Goal: Task Accomplishment & Management: Manage account settings

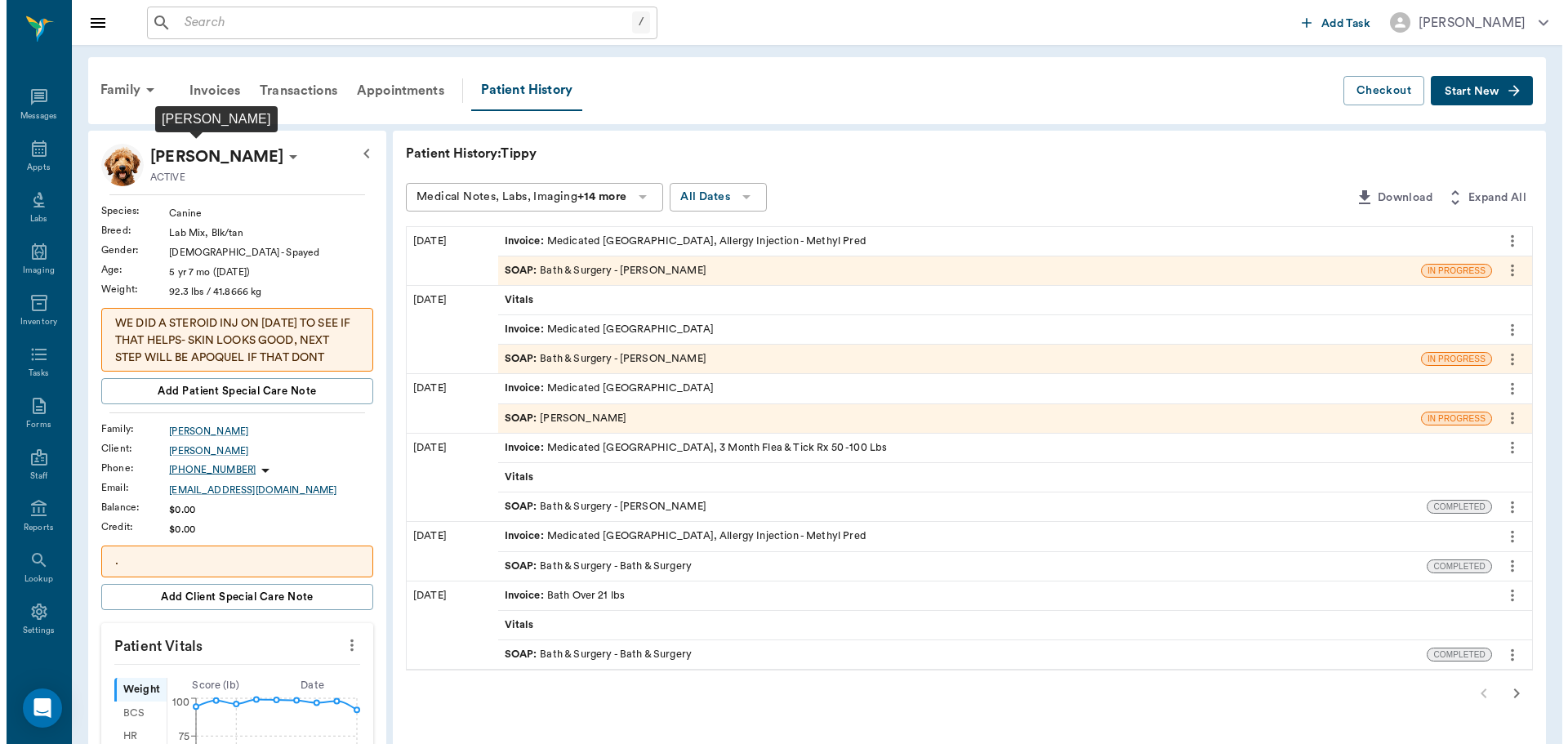
scroll to position [8, 0]
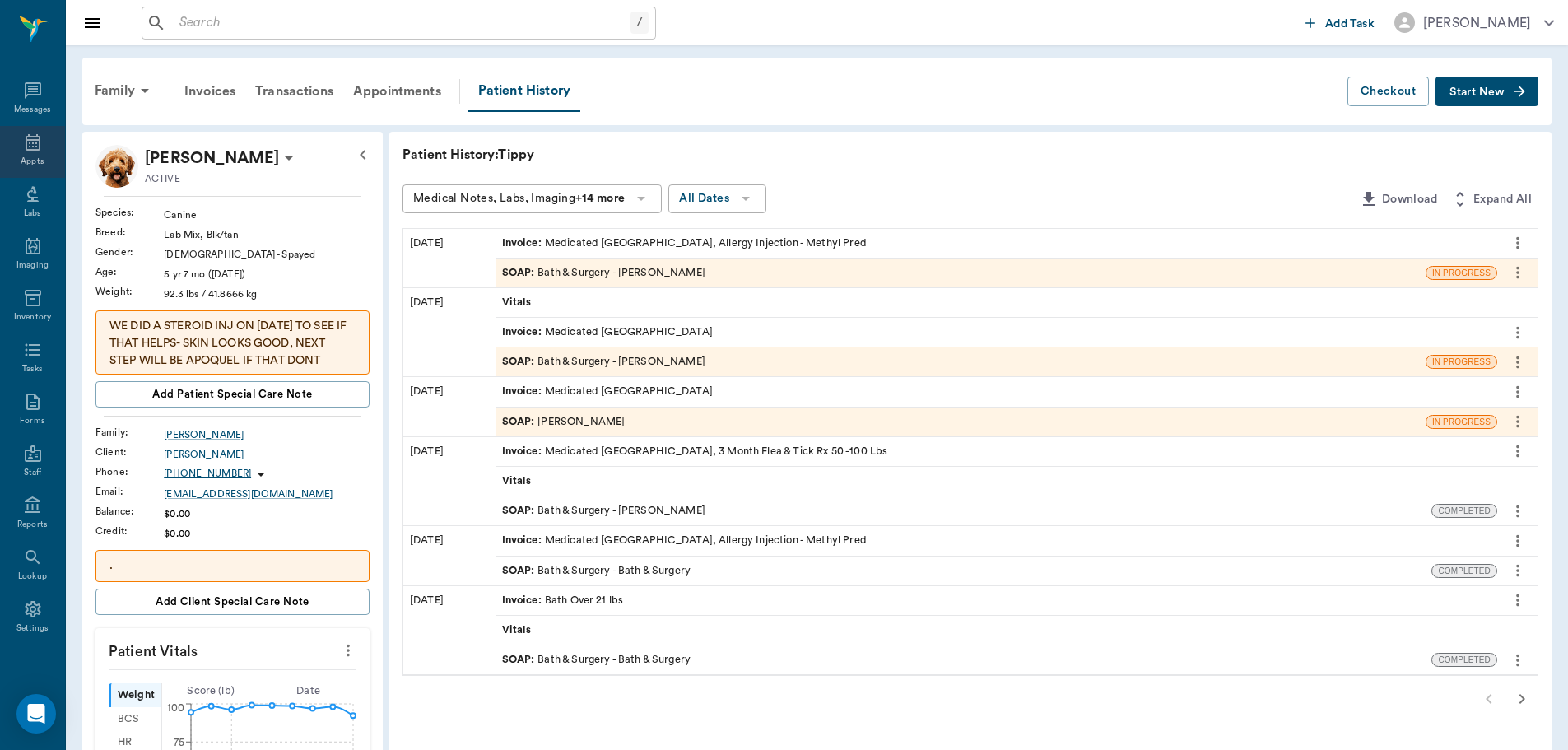
click at [20, 130] on div "Appts" at bounding box center [32, 151] width 65 height 52
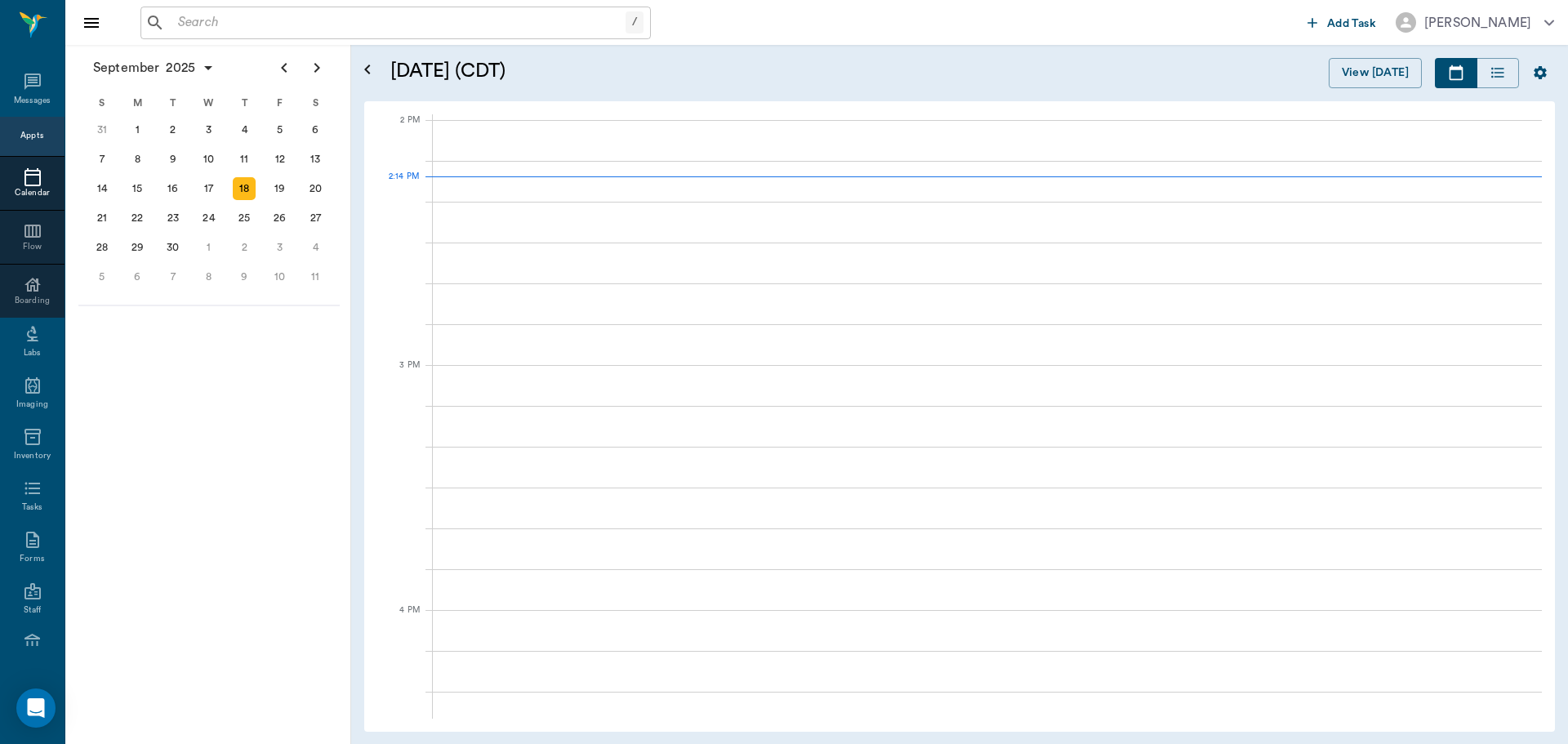
scroll to position [1471, 0]
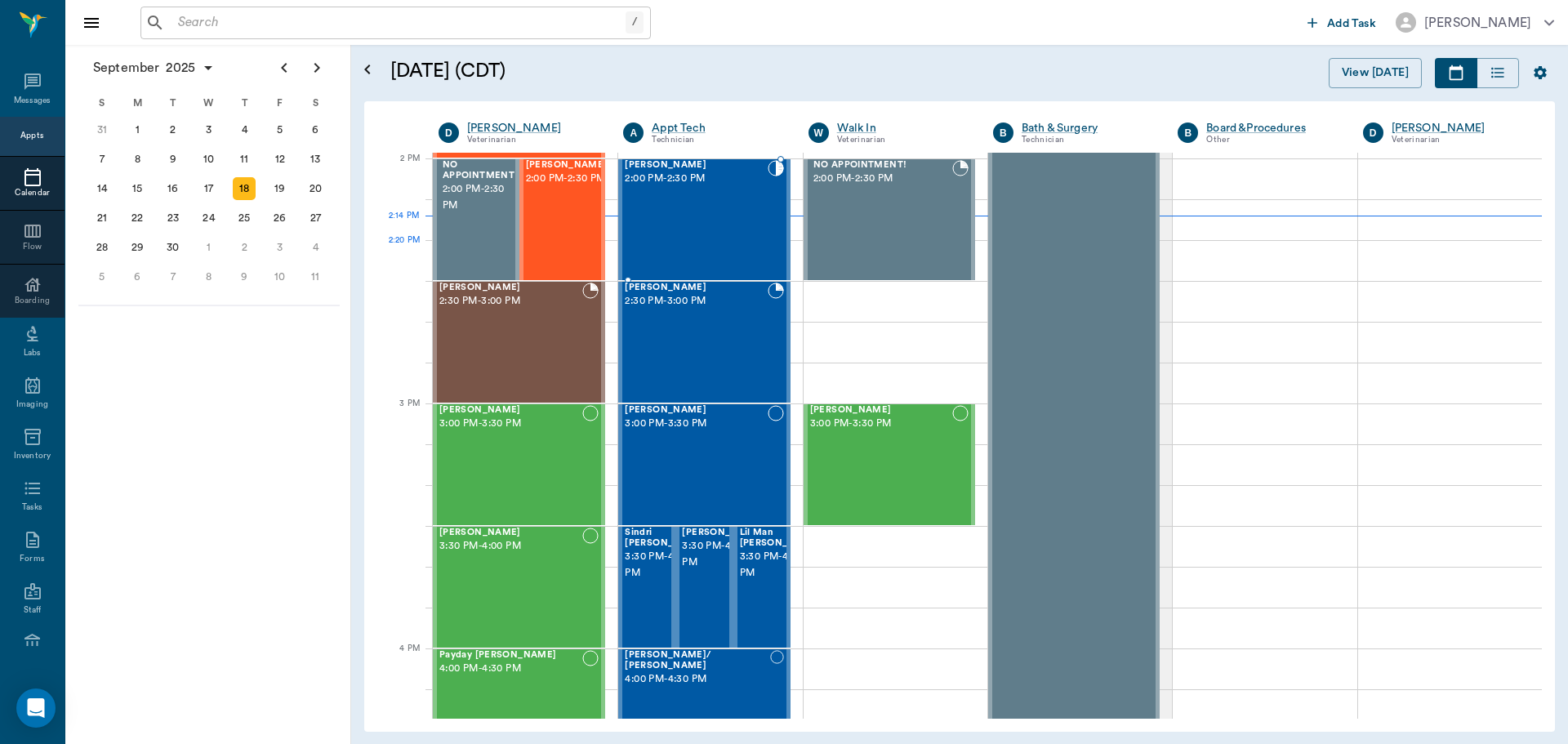
click at [713, 252] on div "[PERSON_NAME] 2:00 PM - 2:30 PM" at bounding box center [696, 219] width 142 height 119
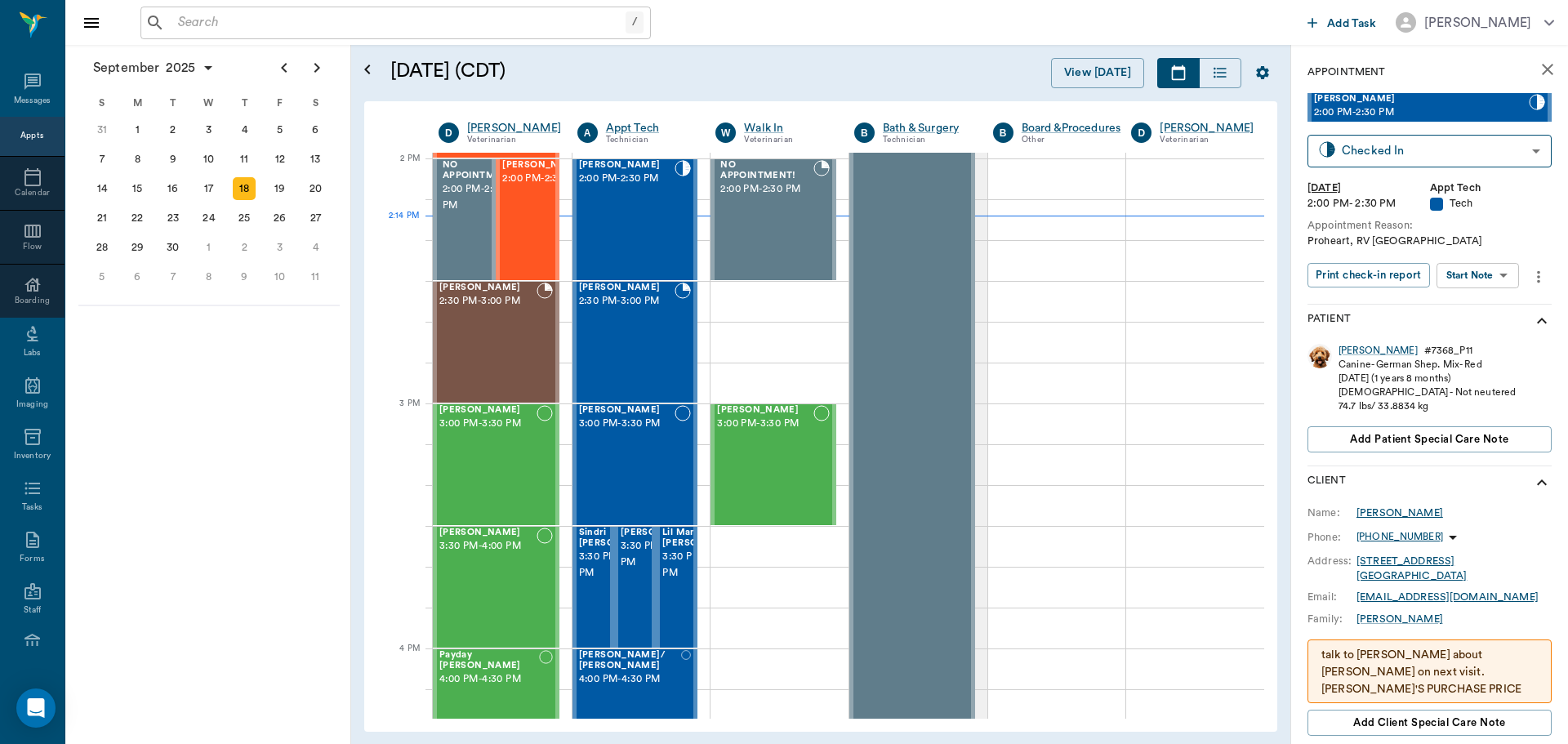
click at [1389, 508] on div "[PERSON_NAME]" at bounding box center [1400, 512] width 86 height 14
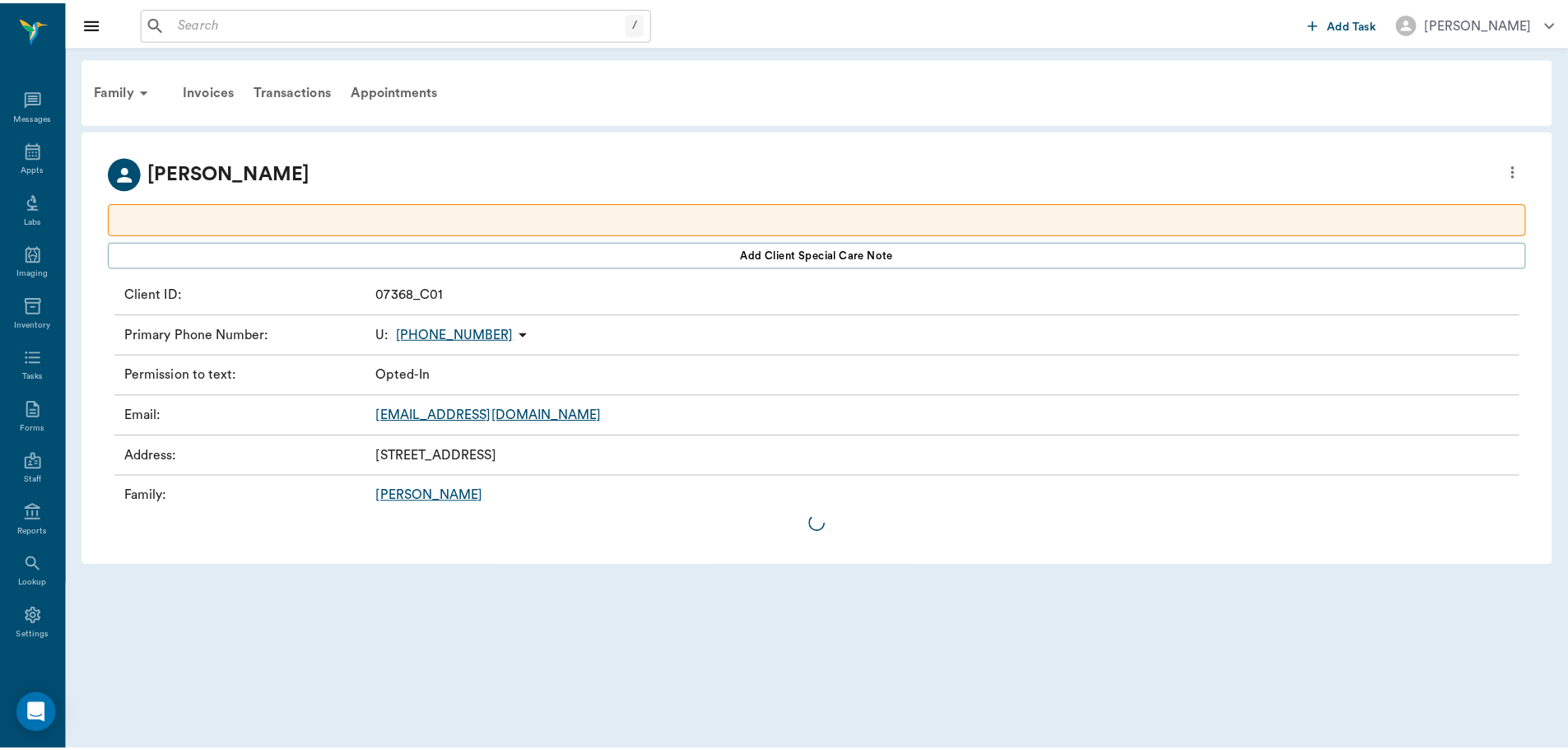
scroll to position [8, 0]
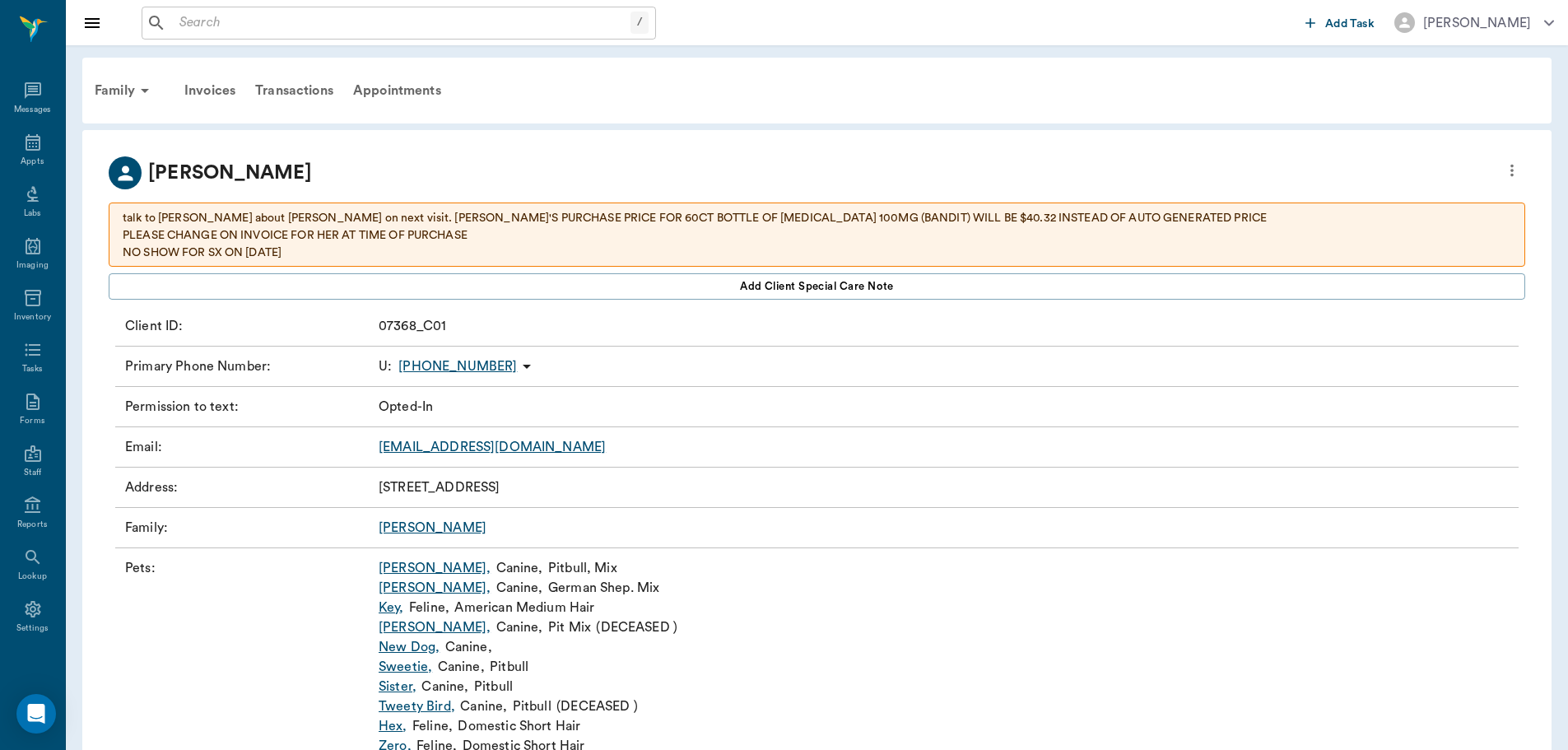
click at [403, 590] on link "[PERSON_NAME] ," at bounding box center [434, 587] width 112 height 20
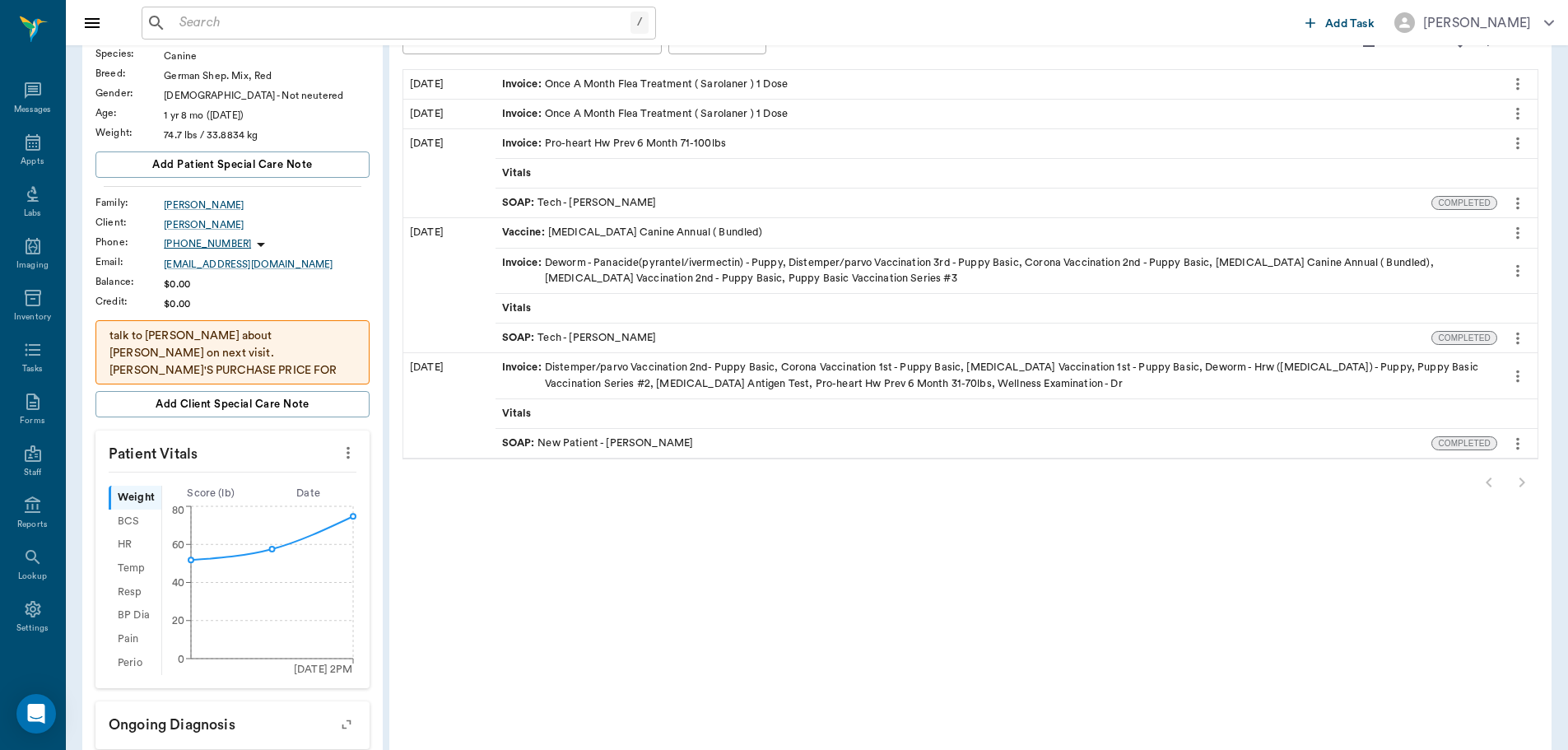
scroll to position [494, 0]
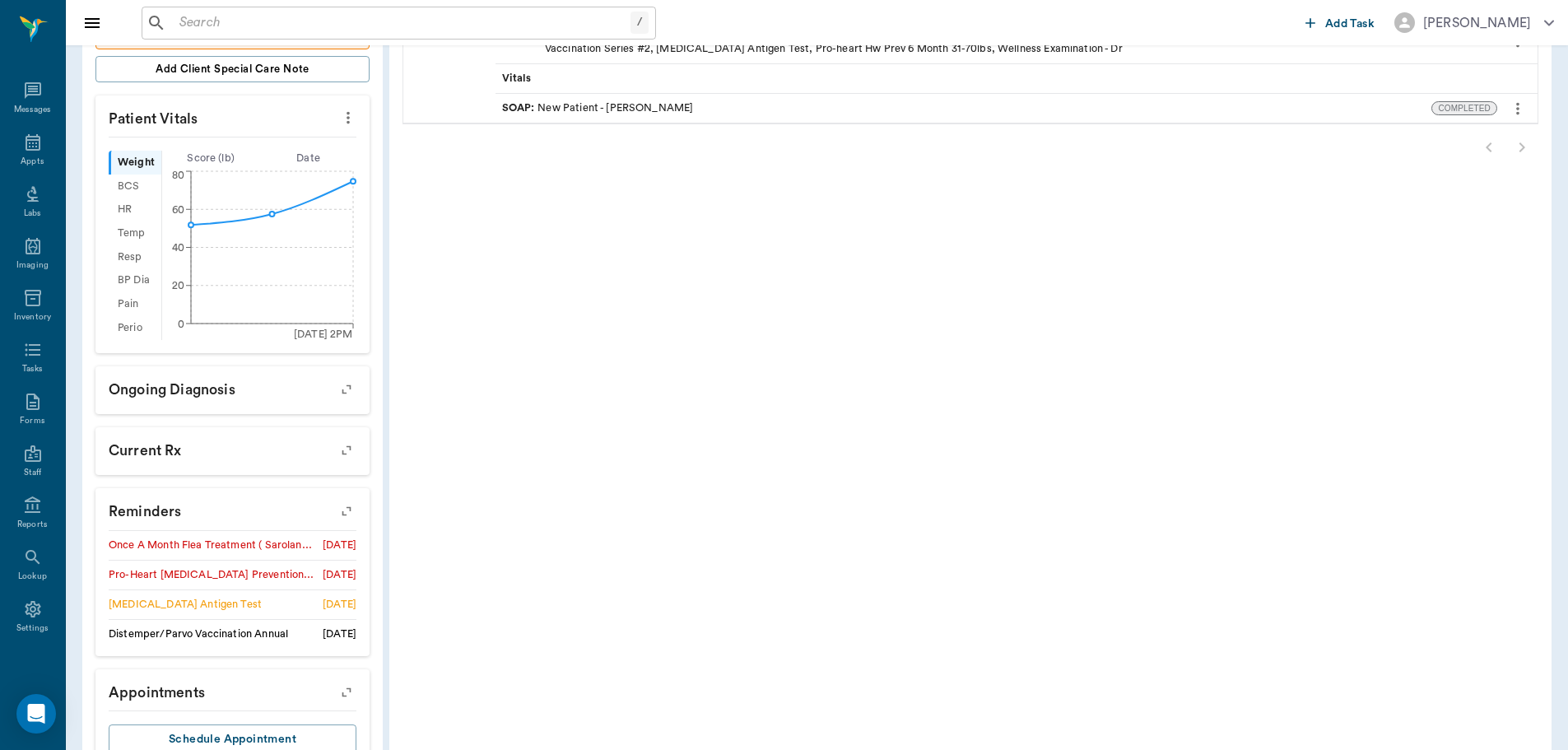
click at [342, 510] on icon "button" at bounding box center [346, 511] width 23 height 23
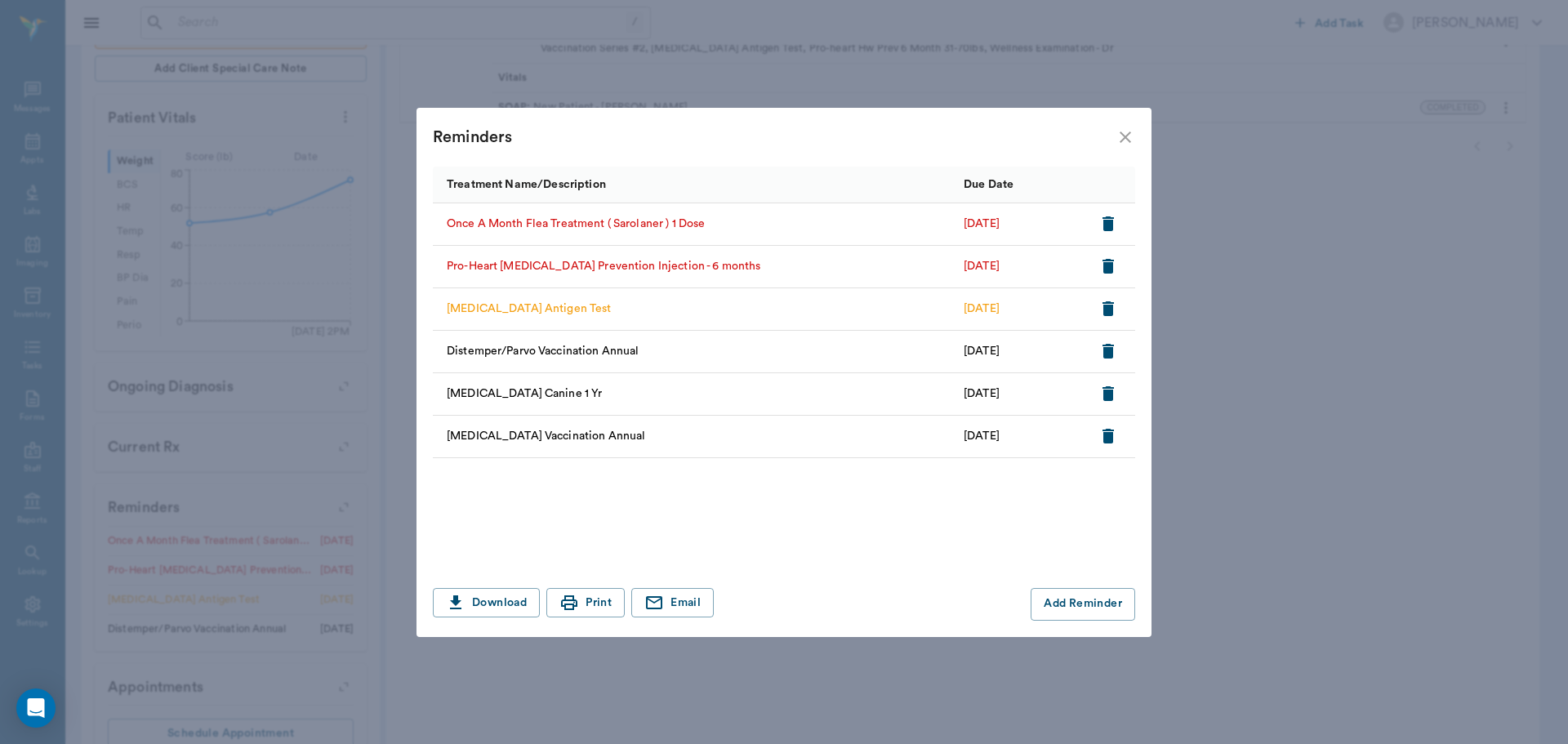
click at [1113, 268] on icon "button" at bounding box center [1108, 265] width 11 height 14
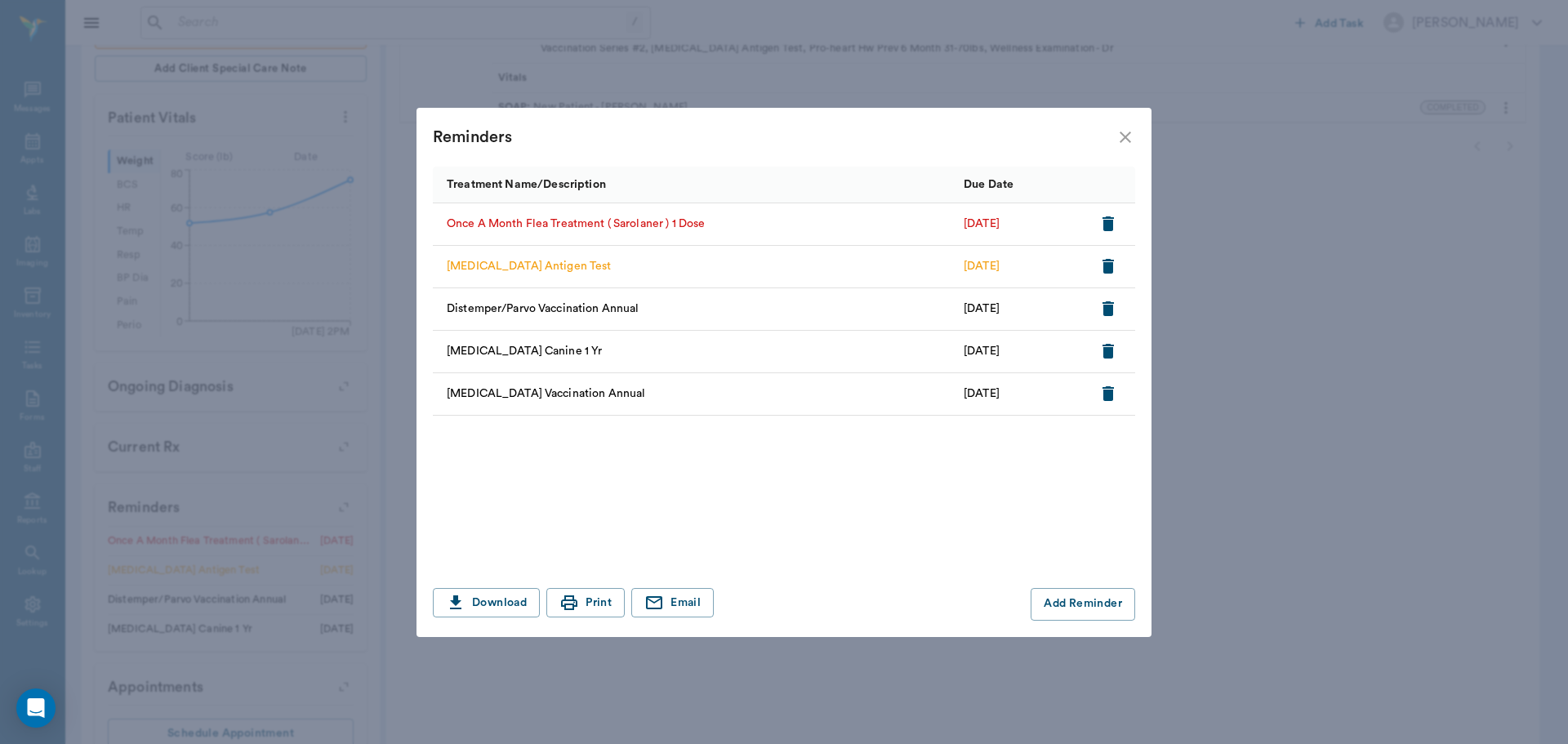
click at [1131, 142] on icon "close" at bounding box center [1125, 136] width 11 height 11
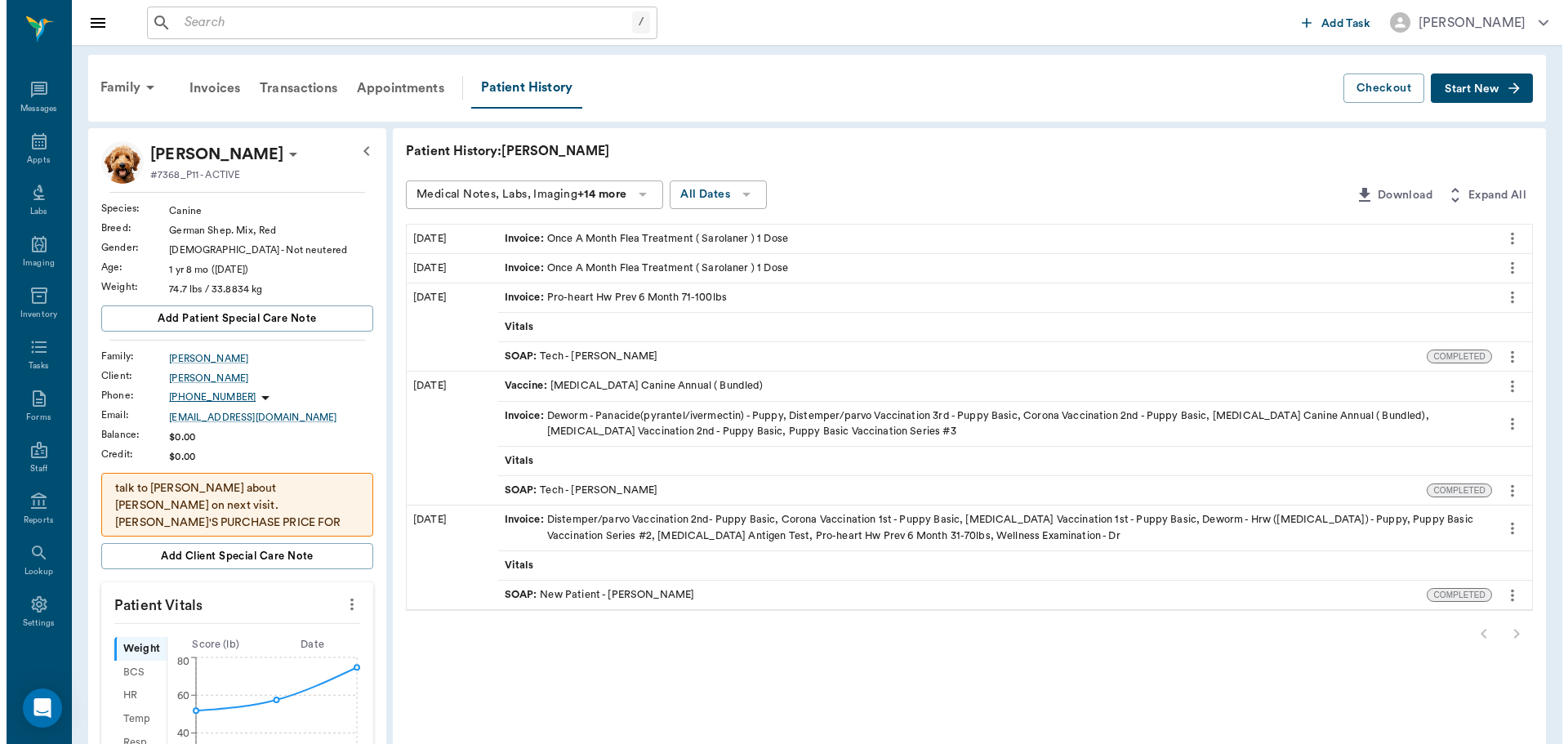
scroll to position [0, 0]
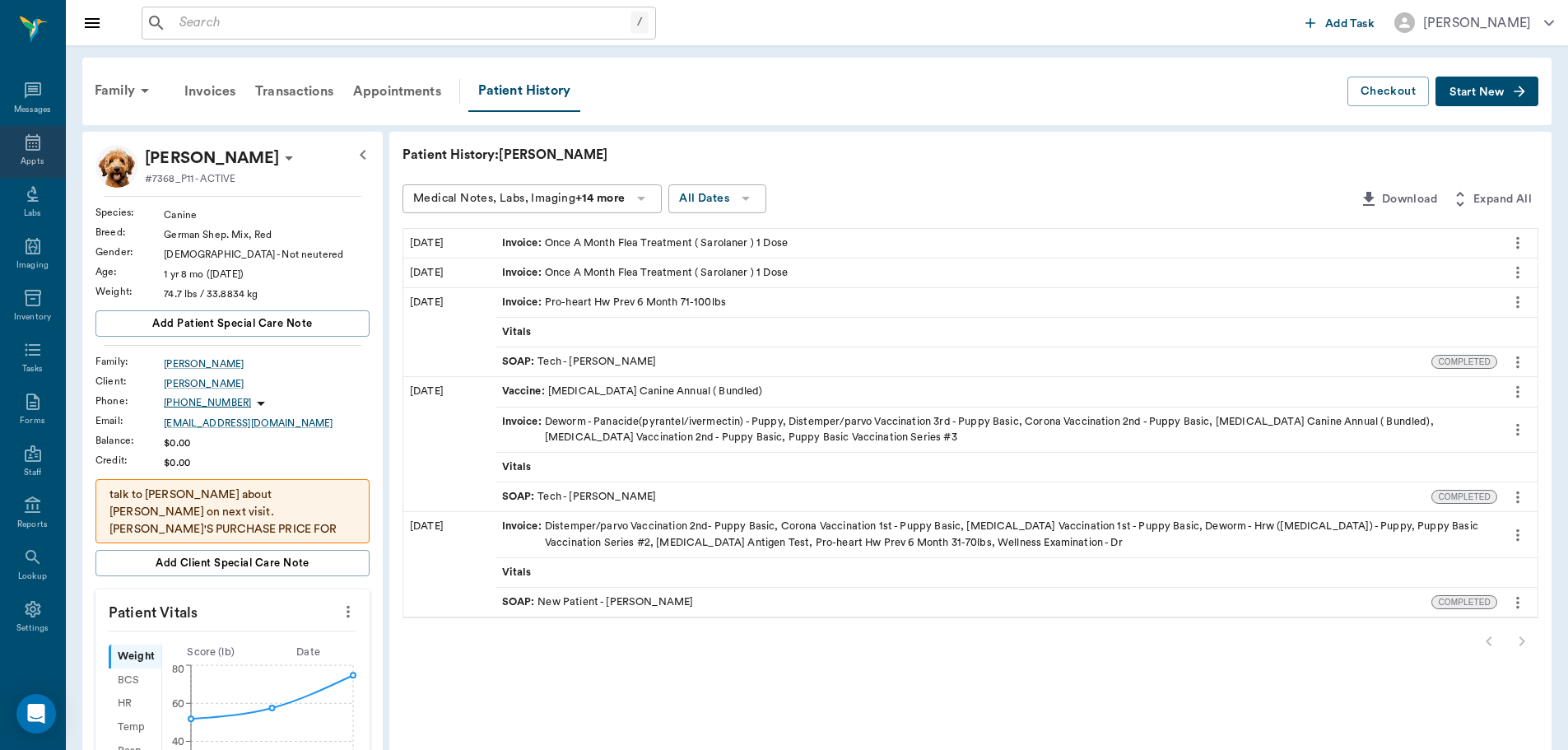
click at [44, 145] on div "Appts" at bounding box center [32, 151] width 65 height 52
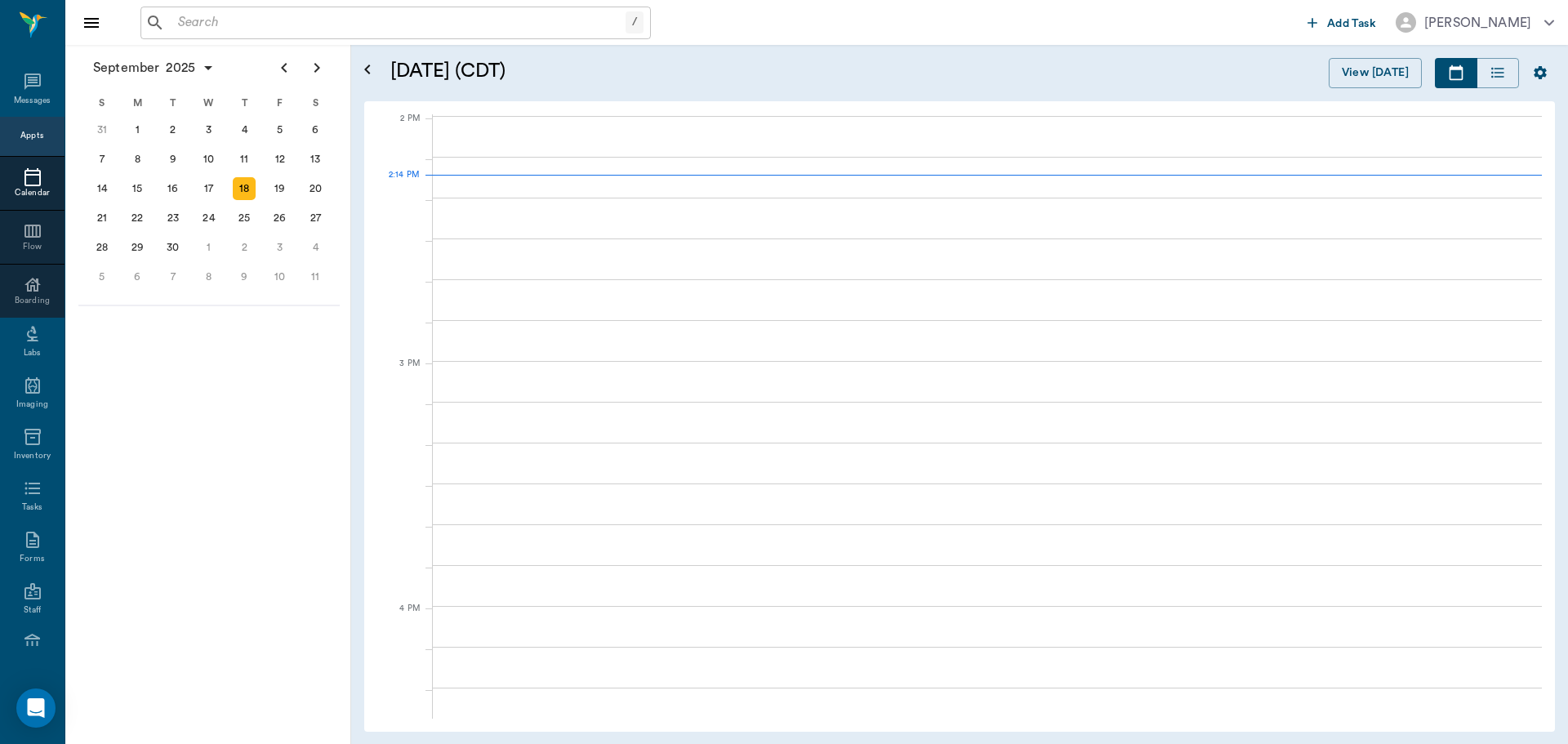
scroll to position [1472, 0]
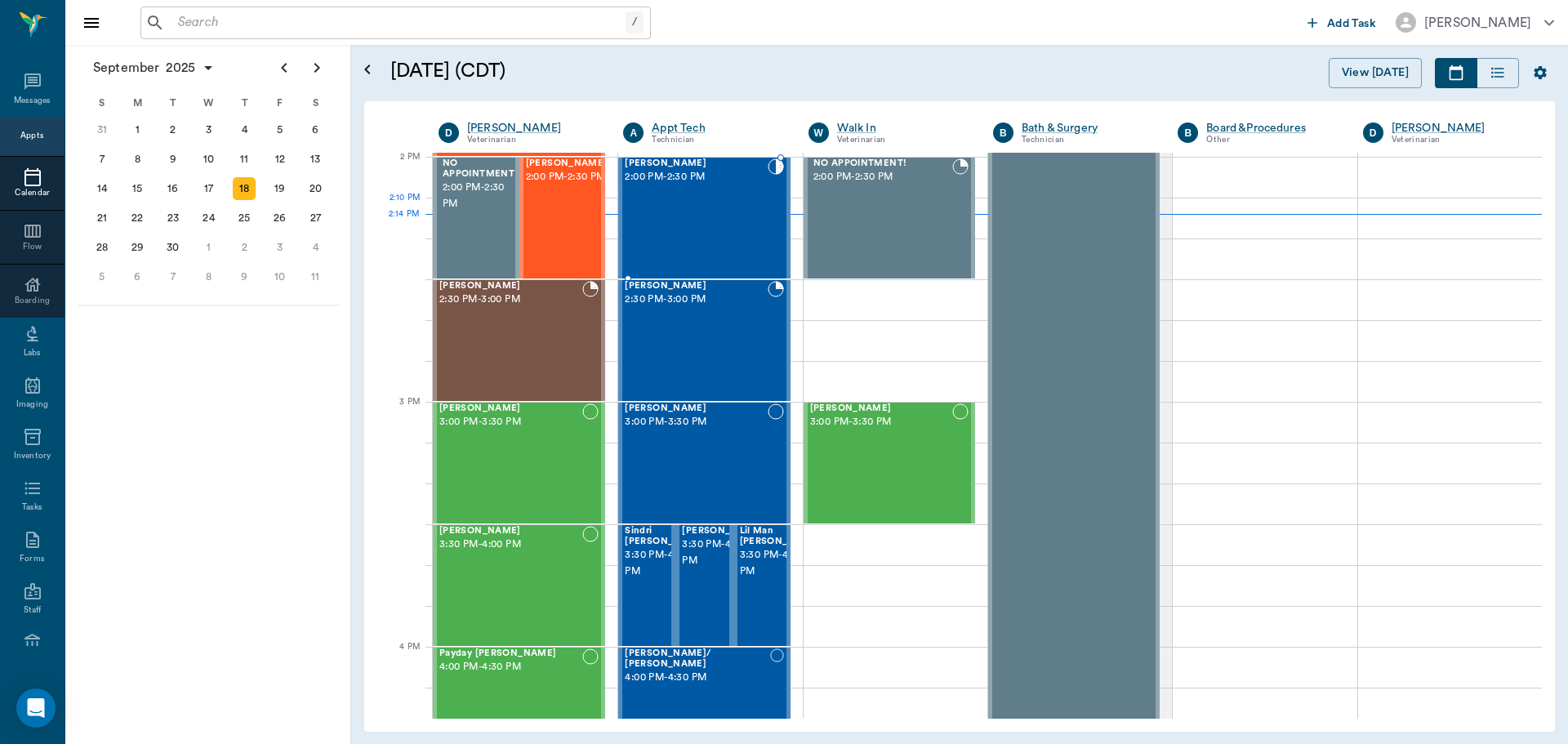
click at [747, 209] on div "[PERSON_NAME] 2:00 PM - 2:30 PM" at bounding box center [696, 218] width 142 height 119
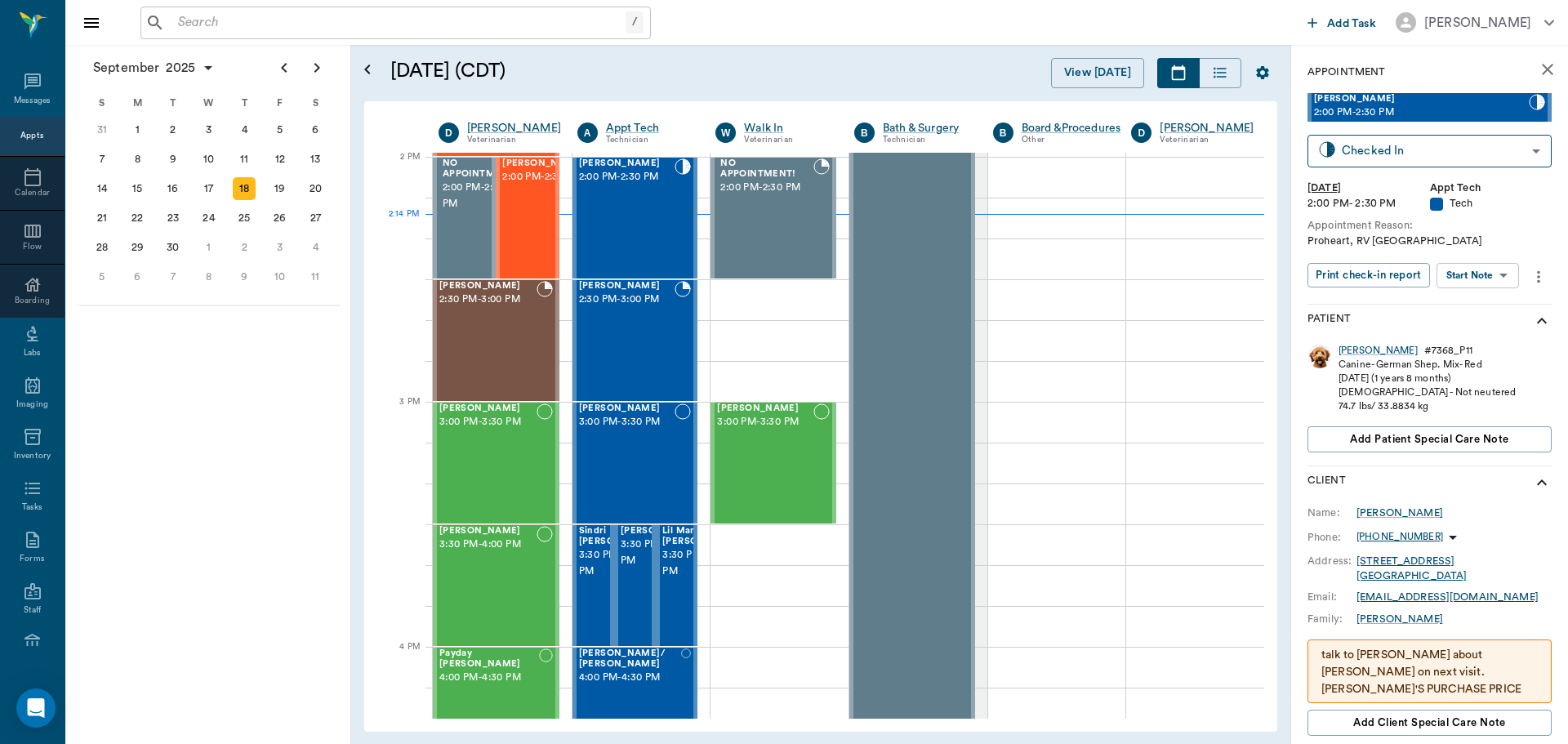
click at [1492, 274] on body "/ ​ Add Task Dr. Bert Ellsworth Nectar Messages Appts Calendar Flow Boarding La…" at bounding box center [784, 372] width 1568 height 744
click at [1493, 314] on li "Start SOAP" at bounding box center [1479, 308] width 114 height 27
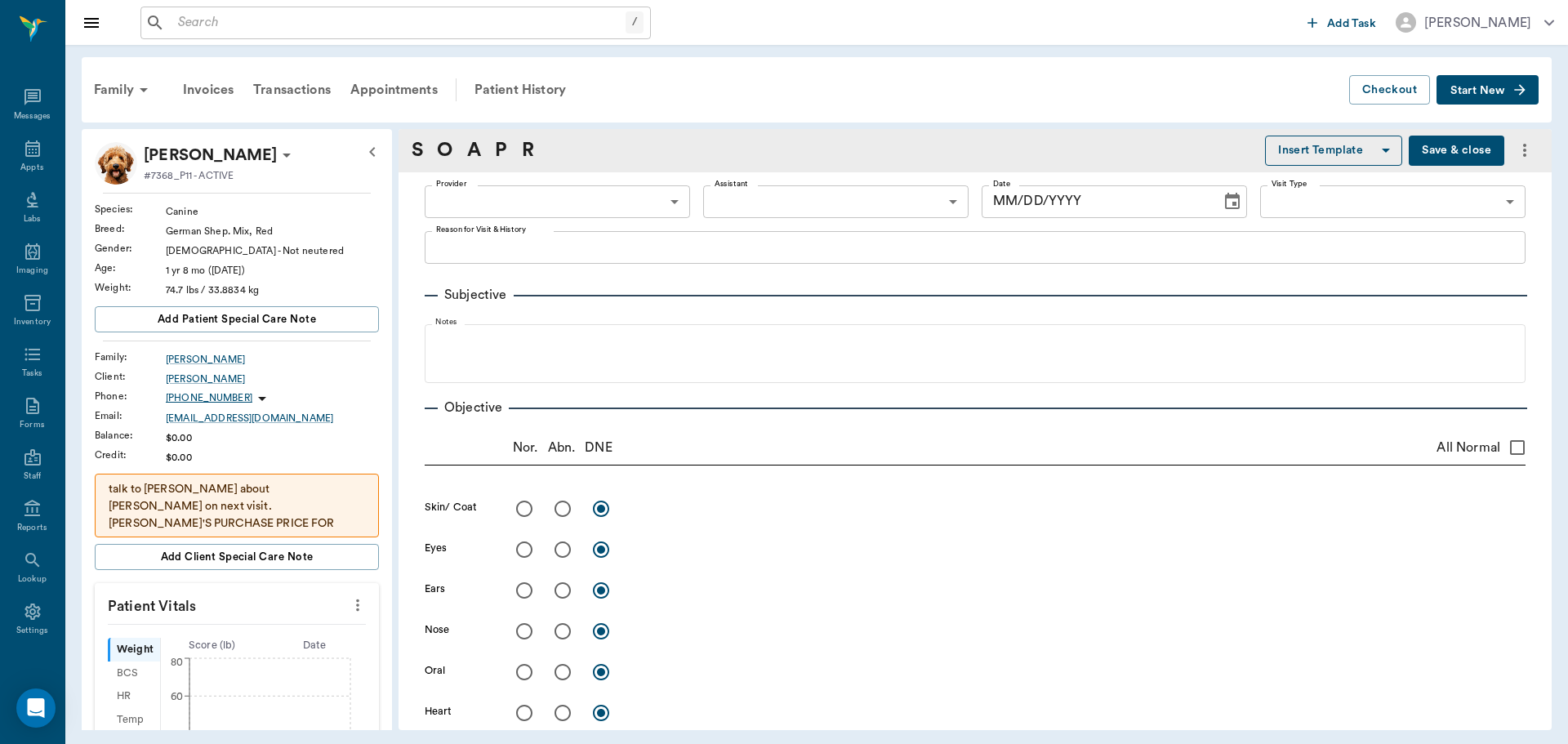
scroll to position [8, 0]
type input "63ec2f075fda476ae8351a4c"
type input "65d2be4f46e3a538d89b8c1a"
type textarea "Proheart, RV Caryn"
type input "[DATE]"
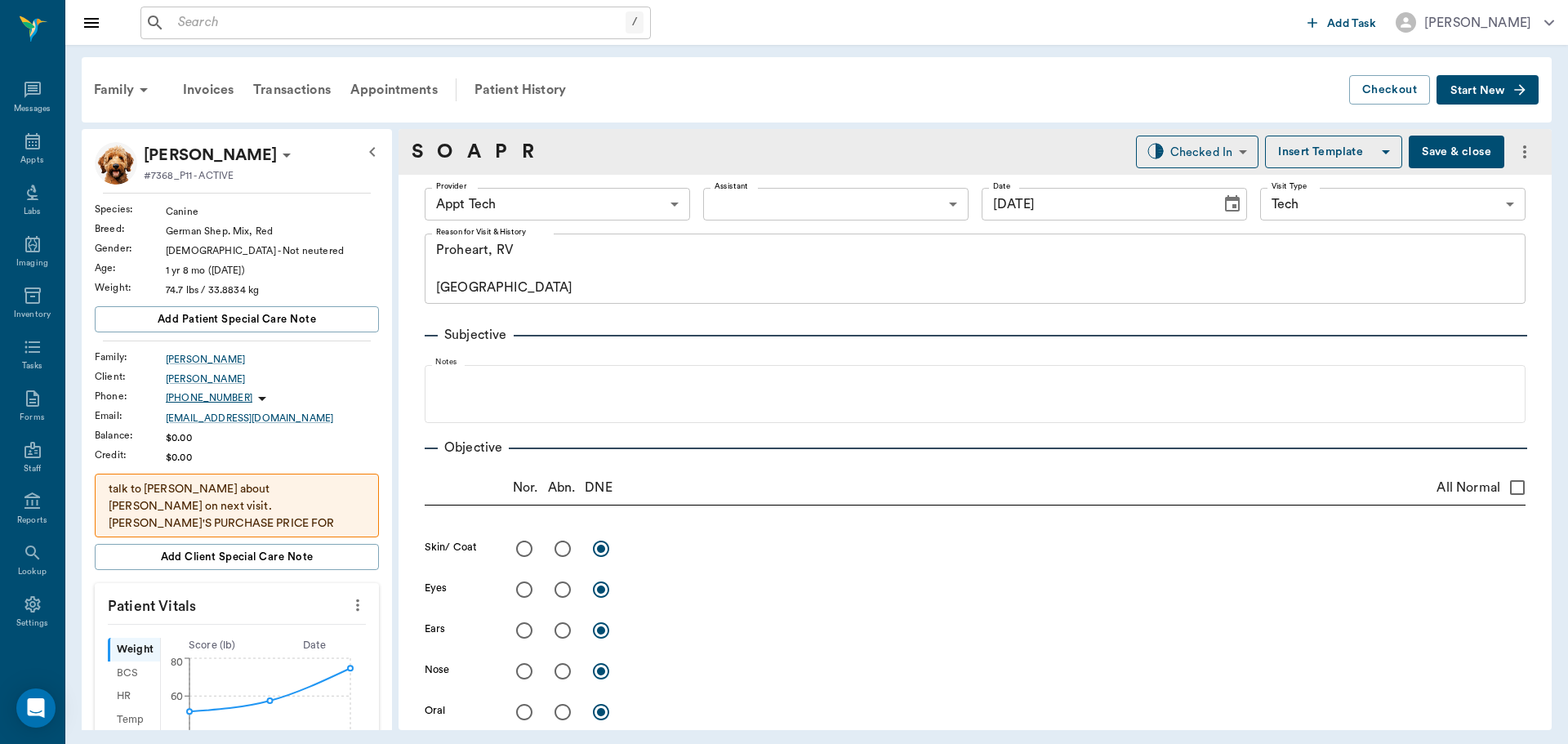
click at [348, 604] on icon "more" at bounding box center [357, 604] width 18 height 19
click at [309, 639] on span "Enter Vitals" at bounding box center [277, 633] width 137 height 17
click at [270, 648] on input "text" at bounding box center [236, 654] width 142 height 33
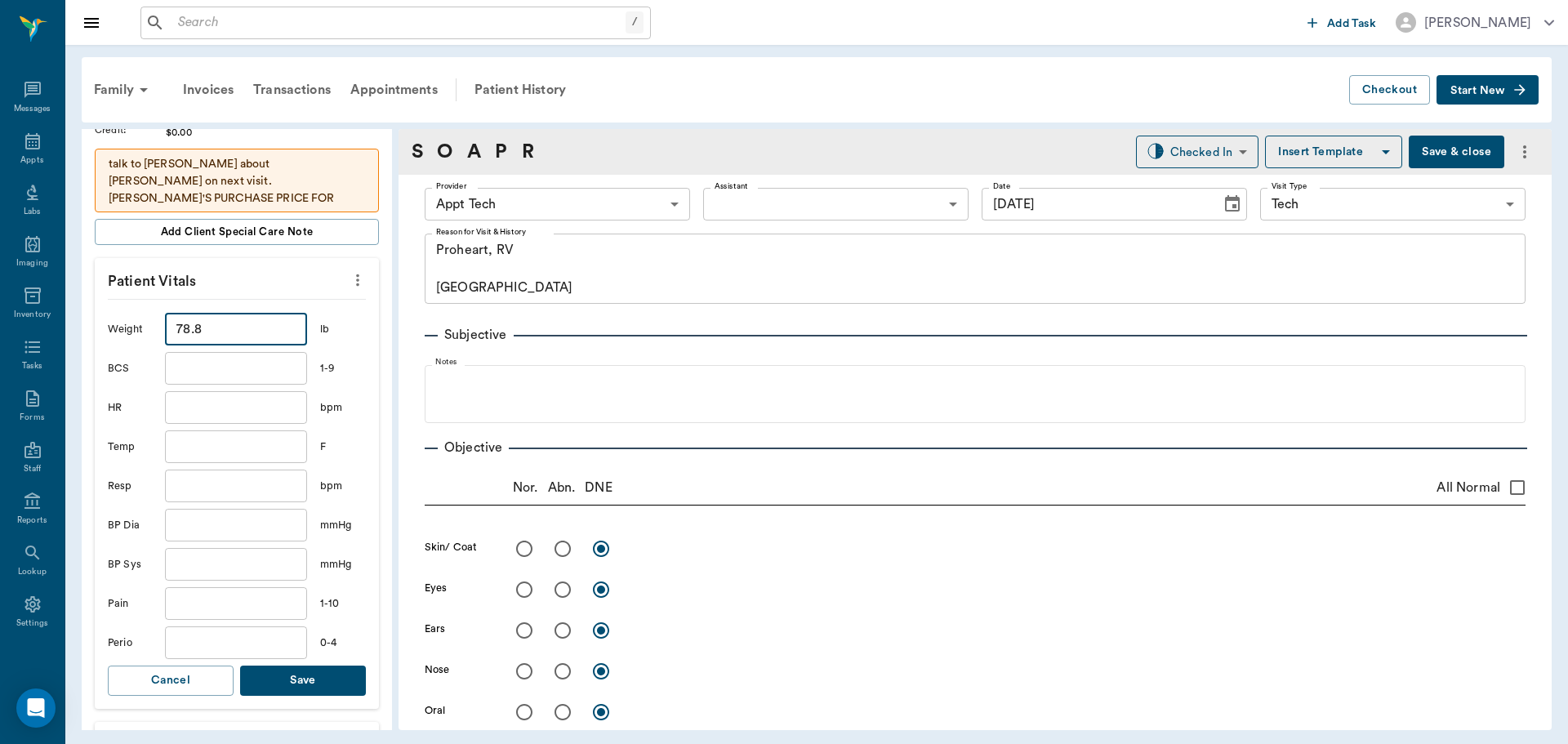
scroll to position [326, 0]
type input "78.8"
click at [330, 672] on button "Save" at bounding box center [303, 679] width 125 height 31
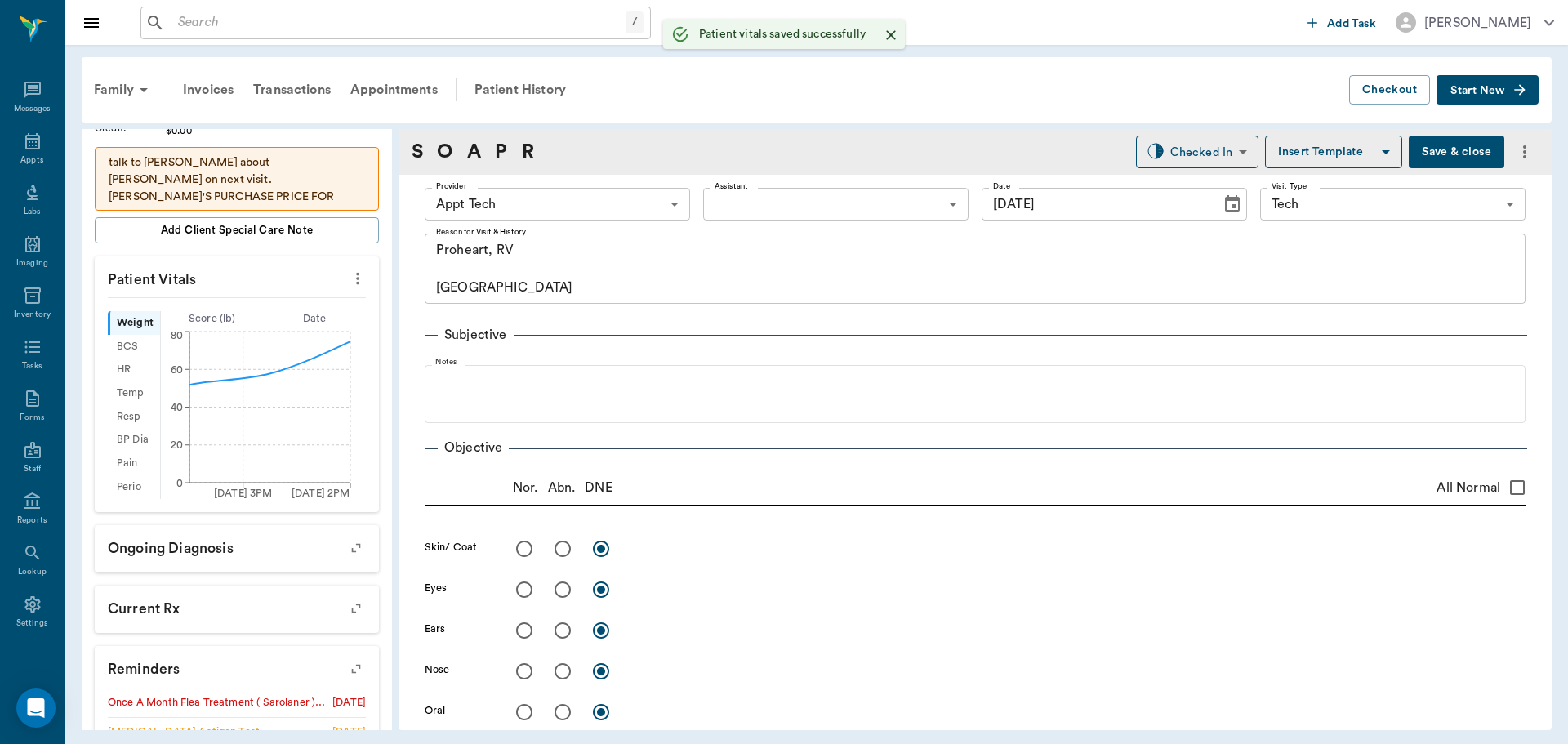
click at [564, 211] on body "/ ​ Add Task Dr. Bert Ellsworth Nectar Messages Appts Labs Imaging Inventory Ta…" at bounding box center [784, 372] width 1568 height 744
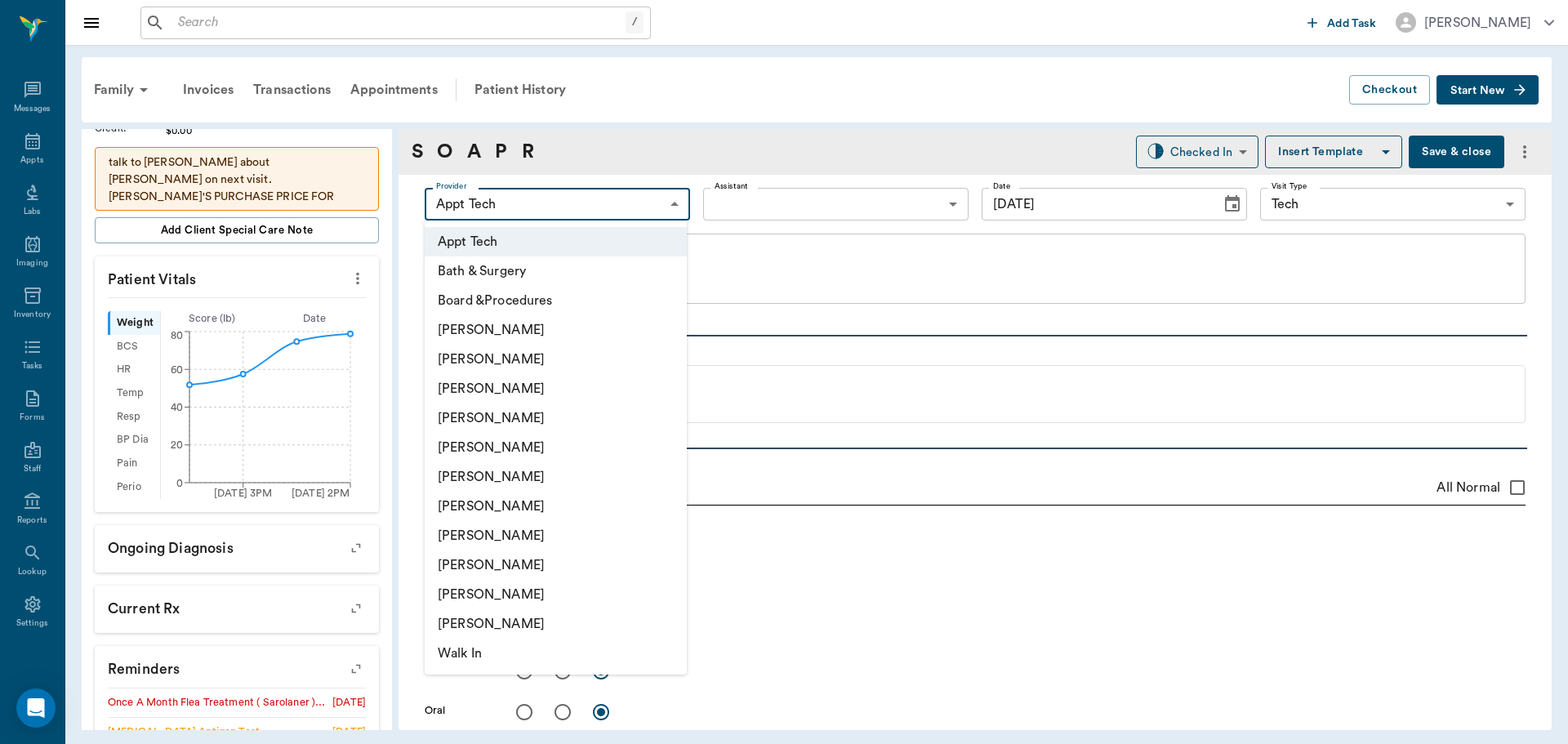
click at [551, 383] on li "[PERSON_NAME]" at bounding box center [555, 388] width 262 height 30
type input "642ef10e332a41444de2bad1"
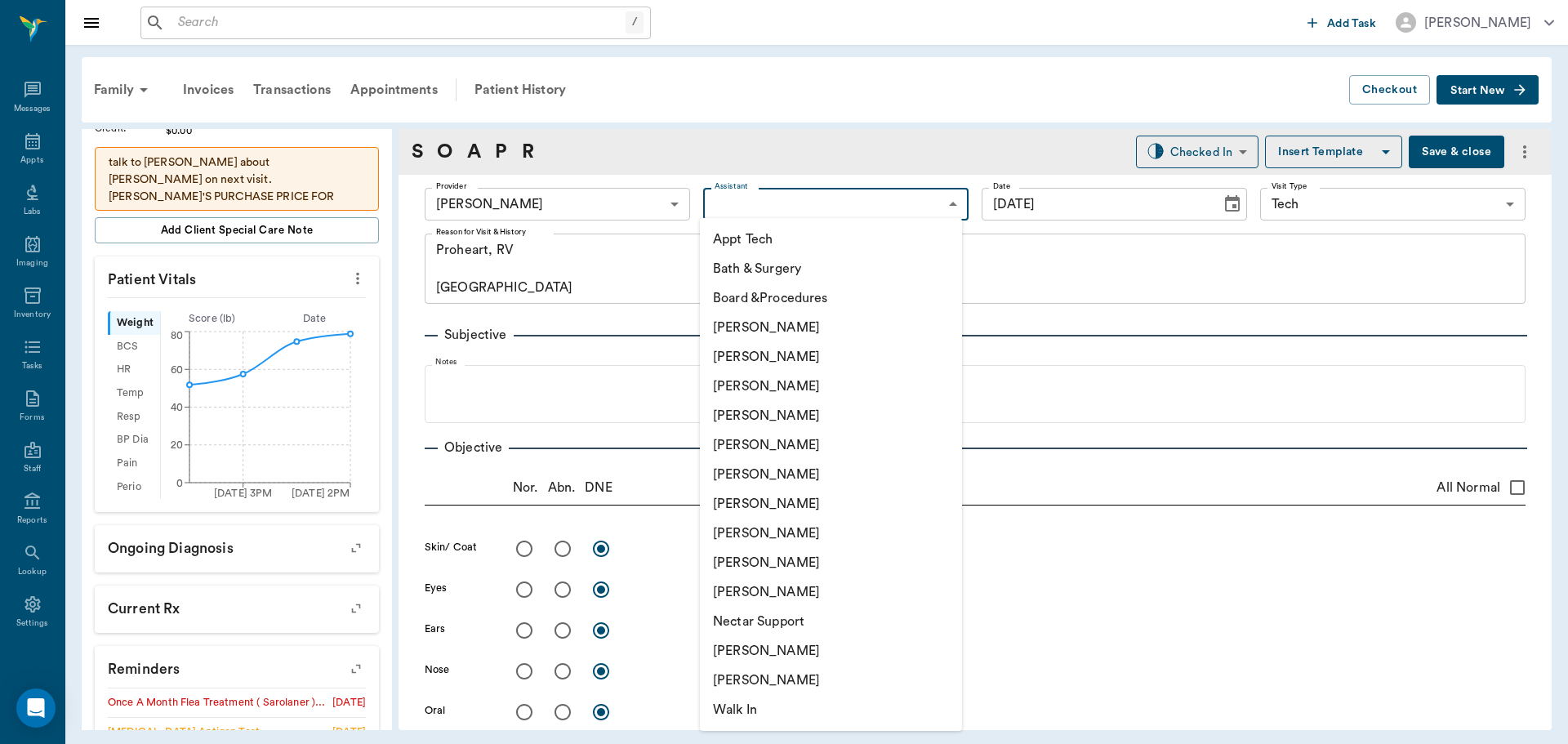
click at [748, 205] on body "/ ​ Add Task Dr. Bert Ellsworth Nectar Messages Appts Labs Imaging Inventory Ta…" at bounding box center [784, 372] width 1568 height 744
click at [748, 235] on li "Appt Tech" at bounding box center [831, 239] width 262 height 30
type input "63ec2f075fda476ae8351a4c"
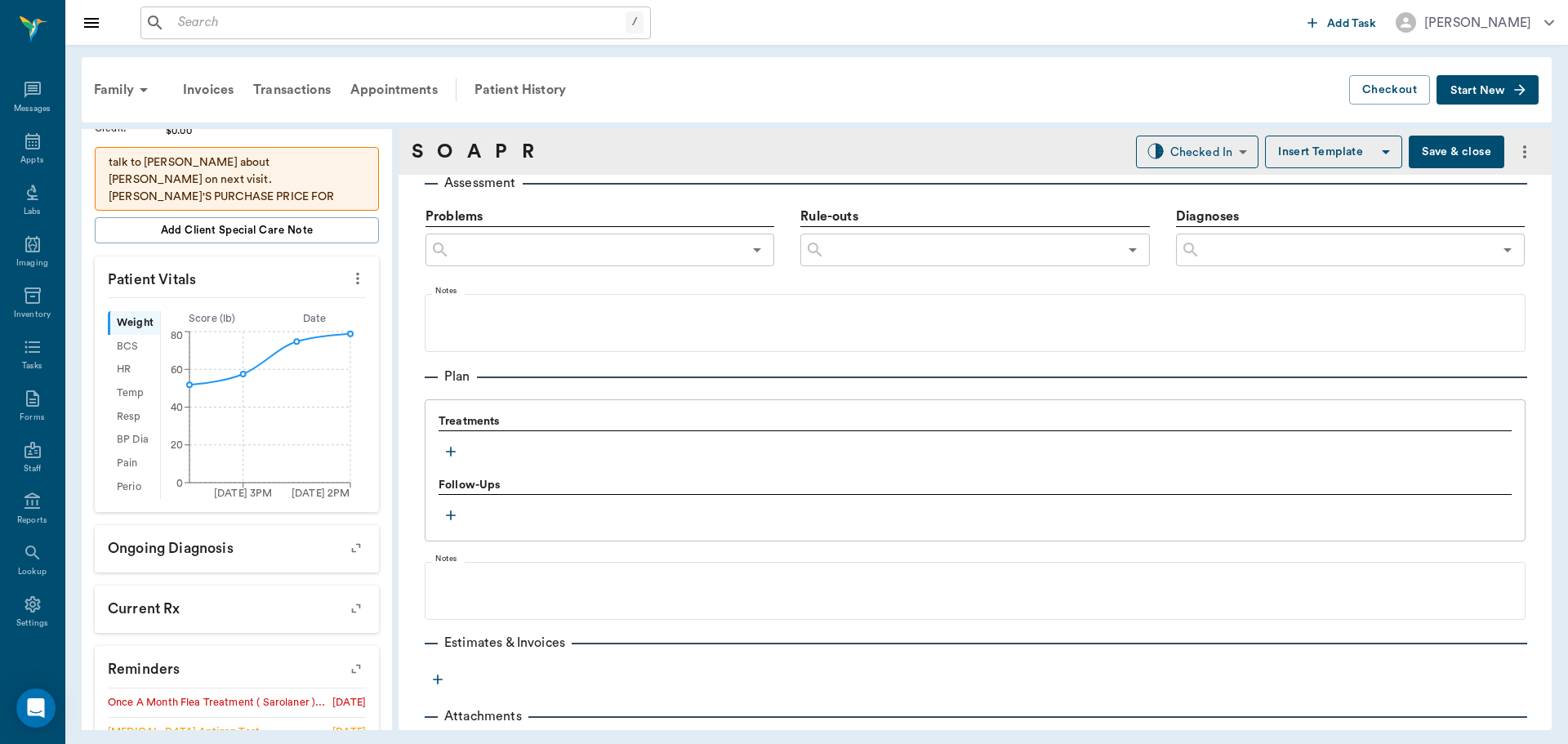
scroll to position [980, 0]
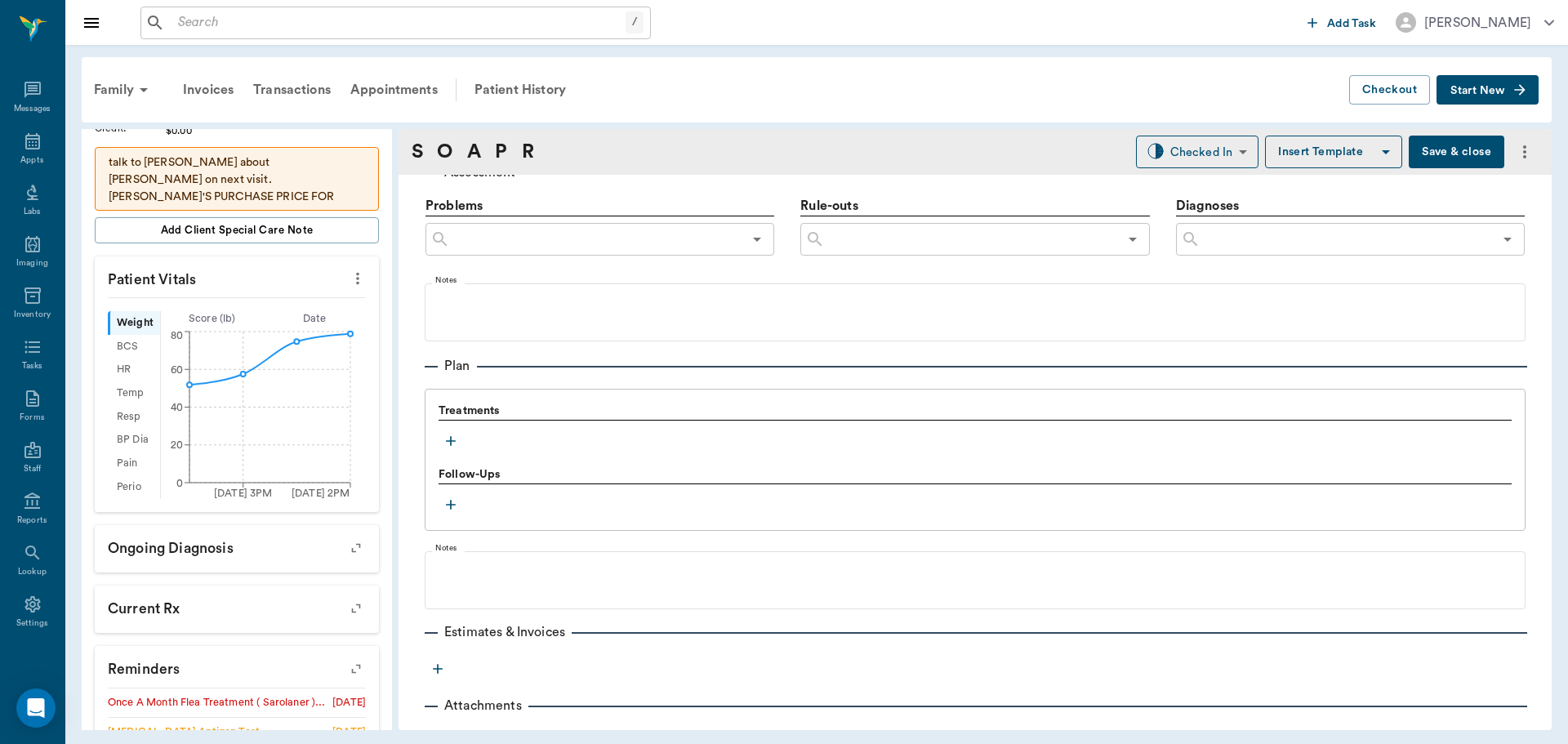
click at [438, 448] on div "Treatments Follow-Ups" at bounding box center [975, 460] width 1101 height 142
click at [451, 437] on icon "button" at bounding box center [451, 441] width 10 height 10
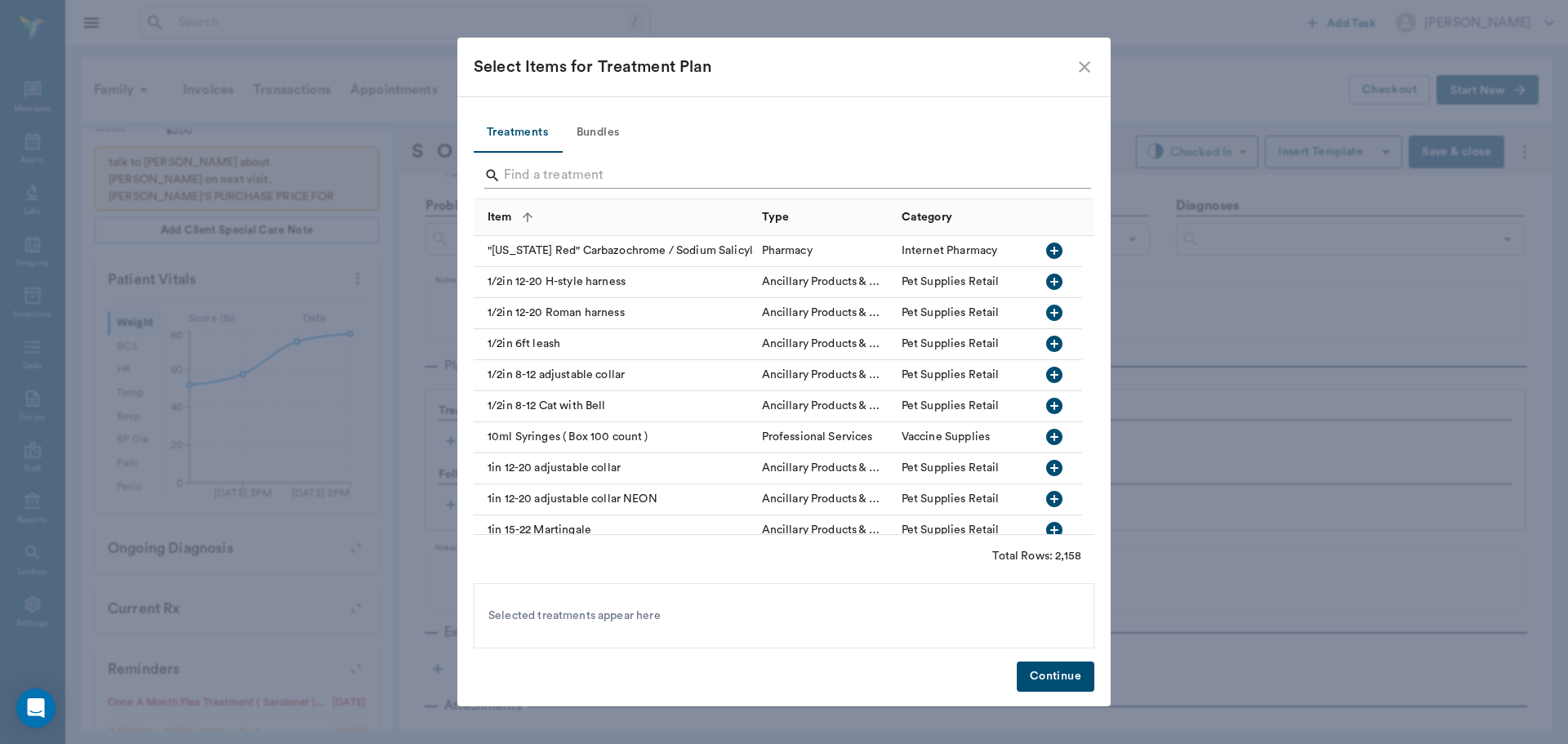
click at [547, 170] on input "Search" at bounding box center [786, 175] width 563 height 26
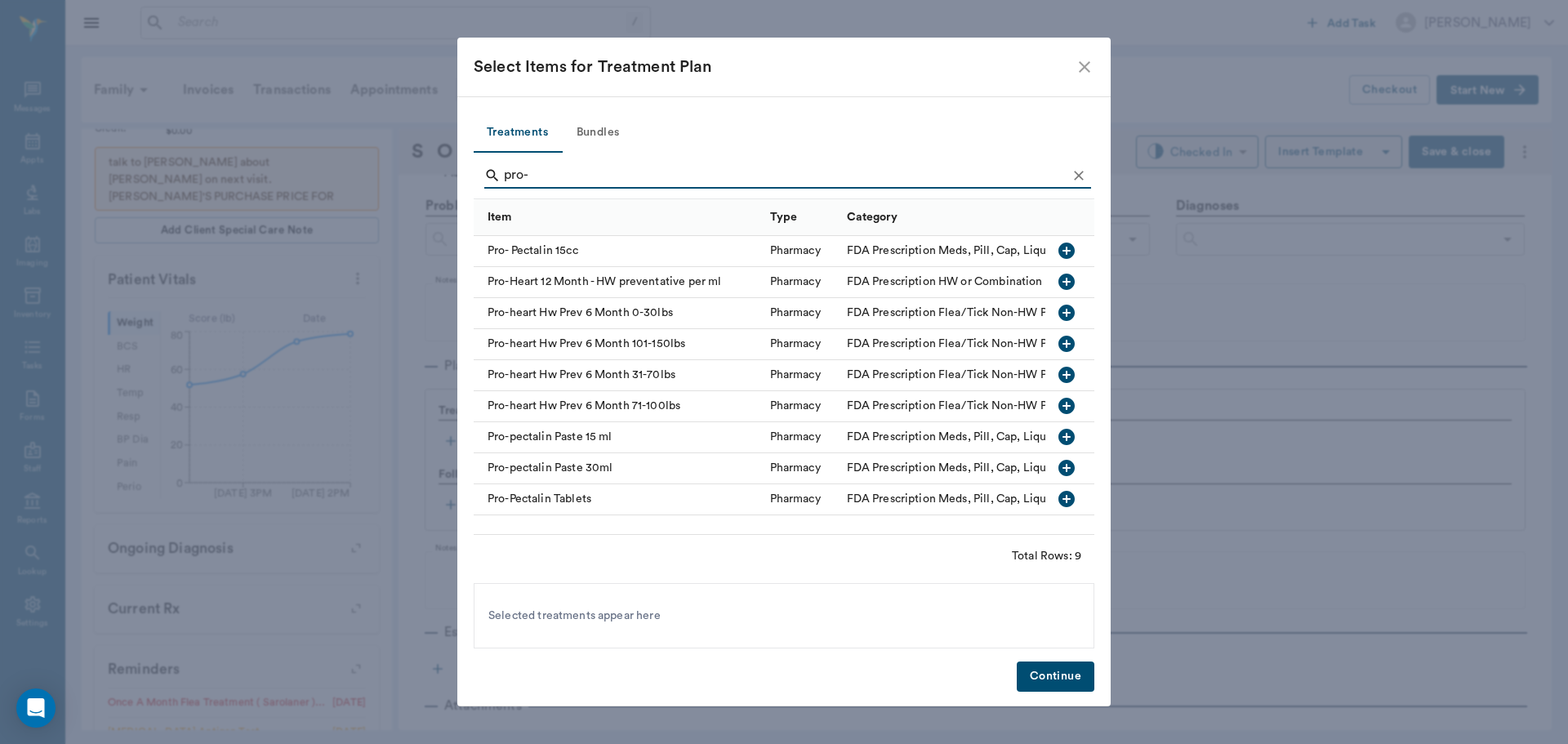
type input "pro-"
click at [1064, 405] on icon "button" at bounding box center [1066, 405] width 16 height 16
click at [1087, 173] on icon "Clear" at bounding box center [1078, 175] width 16 height 16
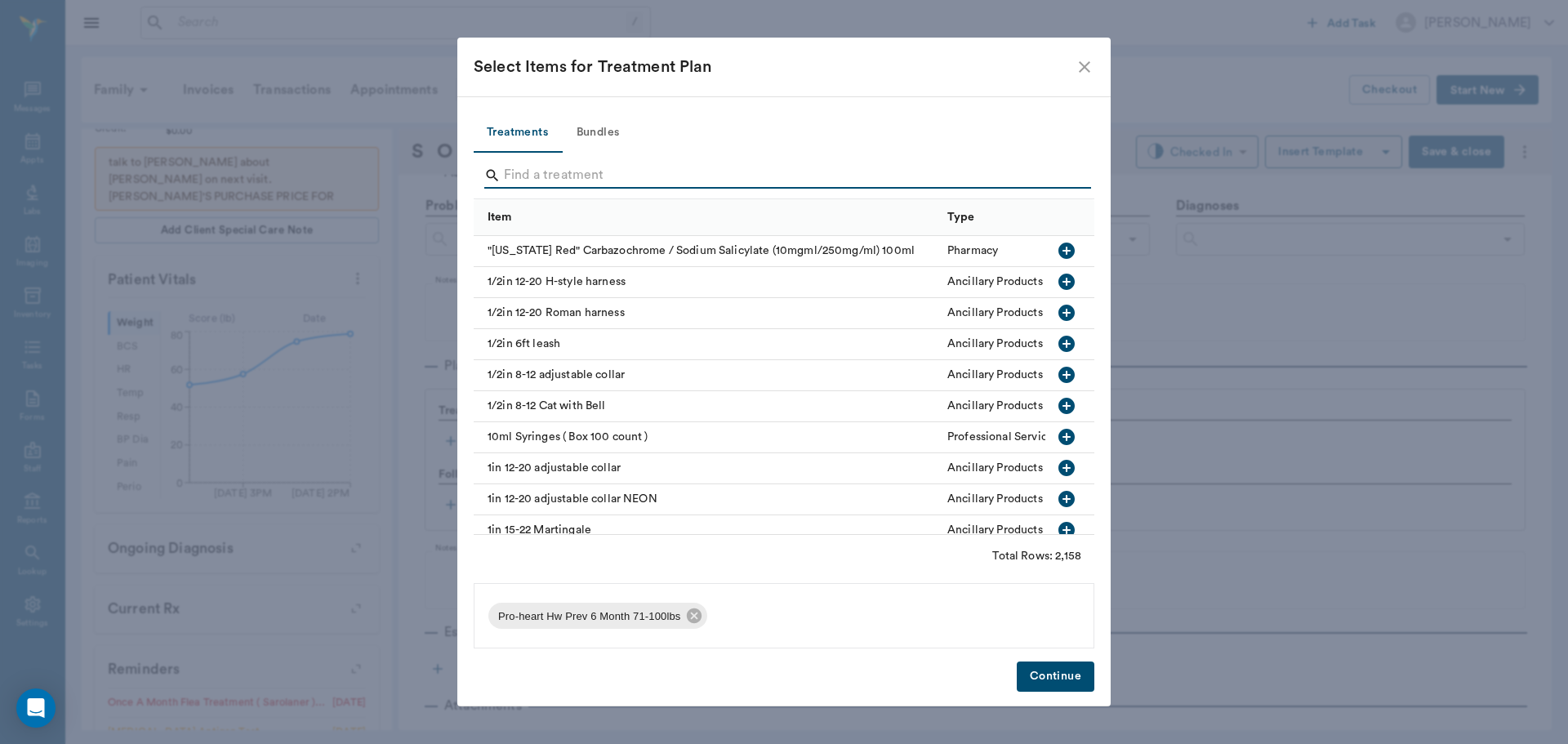
click at [1059, 174] on input "Search" at bounding box center [786, 175] width 563 height 26
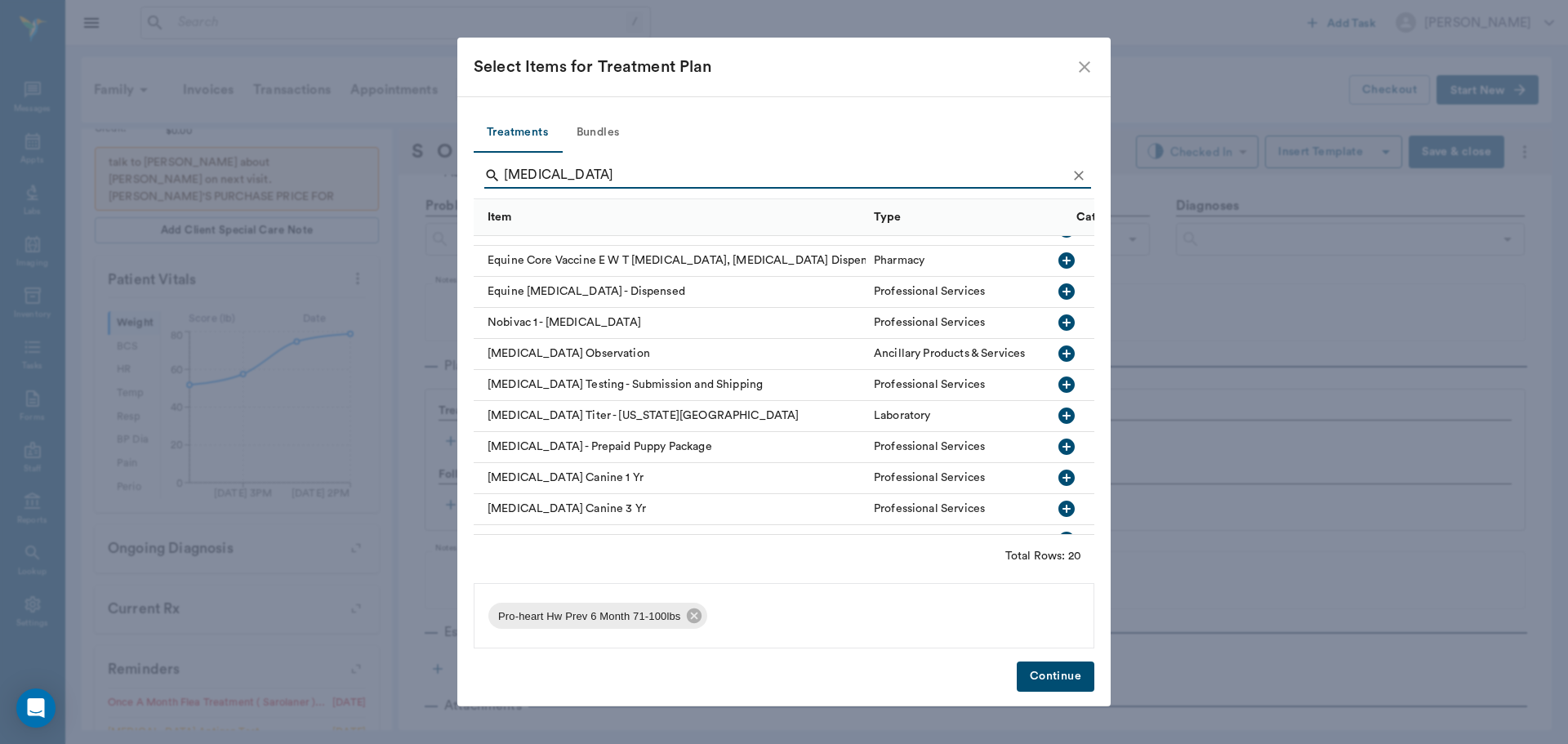
scroll to position [245, 0]
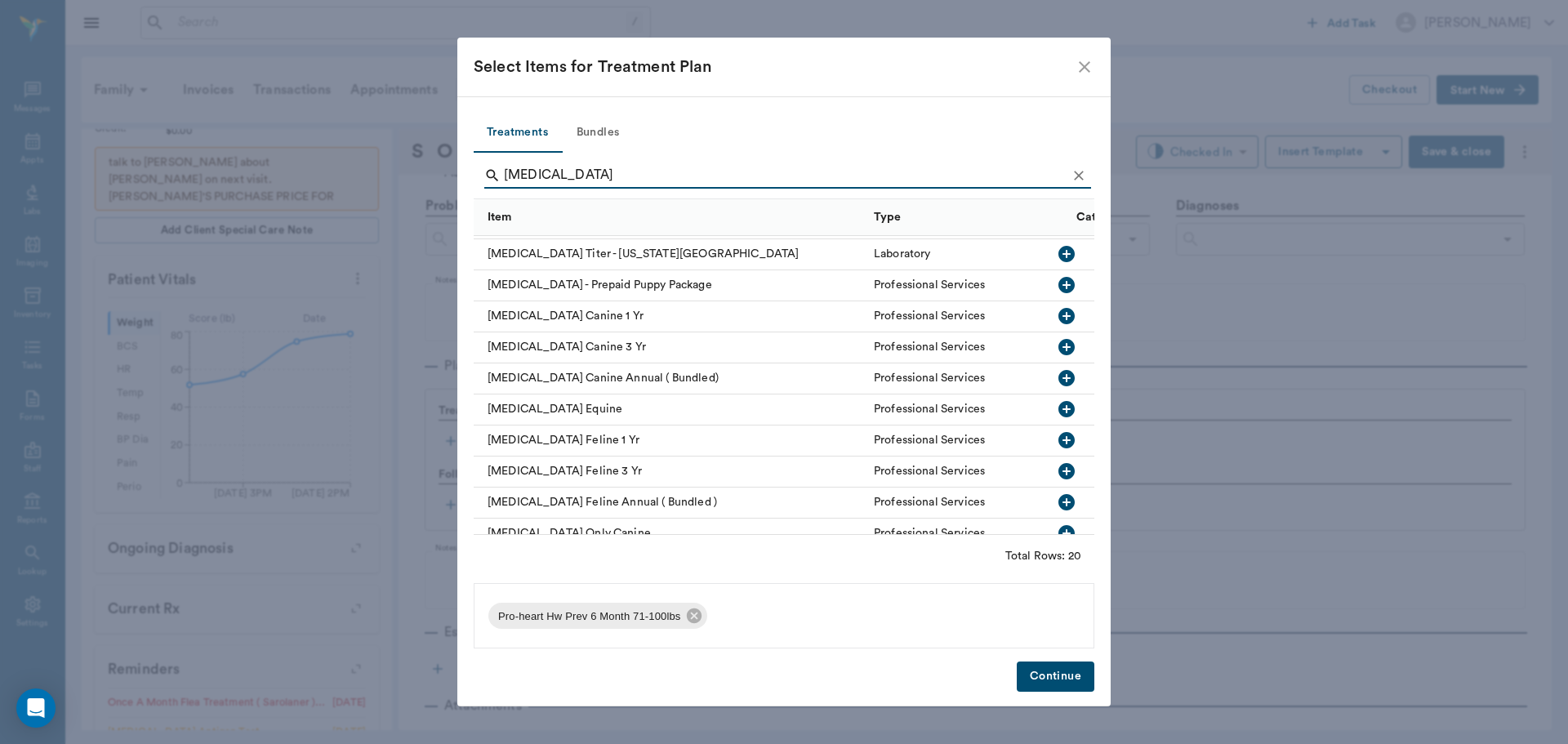
type input "rabies"
click at [1057, 316] on icon "button" at bounding box center [1066, 315] width 19 height 19
click at [1053, 679] on button "Continue" at bounding box center [1056, 677] width 78 height 31
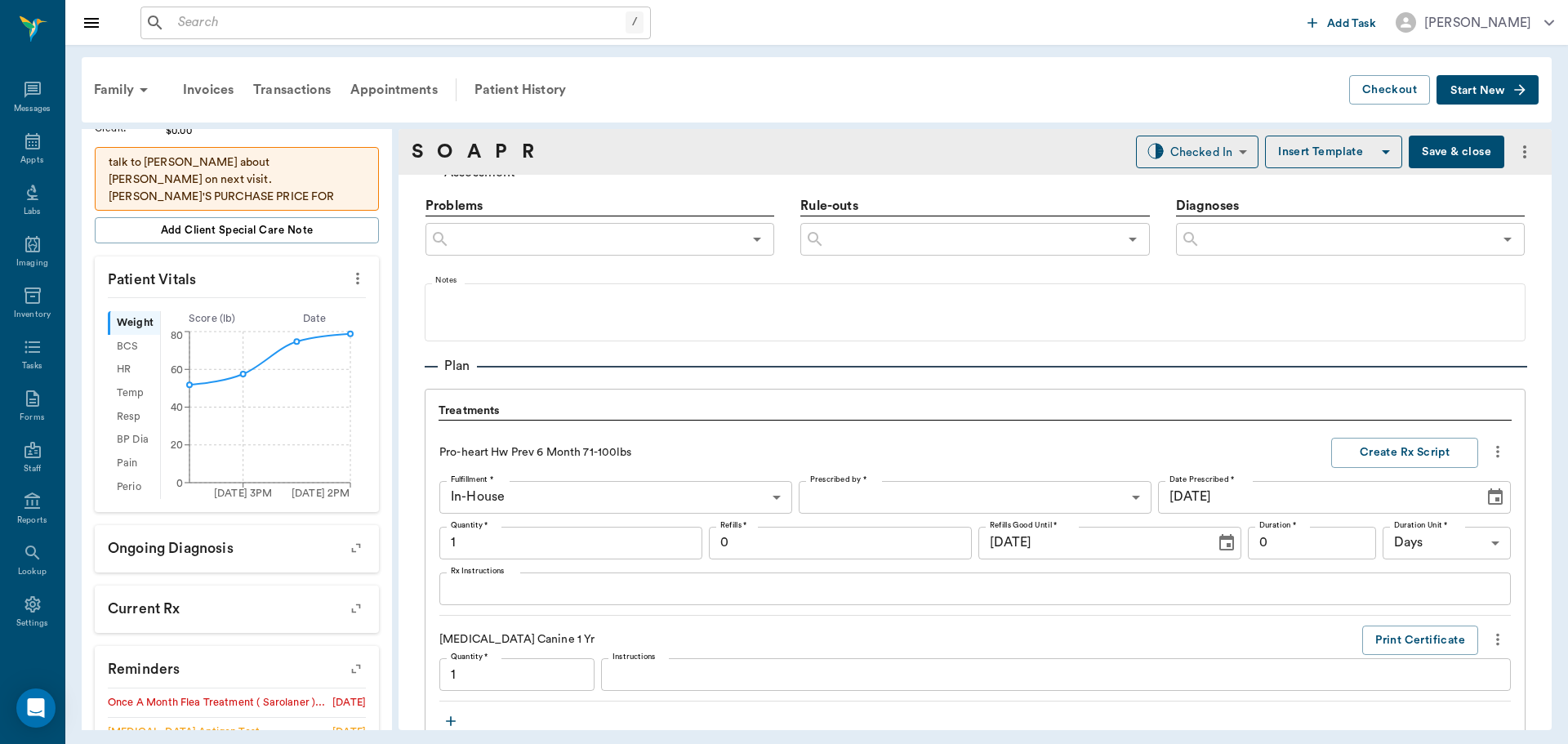
scroll to position [983, 0]
click at [1169, 158] on body "/ ​ Add Task Dr. Bert Ellsworth Nectar Messages Appts Labs Imaging Inventory Ta…" at bounding box center [784, 372] width 1568 height 744
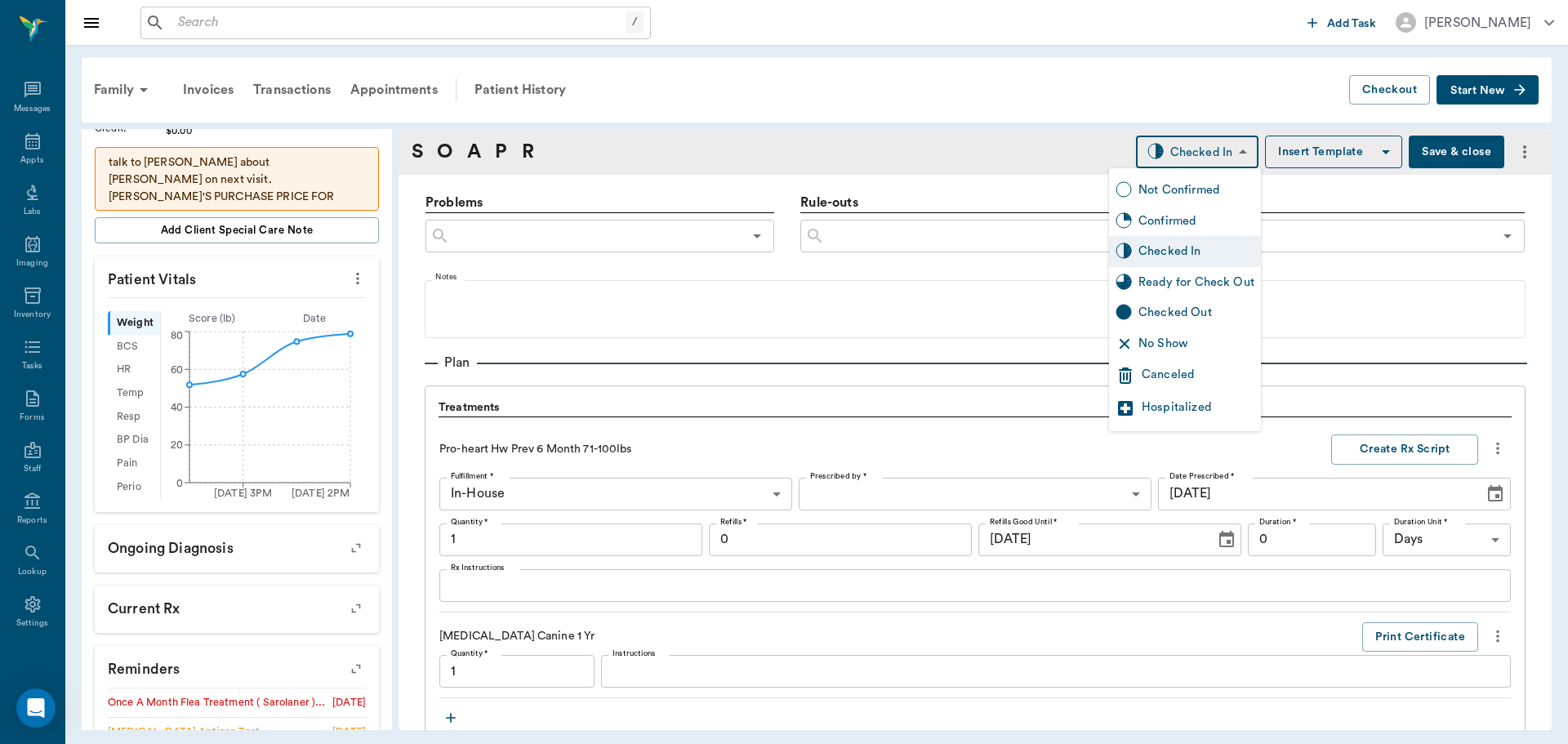
type input "1.00"
click at [1198, 288] on div "Ready for Check Out" at bounding box center [1196, 282] width 116 height 18
type input "READY_TO_CHECKOUT"
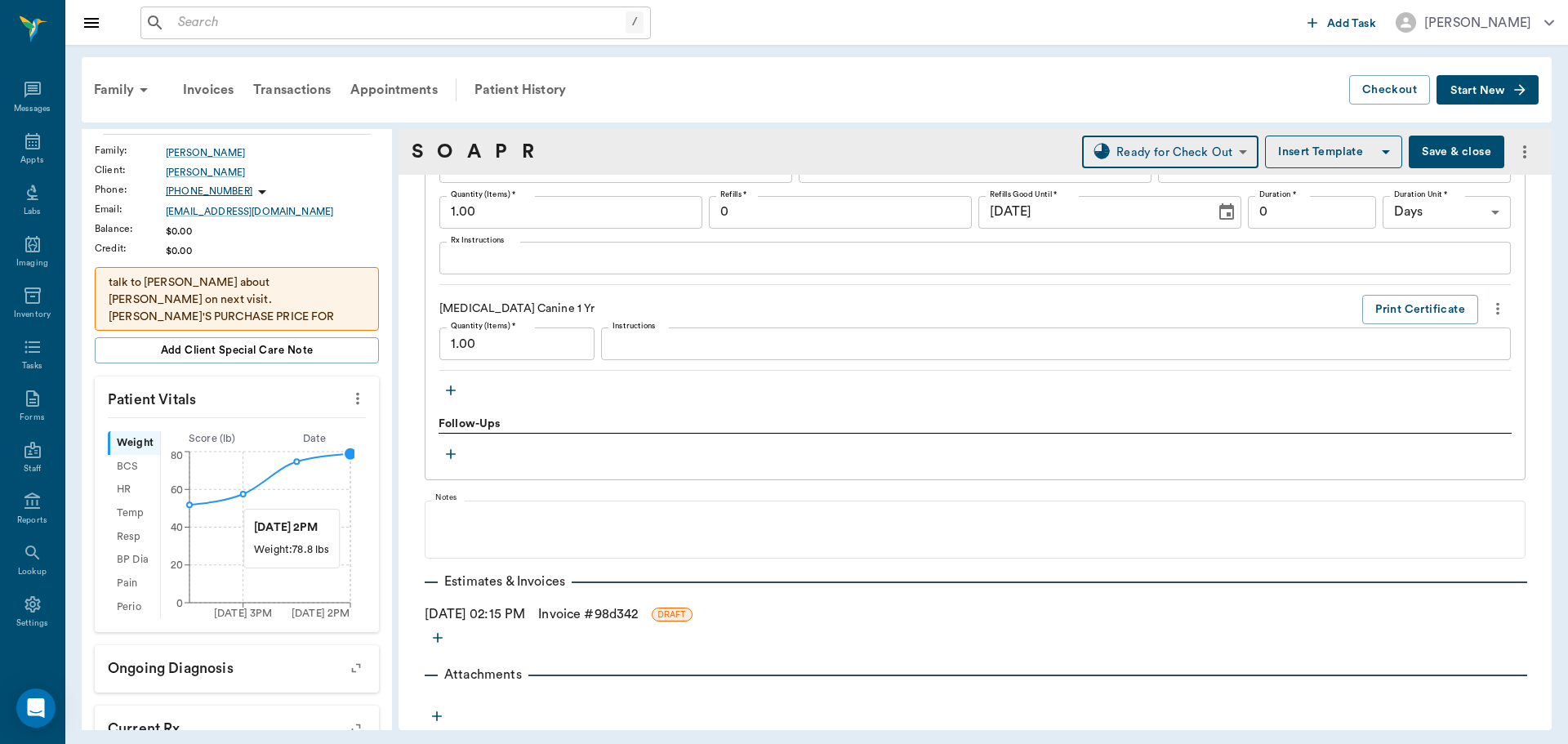
scroll to position [0, 0]
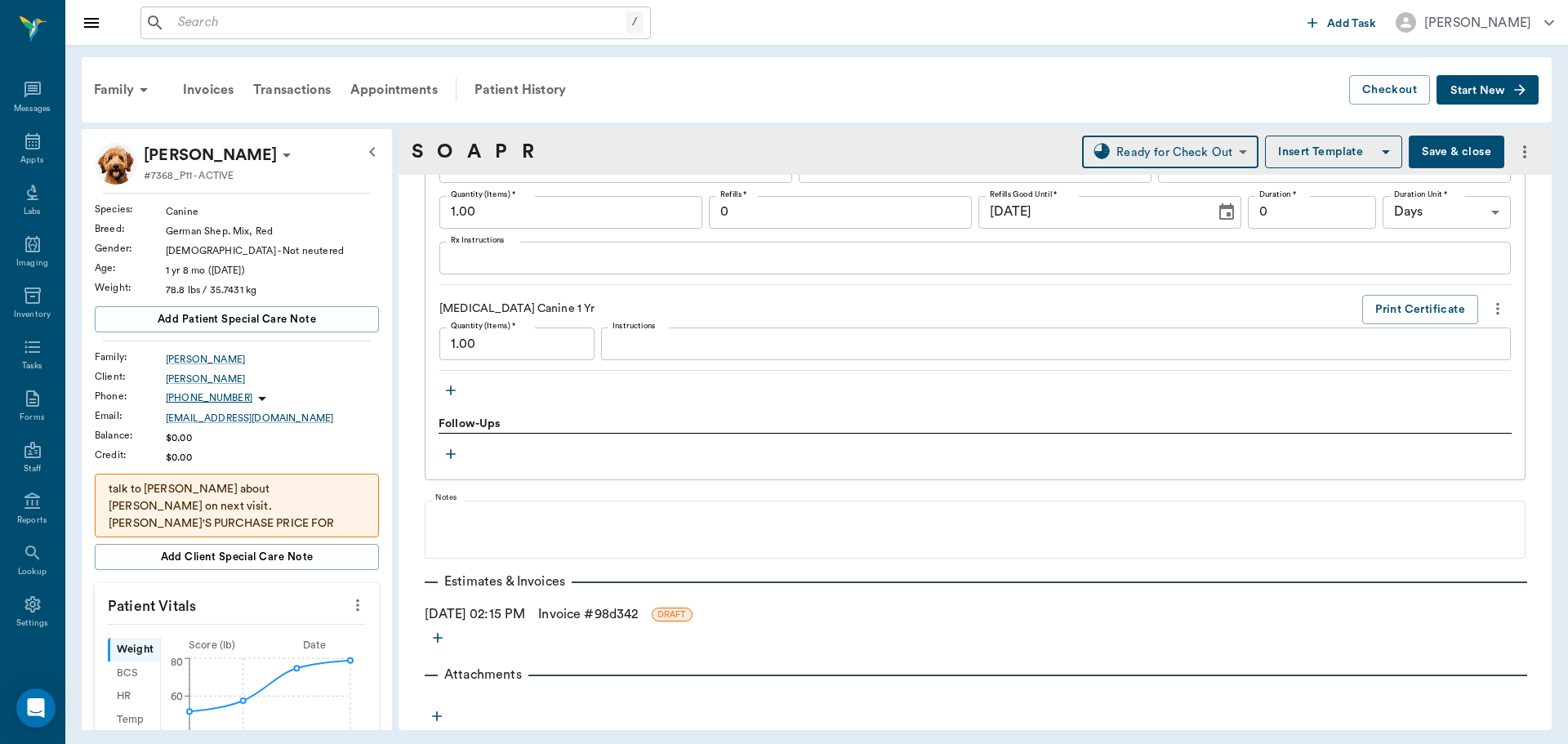
click at [322, 506] on p "talk to Penny about Chloe on next visit. PENNY'S PURCHASE PRICE FOR 60CT BOTTLE…" at bounding box center [236, 558] width 257 height 154
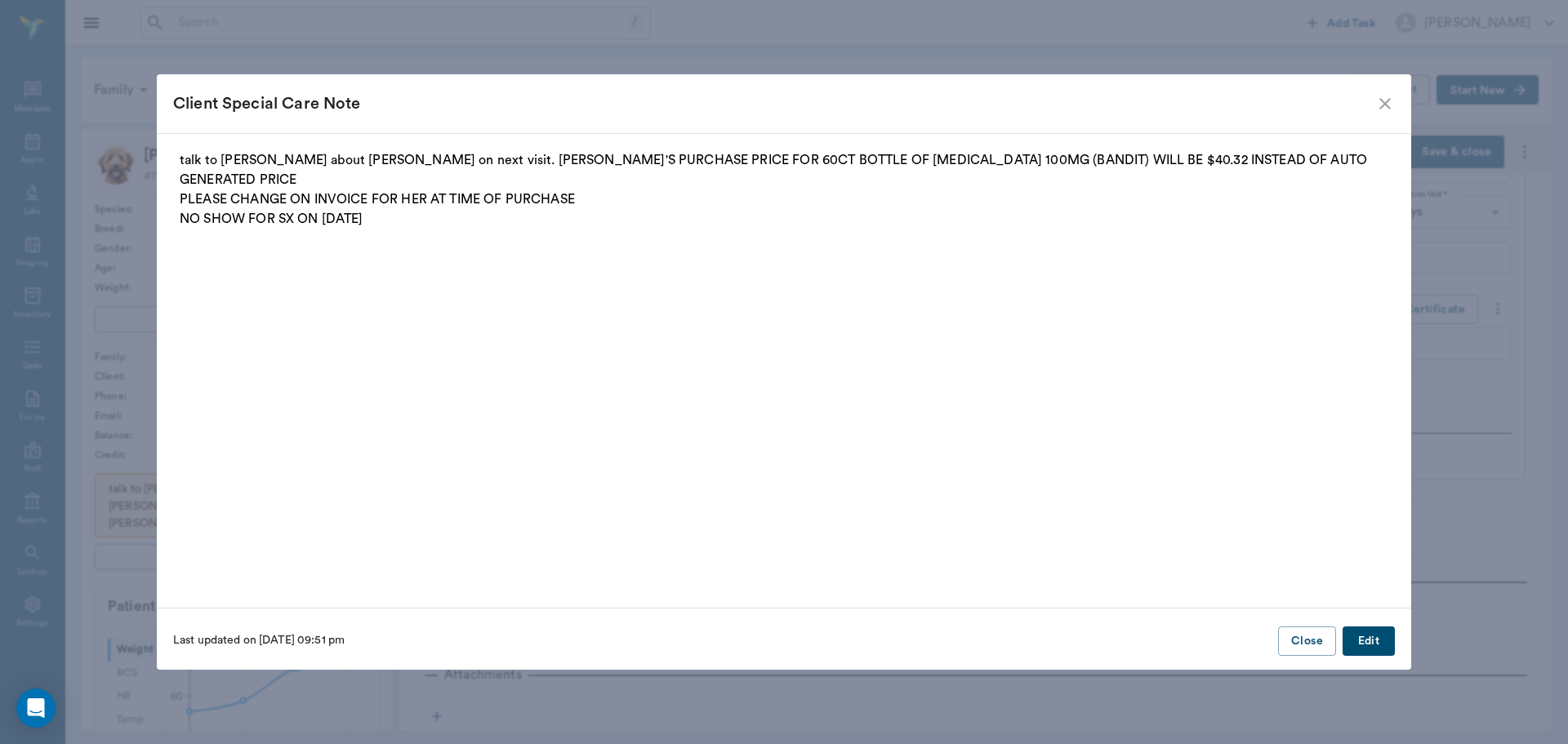
click at [1361, 644] on button "Edit" at bounding box center [1369, 641] width 53 height 31
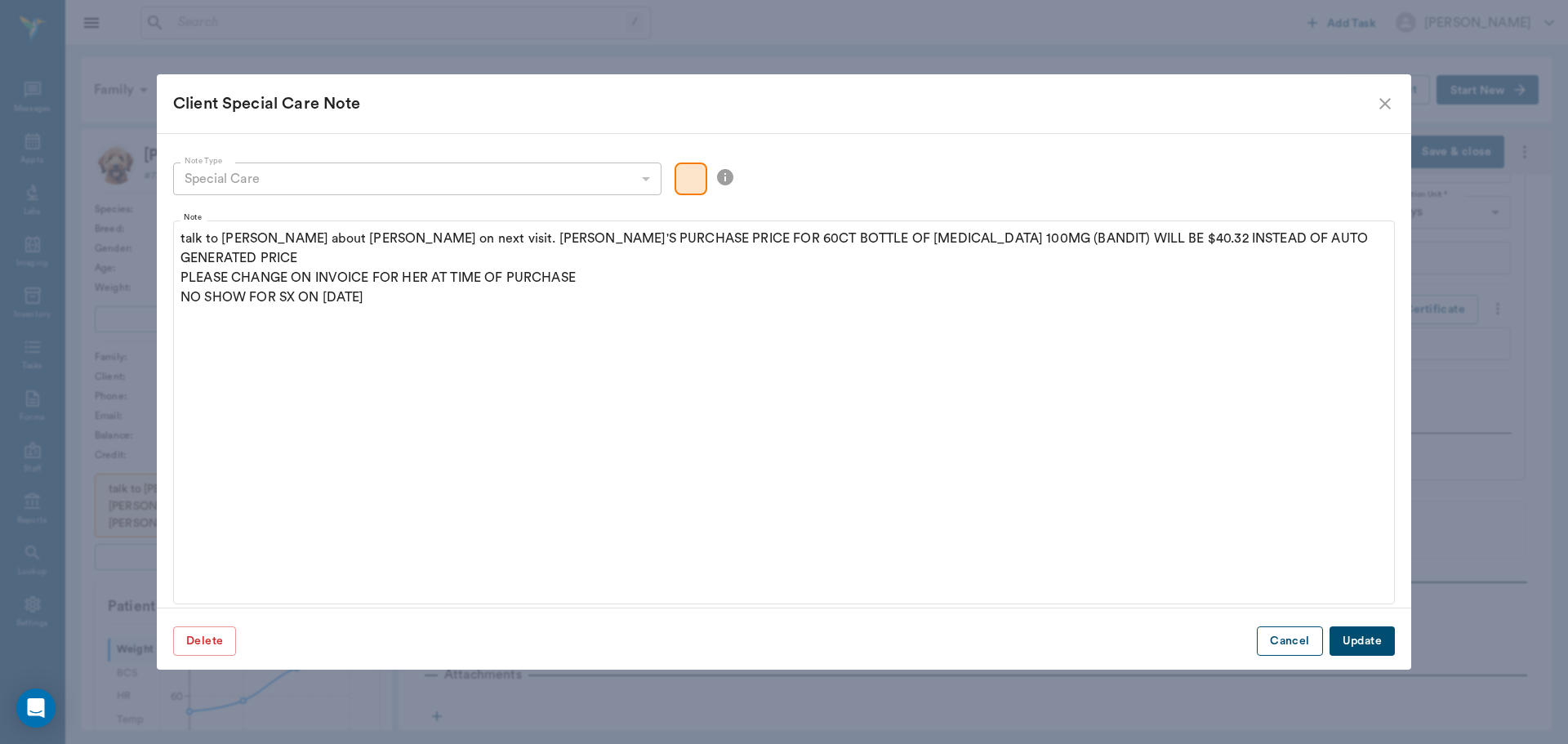
click at [1310, 644] on button "Cancel" at bounding box center [1289, 641] width 65 height 31
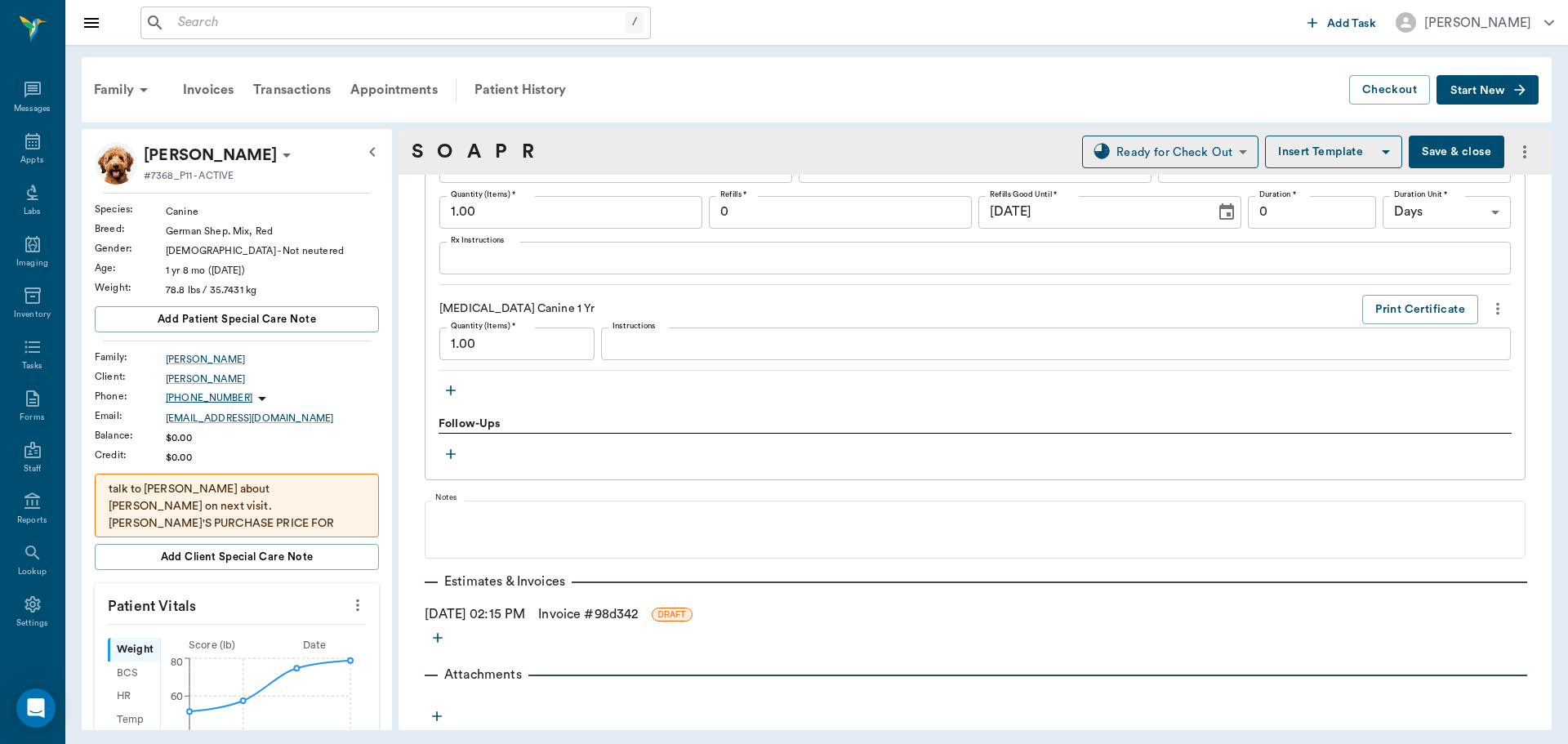
click at [233, 489] on p "talk to Penny about Chloe on next visit. PENNY'S PURCHASE PRICE FOR 60CT BOTTLE…" at bounding box center [236, 558] width 257 height 154
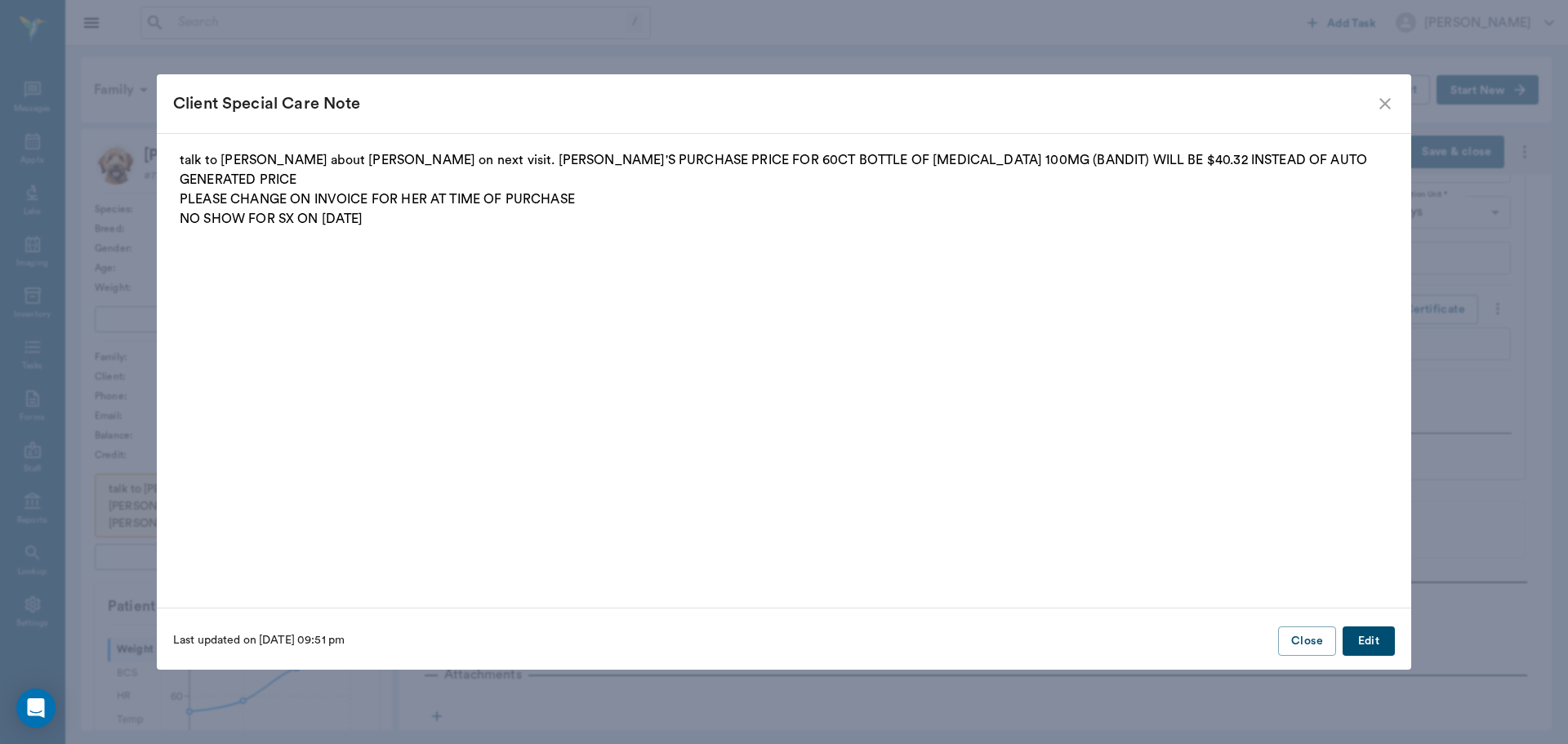
click at [1382, 106] on icon "close" at bounding box center [1385, 103] width 11 height 11
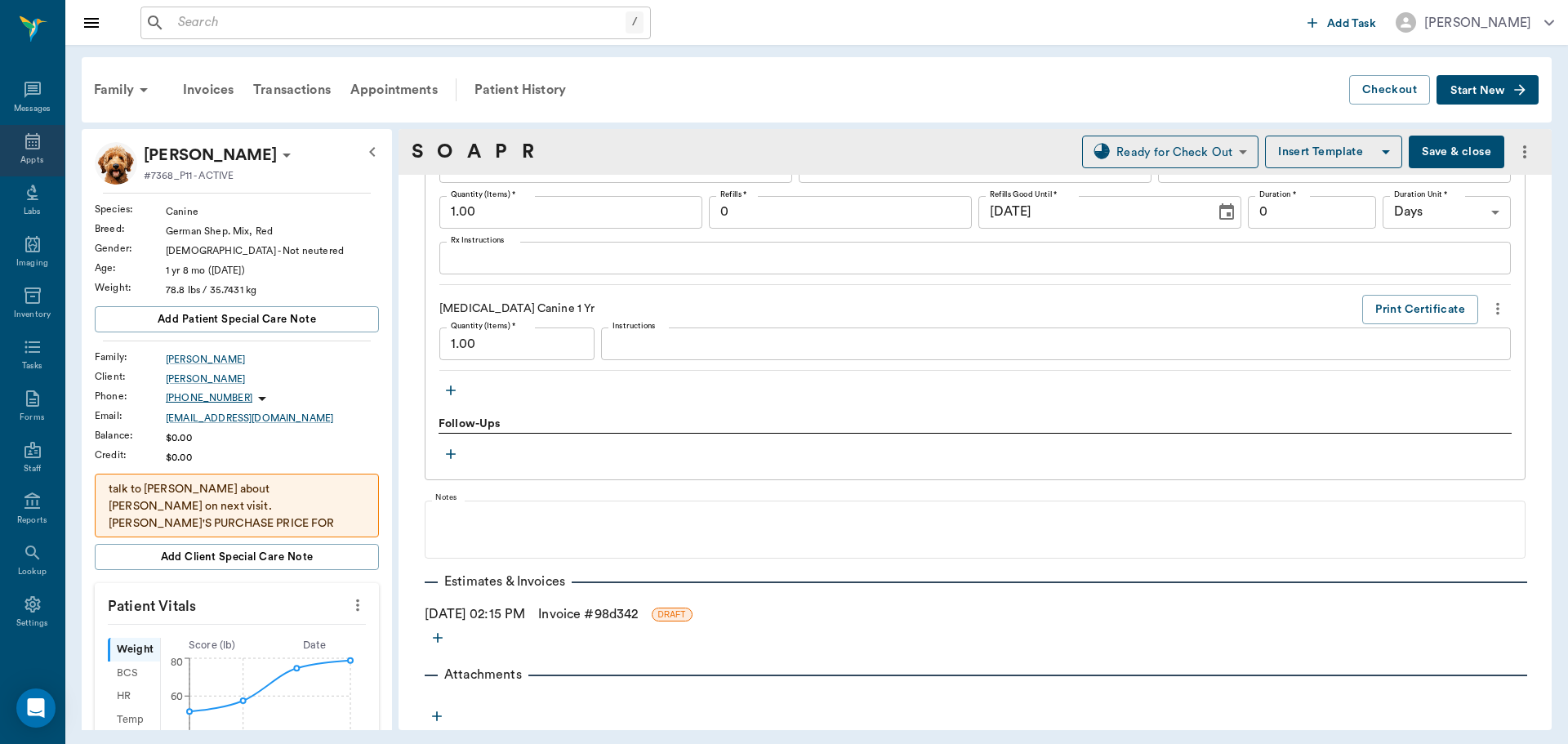
drag, startPoint x: 19, startPoint y: 155, endPoint x: 35, endPoint y: 159, distance: 16.5
click at [20, 155] on div "Appts" at bounding box center [31, 160] width 23 height 12
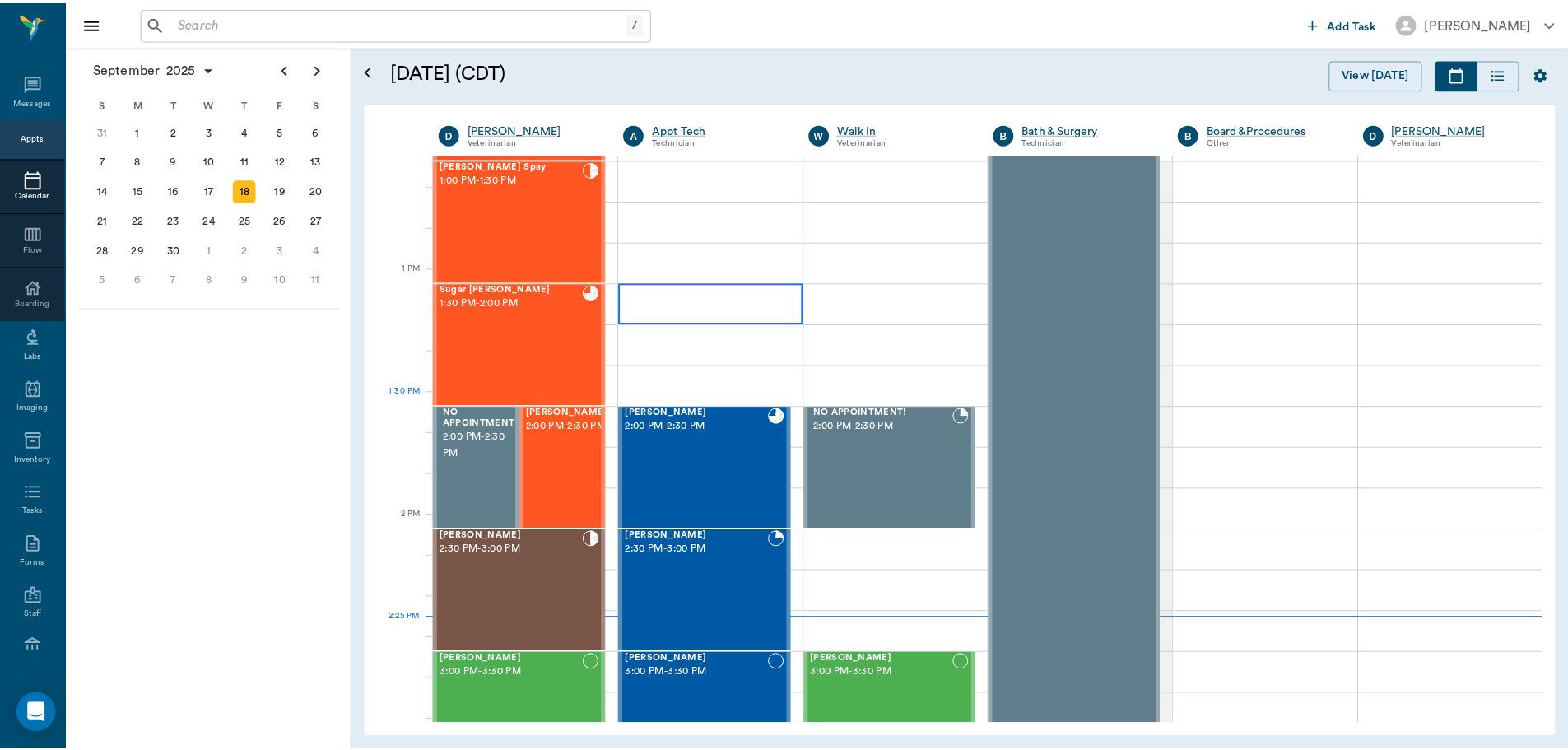
scroll to position [1072, 0]
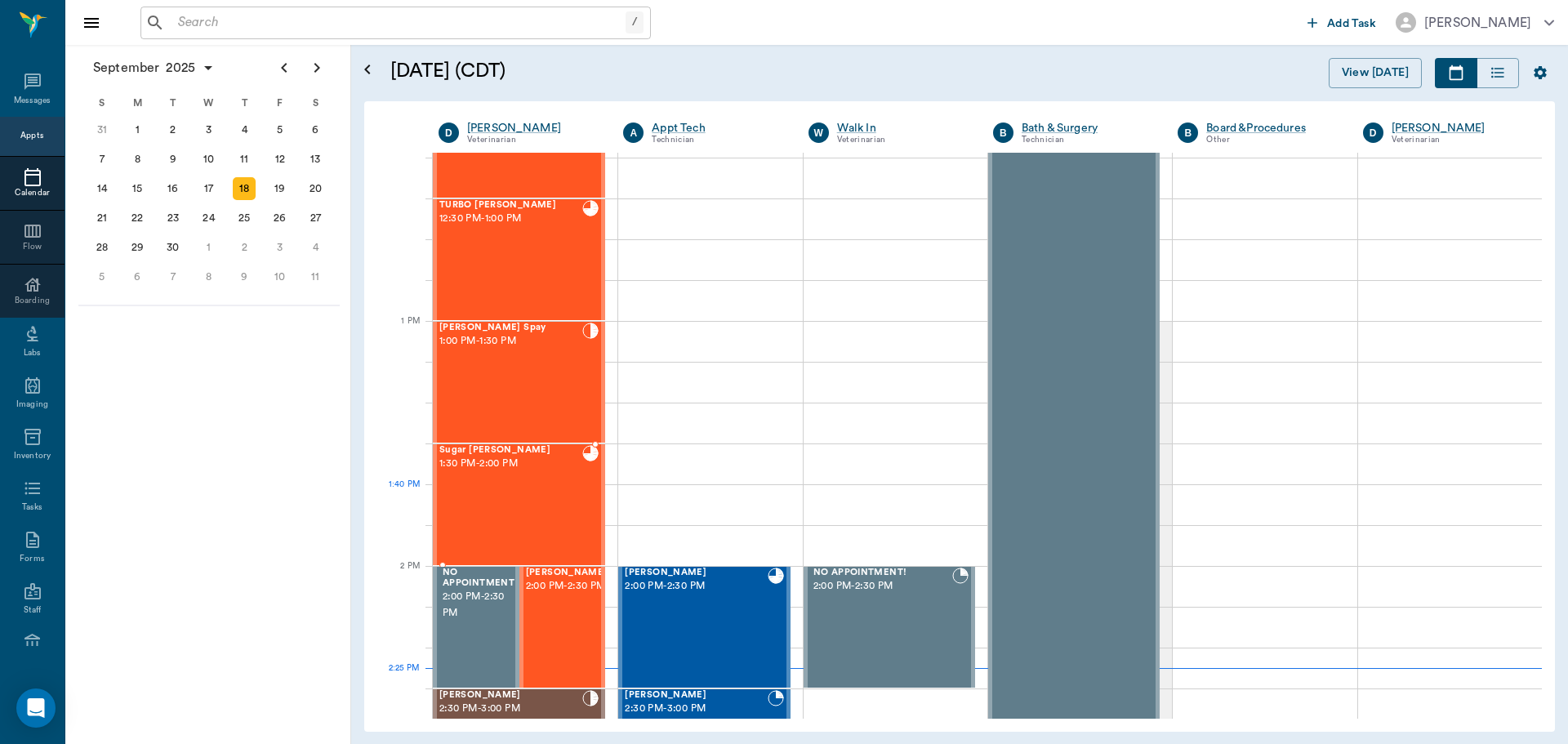
click at [504, 486] on div "Sugar Boyette 1:30 PM - 2:00 PM" at bounding box center [510, 504] width 143 height 119
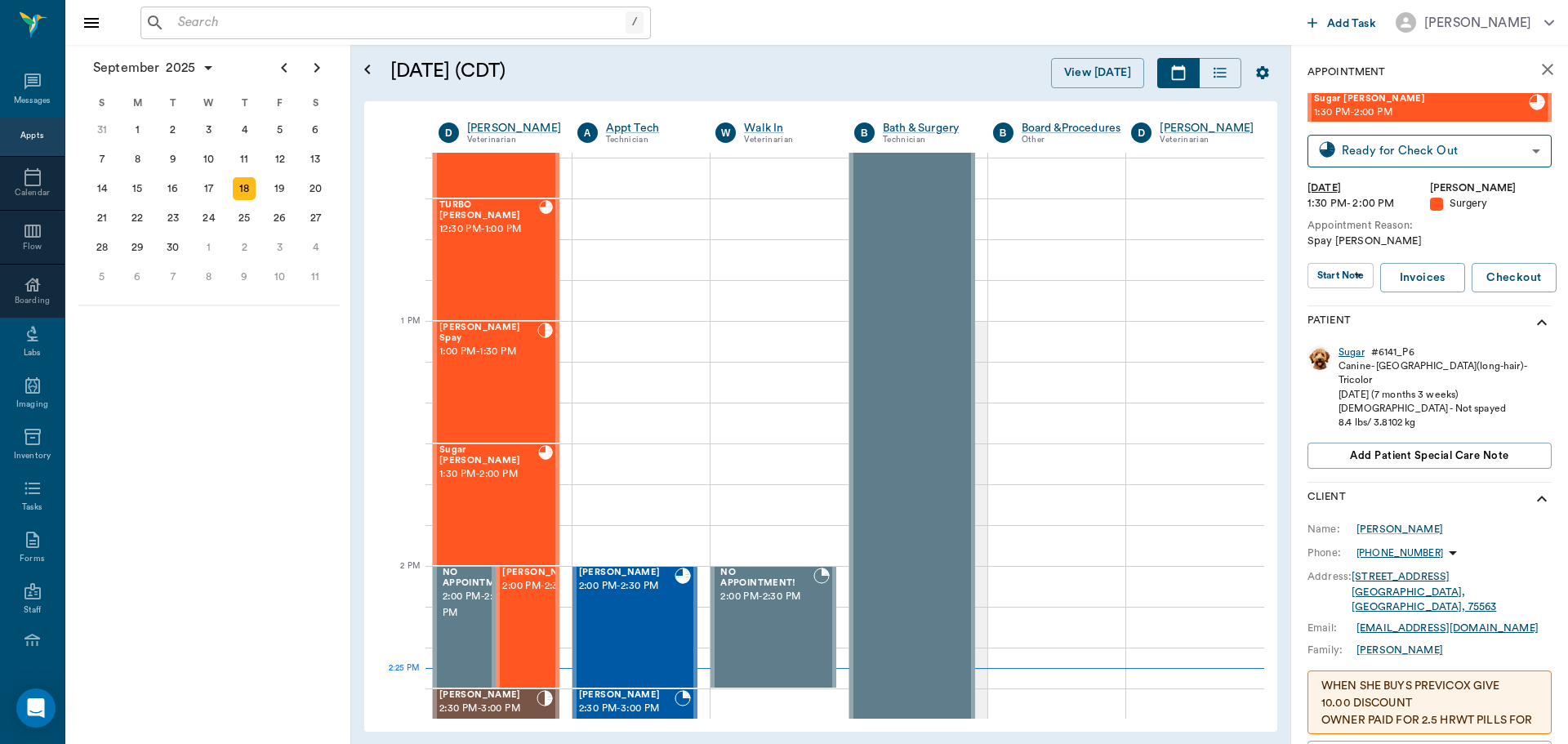
click at [1346, 350] on div "Sugar" at bounding box center [1351, 353] width 26 height 14
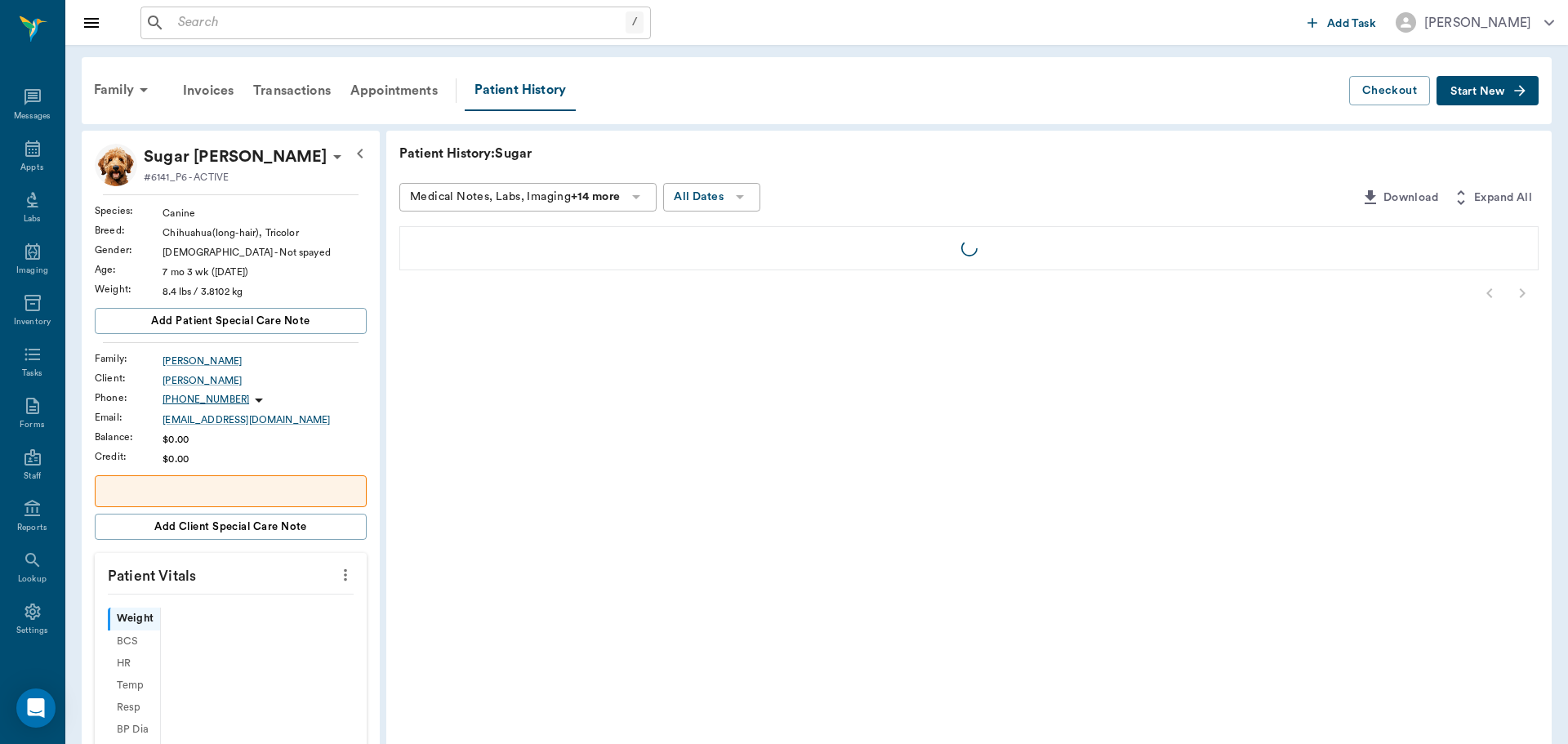
scroll to position [8, 0]
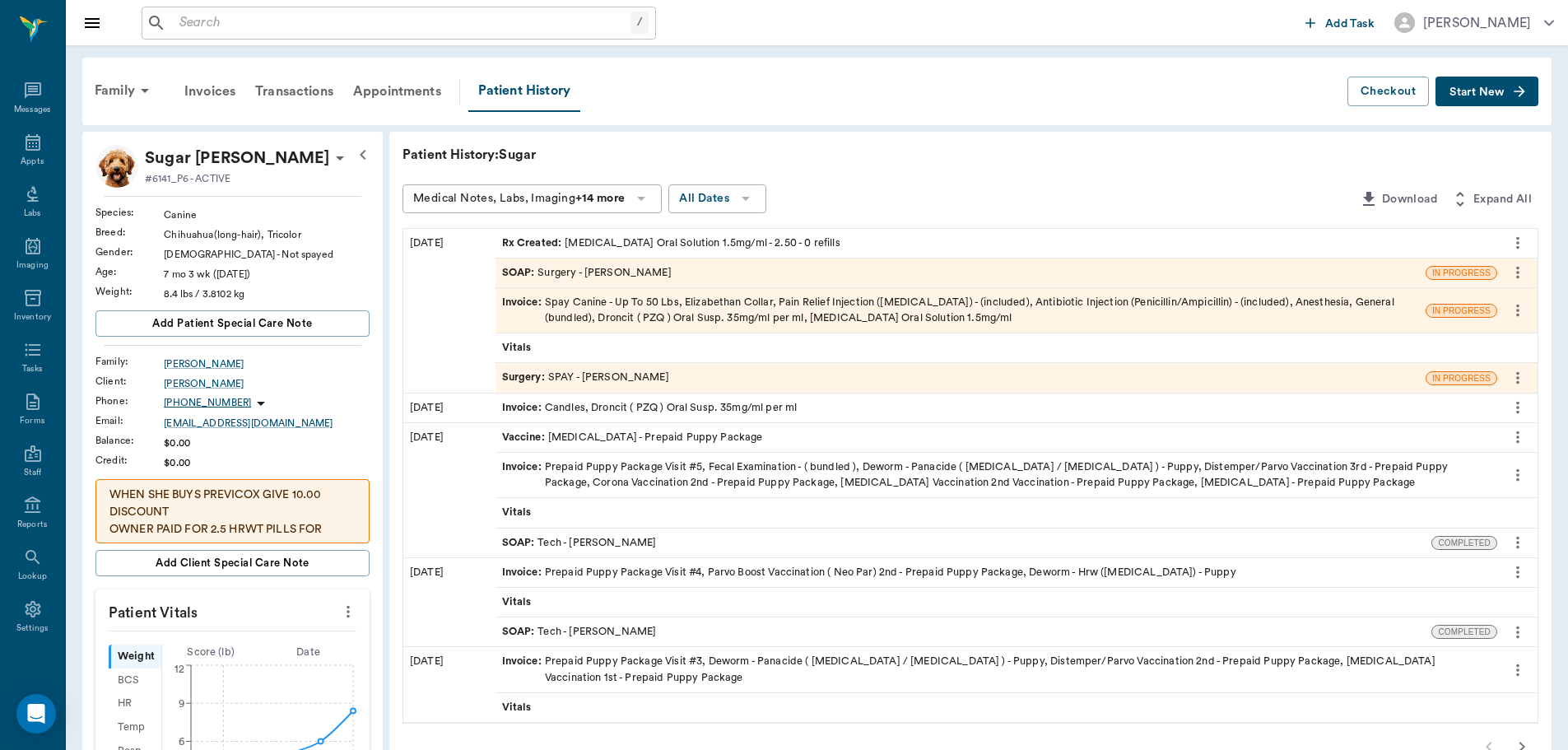
click at [676, 239] on div "Rx Created : Meloxicam Oral Solution 1.5mg/ml - 2.50 - 0 refills" at bounding box center [671, 243] width 338 height 15
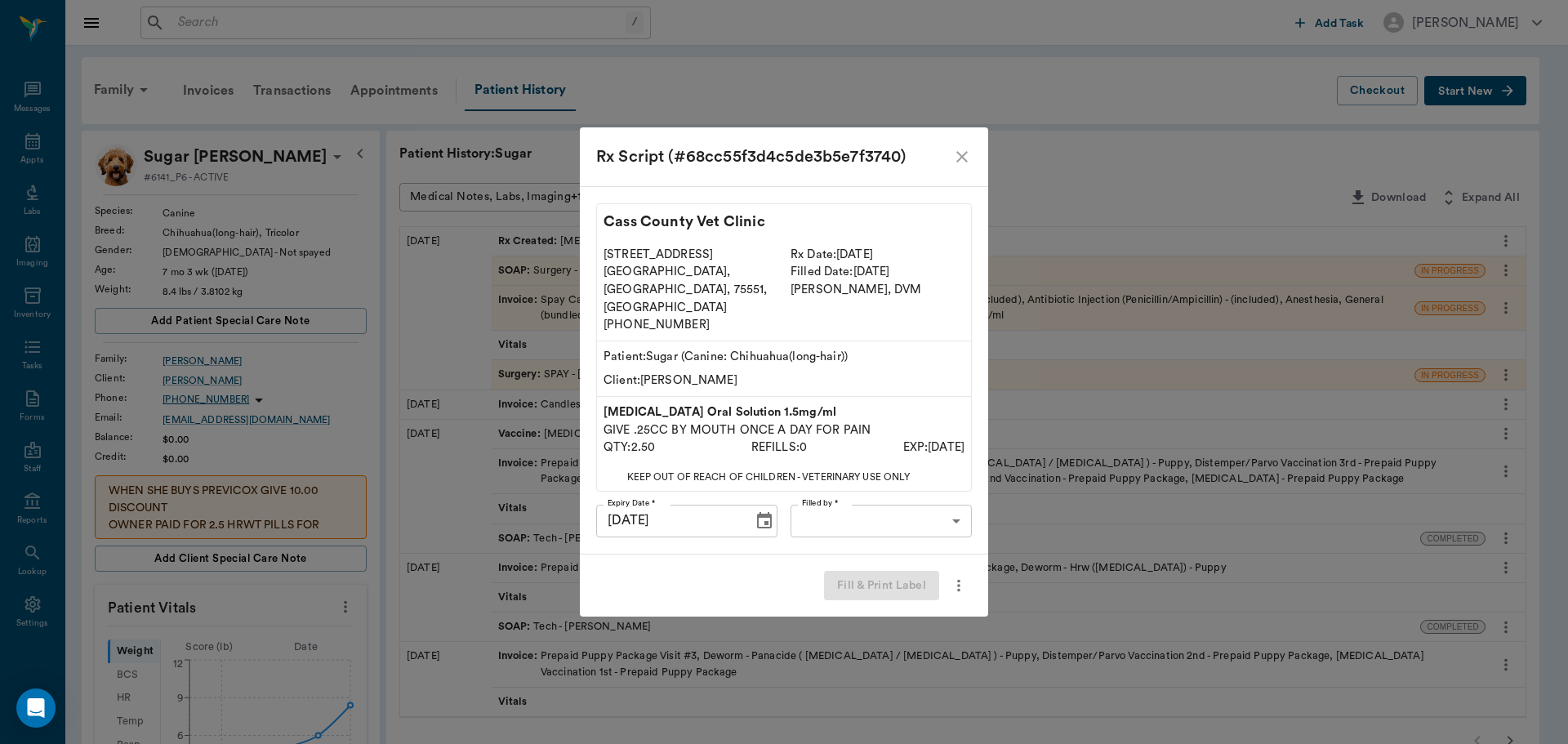
click at [838, 504] on body "/ ​ Add Task Dr. Bert Ellsworth Nectar Messages Appts Labs Imaging Inventory Ta…" at bounding box center [784, 659] width 1568 height 1319
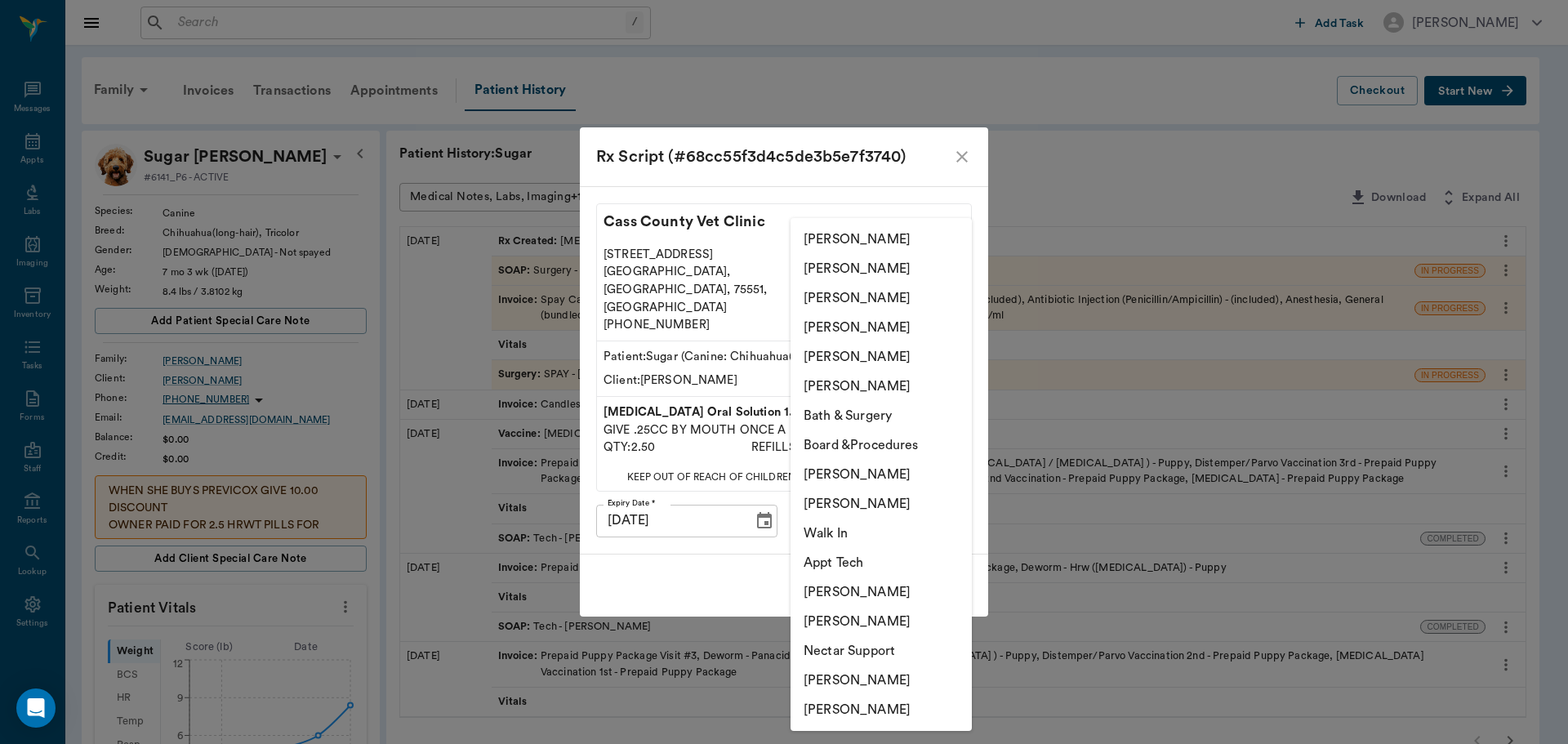
click at [868, 669] on li "Hunter Graves" at bounding box center [881, 680] width 181 height 30
type input "682b670d8bdc6f7f8feef3db"
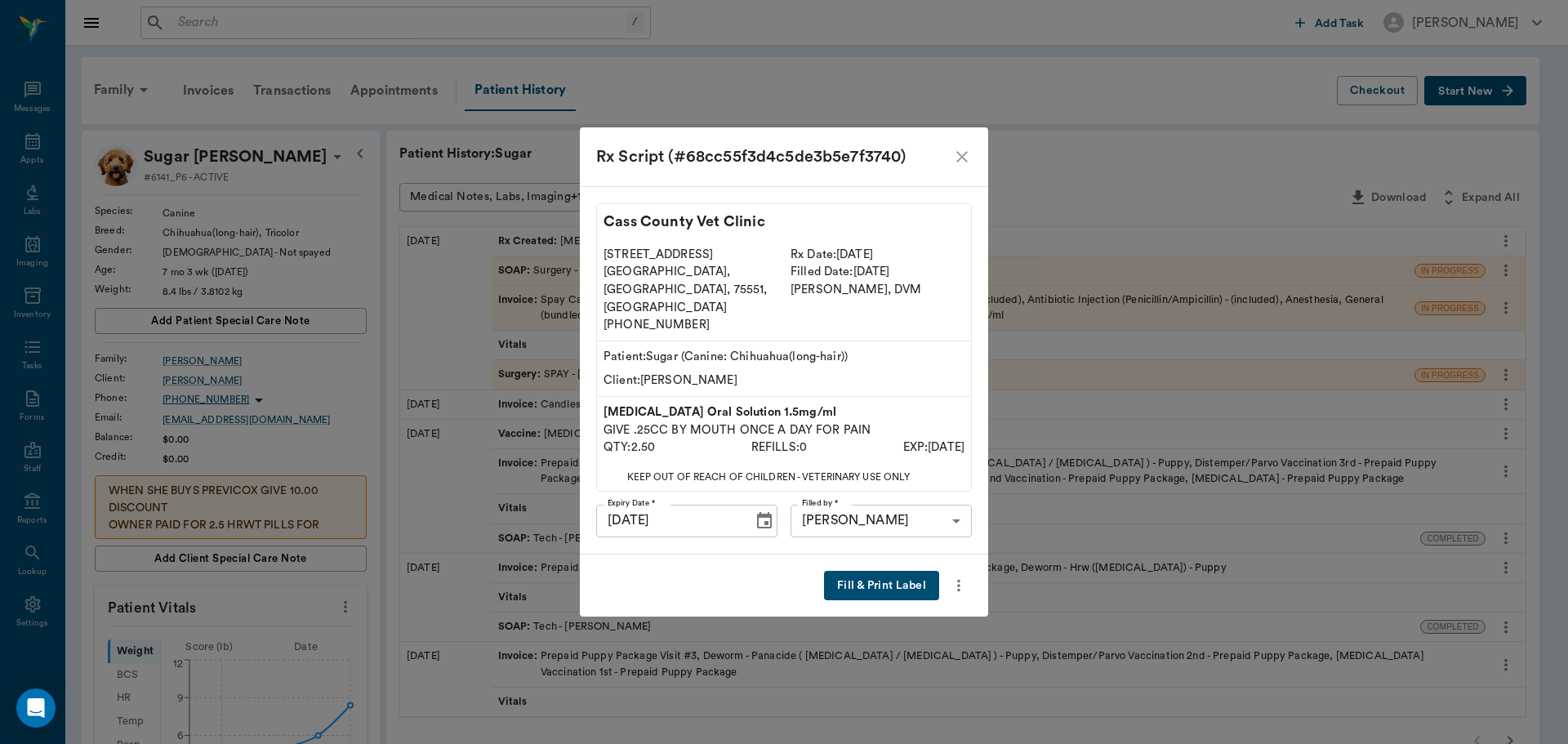
click at [870, 575] on button "Fill & Print Label" at bounding box center [881, 586] width 115 height 31
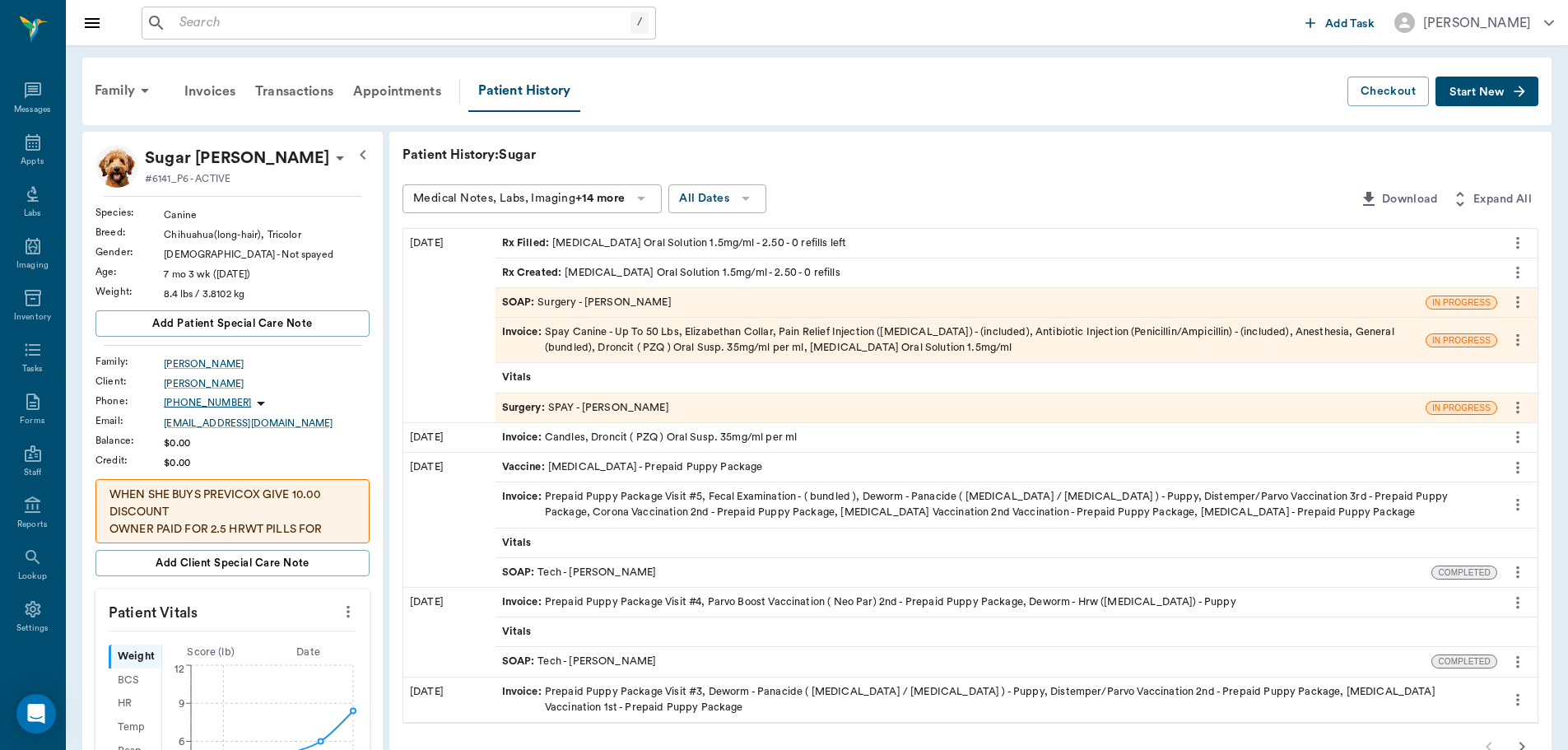
click at [126, 88] on div "Family" at bounding box center [124, 91] width 79 height 39
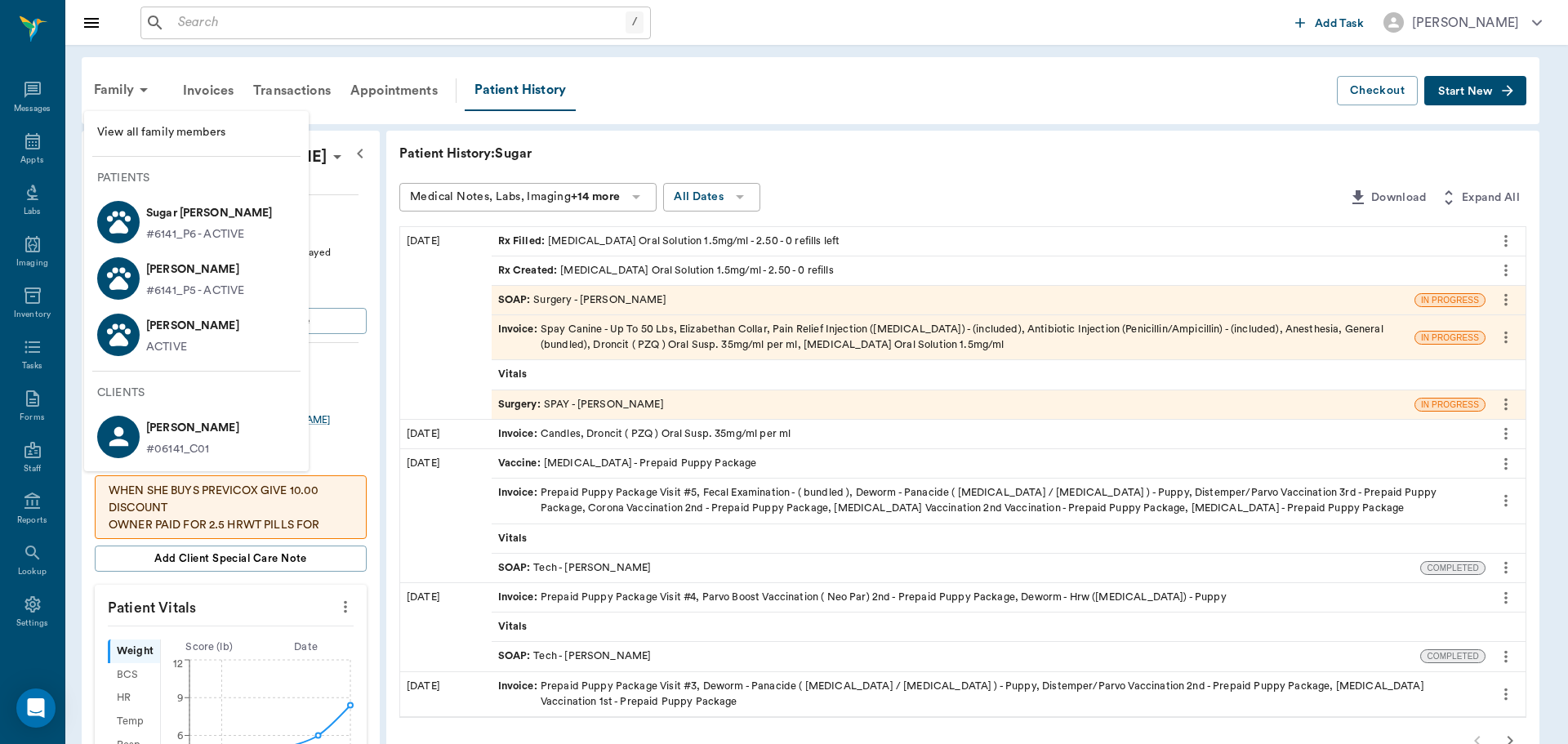
click at [235, 275] on p "Missy Boyette" at bounding box center [195, 269] width 98 height 26
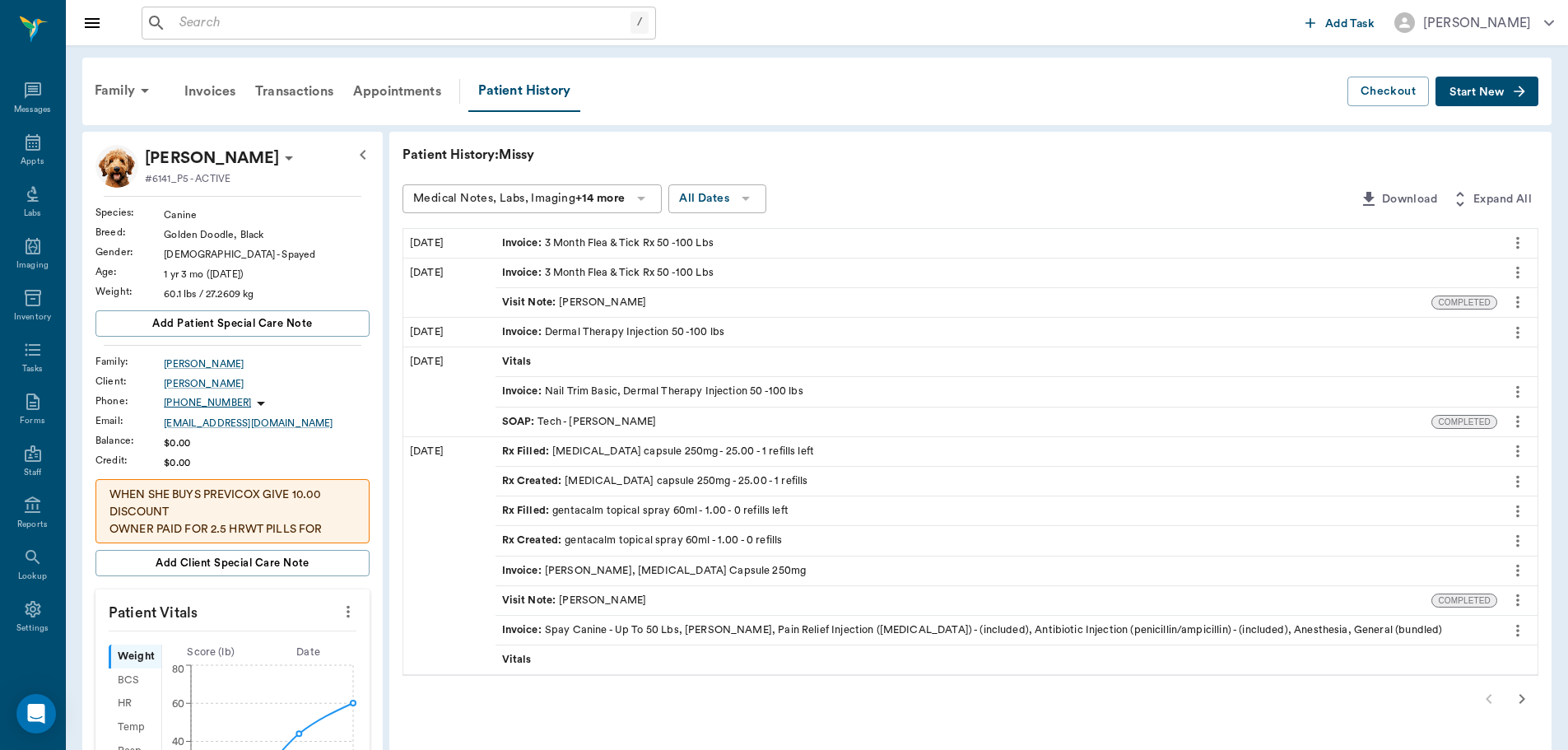
click at [1520, 427] on icon "more" at bounding box center [1517, 421] width 18 height 20
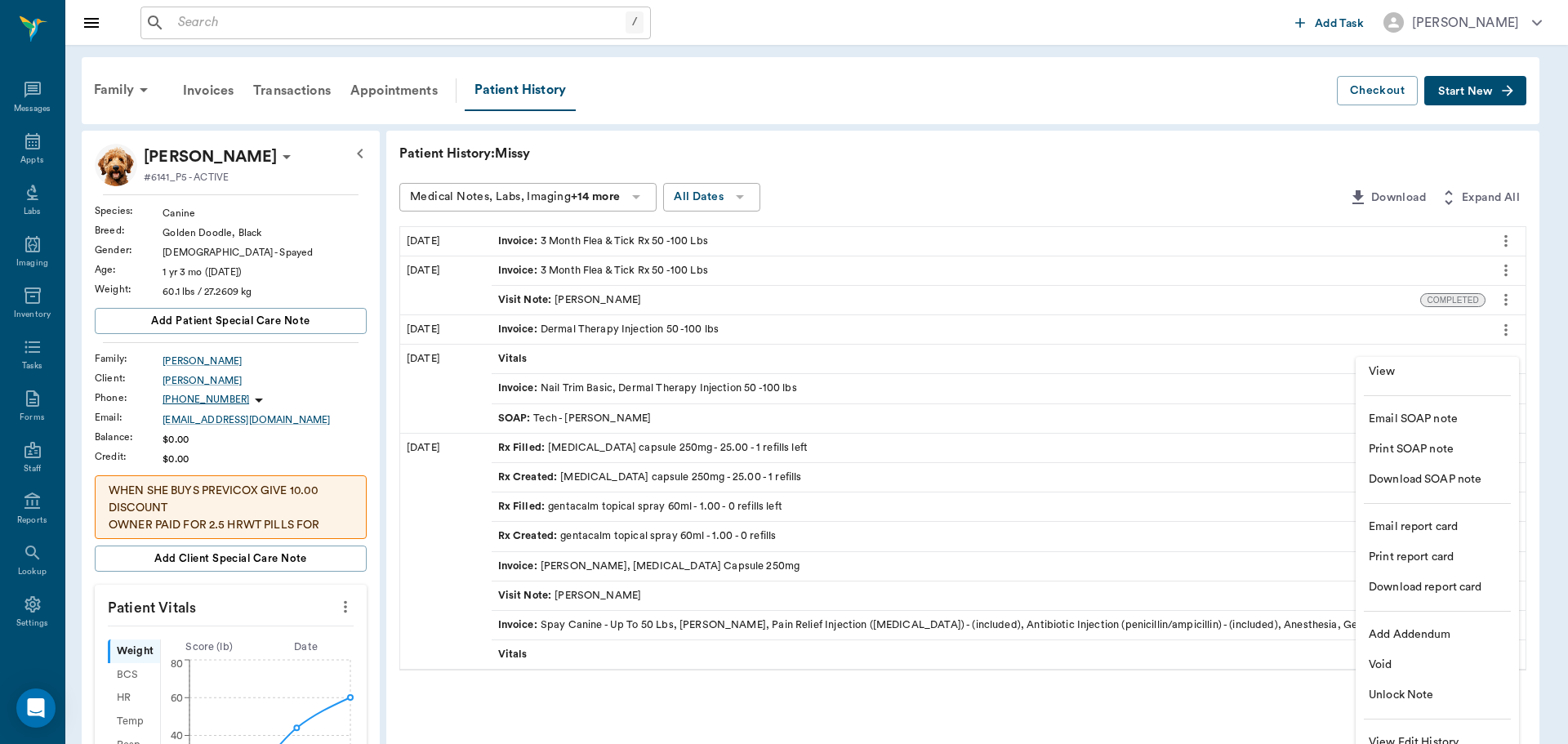
click at [1416, 374] on span "View" at bounding box center [1437, 372] width 137 height 17
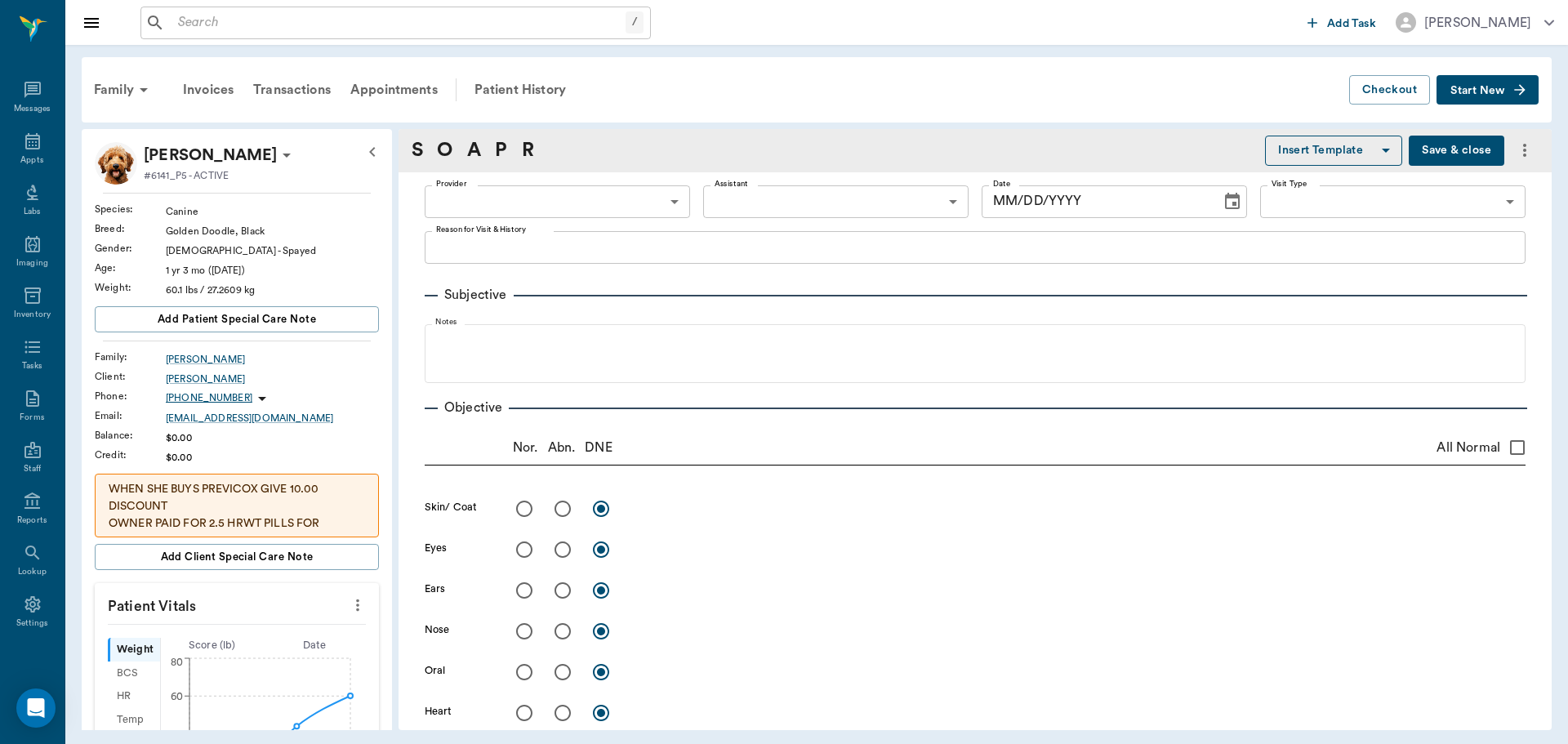
type input "66672ef5d8069dbc7eb4c651"
type input "65d2be4f46e3a538d89b8c1a"
type textarea "NT AND ALLERGY INJ -LORY SHE HAS NOT HAD AN ALLERGY INJ BEFORE. DOC SAID THAT H…"
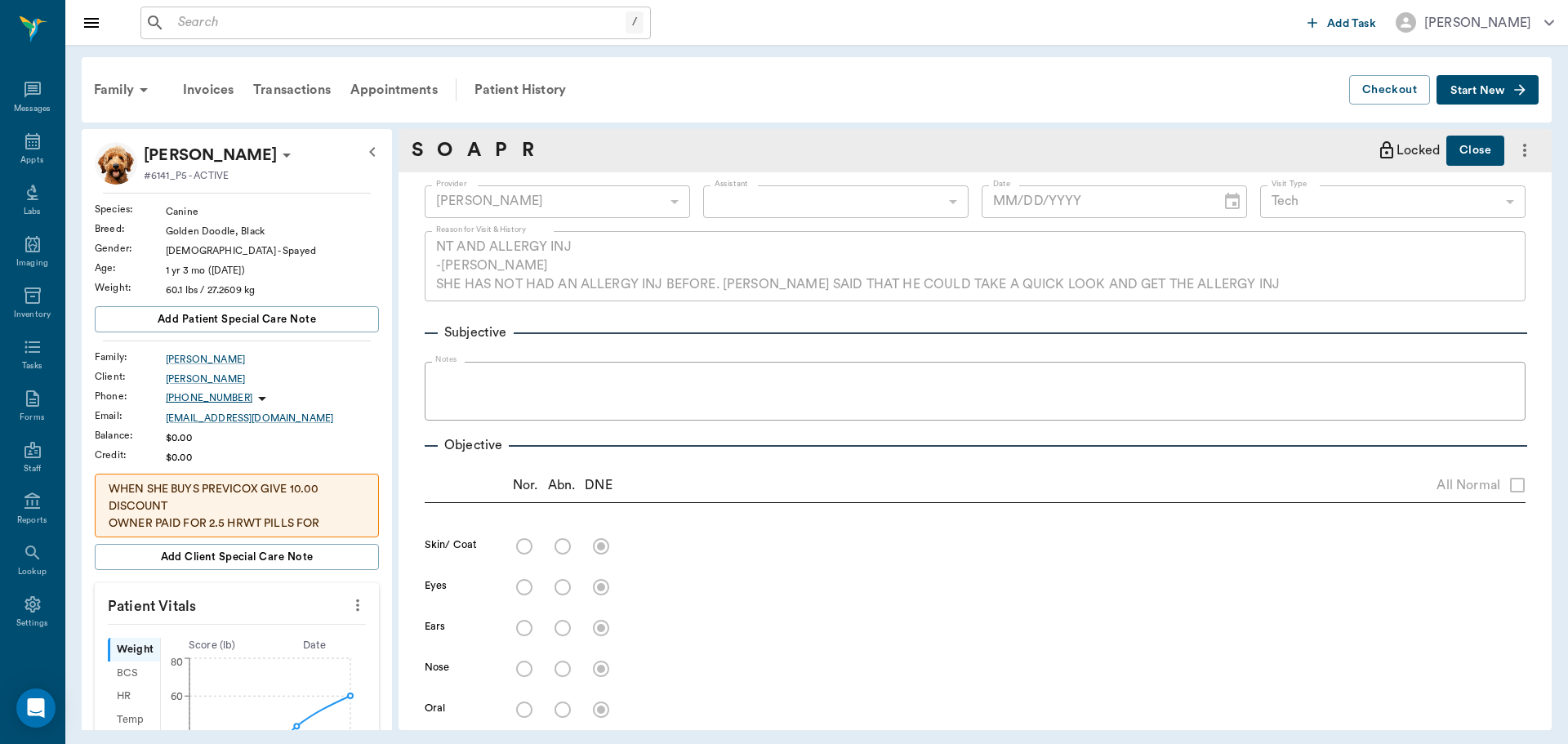
type input "03/25/2025"
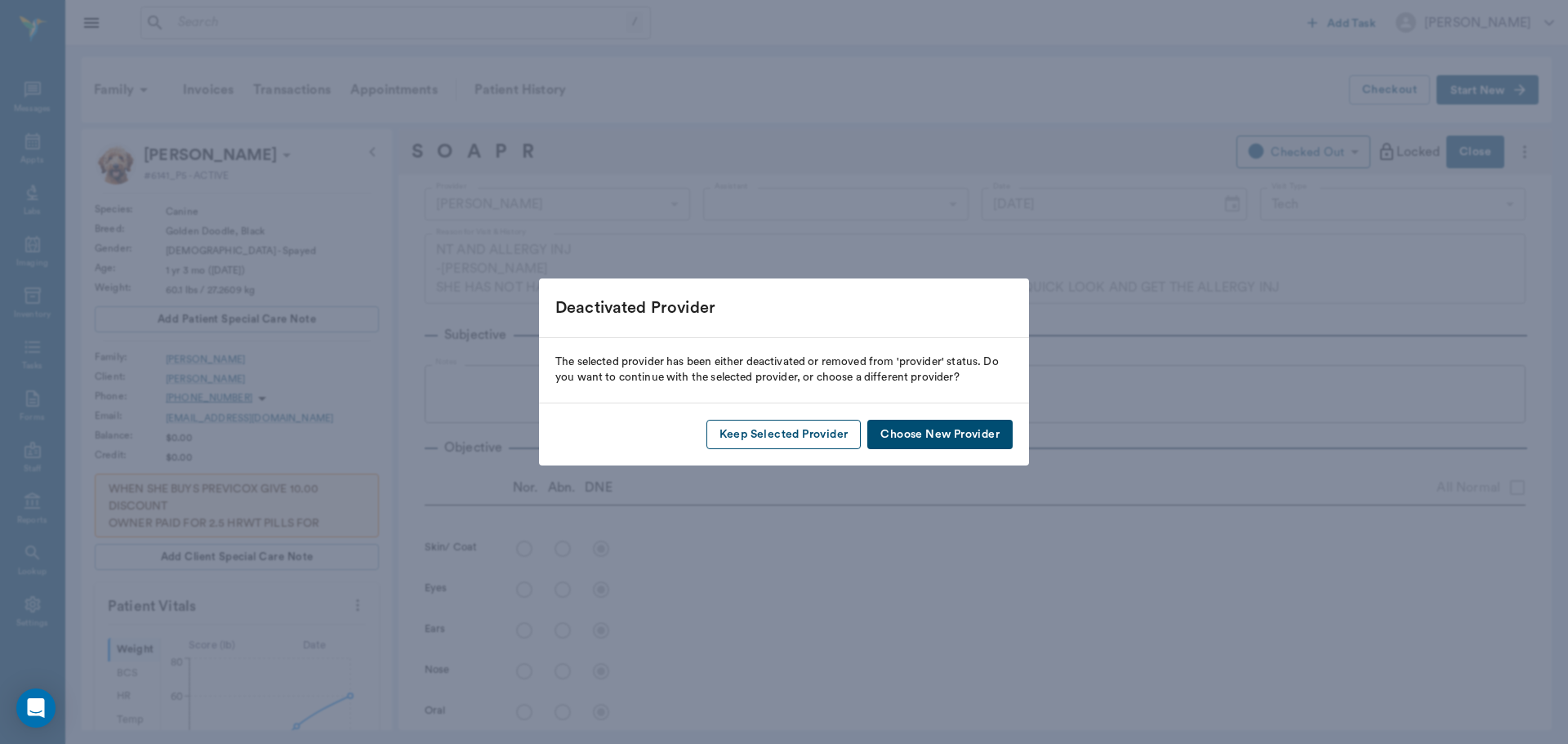
click at [788, 439] on button "Keep Selected Provider" at bounding box center [784, 435] width 155 height 31
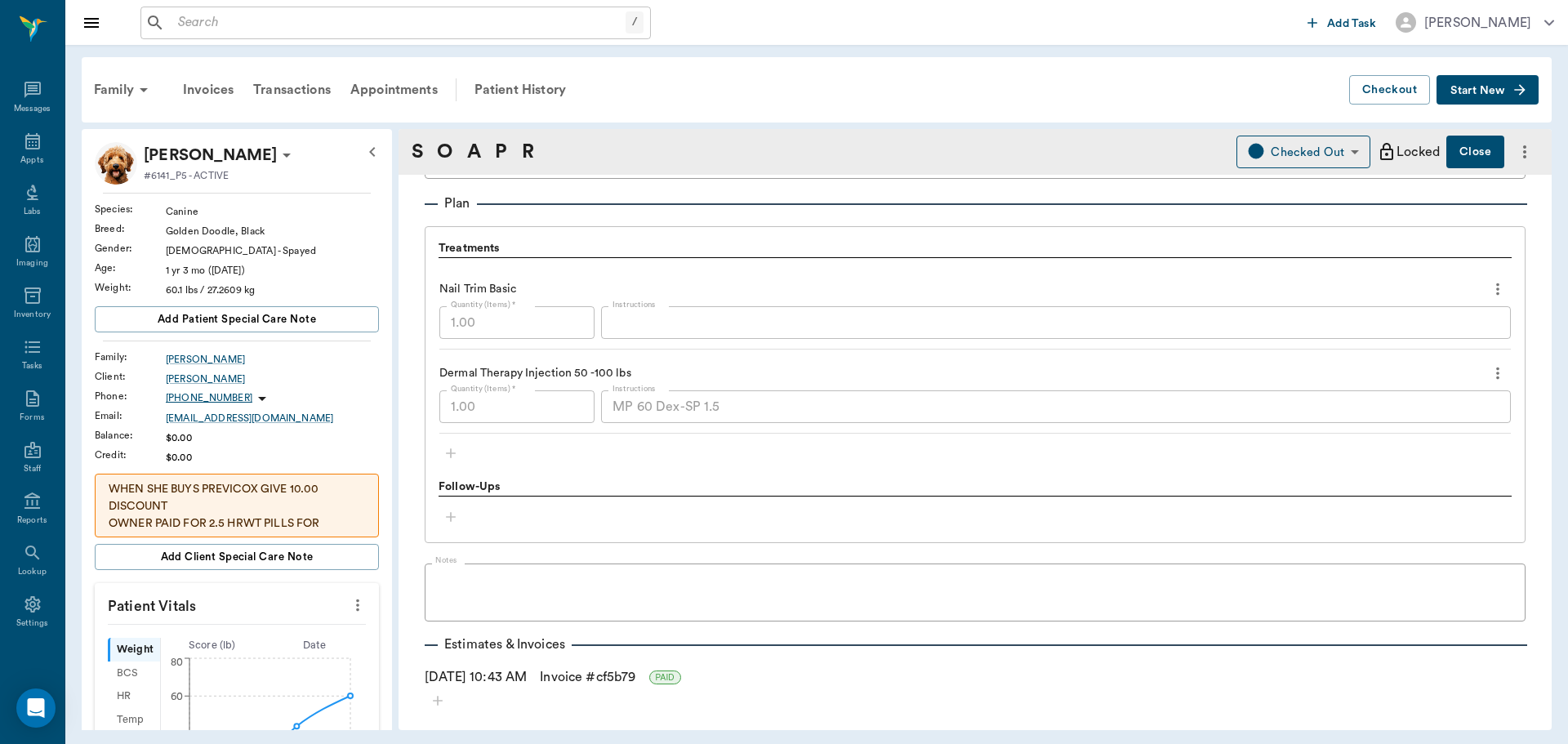
scroll to position [1143, 0]
click at [109, 81] on div "Family" at bounding box center [123, 90] width 79 height 39
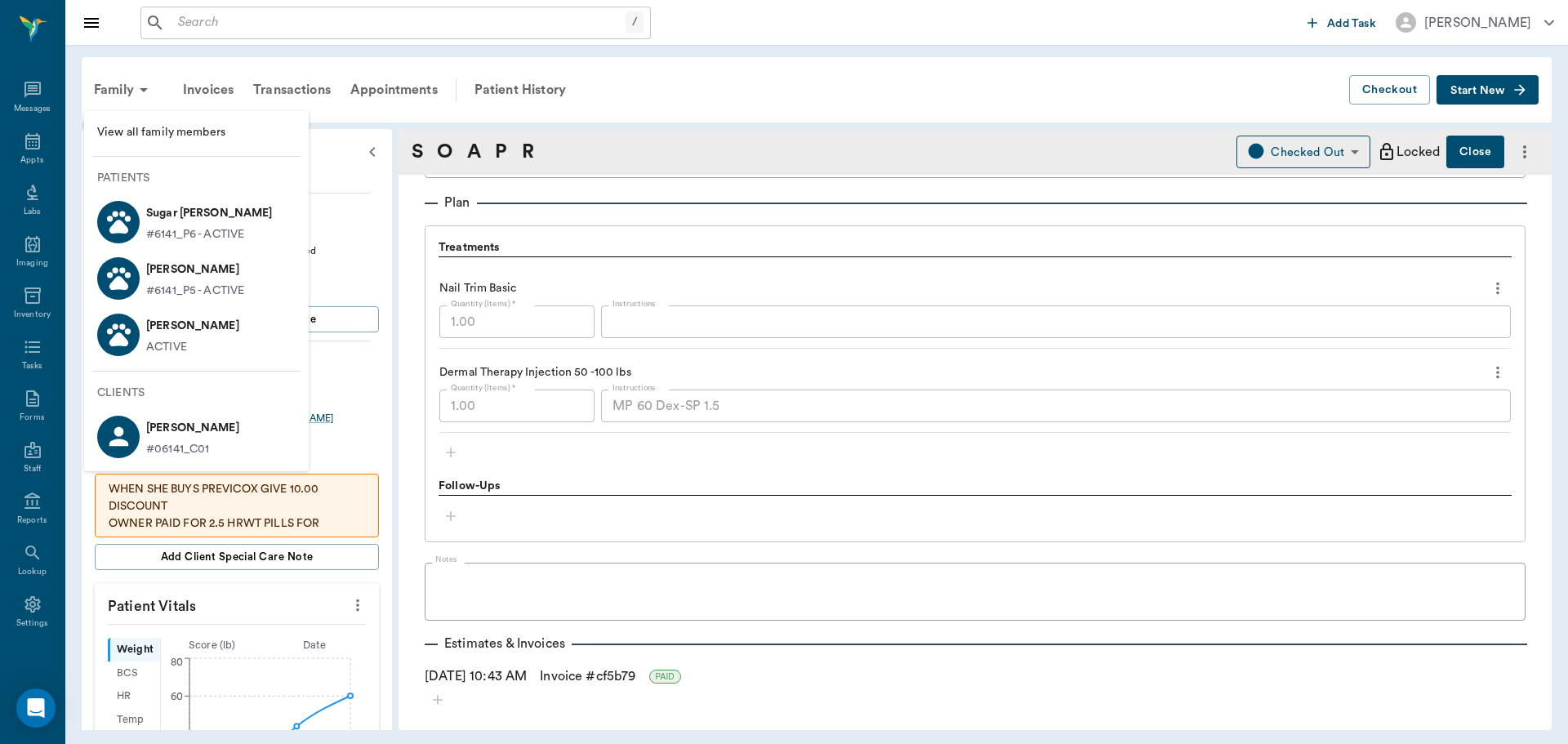
click at [227, 325] on li "Sadie Boyette ACTIVE" at bounding box center [196, 334] width 225 height 56
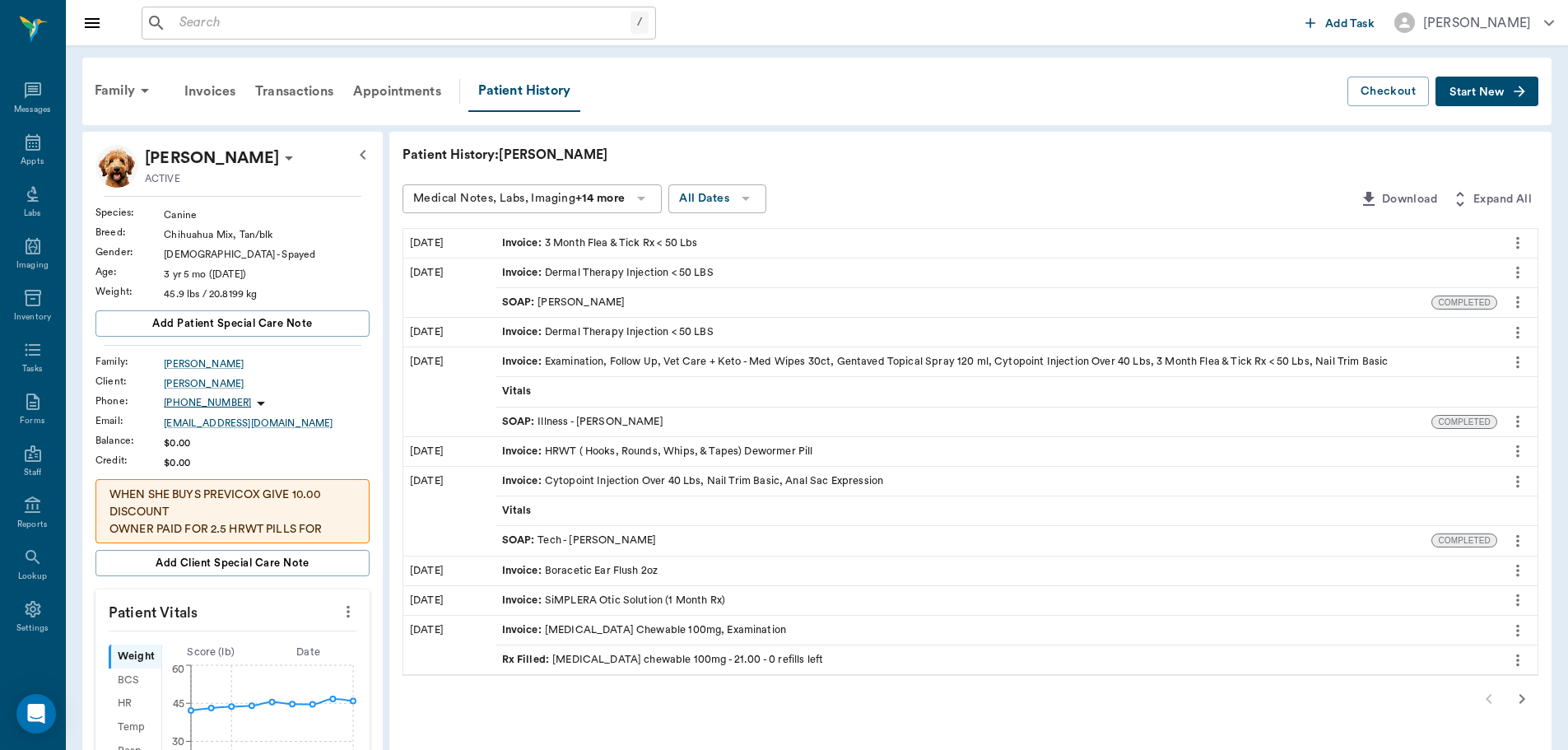
click at [1516, 299] on icon "more" at bounding box center [1517, 302] width 18 height 20
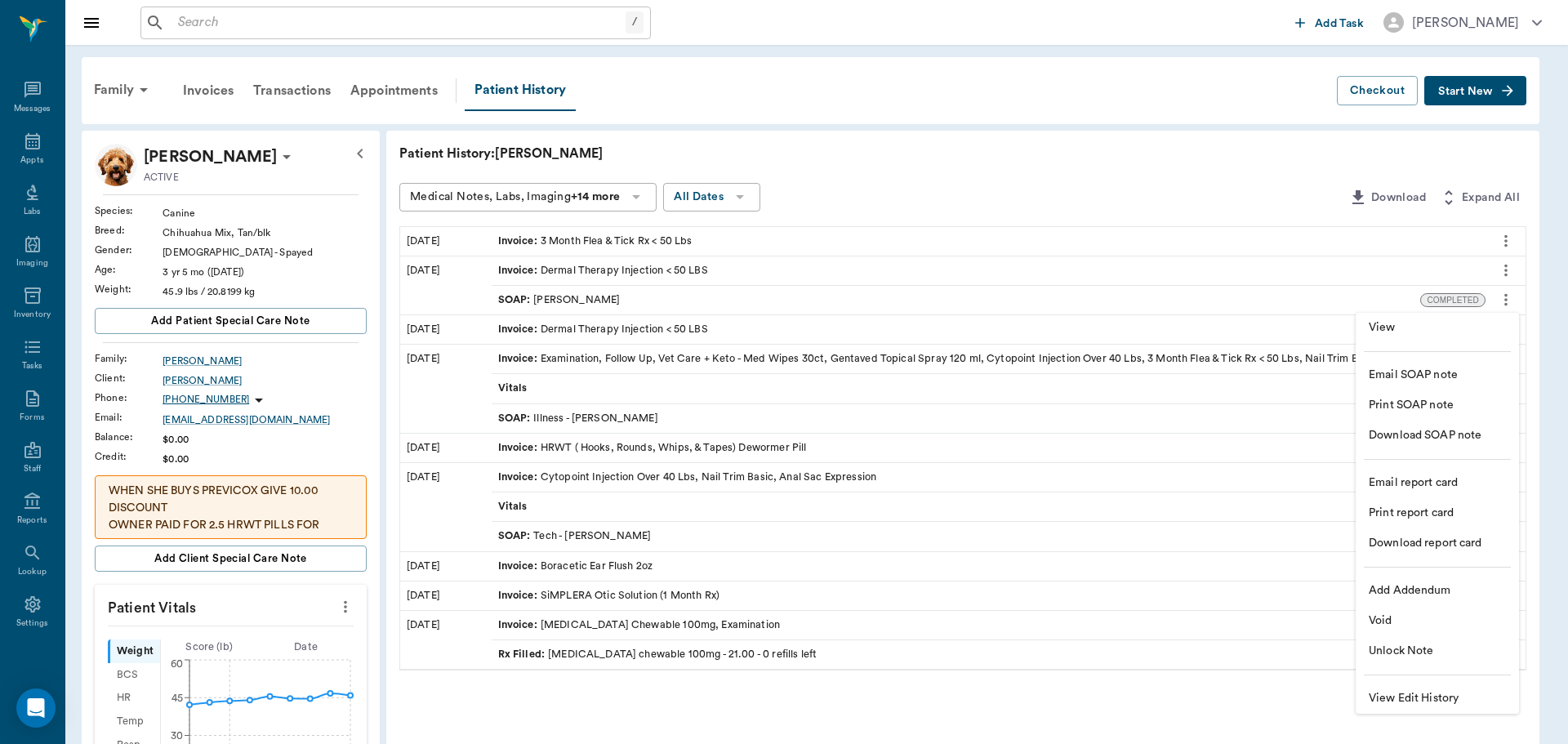
click at [1414, 317] on li "View" at bounding box center [1437, 328] width 164 height 31
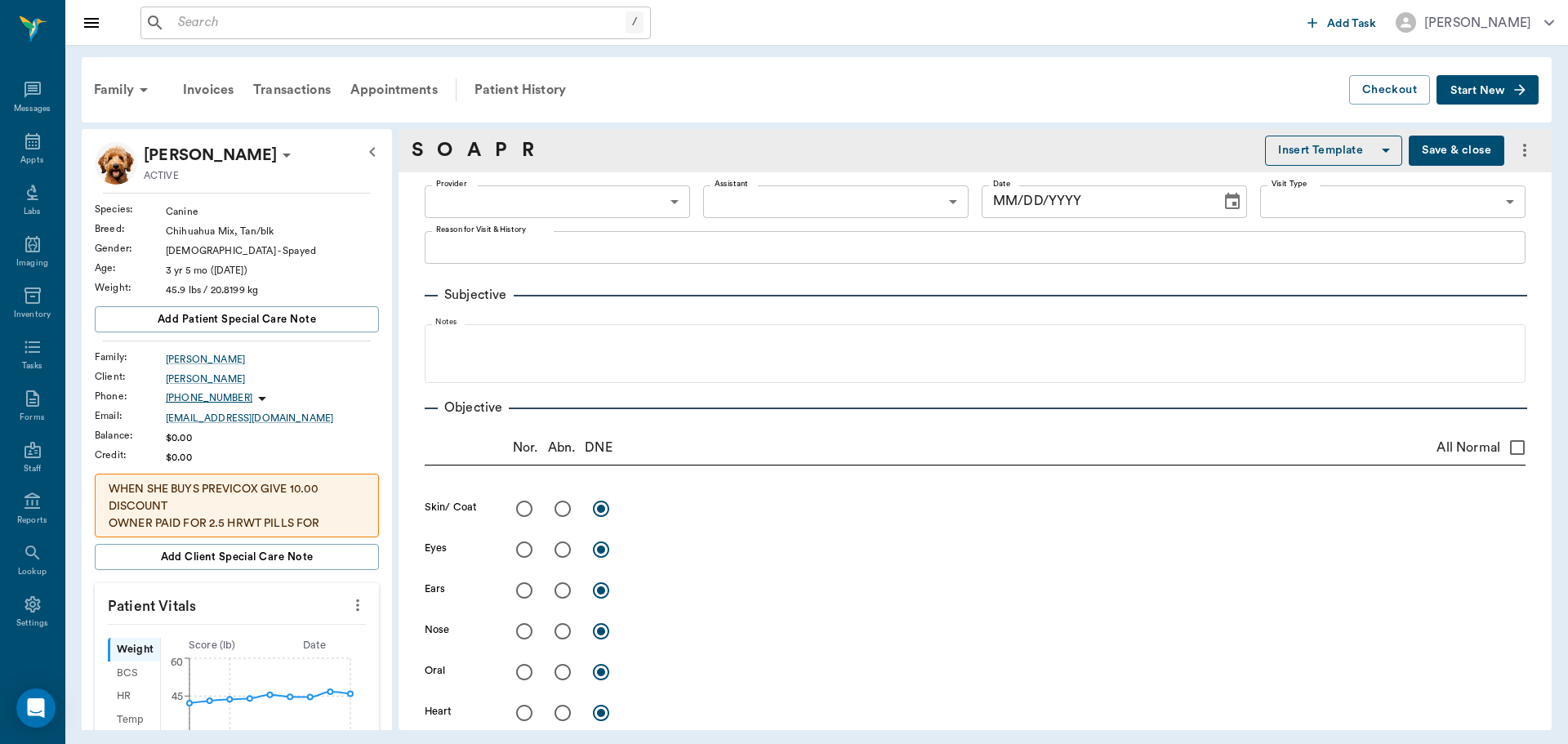
type input "682b670d8bdc6f7f8feef3db"
type input "63ec2f075fda476ae8351a4c"
type textarea "DERMAL THERAPY INJECTION"
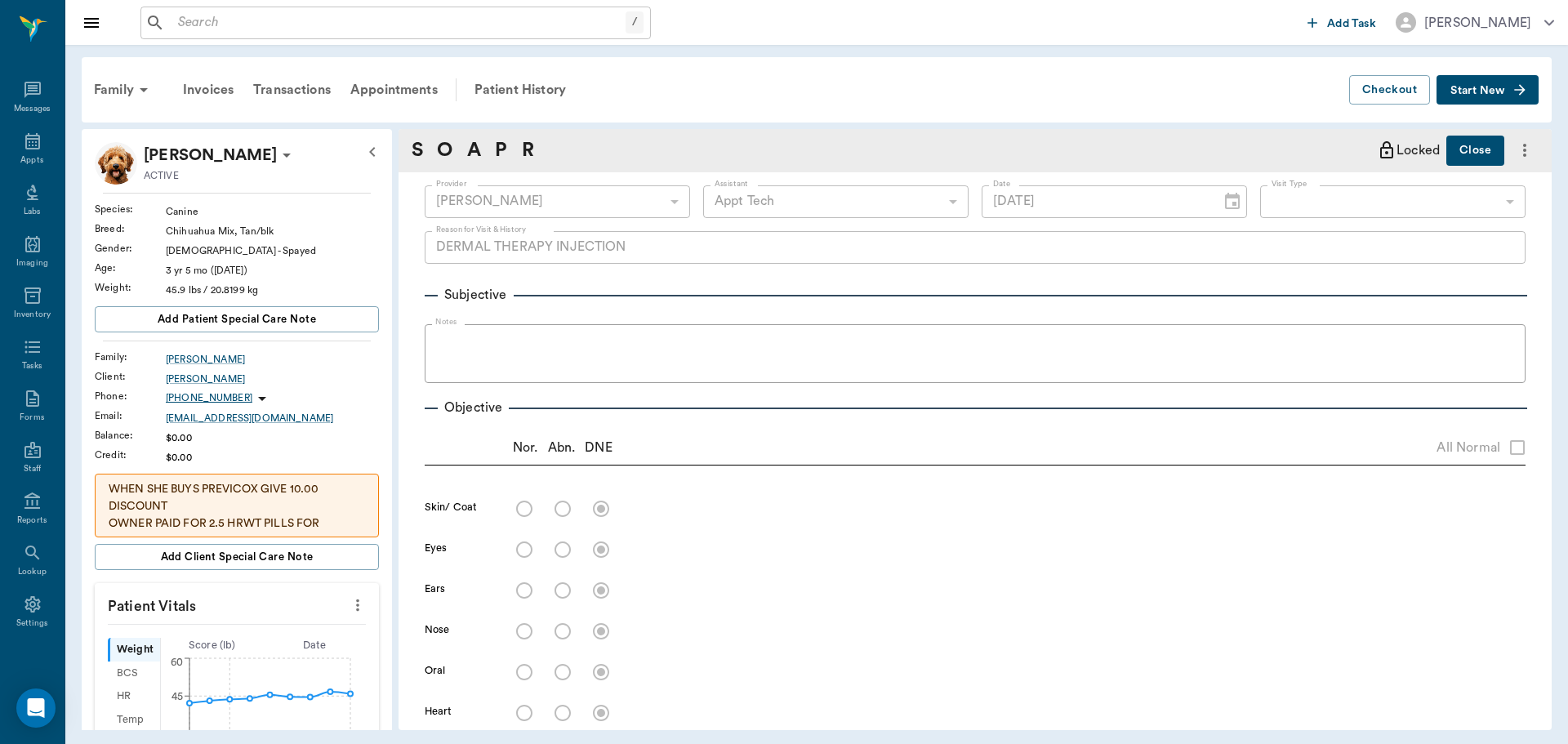
type input "08/11/2025"
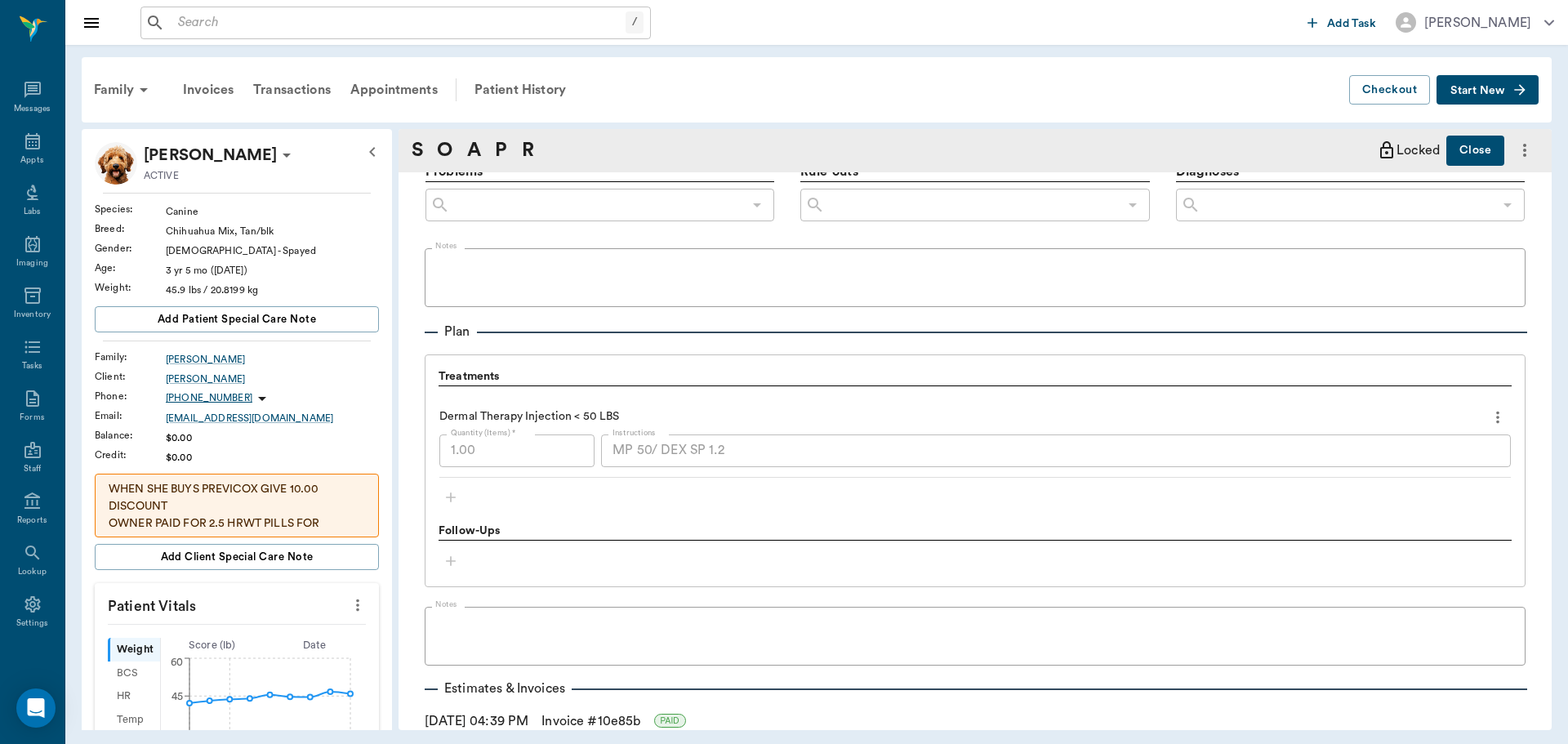
scroll to position [980, 0]
click at [1521, 97] on icon "button" at bounding box center [1520, 89] width 16 height 16
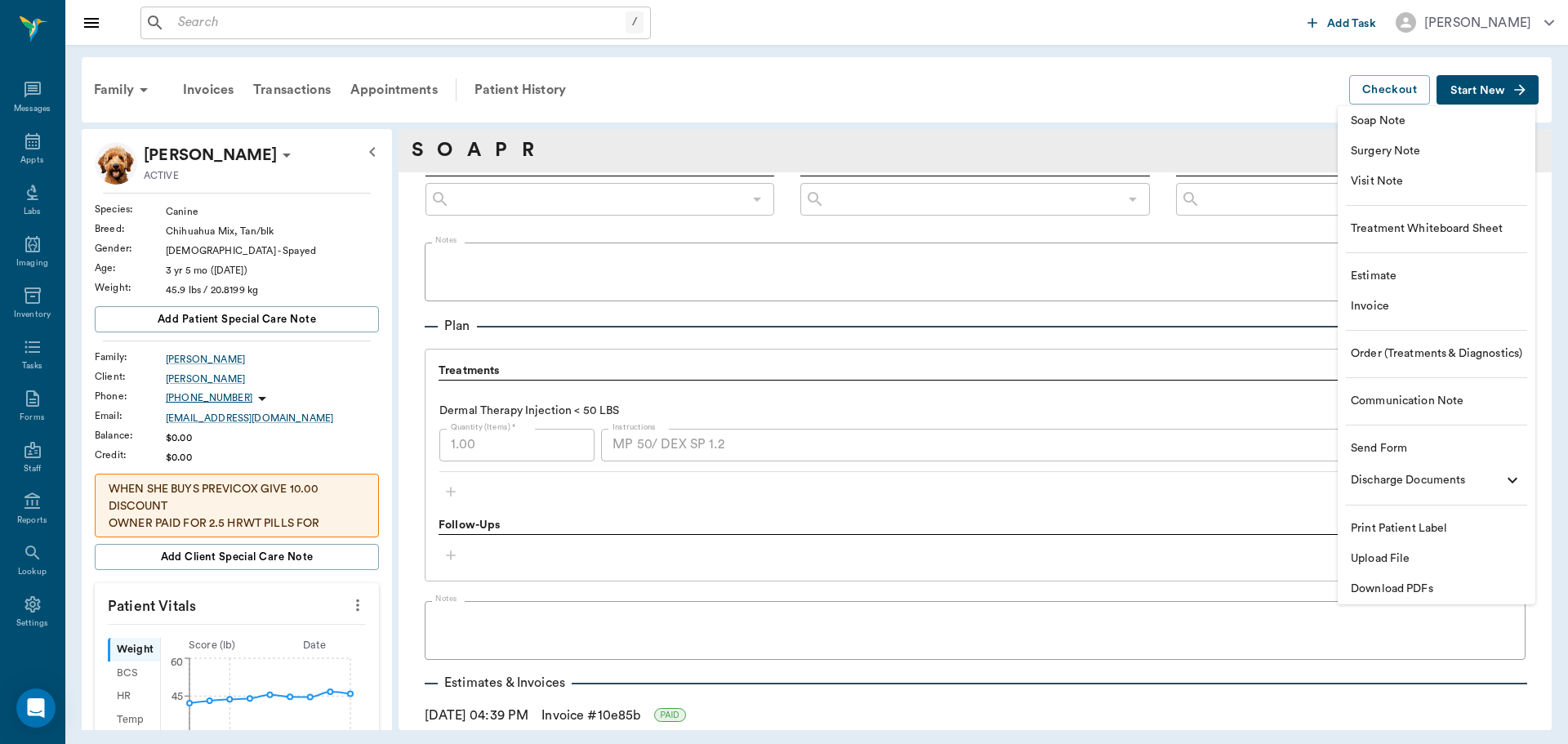
click at [1470, 186] on span "Visit Note" at bounding box center [1437, 181] width 171 height 17
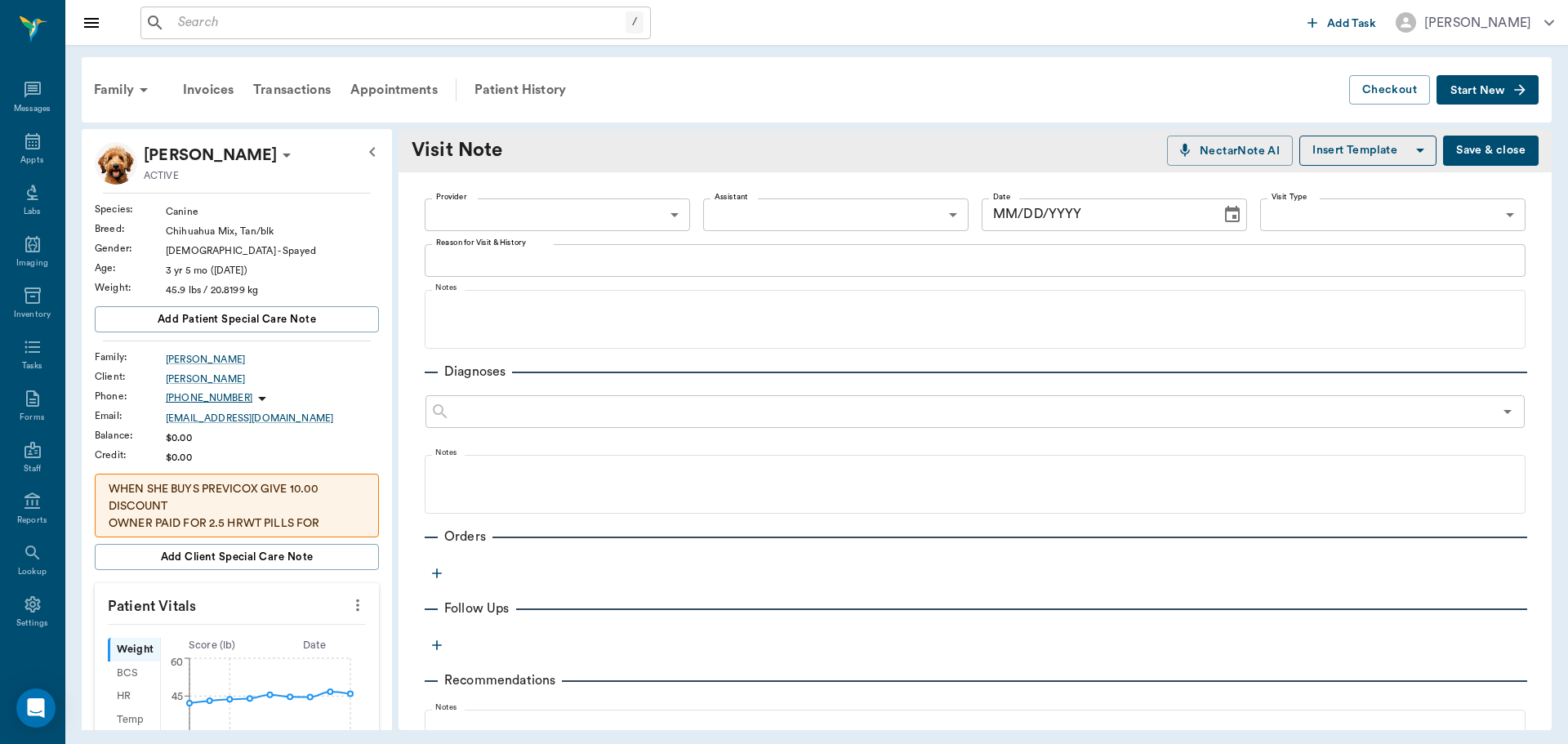
type input "[DATE]"
click at [502, 214] on body "/ ​ Add Task Dr. Bert Ellsworth Nectar Messages Appts Labs Imaging Inventory Ta…" at bounding box center [784, 372] width 1568 height 744
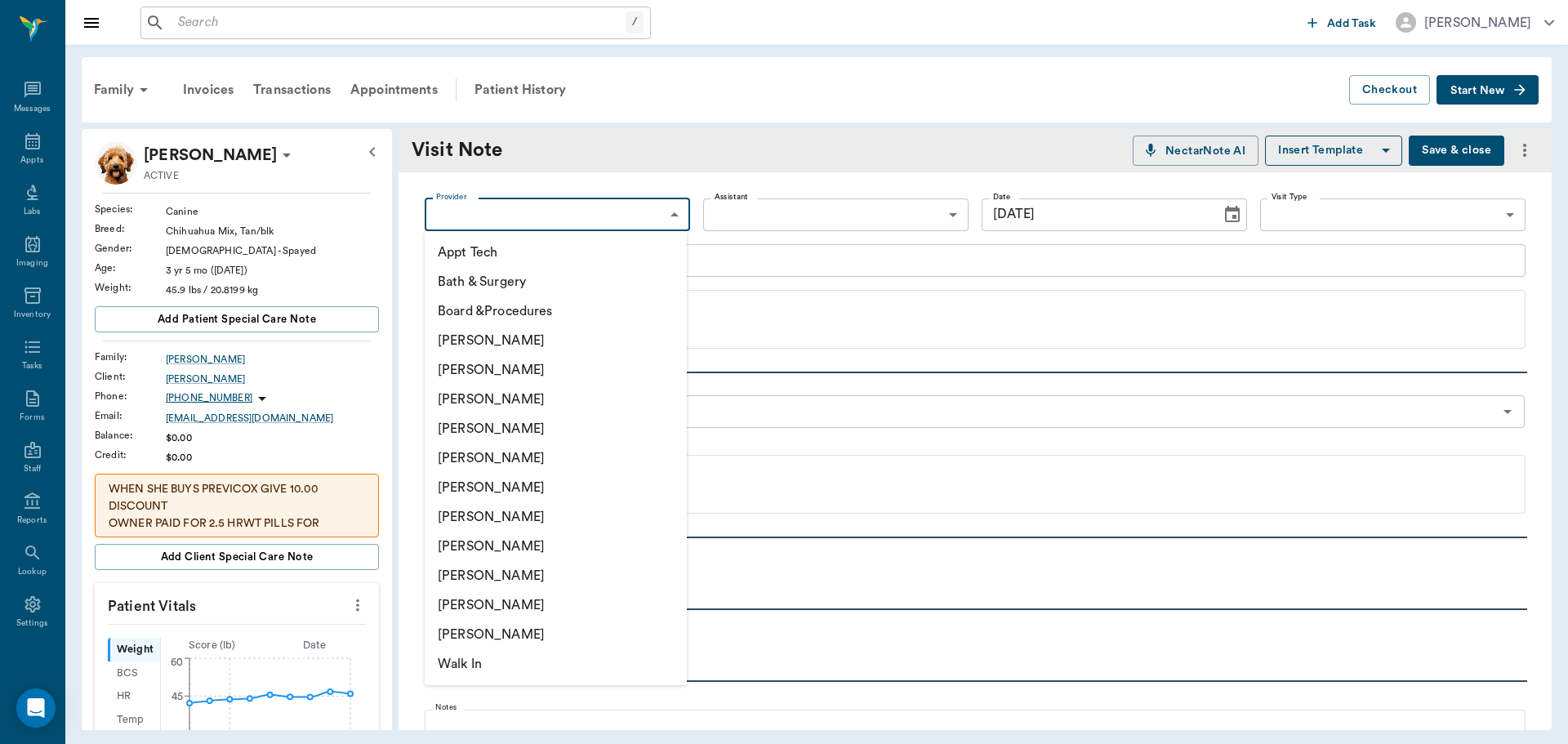
click at [521, 528] on li "Hunter Graves" at bounding box center [555, 517] width 262 height 30
type input "682b670d8bdc6f7f8feef3db"
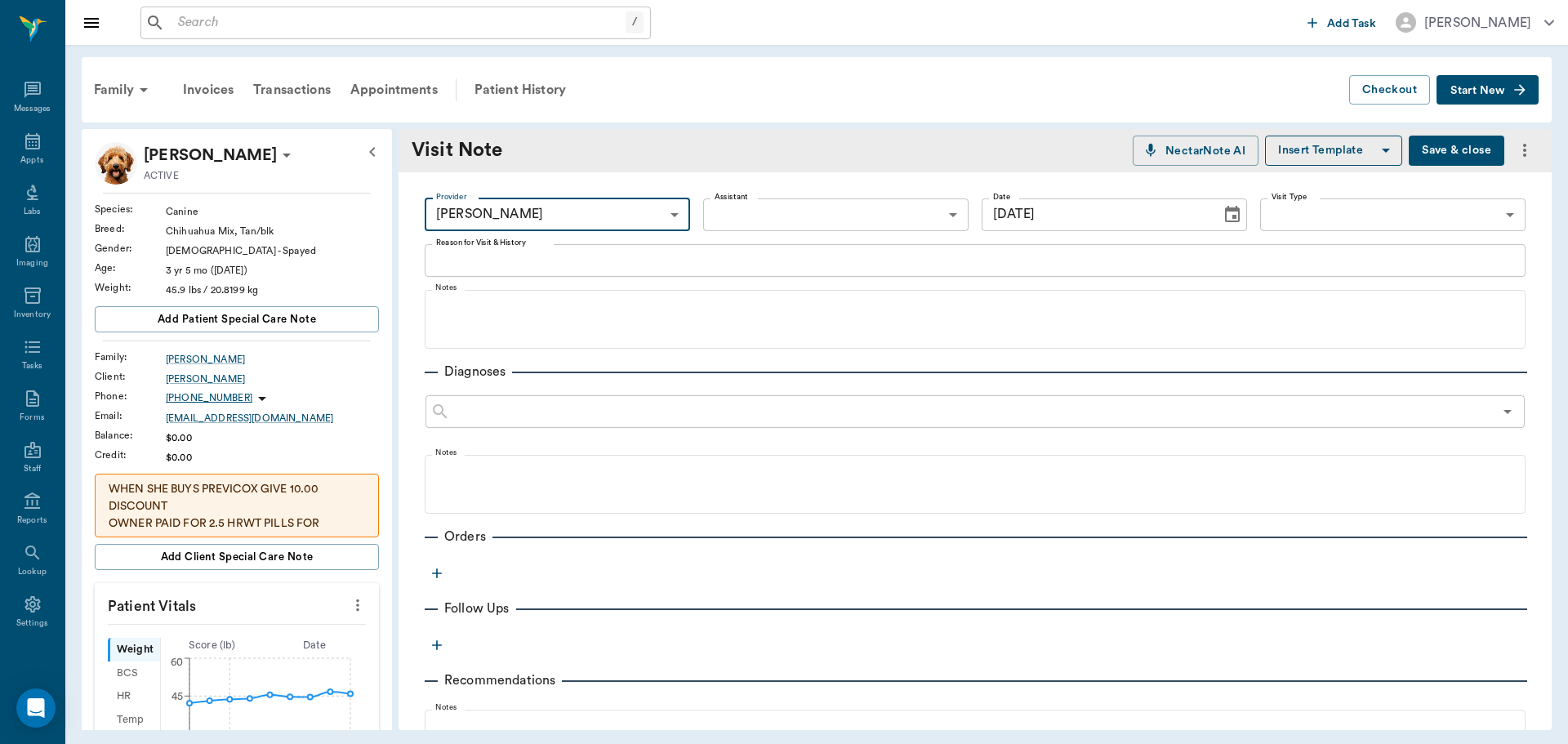
click at [550, 259] on textarea "Reason for Visit & History" at bounding box center [976, 260] width 1078 height 19
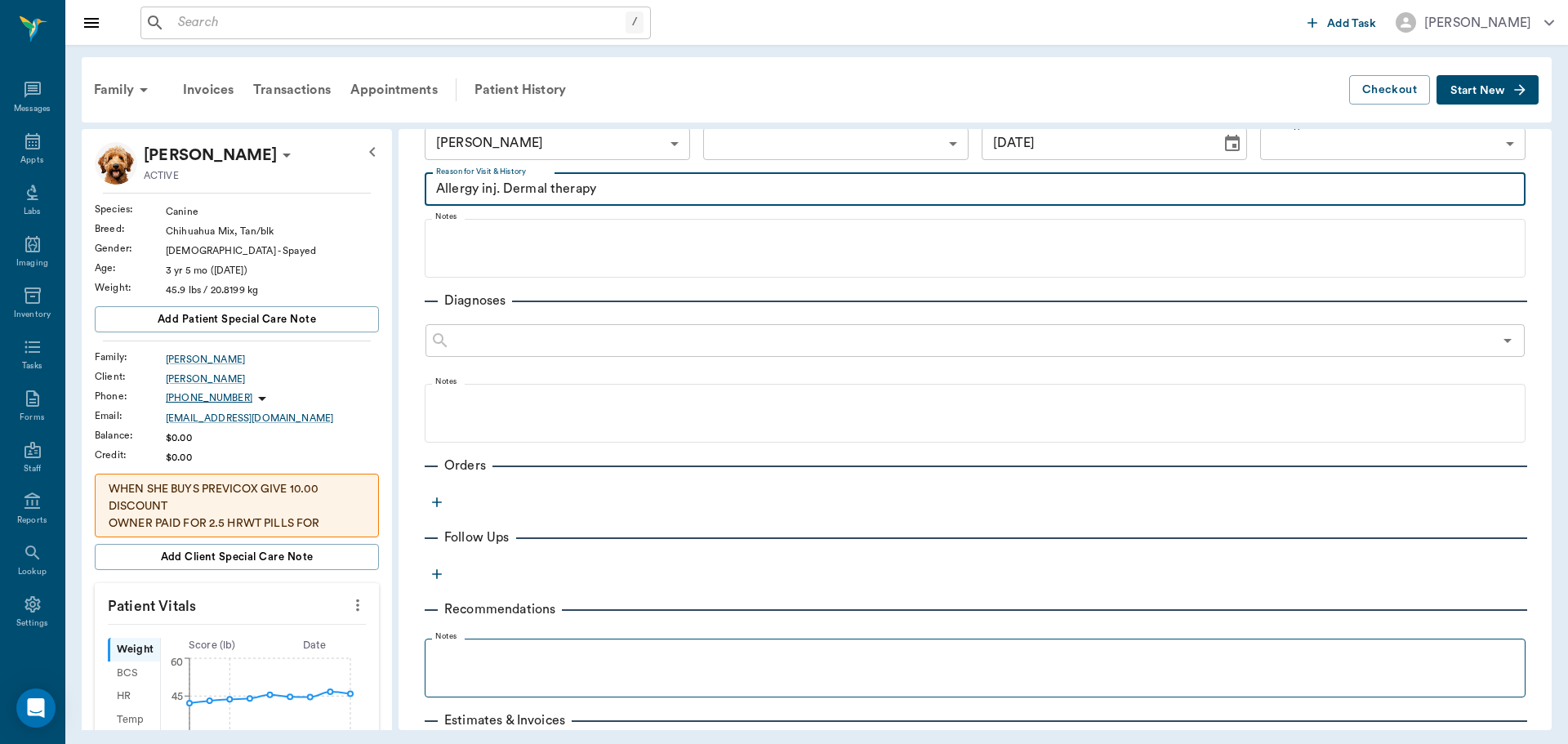
scroll to position [216, 0]
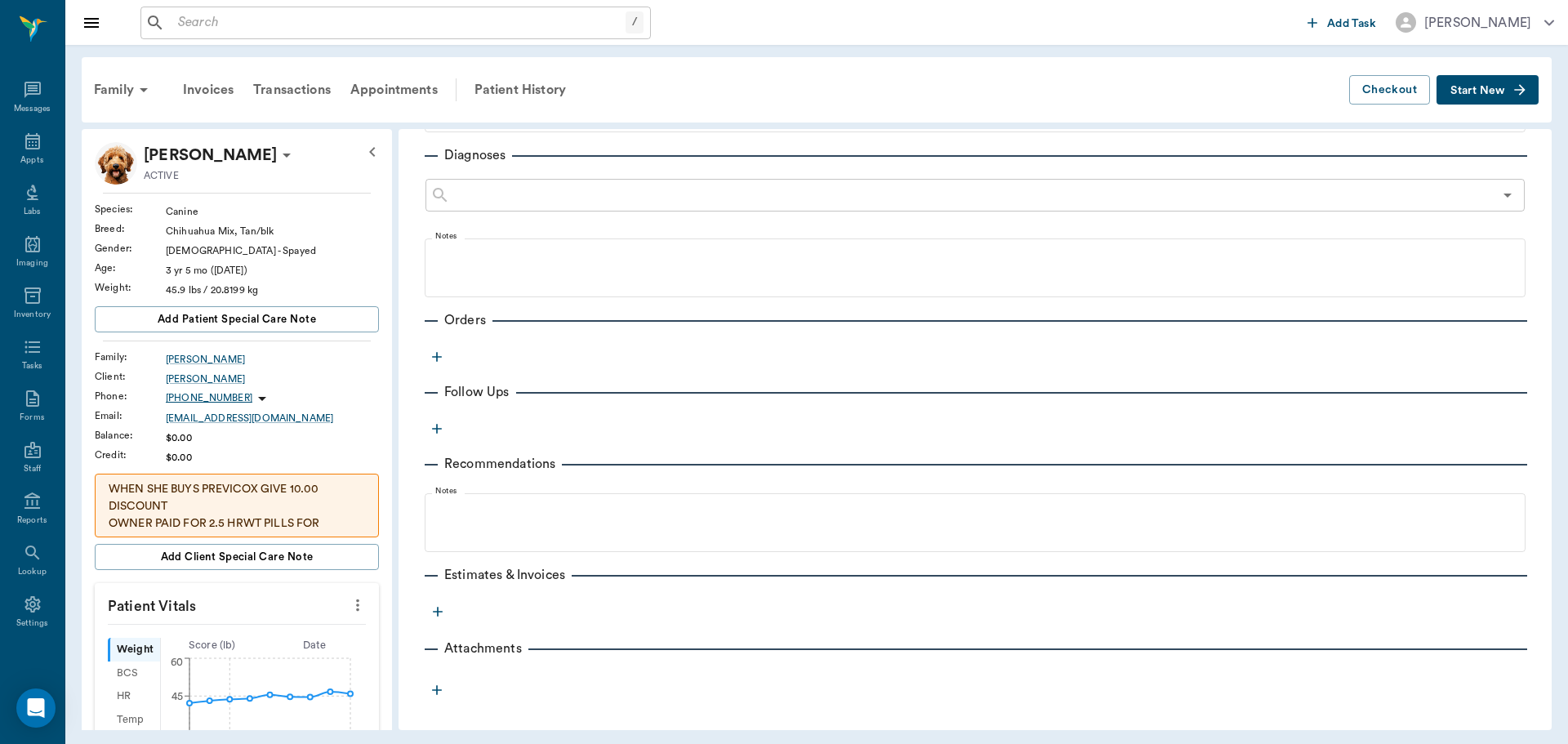
type textarea "Allergy inj. Dermal therapy"
click at [439, 364] on icon "button" at bounding box center [436, 356] width 16 height 16
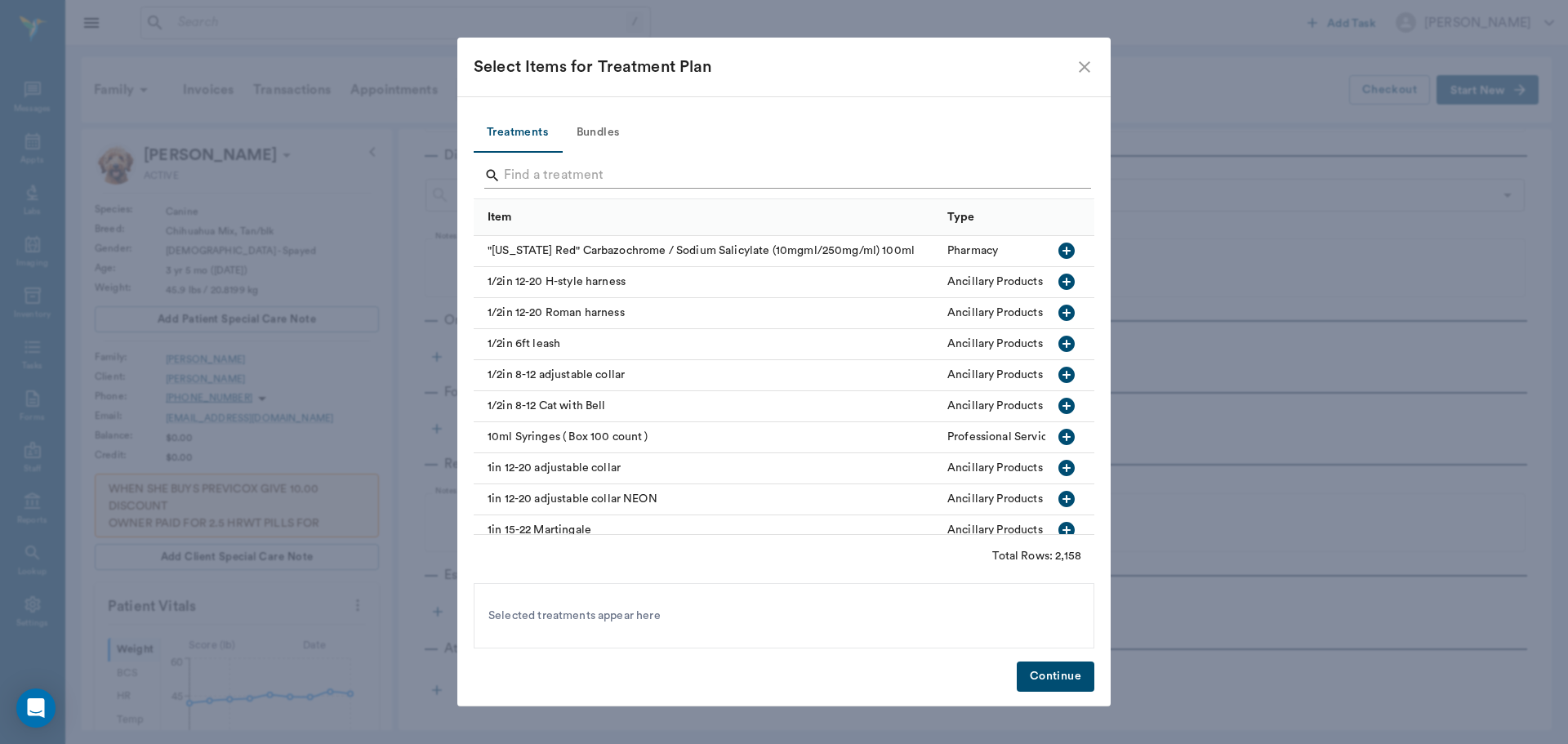
click at [532, 179] on input "Search" at bounding box center [786, 175] width 563 height 26
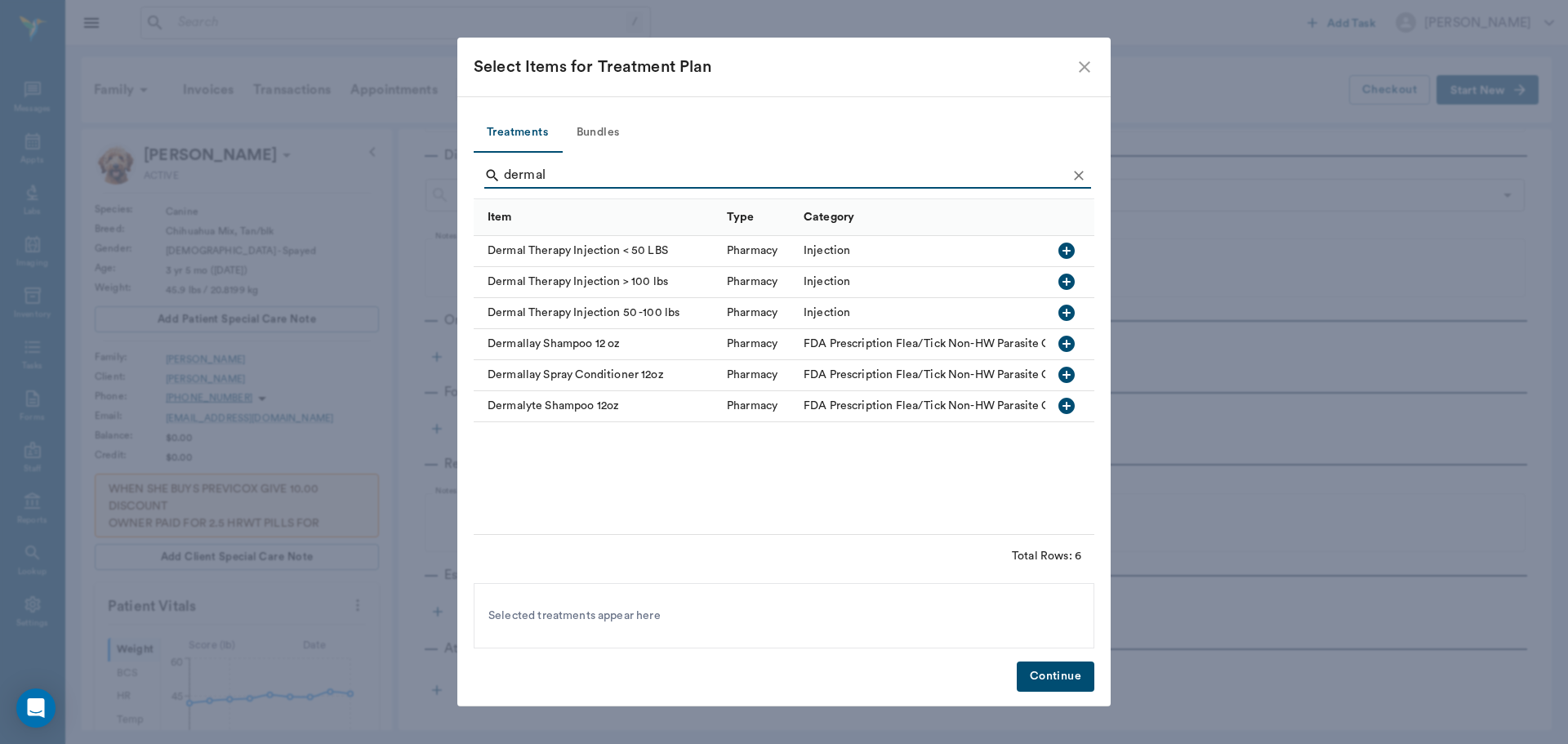
type input "dermal"
click at [1068, 252] on icon "button" at bounding box center [1066, 250] width 19 height 19
click at [1052, 683] on button "Continue" at bounding box center [1056, 677] width 78 height 31
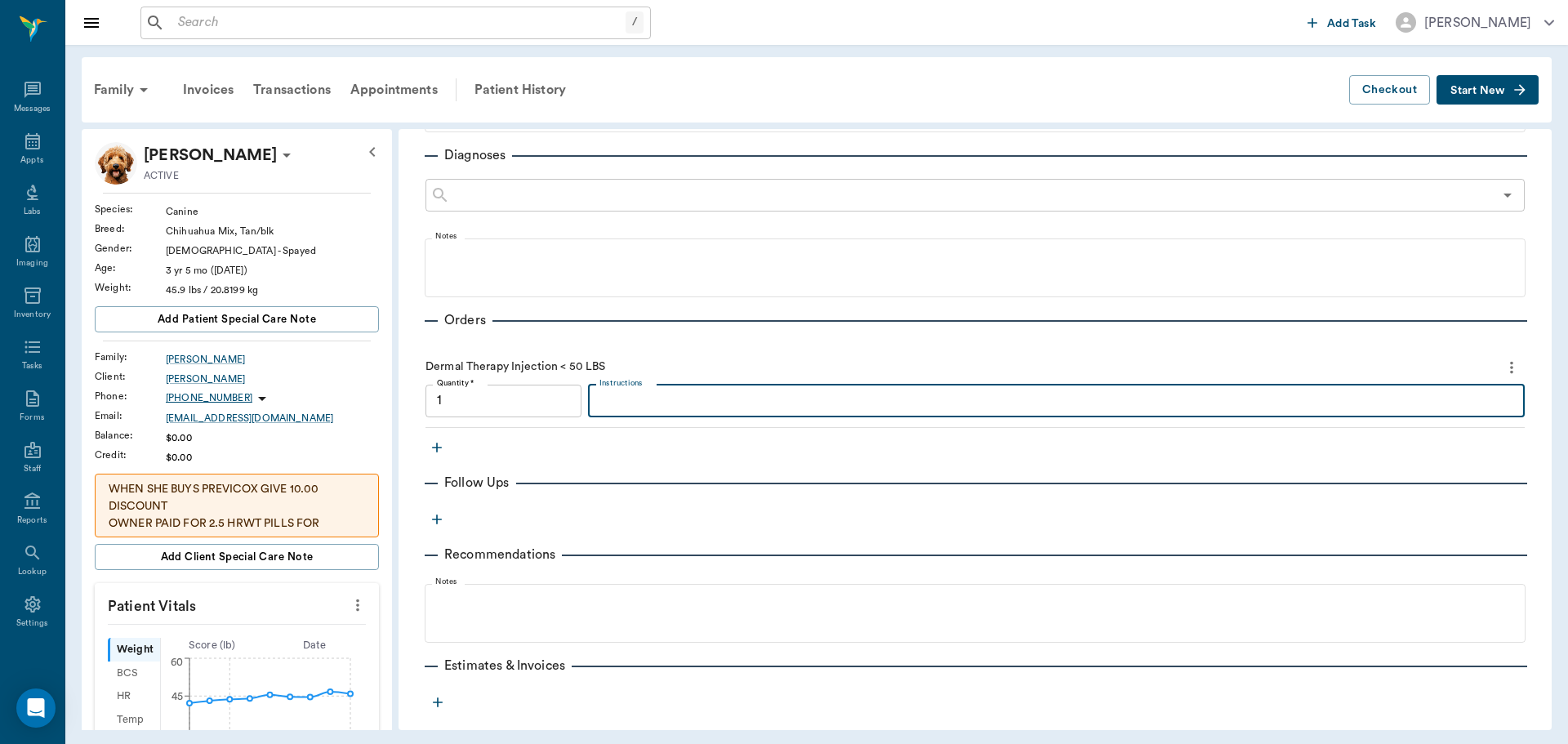
click at [653, 401] on textarea "Instructions" at bounding box center [1056, 401] width 914 height 19
type input "1.00"
type textarea "MP 50/ Dex SP 1.2"
click at [589, 694] on link "Invoice # f9791a" at bounding box center [587, 697] width 93 height 19
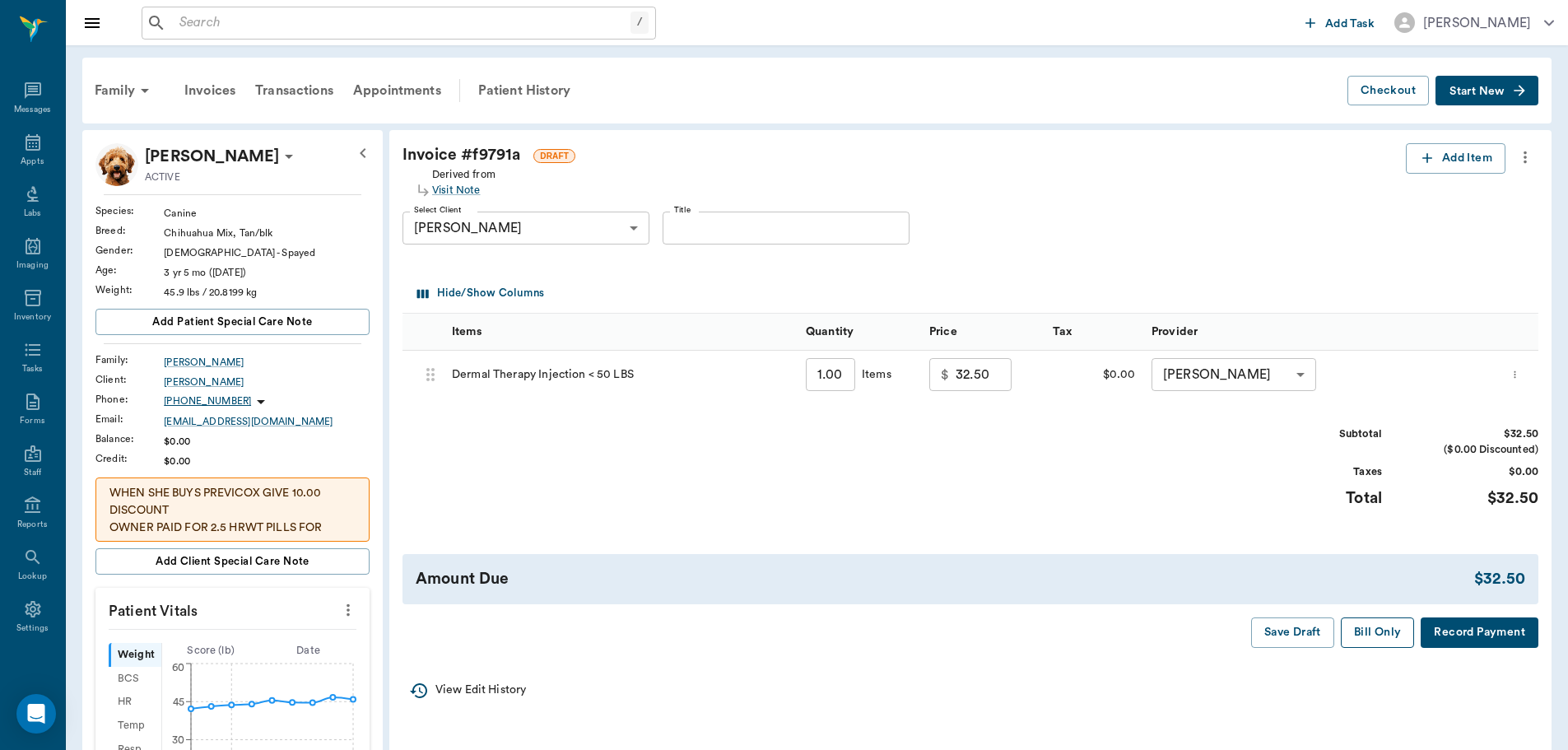
click at [1385, 626] on button "Bill Only" at bounding box center [1378, 633] width 74 height 31
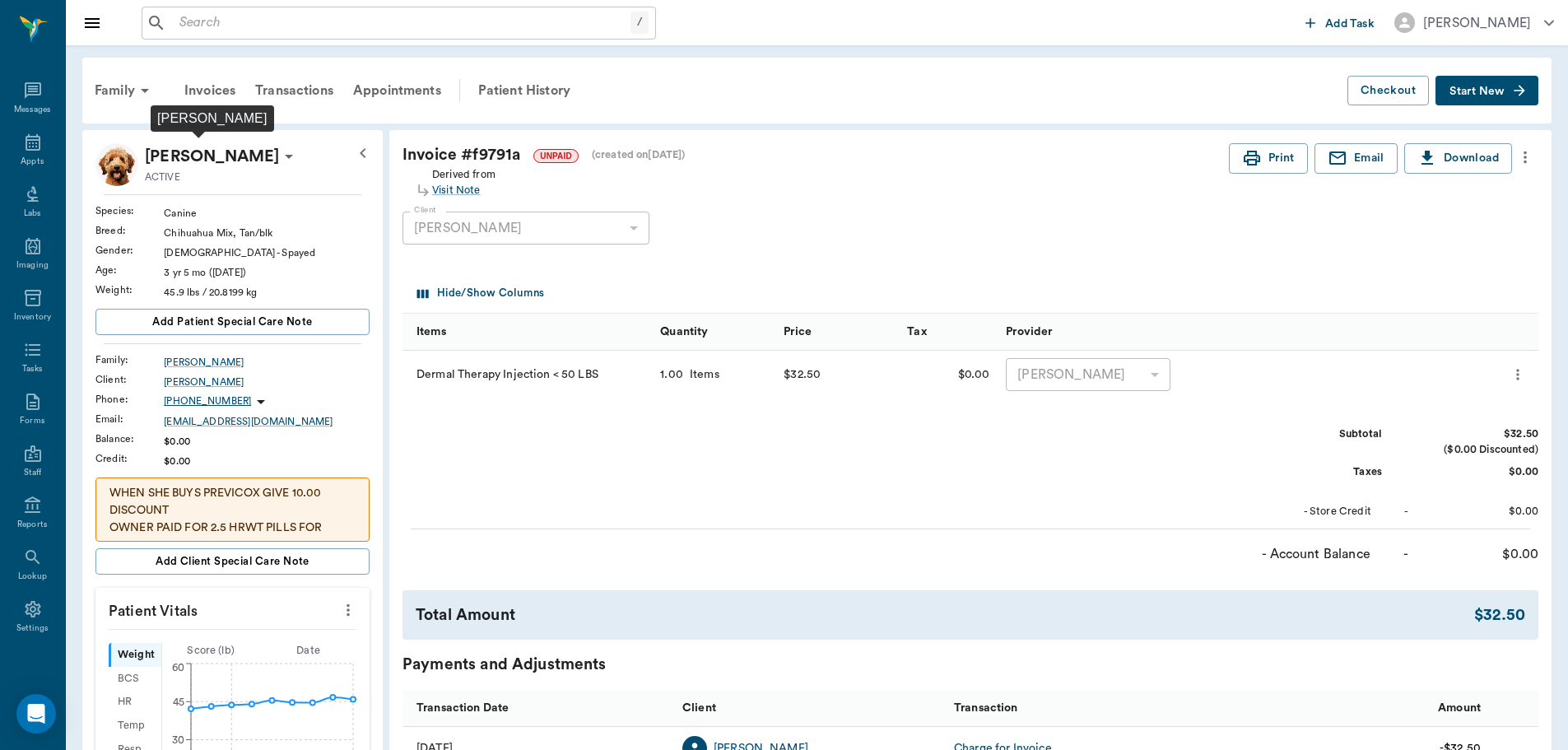
click at [178, 169] on p "Sadie Boyette" at bounding box center [212, 156] width 134 height 26
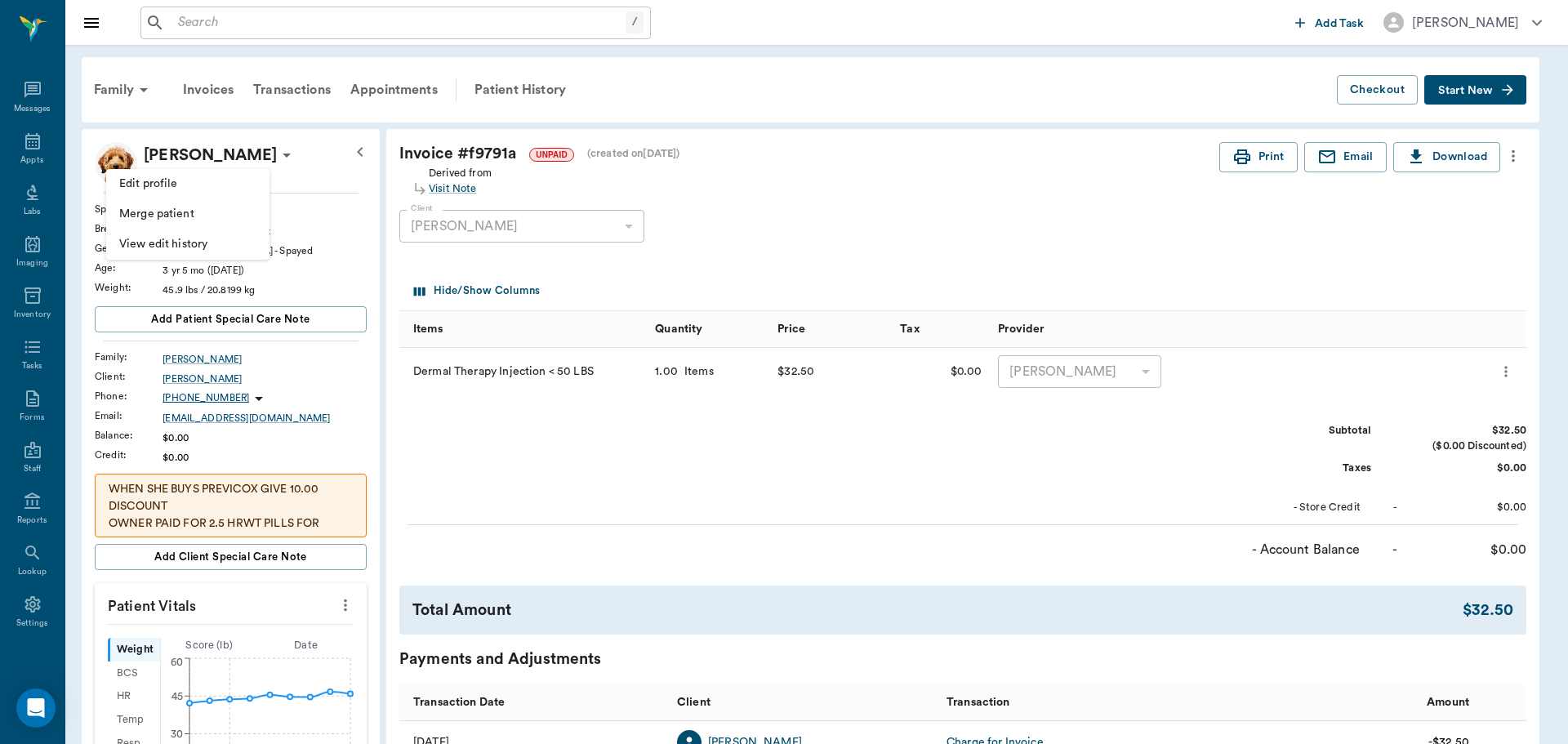
click at [352, 162] on div at bounding box center [784, 372] width 1568 height 744
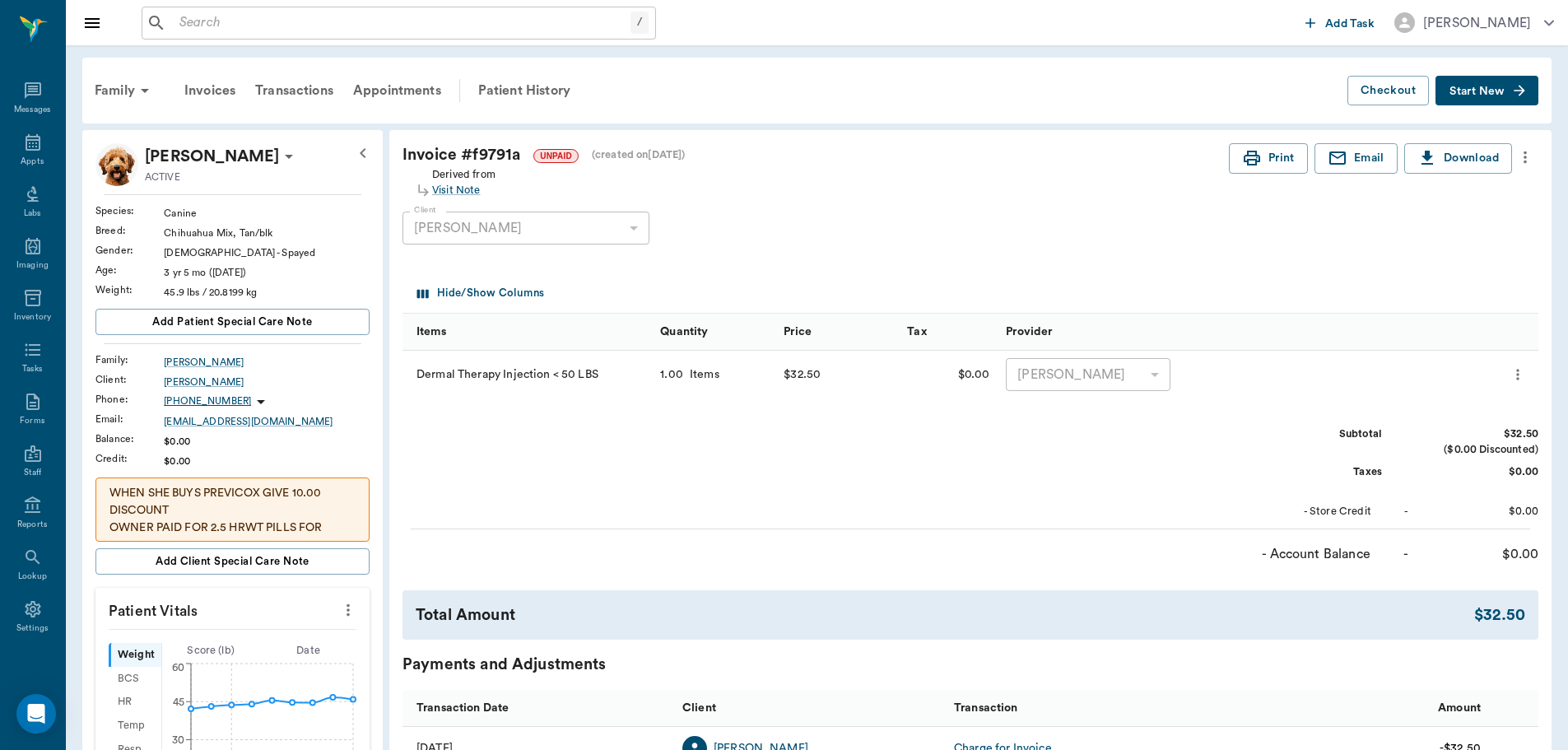
click at [115, 98] on div "Family" at bounding box center [124, 91] width 79 height 39
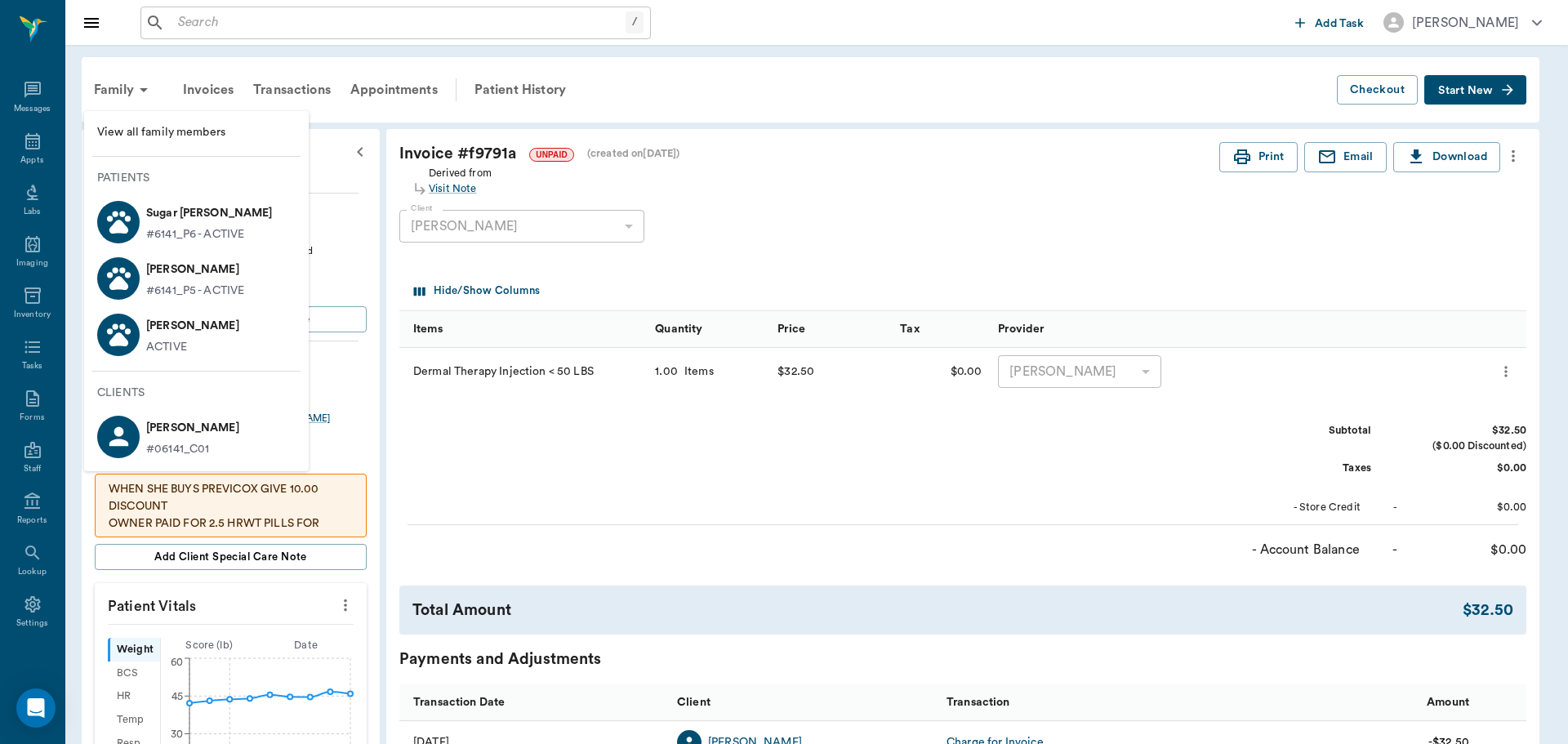
click at [221, 268] on p "Missy Boyette" at bounding box center [195, 269] width 98 height 26
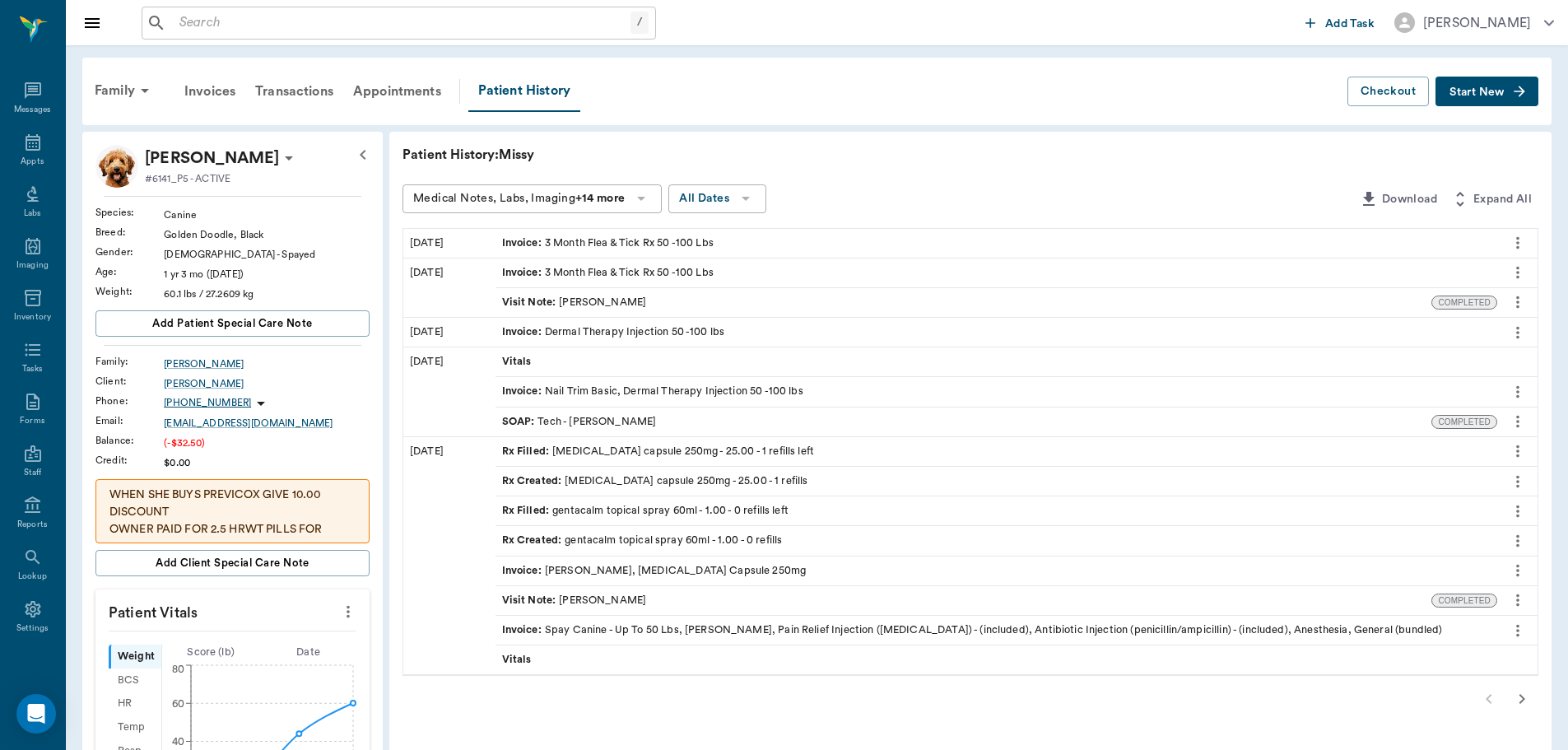
click at [1523, 418] on icon "more" at bounding box center [1517, 421] width 18 height 20
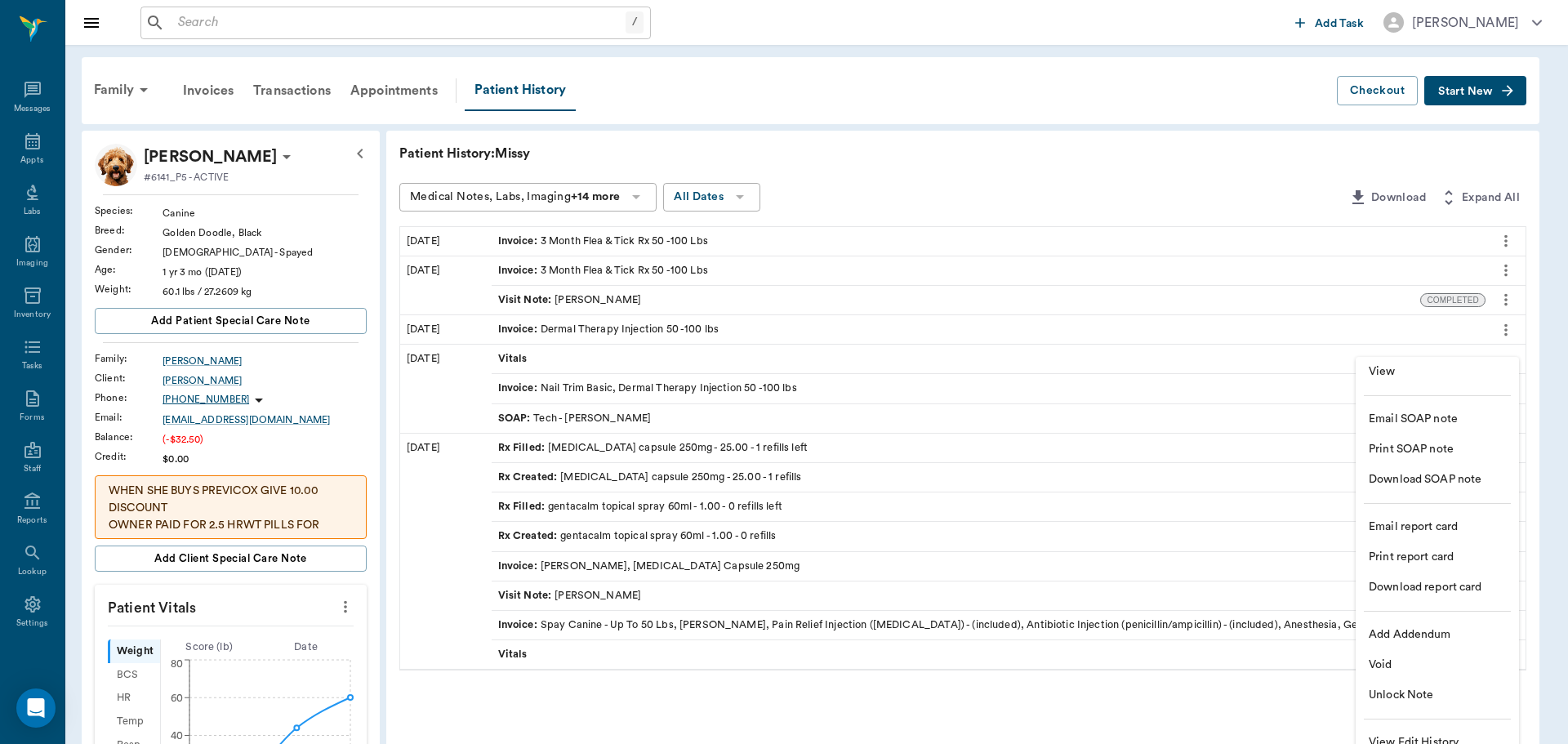
click at [1429, 379] on span "View" at bounding box center [1437, 372] width 137 height 17
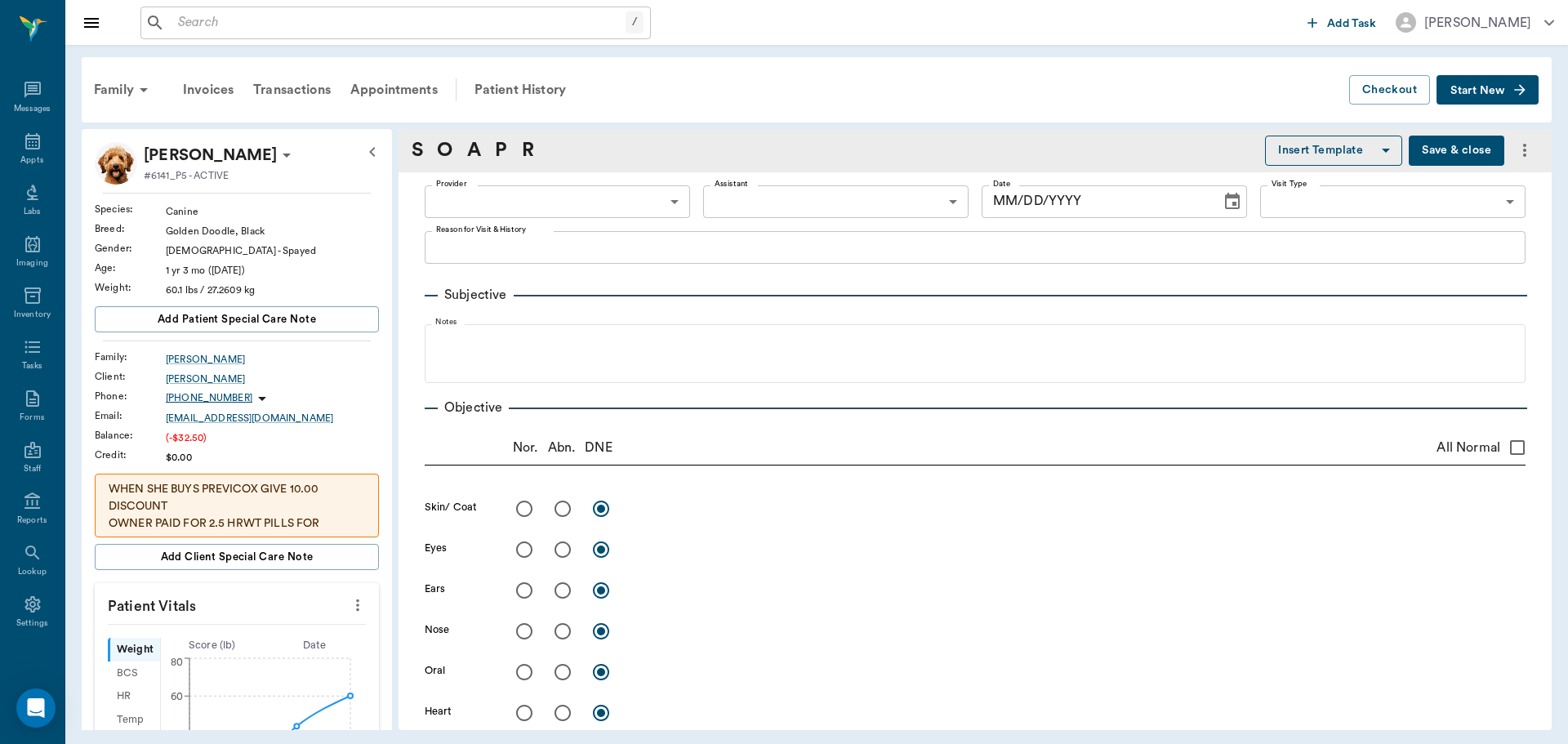
type input "66672ef5d8069dbc7eb4c651"
type input "65d2be4f46e3a538d89b8c1a"
type textarea "NT AND ALLERGY INJ -LORY SHE HAS NOT HAD AN ALLERGY INJ BEFORE. DOC SAID THAT H…"
type input "03/25/2025"
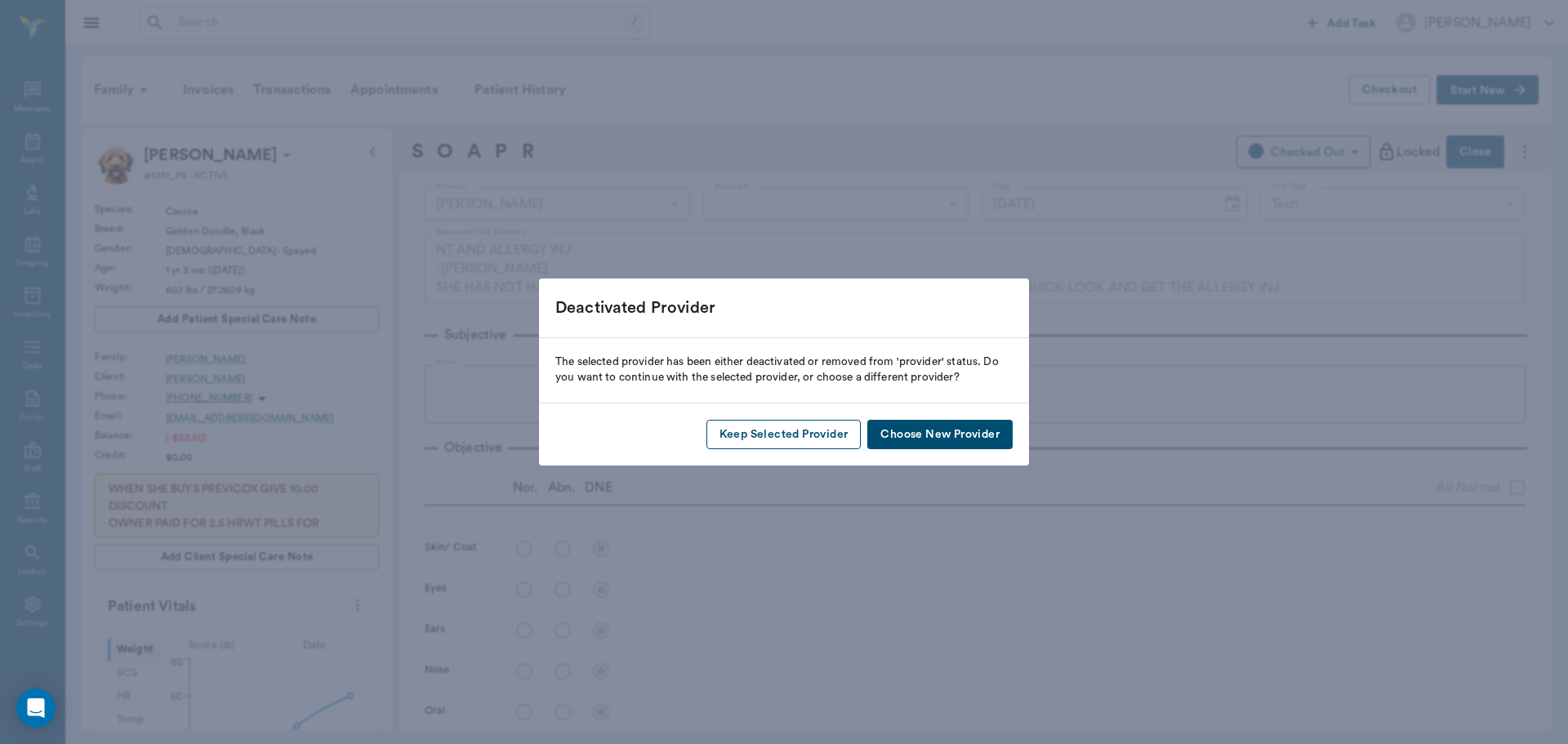
click at [810, 432] on button "Keep Selected Provider" at bounding box center [784, 435] width 155 height 31
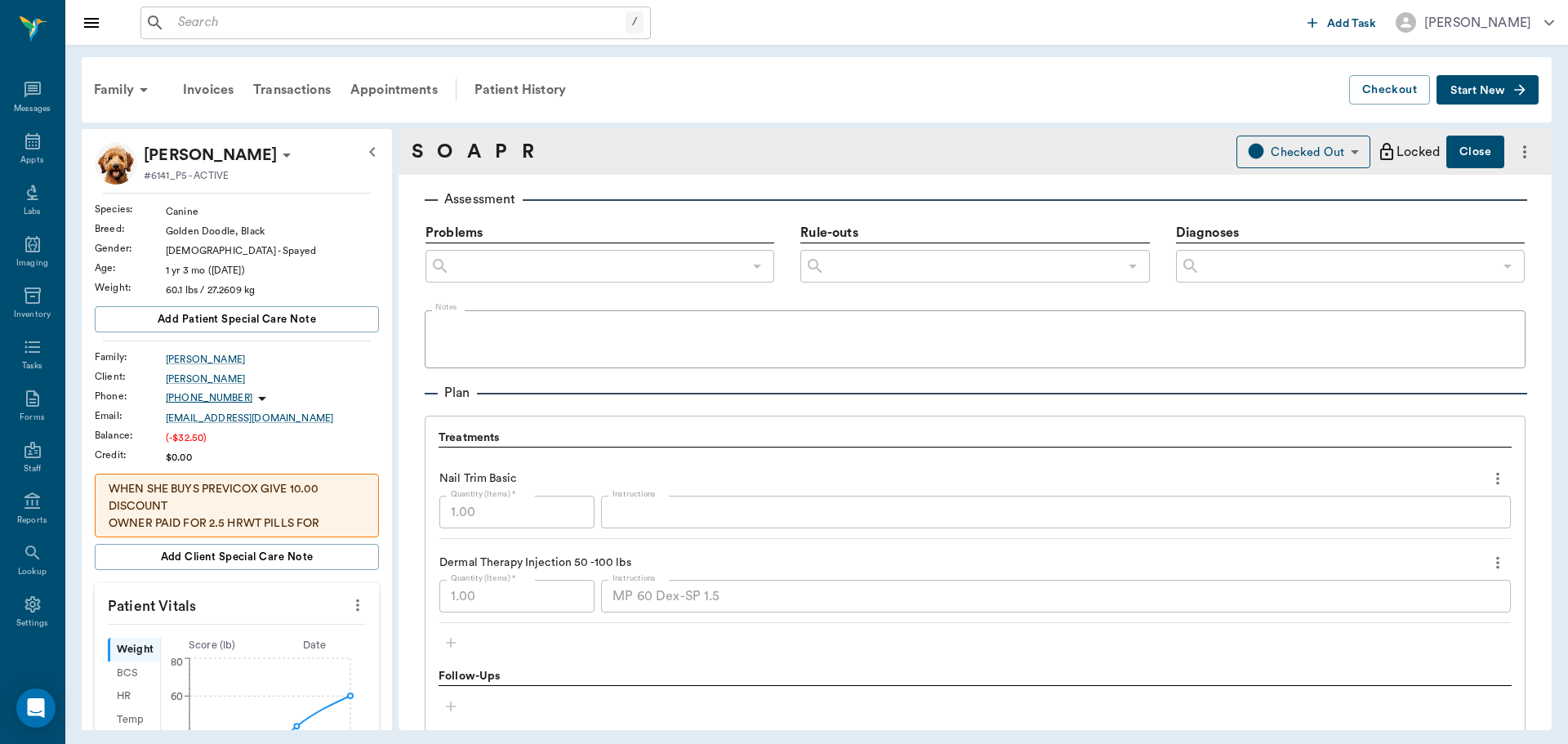
scroll to position [1062, 0]
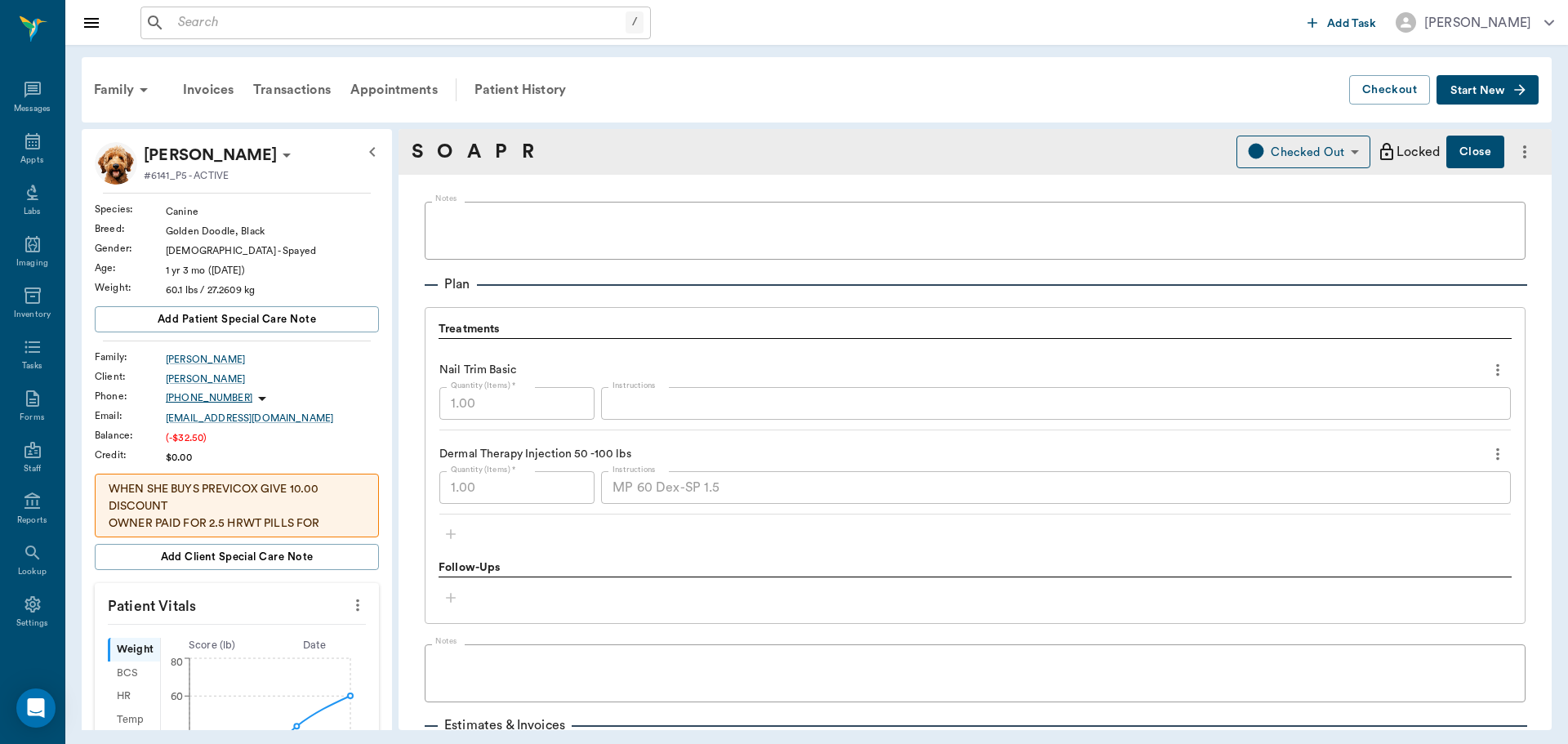
click at [607, 498] on div "MP 60 Dex-SP 1.5 x Instructions" at bounding box center [1055, 487] width 909 height 33
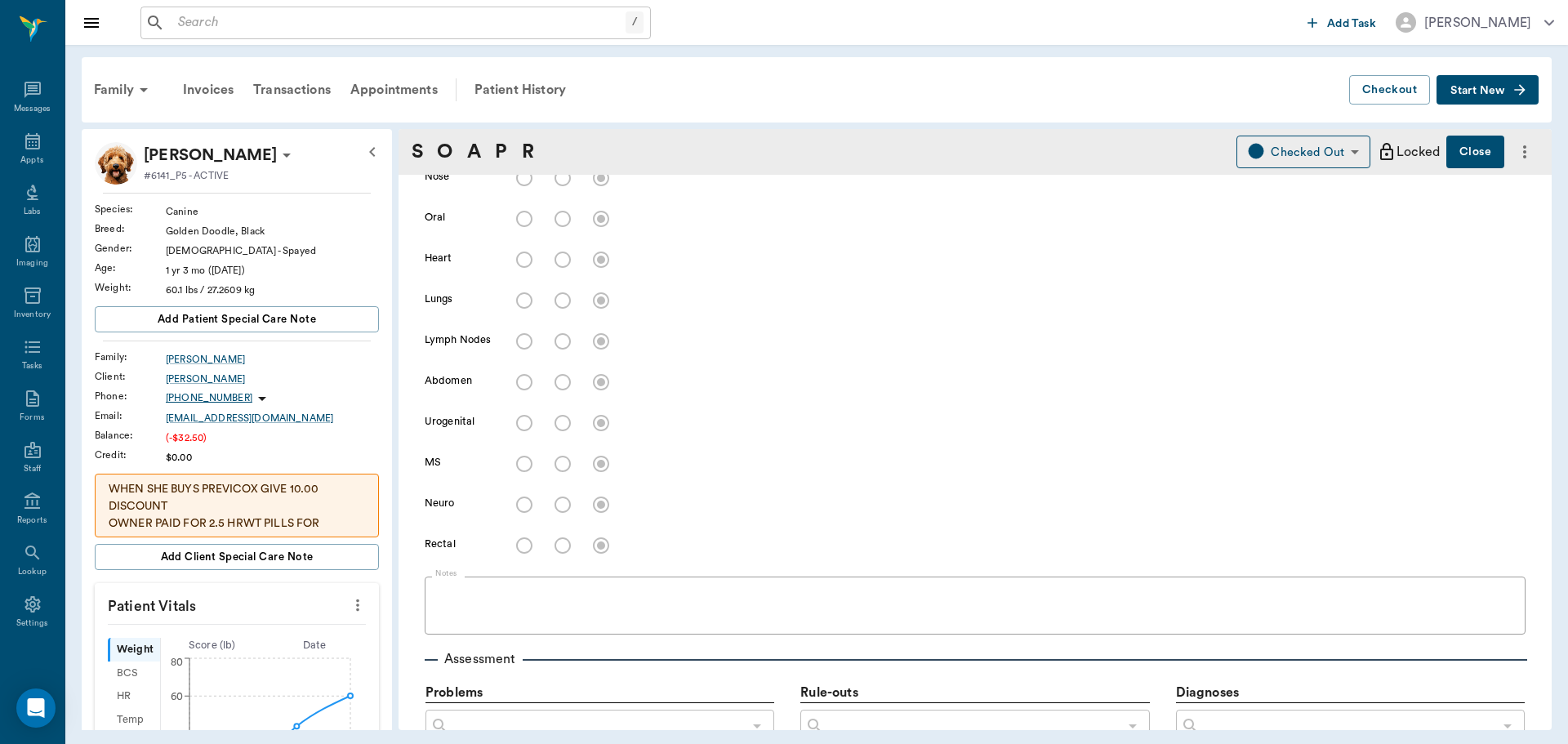
scroll to position [245, 0]
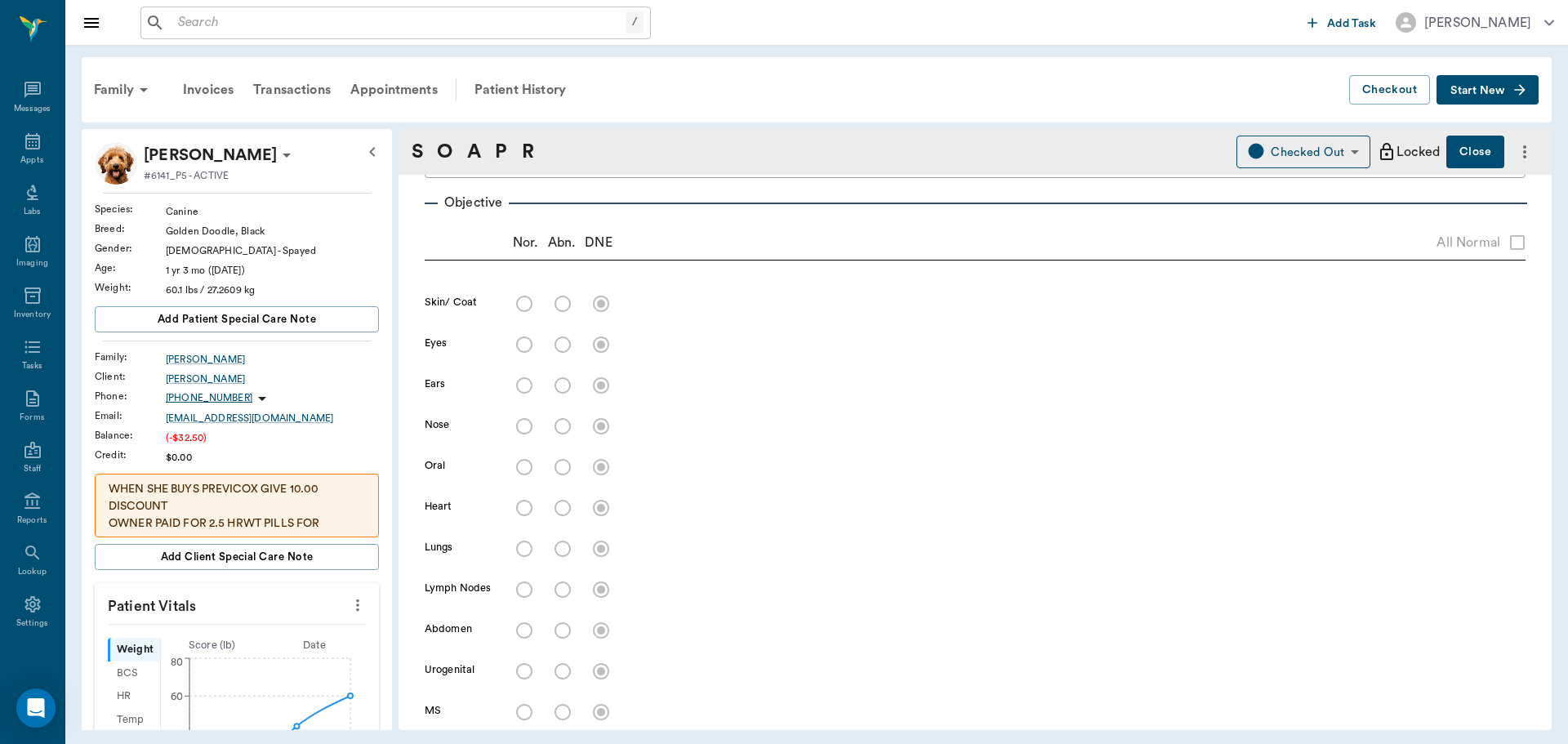
click at [1491, 91] on span "Start New" at bounding box center [1477, 91] width 55 height 0
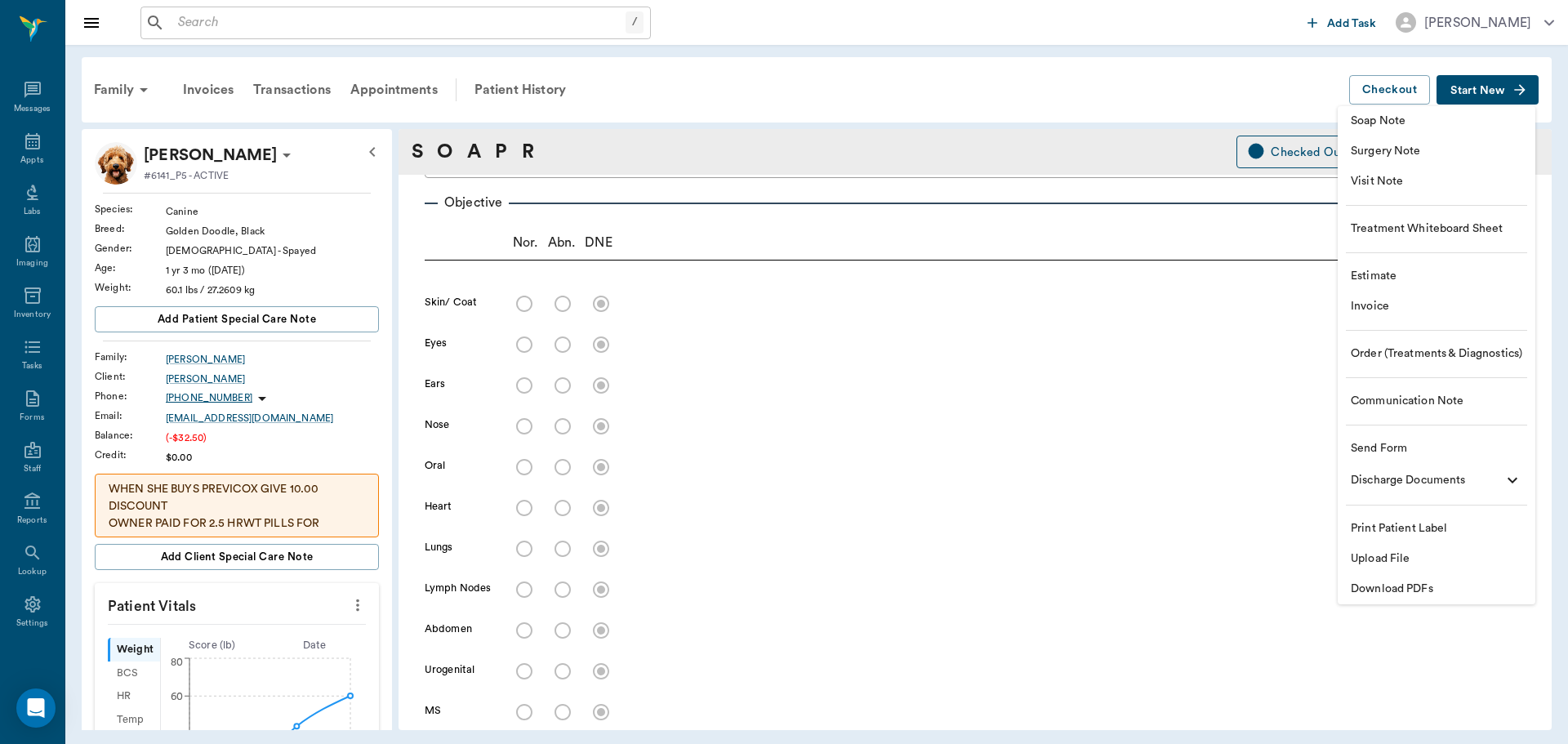
click at [1466, 176] on span "Visit Note" at bounding box center [1437, 181] width 171 height 17
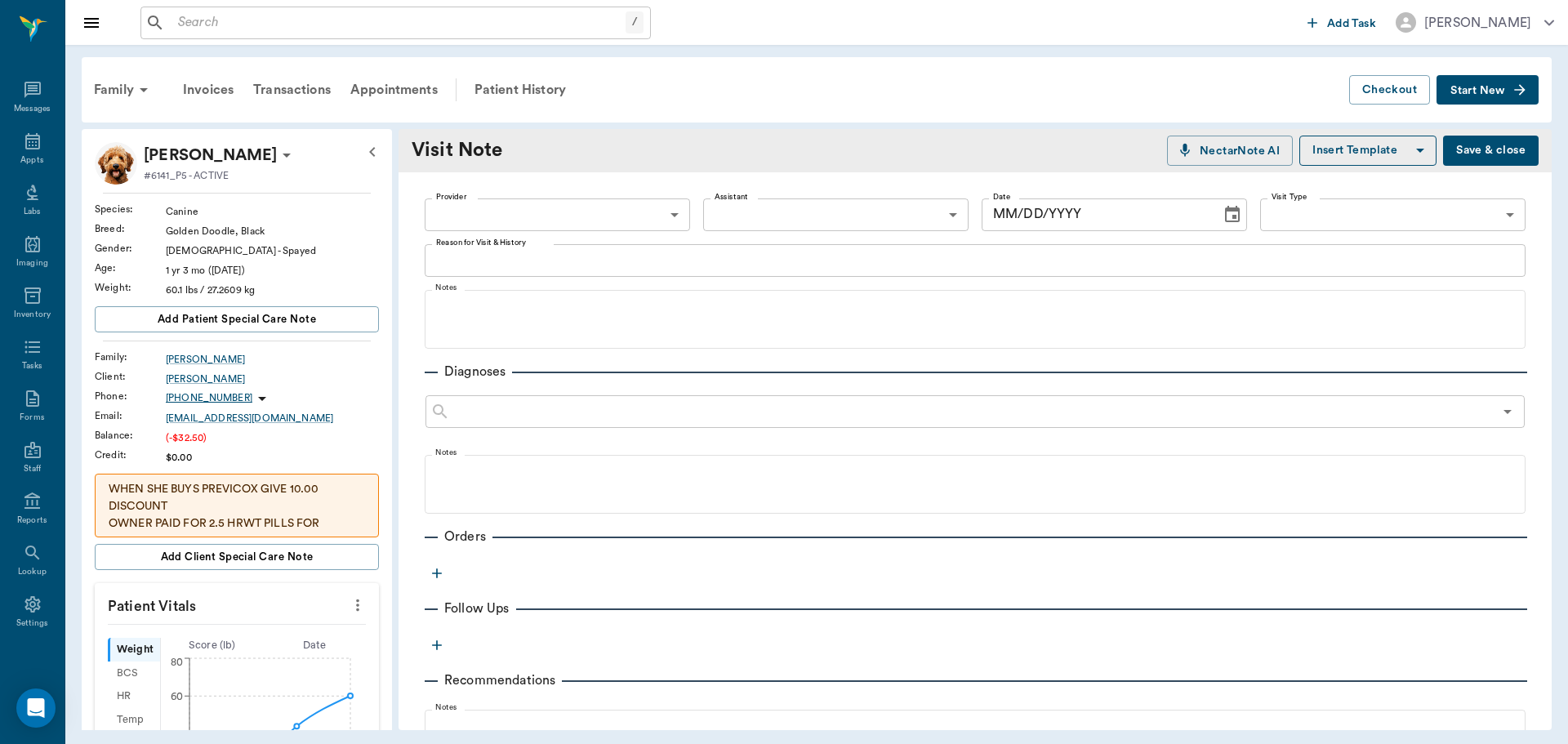
type input "[DATE]"
click at [539, 203] on body "/ ​ Add Task Dr. Bert Ellsworth Nectar Messages Appts Labs Imaging Inventory Ta…" at bounding box center [784, 372] width 1568 height 744
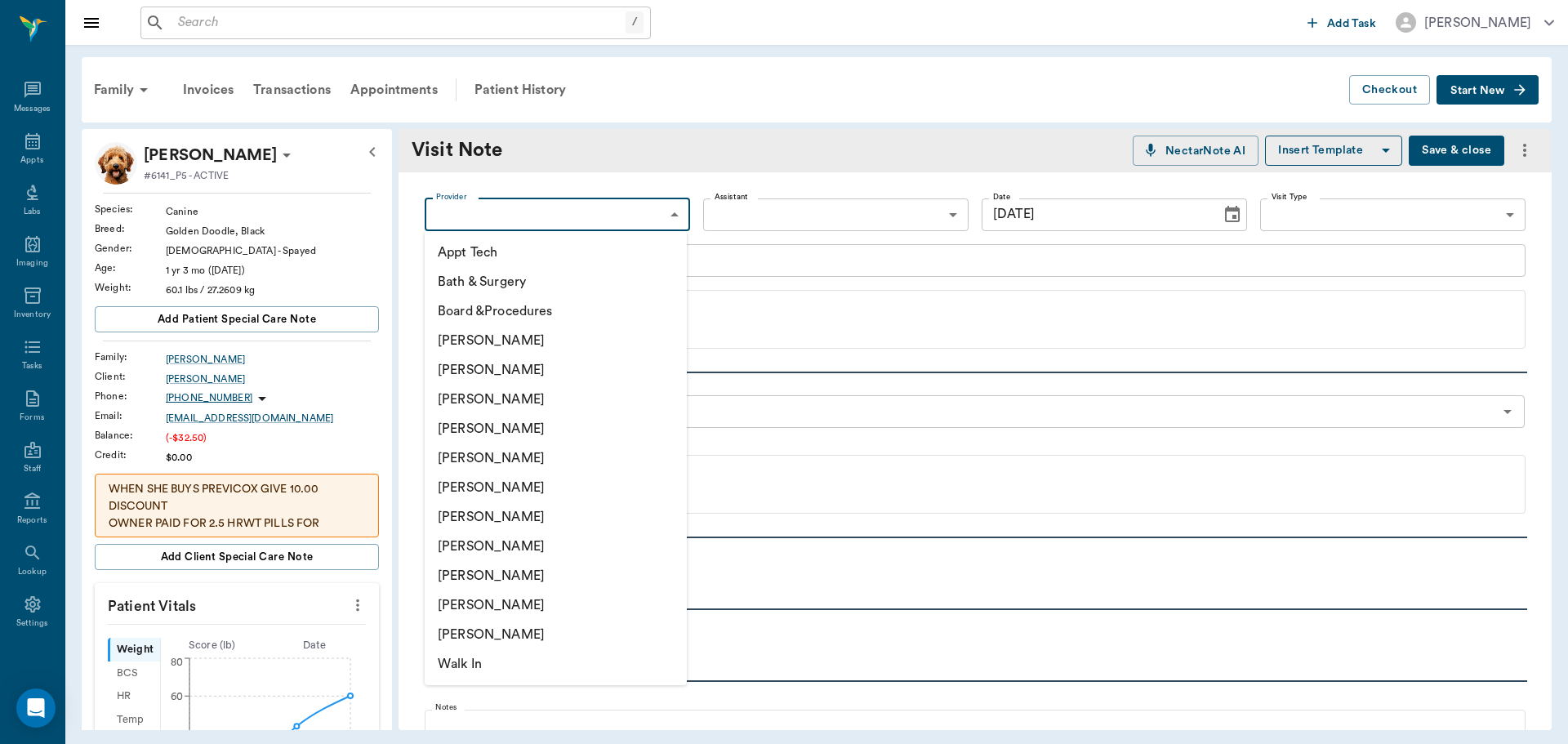
click at [548, 509] on li "Hunter Graves" at bounding box center [555, 517] width 262 height 30
type input "682b670d8bdc6f7f8feef3db"
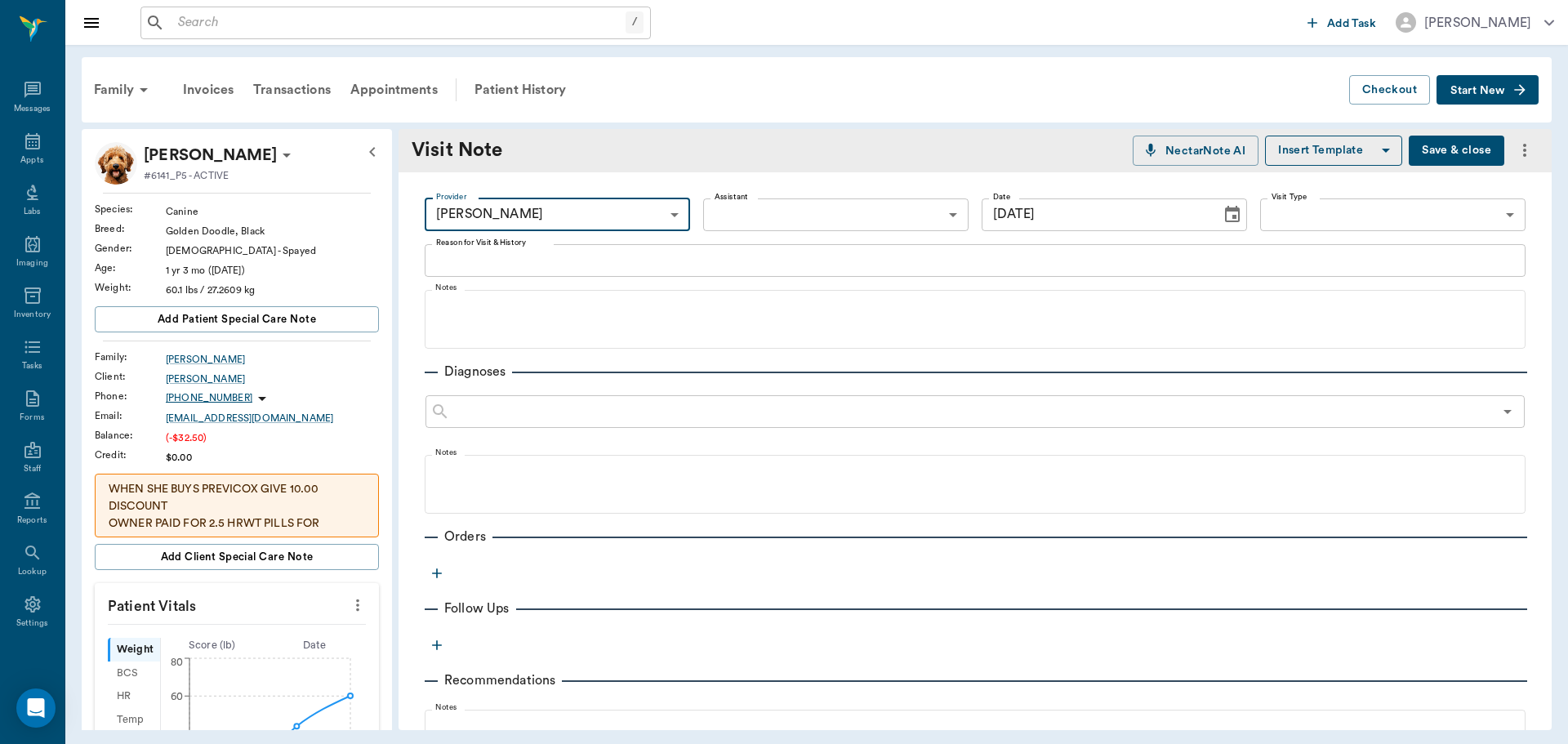
click at [520, 267] on textarea "Reason for Visit & History" at bounding box center [976, 260] width 1078 height 19
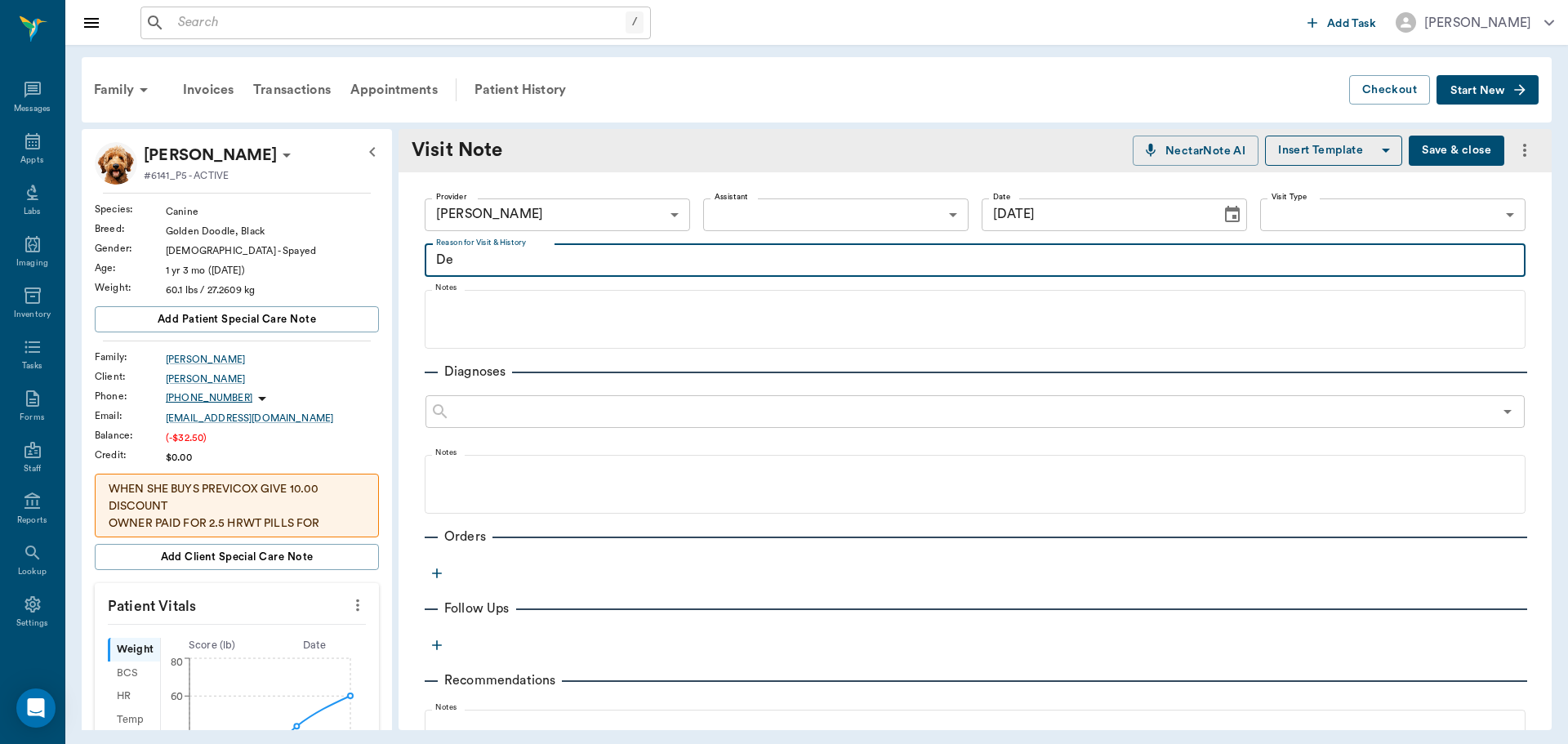
type textarea "D"
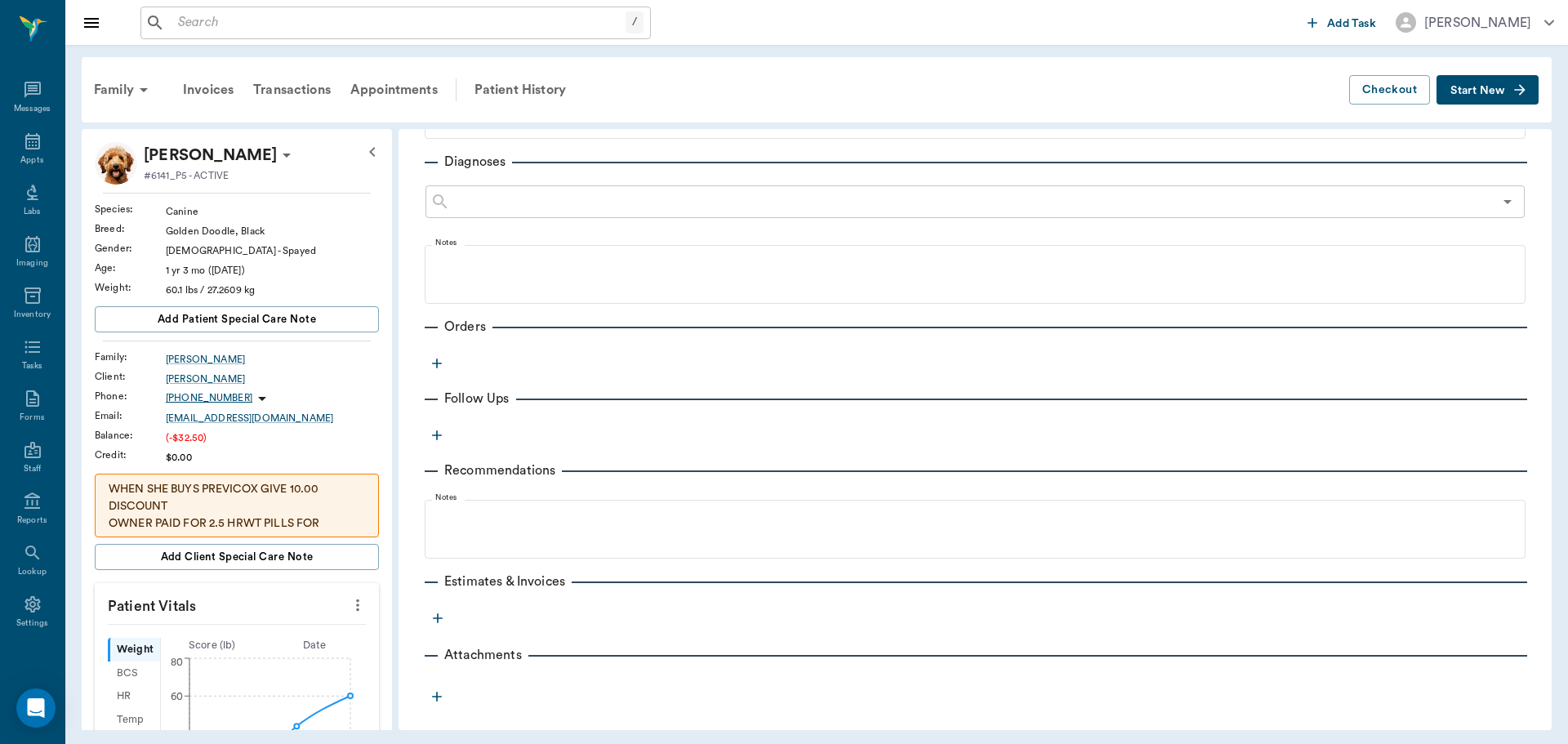
scroll to position [216, 0]
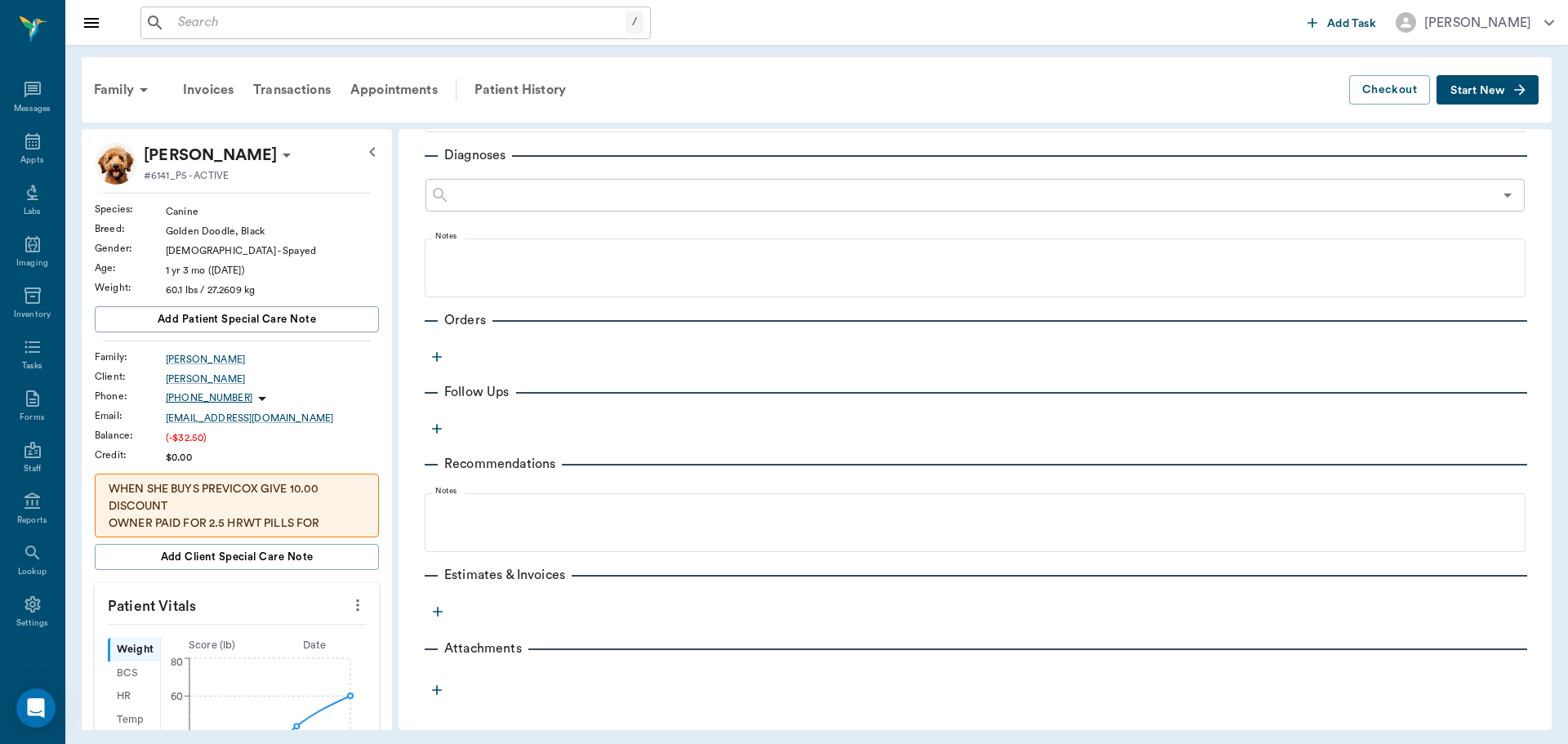
type textarea "Allergy inj. / Dermal Therapy"
click at [442, 354] on icon "button" at bounding box center [436, 356] width 16 height 16
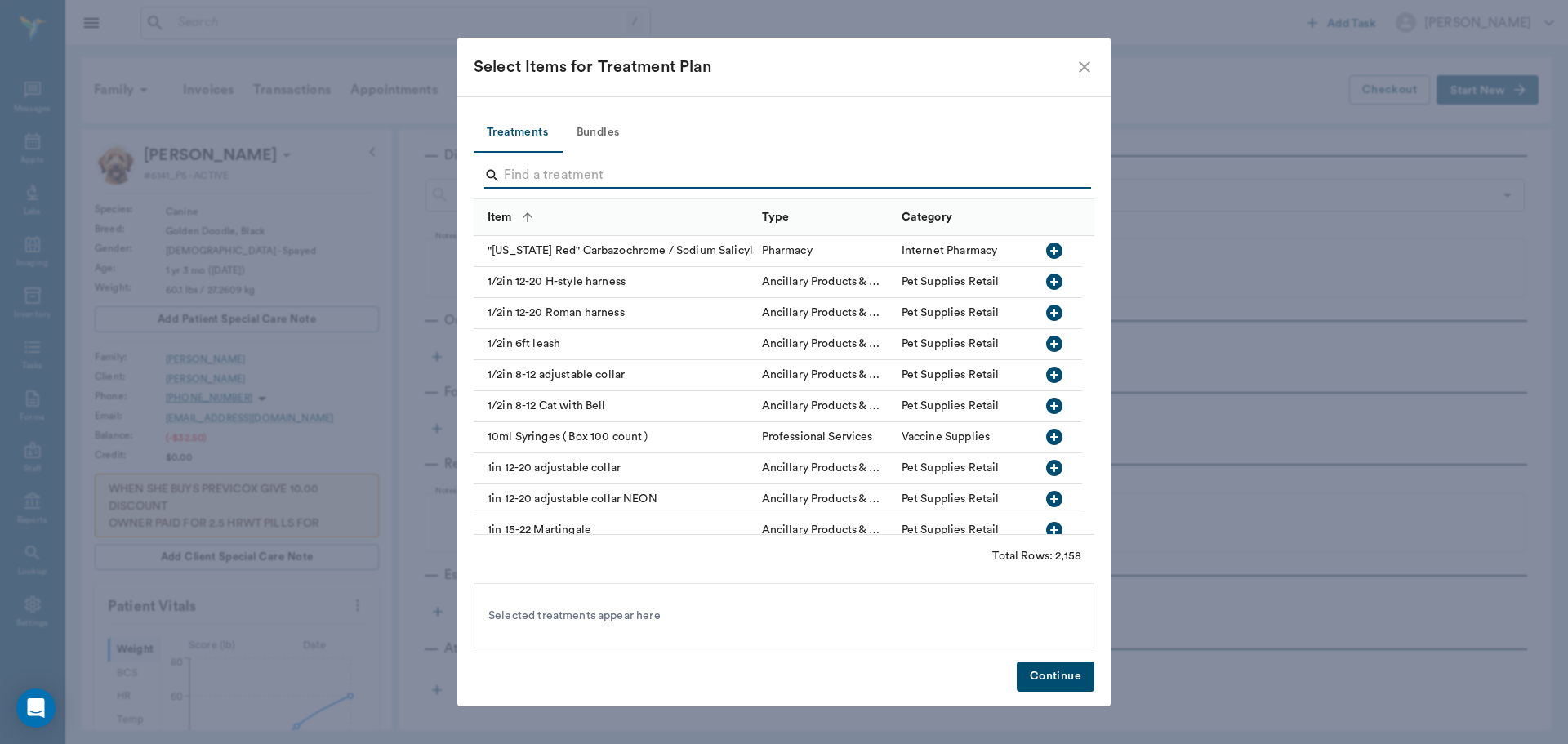
click at [556, 177] on input "Search" at bounding box center [786, 175] width 563 height 26
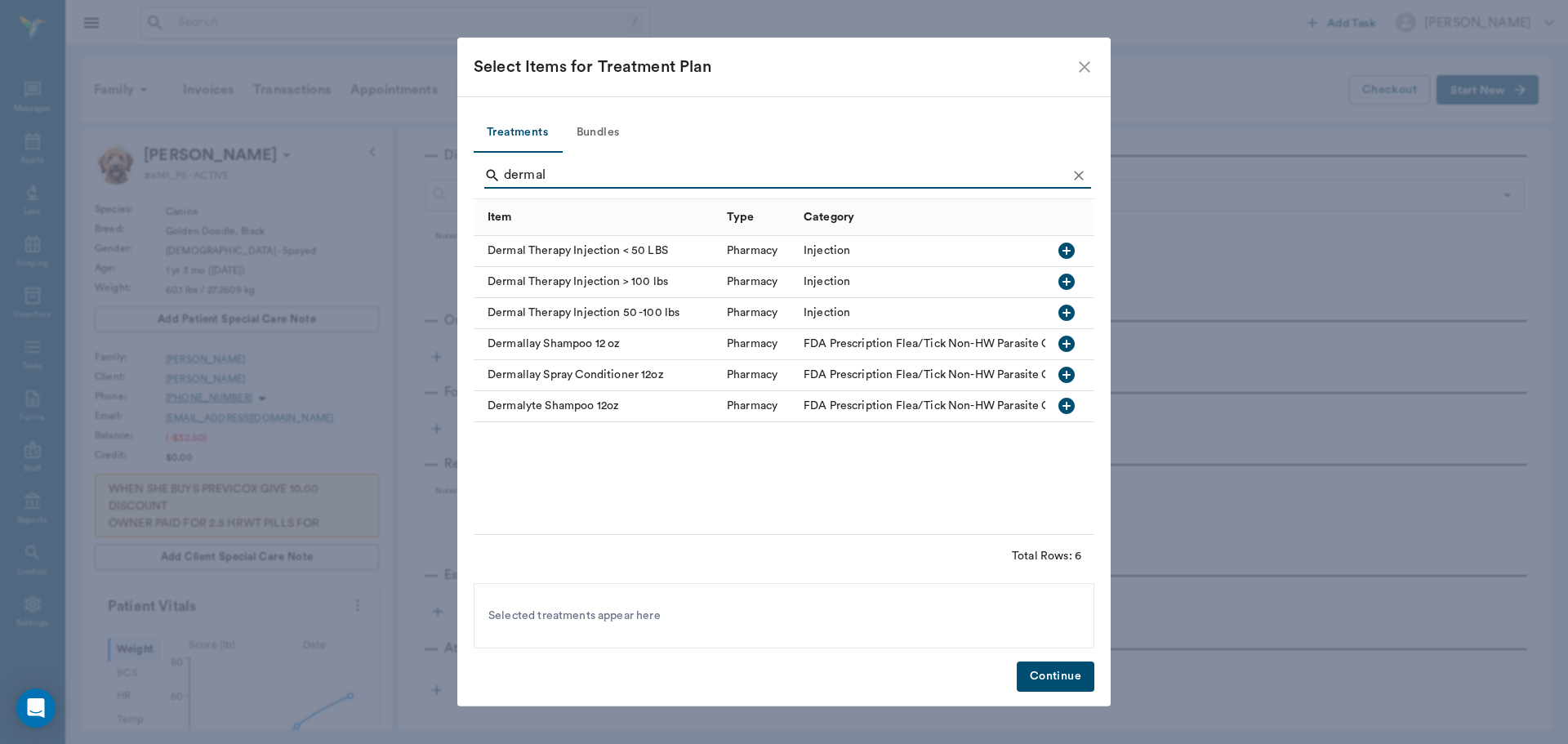
type input "dermal"
click at [1065, 312] on icon "button" at bounding box center [1066, 312] width 16 height 16
click at [1055, 680] on button "Continue" at bounding box center [1056, 677] width 78 height 31
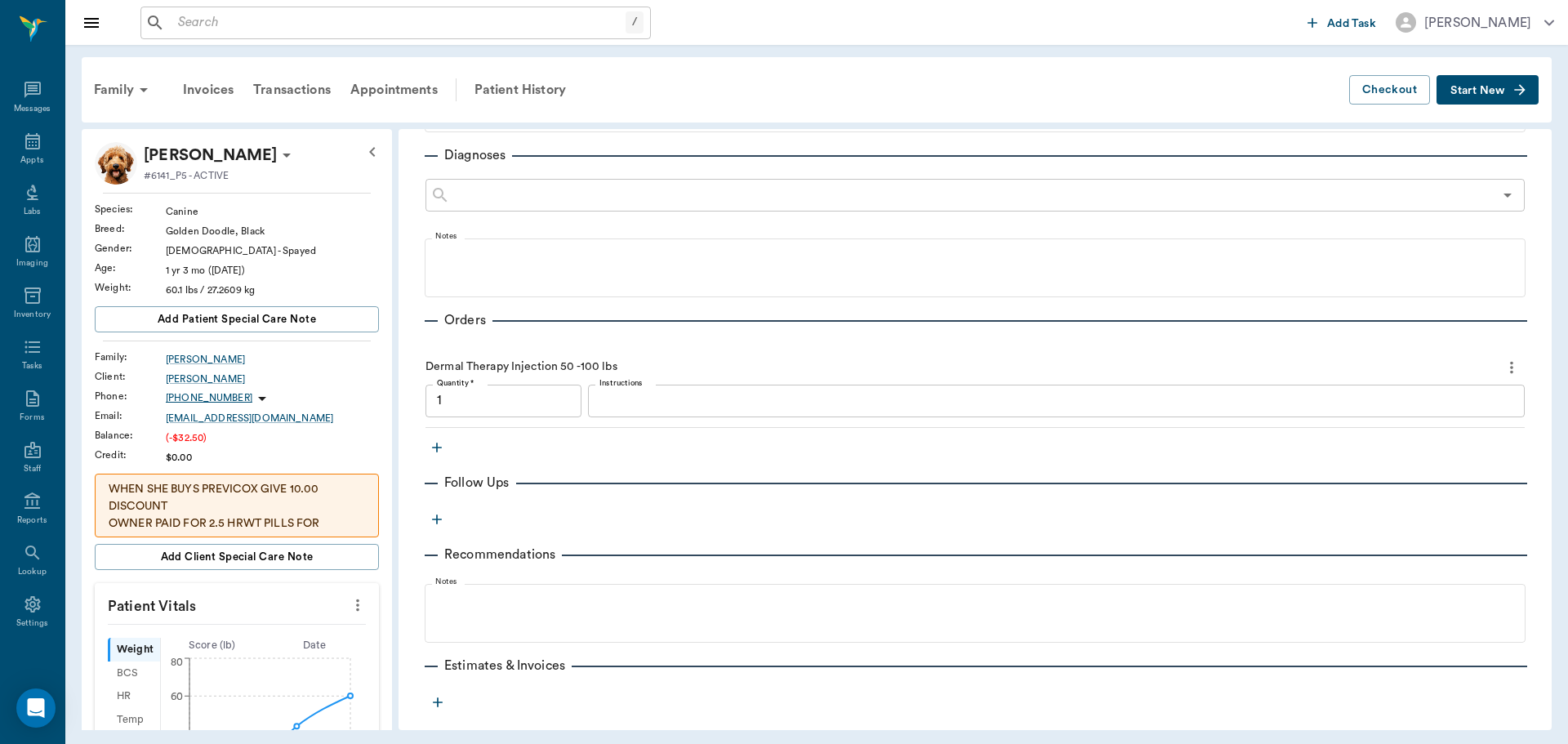
click at [676, 407] on textarea "Instructions" at bounding box center [1056, 401] width 914 height 19
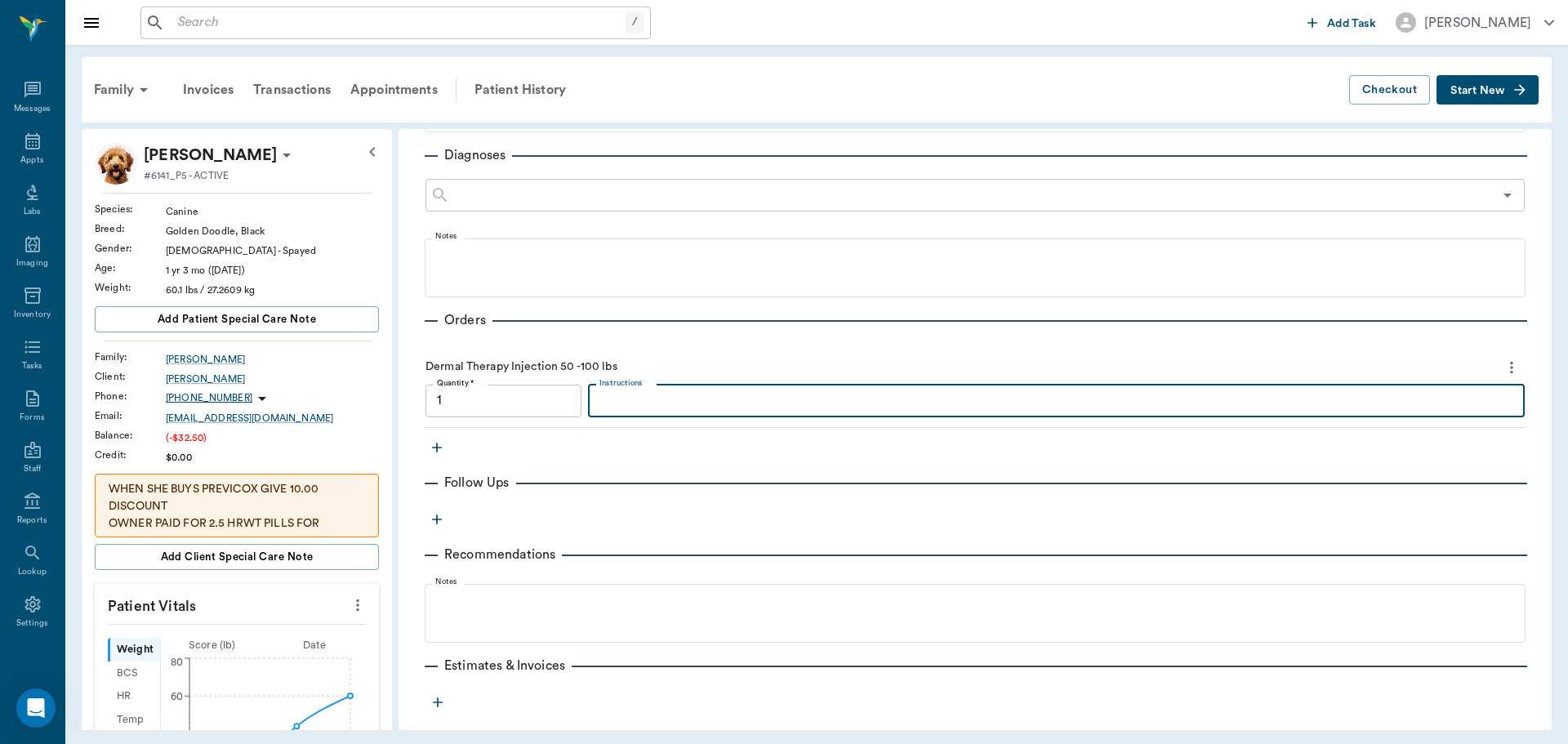
type input "1.00"
paste textarea "MP 60 Dex-SP 1.5"
type textarea "MP 60 Dex-SP 1.5"
click at [582, 704] on link "Invoice # f97925" at bounding box center [586, 697] width 96 height 19
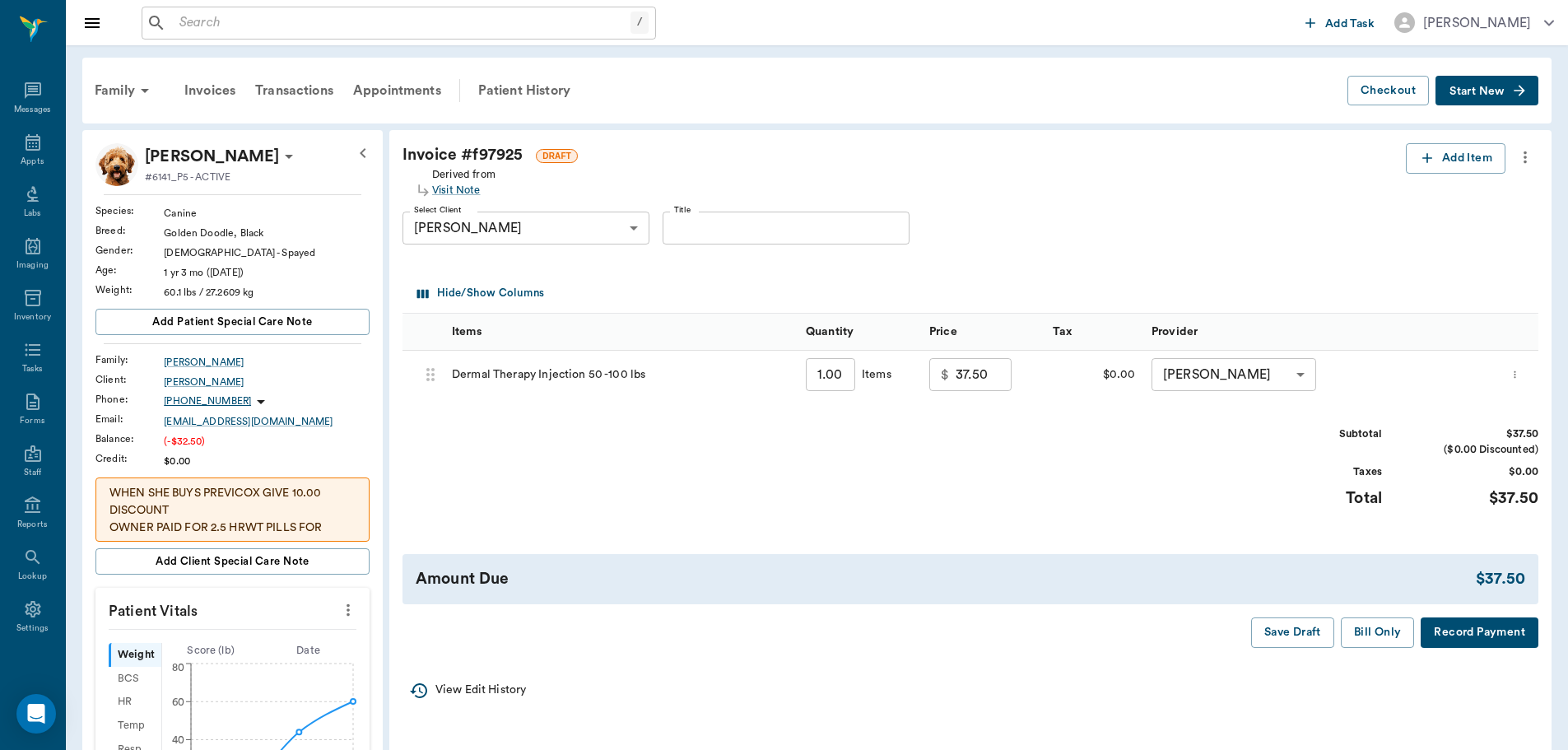
click at [1366, 638] on button "Bill Only" at bounding box center [1378, 633] width 74 height 31
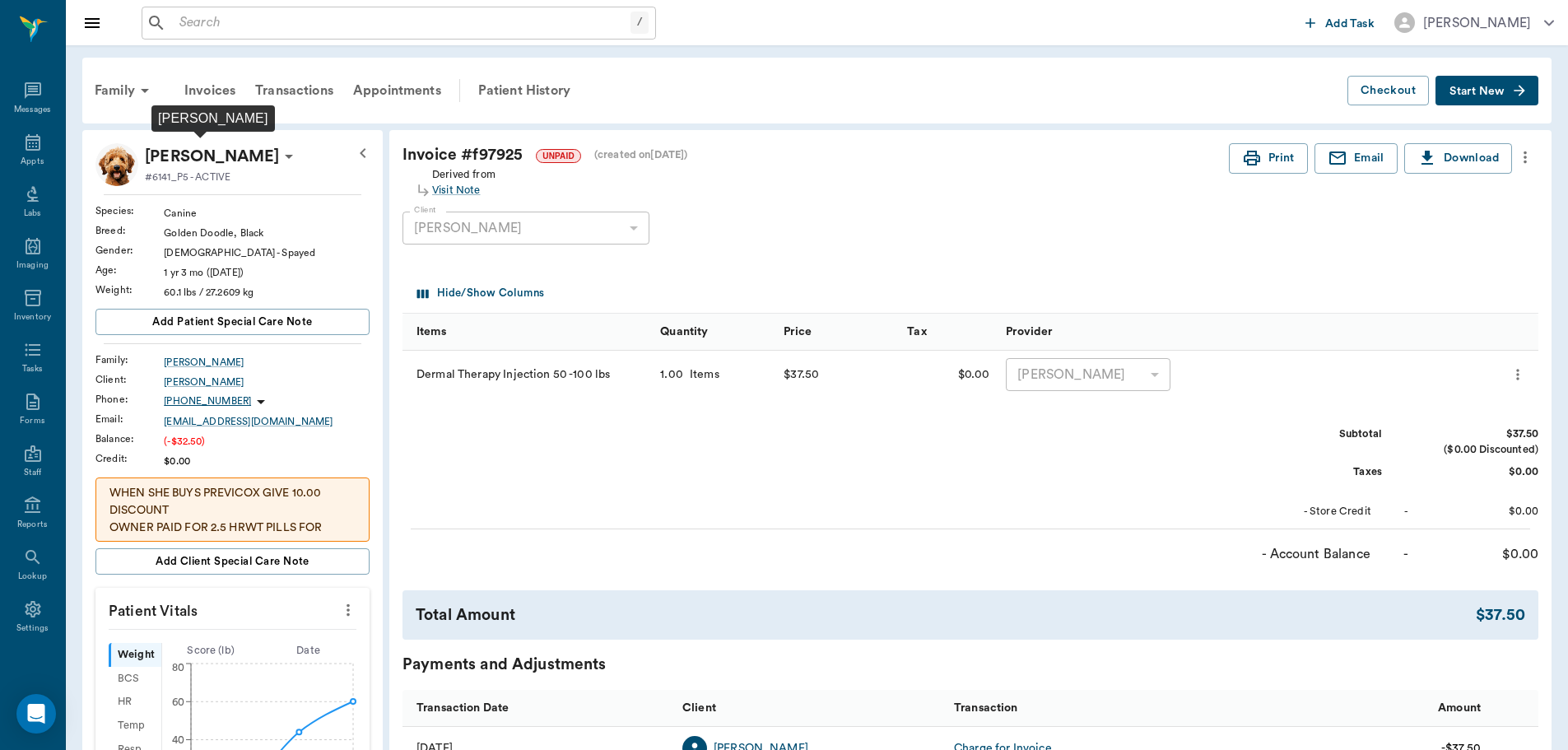
click at [184, 159] on p "Missy Boyette" at bounding box center [212, 156] width 134 height 26
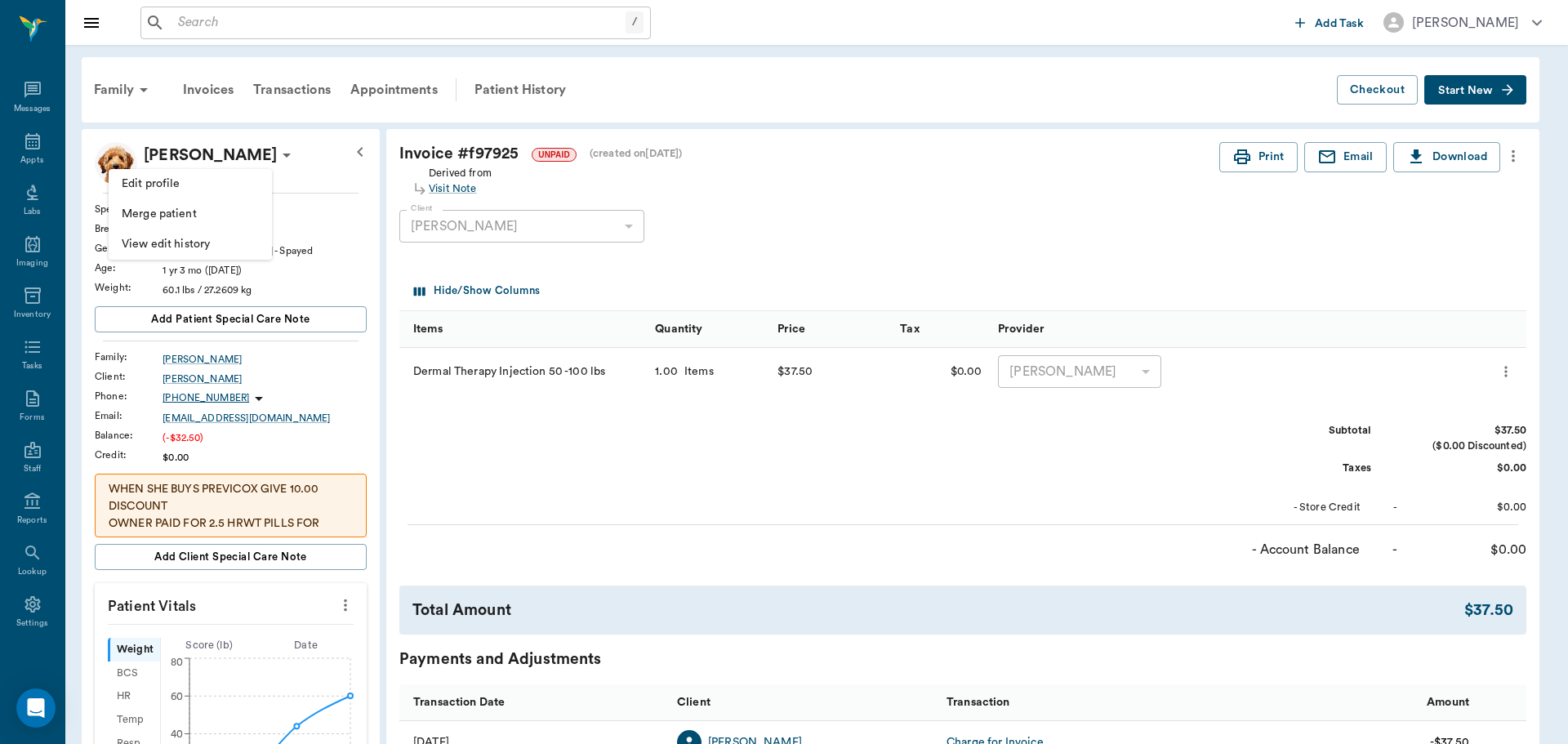
click at [317, 159] on div at bounding box center [784, 372] width 1568 height 744
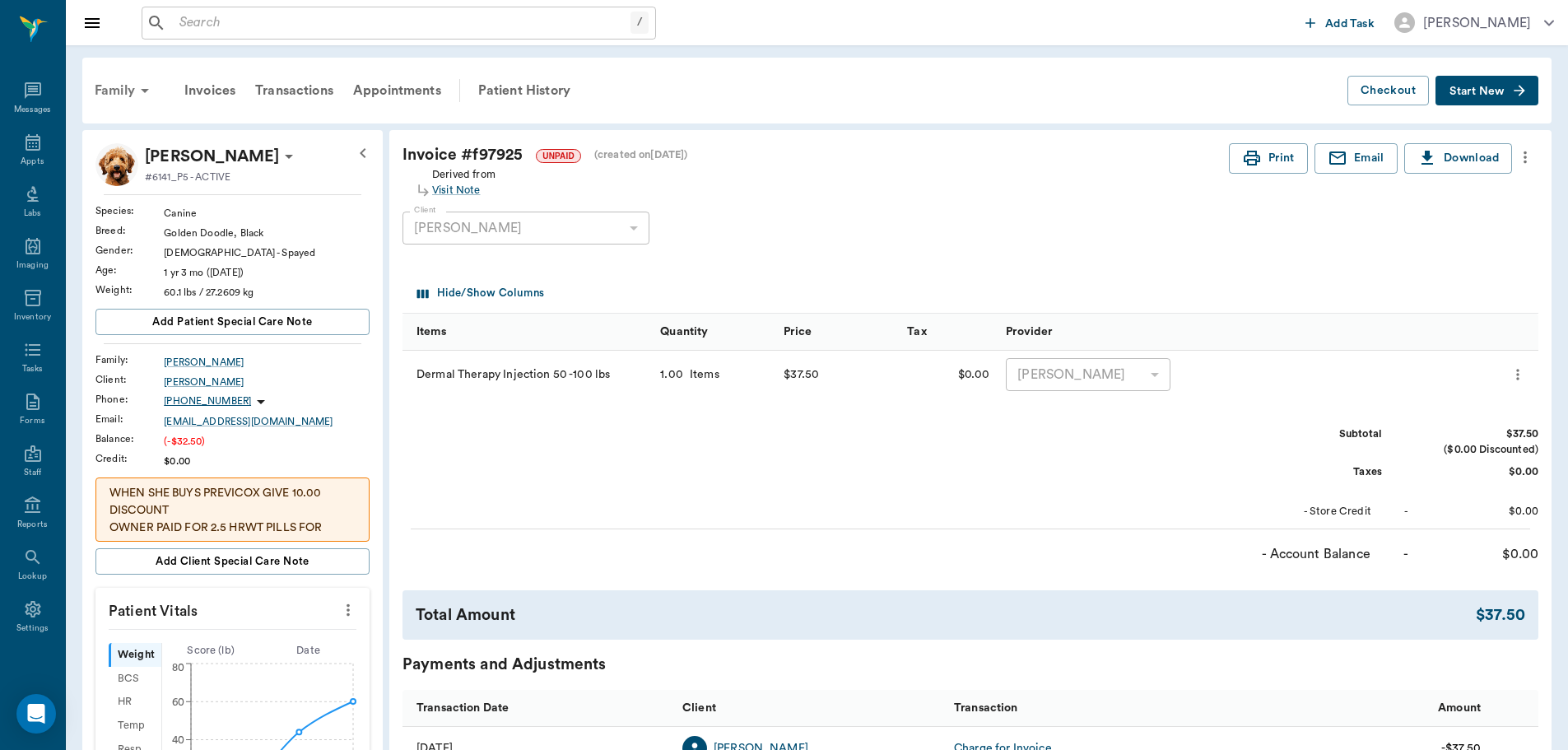
click at [117, 82] on div "Family" at bounding box center [124, 91] width 79 height 39
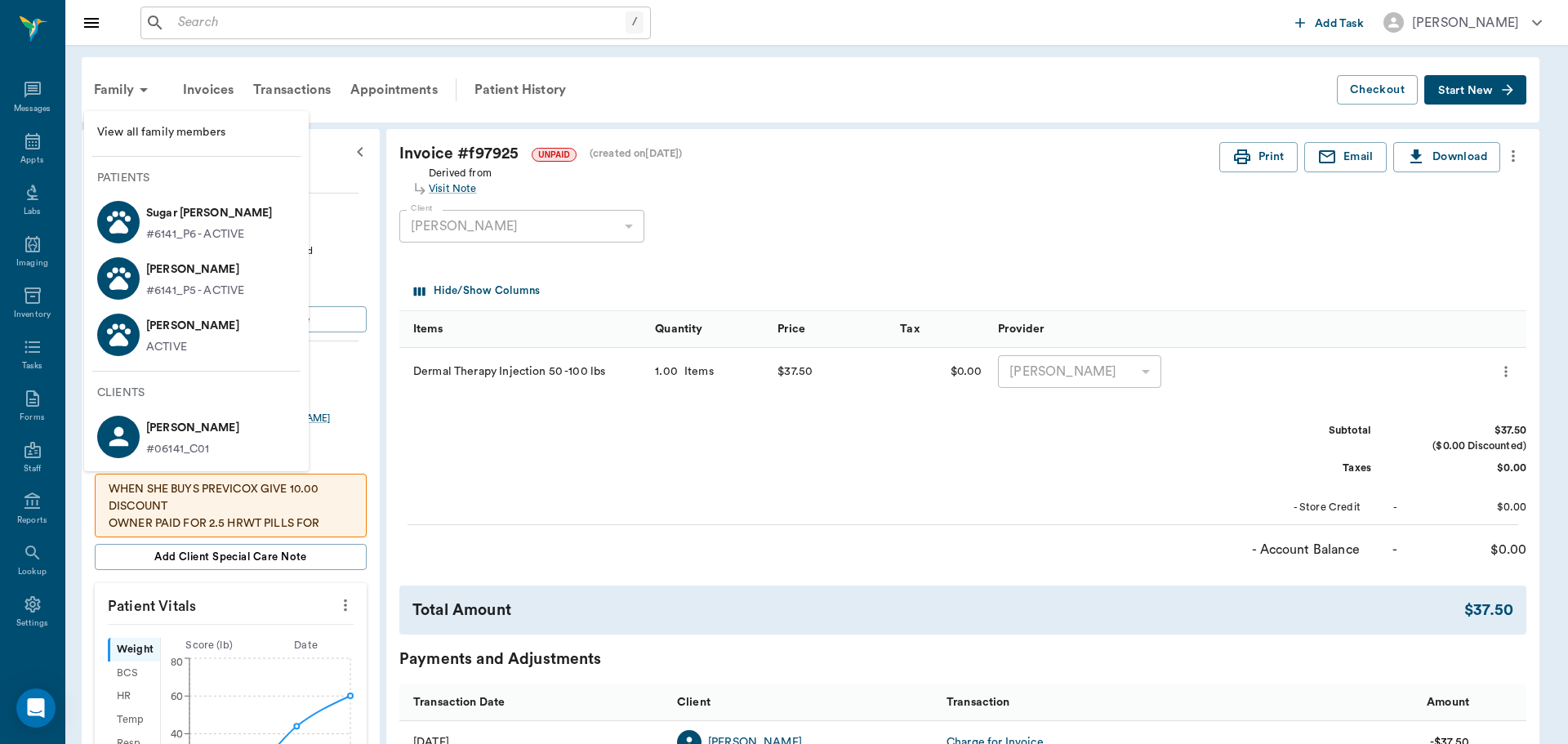
click at [216, 234] on p "#6141_P6 - ACTIVE" at bounding box center [195, 235] width 98 height 17
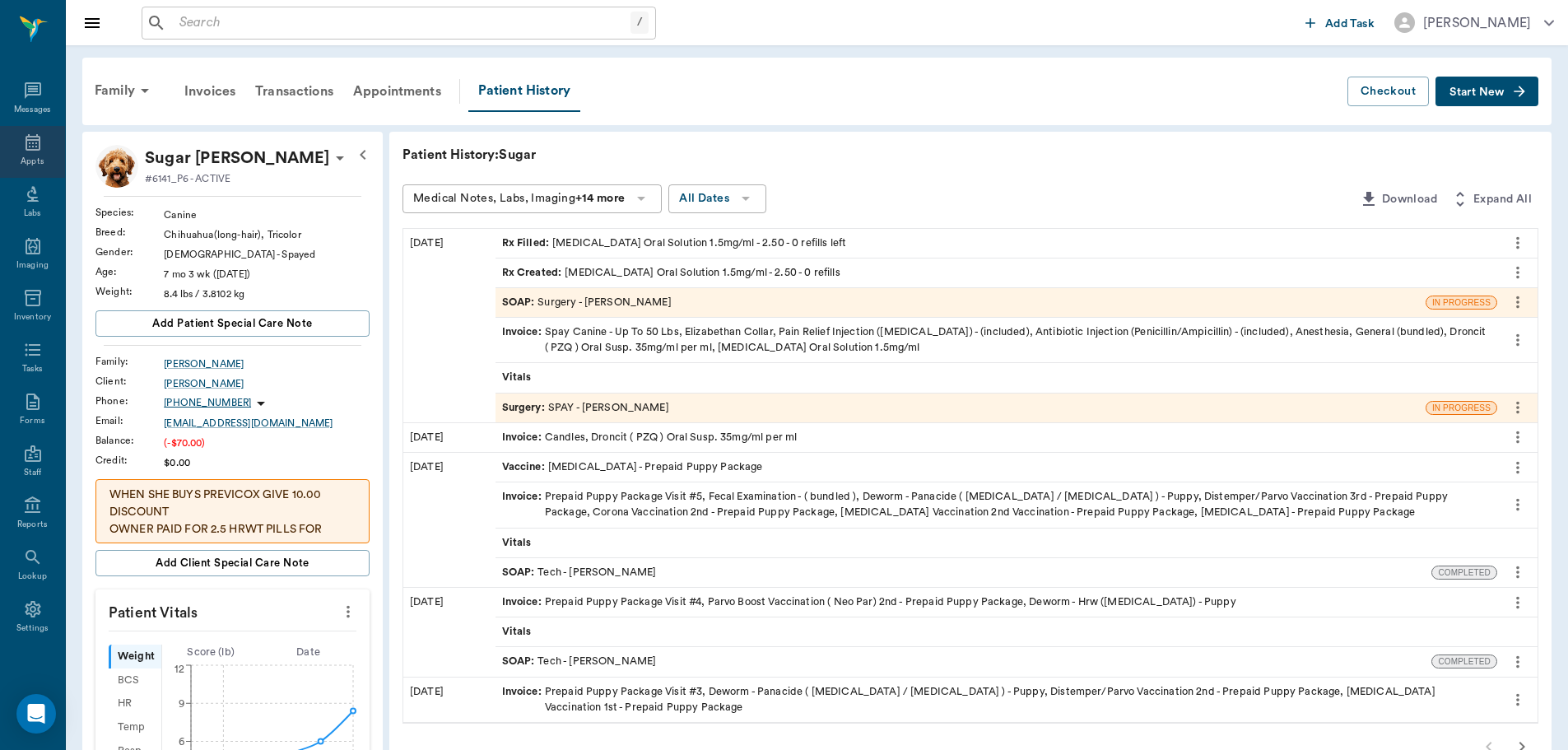
click at [34, 151] on icon at bounding box center [32, 142] width 20 height 20
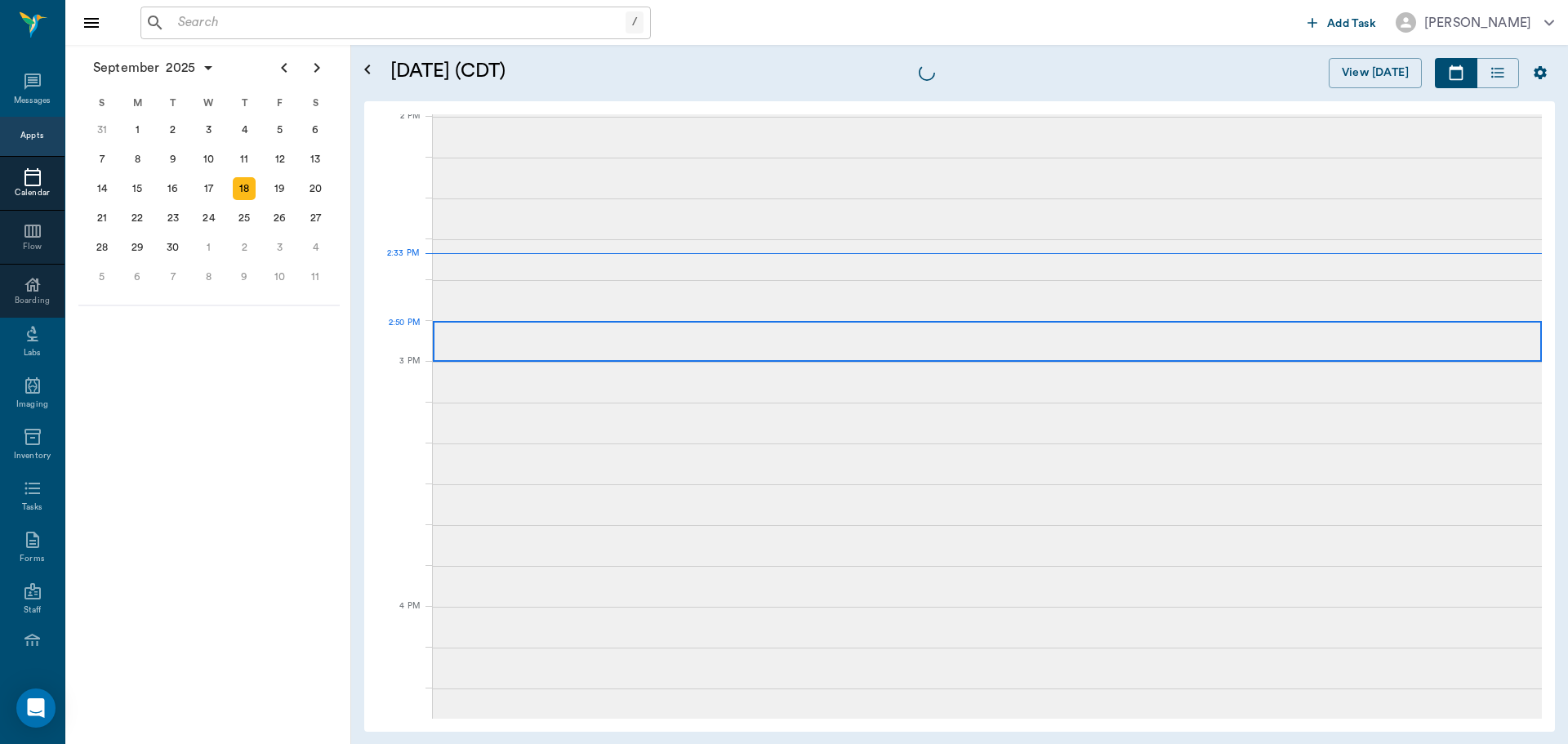
scroll to position [1472, 0]
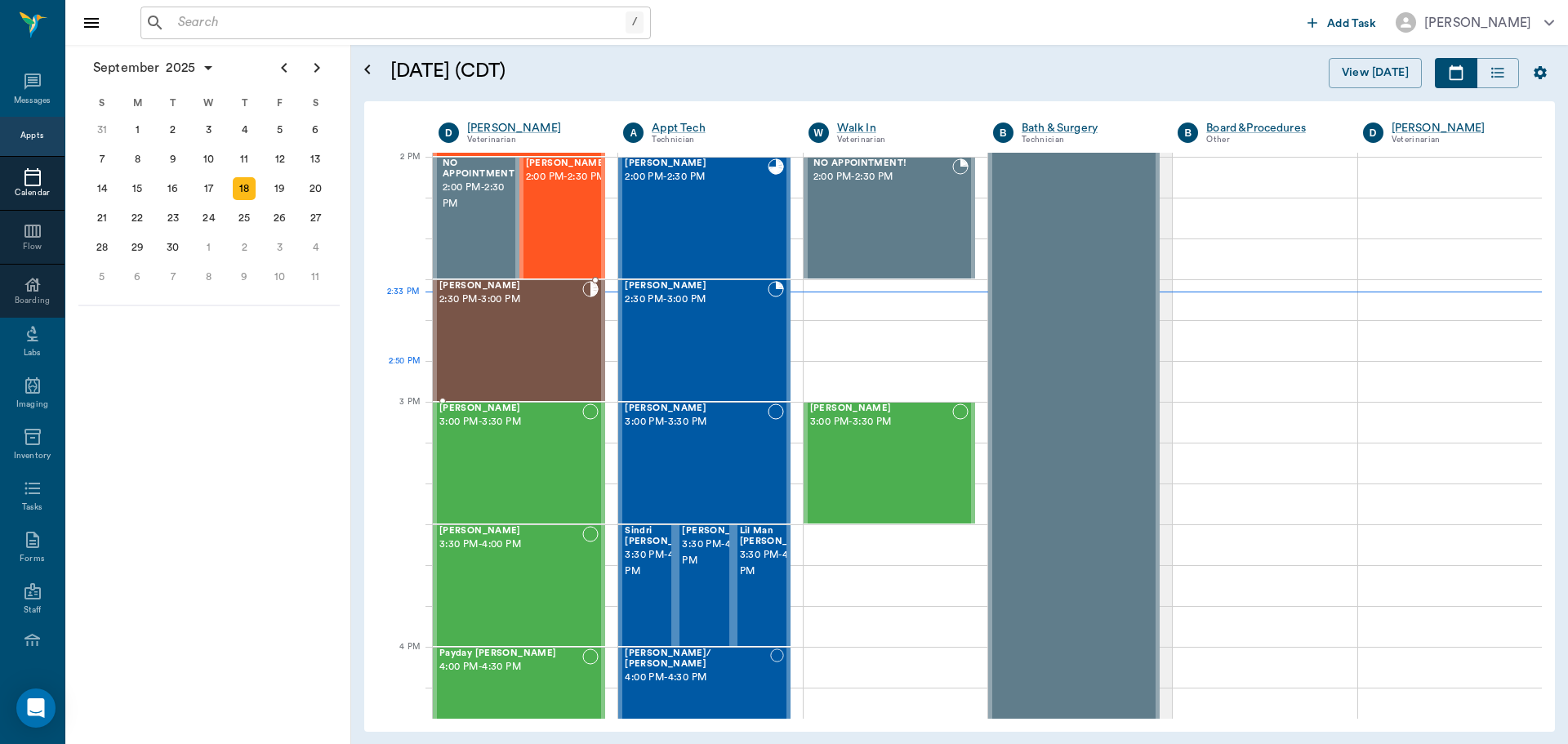
click at [537, 363] on div "Matilda Carter 2:30 PM - 3:00 PM" at bounding box center [510, 340] width 143 height 119
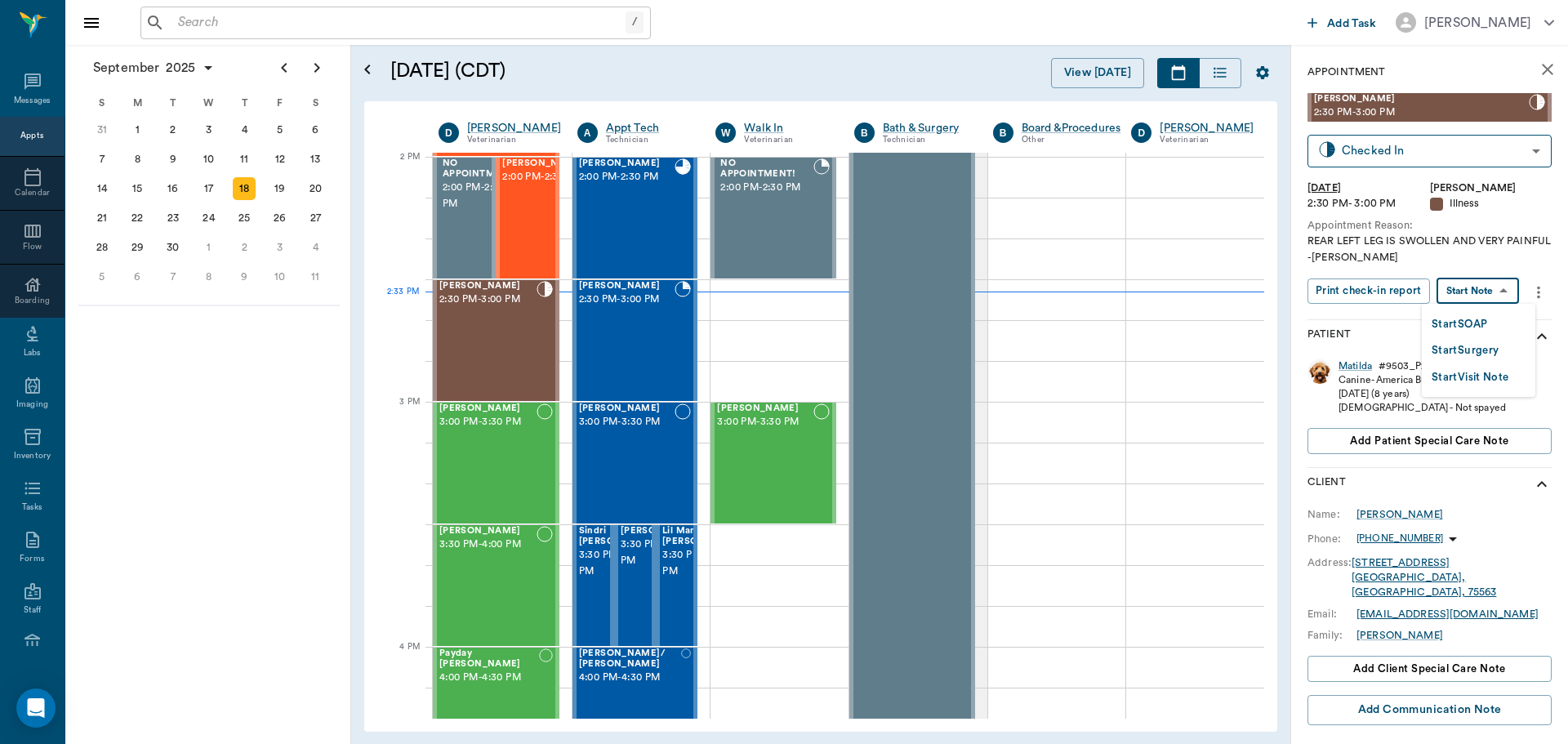
click at [1471, 288] on body "/ ​ Add Task Dr. Bert Ellsworth Nectar Messages Appts Calendar Flow Boarding La…" at bounding box center [784, 372] width 1568 height 744
click at [1461, 321] on button "Start SOAP" at bounding box center [1460, 325] width 56 height 19
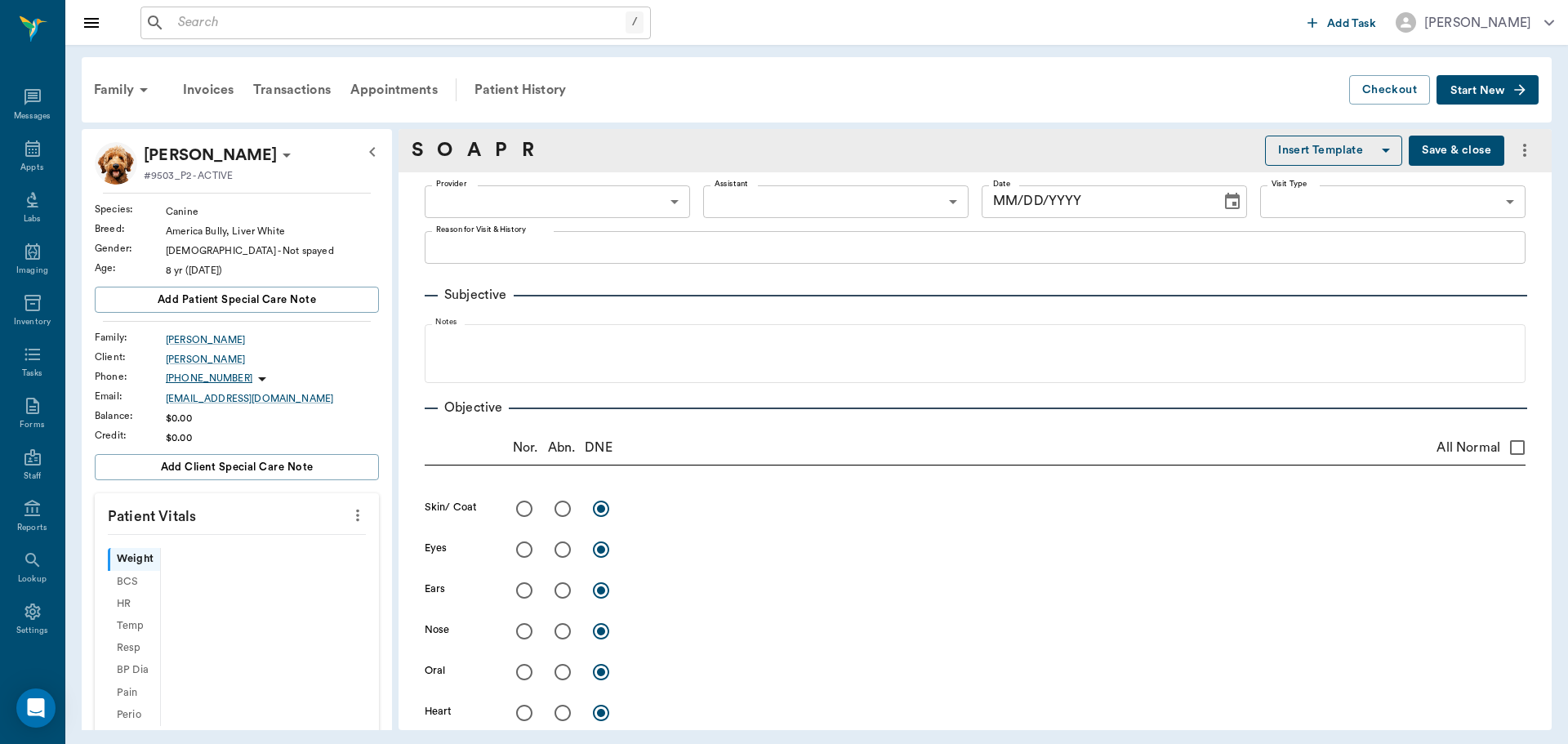
scroll to position [8, 0]
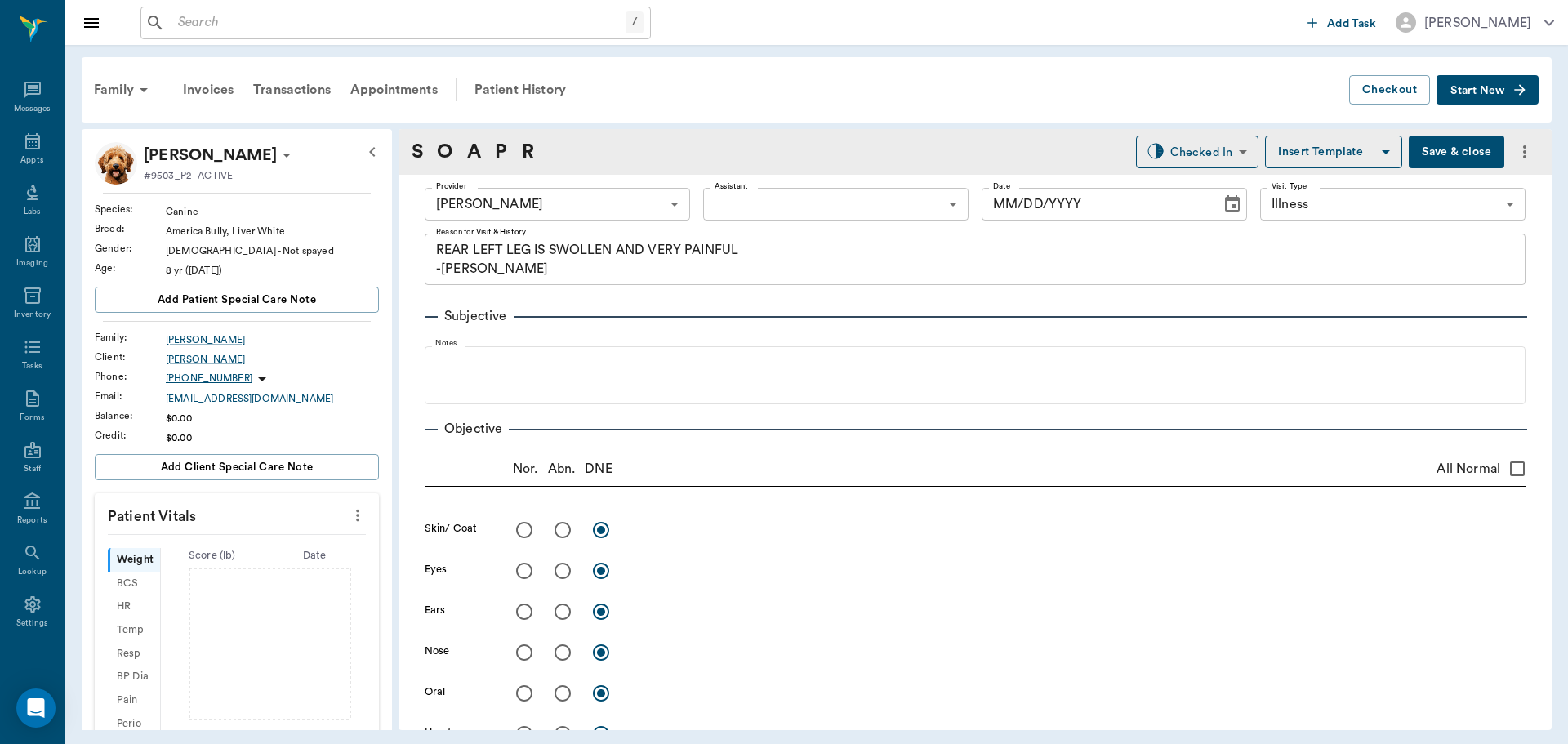
type input "63ec2f075fda476ae8351a4d"
type input "65d2be4f46e3a538d89b8c15"
type textarea "REAR LEFT LEG IS SWOLLEN AND VERY PAINFUL -LORY"
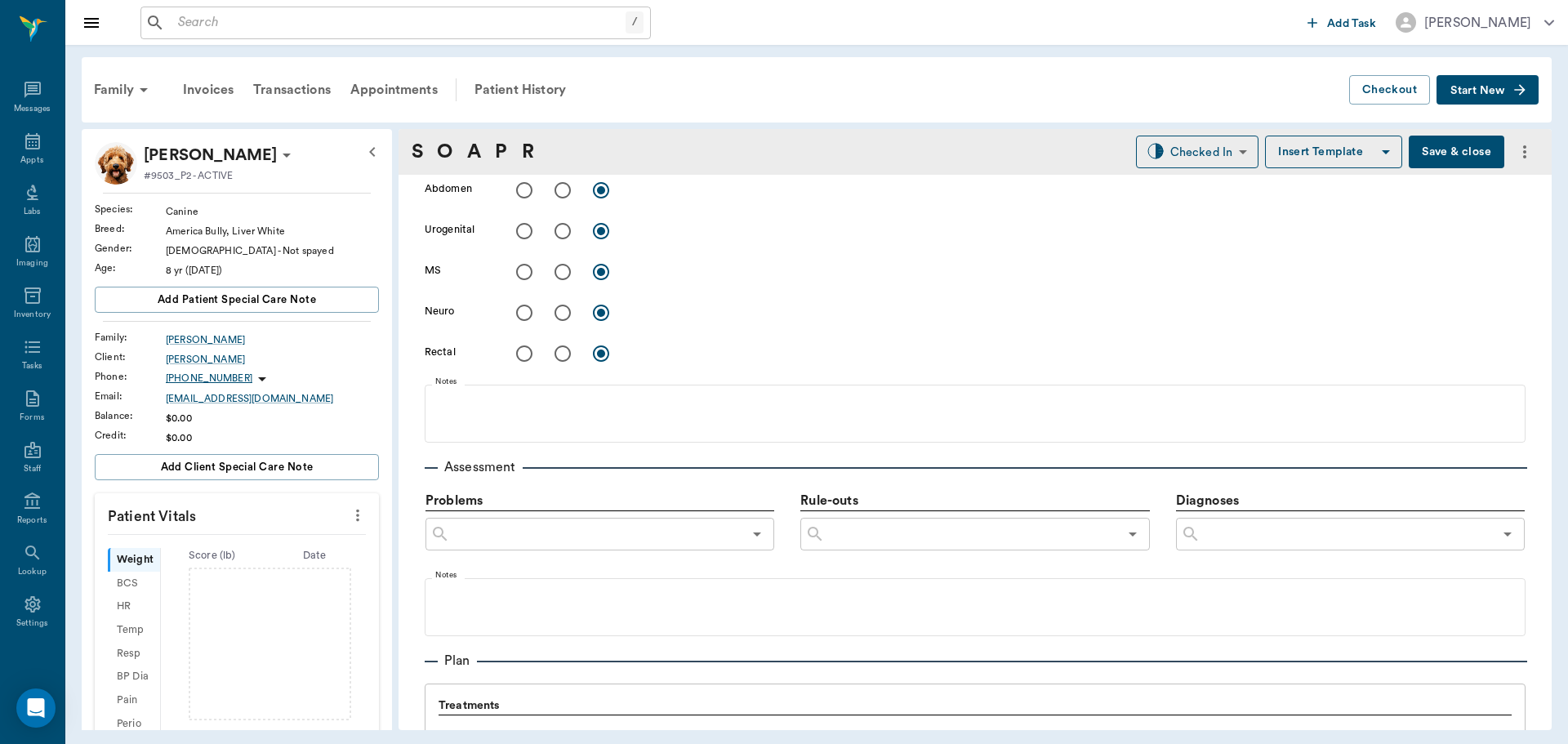
type input "[DATE]"
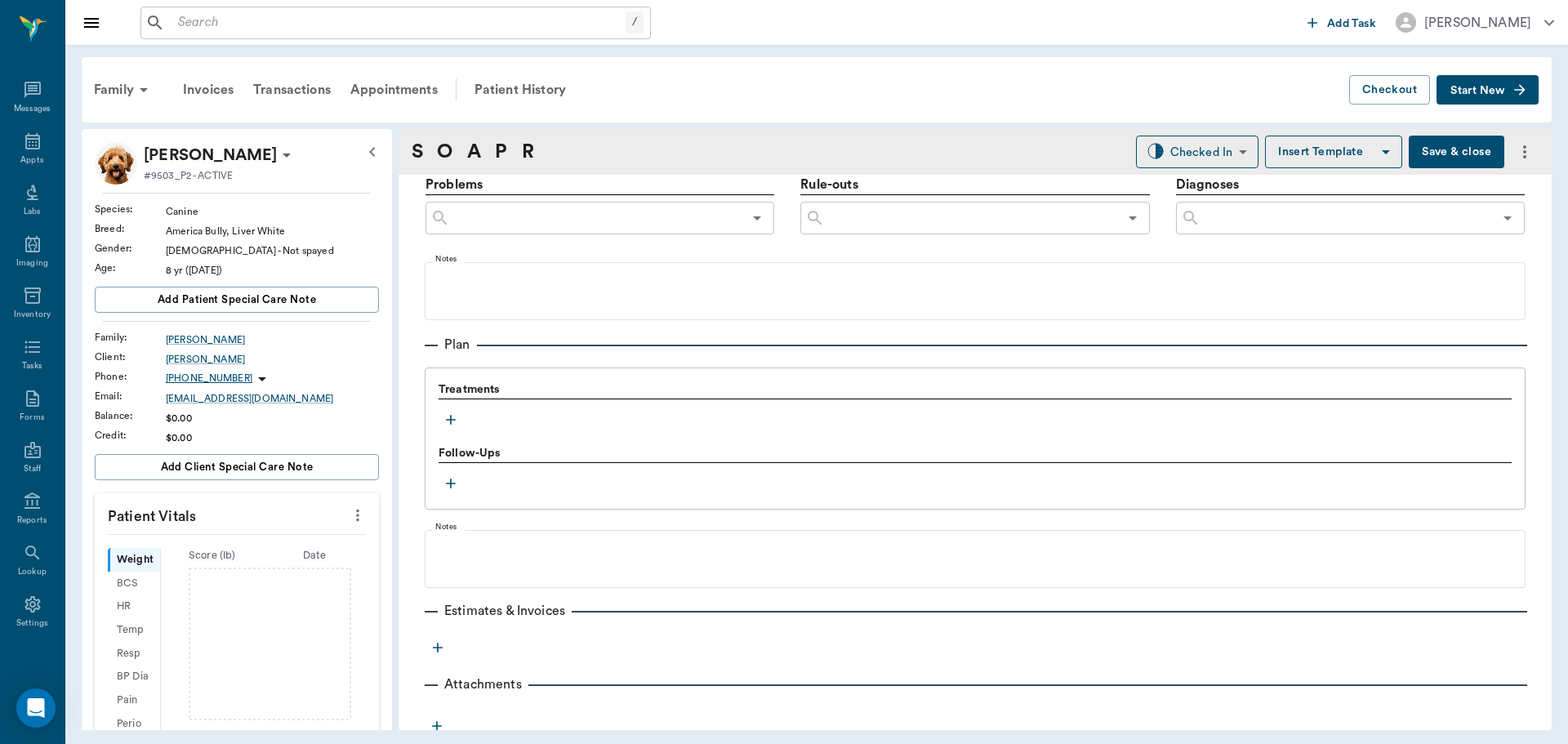
click at [444, 417] on icon "button" at bounding box center [450, 419] width 16 height 16
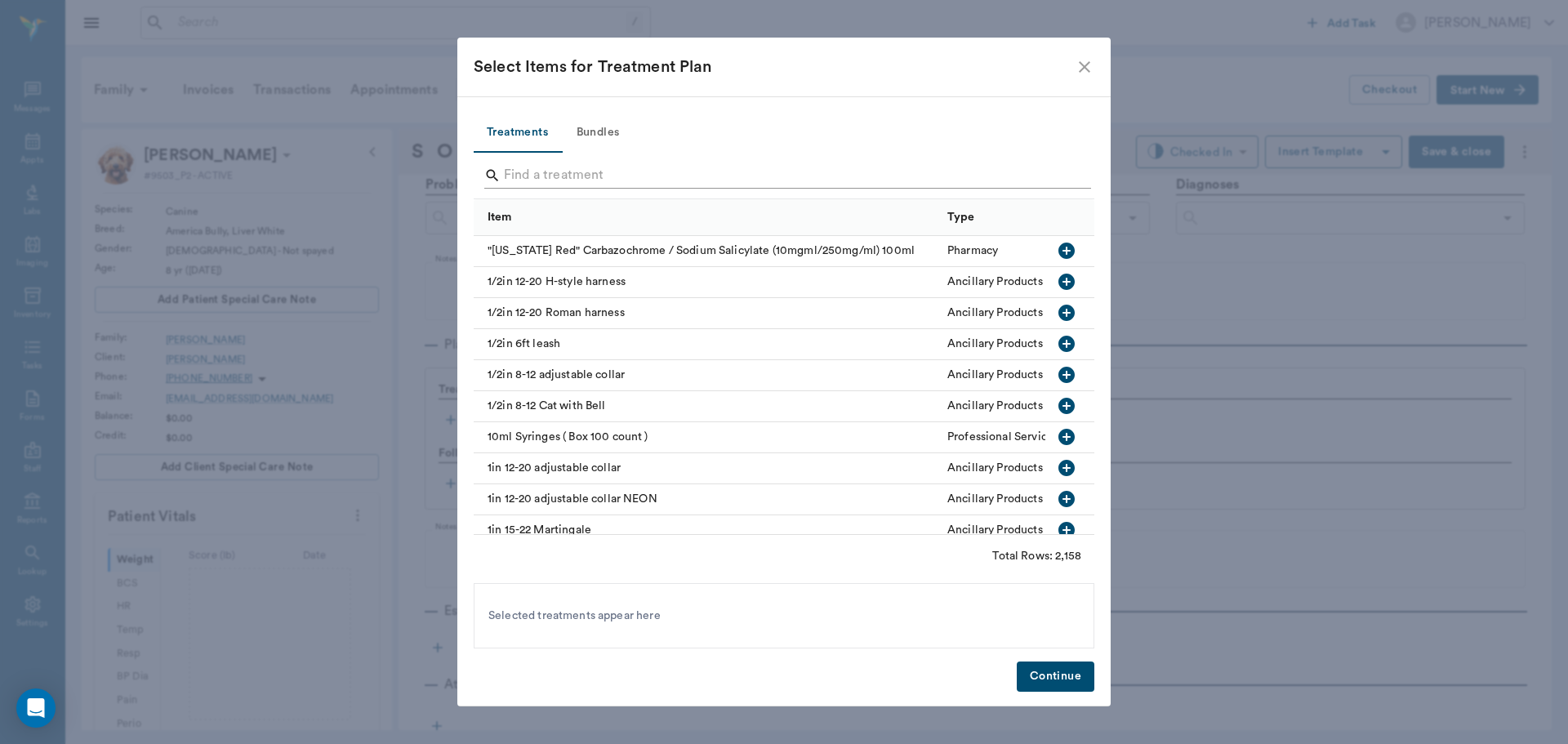
click at [568, 180] on input "Search" at bounding box center [786, 175] width 563 height 26
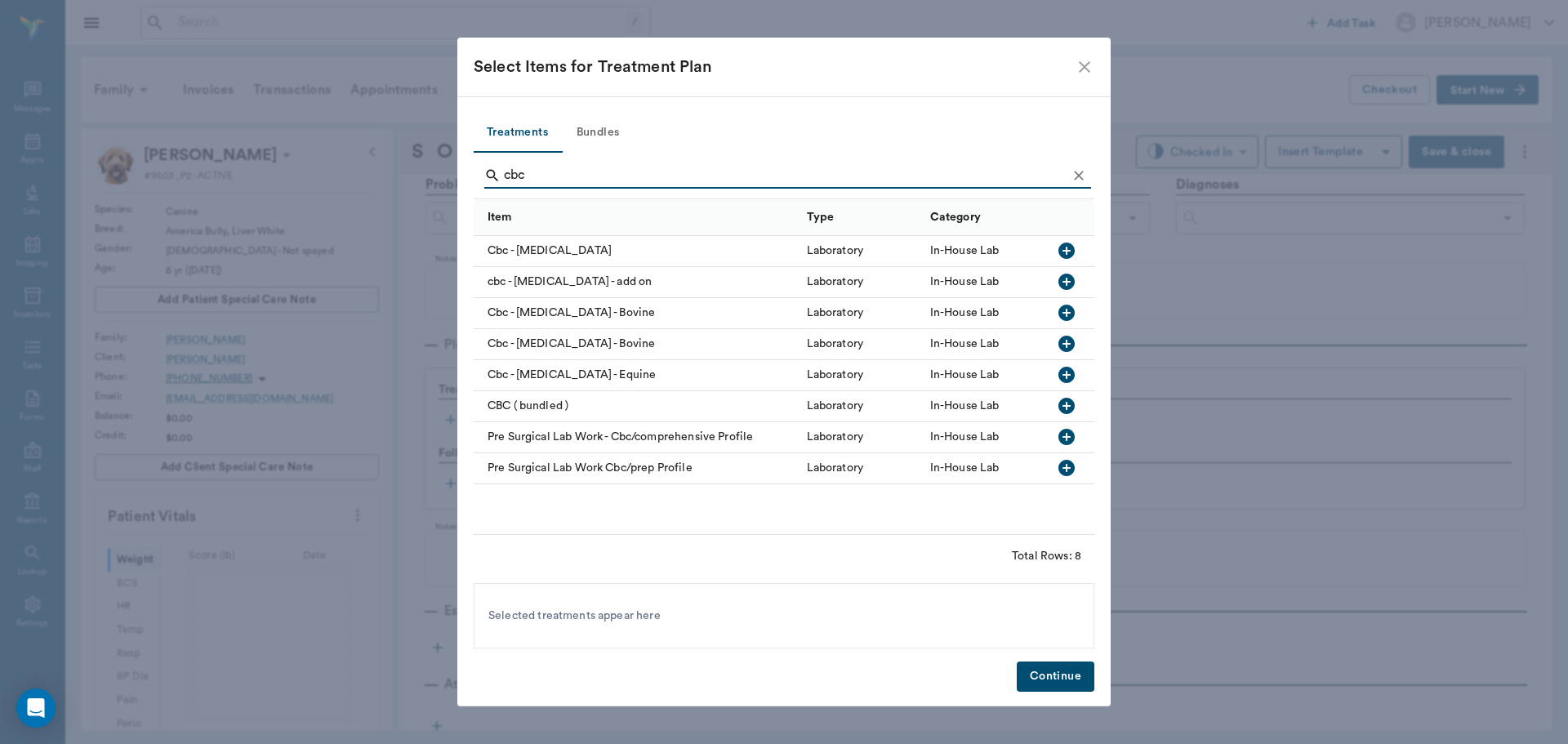
click at [1061, 281] on icon "button" at bounding box center [1066, 281] width 16 height 16
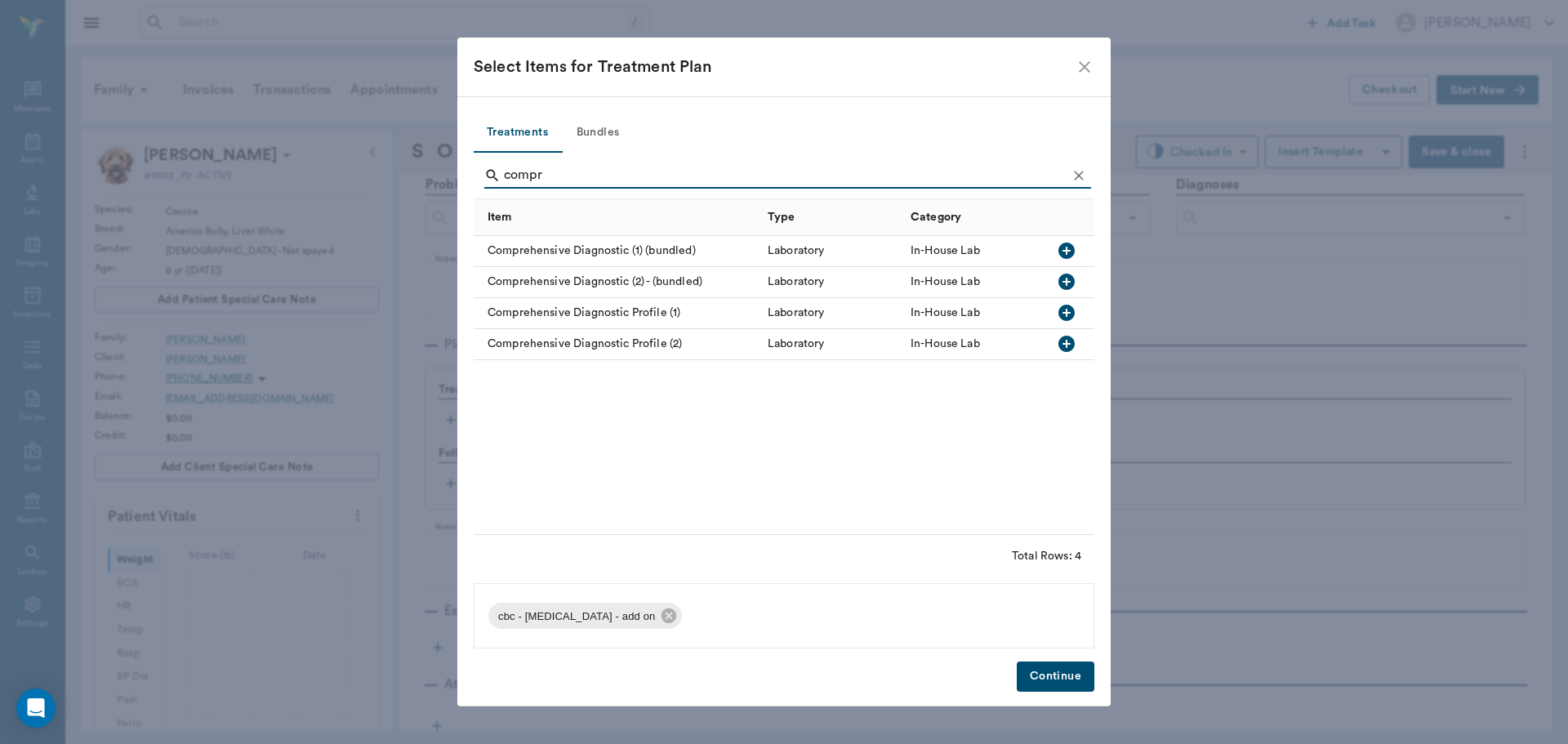
type input "compr"
click at [1067, 339] on icon "button" at bounding box center [1066, 343] width 16 height 16
click at [1037, 672] on button "Continue" at bounding box center [1056, 677] width 78 height 31
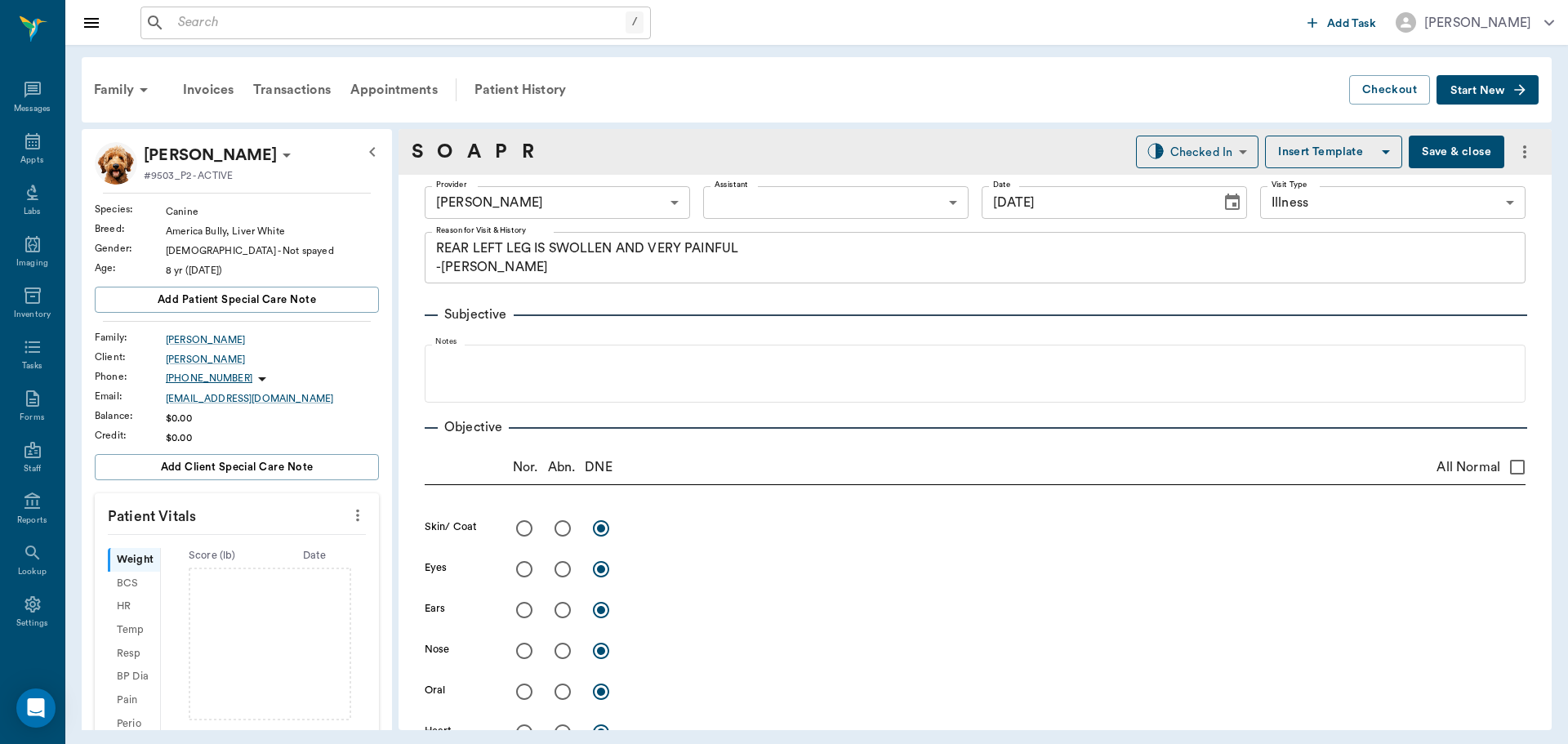
scroll to position [0, 0]
click at [8, 156] on div "Appts" at bounding box center [32, 150] width 64 height 52
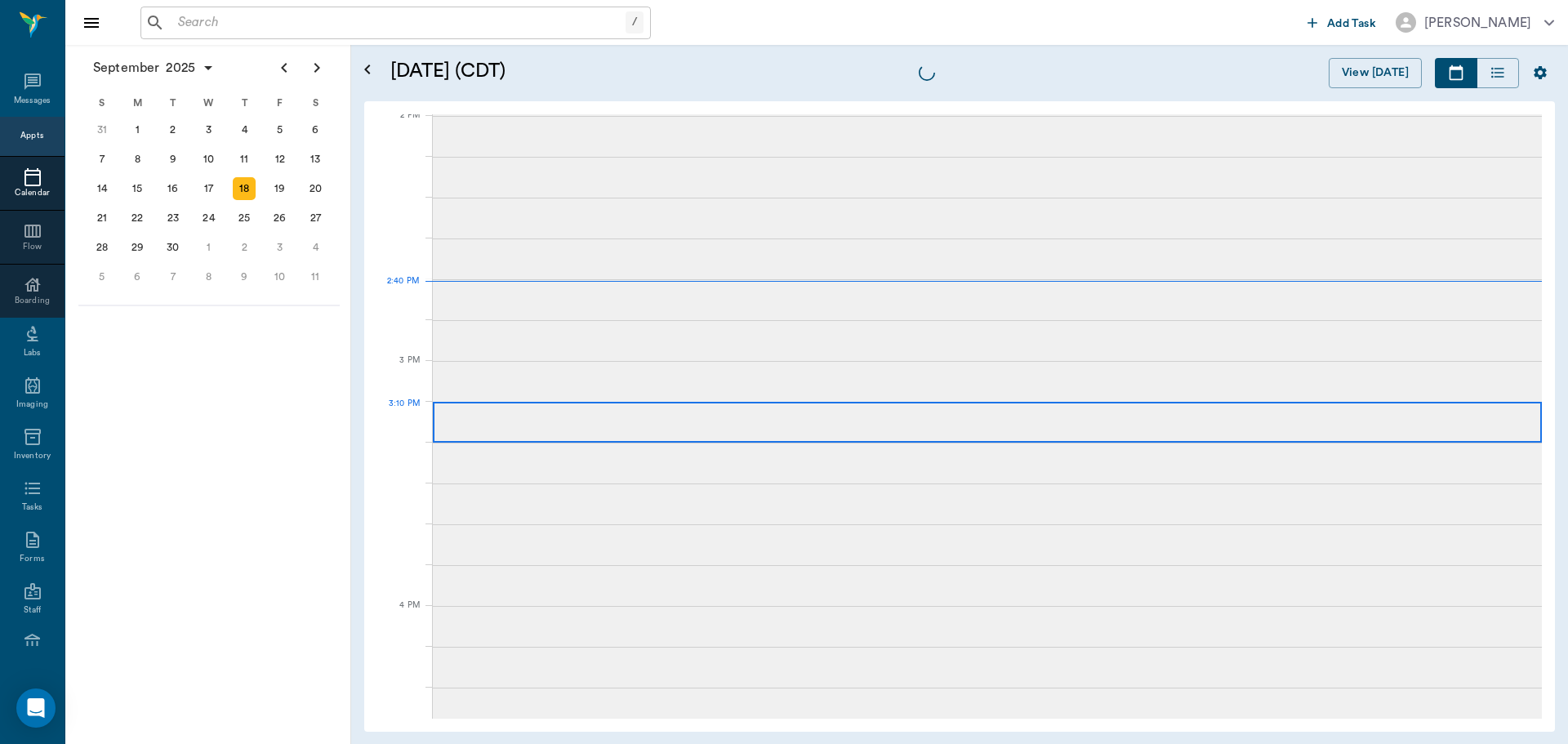
scroll to position [1473, 0]
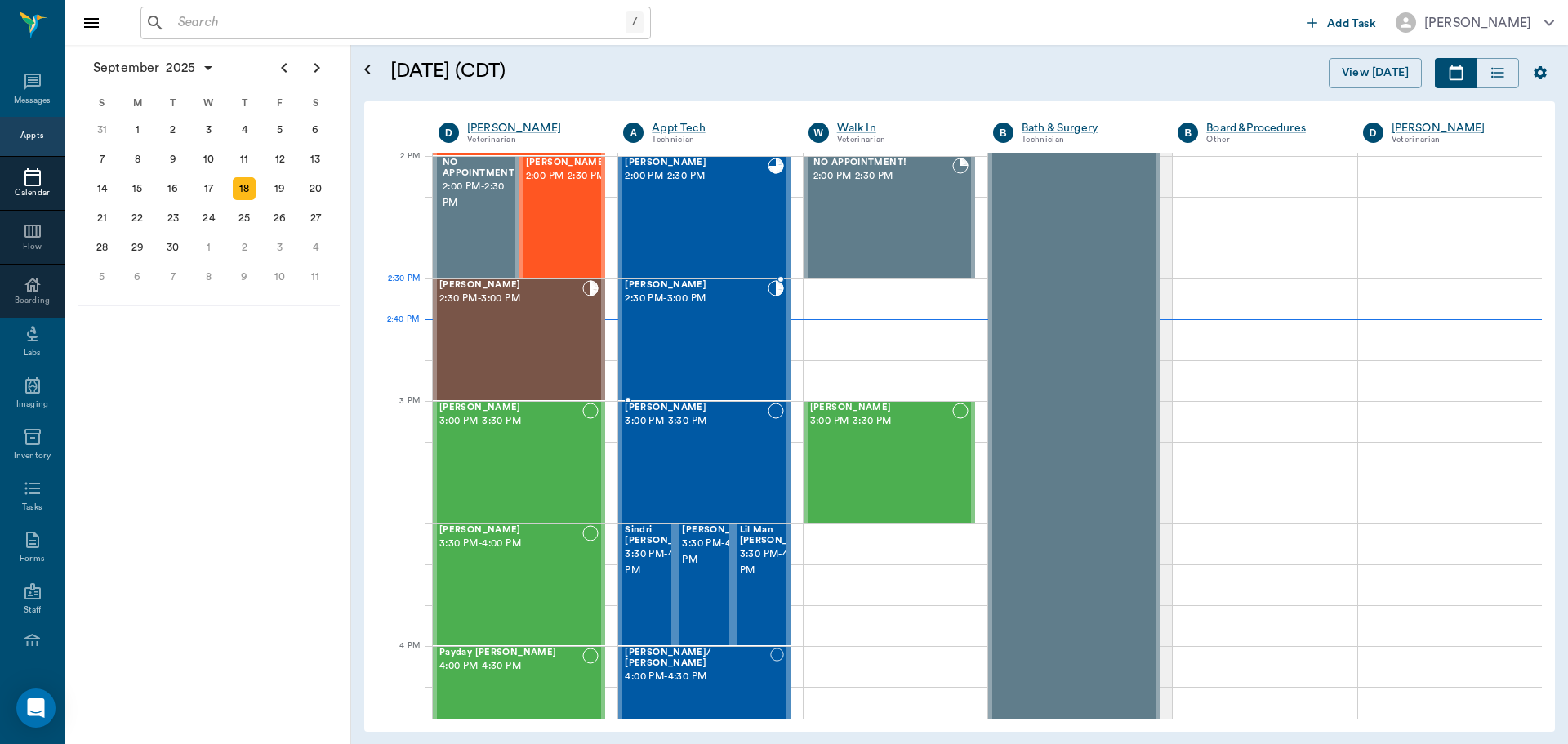
click at [688, 319] on div "Trixie Oliver 2:30 PM - 3:00 PM" at bounding box center [696, 340] width 142 height 119
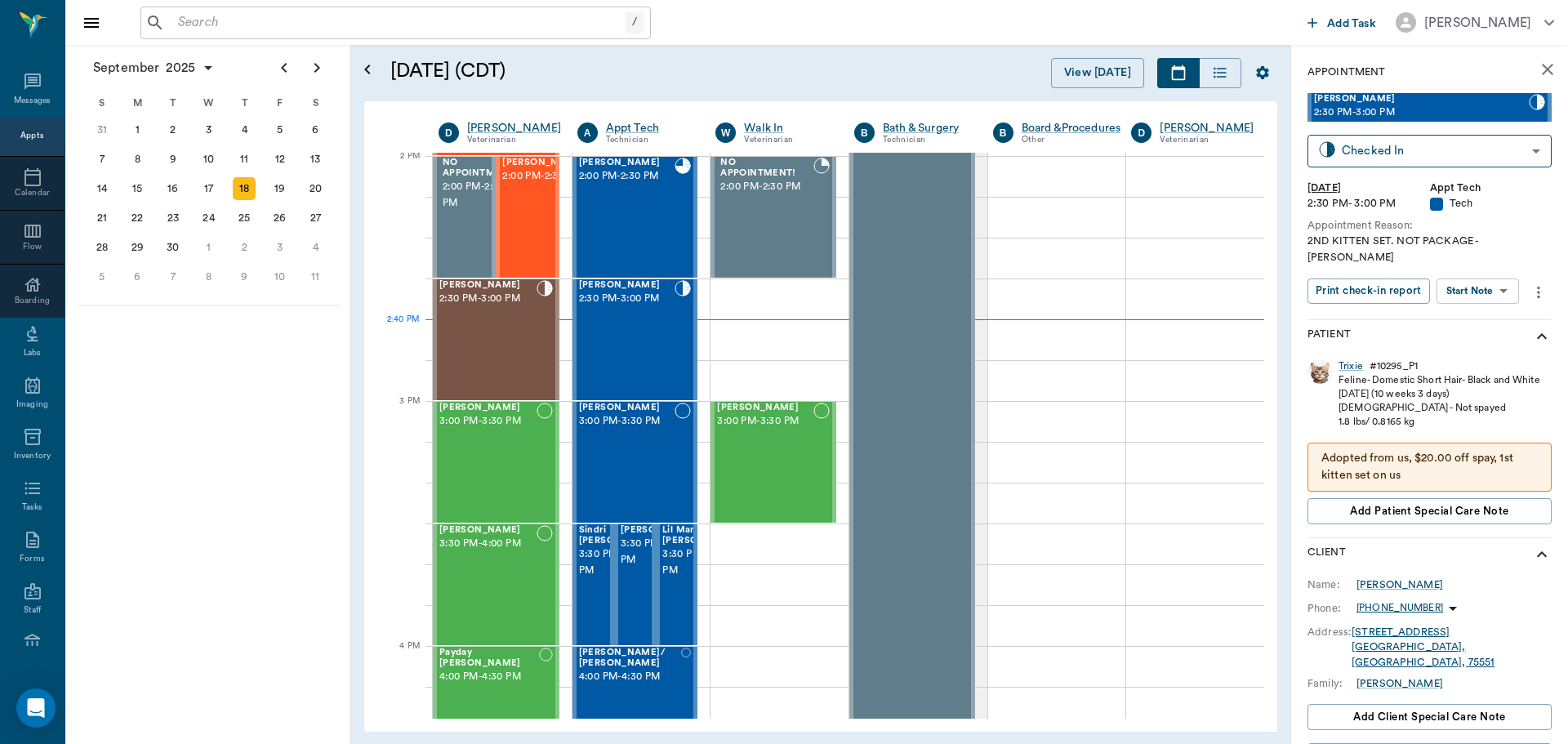
click at [1512, 277] on body "/ ​ Add Task Dr. Bert Ellsworth Nectar Messages Appts Calendar Flow Boarding La…" at bounding box center [784, 372] width 1568 height 744
click at [1503, 318] on li "Start SOAP" at bounding box center [1479, 308] width 114 height 27
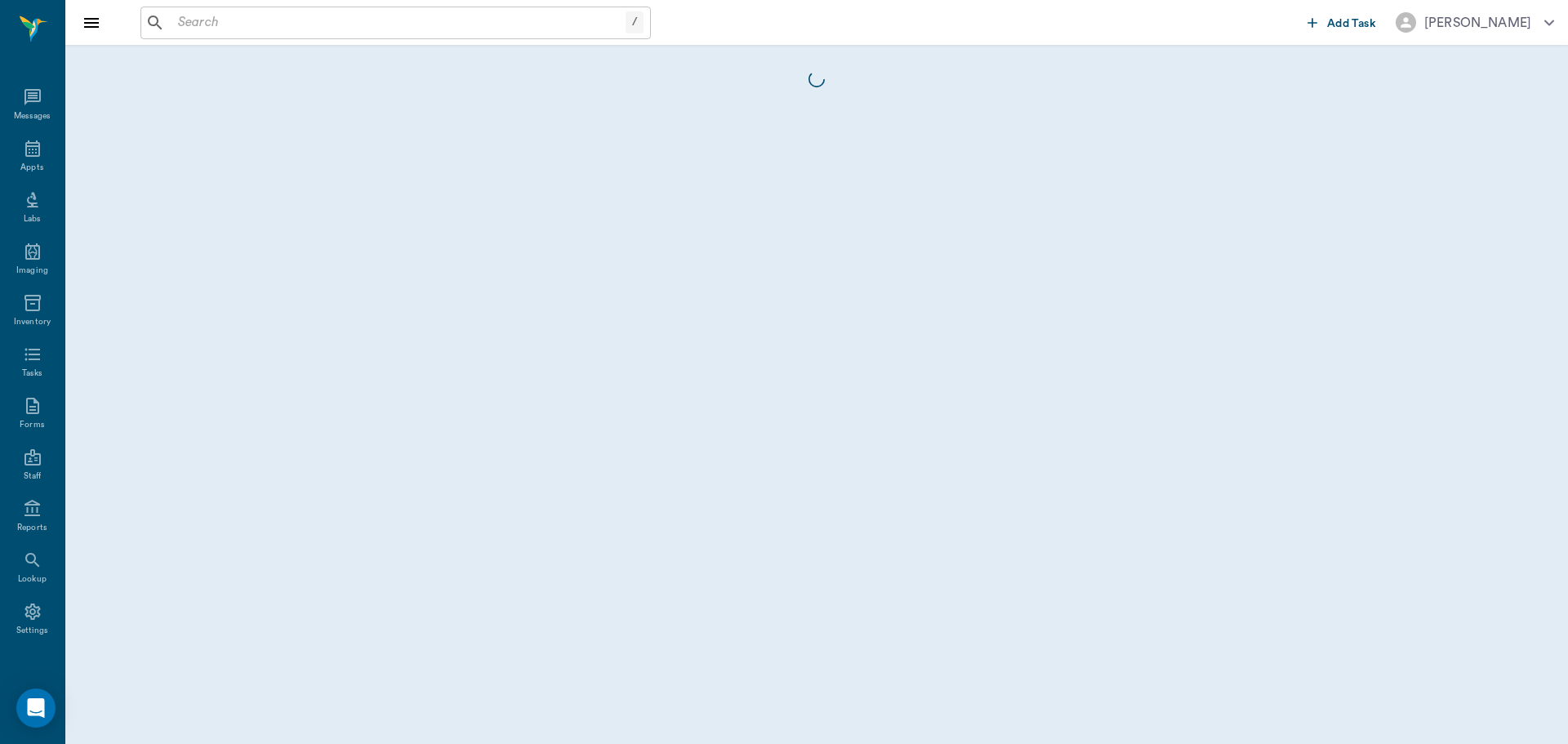
scroll to position [8, 0]
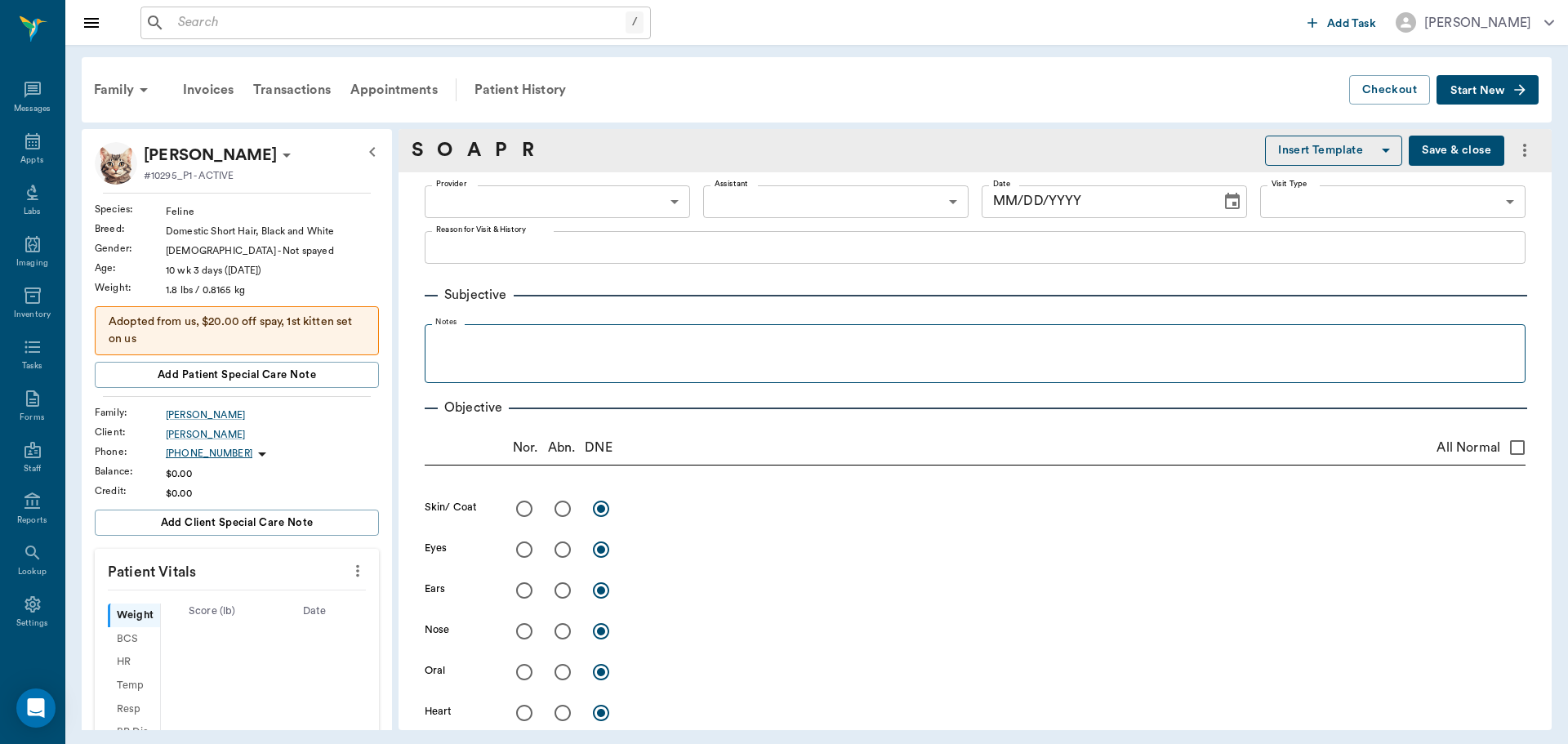
type input "63ec2f075fda476ae8351a4c"
type input "65d2be4f46e3a538d89b8c1a"
type textarea "2ND KITTEN SET. NOT PACKAGE -LORY"
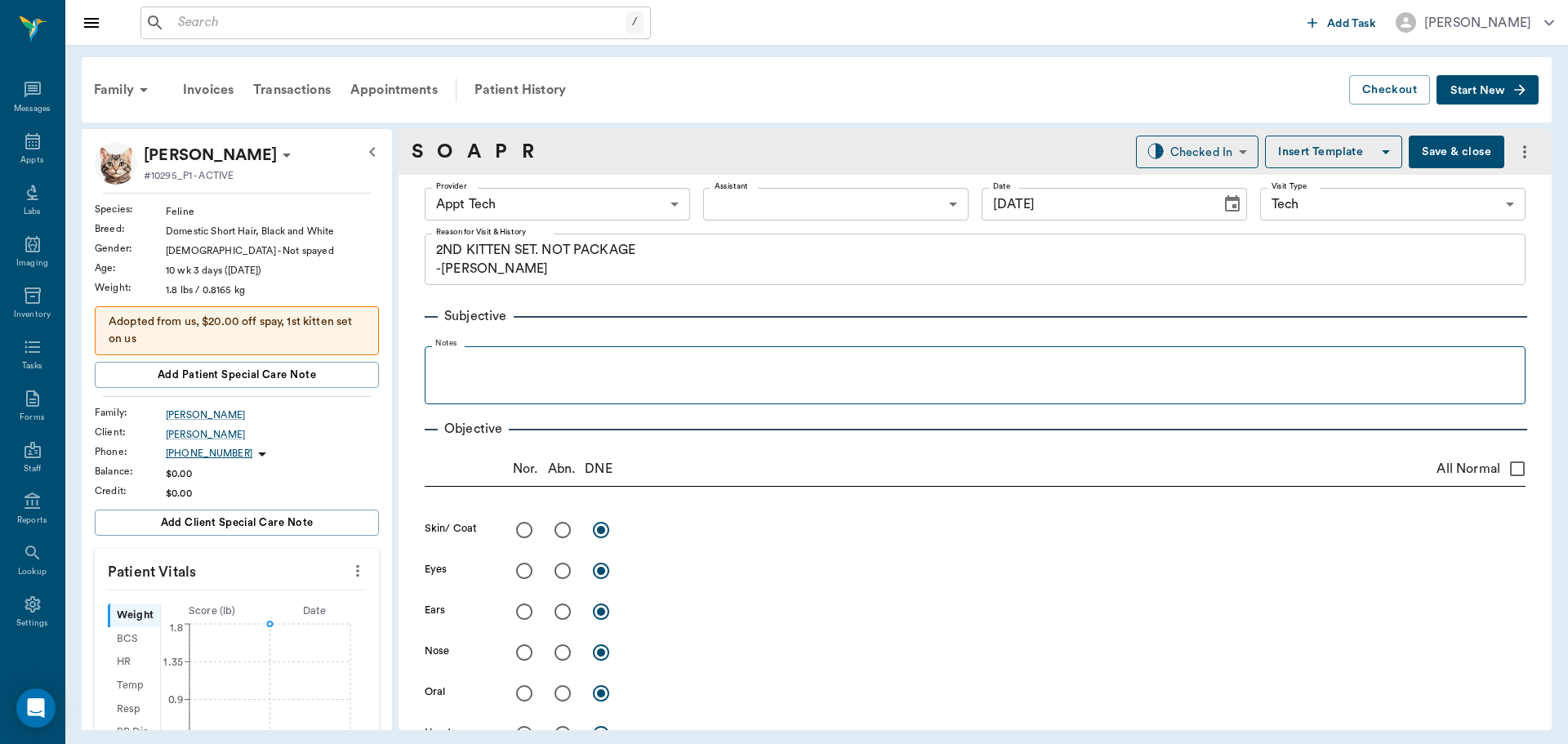
type input "[DATE]"
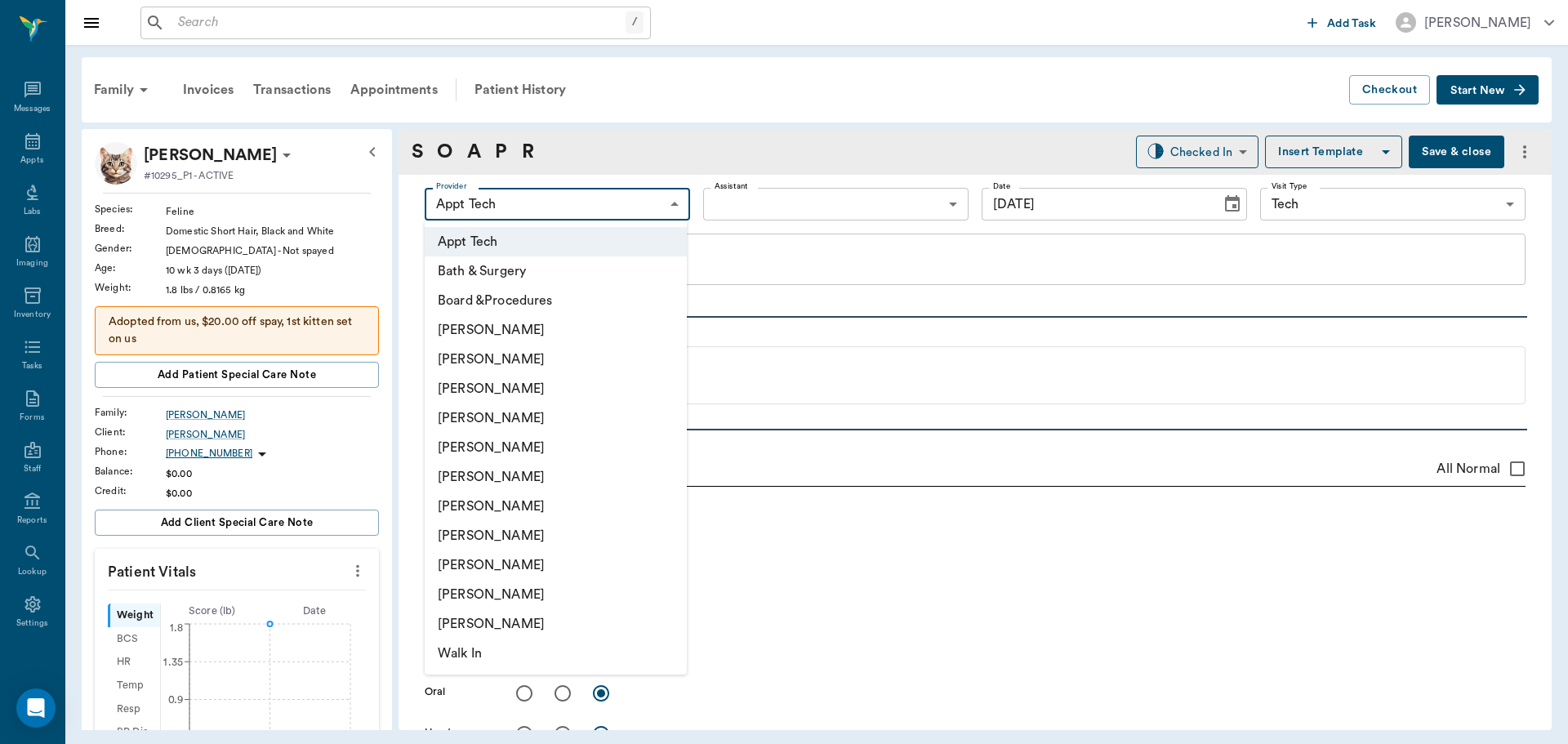
click at [564, 209] on body "/ ​ Add Task Dr. Bert Ellsworth Nectar Messages Appts Labs Imaging Inventory Ta…" at bounding box center [784, 372] width 1568 height 744
click at [588, 505] on li "Hunter Graves" at bounding box center [555, 506] width 262 height 30
type input "682b670d8bdc6f7f8feef3db"
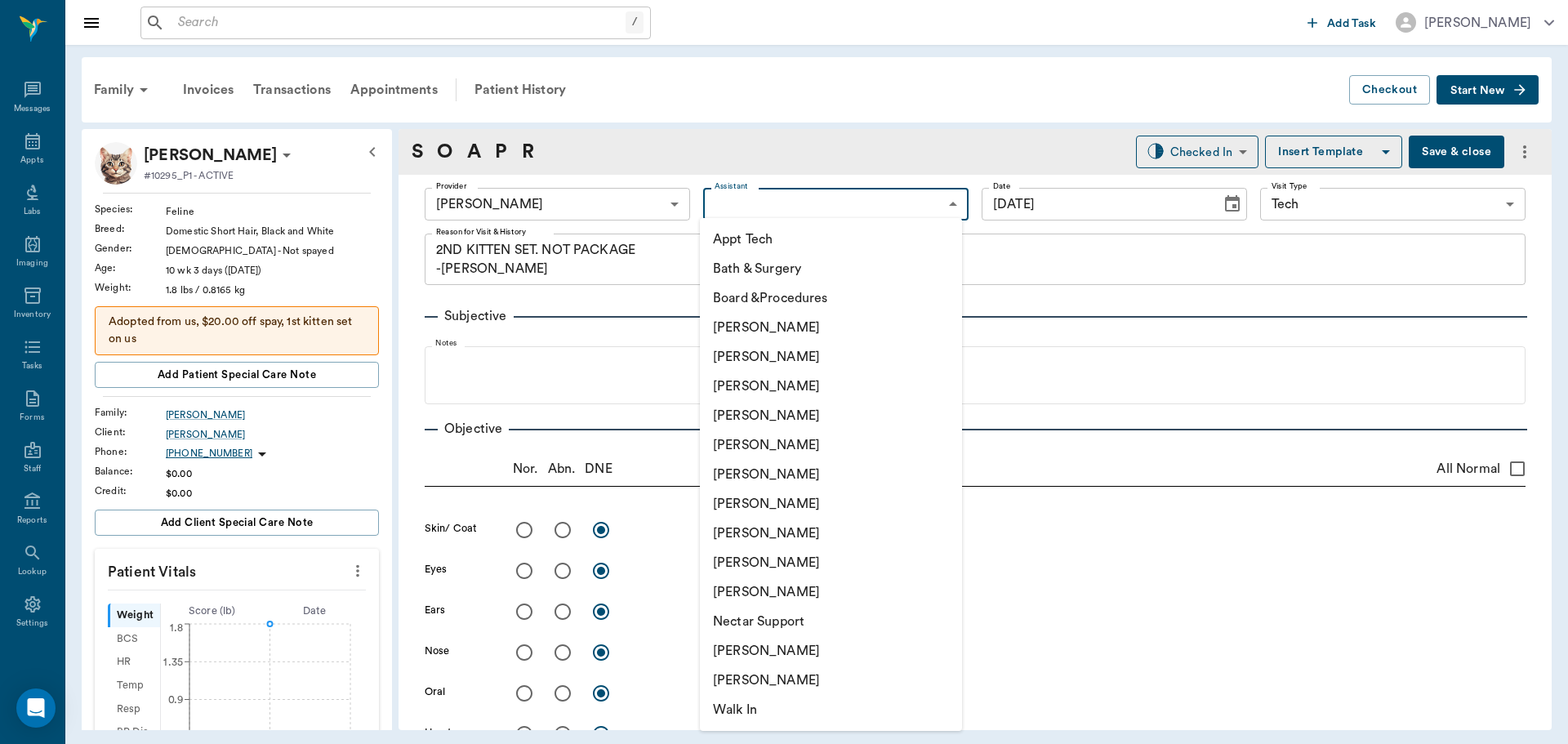
click at [744, 198] on body "/ ​ Add Task Dr. Bert Ellsworth Nectar Messages Appts Labs Imaging Inventory Ta…" at bounding box center [784, 372] width 1568 height 744
click at [755, 239] on li "Appt Tech" at bounding box center [831, 239] width 262 height 30
type input "63ec2f075fda476ae8351a4c"
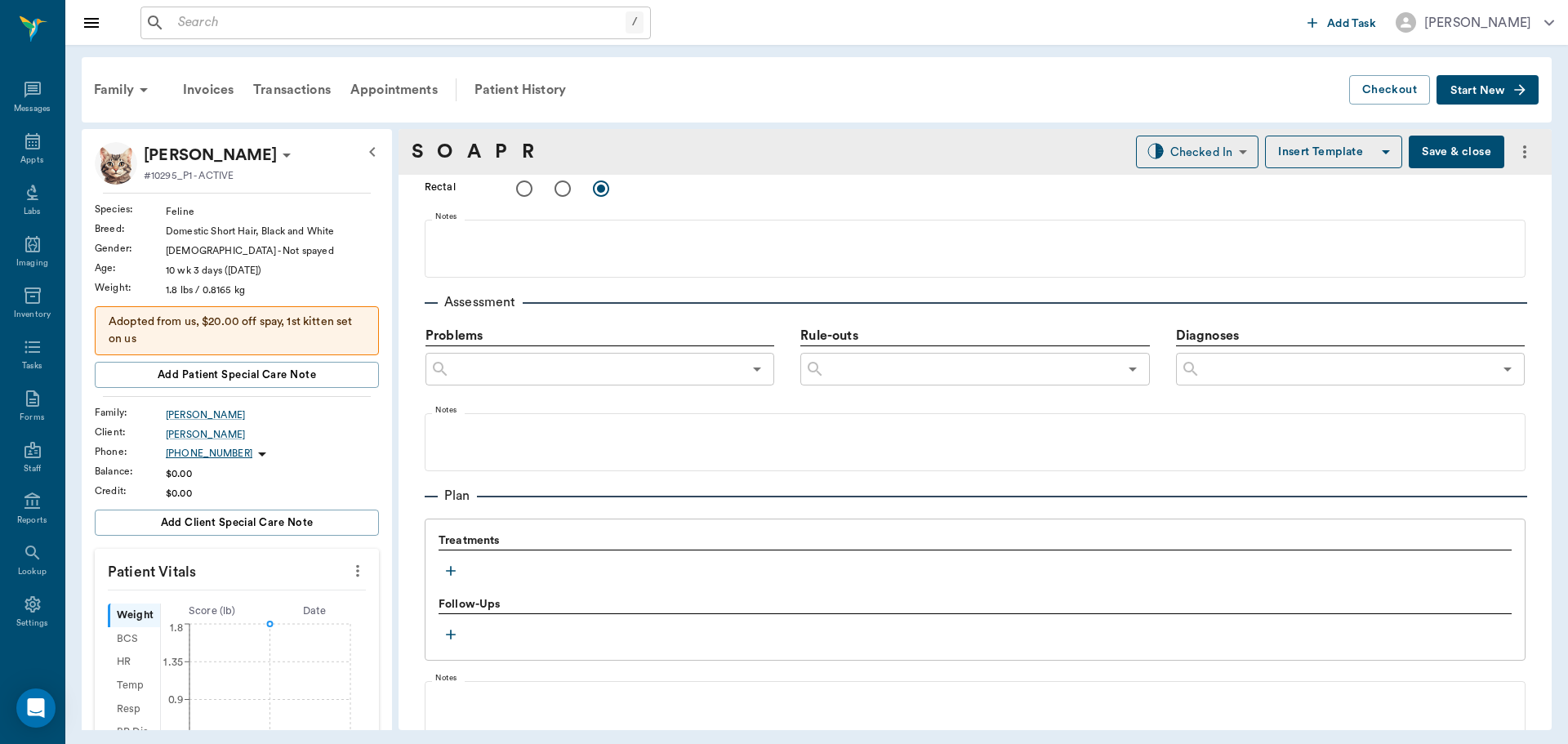
scroll to position [898, 0]
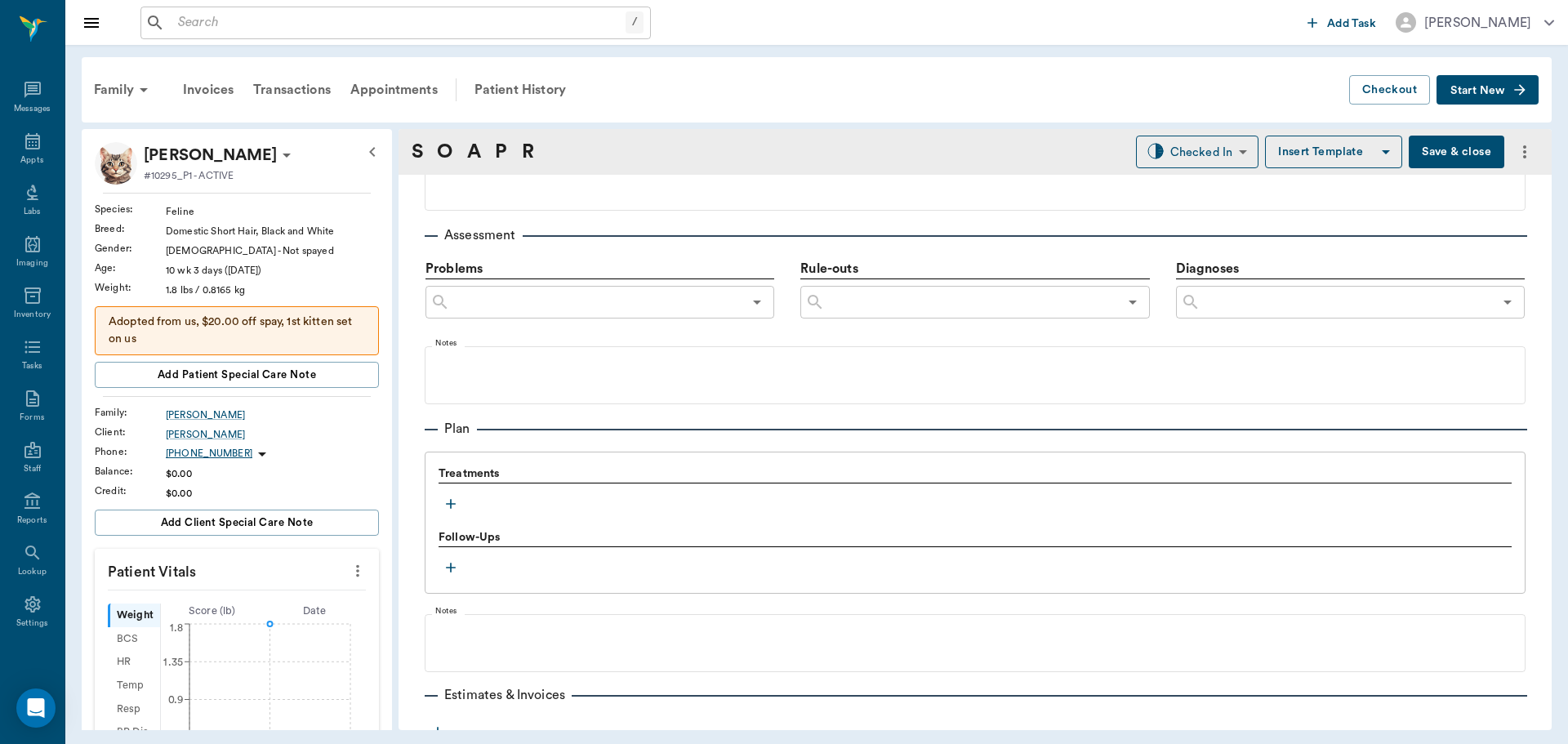
click at [455, 507] on icon "button" at bounding box center [450, 503] width 16 height 16
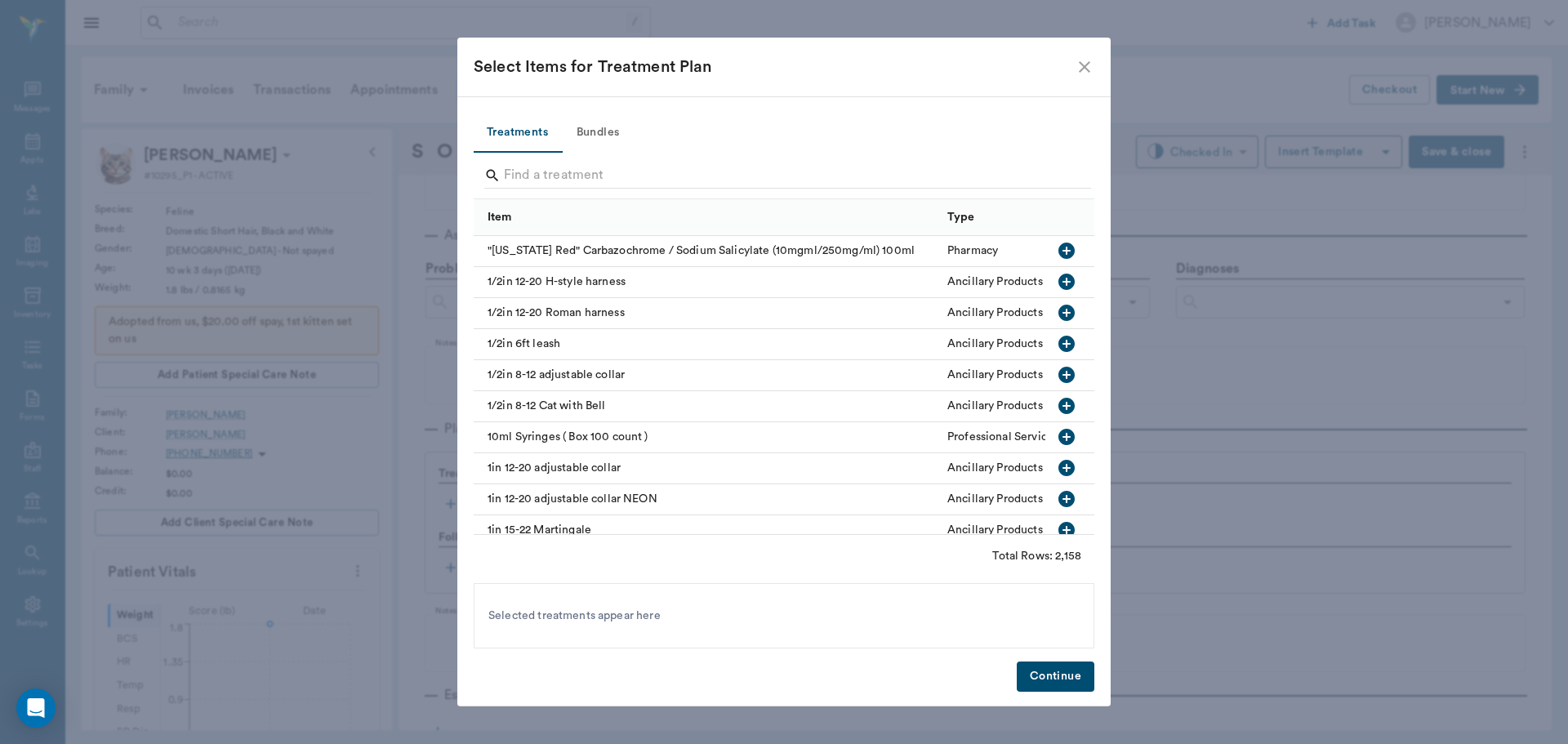
click at [593, 117] on button "Bundles" at bounding box center [598, 133] width 74 height 39
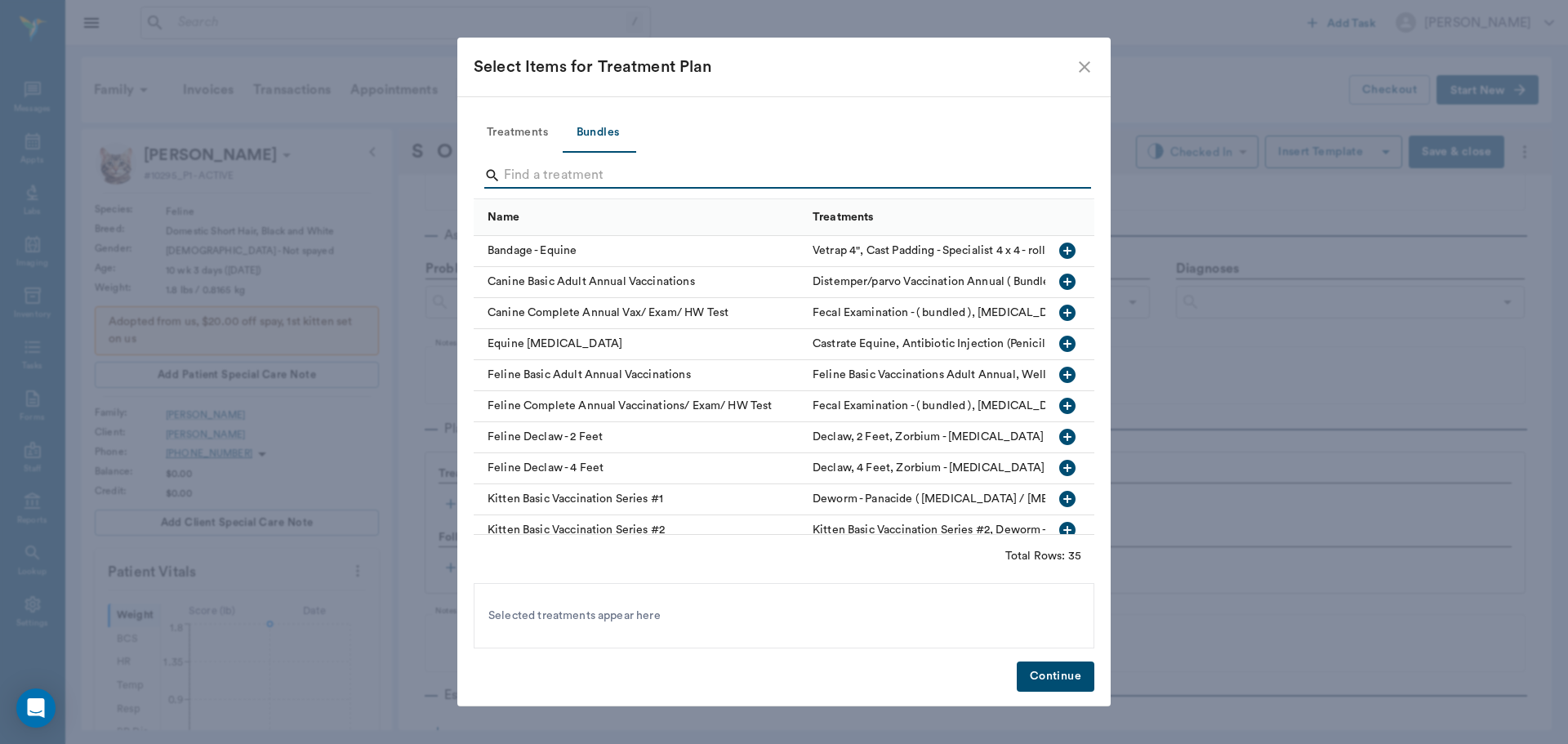
click at [595, 172] on input "Search" at bounding box center [786, 175] width 563 height 26
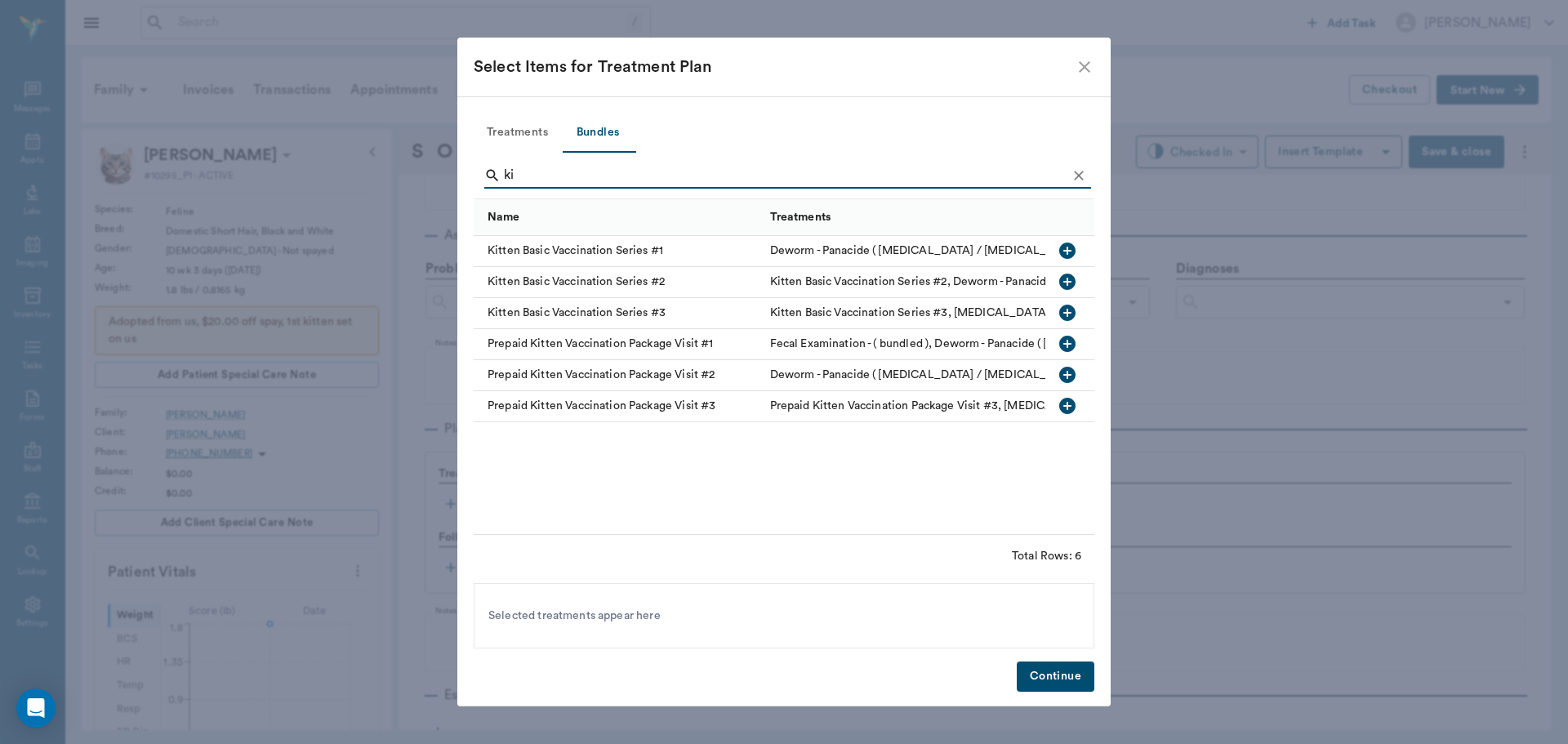
type input "ki"
click at [1070, 279] on icon "button" at bounding box center [1067, 281] width 16 height 16
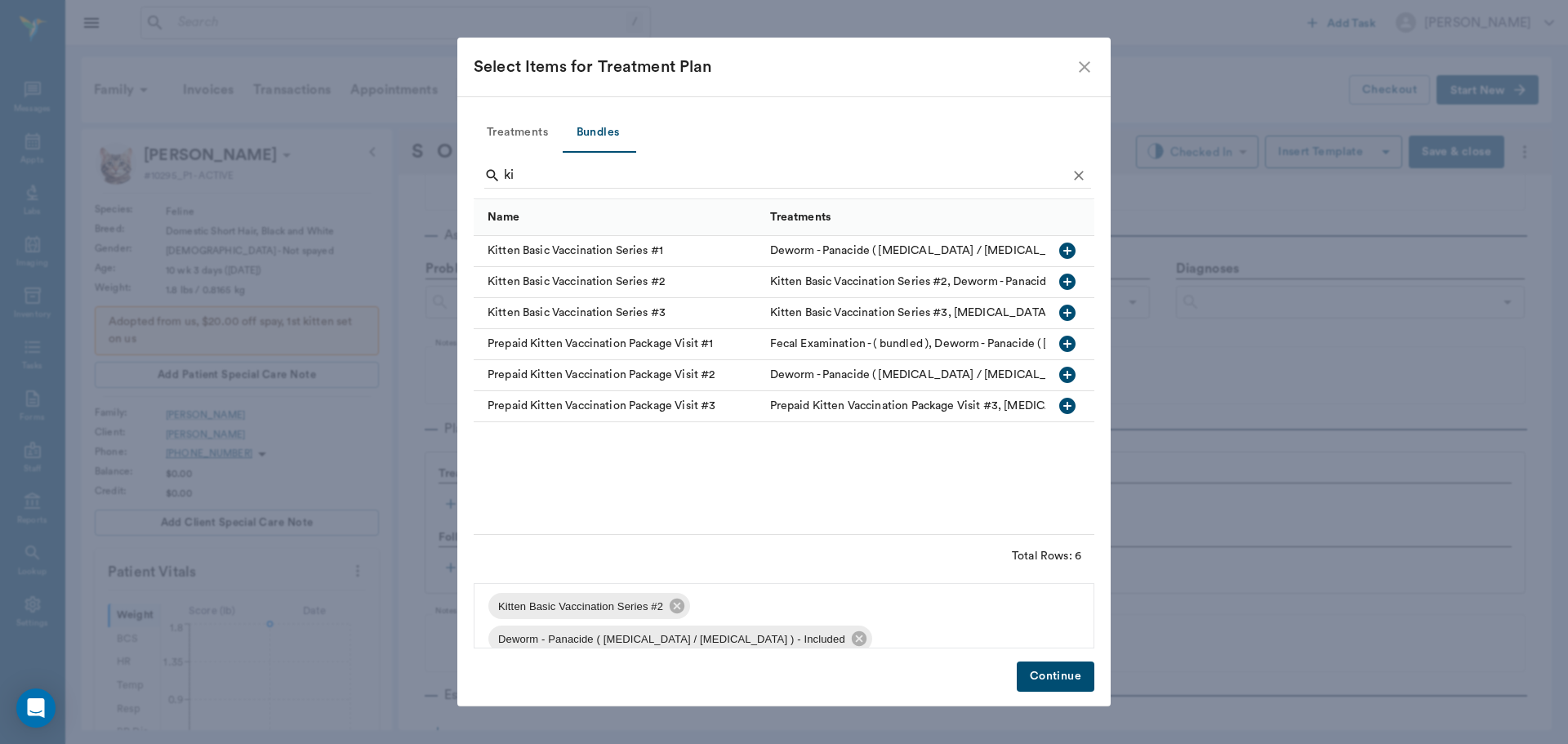
scroll to position [0, 0]
click at [1030, 668] on button "Continue" at bounding box center [1056, 677] width 78 height 31
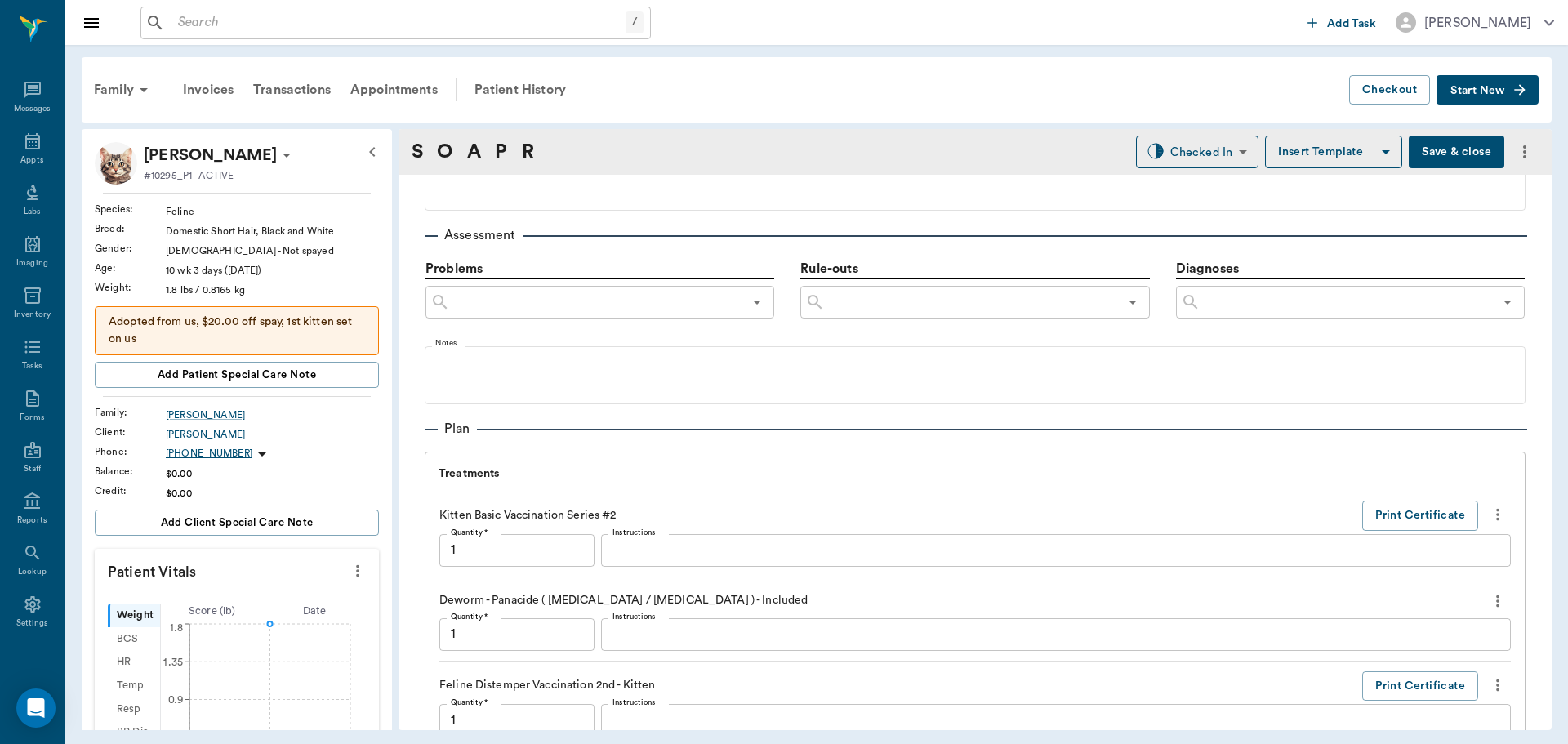
scroll to position [1322, 0]
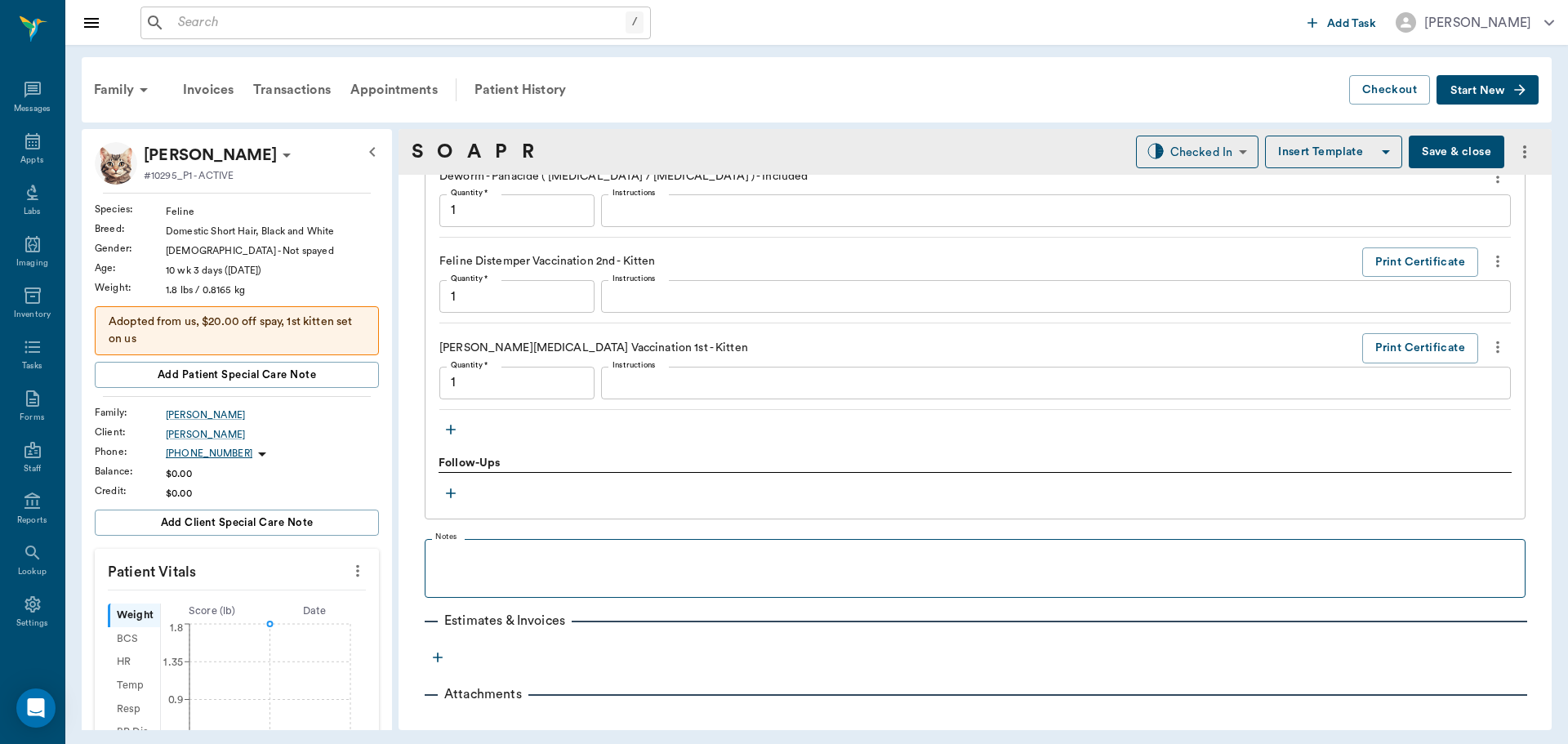
type input "1.00"
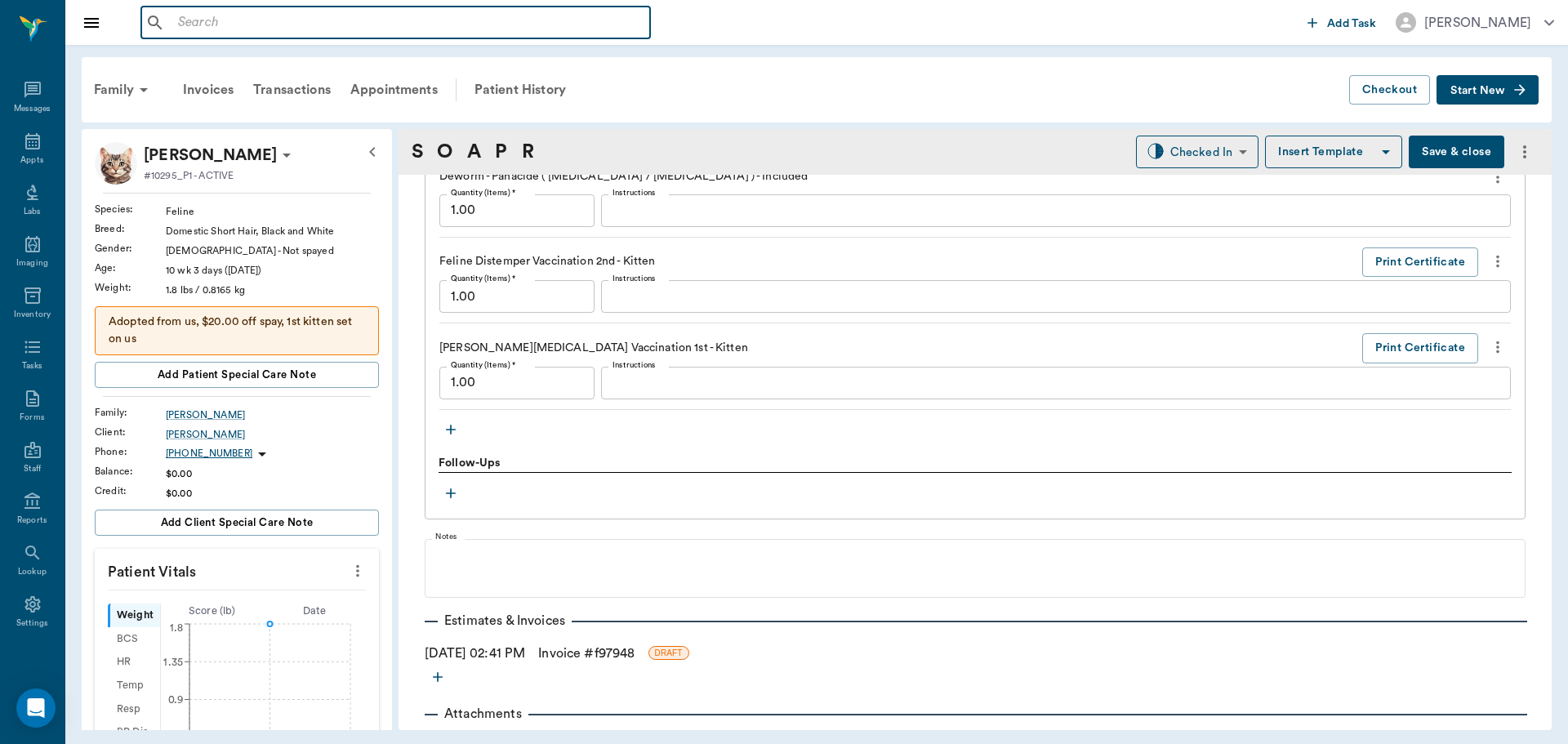
click at [218, 19] on input "text" at bounding box center [407, 22] width 472 height 23
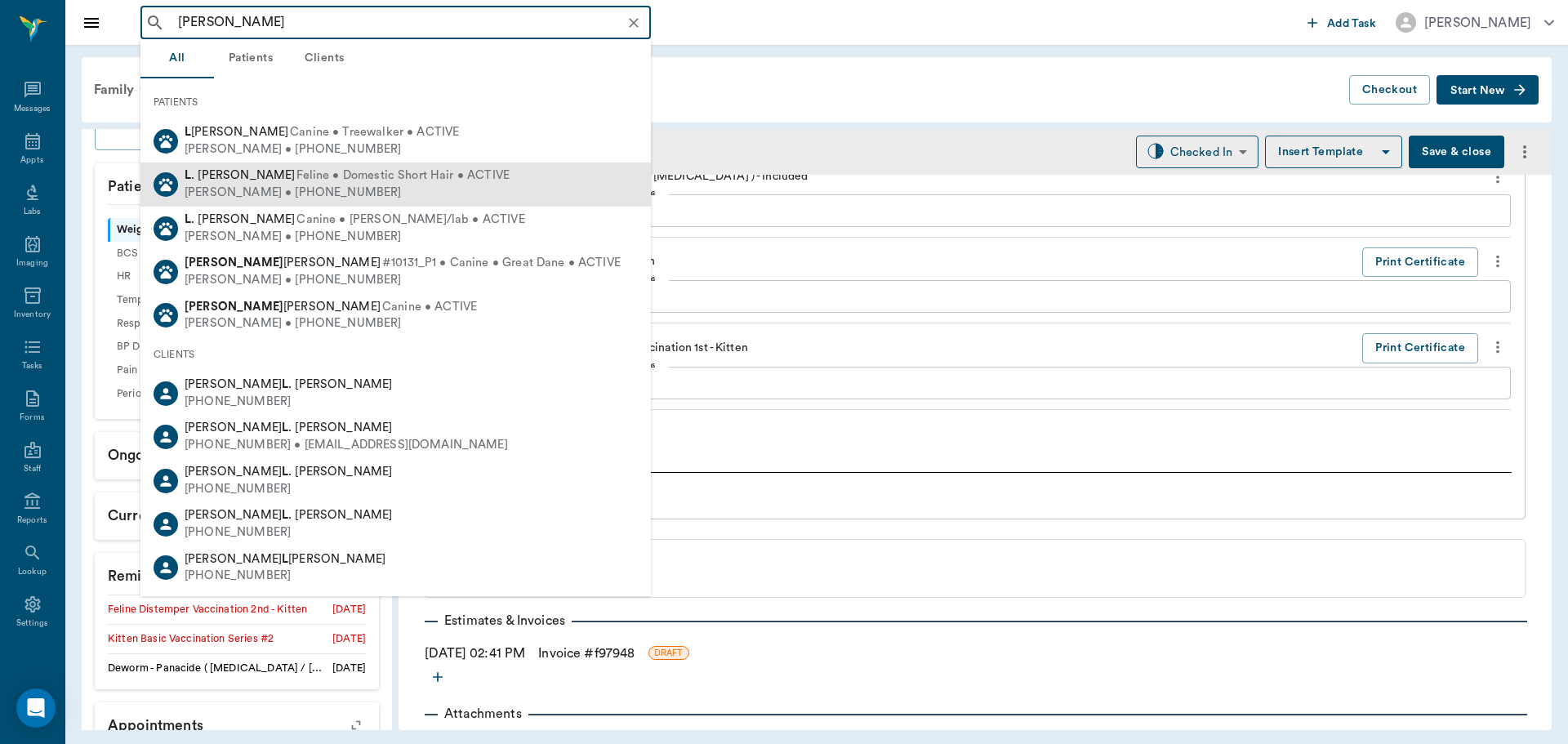
scroll to position [408, 0]
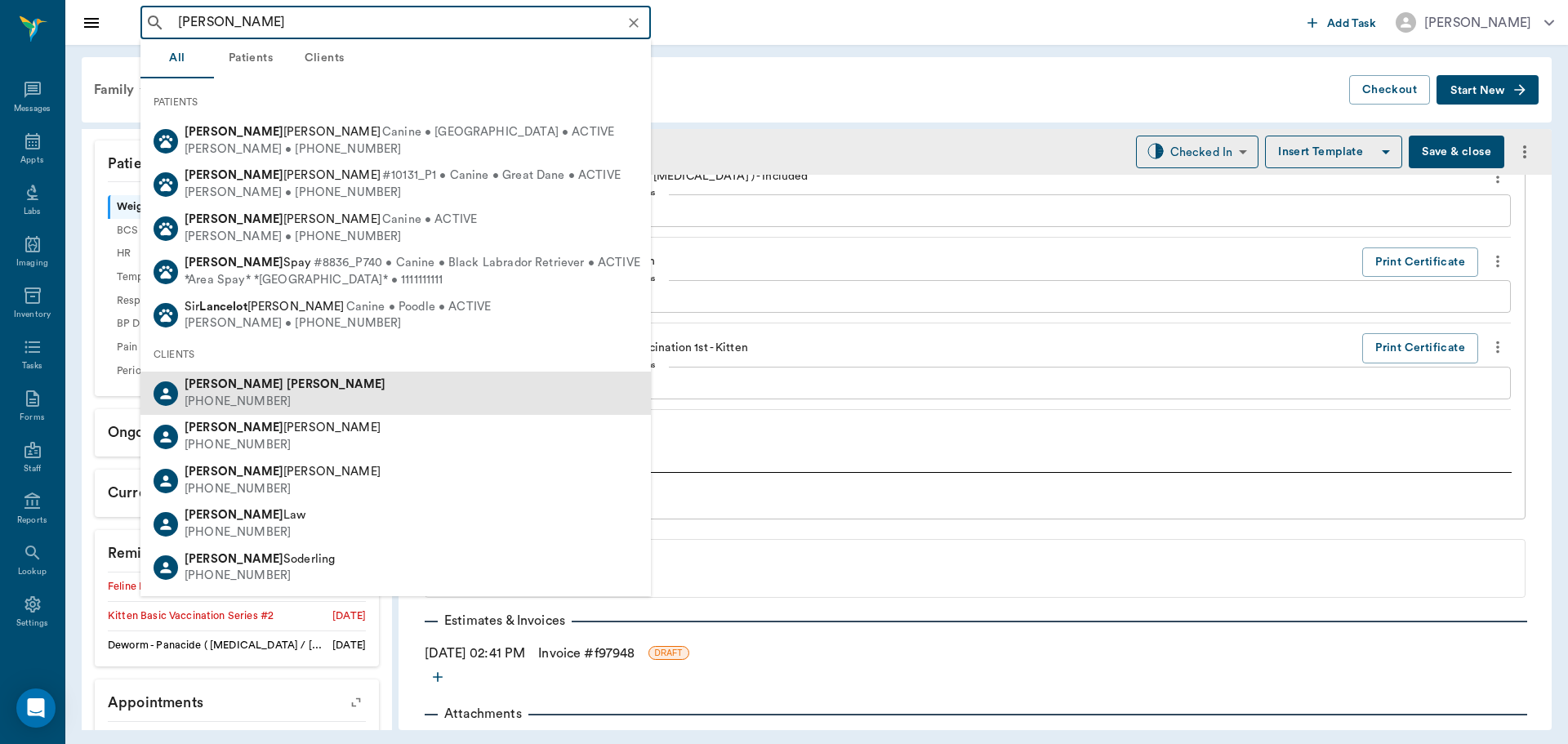
click at [270, 396] on div "Doug Lance (903) 278-4704" at bounding box center [396, 392] width 510 height 43
type input "doug lance"
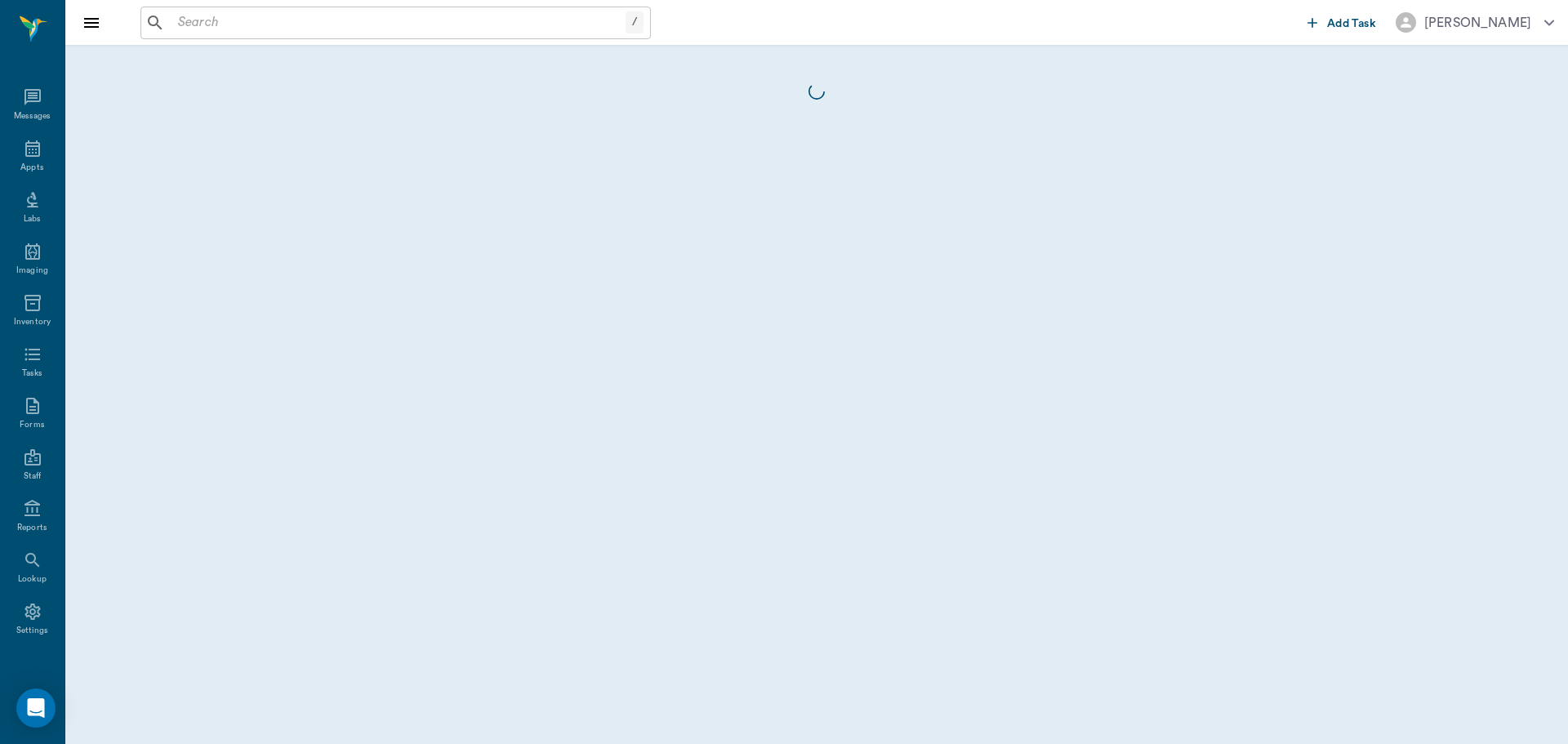
scroll to position [8, 0]
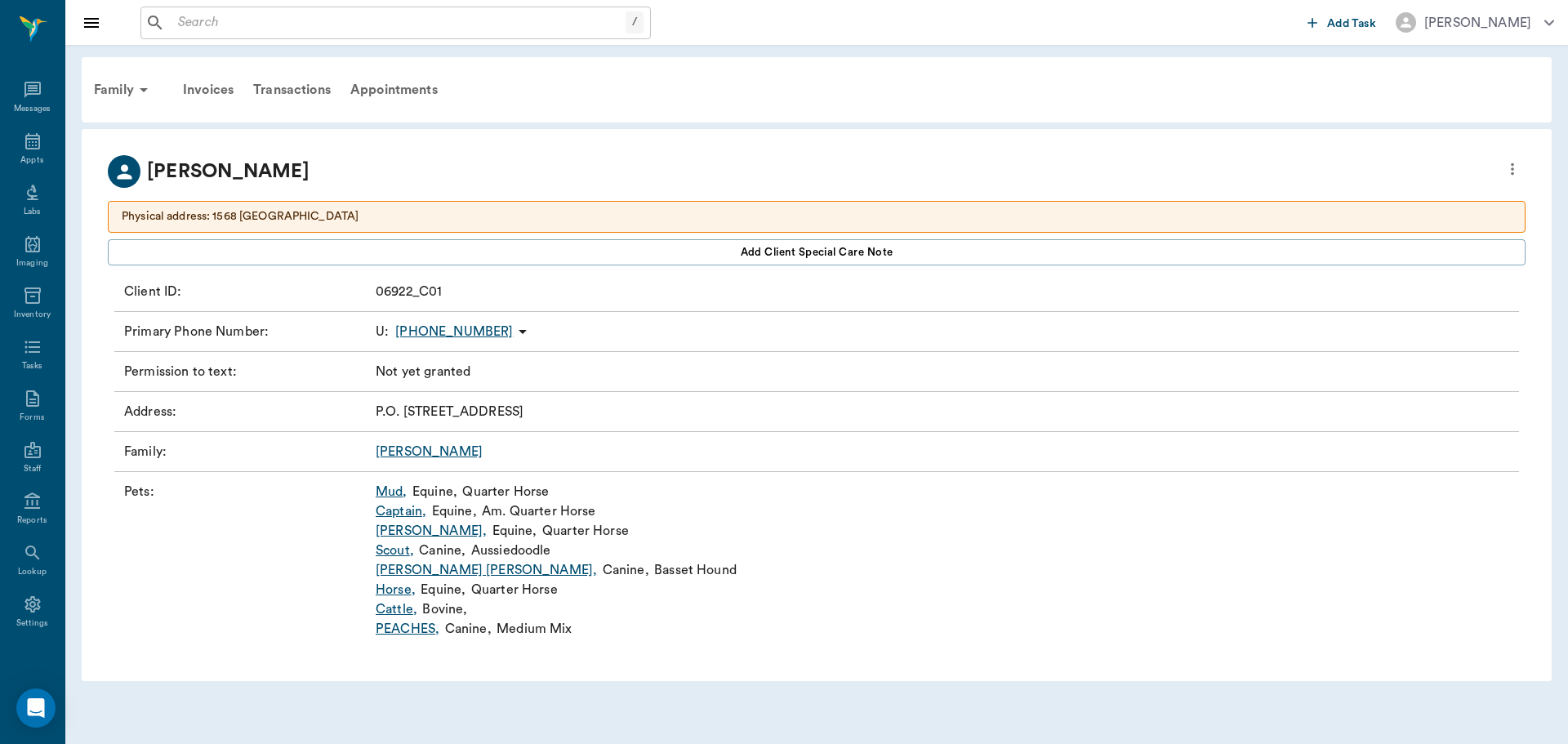
click at [387, 492] on link "Mud ," at bounding box center [392, 491] width 32 height 19
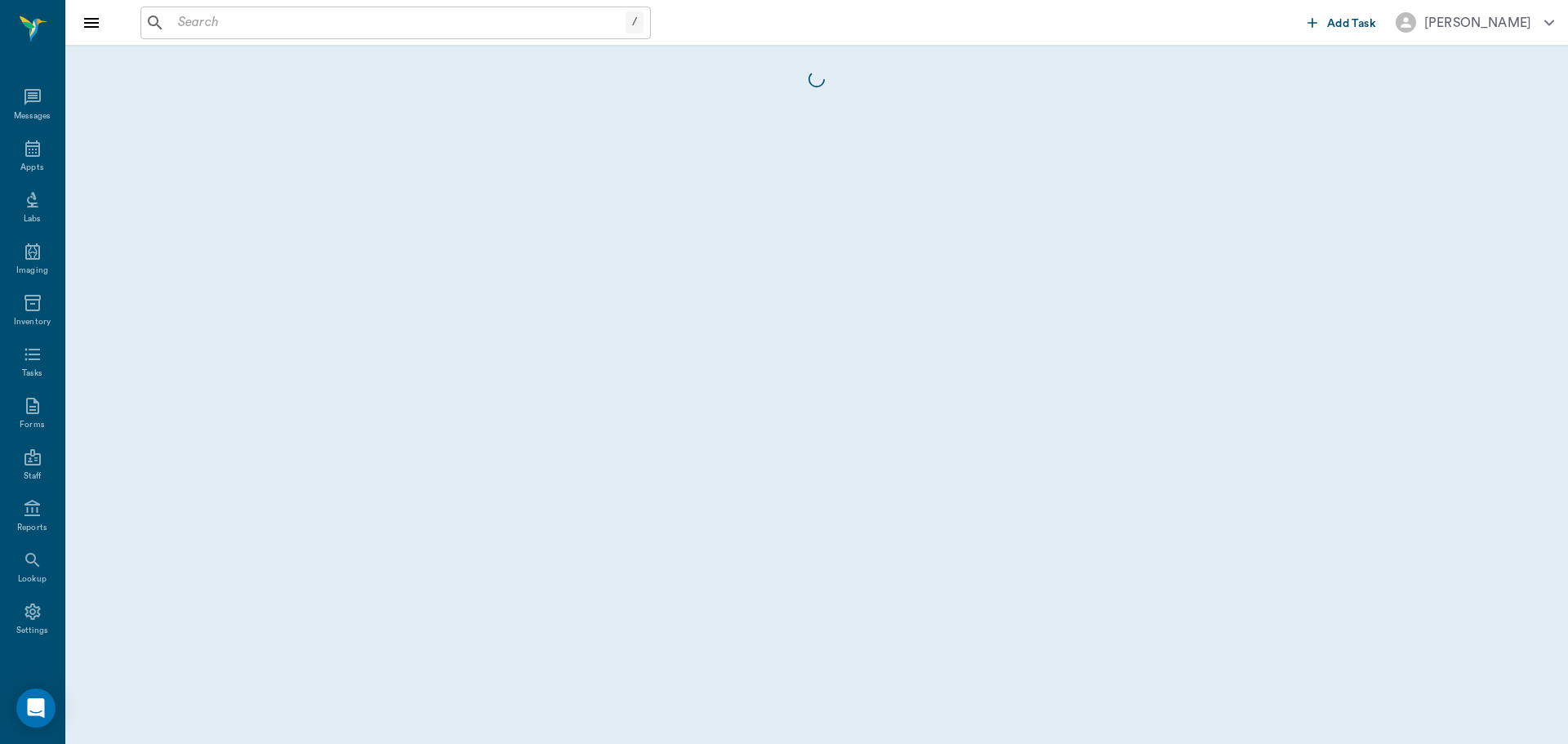
scroll to position [8, 0]
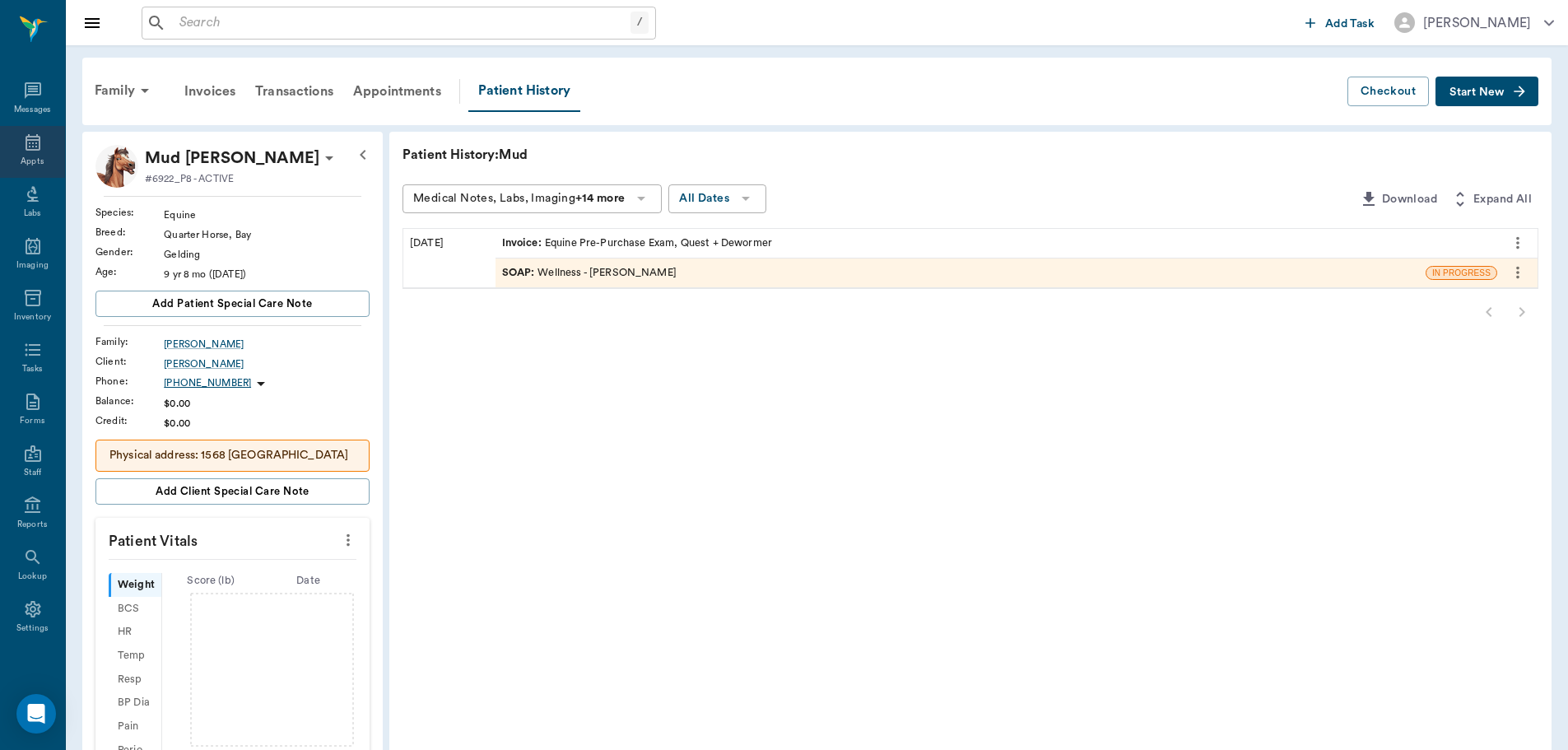
click at [8, 148] on div "Appts" at bounding box center [32, 151] width 65 height 52
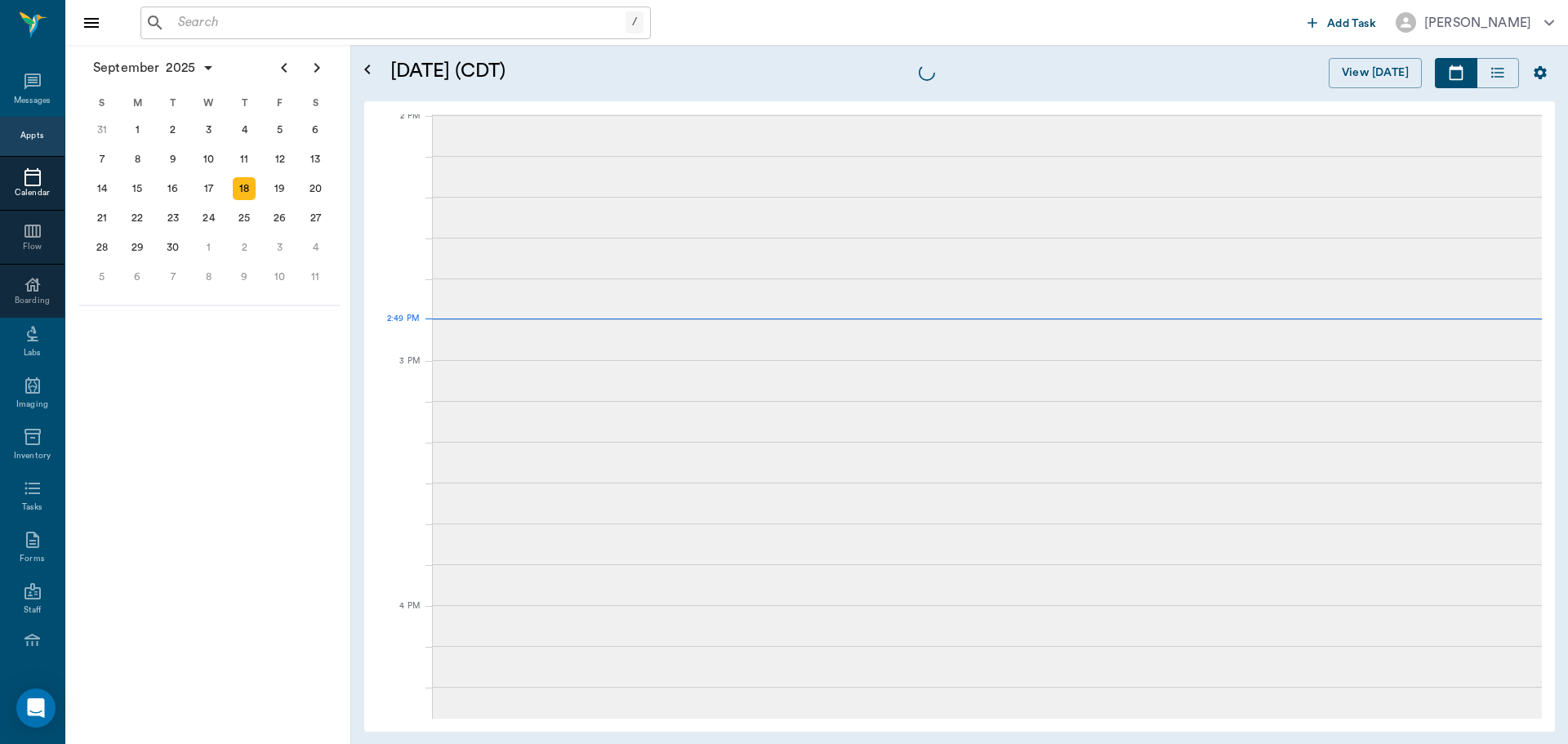
scroll to position [1472, 0]
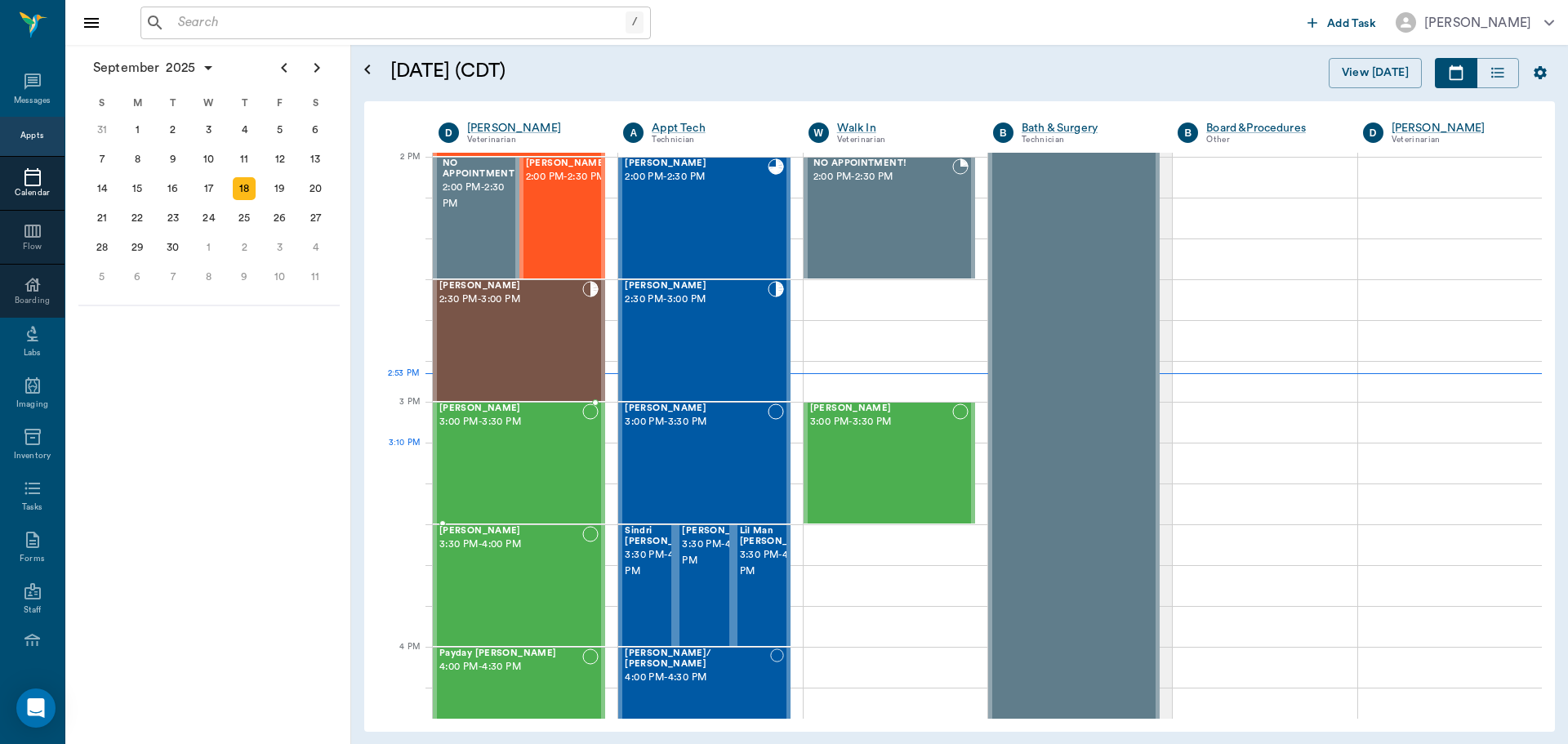
click at [498, 460] on div "Buddy Thompson 3:00 PM - 3:30 PM" at bounding box center [510, 463] width 143 height 119
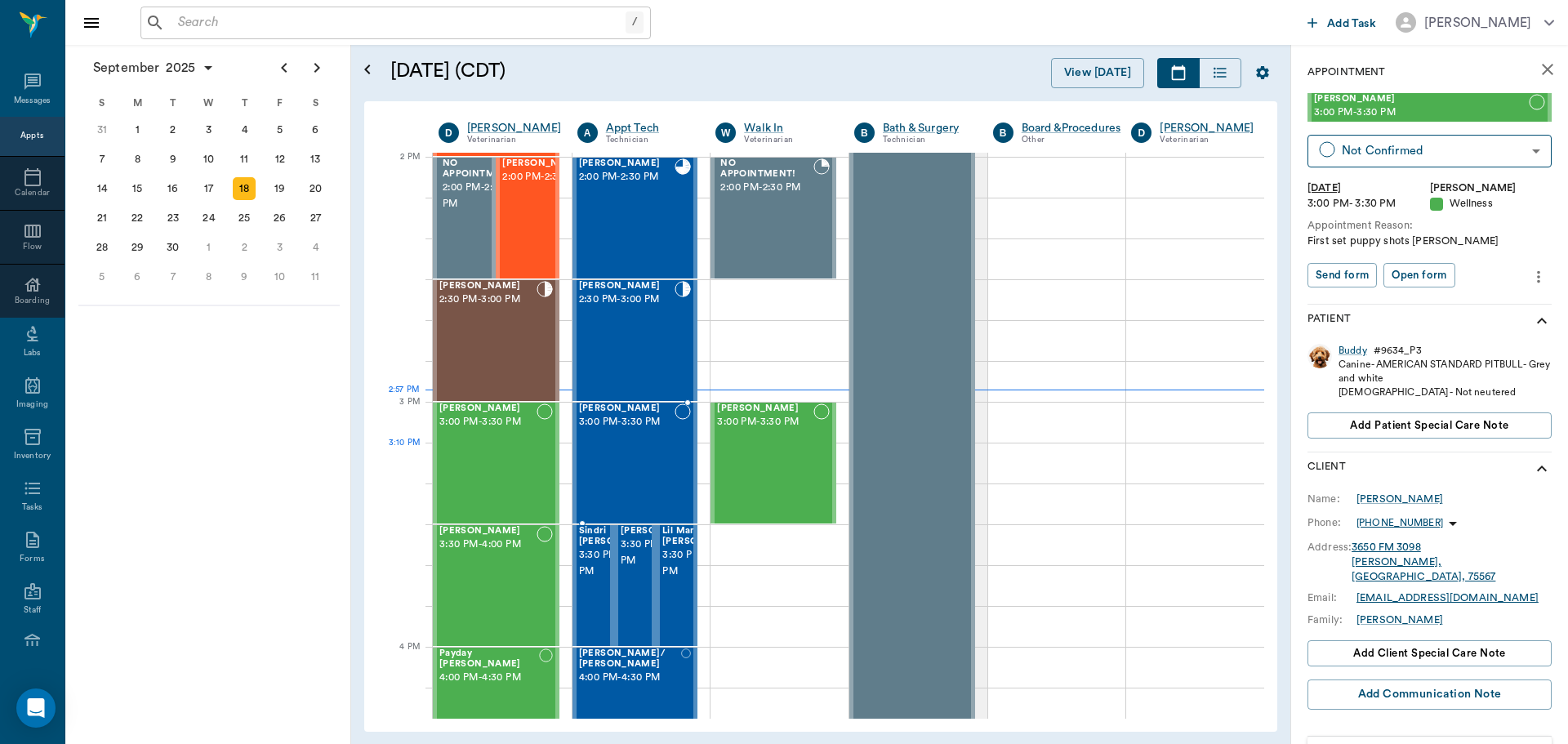
click at [606, 447] on div "Athena Benson 3:00 PM - 3:30 PM" at bounding box center [627, 463] width 97 height 119
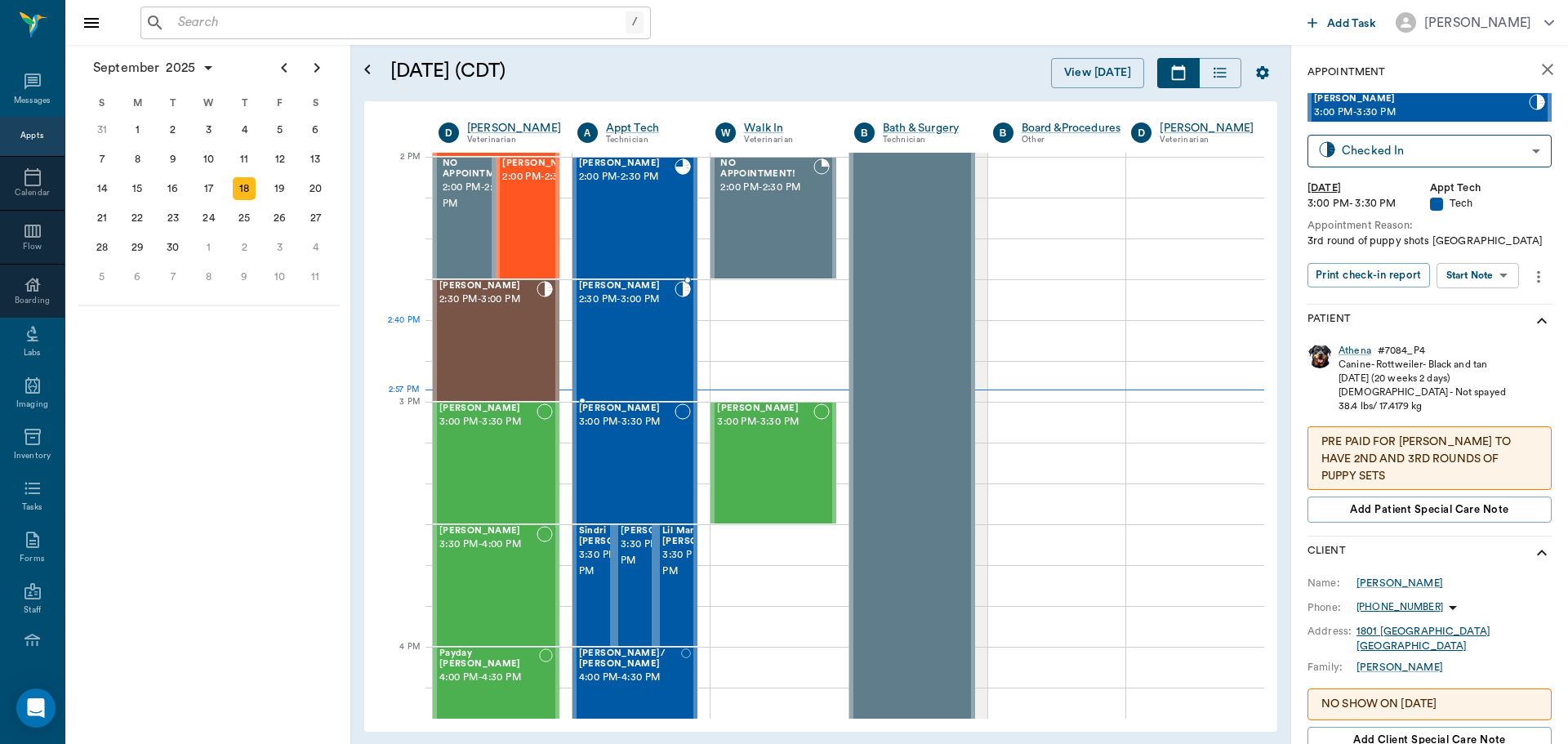
click at [619, 359] on div "Trixie Oliver 2:30 PM - 3:00 PM" at bounding box center [627, 340] width 97 height 119
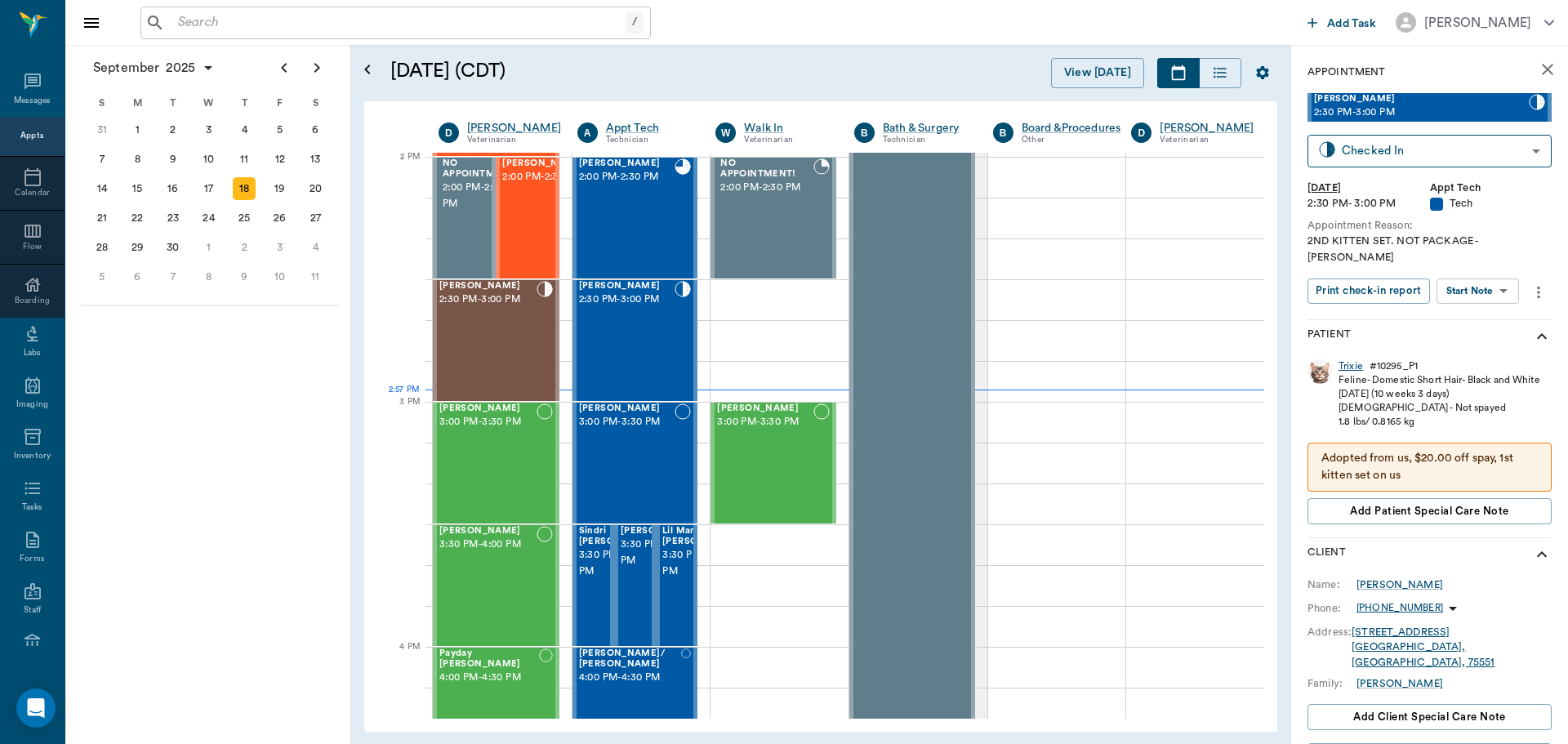
click at [1354, 359] on div "Trixie" at bounding box center [1350, 366] width 25 height 14
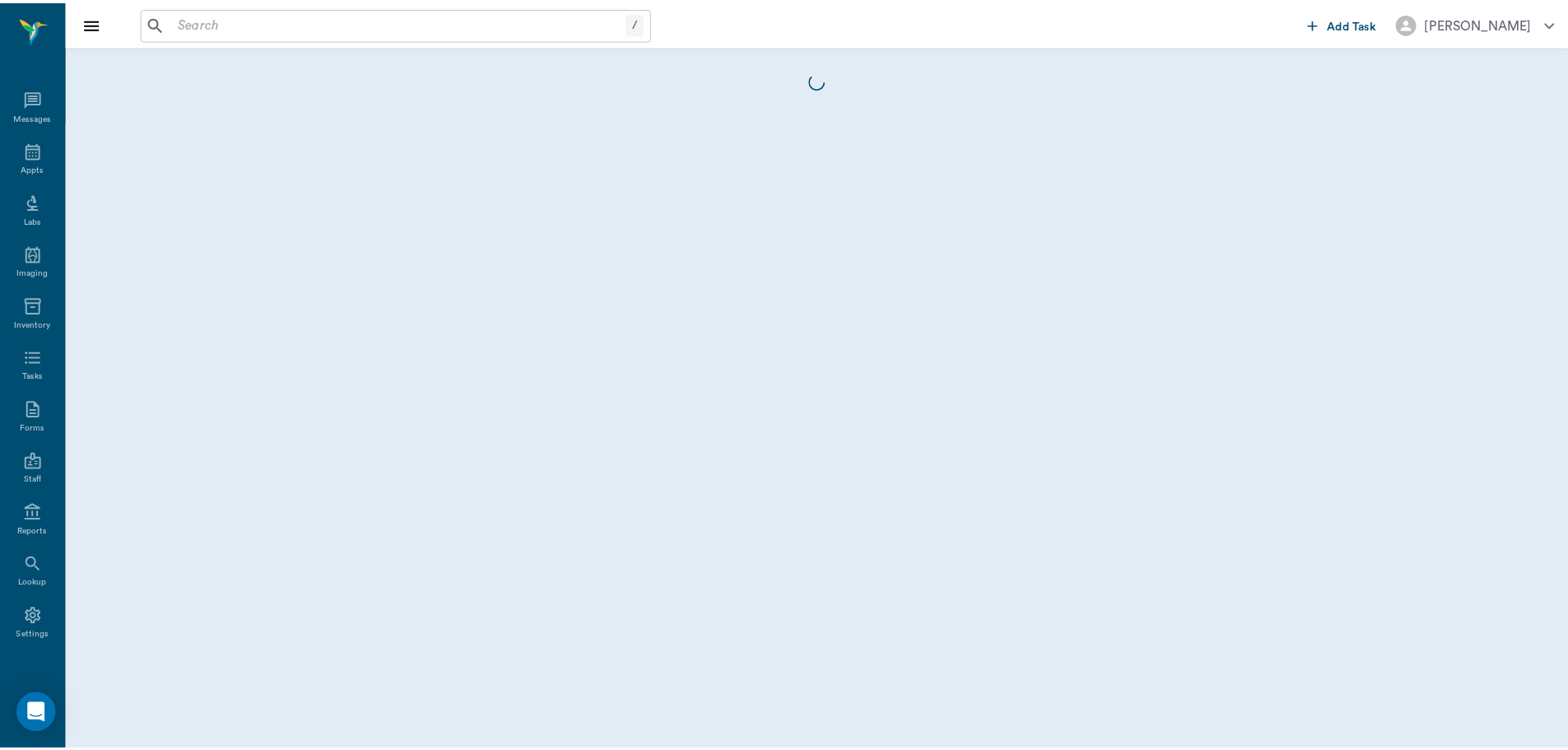
scroll to position [8, 0]
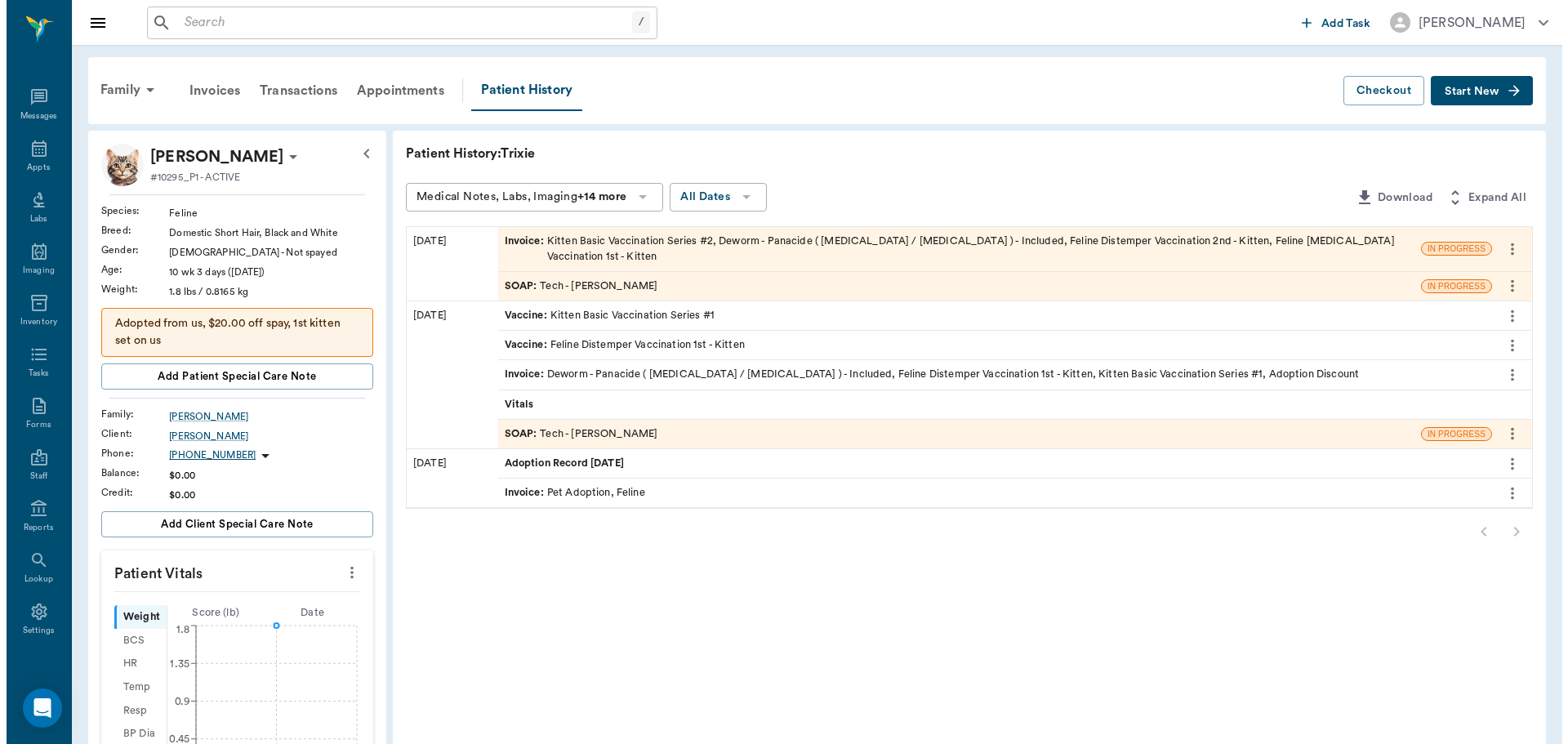
scroll to position [8, 0]
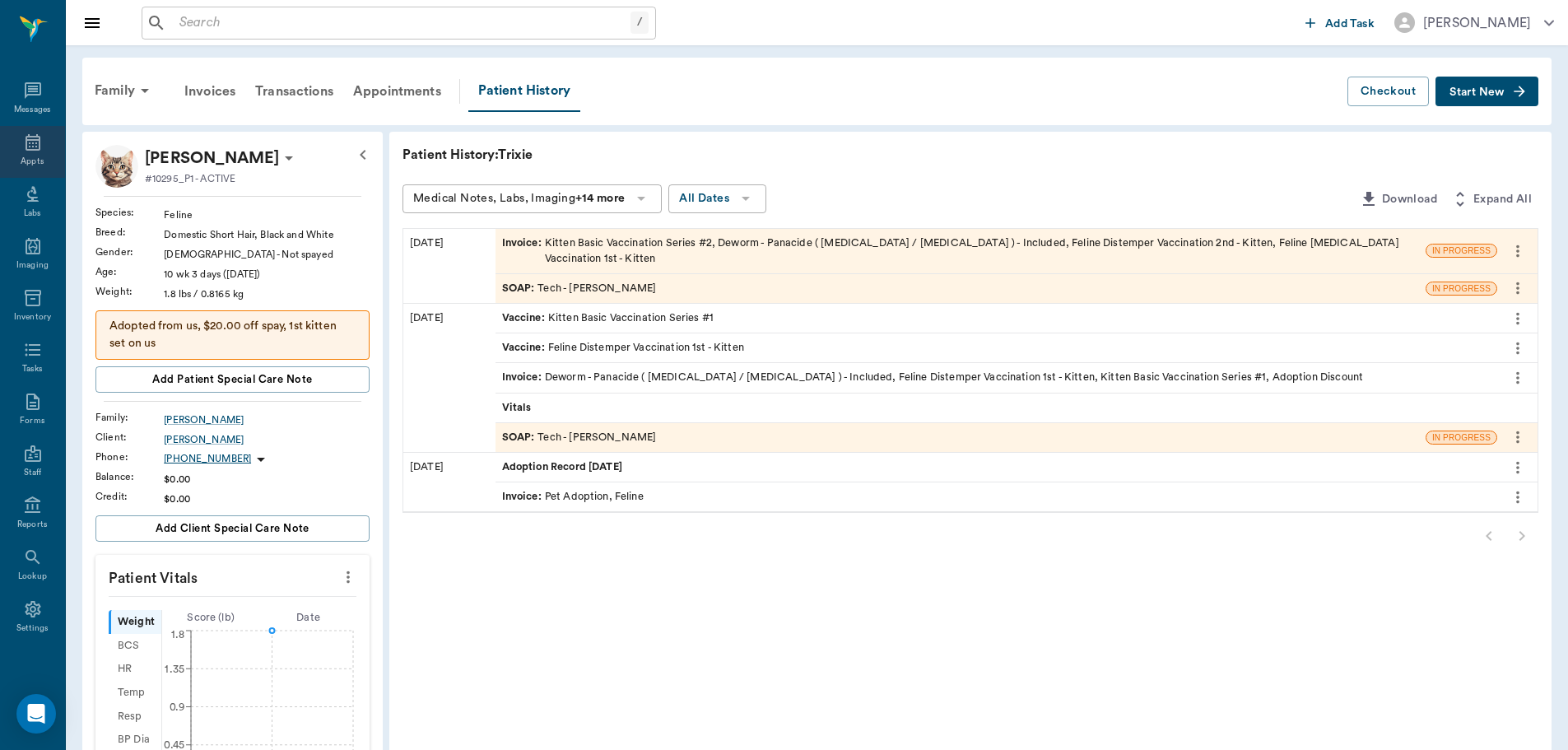
click at [19, 154] on div "Appts" at bounding box center [32, 151] width 65 height 52
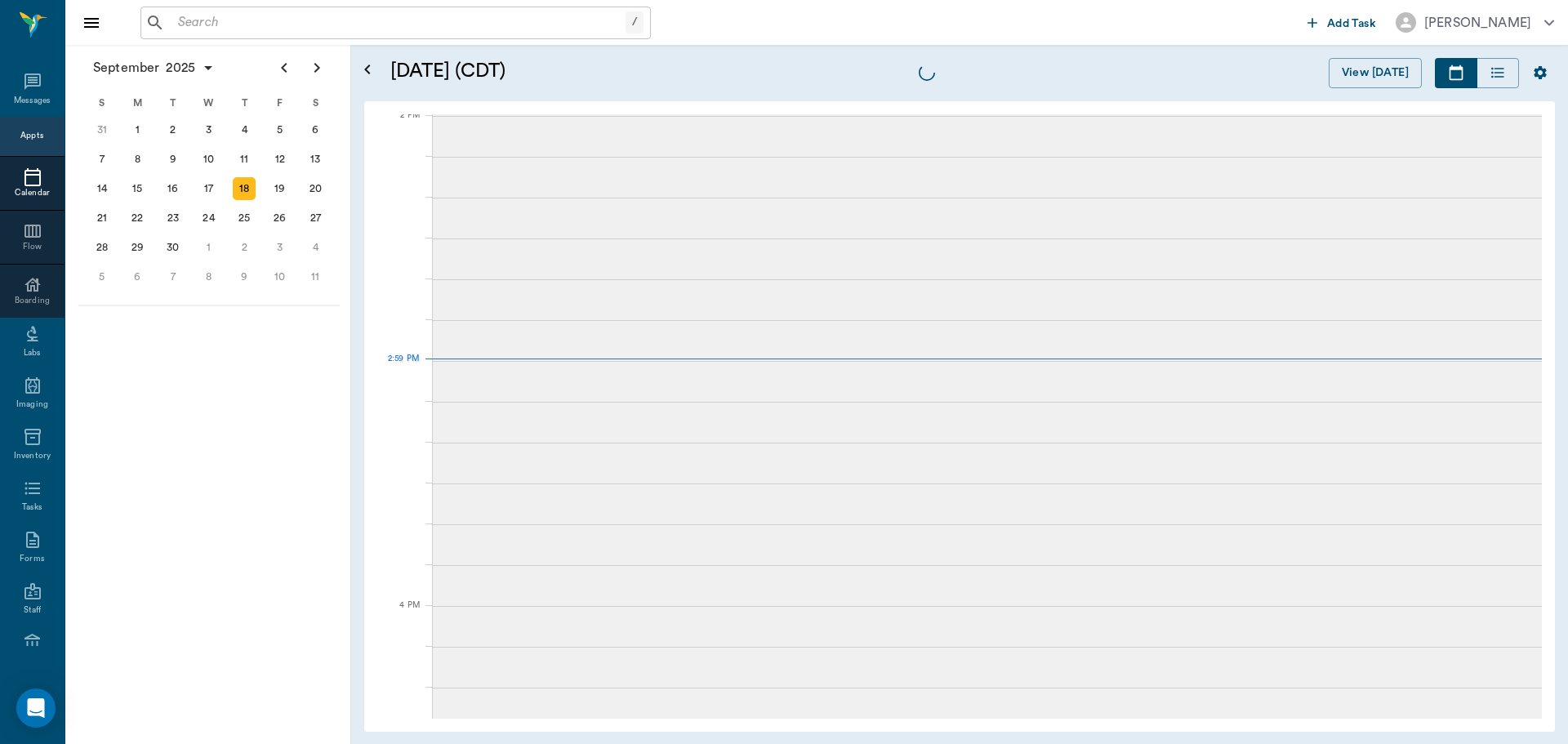
scroll to position [1473, 0]
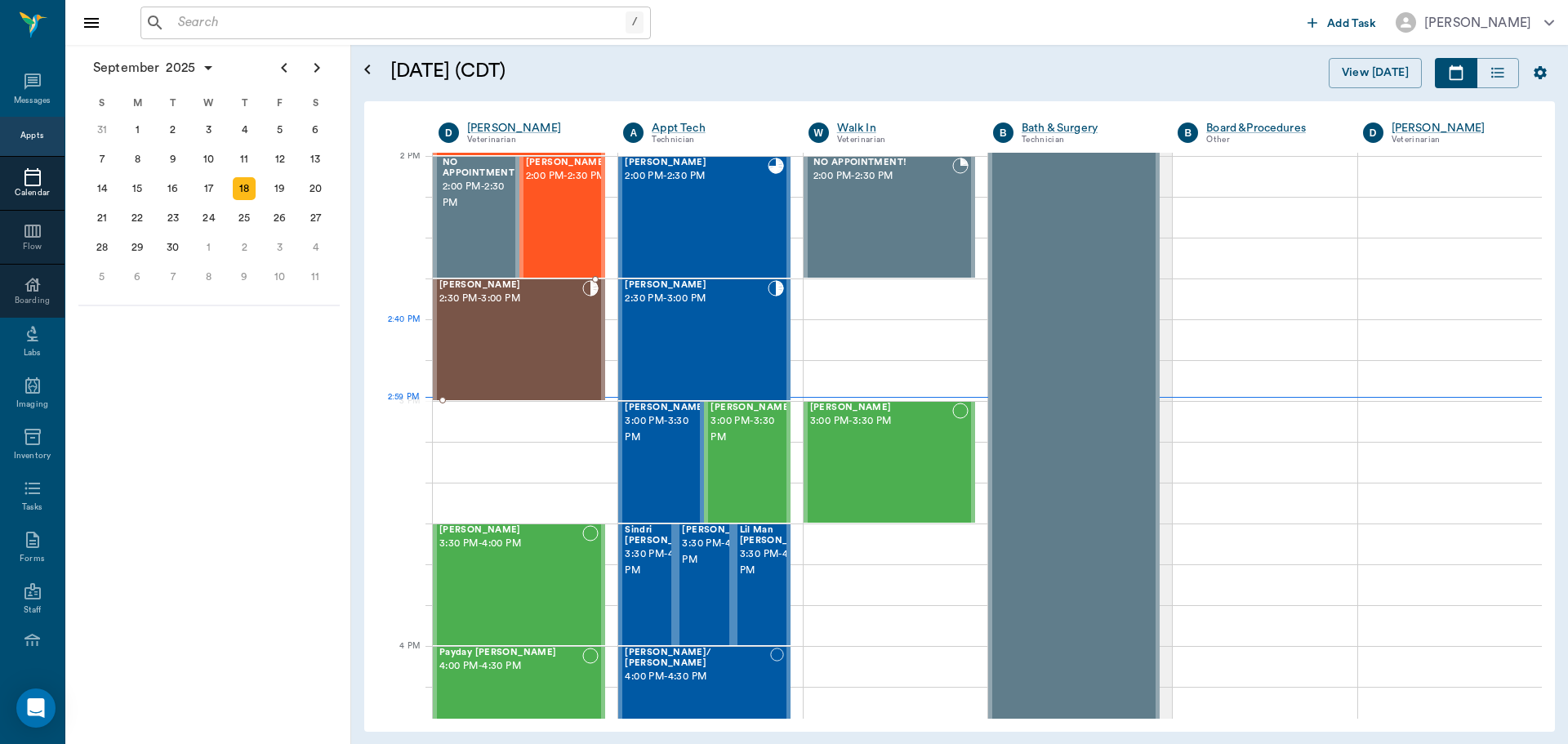
click at [546, 324] on div "[PERSON_NAME] 2:30 PM - 3:00 PM" at bounding box center [510, 340] width 143 height 119
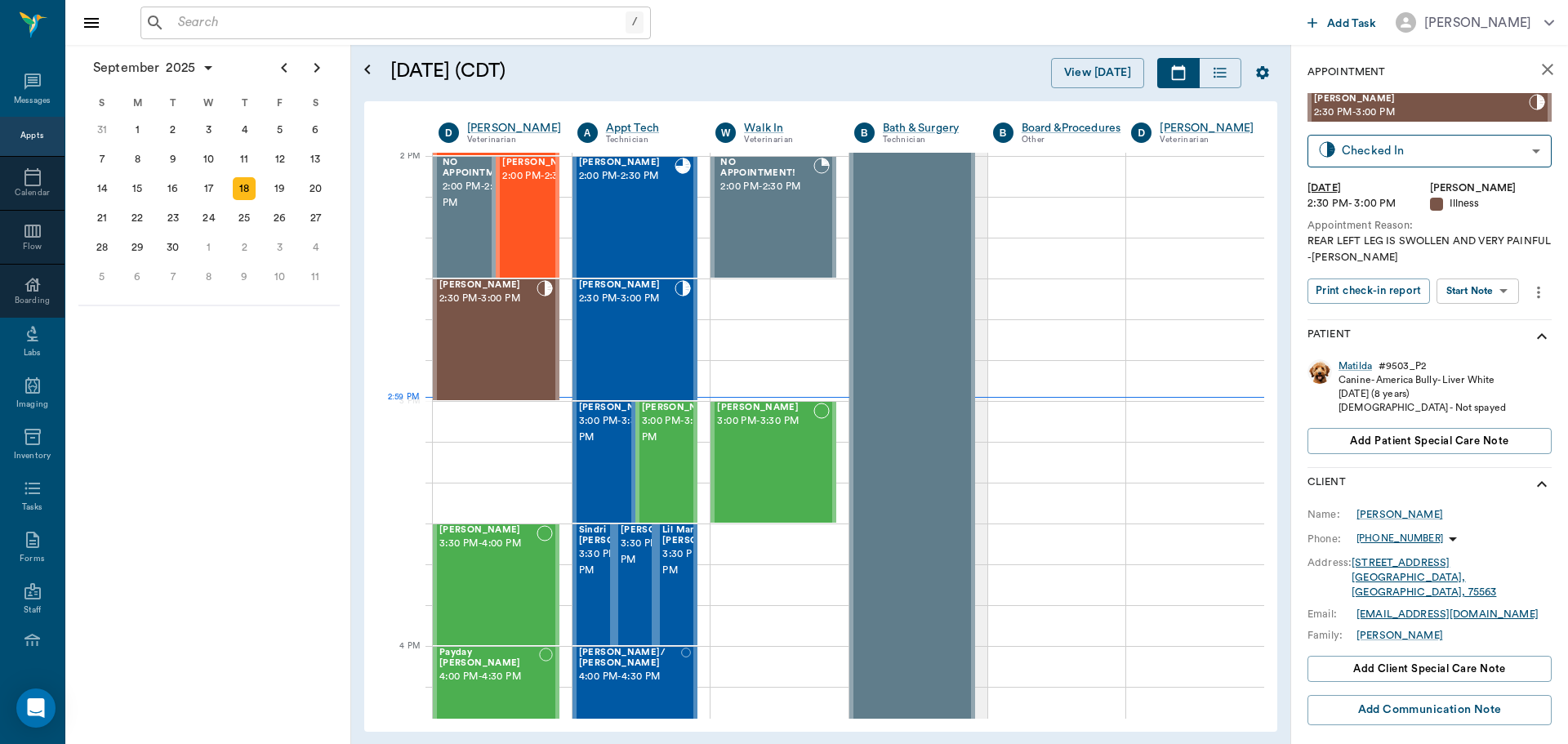
click at [1498, 294] on body "/ ​ Add Task Dr. Bert Ellsworth Nectar Messages Appts Calendar Flow Boarding La…" at bounding box center [784, 372] width 1568 height 744
click at [1480, 325] on button "View SOAP" at bounding box center [1460, 325] width 56 height 19
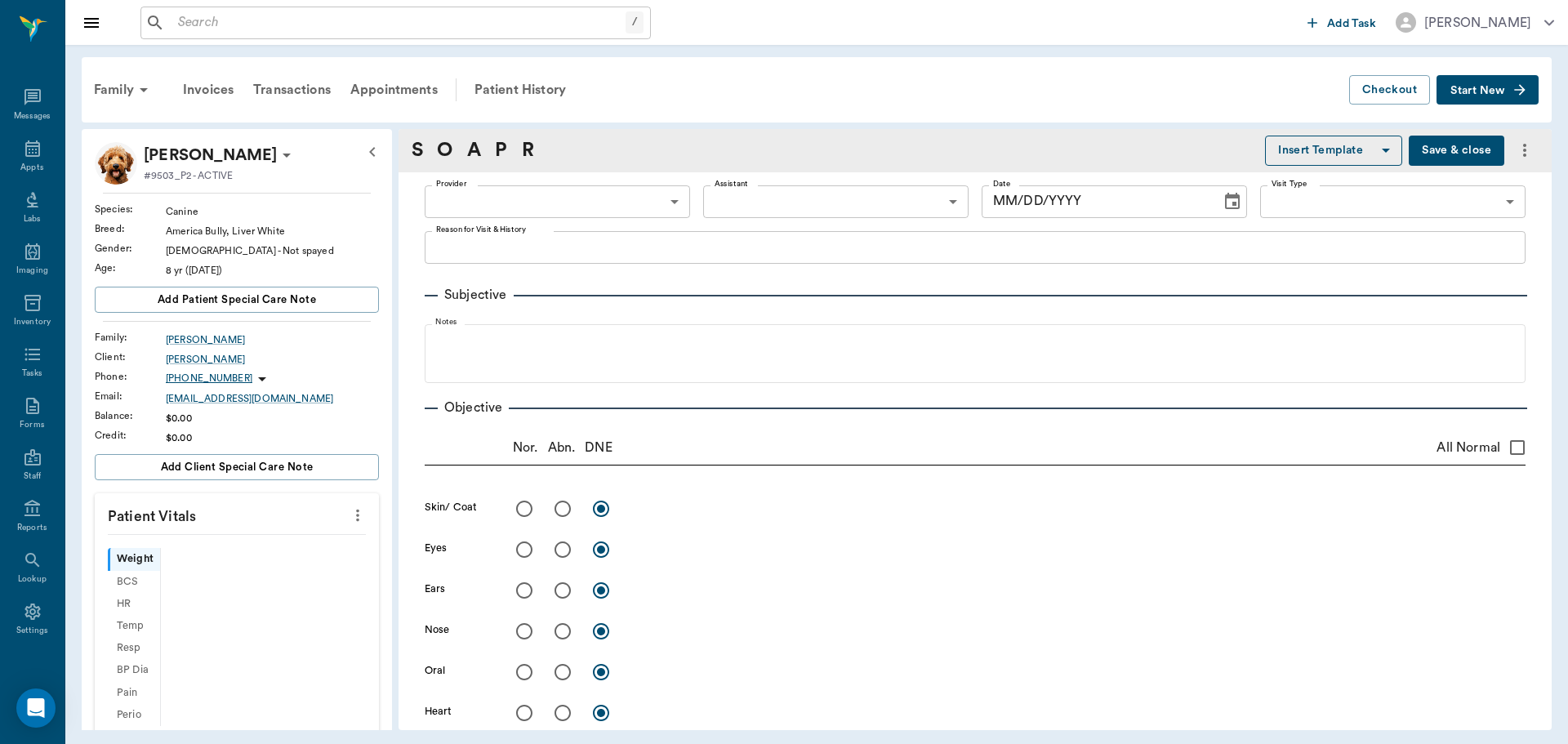
scroll to position [8, 0]
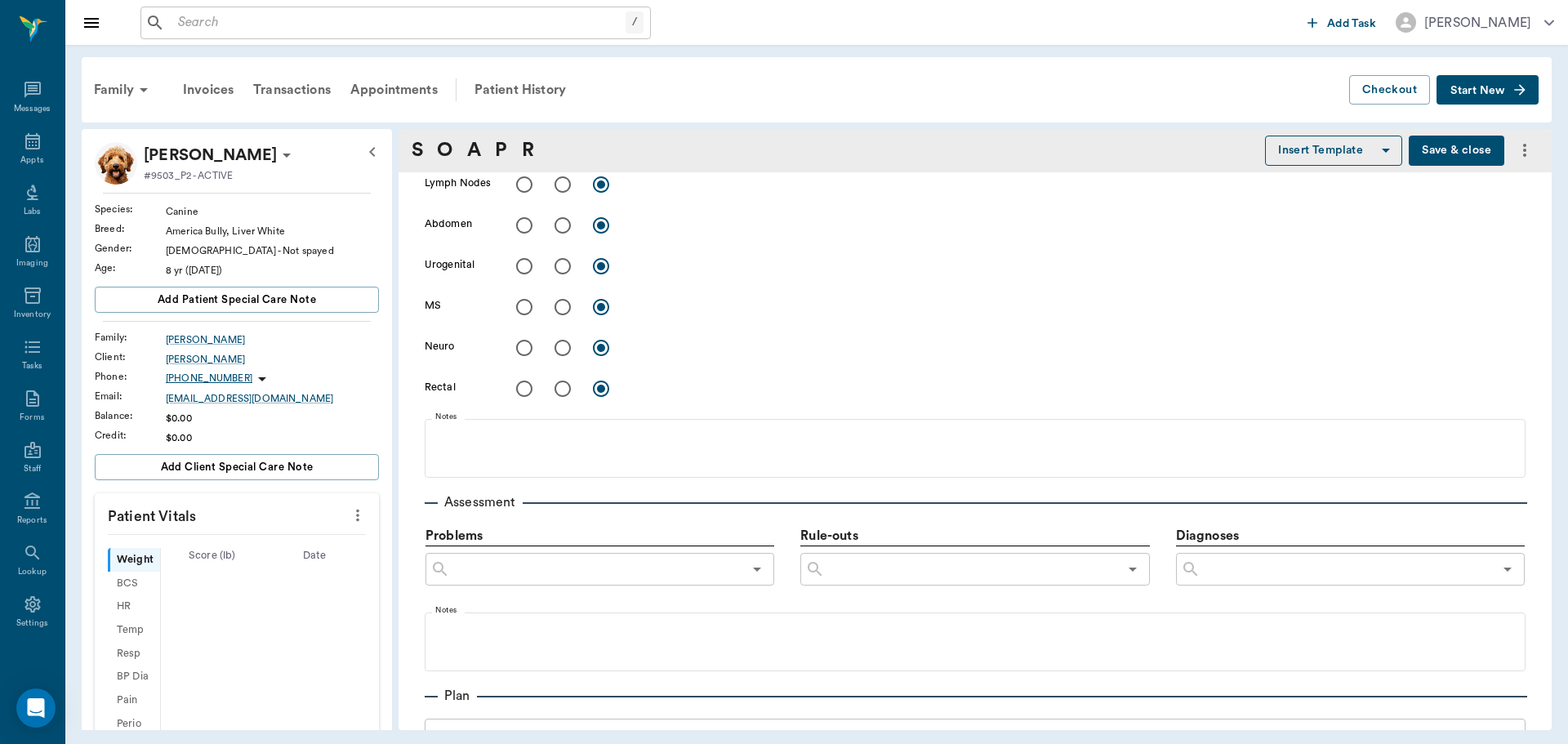
type input "63ec2f075fda476ae8351a4d"
type input "65d2be4f46e3a538d89b8c15"
type textarea "REAR LEFT LEG IS SWOLLEN AND VERY PAINFUL -[PERSON_NAME]"
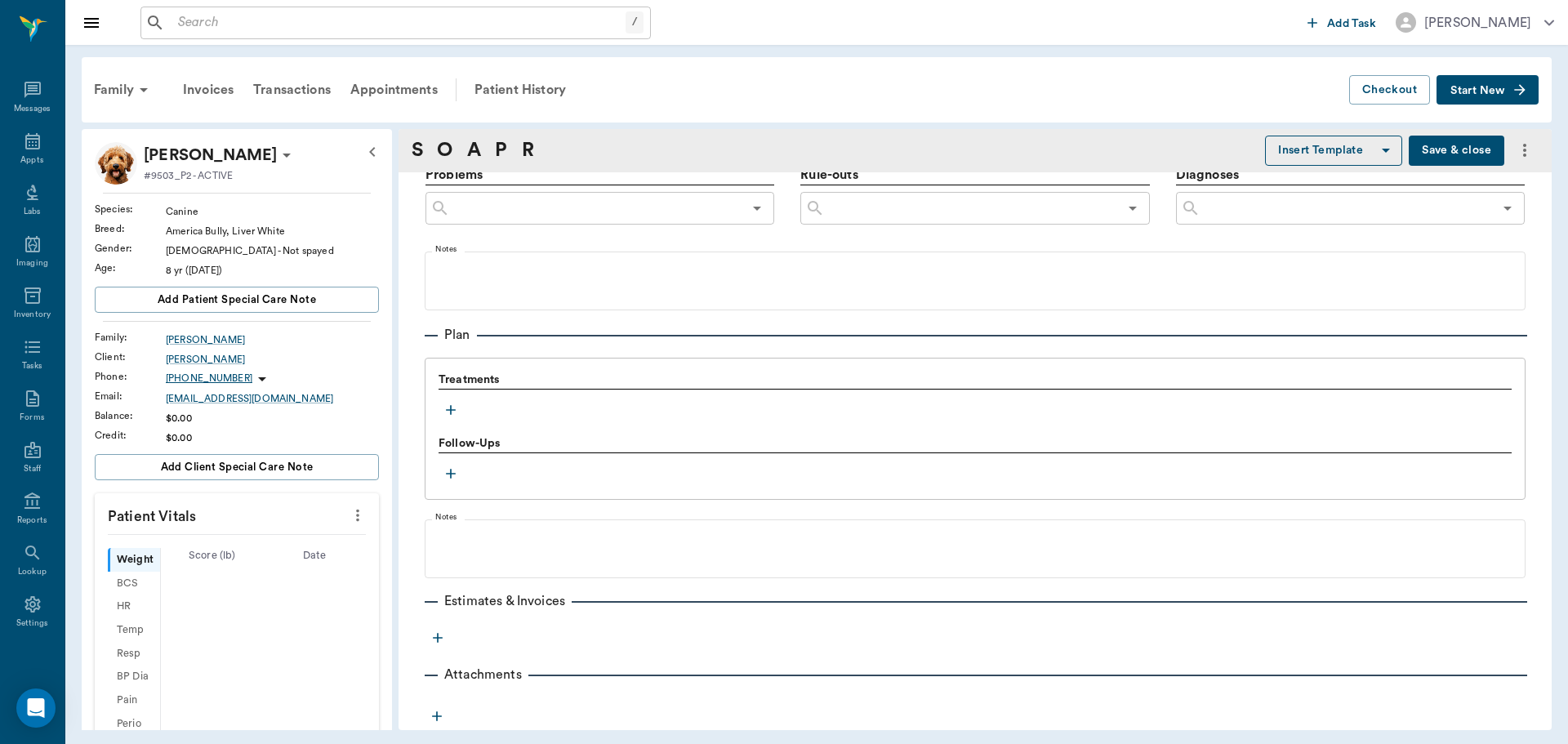
type input "[DATE]"
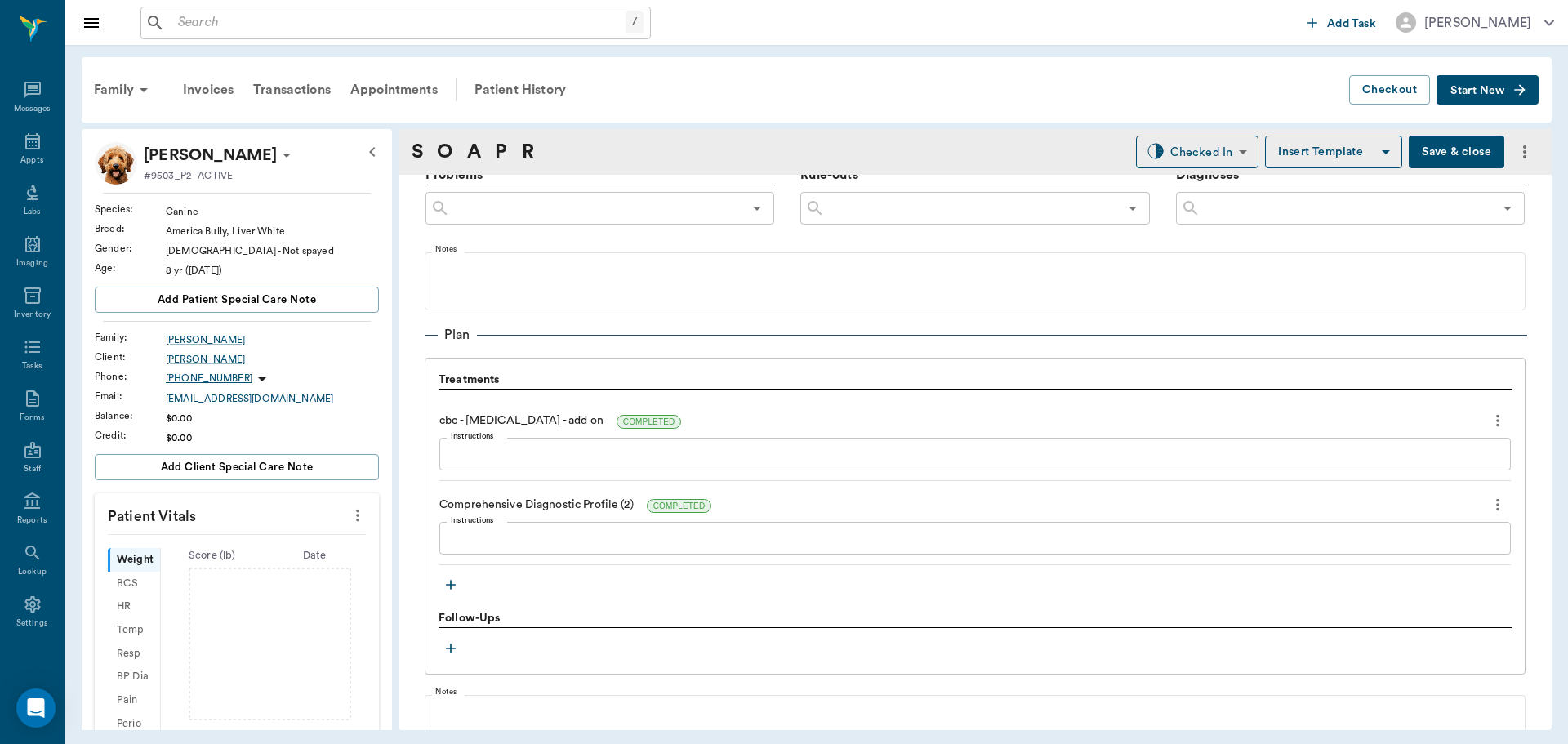
click at [445, 586] on icon "button" at bounding box center [450, 584] width 16 height 16
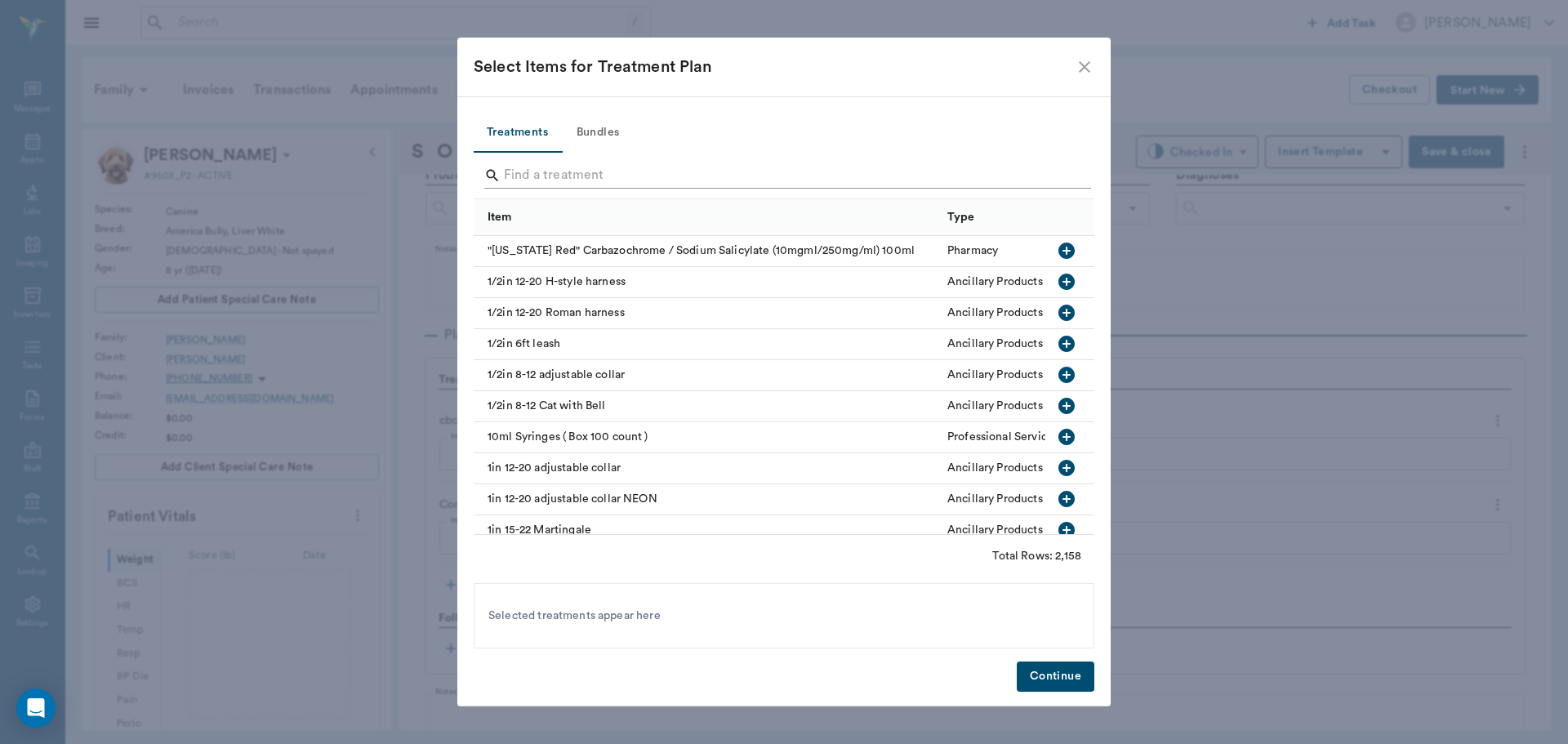
click at [770, 178] on input "Search" at bounding box center [786, 175] width 563 height 26
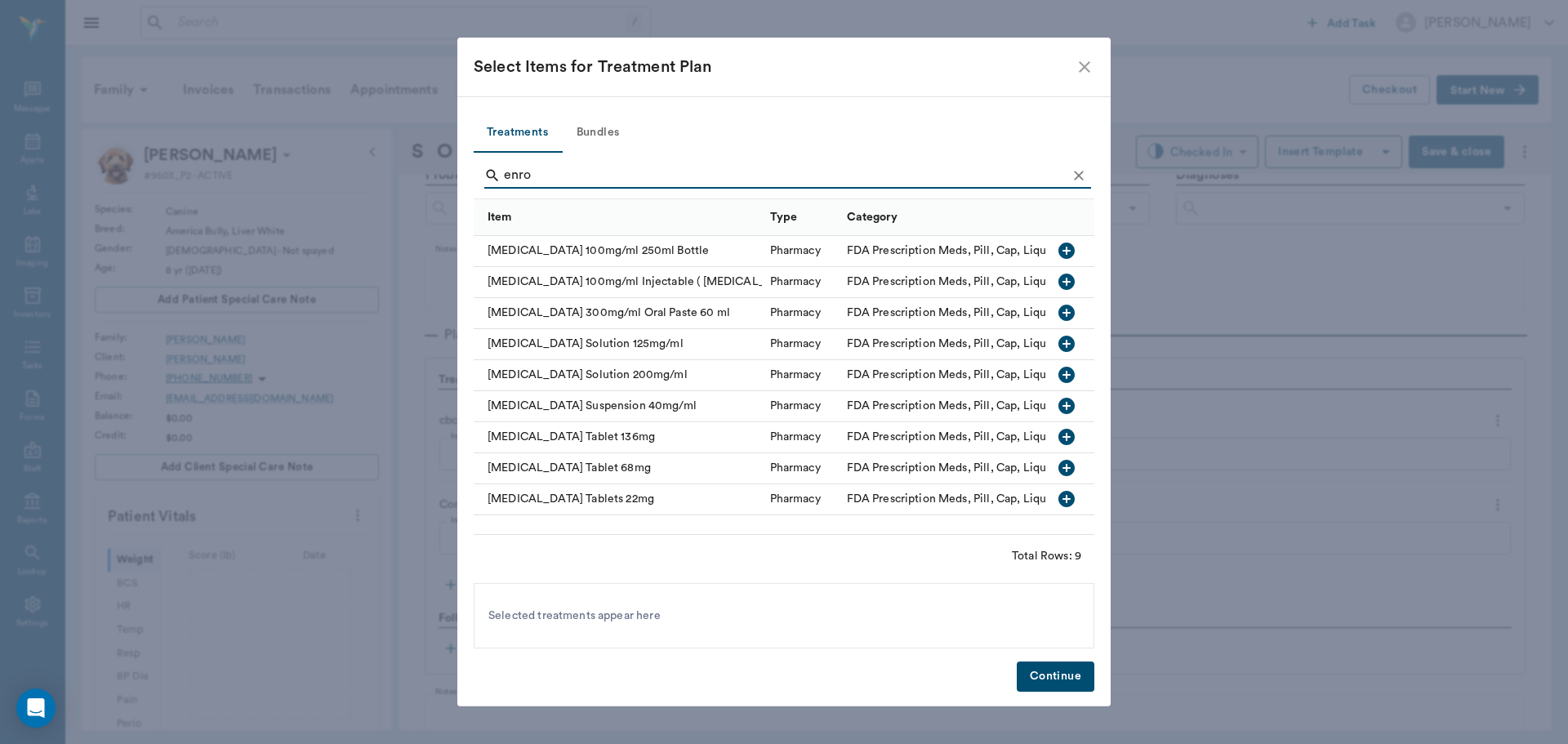
type input "enro"
click at [1066, 348] on icon "button" at bounding box center [1066, 343] width 16 height 16
click at [1066, 671] on button "Continue" at bounding box center [1056, 677] width 78 height 31
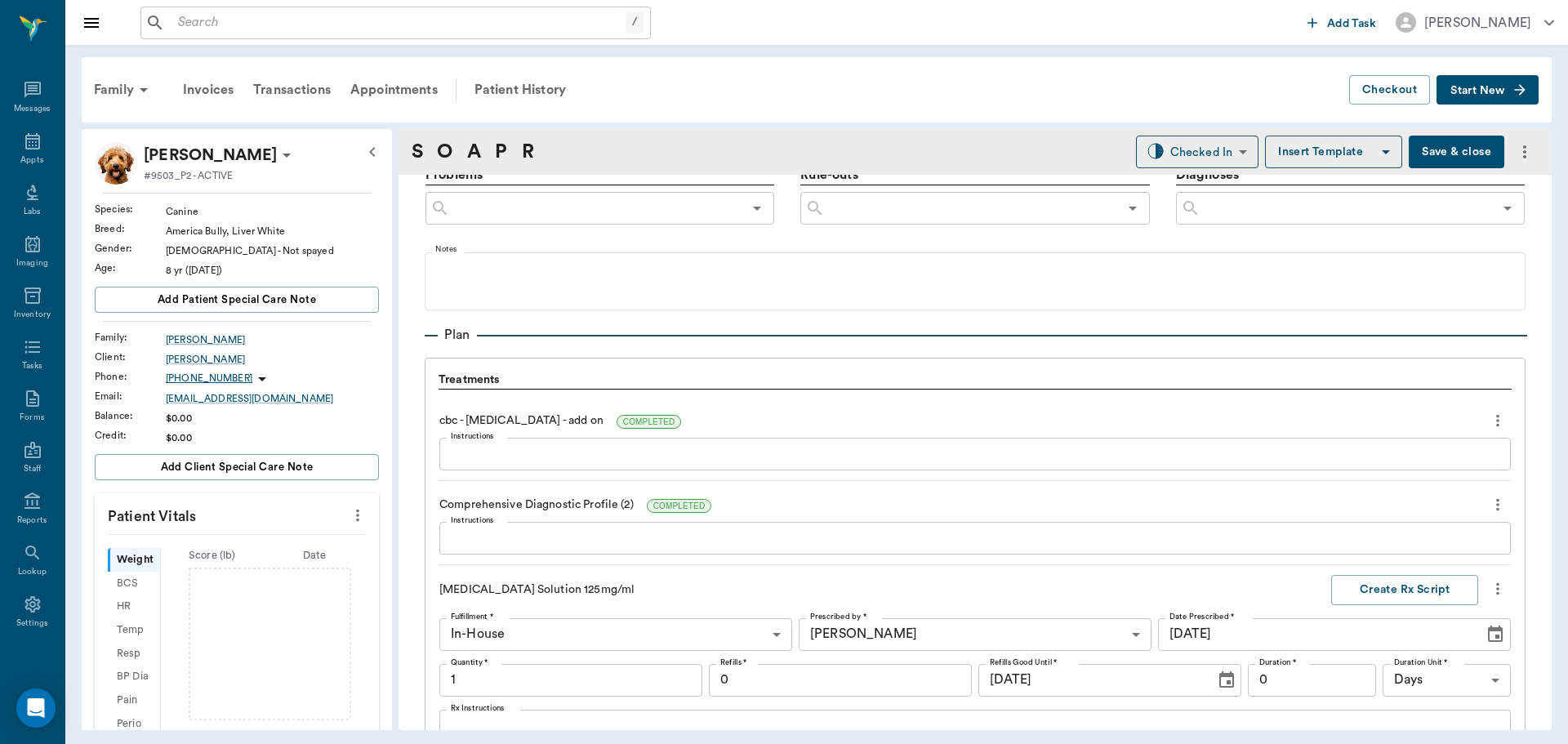
scroll to position [1335, 0]
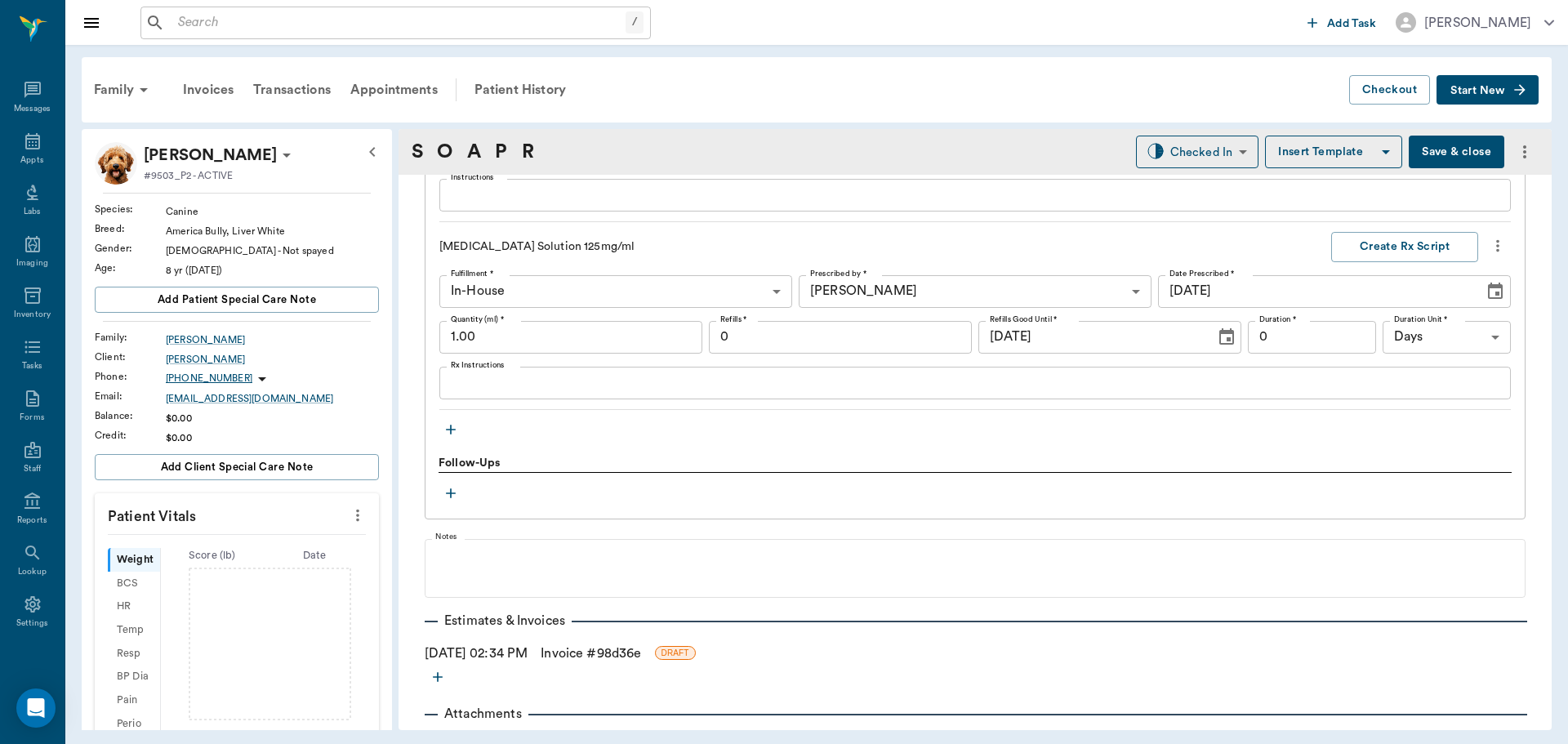
click at [620, 333] on input "1.00" at bounding box center [570, 337] width 263 height 33
type input "21.00"
click at [854, 389] on textarea "Rx Instructions" at bounding box center [975, 382] width 1048 height 19
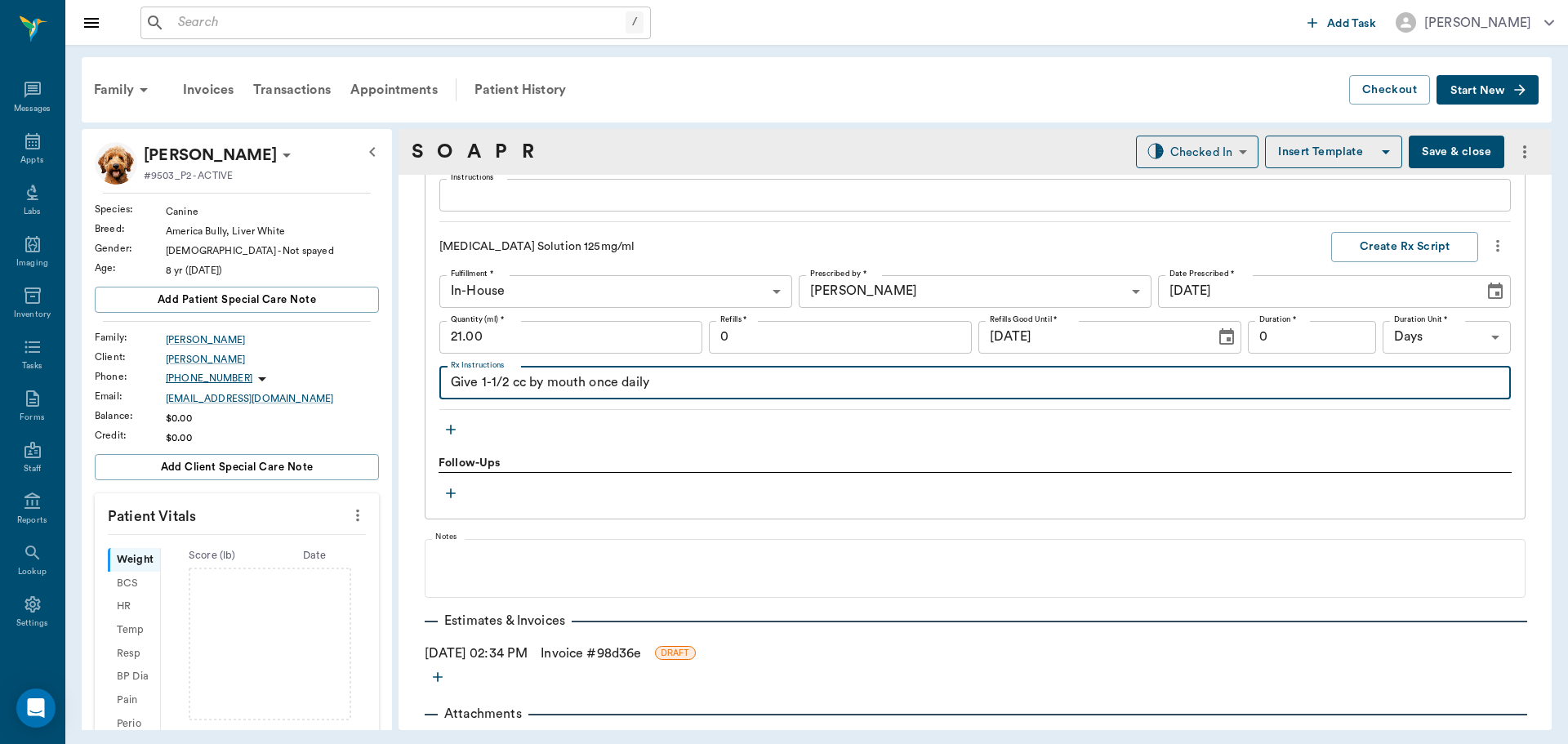
type textarea "Give 1-1/2 cc by mouth once daily"
click at [1319, 335] on input "0" at bounding box center [1311, 337] width 128 height 33
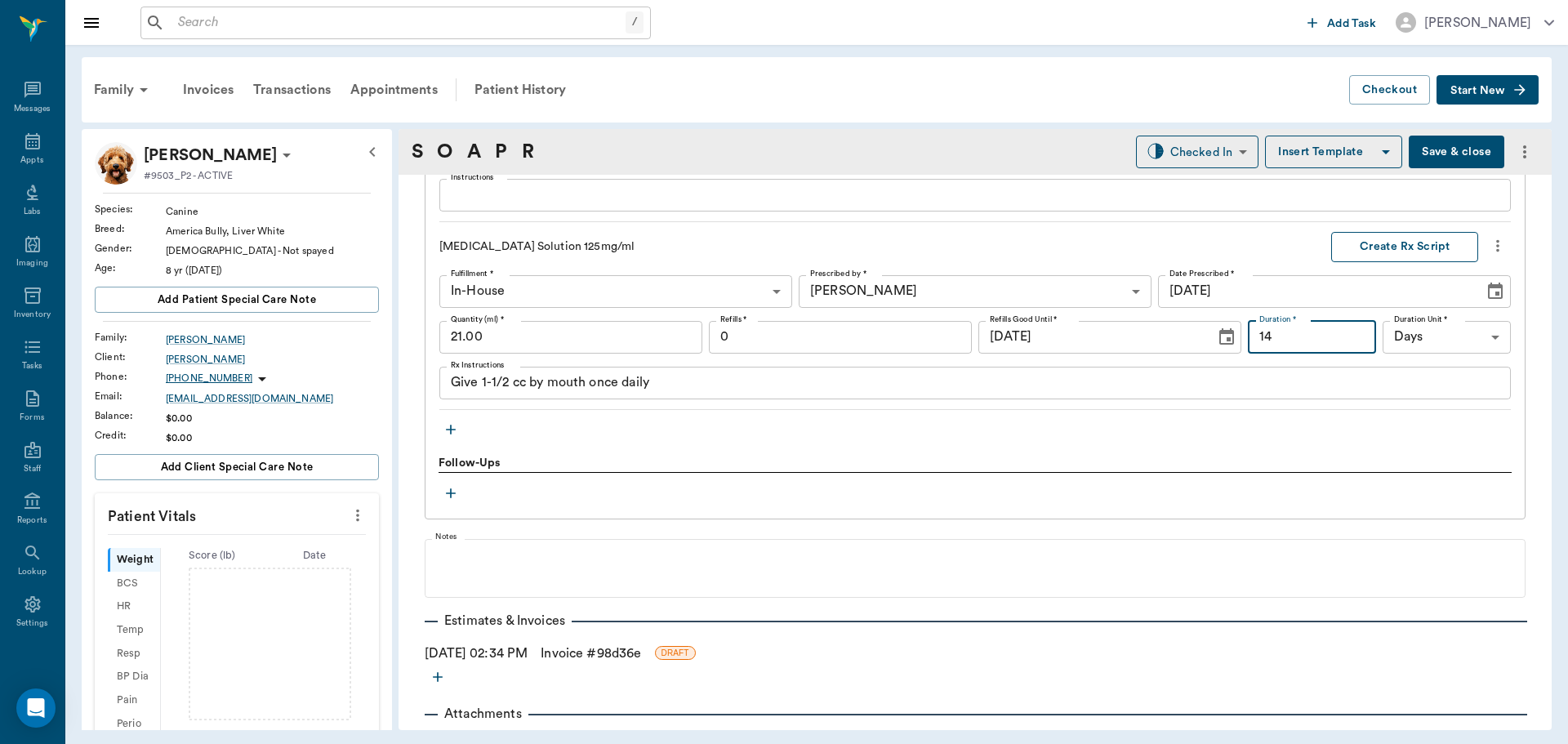
type input "14"
click at [1397, 242] on button "Create Rx Script" at bounding box center [1404, 247] width 147 height 31
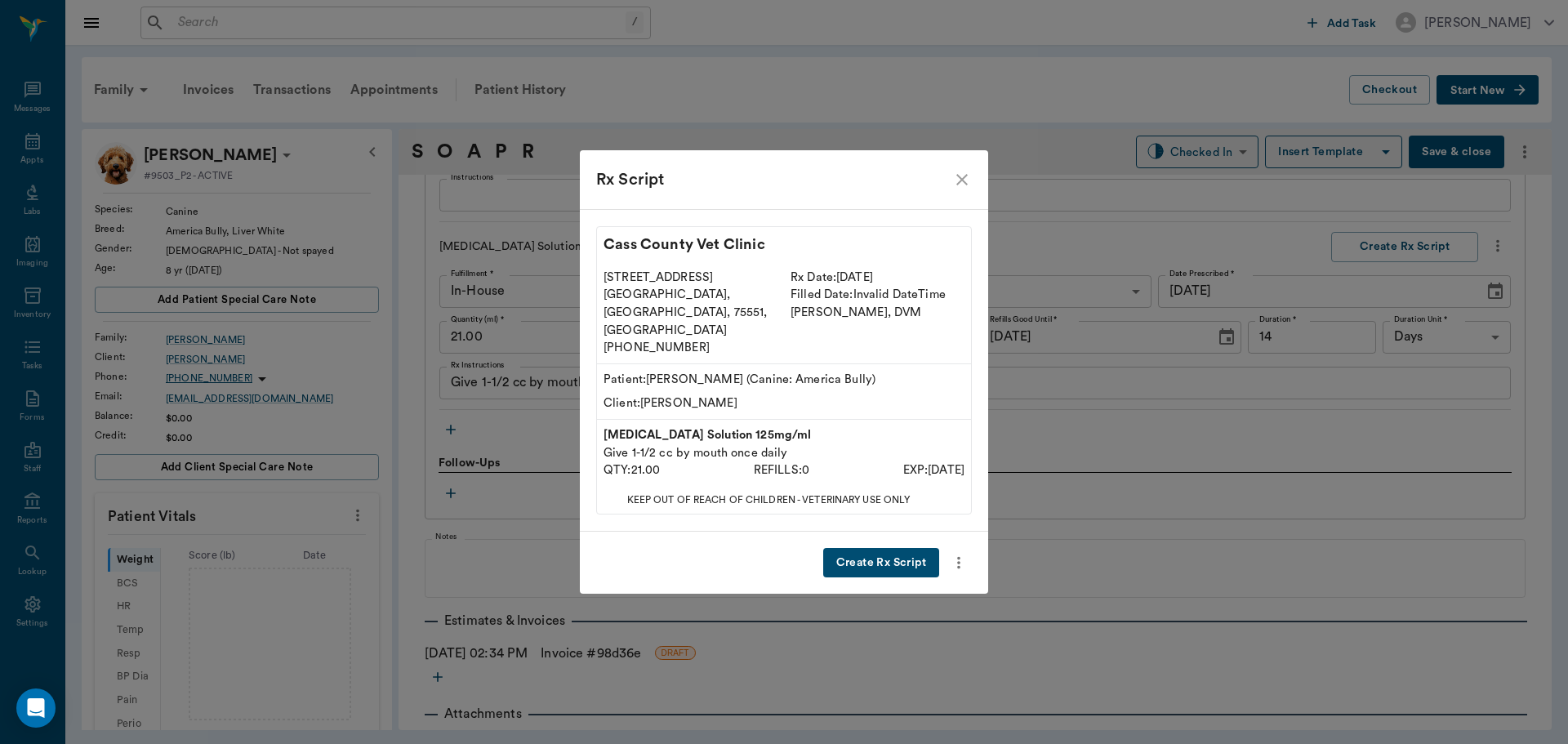
click at [876, 531] on div "Create Rx Script" at bounding box center [784, 563] width 409 height 63
click at [877, 550] on button "Create Rx Script" at bounding box center [881, 564] width 116 height 31
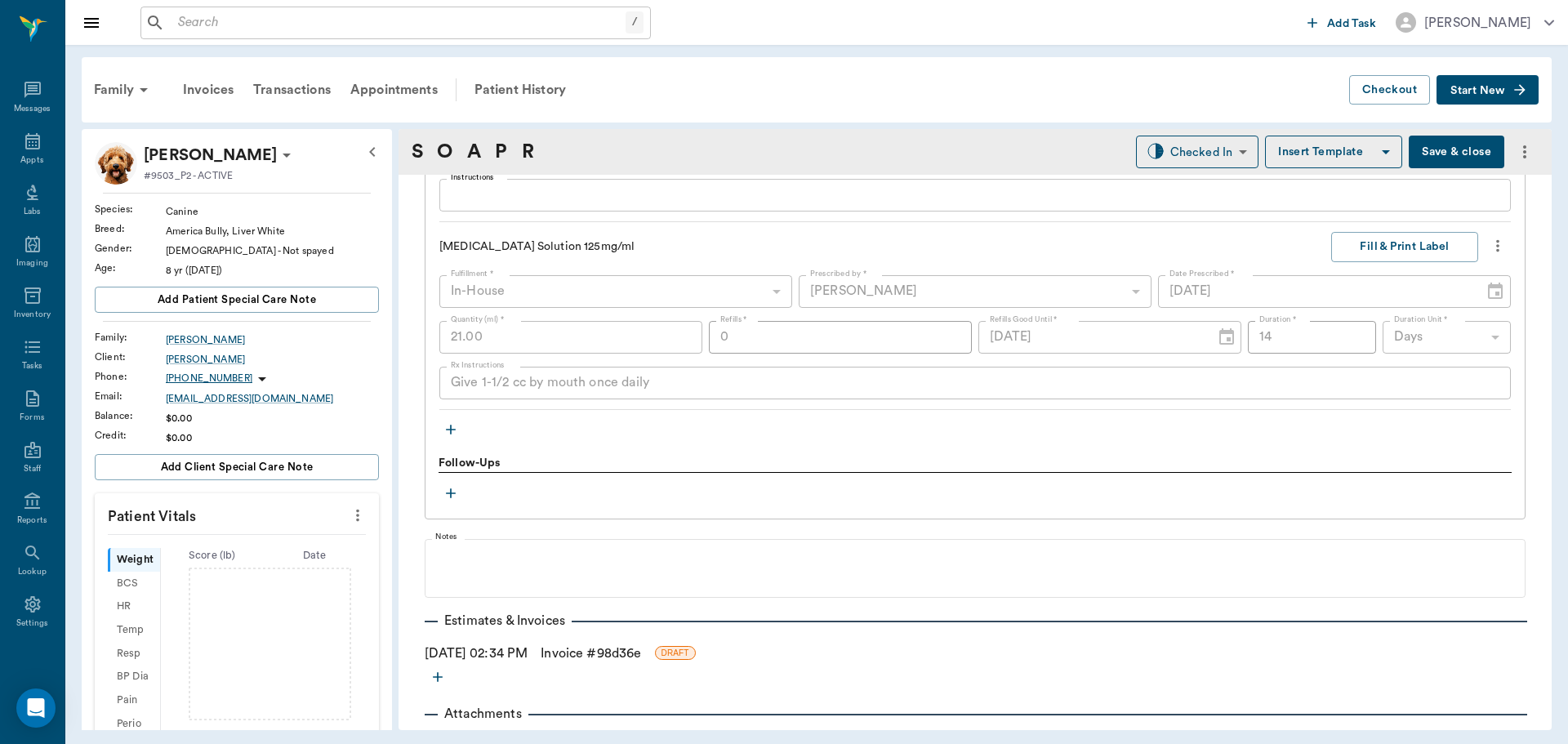
click at [457, 425] on icon "button" at bounding box center [450, 429] width 16 height 16
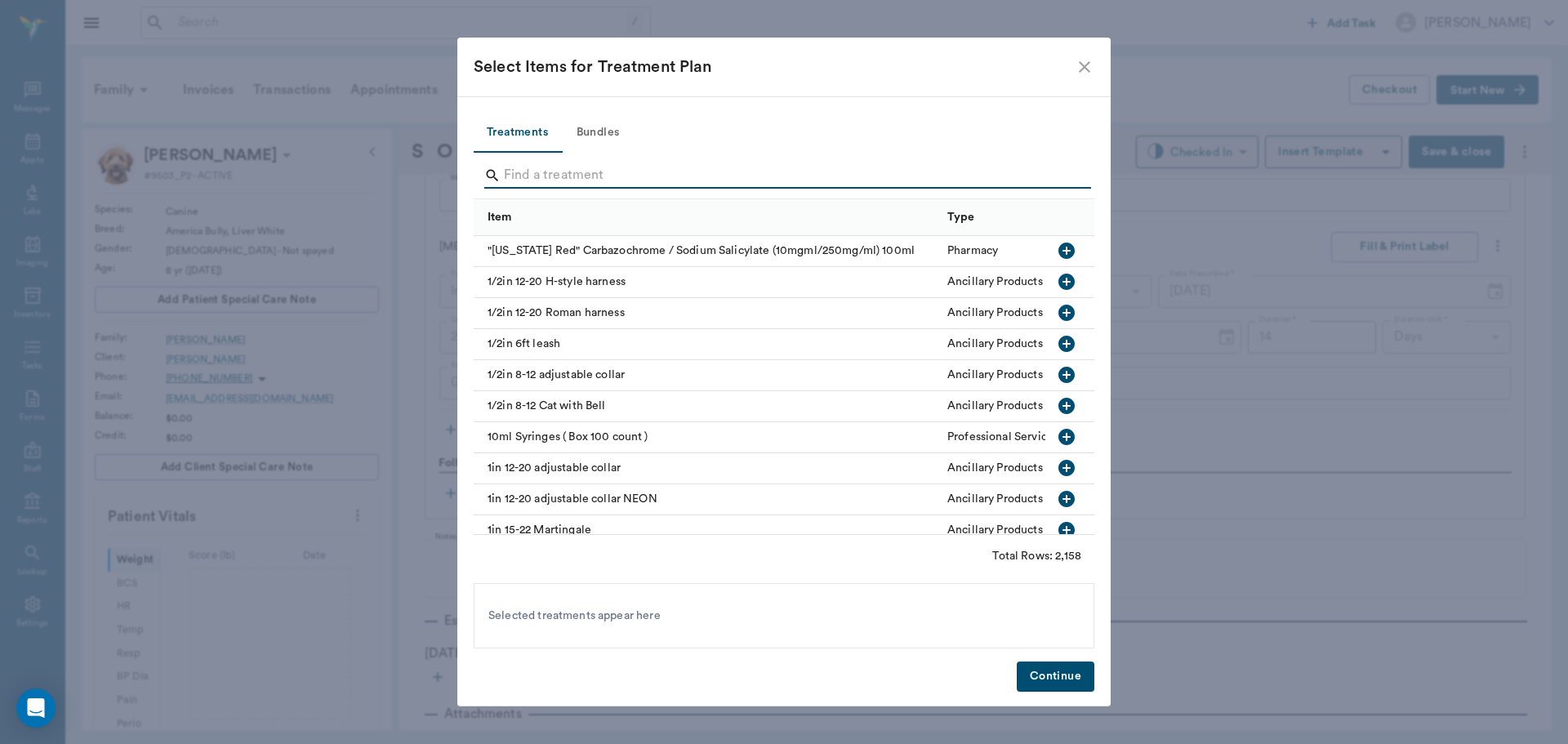
click at [626, 176] on input "Search" at bounding box center [786, 175] width 563 height 26
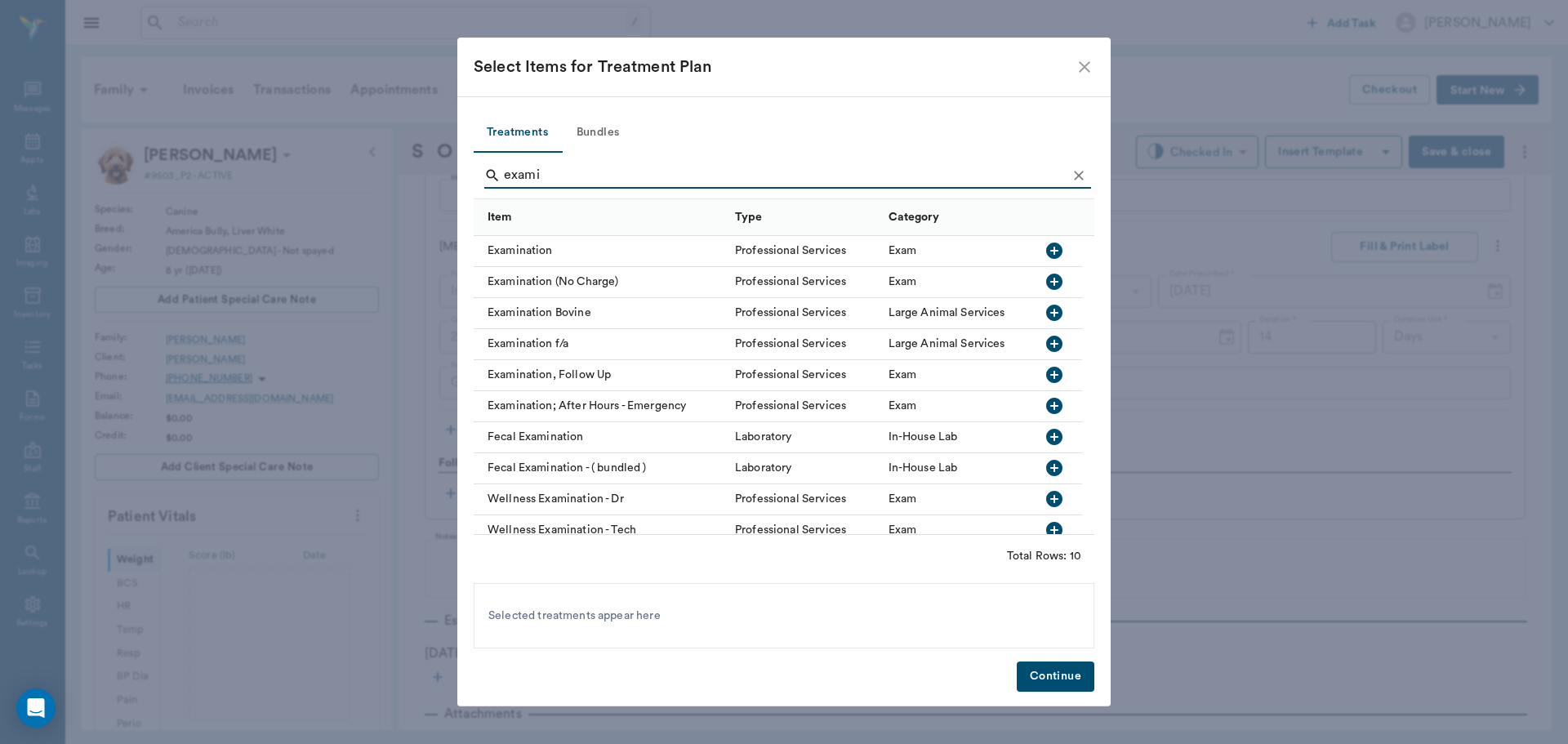
type input "exami"
click at [1064, 252] on icon "button" at bounding box center [1054, 250] width 19 height 19
click at [1086, 661] on div "Treatments Bundles exami Item Type Category Examination Professional Services E…" at bounding box center [784, 402] width 653 height 611
click at [1048, 683] on button "Continue" at bounding box center [1056, 677] width 78 height 31
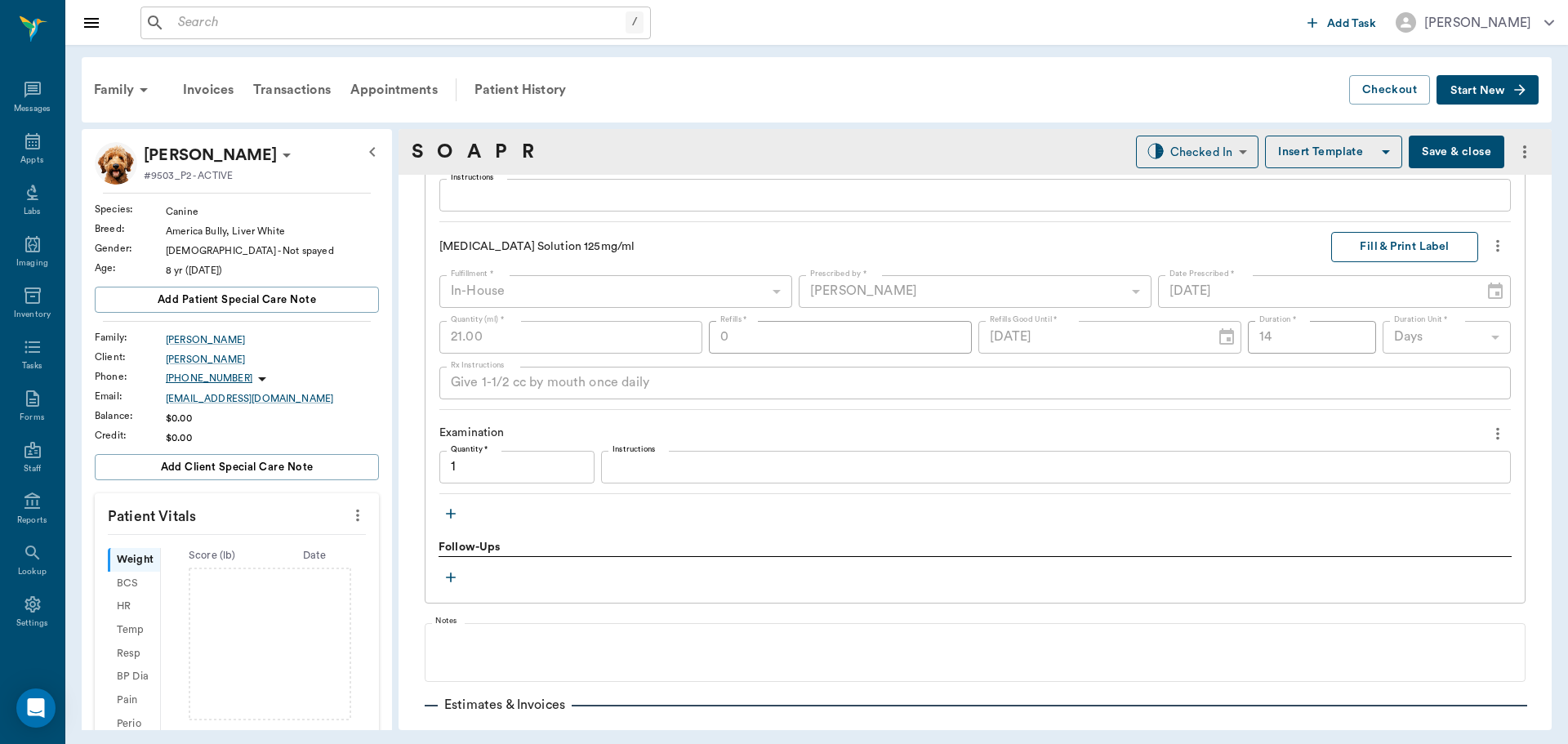
type input "1.00"
click at [1425, 252] on button "Fill & Print Label" at bounding box center [1404, 247] width 147 height 31
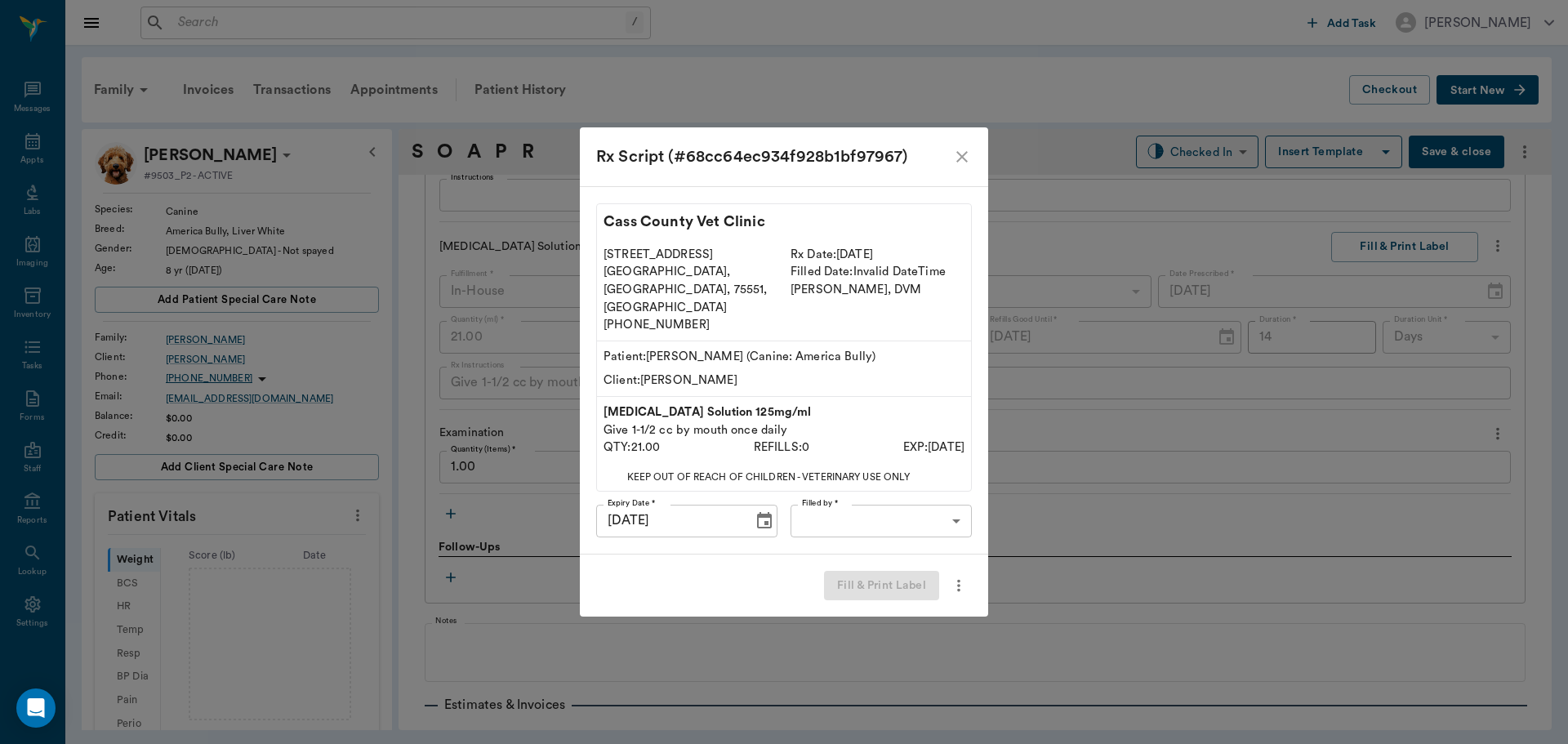
click at [926, 502] on body "/ ​ Add Task Dr. Bert Ellsworth Nectar Messages Appts Labs Imaging Inventory Ta…" at bounding box center [784, 372] width 1568 height 744
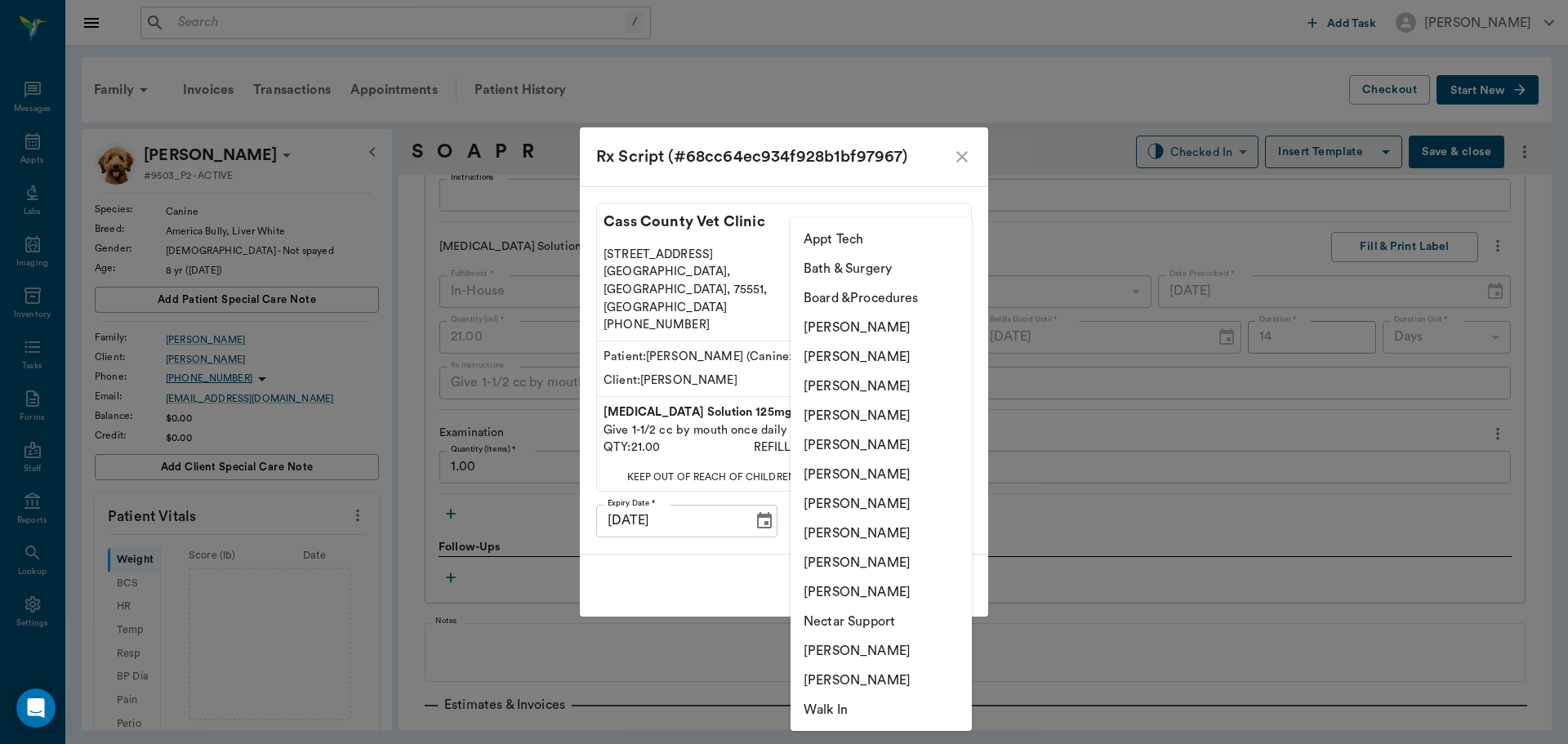
click at [913, 386] on li "[PERSON_NAME]" at bounding box center [881, 386] width 181 height 30
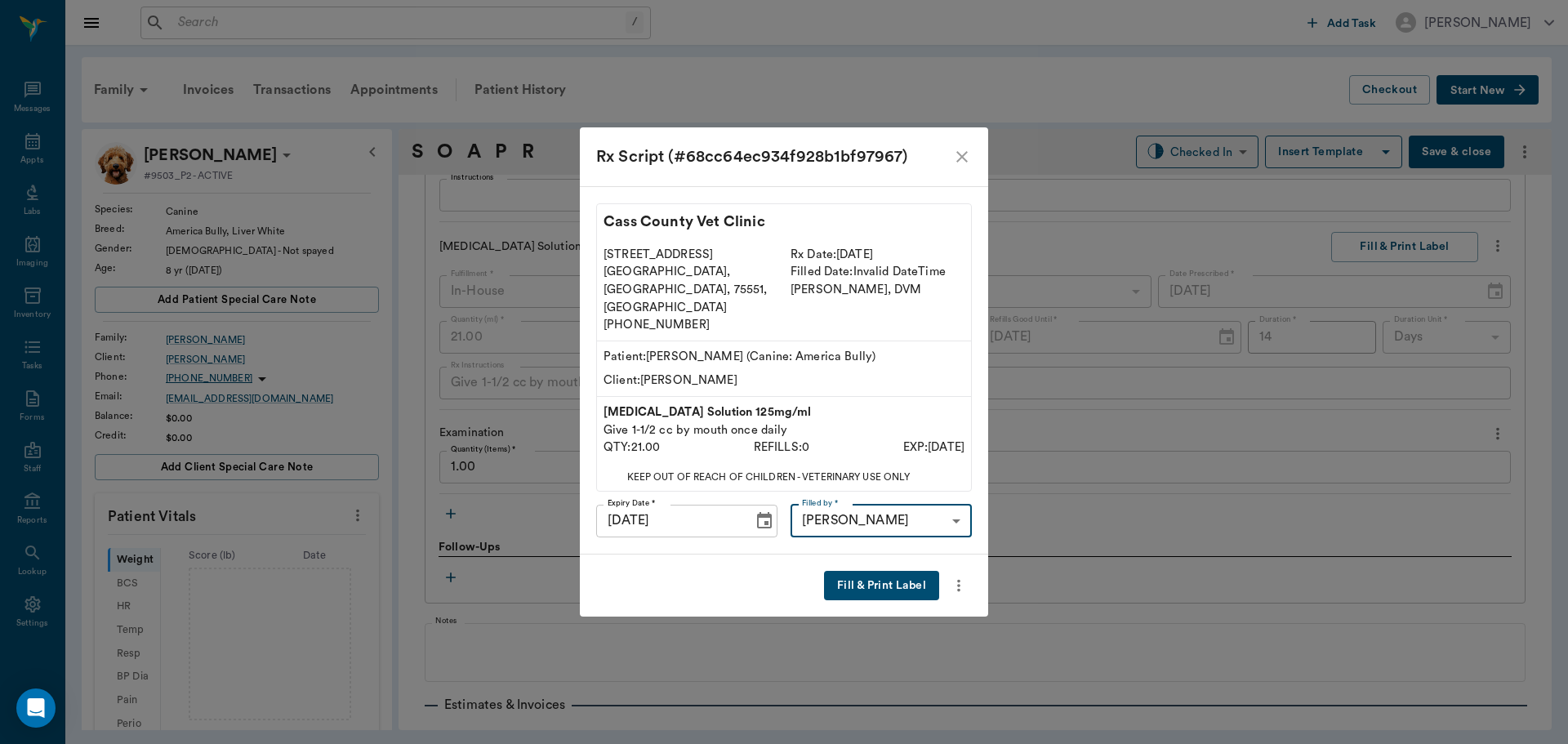
type input "642ef10e332a41444de2bad1"
click at [871, 571] on button "Fill & Print Label" at bounding box center [881, 586] width 115 height 31
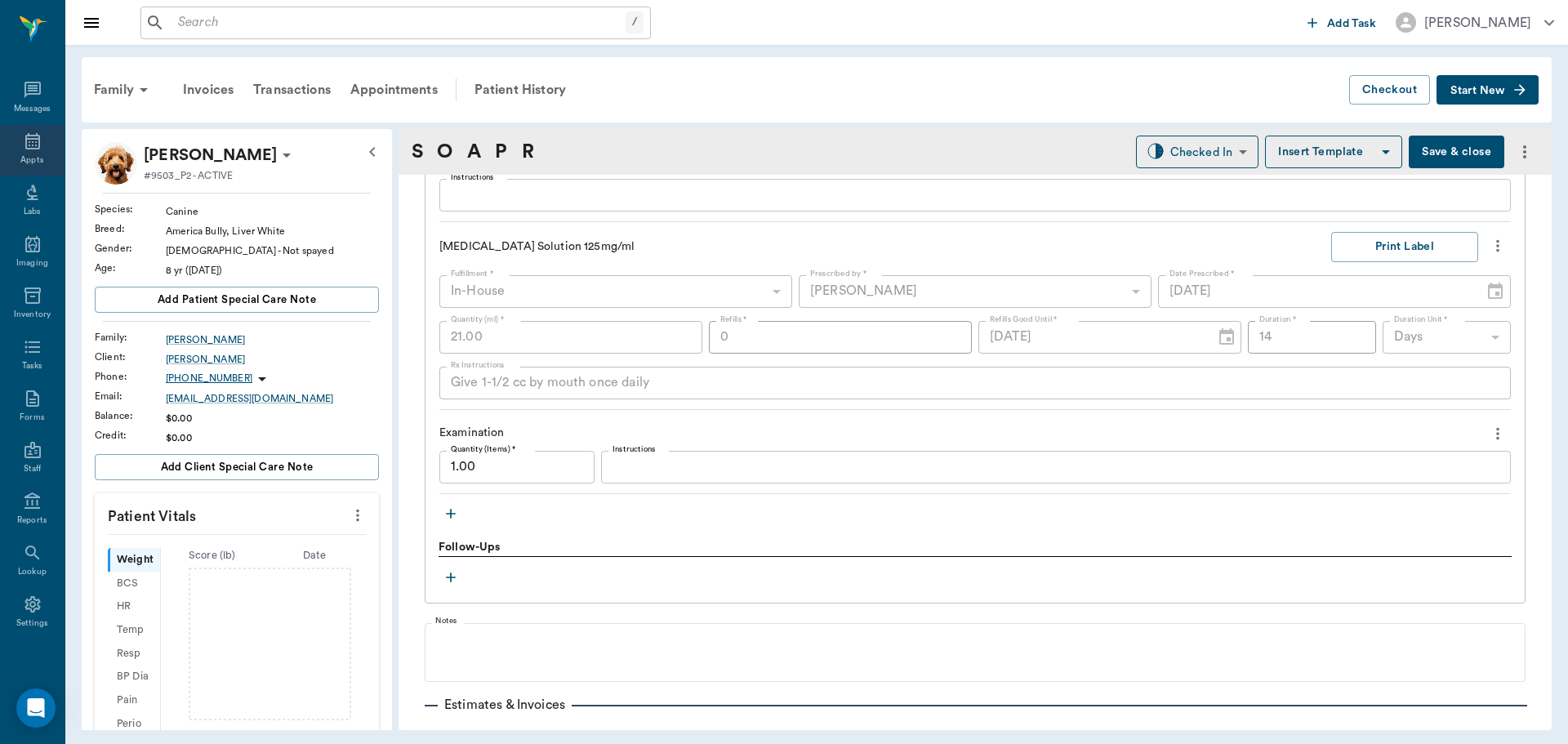
click at [25, 144] on icon at bounding box center [32, 141] width 19 height 19
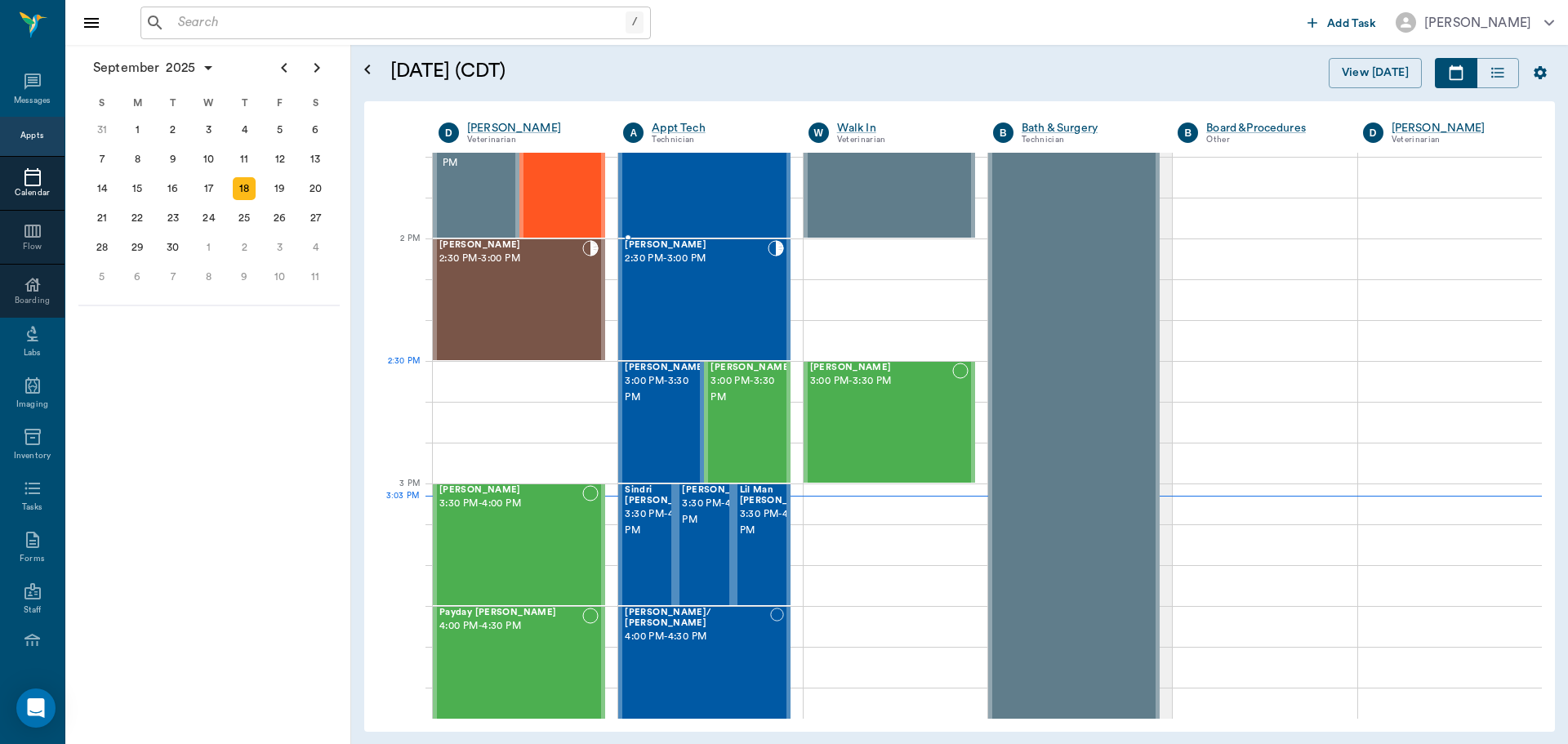
scroll to position [1391, 0]
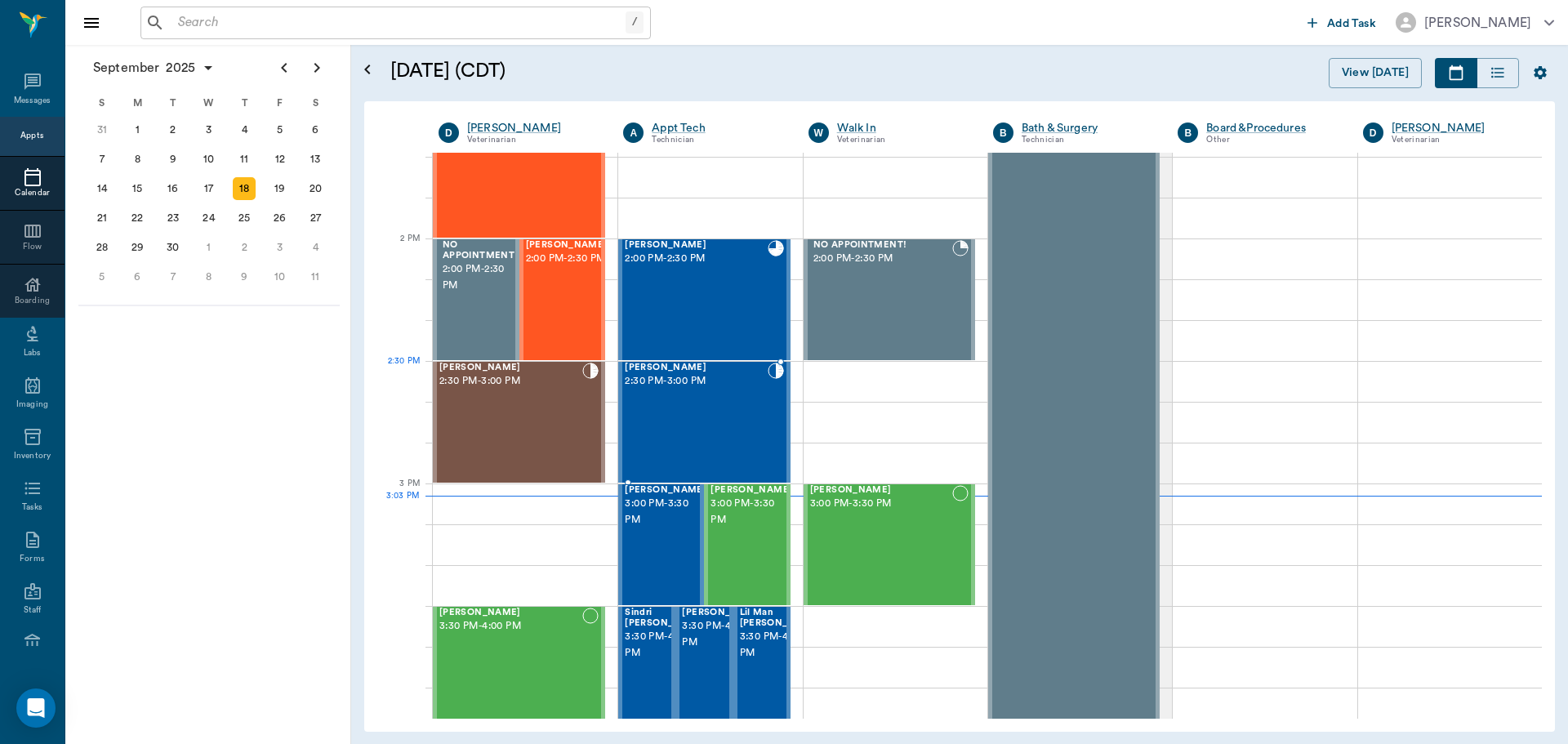
click at [746, 404] on div "Trixie Oliver 2:30 PM - 3:00 PM" at bounding box center [696, 422] width 142 height 119
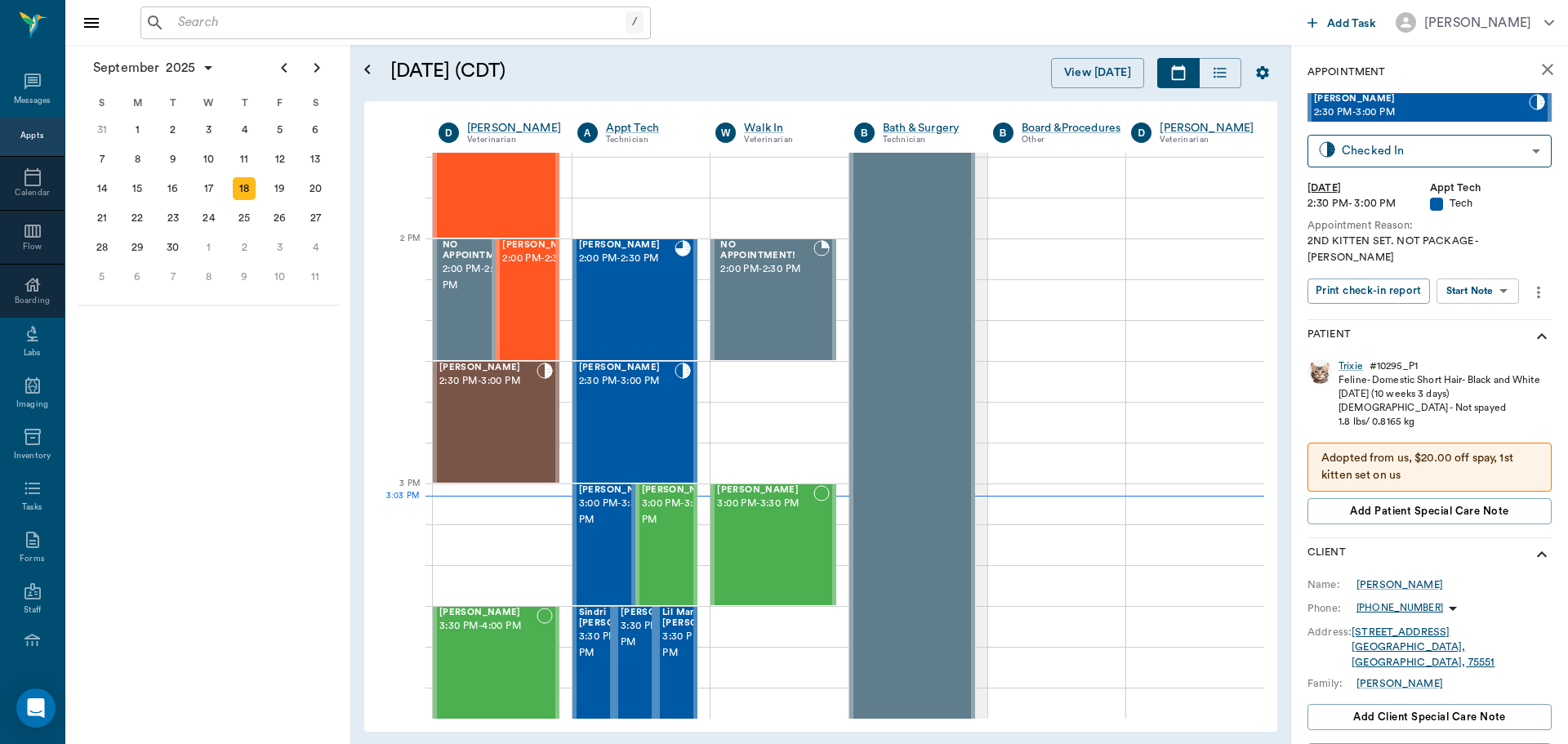
click at [1458, 280] on body "/ ​ Add Task Dr. Bert Ellsworth Nectar Messages Appts Calendar Flow Boarding La…" at bounding box center [784, 372] width 1568 height 744
click at [1474, 313] on button "View SOAP" at bounding box center [1460, 309] width 56 height 19
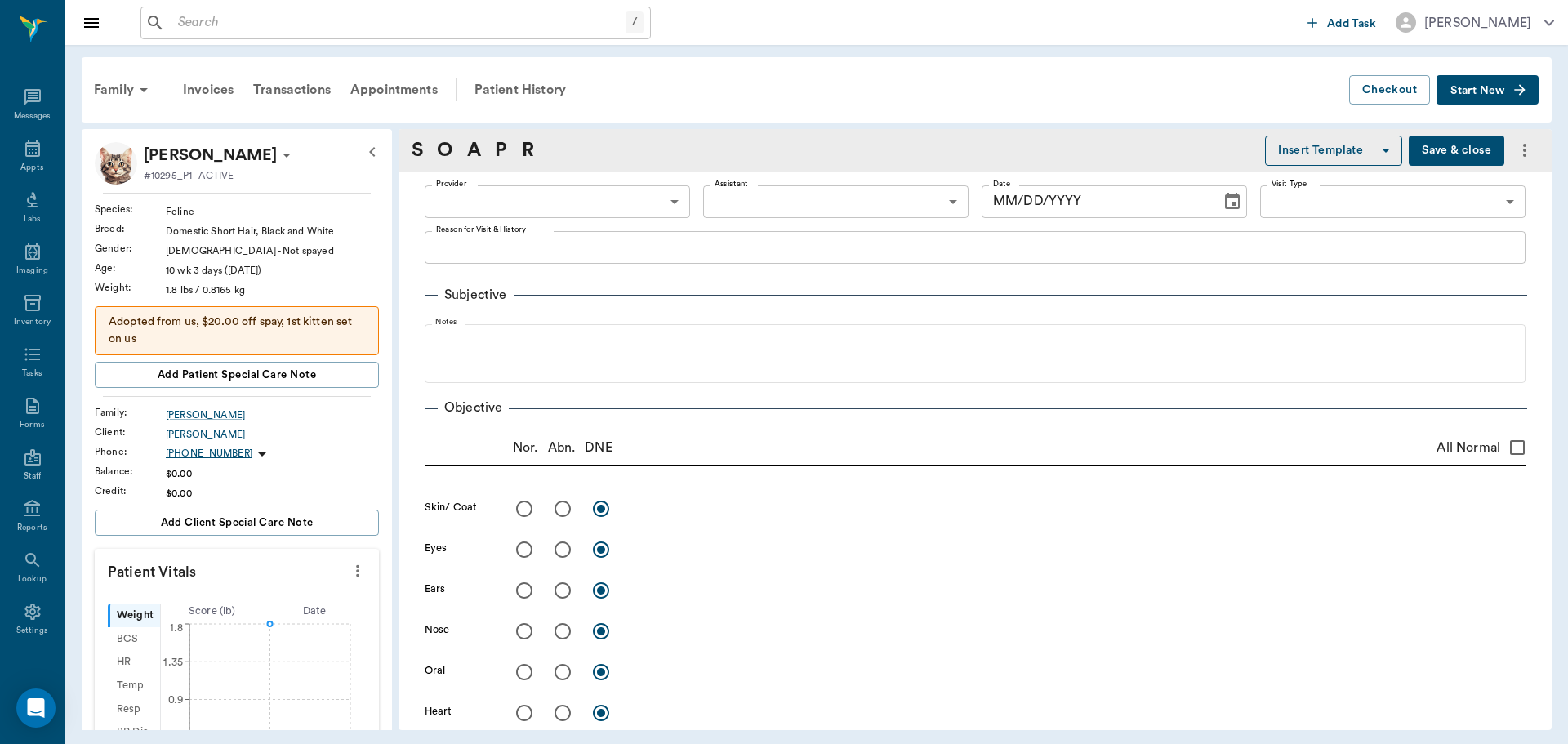
click at [349, 572] on icon "more" at bounding box center [357, 570] width 18 height 19
click at [281, 552] on div at bounding box center [784, 372] width 1568 height 744
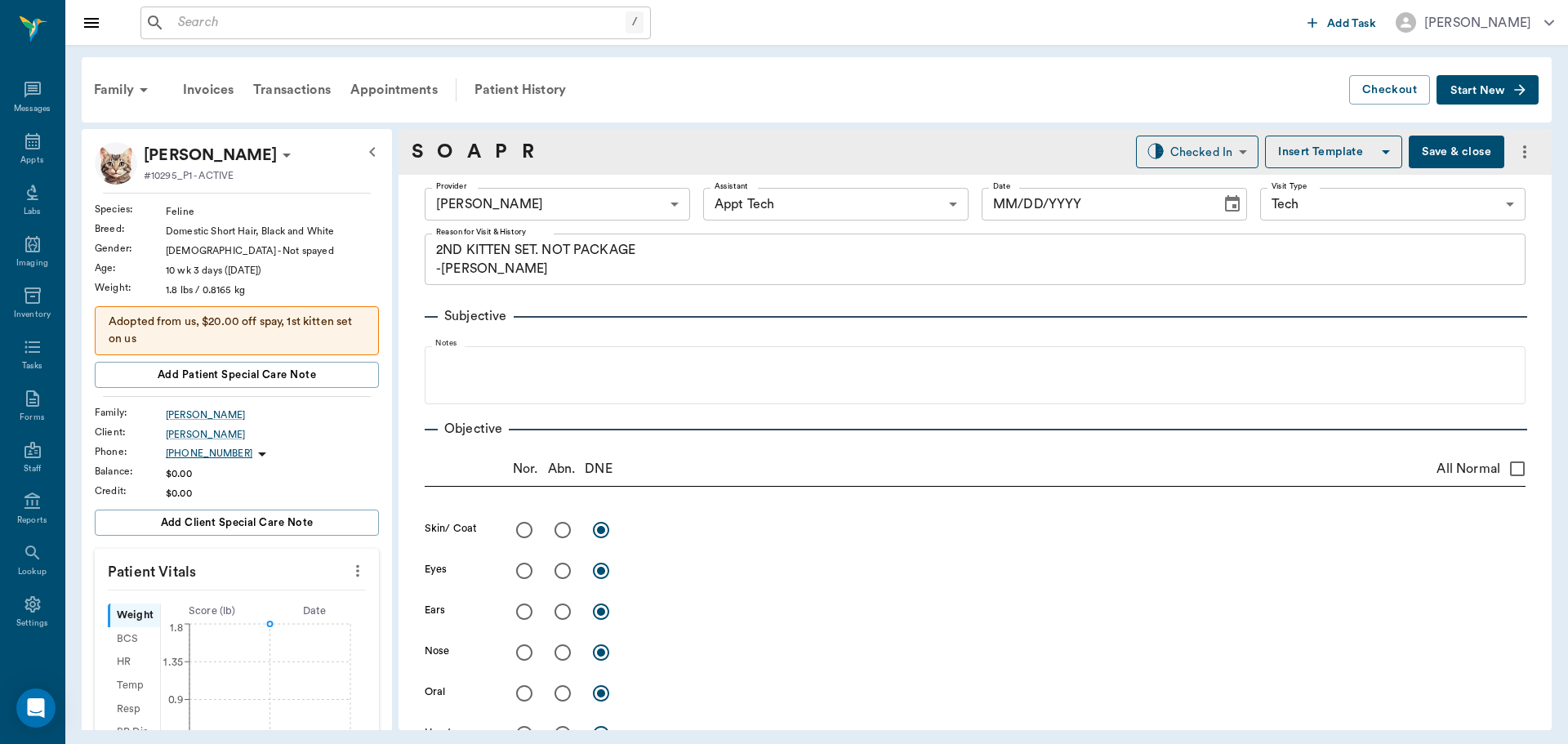
type input "682b670d8bdc6f7f8feef3db"
type input "63ec2f075fda476ae8351a4c"
type input "65d2be4f46e3a538d89b8c1a"
type textarea "2ND KITTEN SET. NOT PACKAGE -LORY"
type input "[DATE]"
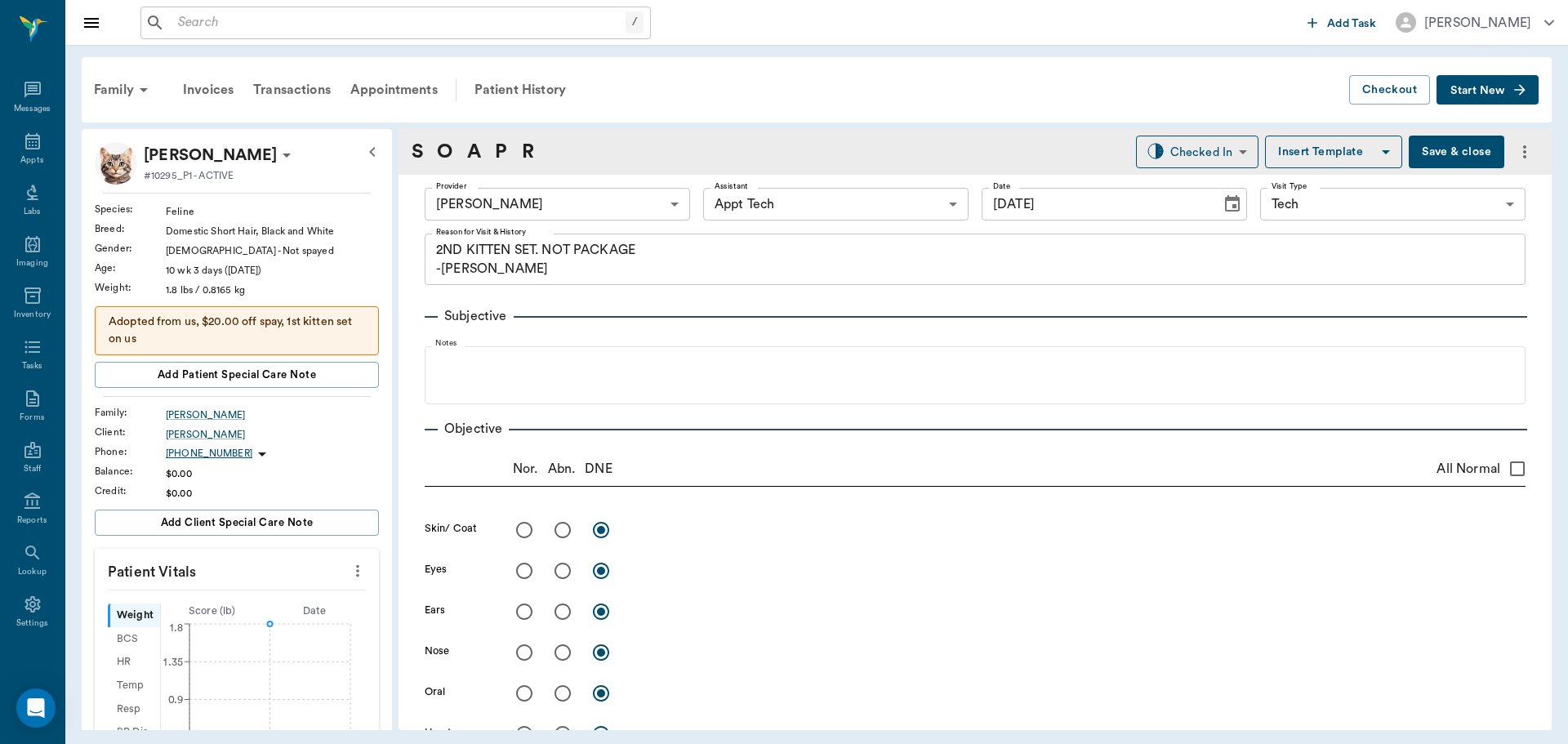
scroll to position [81, 0]
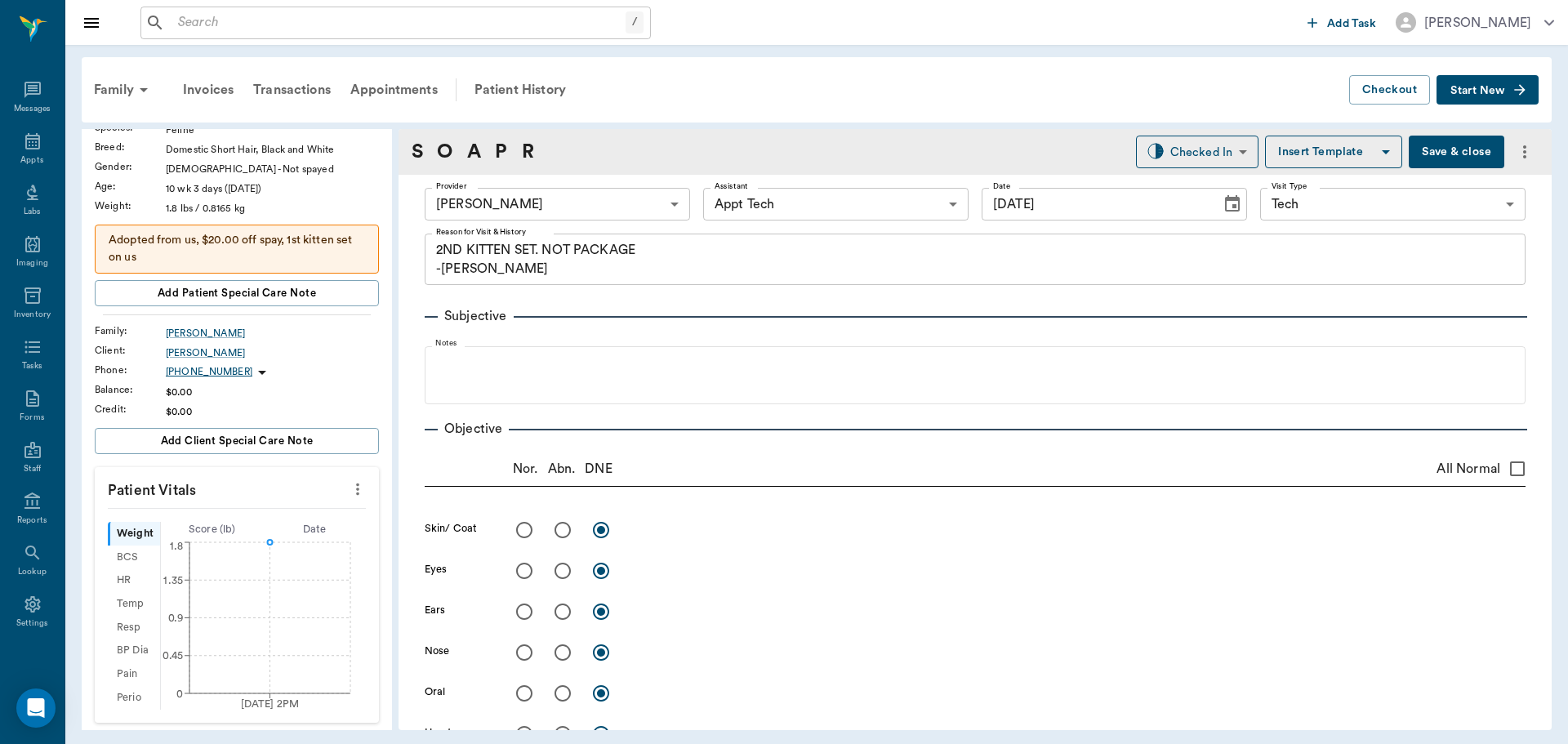
click at [348, 487] on icon "more" at bounding box center [357, 489] width 18 height 19
click at [292, 514] on span "Enter Vitals" at bounding box center [277, 517] width 137 height 17
click at [252, 542] on input "text" at bounding box center [236, 538] width 142 height 33
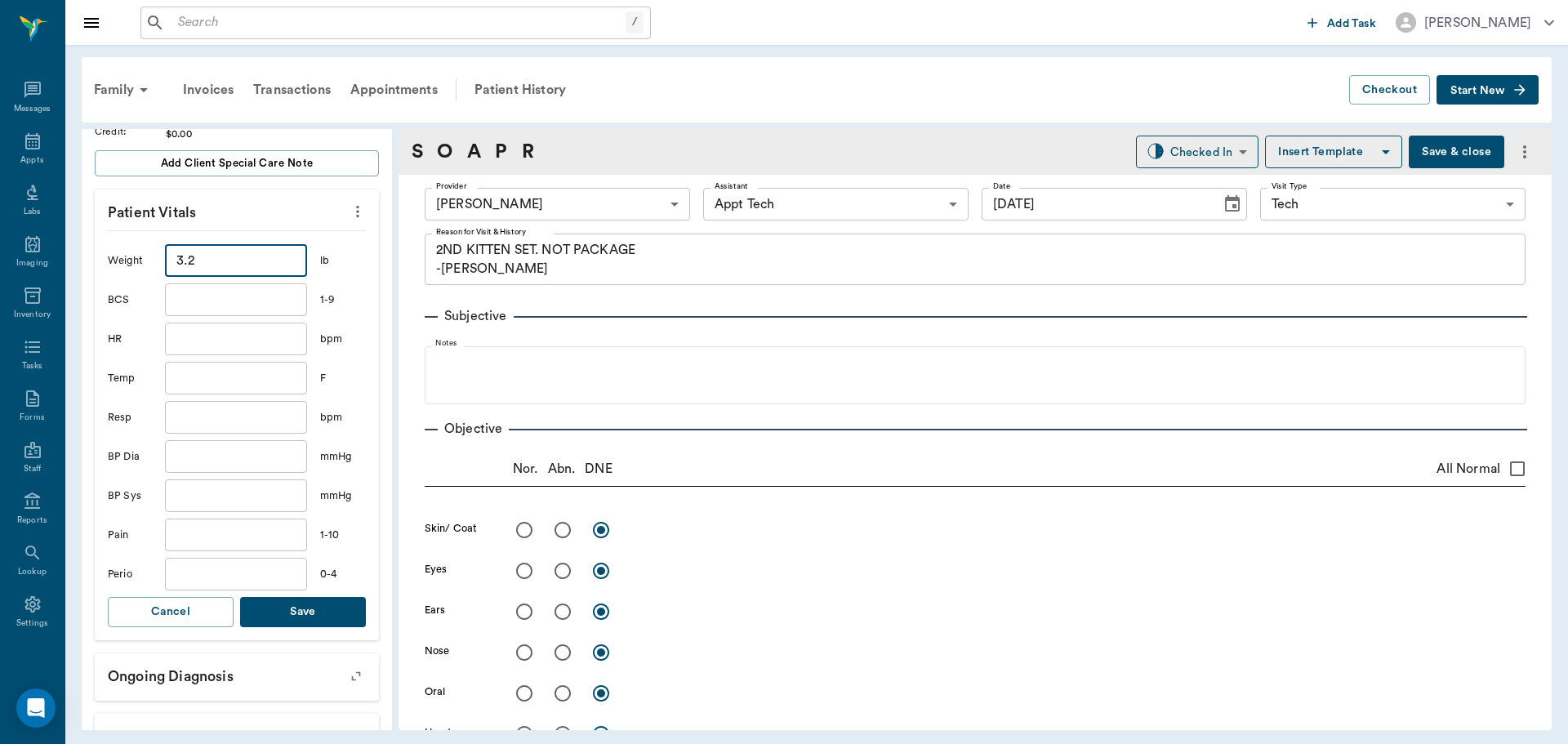
scroll to position [408, 0]
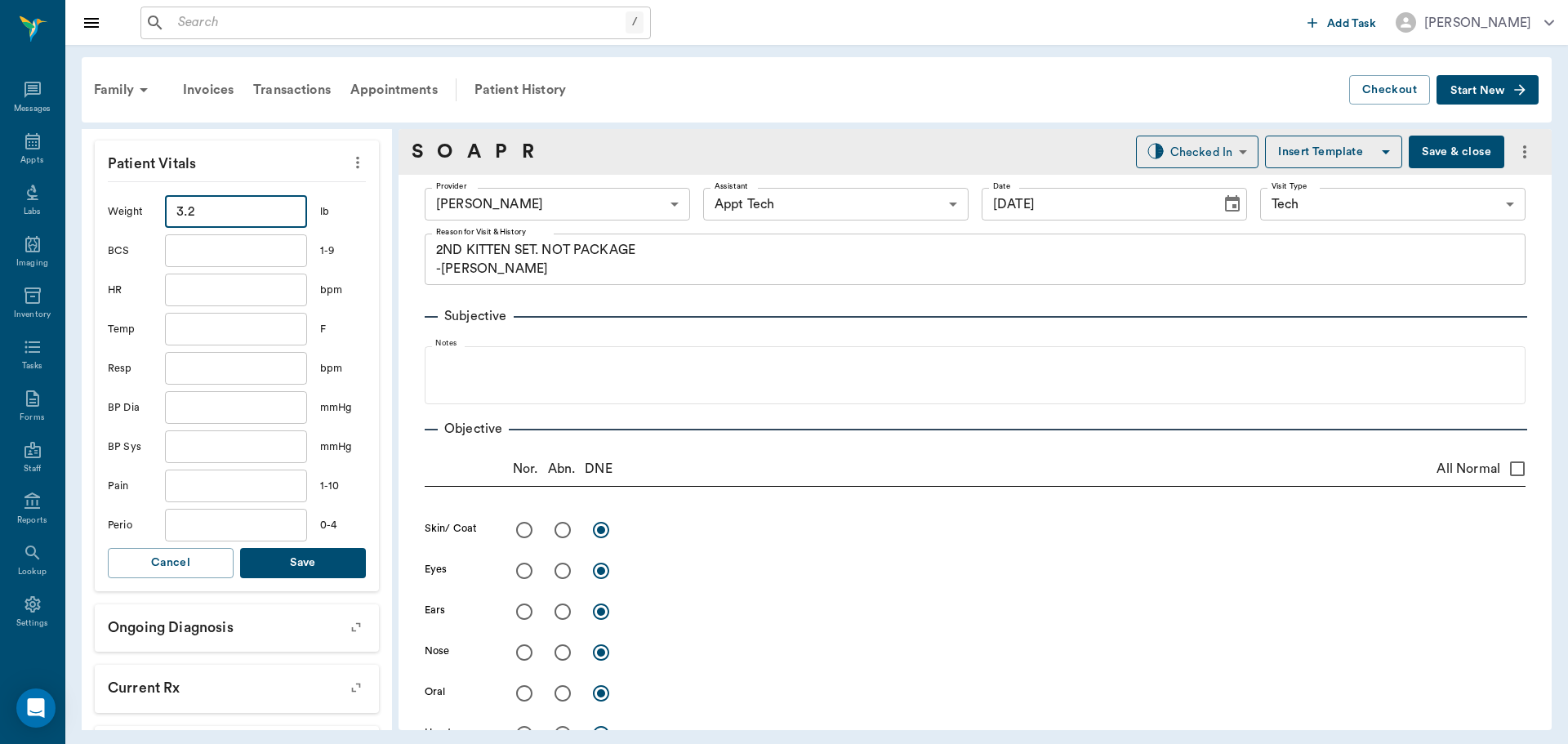
type input "3.2"
click at [317, 560] on button "Save" at bounding box center [303, 564] width 125 height 31
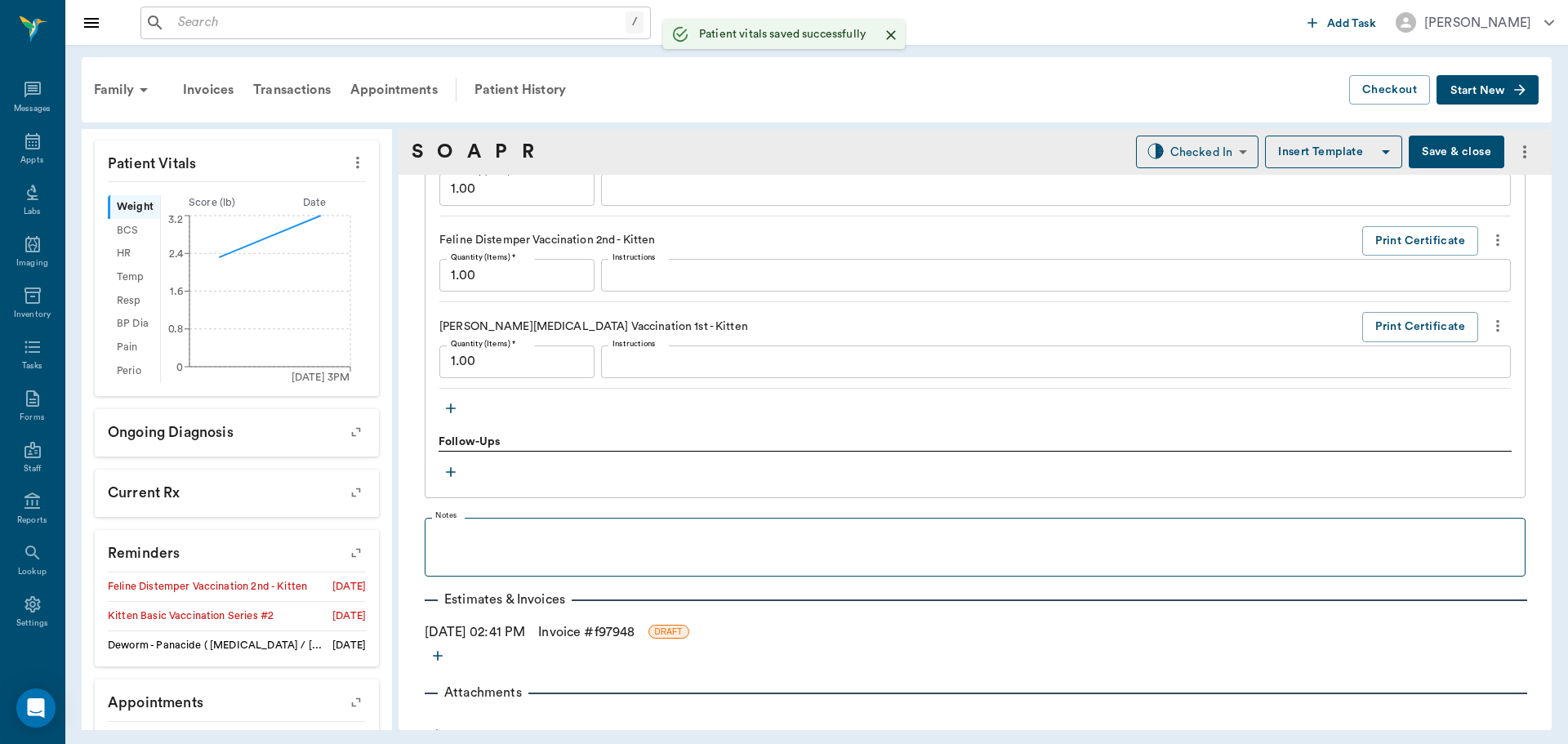
scroll to position [1361, 0]
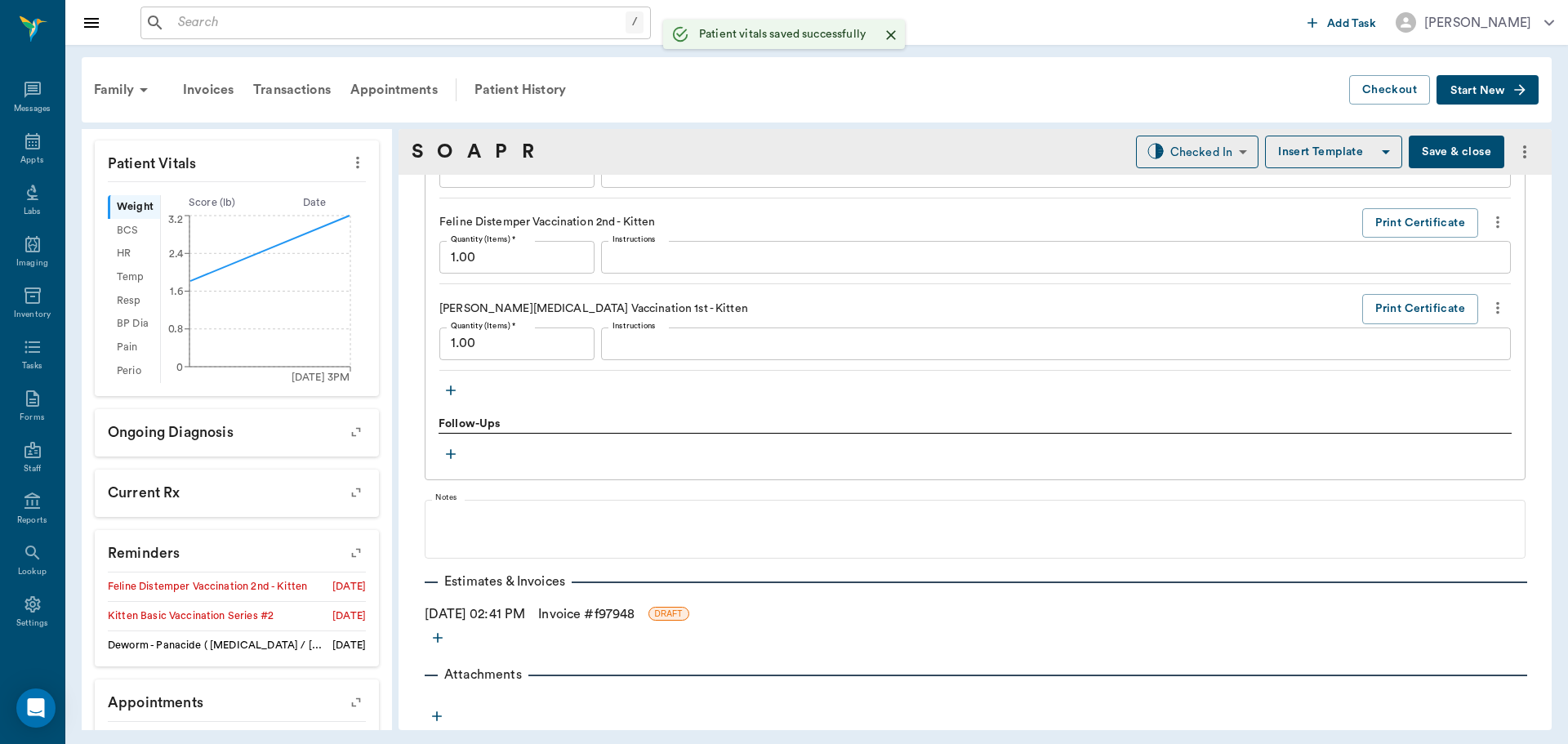
click at [451, 385] on icon "button" at bounding box center [450, 390] width 16 height 16
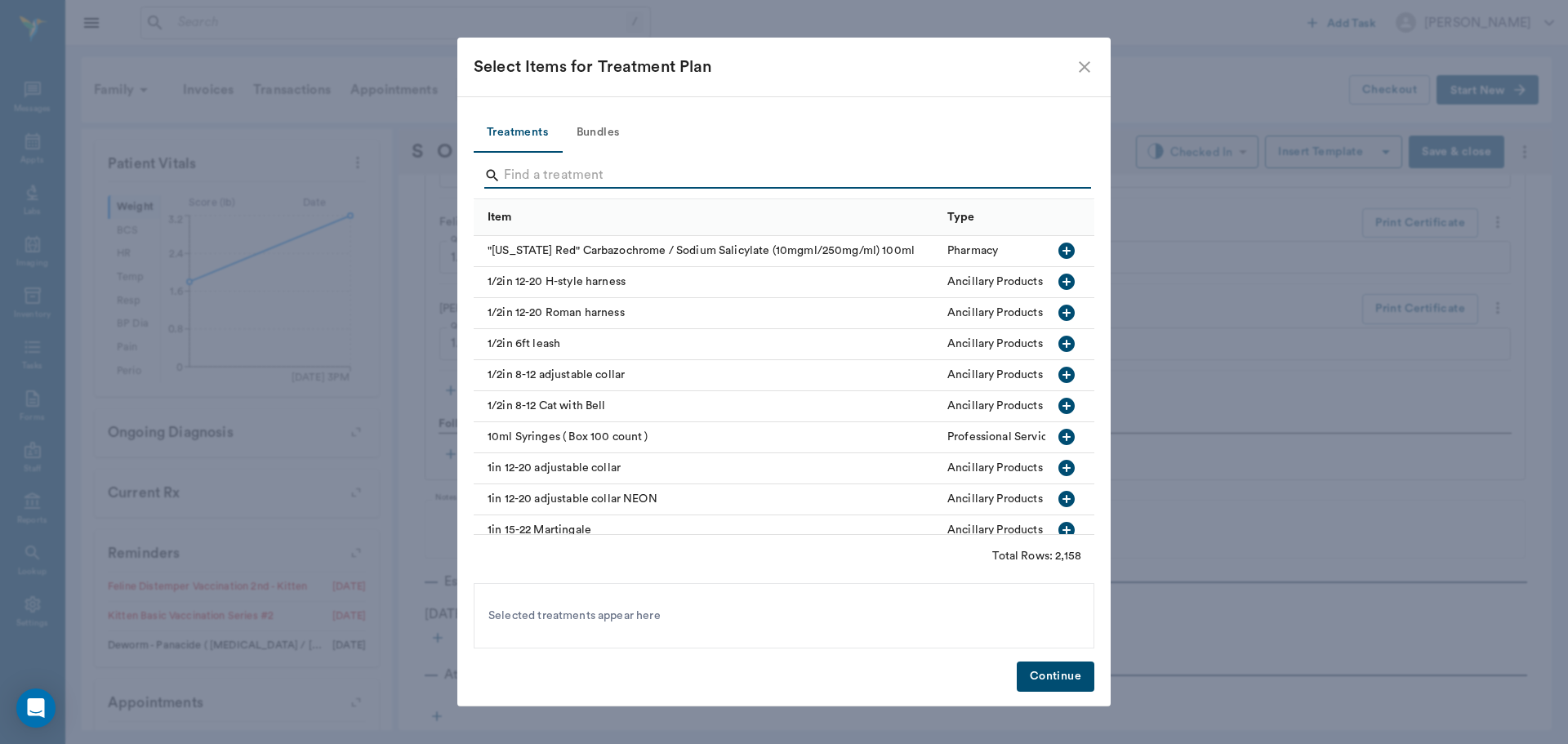
click at [554, 174] on input "Search" at bounding box center [786, 175] width 563 height 26
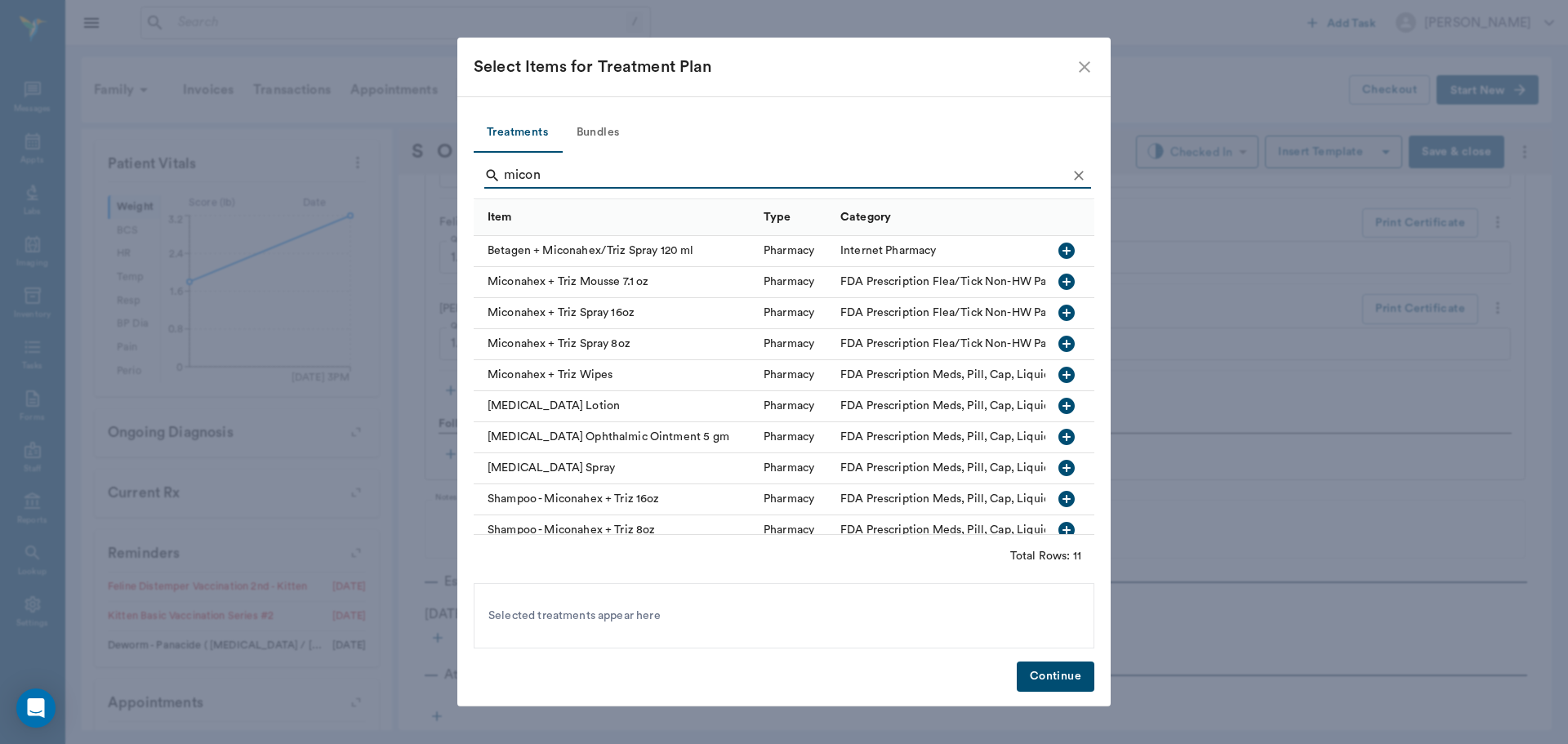
type input "micon"
click at [1059, 280] on icon "button" at bounding box center [1066, 281] width 16 height 16
click at [1065, 677] on button "Continue" at bounding box center [1056, 677] width 78 height 31
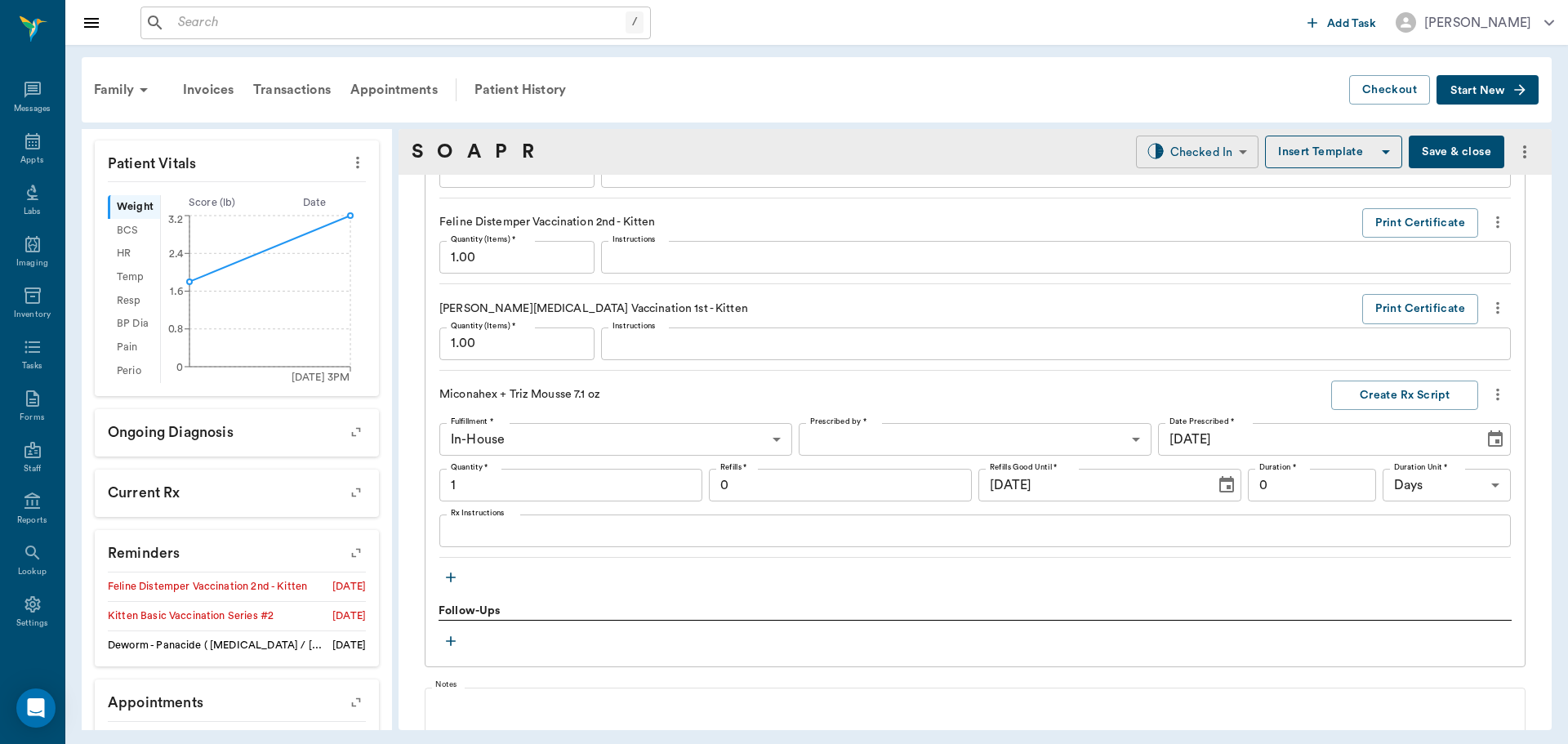
click at [1176, 157] on body "/ ​ Add Task Dr. Bert Ellsworth Nectar Messages Appts Labs Imaging Inventory Ta…" at bounding box center [784, 372] width 1568 height 744
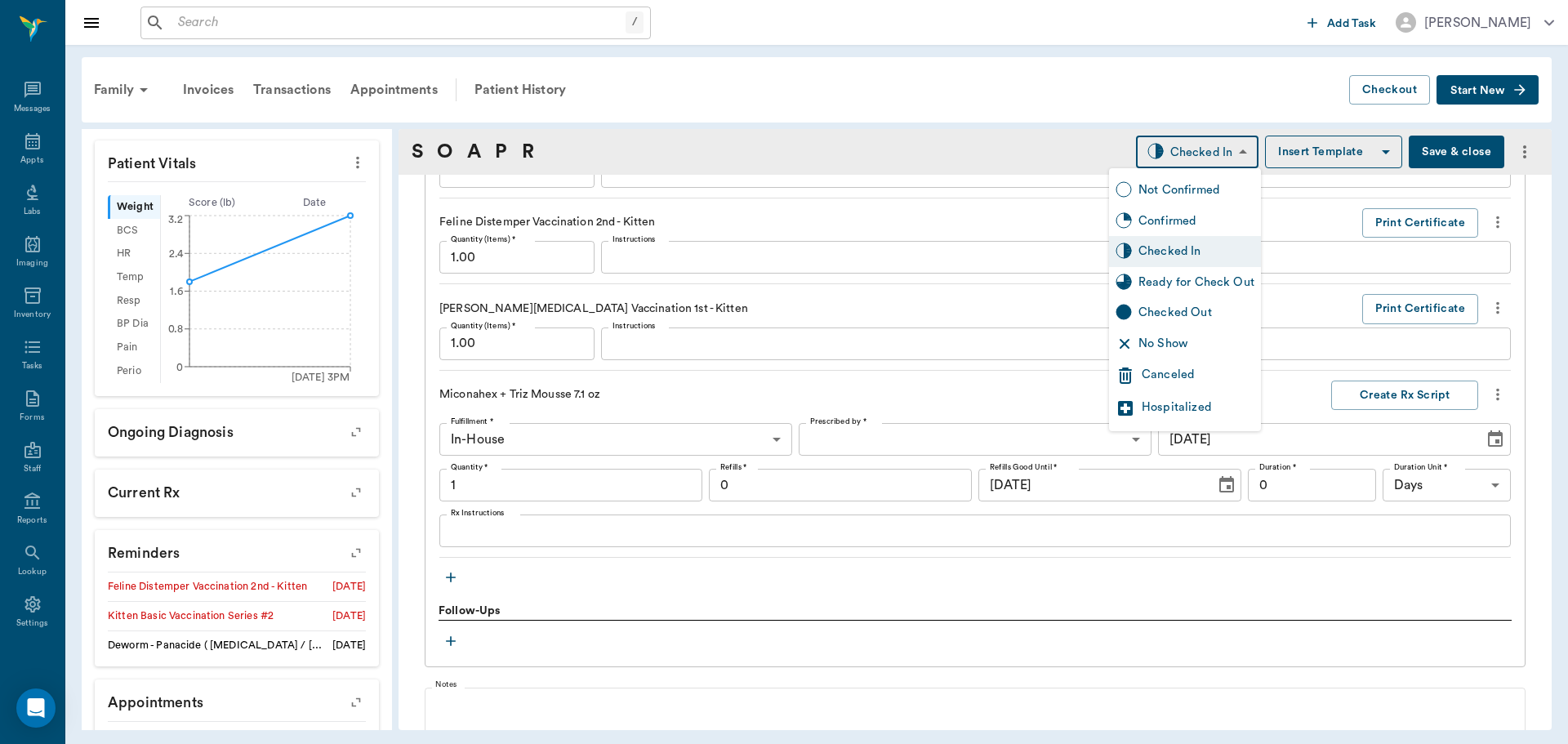
type input "1.00"
click at [1176, 291] on div "Ready for Check Out" at bounding box center [1196, 282] width 116 height 18
type input "READY_TO_CHECKOUT"
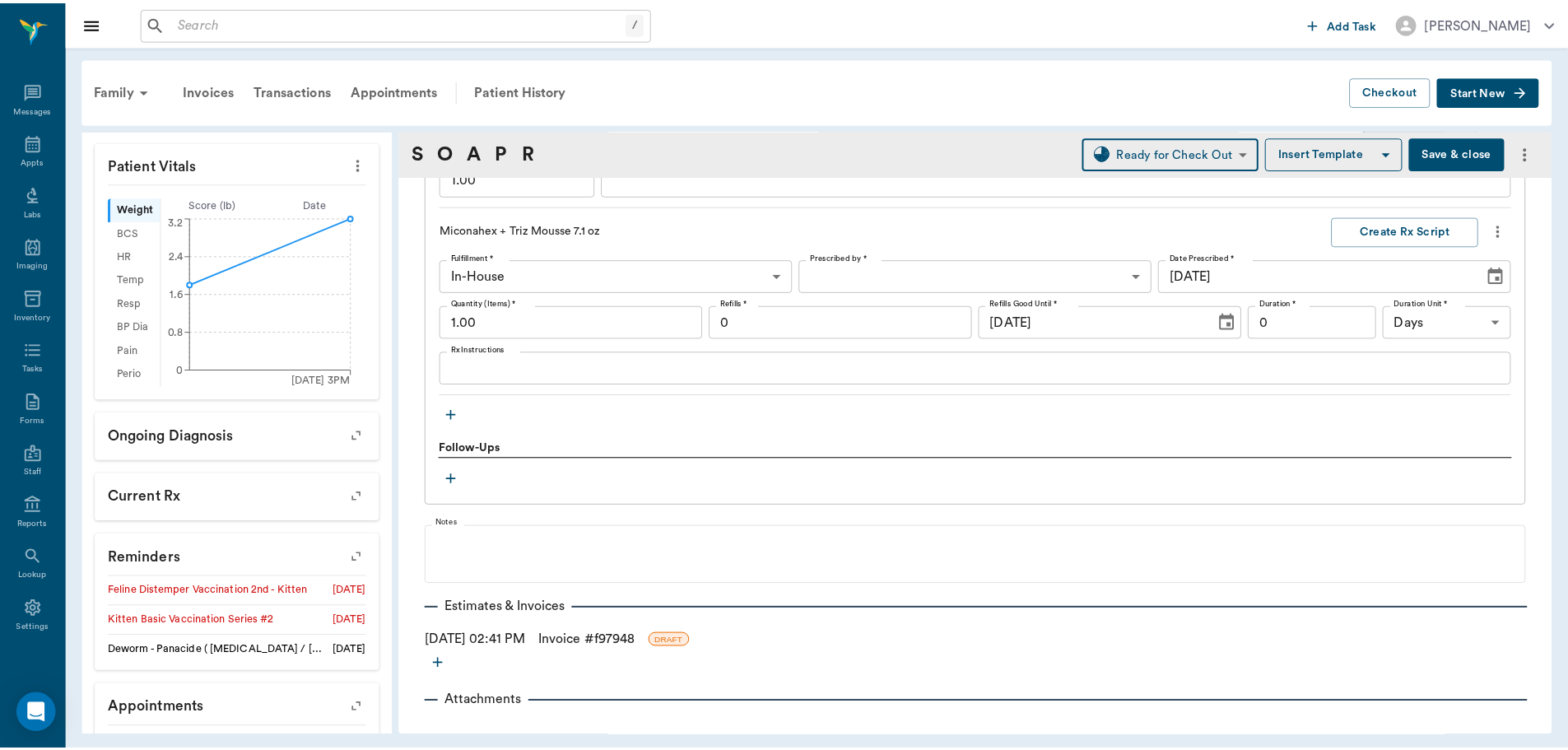
scroll to position [1561, 0]
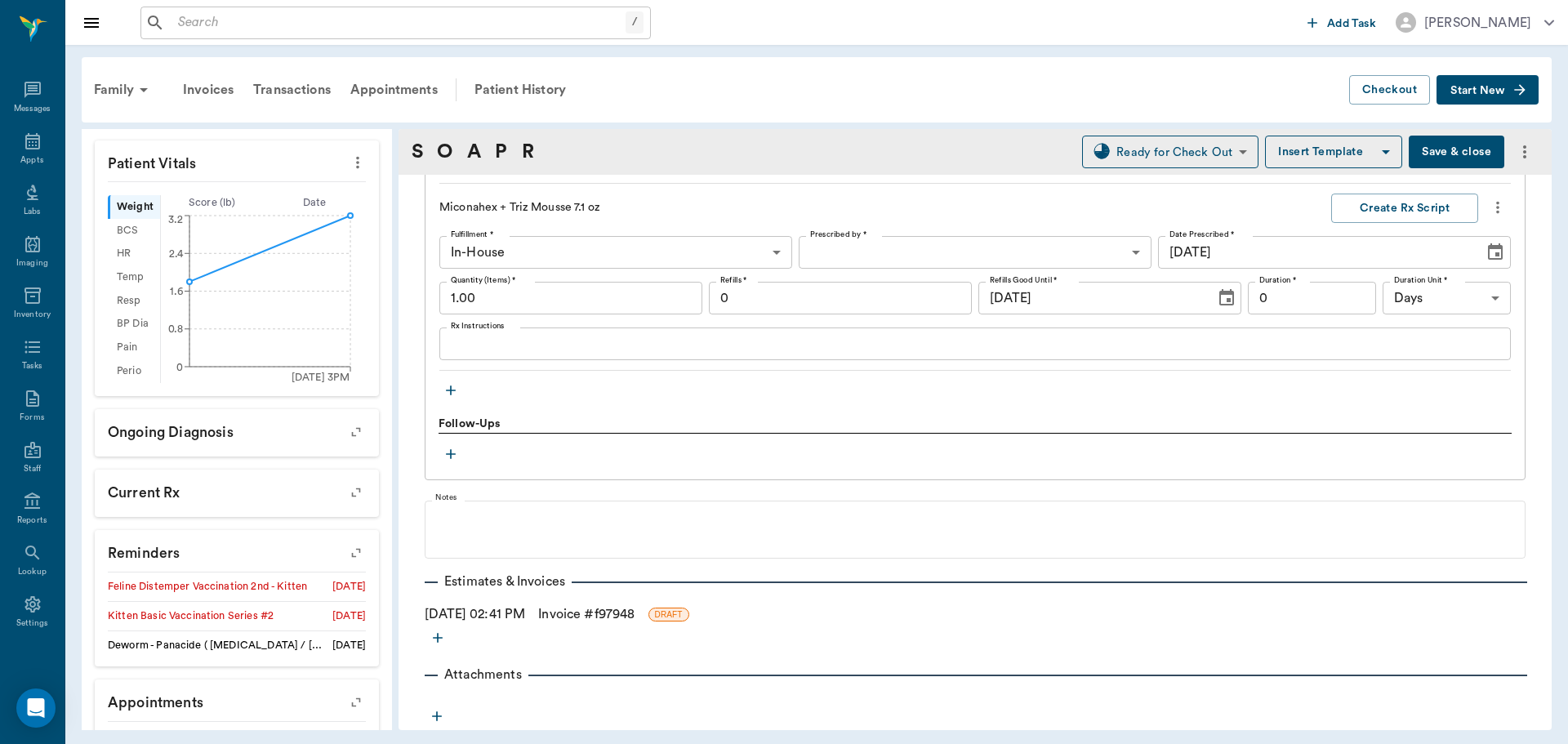
click at [599, 616] on link "Invoice # f97948" at bounding box center [587, 614] width 97 height 19
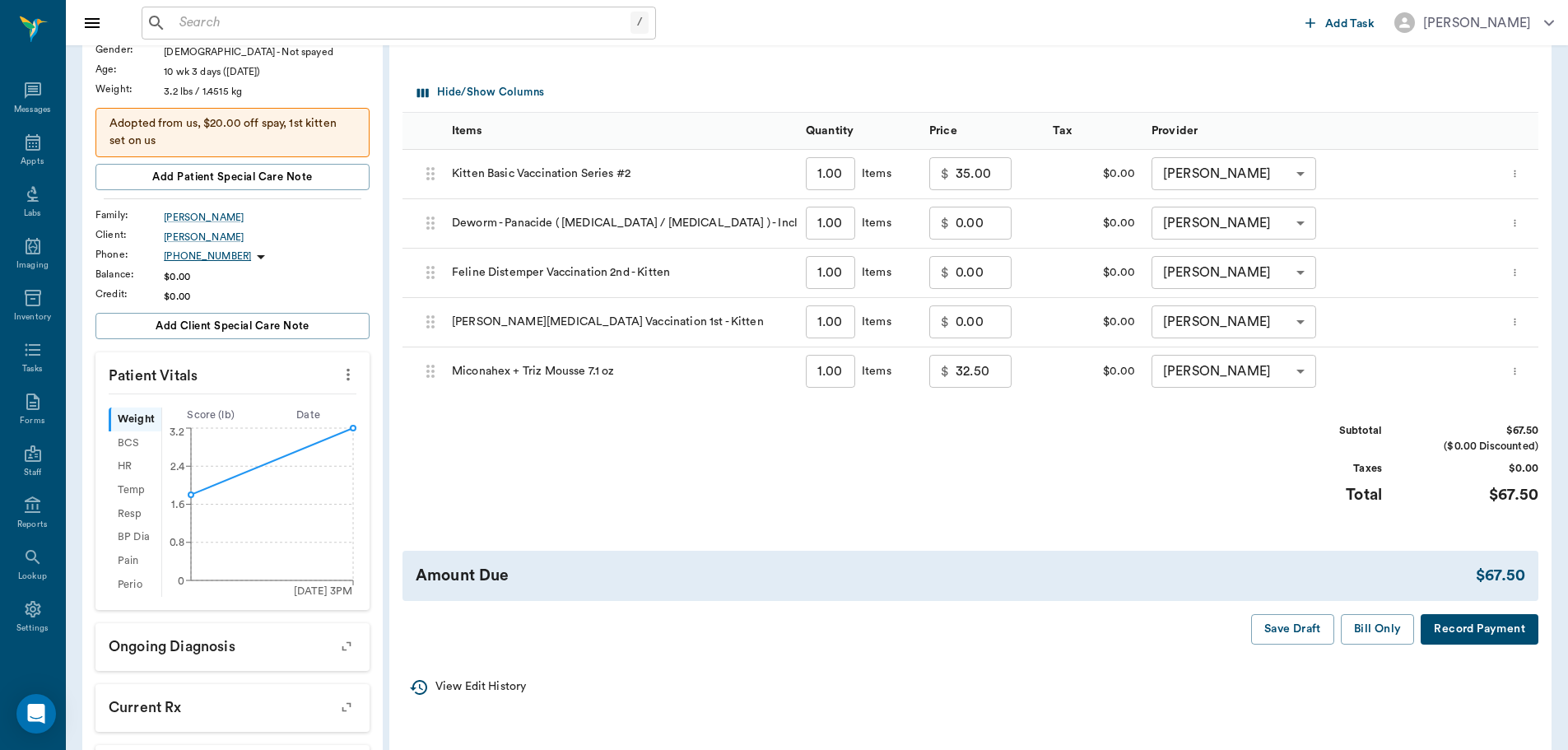
scroll to position [329, 0]
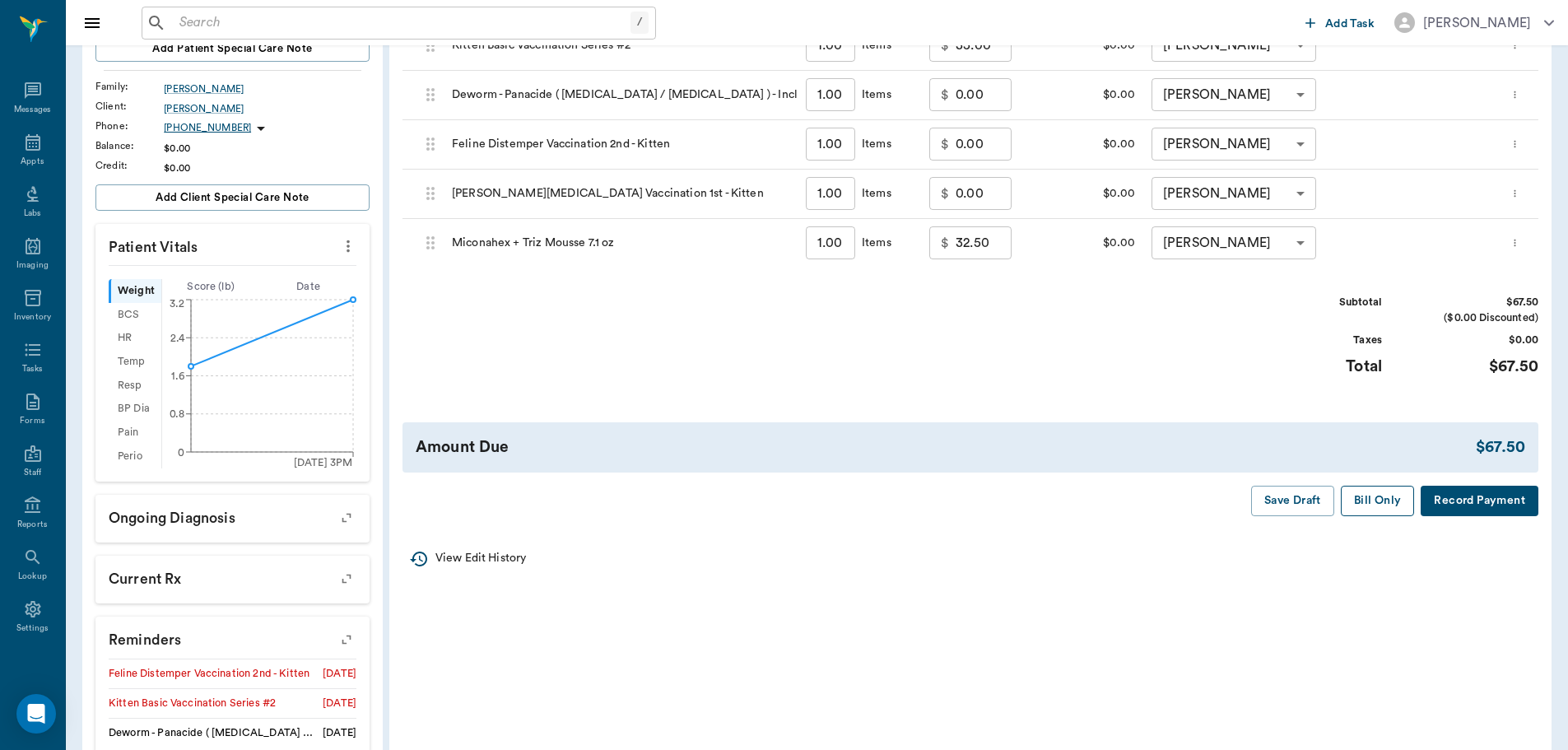
click at [1366, 501] on button "Bill Only" at bounding box center [1378, 501] width 74 height 31
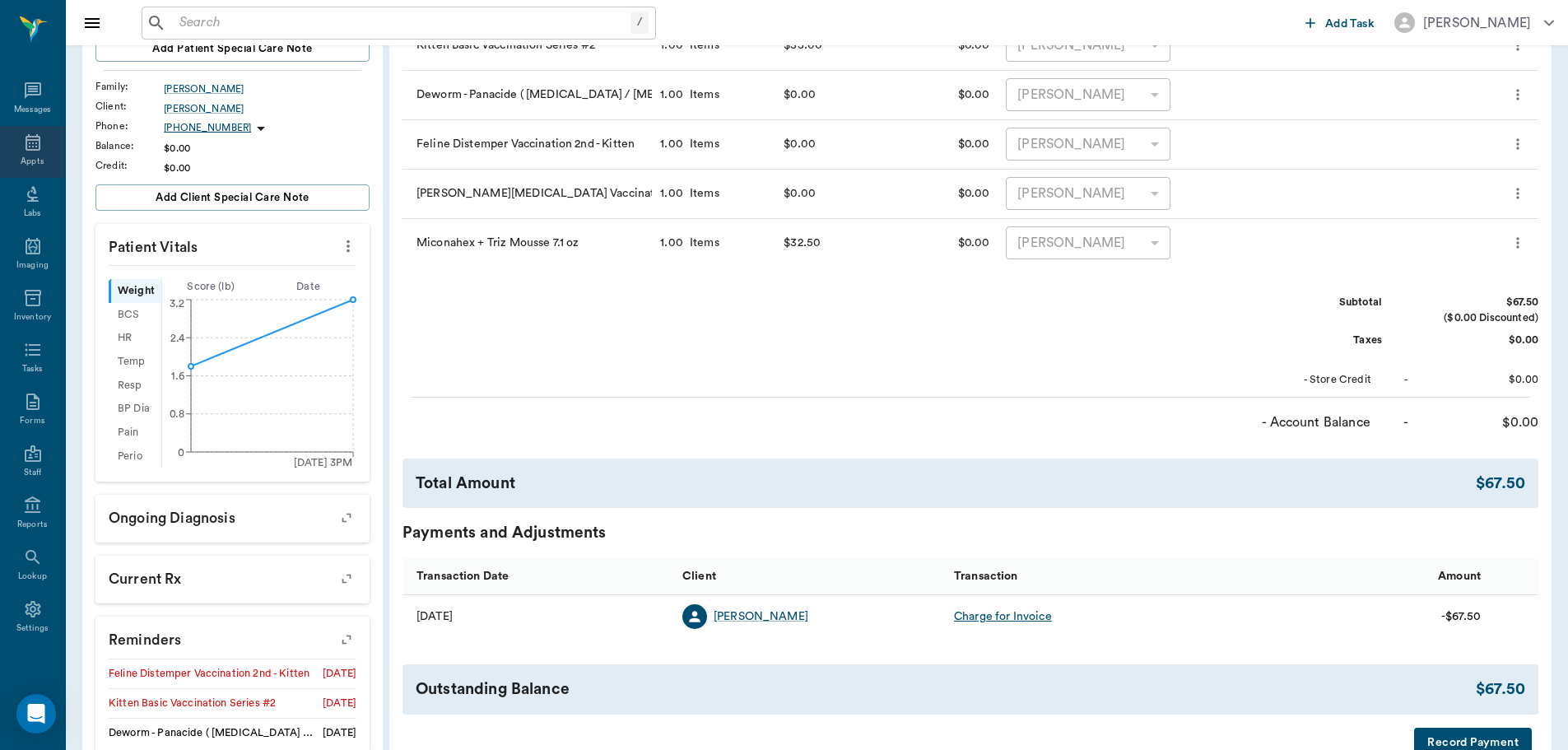
click at [26, 149] on icon at bounding box center [32, 142] width 15 height 16
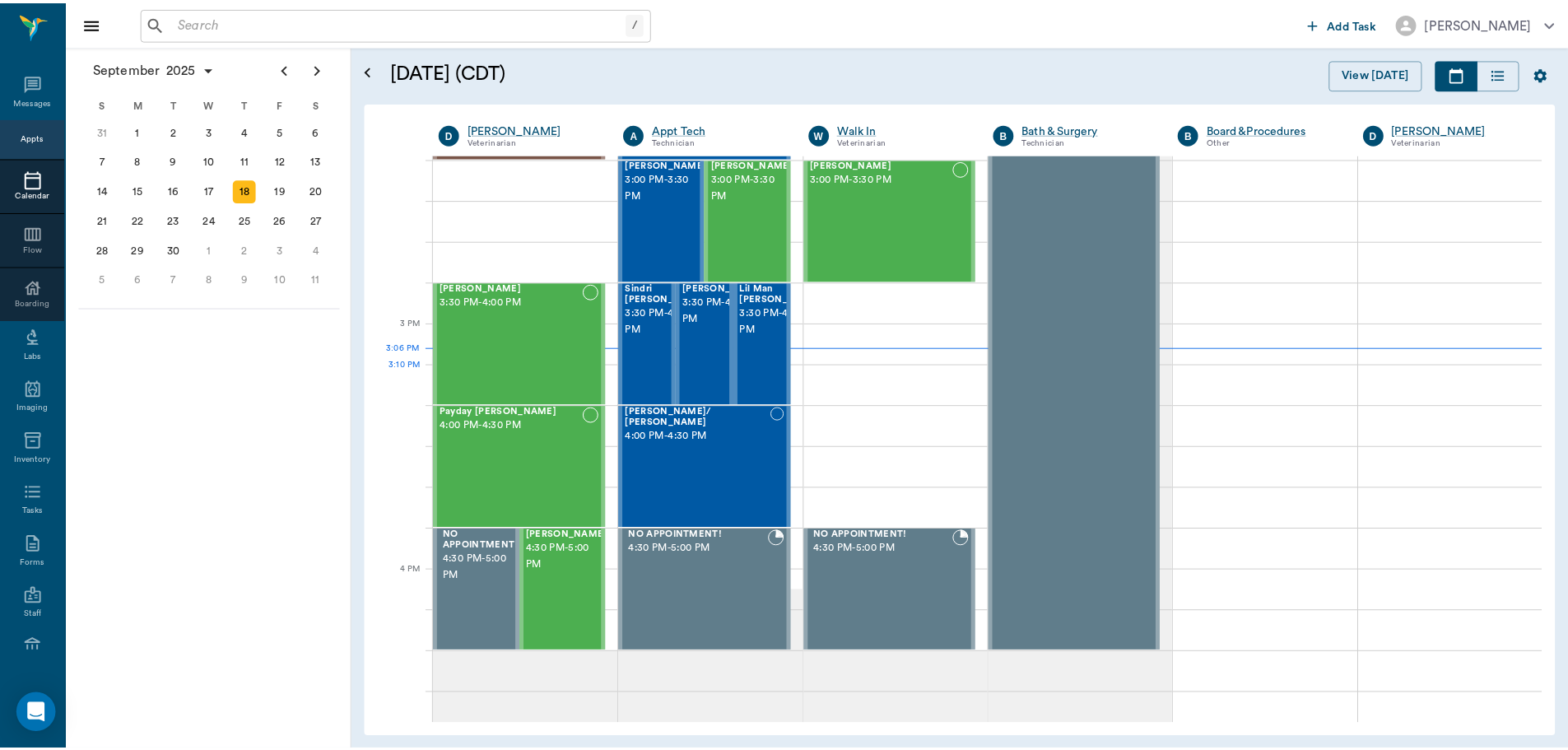
scroll to position [1567, 0]
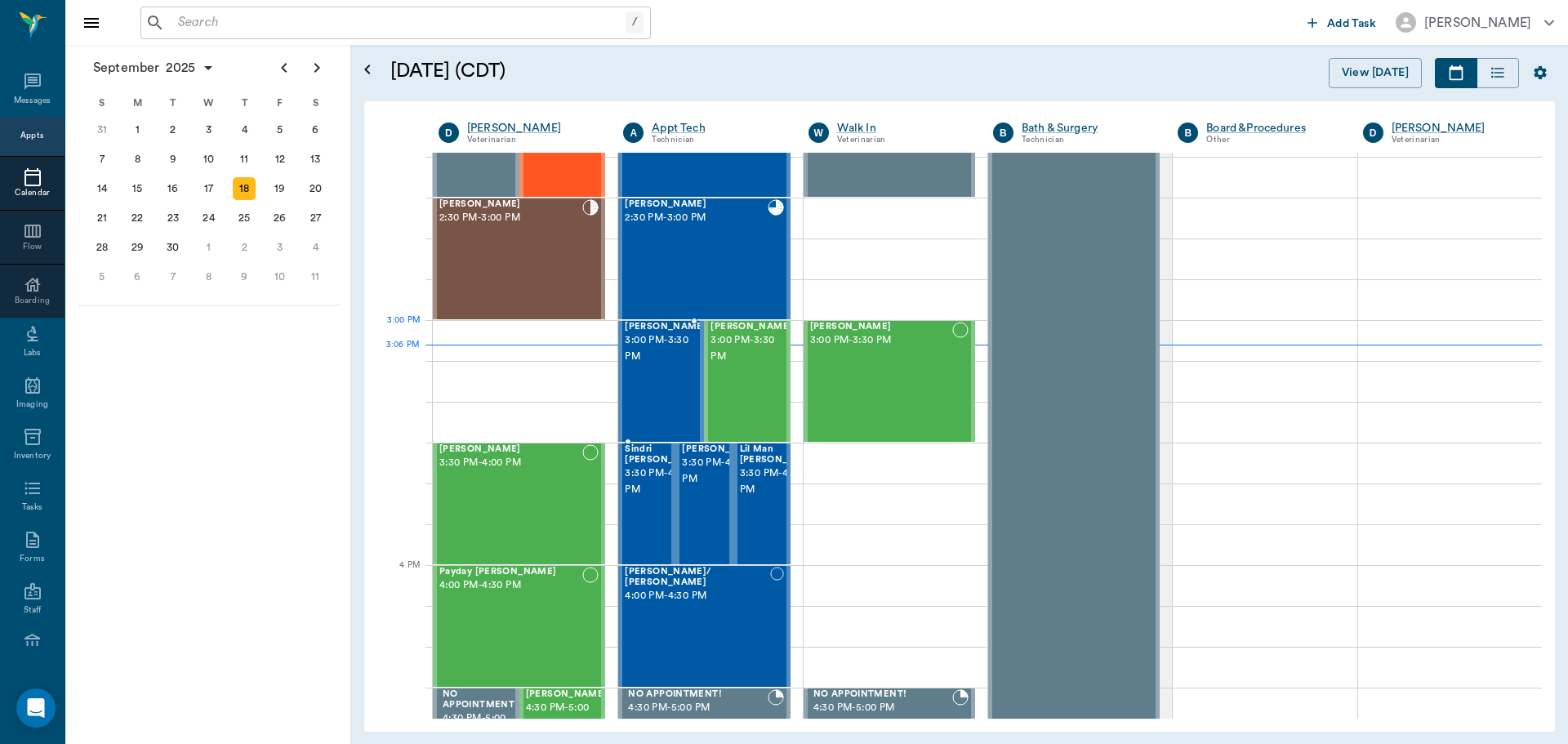
click at [644, 358] on span "3:00 PM - 3:30 PM" at bounding box center [665, 348] width 81 height 33
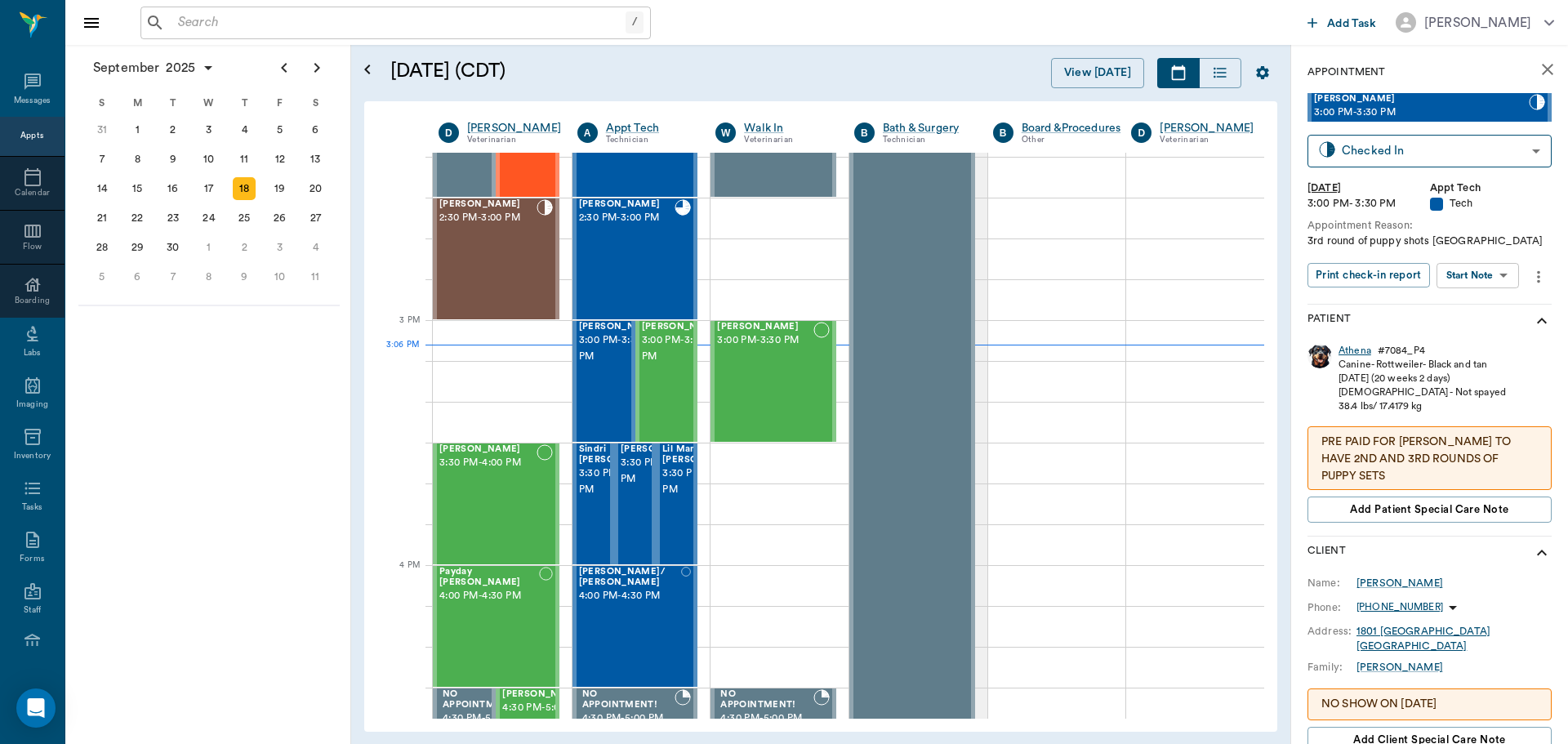
click at [1357, 349] on div "Athena" at bounding box center [1354, 351] width 33 height 14
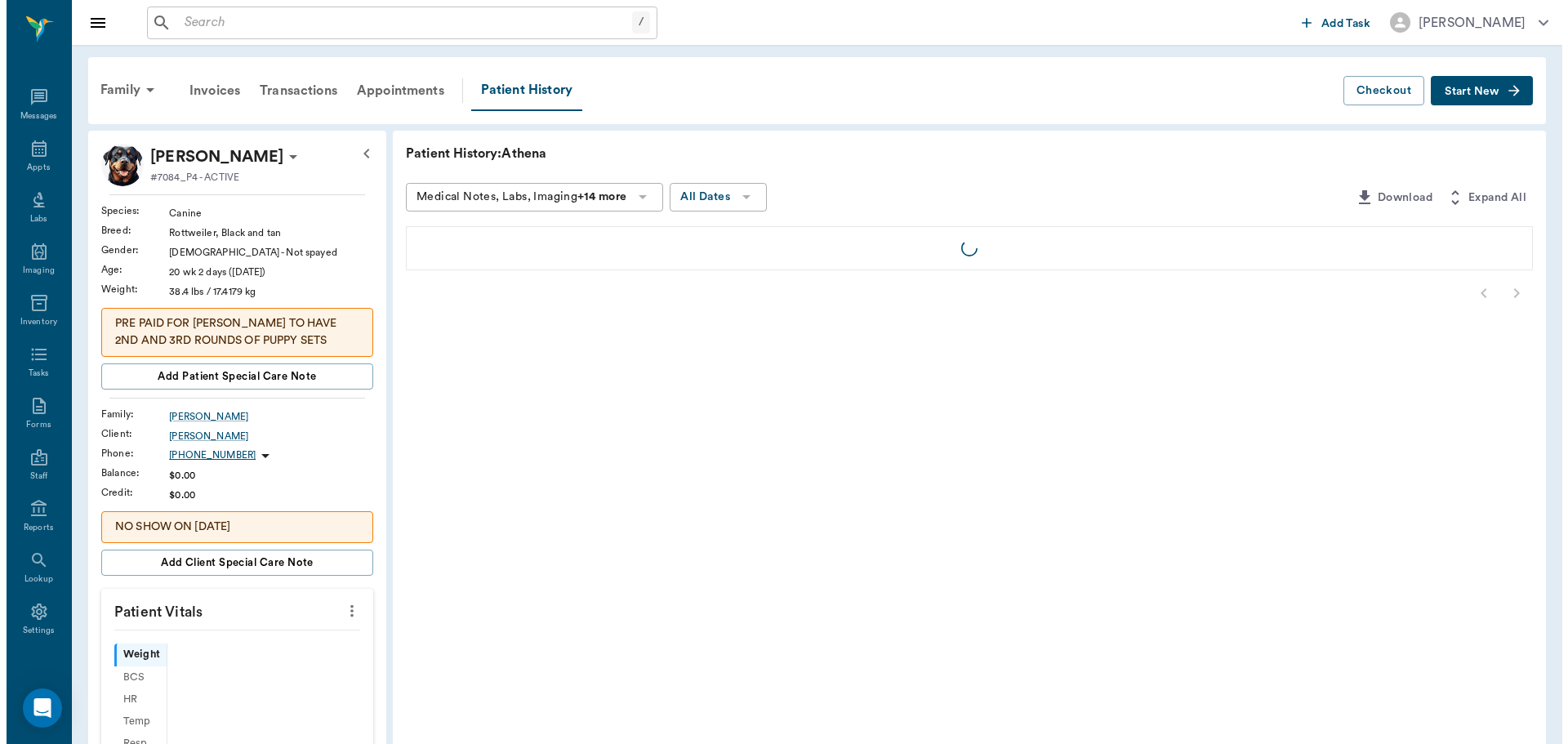
scroll to position [8, 0]
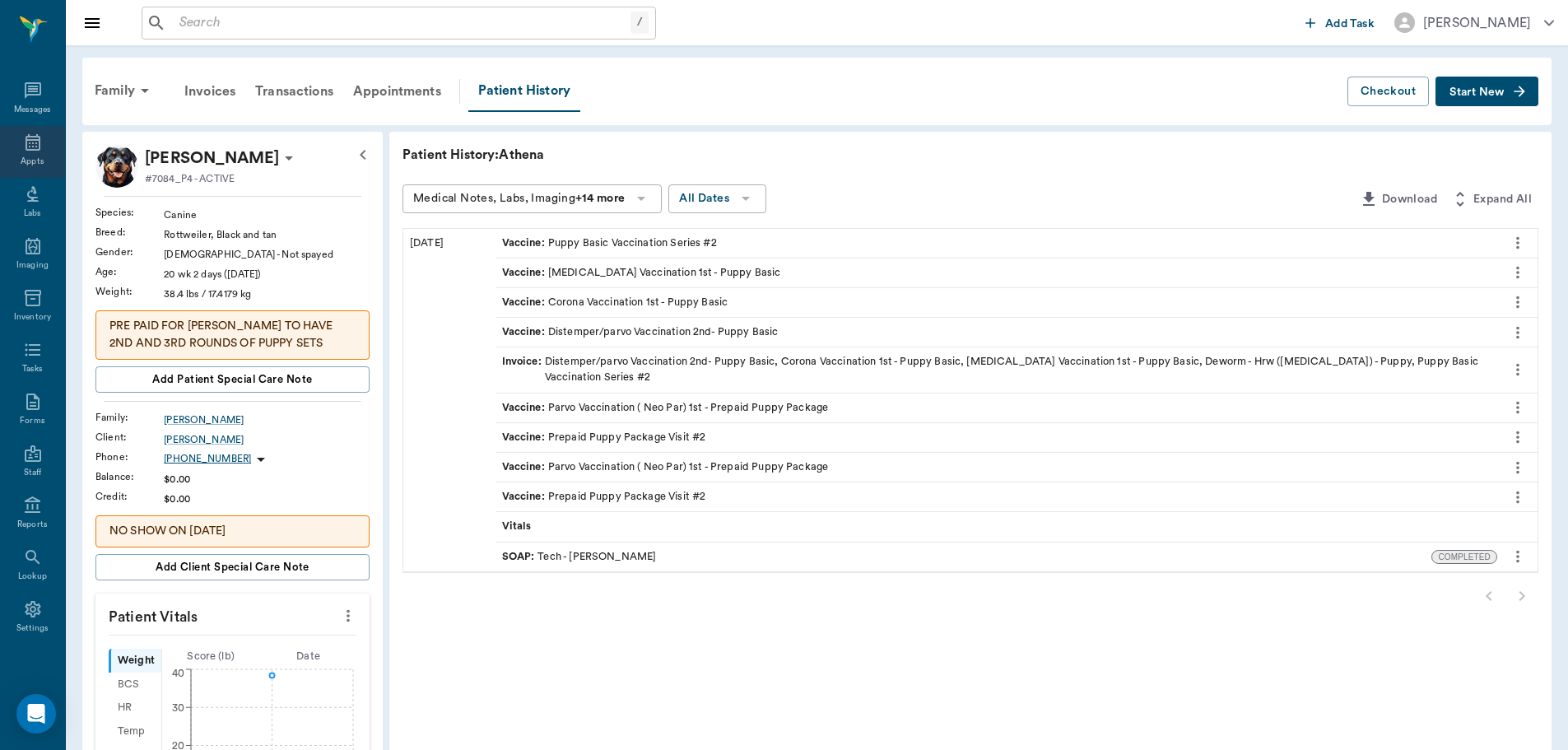
click at [26, 149] on icon at bounding box center [32, 142] width 15 height 16
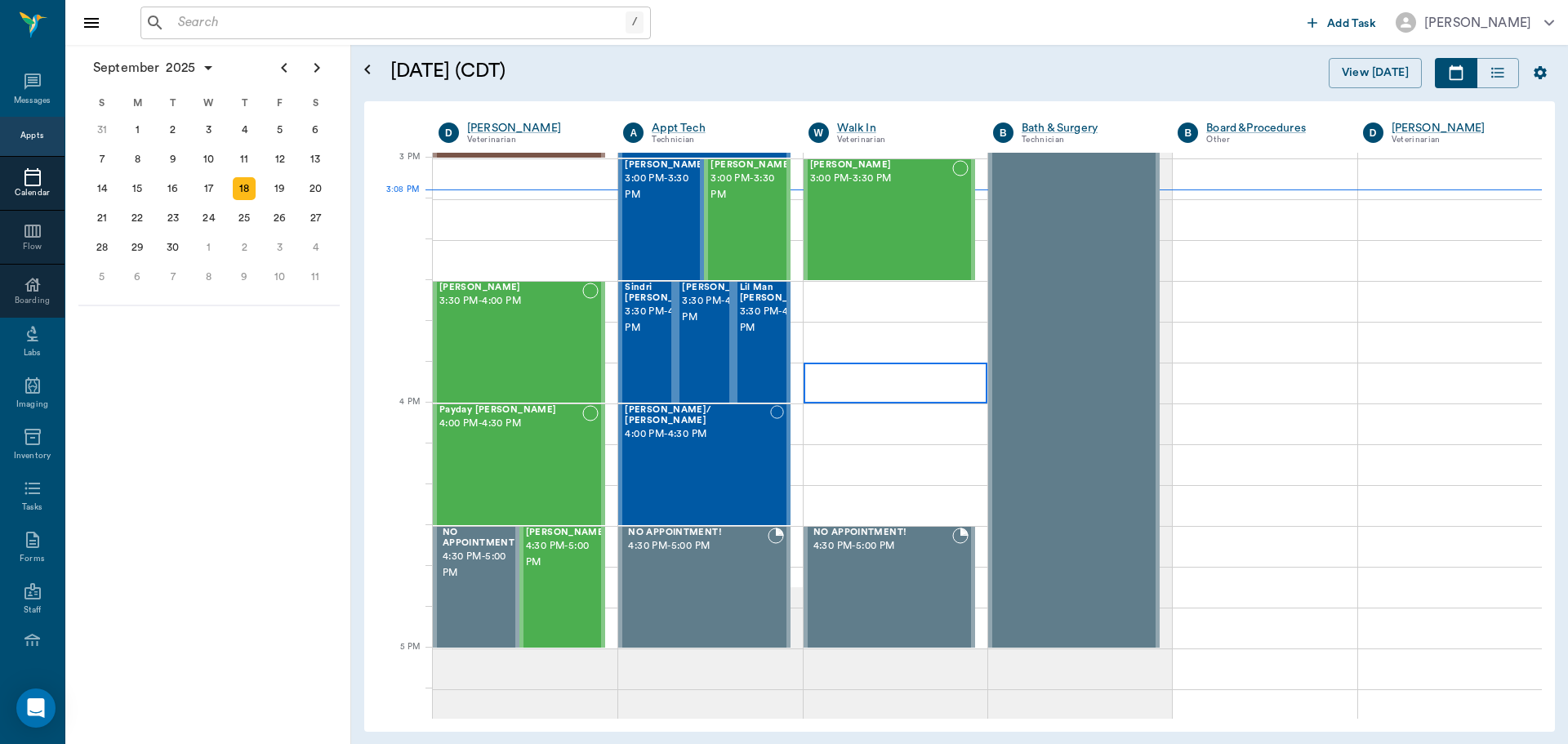
scroll to position [1716, 0]
click at [660, 224] on div "Athena Benson 3:00 PM - 3:30 PM" at bounding box center [665, 219] width 81 height 119
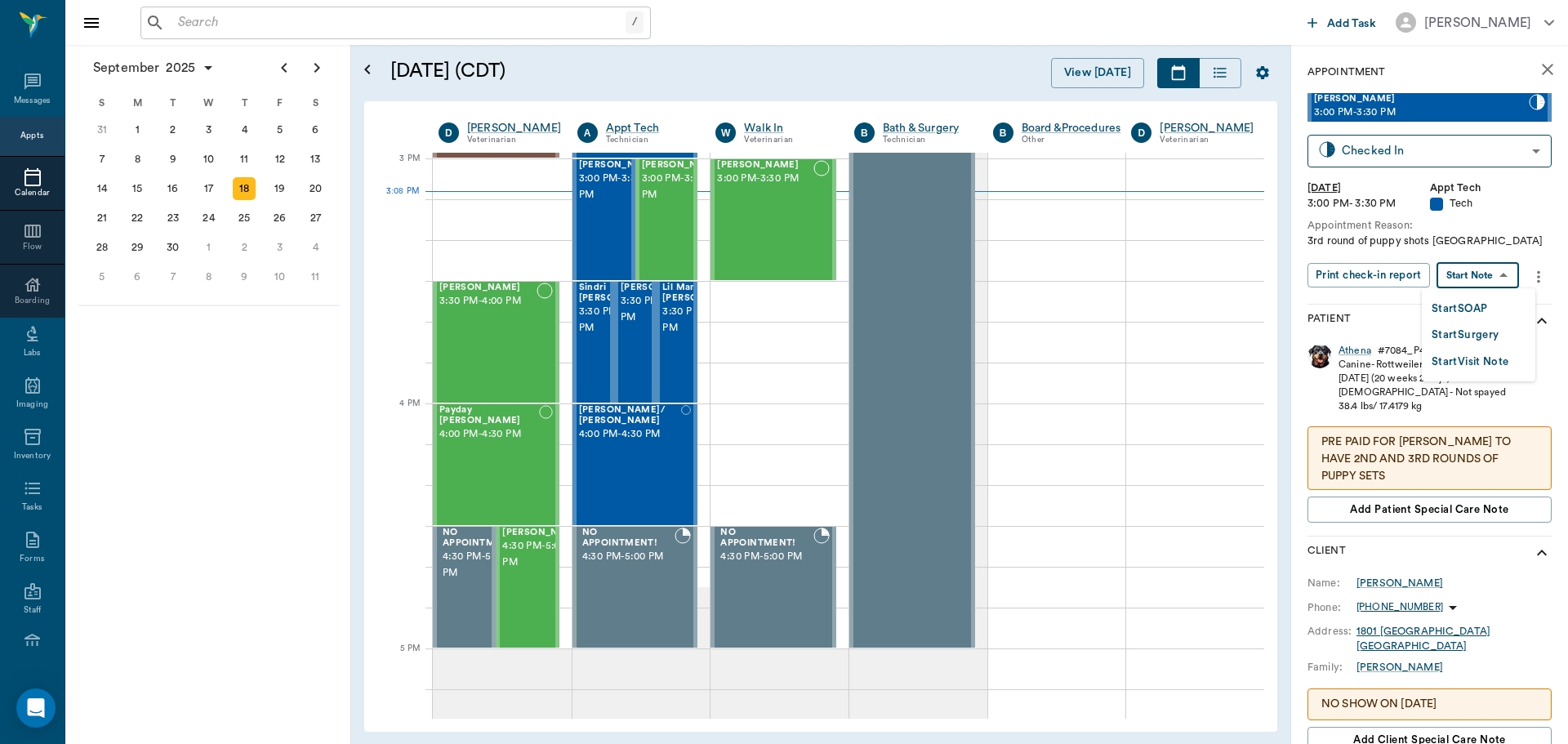
click at [1498, 278] on body "/ ​ Add Task Dr. Bert Ellsworth Nectar Messages Appts Calendar Flow Boarding La…" at bounding box center [784, 372] width 1568 height 744
click at [1486, 303] on button "Start SOAP" at bounding box center [1460, 309] width 56 height 19
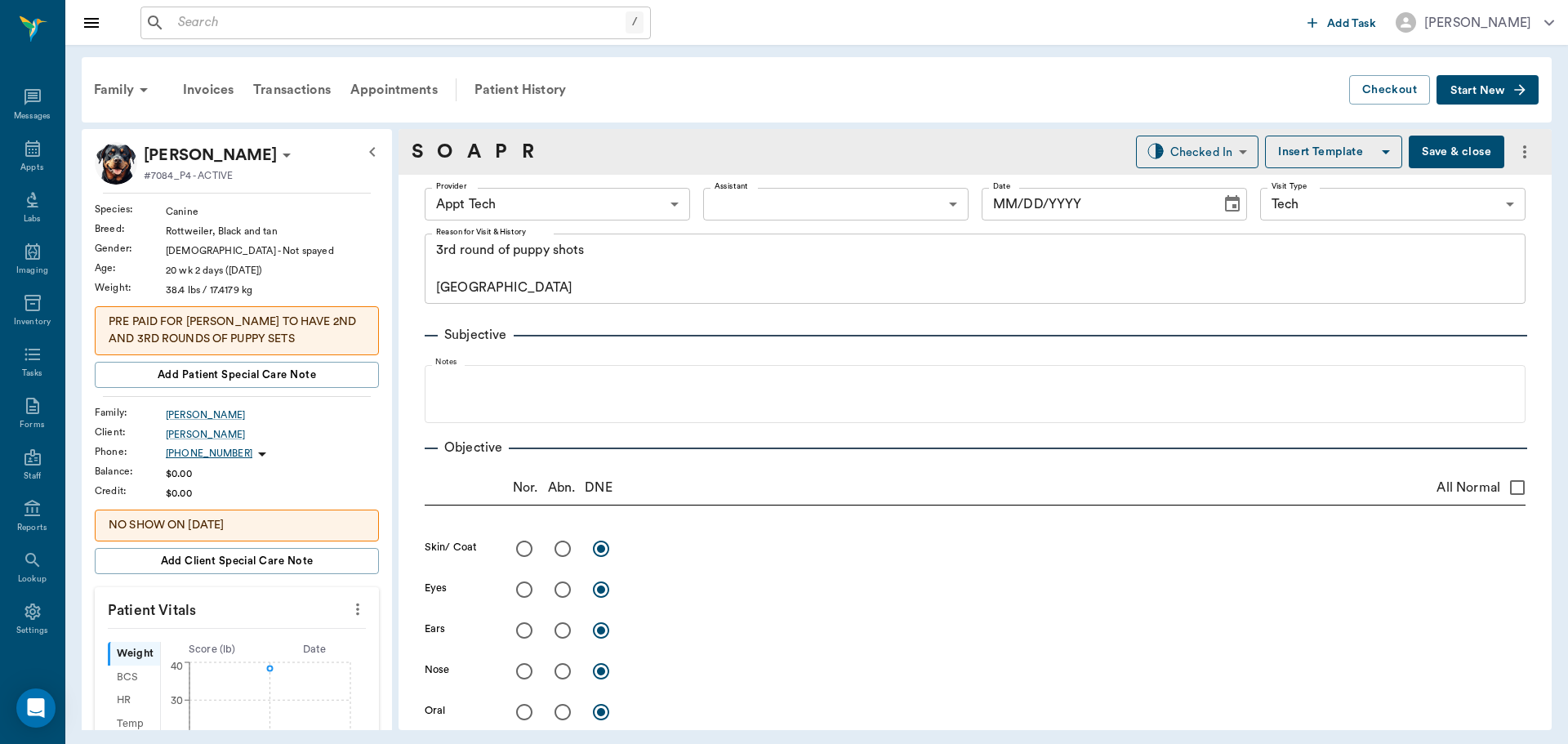
scroll to position [8, 0]
type input "63ec2f075fda476ae8351a4c"
type input "65d2be4f46e3a538d89b8c1a"
type textarea "3rd round of puppy shots Caryn"
type input "[DATE]"
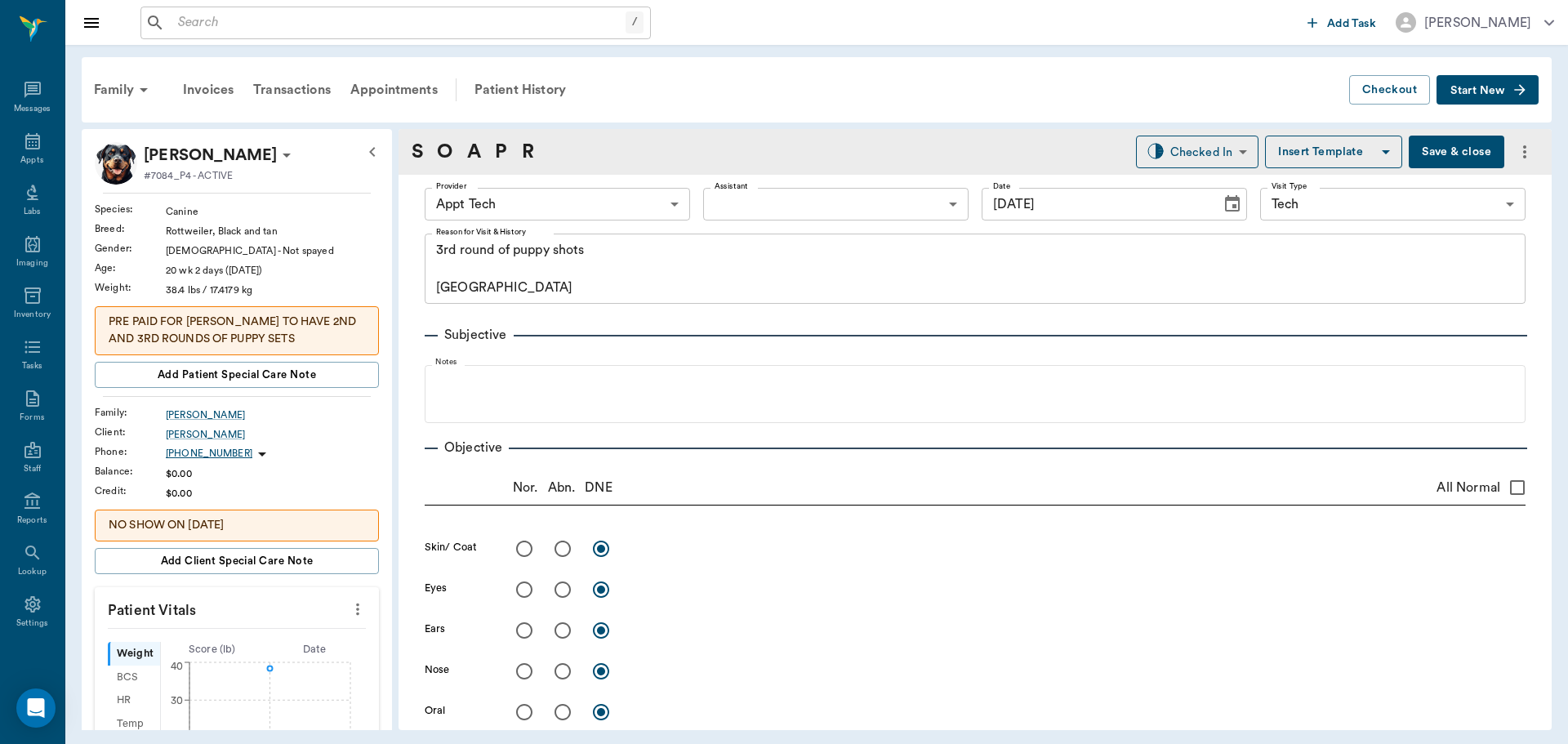
click at [348, 611] on icon "more" at bounding box center [357, 608] width 18 height 19
click at [314, 641] on span "Enter Vitals" at bounding box center [277, 637] width 137 height 17
click at [286, 658] on input "text" at bounding box center [236, 658] width 142 height 33
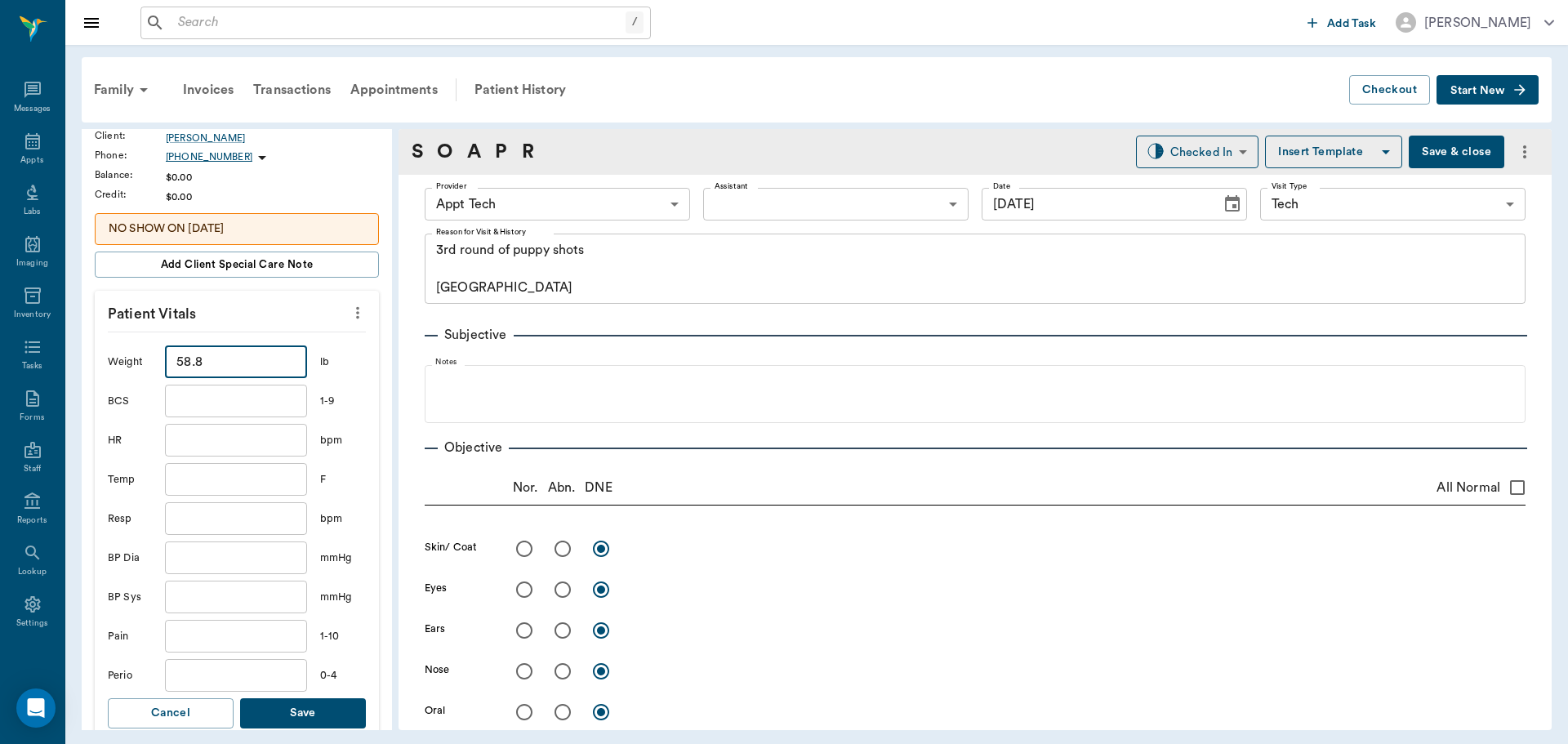
scroll to position [490, 0]
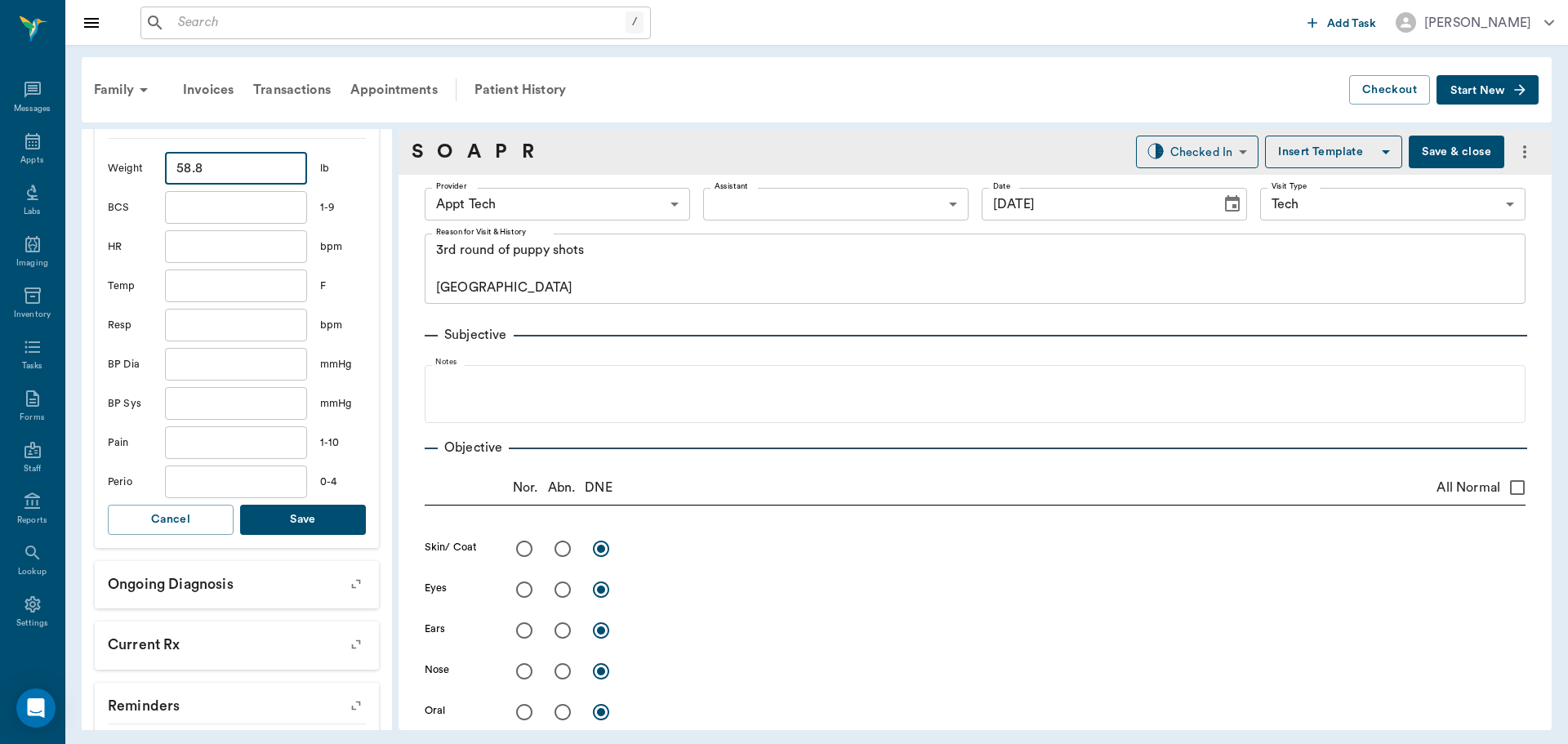
type input "58.8"
click at [287, 516] on button "Save" at bounding box center [303, 520] width 125 height 31
click at [553, 190] on body "/ ​ Add Task Dr. Bert Ellsworth Nectar Messages Appts Labs Imaging Inventory Ta…" at bounding box center [784, 372] width 1568 height 744
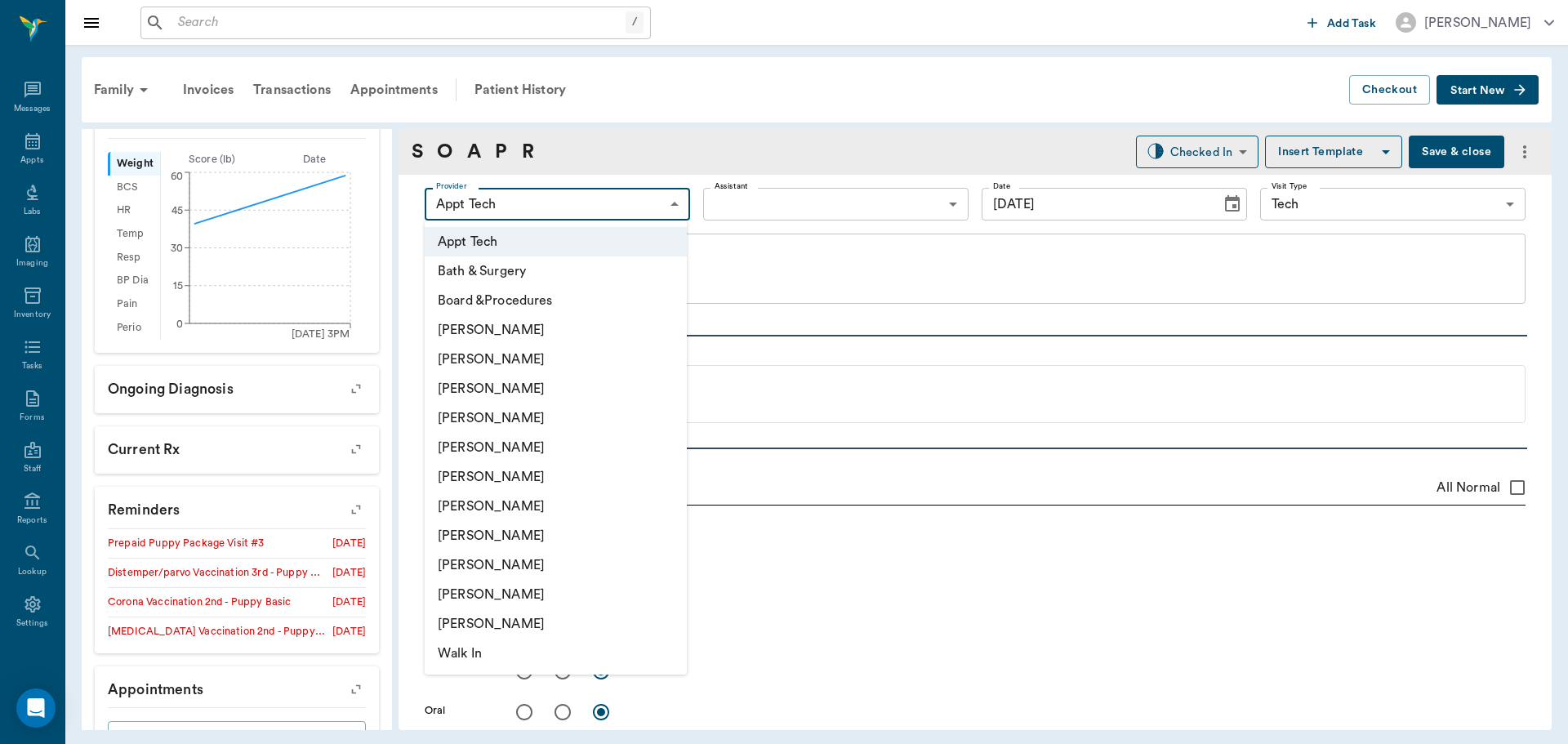
click at [571, 504] on li "Hunter Graves" at bounding box center [555, 506] width 262 height 30
type input "682b670d8bdc6f7f8feef3db"
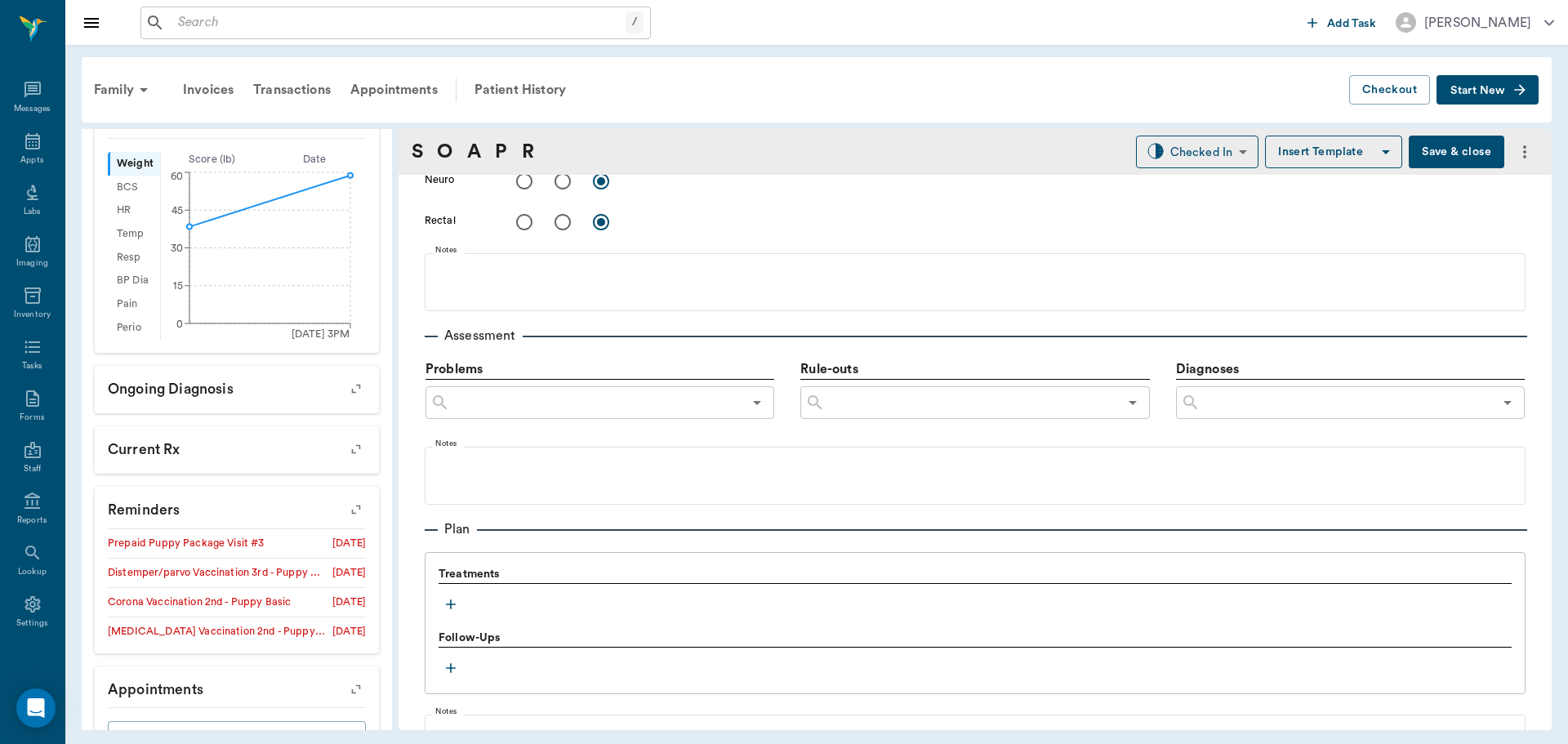
scroll to position [1011, 0]
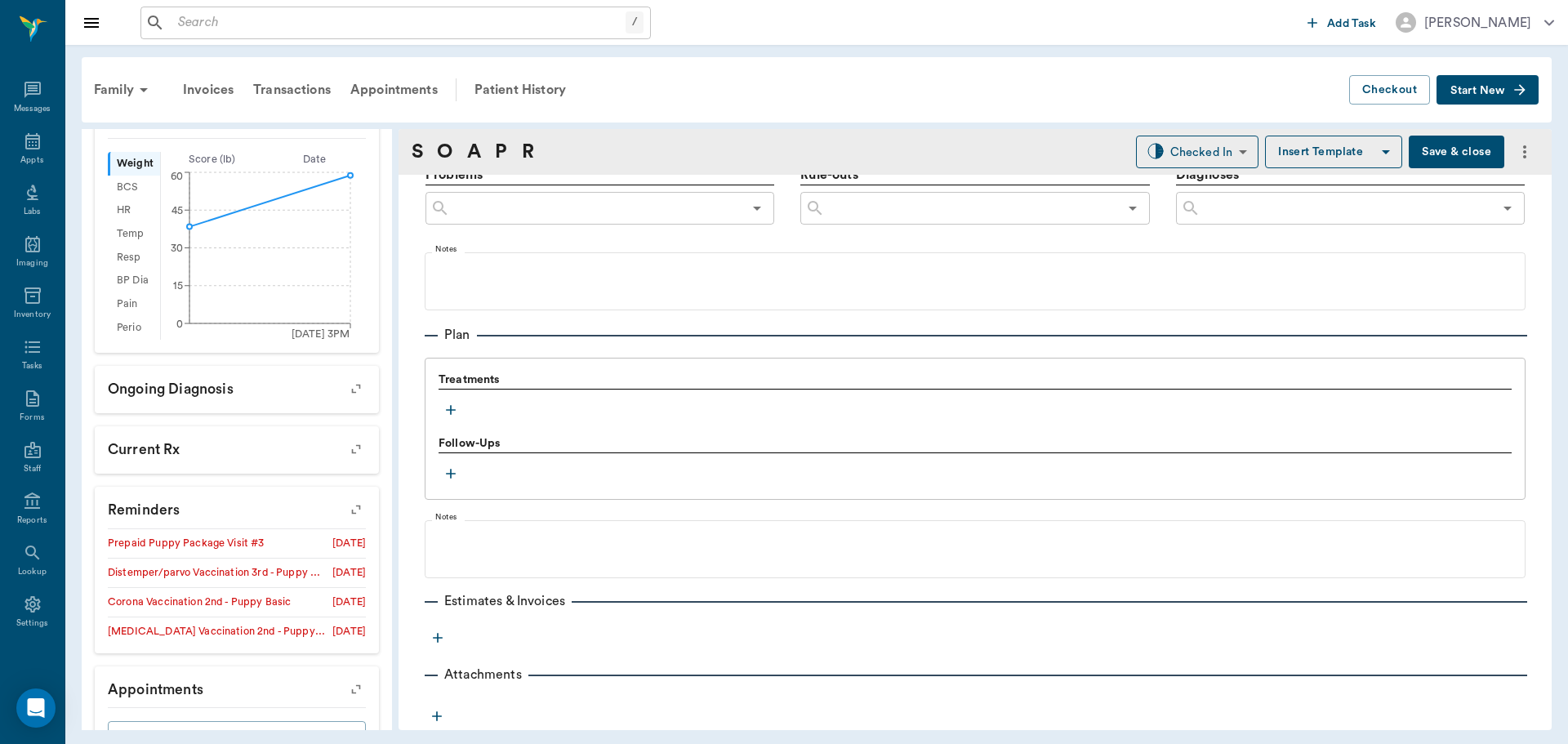
click at [447, 414] on icon "button" at bounding box center [450, 409] width 16 height 16
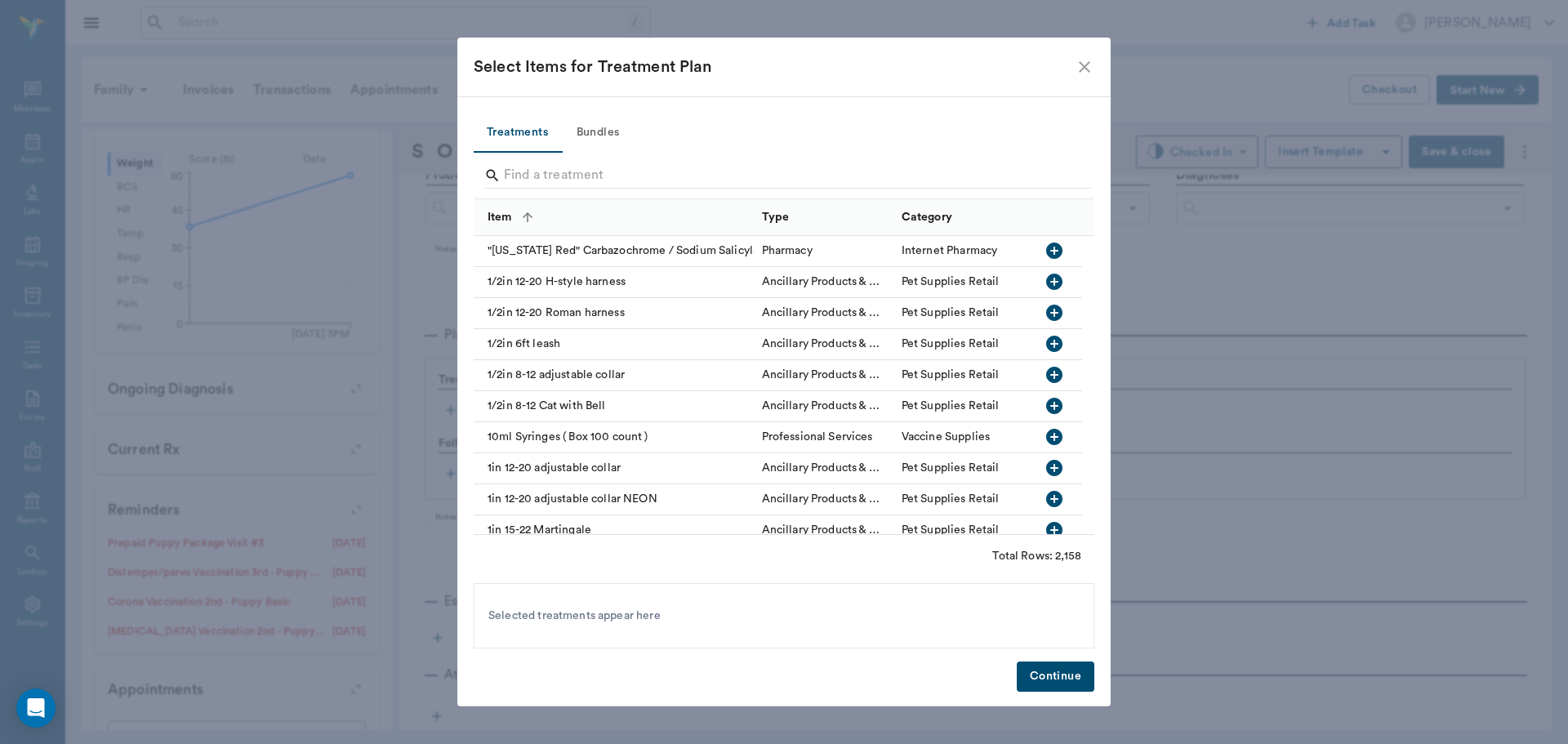
click at [612, 128] on button "Bundles" at bounding box center [598, 133] width 74 height 39
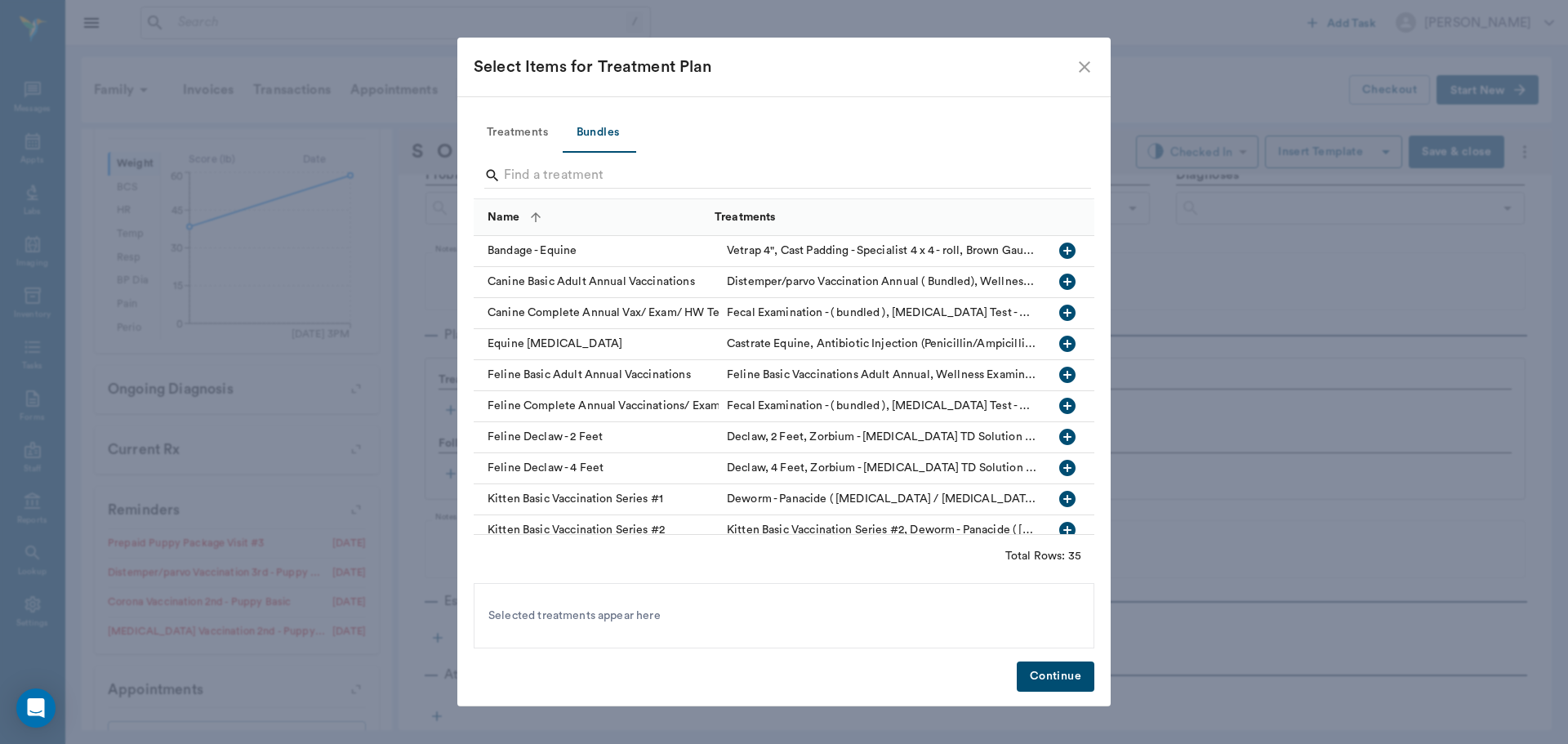
click at [609, 180] on input "Search" at bounding box center [786, 175] width 563 height 26
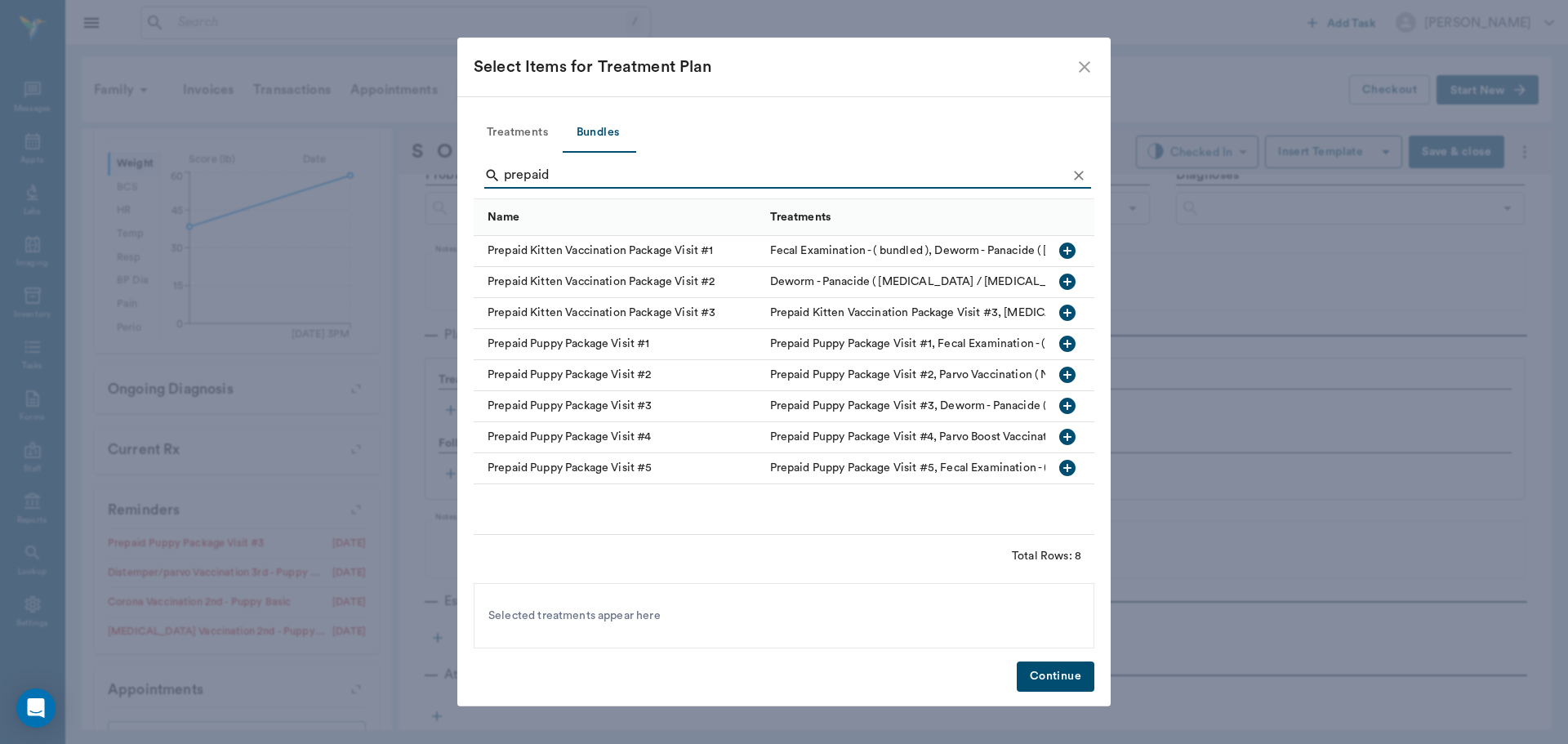
type input "prepaid"
click at [1068, 405] on icon "button" at bounding box center [1067, 405] width 16 height 16
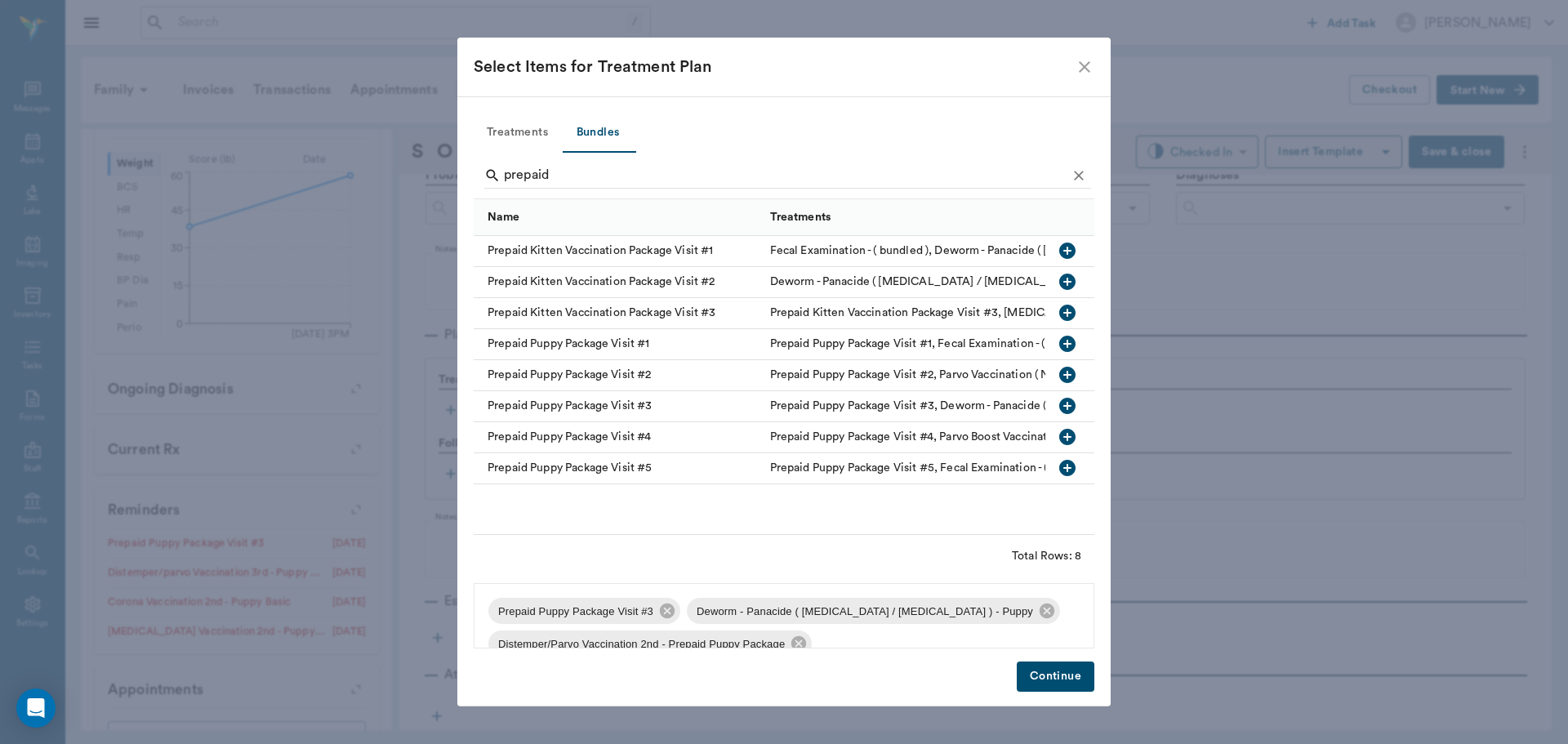
scroll to position [56, 0]
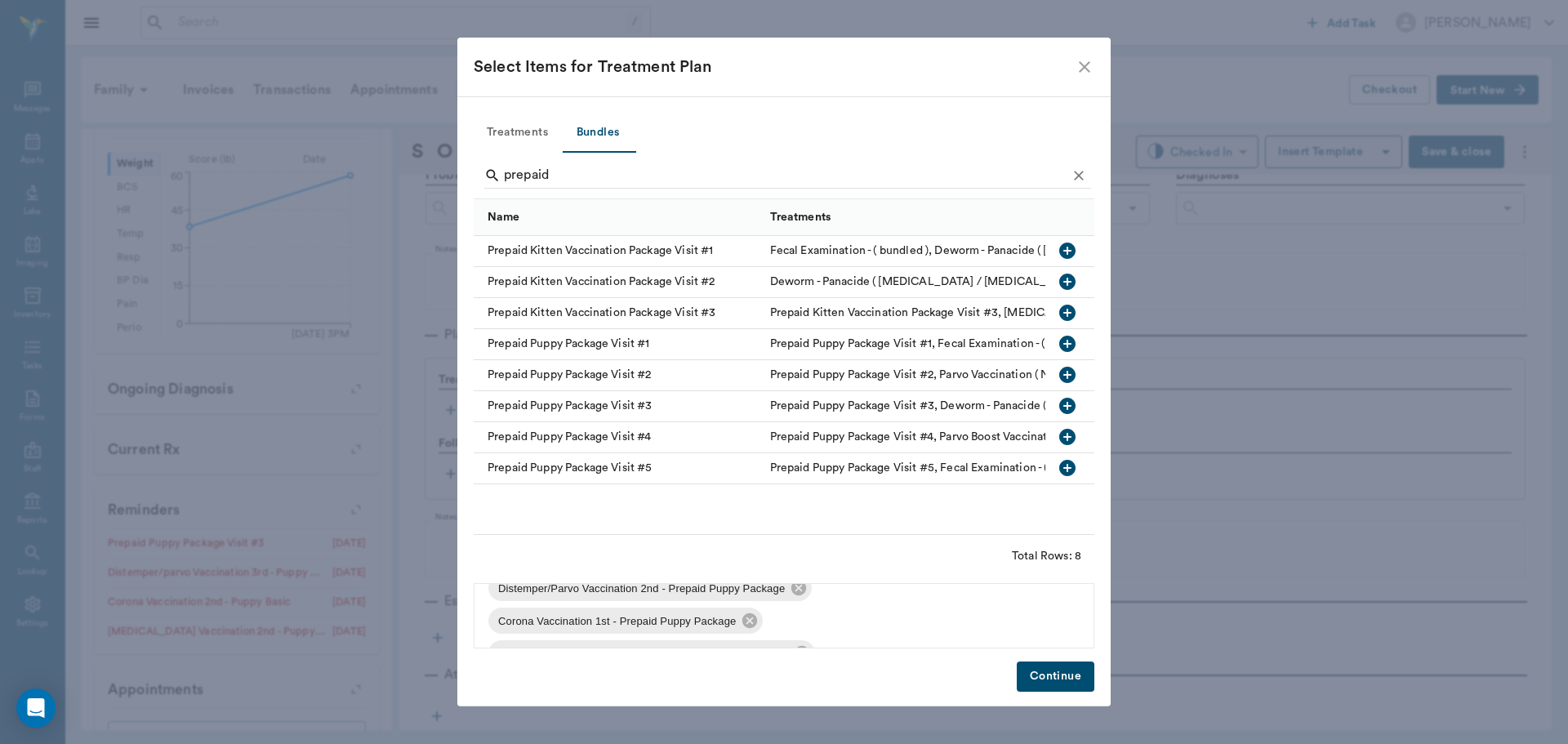
click at [1064, 672] on button "Continue" at bounding box center [1056, 677] width 78 height 31
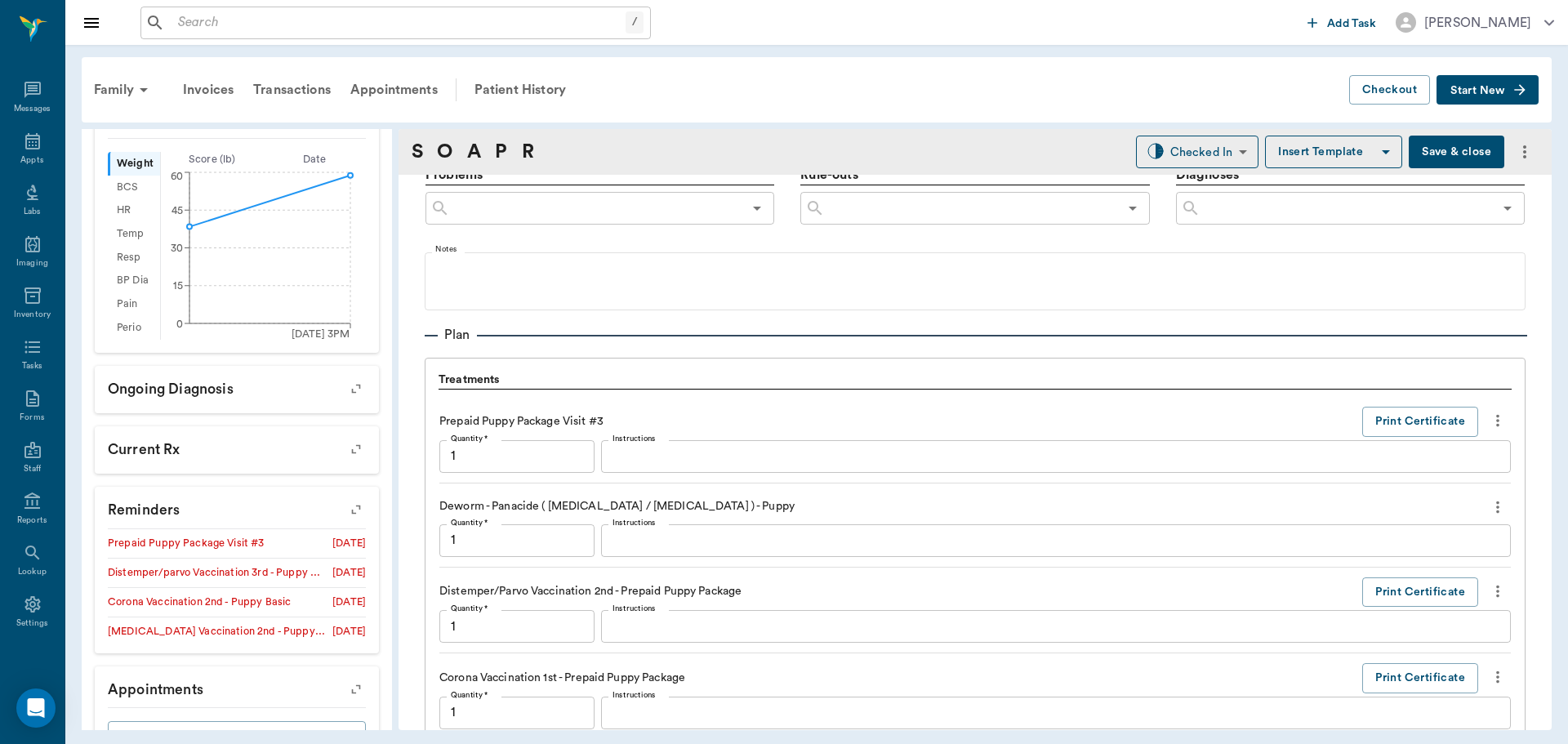
scroll to position [1426, 0]
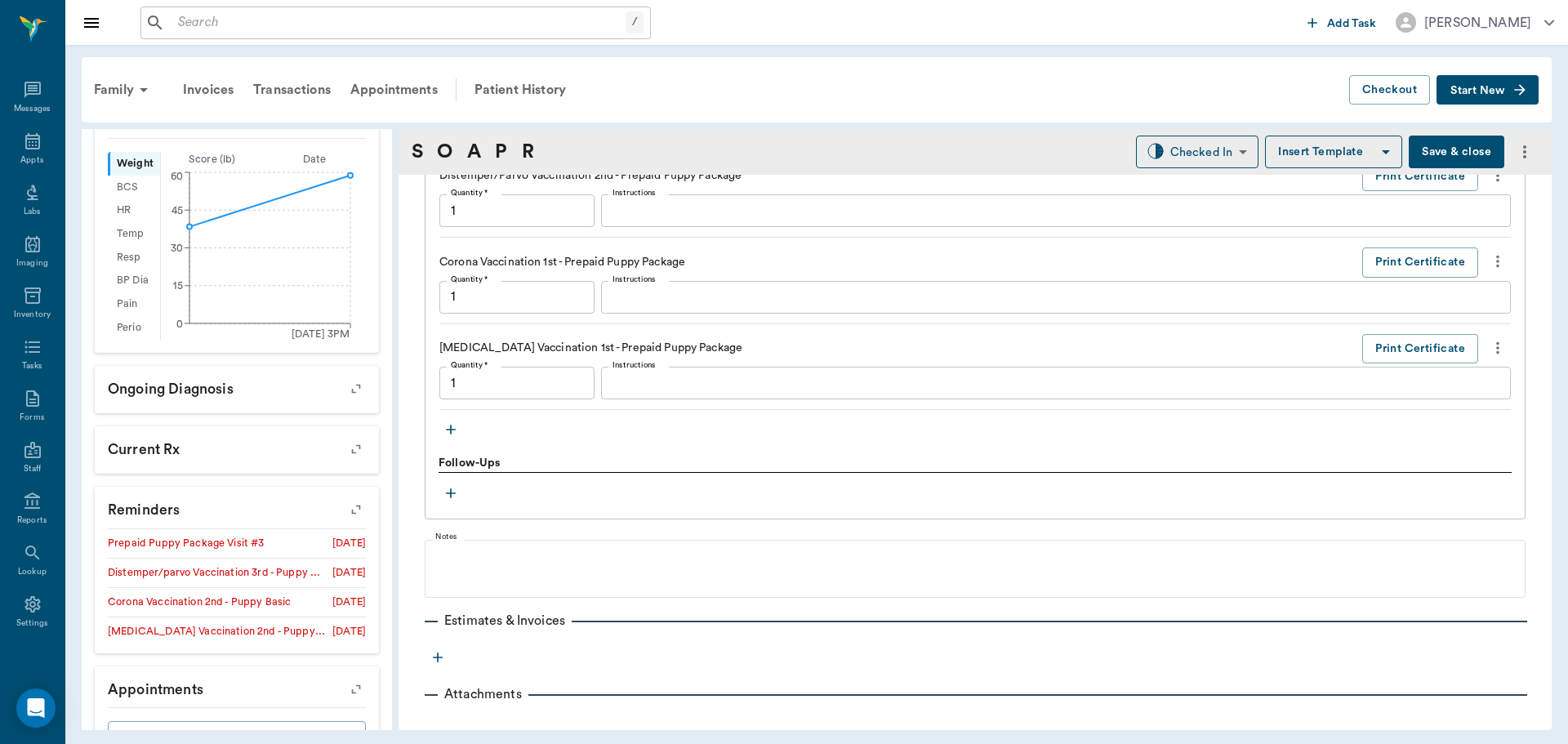
type input "1.00"
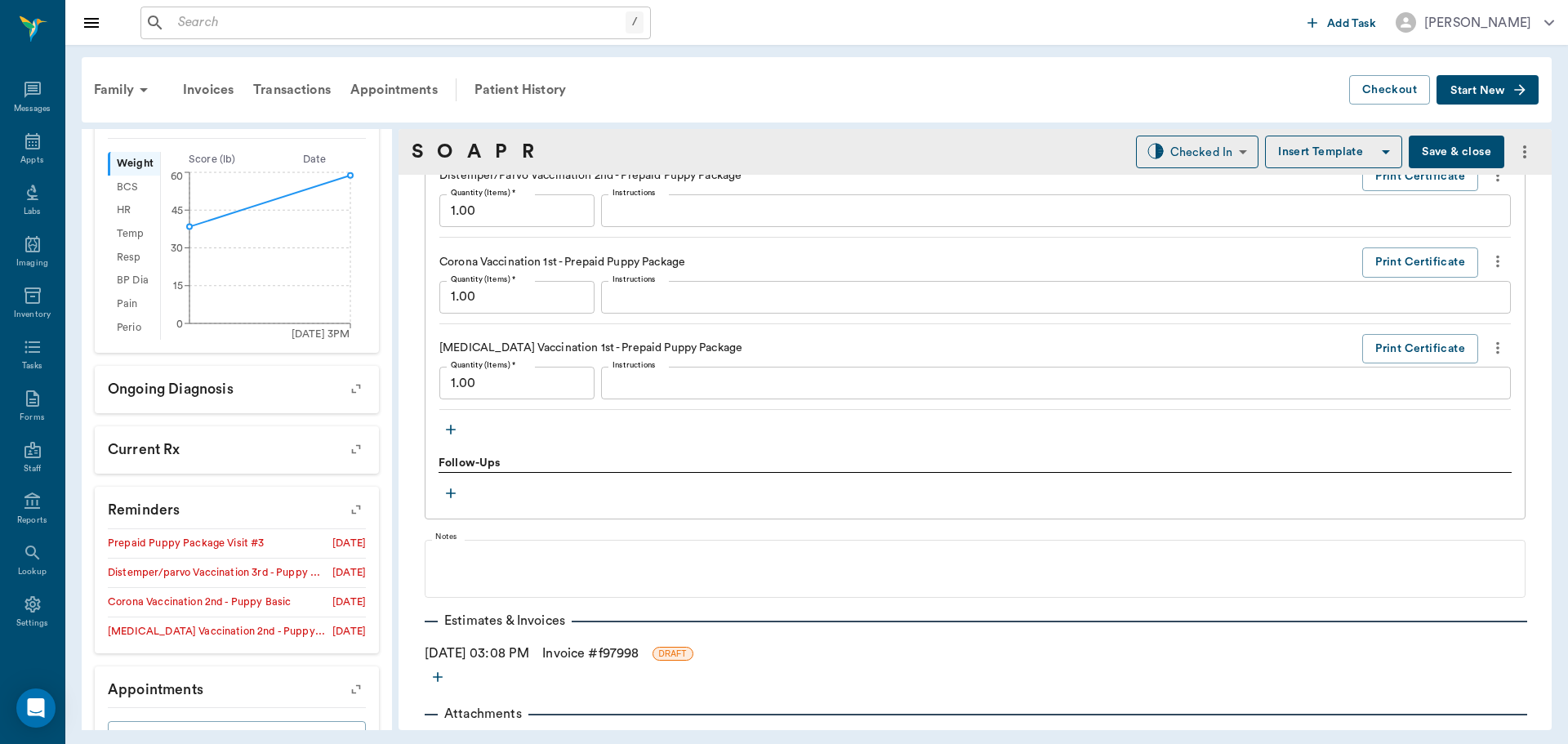
click at [592, 656] on link "Invoice # f97998" at bounding box center [591, 652] width 97 height 19
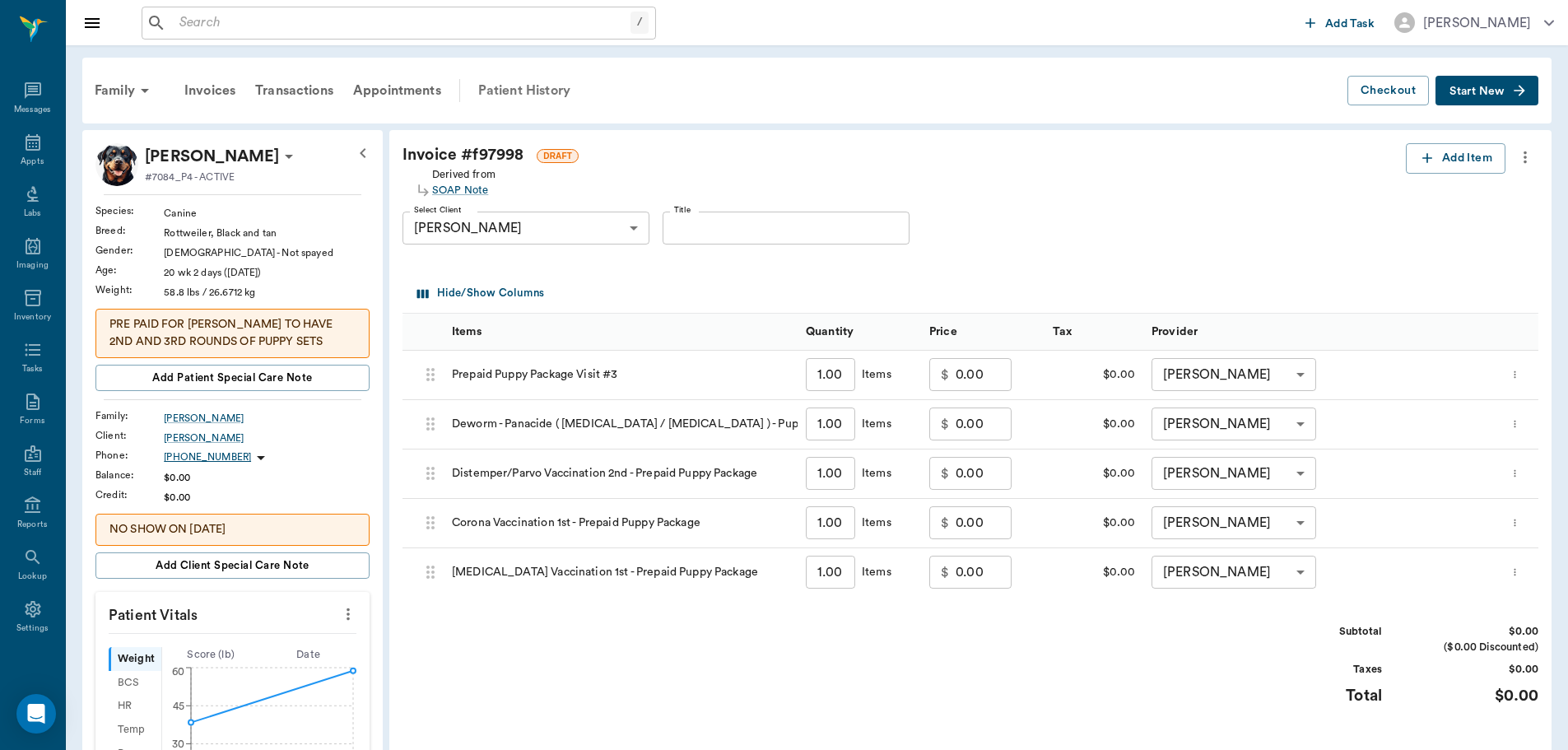
click at [547, 86] on div "Patient History" at bounding box center [524, 91] width 112 height 39
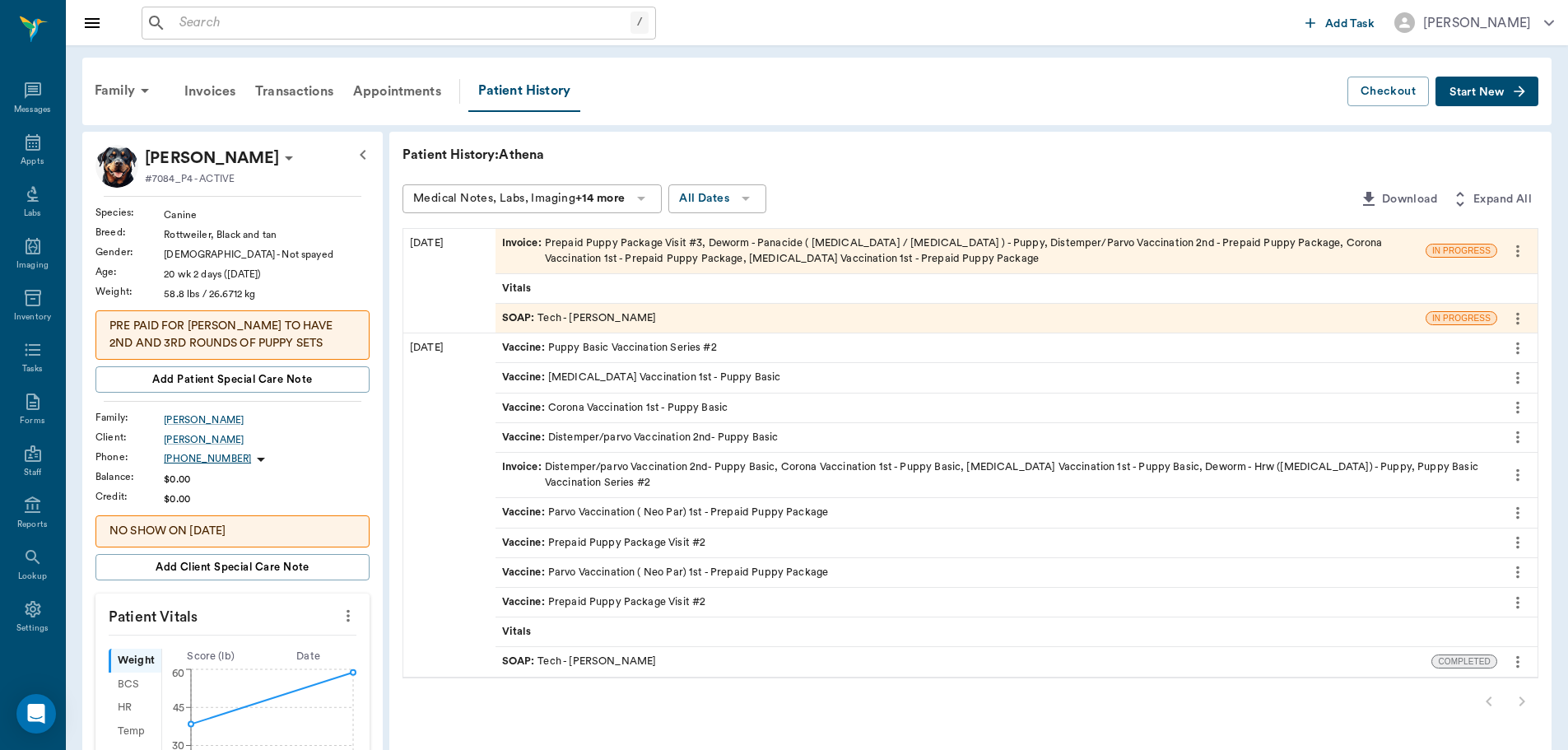
click at [1317, 325] on div "SOAP : Tech - Hunter Graves" at bounding box center [960, 319] width 930 height 29
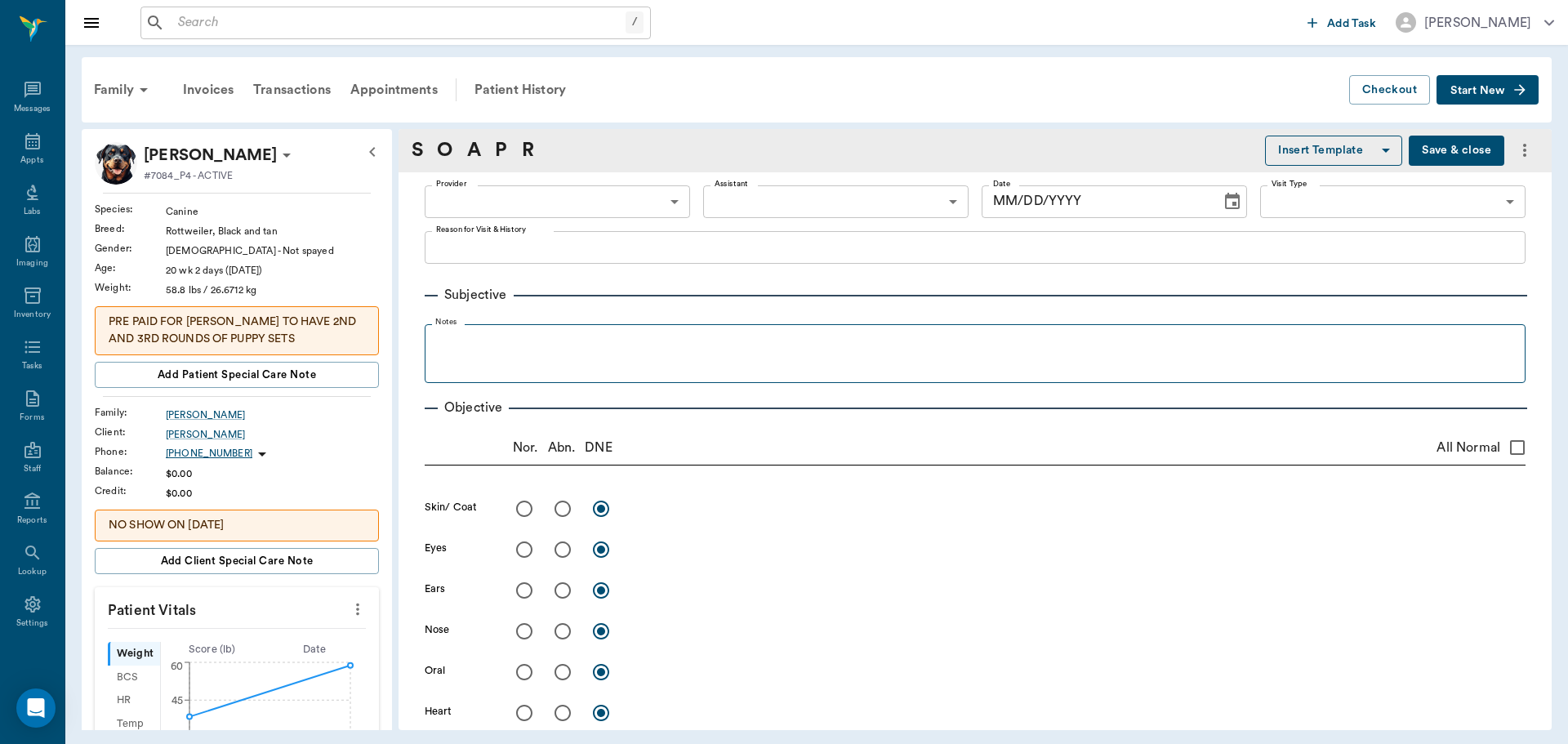
type input "682b670d8bdc6f7f8feef3db"
type input "65d2be4f46e3a538d89b8c1a"
type textarea "3rd round of puppy shots Caryn"
type input "[DATE]"
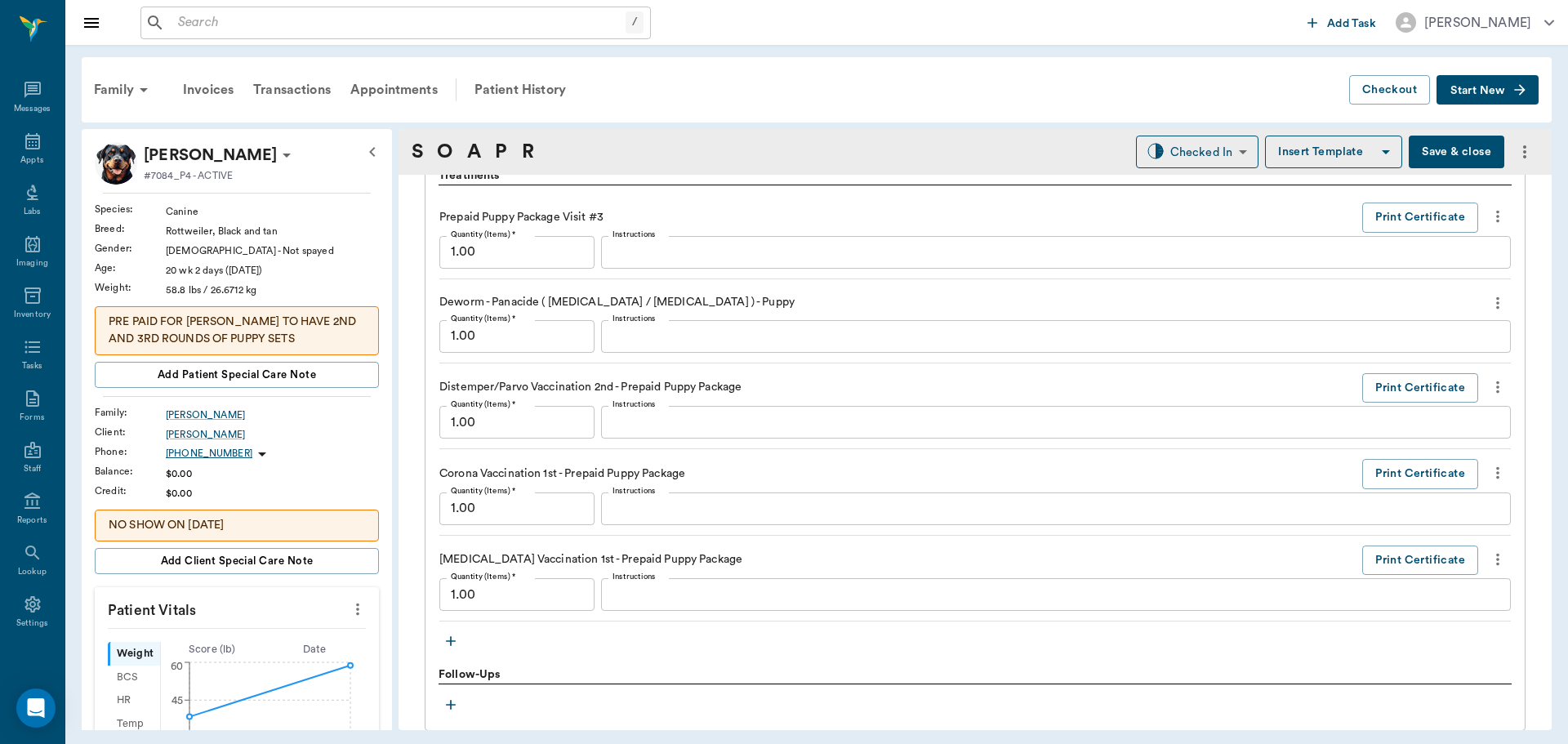
scroll to position [1143, 0]
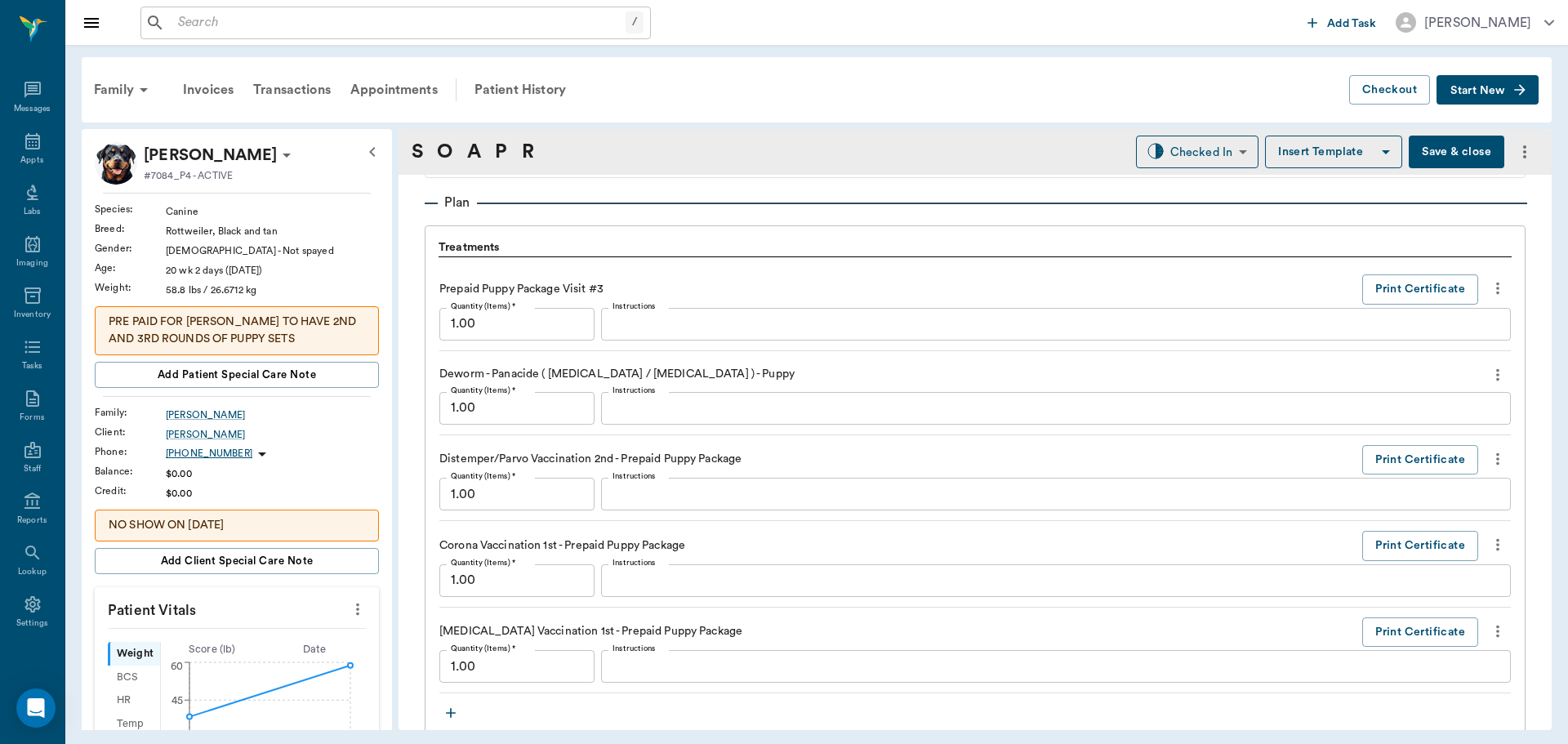
click at [1492, 285] on icon "more" at bounding box center [1498, 288] width 18 height 19
click at [1429, 345] on span "Delete" at bounding box center [1417, 347] width 137 height 17
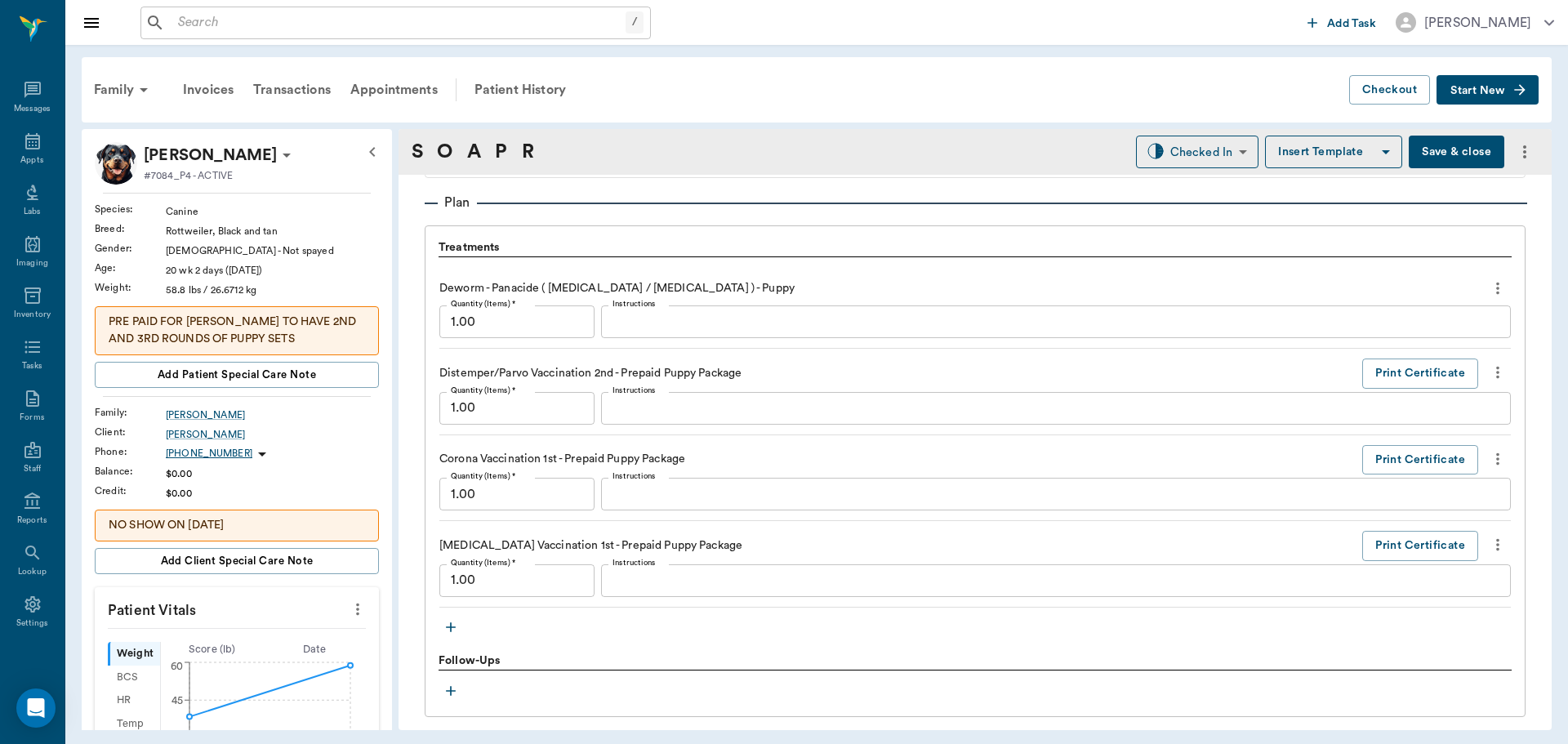
click at [1493, 292] on icon "more" at bounding box center [1498, 288] width 18 height 19
click at [1458, 348] on span "Delete" at bounding box center [1417, 347] width 137 height 17
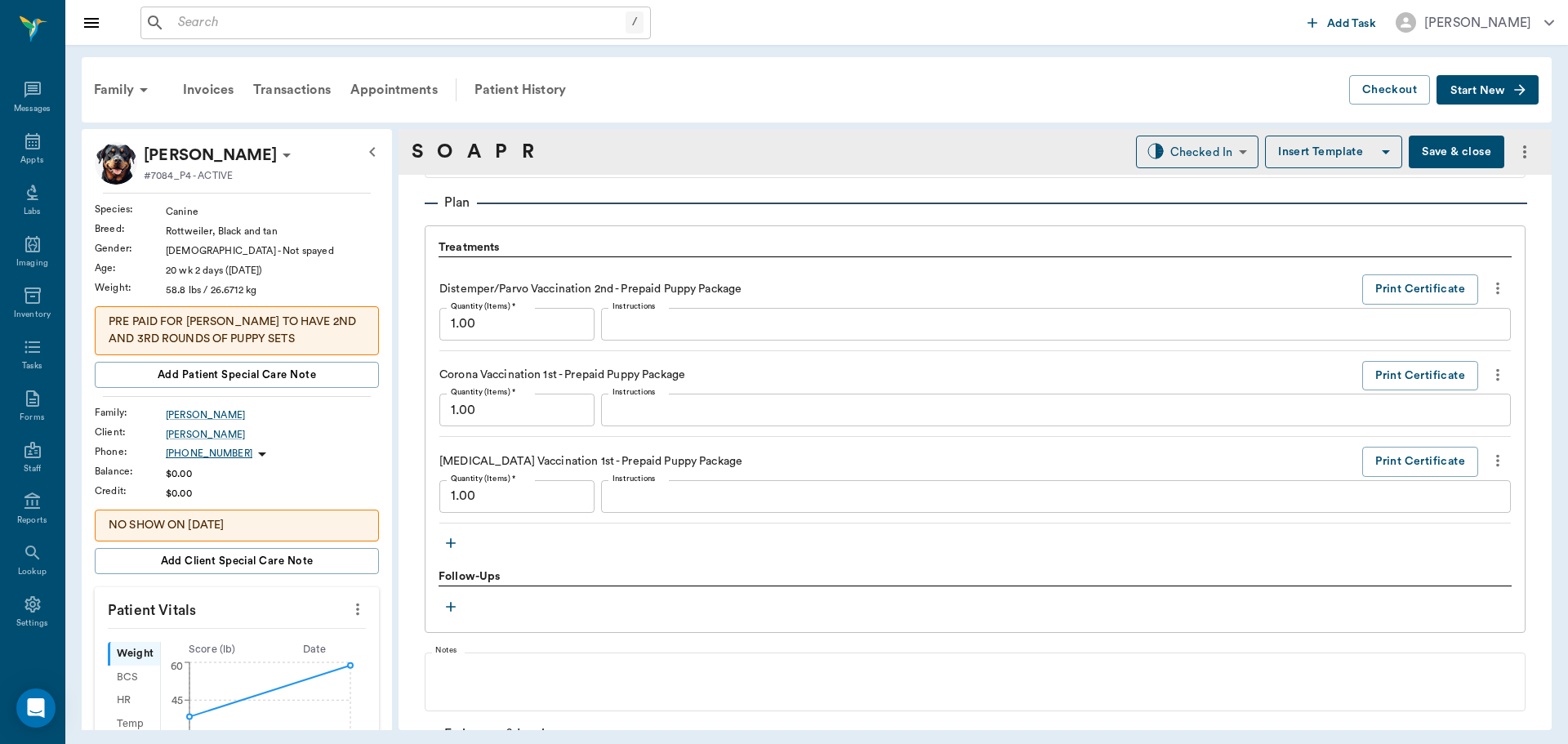
click at [1489, 295] on icon "more" at bounding box center [1498, 288] width 18 height 19
click at [1425, 351] on span "Delete" at bounding box center [1417, 347] width 137 height 17
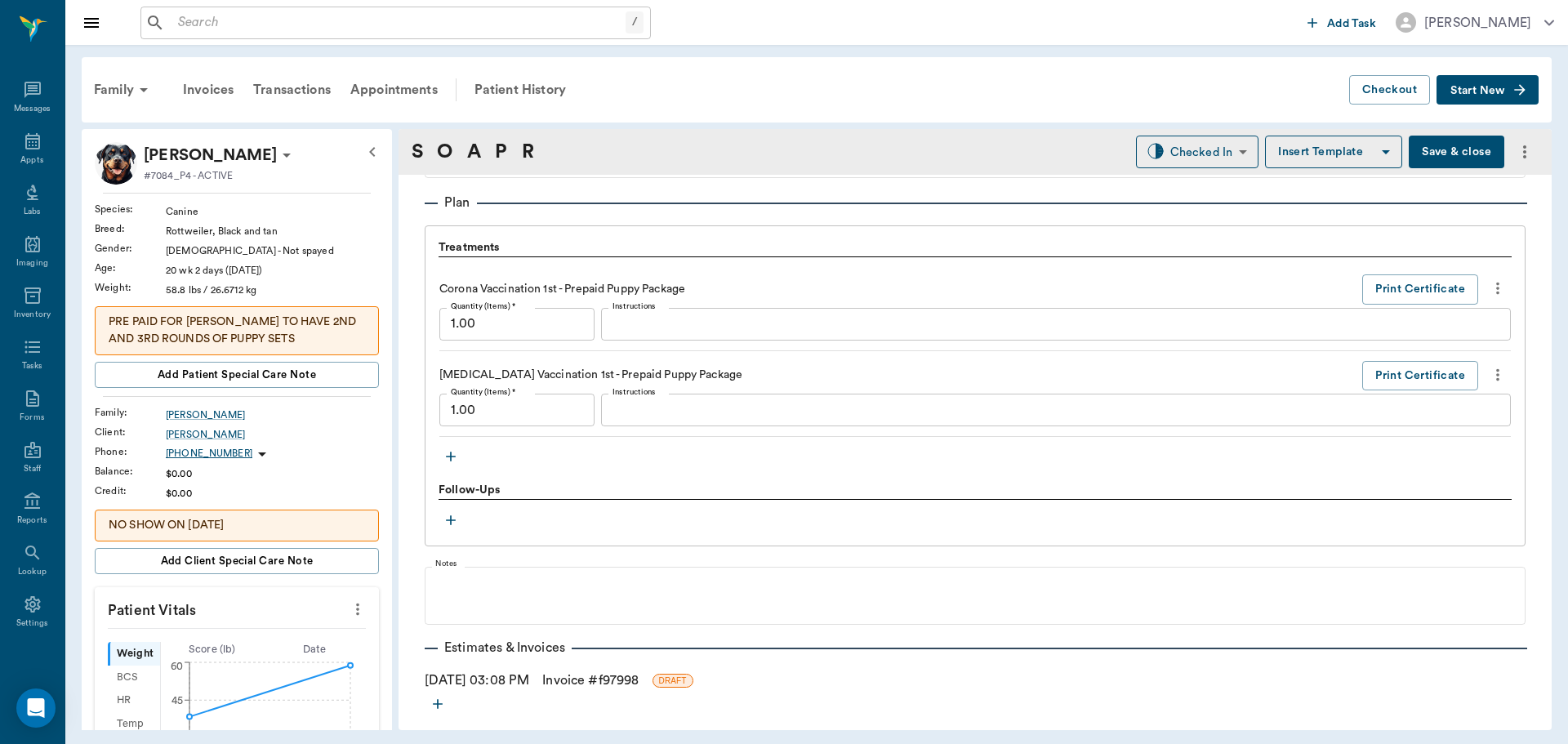
click at [1496, 283] on icon "more" at bounding box center [1498, 288] width 3 height 12
click at [1479, 345] on span "Delete" at bounding box center [1417, 347] width 137 height 17
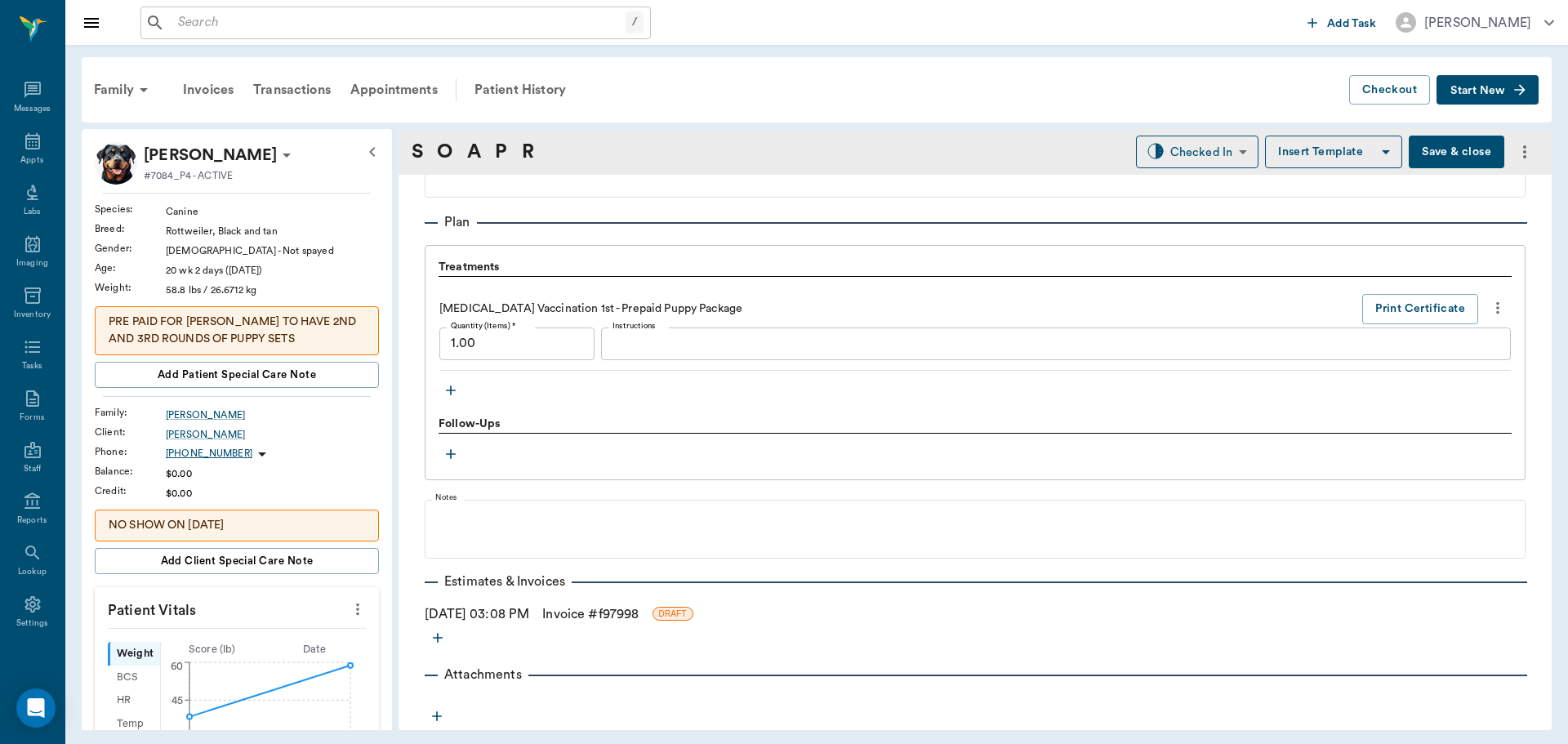
click at [1489, 302] on icon "more" at bounding box center [1498, 308] width 18 height 19
click at [1465, 362] on span "Delete" at bounding box center [1417, 366] width 137 height 17
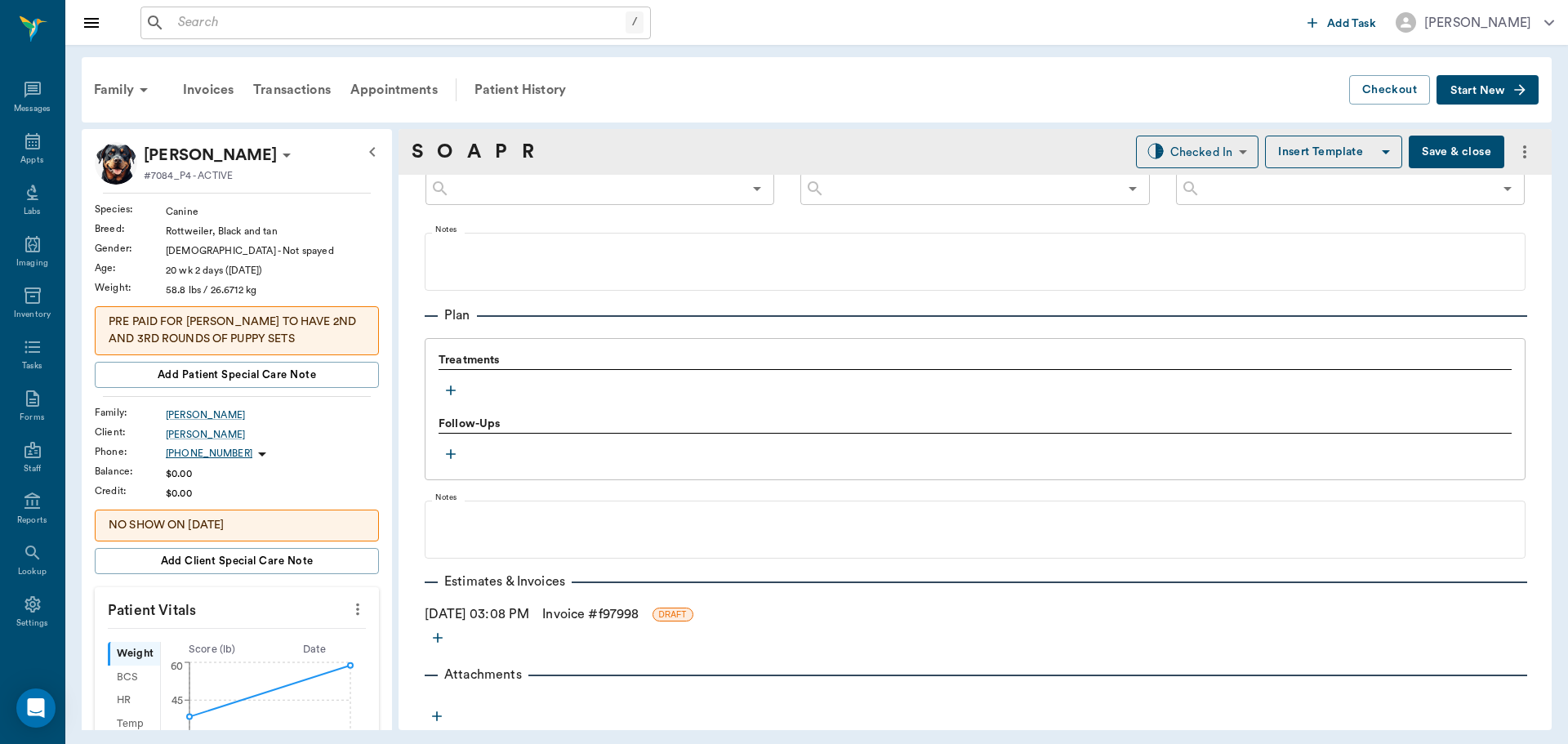
scroll to position [1030, 0]
click at [445, 384] on icon "button" at bounding box center [450, 390] width 16 height 16
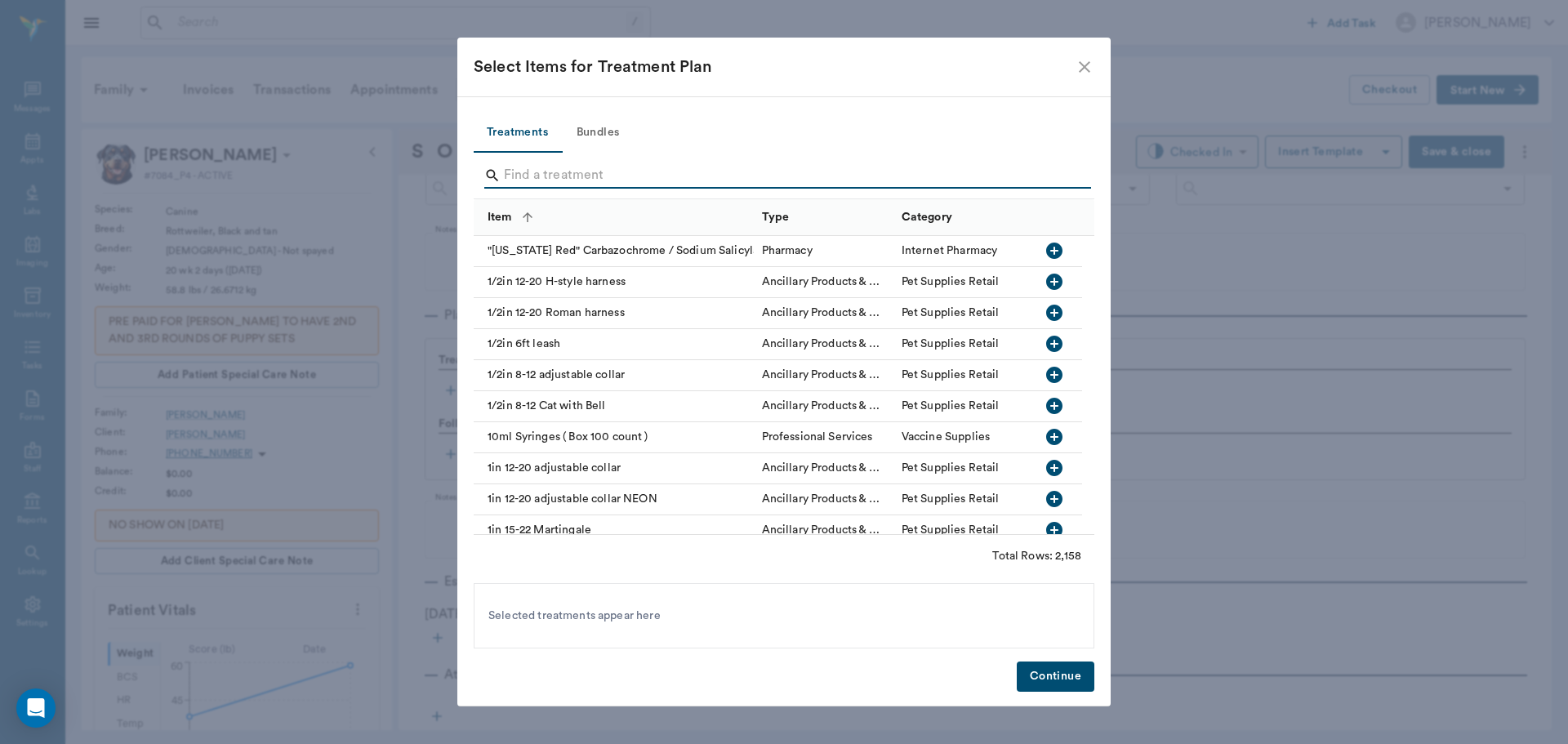
click at [559, 179] on input "Search" at bounding box center [786, 175] width 563 height 26
click at [592, 126] on button "Bundles" at bounding box center [598, 133] width 74 height 39
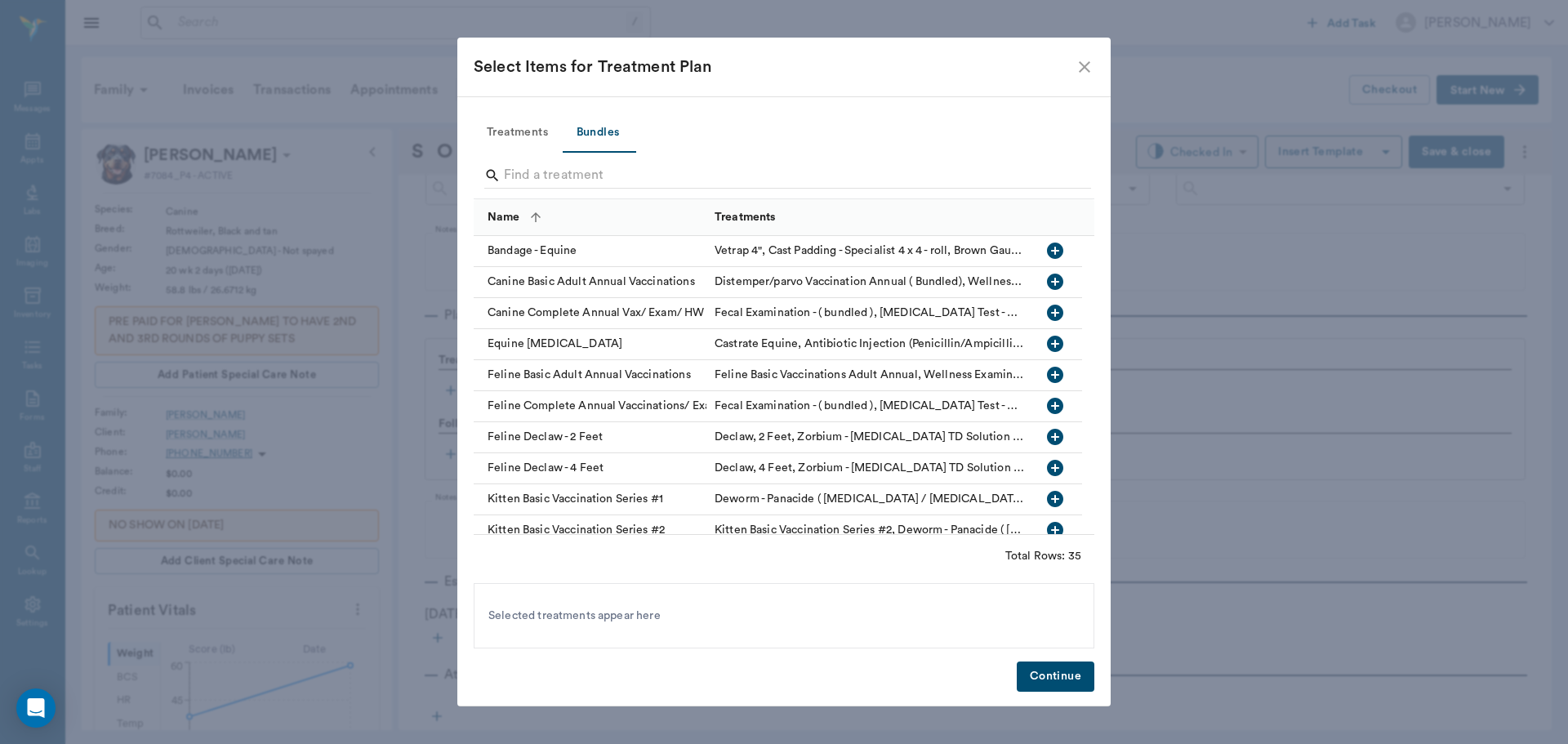
click at [586, 169] on input "Search" at bounding box center [786, 175] width 563 height 26
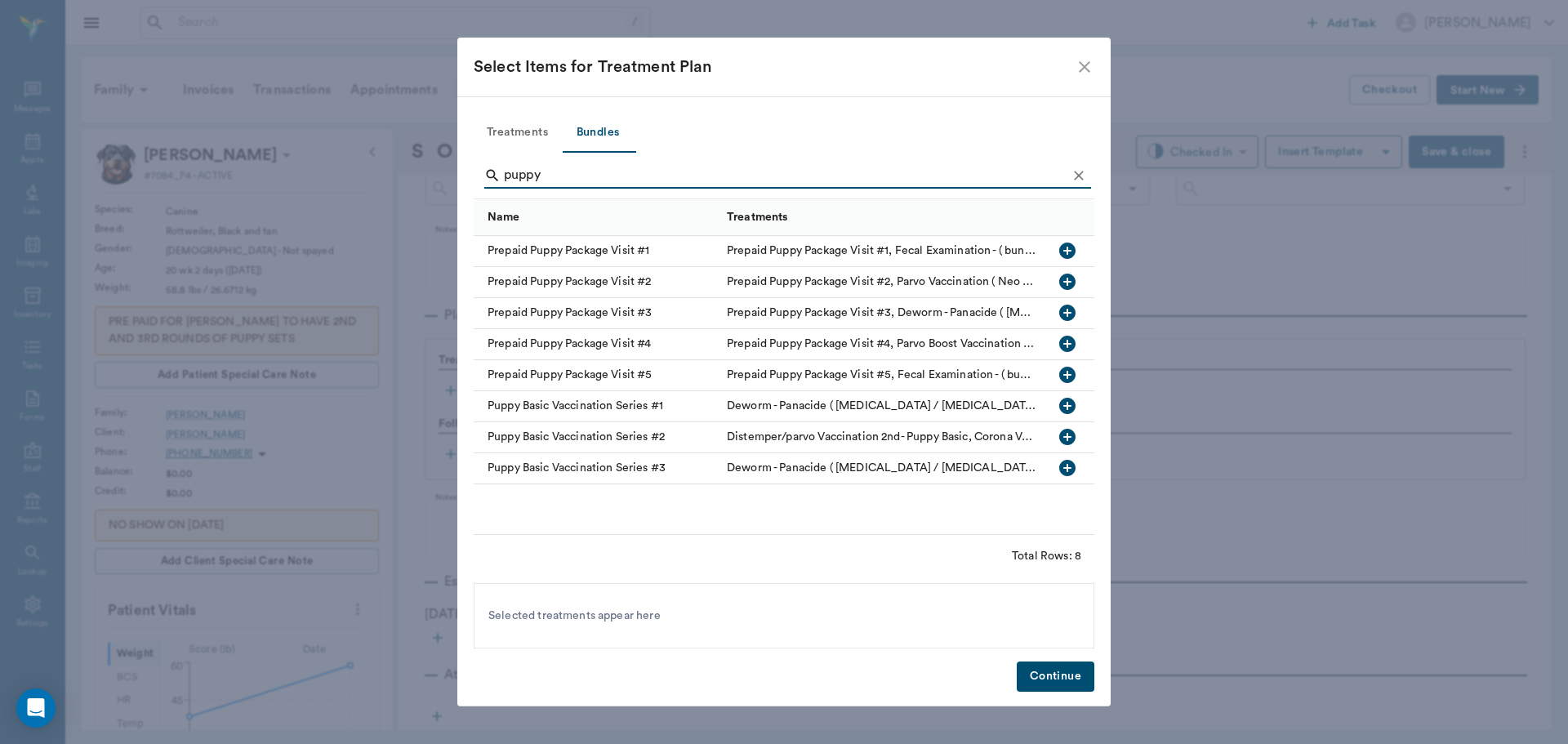
type input "puppy"
click at [1065, 463] on icon "button" at bounding box center [1067, 468] width 16 height 16
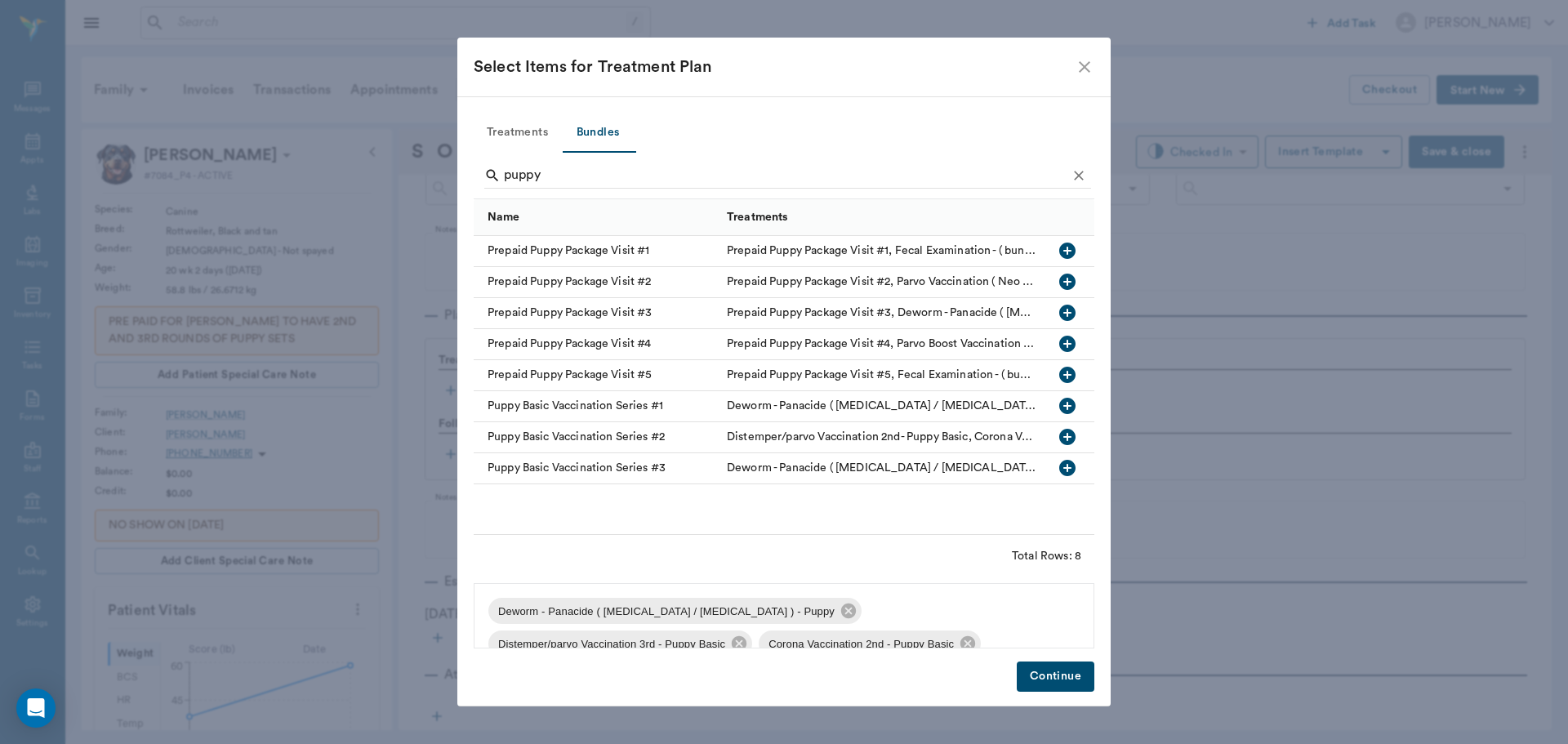
scroll to position [56, 0]
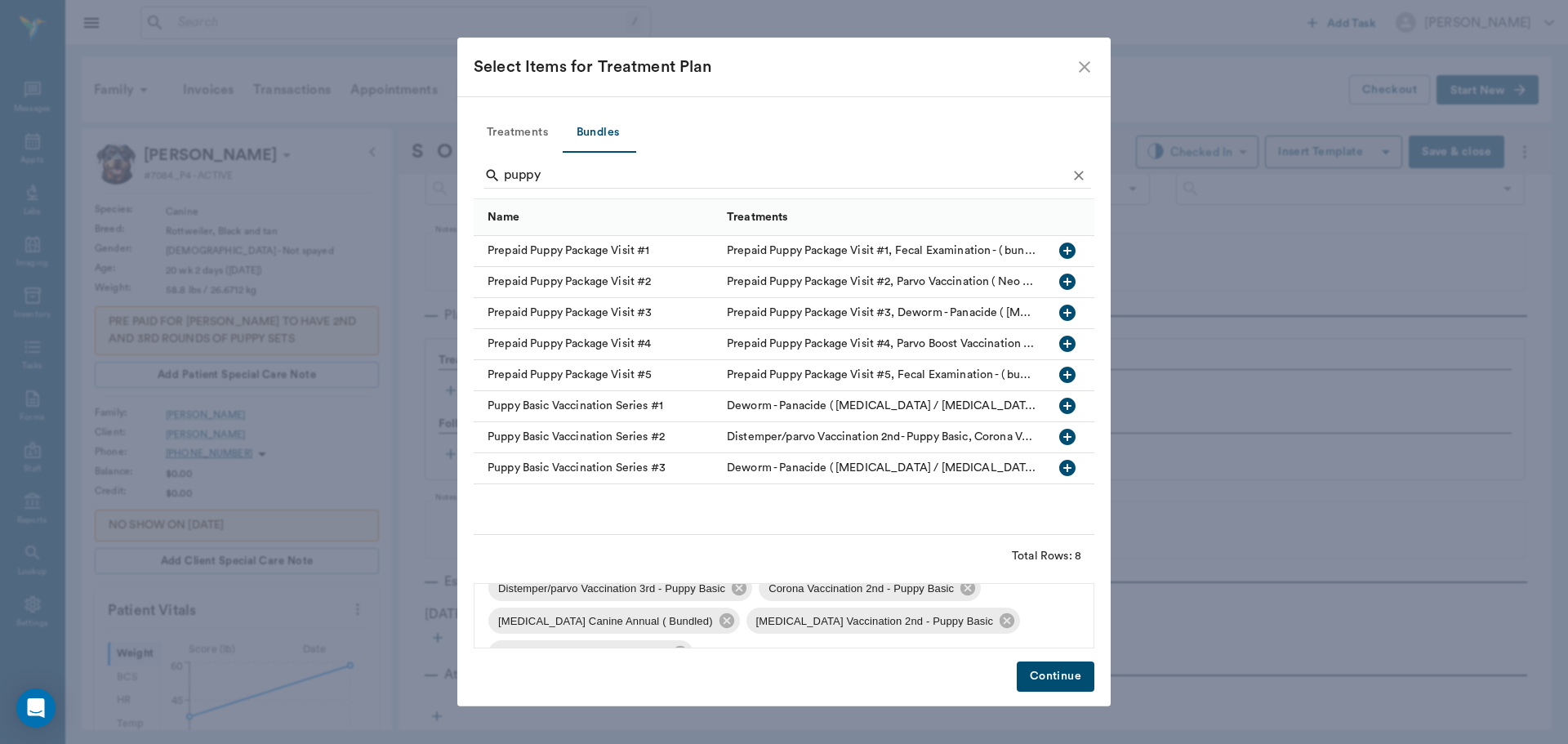
click at [1041, 674] on button "Continue" at bounding box center [1056, 677] width 78 height 31
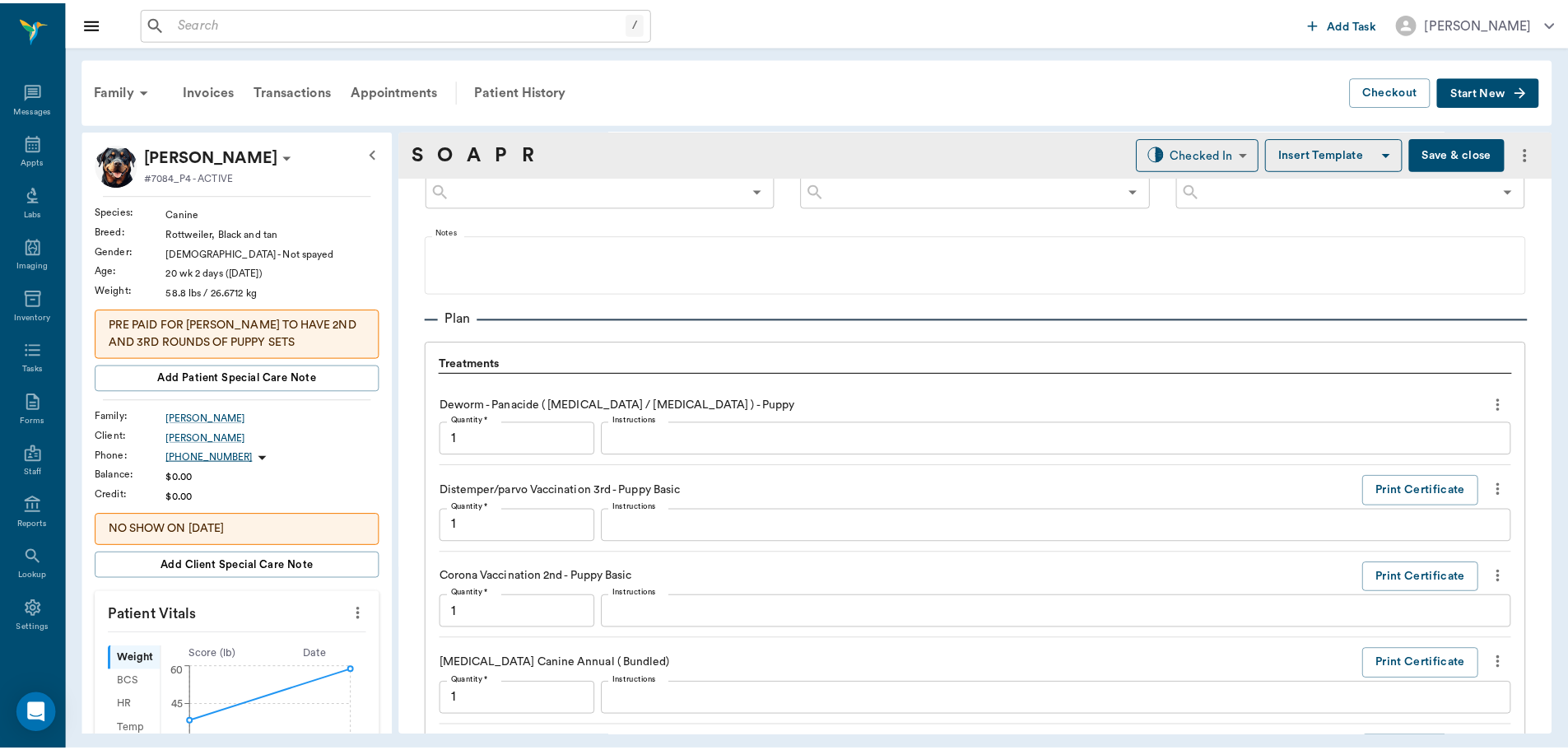
scroll to position [1526, 0]
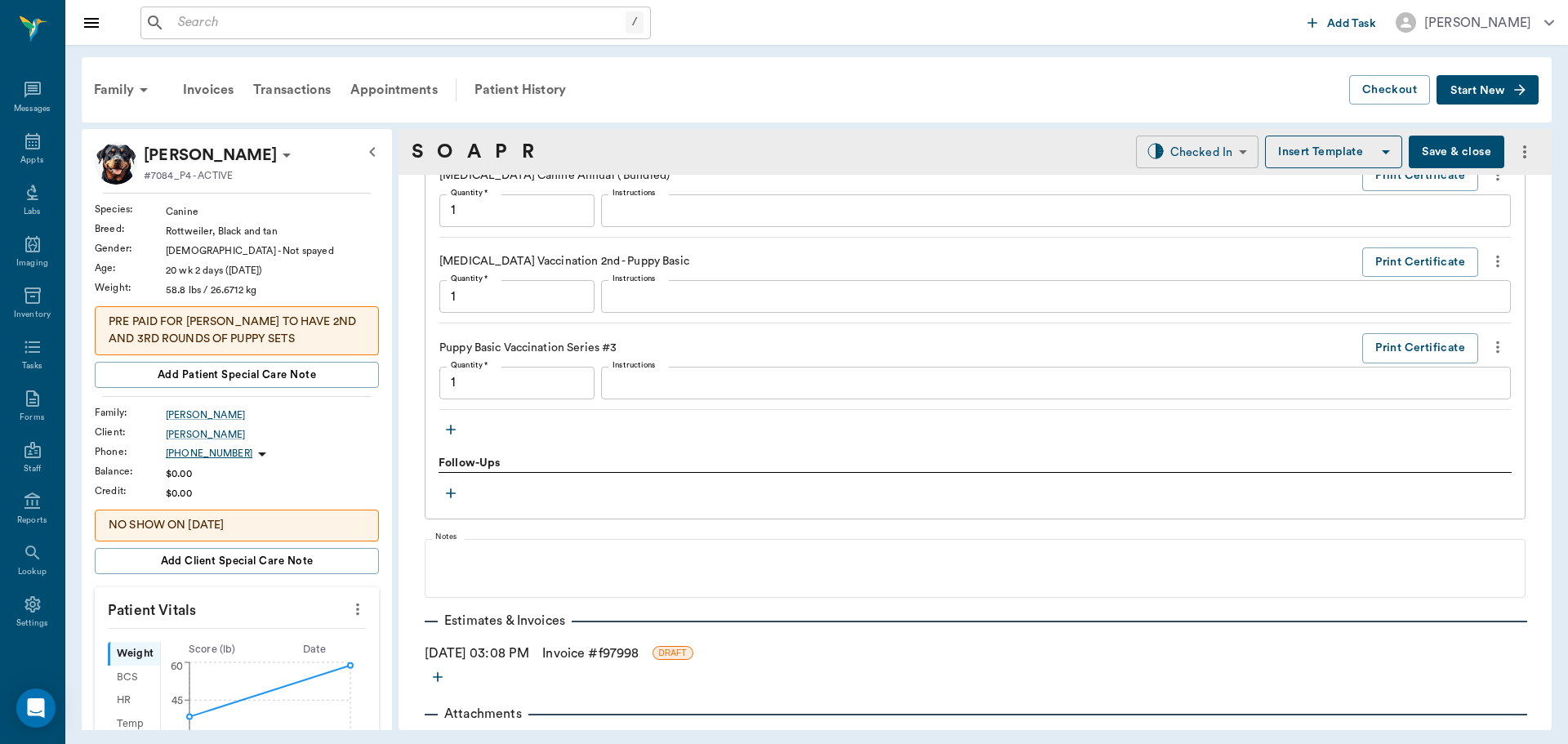
click at [1157, 150] on body "/ ​ Add Task Dr. Bert Ellsworth Nectar Messages Appts Labs Imaging Inventory Ta…" at bounding box center [784, 372] width 1568 height 744
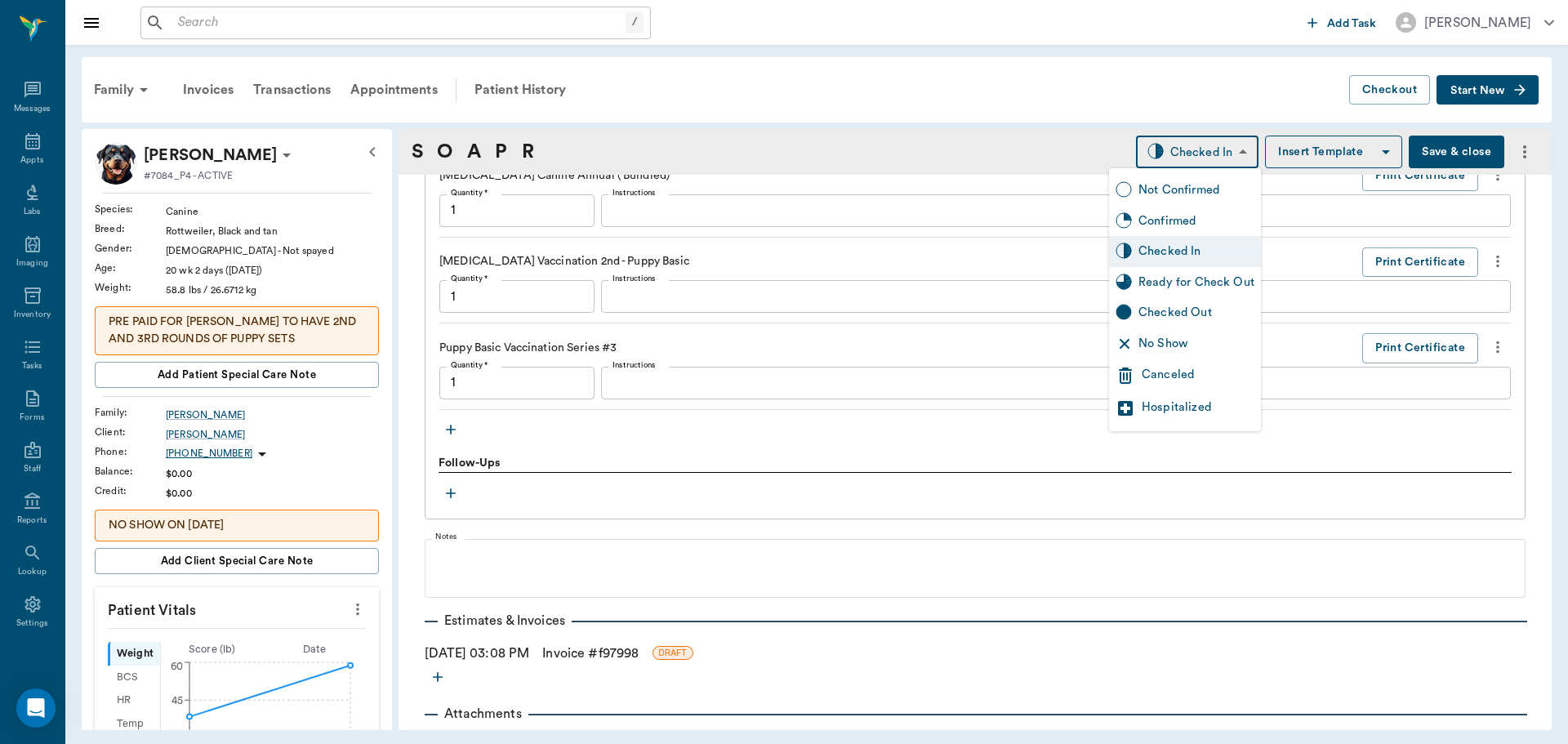
type input "1.00"
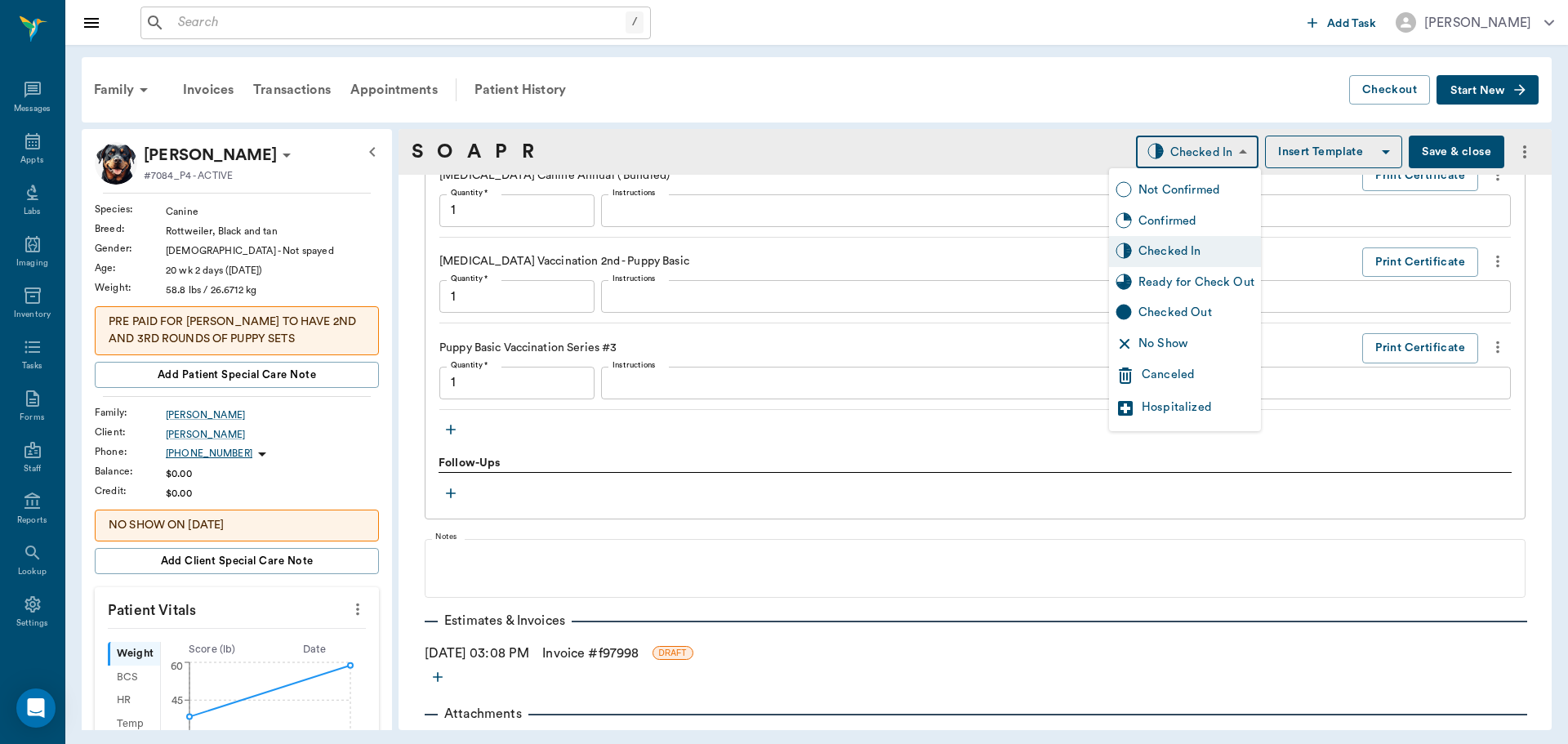
type input "1.00"
click at [1186, 283] on div "Ready for Check Out" at bounding box center [1196, 282] width 116 height 18
type input "READY_TO_CHECKOUT"
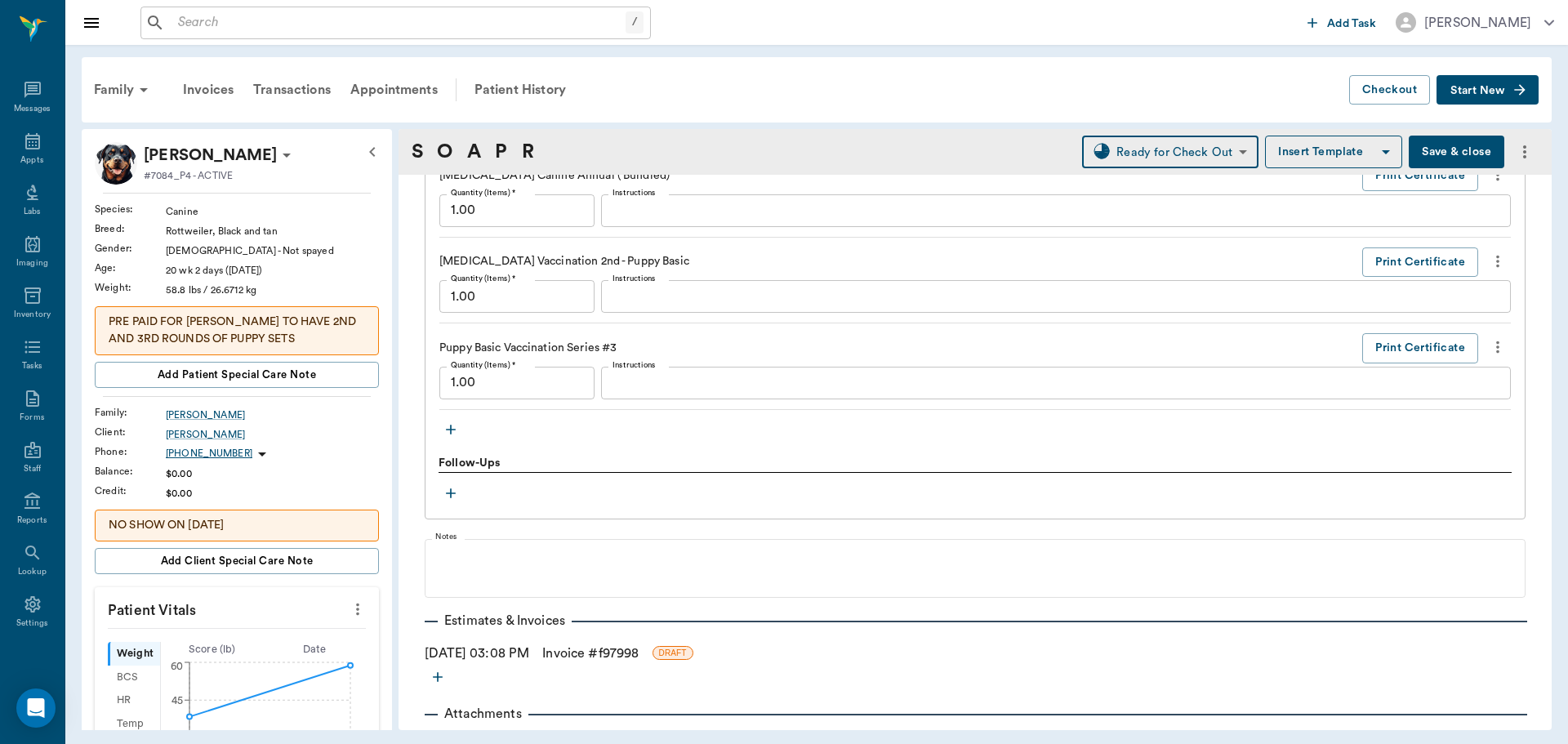
click at [595, 658] on link "Invoice # f97998" at bounding box center [591, 652] width 97 height 19
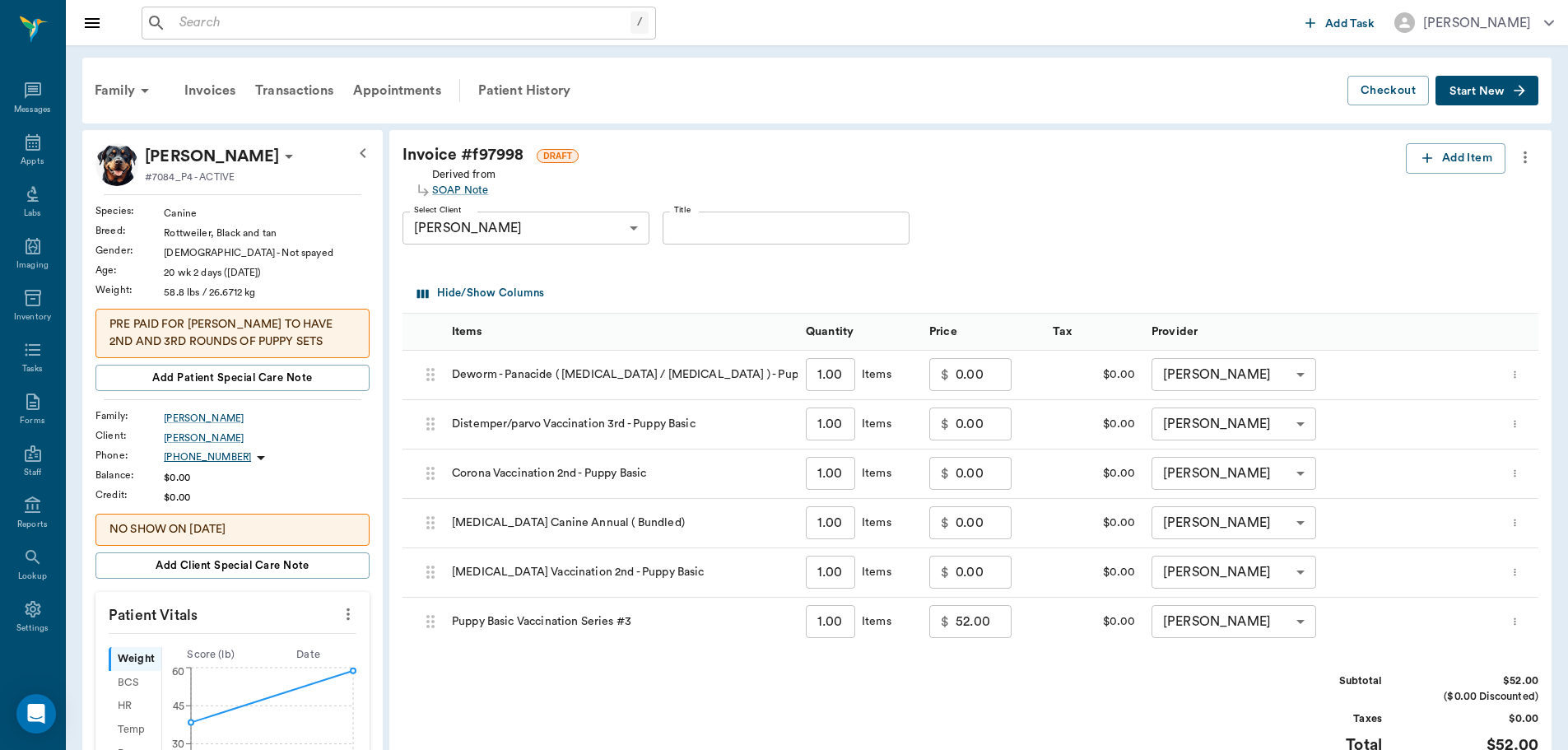
click at [982, 624] on input "52.00" at bounding box center [984, 621] width 56 height 33
type input "0.00"
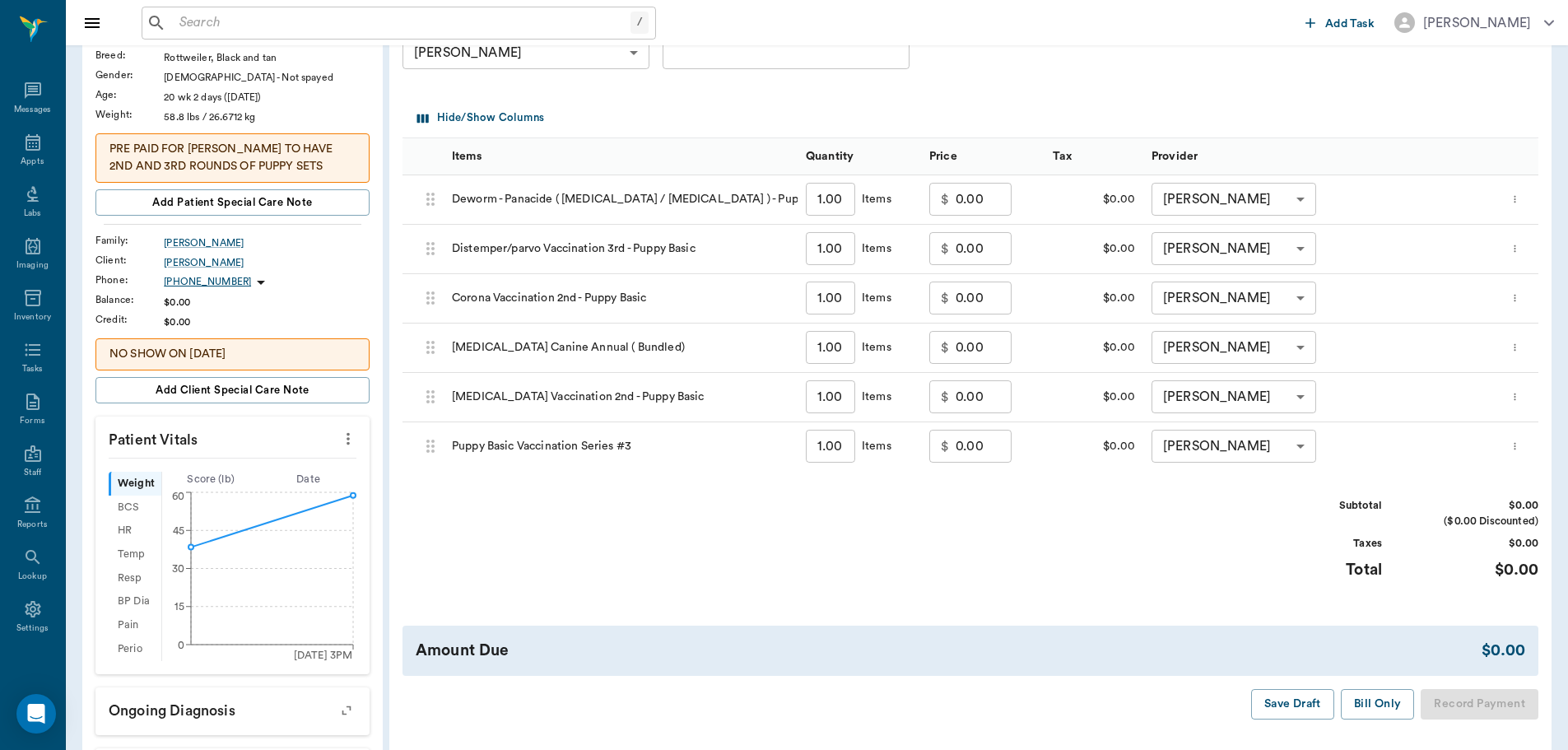
scroll to position [247, 0]
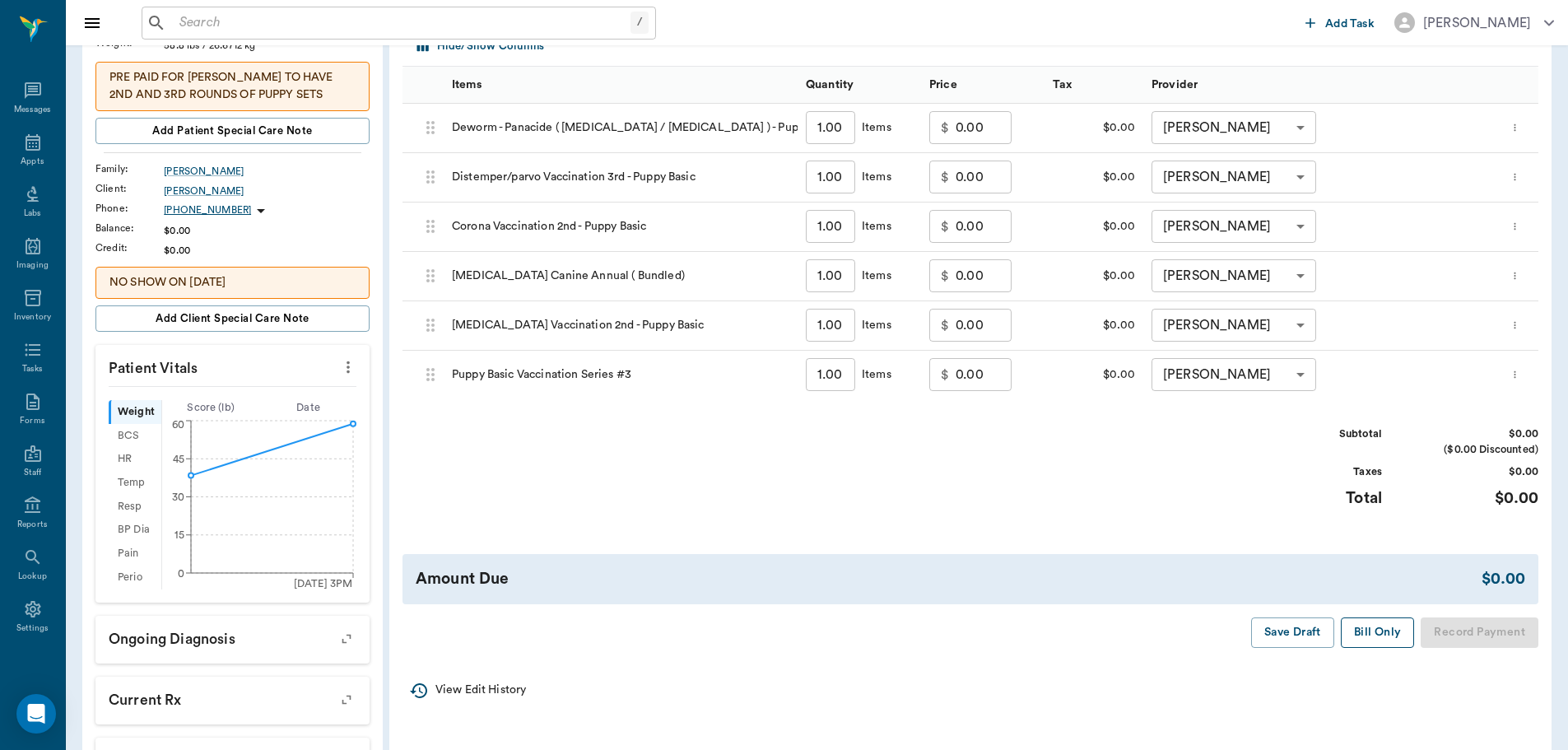
click at [1356, 626] on button "Bill Only" at bounding box center [1378, 633] width 74 height 31
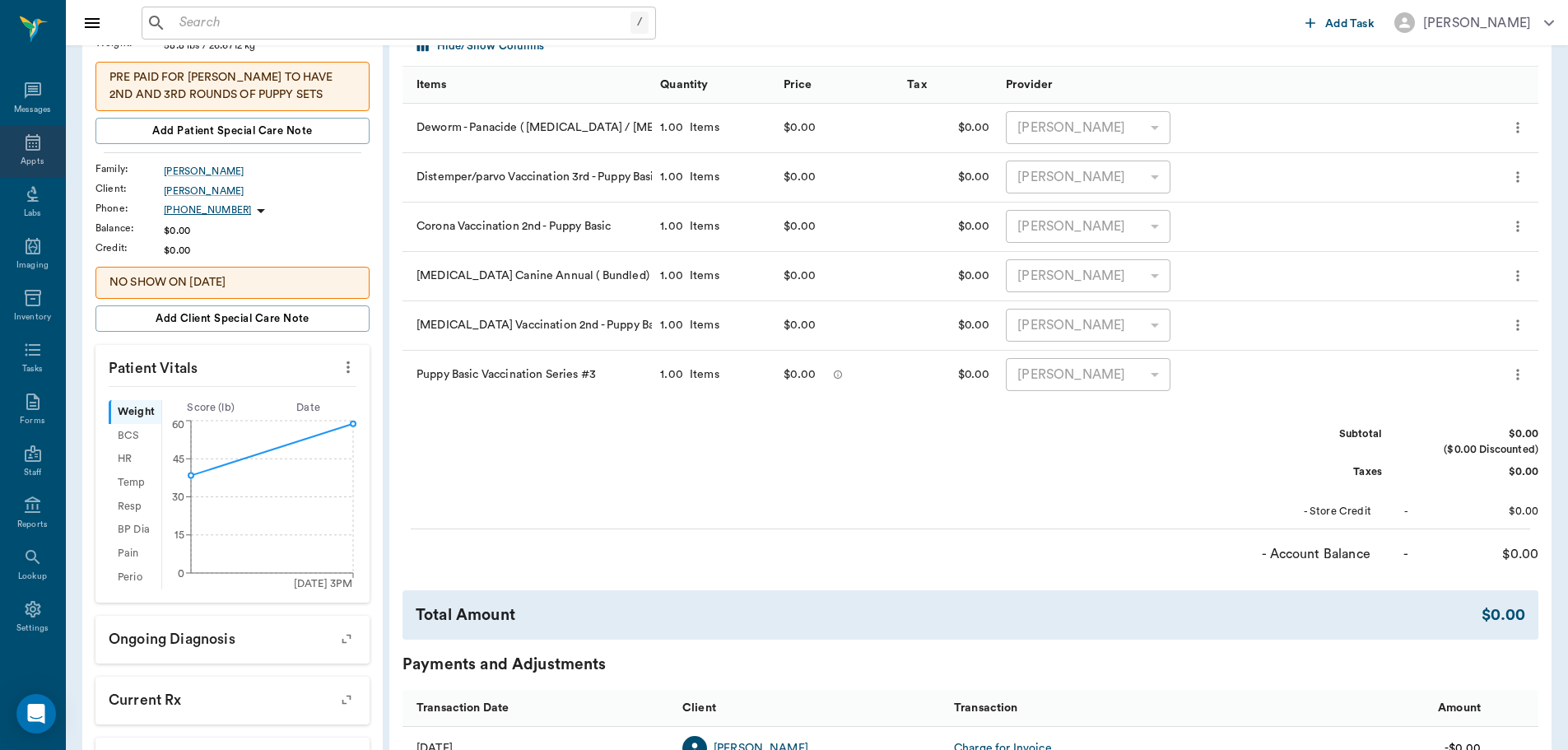
click at [32, 161] on div "Appts" at bounding box center [32, 161] width 23 height 12
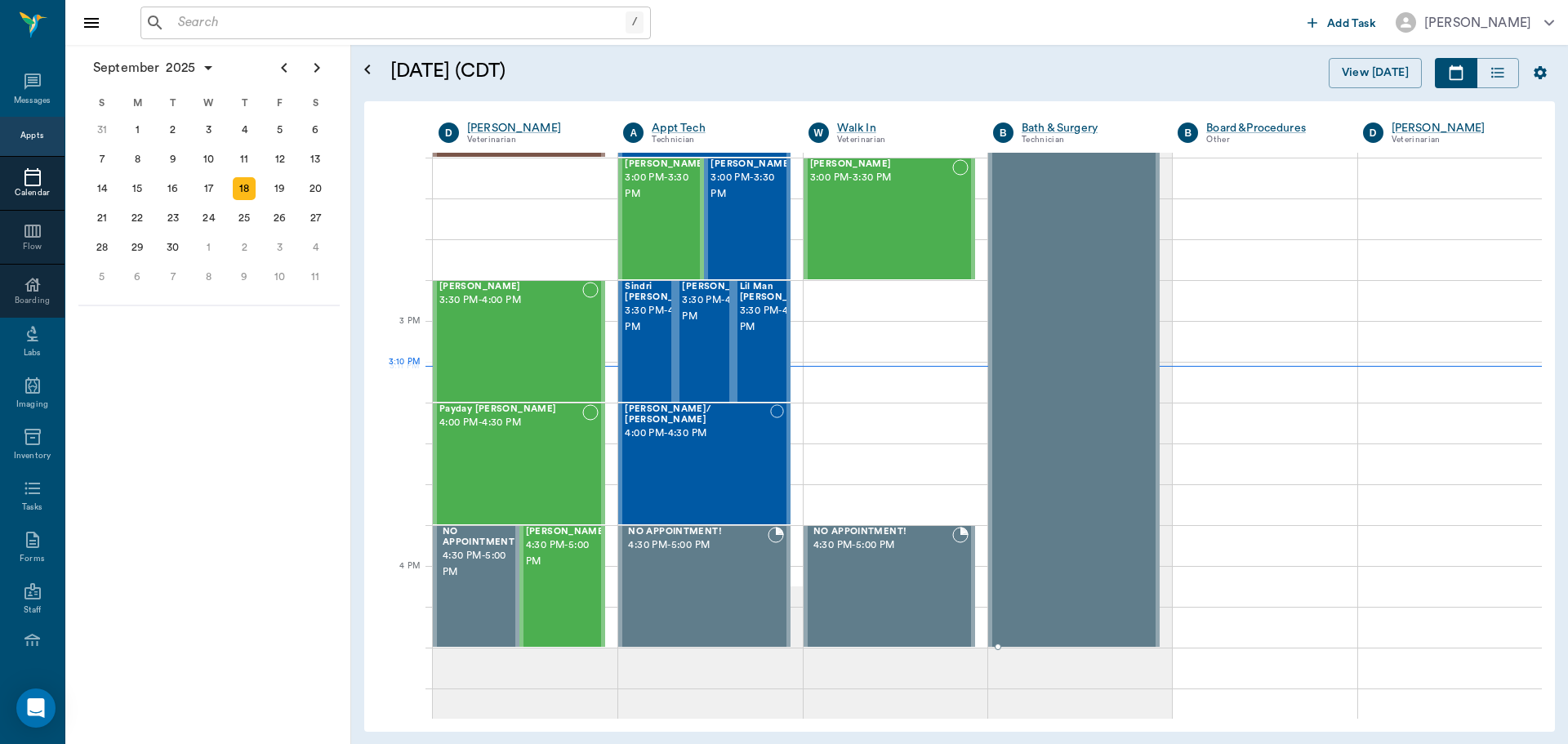
scroll to position [1553, 0]
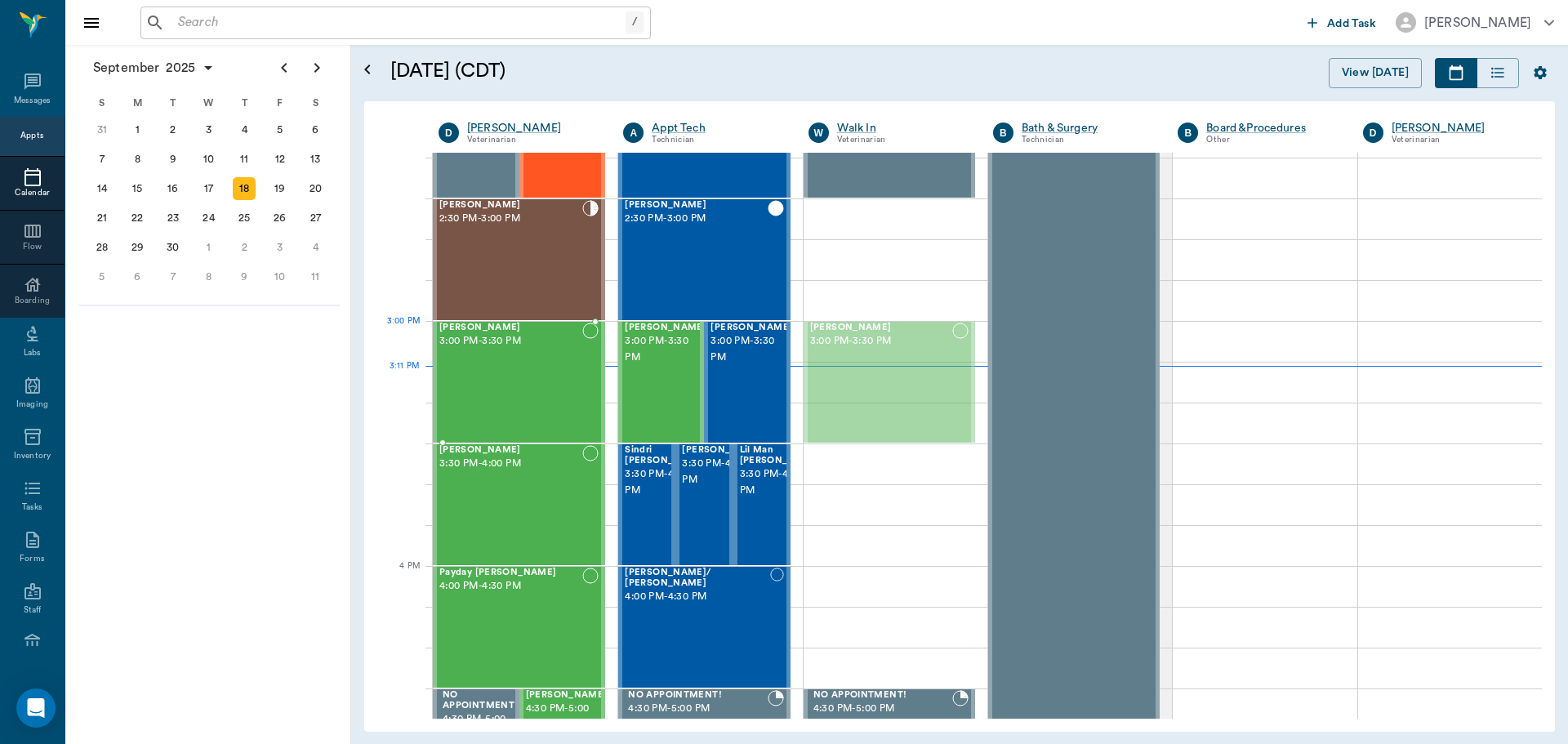
drag, startPoint x: 899, startPoint y: 346, endPoint x: 525, endPoint y: 343, distance: 374.0
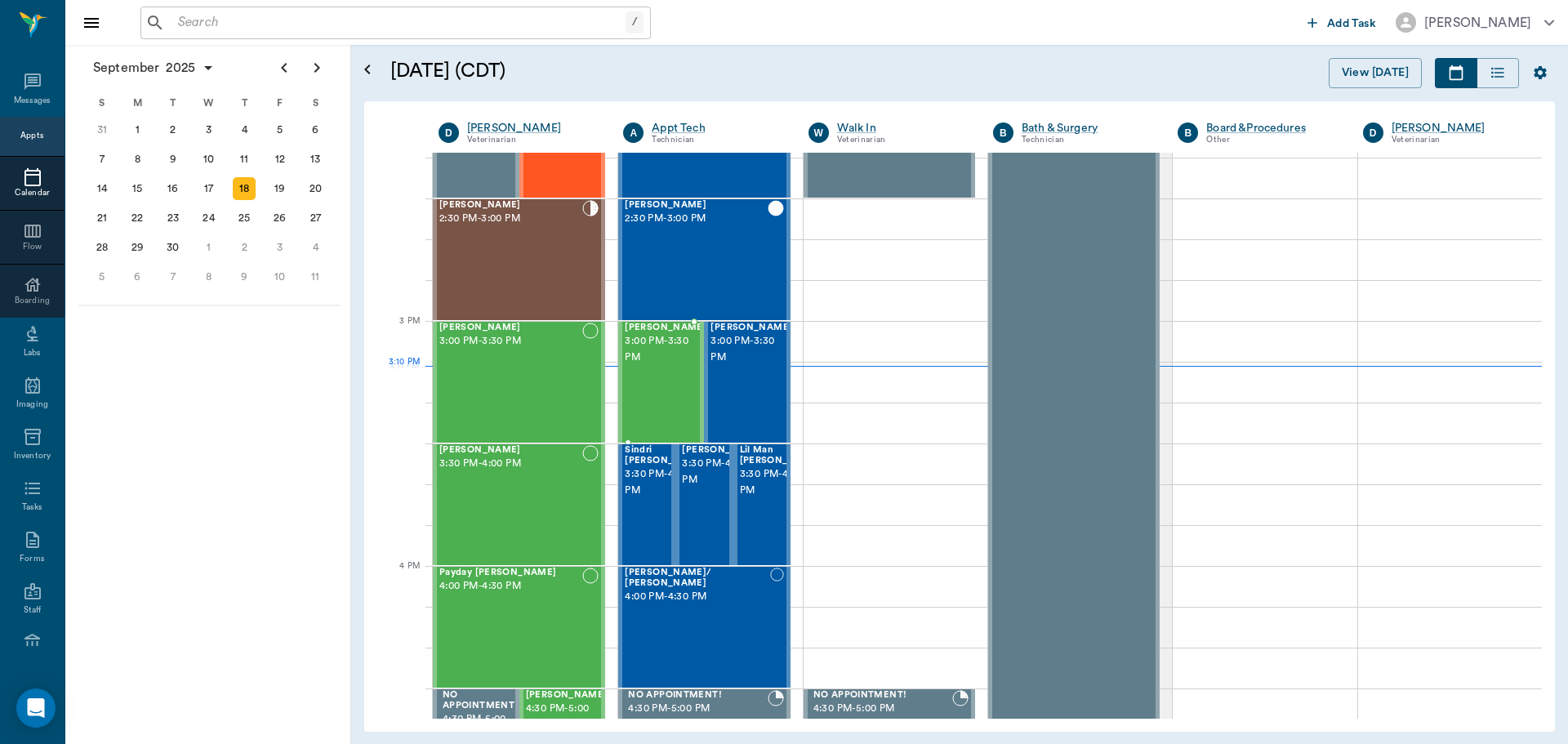
click at [674, 366] on span "3:00 PM - 3:30 PM" at bounding box center [665, 349] width 81 height 33
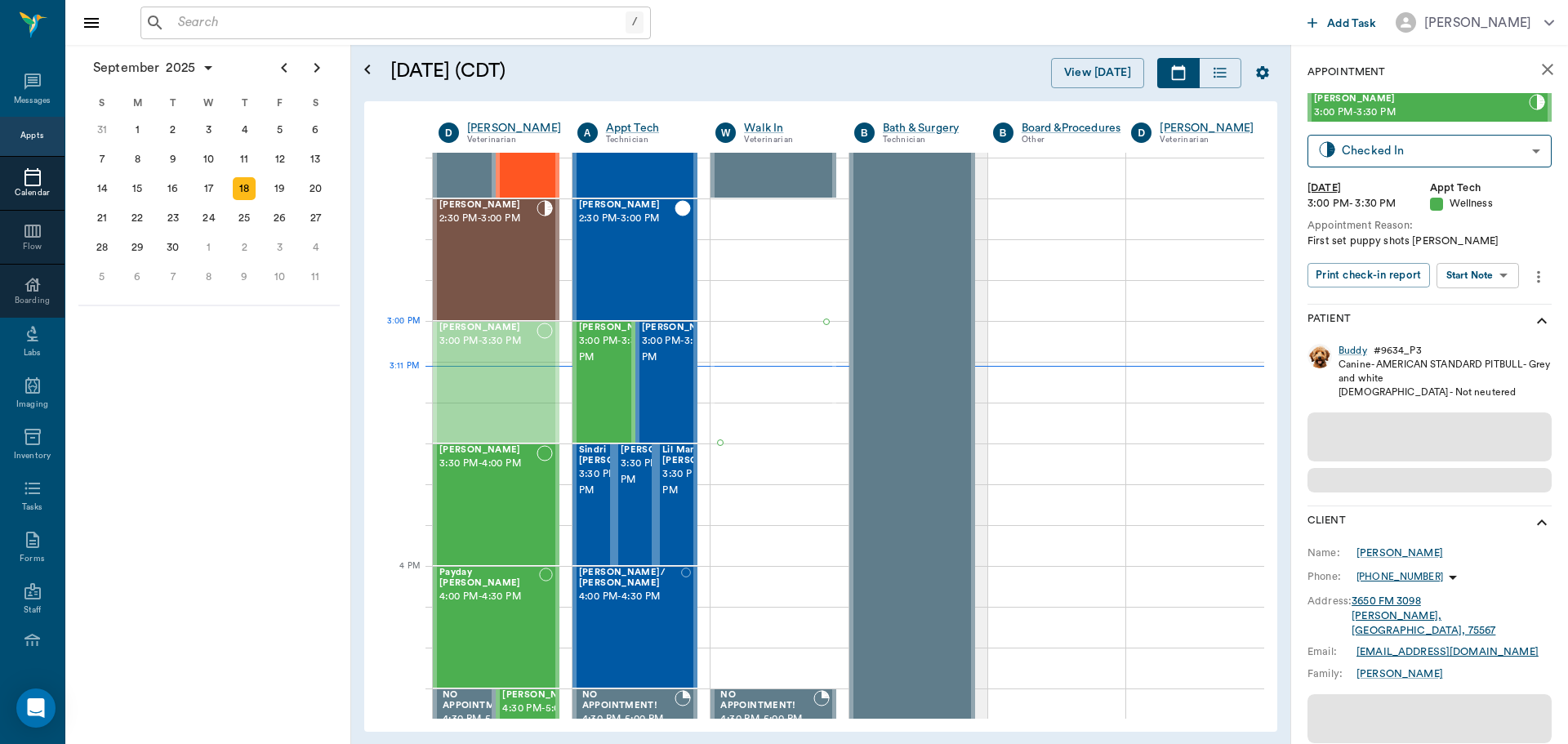
drag, startPoint x: 535, startPoint y: 370, endPoint x: 777, endPoint y: 354, distance: 242.5
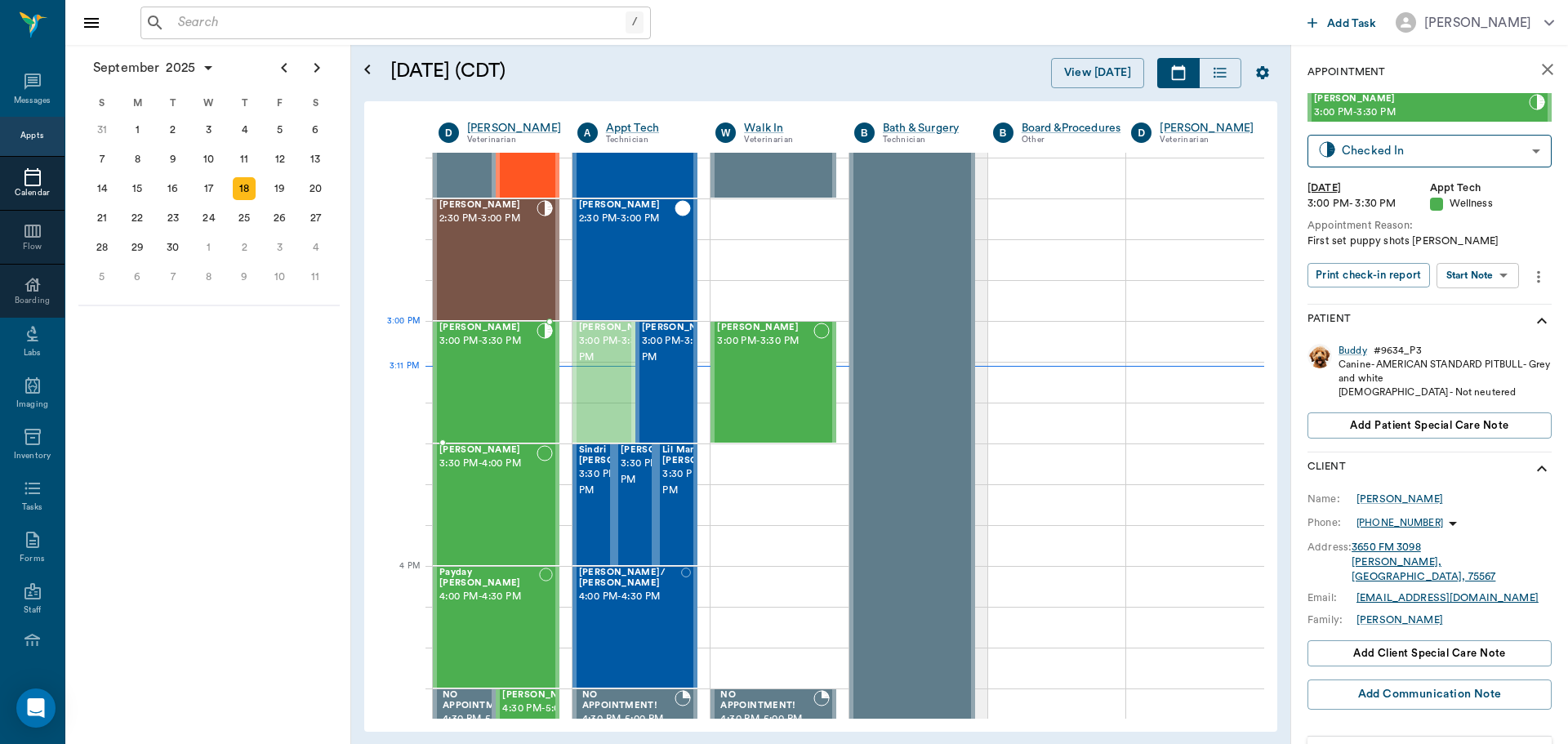
drag, startPoint x: 616, startPoint y: 364, endPoint x: 548, endPoint y: 369, distance: 68.2
click at [499, 379] on div "Buddy Thompson 3:00 PM - 3:30 PM" at bounding box center [487, 382] width 97 height 119
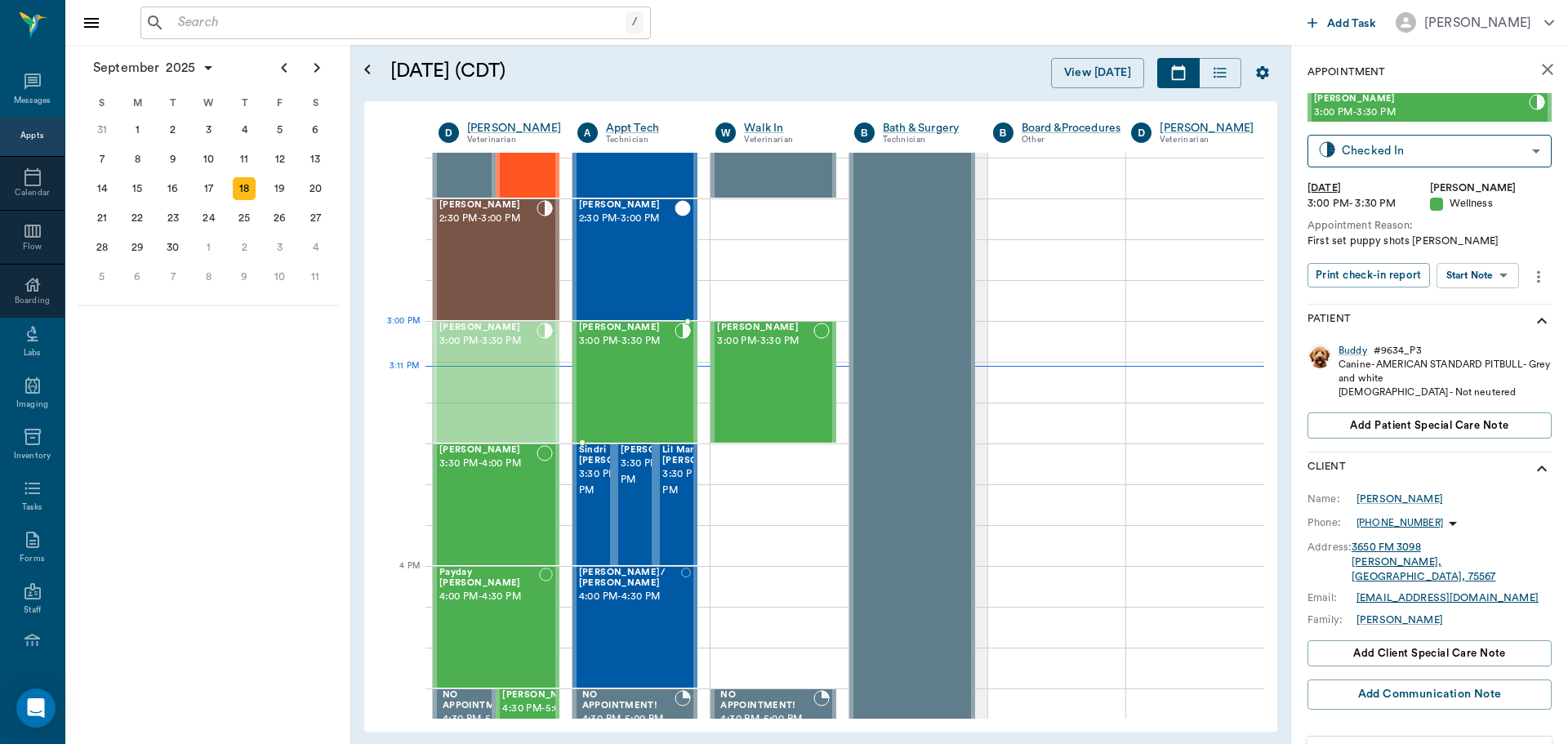
drag, startPoint x: 513, startPoint y: 358, endPoint x: 595, endPoint y: 357, distance: 82.0
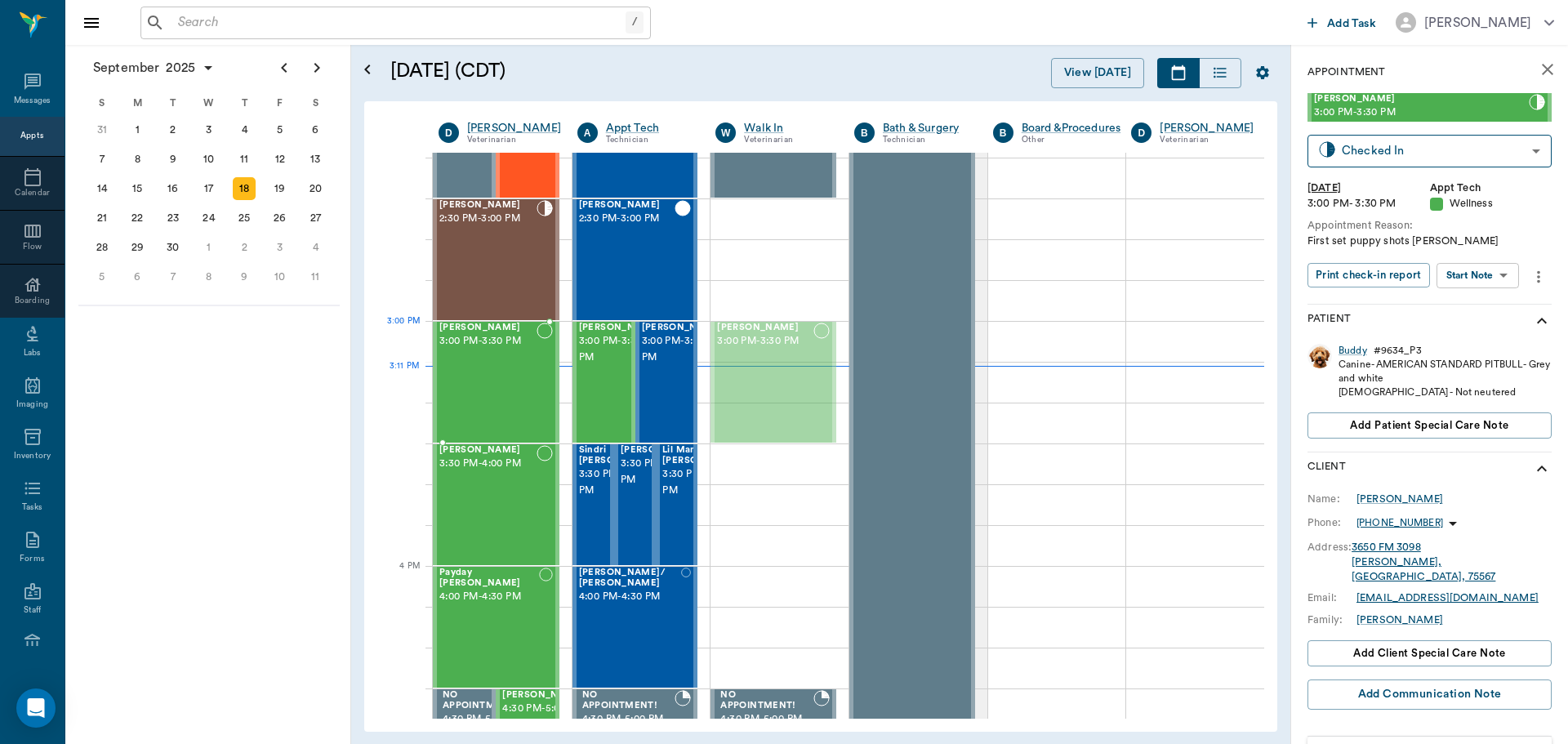
drag, startPoint x: 785, startPoint y: 348, endPoint x: 500, endPoint y: 350, distance: 285.0
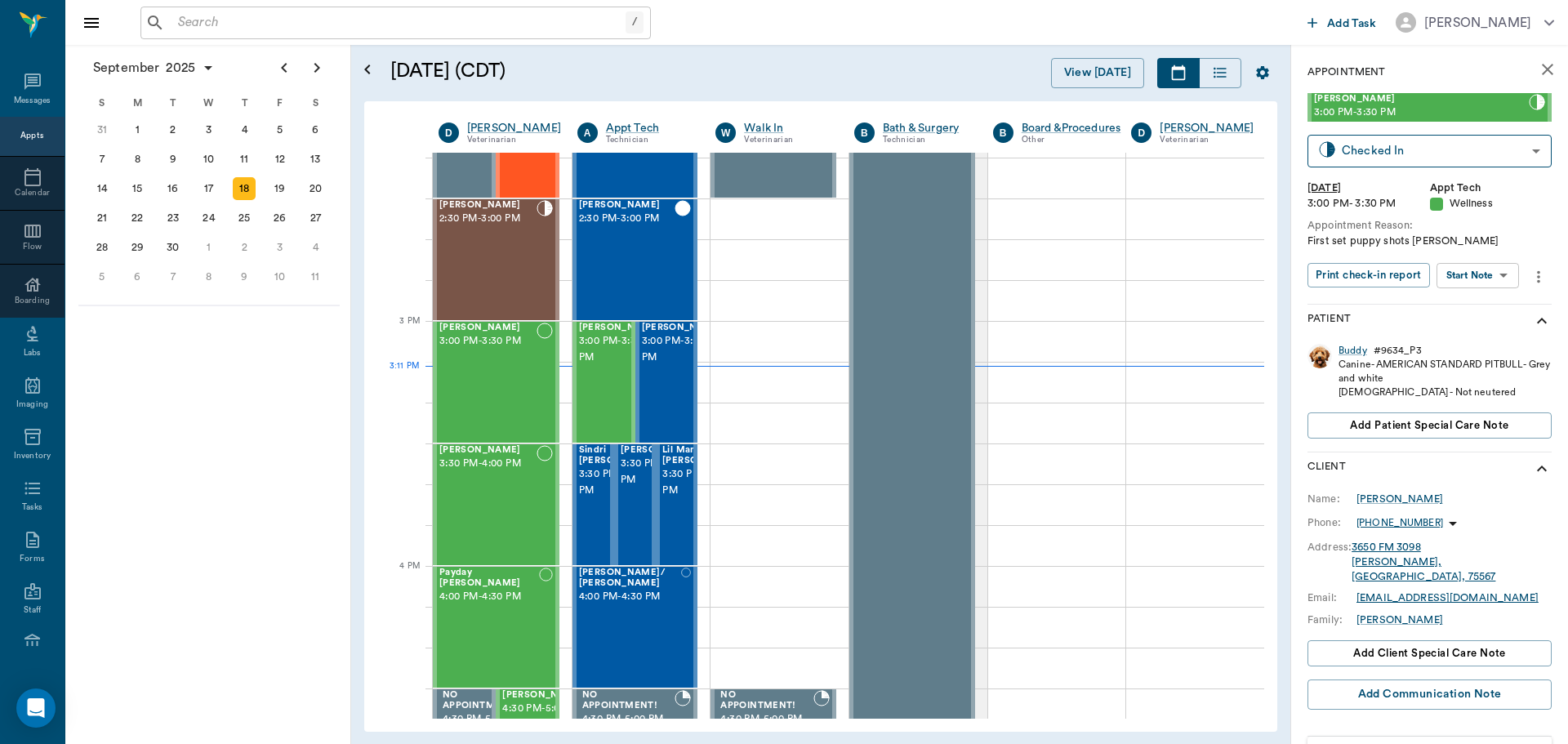
click at [1537, 279] on icon "more" at bounding box center [1538, 276] width 18 height 19
click at [1487, 392] on li "Edit appointment" at bounding box center [1465, 383] width 164 height 31
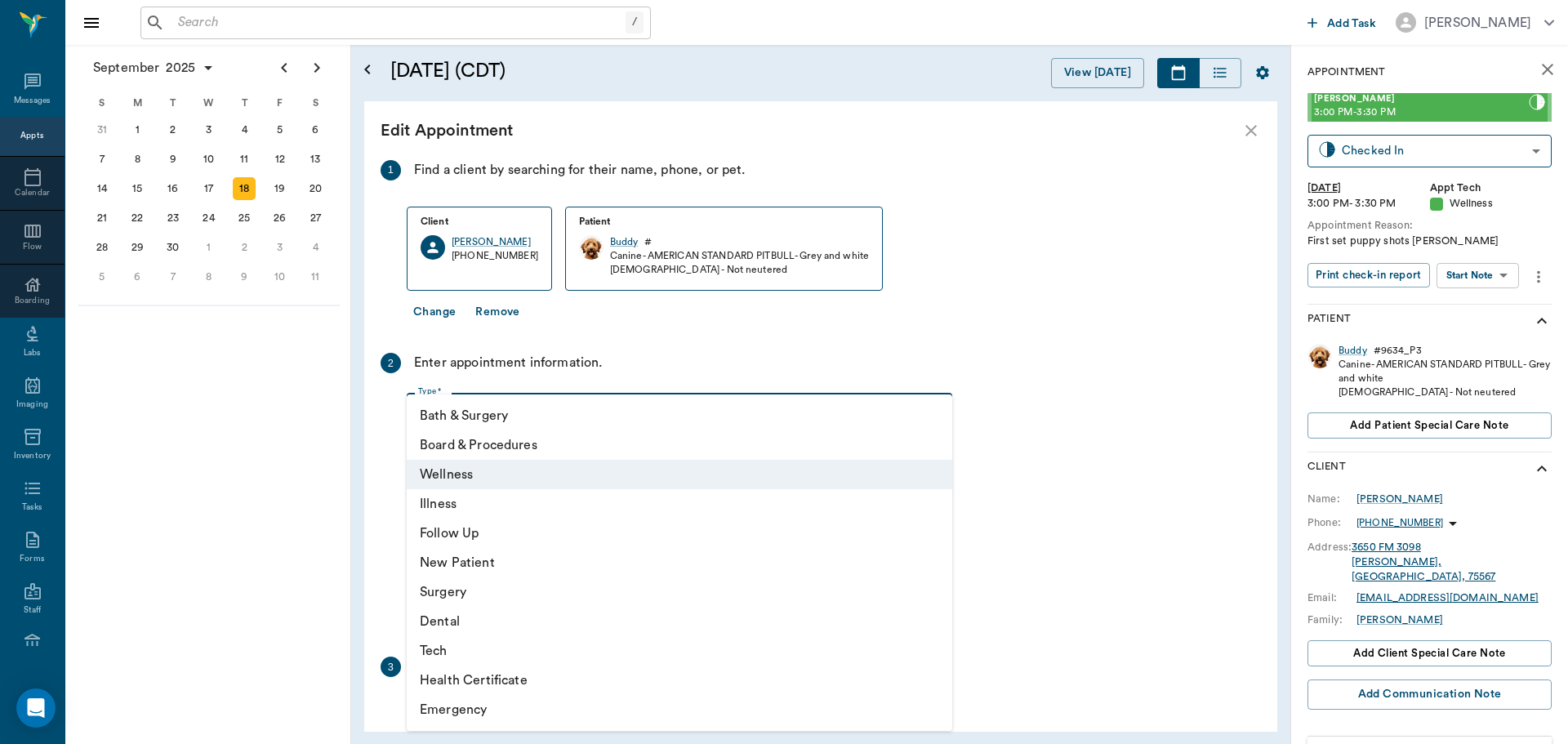
click at [537, 415] on body "/ ​ Add Task Dr. Bert Ellsworth Nectar Messages Appts Calendar Flow Boarding La…" at bounding box center [784, 372] width 1568 height 744
click at [523, 652] on li "Tech" at bounding box center [680, 651] width 546 height 30
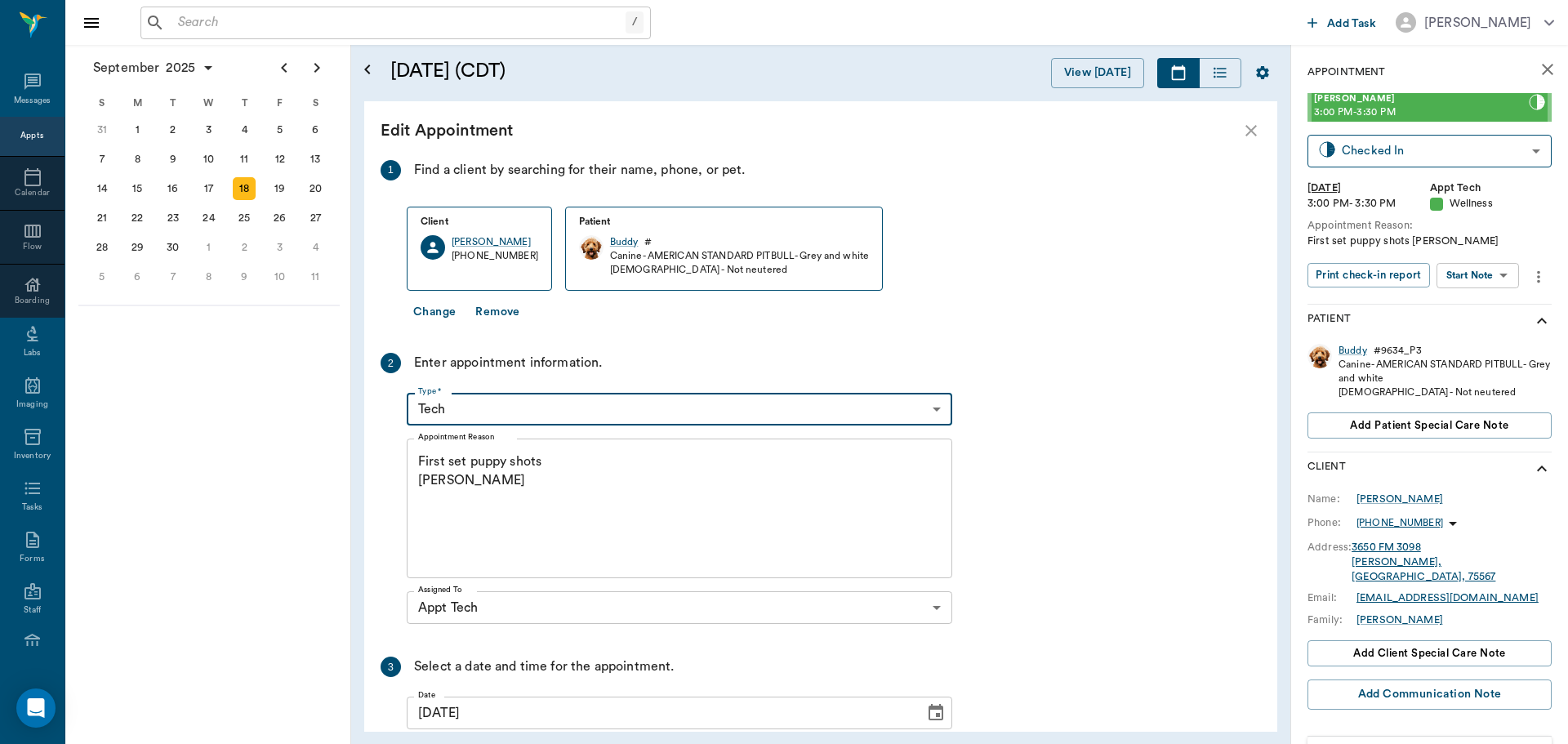
type input "65d2be4f46e3a538d89b8c1a"
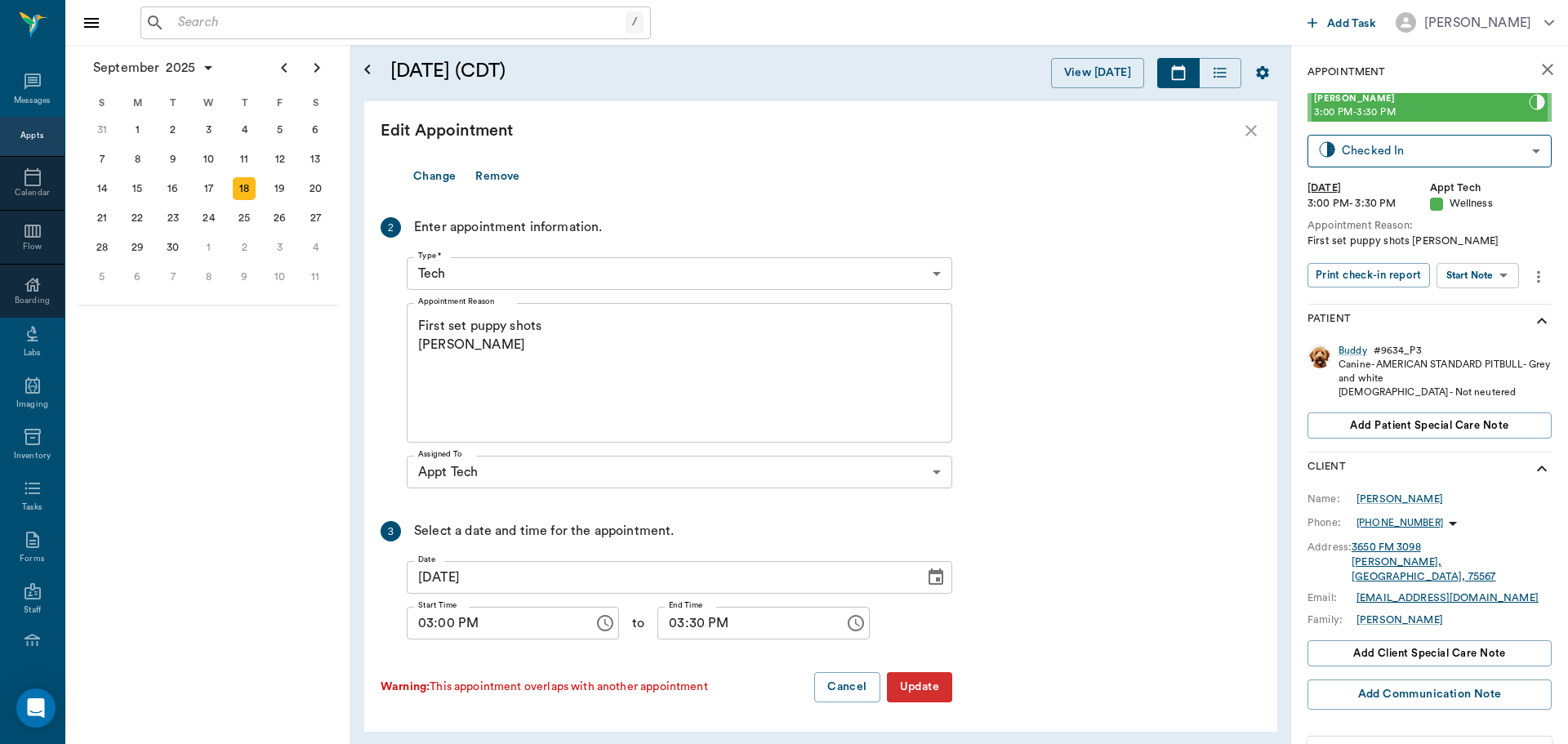
click at [931, 691] on button "Update" at bounding box center [920, 687] width 65 height 31
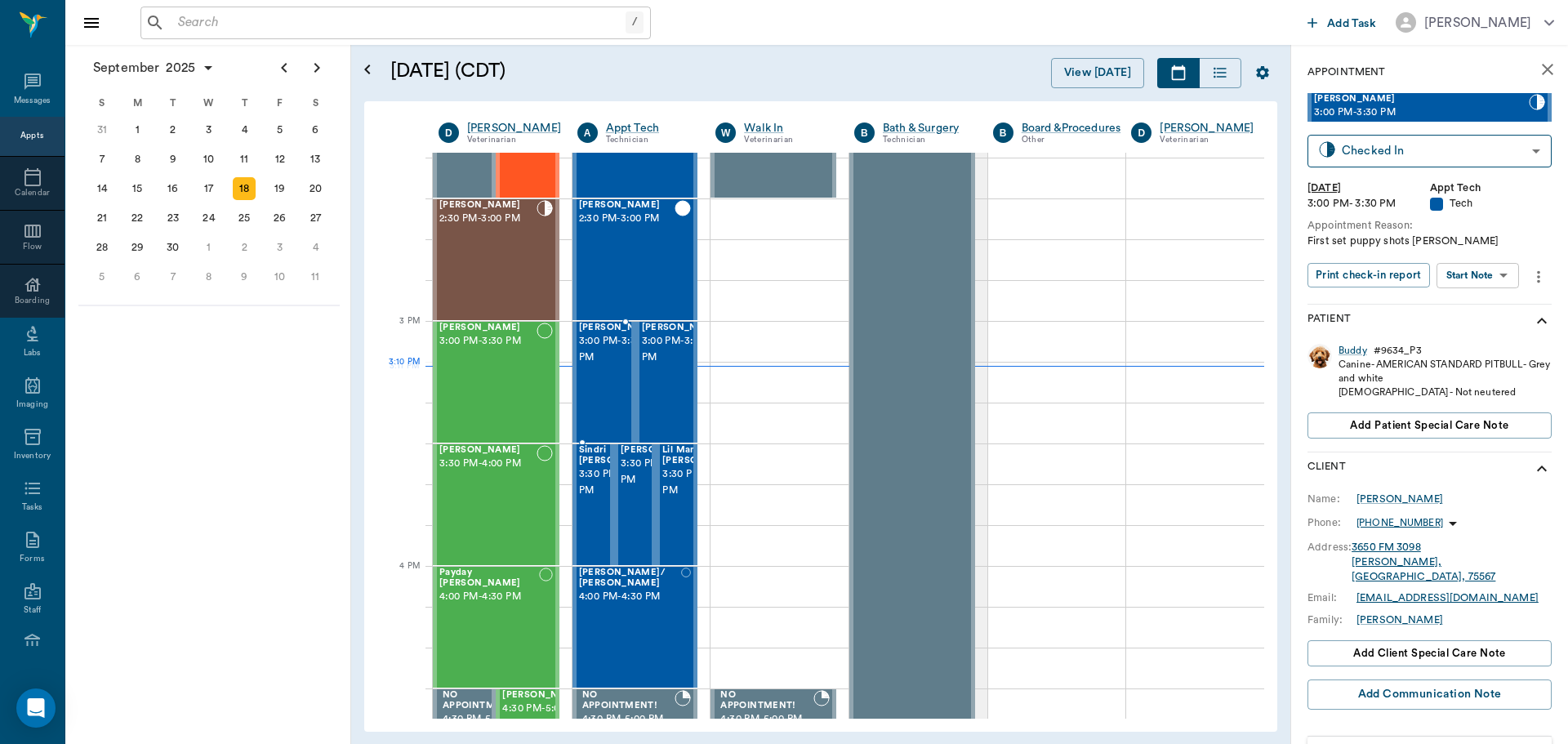
click at [603, 366] on span "3:00 PM - 3:30 PM" at bounding box center [620, 349] width 81 height 33
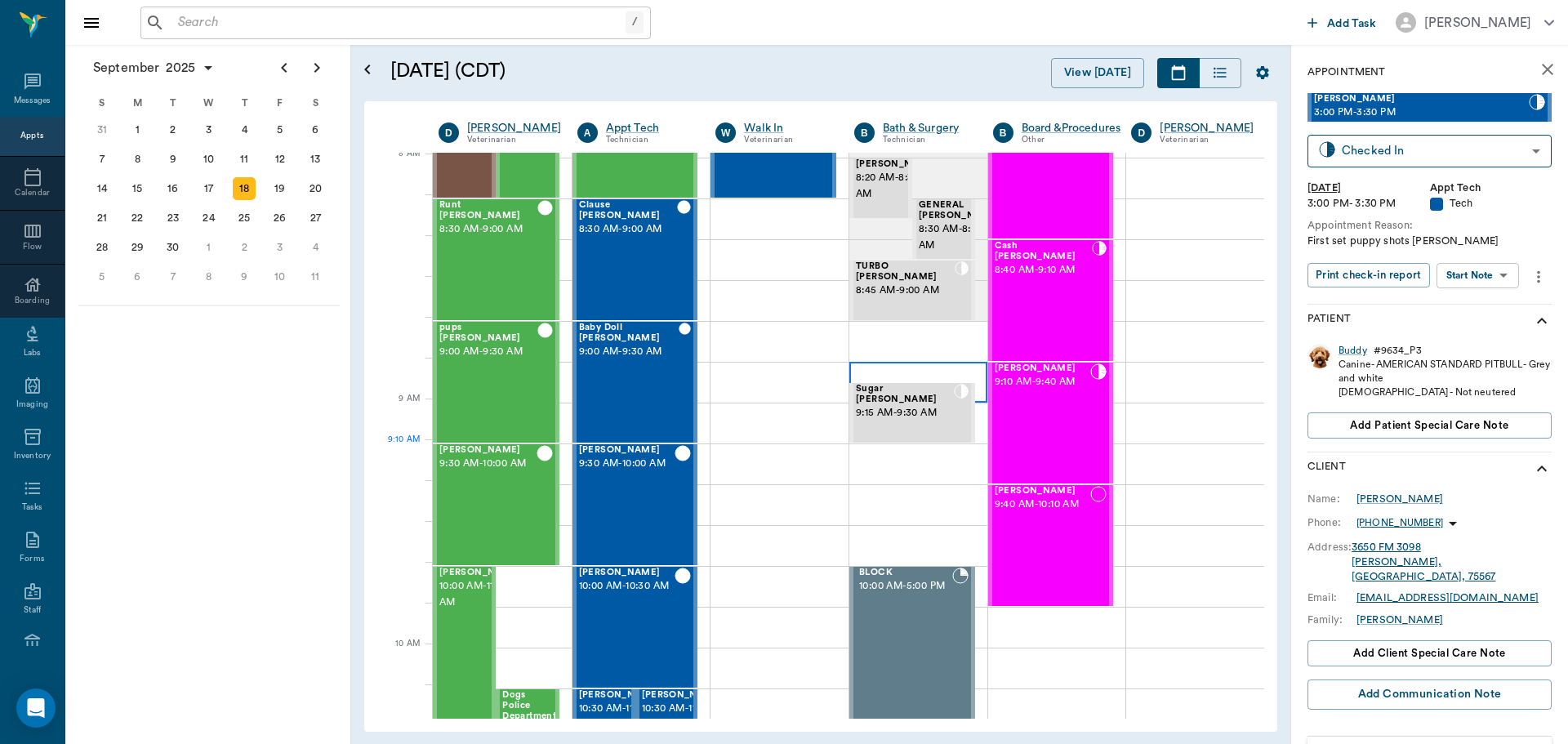
scroll to position [0, 0]
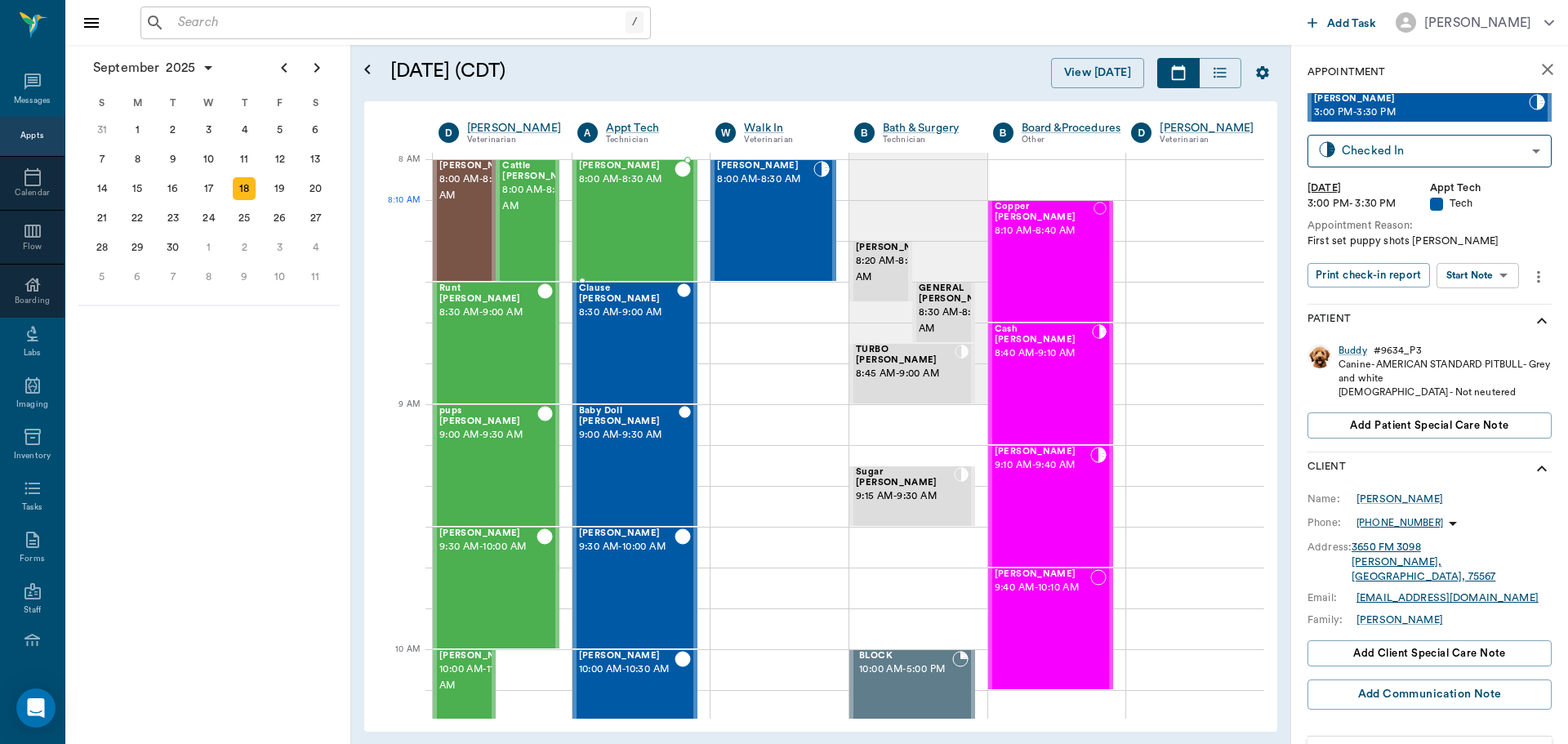
click at [624, 204] on div "Gus Jones 8:00 AM - 8:30 AM" at bounding box center [627, 220] width 97 height 119
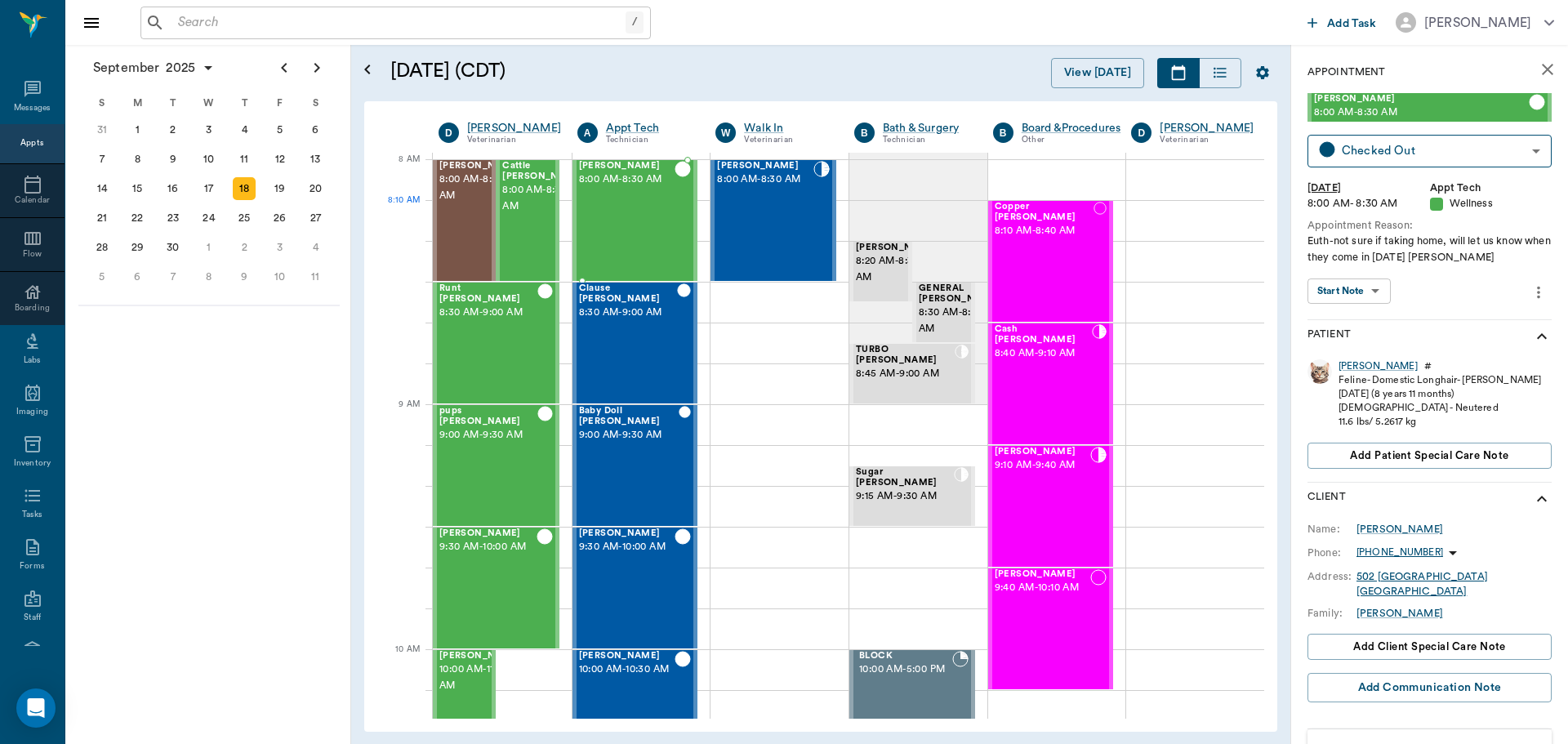
scroll to position [8, 0]
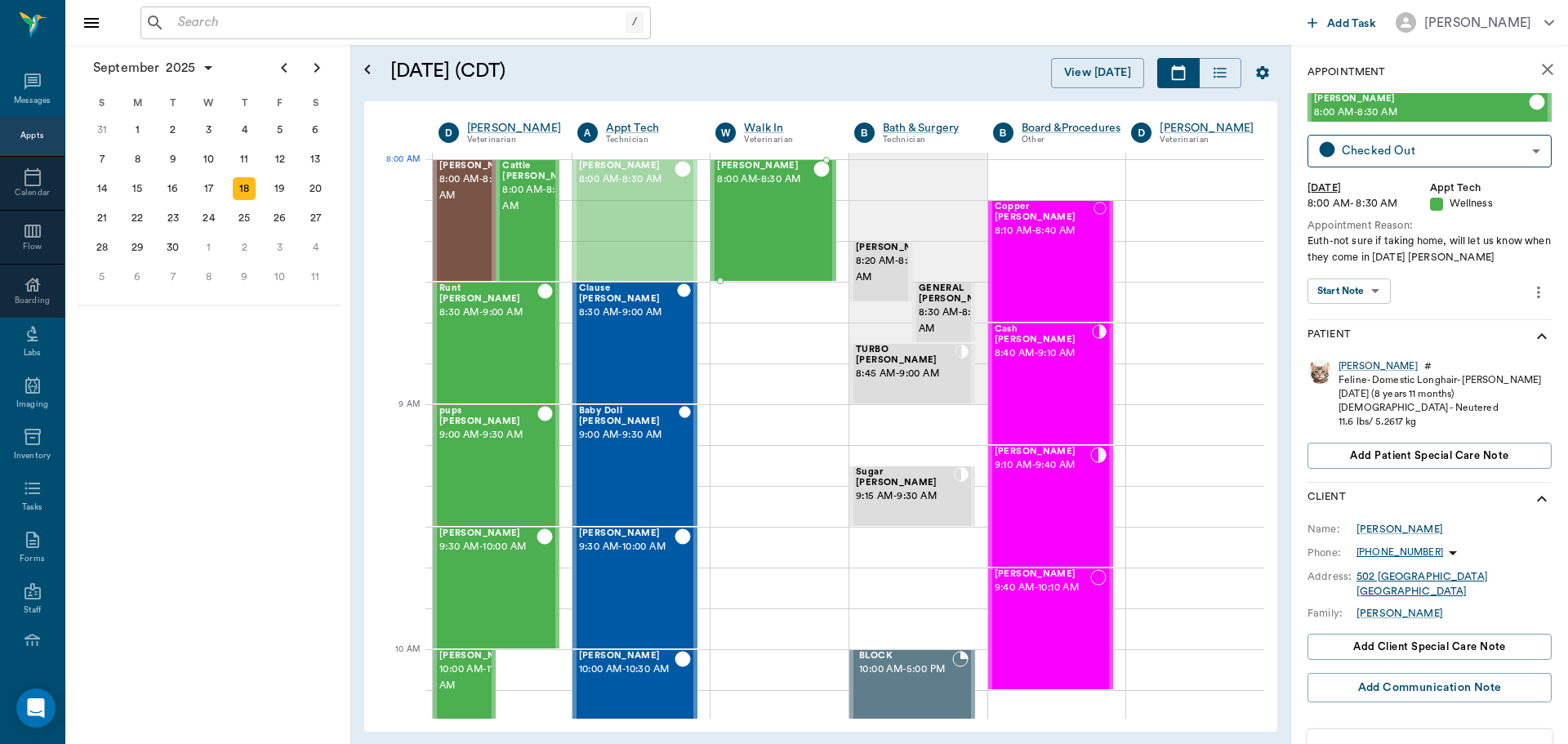
drag, startPoint x: 640, startPoint y: 214, endPoint x: 777, endPoint y: 204, distance: 137.4
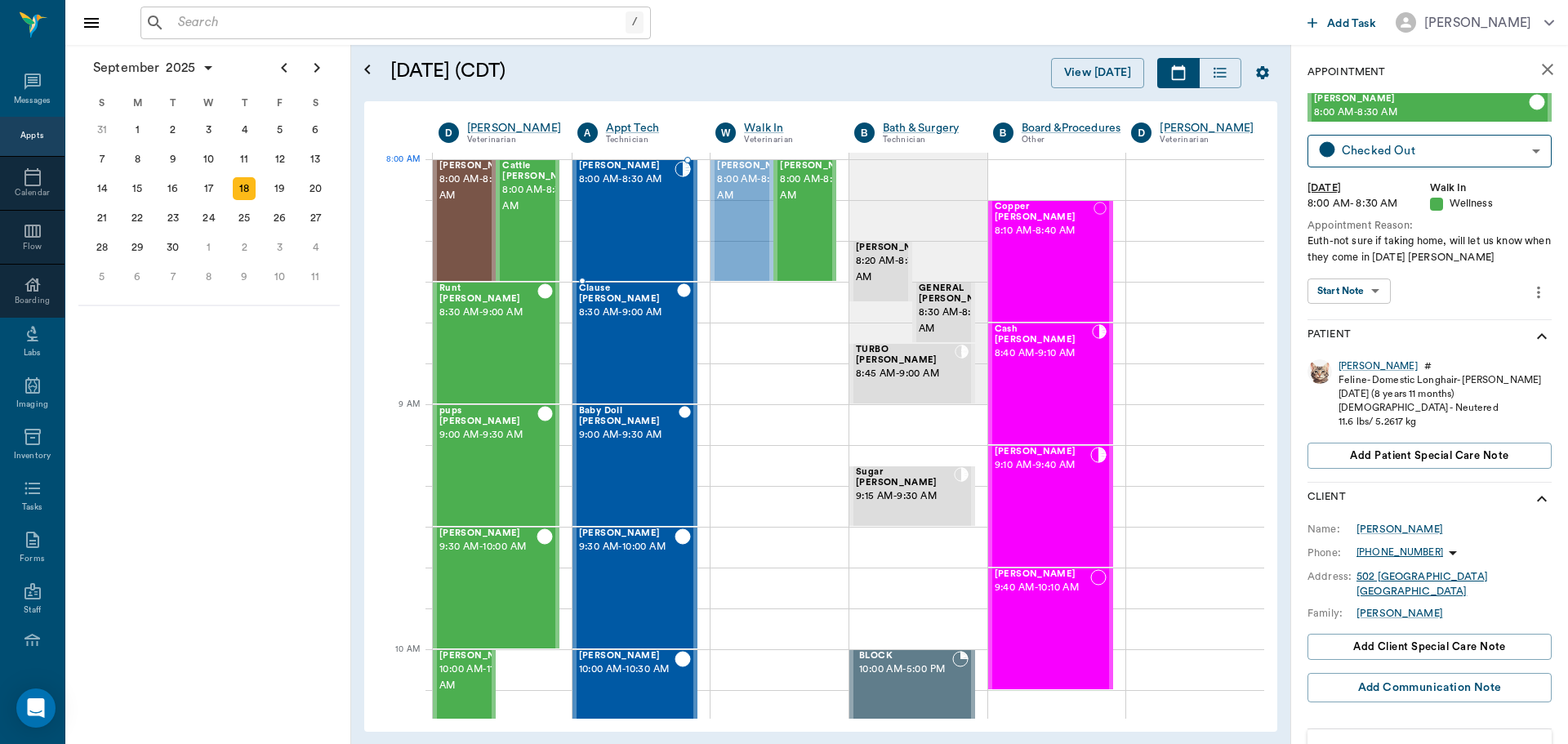
drag, startPoint x: 731, startPoint y: 199, endPoint x: 637, endPoint y: 198, distance: 94.0
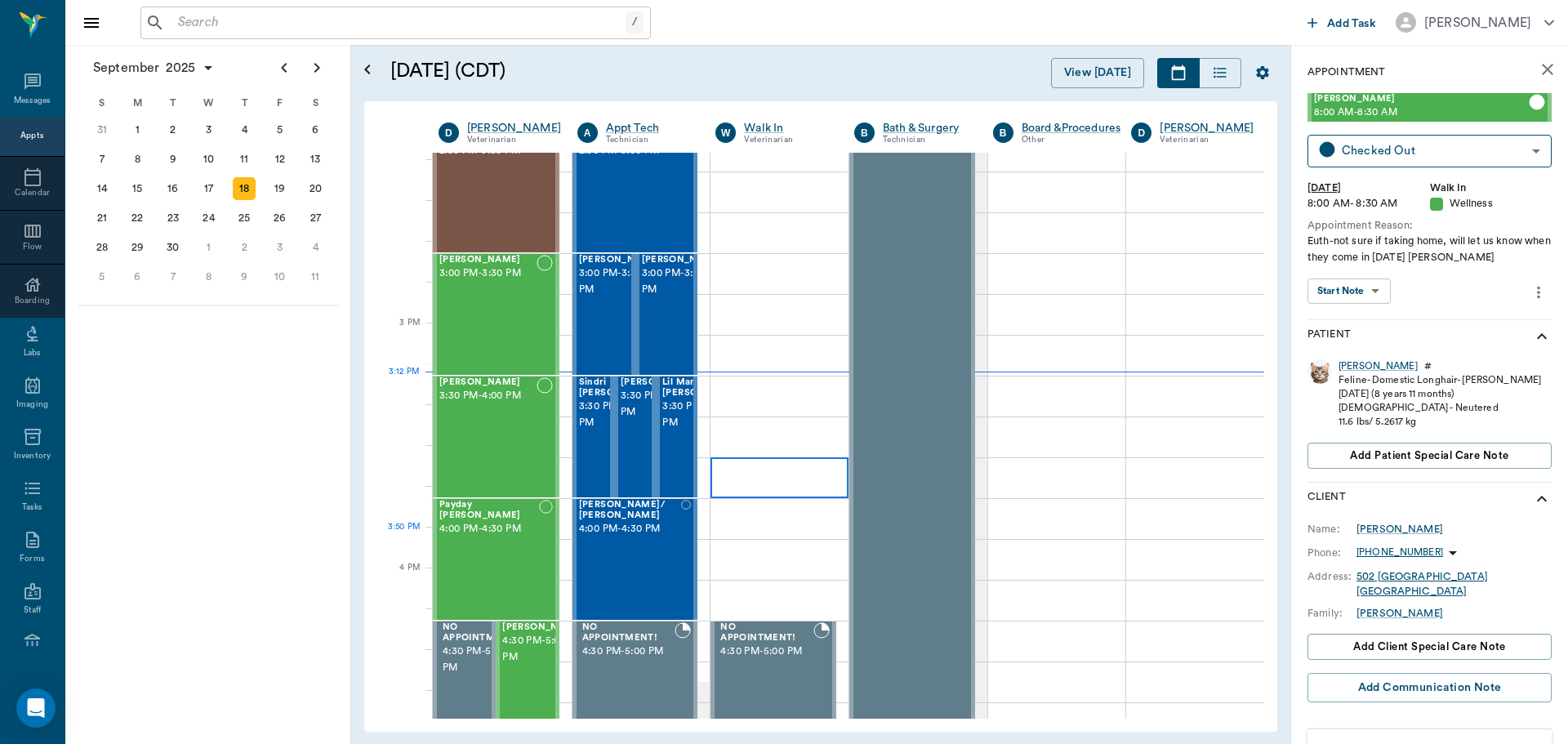
scroll to position [1552, 0]
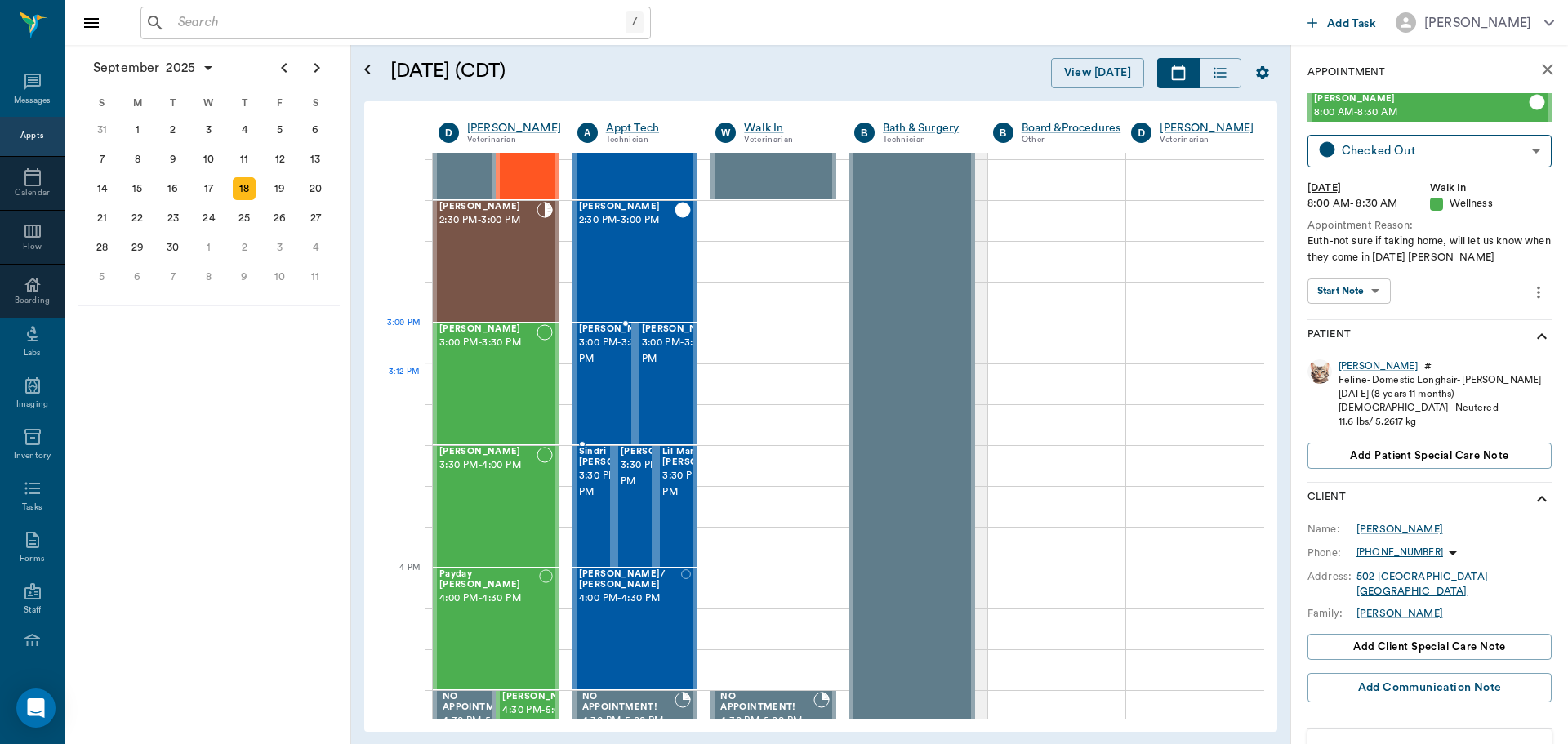
click at [612, 335] on span "[PERSON_NAME]" at bounding box center [620, 330] width 81 height 11
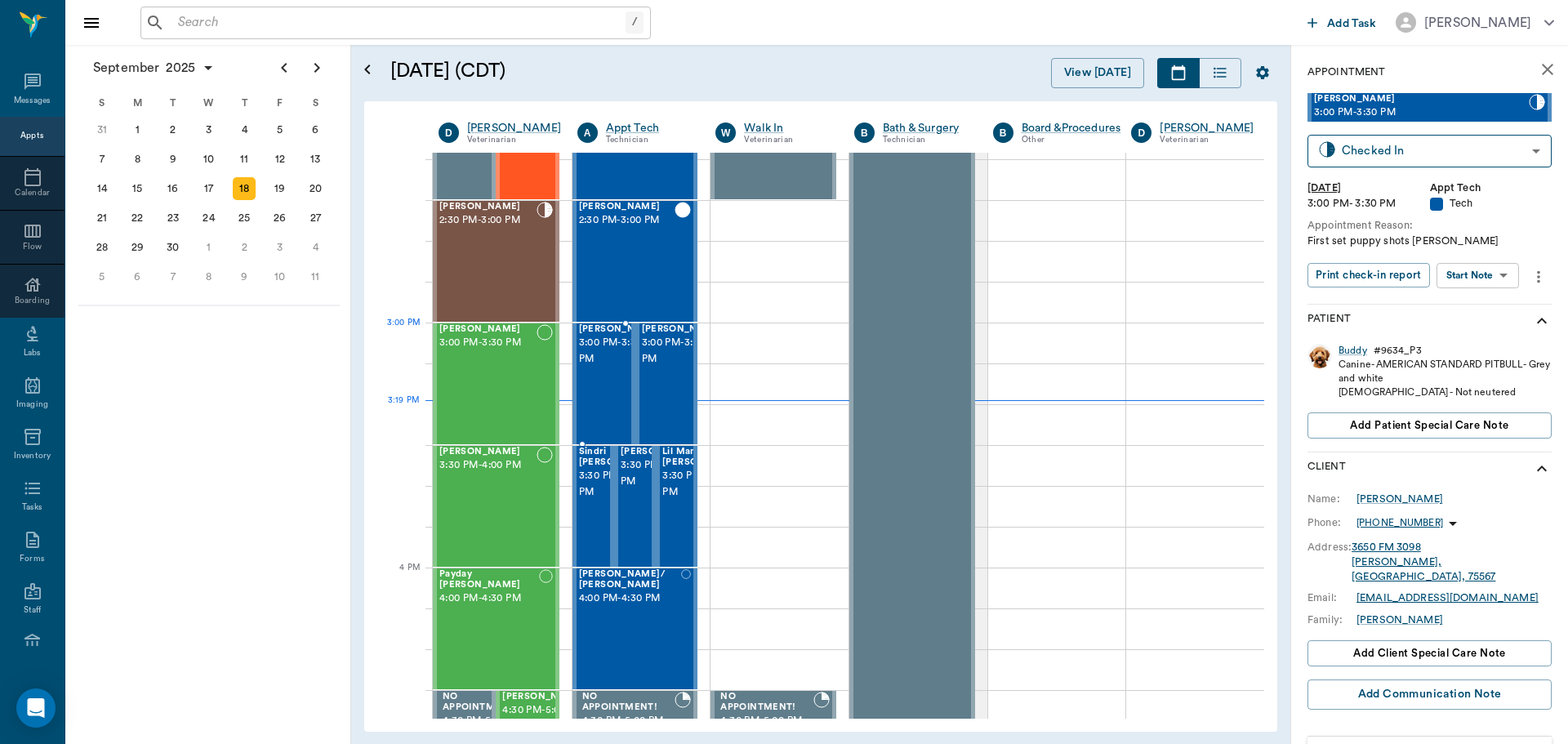
click at [588, 363] on span "3:00 PM - 3:30 PM" at bounding box center [620, 351] width 81 height 33
click at [1468, 269] on body "/ ​ Add Task Dr. Bert Ellsworth Nectar Messages Appts Calendar Flow Boarding La…" at bounding box center [784, 372] width 1568 height 744
click at [1471, 307] on button "Start SOAP" at bounding box center [1460, 309] width 56 height 19
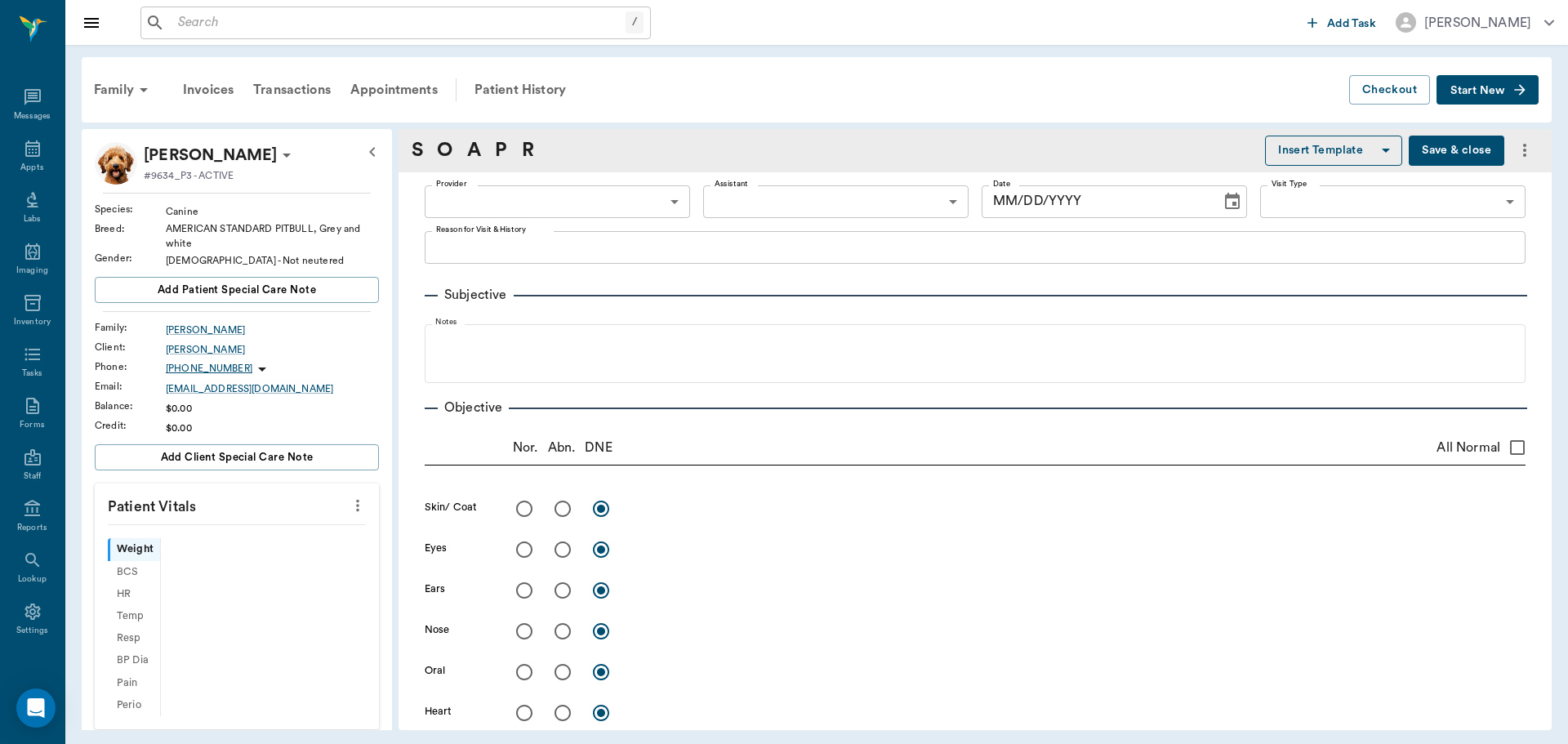
click at [348, 509] on icon "more" at bounding box center [357, 505] width 18 height 19
click at [303, 534] on span "Enter Vitals" at bounding box center [277, 534] width 137 height 17
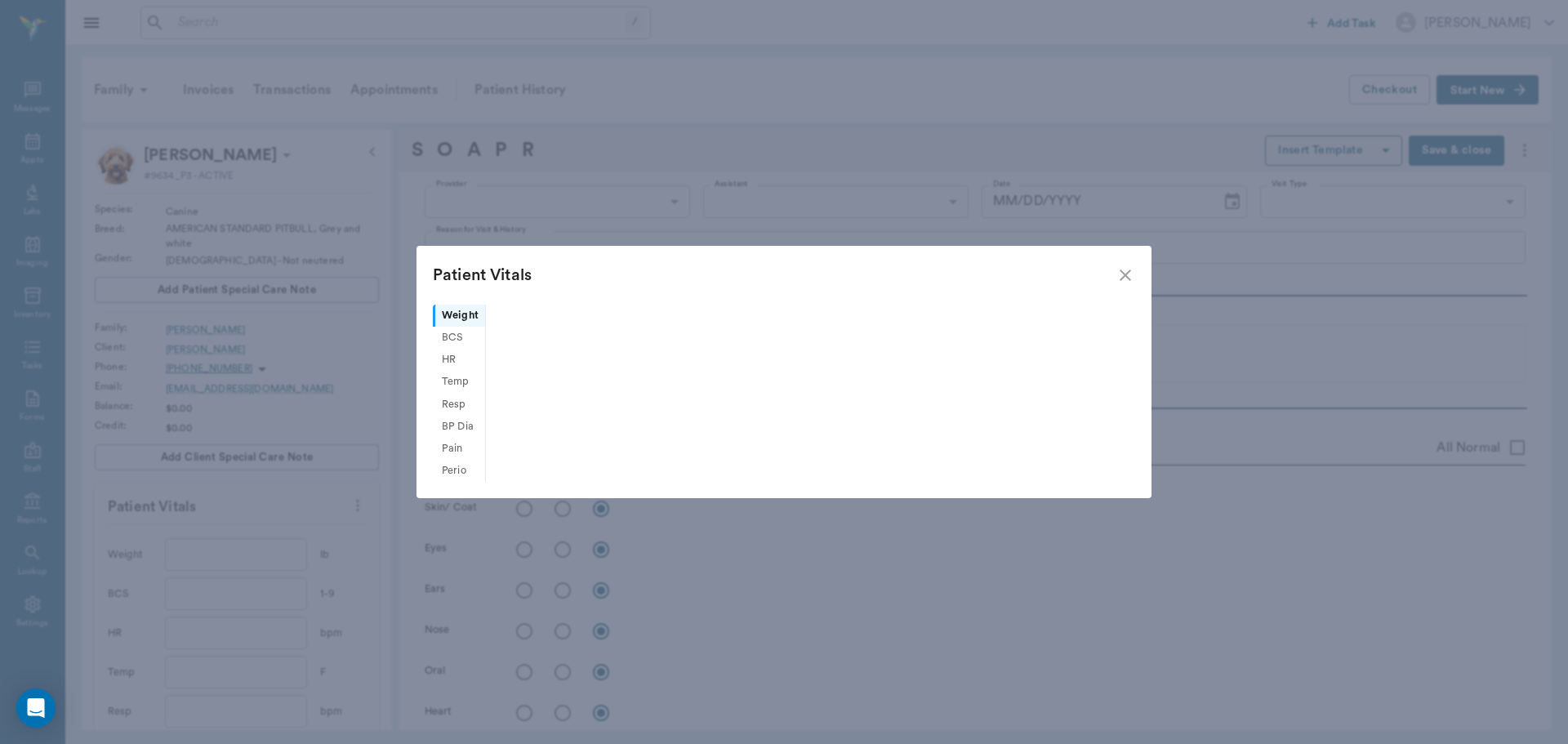
click at [1120, 275] on icon "close" at bounding box center [1125, 275] width 19 height 19
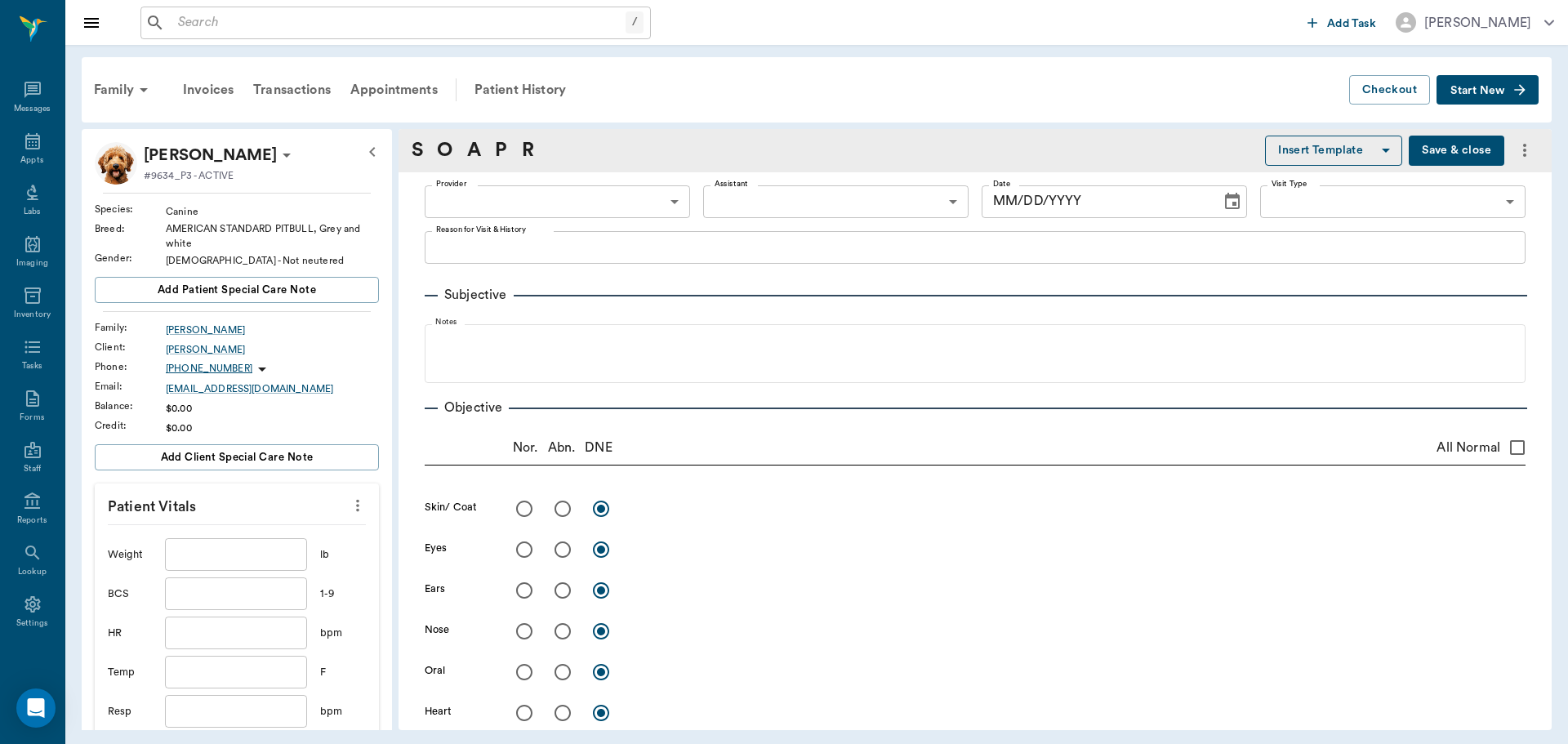
click at [232, 555] on input "text" at bounding box center [236, 554] width 142 height 33
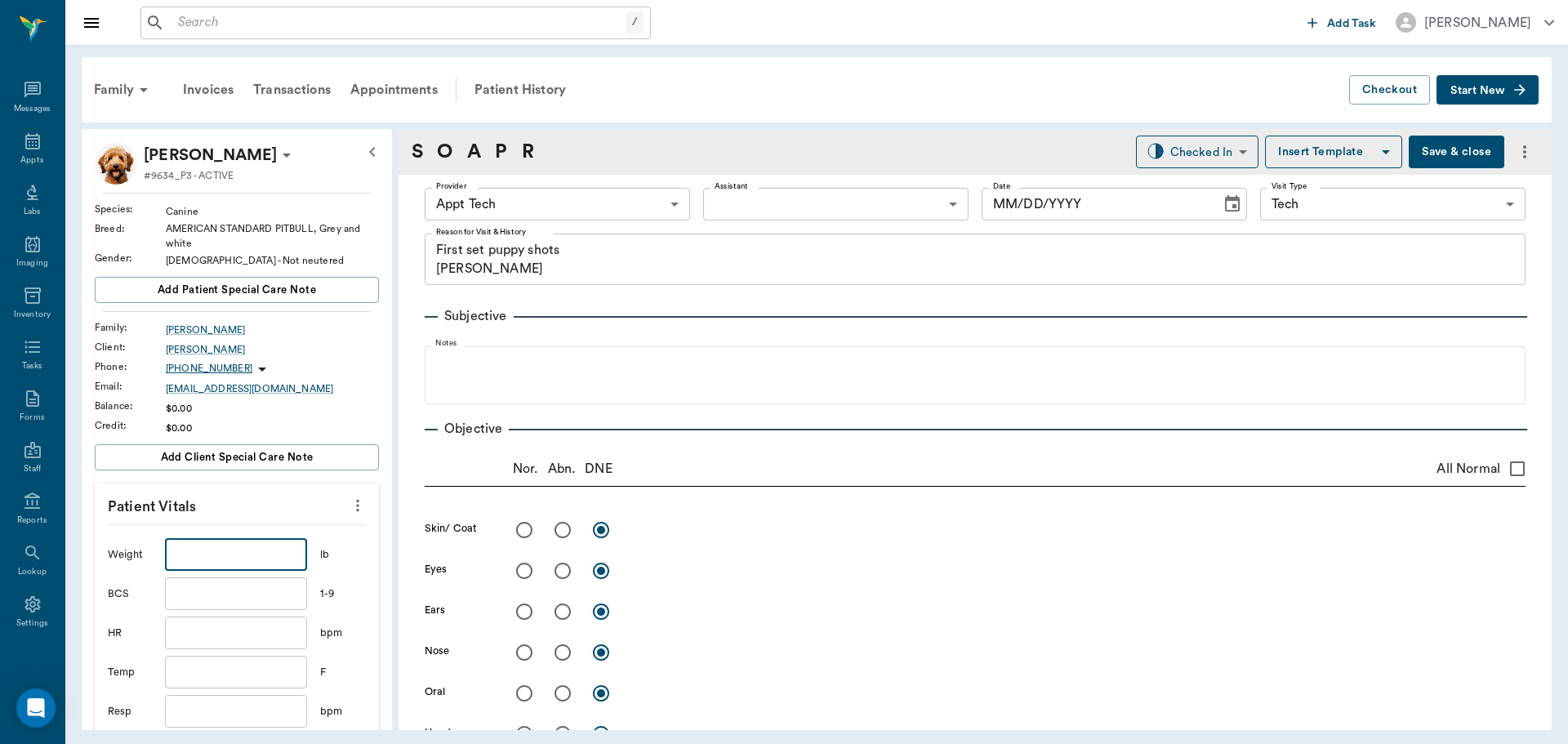
type input "63ec2f075fda476ae8351a4c"
type input "65d2be4f46e3a538d89b8c1a"
type textarea "First set puppy shots [PERSON_NAME]"
type input "[DATE]"
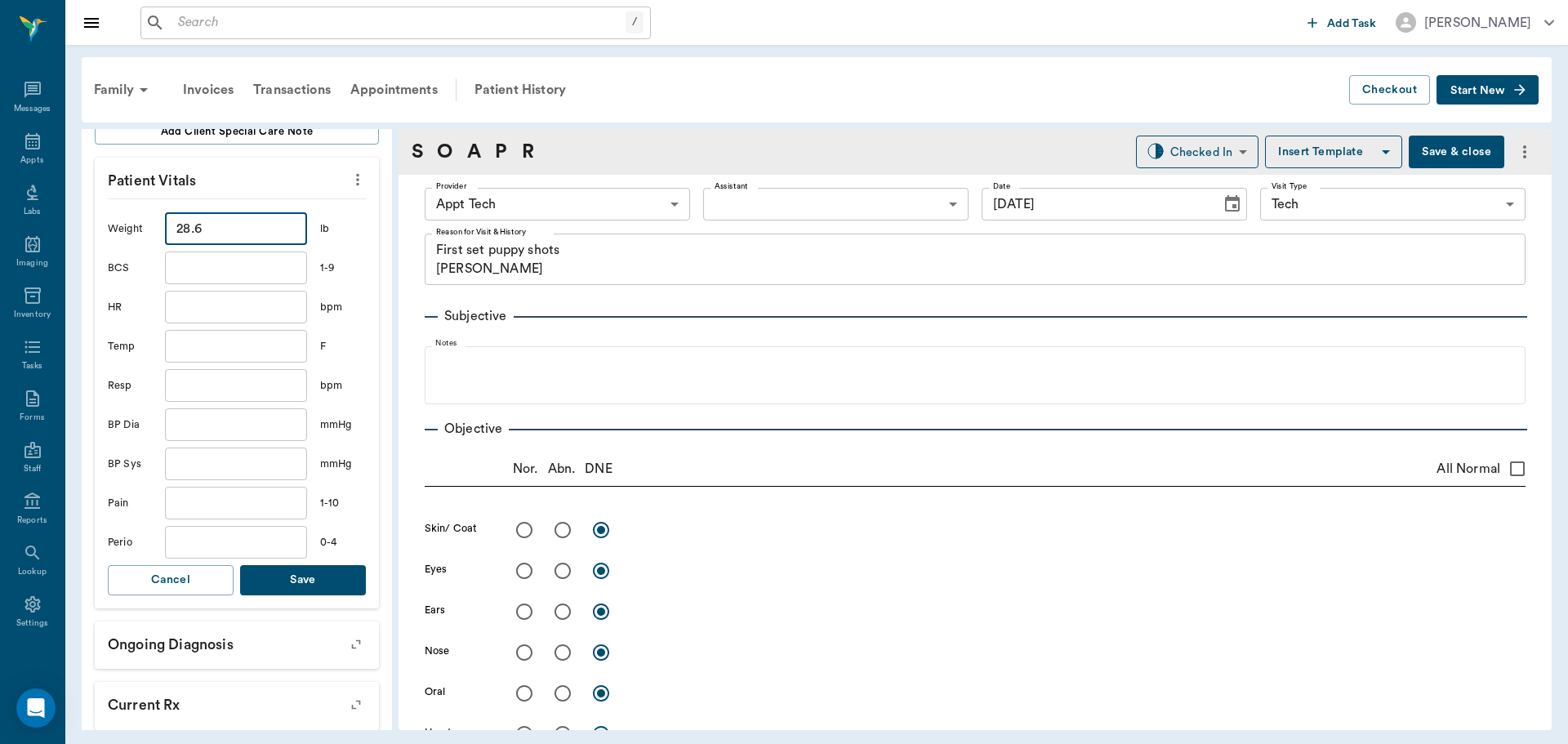
scroll to position [326, 0]
type input "28.6"
click at [333, 584] on button "Save" at bounding box center [303, 580] width 125 height 31
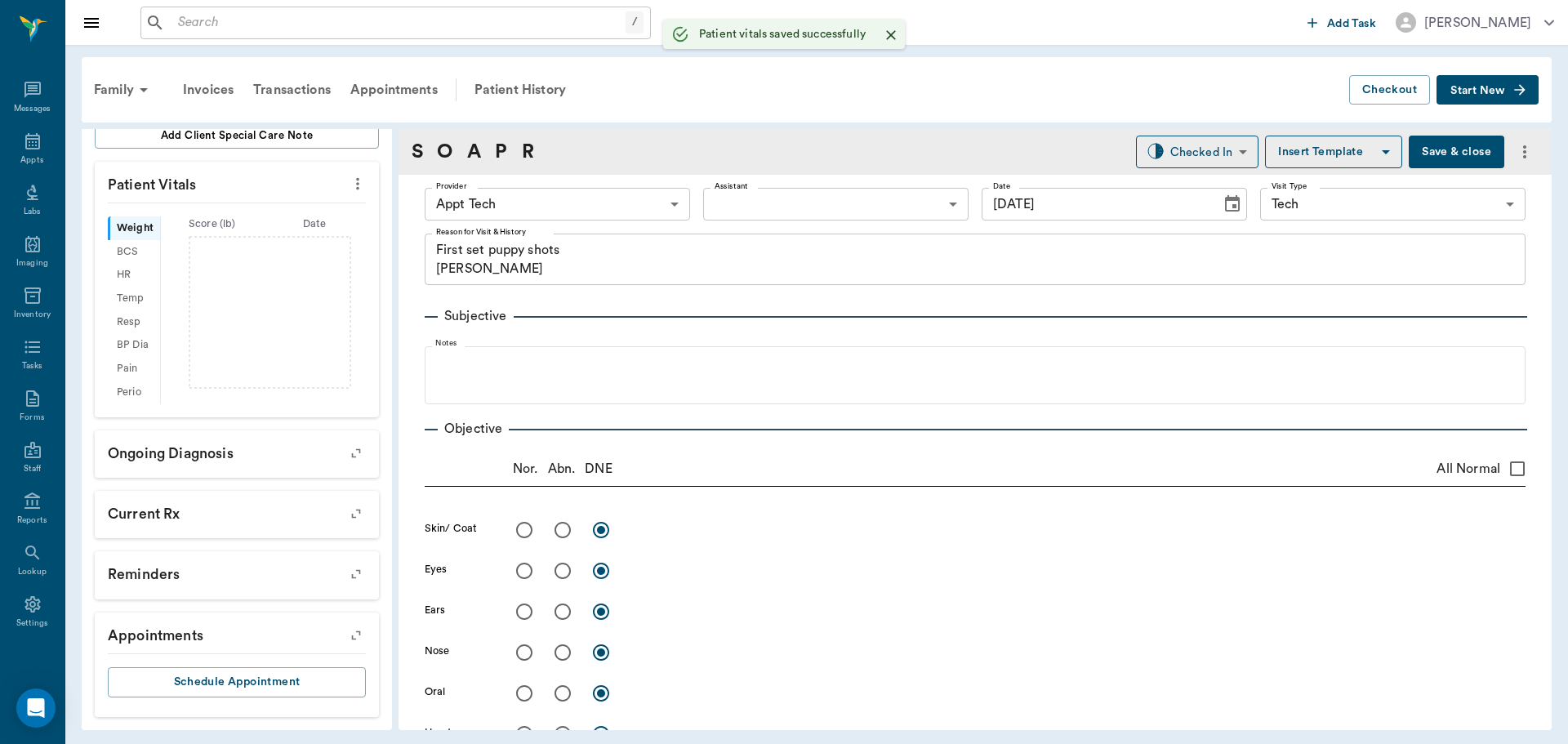
scroll to position [341, 0]
click at [613, 208] on body "/ ​ Add Task Dr. Bert Ellsworth Nectar Messages Appts Labs Imaging Inventory Ta…" at bounding box center [784, 372] width 1568 height 744
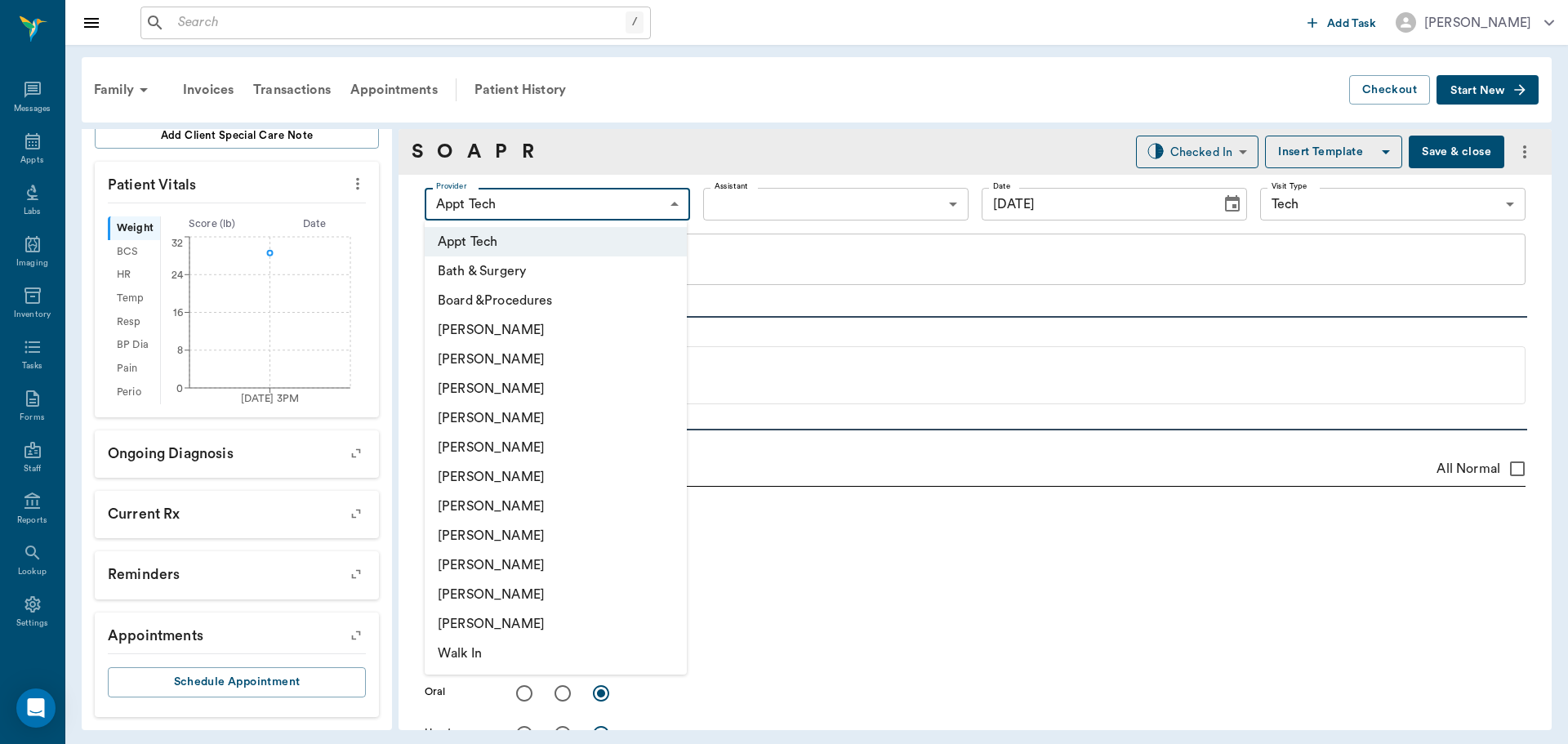
click at [537, 507] on li "[PERSON_NAME]" at bounding box center [555, 506] width 262 height 30
type input "682b670d8bdc6f7f8feef3db"
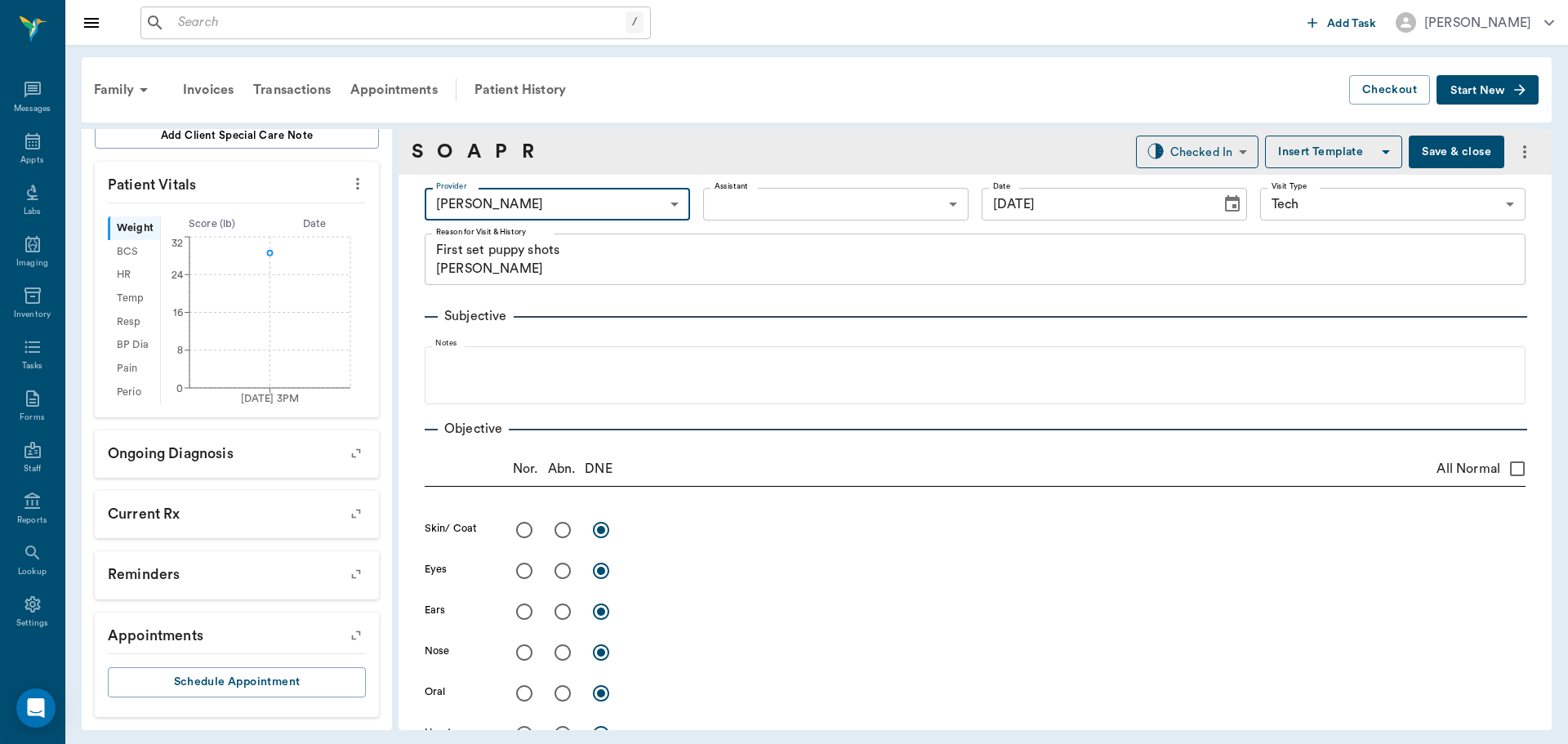
click at [753, 200] on body "/ ​ Add Task Dr. Bert Ellsworth Nectar Messages Appts Labs Imaging Inventory Ta…" at bounding box center [784, 372] width 1568 height 744
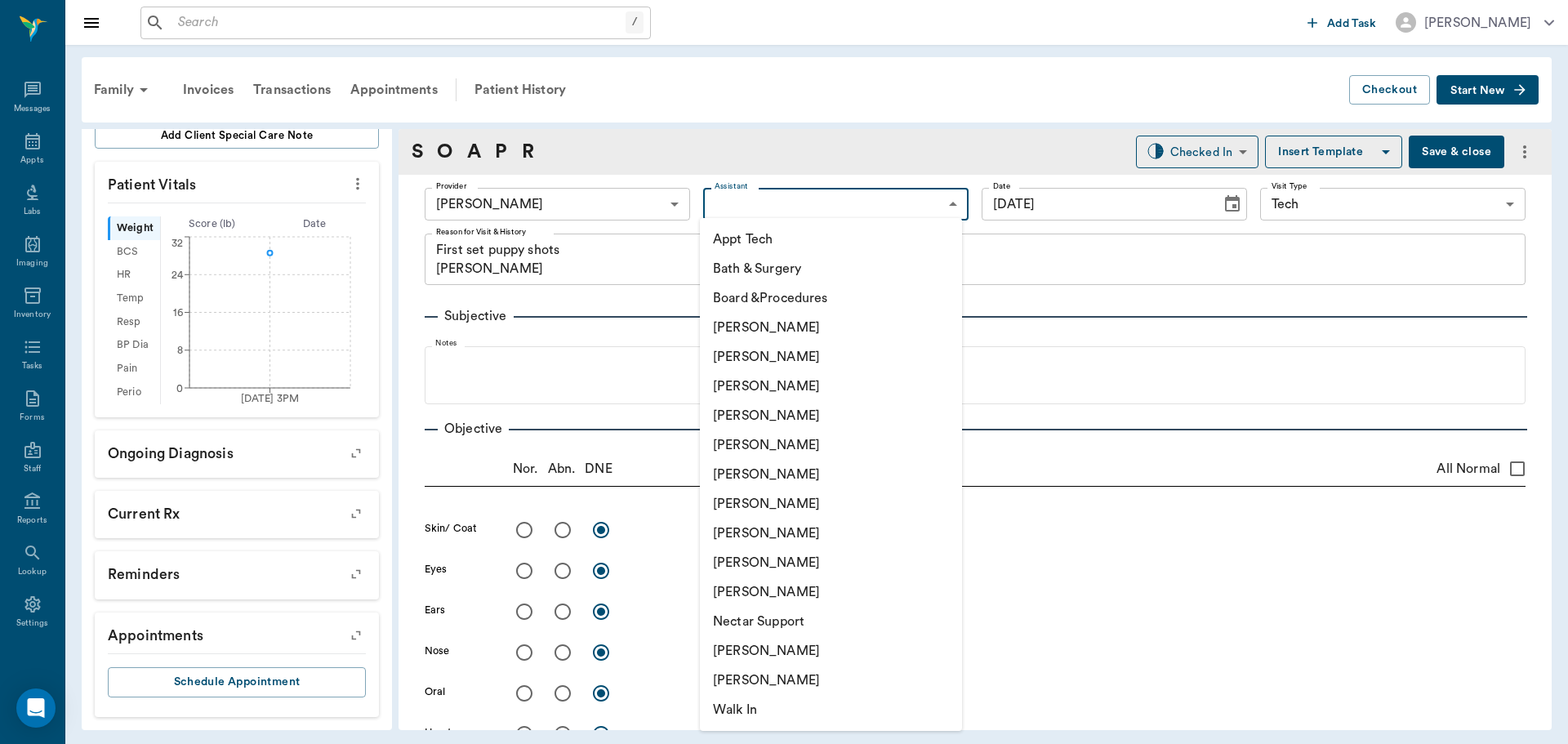
click at [737, 249] on li "Appt Tech" at bounding box center [831, 239] width 262 height 30
type input "63ec2f075fda476ae8351a4c"
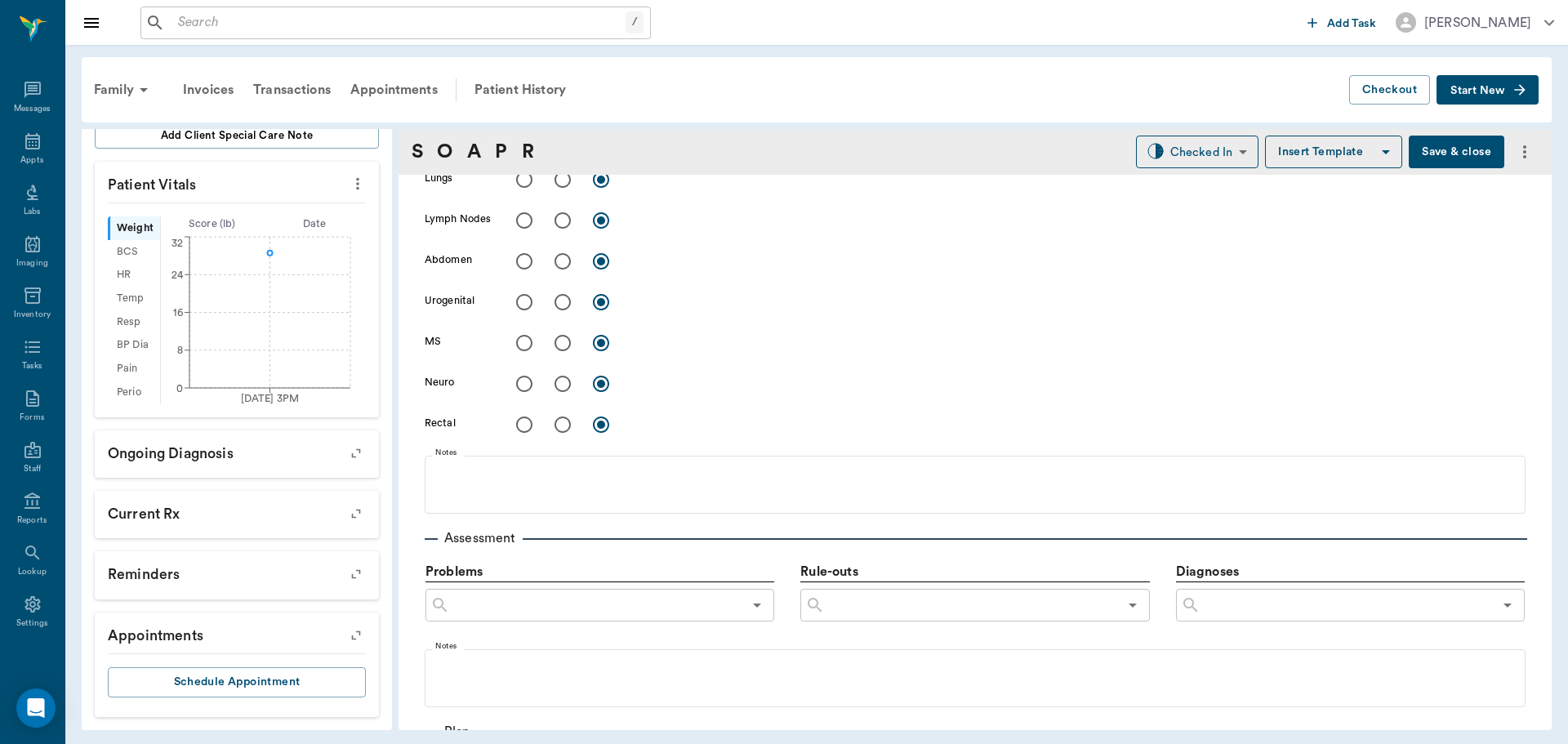
scroll to position [735, 0]
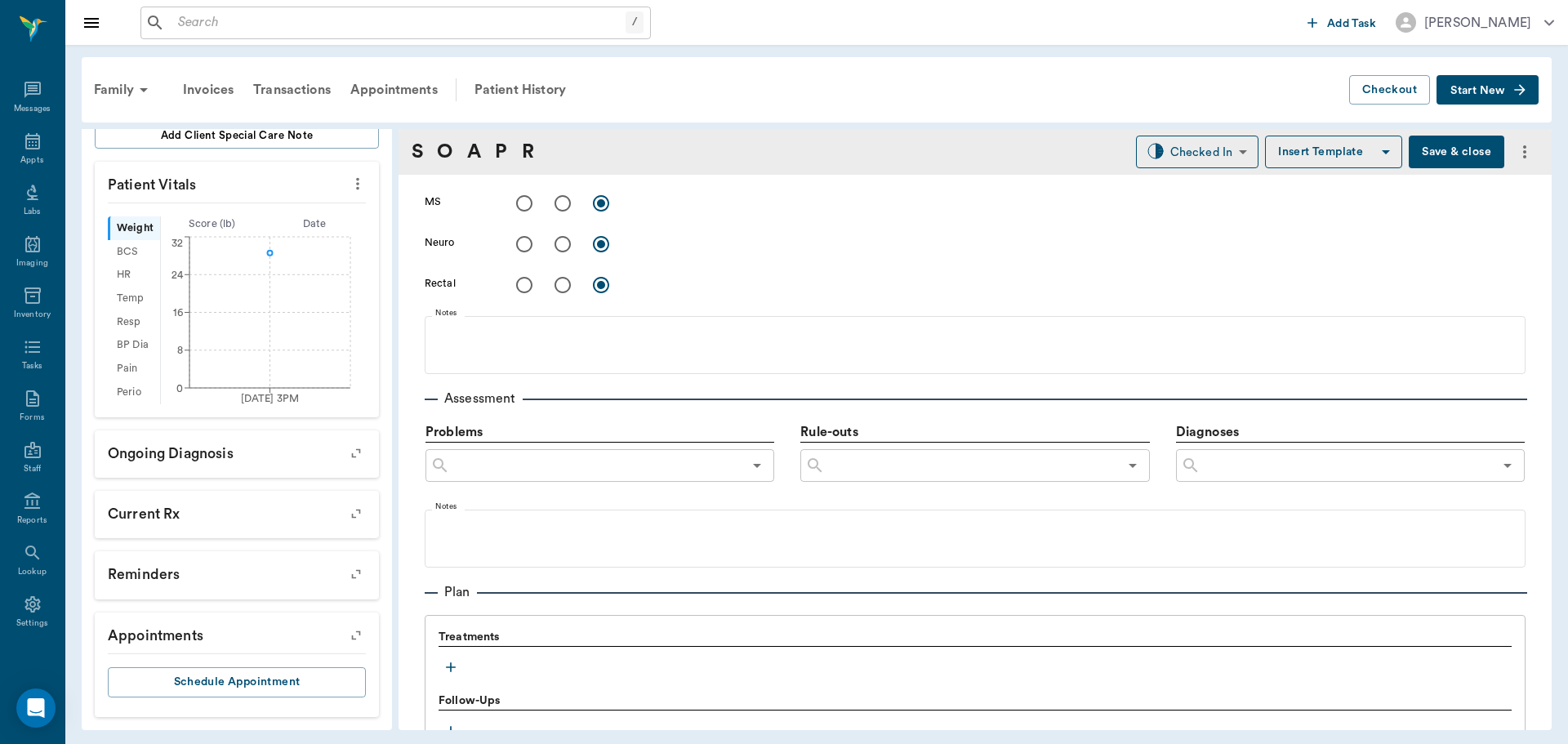
click at [457, 669] on icon "button" at bounding box center [450, 667] width 16 height 16
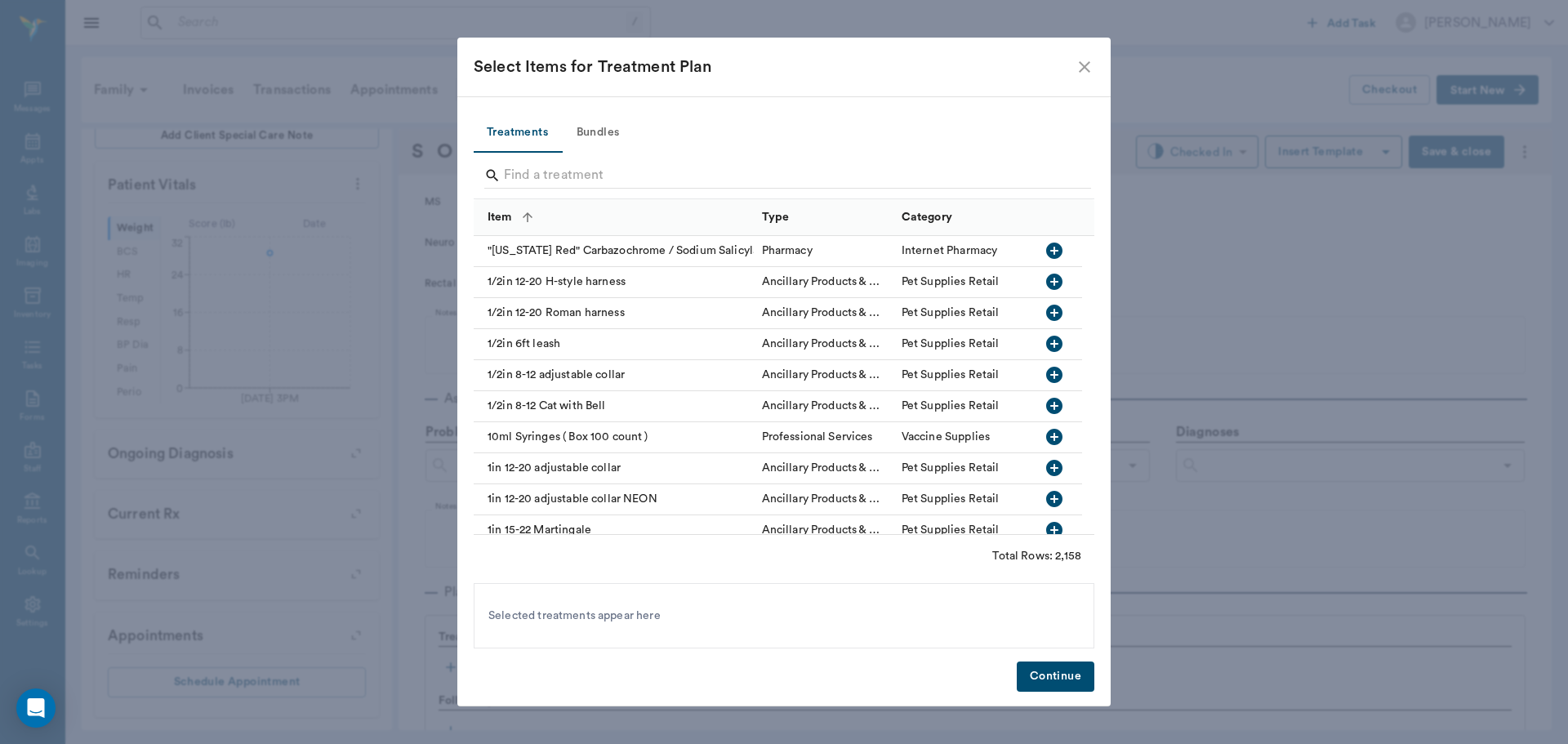
click at [591, 137] on button "Bundles" at bounding box center [598, 133] width 74 height 39
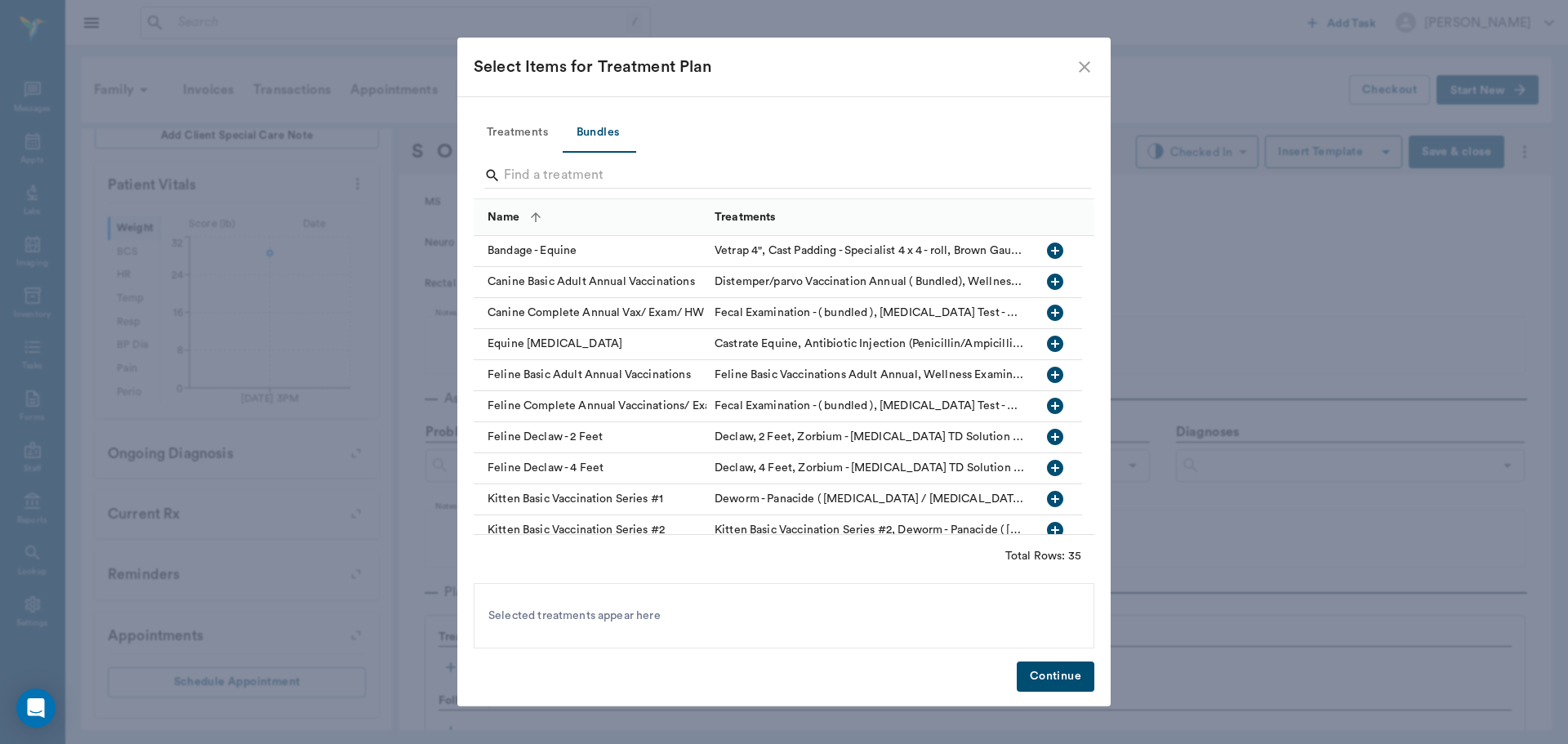
click at [582, 180] on input "Search" at bounding box center [786, 175] width 563 height 26
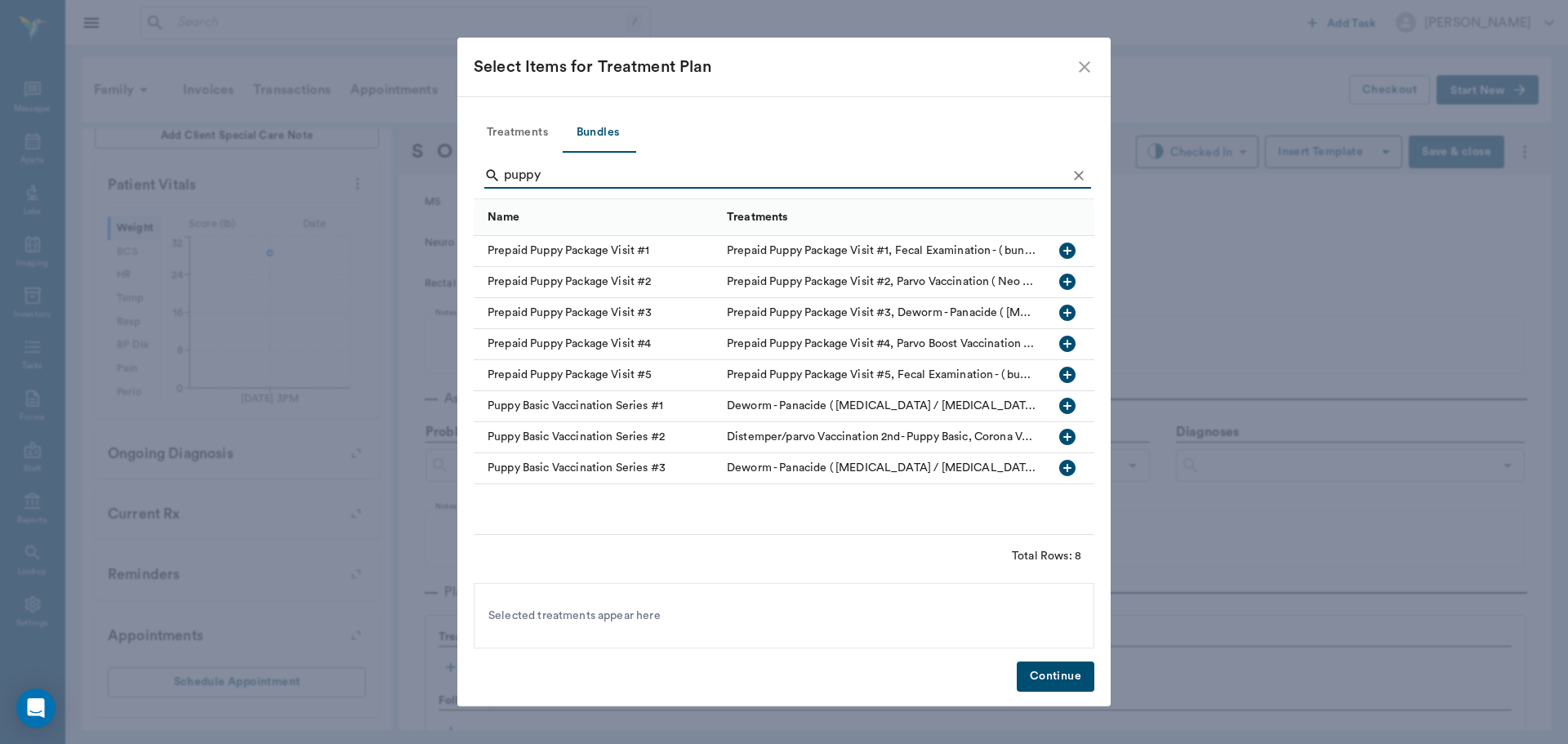
type input "puppy"
click at [1064, 403] on icon "button" at bounding box center [1067, 405] width 16 height 16
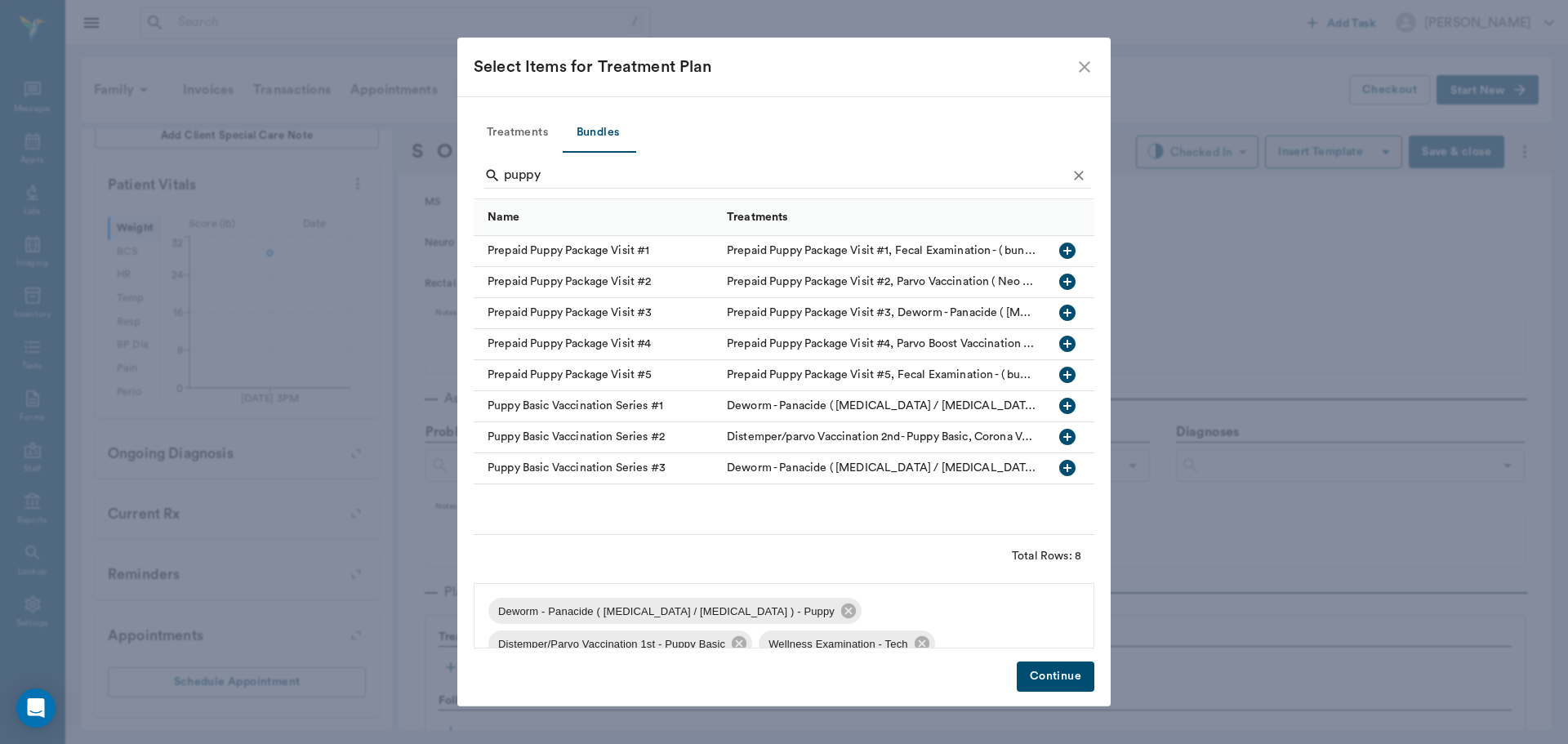
scroll to position [23, 0]
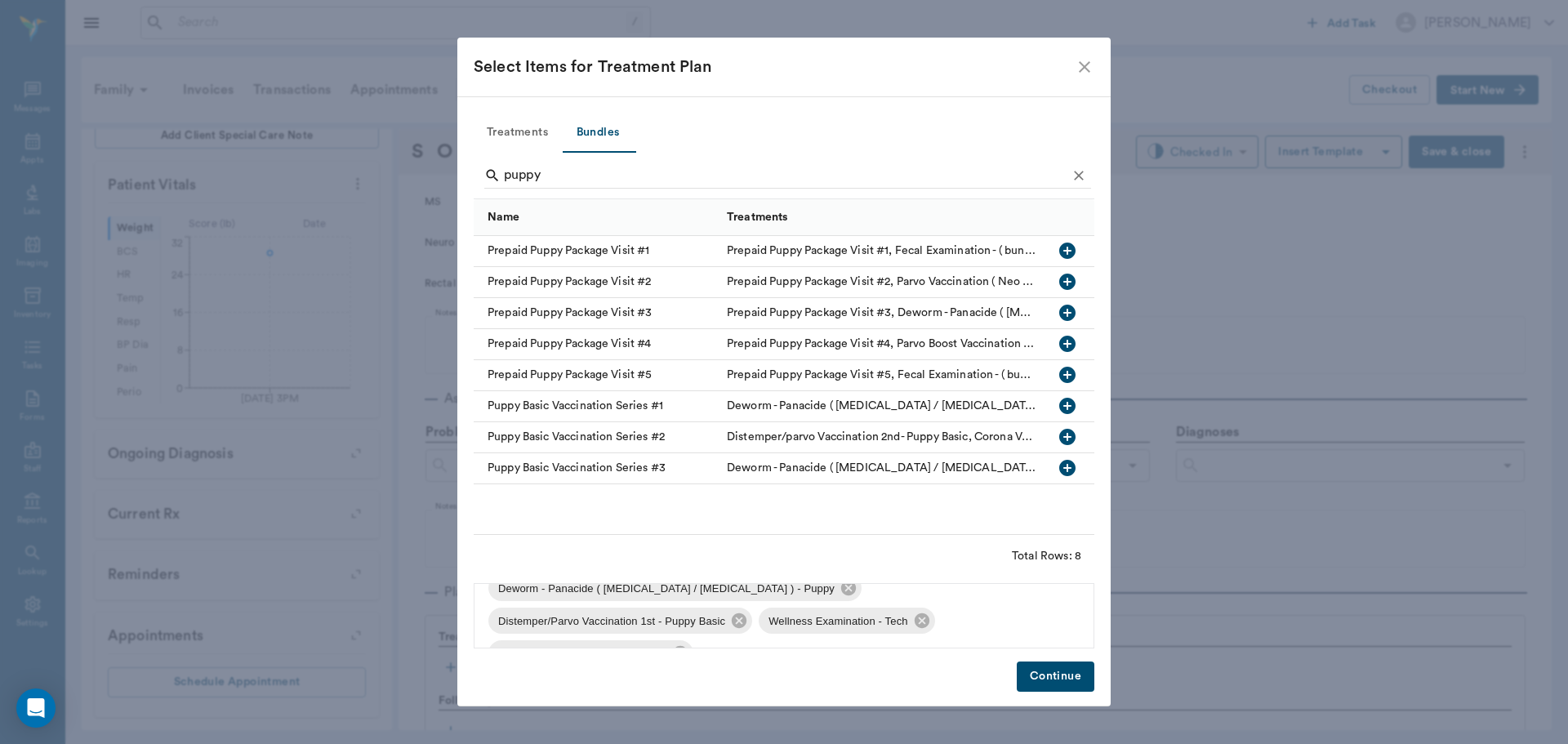
click at [1054, 674] on button "Continue" at bounding box center [1056, 677] width 78 height 31
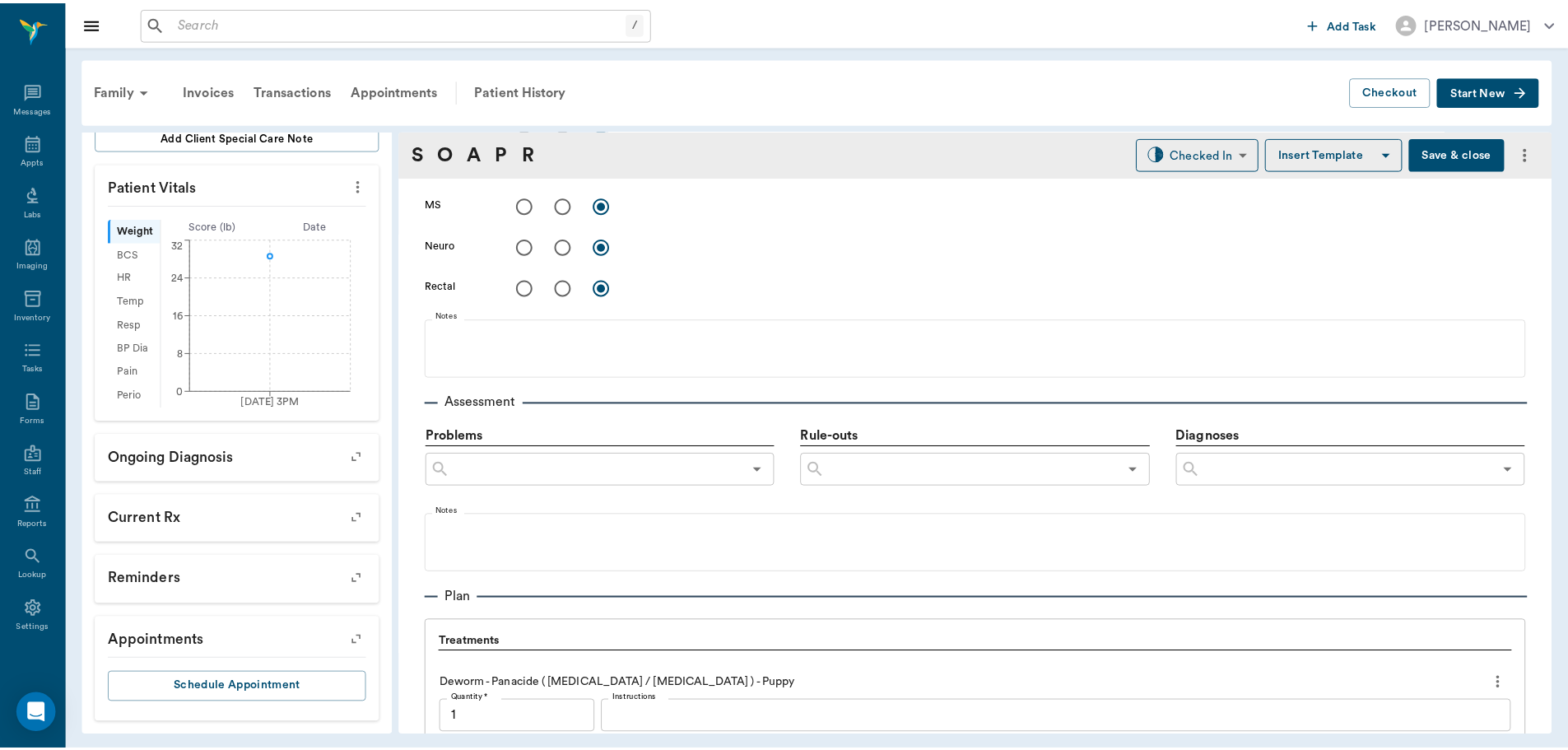
scroll to position [1330, 0]
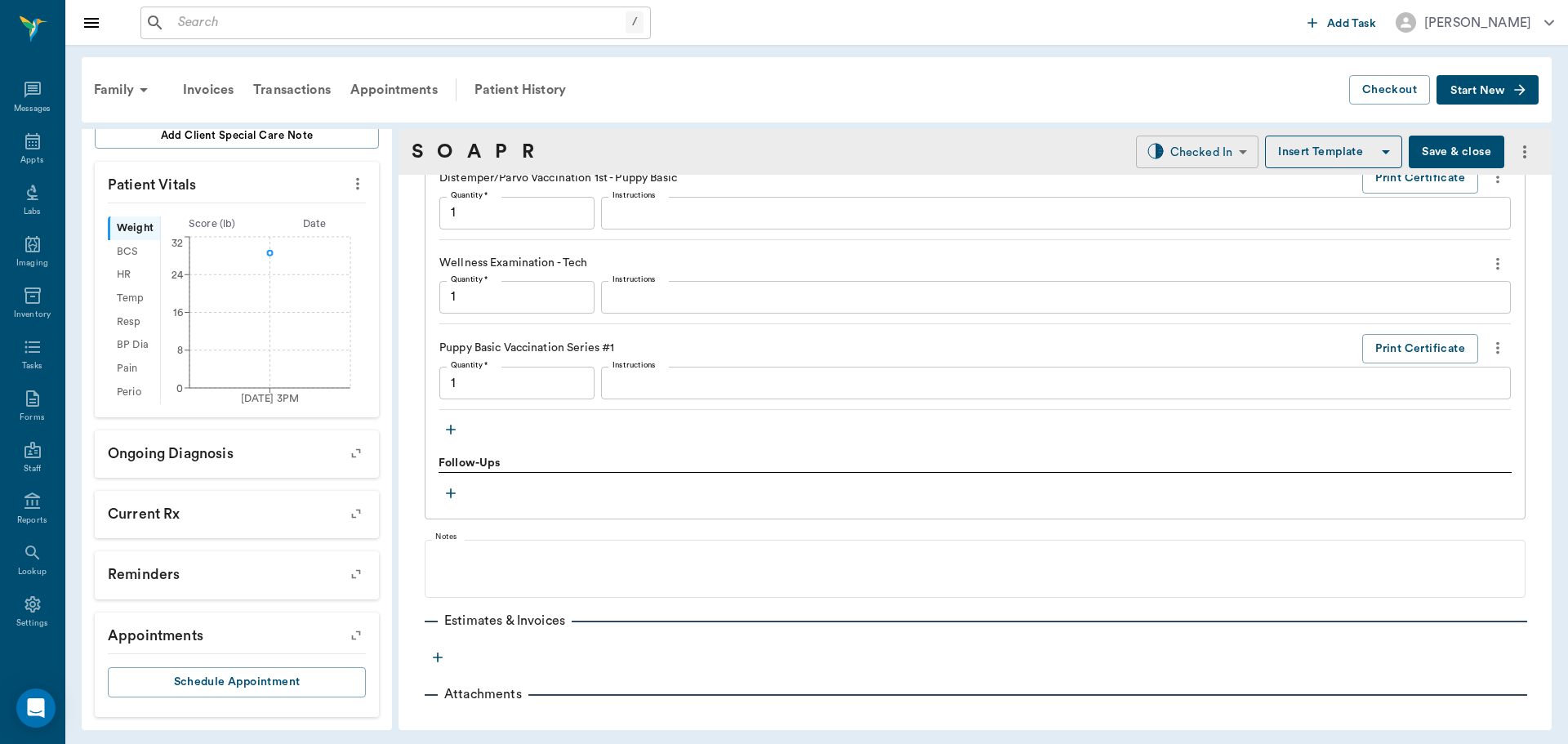
click at [1167, 152] on body "/ ​ Add Task Dr. Bert Ellsworth Nectar Messages Appts Labs Imaging Inventory Ta…" at bounding box center [784, 372] width 1568 height 744
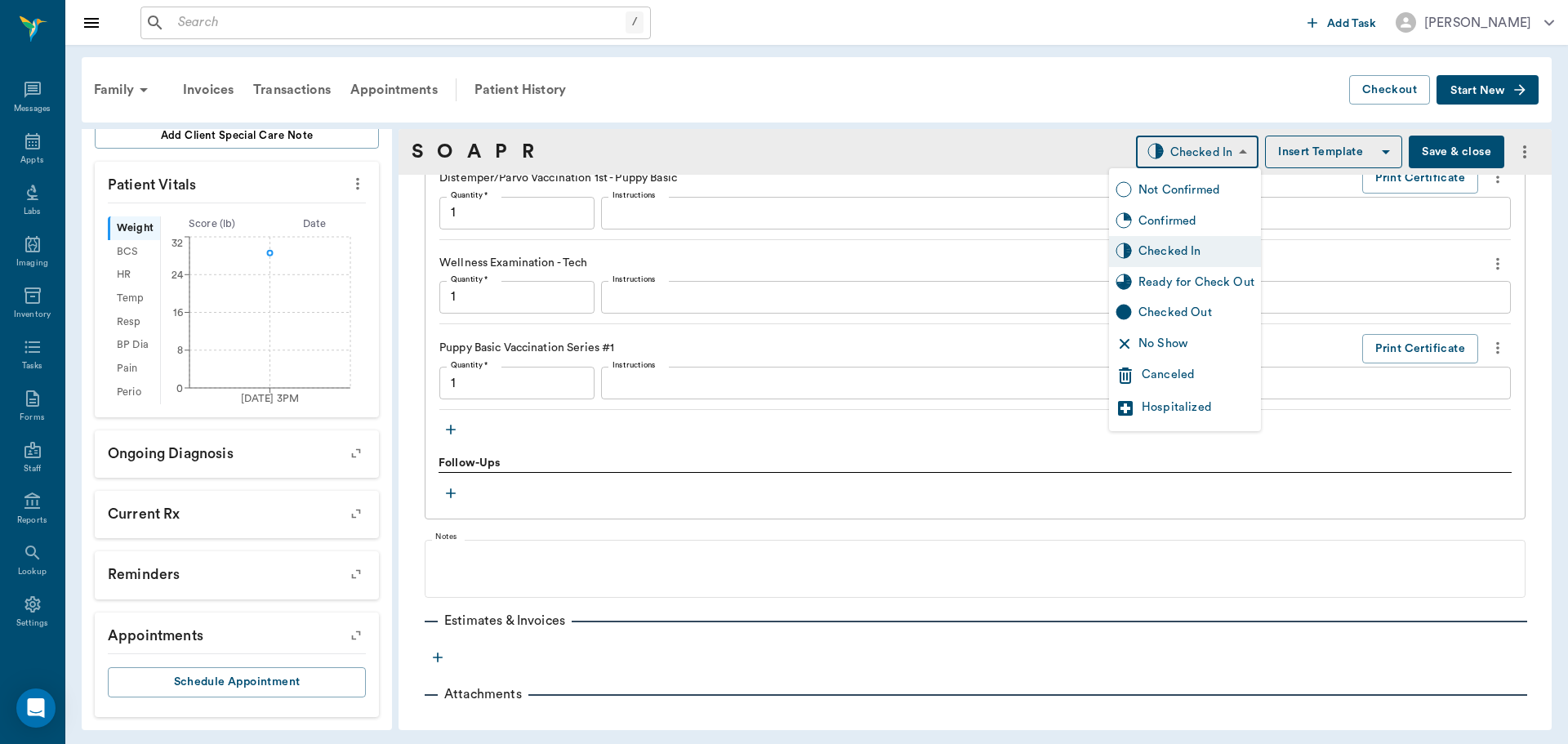
click at [1176, 286] on div "Ready for Check Out" at bounding box center [1196, 282] width 116 height 18
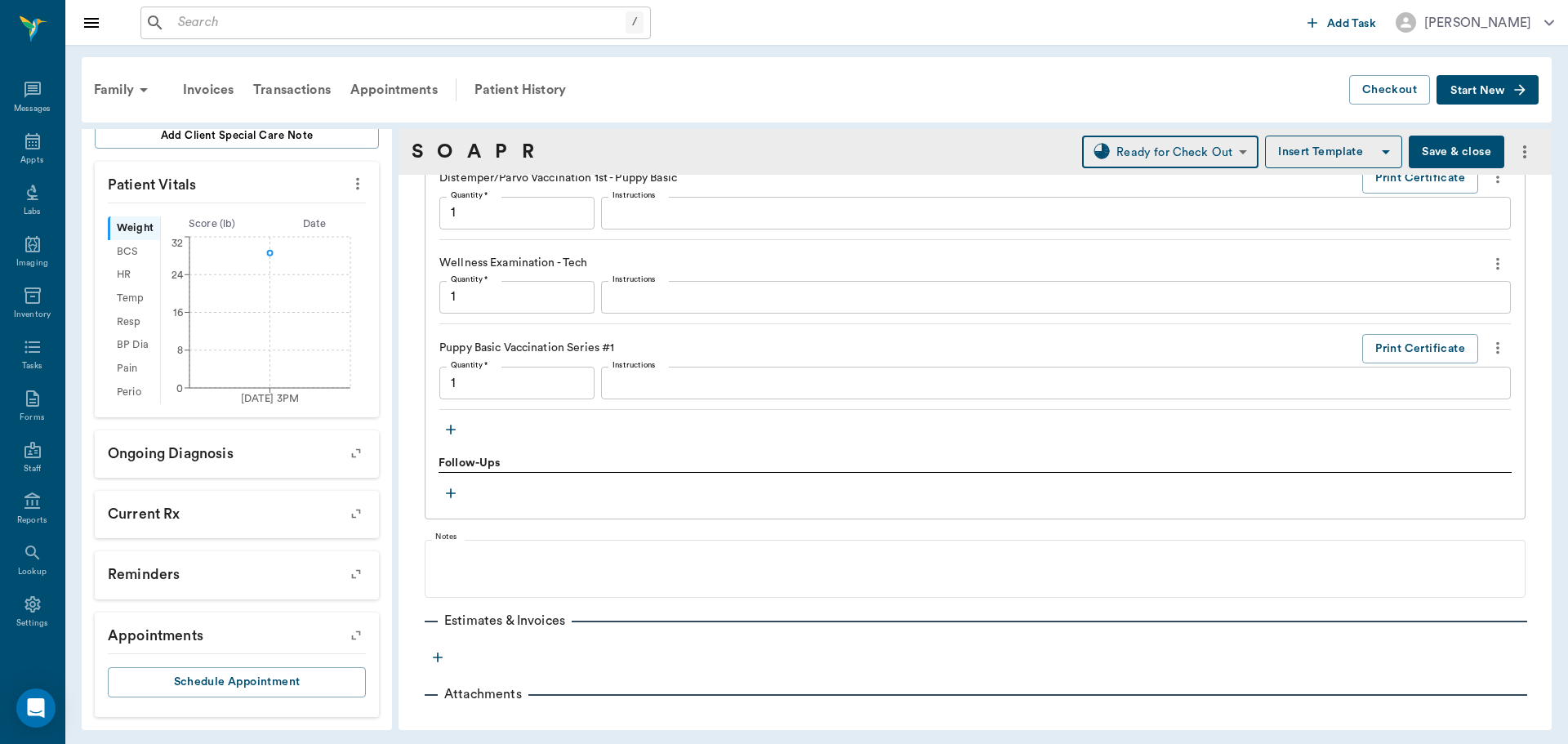
type input "READY_TO_CHECKOUT"
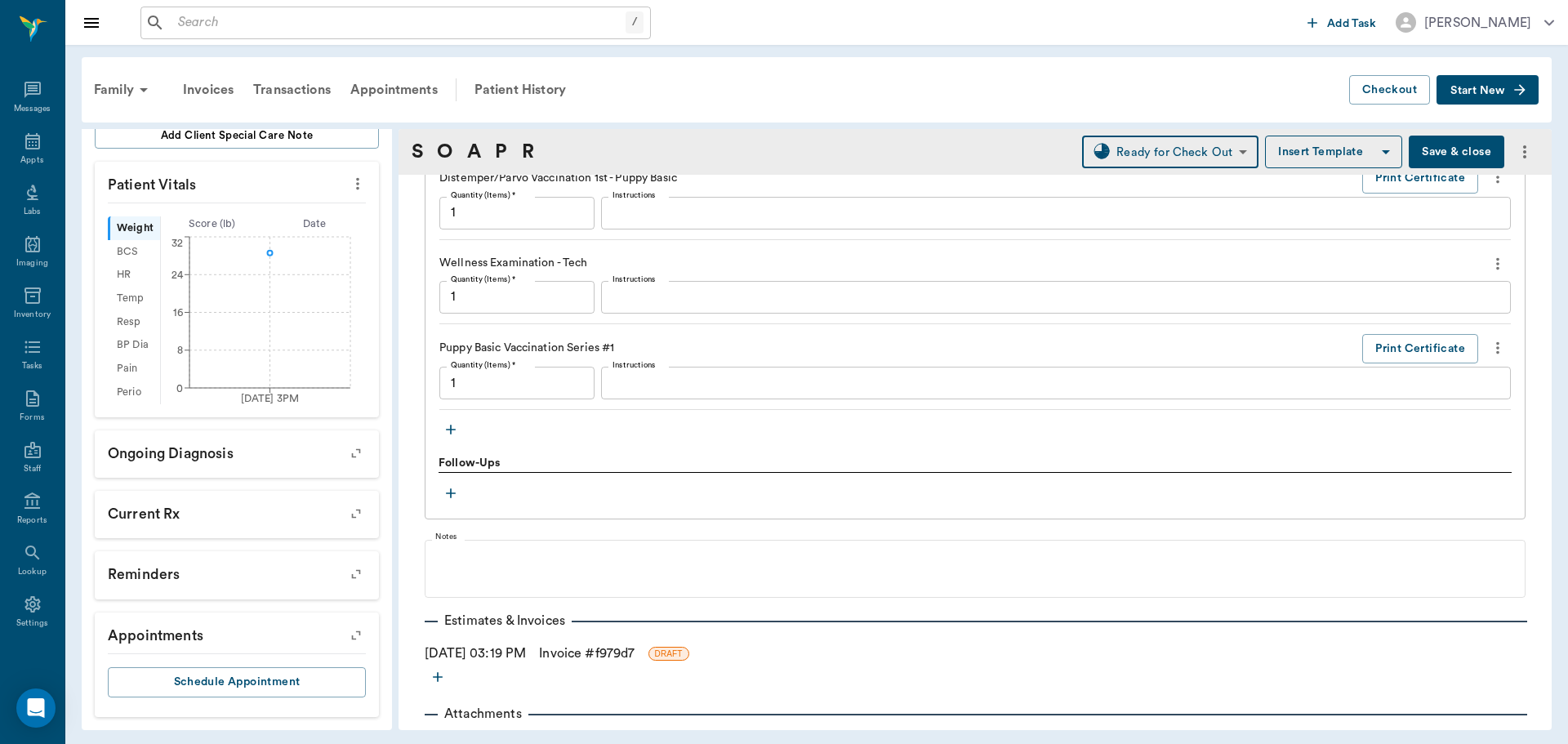
type input "1.00"
click at [597, 658] on link "Invoice # f979d7" at bounding box center [587, 652] width 96 height 19
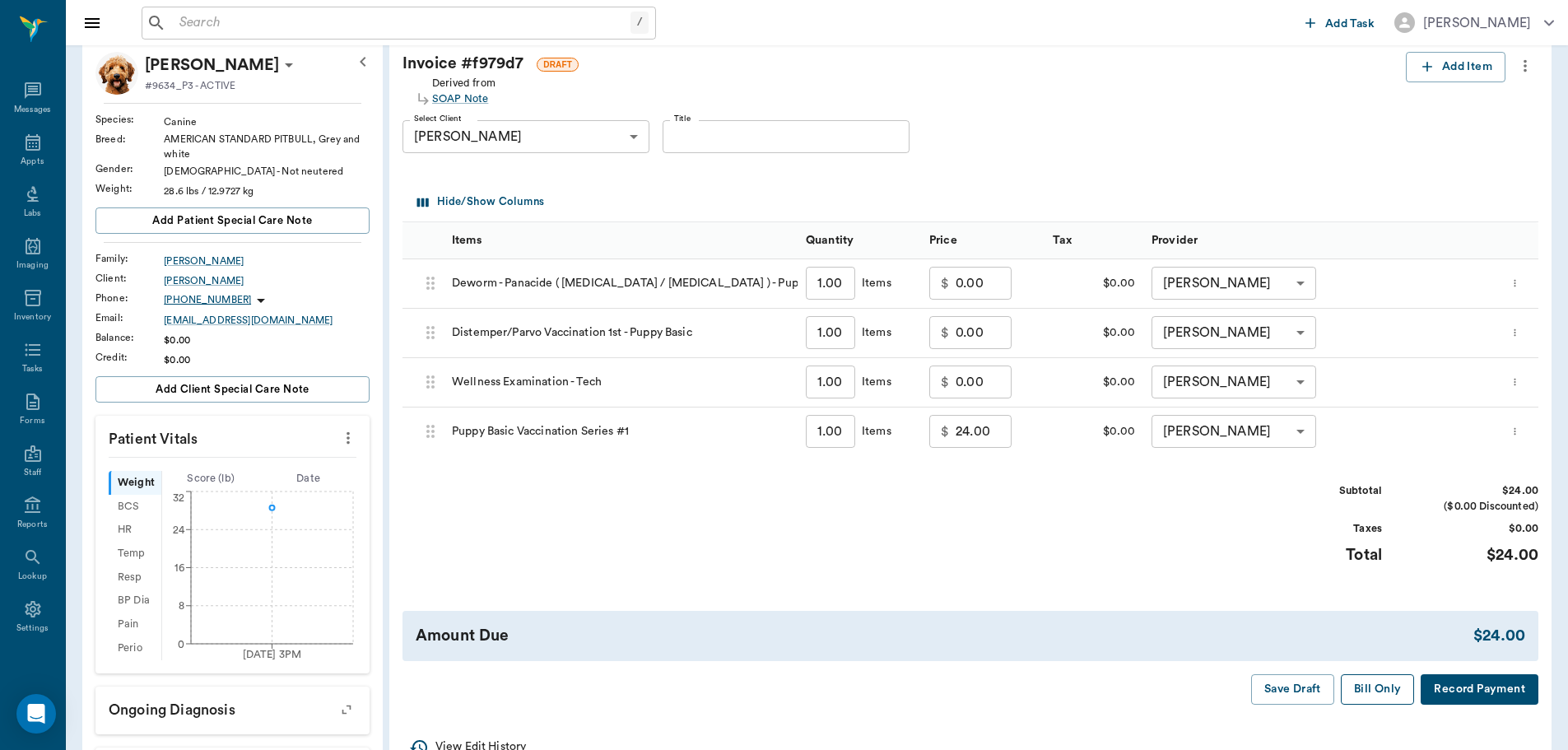
scroll to position [165, 0]
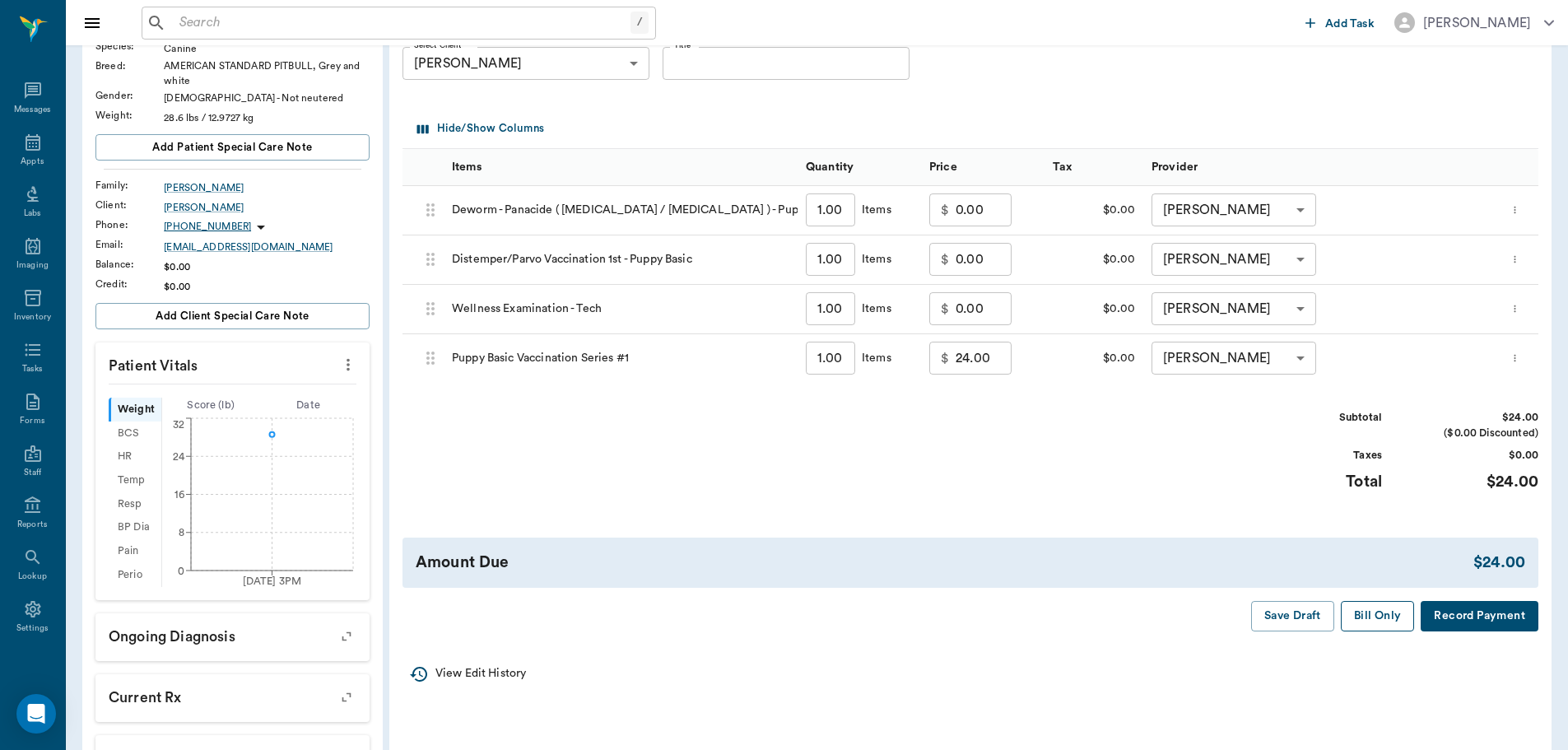
click at [1369, 618] on button "Bill Only" at bounding box center [1378, 616] width 74 height 31
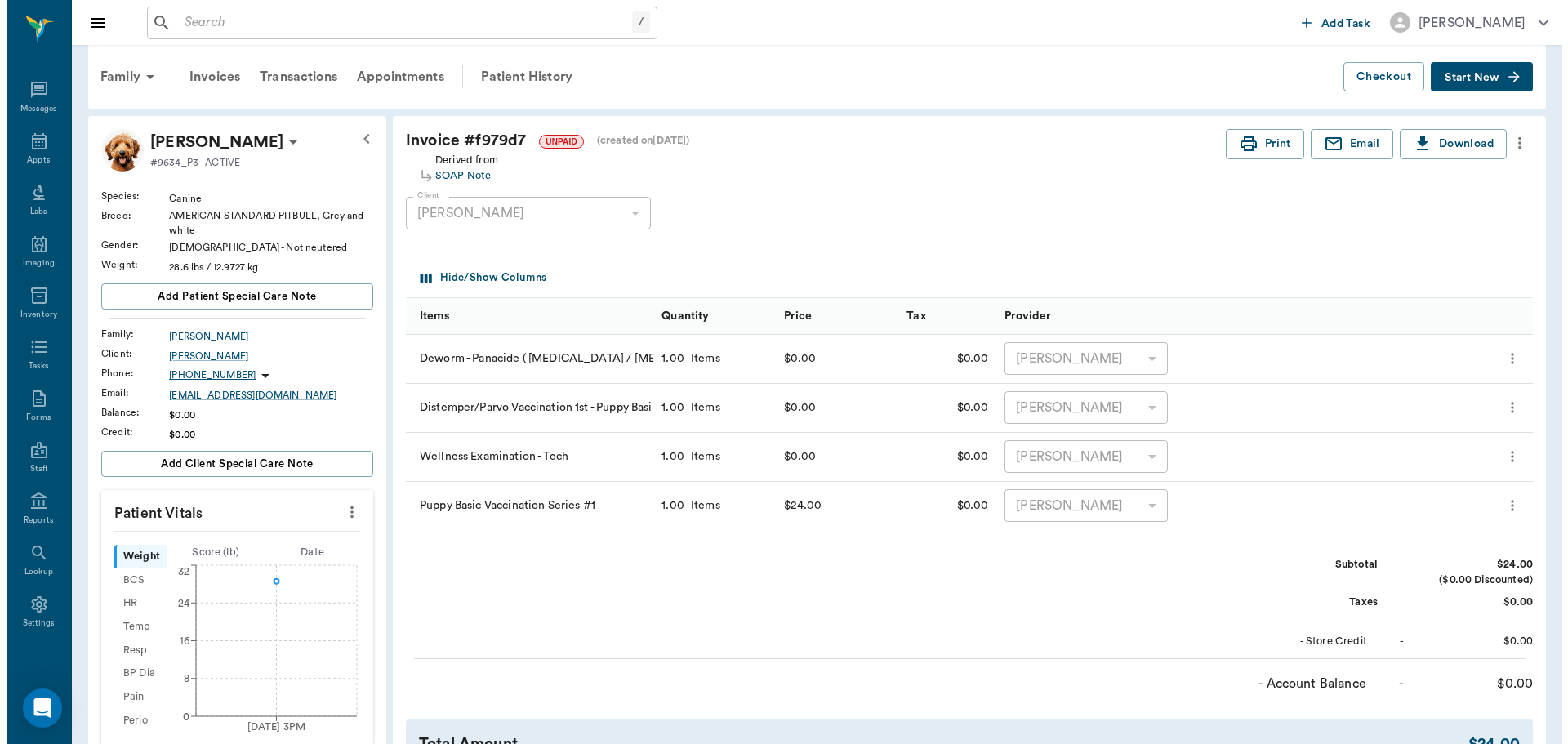
scroll to position [0, 0]
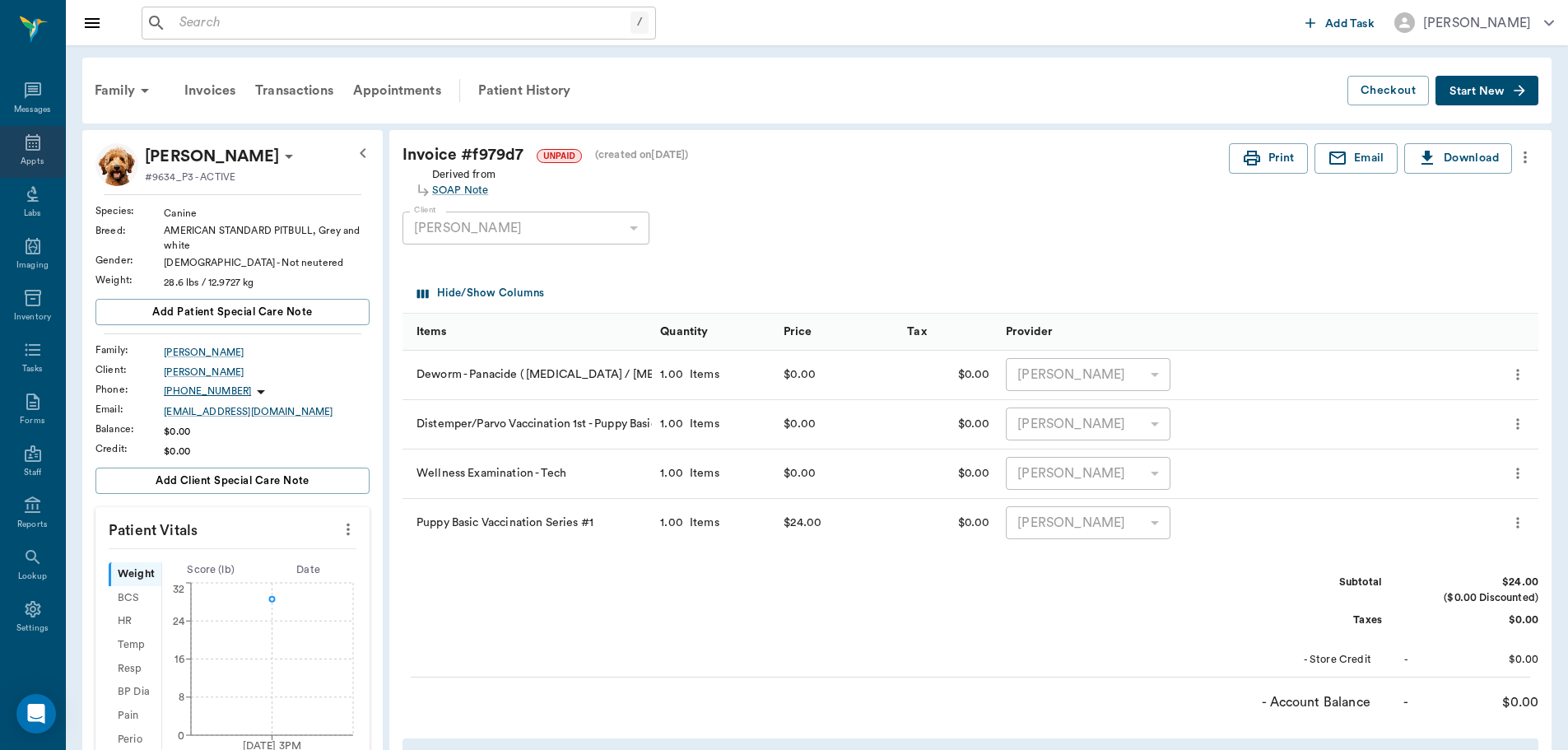
click at [26, 149] on icon at bounding box center [32, 142] width 15 height 16
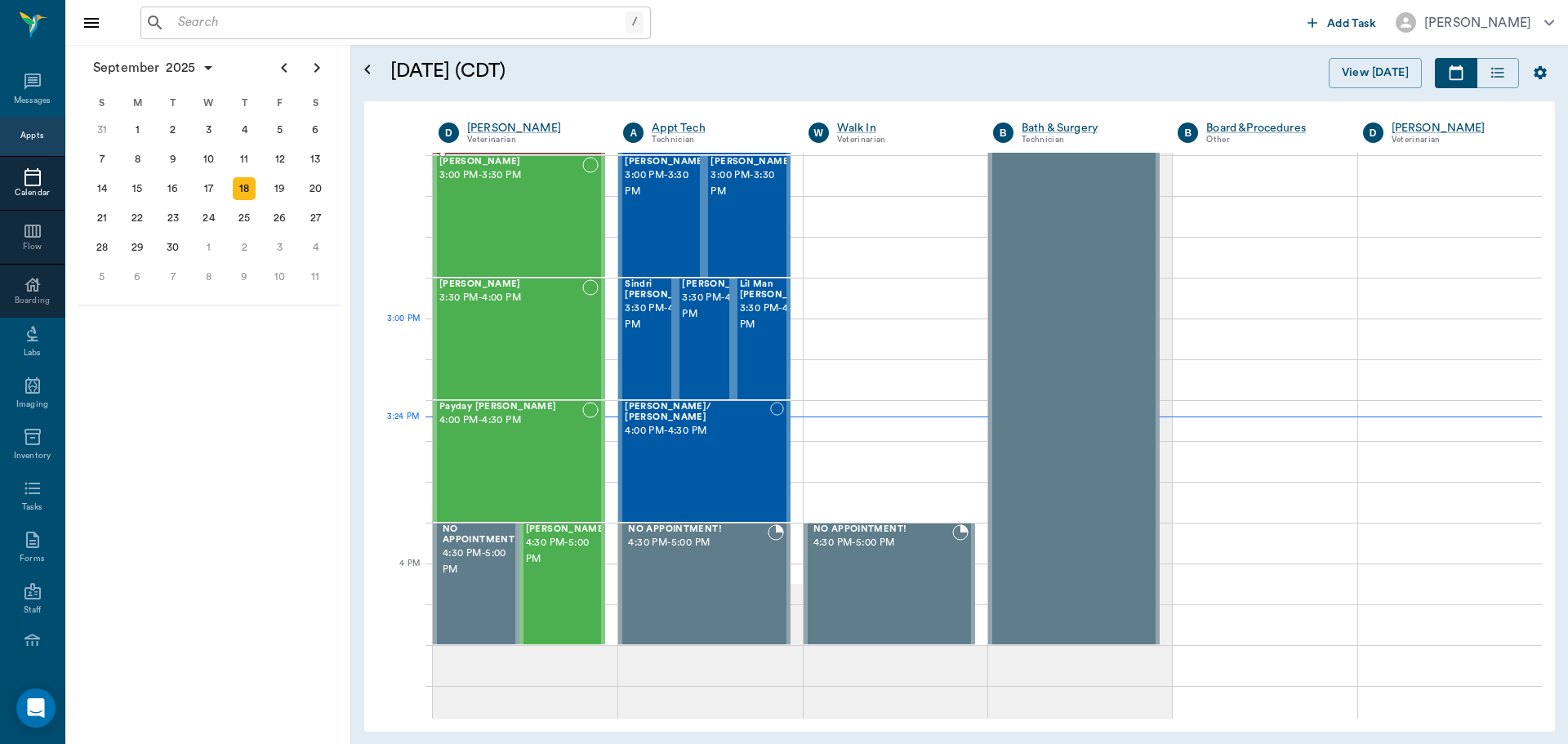
scroll to position [1556, 0]
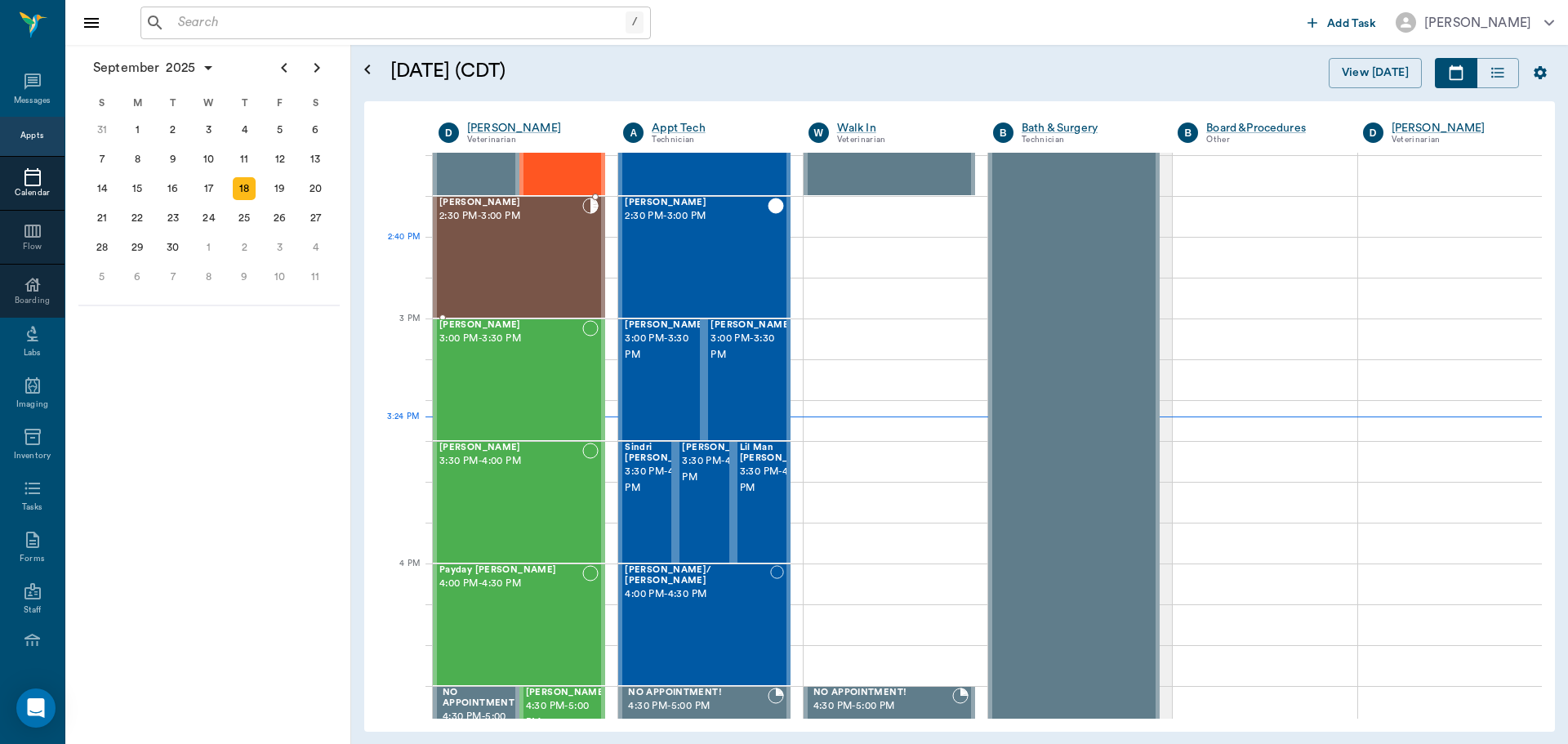
click at [544, 265] on div "[PERSON_NAME] 2:30 PM - 3:00 PM" at bounding box center [510, 257] width 143 height 119
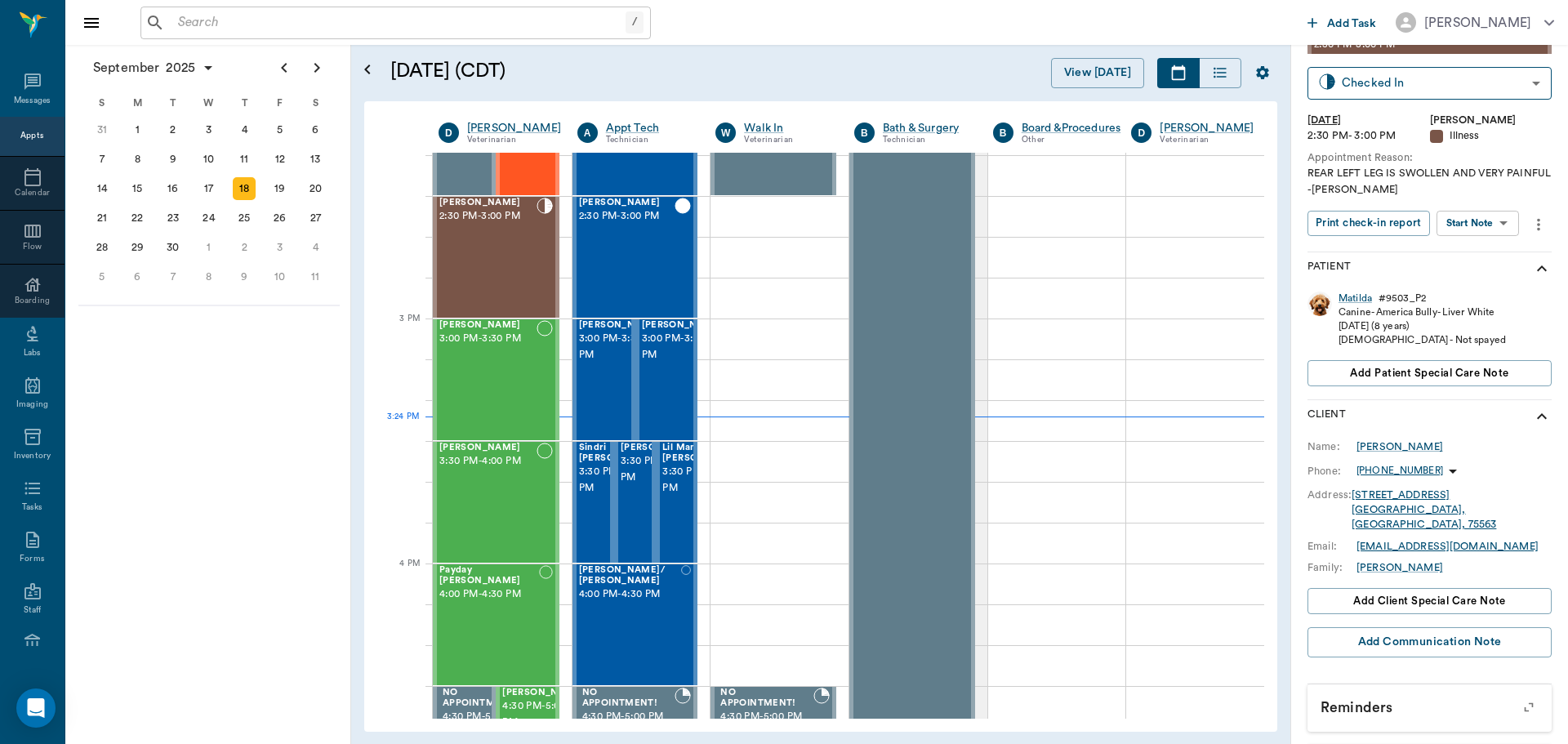
scroll to position [11, 0]
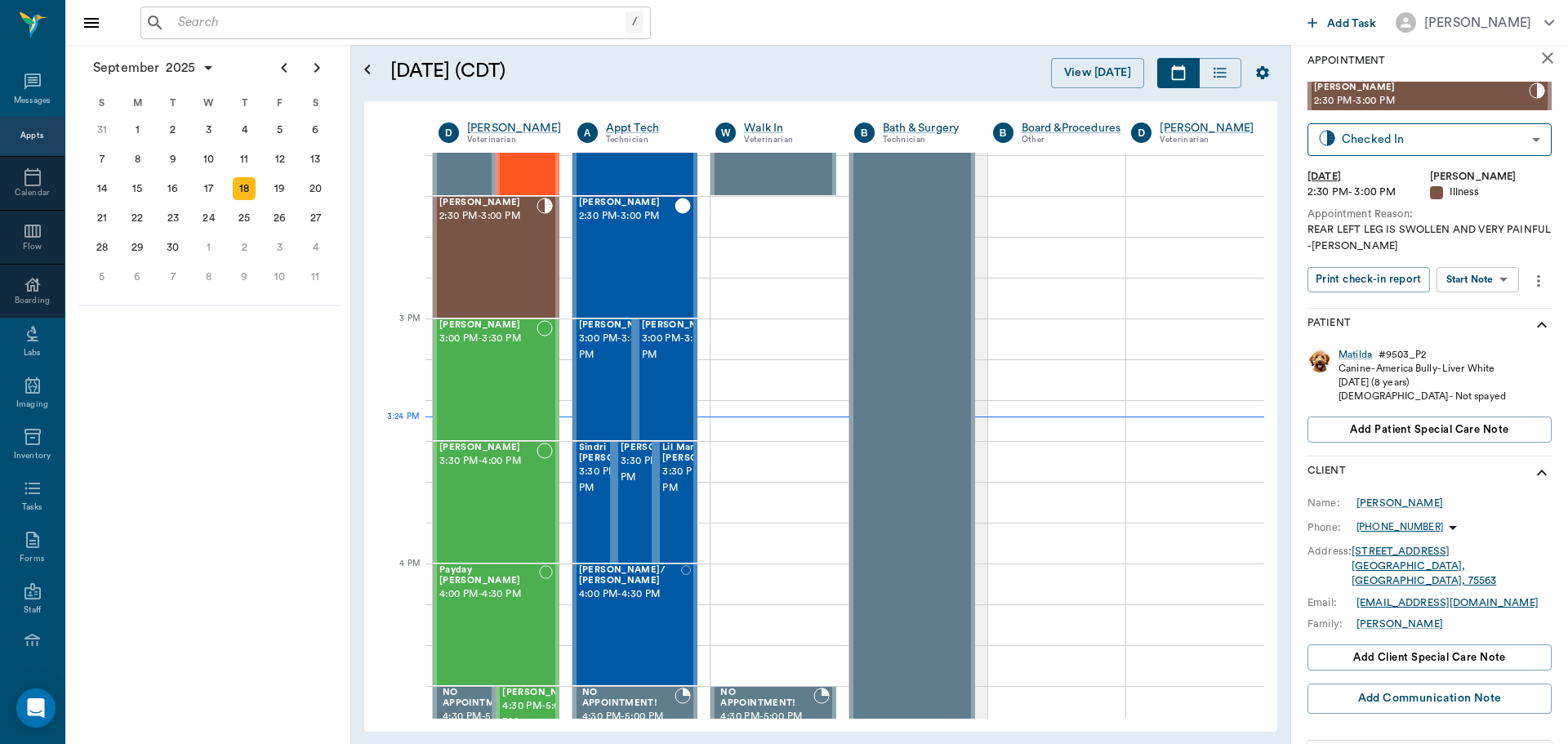
click at [1476, 285] on body "/ ​ Add Task Dr. Bert Ellsworth Nectar Messages Appts Calendar Flow Boarding La…" at bounding box center [784, 372] width 1568 height 744
click at [1471, 314] on button "View SOAP" at bounding box center [1460, 313] width 56 height 19
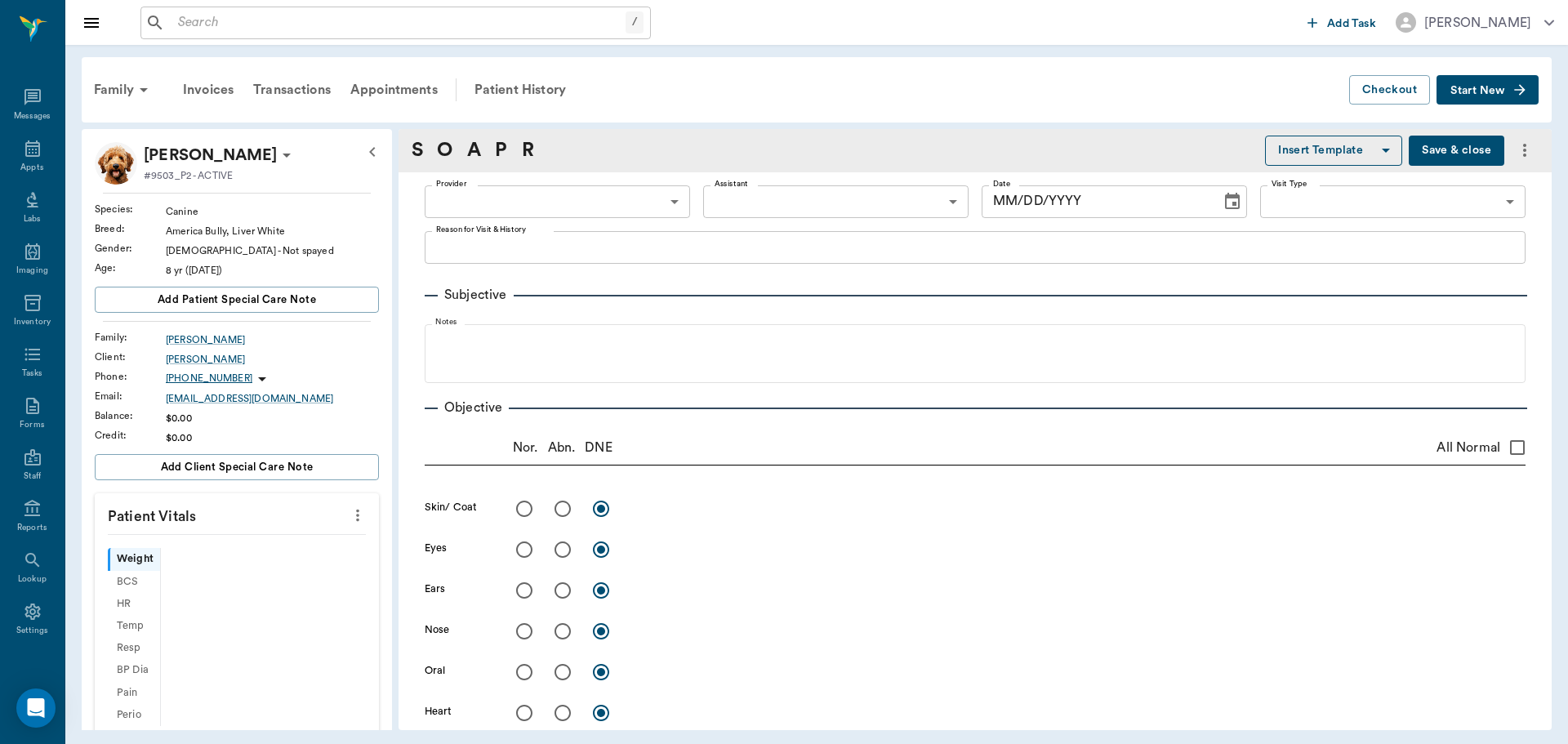
scroll to position [971, 0]
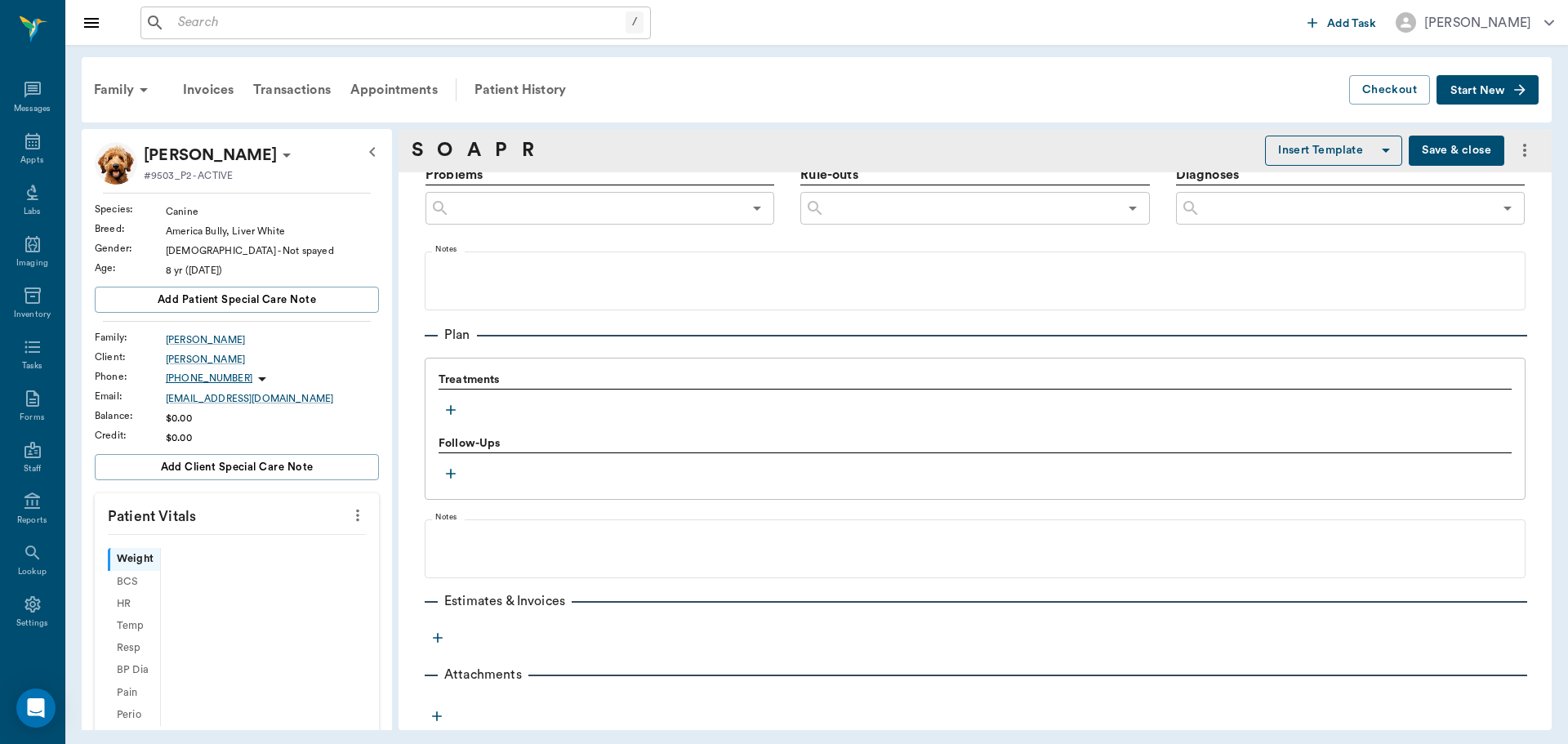
click at [449, 408] on icon "button" at bounding box center [450, 409] width 16 height 16
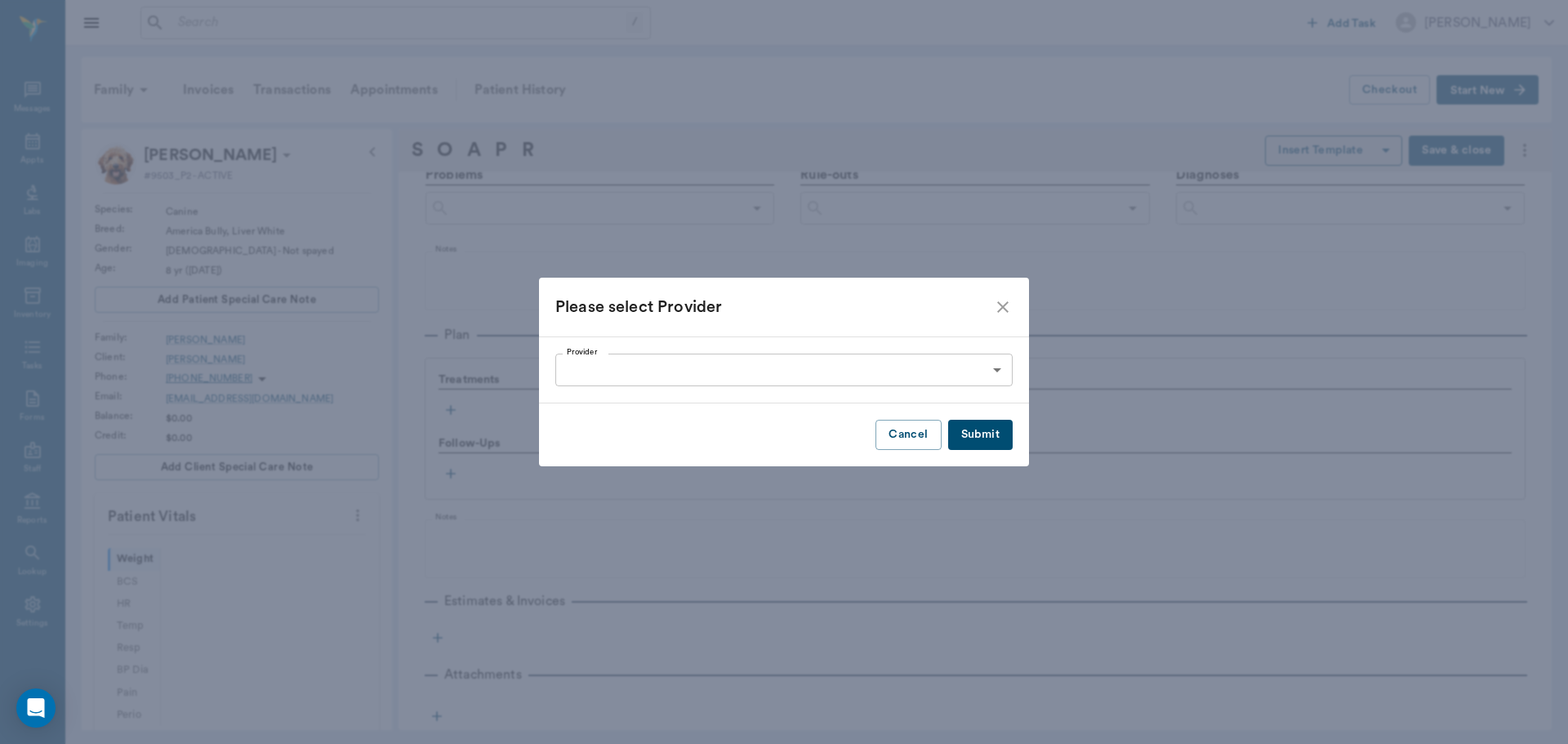
scroll to position [992, 0]
type input "63ec2f075fda476ae8351a4d"
type input "65d2be4f46e3a538d89b8c15"
type textarea "REAR LEFT LEG IS SWOLLEN AND VERY PAINFUL -[PERSON_NAME]"
type input "[DATE]"
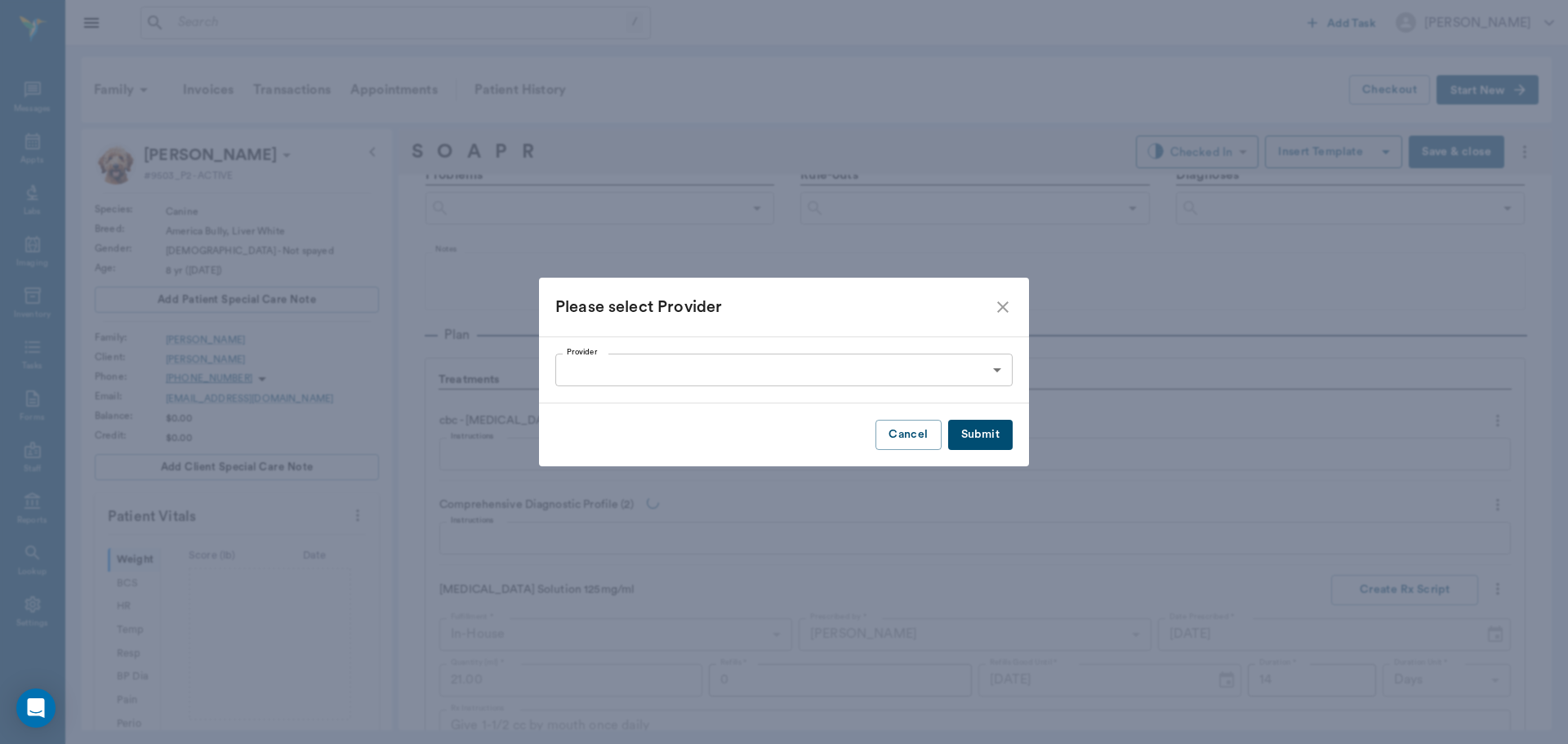
click at [1000, 312] on icon "close" at bounding box center [1003, 307] width 19 height 19
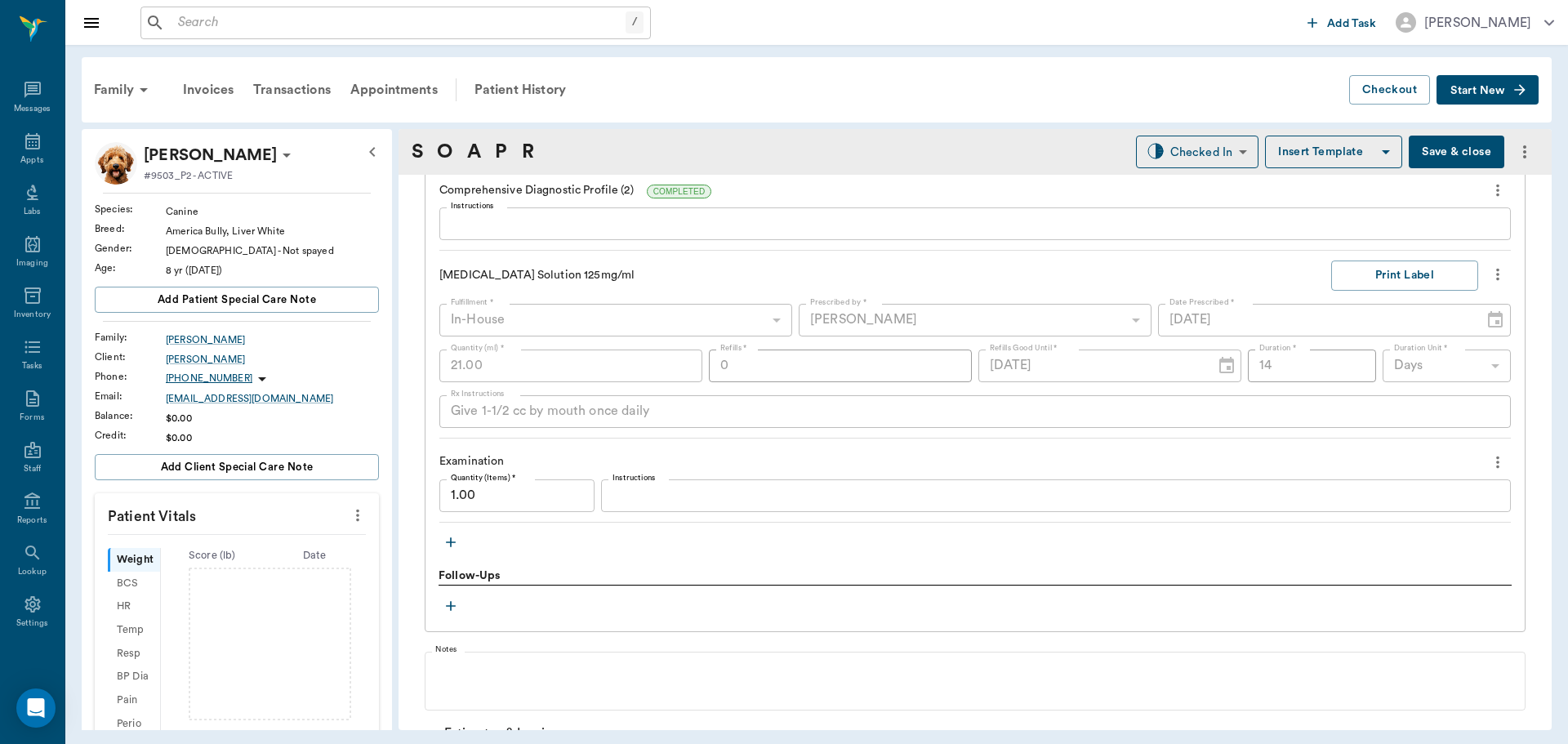
scroll to position [1458, 0]
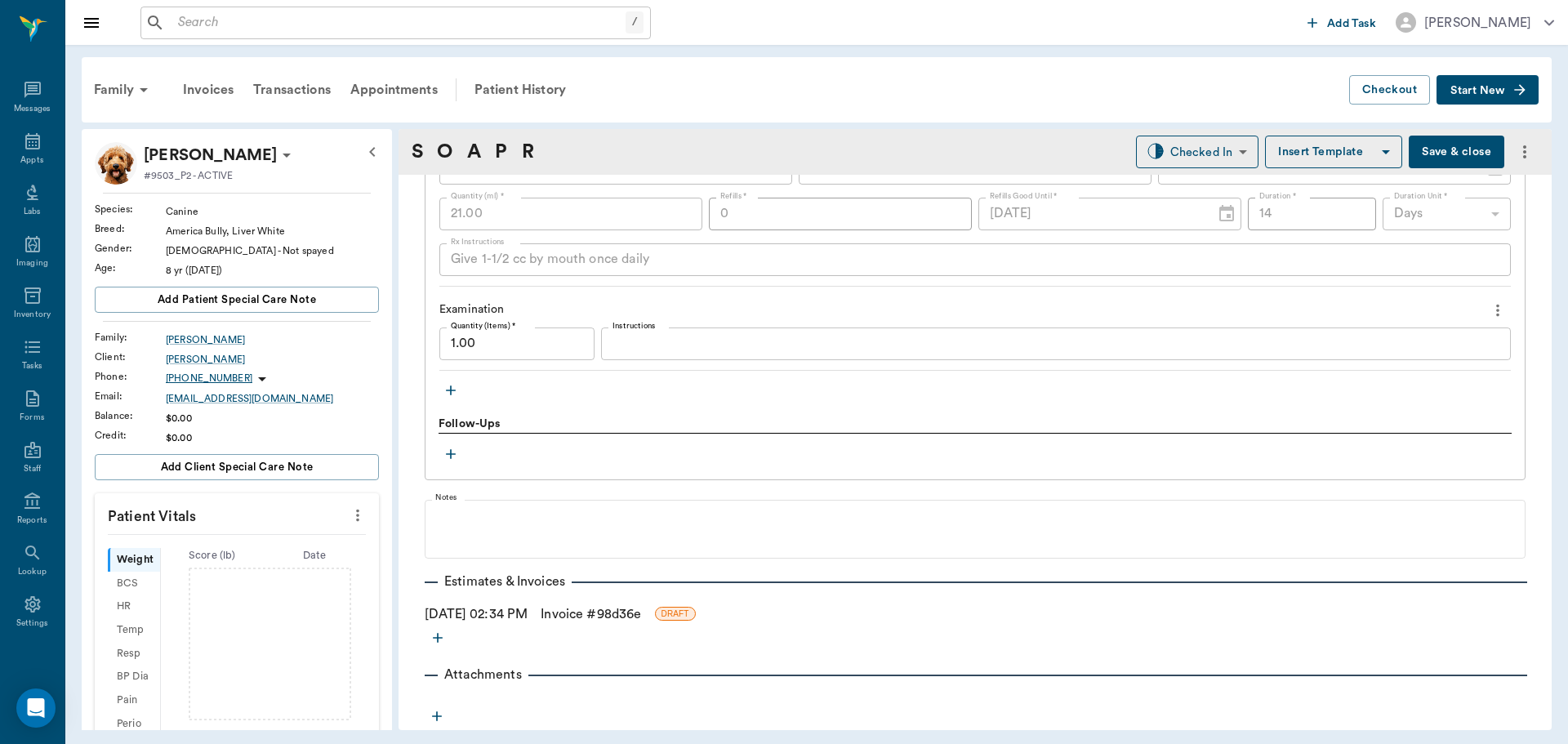
click at [448, 391] on icon "button" at bounding box center [451, 391] width 10 height 10
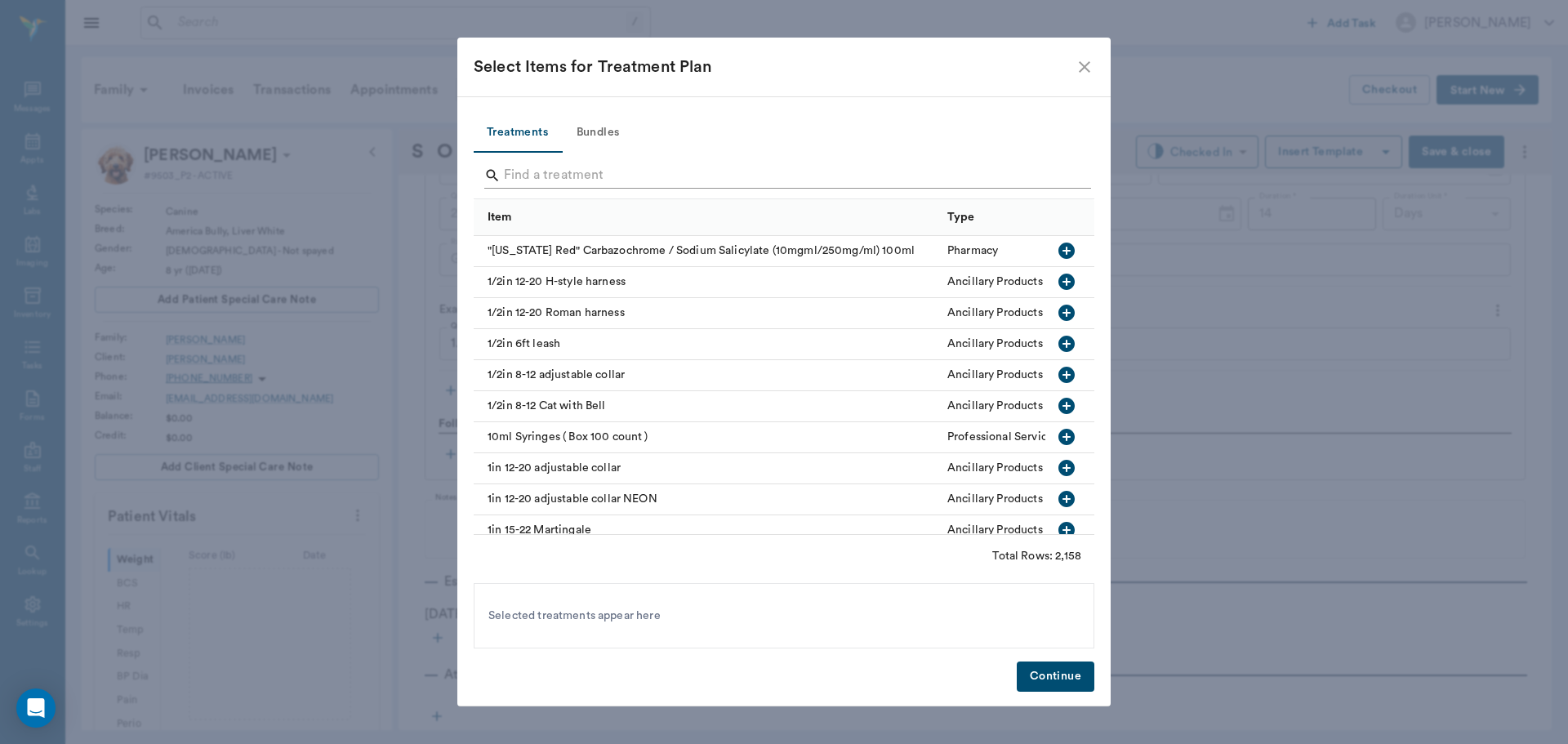
click at [531, 176] on input "Search" at bounding box center [786, 175] width 563 height 26
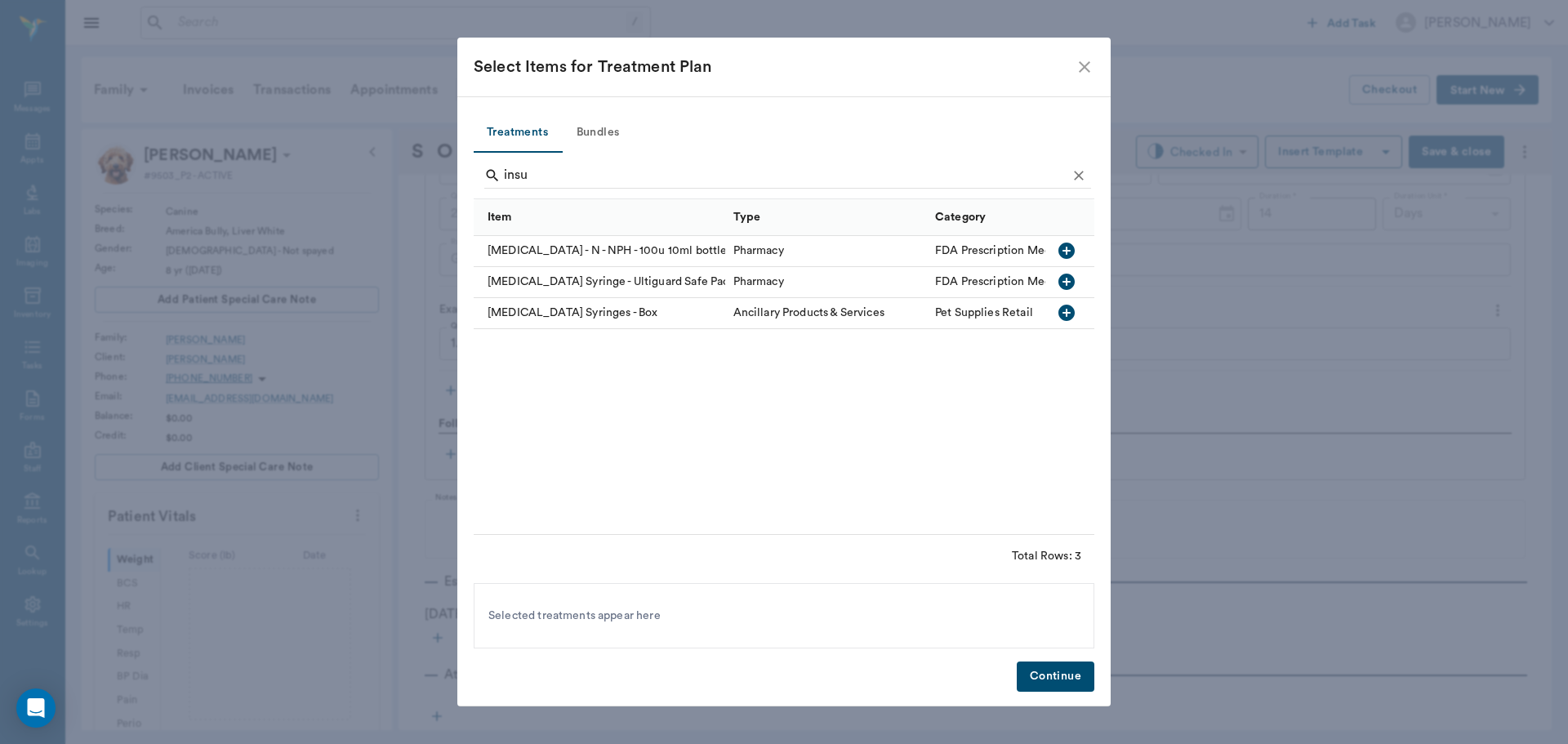
click at [1070, 252] on icon "button" at bounding box center [1066, 250] width 16 height 16
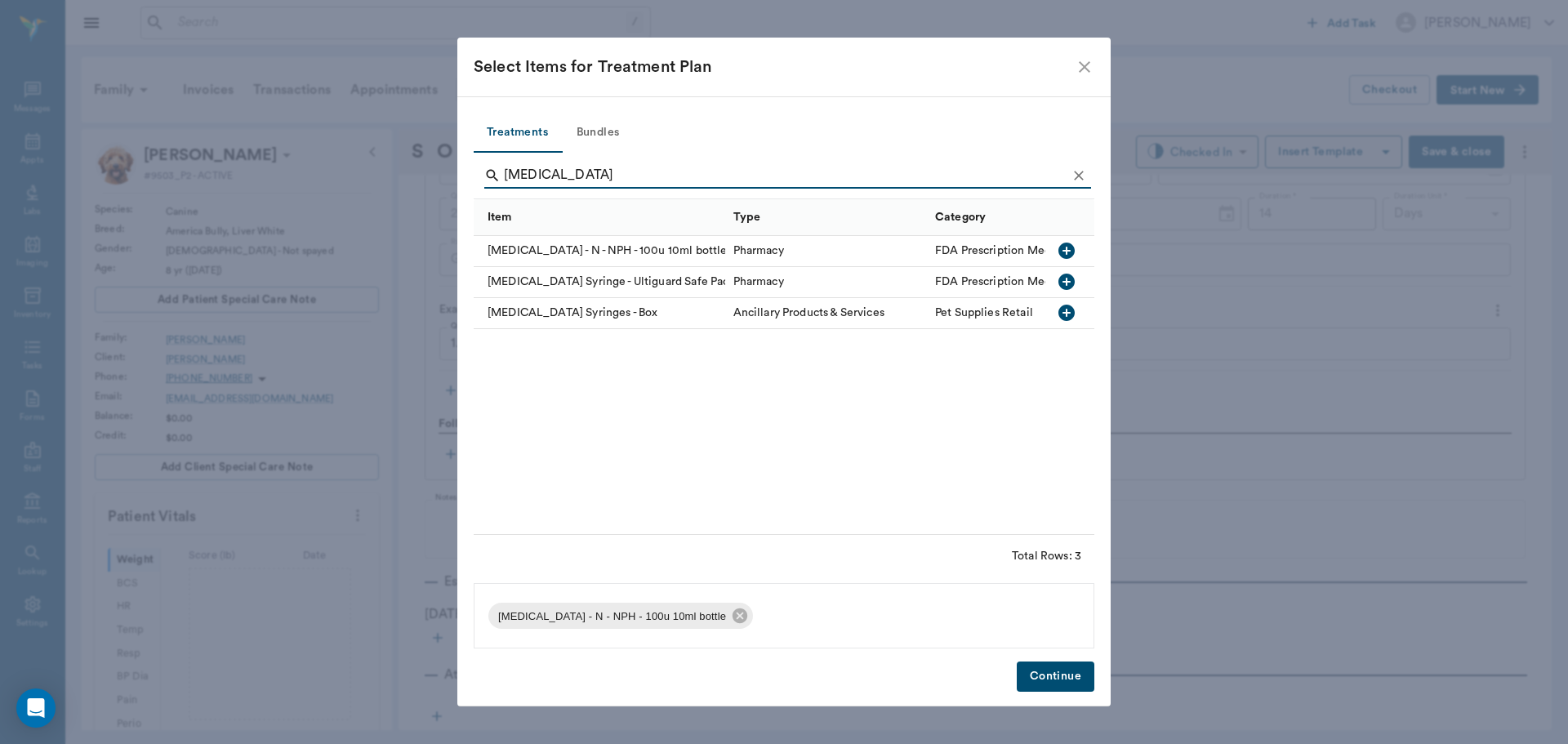
type input "insulin"
click at [1071, 308] on icon "button" at bounding box center [1066, 312] width 16 height 16
click at [1049, 675] on button "Continue" at bounding box center [1056, 677] width 78 height 31
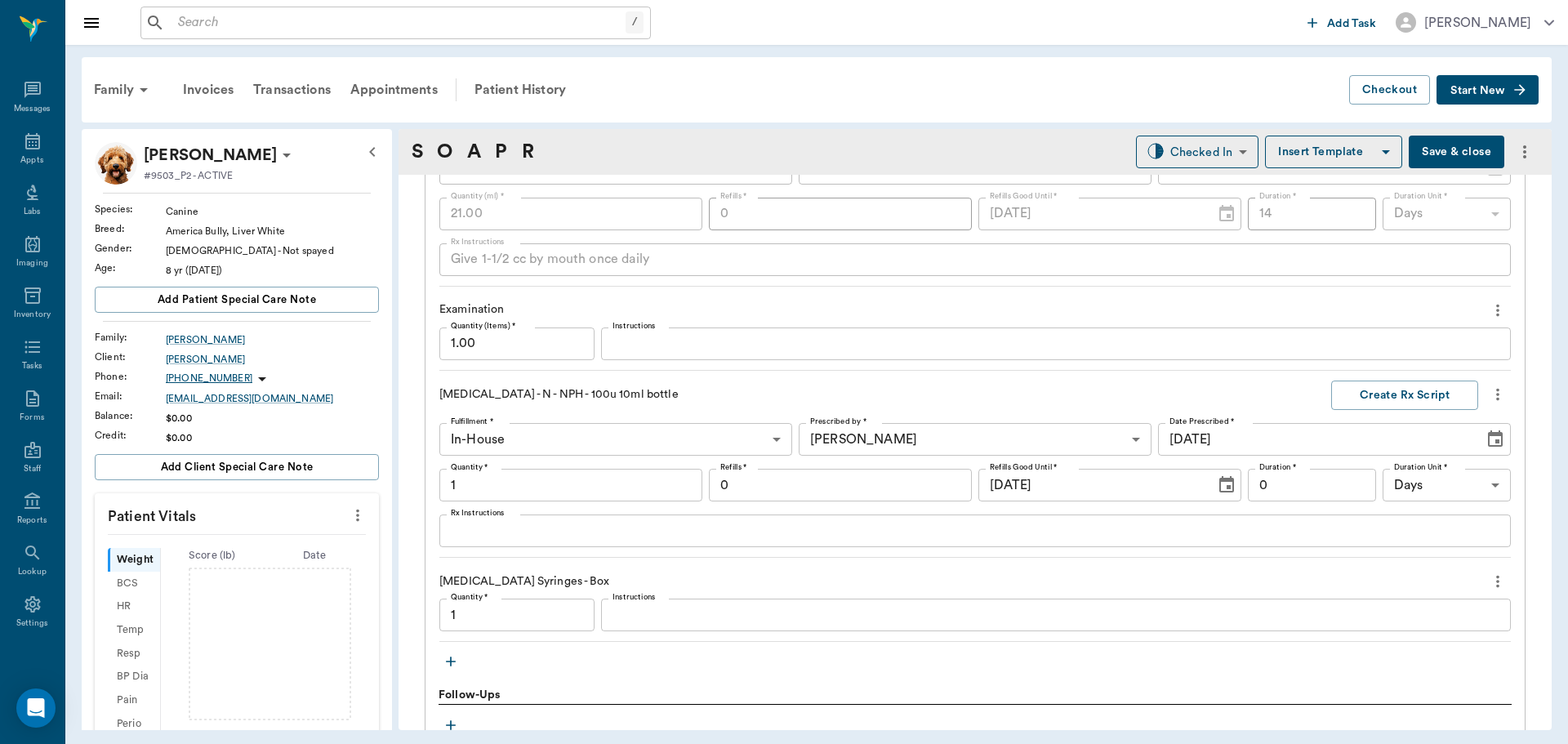
click at [505, 538] on textarea "Rx Instructions" at bounding box center [975, 531] width 1048 height 19
type input "1.00"
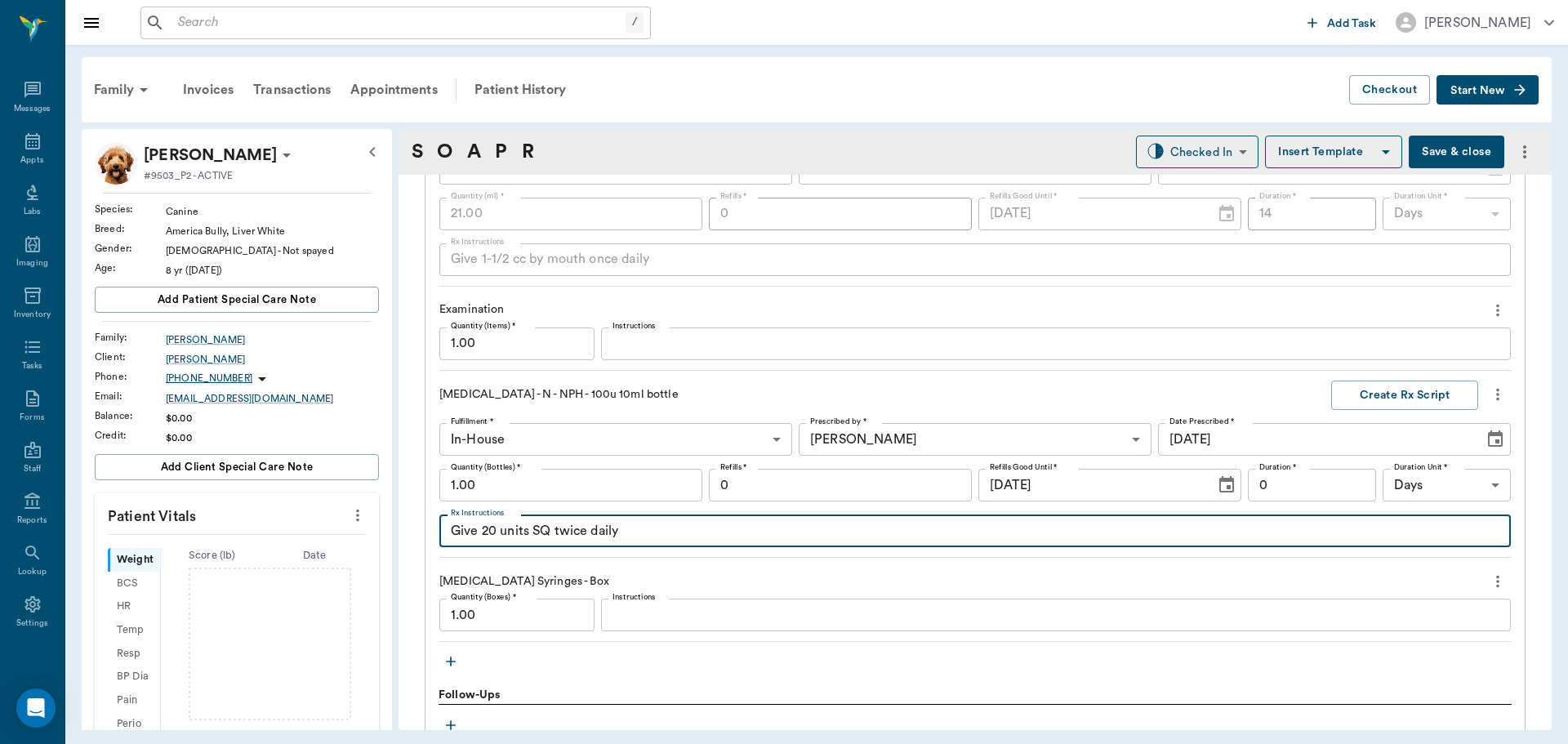
type textarea "Give 20 units SQ twice daily"
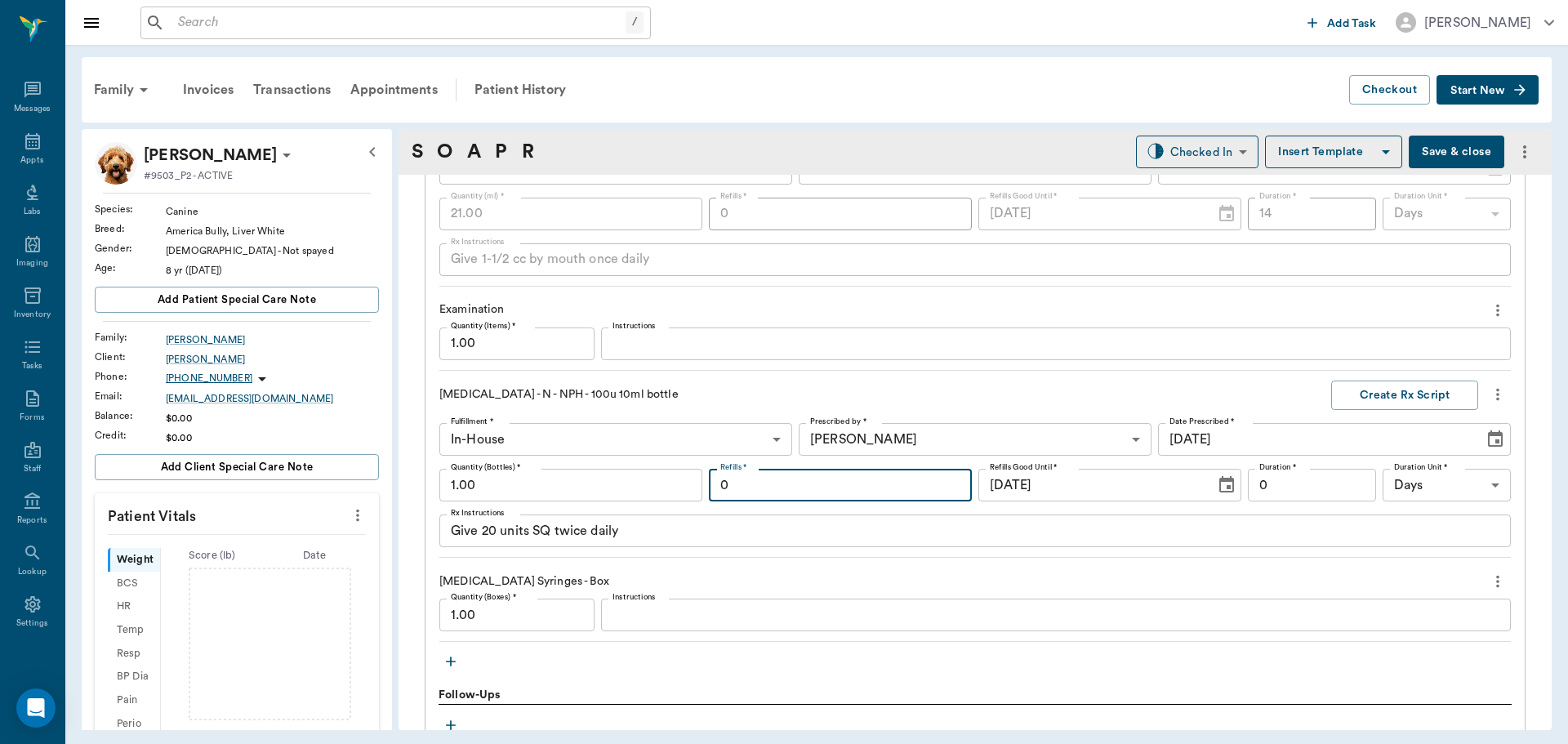
click at [835, 487] on input "0" at bounding box center [840, 485] width 263 height 33
type input "12"
click at [1380, 393] on button "Create Rx Script" at bounding box center [1404, 396] width 147 height 31
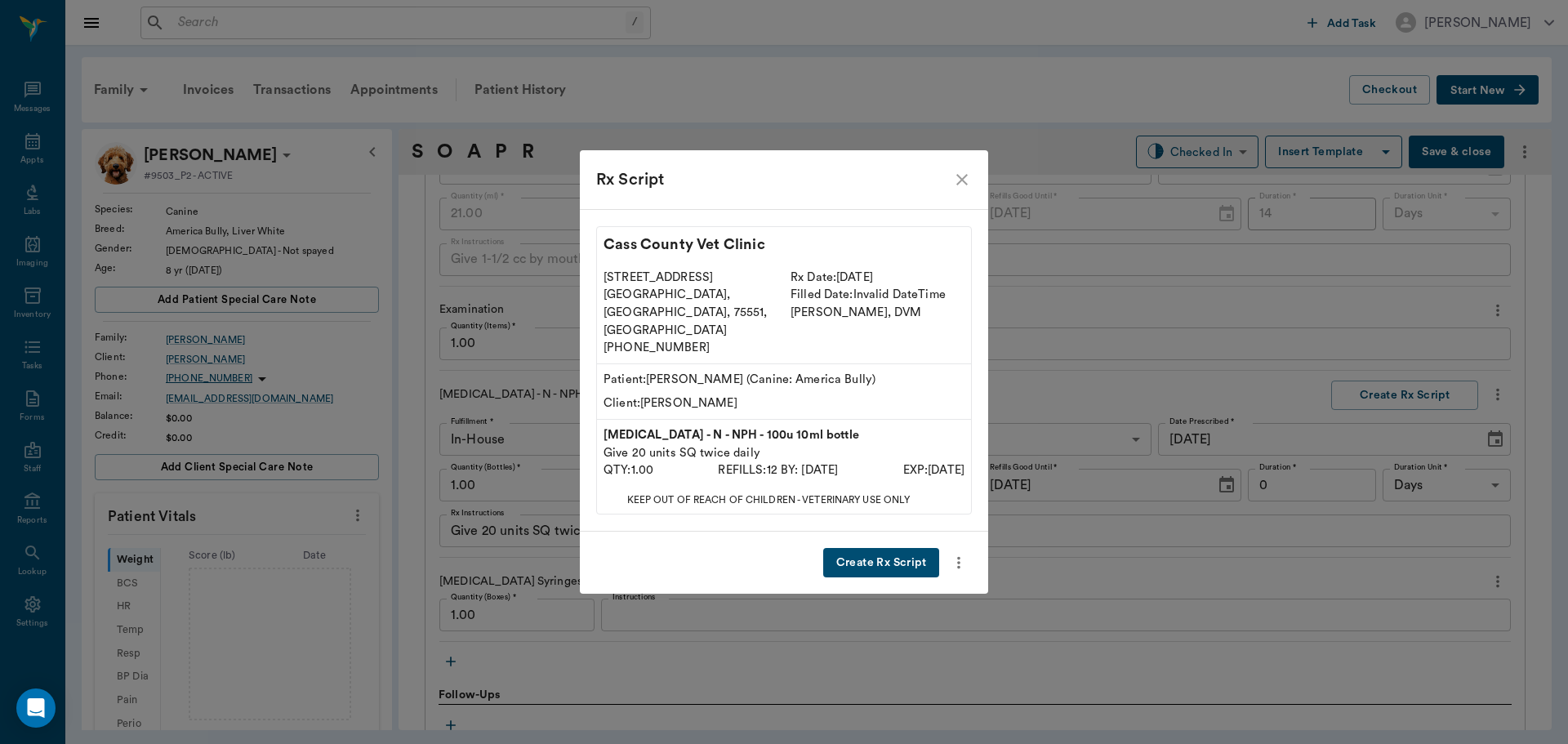
click at [894, 551] on button "Create Rx Script" at bounding box center [881, 564] width 116 height 31
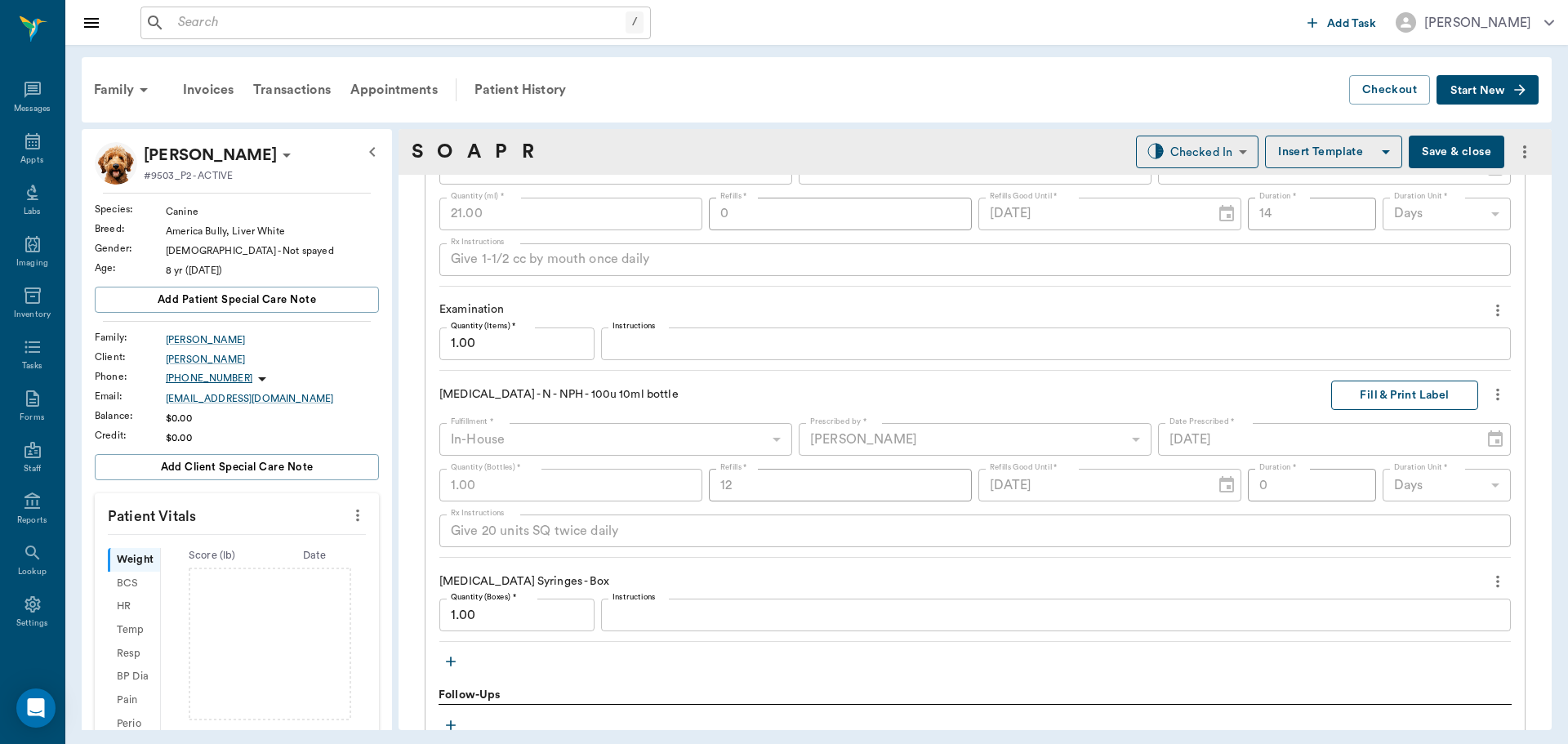
click at [1400, 382] on button "Fill & Print Label" at bounding box center [1404, 396] width 147 height 31
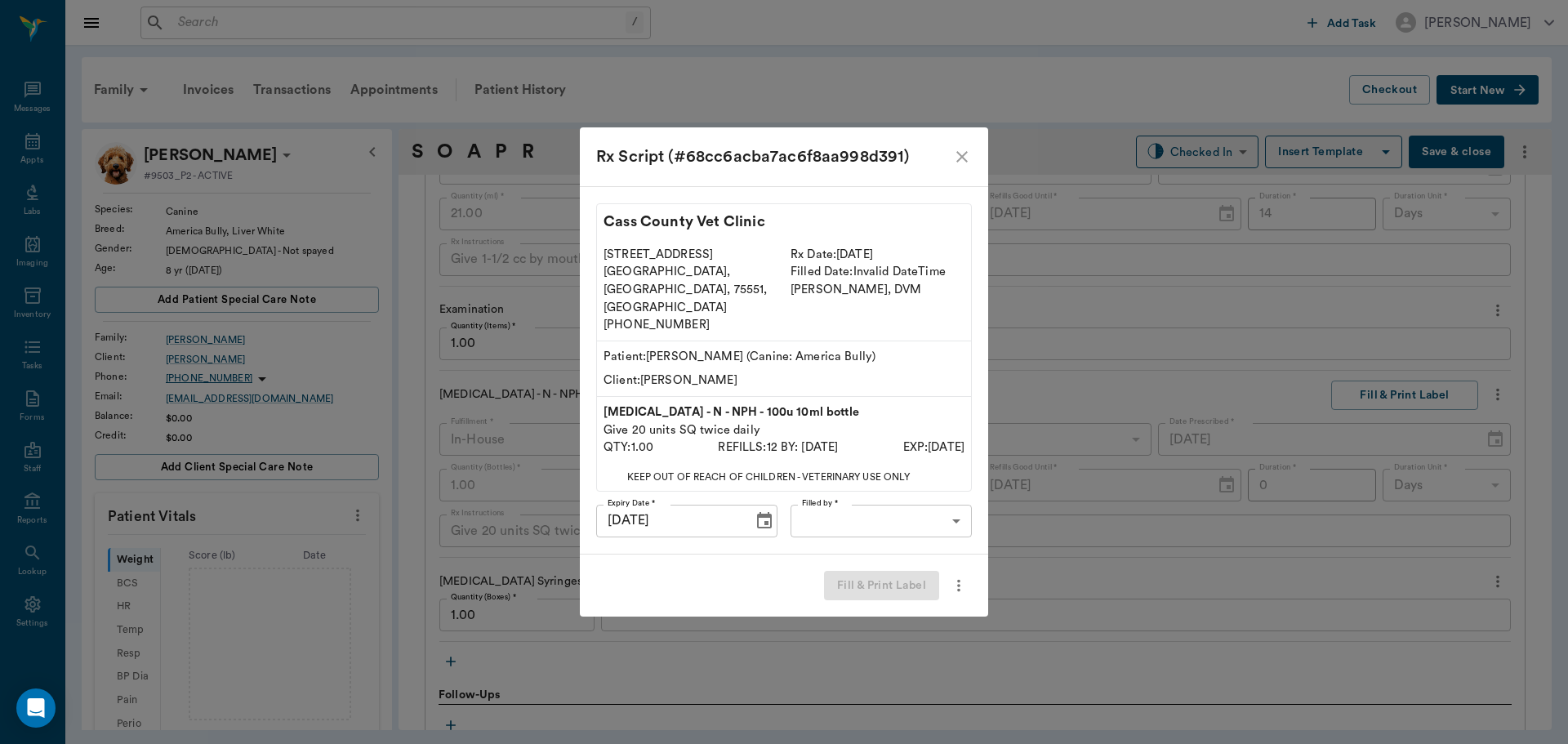
click at [948, 511] on body "/ ​ Add Task Dr. Bert Ellsworth Nectar Messages Appts Labs Imaging Inventory Ta…" at bounding box center [784, 372] width 1568 height 744
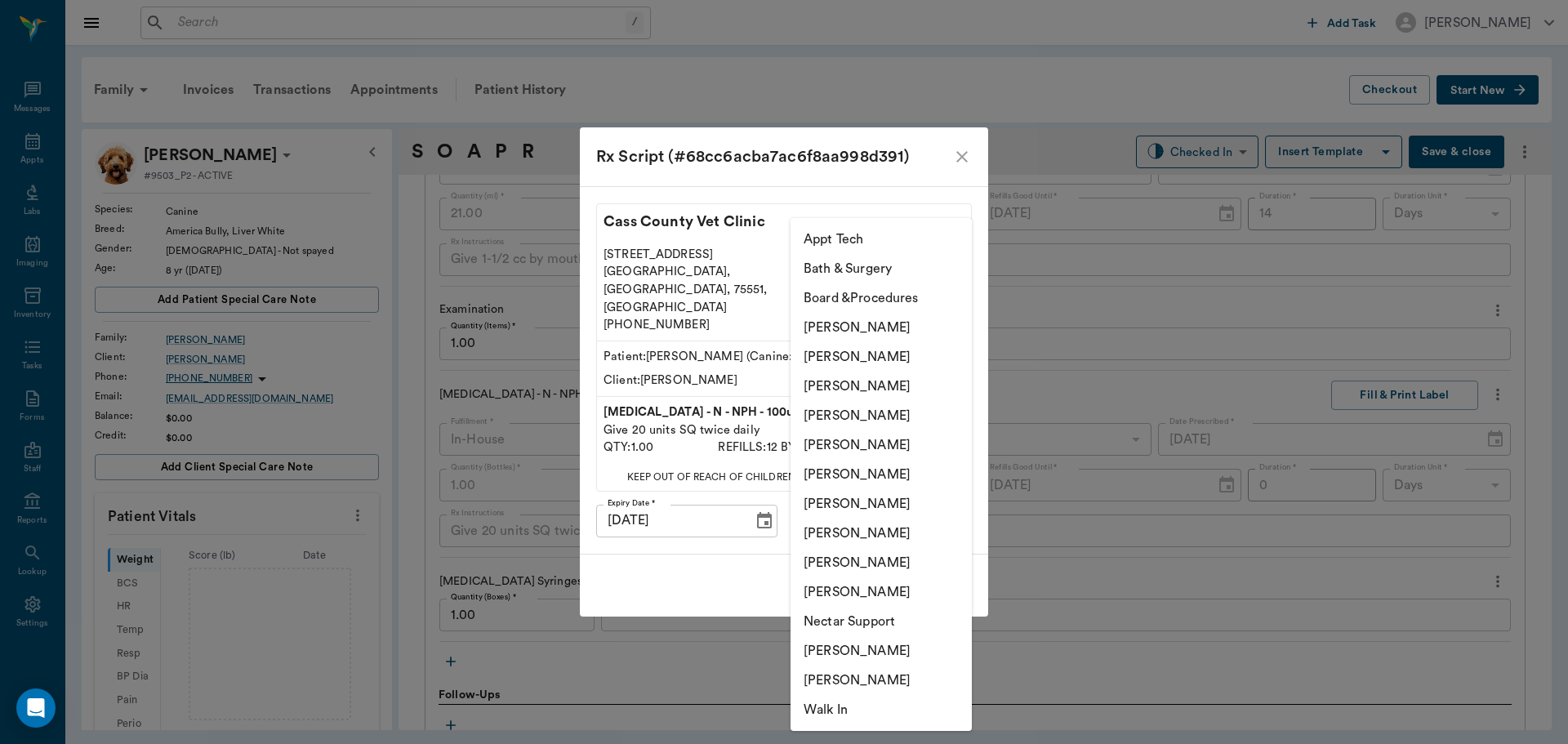
click at [907, 419] on li "[PERSON_NAME]" at bounding box center [881, 415] width 181 height 30
type input "63ec2f075fda476ae8351a4d"
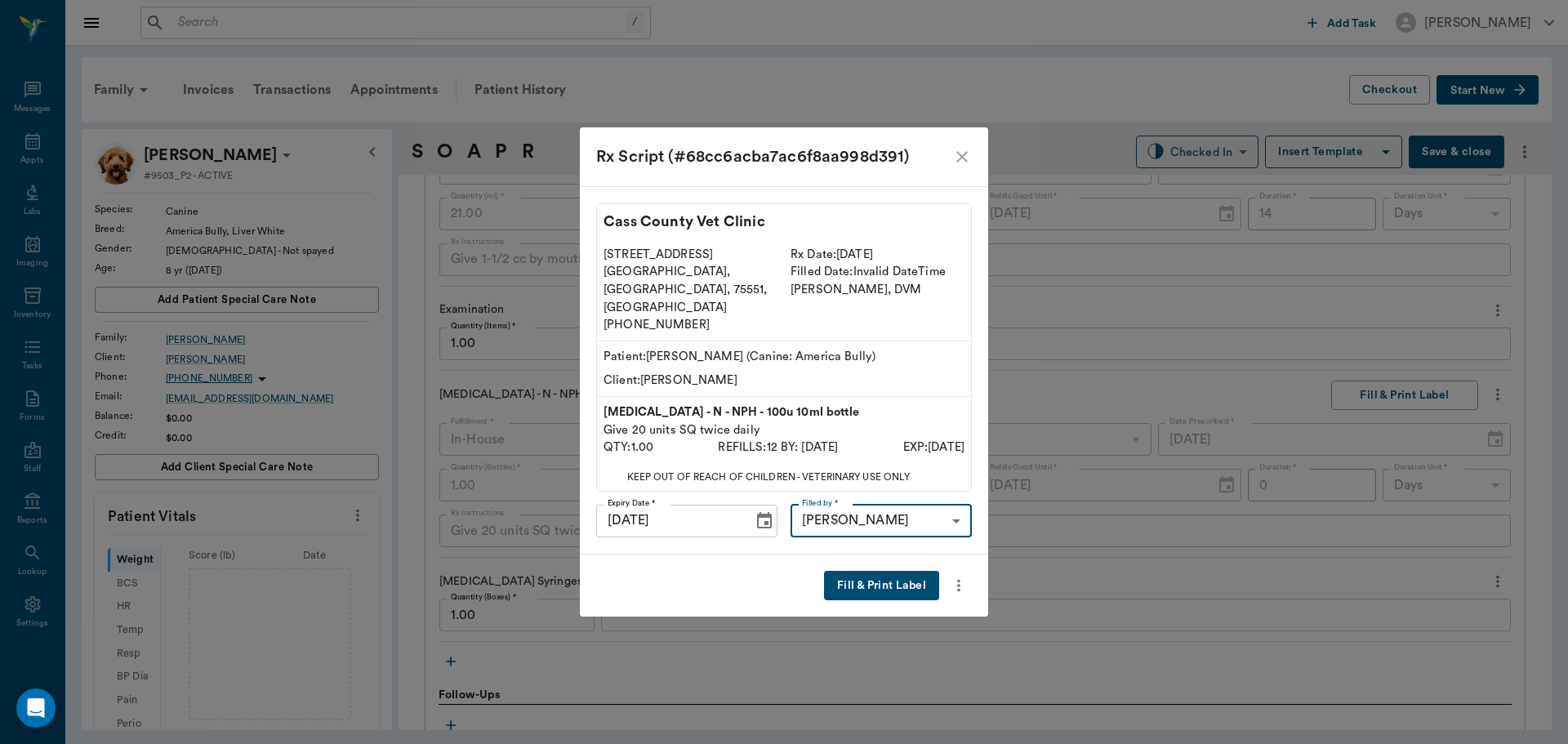
click at [887, 571] on button "Fill & Print Label" at bounding box center [881, 586] width 115 height 31
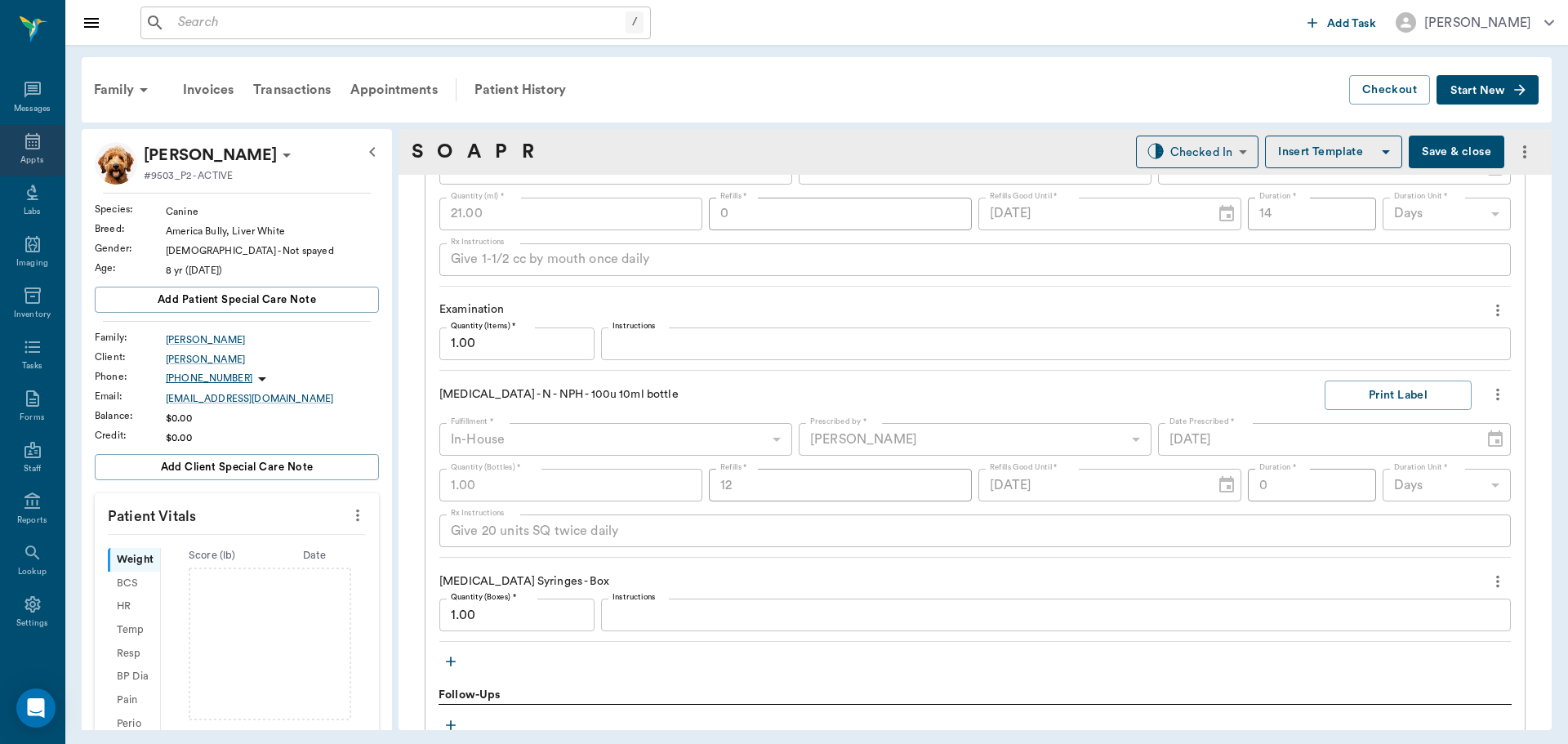
click at [11, 145] on div "Appts" at bounding box center [32, 150] width 64 height 52
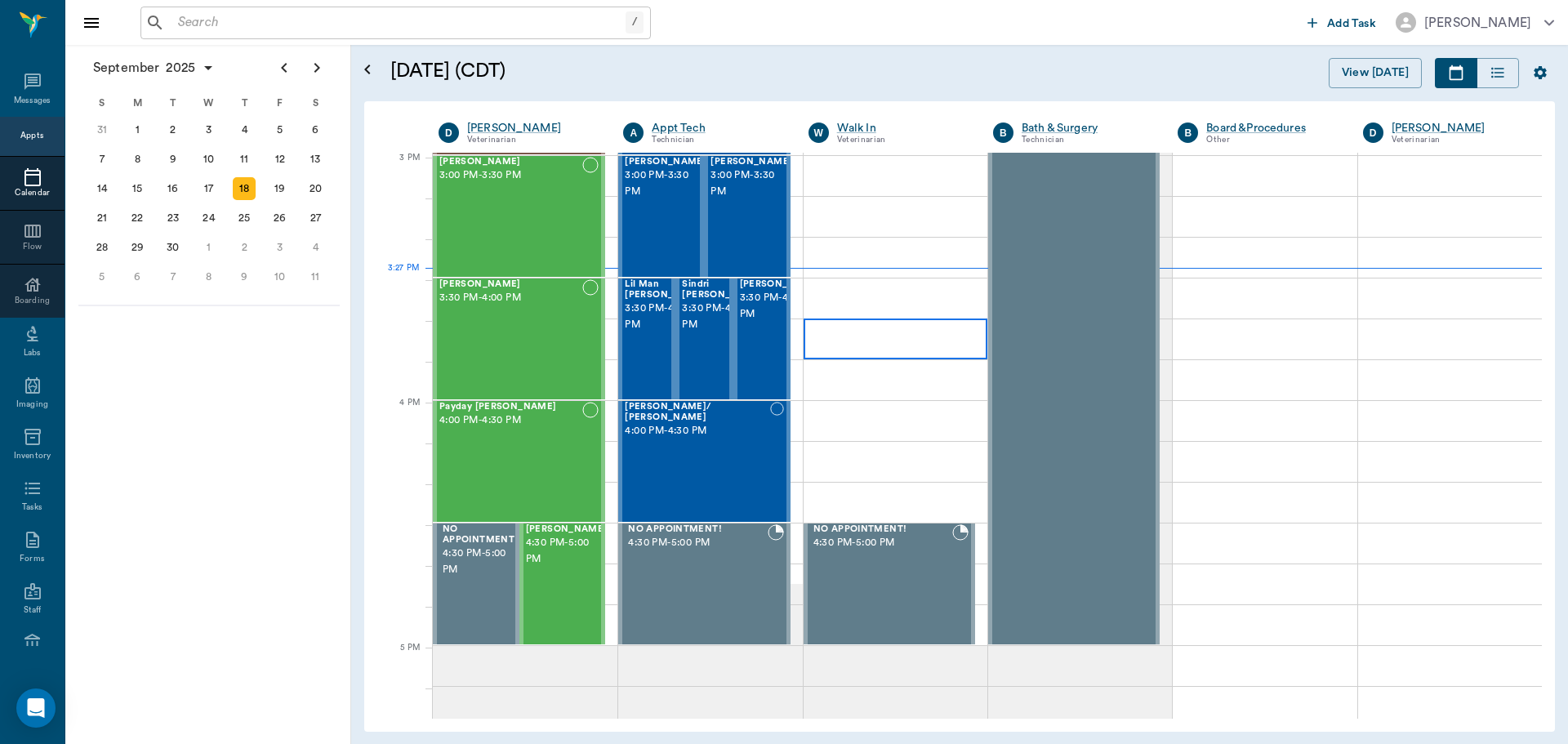
scroll to position [1717, 0]
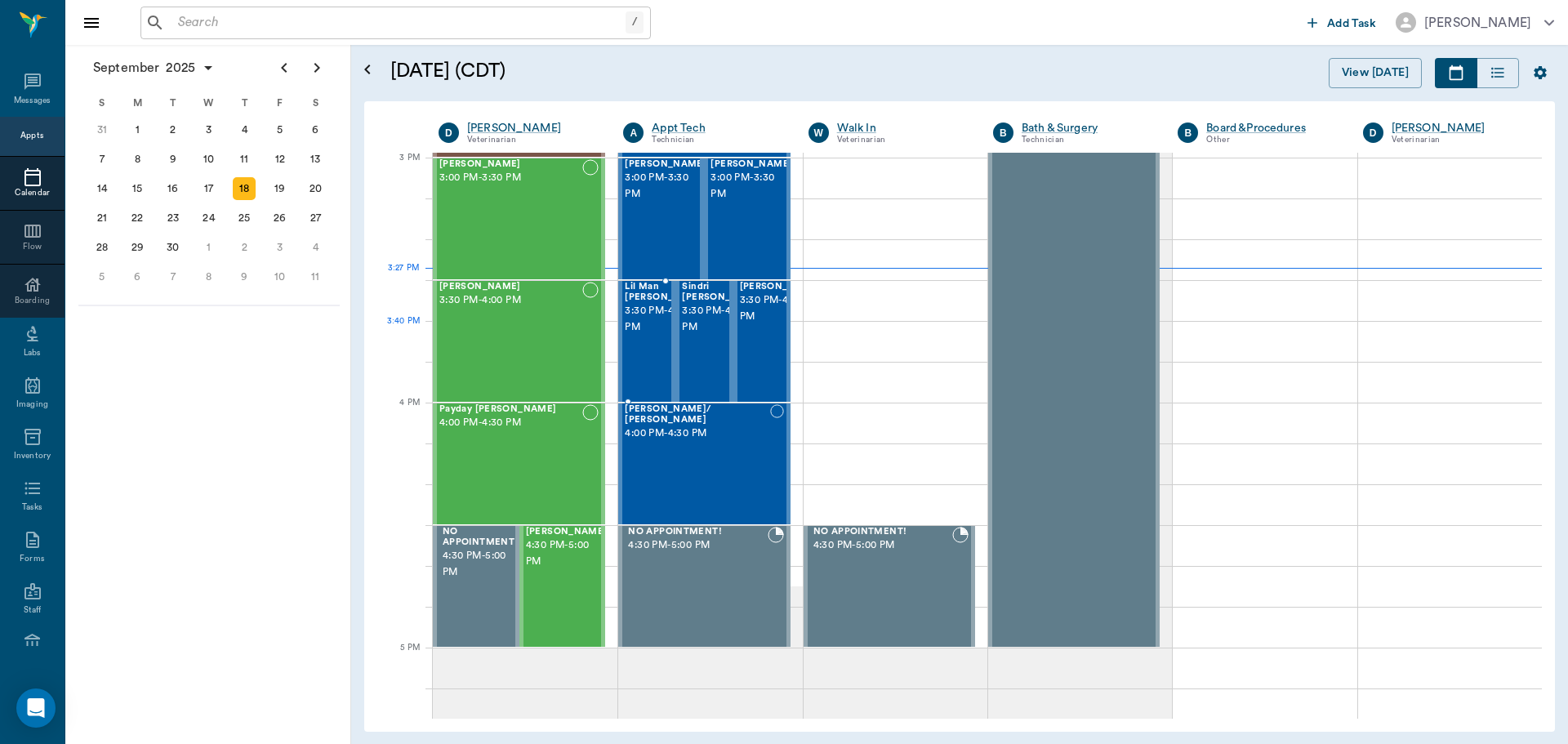
click at [642, 335] on span "3:30 PM - 4:00 PM" at bounding box center [665, 319] width 81 height 33
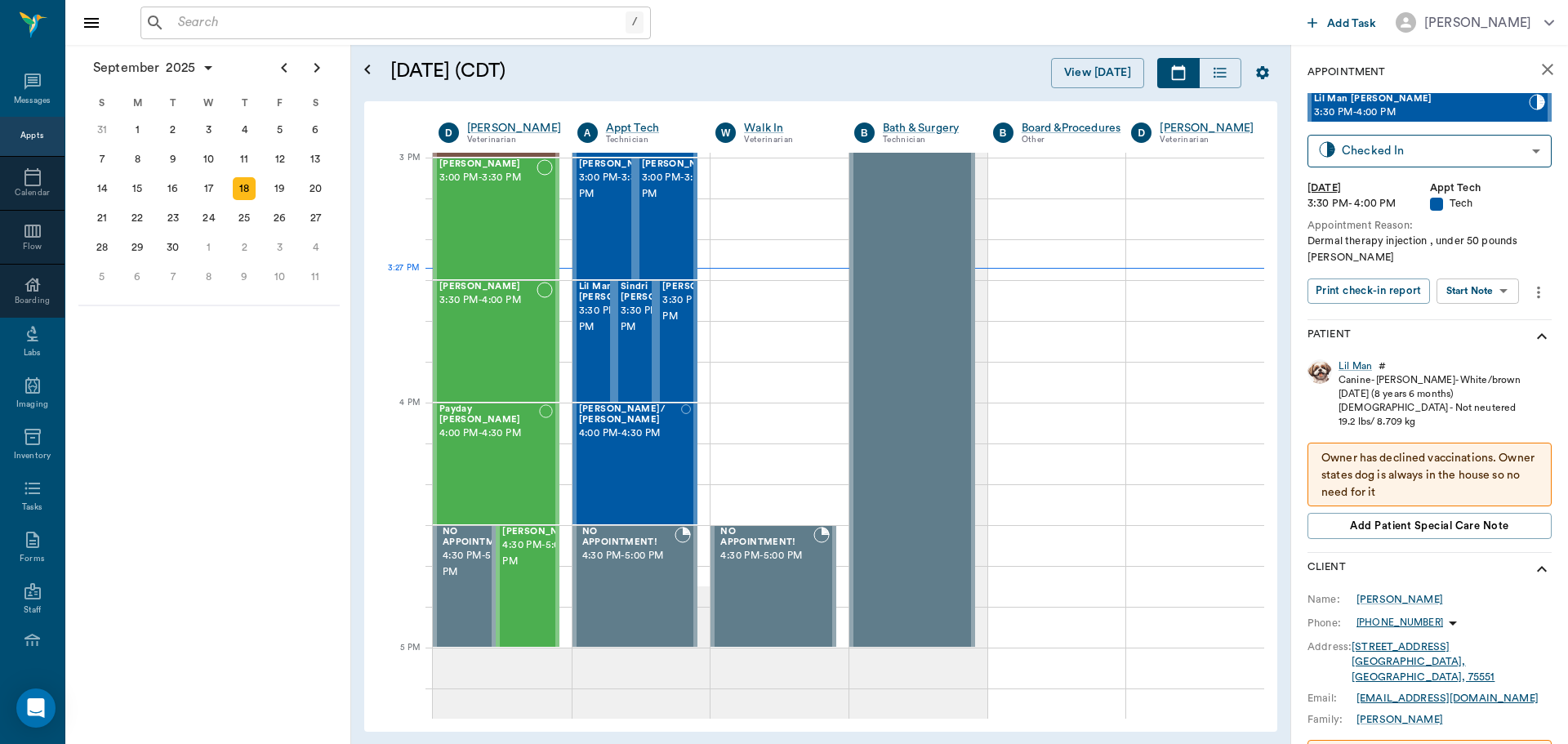
click at [1539, 403] on div "Appointment Lil Man Adcock 3:30 PM - 4:00 PM Checked In CHECKED_IN ​ Thu, Sep 1…" at bounding box center [1430, 595] width 277 height 1100
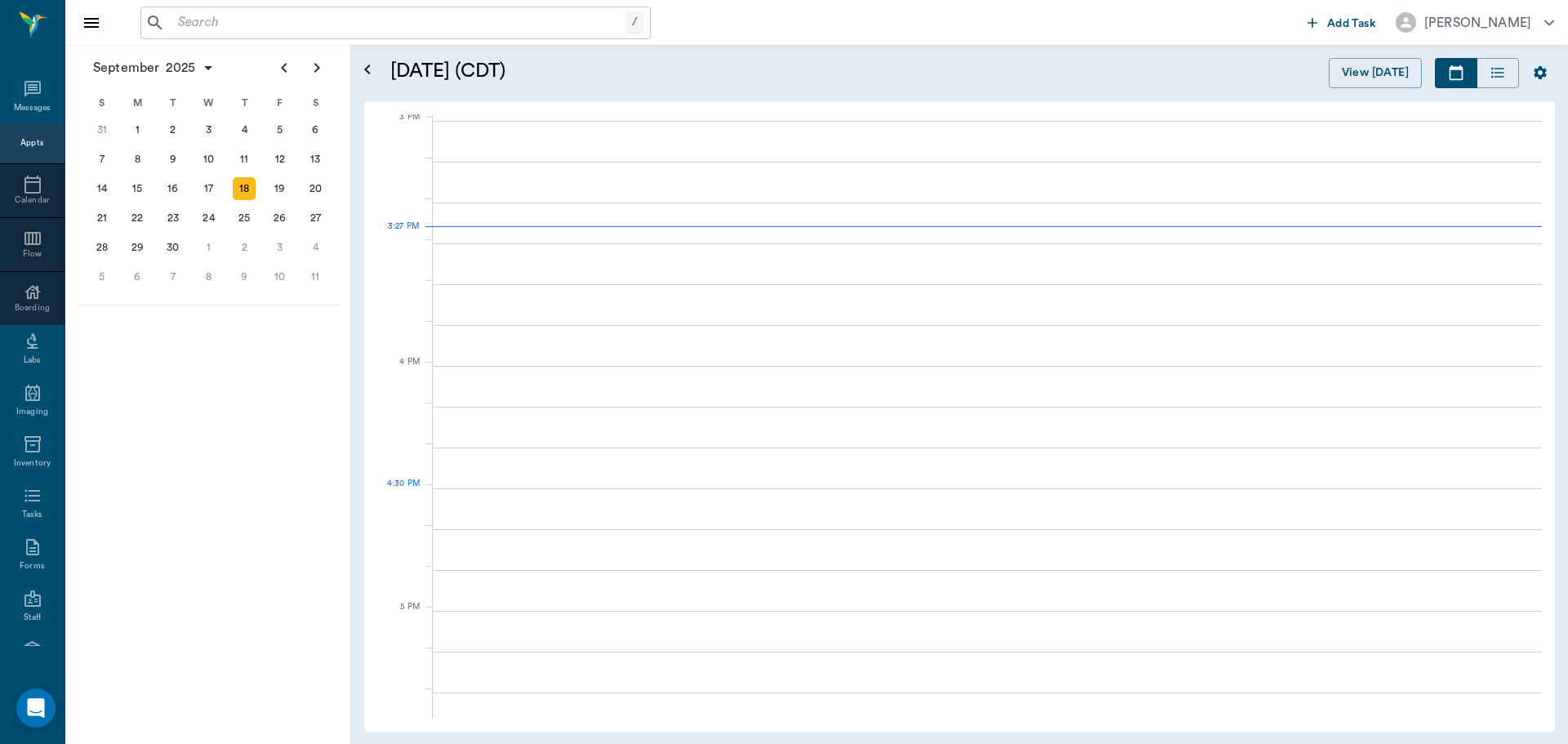
scroll to position [1718, 0]
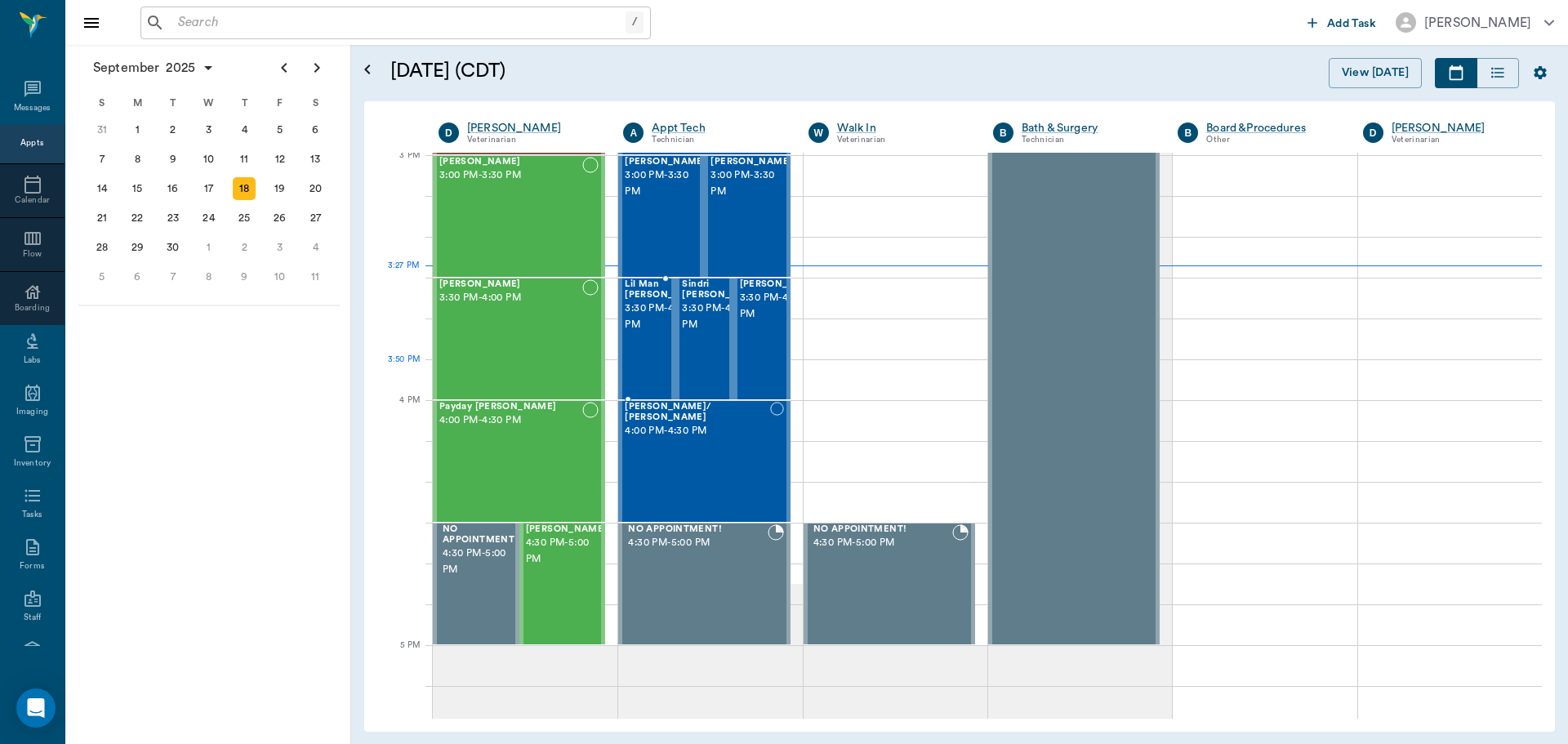
click at [642, 333] on span "3:30 PM - 4:00 PM" at bounding box center [665, 317] width 81 height 33
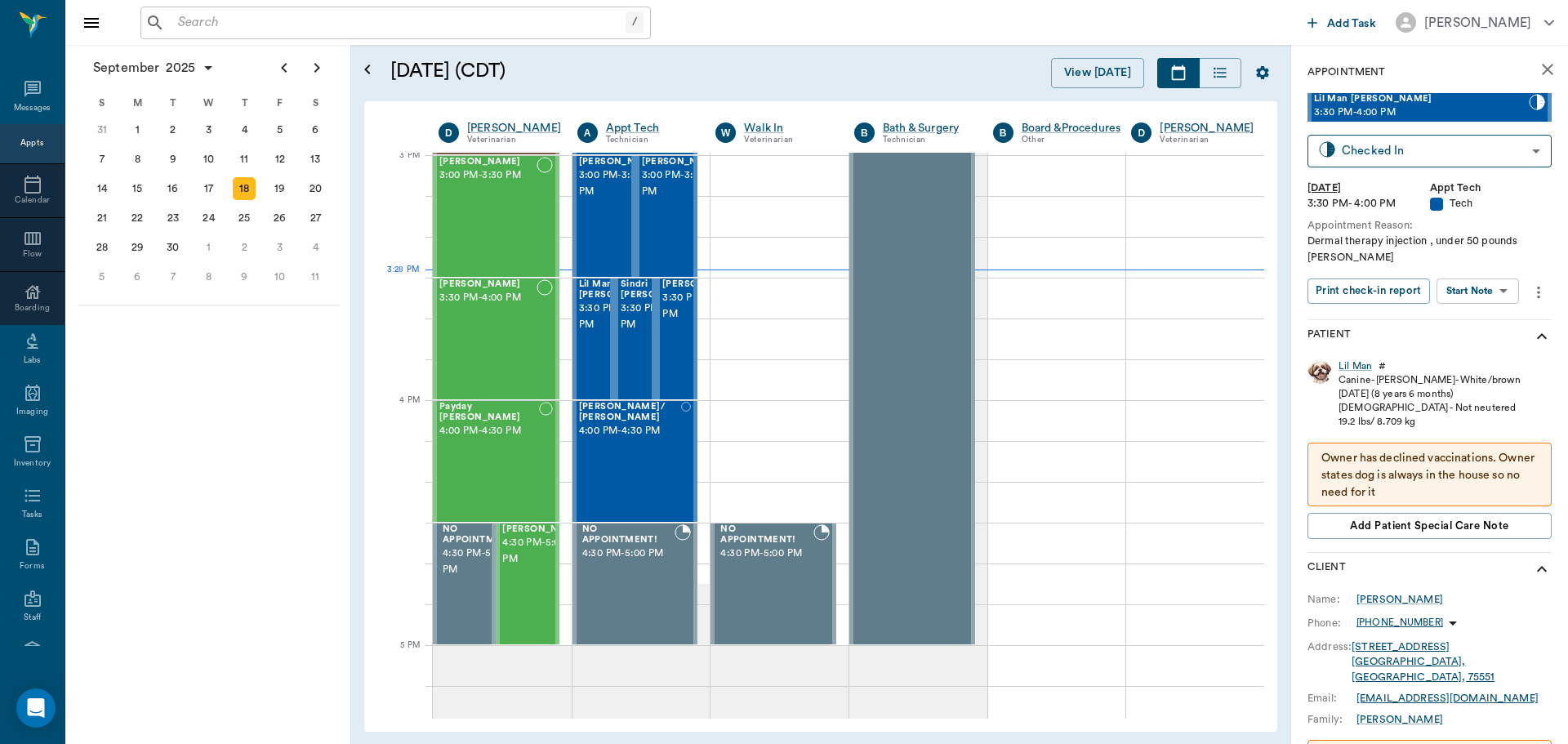
click at [1482, 290] on body "/ ​ Add Task [PERSON_NAME] Nectar Messages Appts Calendar Flow Boarding Labs Im…" at bounding box center [784, 372] width 1568 height 744
click at [1469, 332] on button "Start SOAP" at bounding box center [1460, 325] width 56 height 19
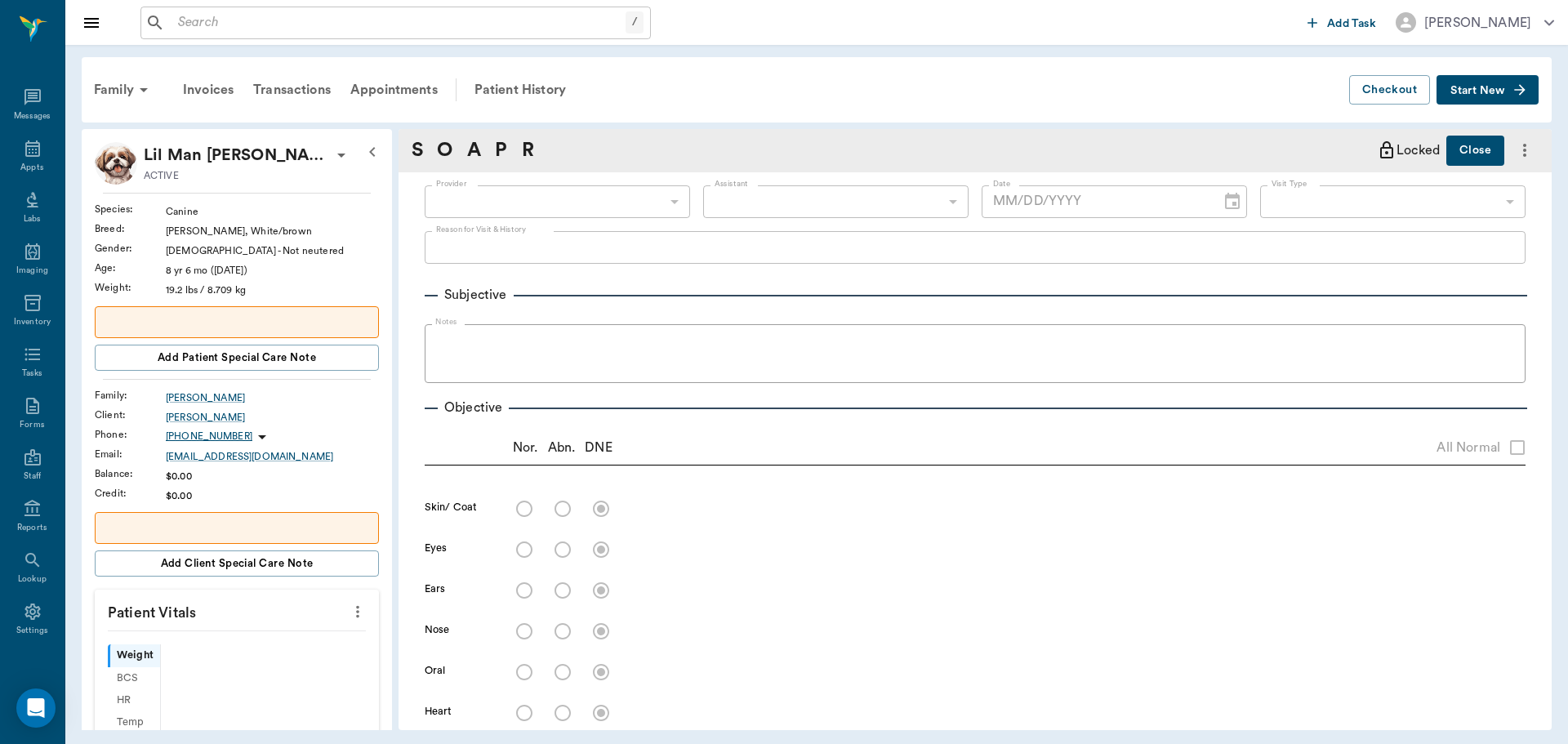
type input "63ec2f075fda476ae8351a4c"
type input "65d2be4f46e3a538d89b8c1a"
type textarea "Dermal therapy injection , under 50 pounds Christy"
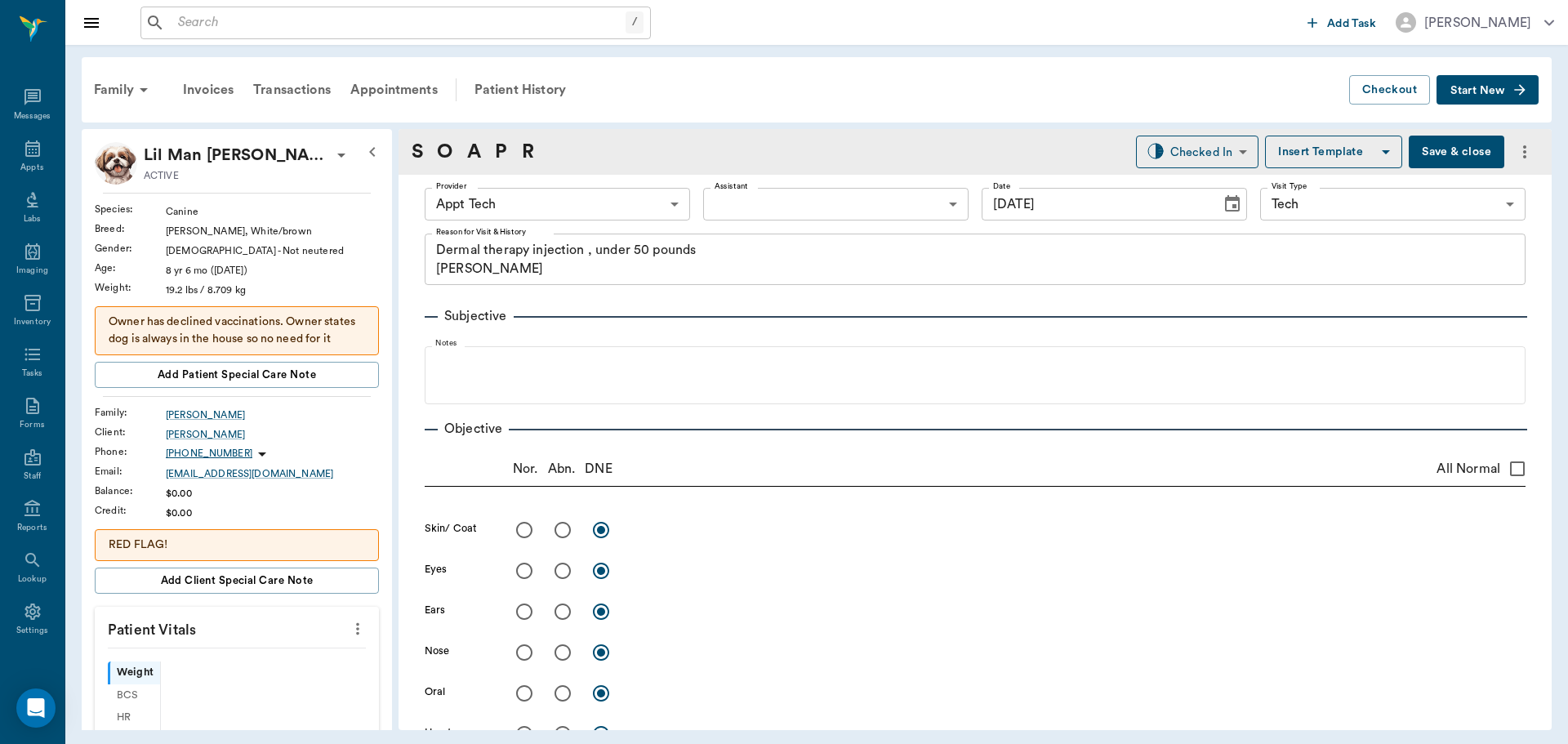
type input "[DATE]"
click at [1412, 164] on button "Save & close" at bounding box center [1456, 152] width 96 height 33
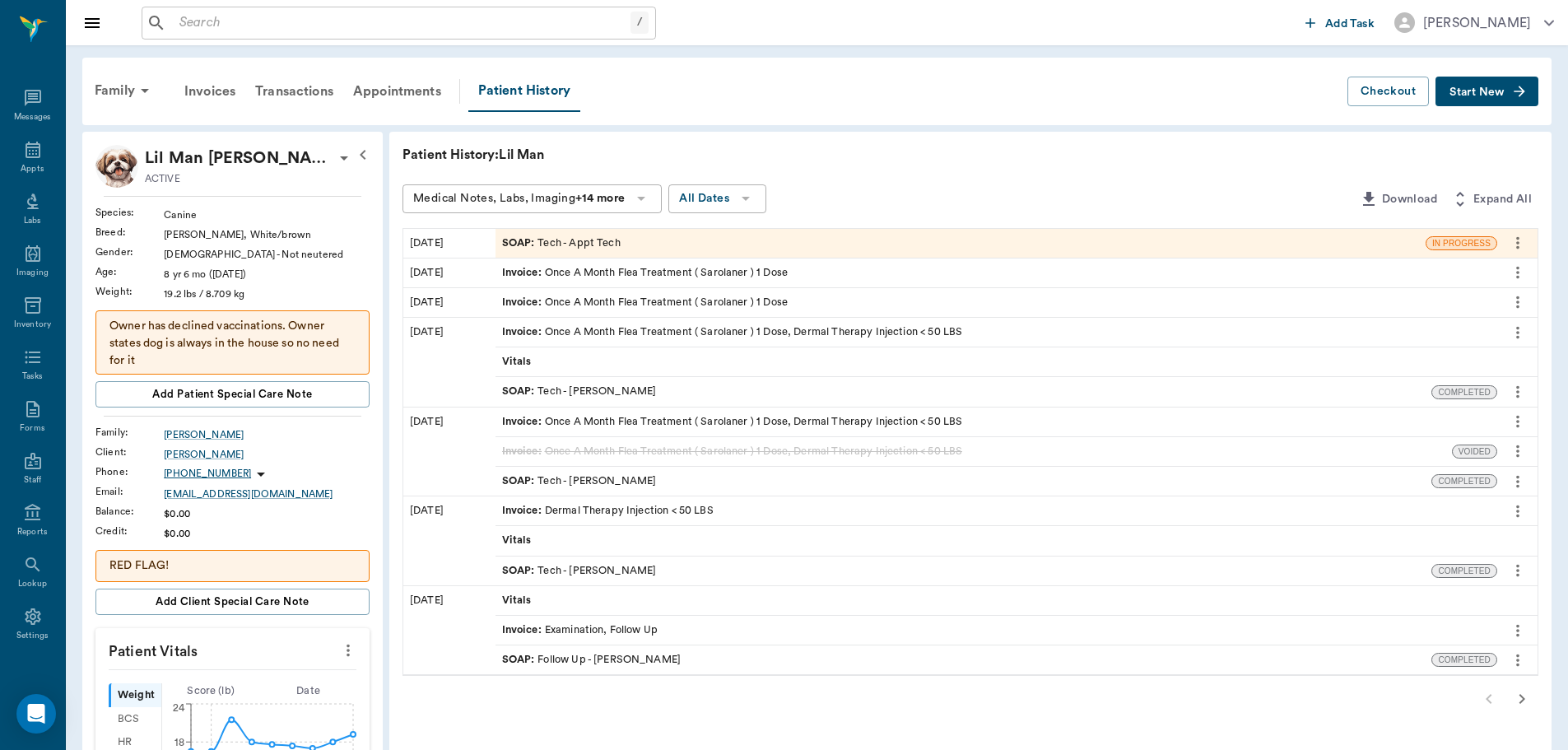
click at [524, 481] on span "SOAP :" at bounding box center [520, 481] width 36 height 15
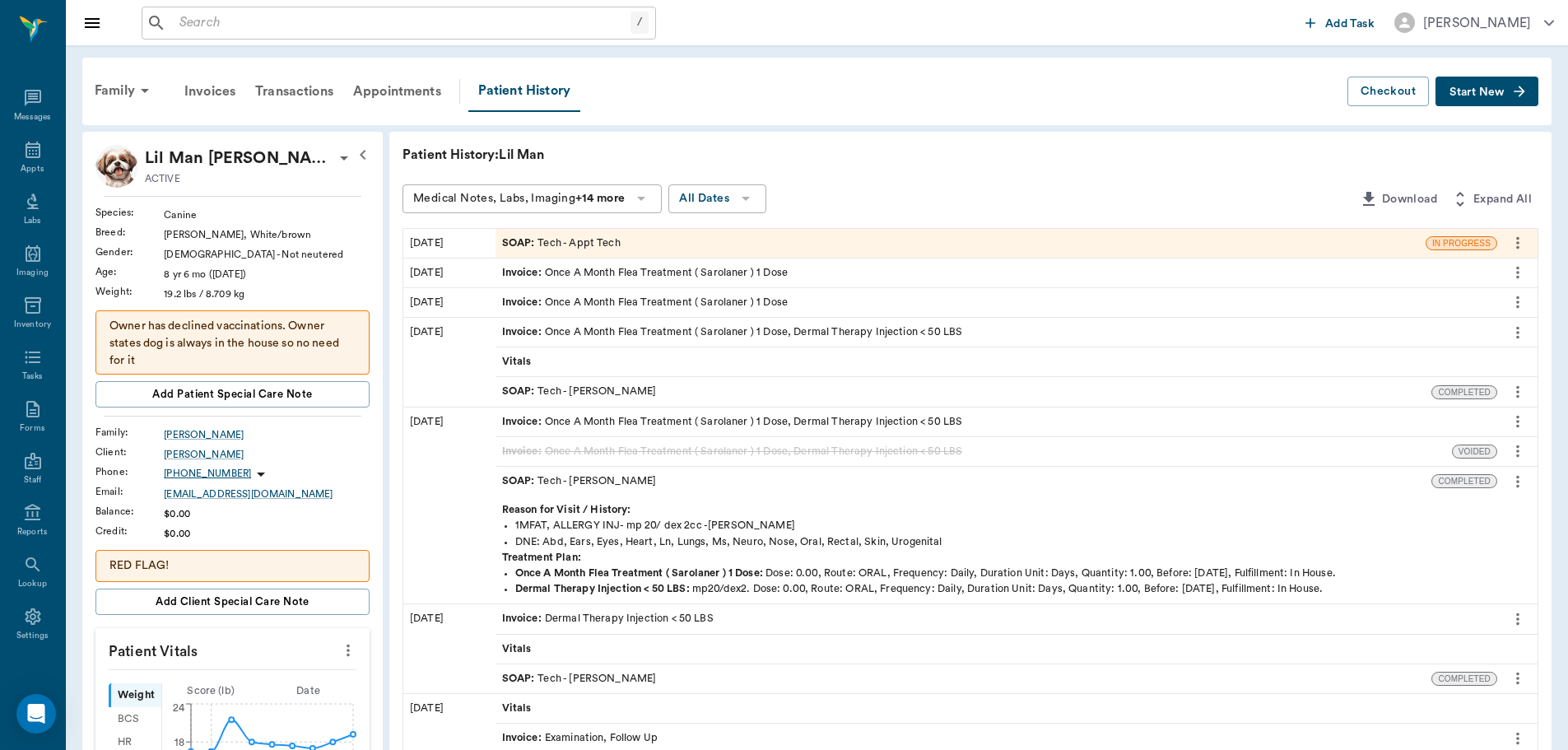
click at [512, 237] on span "SOAP :" at bounding box center [520, 243] width 36 height 15
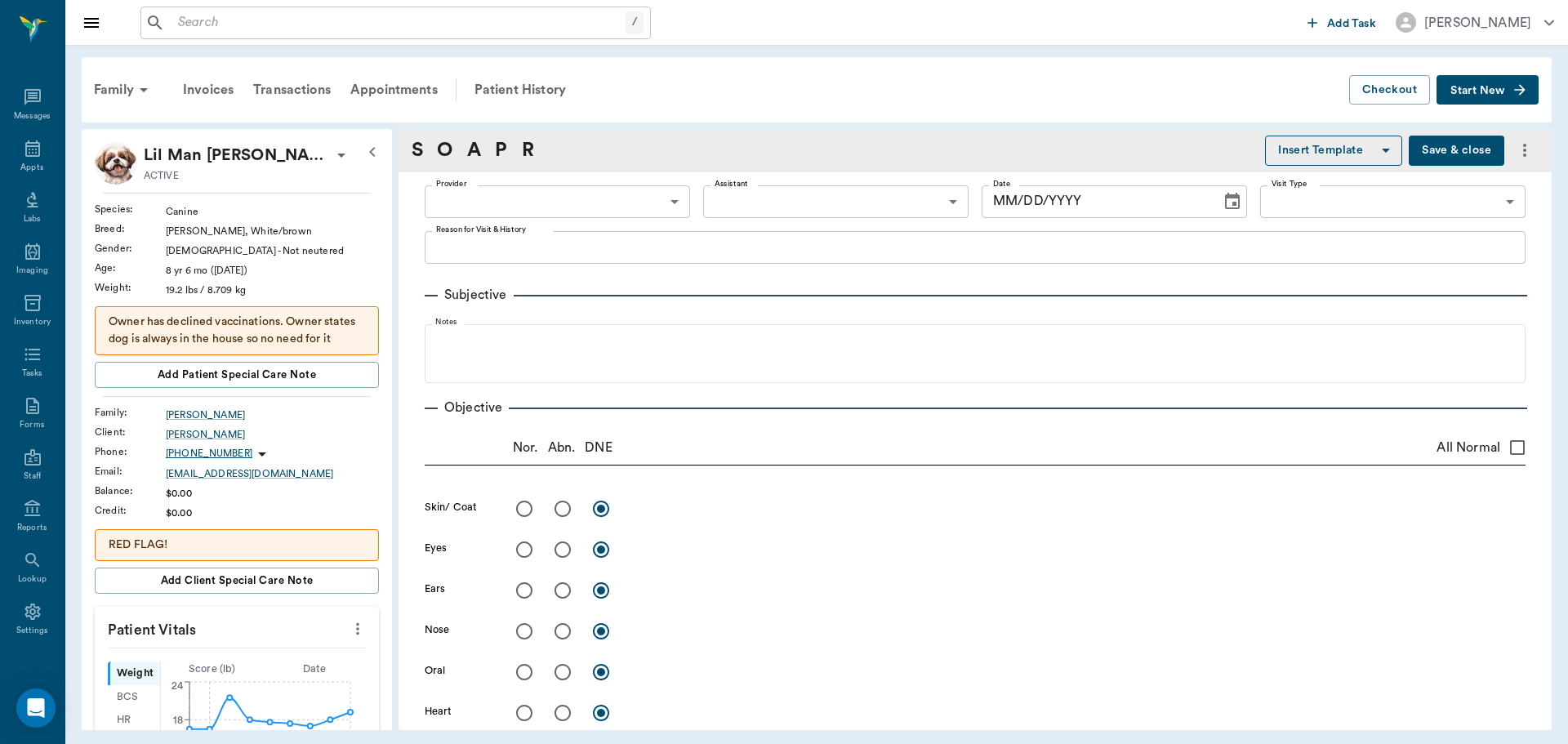
type input "63ec2f075fda476ae8351a4c"
type input "65d2be4f46e3a538d89b8c1a"
type textarea "Dermal therapy injection , under 50 pounds Christy"
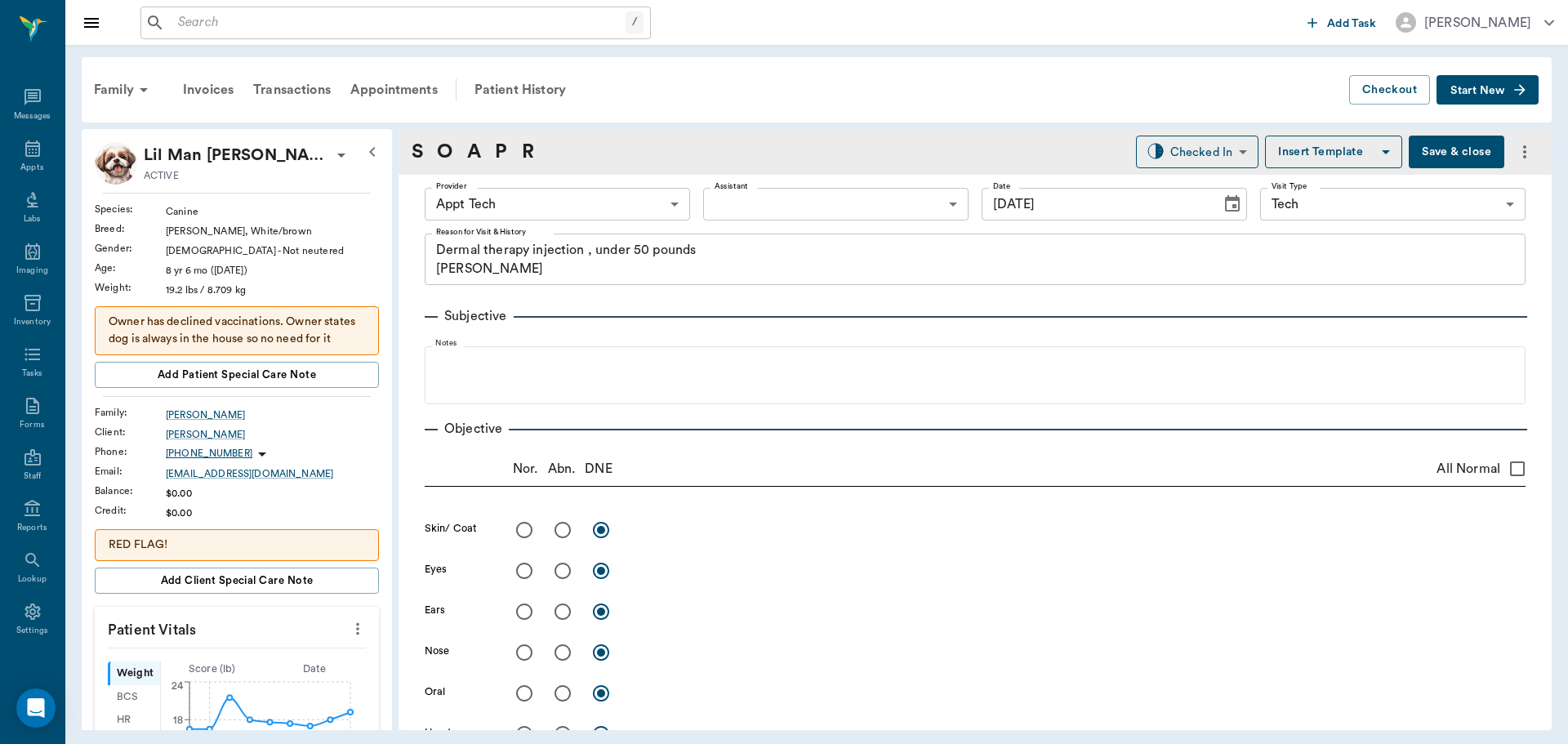
type input "[DATE]"
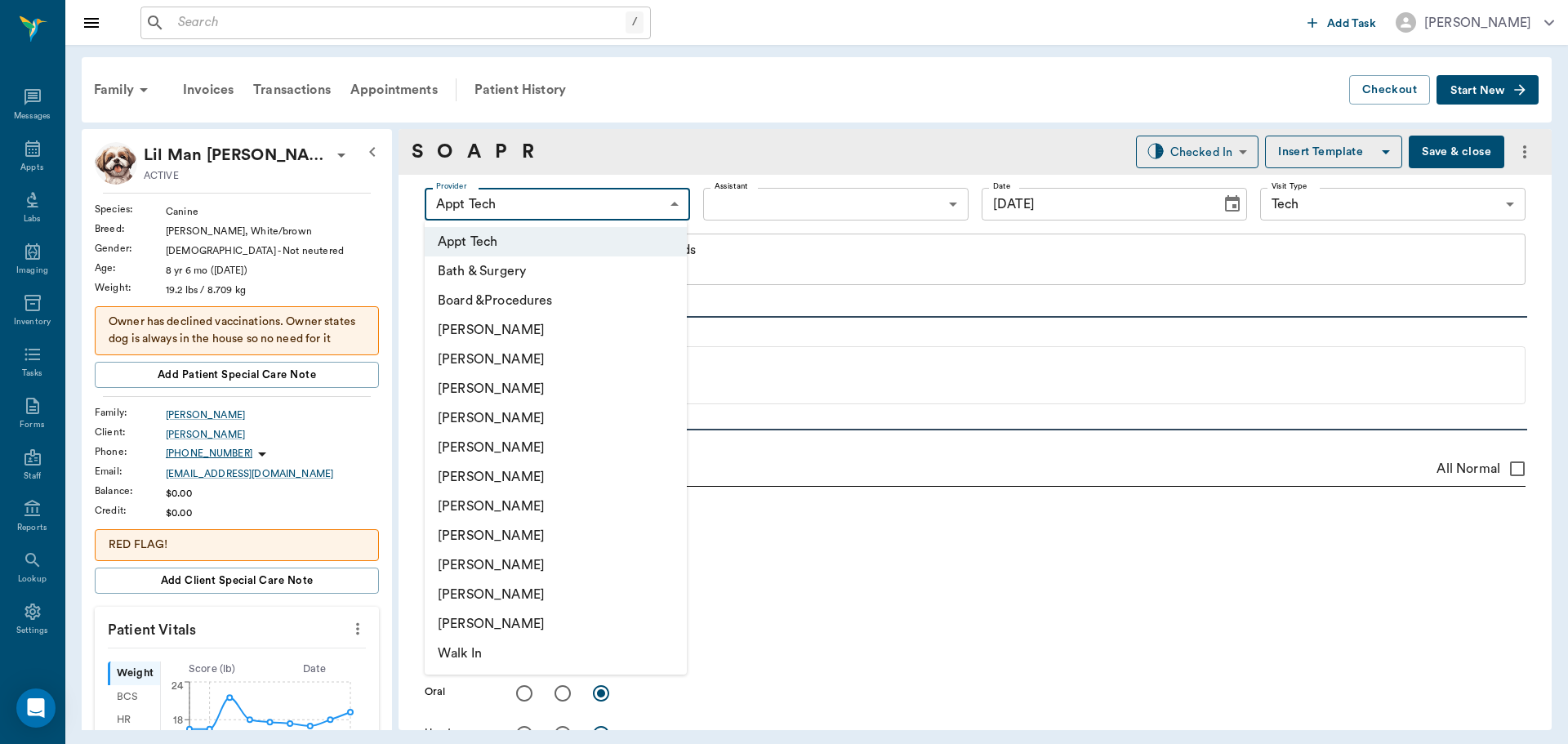
click at [510, 203] on body "/ ​ Add Task Dr. Bert Ellsworth Nectar Messages Appts Labs Imaging Inventory Ta…" at bounding box center [784, 372] width 1568 height 744
click at [487, 383] on li "[PERSON_NAME]" at bounding box center [555, 388] width 262 height 30
type input "642ef10e332a41444de2bad1"
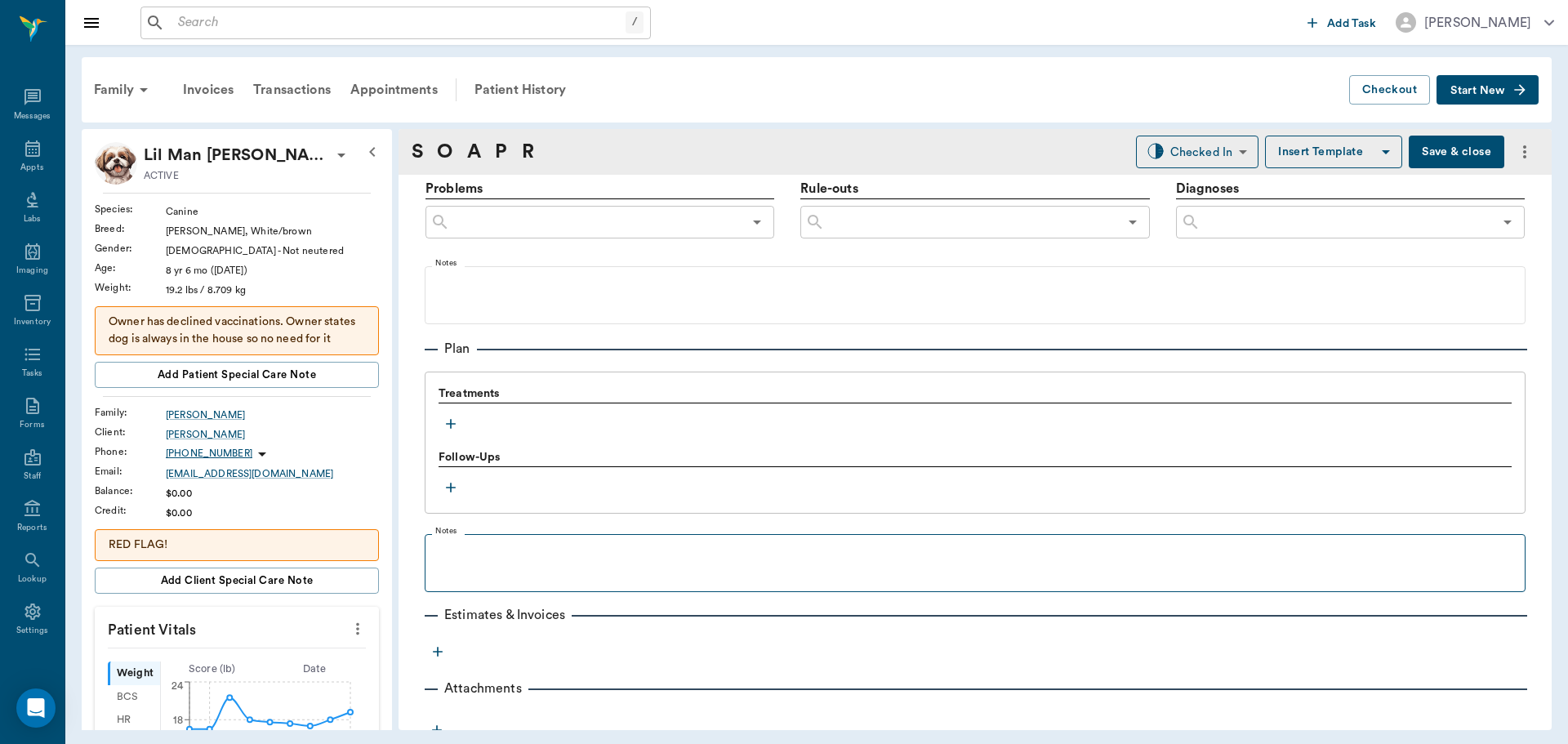
scroll to position [980, 0]
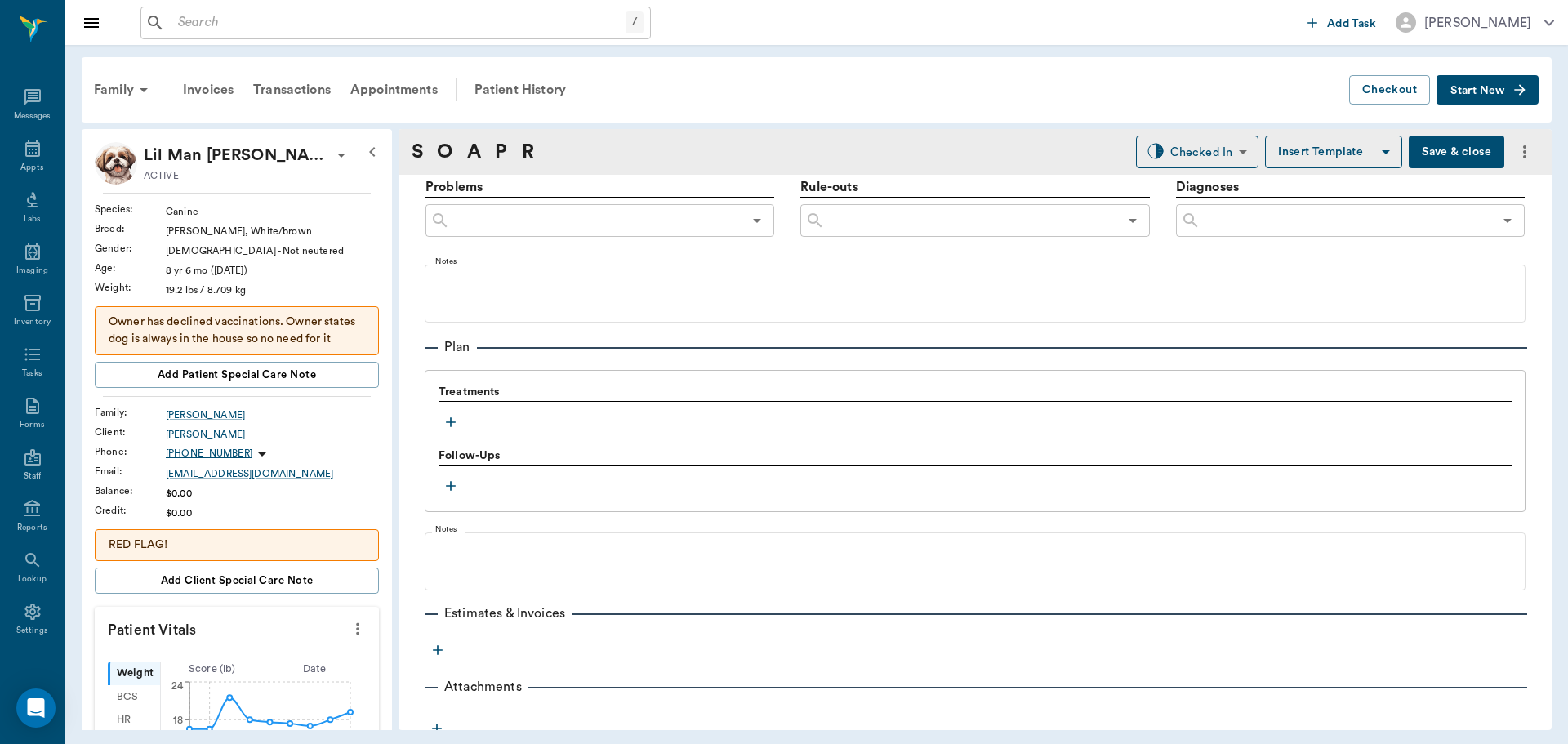
click at [453, 415] on icon "button" at bounding box center [450, 422] width 16 height 16
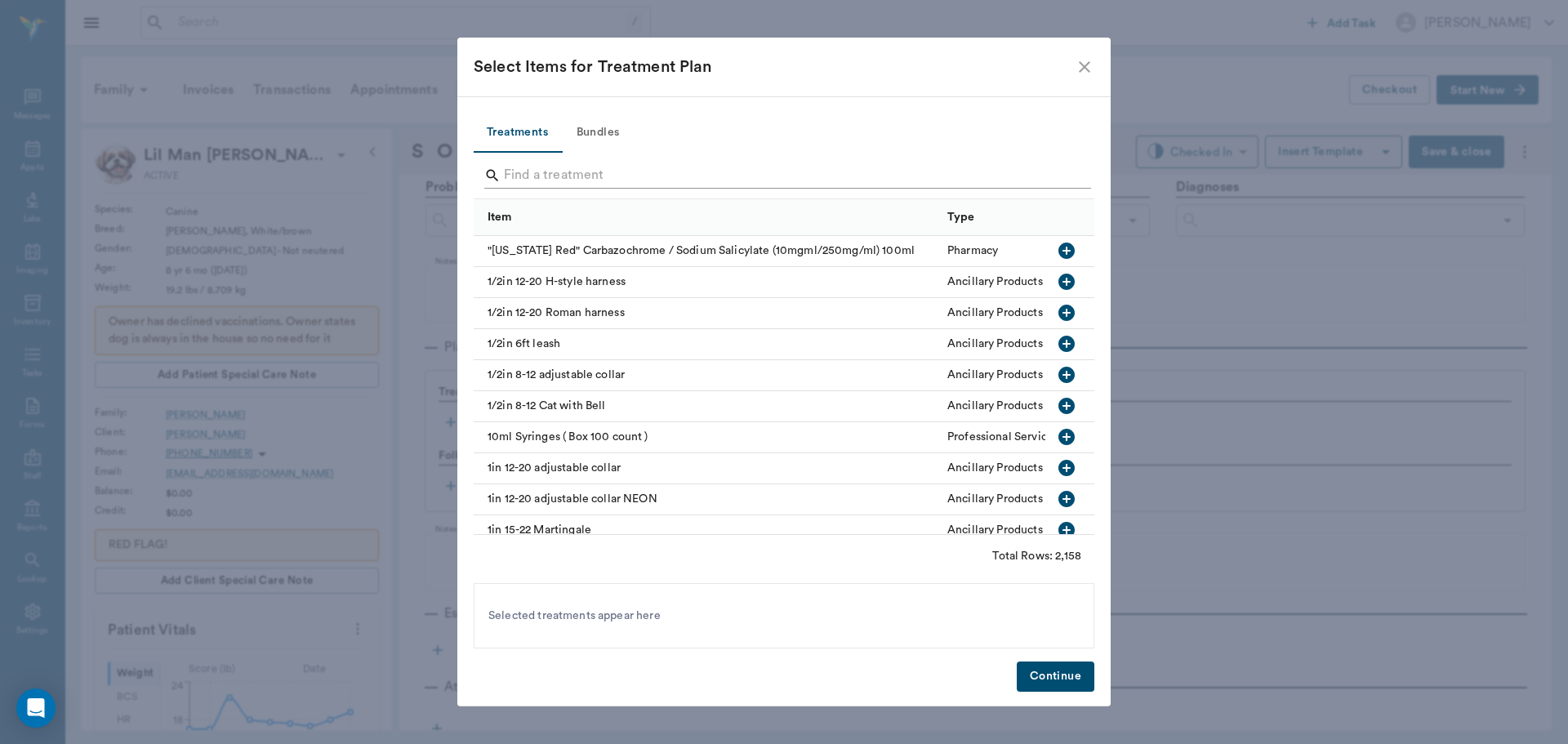
click at [545, 169] on input "Search" at bounding box center [786, 175] width 563 height 26
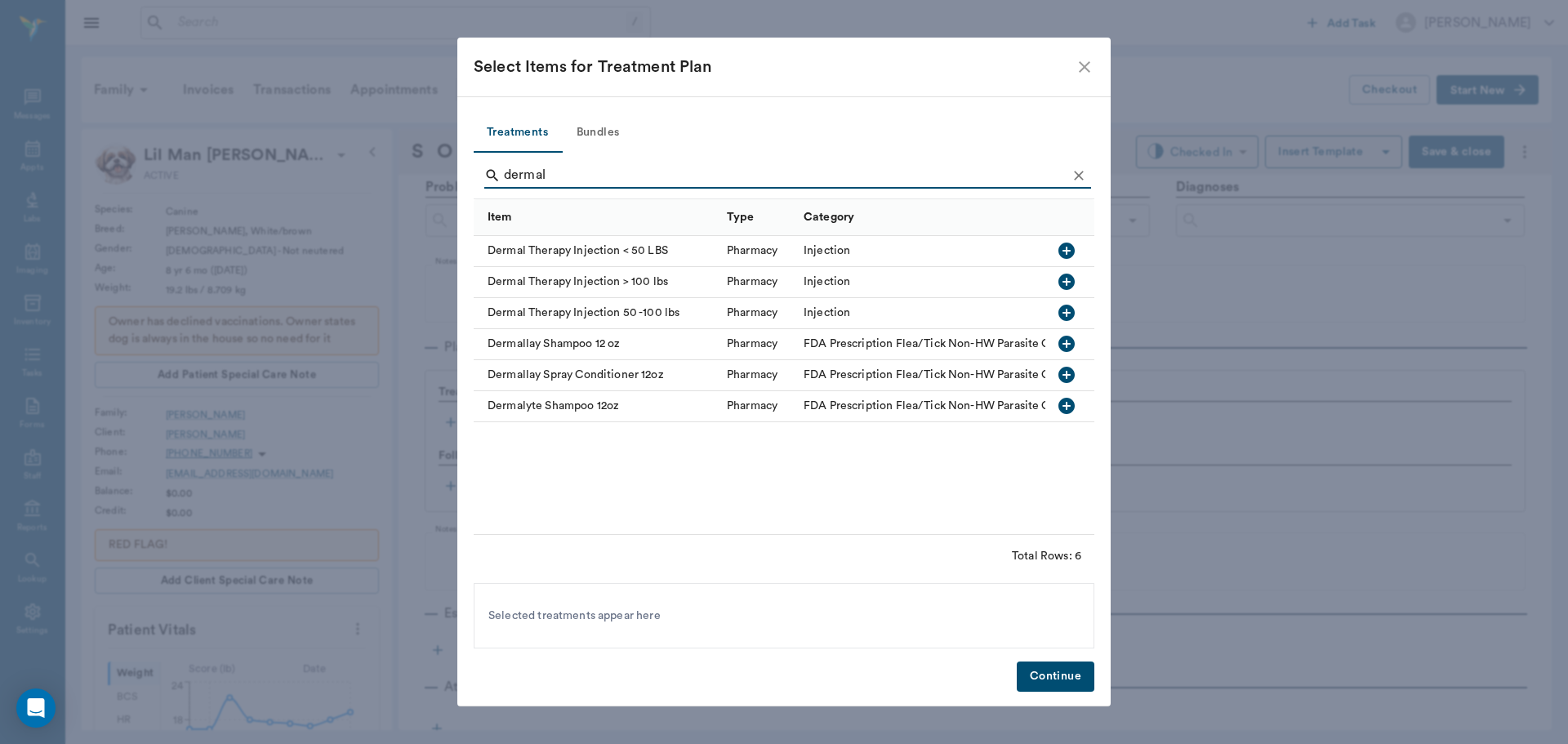
type input "dermal"
click at [1071, 246] on icon "button" at bounding box center [1066, 250] width 16 height 16
click at [1086, 64] on icon "close" at bounding box center [1084, 66] width 19 height 19
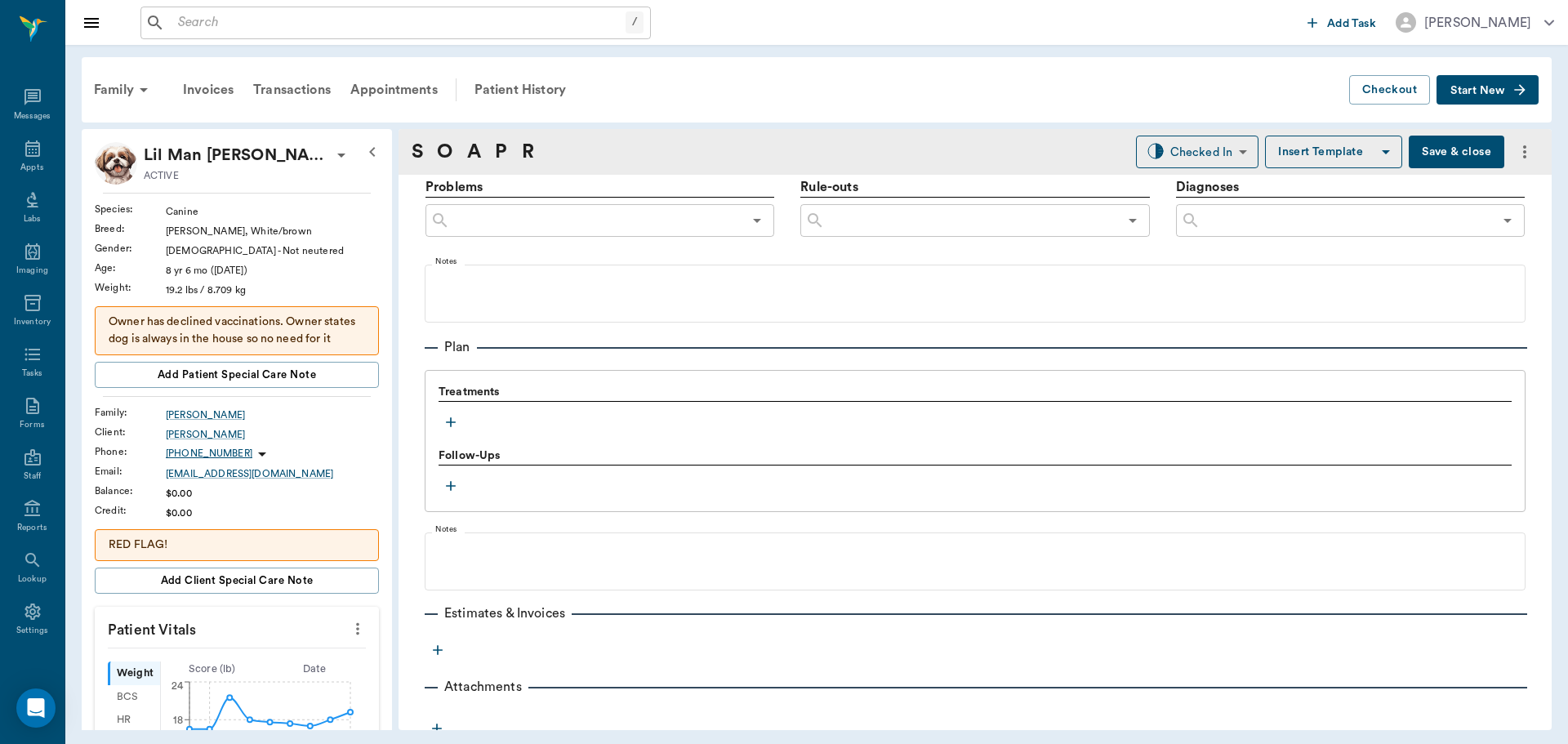
drag, startPoint x: 1443, startPoint y: 154, endPoint x: 819, endPoint y: 88, distance: 627.5
click at [1442, 153] on button "Save & close" at bounding box center [1456, 152] width 96 height 33
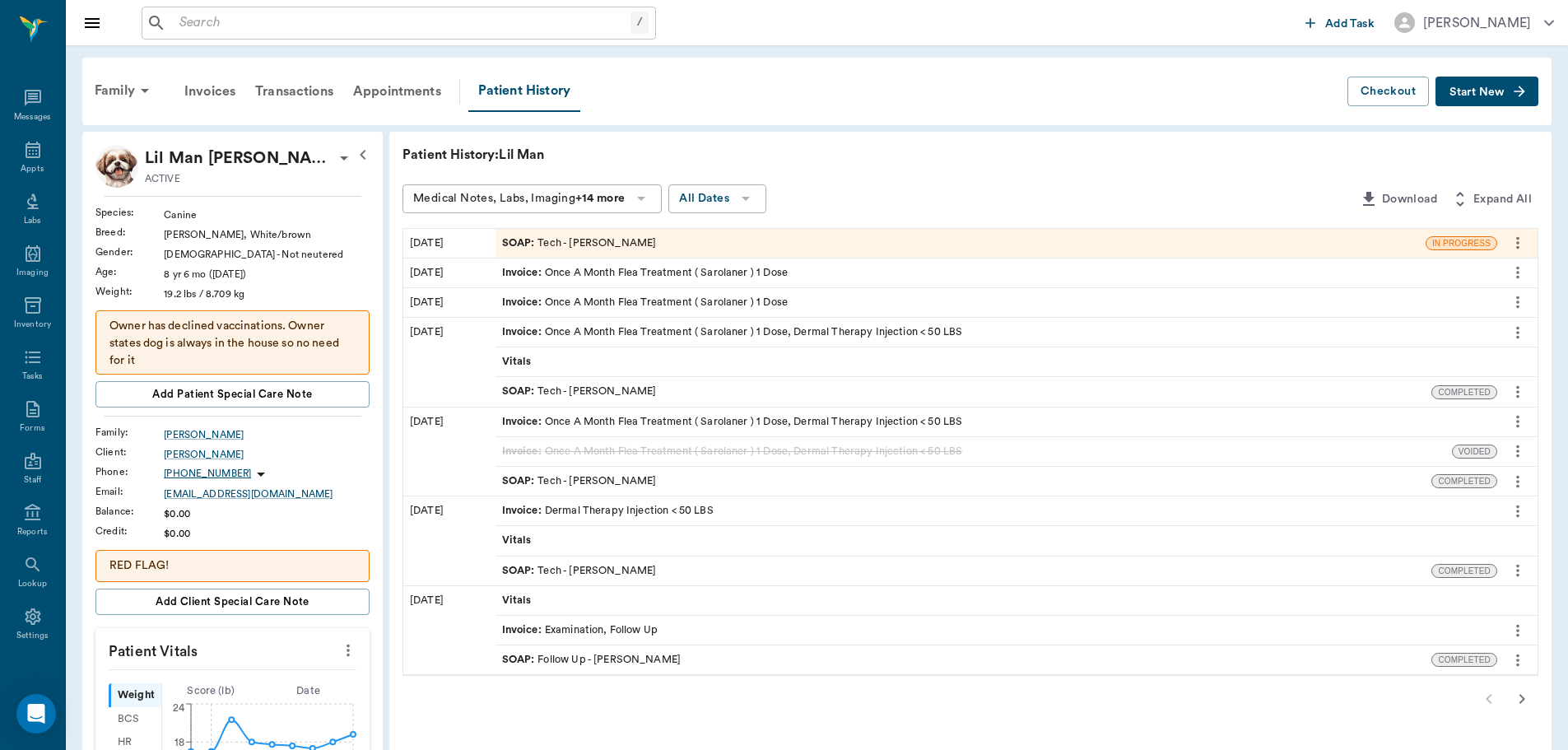
click at [510, 239] on span "SOAP :" at bounding box center [520, 243] width 36 height 15
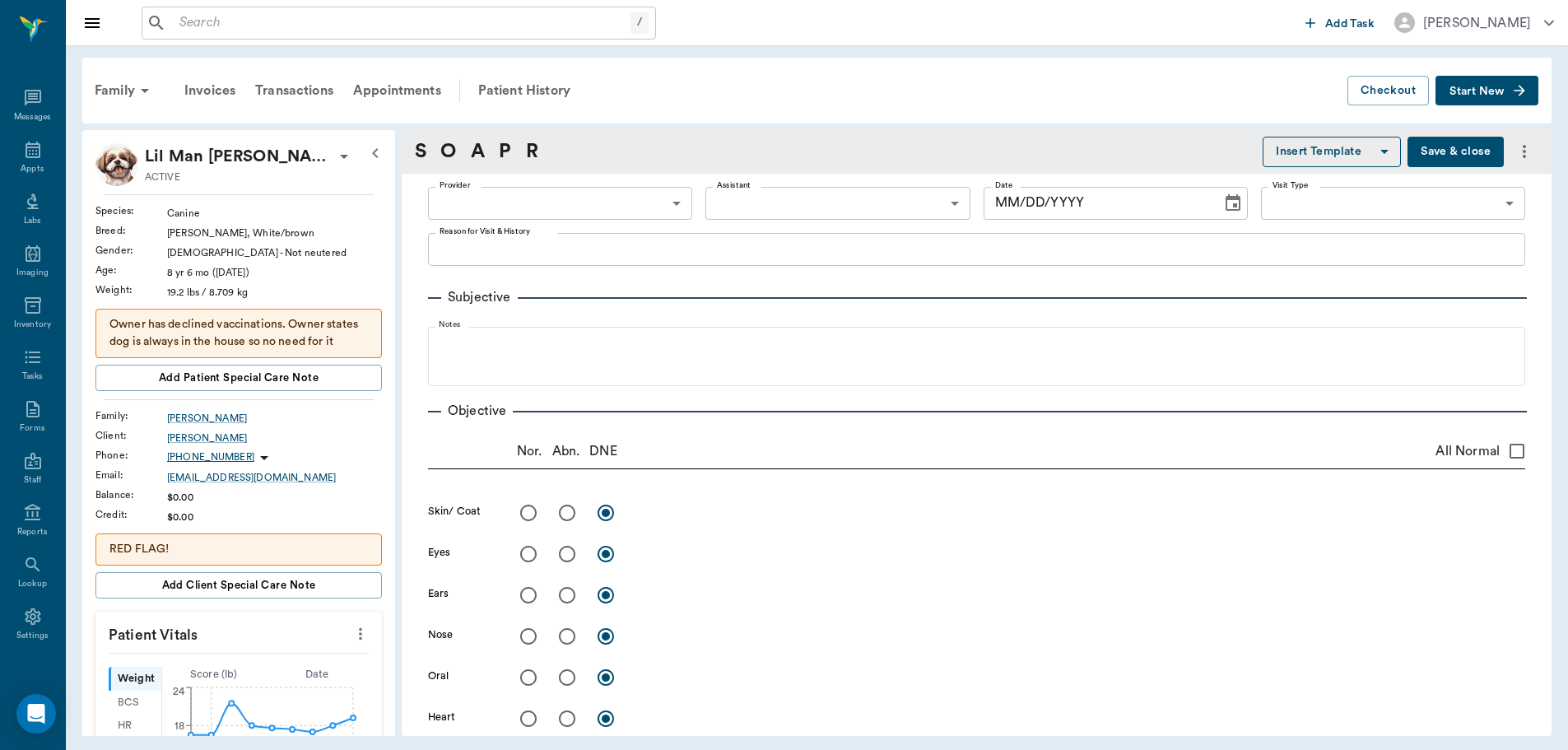
type input "642ef10e332a41444de2bad1"
type input "65d2be4f46e3a538d89b8c1a"
type textarea "Dermal therapy injection , under 50 pounds Christy"
type input "[DATE]"
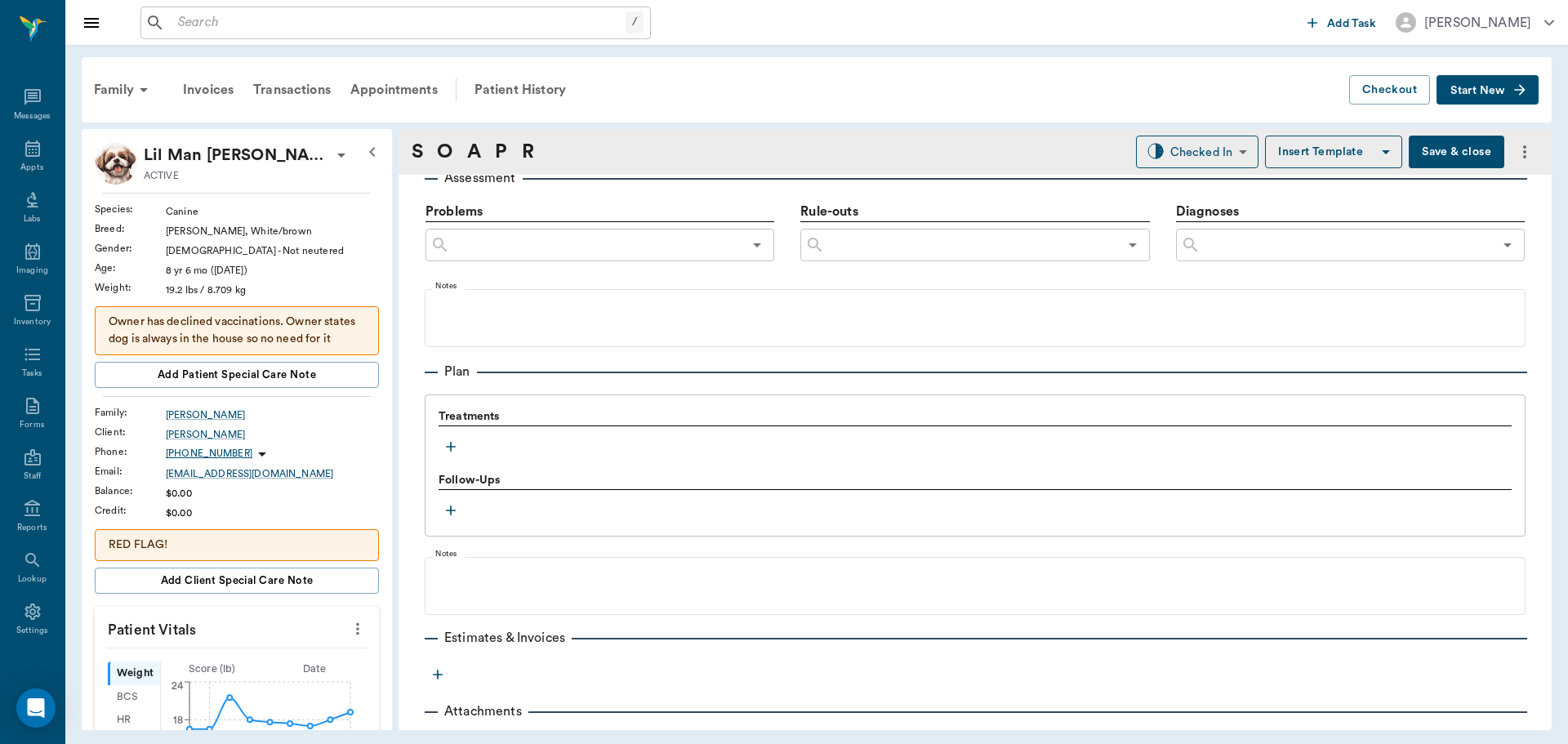
scroll to position [980, 0]
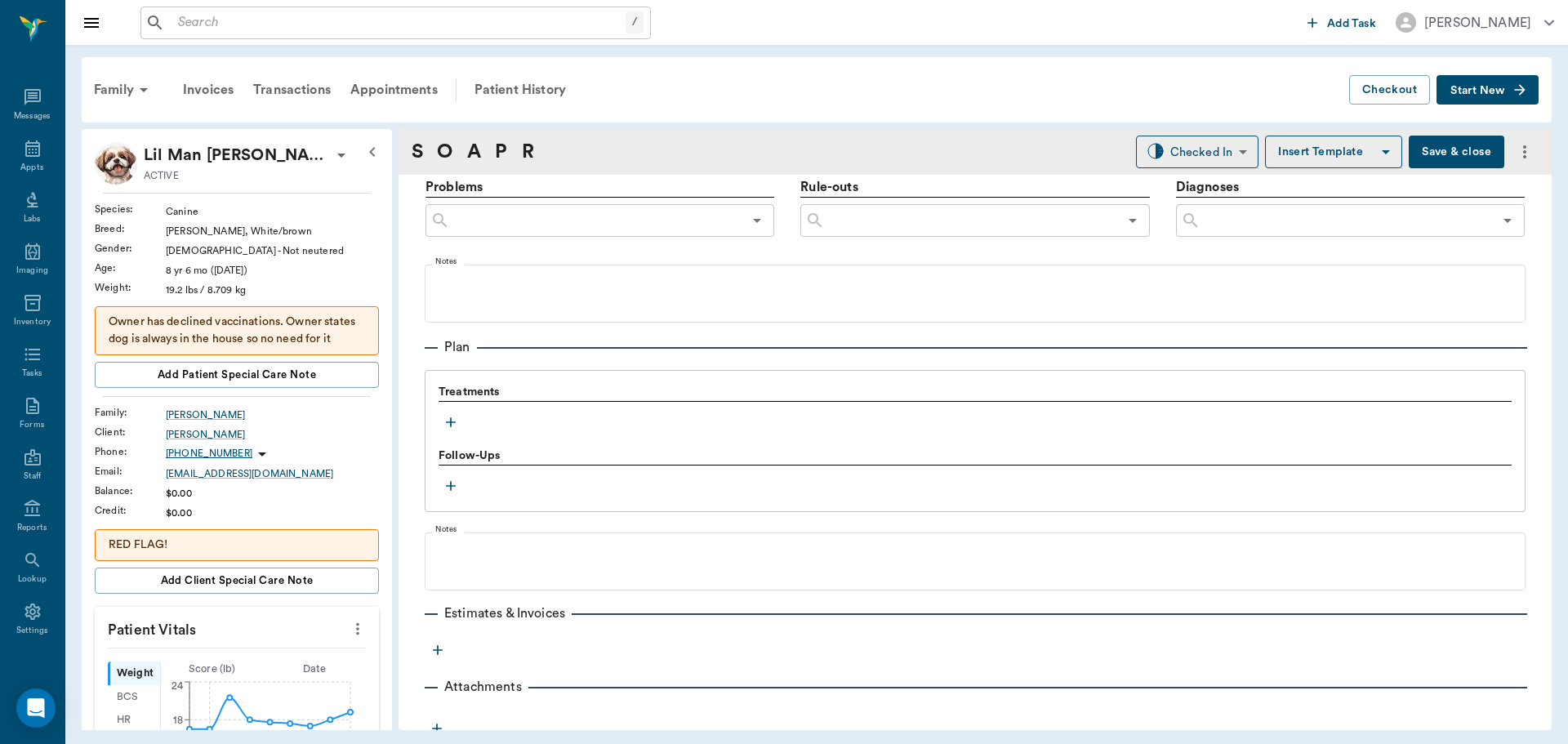
click at [450, 422] on icon "button" at bounding box center [451, 422] width 10 height 10
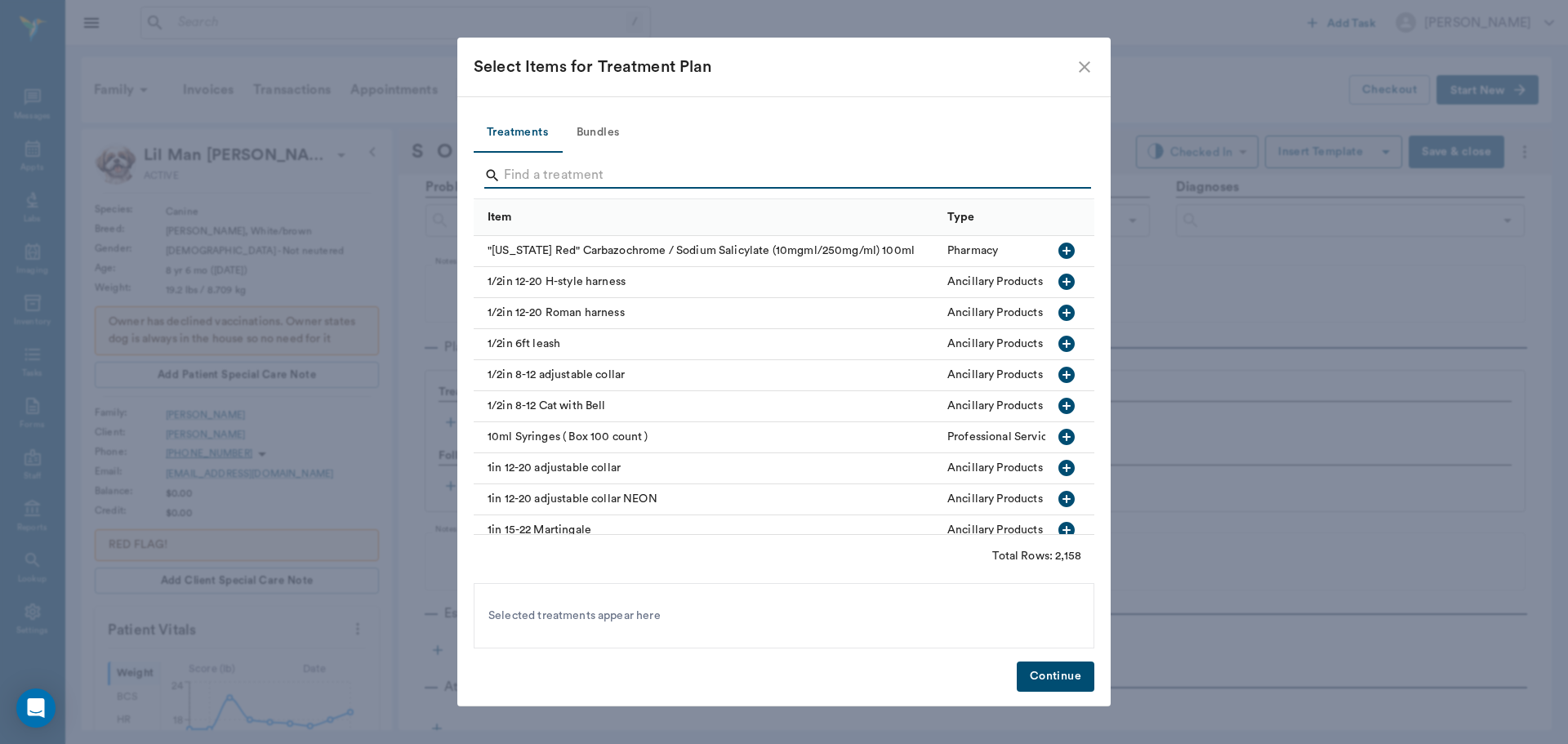
click at [525, 176] on input "Search" at bounding box center [786, 175] width 563 height 26
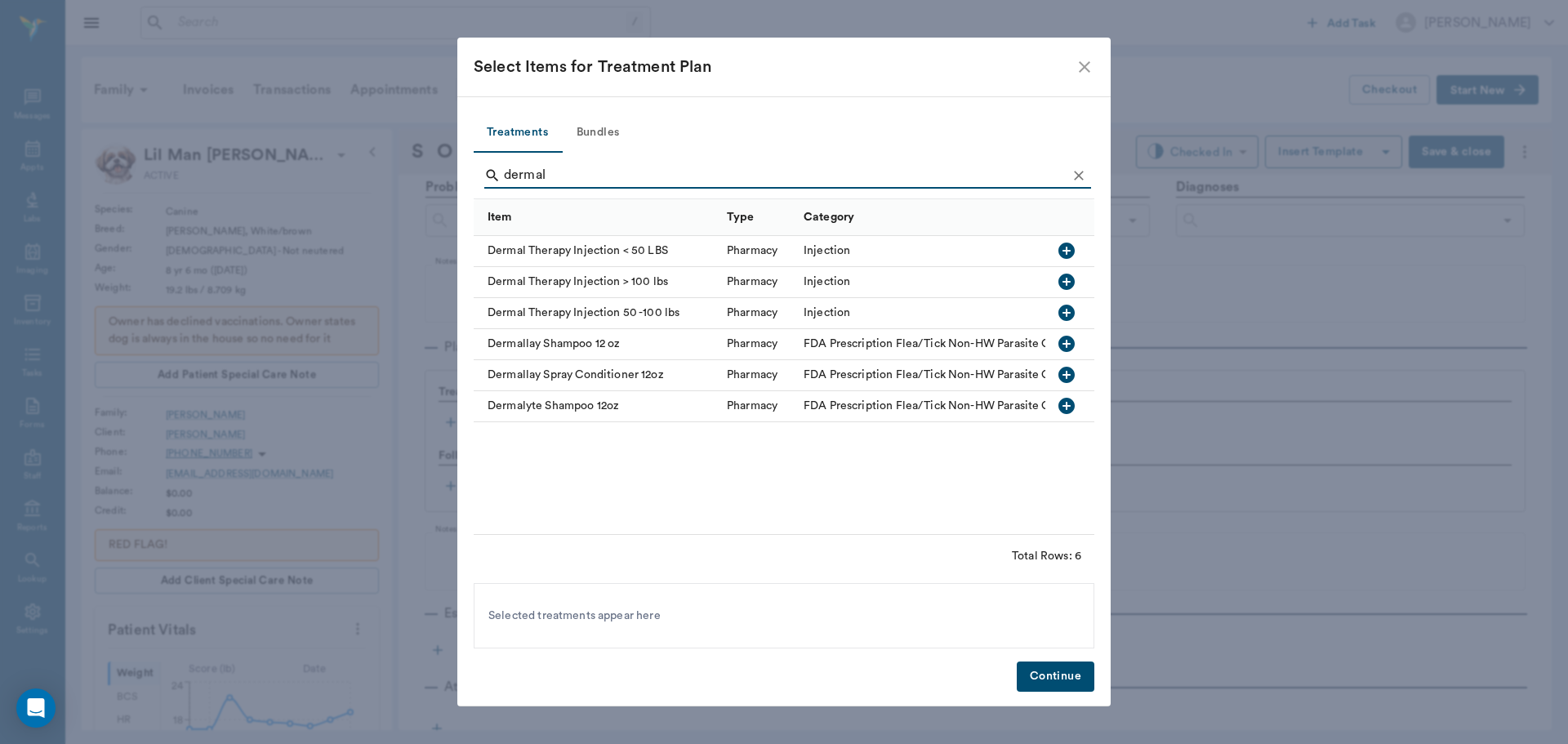
type input "dermal"
click at [1076, 69] on icon "close" at bounding box center [1084, 66] width 19 height 19
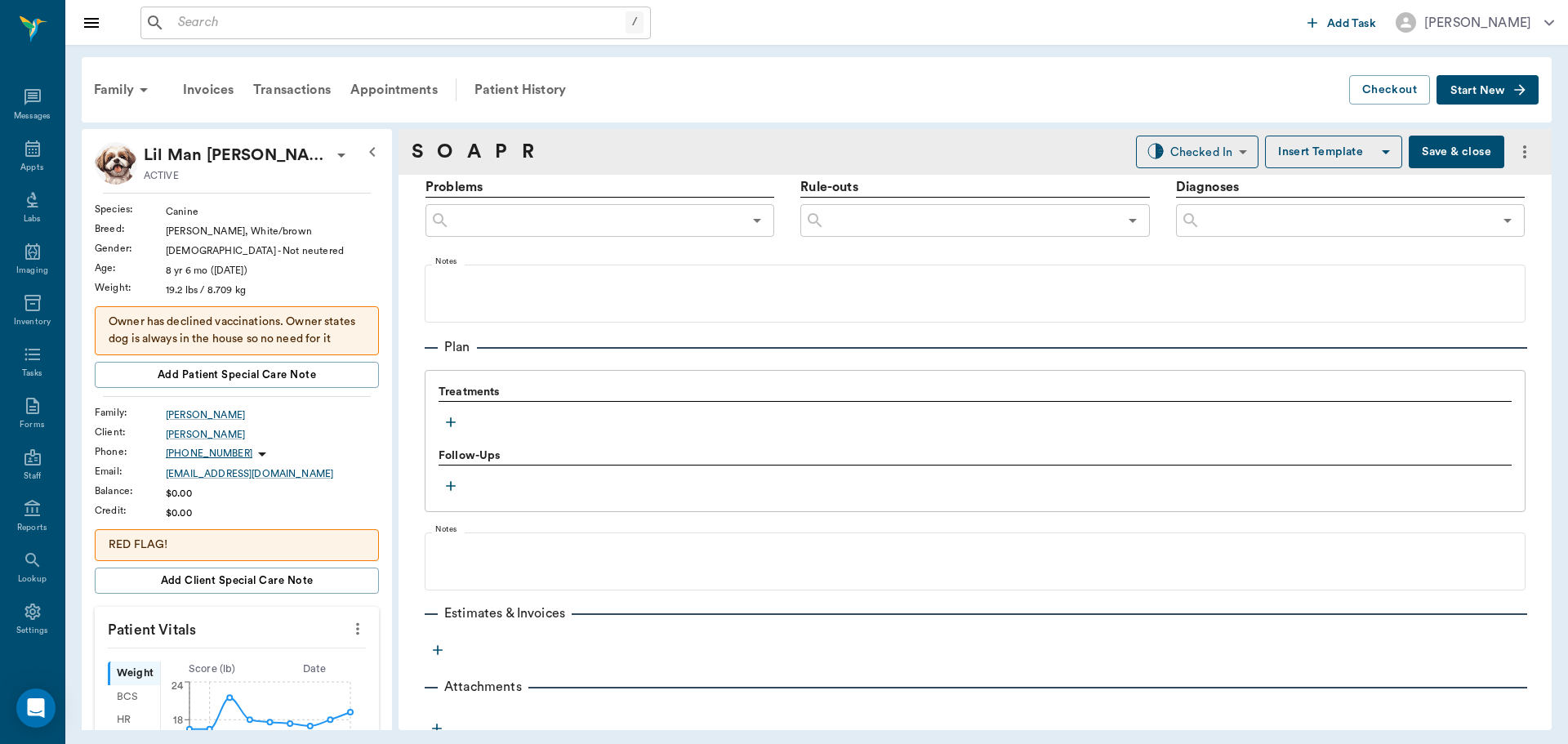
click at [452, 421] on icon "button" at bounding box center [450, 422] width 16 height 16
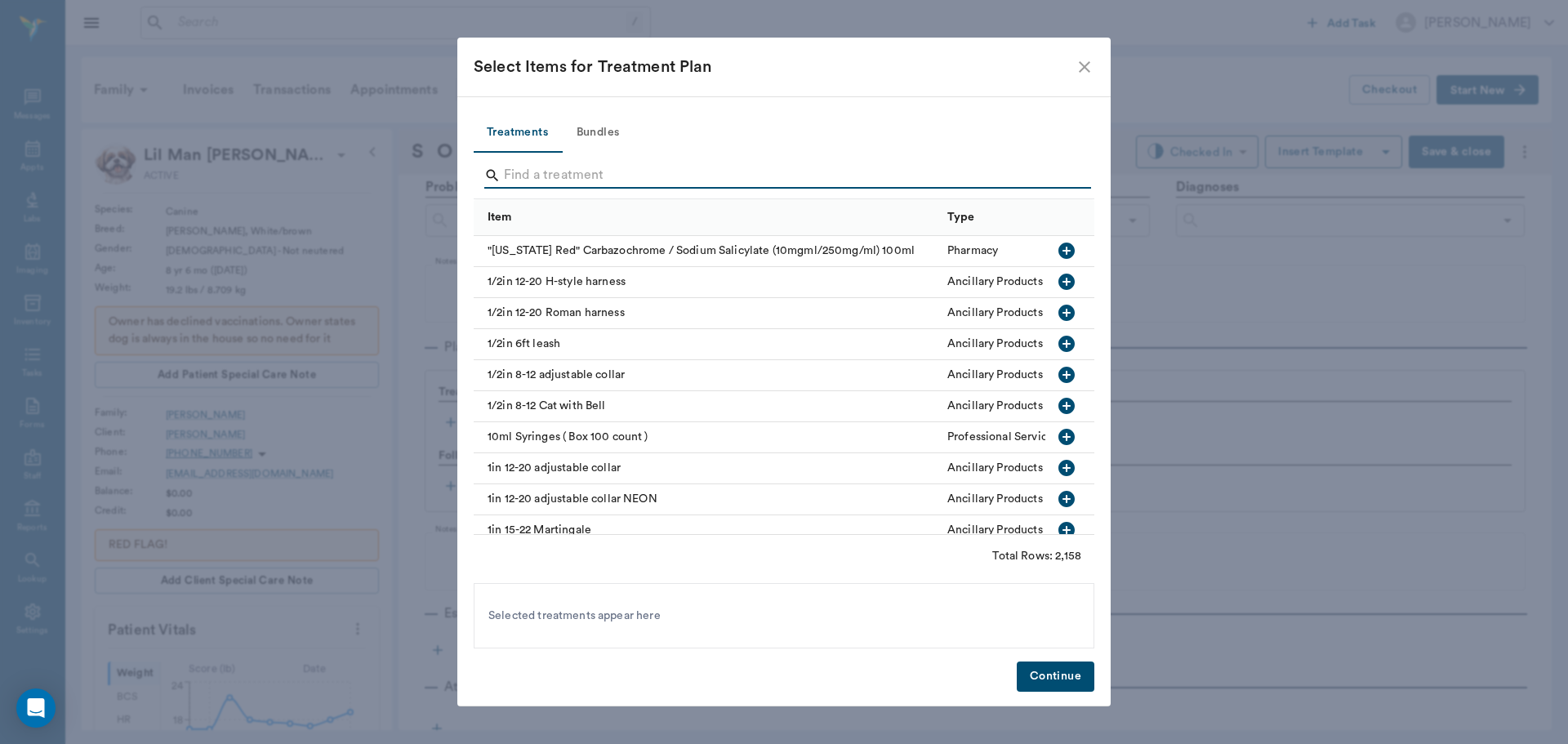
click at [540, 180] on input "Search" at bounding box center [786, 175] width 563 height 26
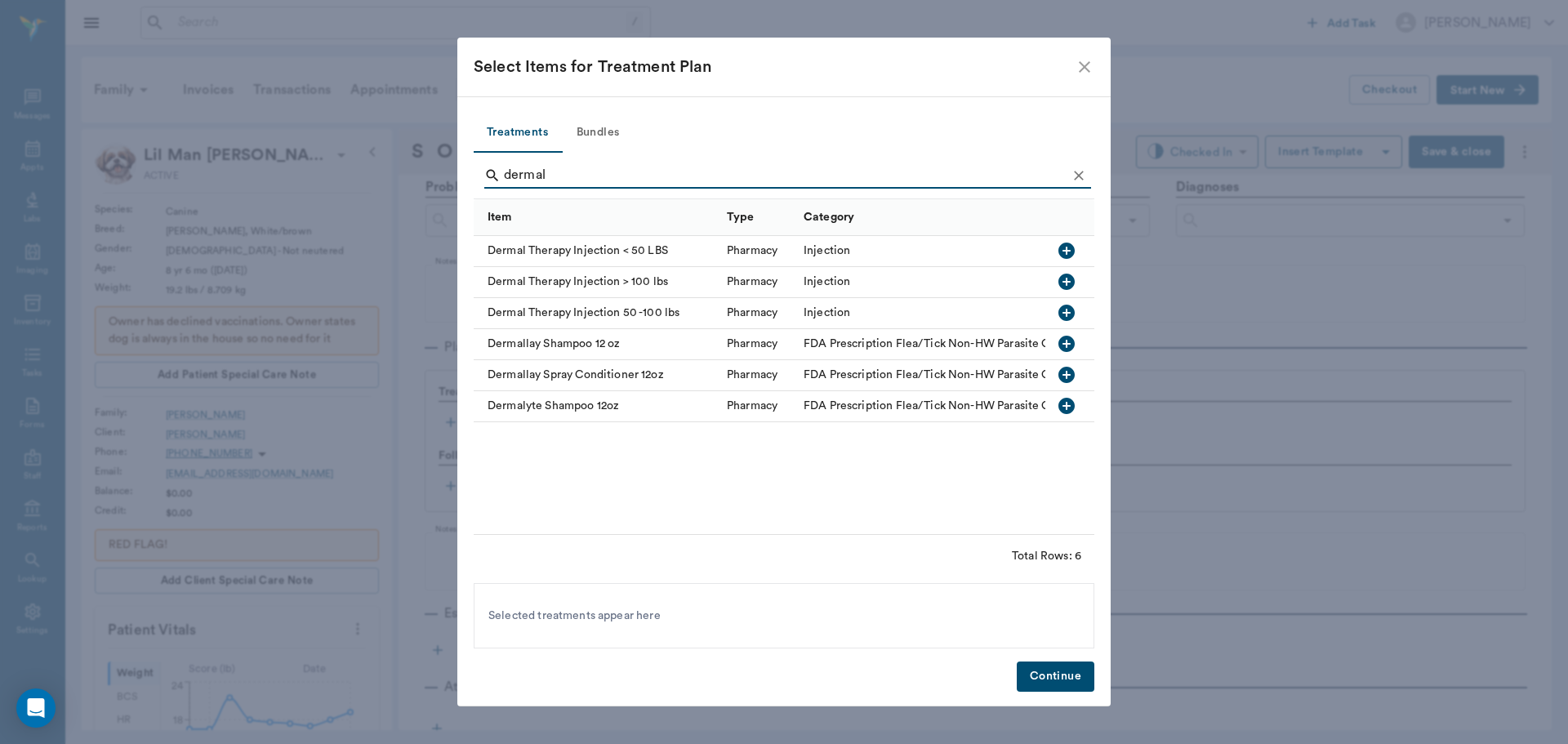
type input "dermal"
click at [1070, 250] on icon "button" at bounding box center [1066, 250] width 16 height 16
click at [1065, 670] on button "Continue" at bounding box center [1056, 677] width 78 height 31
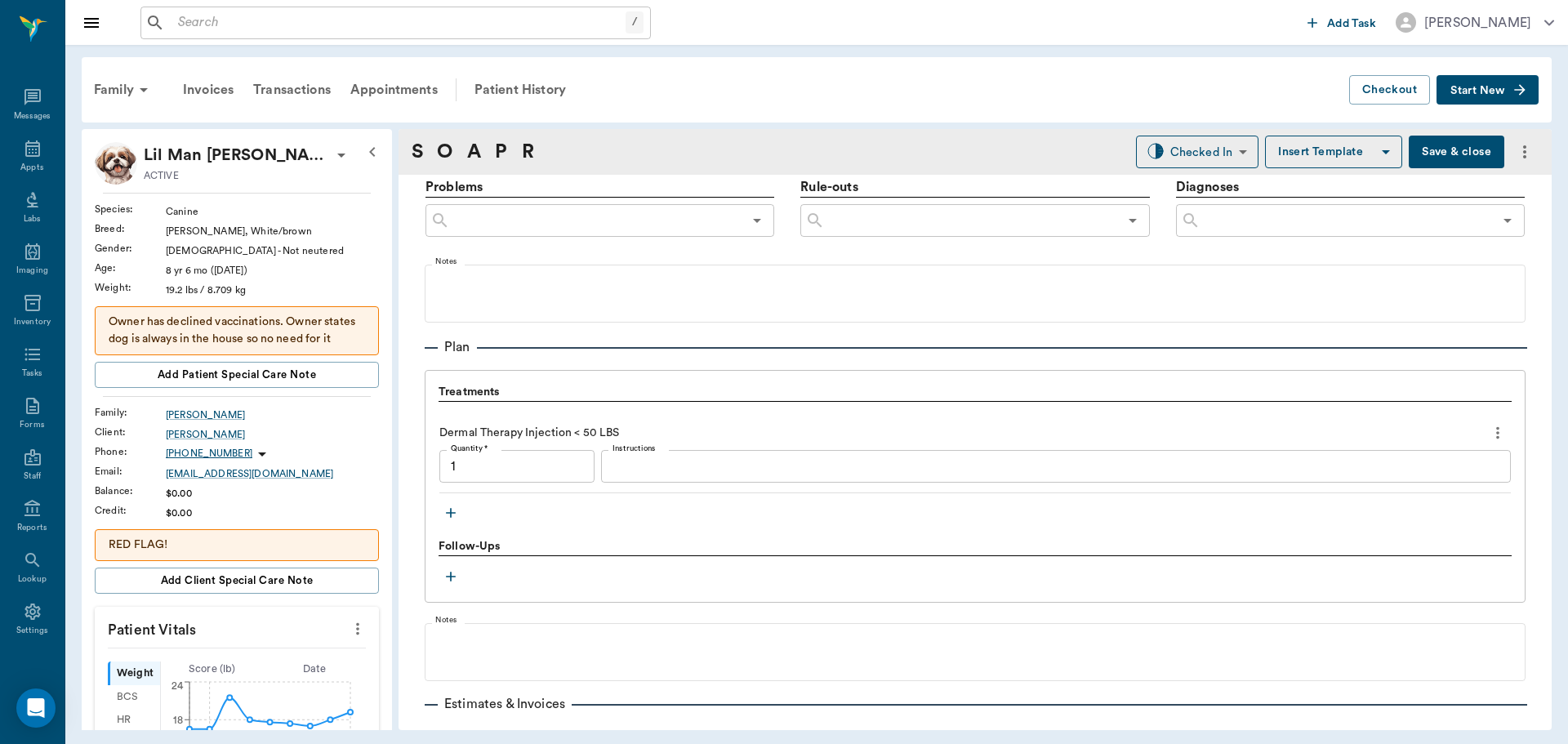
type input "1.00"
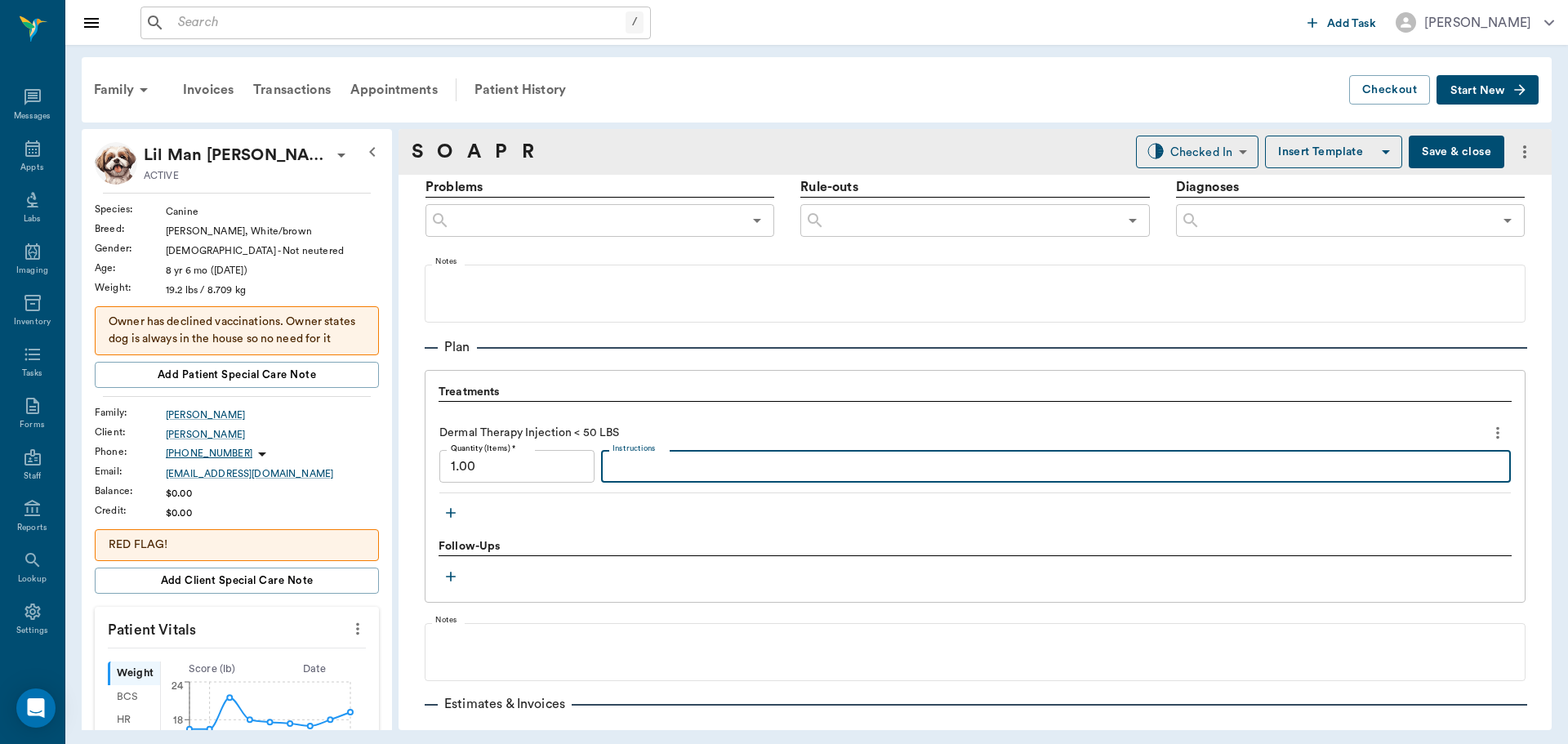
click at [651, 475] on textarea "Instructions" at bounding box center [1056, 467] width 887 height 19
type textarea "mp20/dx2"
click at [351, 639] on icon "more" at bounding box center [357, 628] width 18 height 19
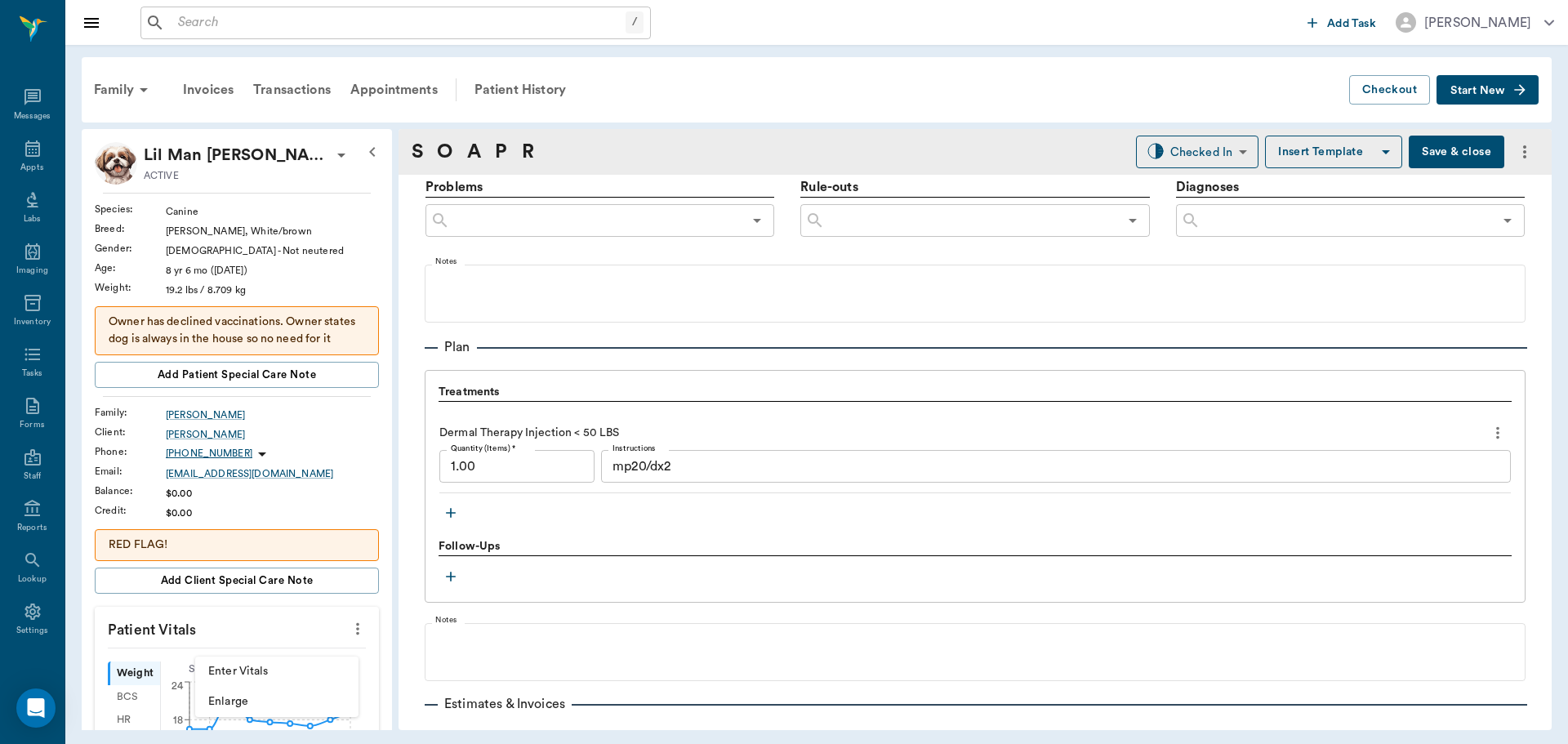
click at [259, 669] on span "Enter Vitals" at bounding box center [277, 671] width 137 height 17
click at [242, 684] on input "text" at bounding box center [236, 678] width 142 height 33
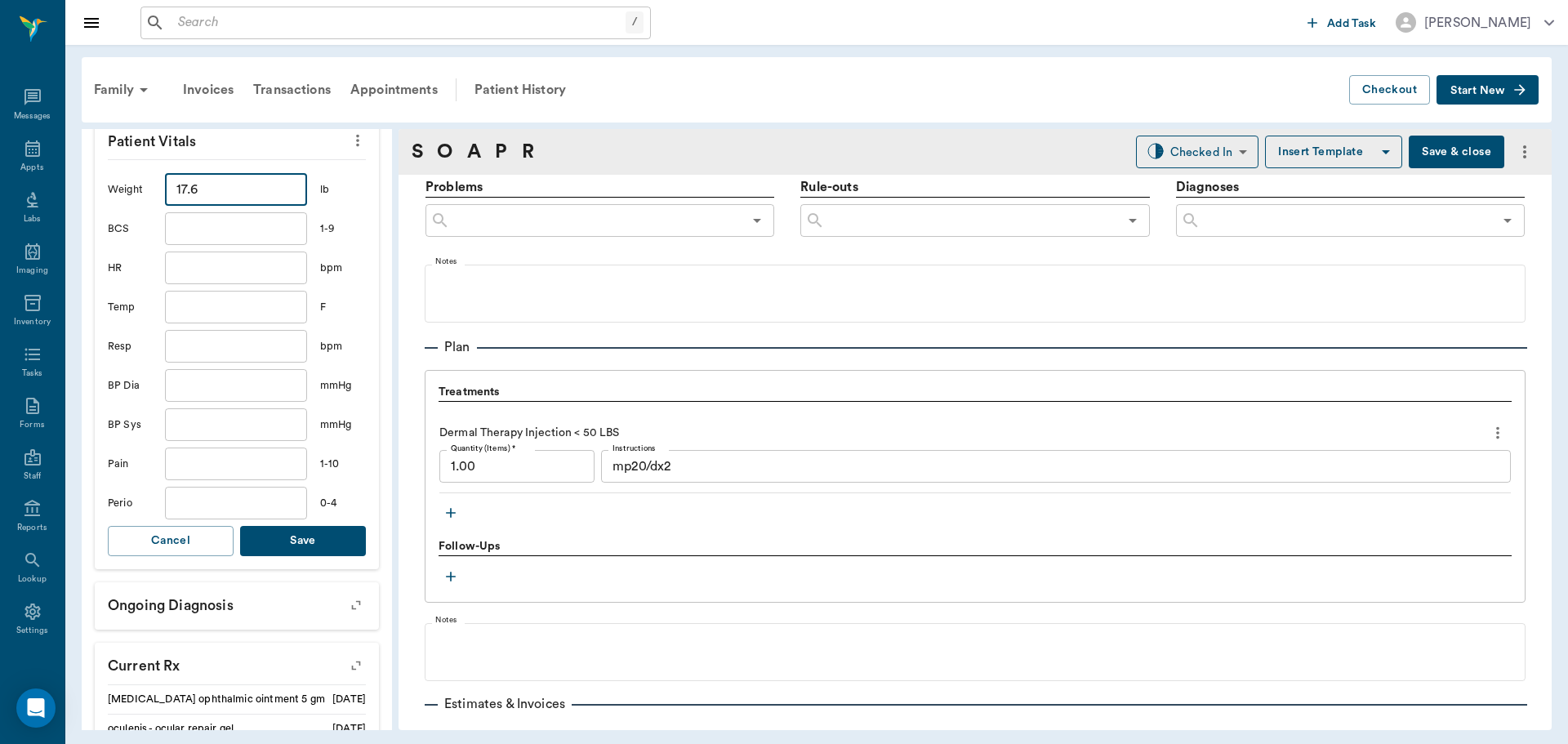
scroll to position [408, 0]
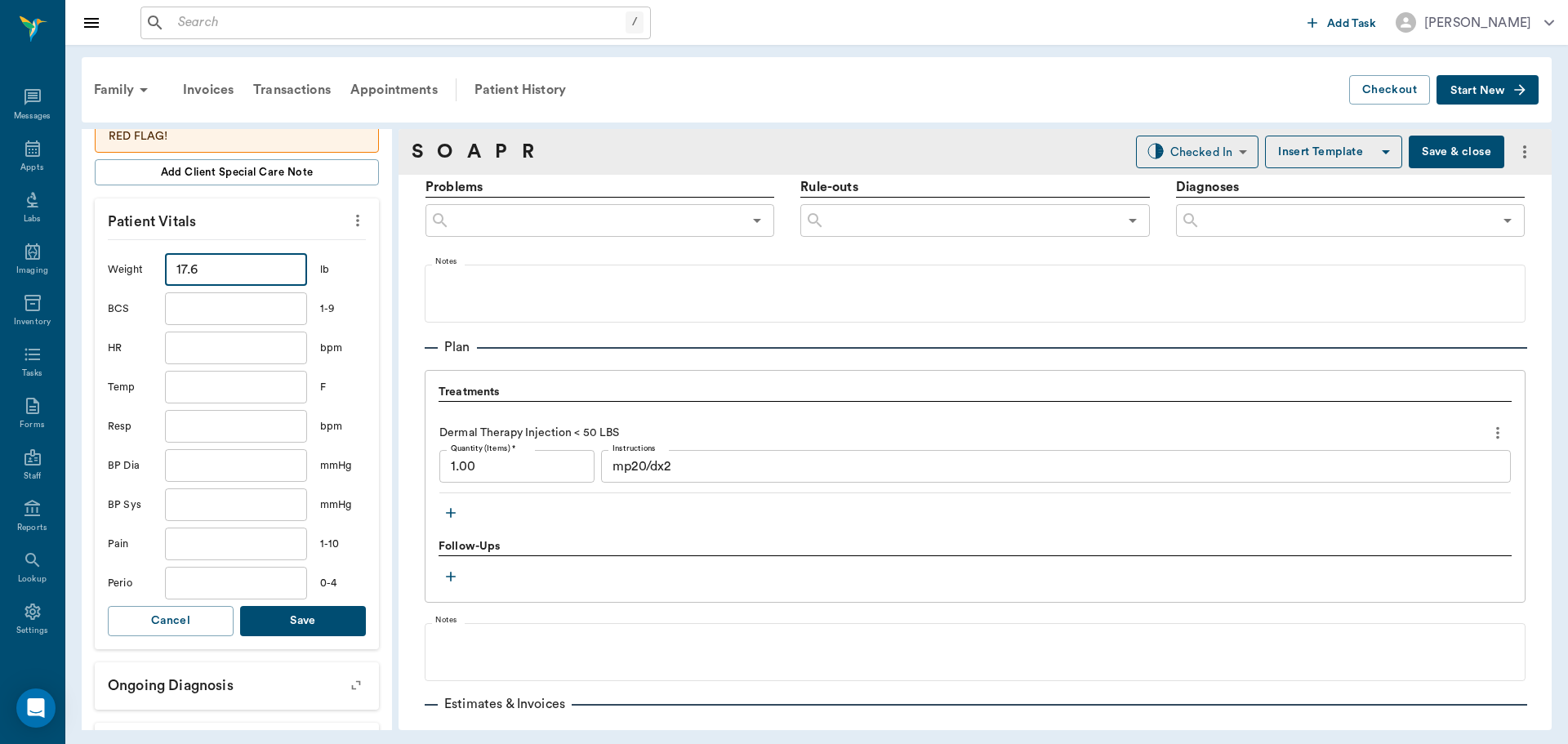
type input "17.6"
click at [303, 633] on button "Save" at bounding box center [303, 621] width 125 height 31
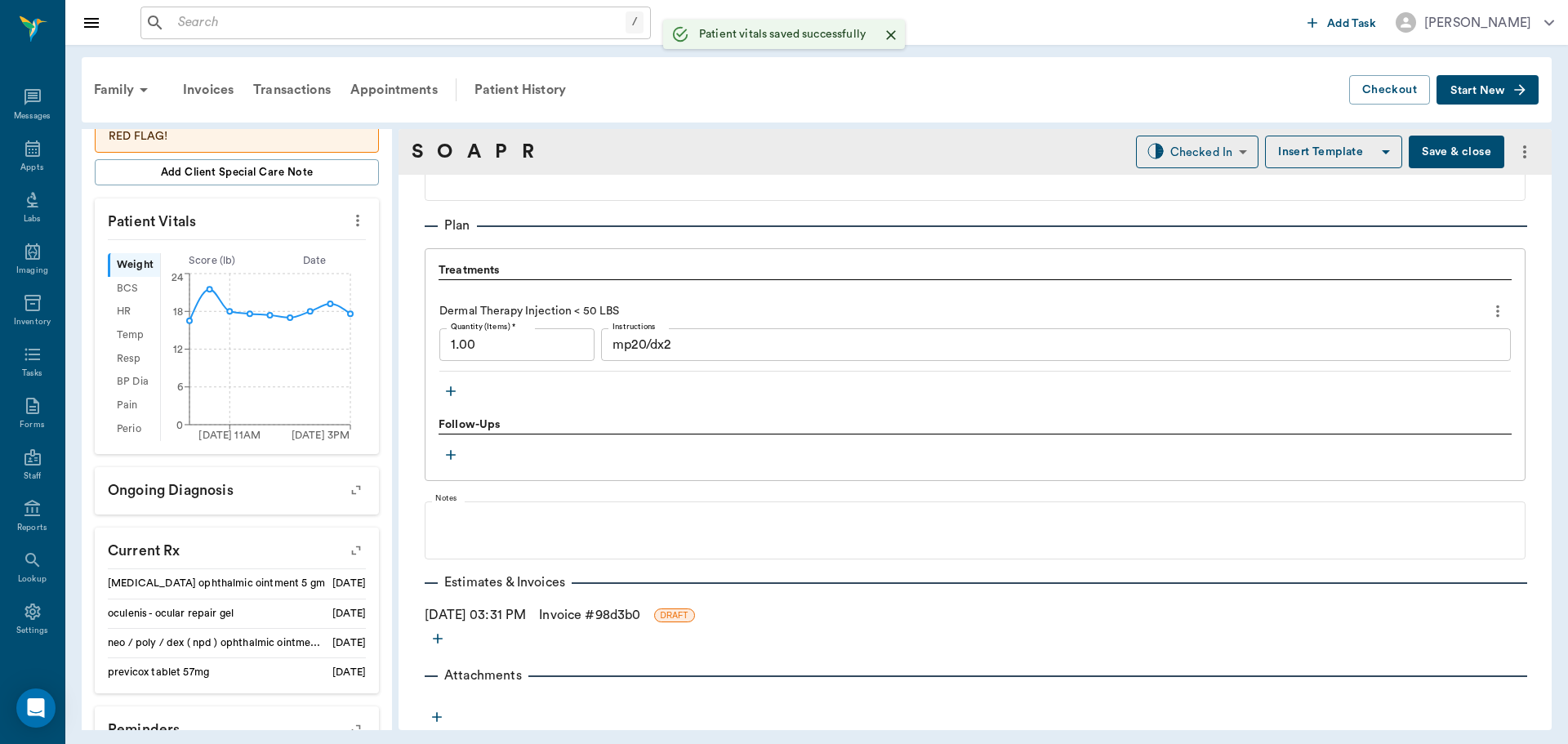
scroll to position [1102, 0]
click at [446, 384] on icon "button" at bounding box center [450, 390] width 16 height 16
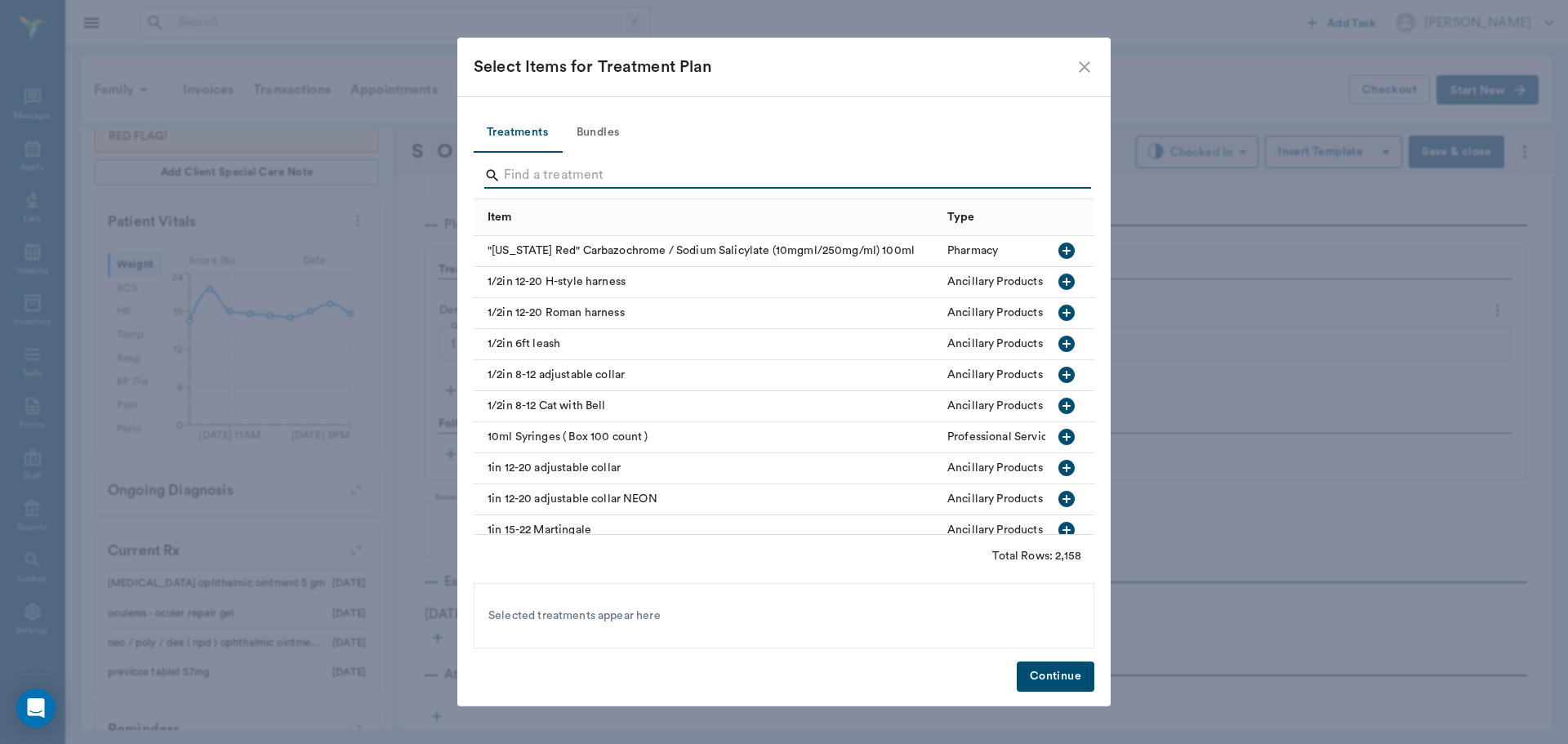
click at [537, 177] on input "Search" at bounding box center [786, 175] width 563 height 26
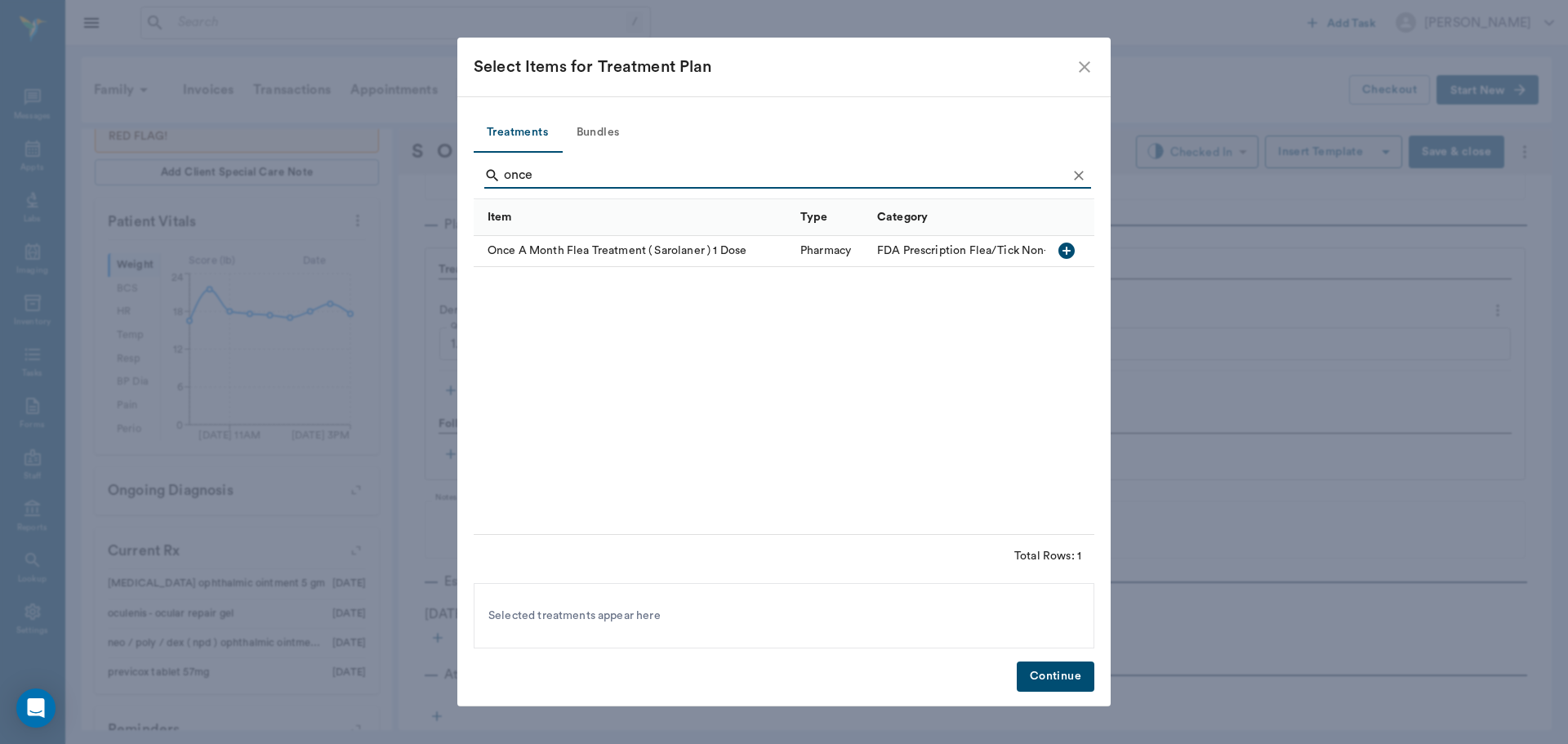
type input "once"
click at [1069, 255] on icon "button" at bounding box center [1066, 250] width 16 height 16
click at [1054, 674] on button "Continue" at bounding box center [1056, 677] width 78 height 31
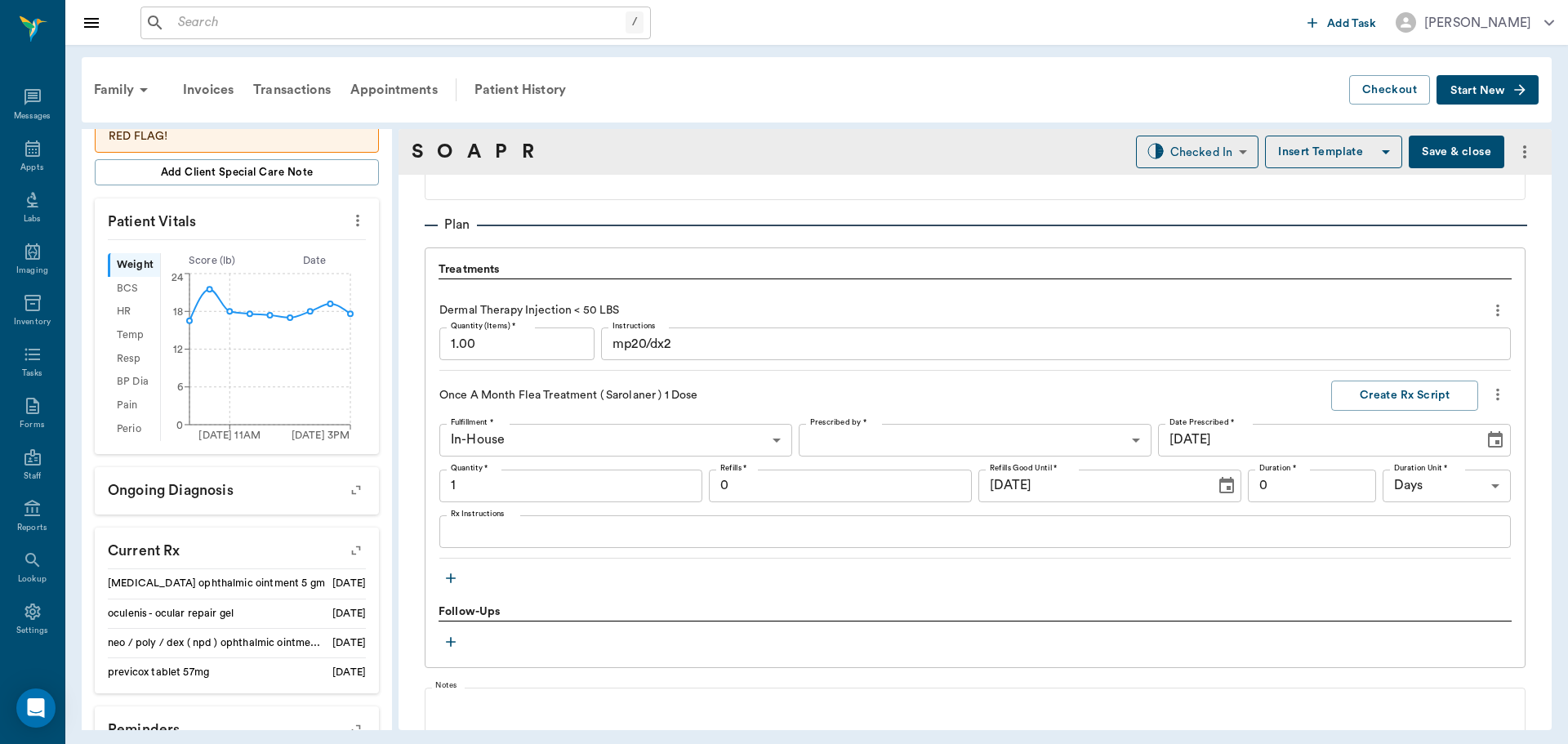
type input "1.00"
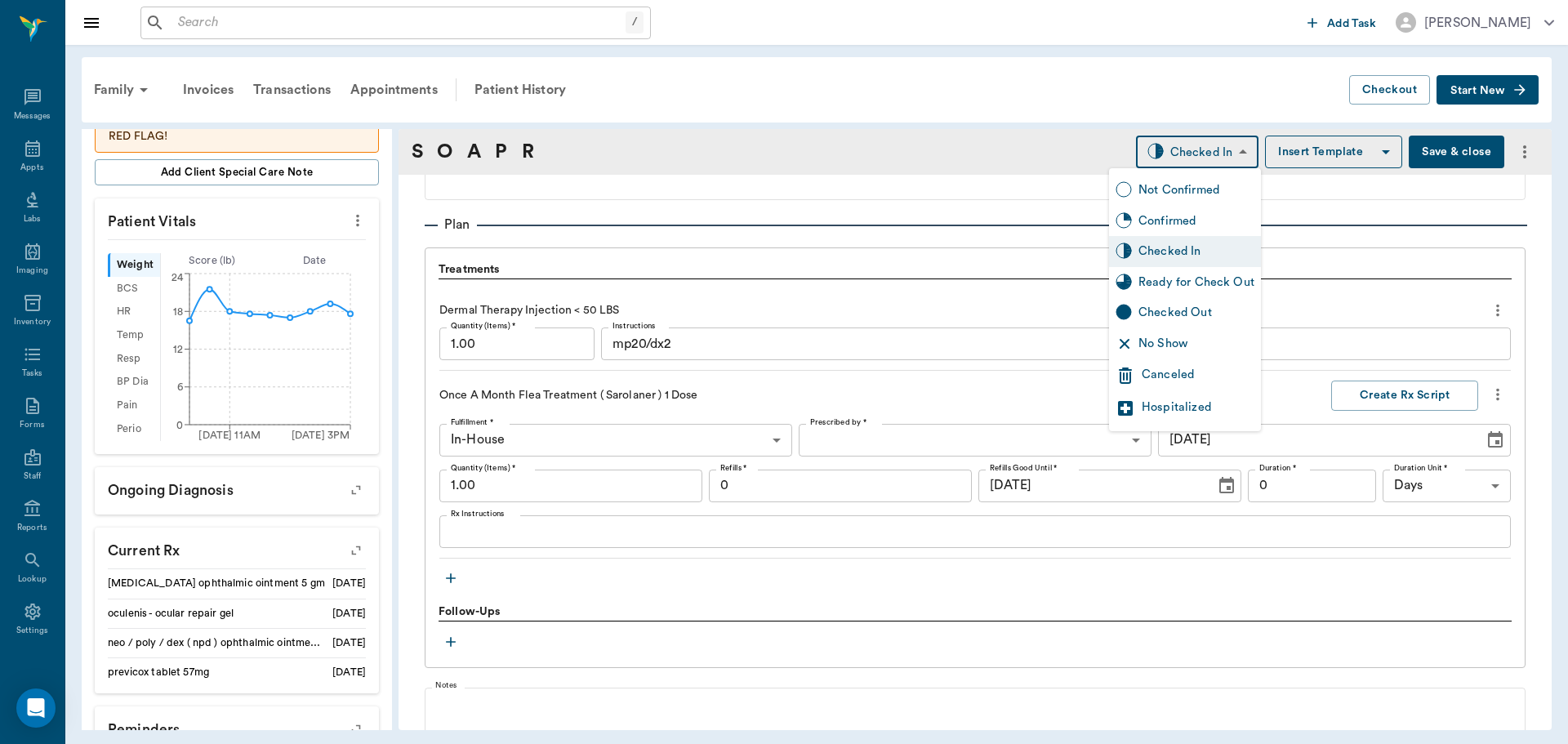
click at [1170, 159] on body "/ ​ Add Task Dr. Bert Ellsworth Nectar Messages Appts Labs Imaging Inventory Ta…" at bounding box center [784, 372] width 1568 height 744
click at [1155, 285] on div "Ready for Check Out" at bounding box center [1196, 282] width 116 height 18
type input "READY_TO_CHECKOUT"
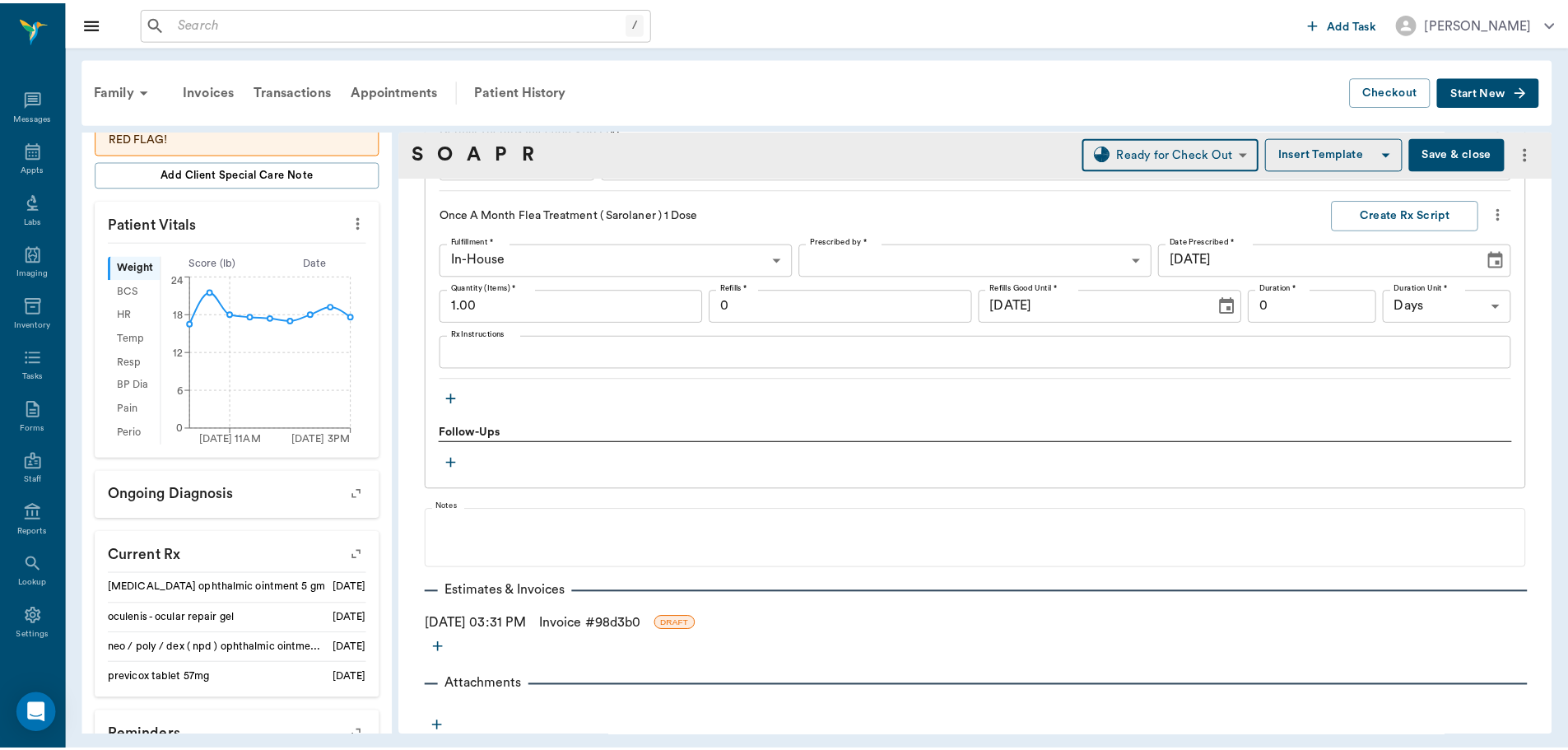
scroll to position [1301, 0]
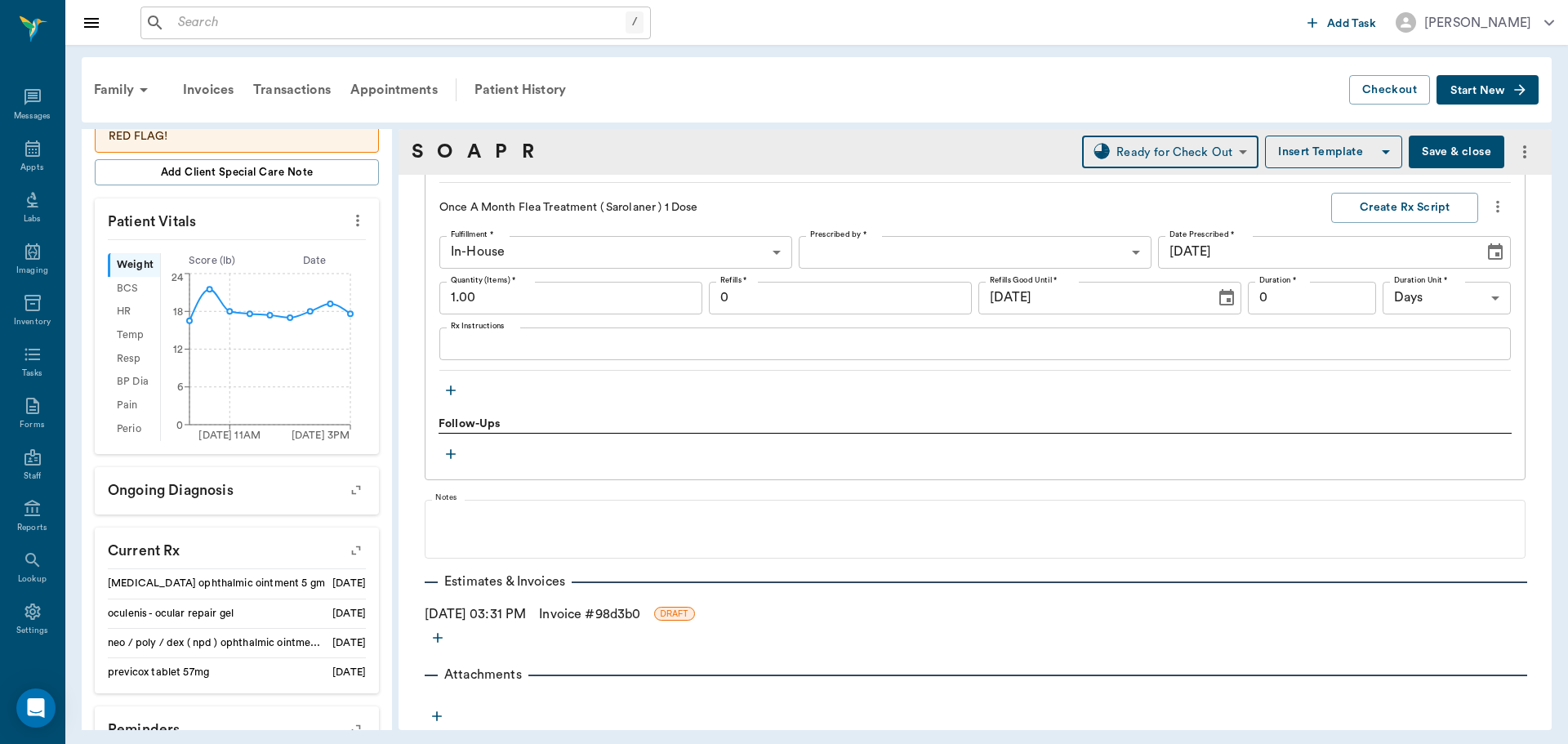
click at [608, 612] on link "Invoice # 98d3b0" at bounding box center [589, 614] width 101 height 19
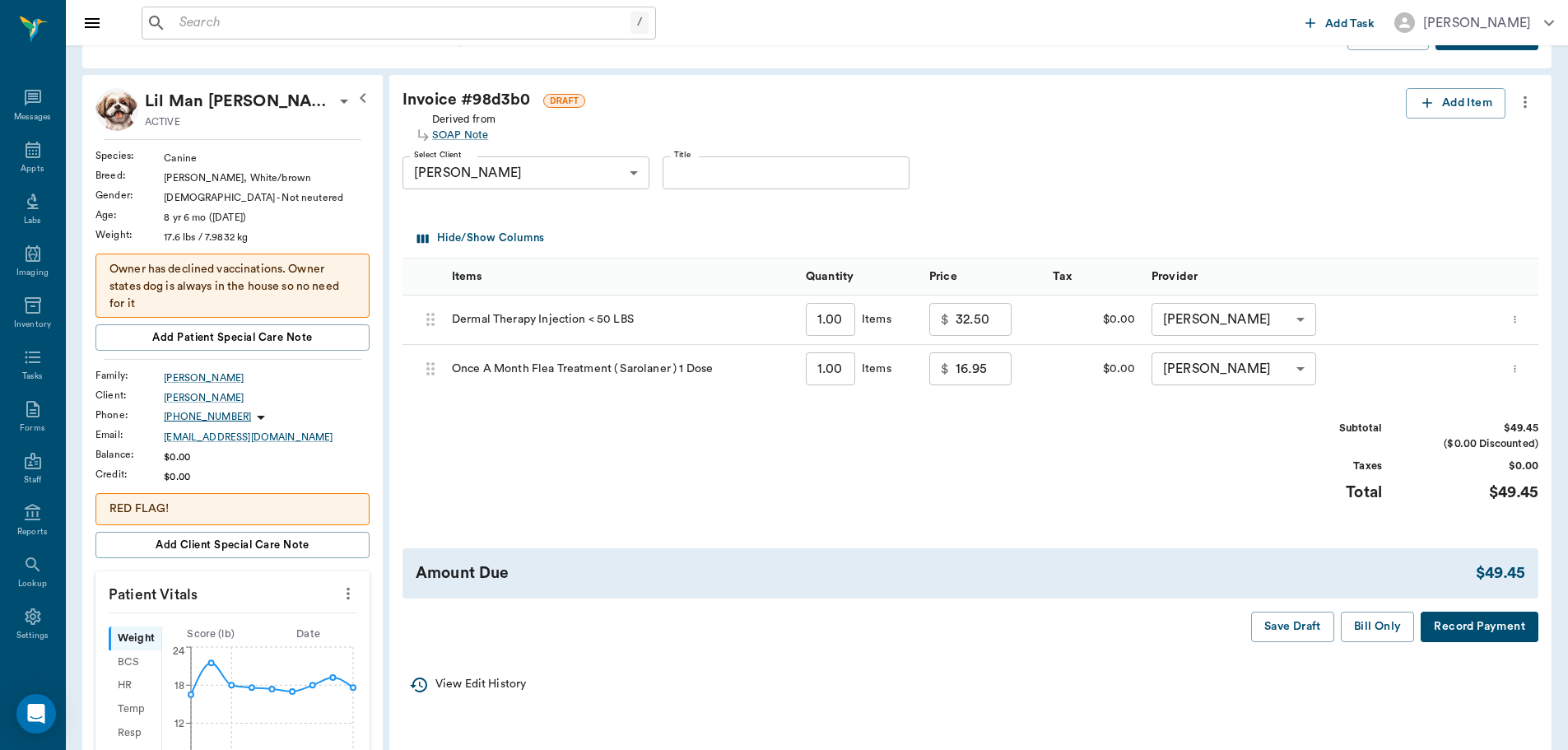
scroll to position [165, 0]
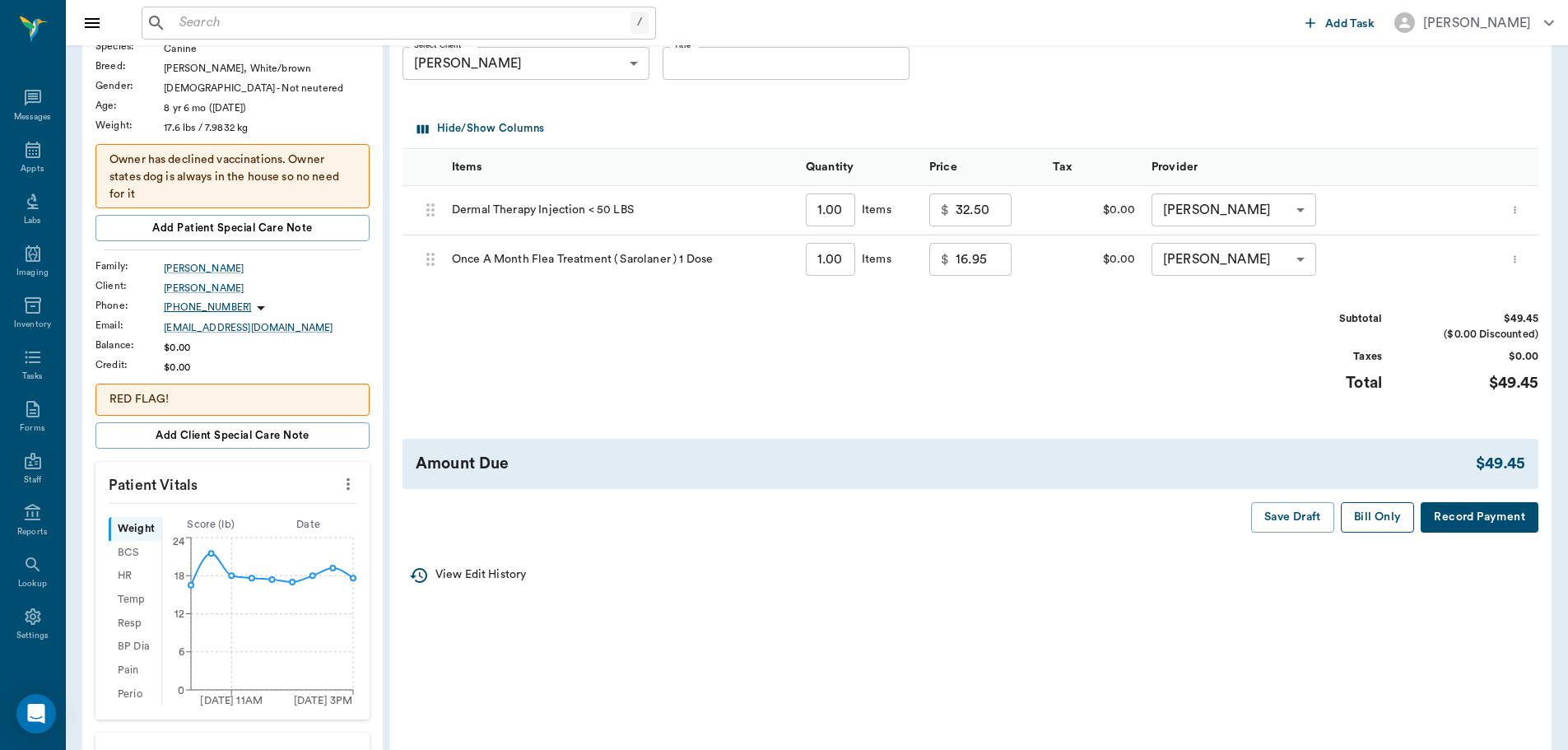
click at [1372, 523] on button "Bill Only" at bounding box center [1378, 518] width 74 height 31
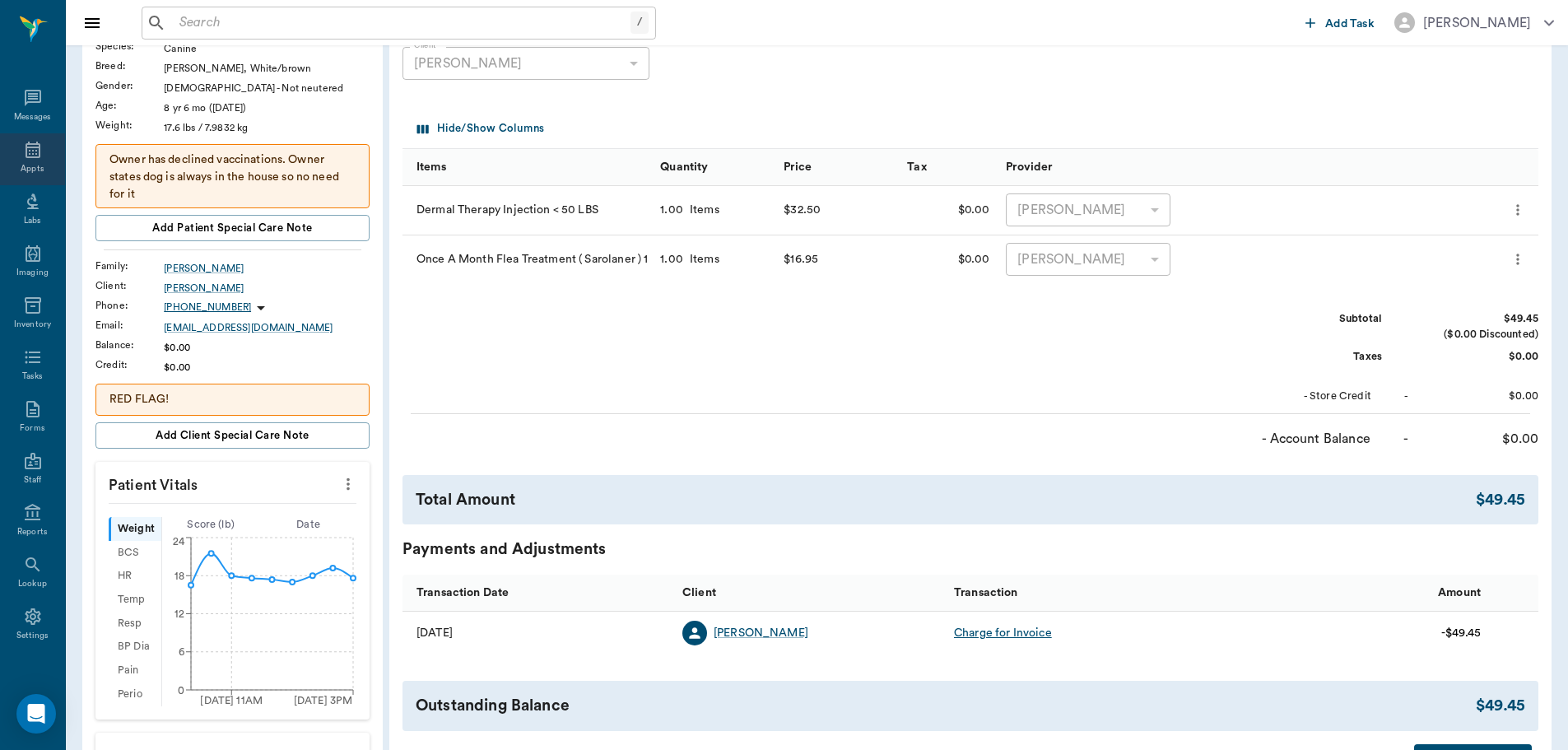
click at [30, 170] on div "Appts" at bounding box center [32, 169] width 23 height 12
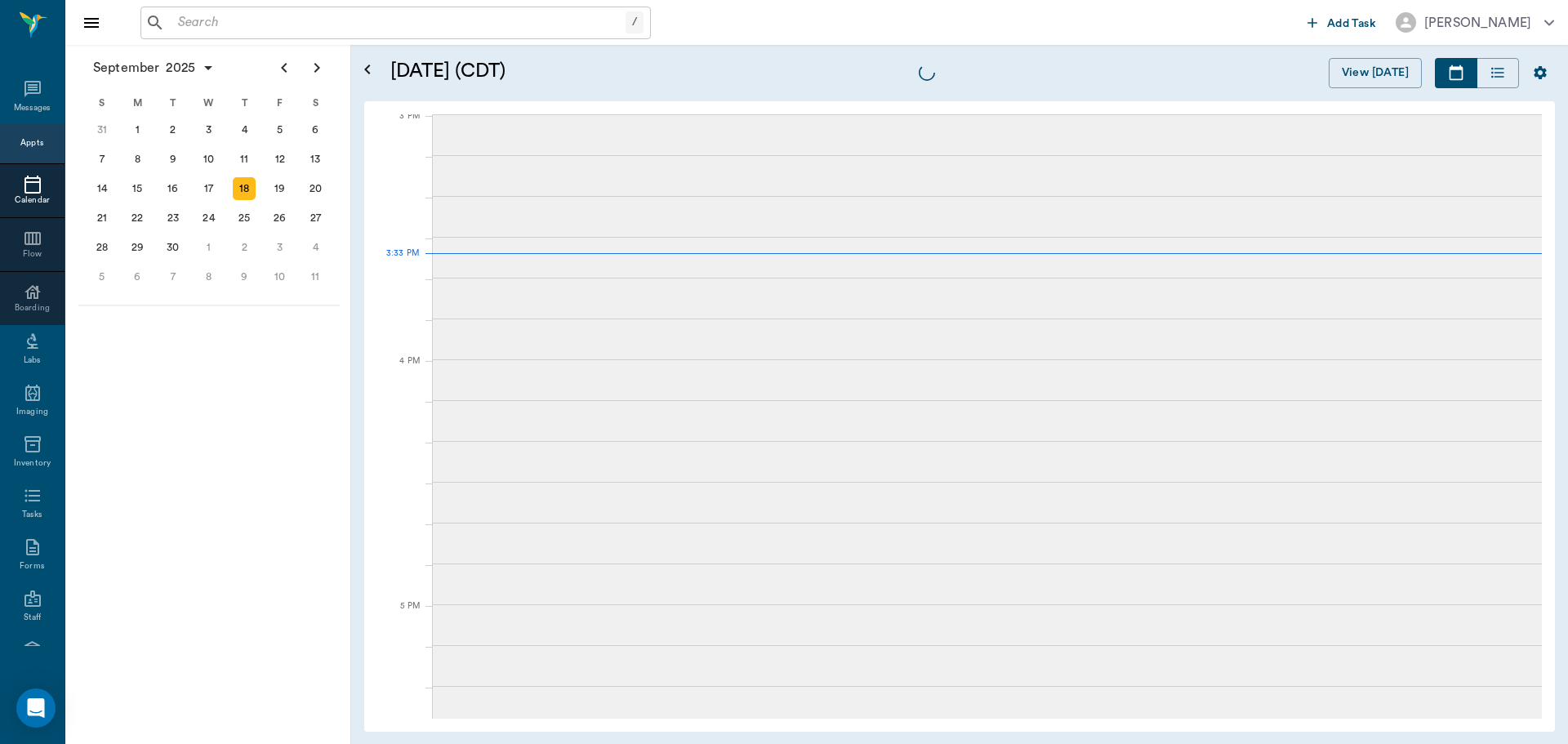
scroll to position [1717, 0]
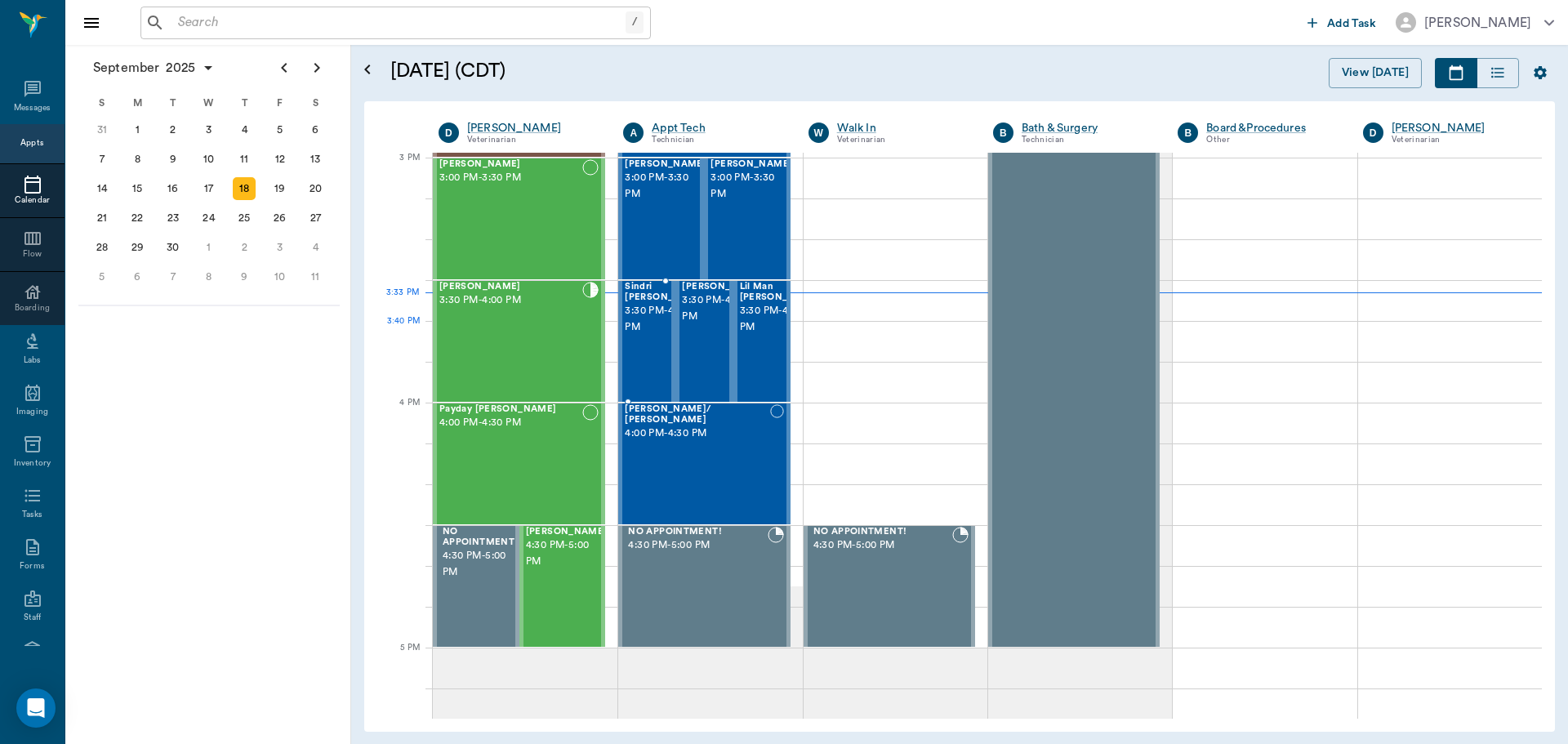
click at [649, 336] on span "3:30 PM - 4:00 PM" at bounding box center [665, 319] width 81 height 33
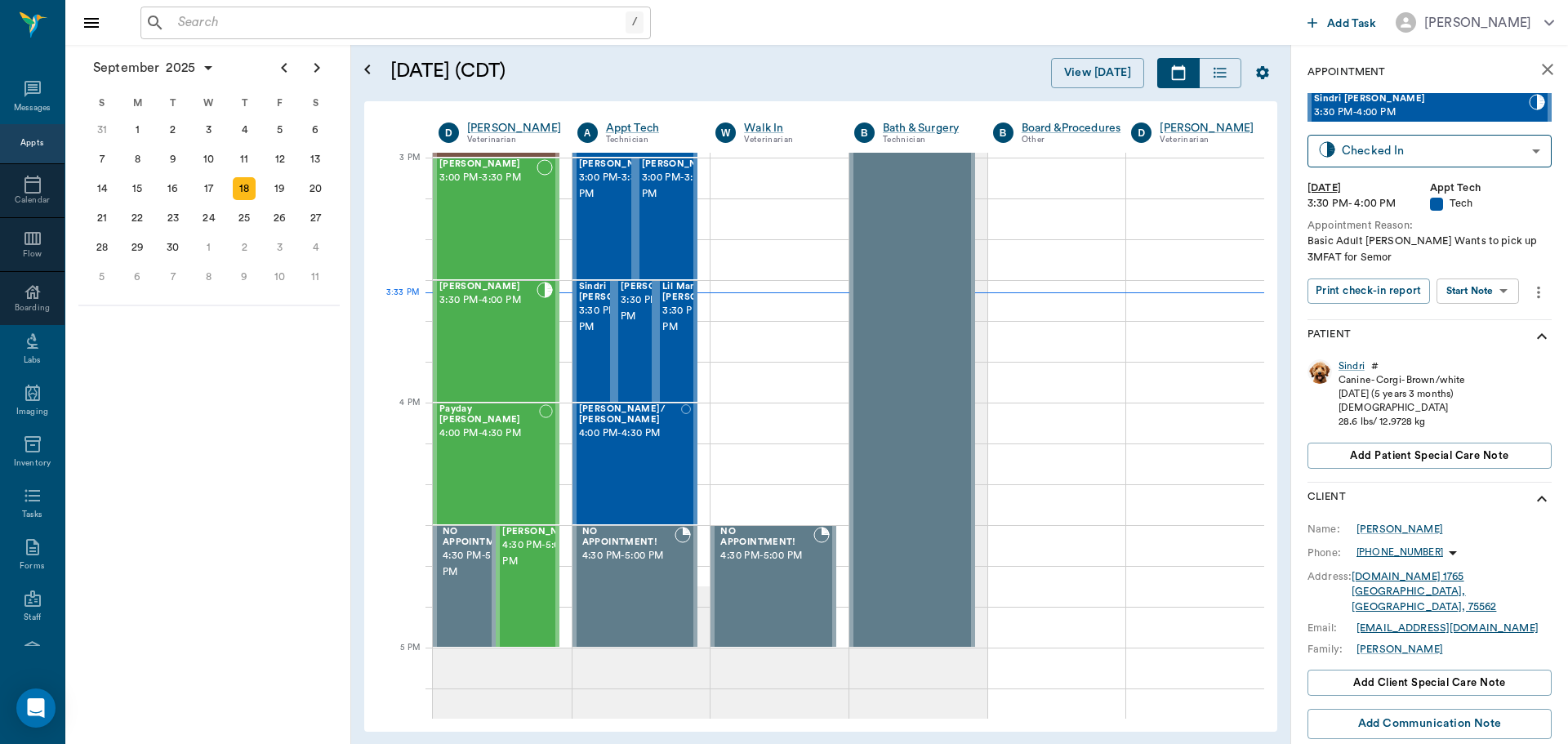
click at [1481, 294] on body "/ ​ Add Task Dr. Bert Ellsworth Nectar Messages Appts Calendar Flow Boarding La…" at bounding box center [784, 372] width 1568 height 744
click at [1483, 319] on button "Start SOAP" at bounding box center [1460, 325] width 56 height 19
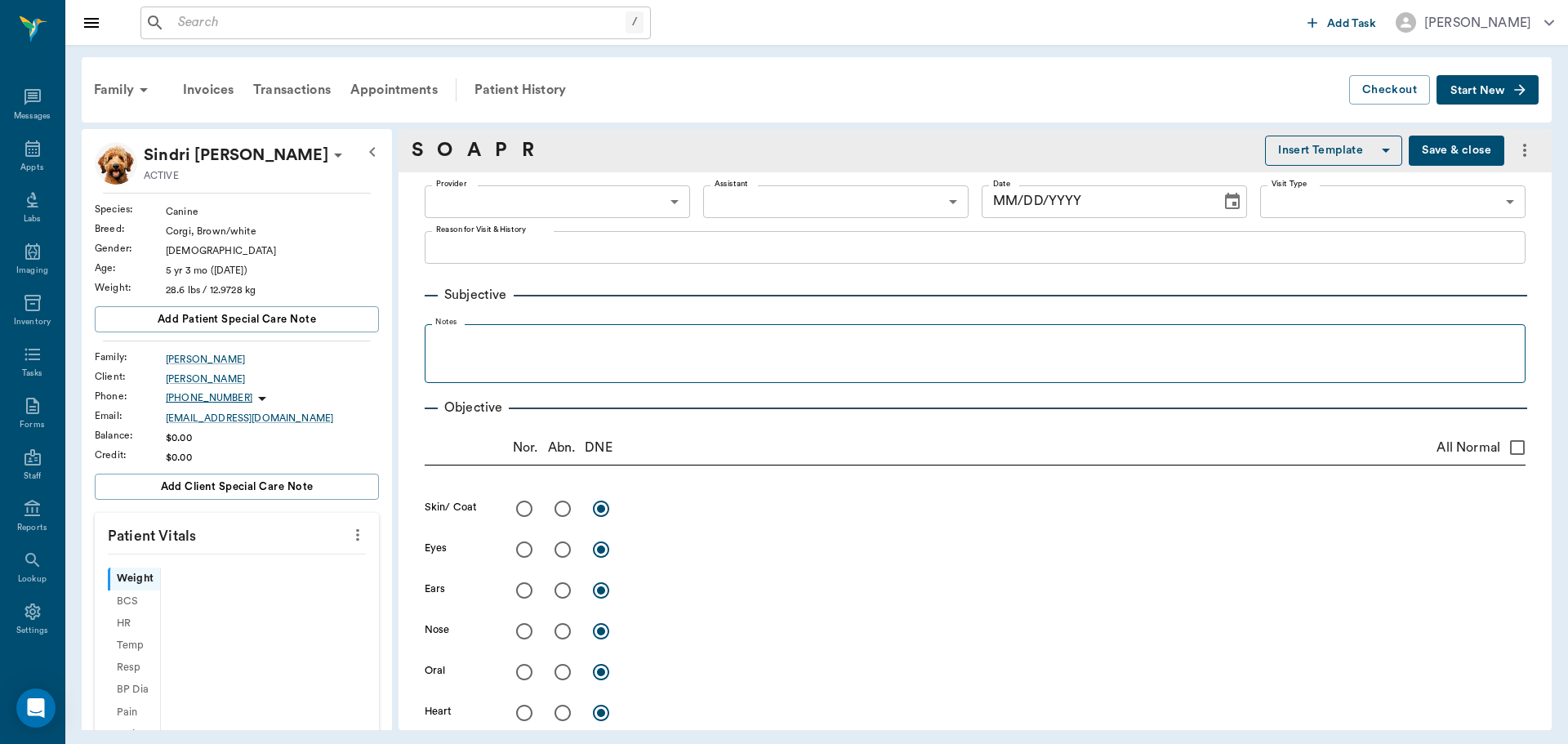
type input "63ec2f075fda476ae8351a4c"
type input "65d2be4f46e3a538d89b8c1a"
type textarea "Basic Adult Caryn Wants to pick up 3MFAT for Semor"
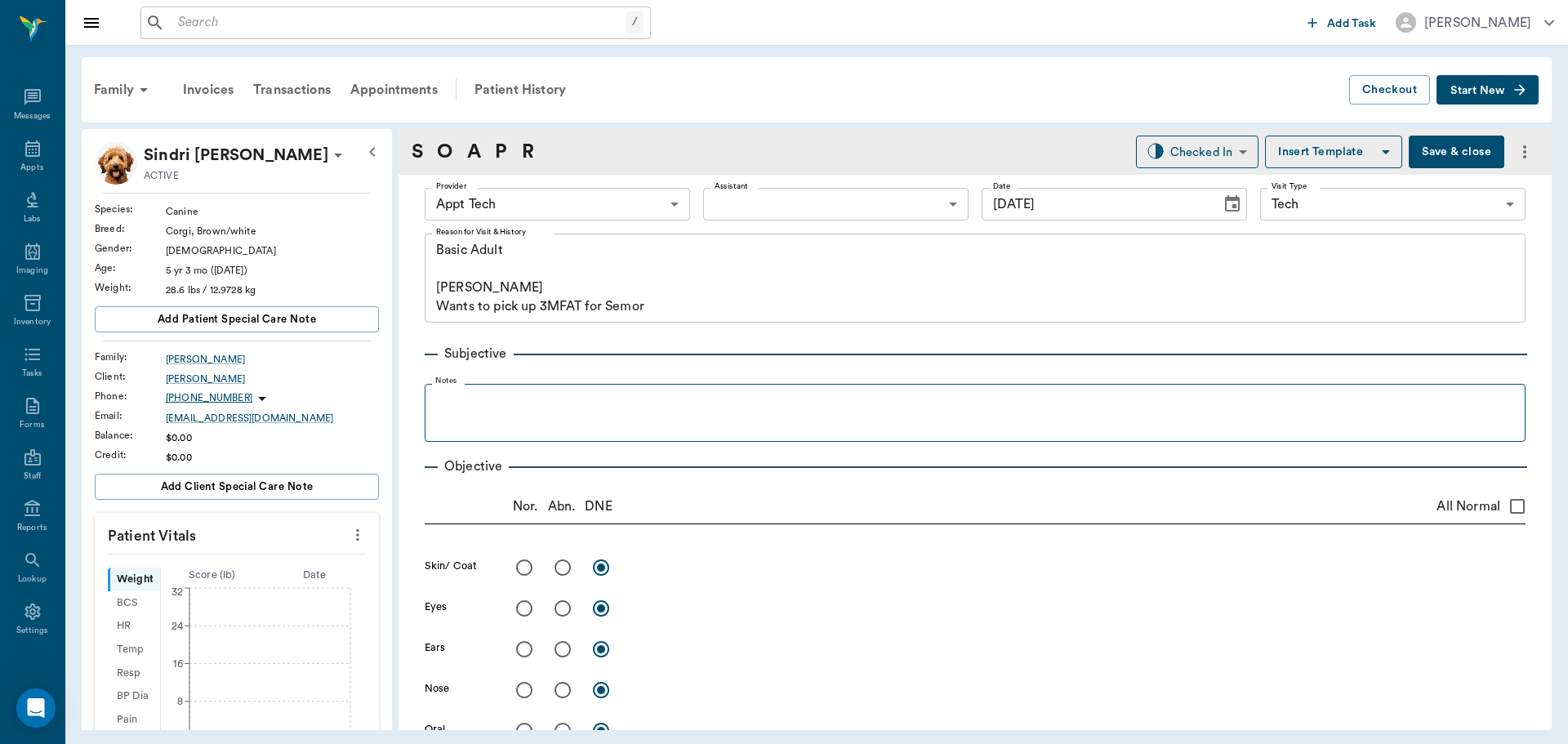
type input "[DATE]"
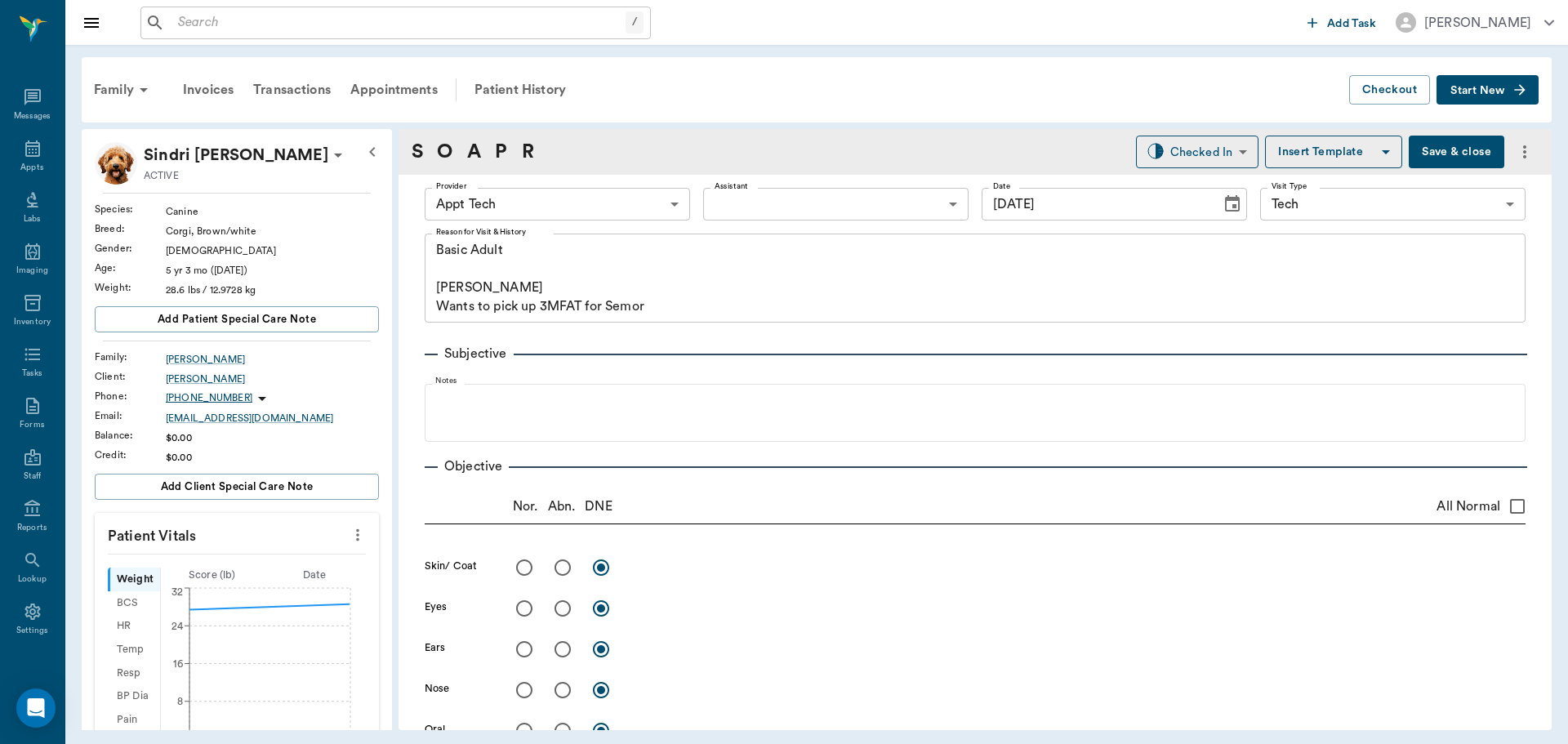
click at [349, 530] on icon "more" at bounding box center [357, 535] width 18 height 19
click at [314, 569] on span "Enter Vitals" at bounding box center [277, 563] width 137 height 17
click at [267, 591] on input "text" at bounding box center [236, 584] width 142 height 33
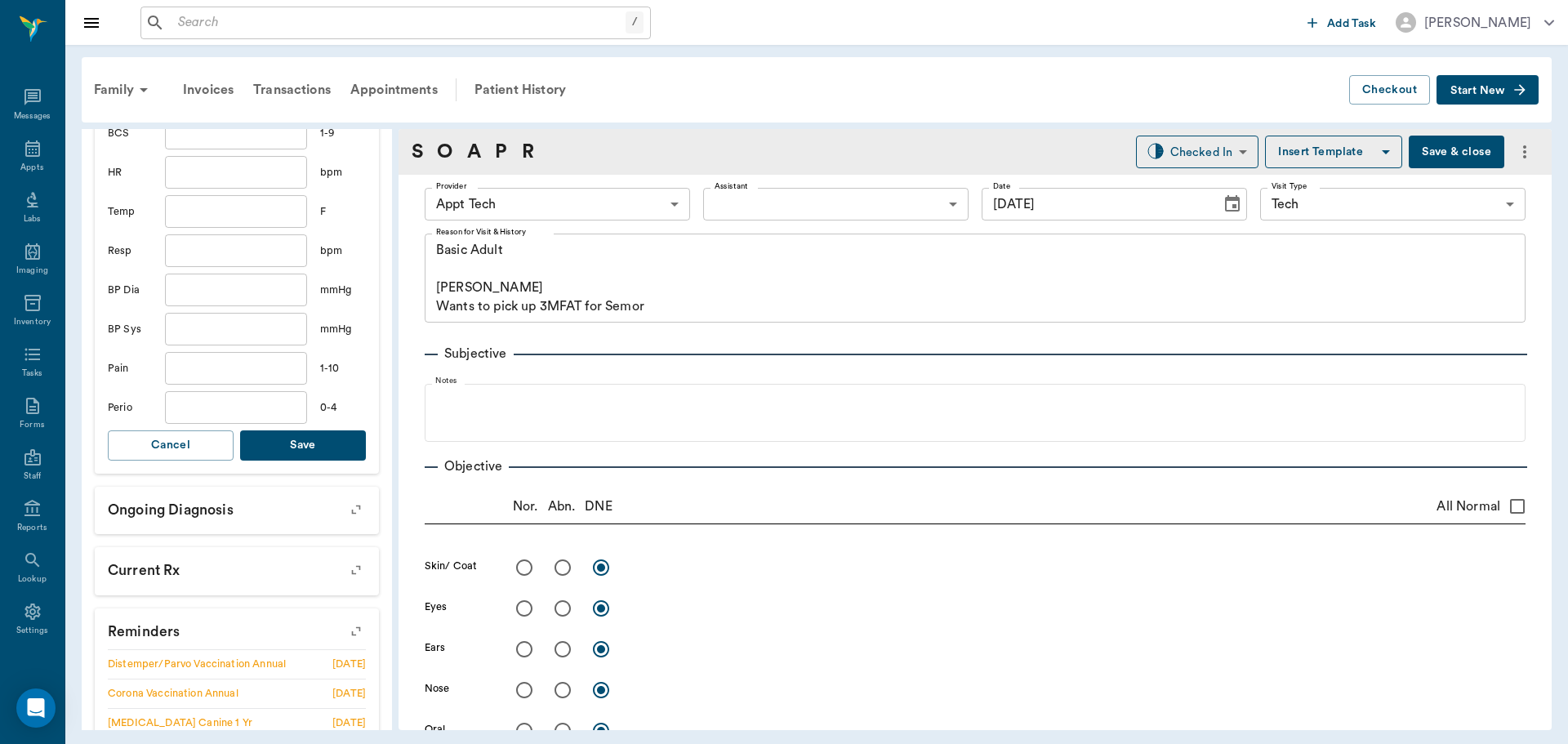
type input "29.3"
click at [297, 438] on button "Save" at bounding box center [303, 446] width 125 height 31
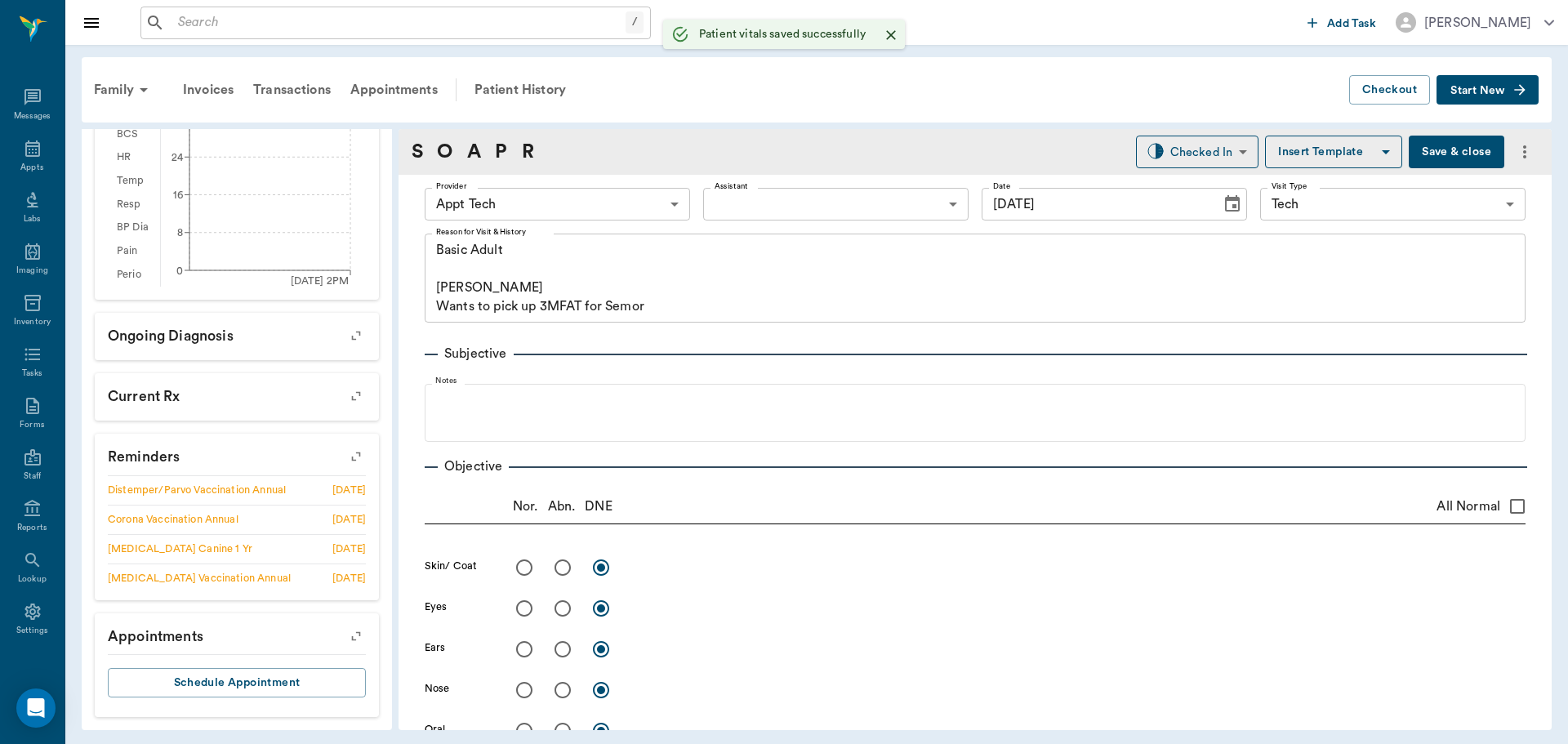
scroll to position [469, 0]
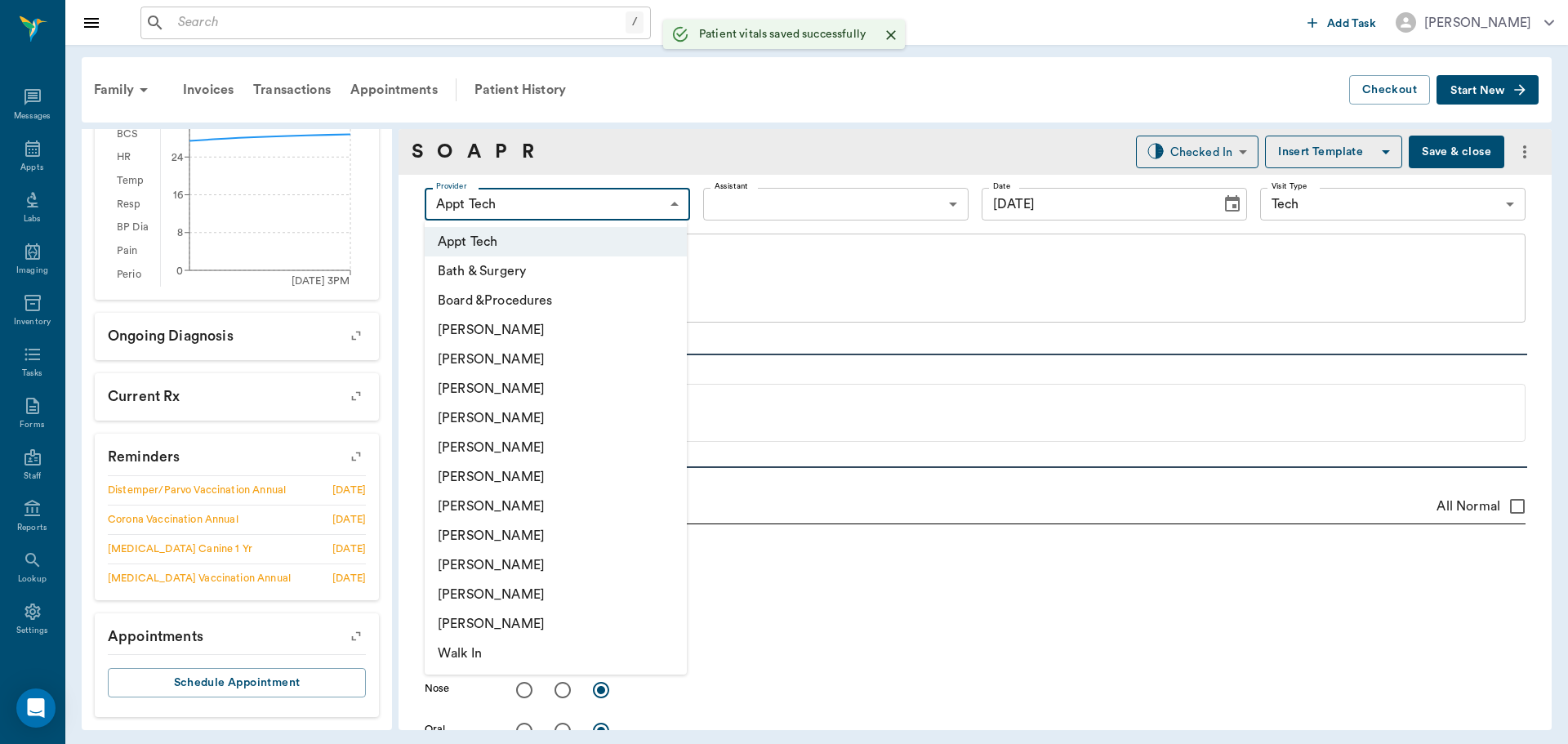
click at [524, 206] on body "/ ​ Add Task Dr. Bert Ellsworth Nectar Messages Appts Labs Imaging Inventory Ta…" at bounding box center [784, 372] width 1568 height 744
click at [554, 515] on li "[PERSON_NAME]" at bounding box center [555, 506] width 262 height 30
type input "682b670d8bdc6f7f8feef3db"
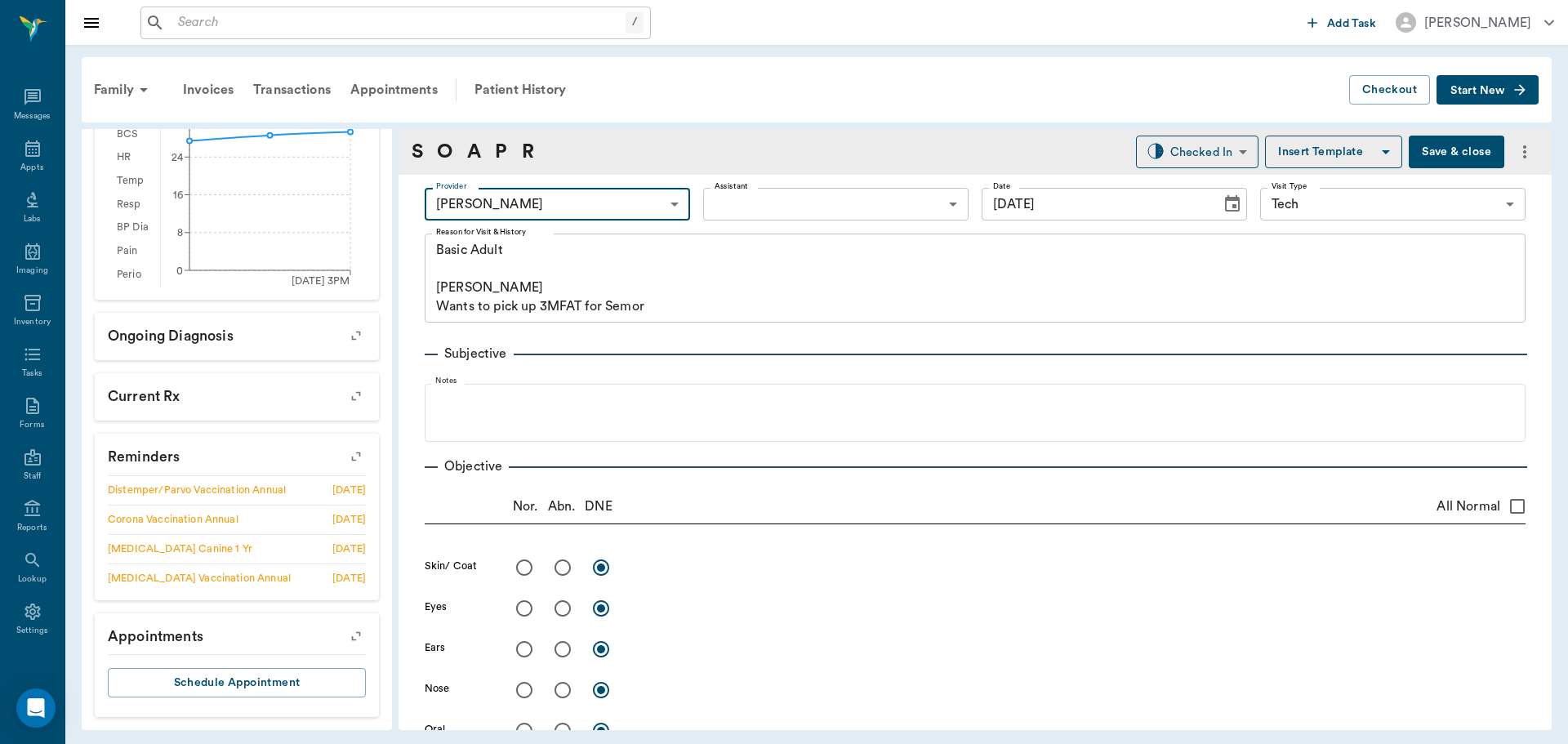
click at [734, 213] on body "/ ​ Add Task Dr. Bert Ellsworth Nectar Messages Appts Labs Imaging Inventory Ta…" at bounding box center [784, 372] width 1568 height 744
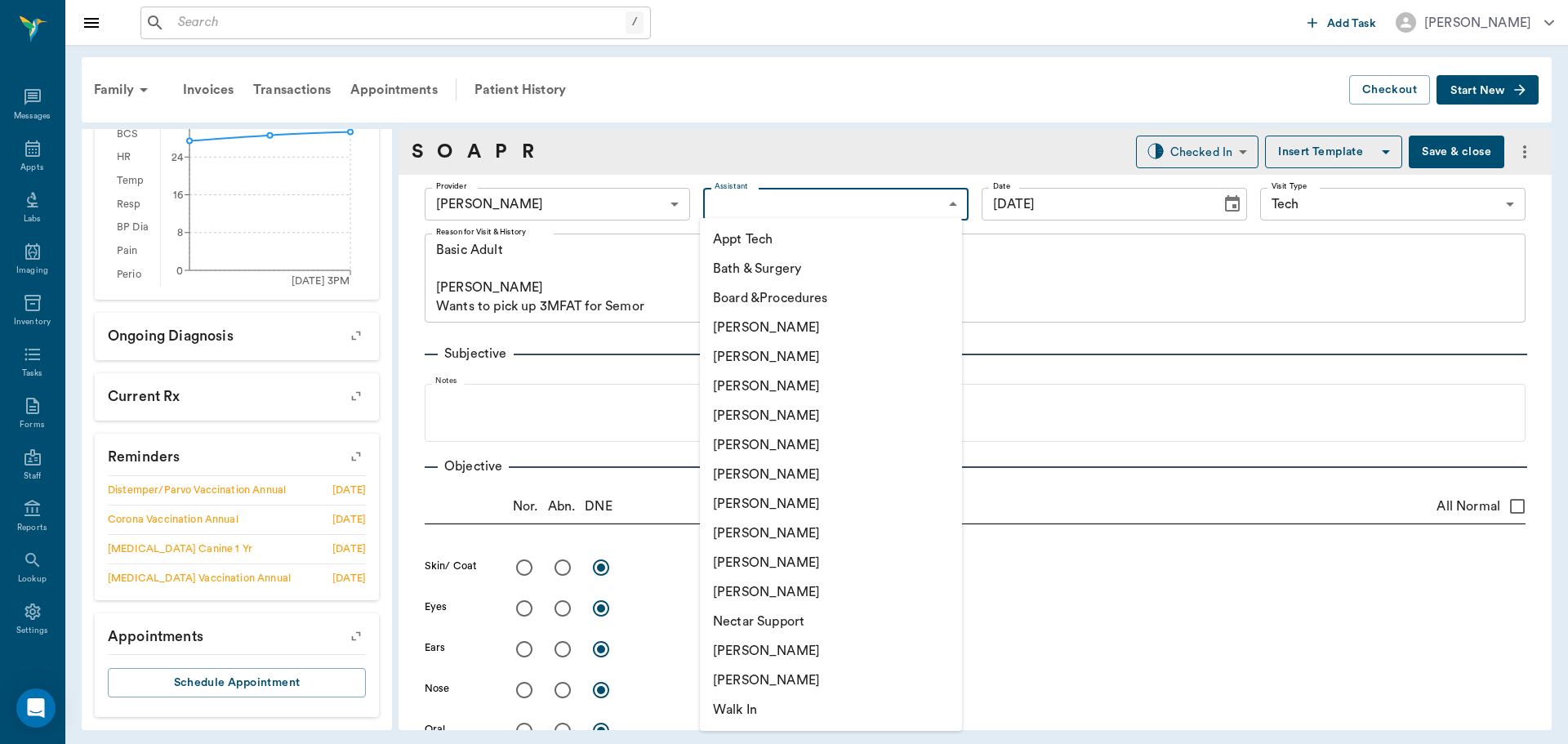
click at [747, 244] on li "Appt Tech" at bounding box center [831, 239] width 262 height 30
type input "63ec2f075fda476ae8351a4c"
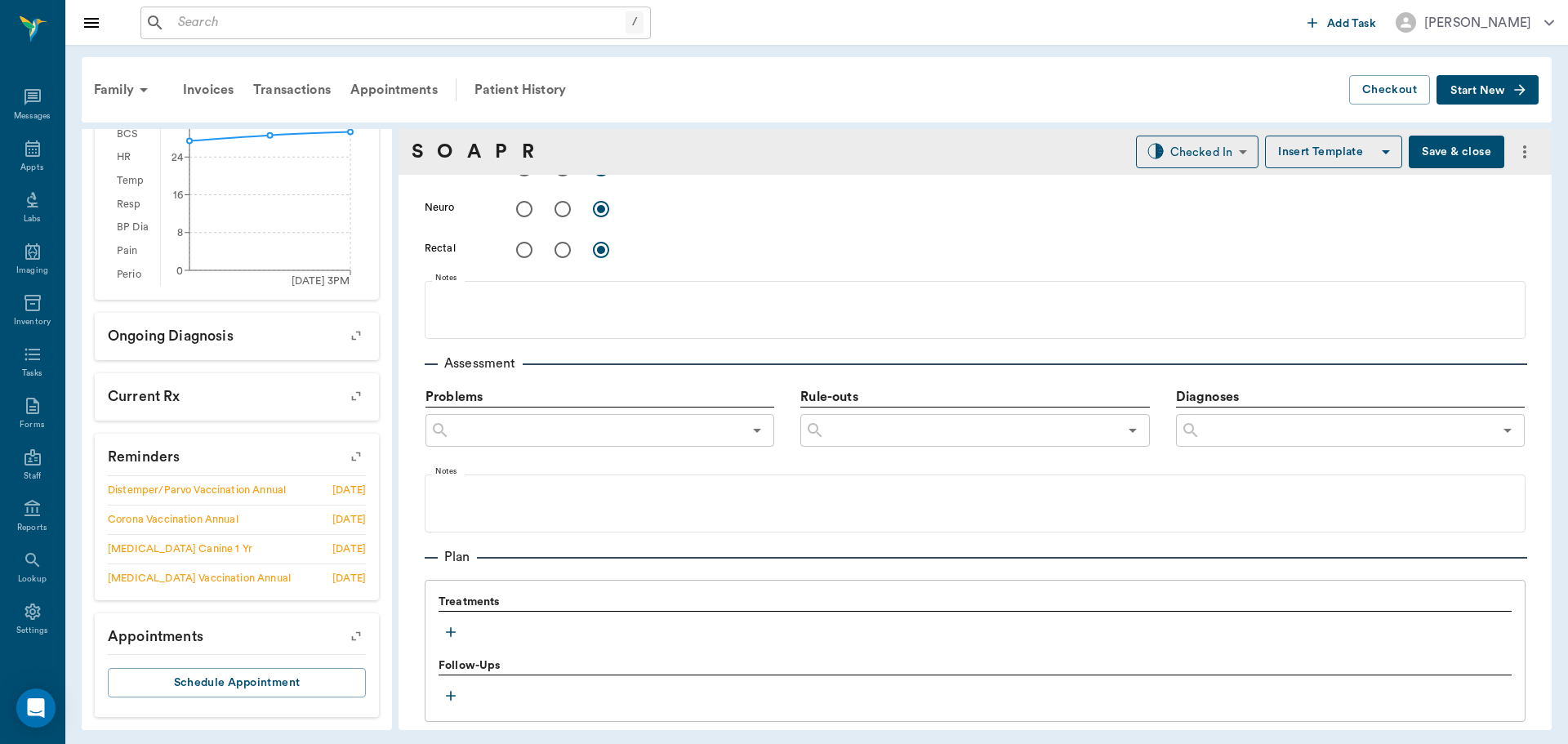
scroll to position [817, 0]
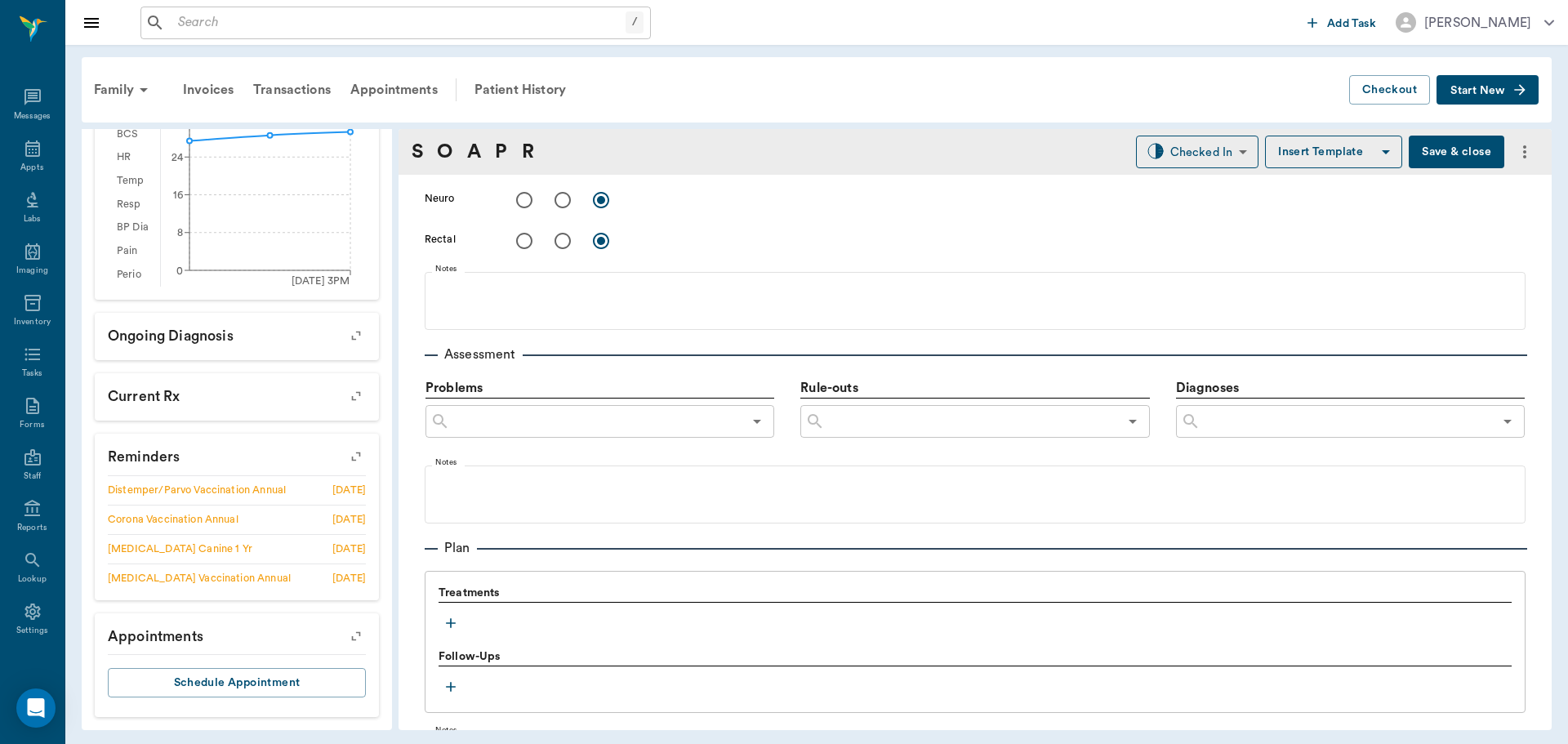
click at [446, 617] on icon "button" at bounding box center [450, 623] width 16 height 16
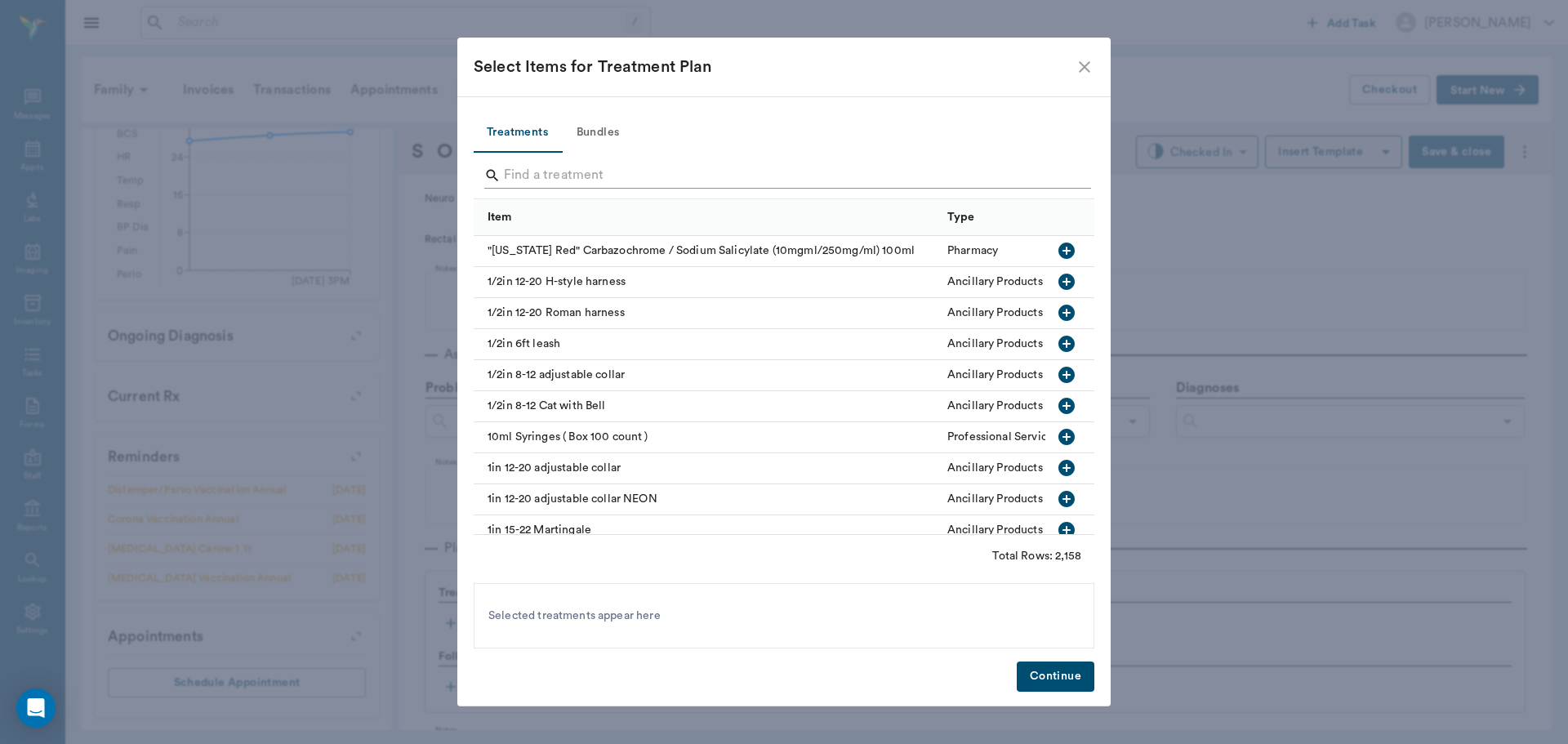
click at [592, 180] on input "Search" at bounding box center [786, 175] width 563 height 26
click at [605, 130] on button "Bundles" at bounding box center [598, 133] width 74 height 39
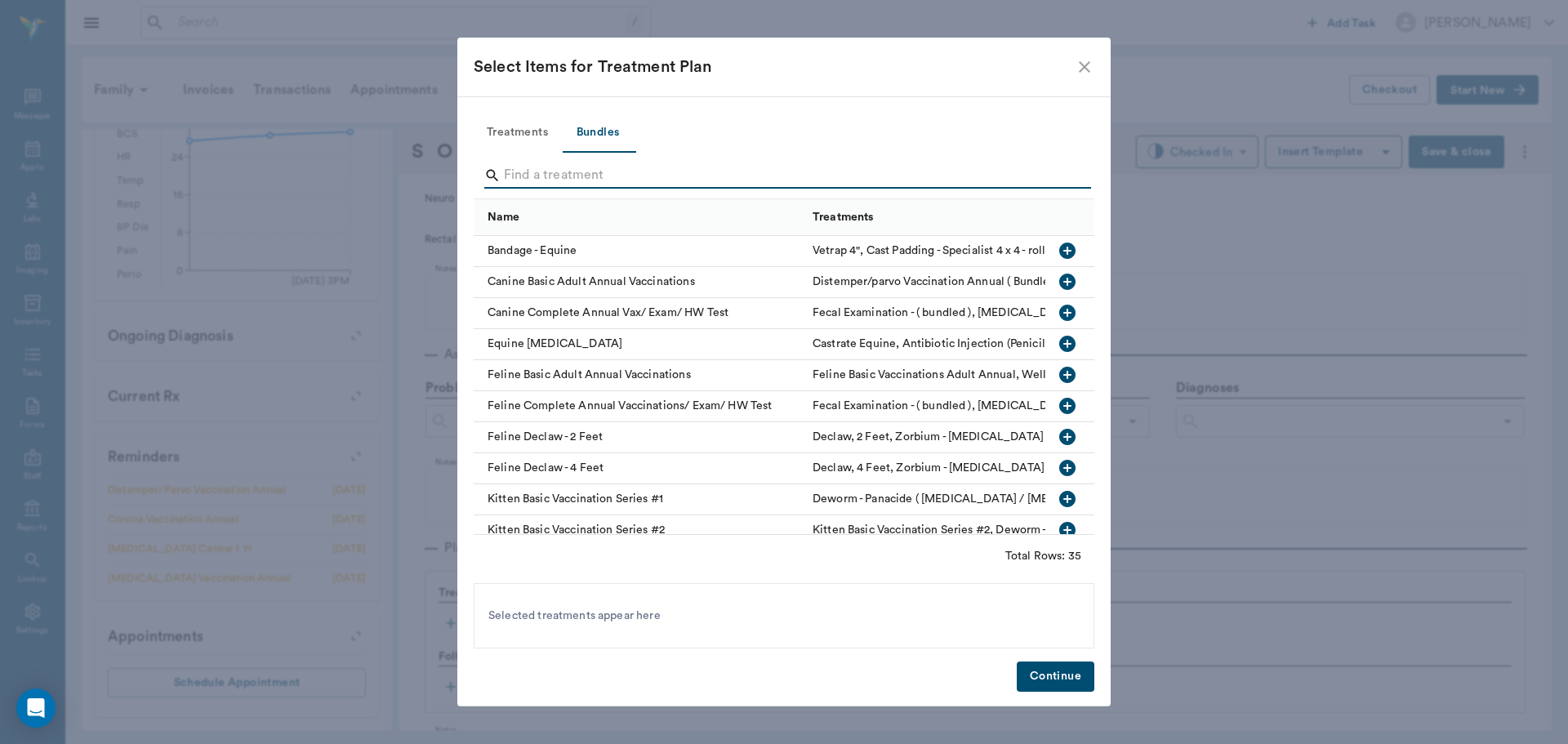
click at [562, 180] on input "Search" at bounding box center [786, 175] width 563 height 26
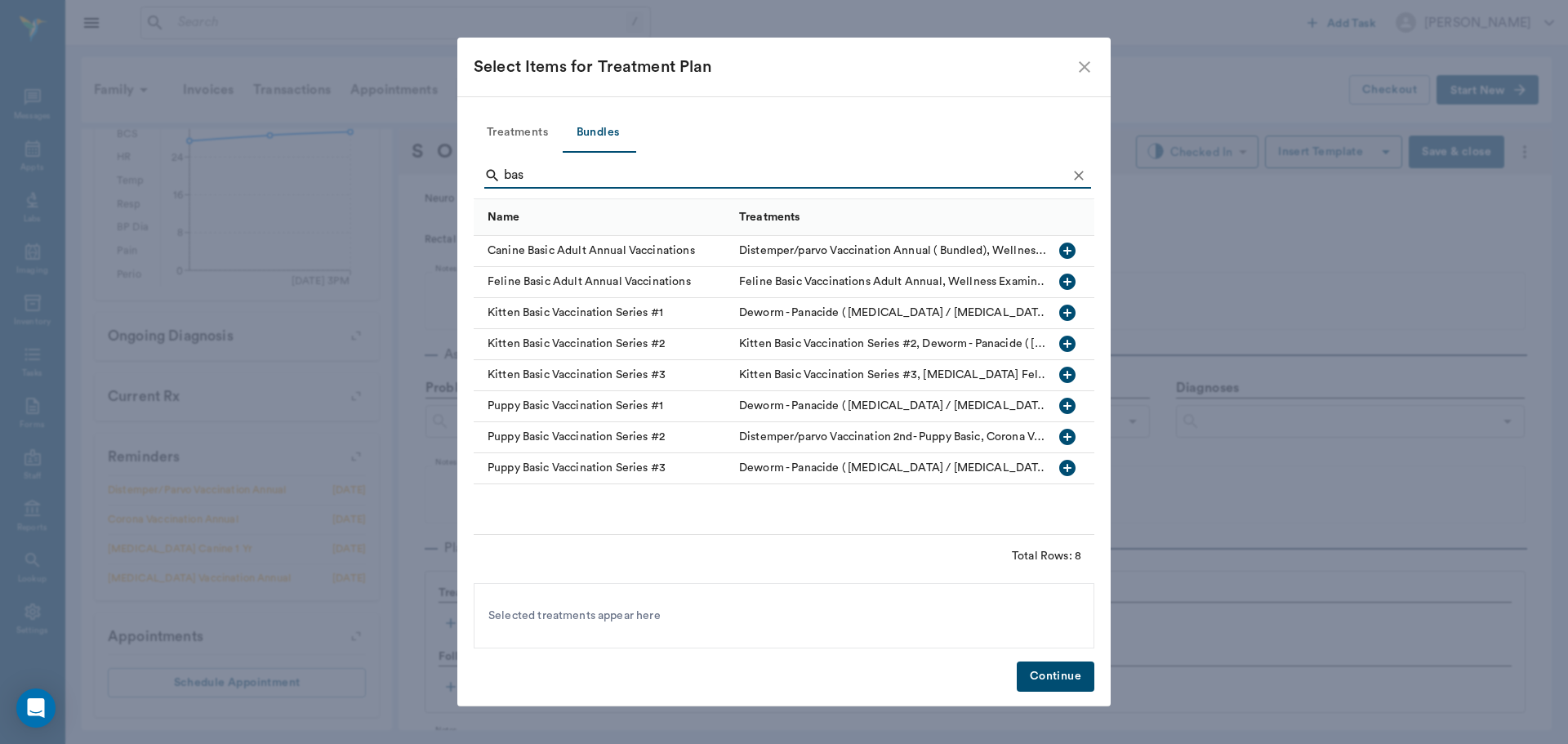
type input "bas"
click at [1065, 247] on icon "button" at bounding box center [1067, 250] width 16 height 16
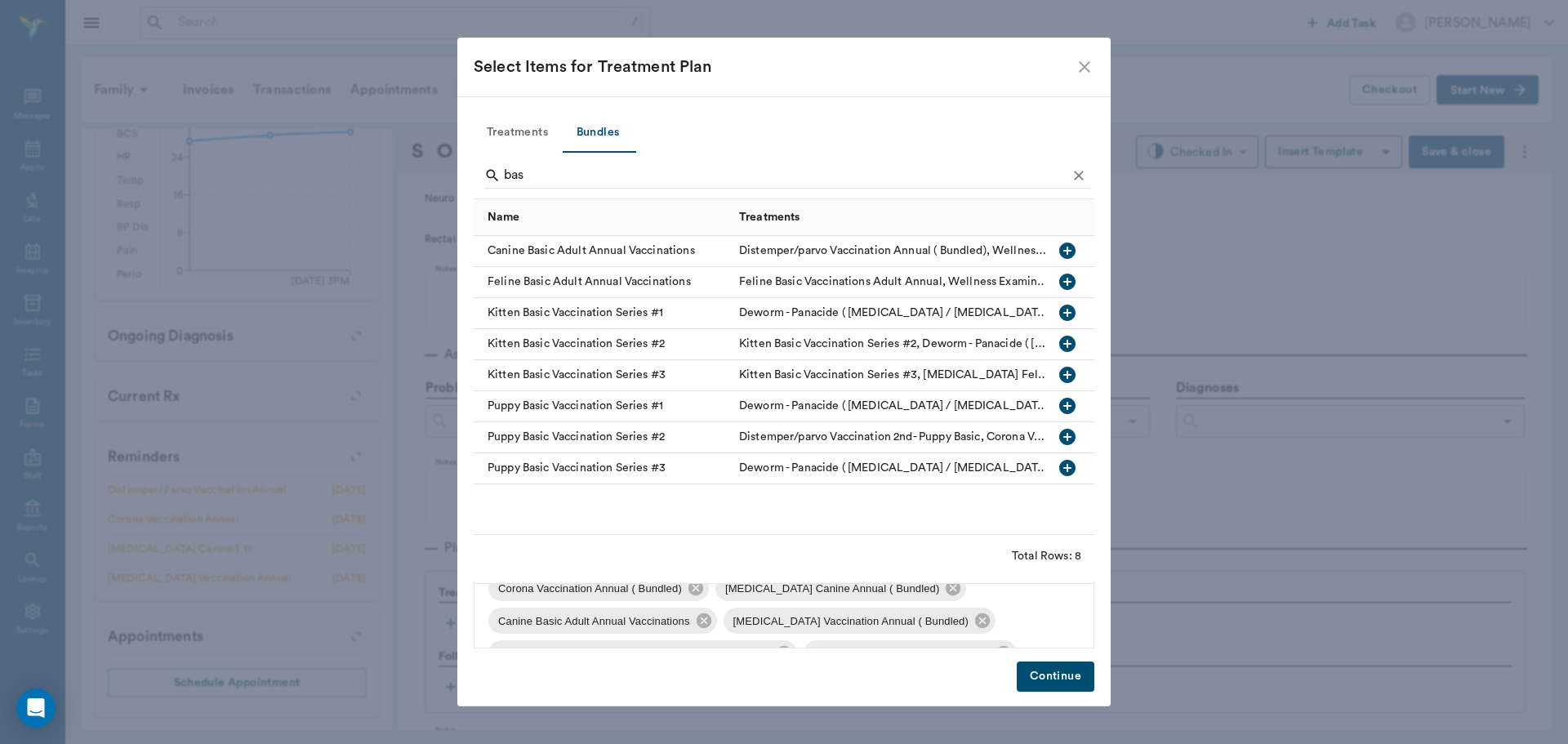
scroll to position [121, 0]
click at [682, 621] on icon at bounding box center [690, 620] width 18 height 18
click at [1007, 619] on icon at bounding box center [1004, 620] width 14 height 14
click at [1040, 664] on button "Continue" at bounding box center [1056, 677] width 78 height 31
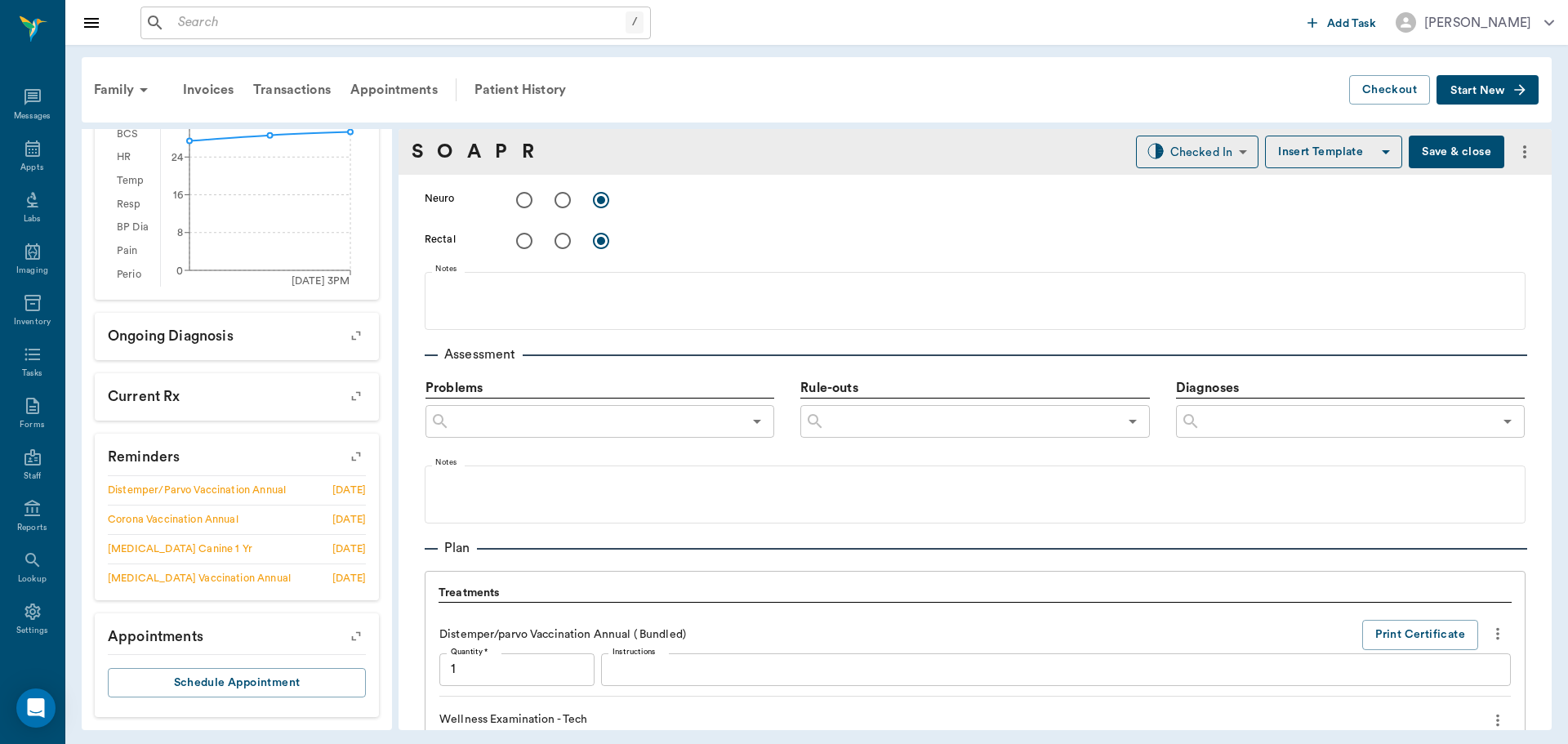
scroll to position [1616, 0]
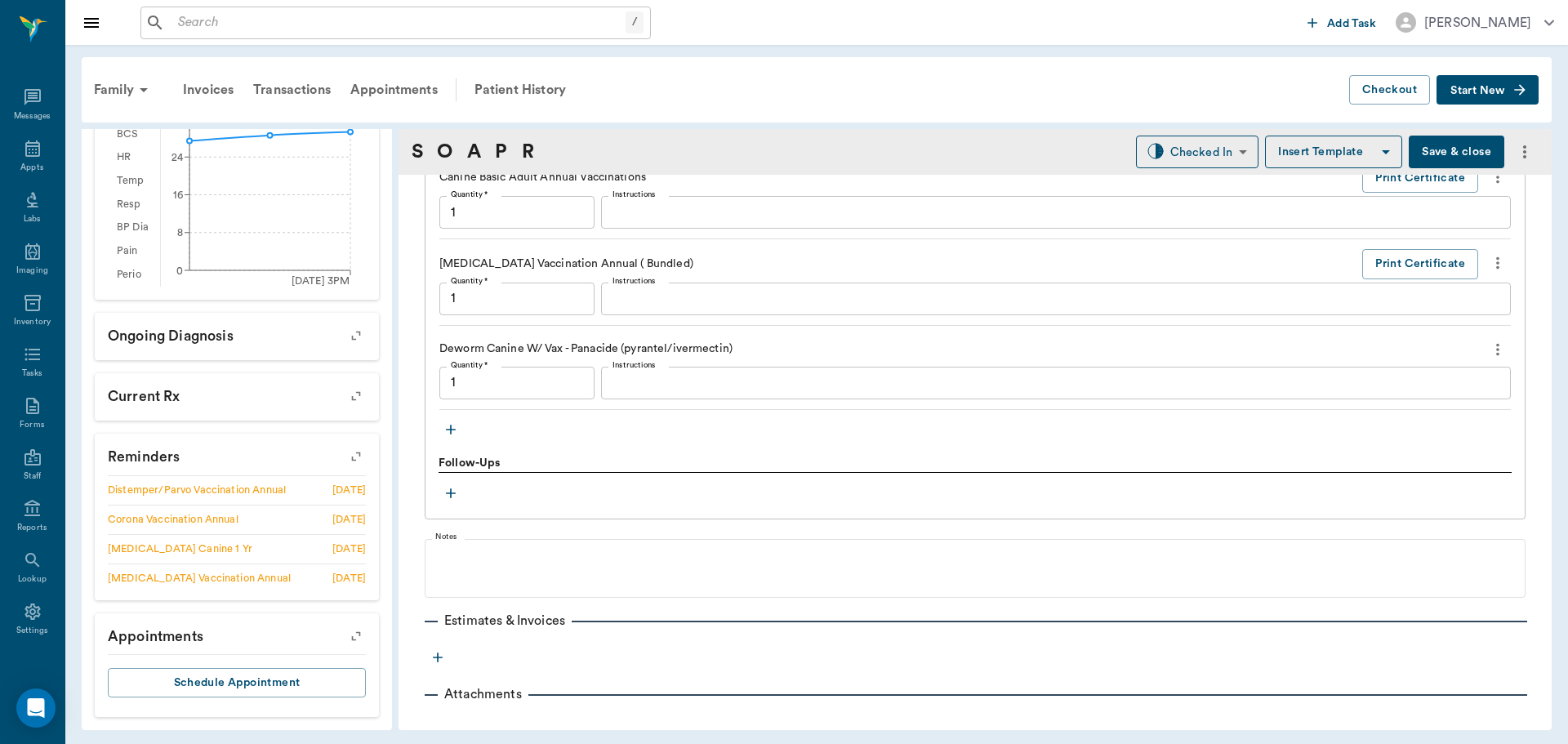
type input "1.00"
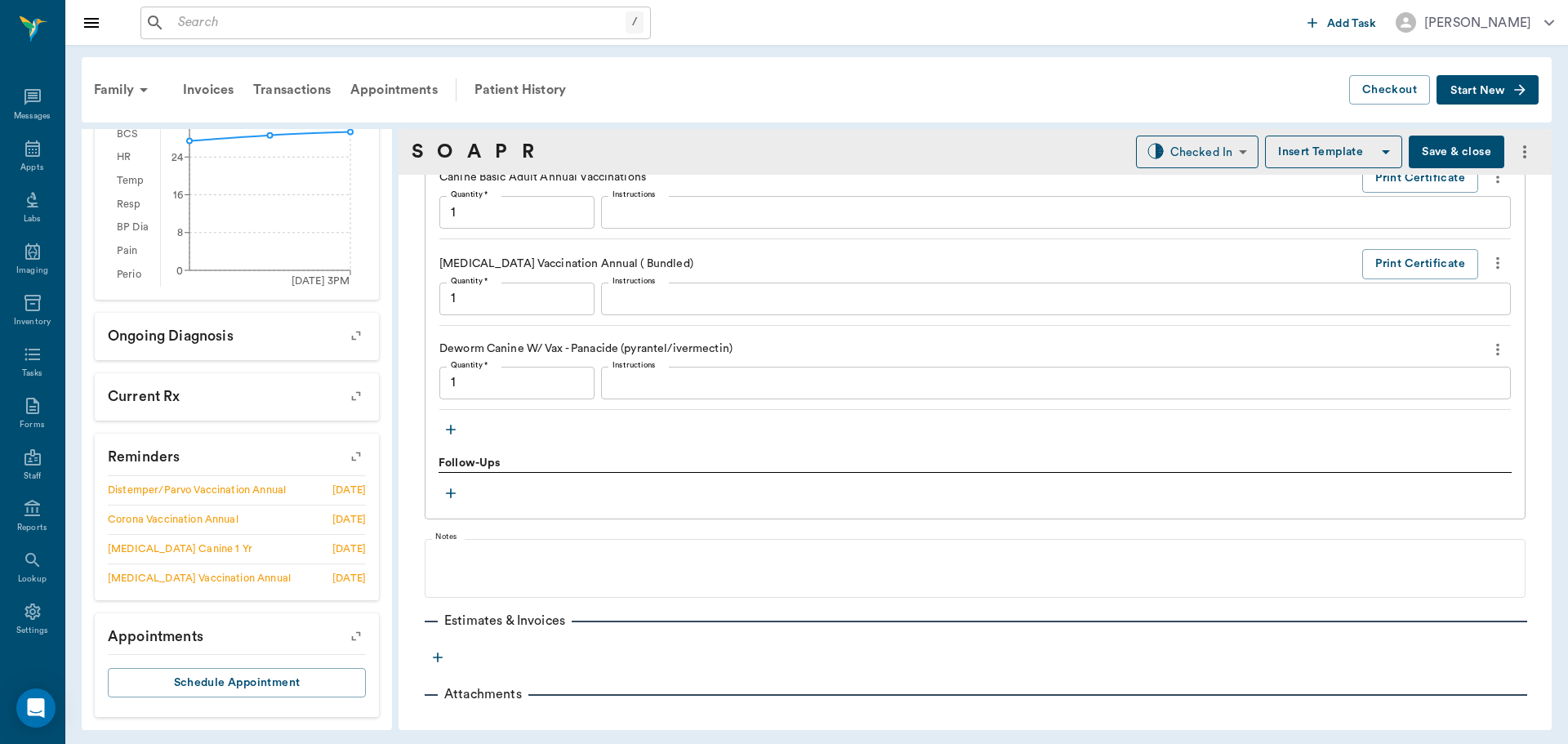
type input "1.00"
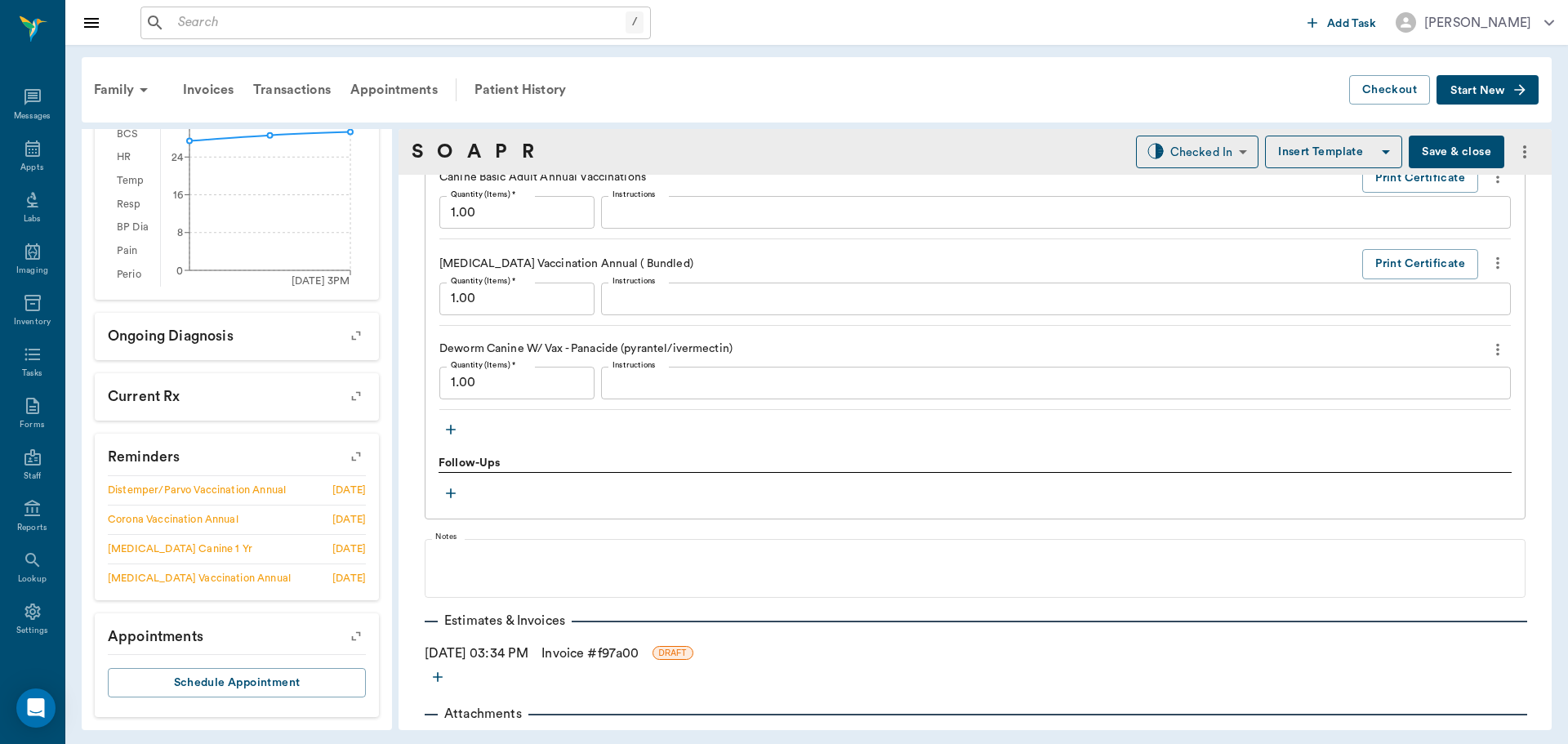
click at [450, 431] on icon "button" at bounding box center [450, 429] width 16 height 16
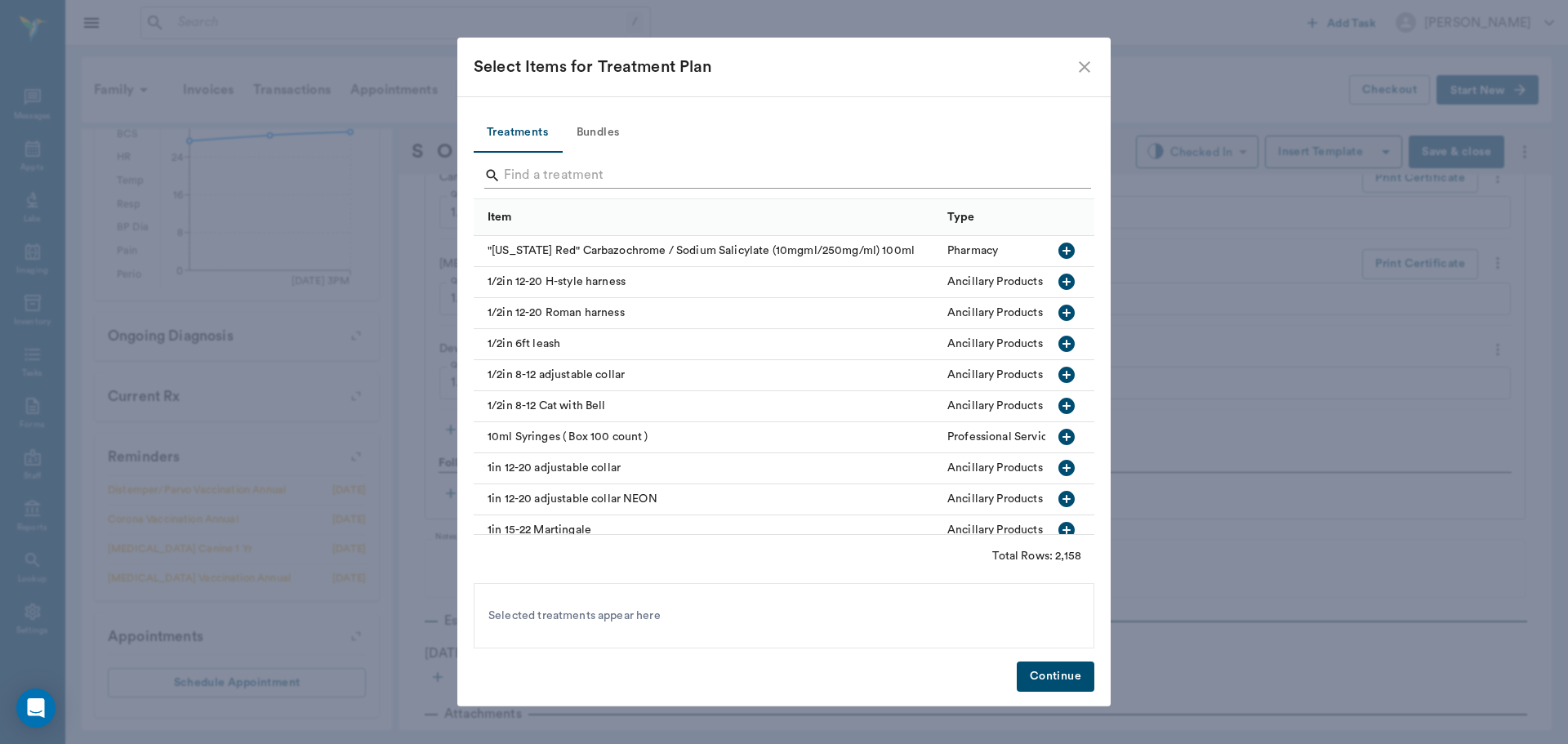
click at [564, 163] on input "Search" at bounding box center [786, 175] width 563 height 26
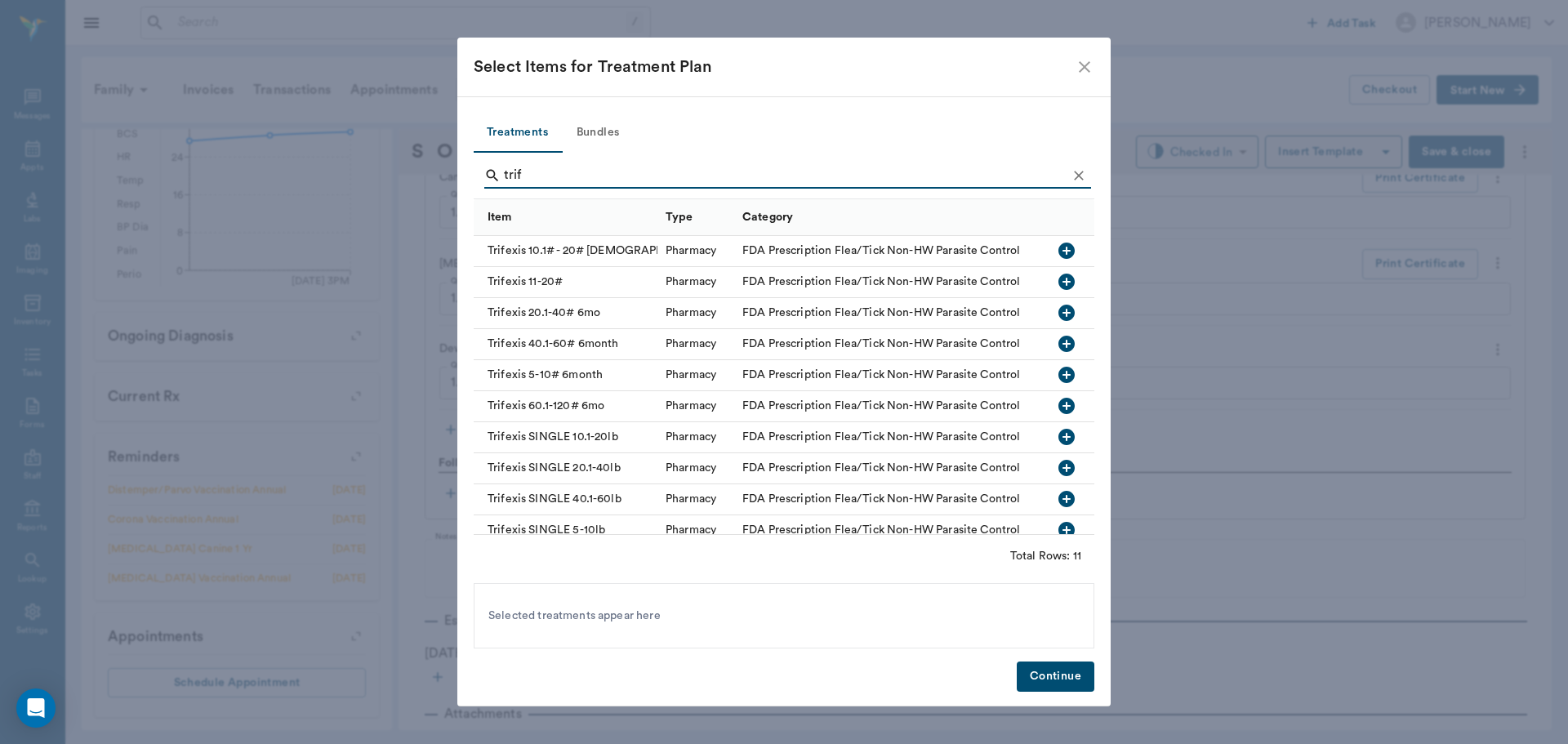
type input "trif"
click at [1059, 315] on icon "button" at bounding box center [1066, 312] width 16 height 16
click at [1061, 677] on button "Continue" at bounding box center [1056, 677] width 78 height 31
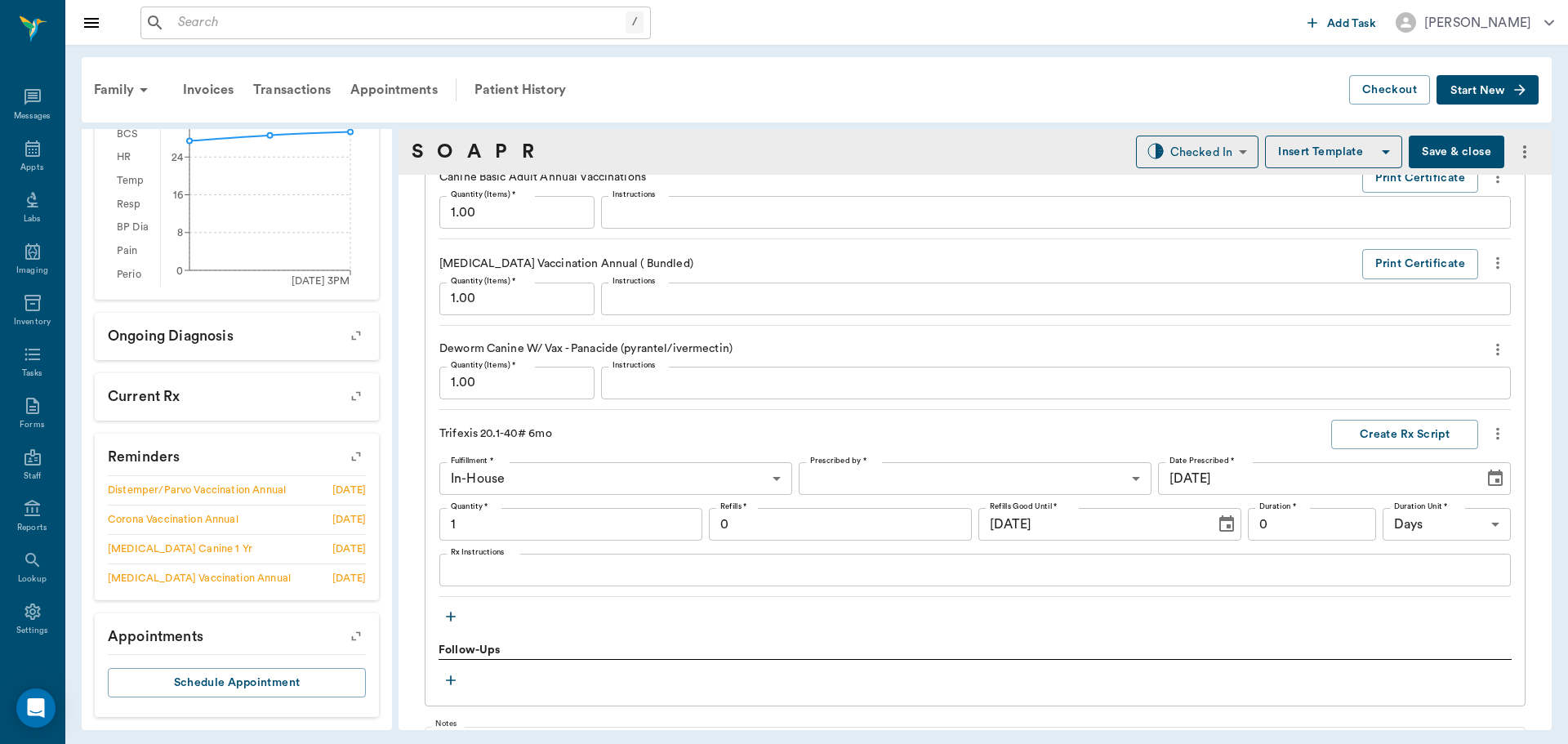
type input "1.00"
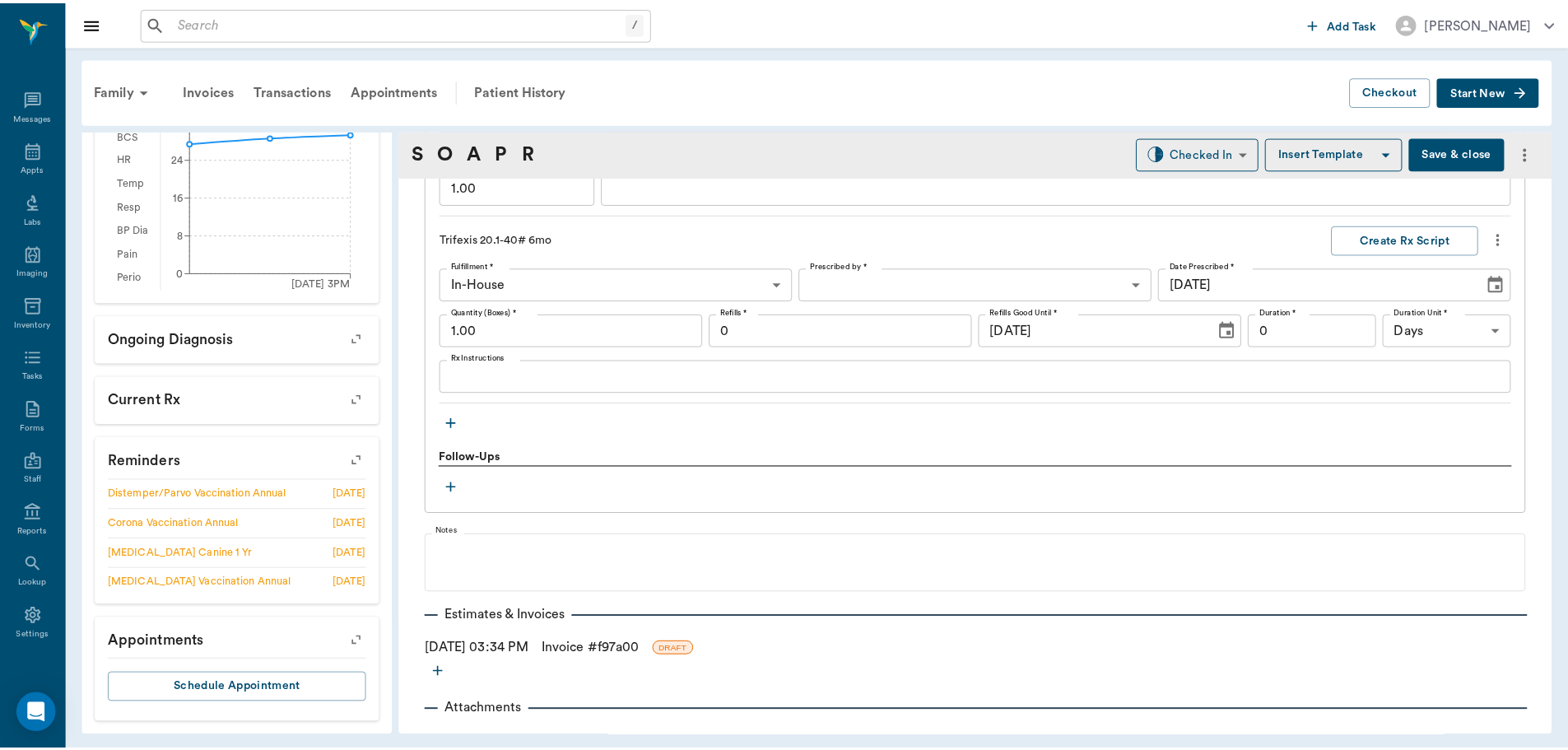
scroll to position [1857, 0]
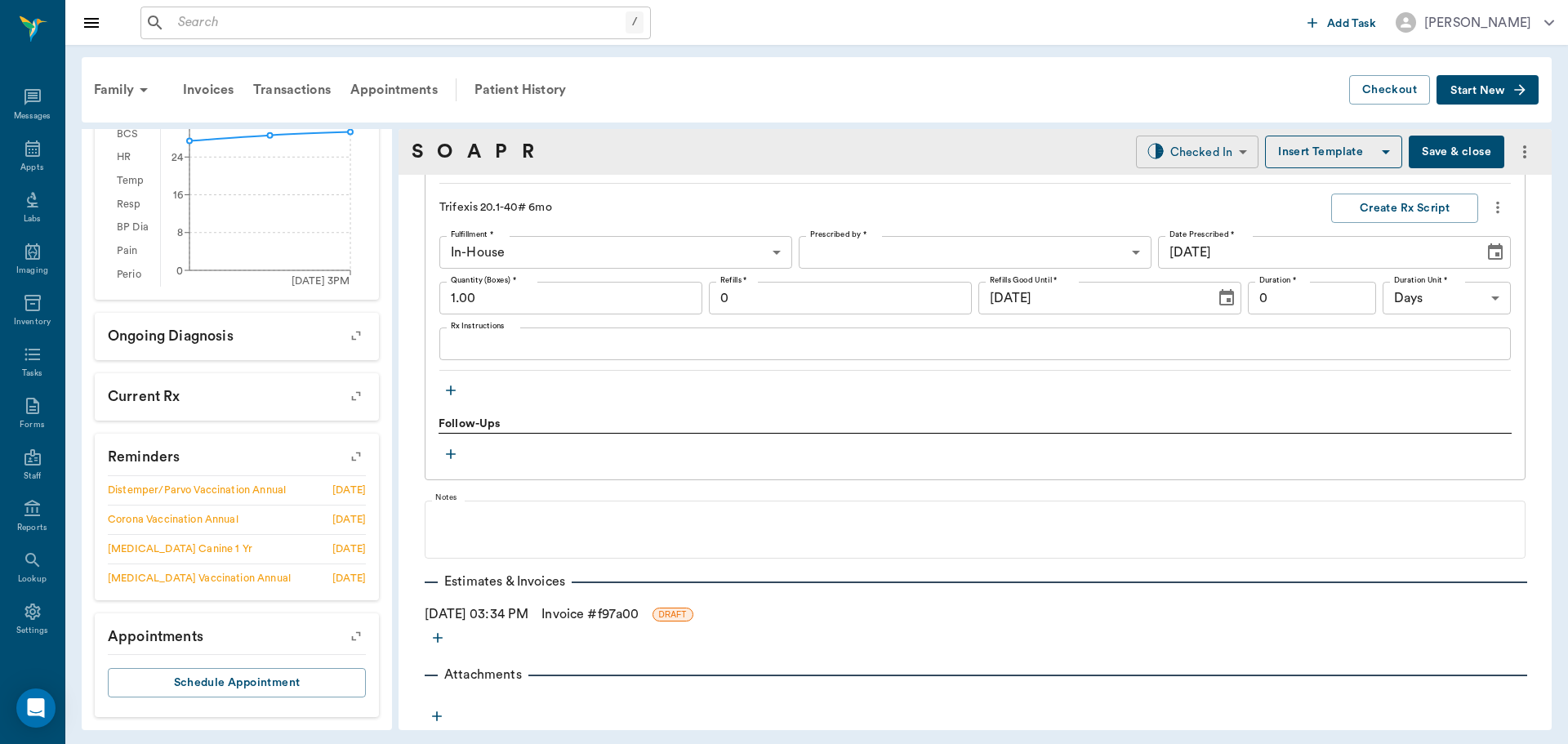
click at [1155, 141] on body "/ ​ Add Task Dr. Bert Ellsworth Nectar Messages Appts Labs Imaging Inventory Ta…" at bounding box center [784, 372] width 1568 height 744
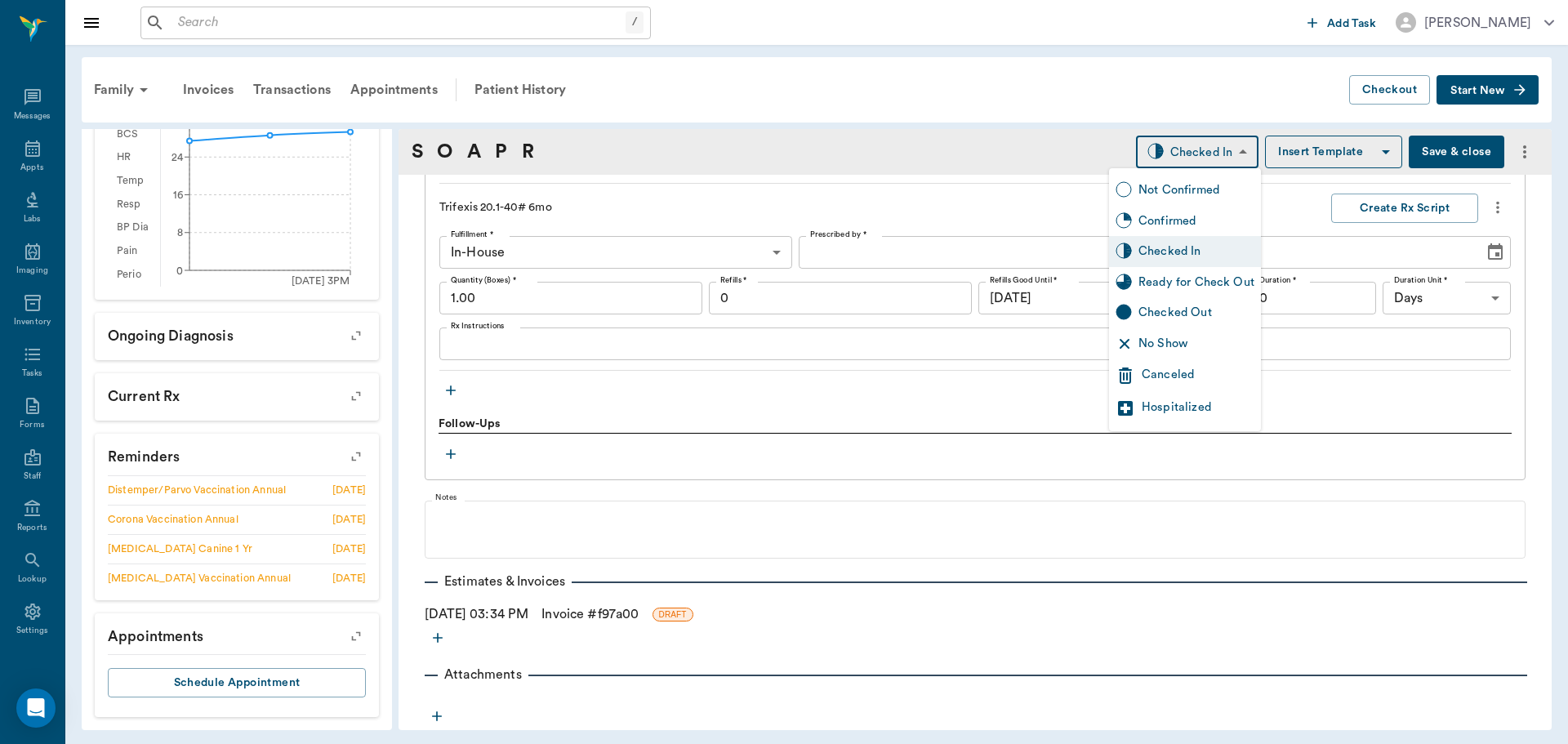
drag, startPoint x: 1194, startPoint y: 275, endPoint x: 1112, endPoint y: 363, distance: 120.3
click at [1194, 276] on div "Ready for Check Out" at bounding box center [1196, 282] width 116 height 18
type input "READY_TO_CHECKOUT"
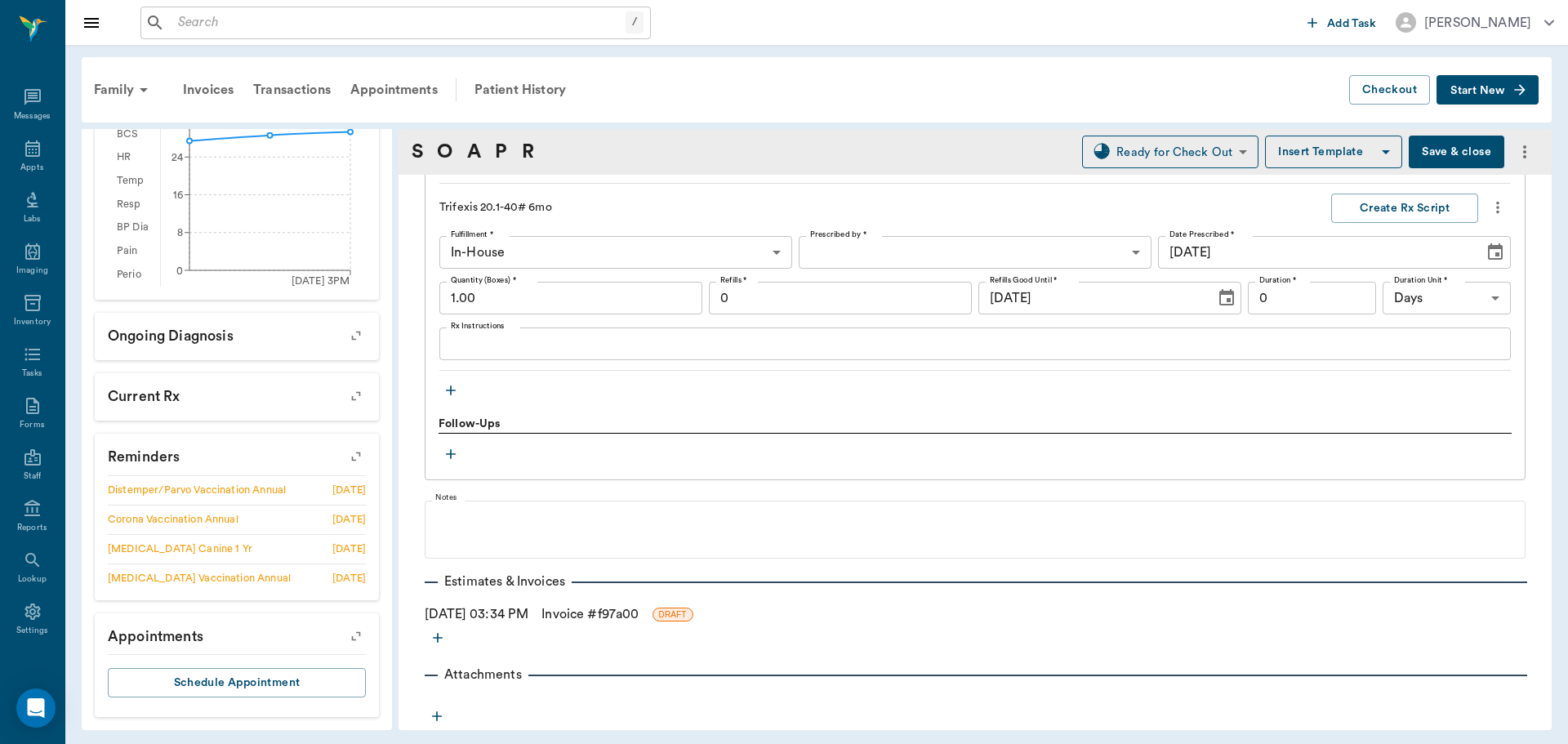
click at [587, 616] on link "Invoice # f97a00" at bounding box center [590, 614] width 97 height 19
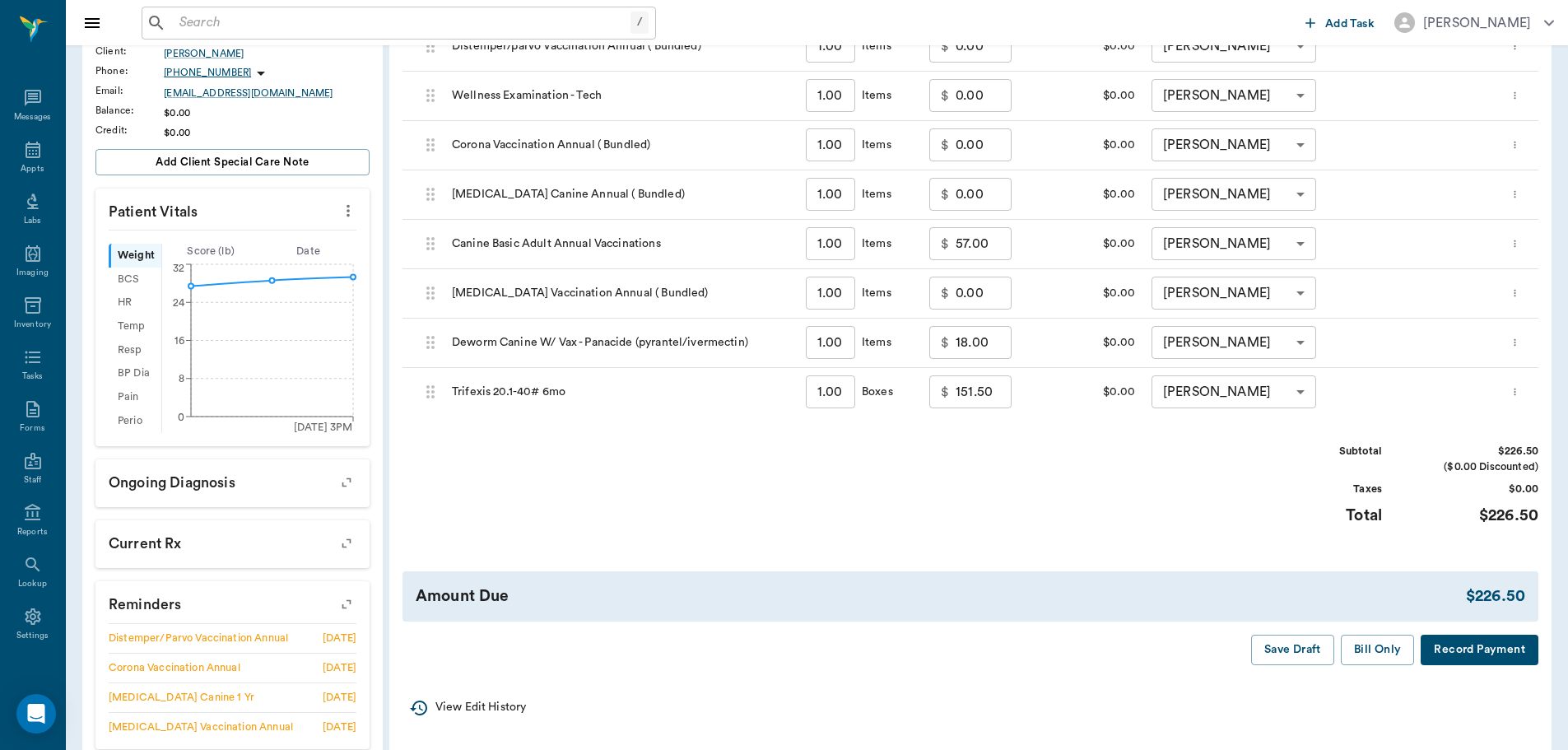
scroll to position [329, 0]
click at [1369, 648] on button "Bill Only" at bounding box center [1378, 649] width 74 height 31
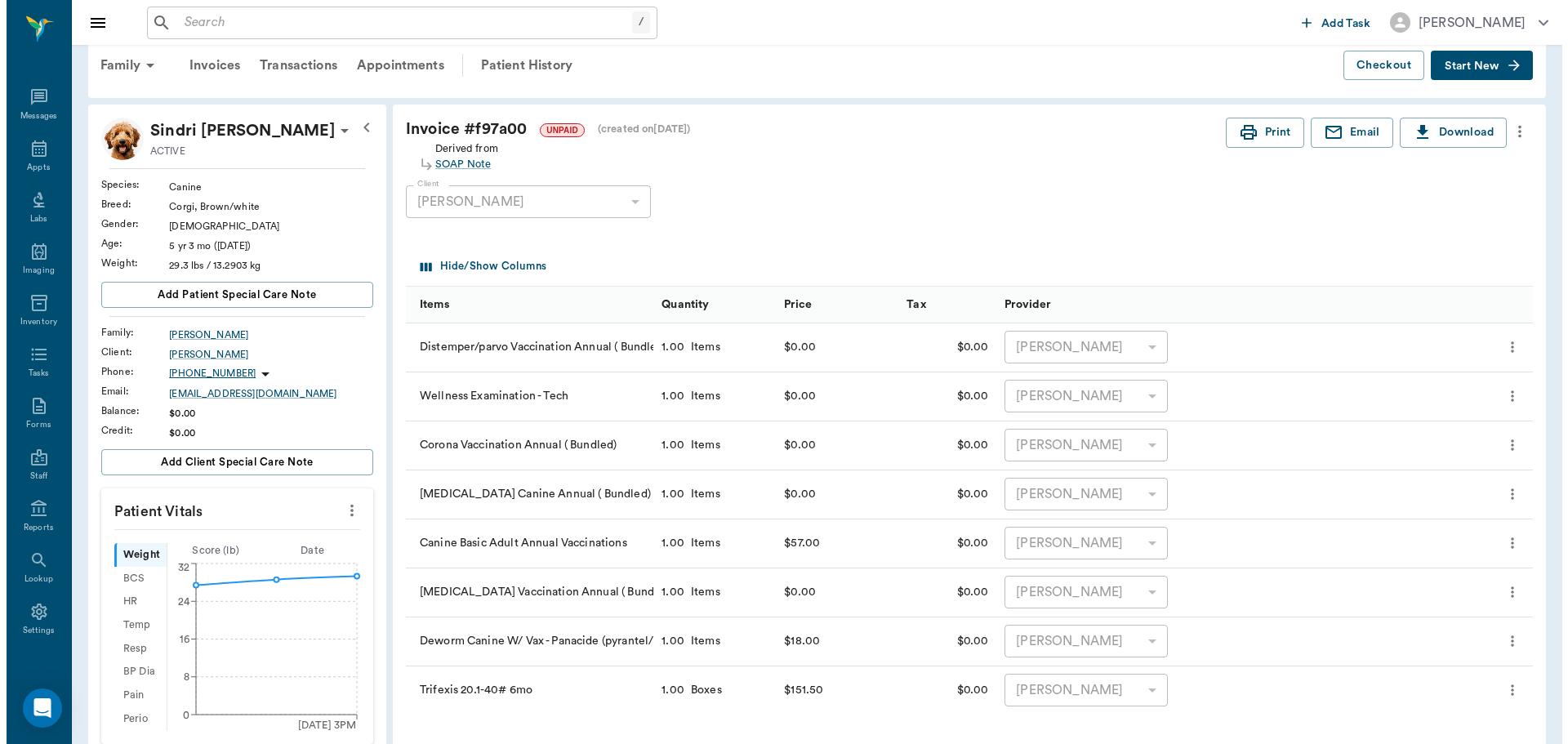
scroll to position [0, 0]
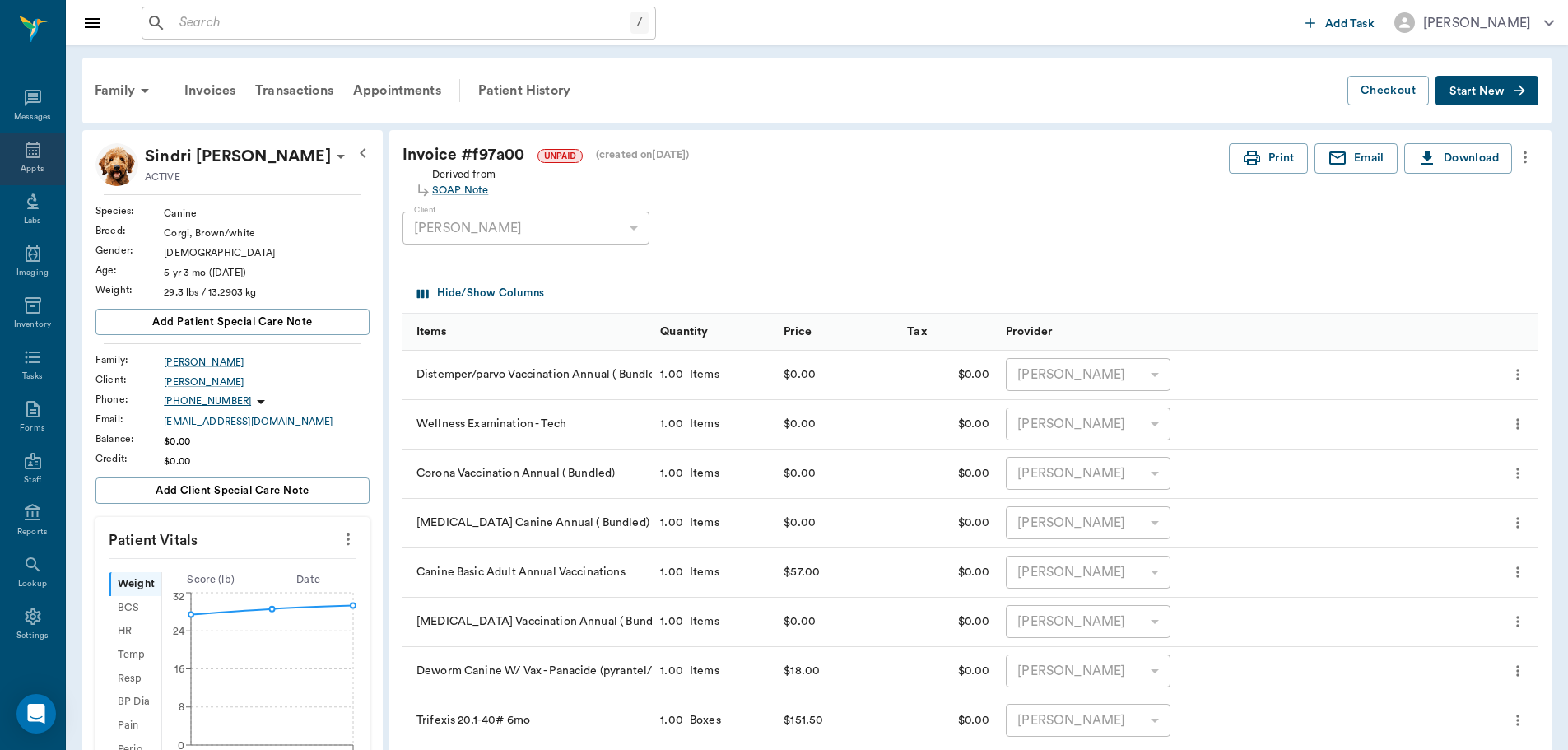
click at [38, 144] on div "Appts" at bounding box center [32, 159] width 65 height 52
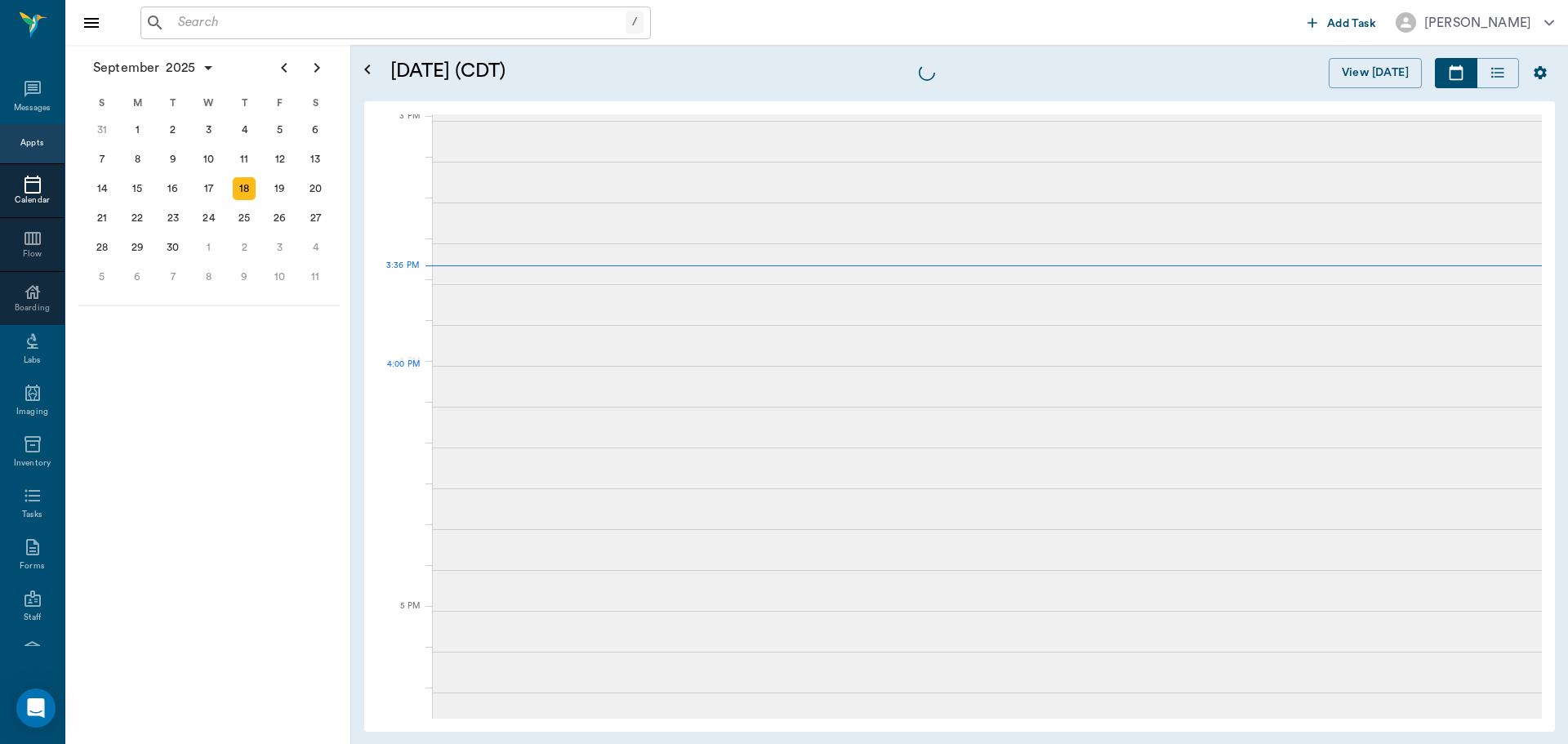
scroll to position [1717, 0]
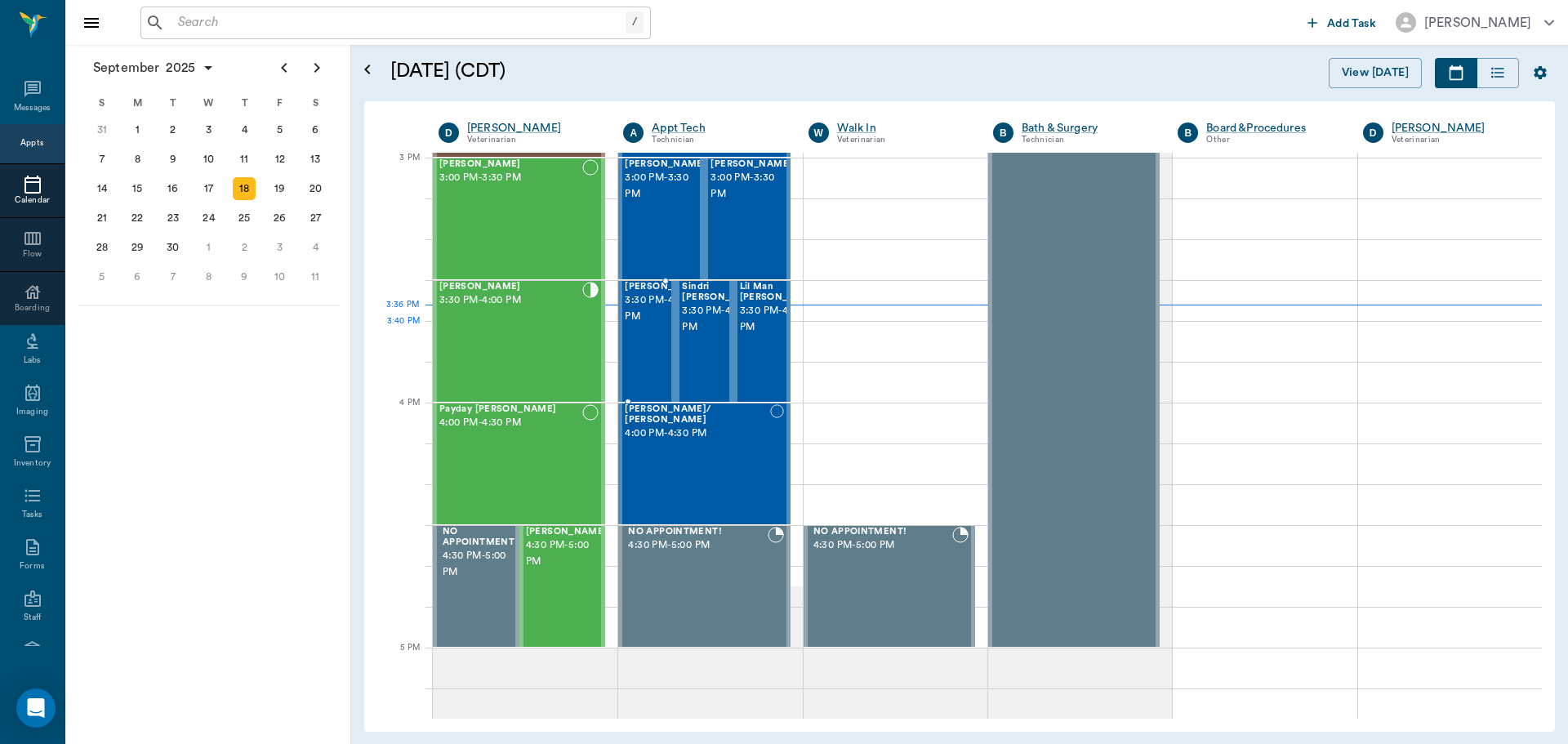
click at [648, 322] on span "3:30 PM - 4:00 PM" at bounding box center [665, 308] width 81 height 33
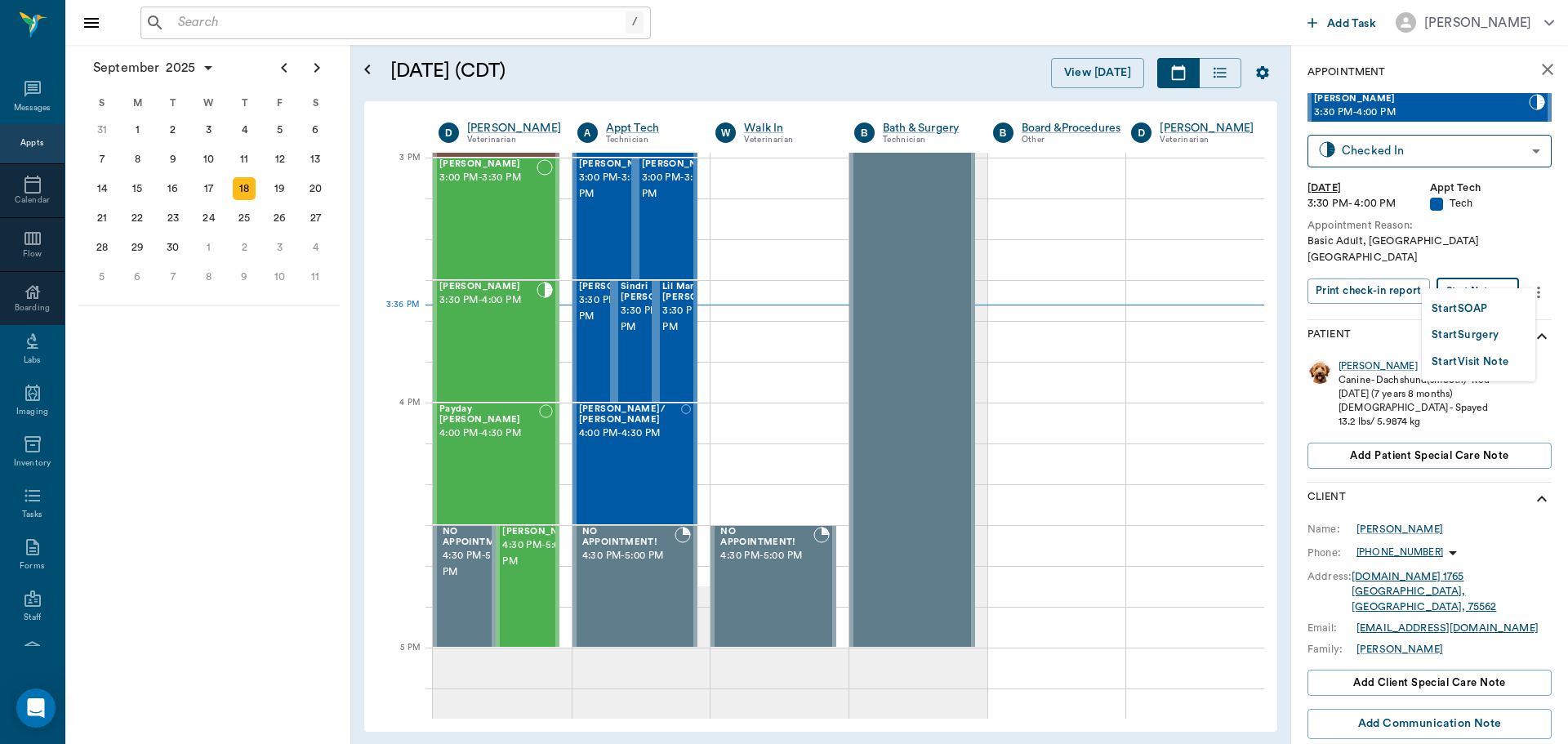
click at [1473, 280] on body "/ ​ Add Task Dr. Bert Ellsworth Nectar Messages Appts Calendar Flow Boarding La…" at bounding box center [784, 372] width 1568 height 744
click at [1471, 314] on button "Start SOAP" at bounding box center [1460, 309] width 56 height 19
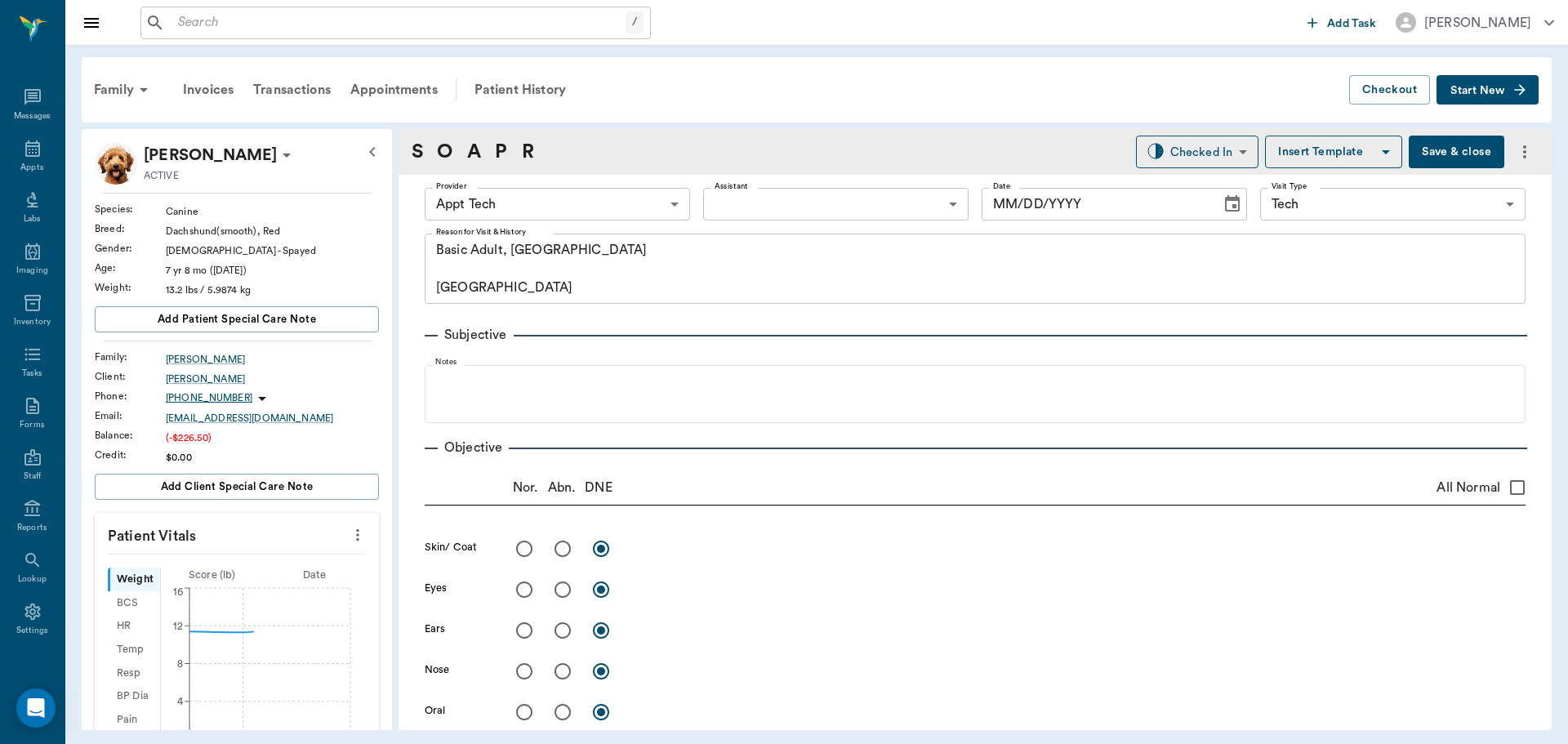
type input "63ec2f075fda476ae8351a4c"
type input "65d2be4f46e3a538d89b8c1a"
type textarea "Basic Adult, NT Caryn"
type input "[DATE]"
click at [345, 547] on button "more" at bounding box center [358, 535] width 26 height 28
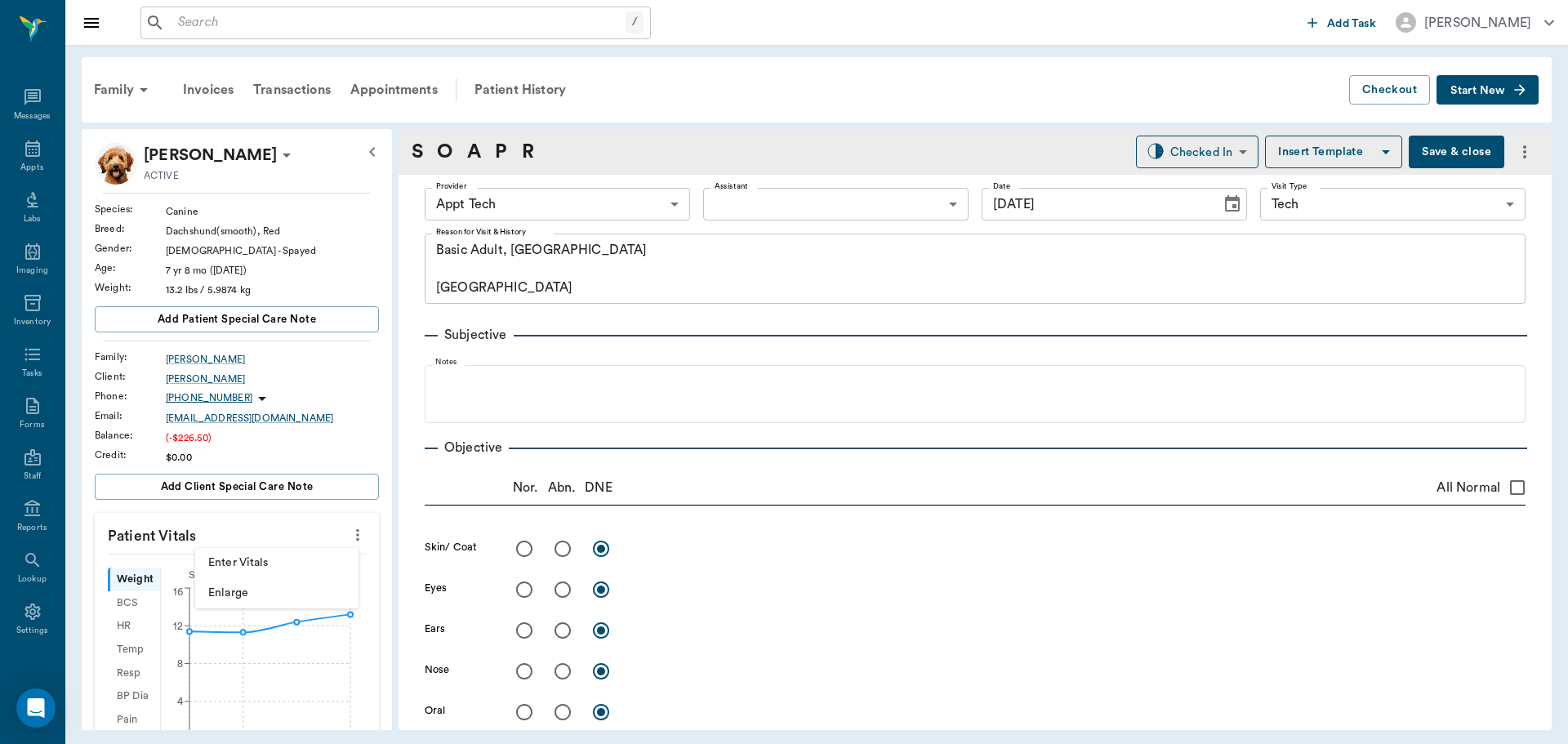
click at [291, 571] on span "Enter Vitals" at bounding box center [277, 563] width 137 height 17
click at [266, 585] on input "text" at bounding box center [236, 584] width 142 height 33
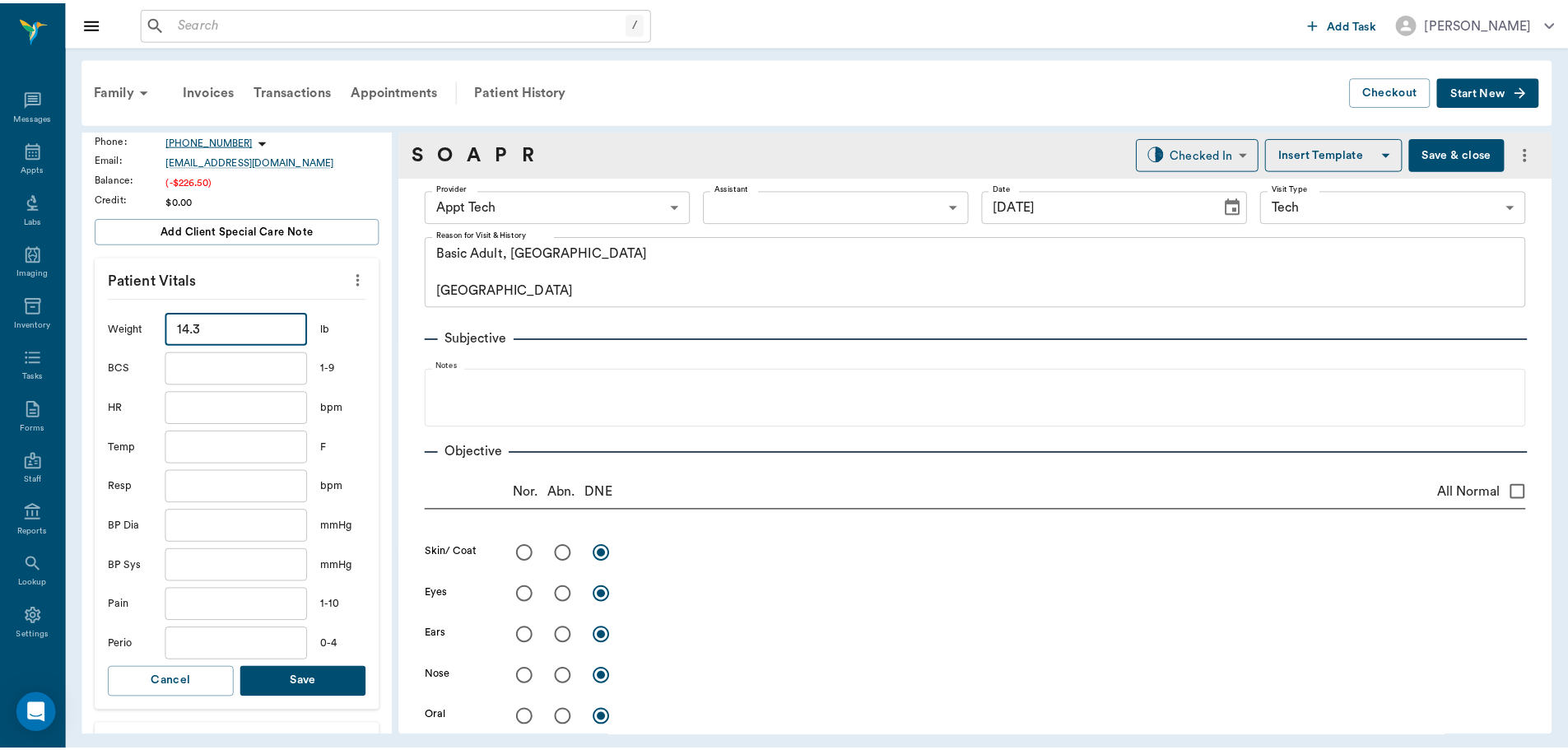
scroll to position [329, 0]
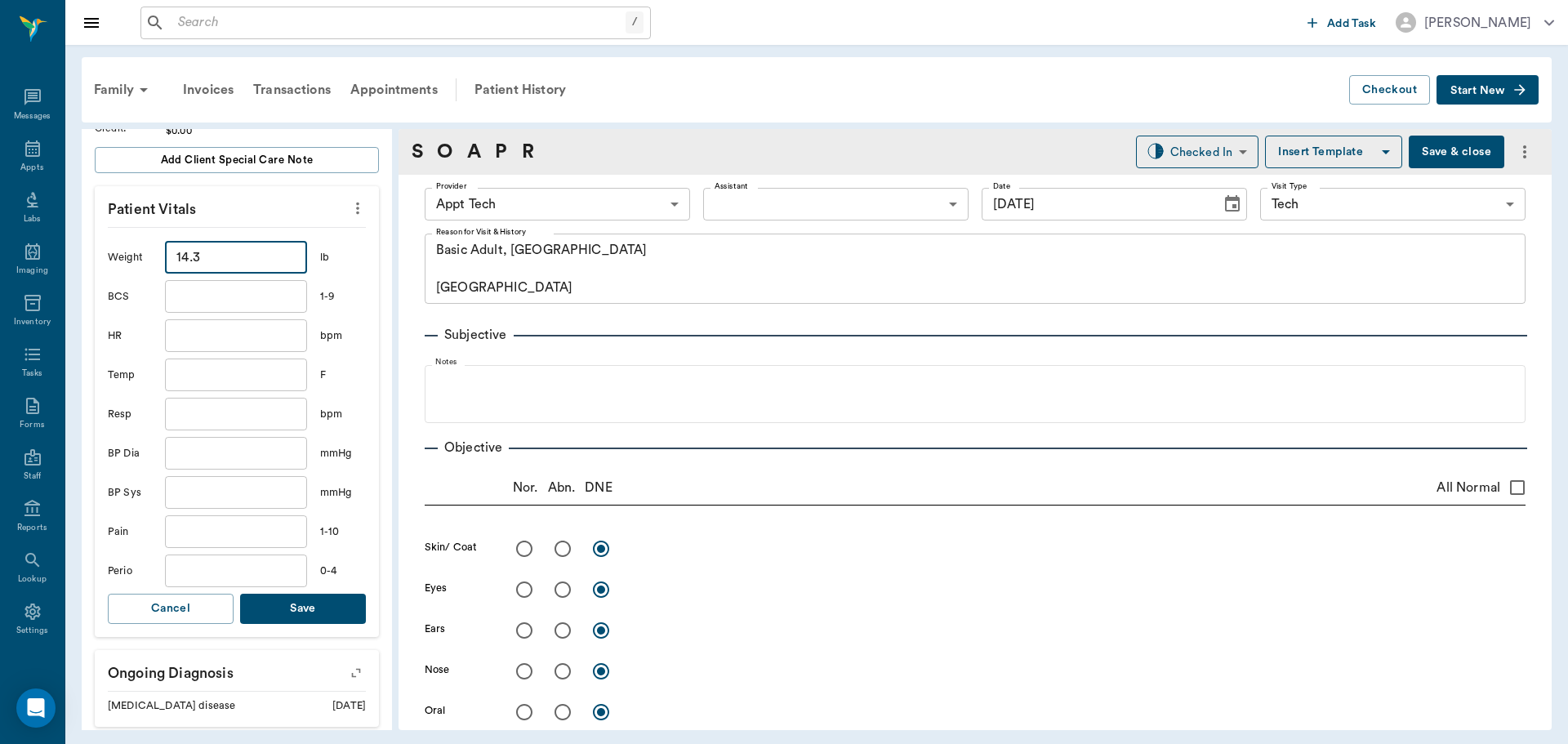
type input "14.3"
click at [299, 608] on button "Save" at bounding box center [303, 609] width 125 height 31
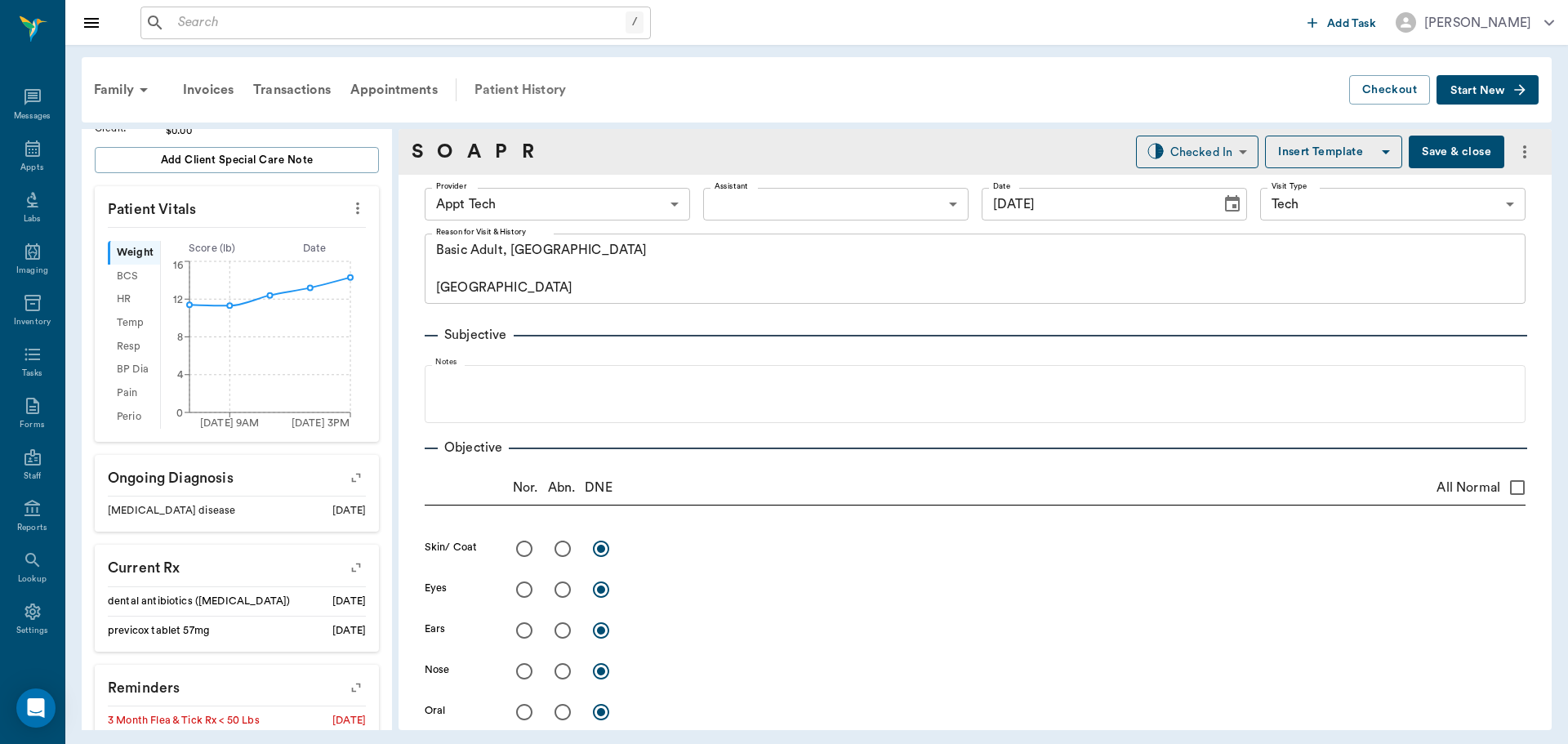
click at [521, 81] on div "Patient History" at bounding box center [520, 90] width 111 height 39
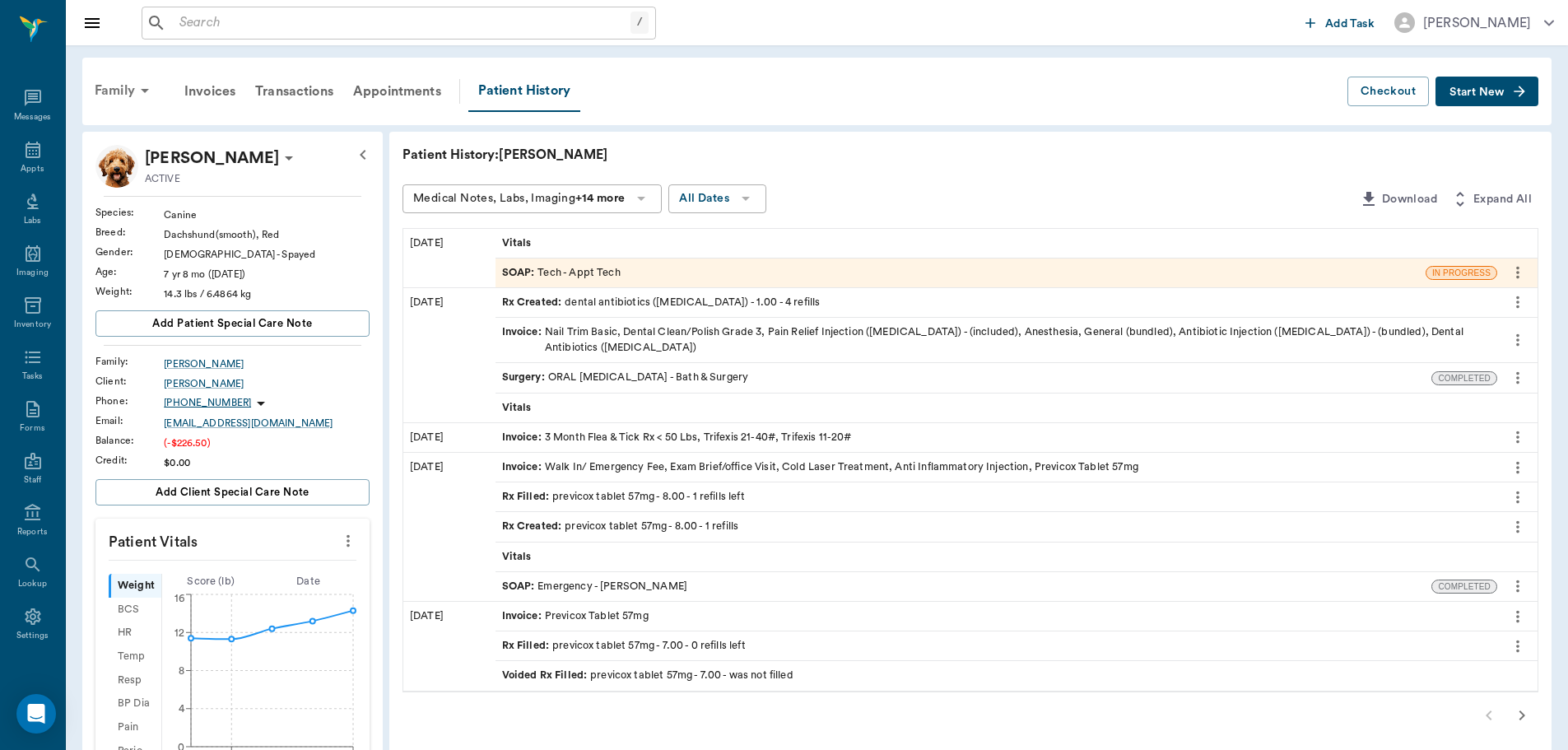
click at [109, 92] on div "Family" at bounding box center [124, 91] width 79 height 39
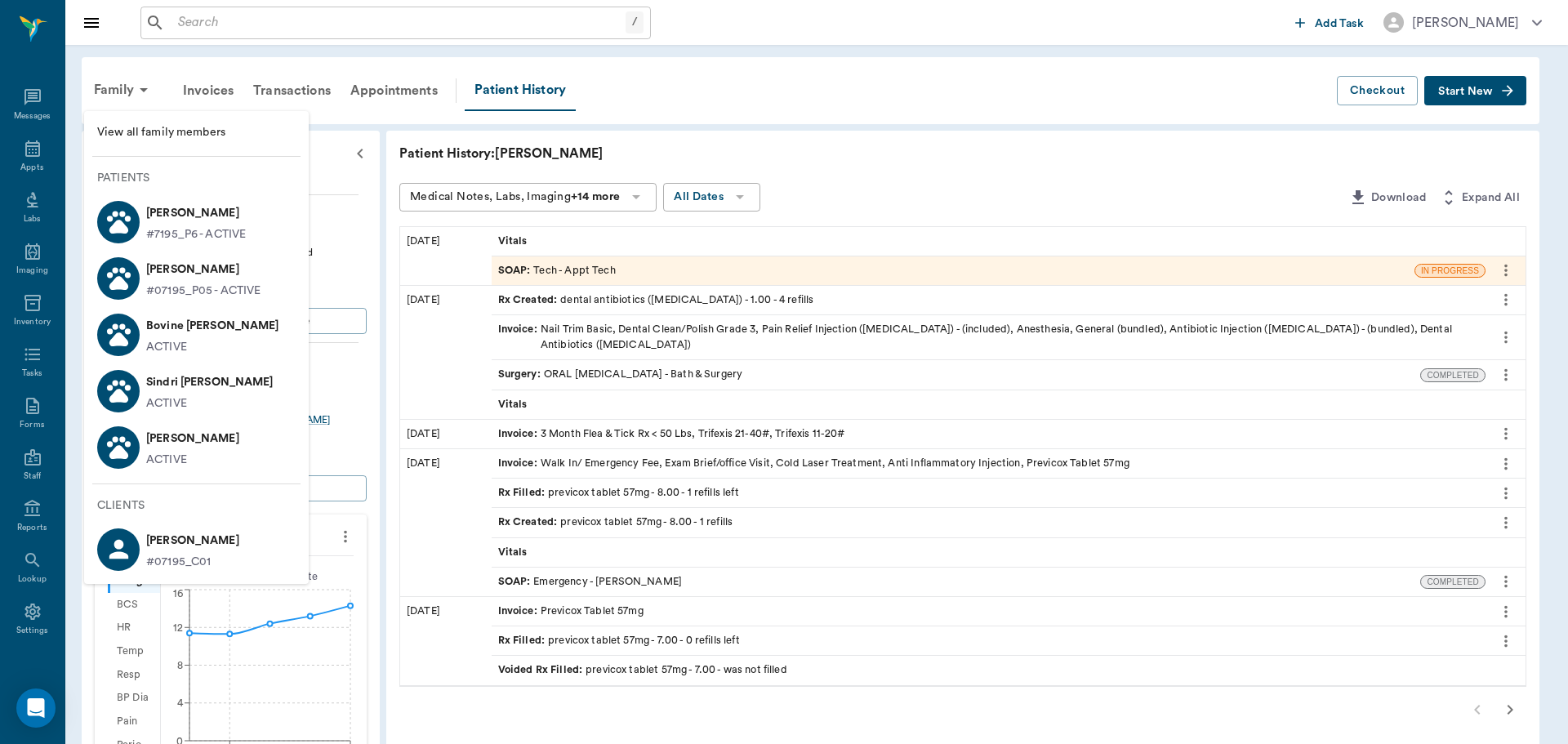
click at [232, 383] on li "Sindri Whatley ACTIVE" at bounding box center [196, 391] width 225 height 56
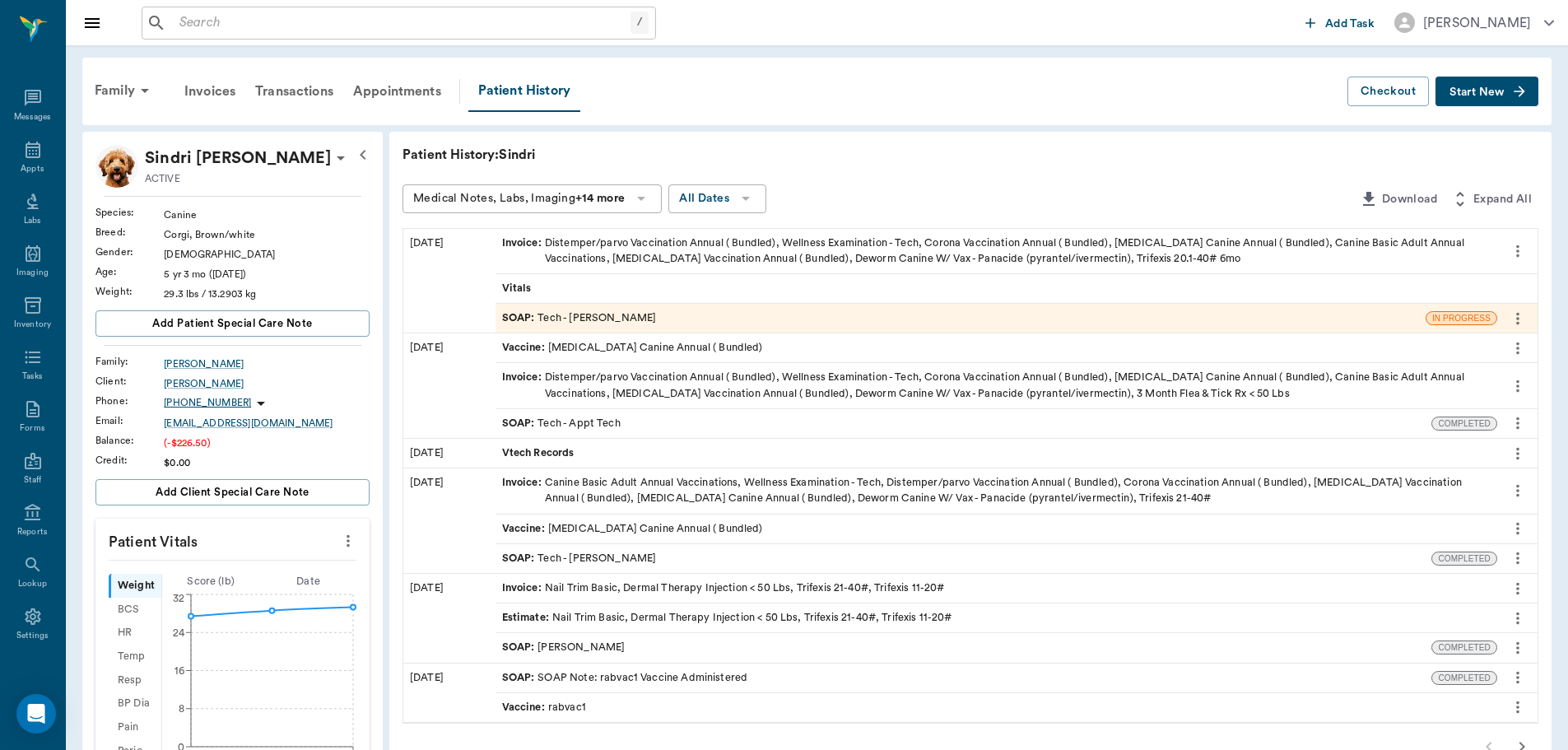
click at [672, 321] on div "SOAP : Tech - Hunter Graves" at bounding box center [960, 319] width 930 height 29
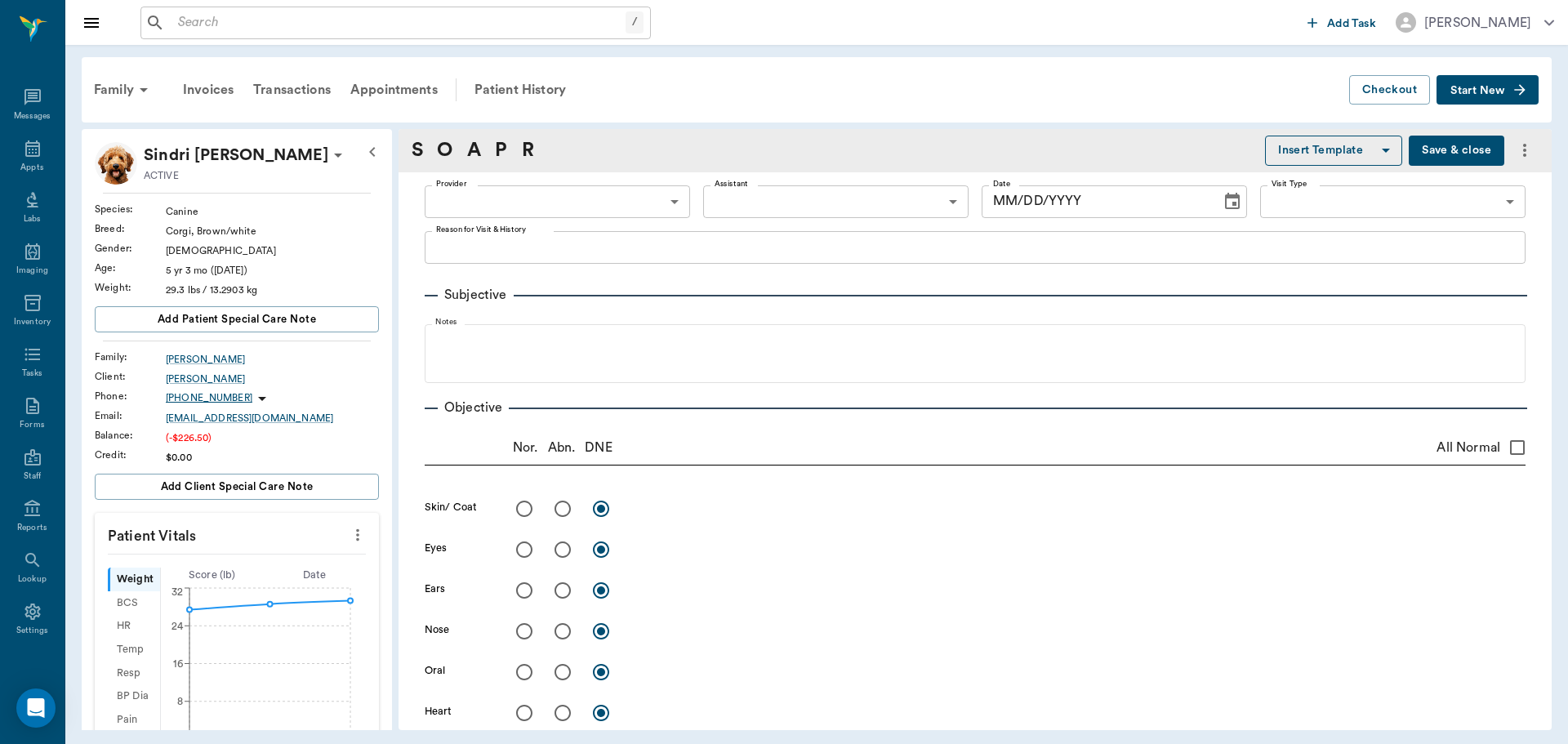
type input "682b670d8bdc6f7f8feef3db"
type input "63ec2f075fda476ae8351a4c"
type input "65d2be4f46e3a538d89b8c1a"
type textarea "Basic Adult Caryn Wants to pick up 3MFAT for Semor"
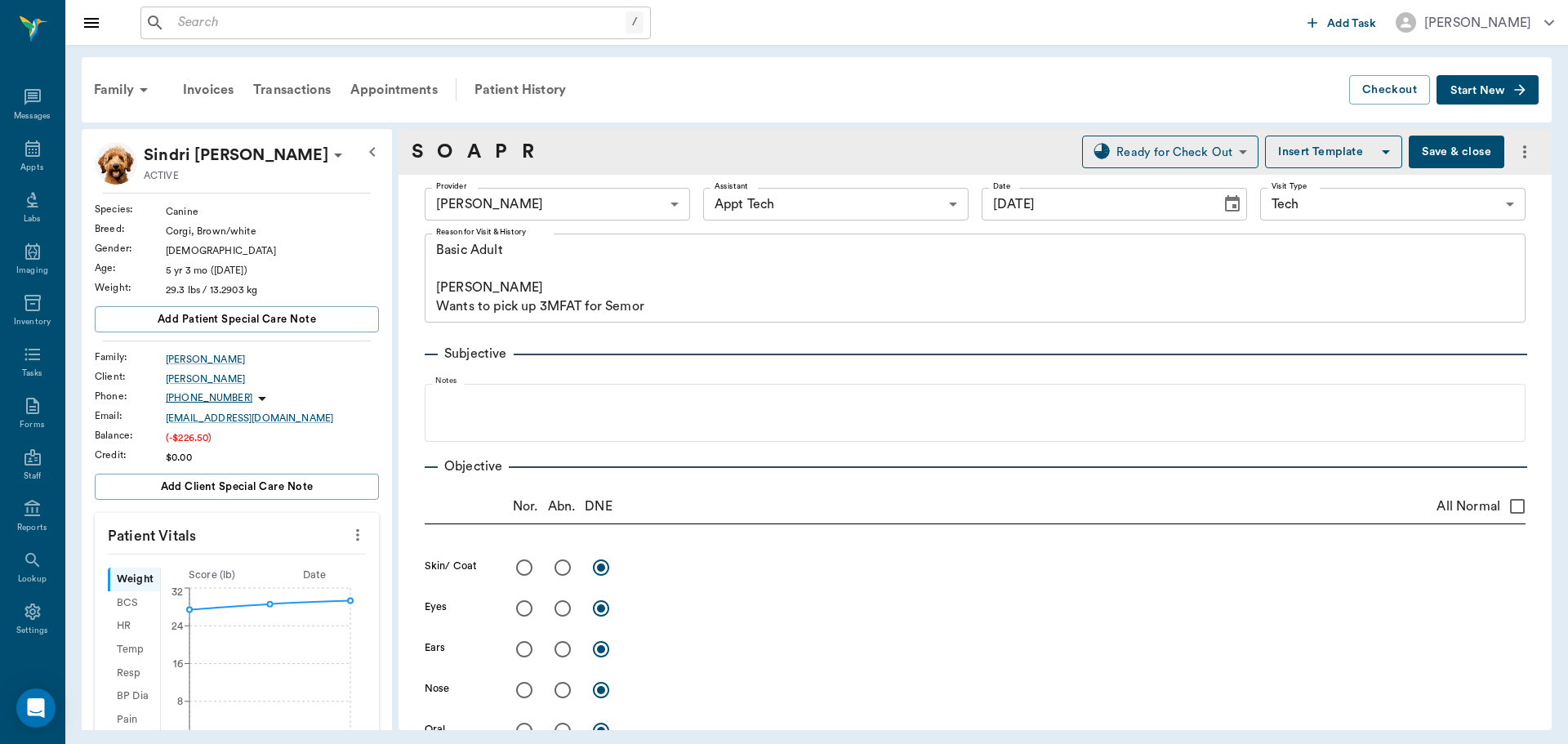
type input "[DATE]"
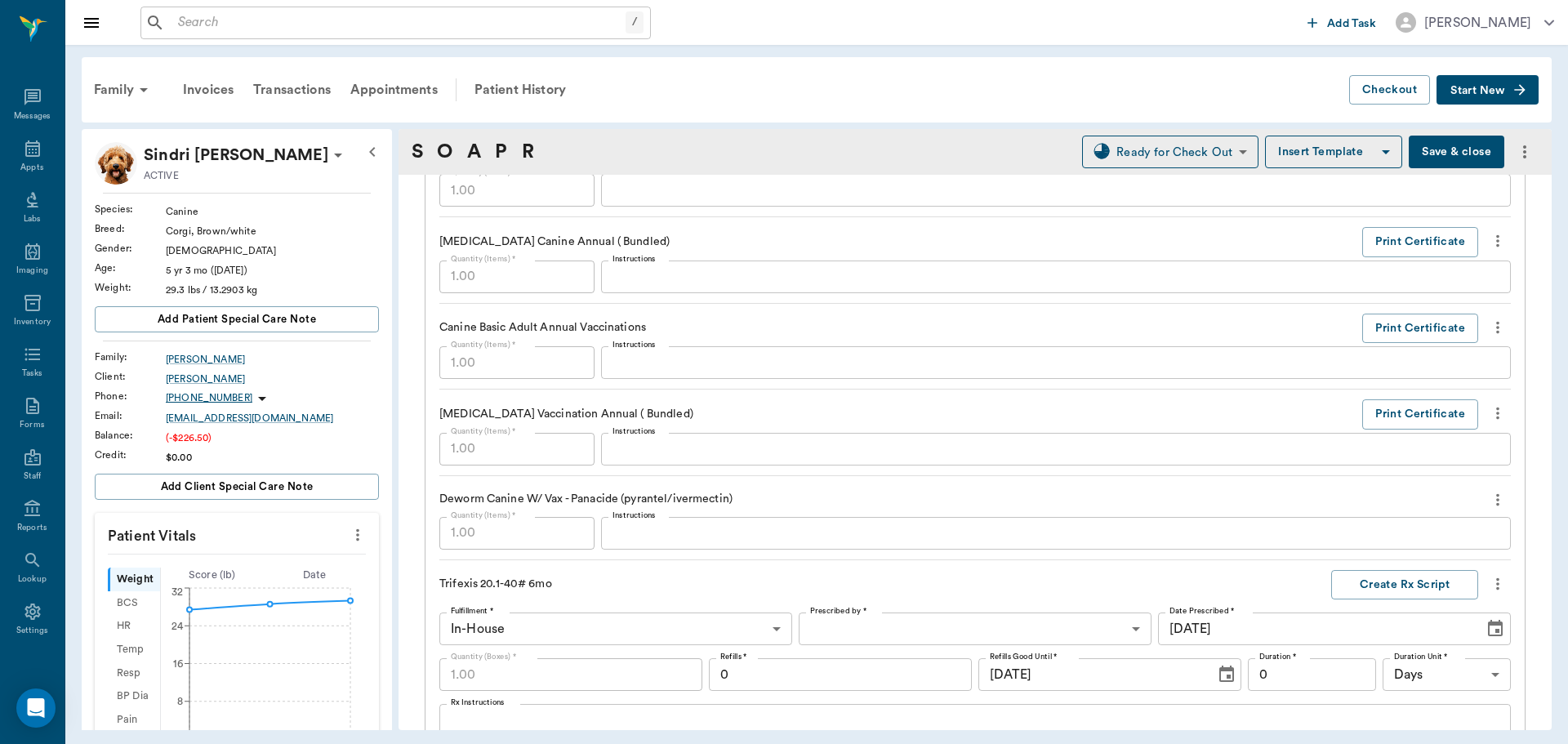
scroll to position [1470, 0]
click at [1489, 504] on icon "more" at bounding box center [1498, 495] width 18 height 19
click at [1209, 492] on div at bounding box center [784, 372] width 1568 height 744
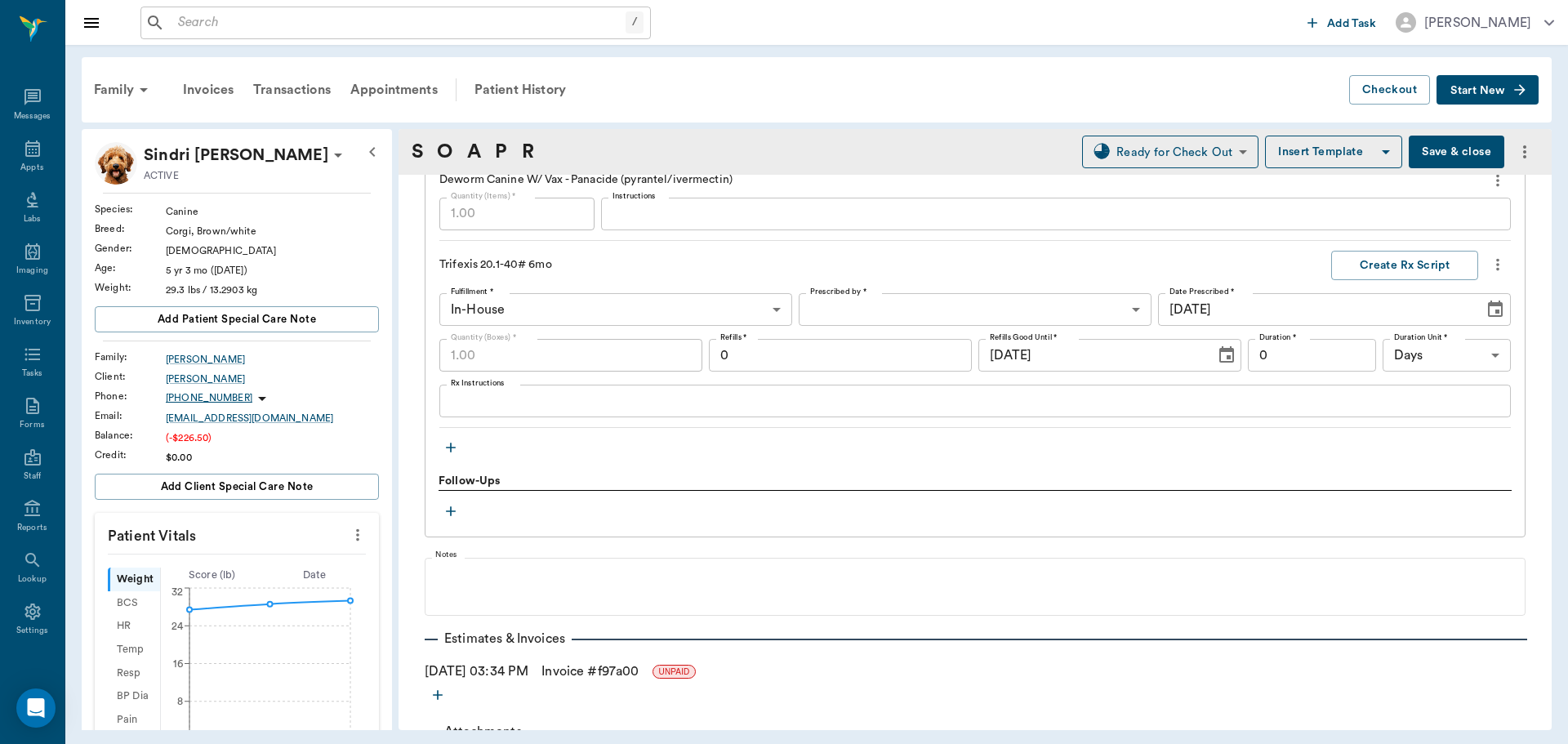
scroll to position [1796, 0]
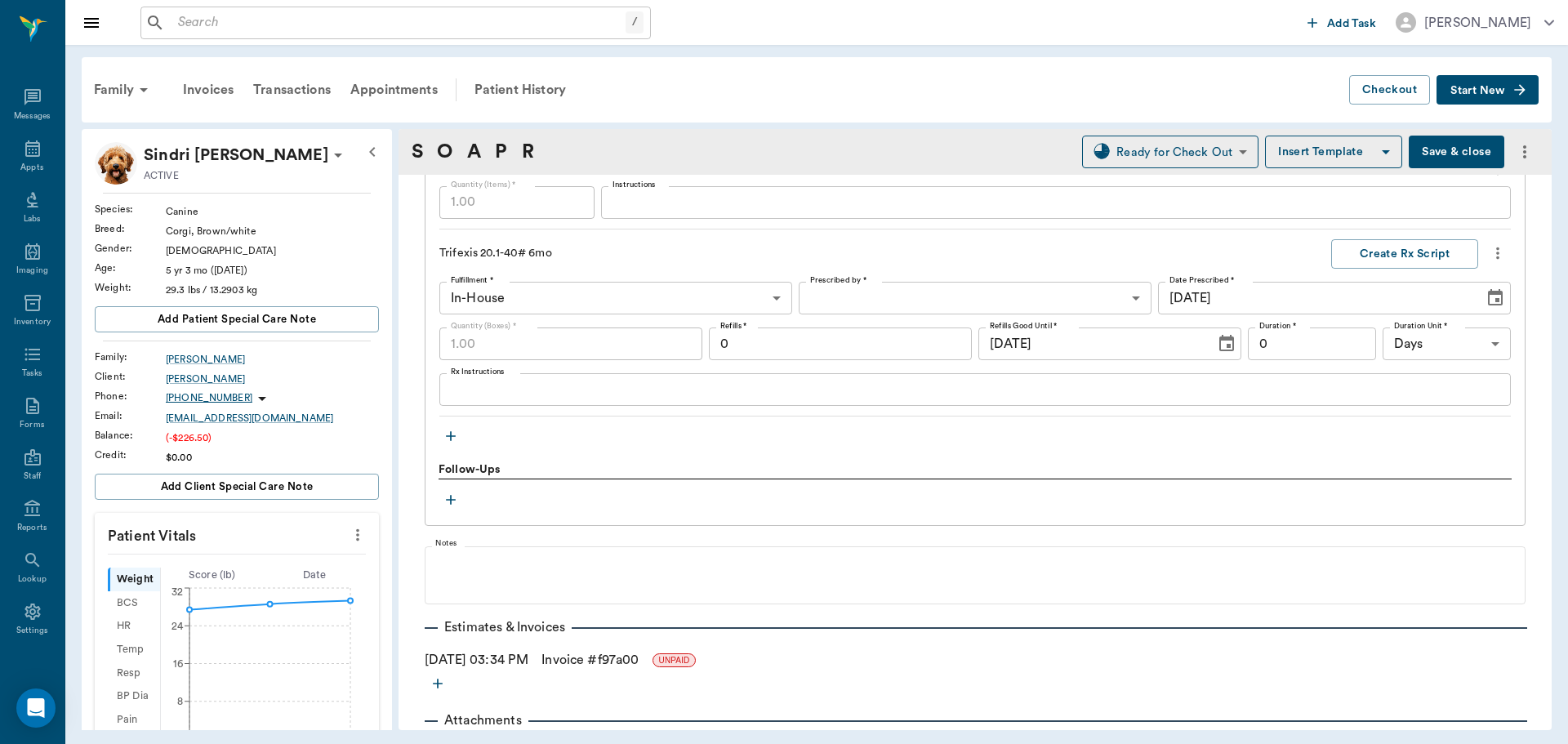
click at [586, 665] on link "Invoice # f97a00" at bounding box center [590, 659] width 97 height 19
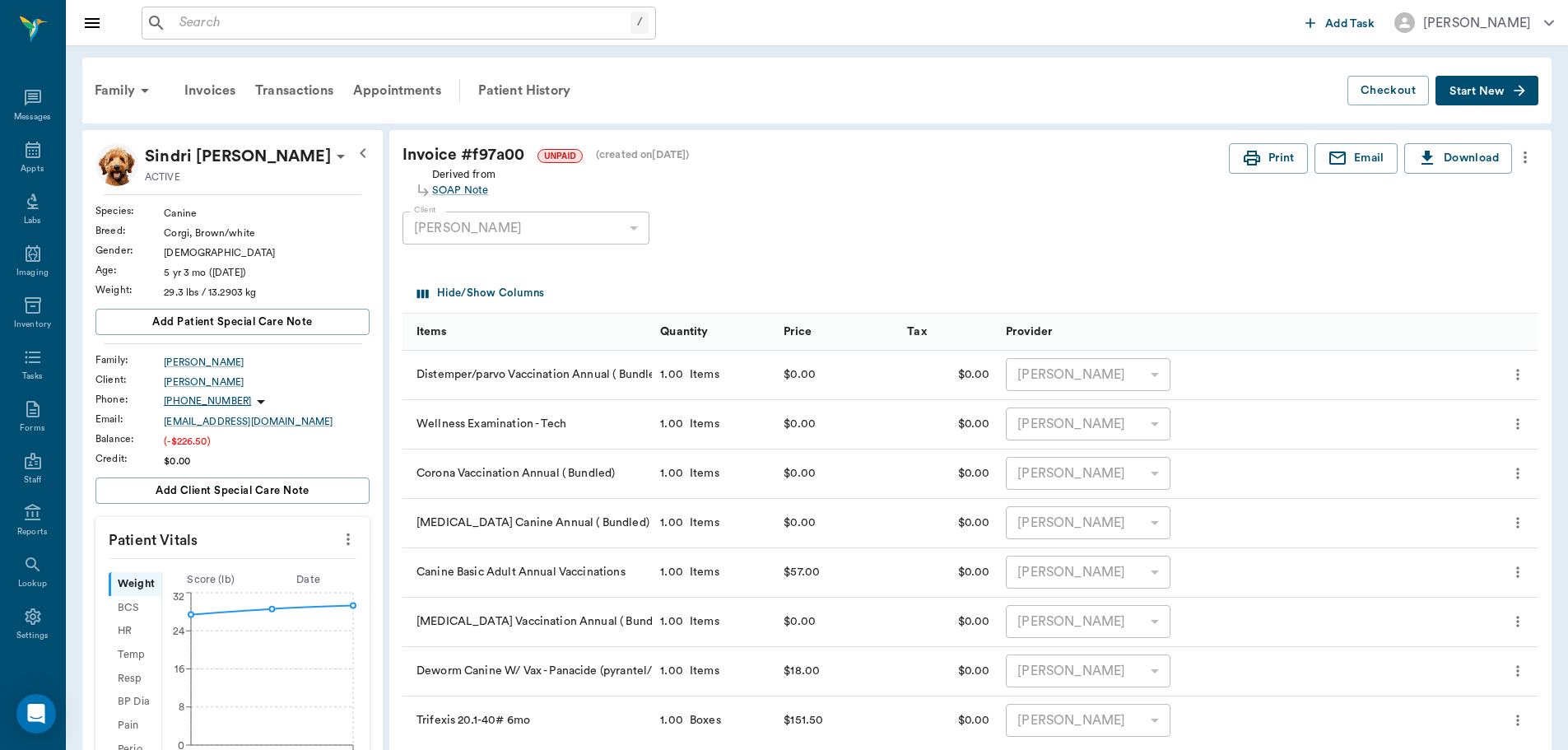
click at [1530, 149] on icon "more" at bounding box center [1524, 156] width 18 height 20
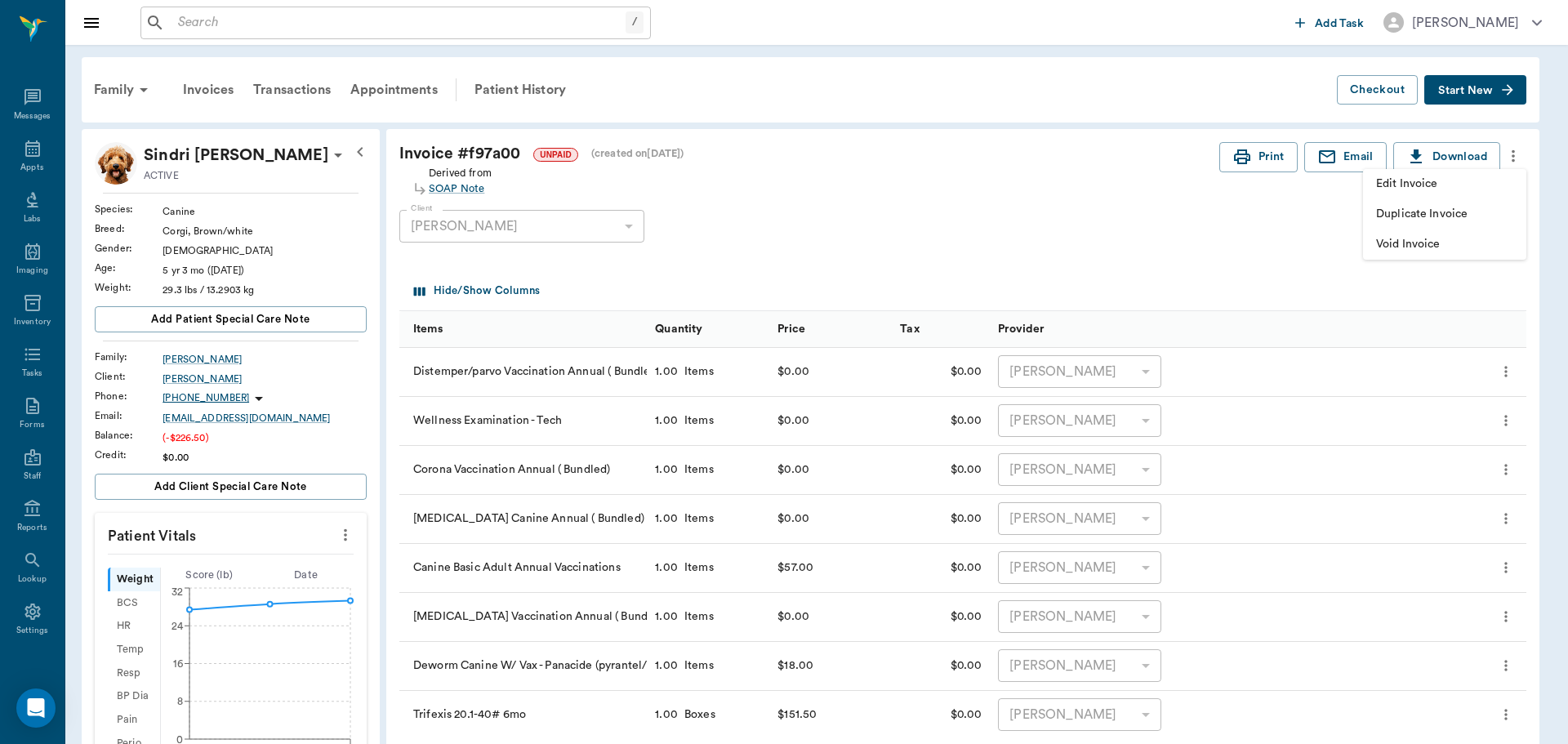
click at [1471, 182] on span "Edit Invoice" at bounding box center [1445, 184] width 137 height 17
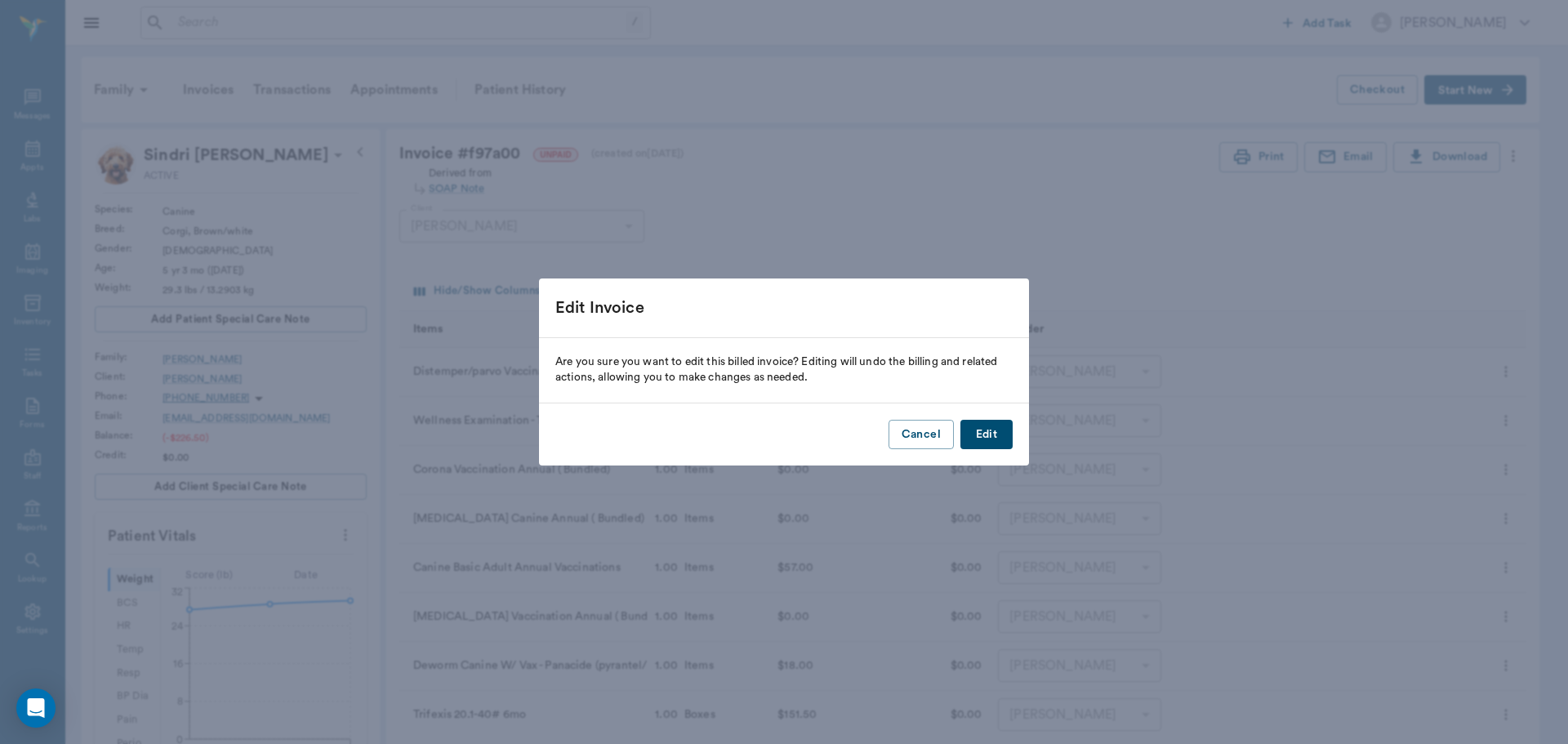
click at [988, 448] on button "Edit" at bounding box center [987, 435] width 53 height 31
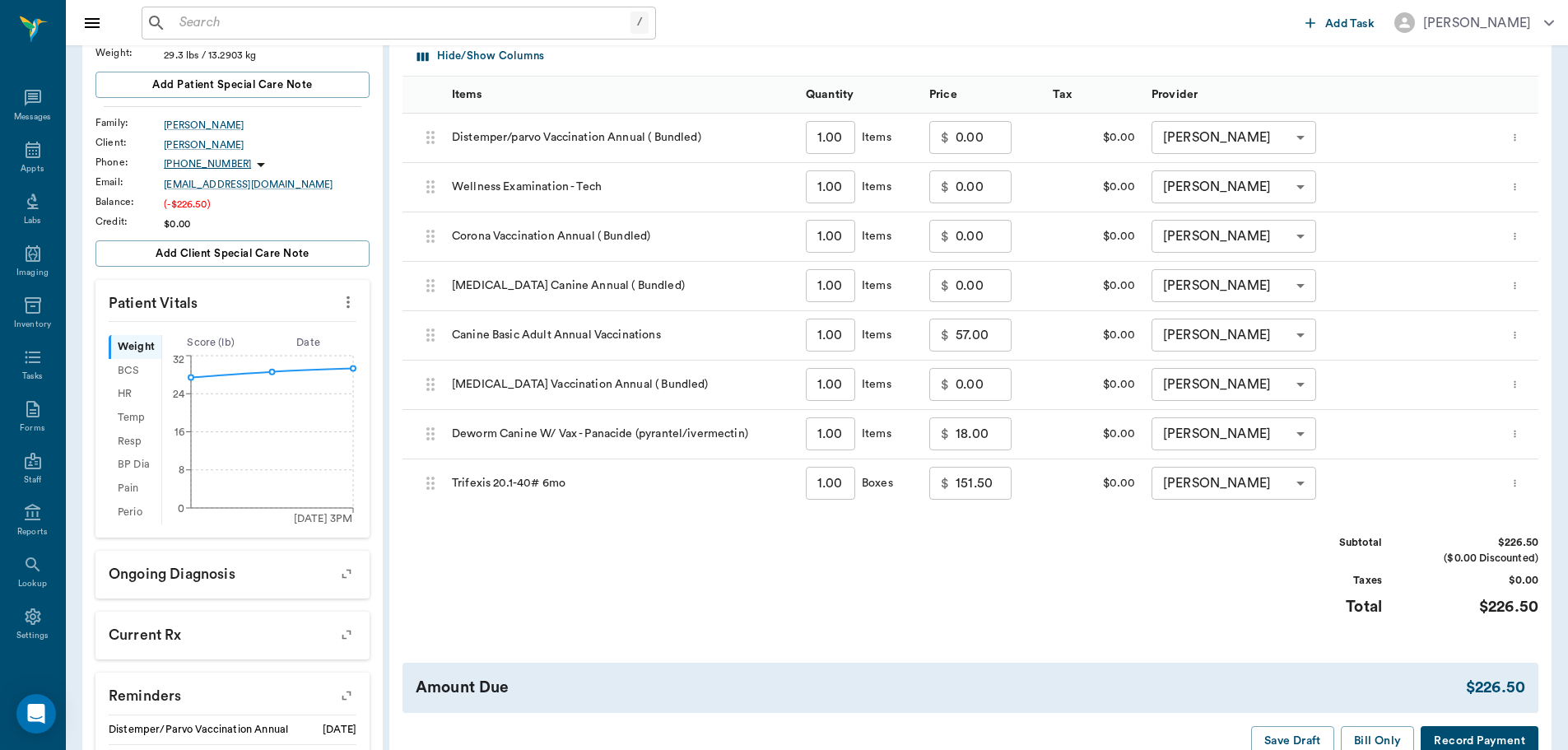
scroll to position [247, 0]
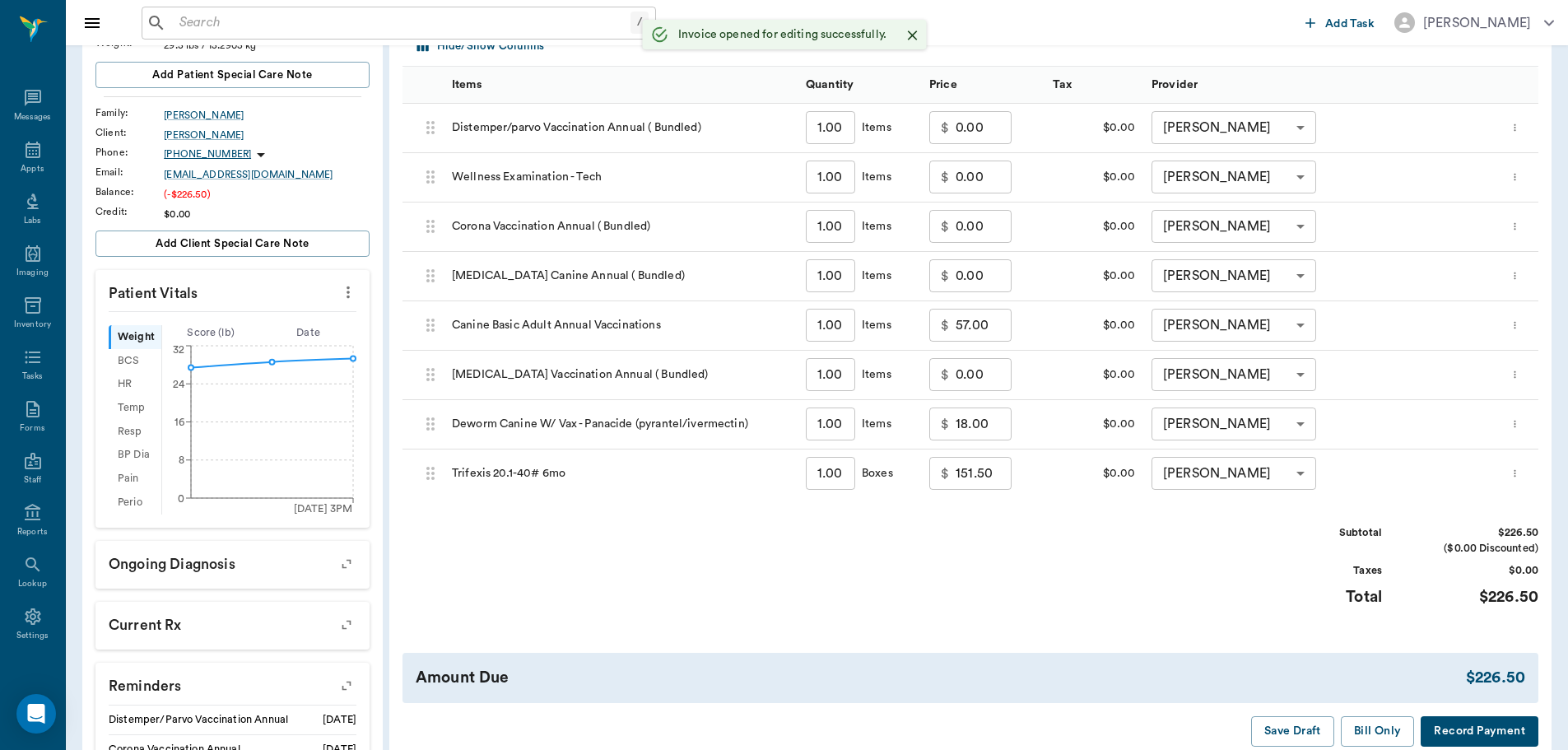
click at [1515, 424] on icon "more" at bounding box center [1514, 424] width 2 height 8
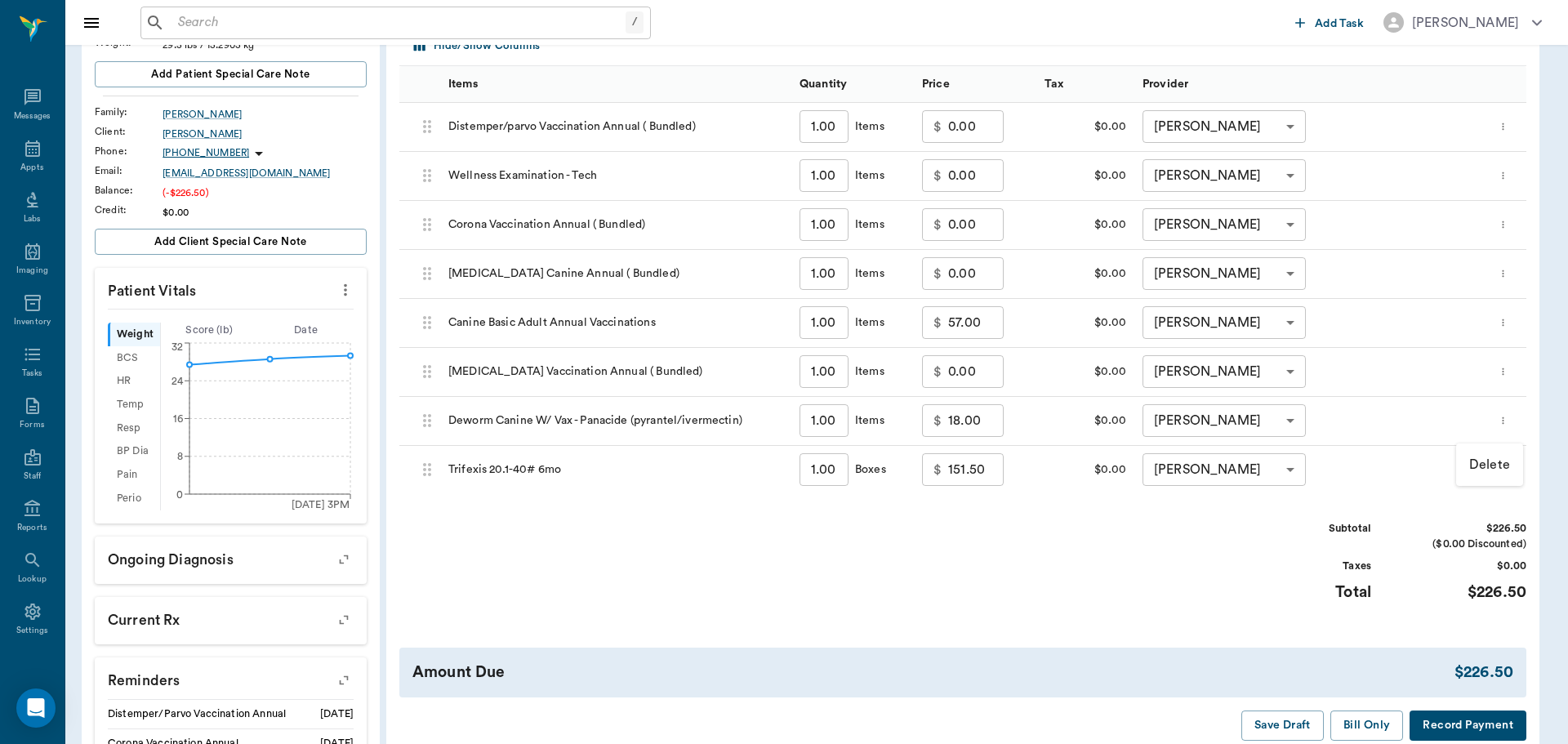
click at [1479, 459] on p "Delete" at bounding box center [1490, 464] width 41 height 19
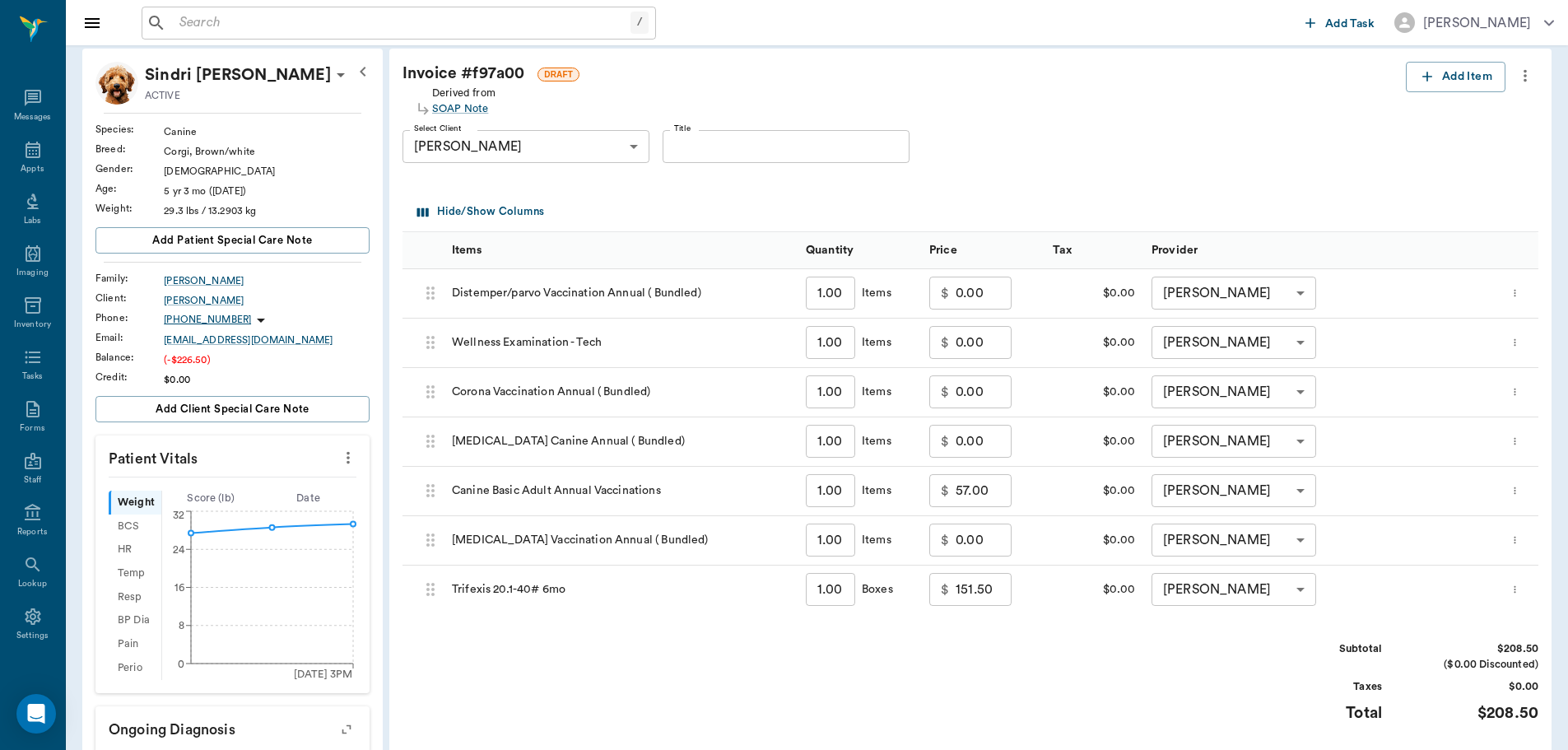
scroll to position [329, 0]
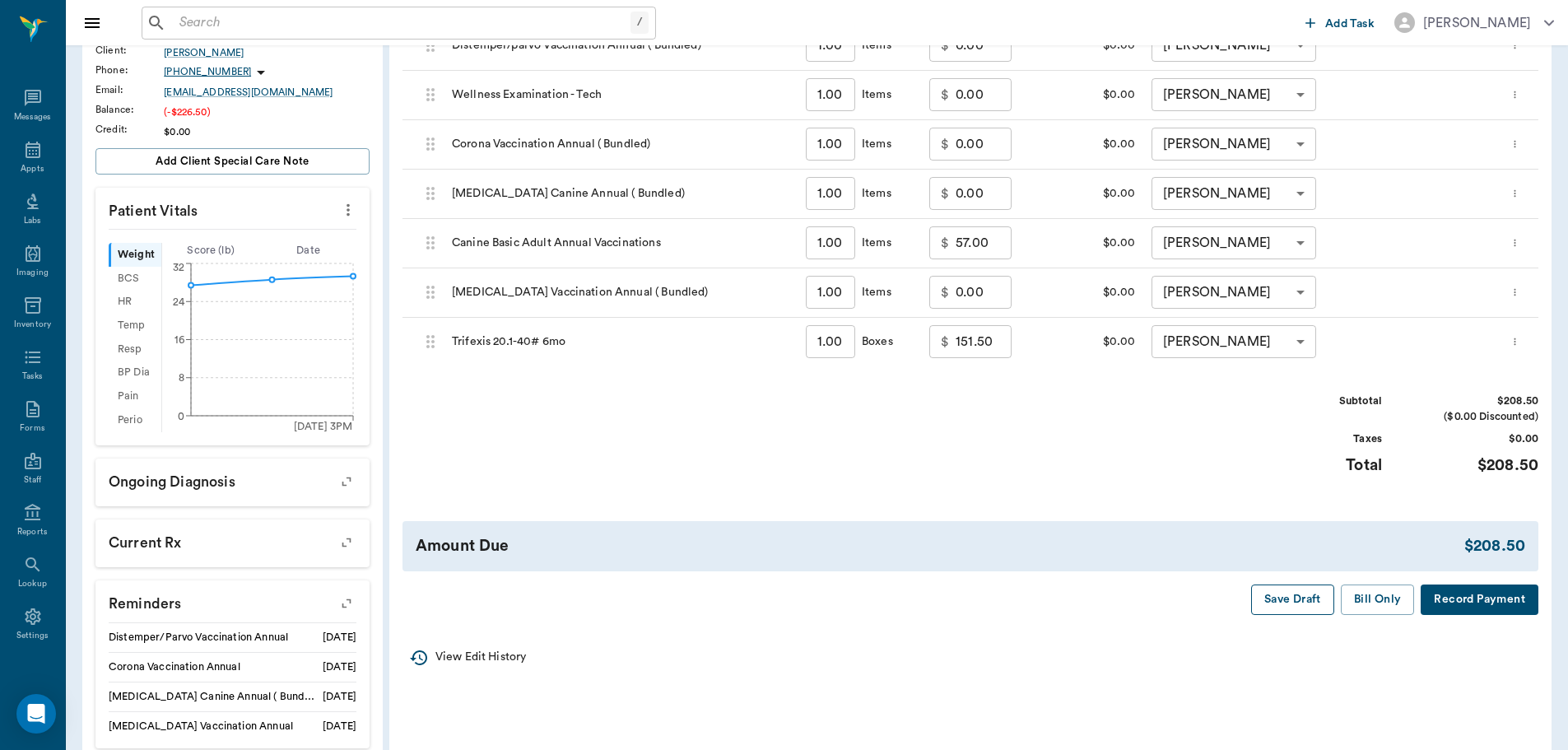
click at [1289, 613] on button "Save Draft" at bounding box center [1292, 600] width 83 height 31
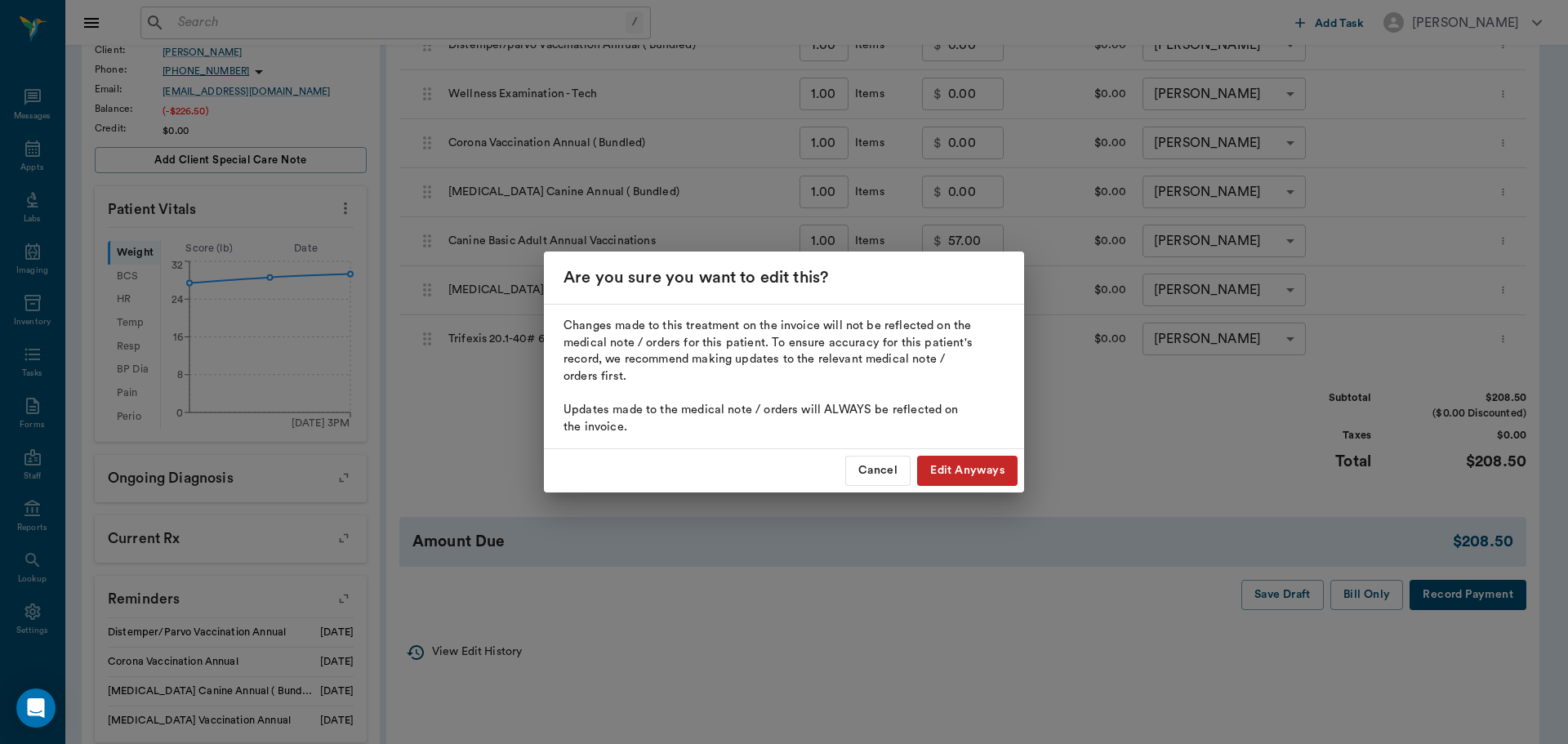
click at [983, 467] on button "Edit Anyways" at bounding box center [967, 471] width 101 height 31
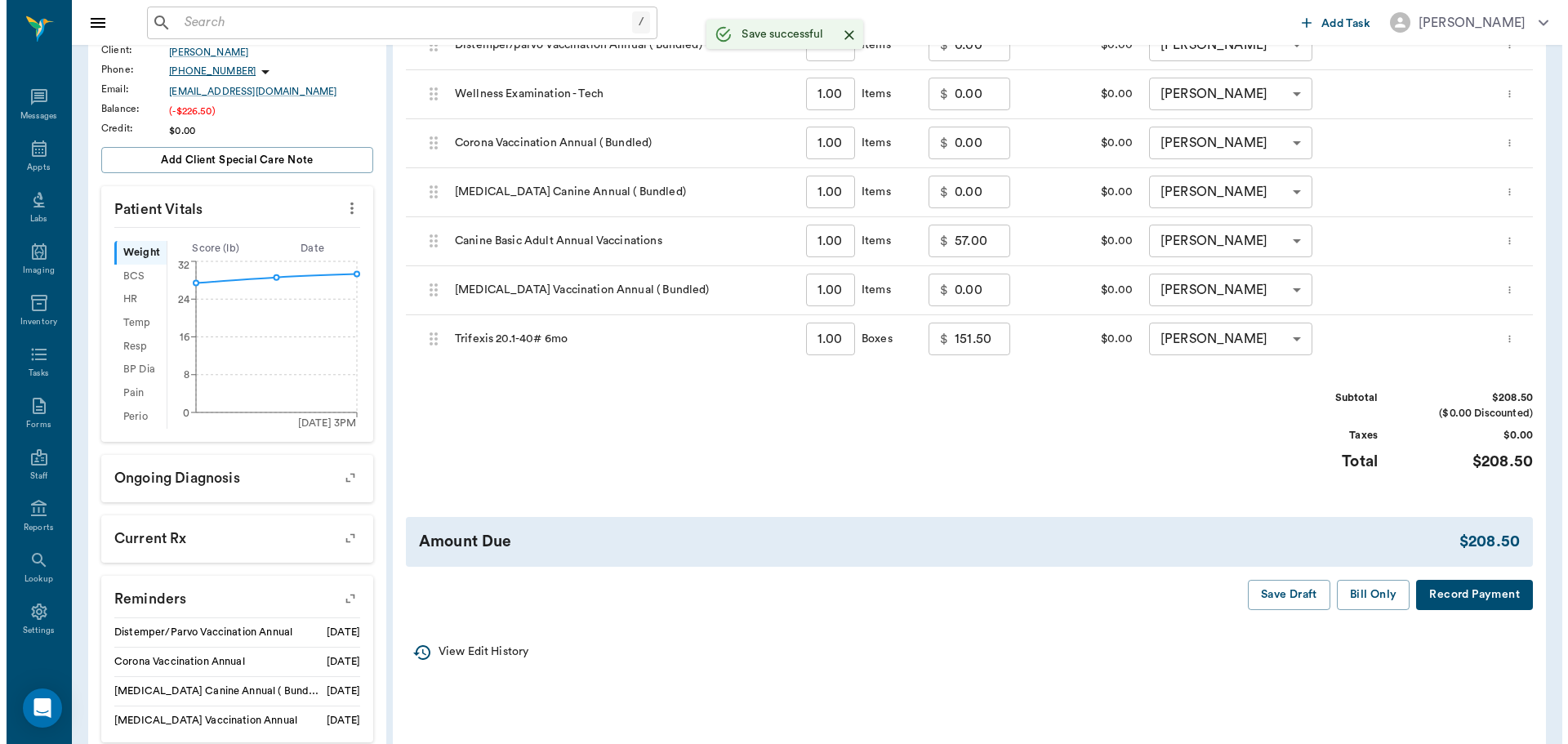
scroll to position [0, 0]
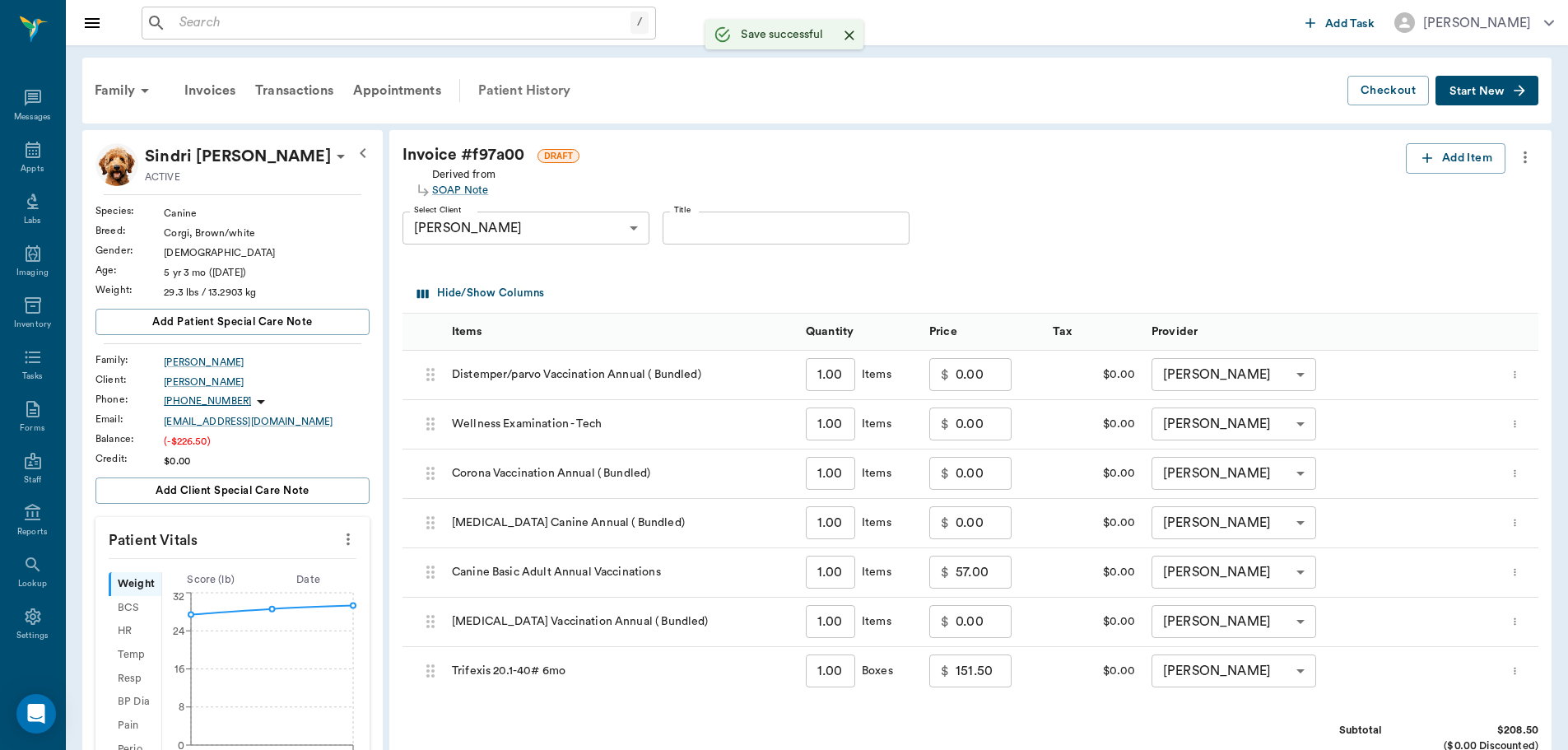
click at [553, 93] on div "Patient History" at bounding box center [524, 91] width 112 height 39
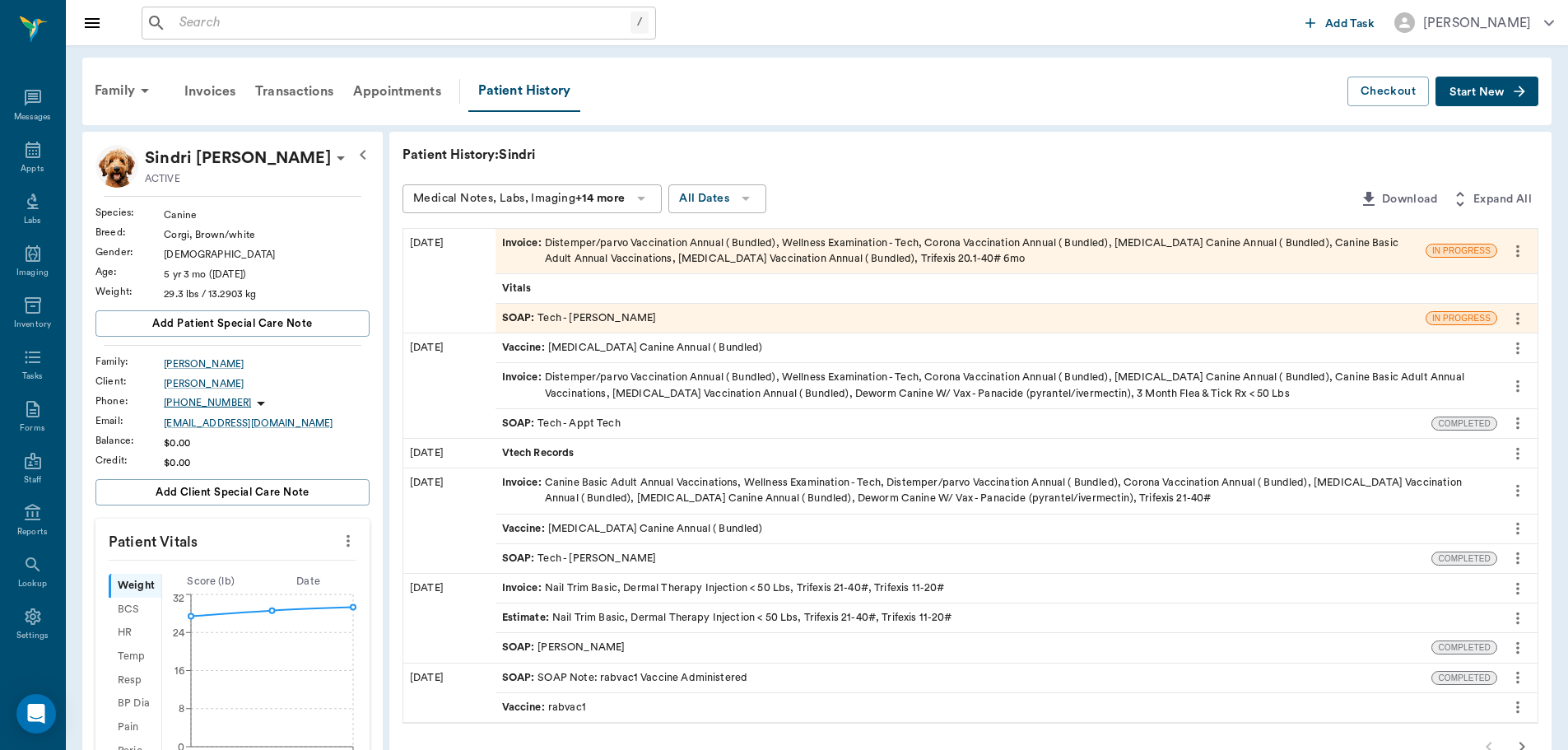
click at [687, 309] on div "SOAP : Tech - Hunter Graves" at bounding box center [960, 319] width 930 height 29
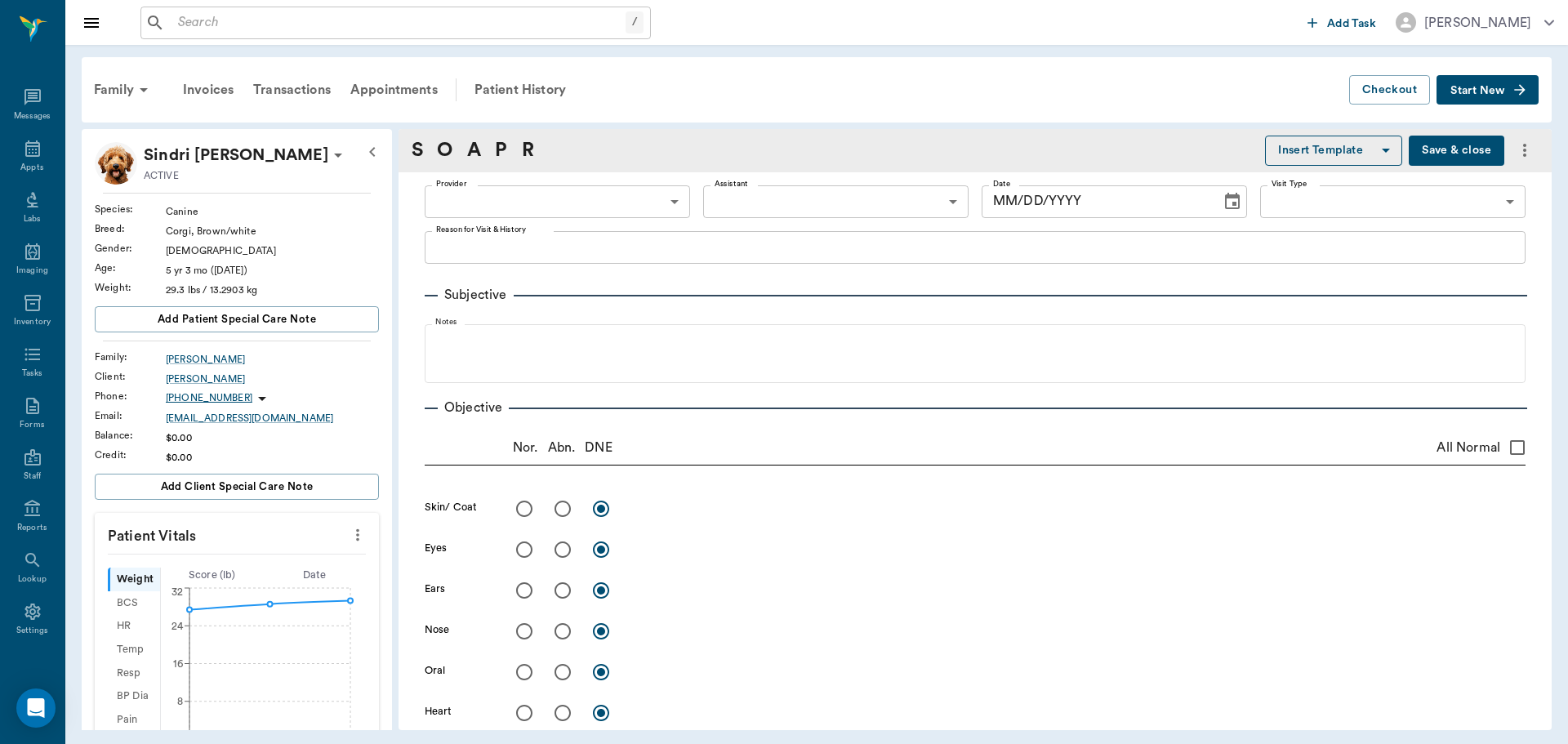
type input "682b670d8bdc6f7f8feef3db"
type input "63ec2f075fda476ae8351a4c"
type input "65d2be4f46e3a538d89b8c1a"
type textarea "Basic Adult Caryn Wants to pick up 3MFAT for Semor"
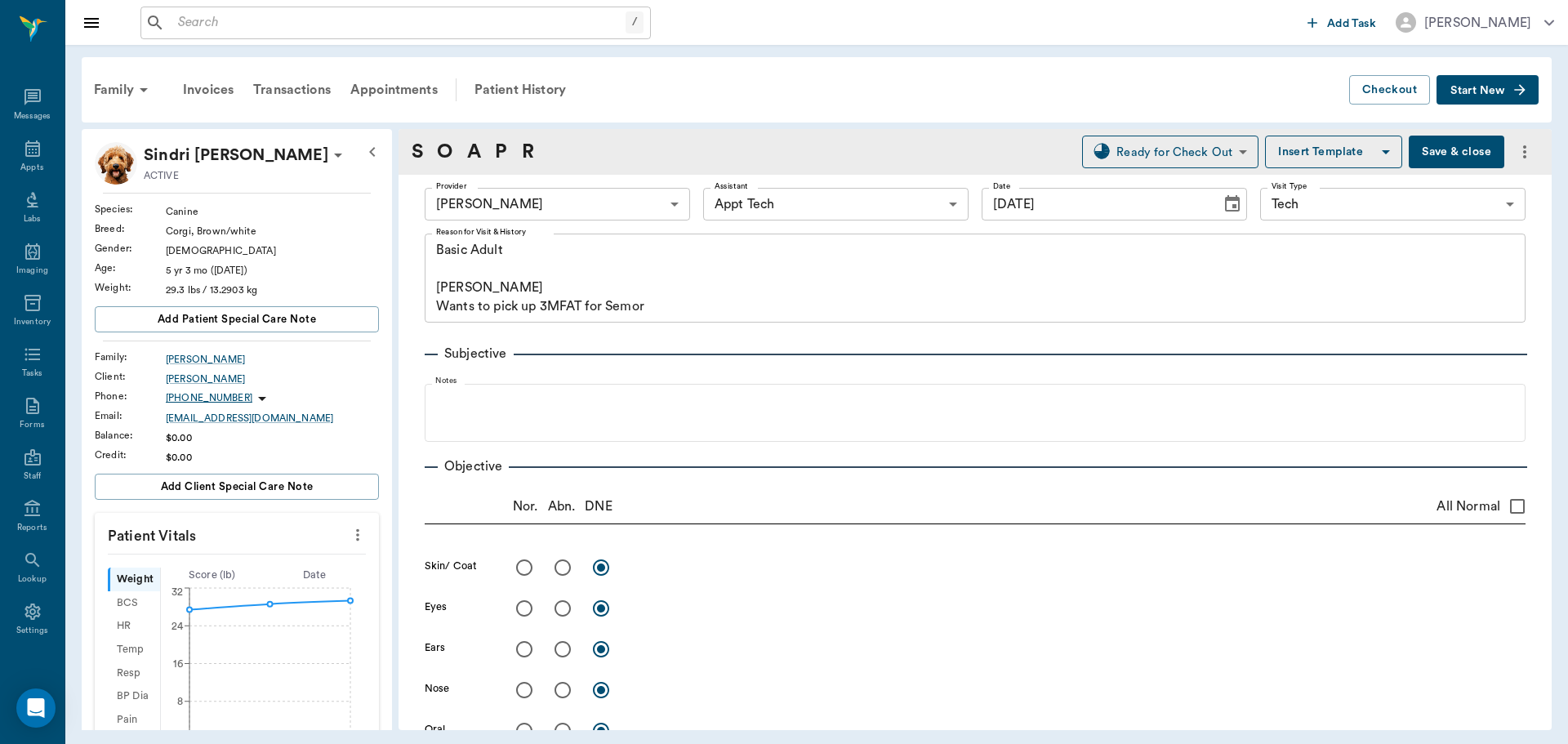
type input "[DATE]"
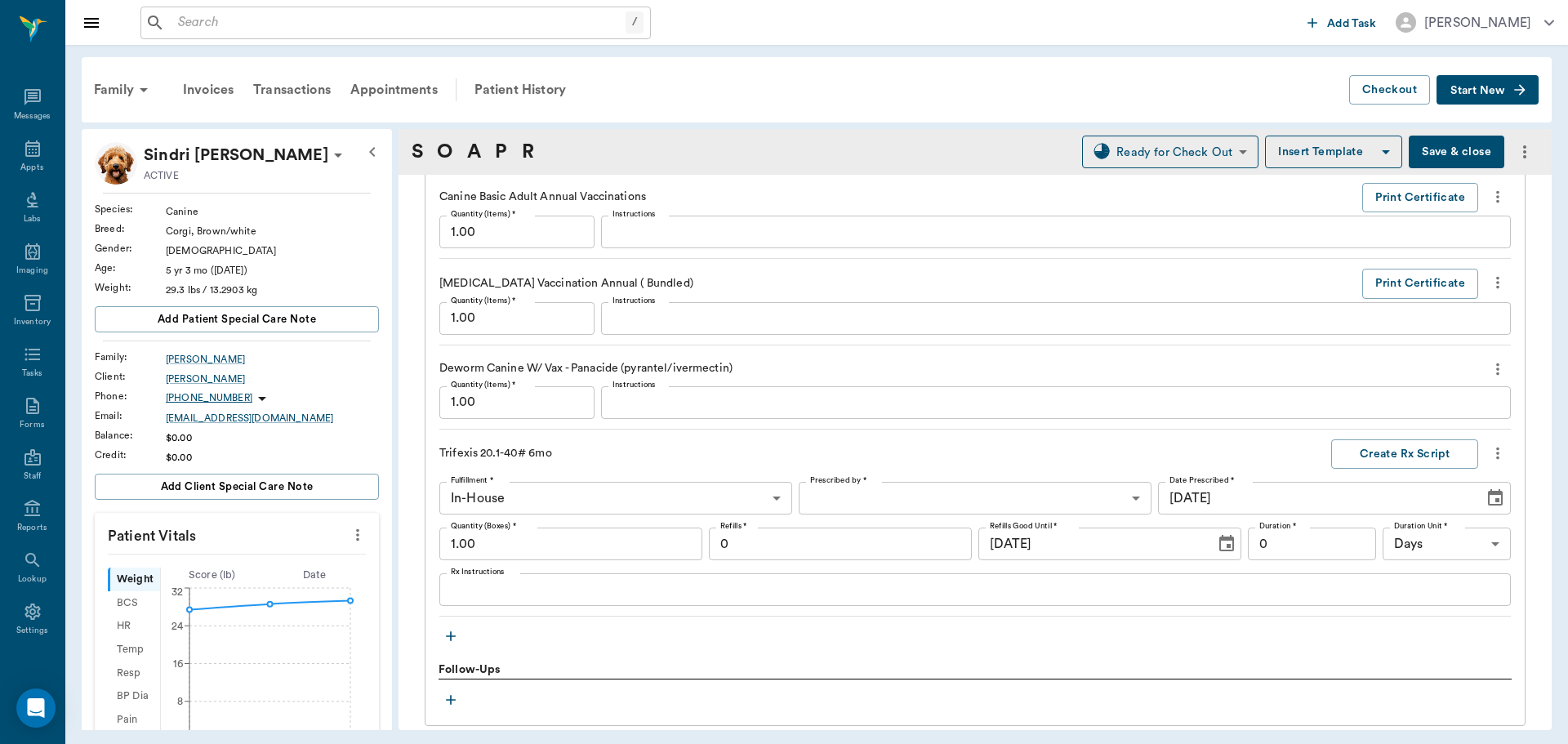
scroll to position [1633, 0]
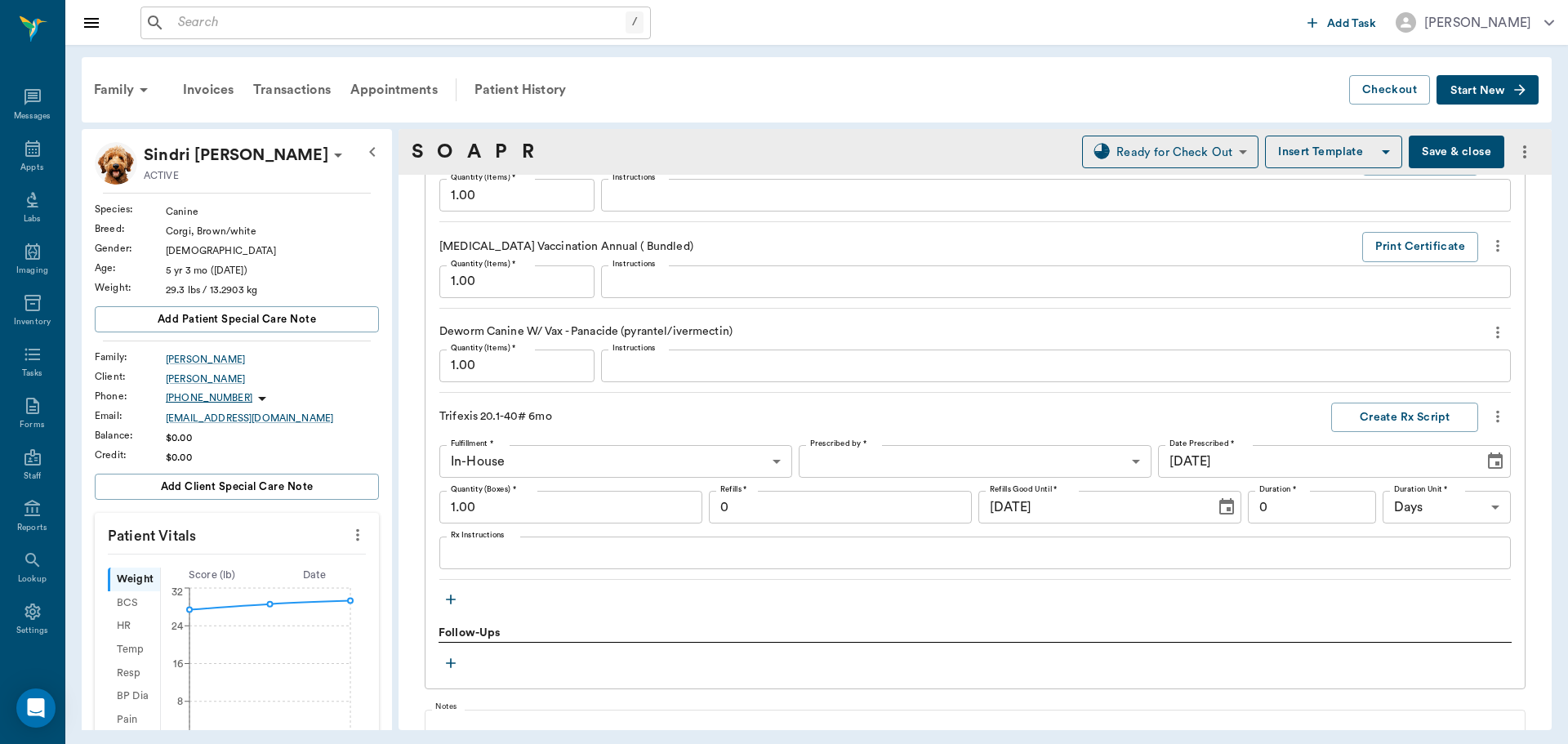
click at [1489, 324] on icon "more" at bounding box center [1498, 332] width 18 height 19
click at [1428, 390] on span "Delete" at bounding box center [1417, 391] width 137 height 17
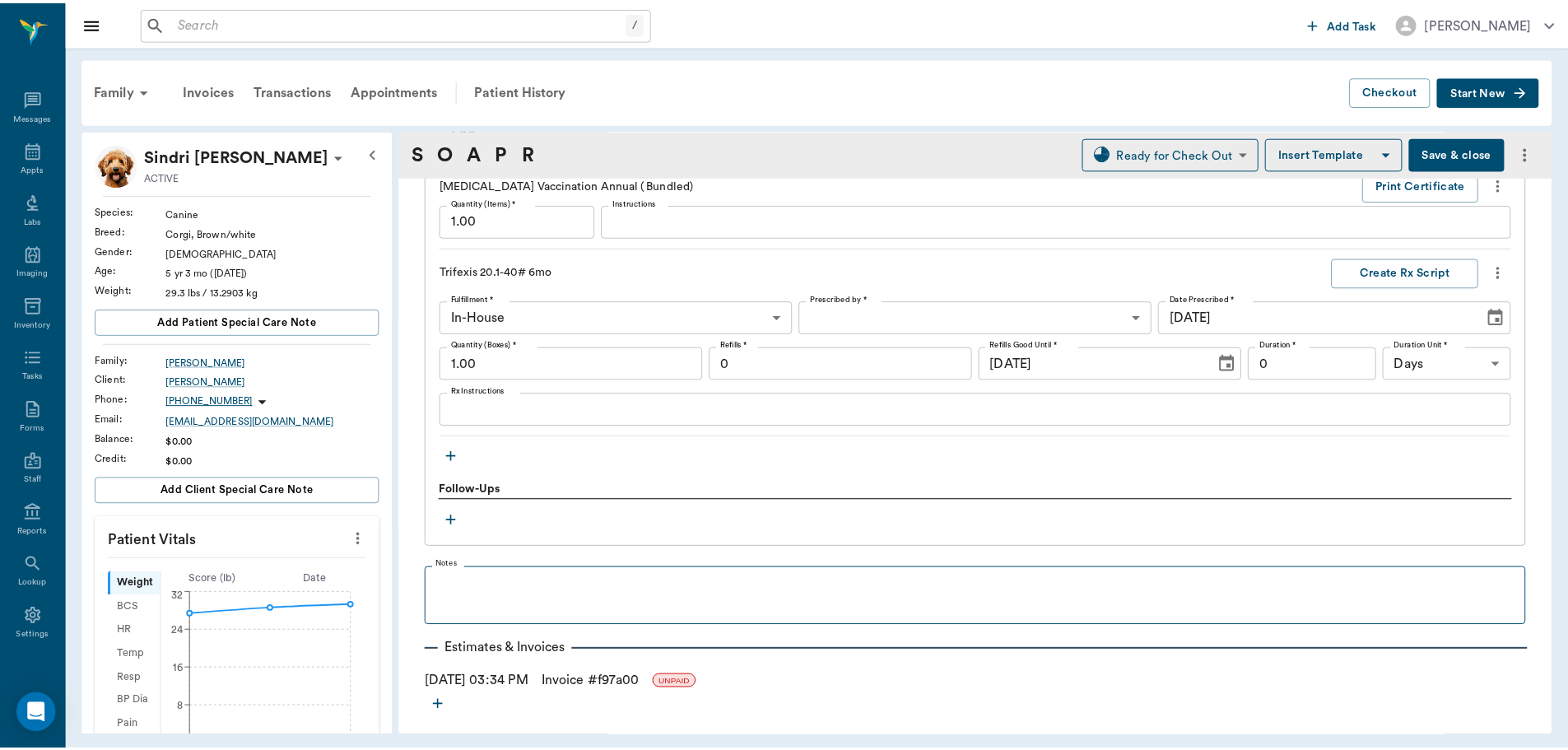
scroll to position [1772, 0]
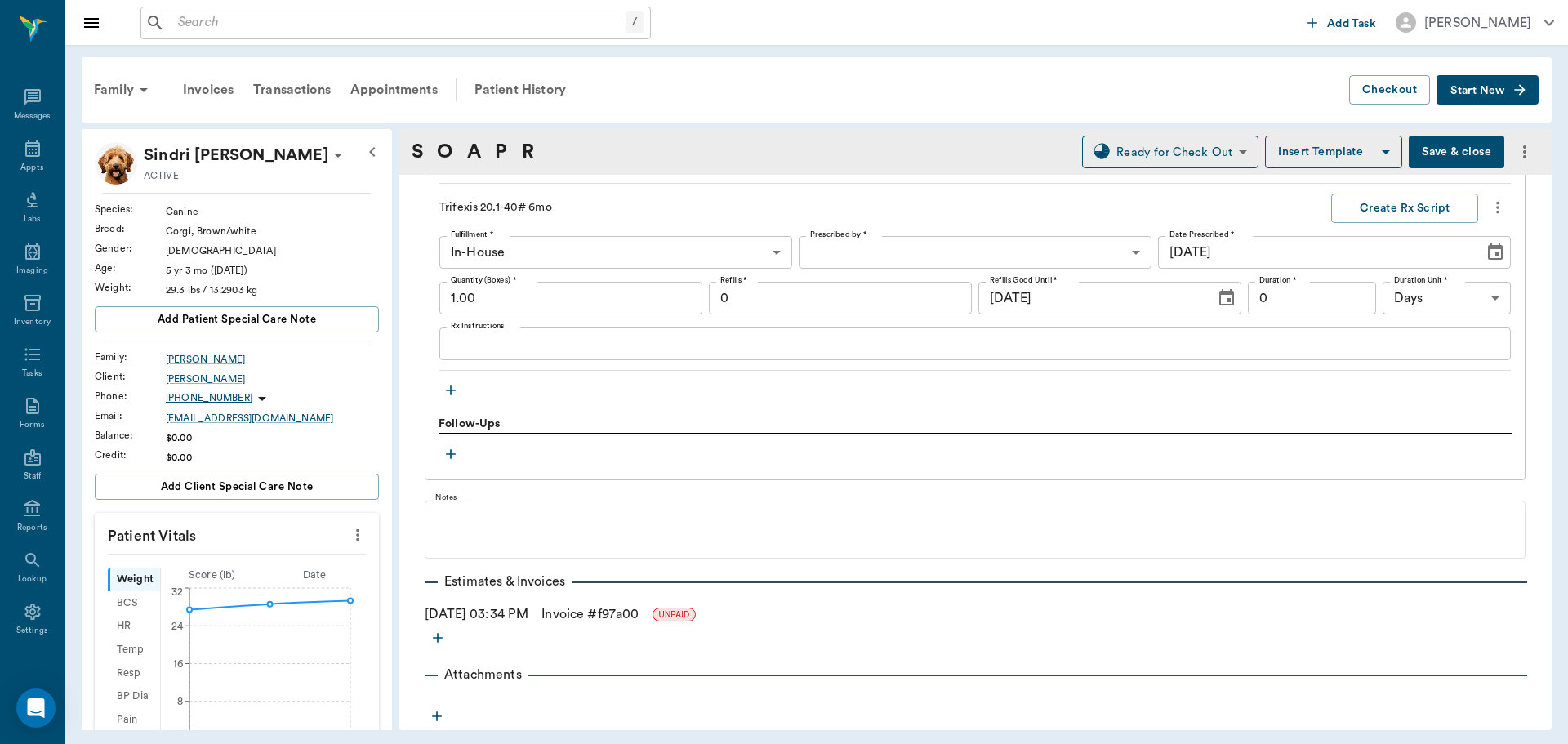
click at [589, 616] on link "Invoice # f97a00" at bounding box center [590, 614] width 97 height 19
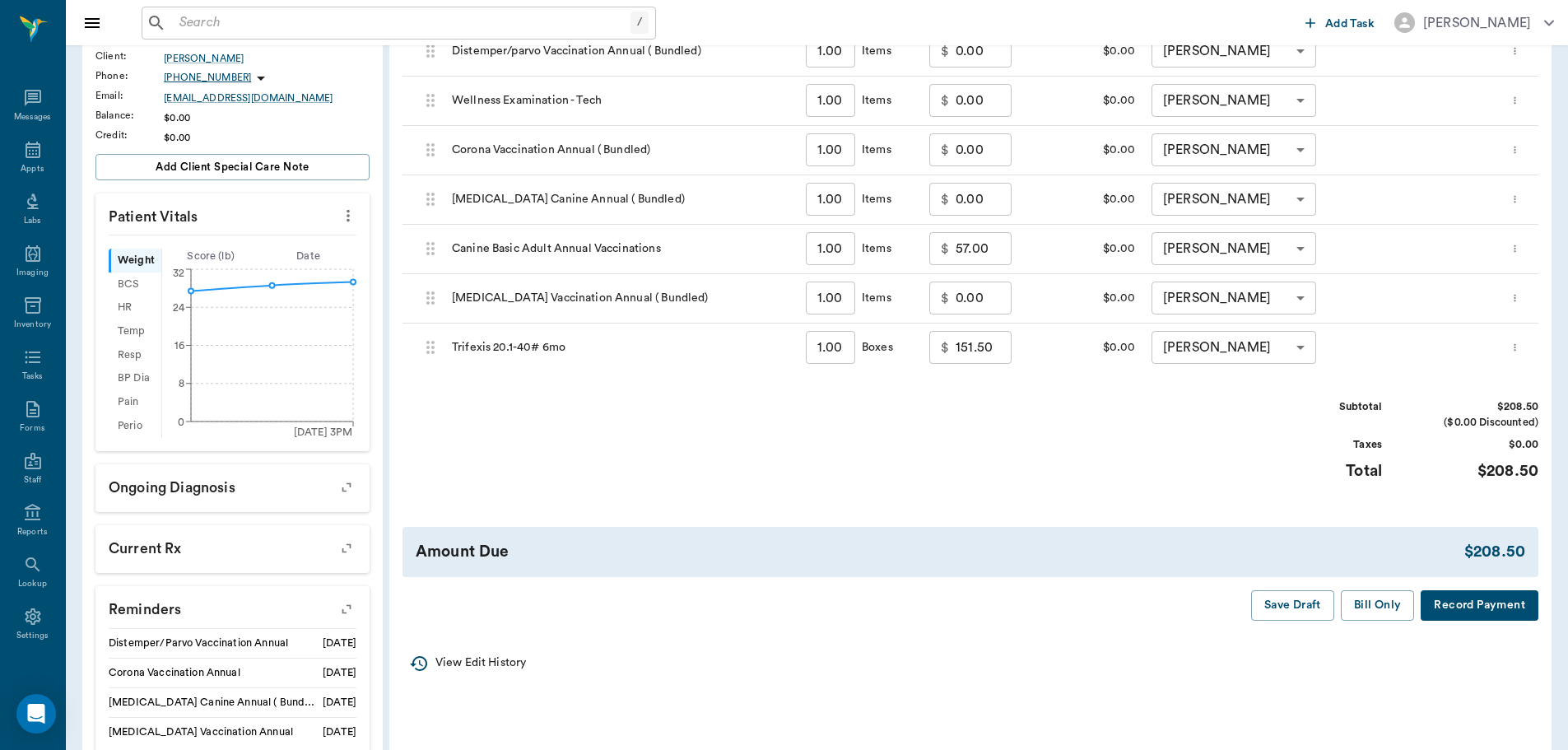
scroll to position [329, 0]
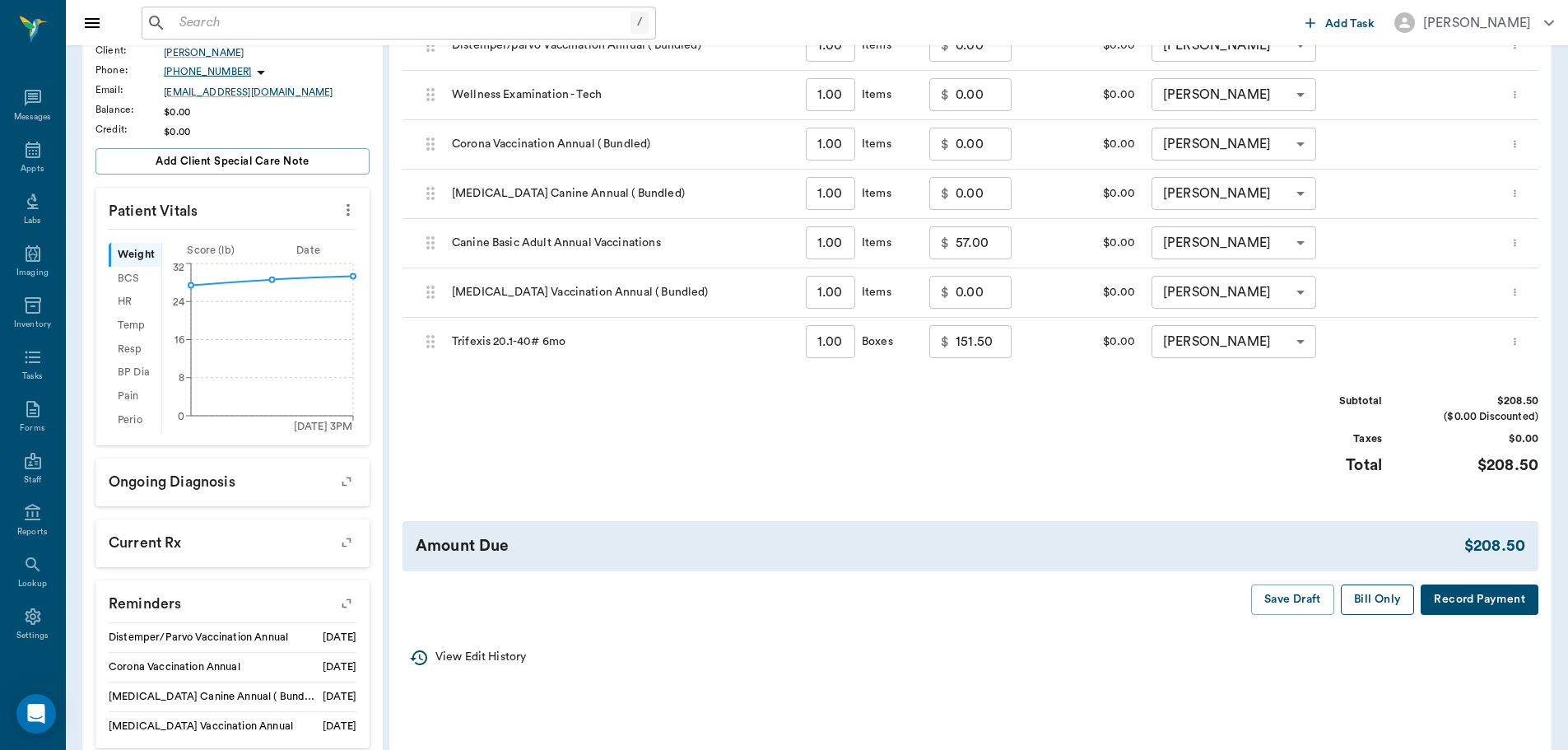
click at [1375, 588] on button "Bill Only" at bounding box center [1378, 600] width 74 height 31
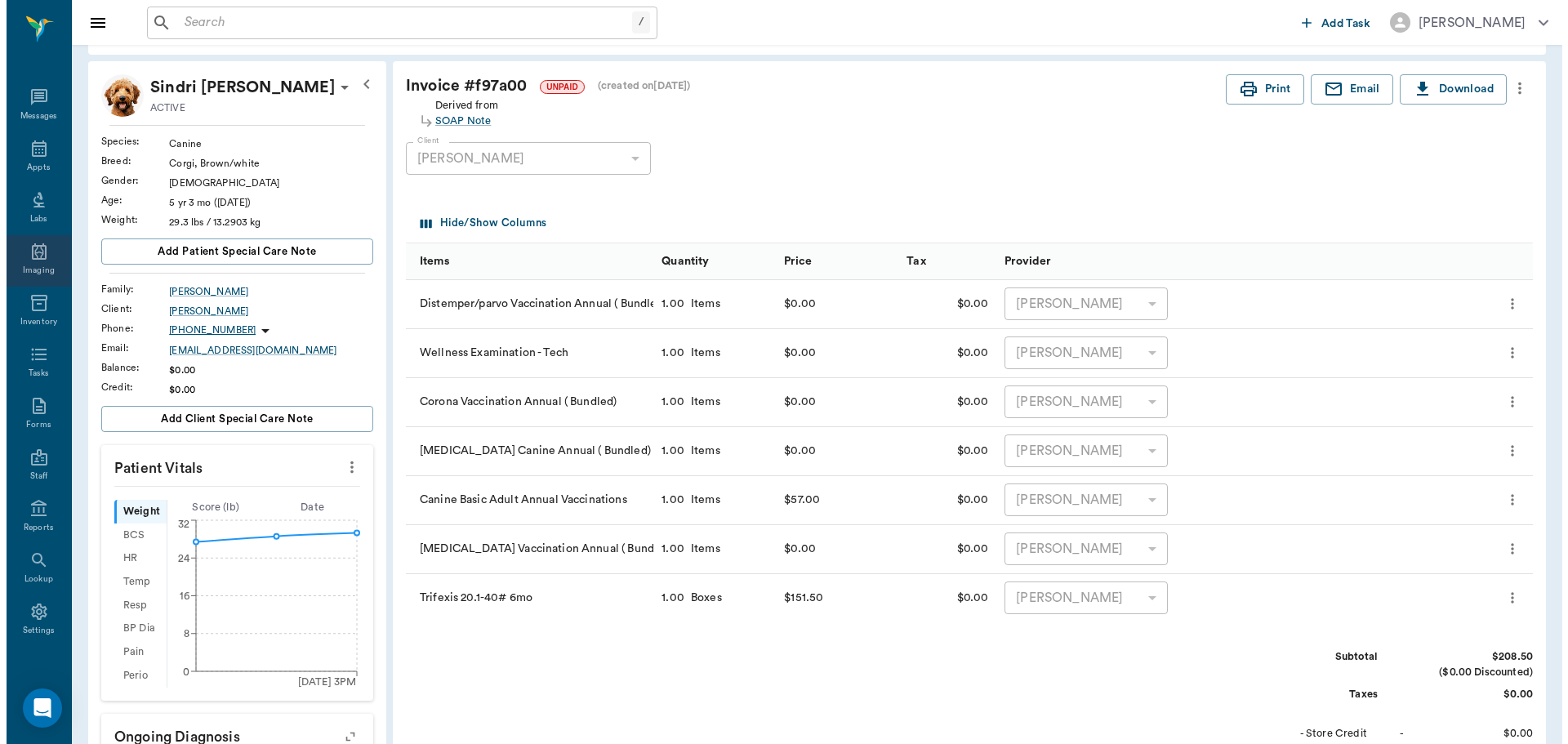
scroll to position [0, 0]
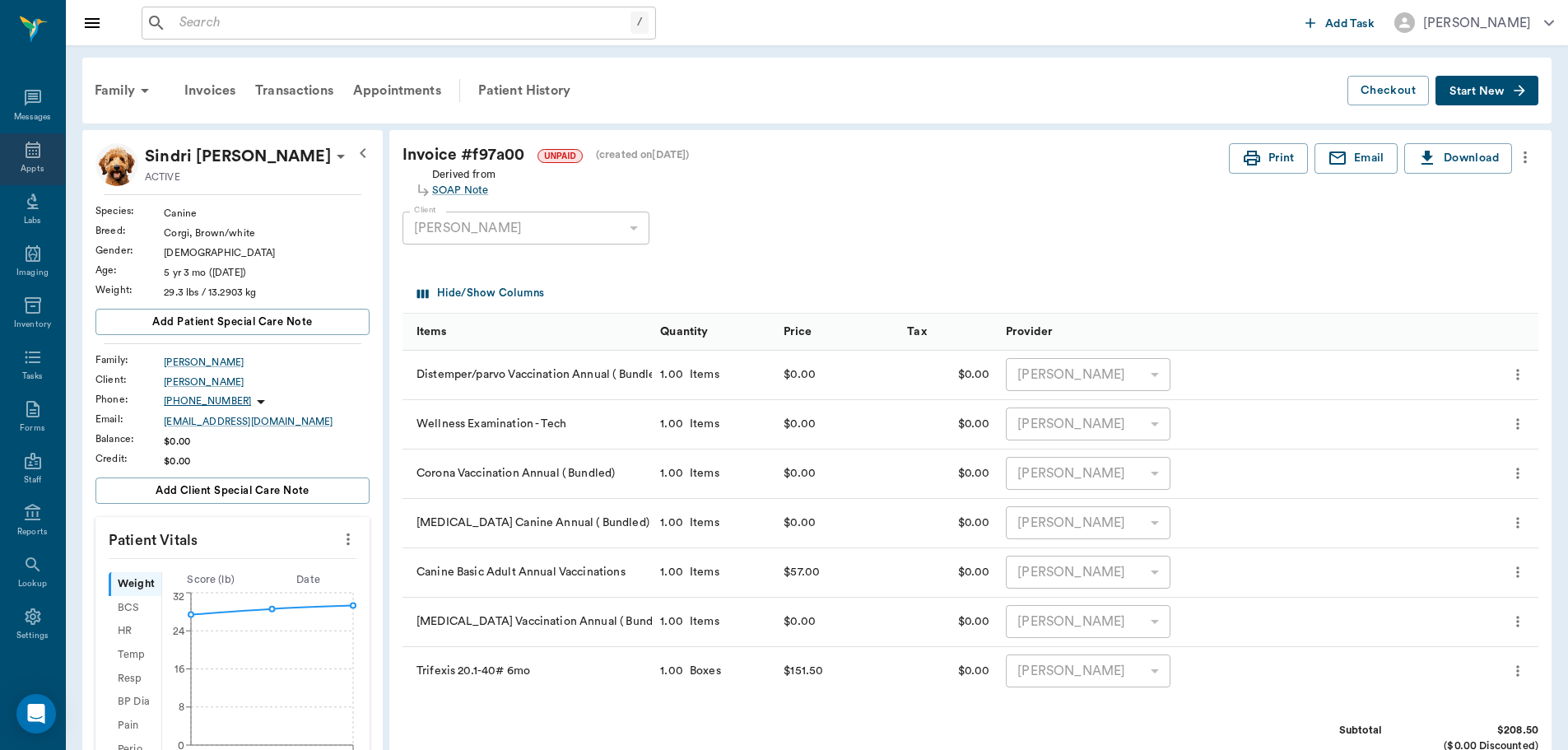
click at [38, 155] on div "Appts" at bounding box center [32, 159] width 65 height 52
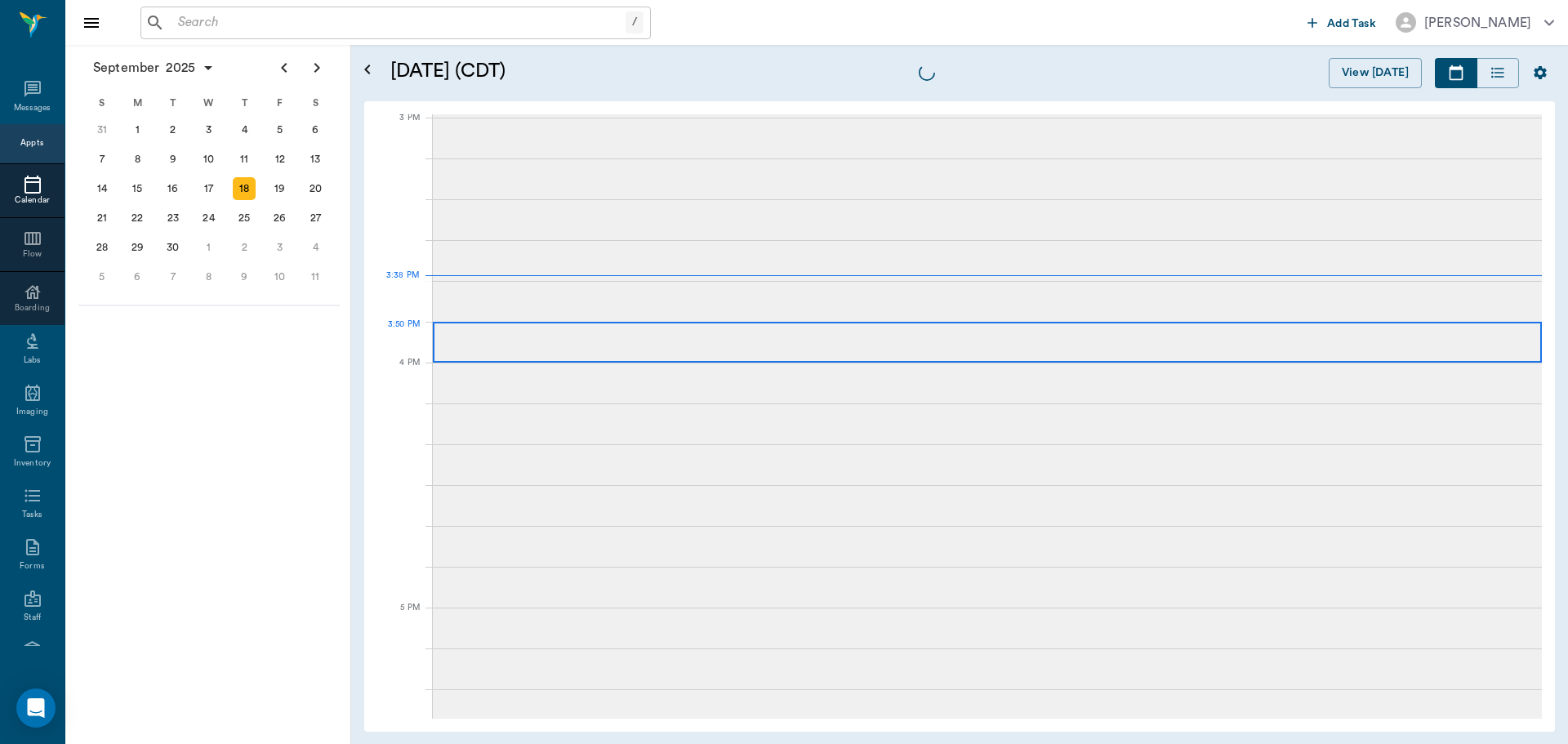
scroll to position [1716, 0]
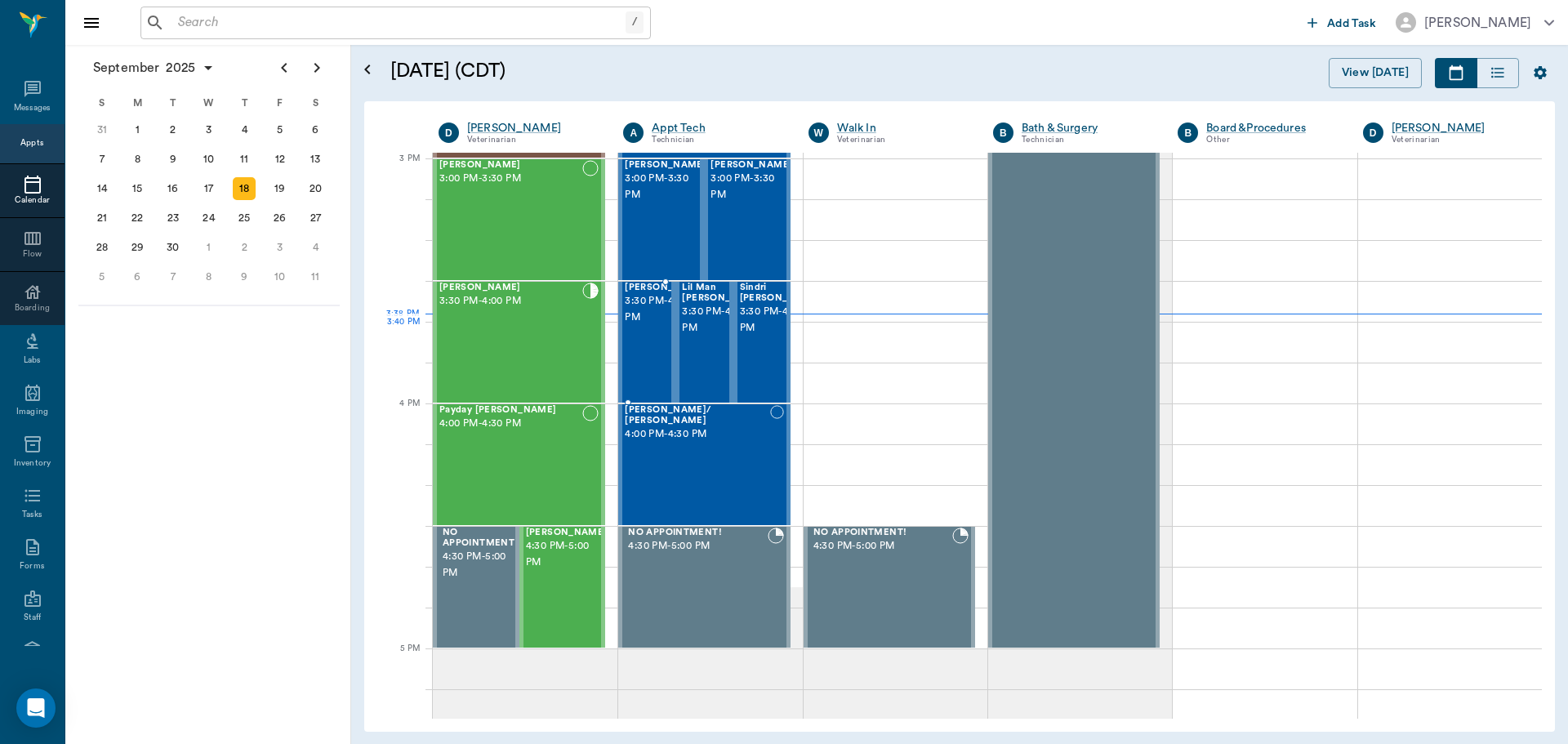
click at [641, 325] on span "3:30 PM - 4:00 PM" at bounding box center [665, 309] width 81 height 33
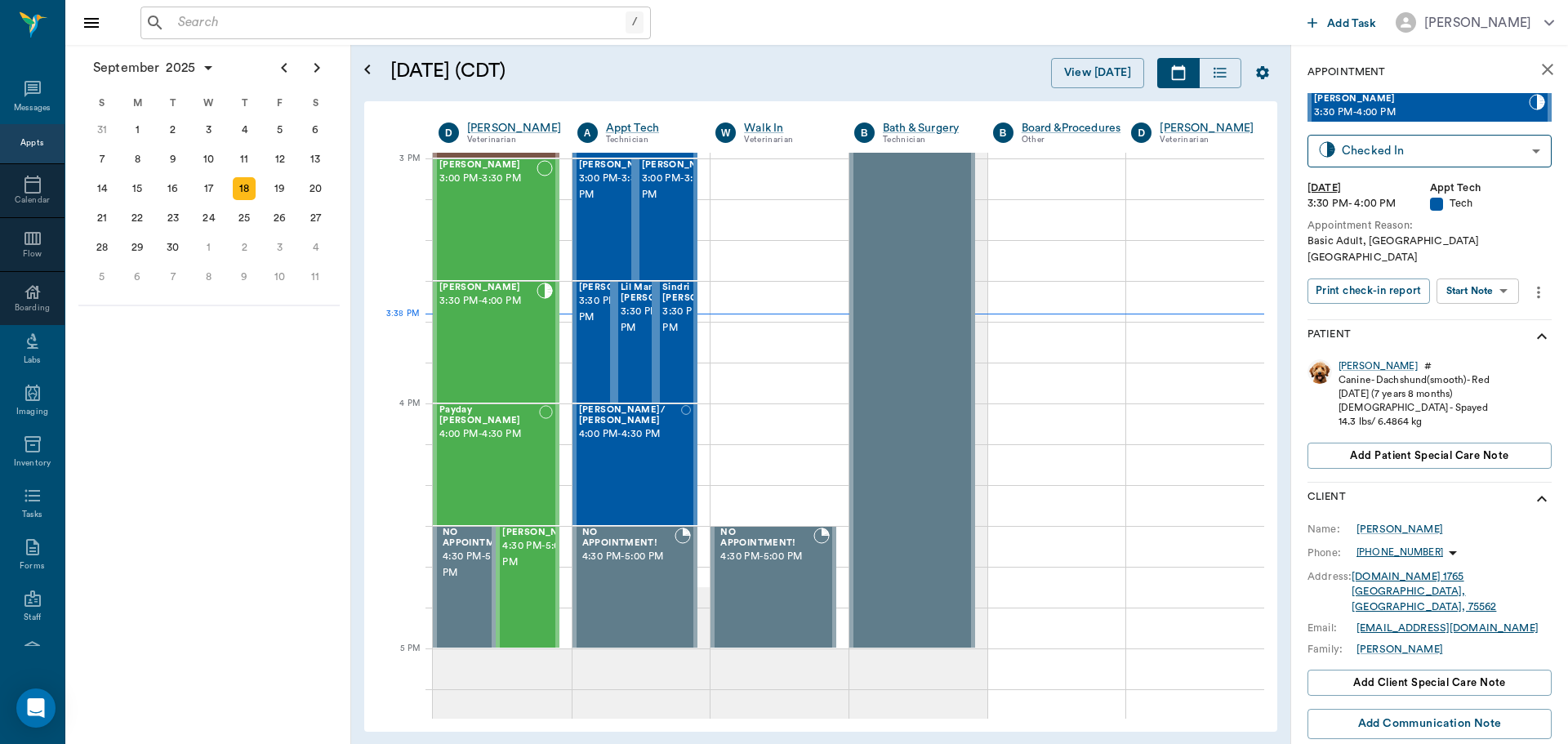
click at [1512, 257] on div "Sadie Whatley 3:30 PM - 4:00 PM Checked In CHECKED_IN ​ Thu, Sep 18, 2025 3:30 …" at bounding box center [1430, 206] width 244 height 226
click at [1499, 273] on body "/ ​ Add Task Dr. Bert Ellsworth Nectar Messages Appts Calendar Flow Boarding La…" at bounding box center [784, 372] width 1568 height 744
click at [1492, 308] on li "View SOAP" at bounding box center [1479, 308] width 114 height 27
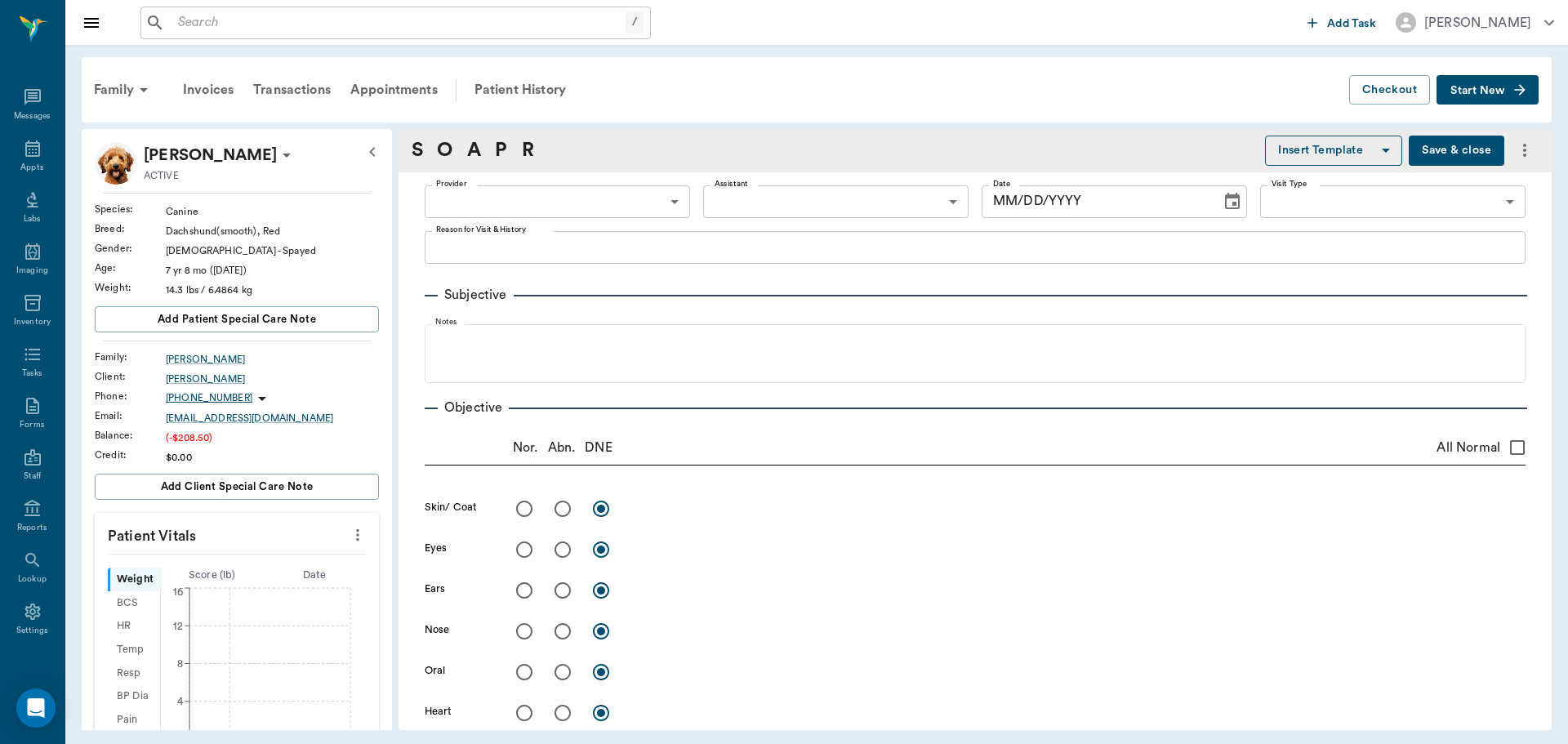
type input "63ec2f075fda476ae8351a4c"
type input "65d2be4f46e3a538d89b8c1a"
type textarea "Basic Adult, NT Caryn"
type input "[DATE]"
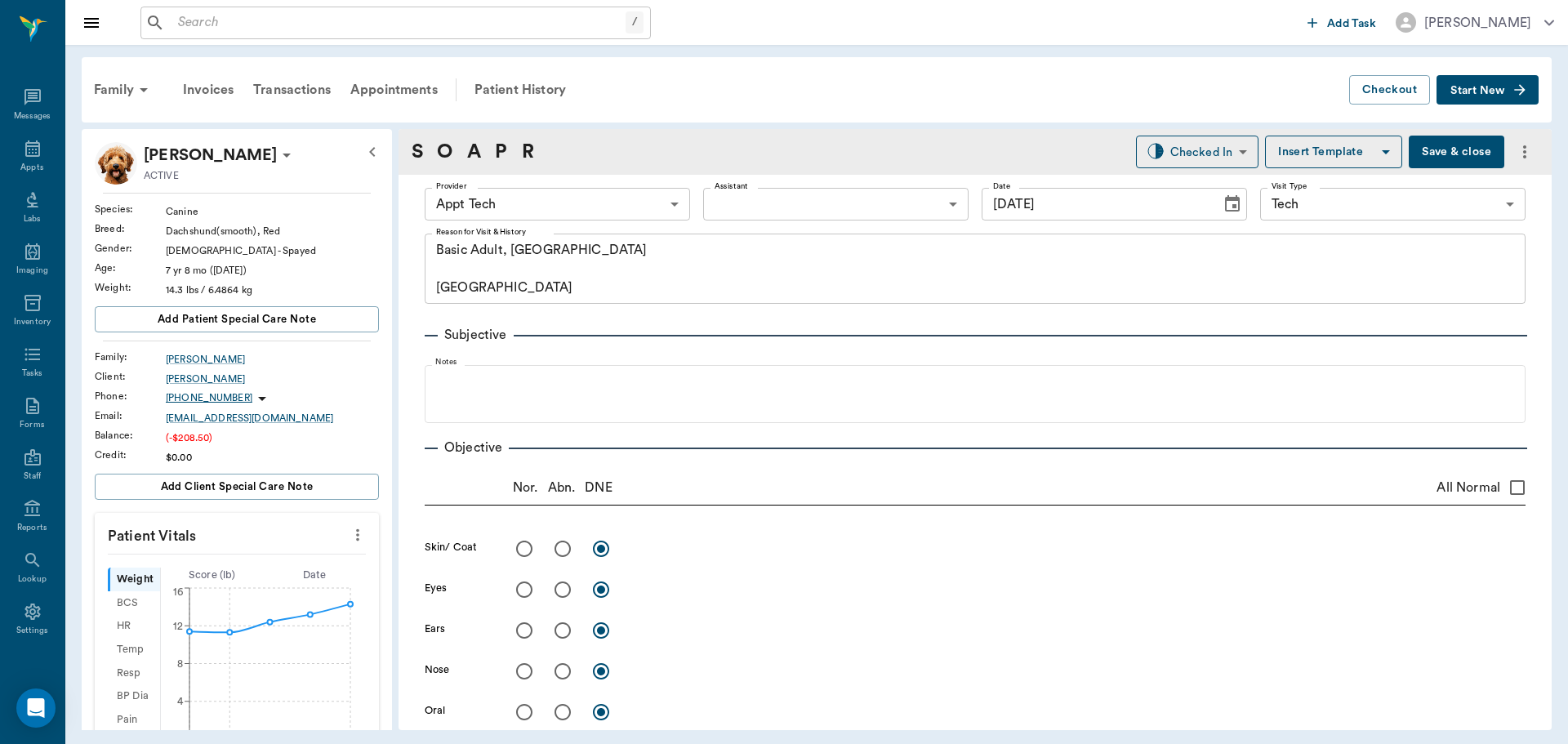
click at [541, 209] on body "/ ​ Add Task Dr. Bert Ellsworth Nectar Messages Appts Labs Imaging Inventory Ta…" at bounding box center [784, 372] width 1568 height 744
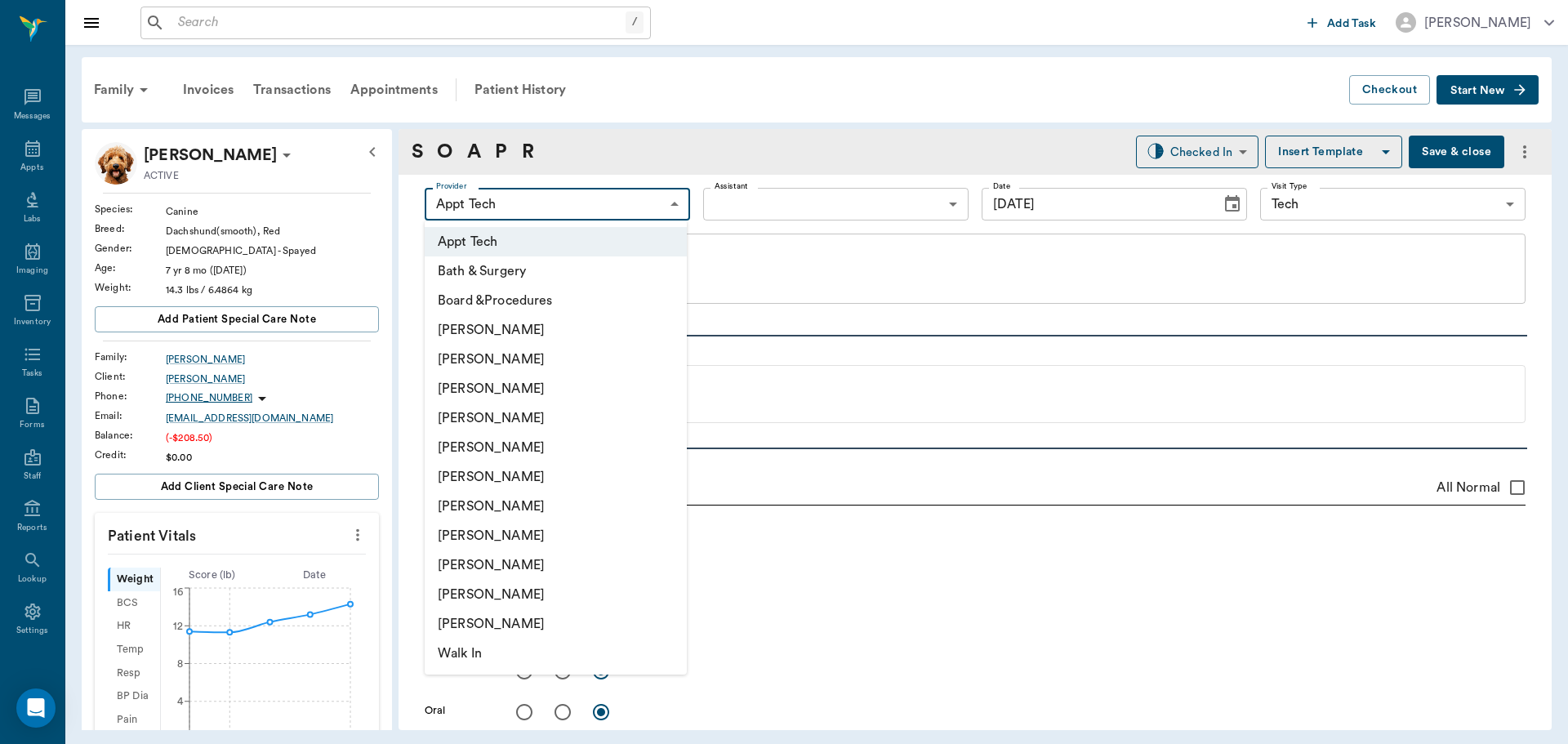
click at [567, 500] on li "[PERSON_NAME]" at bounding box center [555, 506] width 262 height 30
type input "682b670d8bdc6f7f8feef3db"
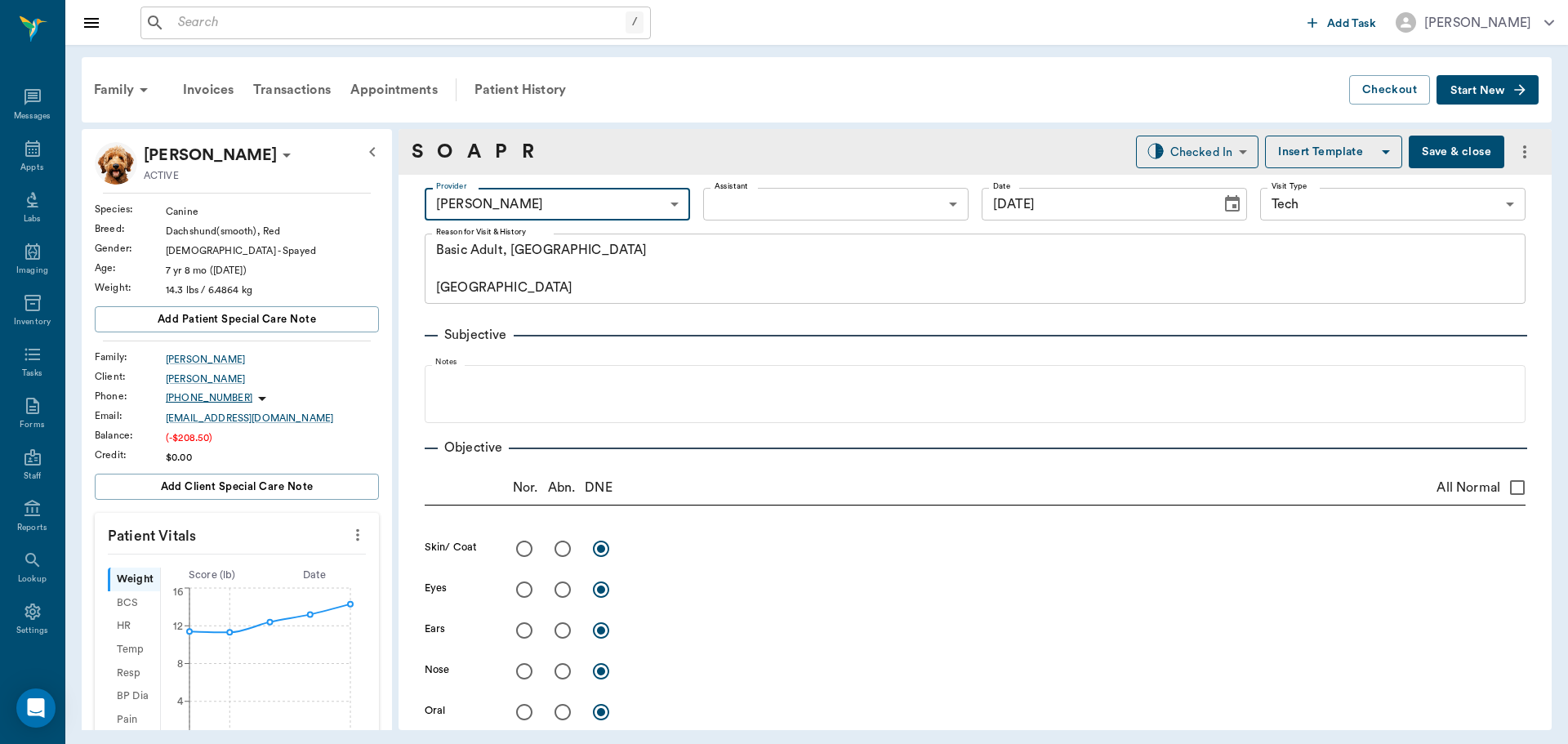
click at [744, 211] on body "/ ​ Add Task Dr. Bert Ellsworth Nectar Messages Appts Labs Imaging Inventory Ta…" at bounding box center [784, 372] width 1568 height 744
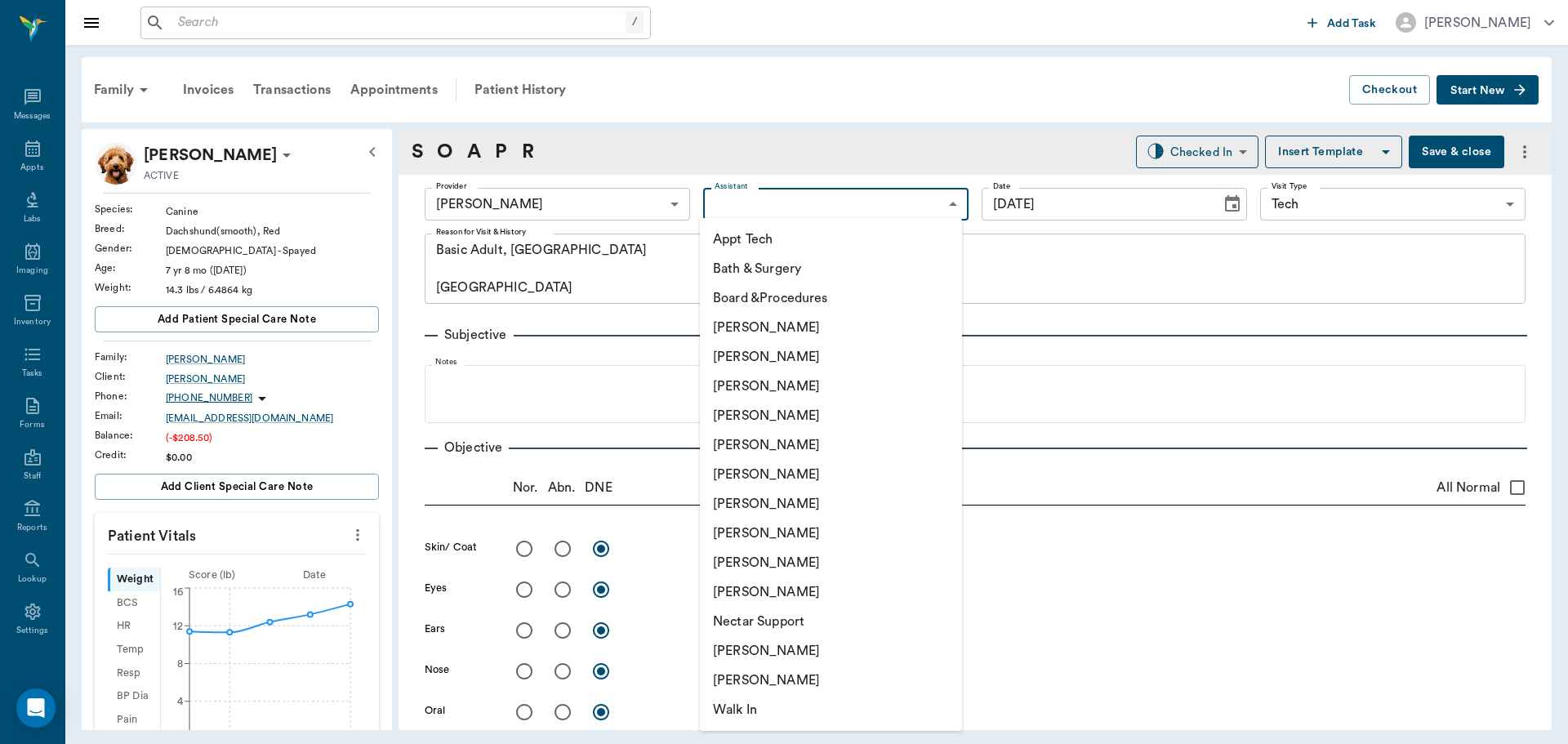
click at [748, 238] on li "Appt Tech" at bounding box center [831, 239] width 262 height 30
type input "63ec2f075fda476ae8351a4c"
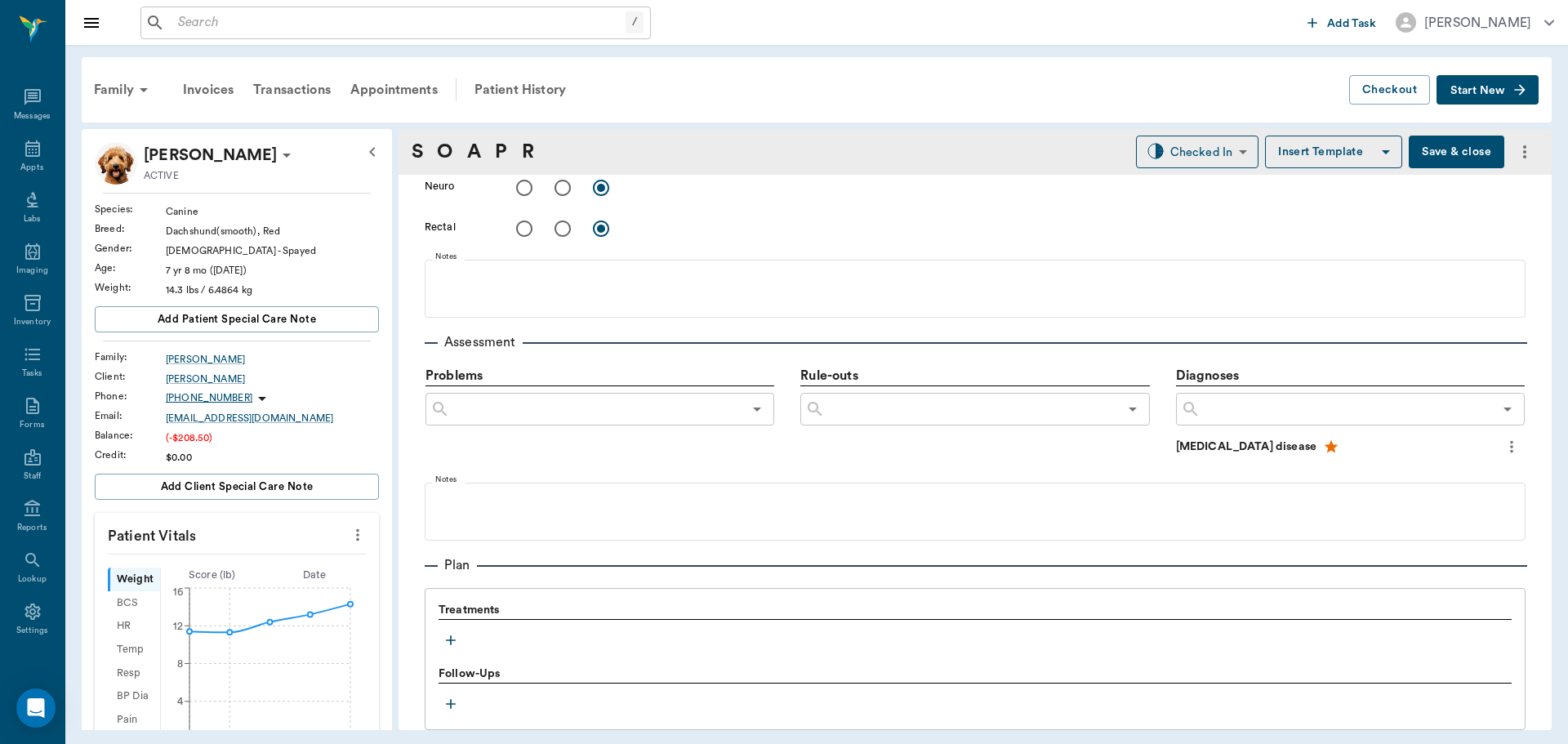
scroll to position [817, 0]
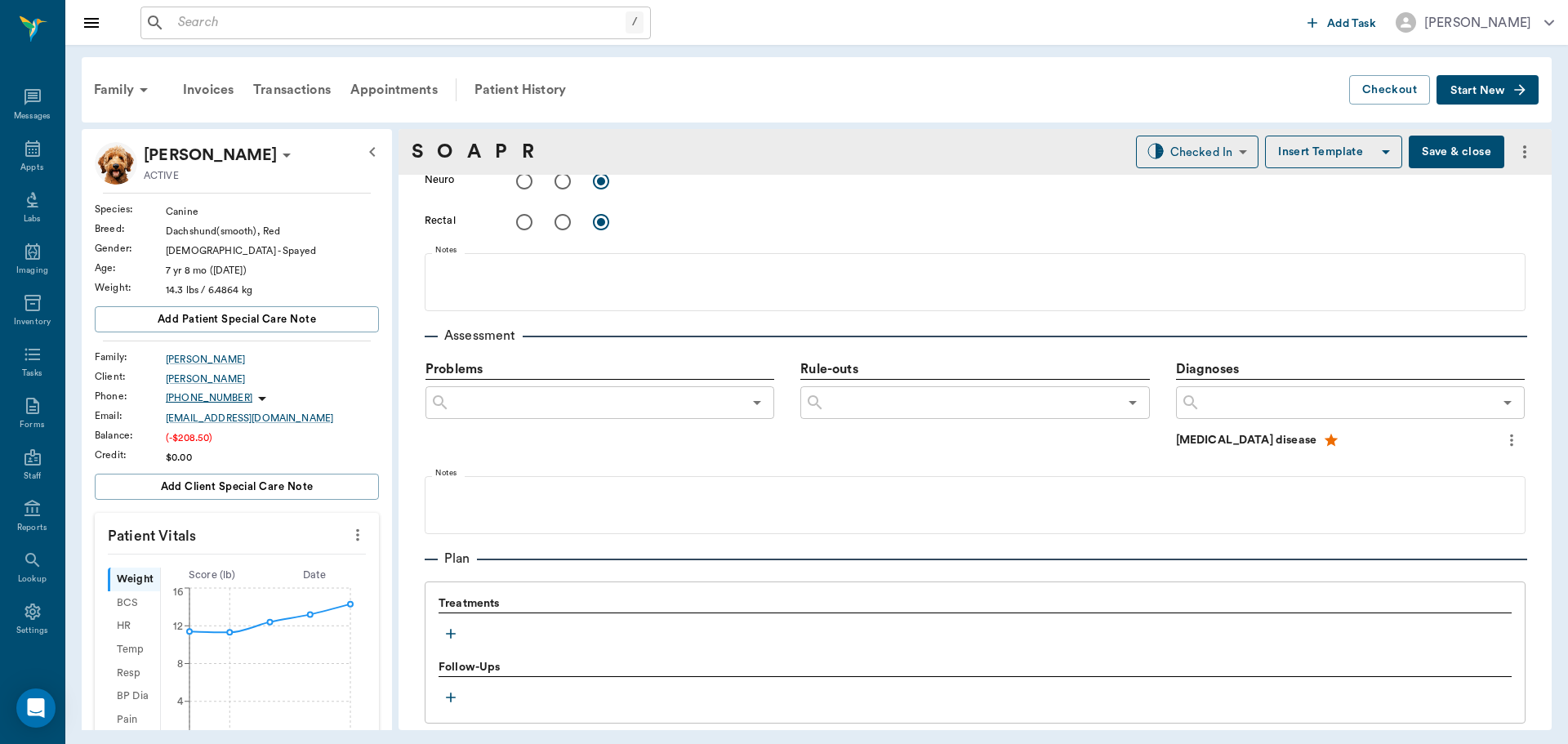
click at [444, 633] on icon "button" at bounding box center [450, 633] width 16 height 16
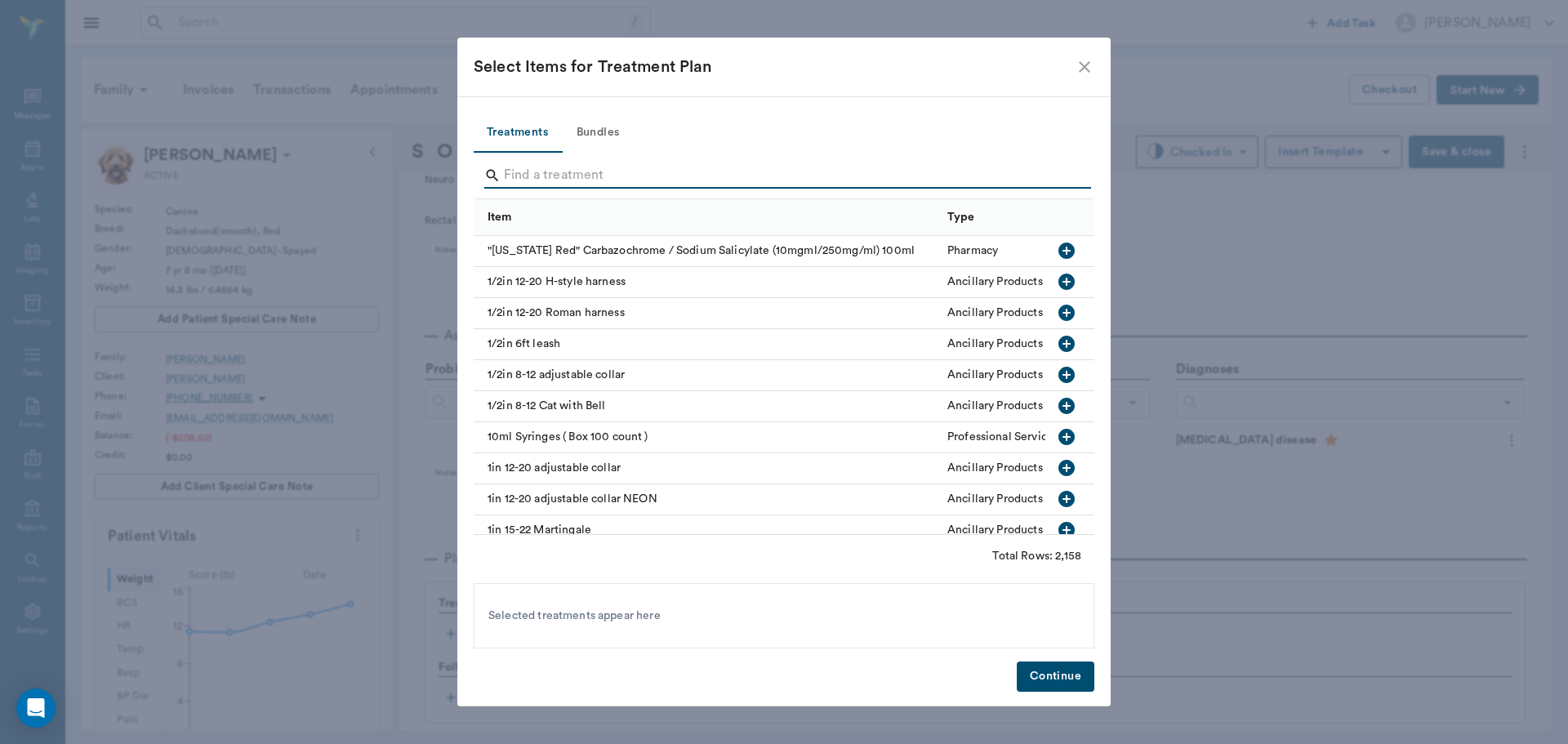
click at [558, 174] on input "Search" at bounding box center [786, 175] width 563 height 26
click at [601, 131] on button "Bundles" at bounding box center [598, 133] width 74 height 39
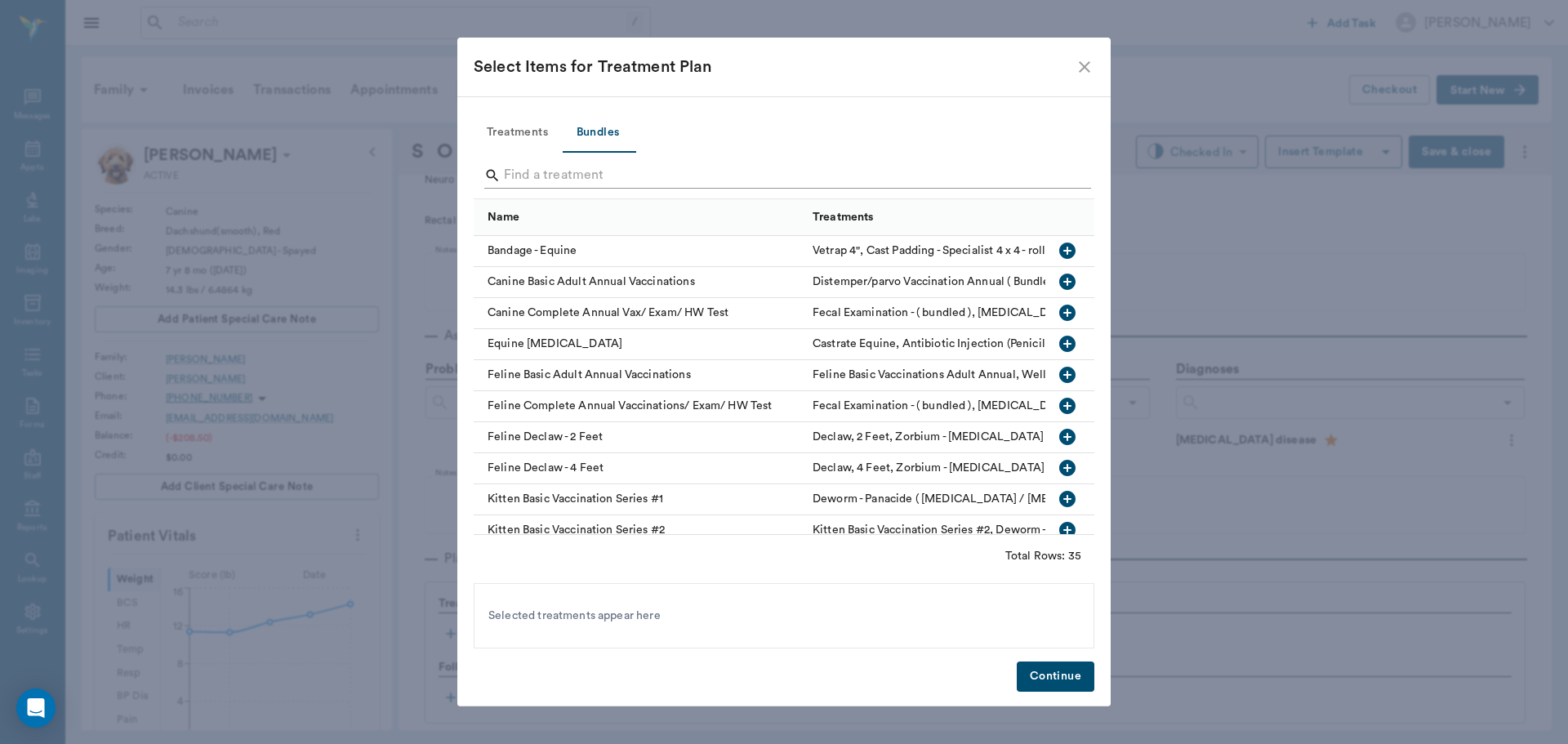
click at [588, 180] on input "Search" at bounding box center [786, 175] width 563 height 26
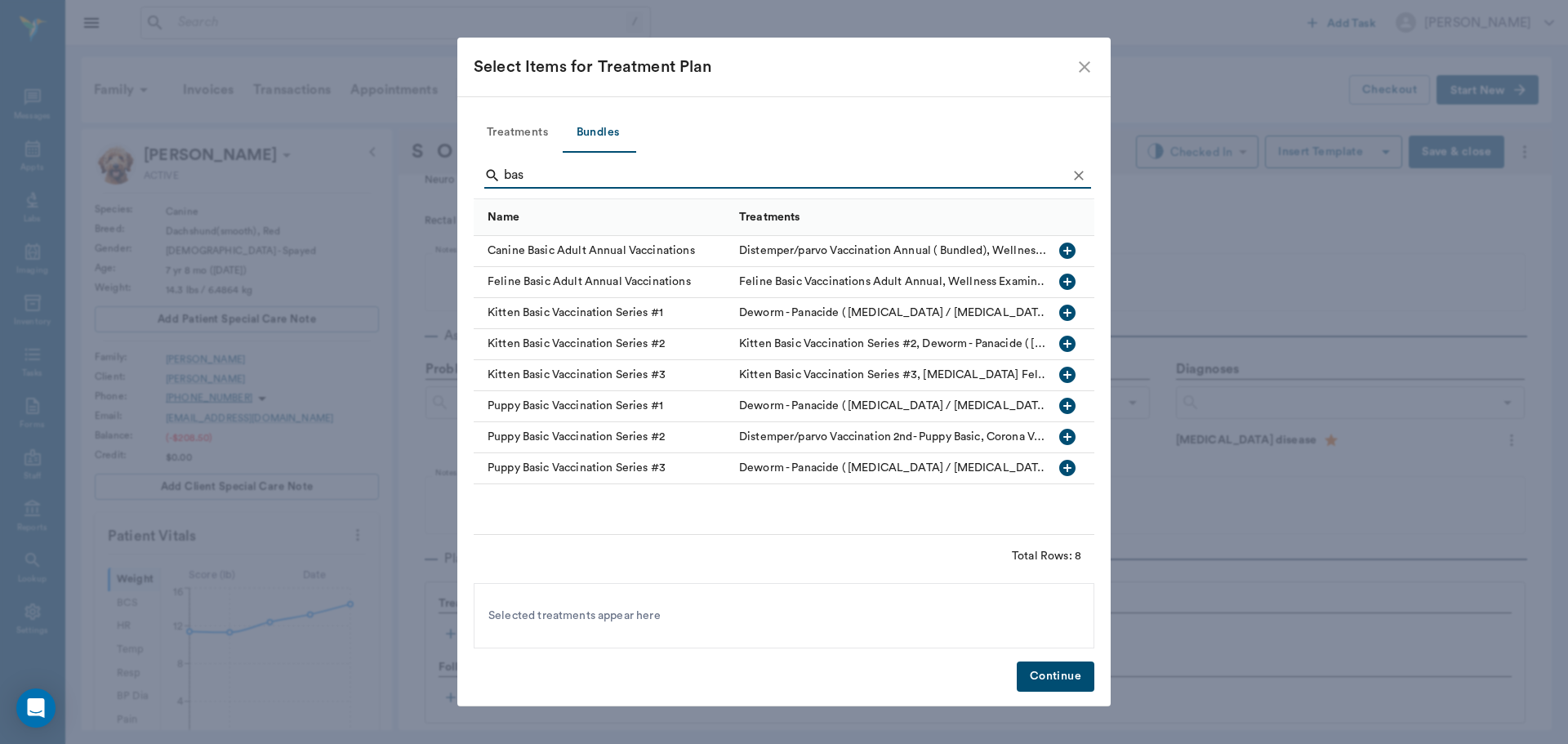
type input "bas"
click at [1065, 251] on icon "button" at bounding box center [1067, 250] width 19 height 19
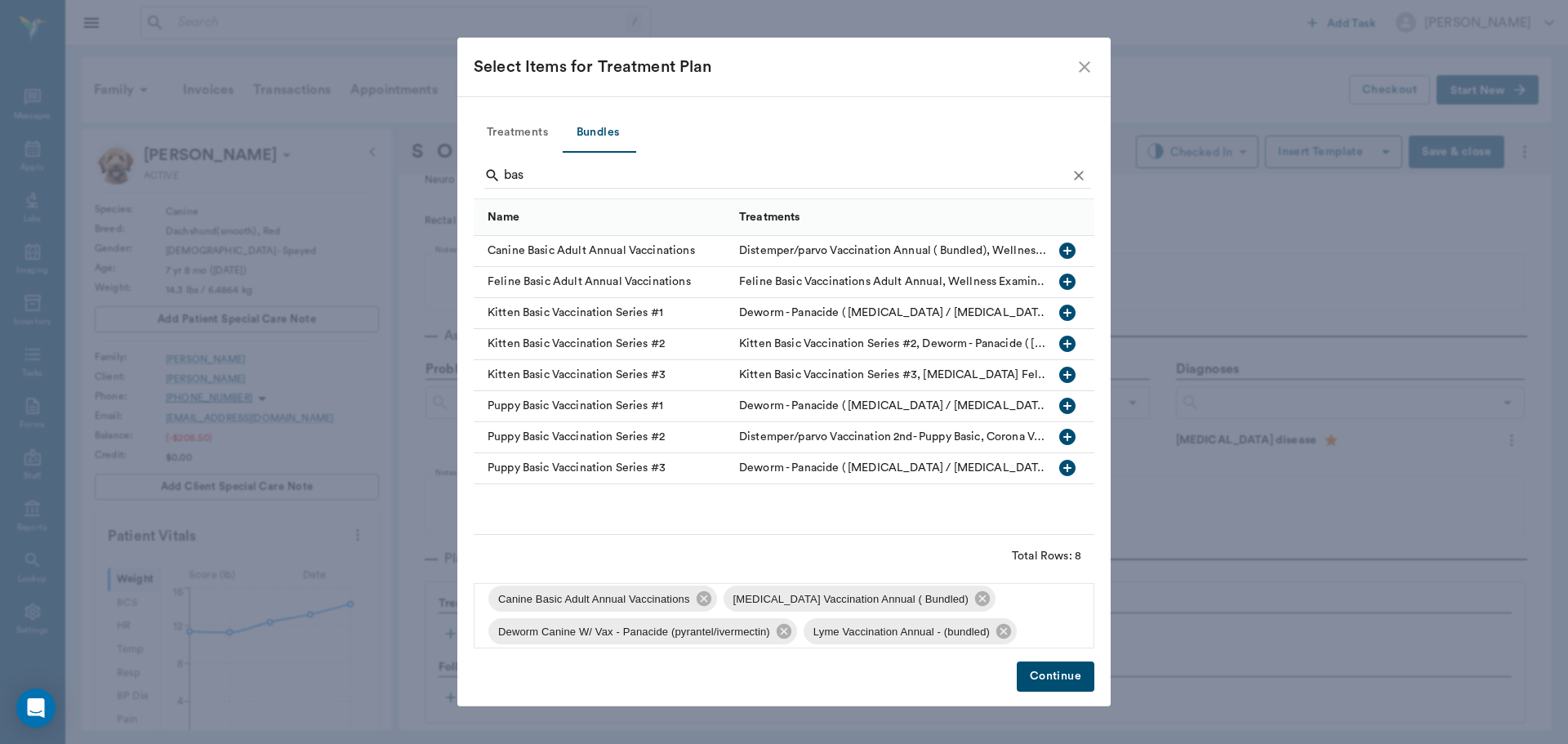
scroll to position [81, 0]
click at [1010, 635] on icon at bounding box center [1004, 626] width 18 height 18
click at [1005, 634] on icon at bounding box center [1004, 626] width 14 height 14
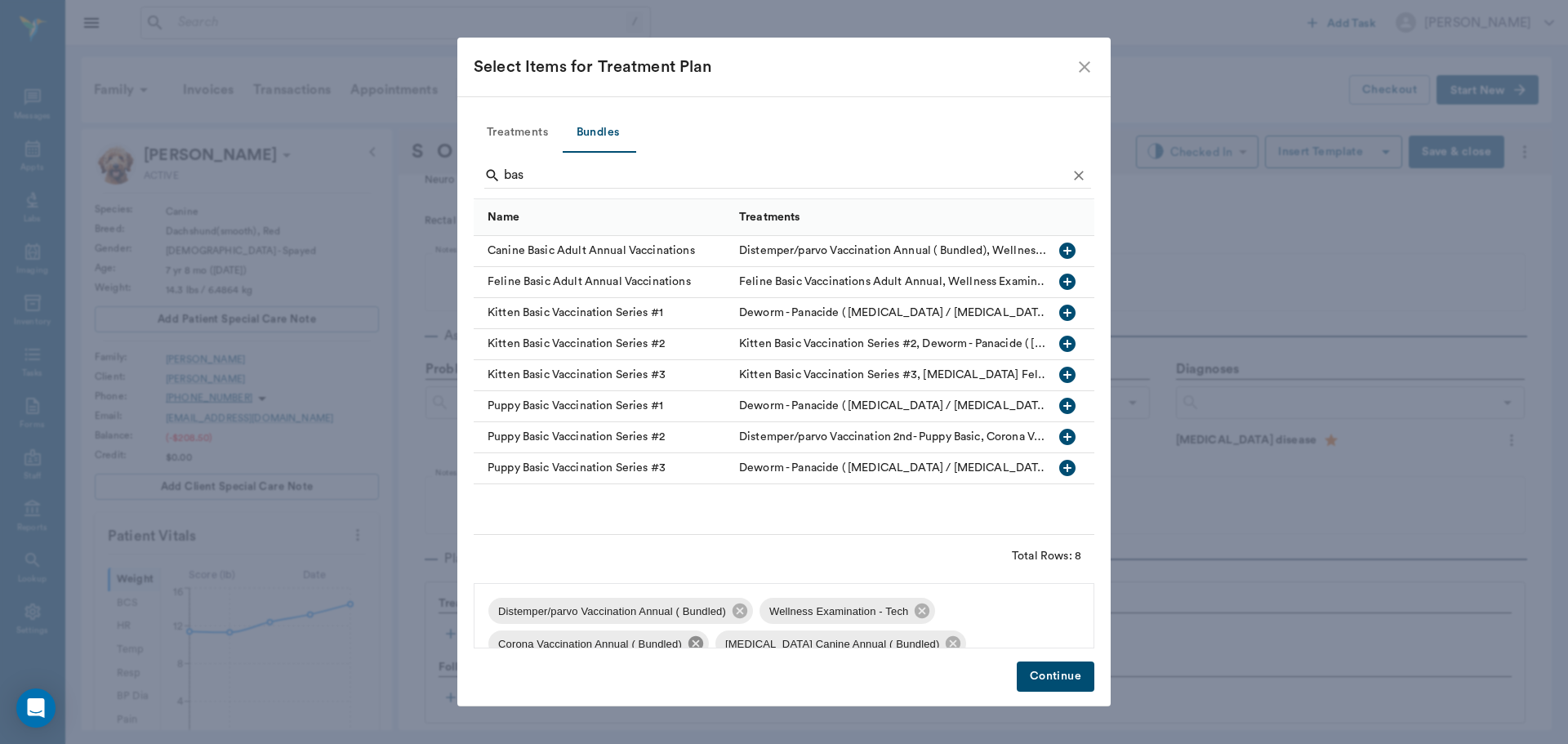
click at [703, 644] on icon at bounding box center [695, 643] width 14 height 14
click at [1074, 170] on icon "Clear" at bounding box center [1078, 175] width 16 height 16
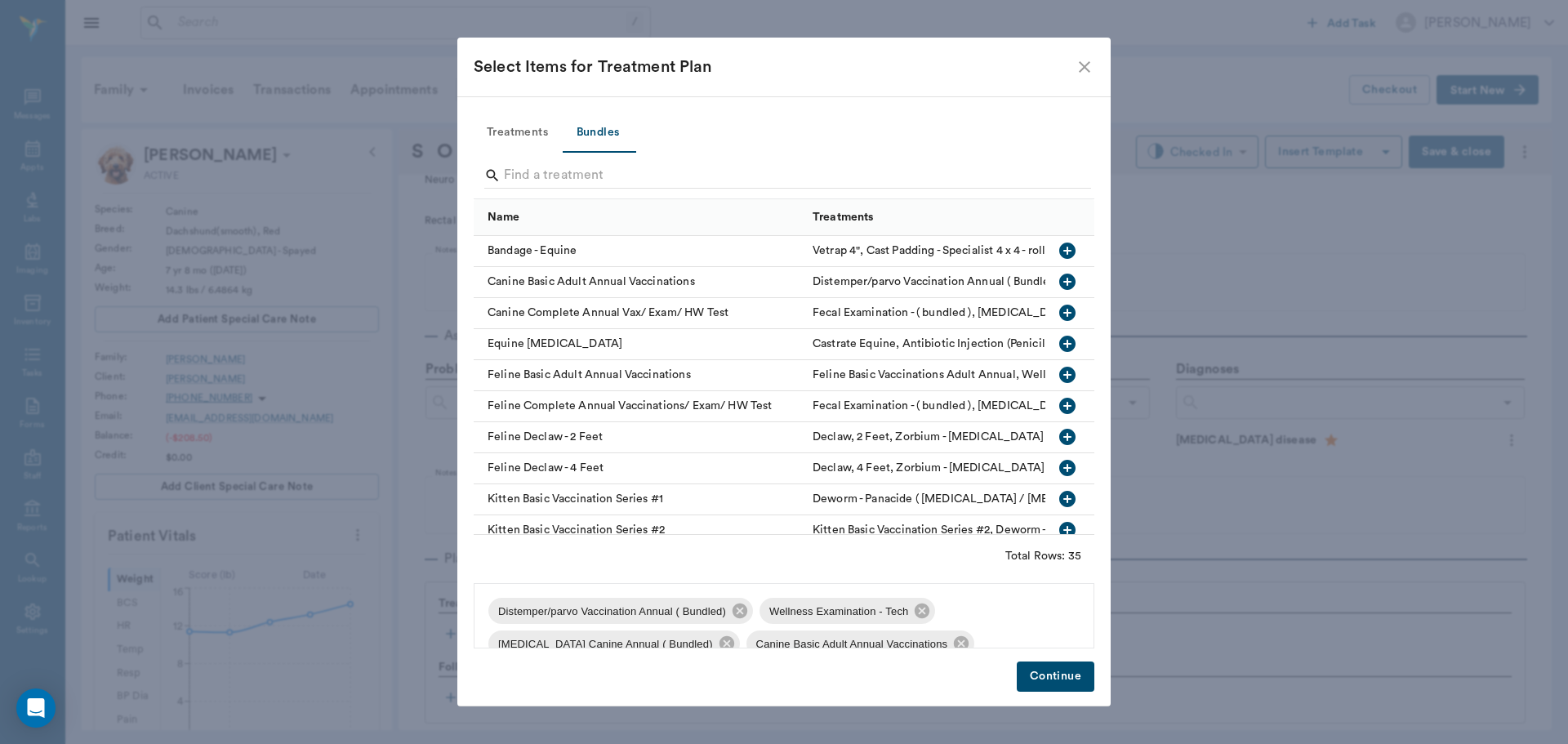
click at [523, 123] on button "Treatments" at bounding box center [517, 133] width 87 height 39
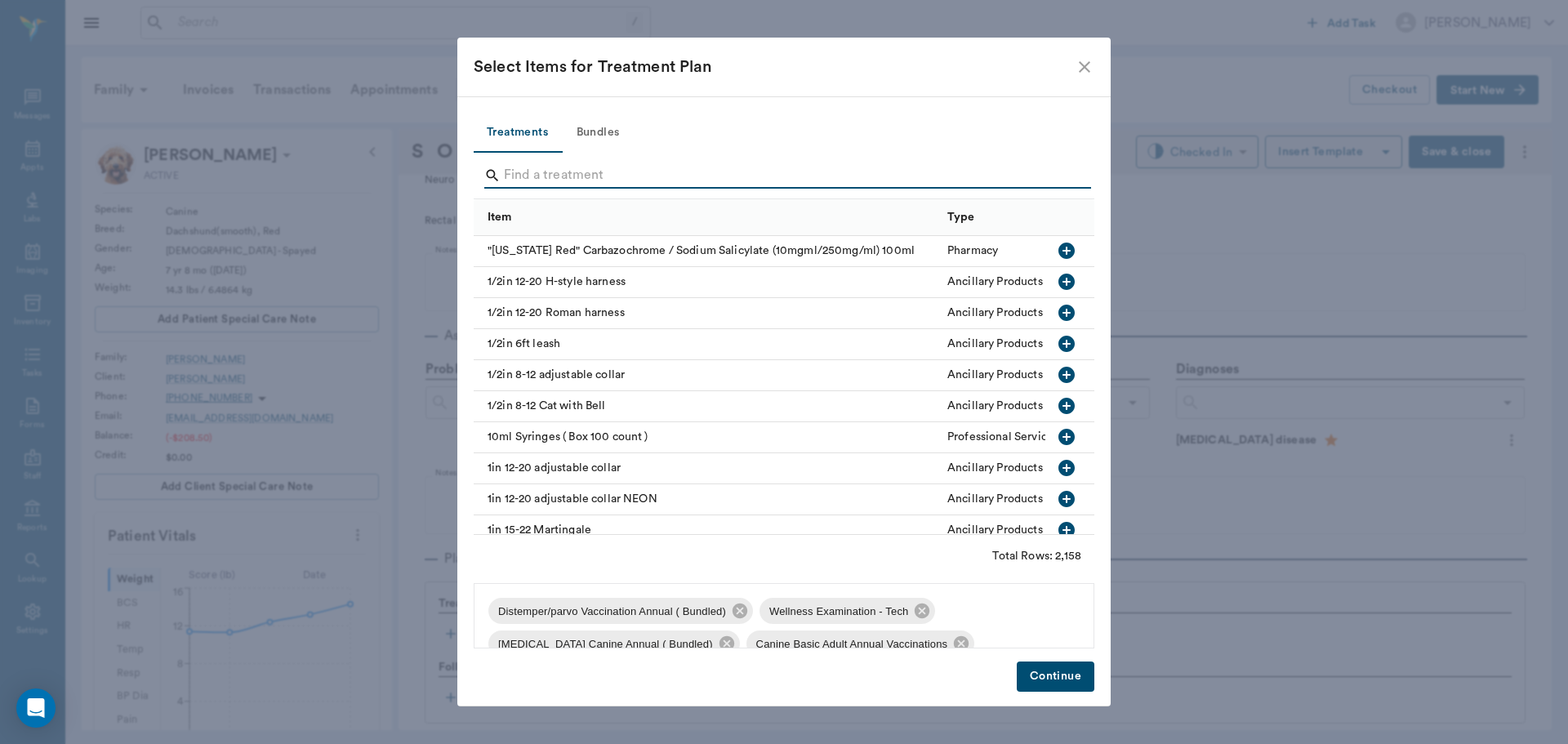
click at [542, 164] on input "Search" at bounding box center [786, 175] width 563 height 26
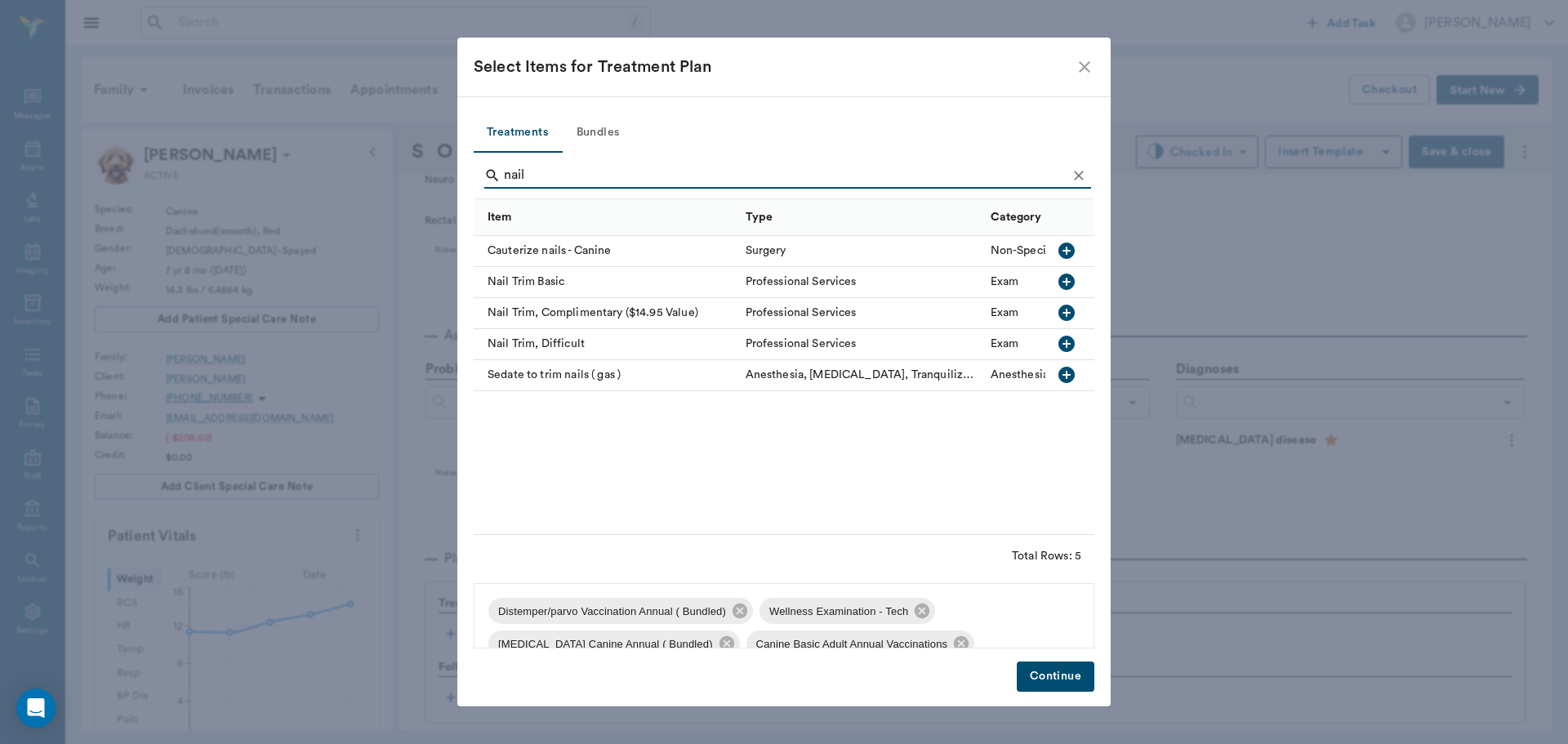
type input "nail"
click at [1066, 280] on icon "button" at bounding box center [1066, 281] width 16 height 16
click at [1088, 172] on button "Clear" at bounding box center [1079, 175] width 25 height 25
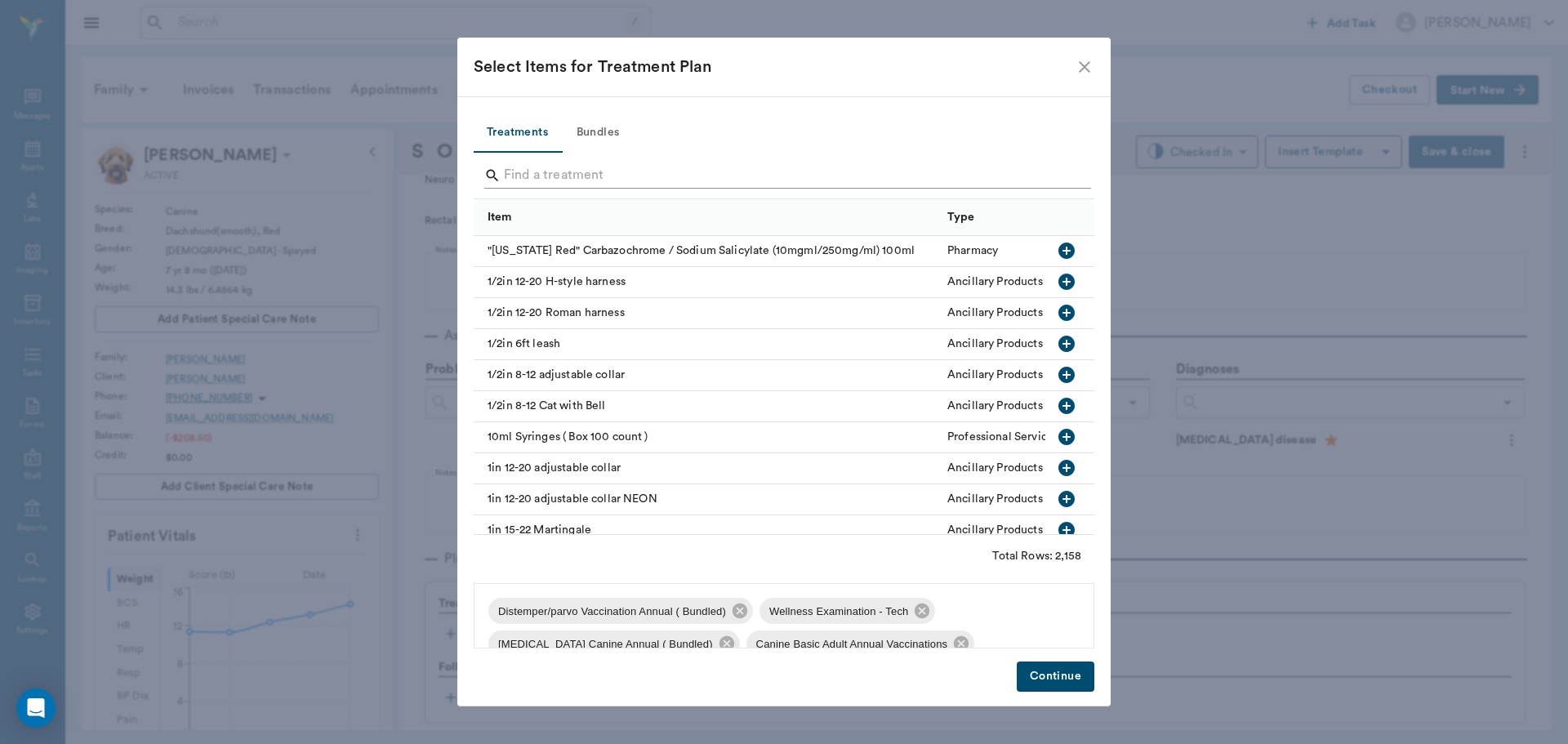
click at [1055, 175] on input "Search" at bounding box center [786, 175] width 563 height 26
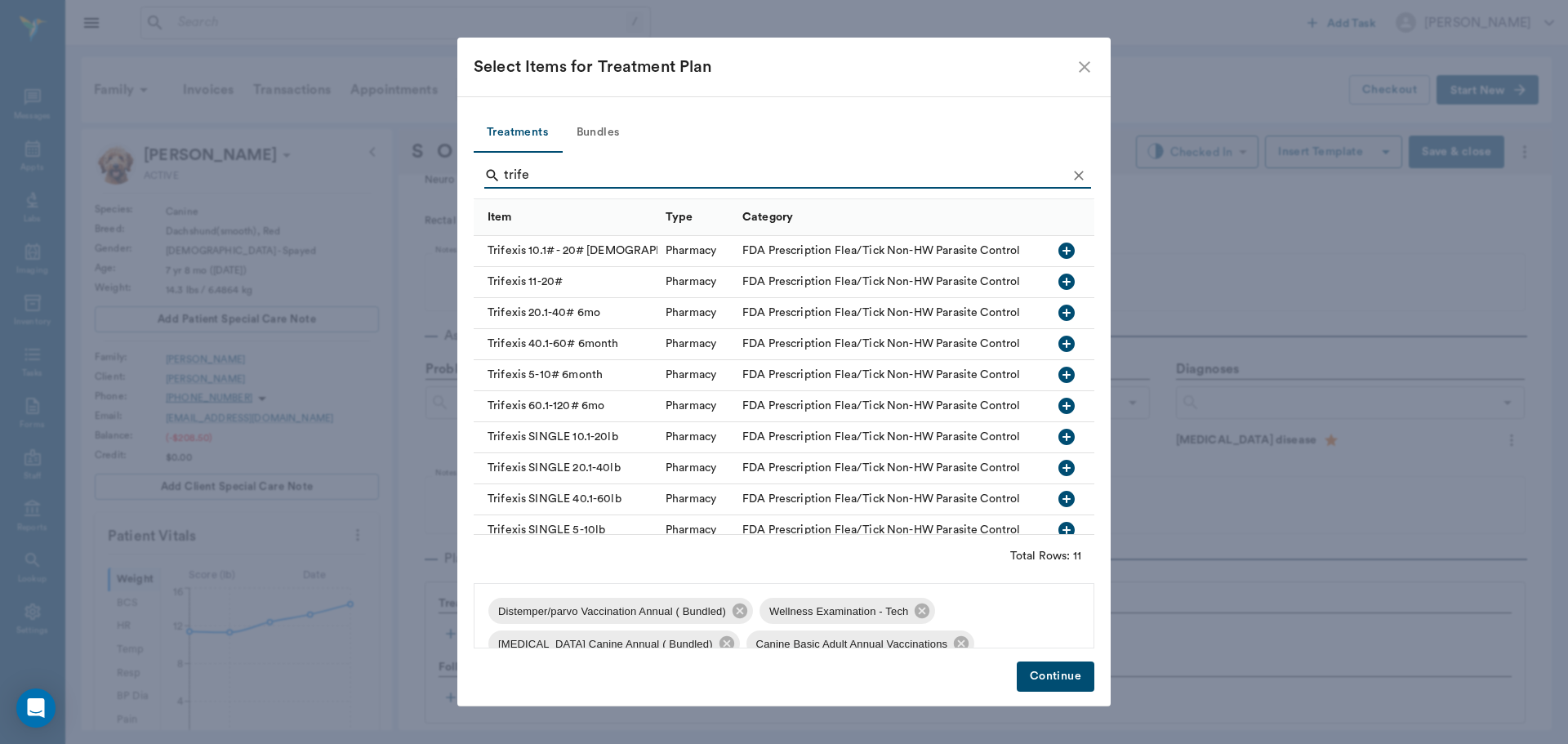
type input "trife"
click at [1059, 244] on icon "button" at bounding box center [1066, 250] width 16 height 16
click at [1055, 670] on button "Continue" at bounding box center [1056, 677] width 78 height 31
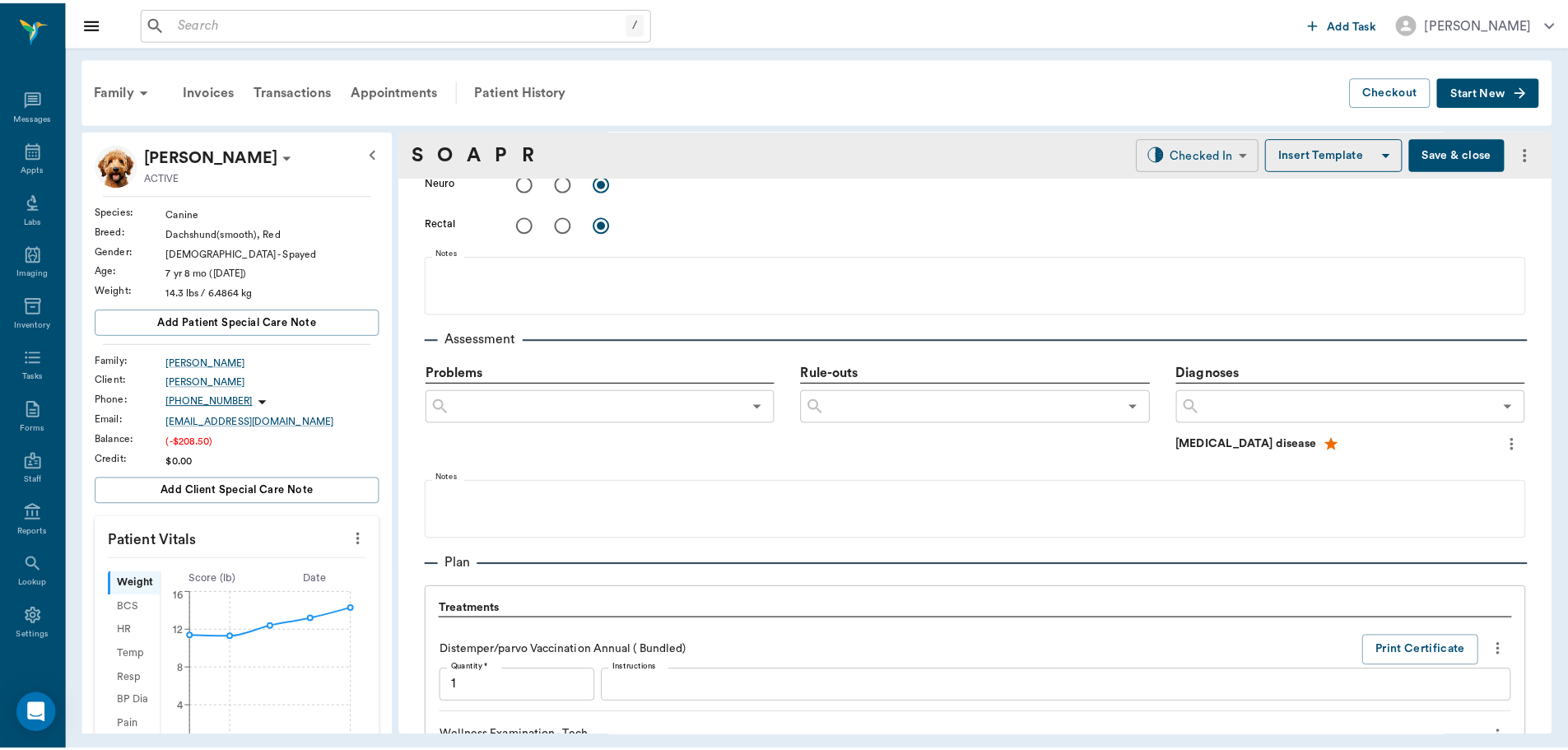
scroll to position [1826, 0]
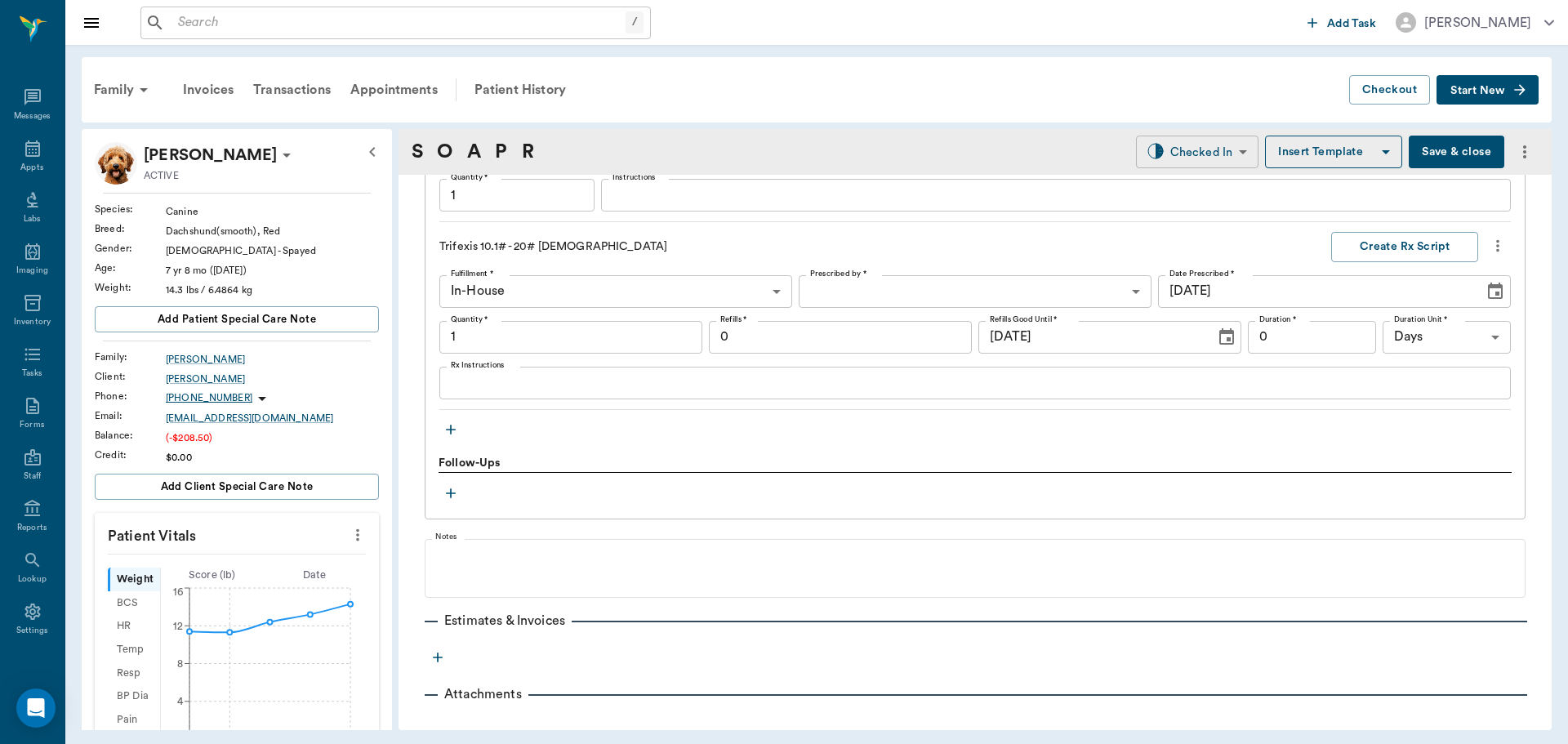
click at [1205, 140] on body "/ ​ Add Task Dr. Bert Ellsworth Nectar Messages Appts Labs Imaging Inventory Ta…" at bounding box center [784, 372] width 1568 height 744
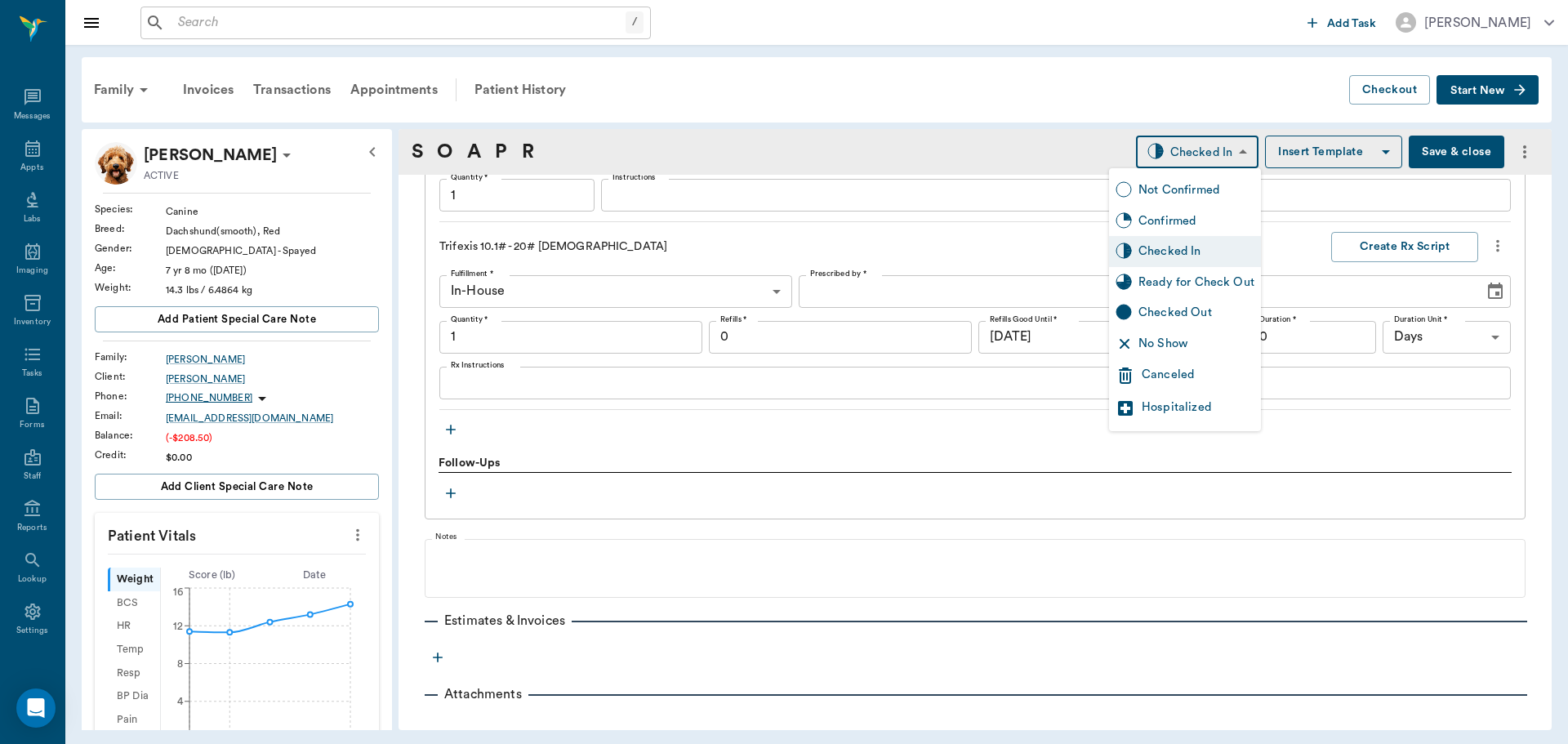
type input "1.00"
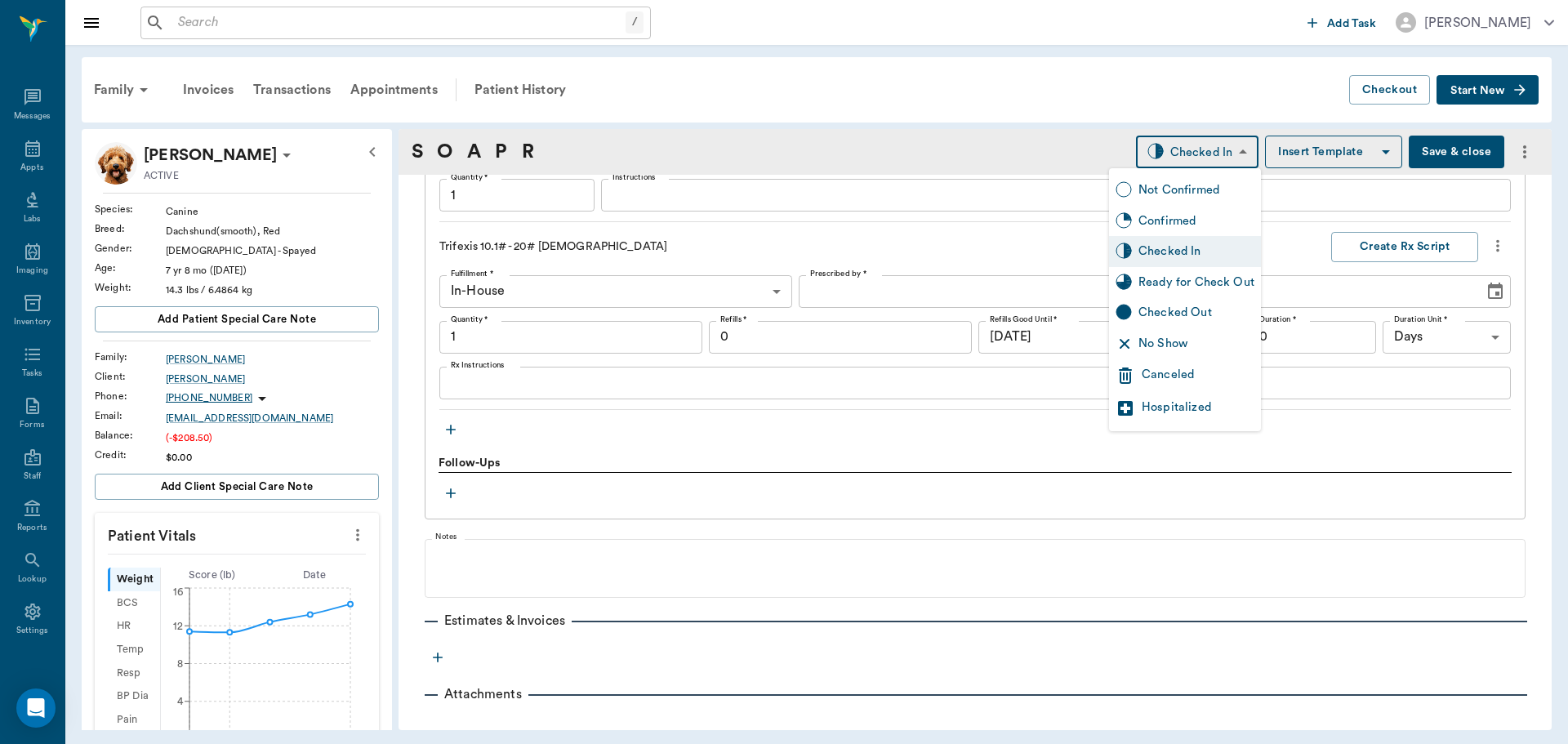
type input "1.00"
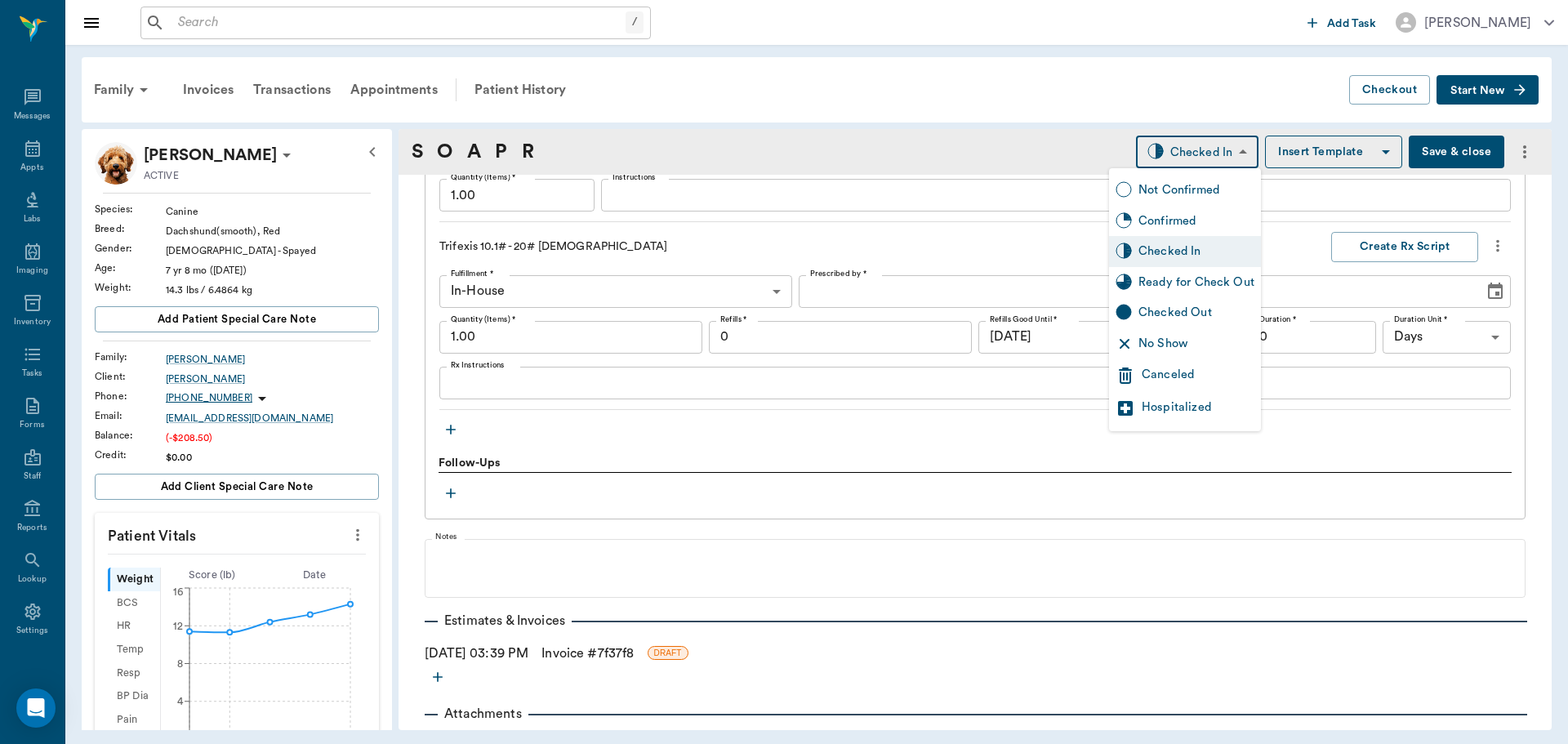
click at [1205, 276] on div "Ready for Check Out" at bounding box center [1196, 282] width 116 height 18
type input "READY_TO_CHECKOUT"
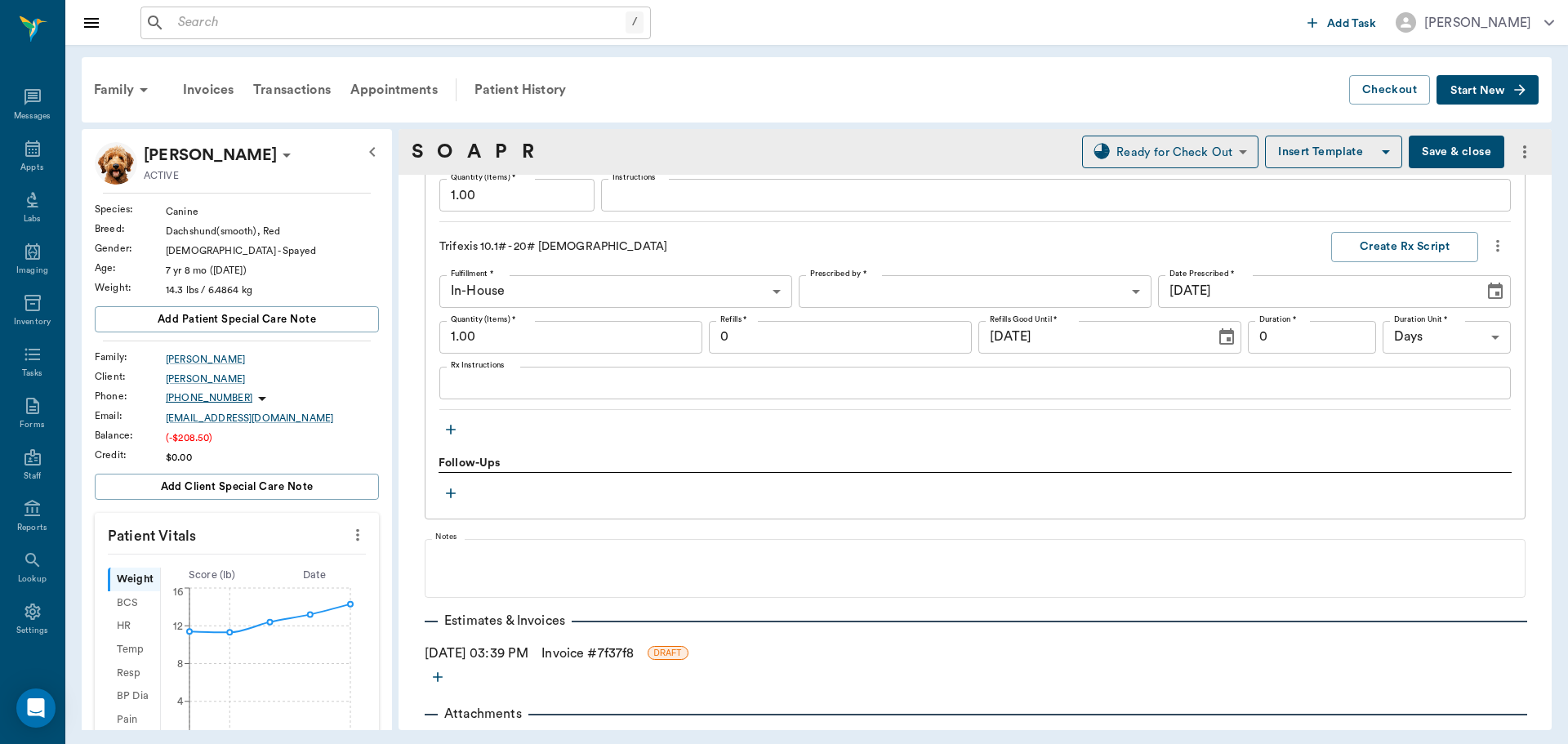
click at [601, 663] on link "Invoice # 7f37f8" at bounding box center [587, 652] width 92 height 19
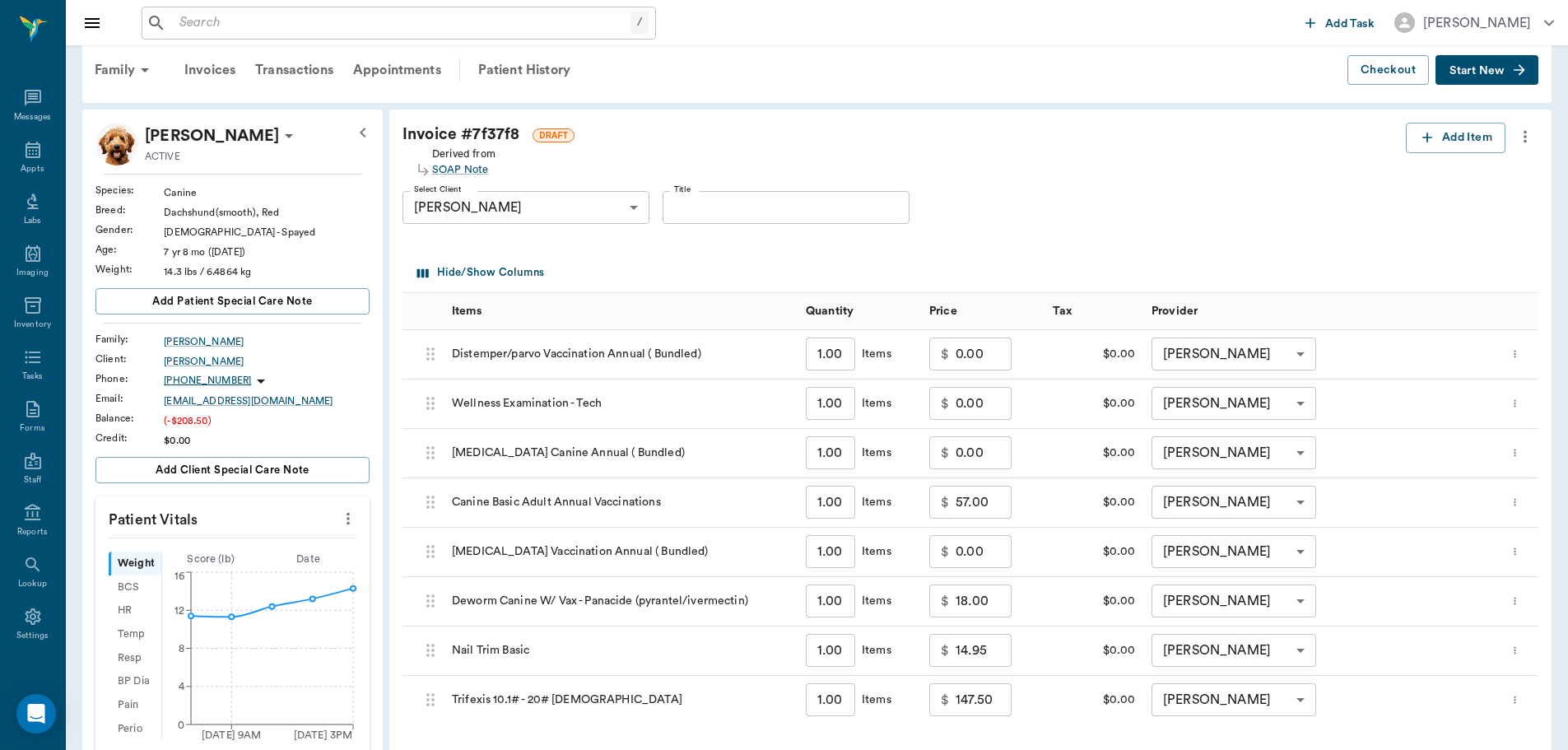
scroll to position [247, 0]
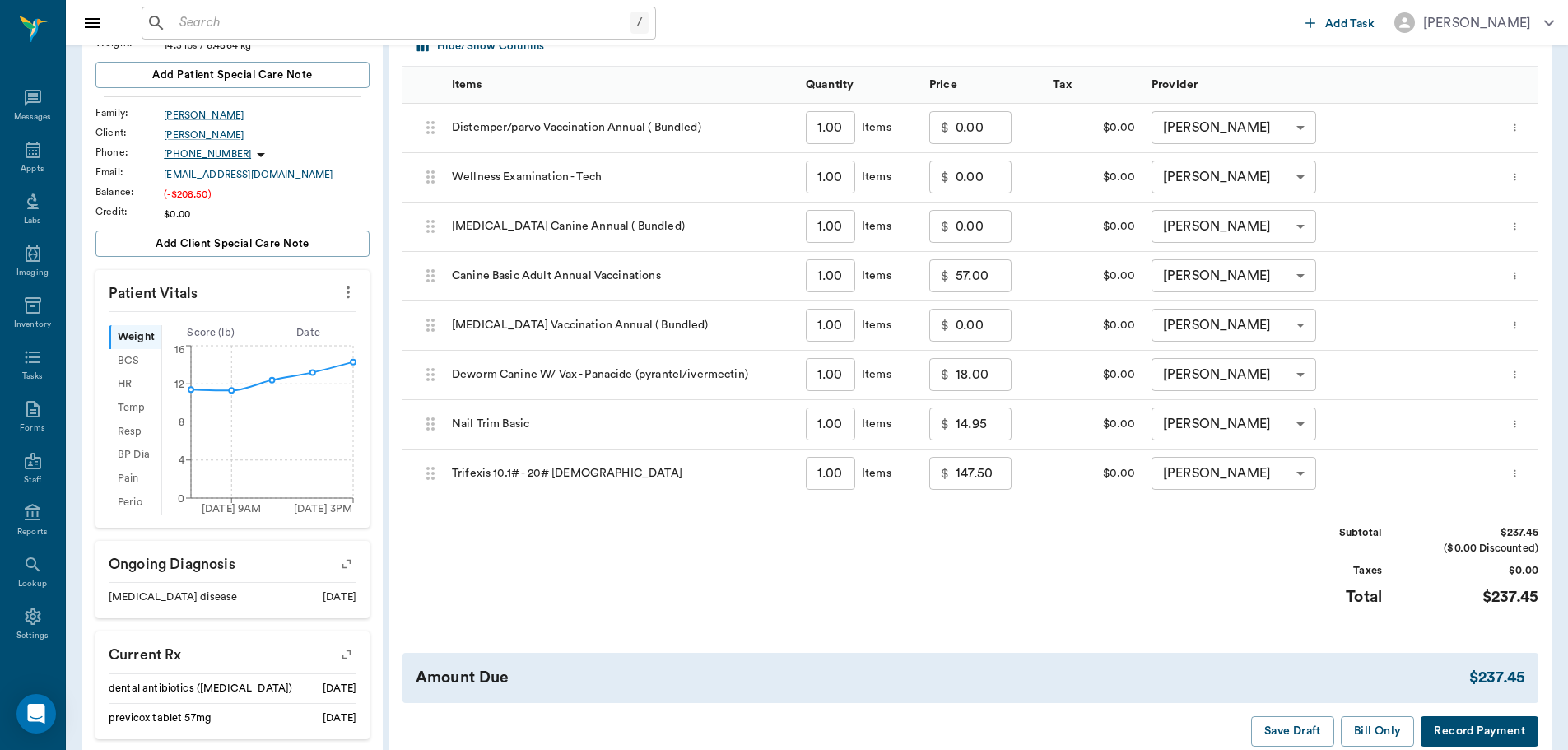
click at [1520, 379] on icon "more" at bounding box center [1514, 374] width 11 height 20
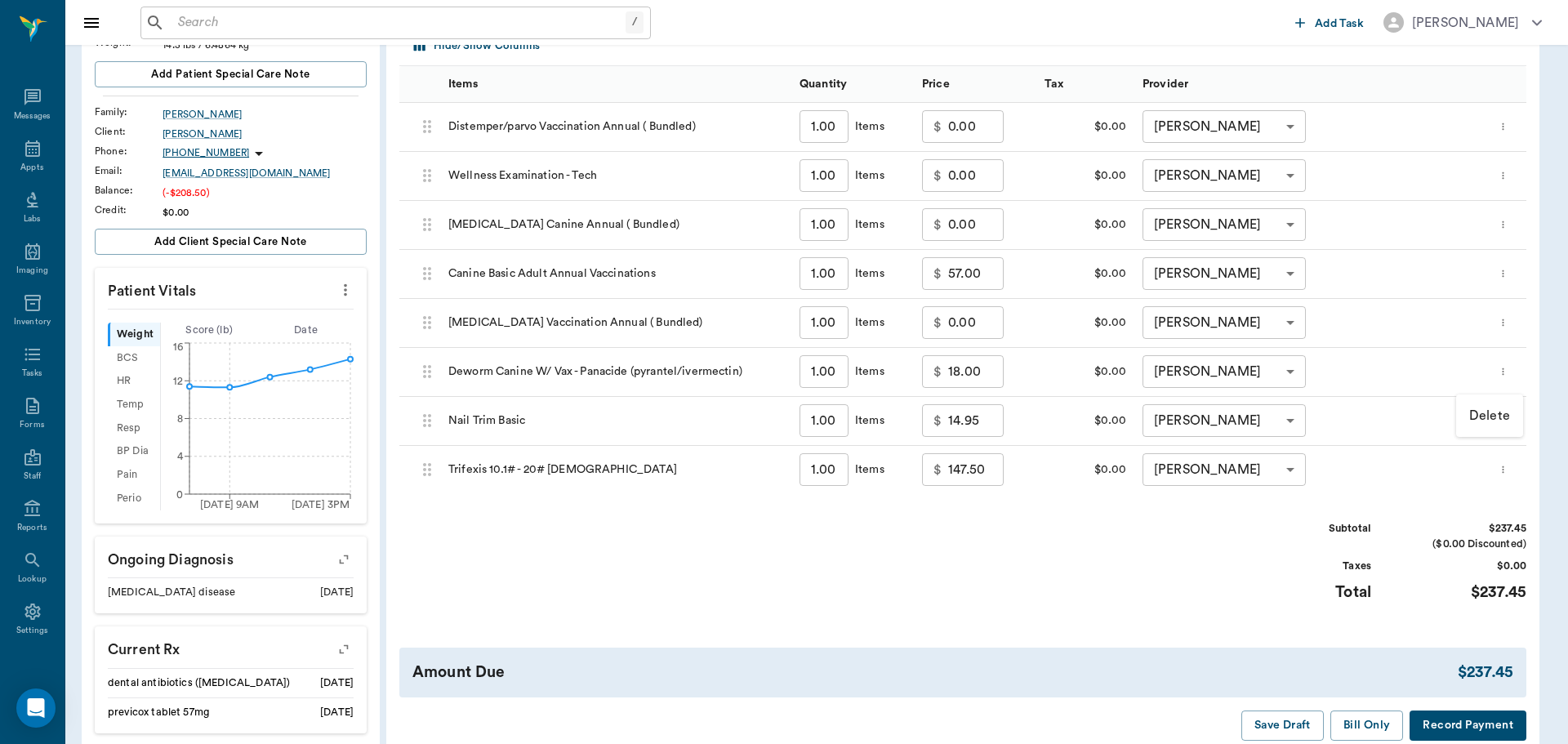
click at [1491, 419] on p "Delete" at bounding box center [1490, 415] width 41 height 19
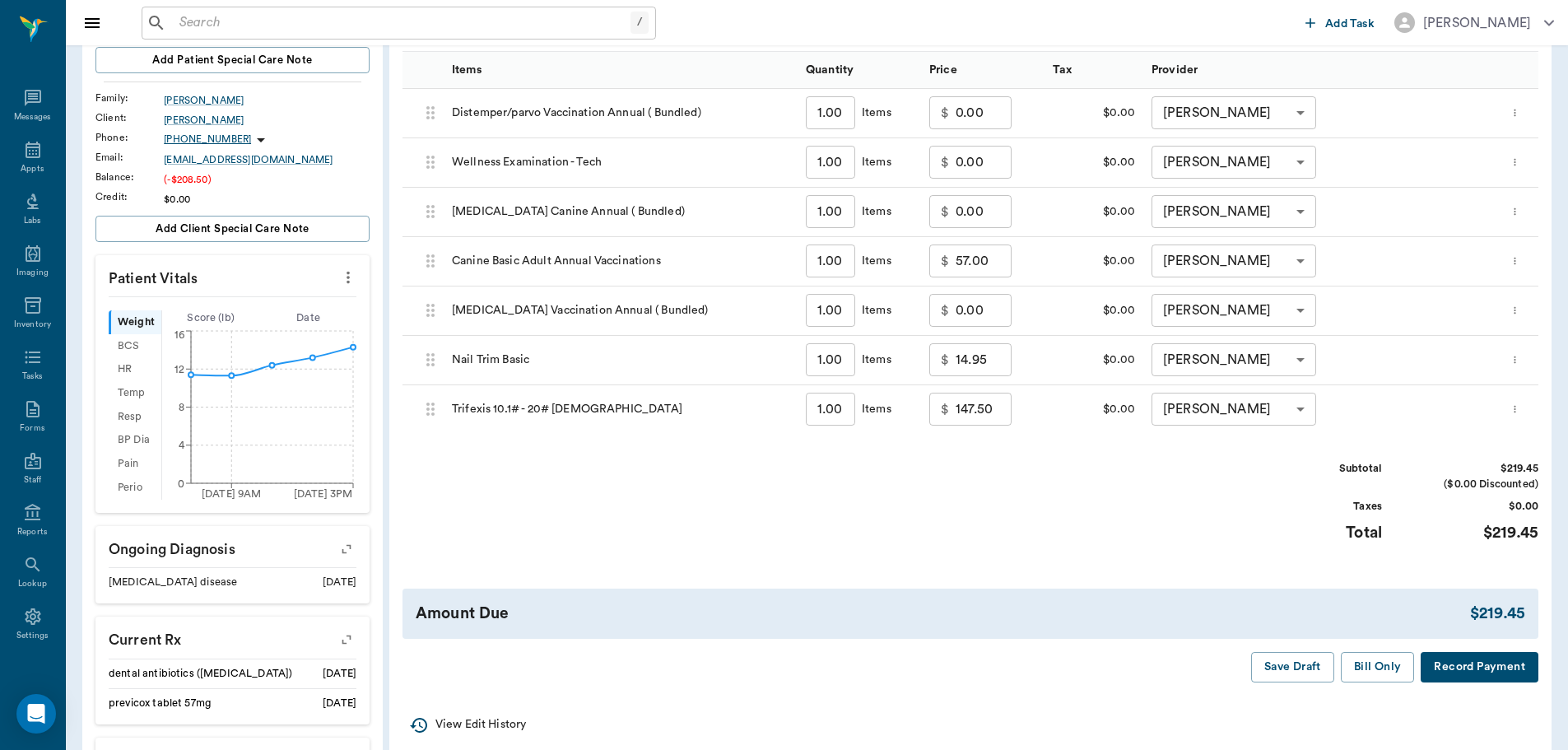
scroll to position [329, 0]
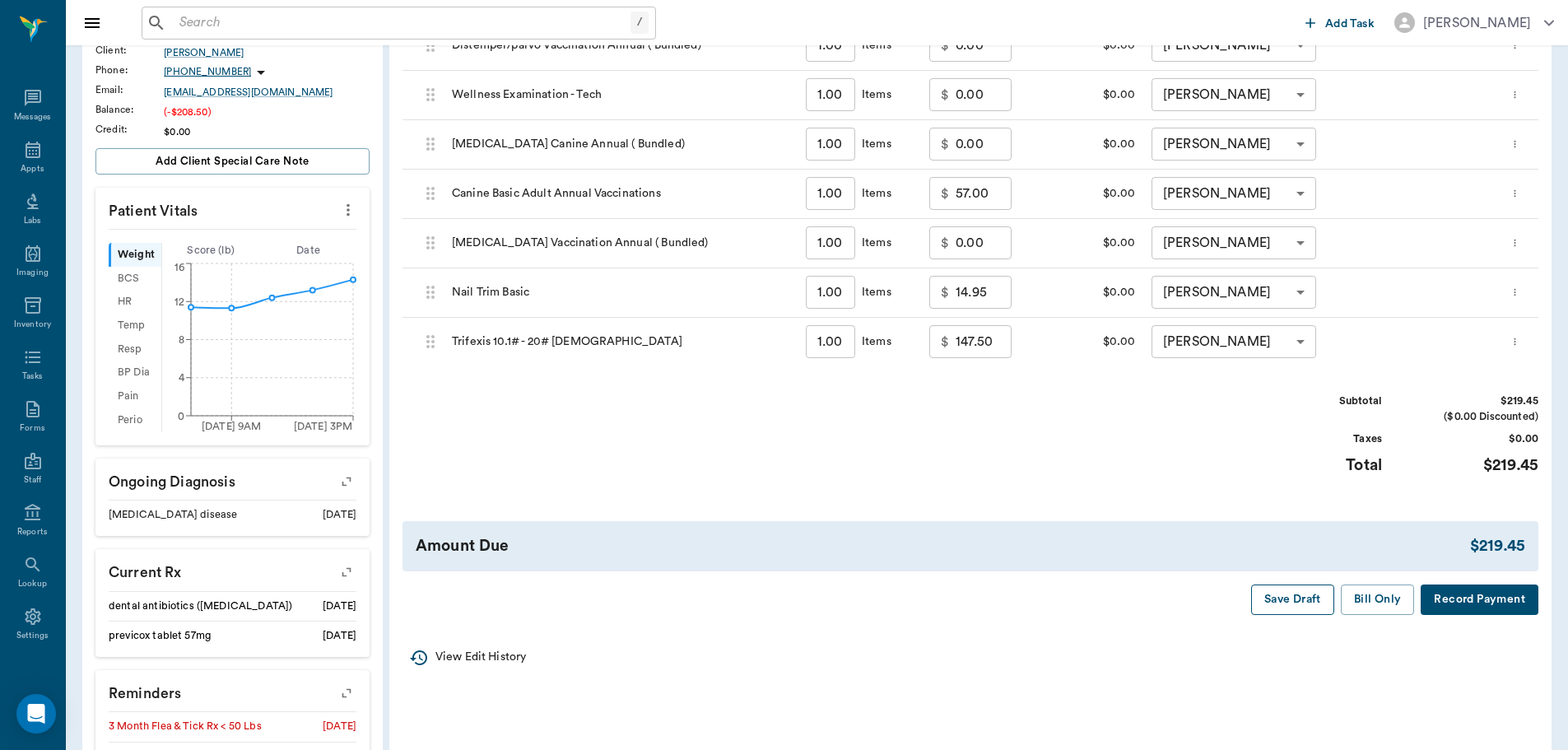
click at [1295, 603] on button "Save Draft" at bounding box center [1292, 600] width 83 height 31
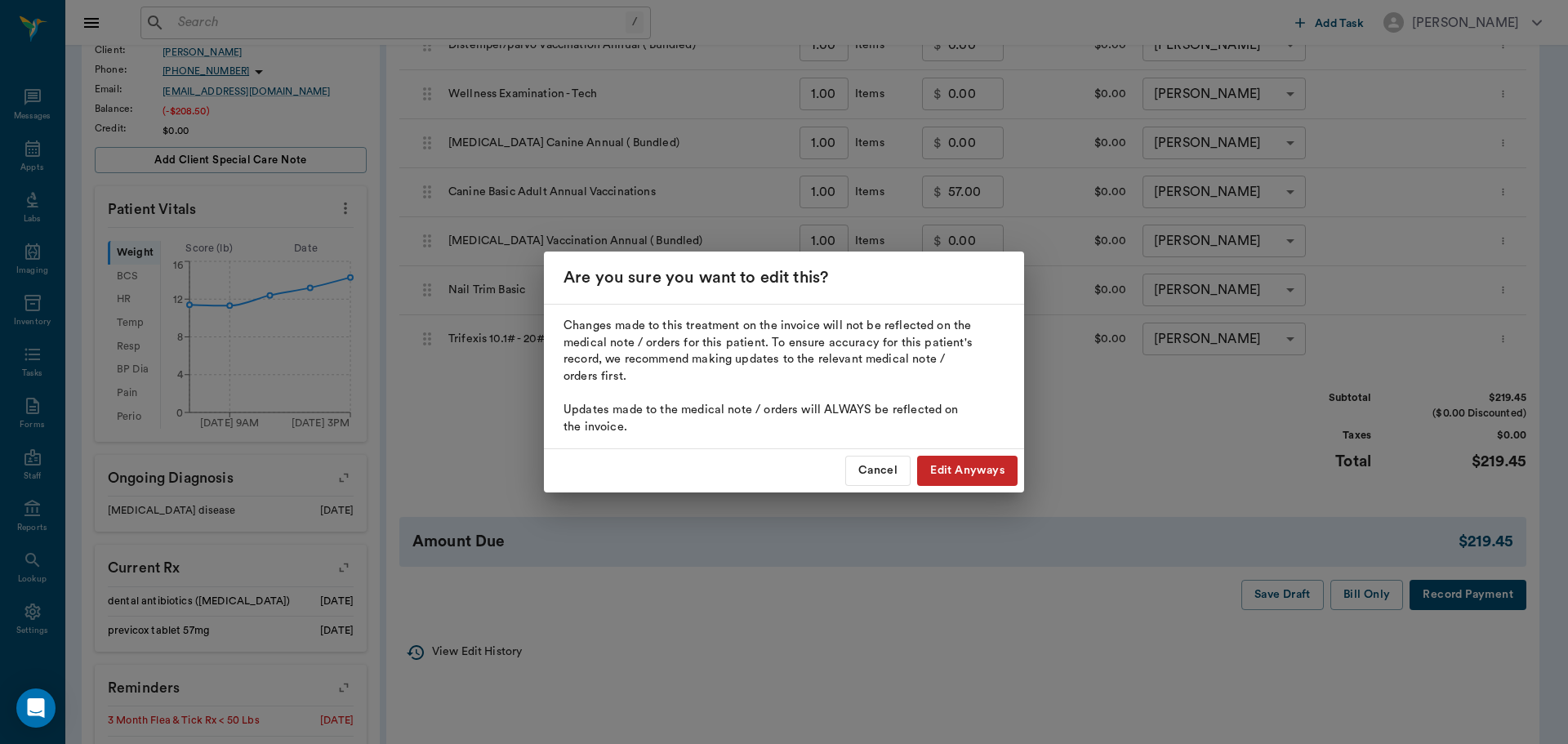
click at [984, 477] on button "Edit Anyways" at bounding box center [967, 471] width 101 height 31
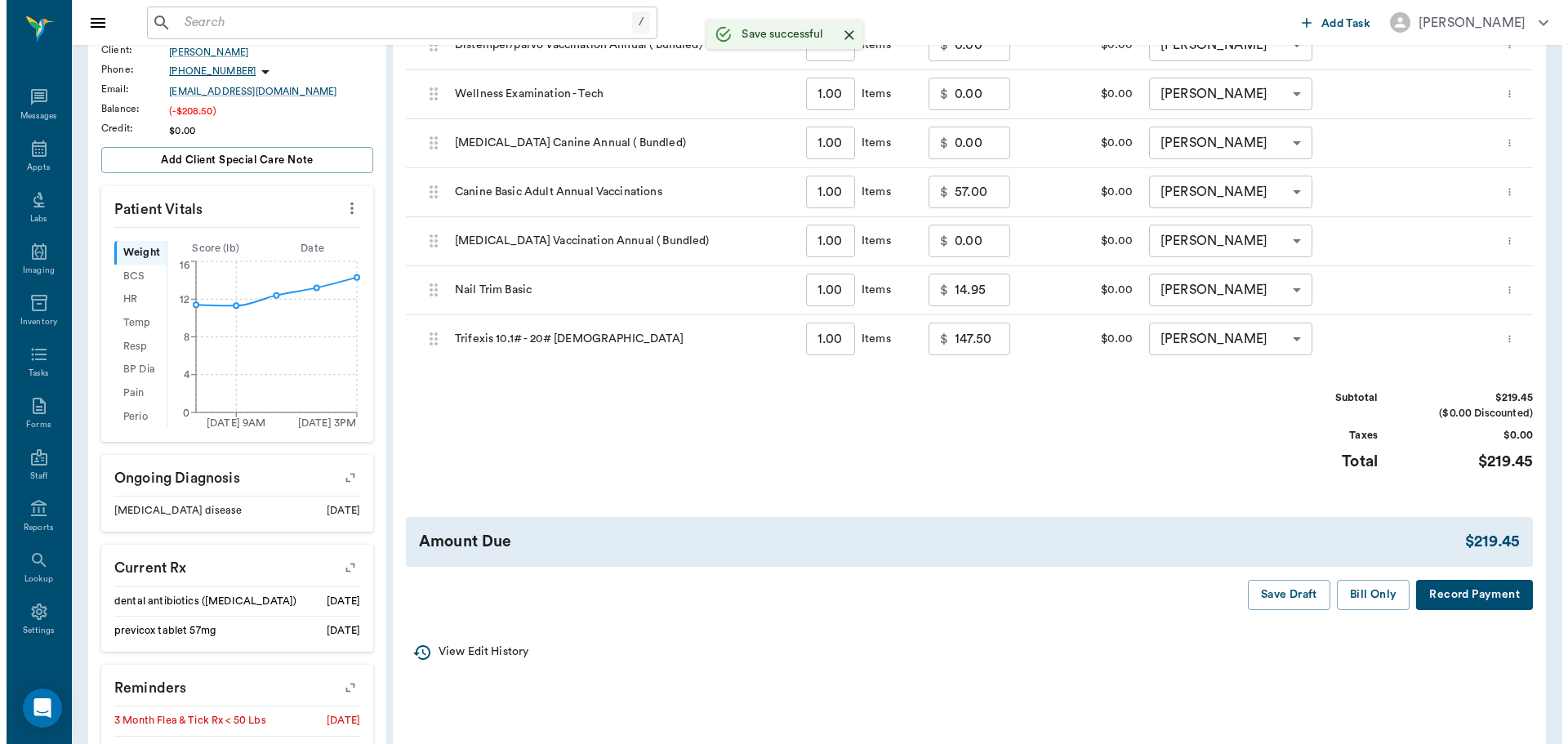
scroll to position [0, 0]
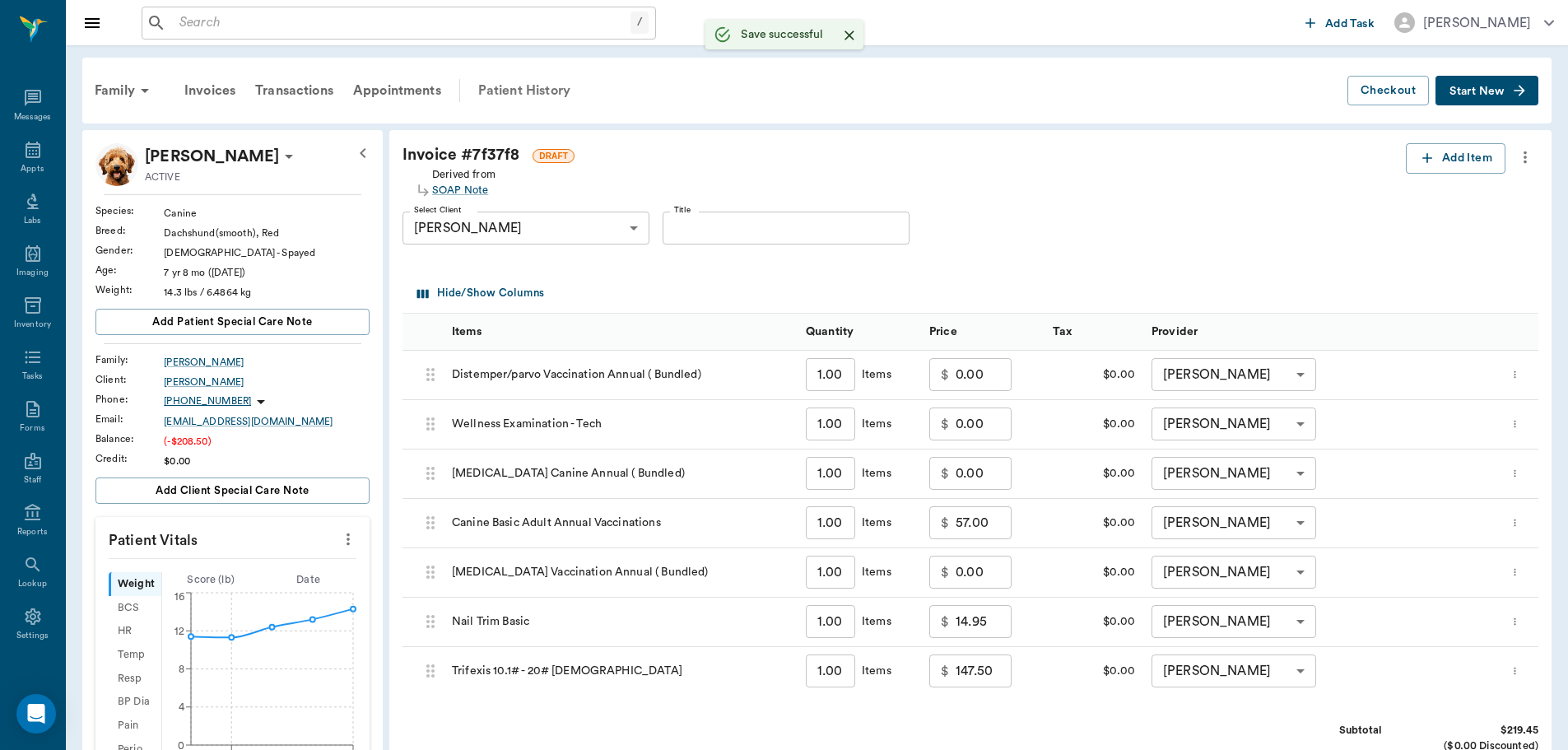
click at [547, 88] on div "Patient History" at bounding box center [524, 91] width 112 height 39
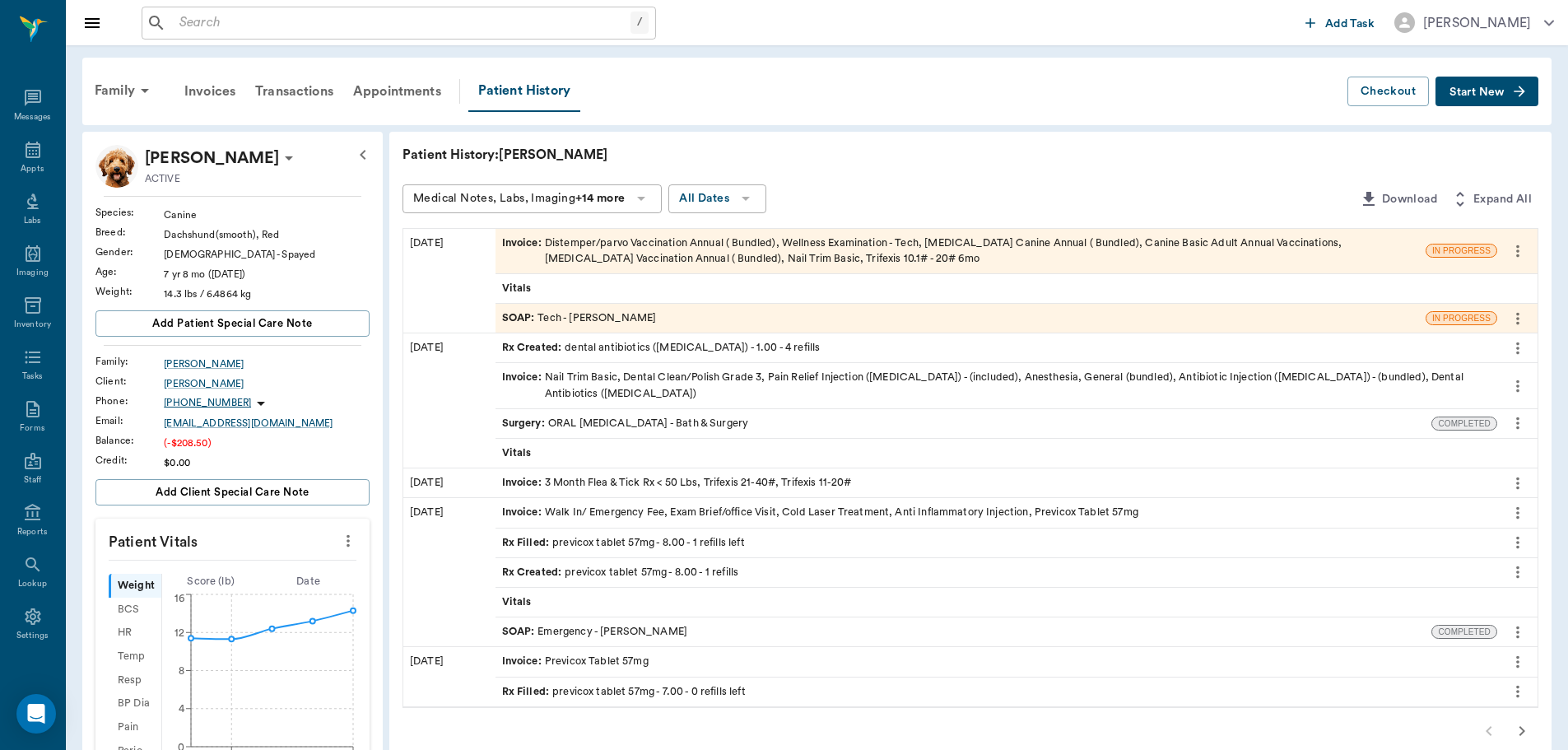
click at [690, 325] on div "SOAP : Tech - Hunter Graves" at bounding box center [960, 319] width 930 height 29
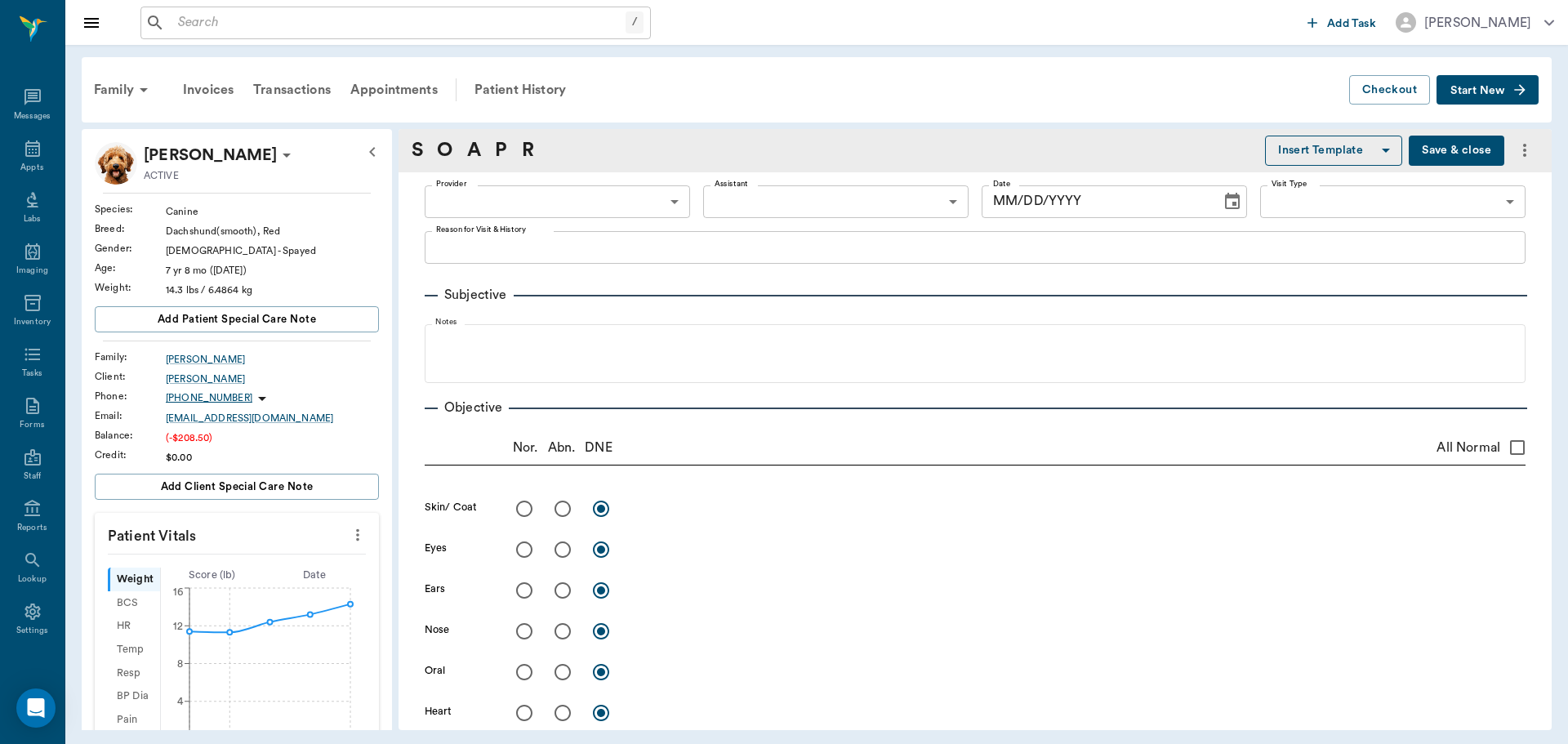
type input "682b670d8bdc6f7f8feef3db"
type input "63ec2f075fda476ae8351a4c"
type input "65d2be4f46e3a538d89b8c1a"
type textarea "Basic Adult, NT Caryn"
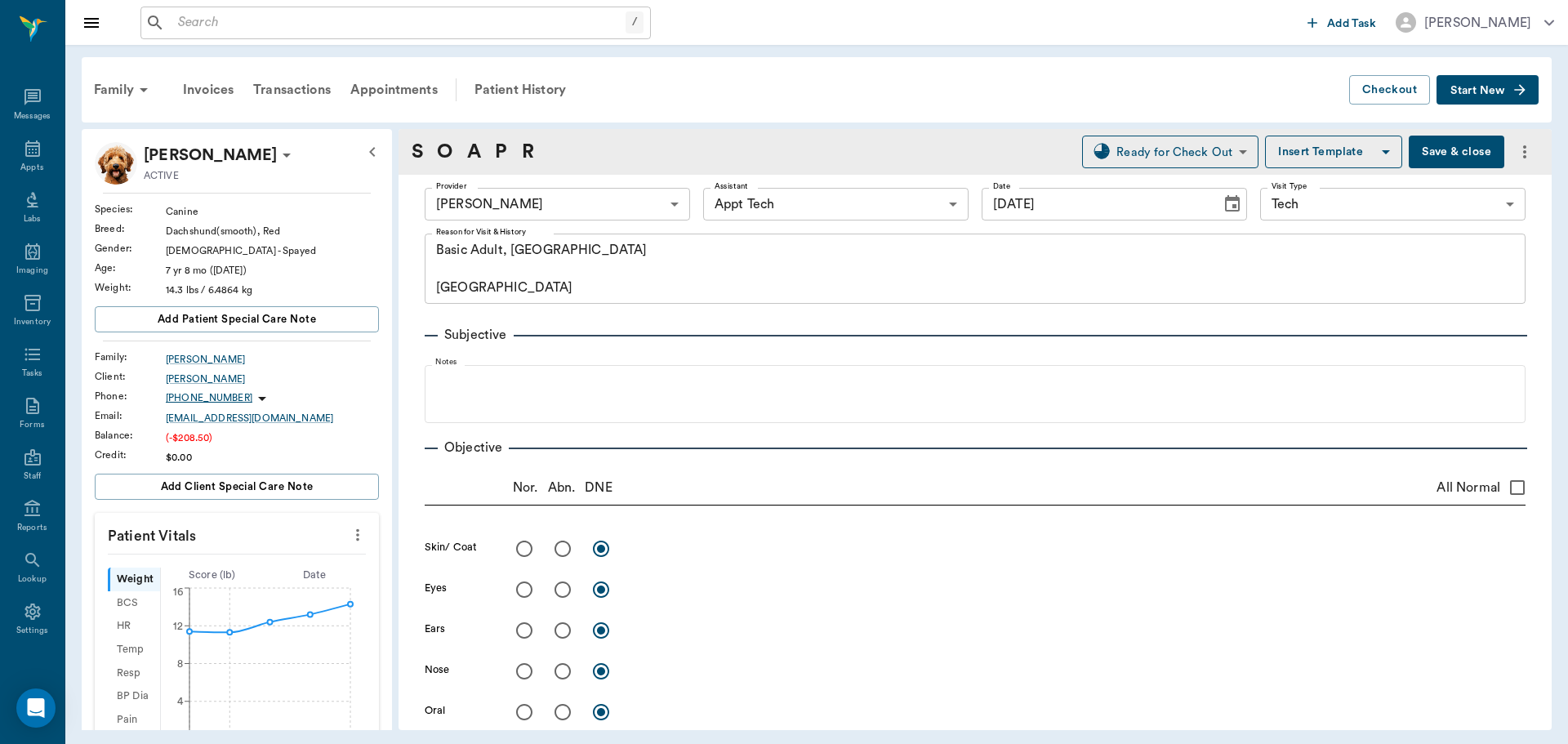
type input "[DATE]"
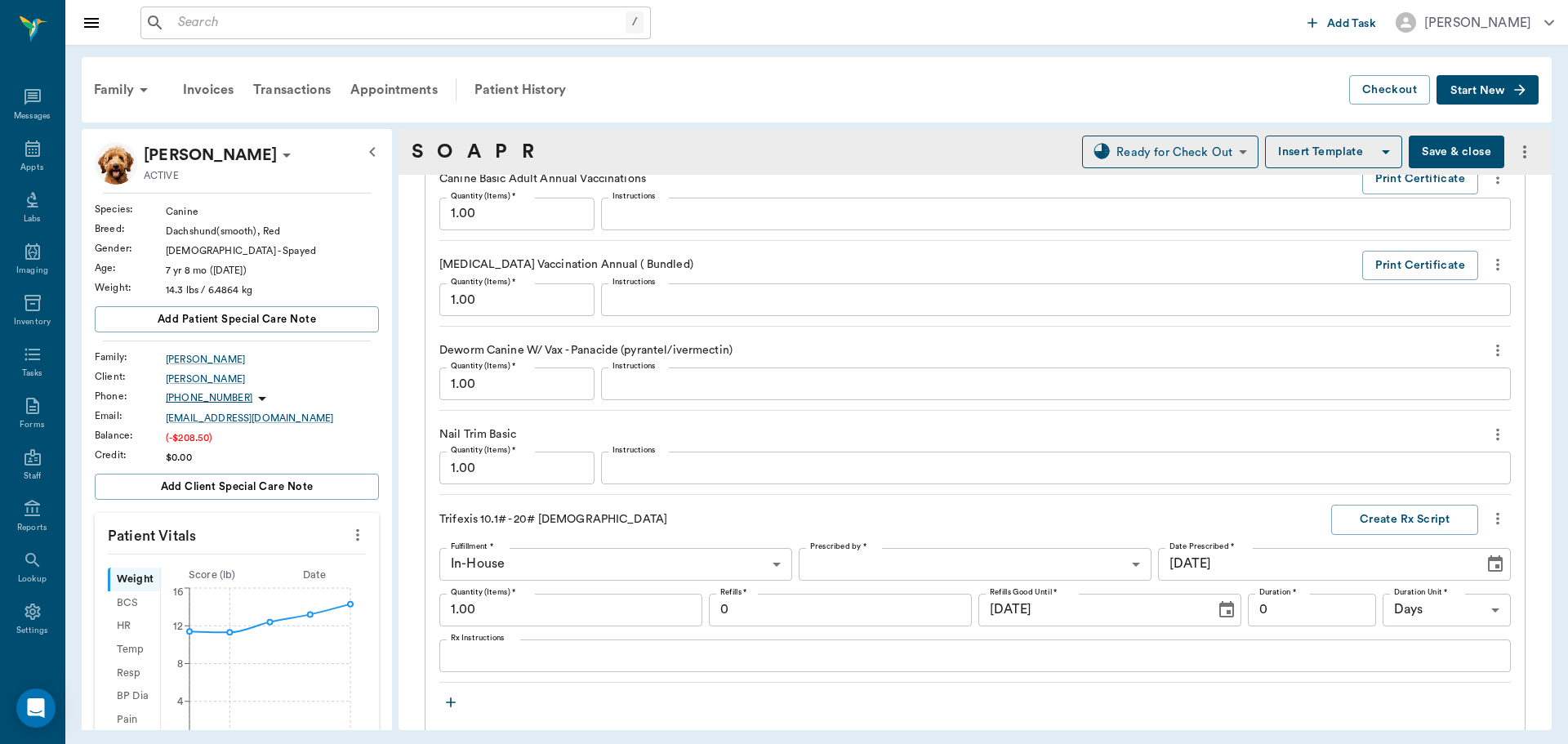
scroll to position [1552, 0]
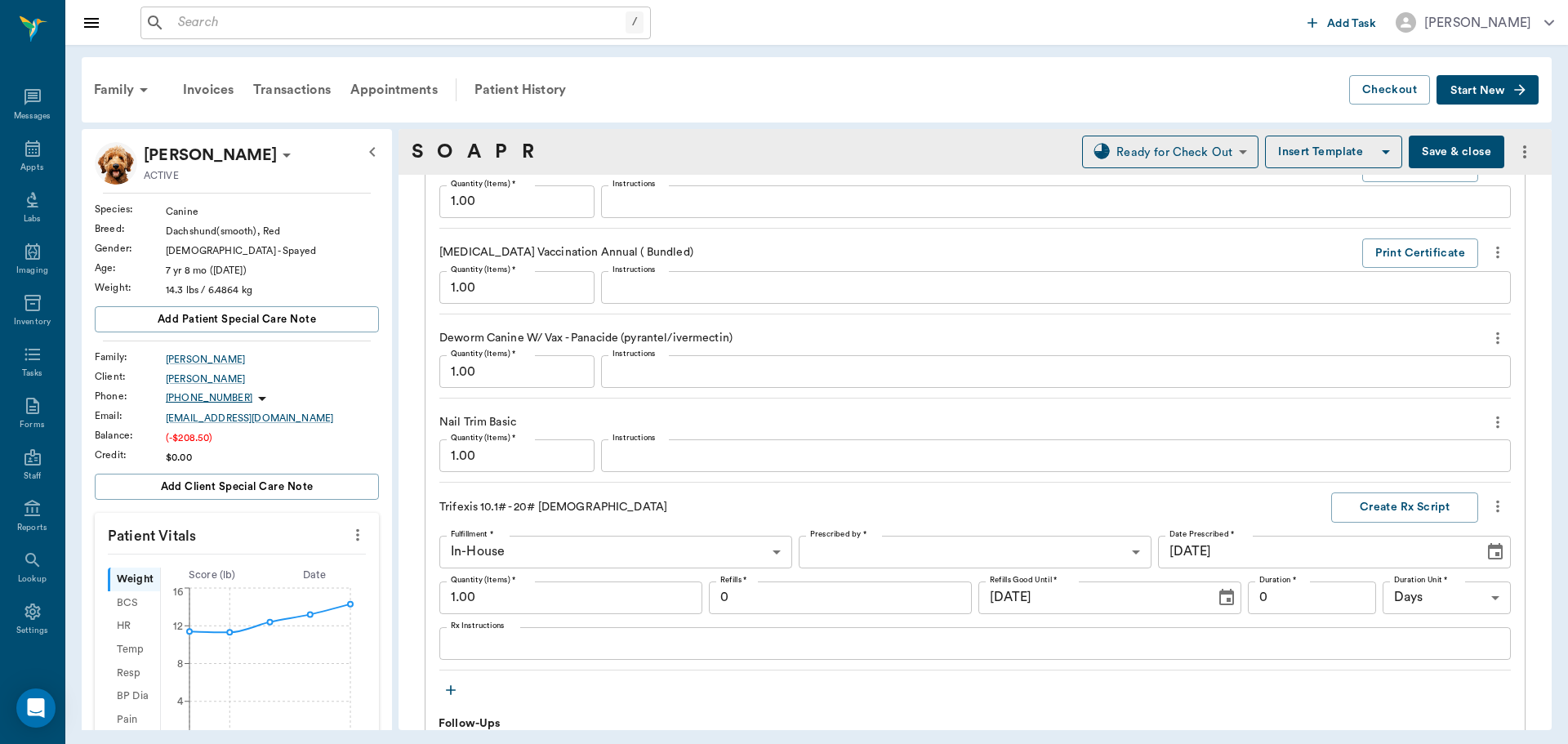
click at [1489, 343] on icon "more" at bounding box center [1498, 337] width 18 height 19
click at [1442, 389] on span "Delete" at bounding box center [1417, 397] width 137 height 17
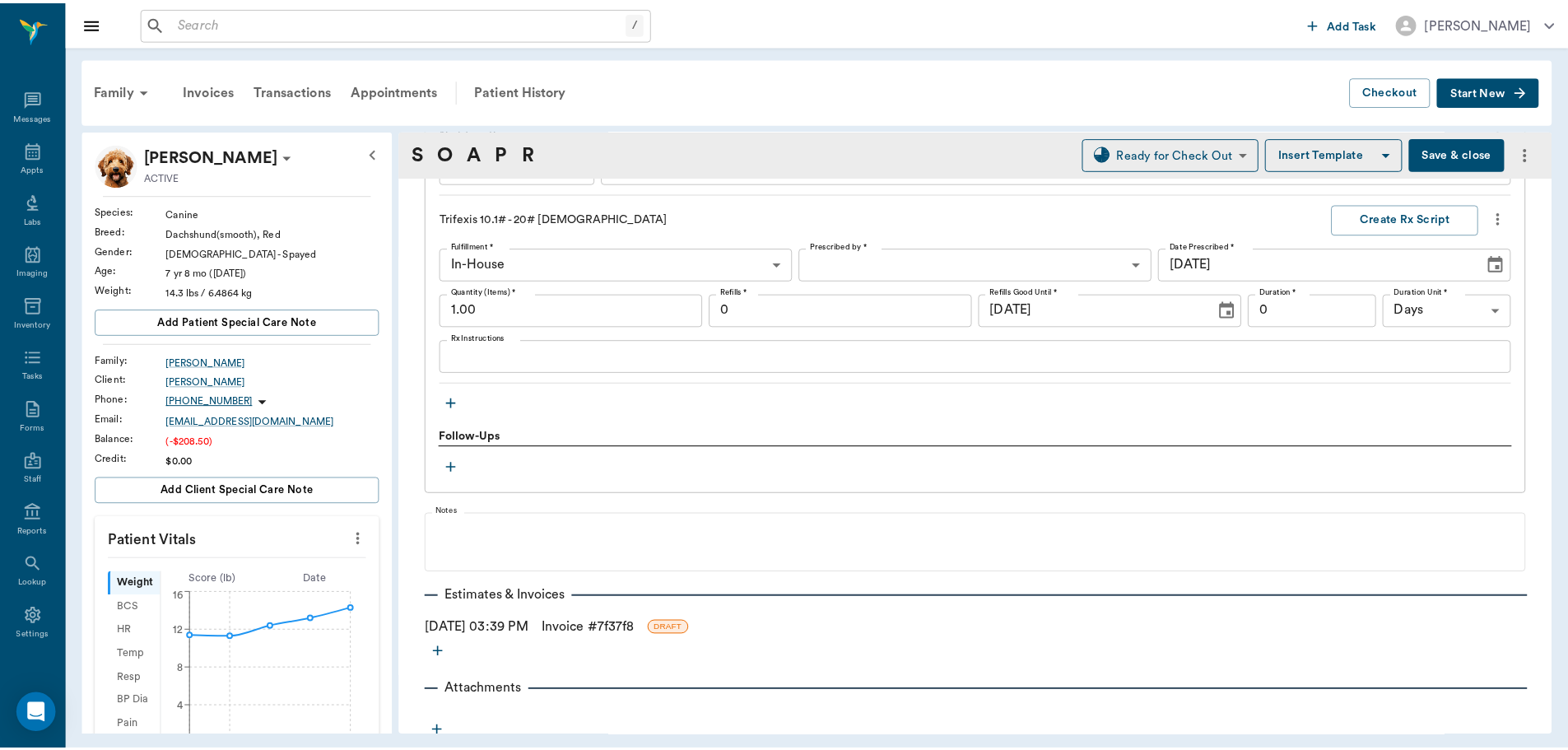
scroll to position [1781, 0]
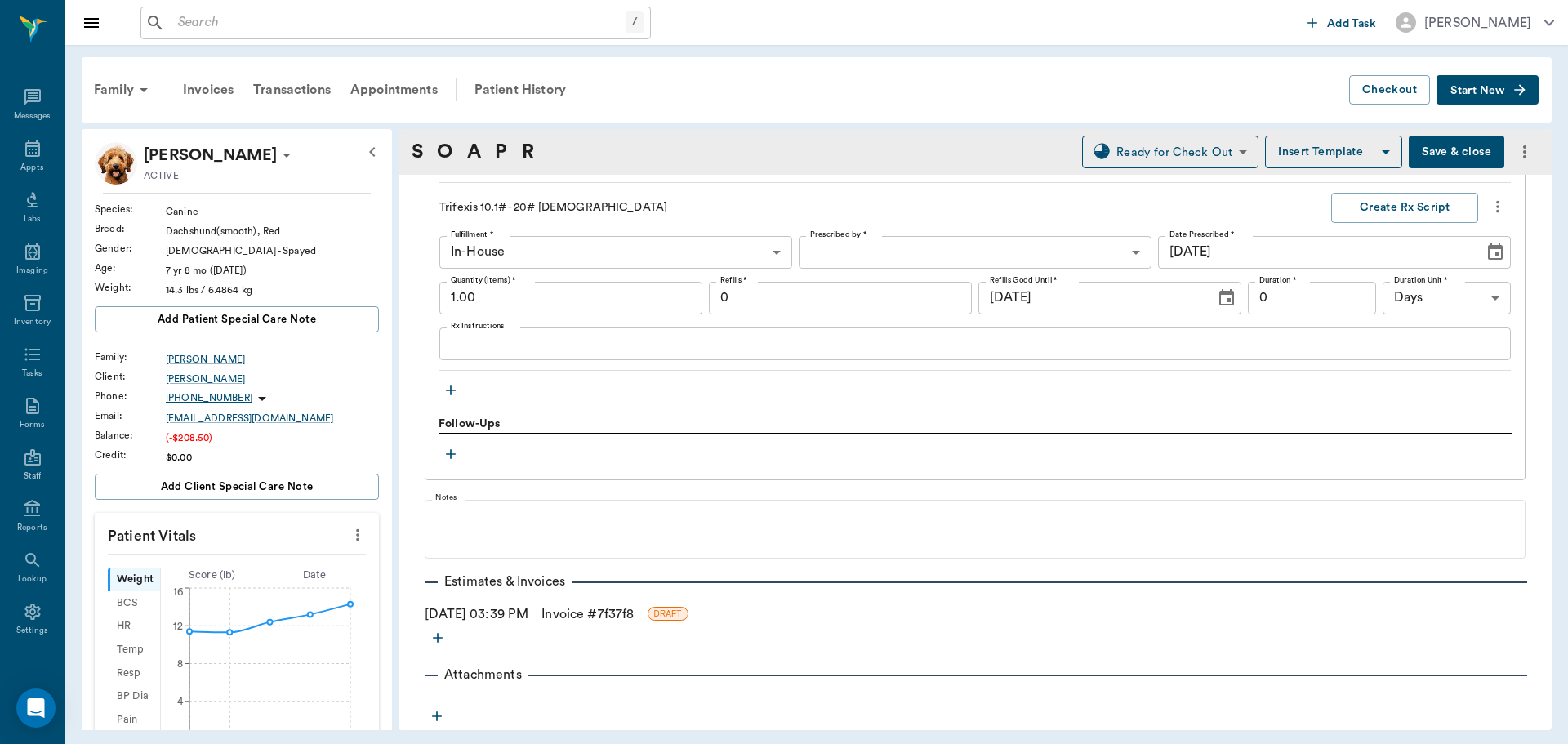
click at [570, 618] on link "Invoice # 7f37f8" at bounding box center [587, 614] width 92 height 19
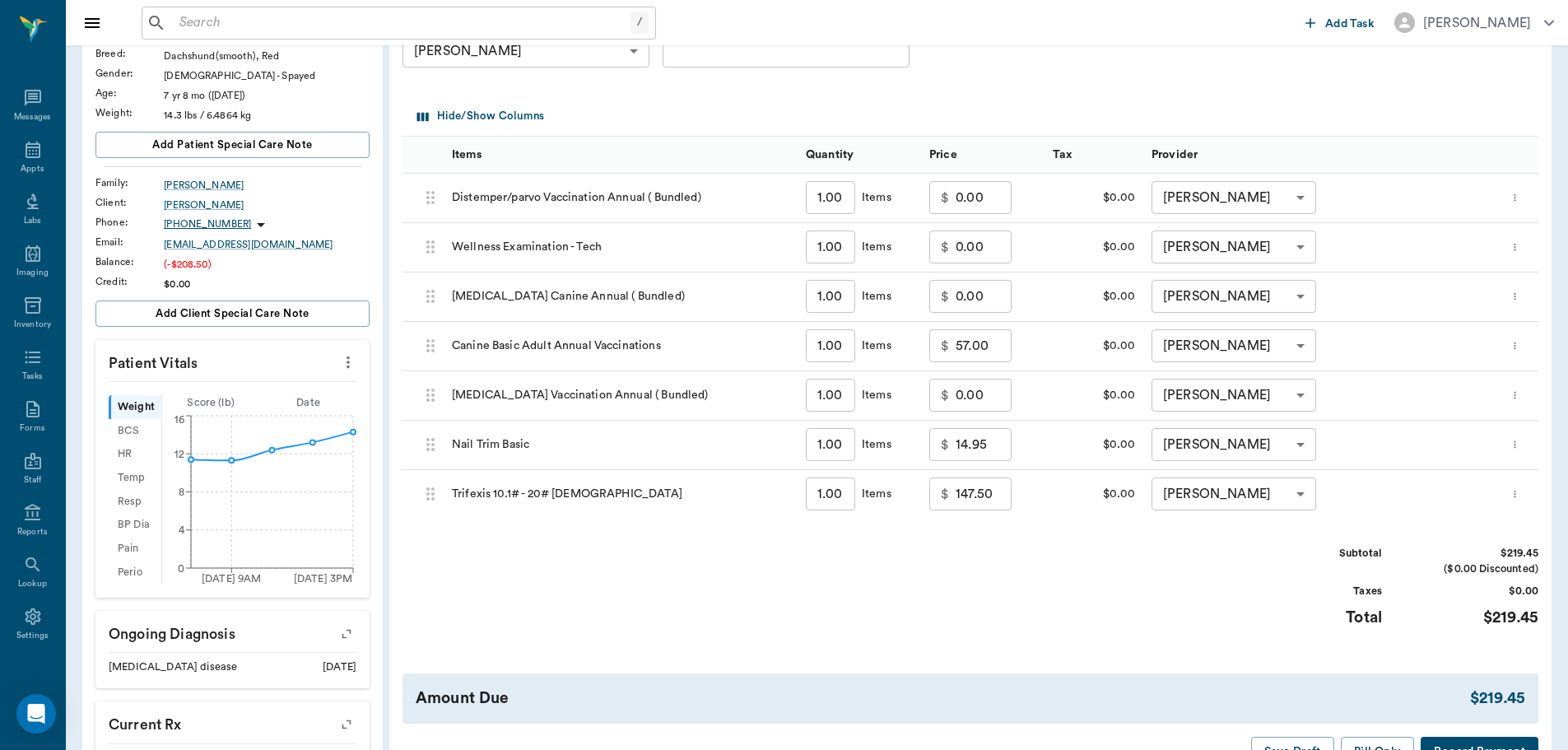
scroll to position [329, 0]
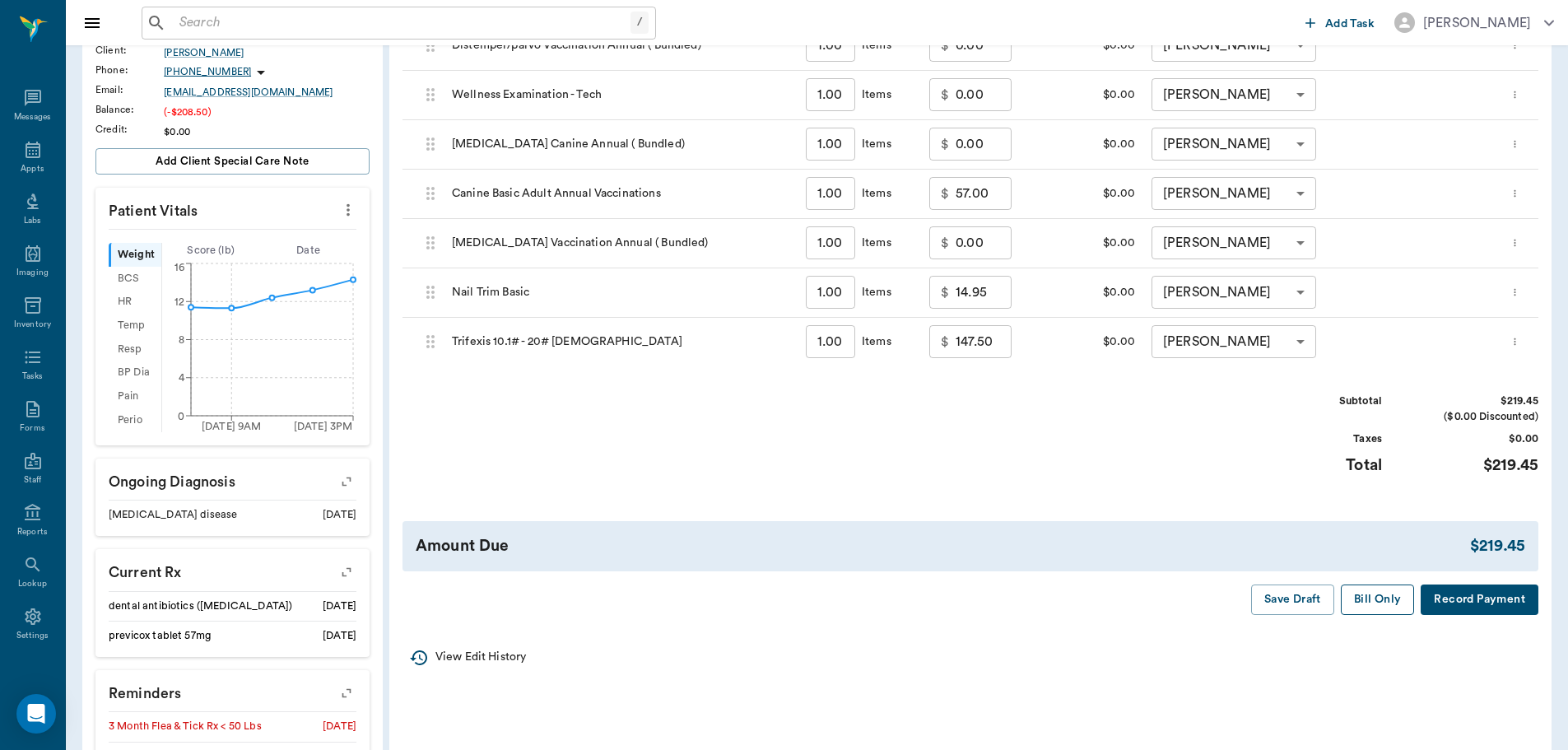
click at [1373, 600] on button "Bill Only" at bounding box center [1378, 600] width 74 height 31
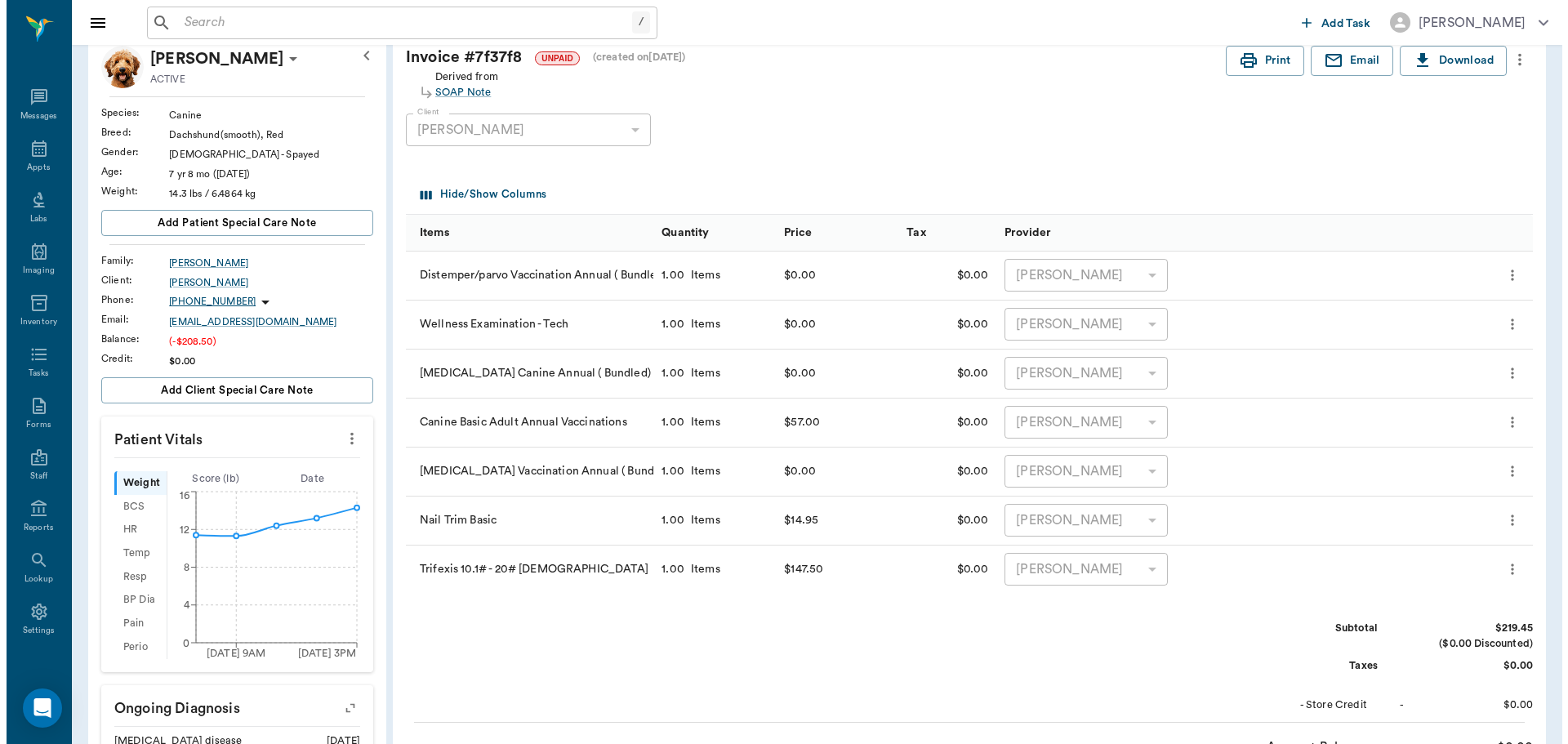
scroll to position [0, 0]
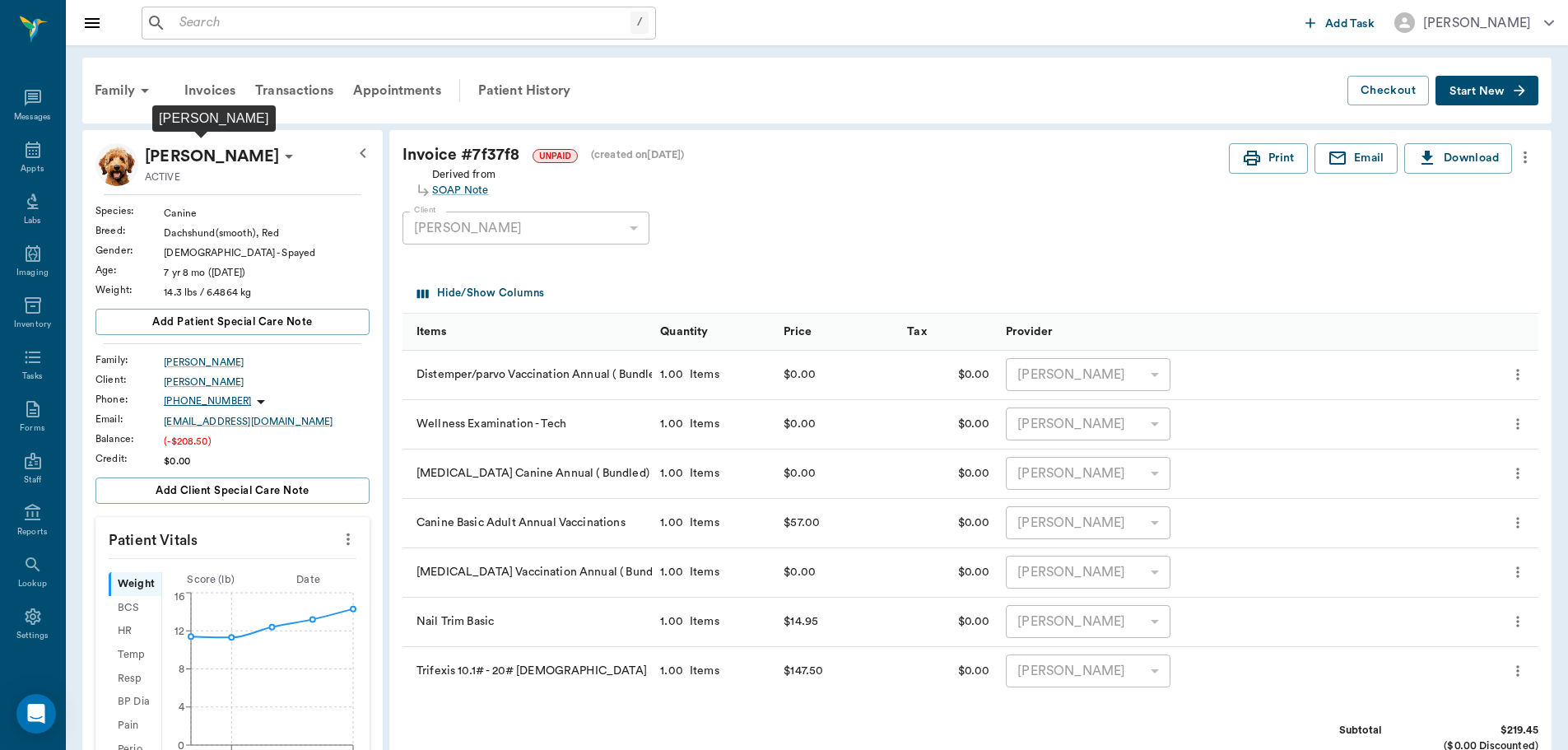
click at [175, 151] on p "[PERSON_NAME]" at bounding box center [212, 156] width 134 height 26
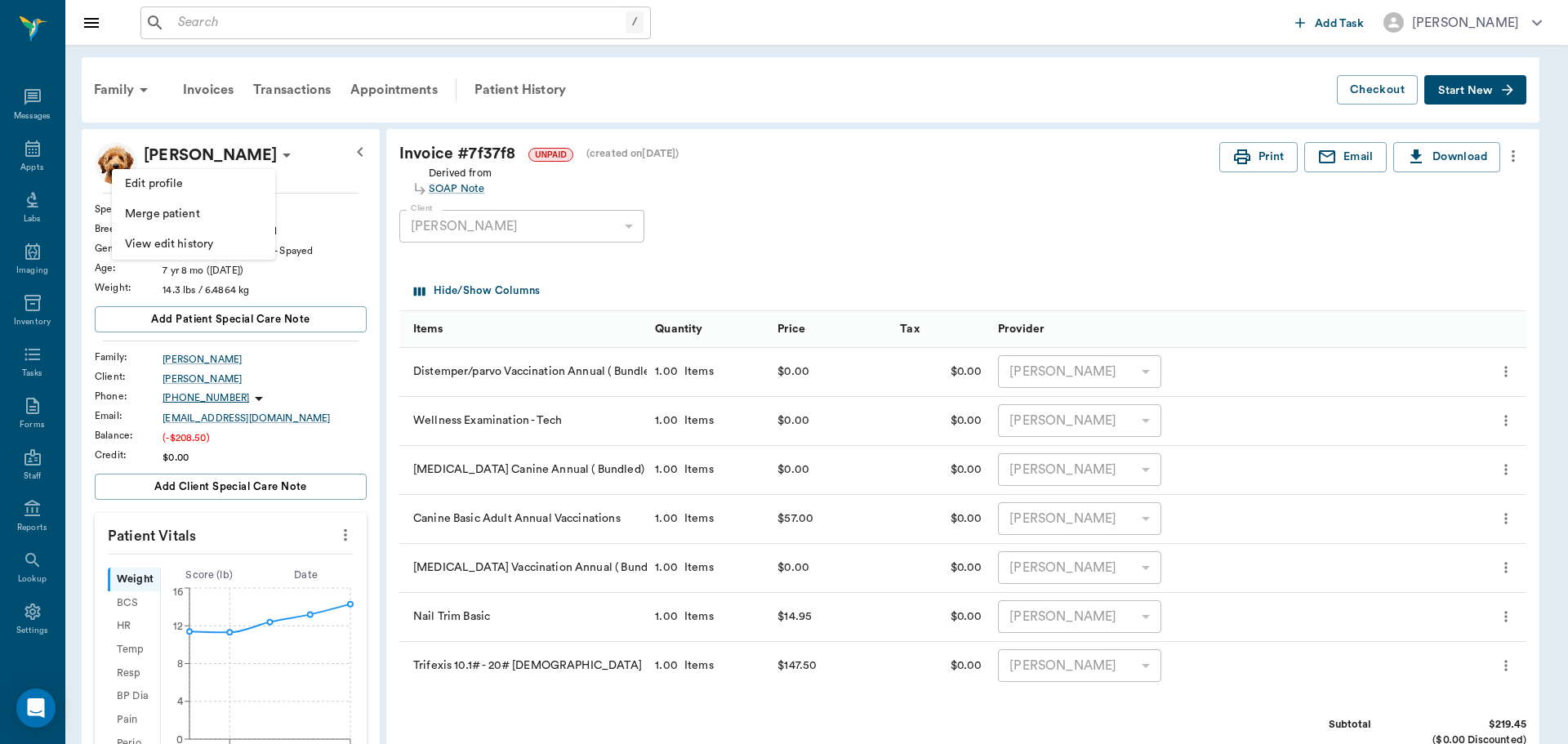
click at [181, 141] on div at bounding box center [784, 372] width 1568 height 744
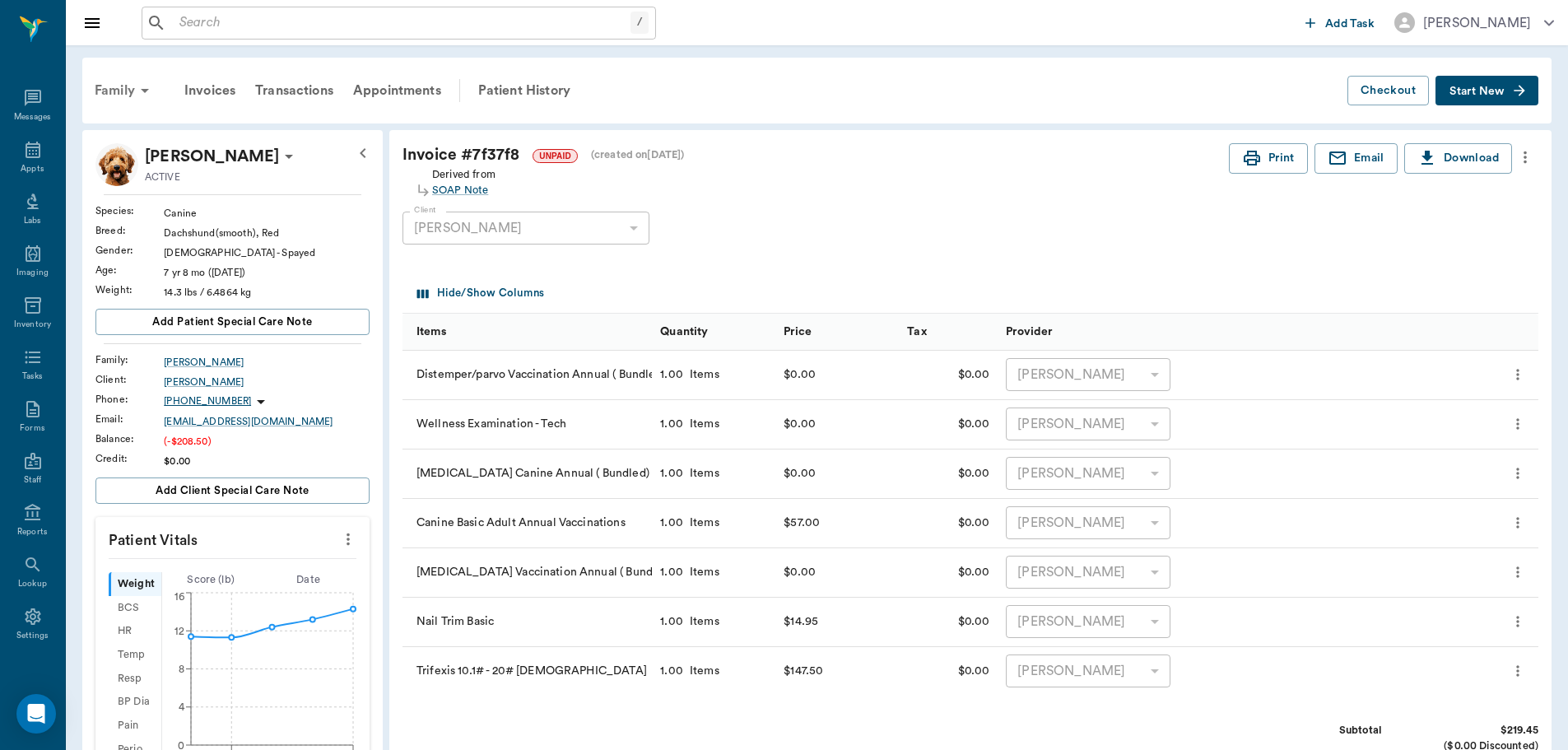
click at [102, 80] on div "Family" at bounding box center [124, 91] width 79 height 39
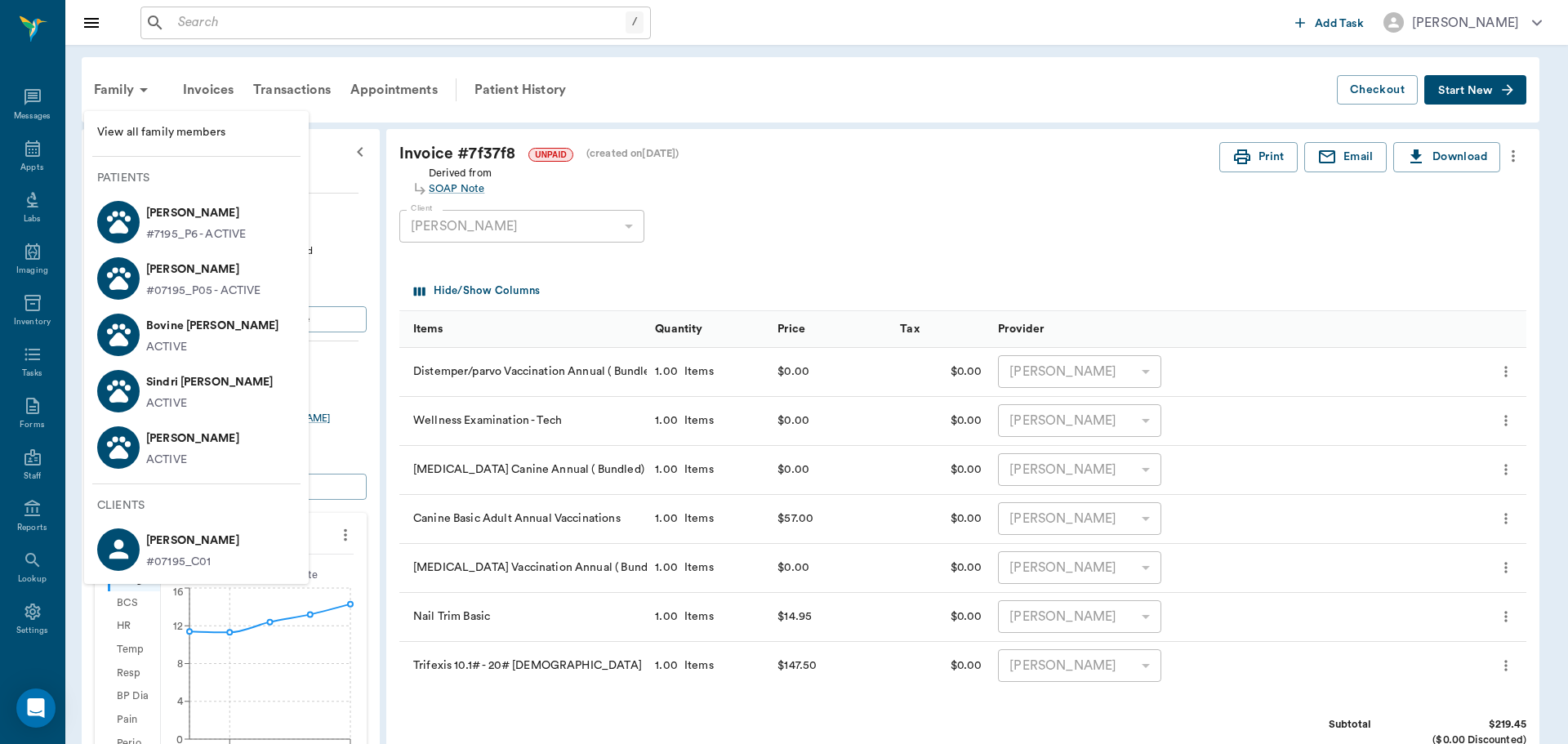
click at [209, 231] on p "#7195_P6 - ACTIVE" at bounding box center [196, 235] width 100 height 17
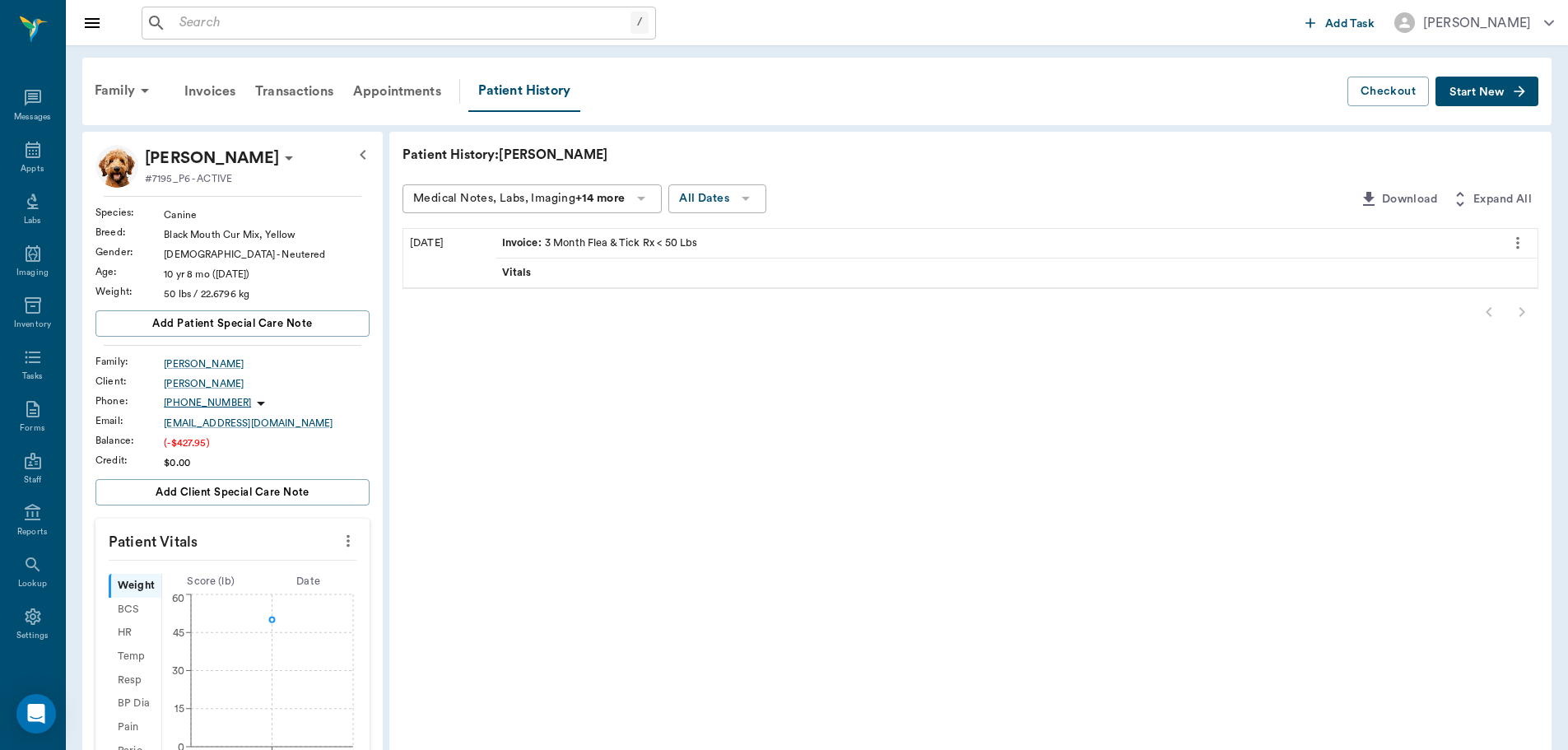
click at [1491, 99] on button "Start New" at bounding box center [1487, 92] width 102 height 31
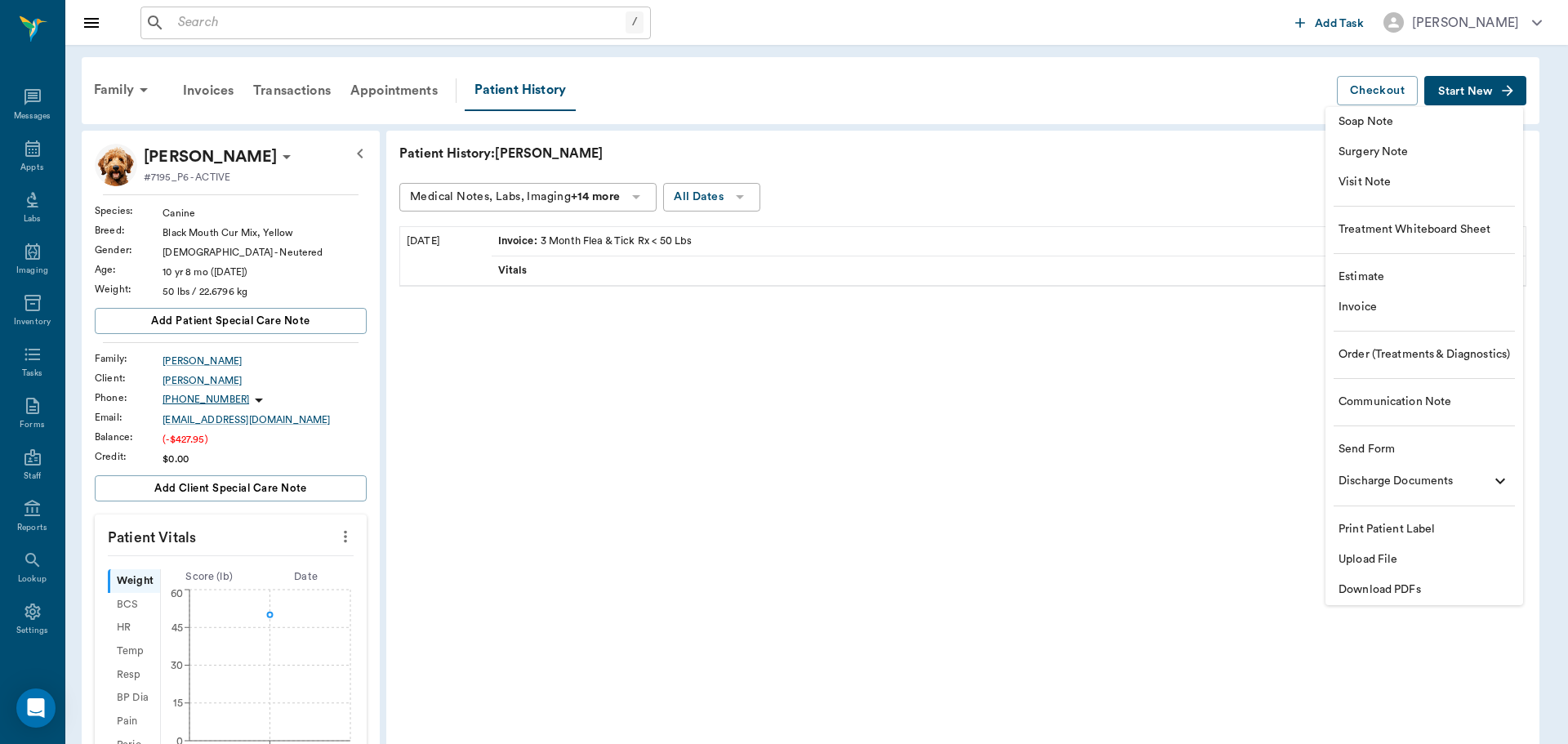
click at [1389, 186] on span "Visit Note" at bounding box center [1424, 182] width 171 height 17
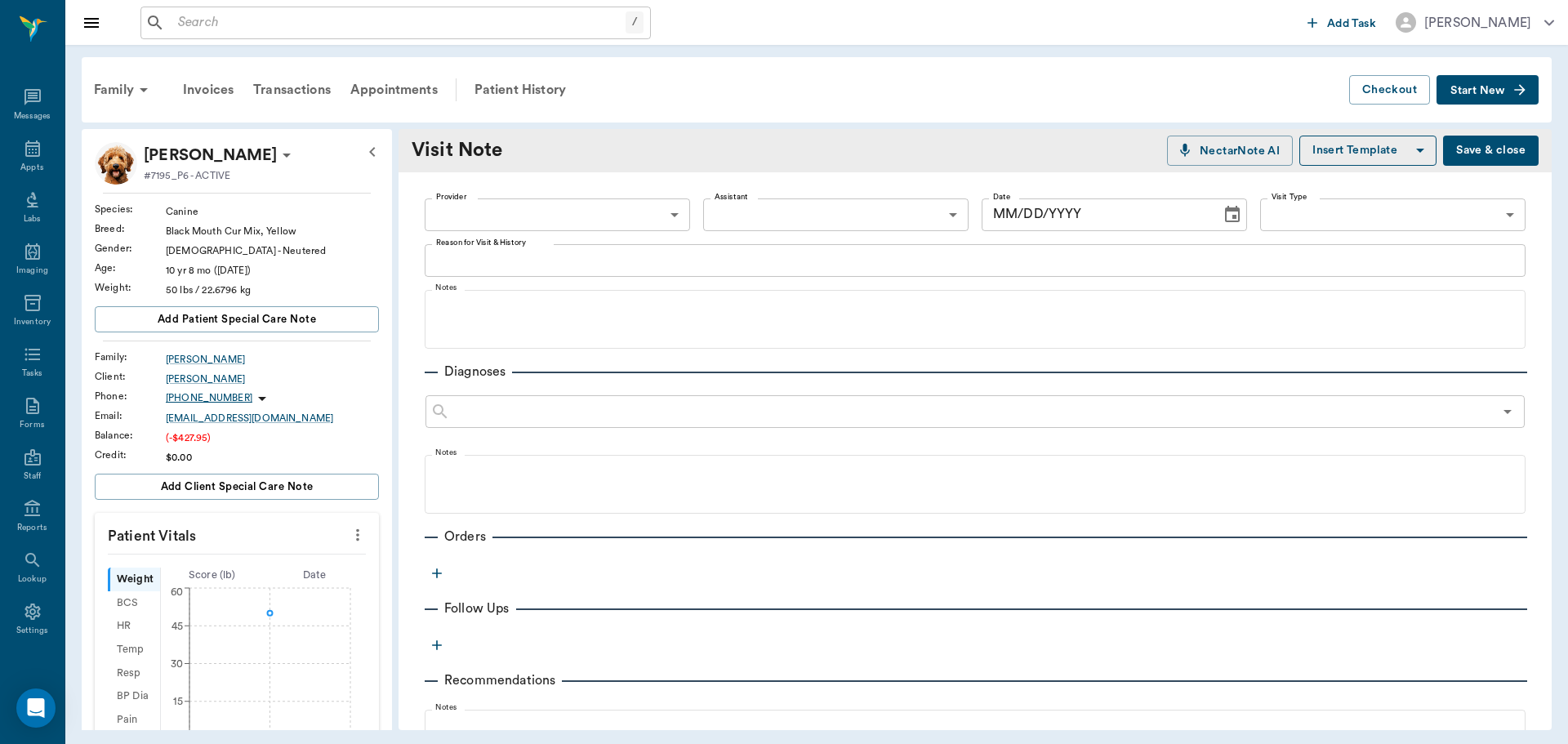
type input "[DATE]"
click at [550, 221] on body "/ ​ Add Task Dr. Bert Ellsworth Nectar Messages Appts Labs Imaging Inventory Ta…" at bounding box center [784, 372] width 1568 height 744
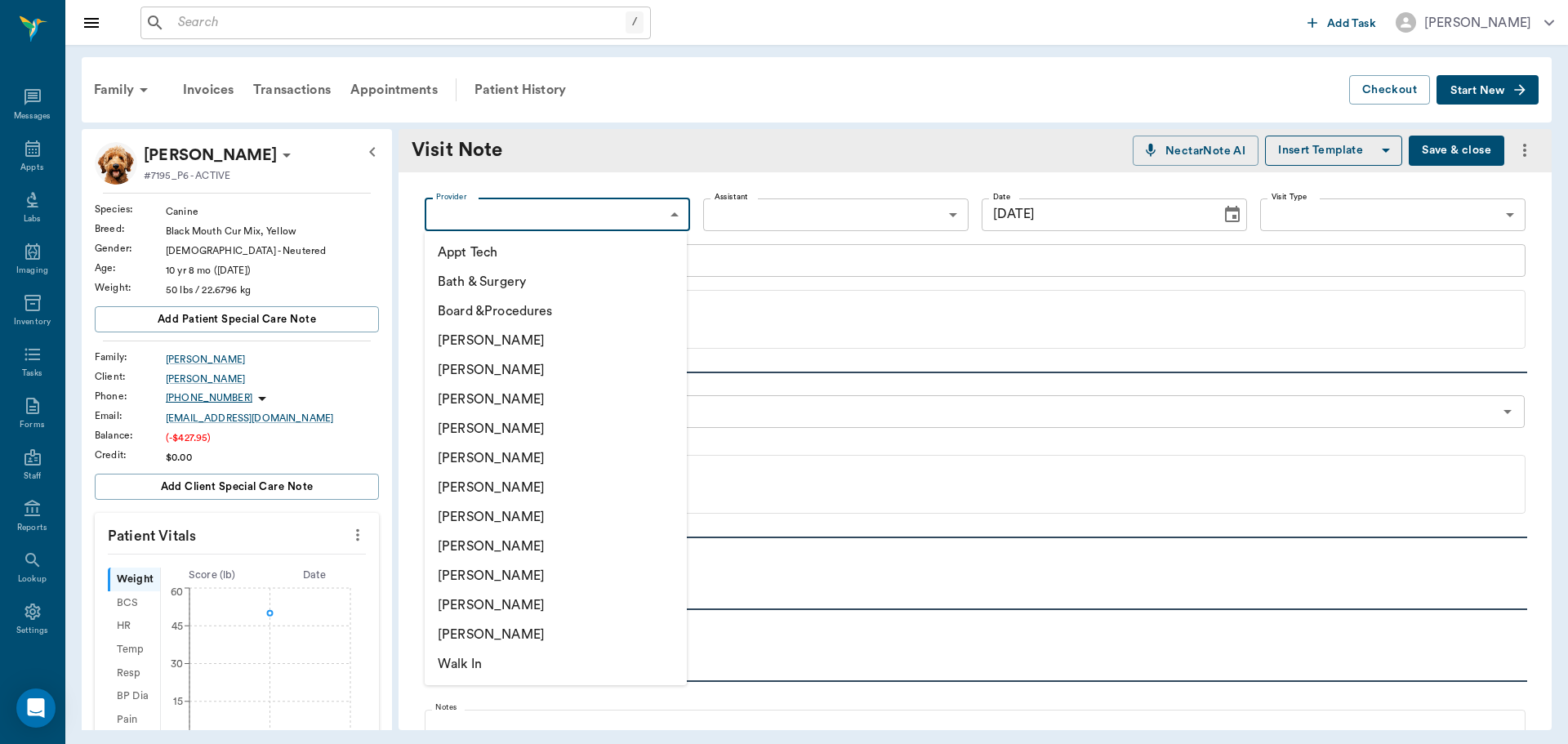
click at [538, 513] on li "[PERSON_NAME]" at bounding box center [555, 517] width 262 height 30
type input "682b670d8bdc6f7f8feef3db"
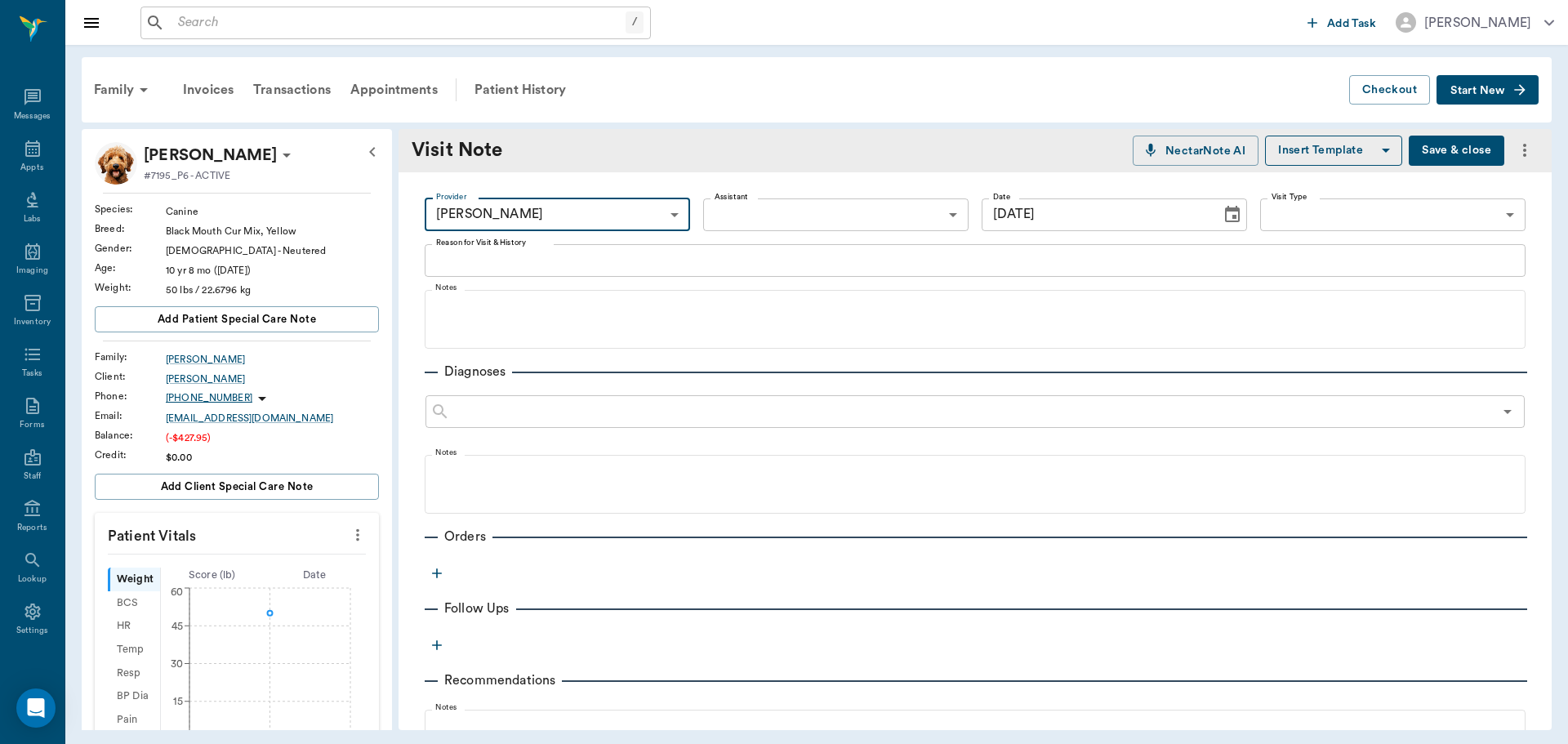
click at [528, 263] on textarea "Reason for Visit & History" at bounding box center [976, 260] width 1078 height 19
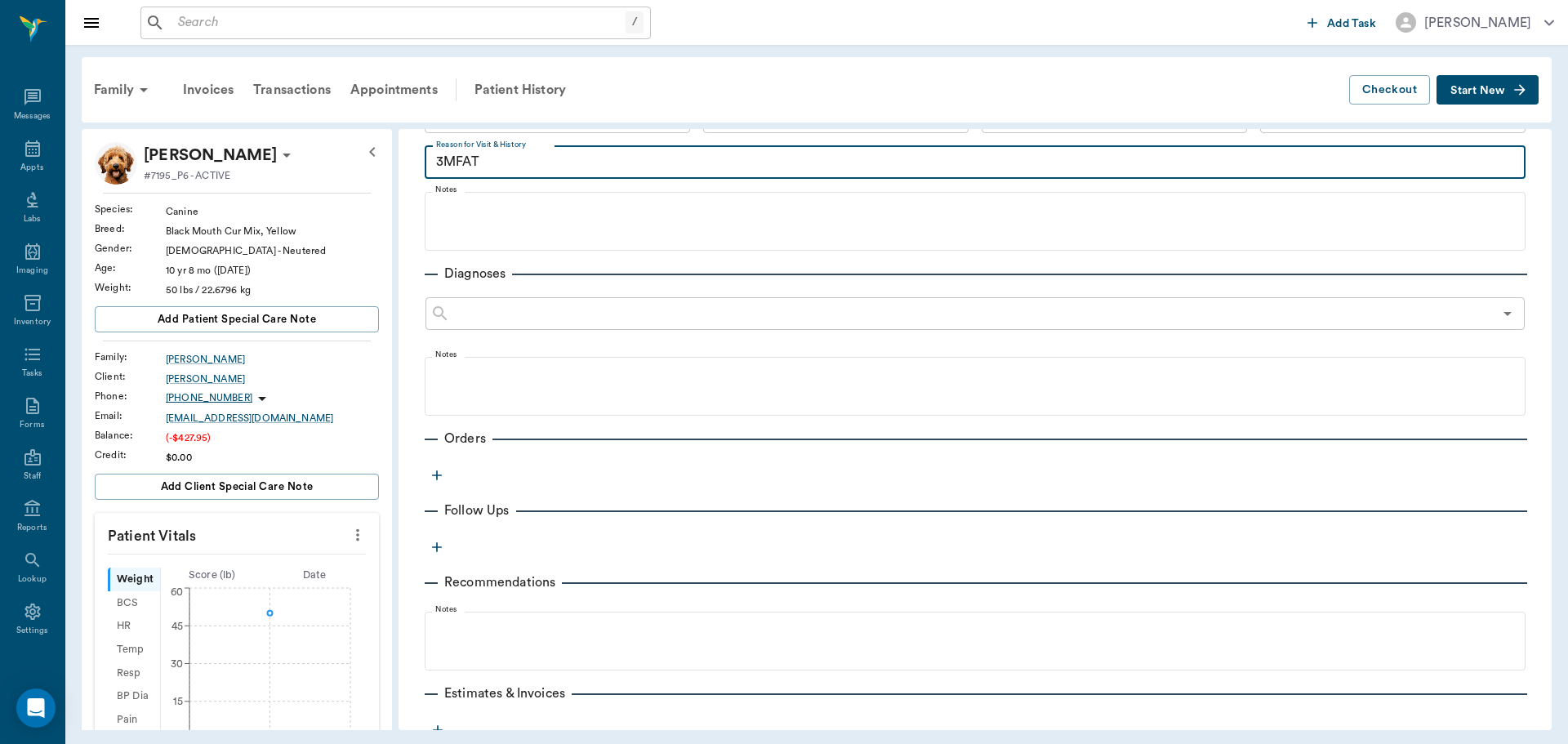
scroll to position [216, 0]
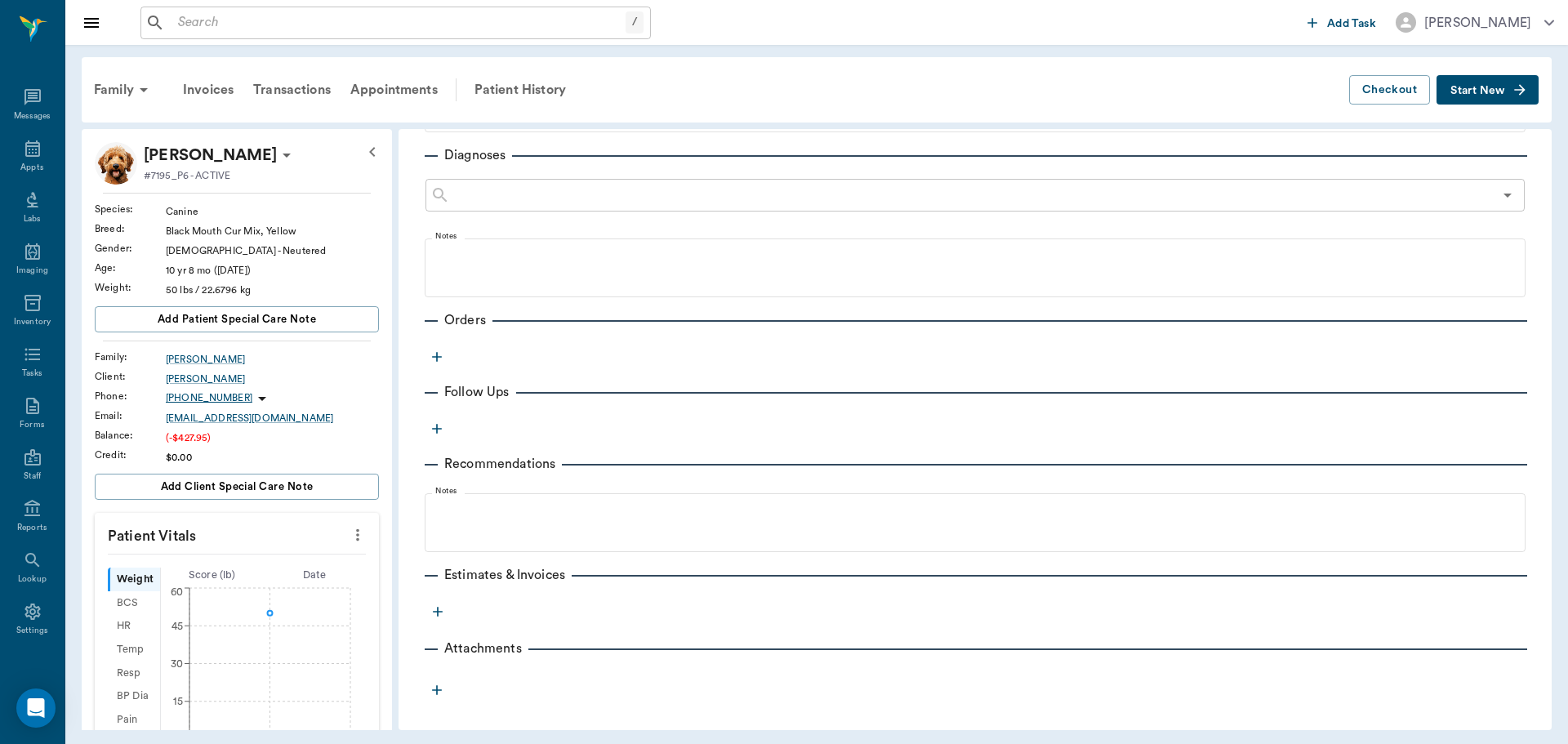
type textarea "3MFAT"
click at [439, 362] on icon "button" at bounding box center [436, 356] width 16 height 16
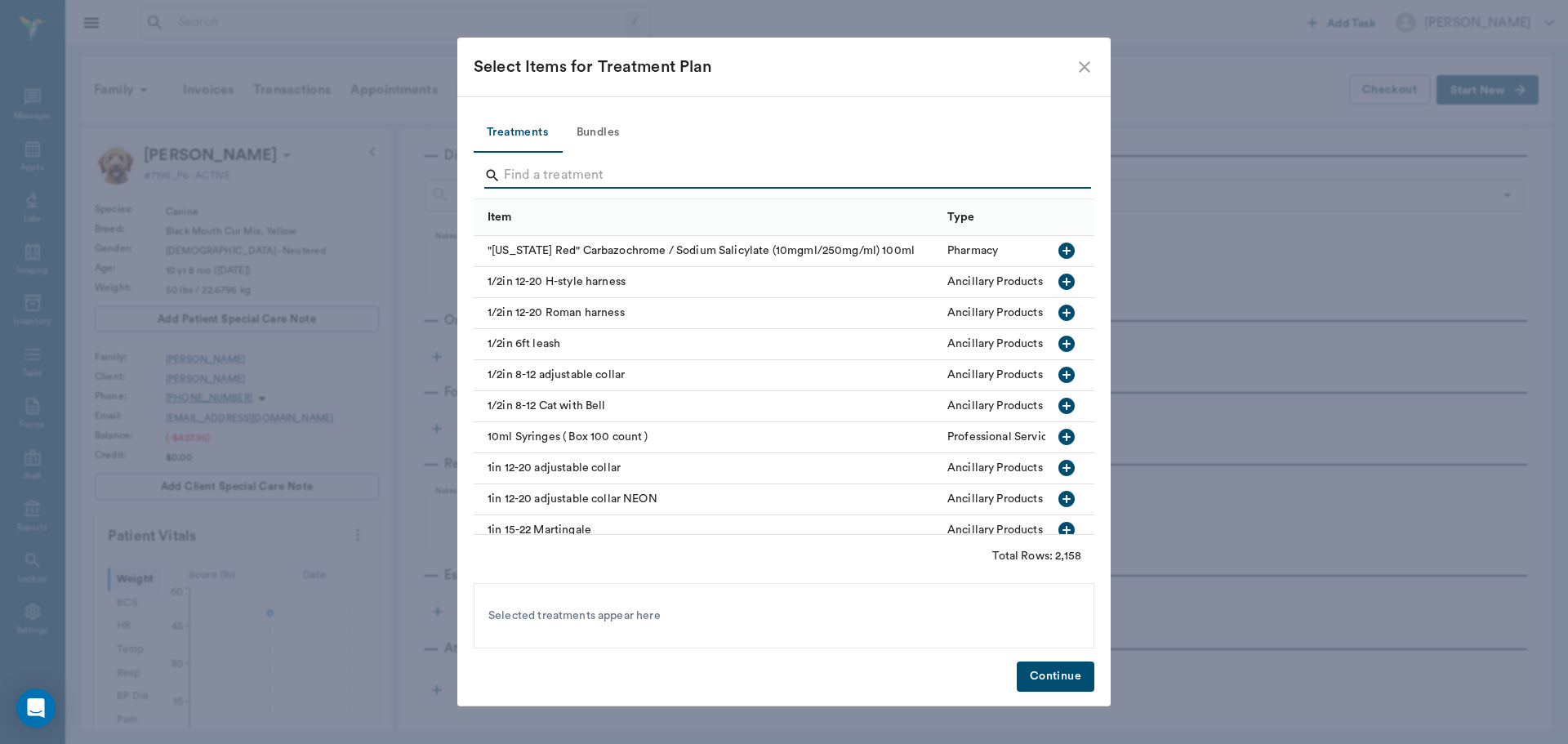
click at [573, 171] on input "Search" at bounding box center [786, 175] width 563 height 26
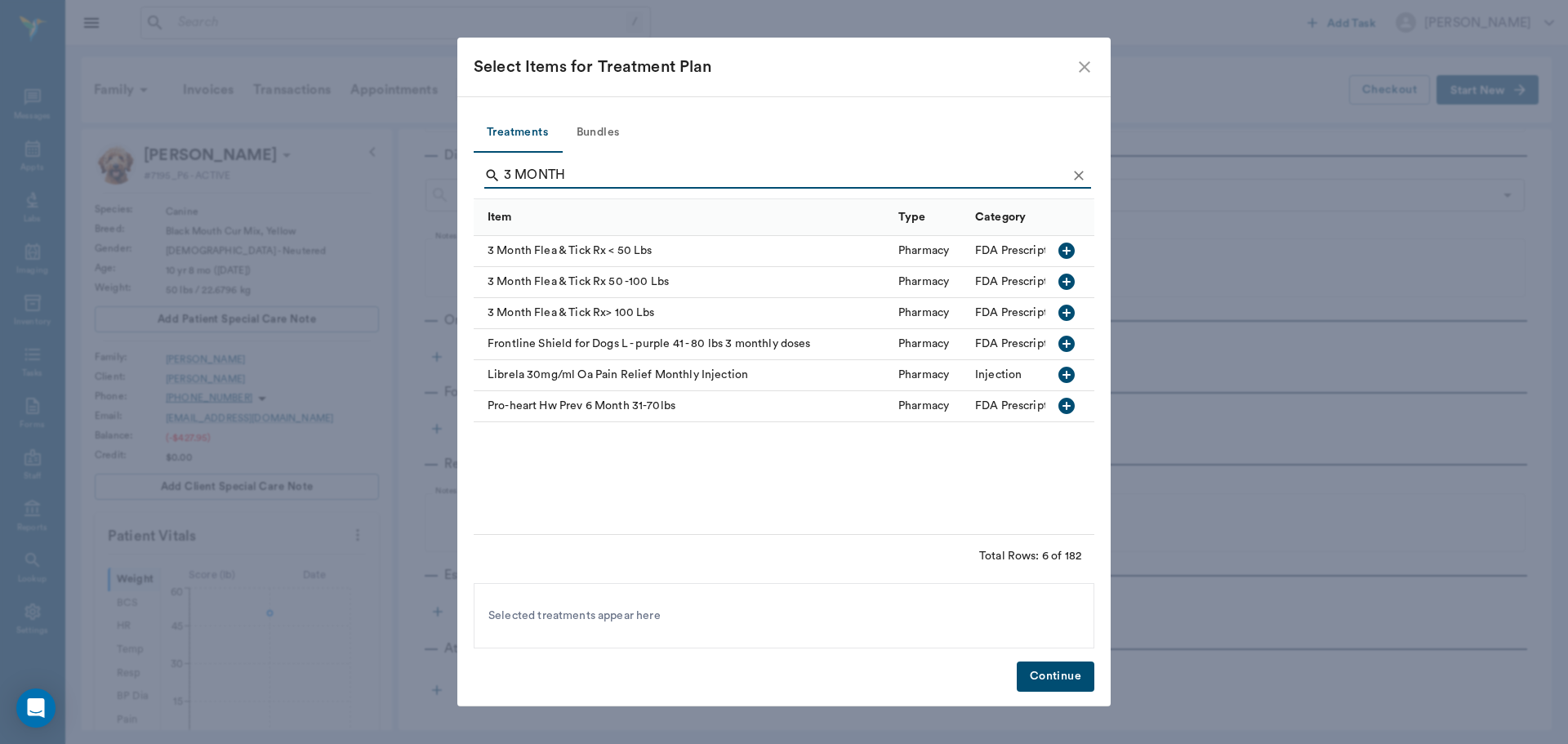
type input "3 MONTH"
click at [1068, 247] on icon "button" at bounding box center [1066, 250] width 16 height 16
click at [1070, 687] on button "Continue" at bounding box center [1056, 677] width 78 height 31
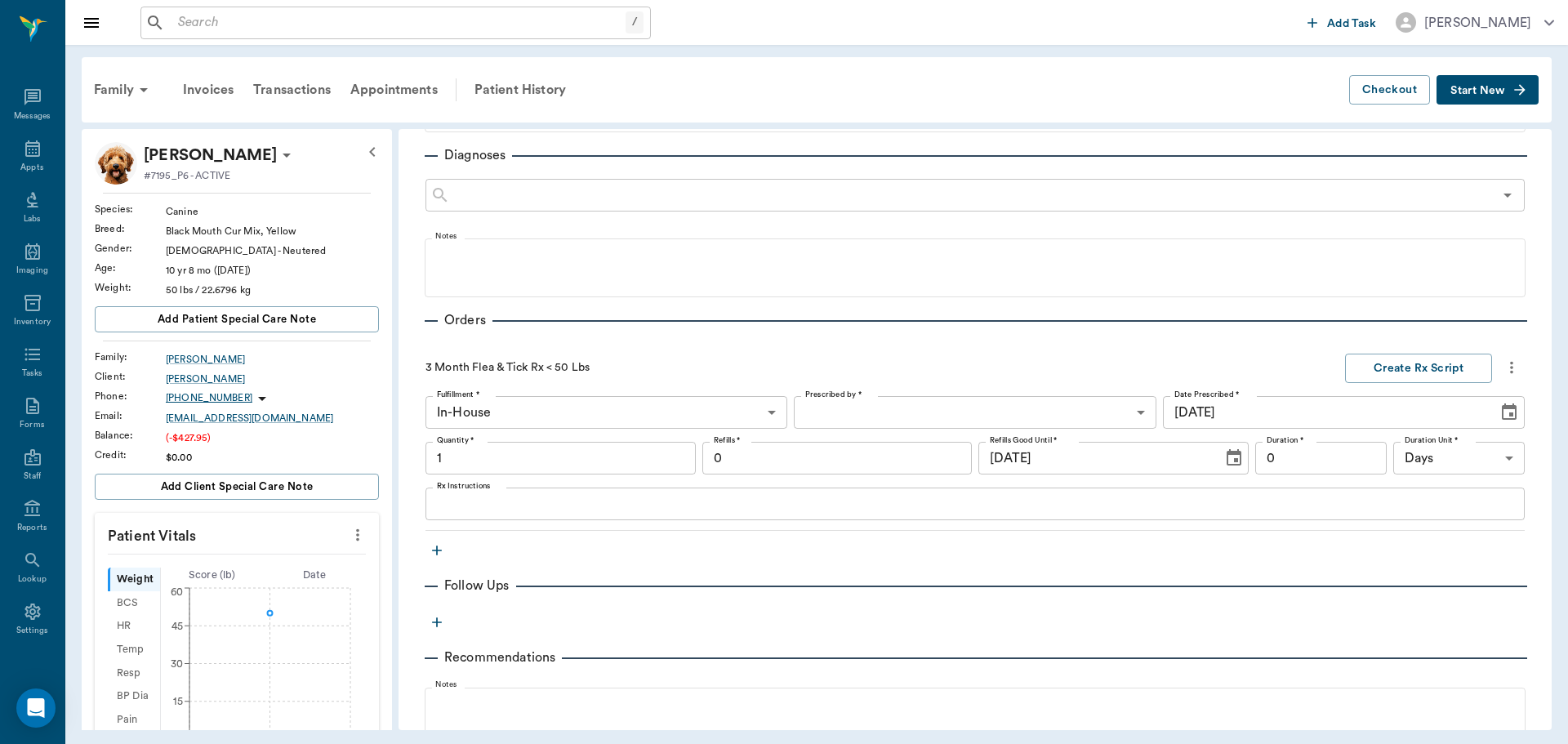
type input "1.00"
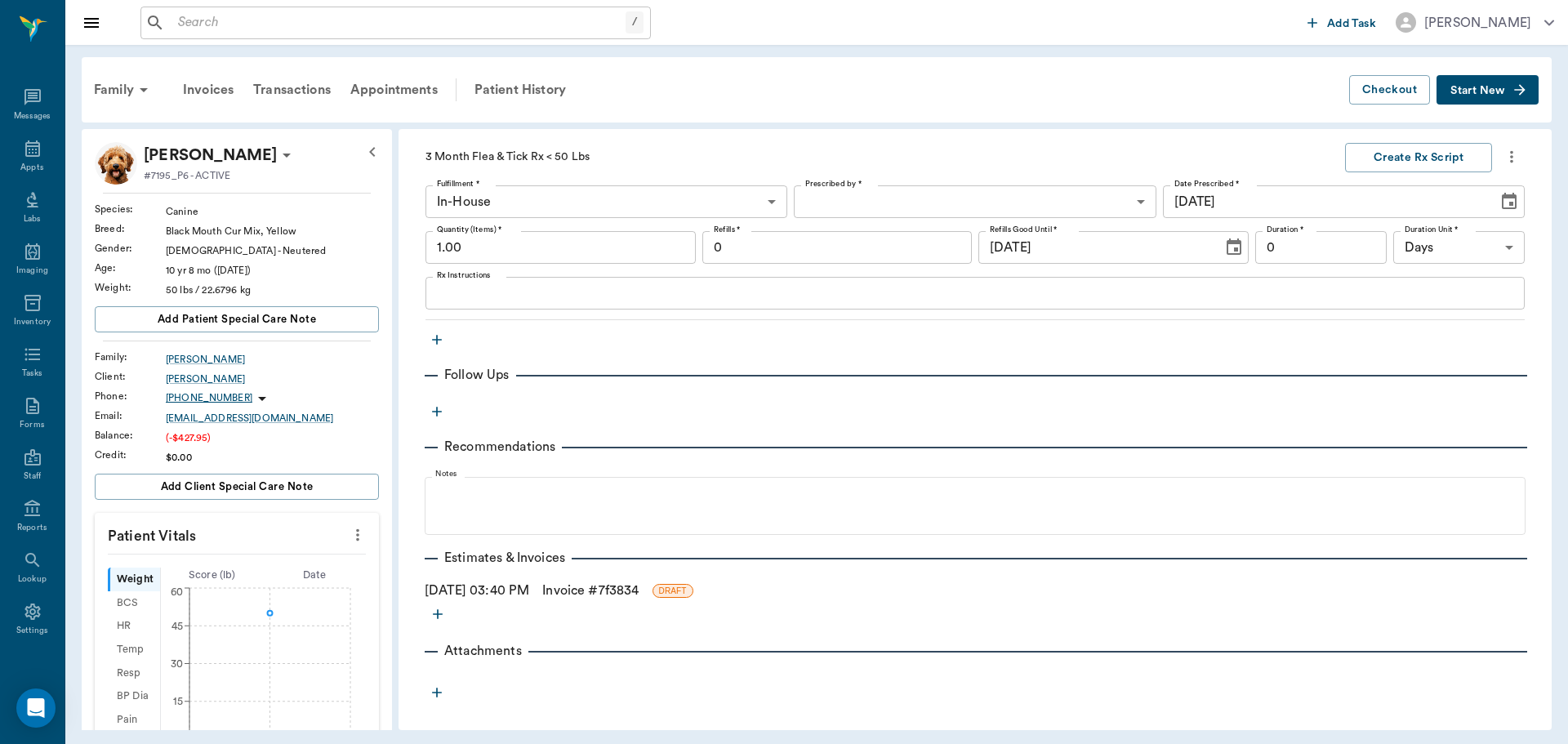
scroll to position [430, 0]
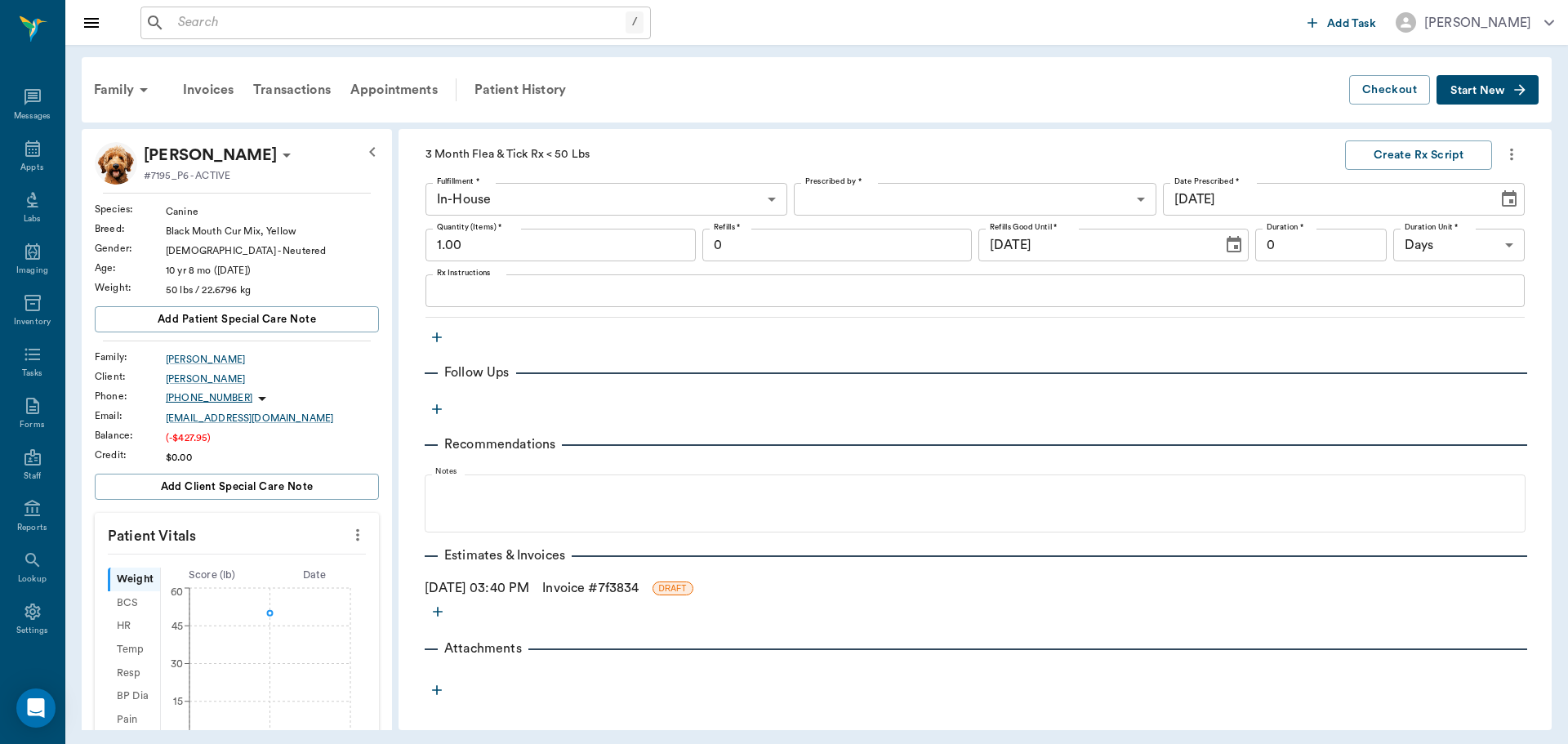
click at [595, 593] on link "Invoice # 7f3834" at bounding box center [591, 587] width 97 height 19
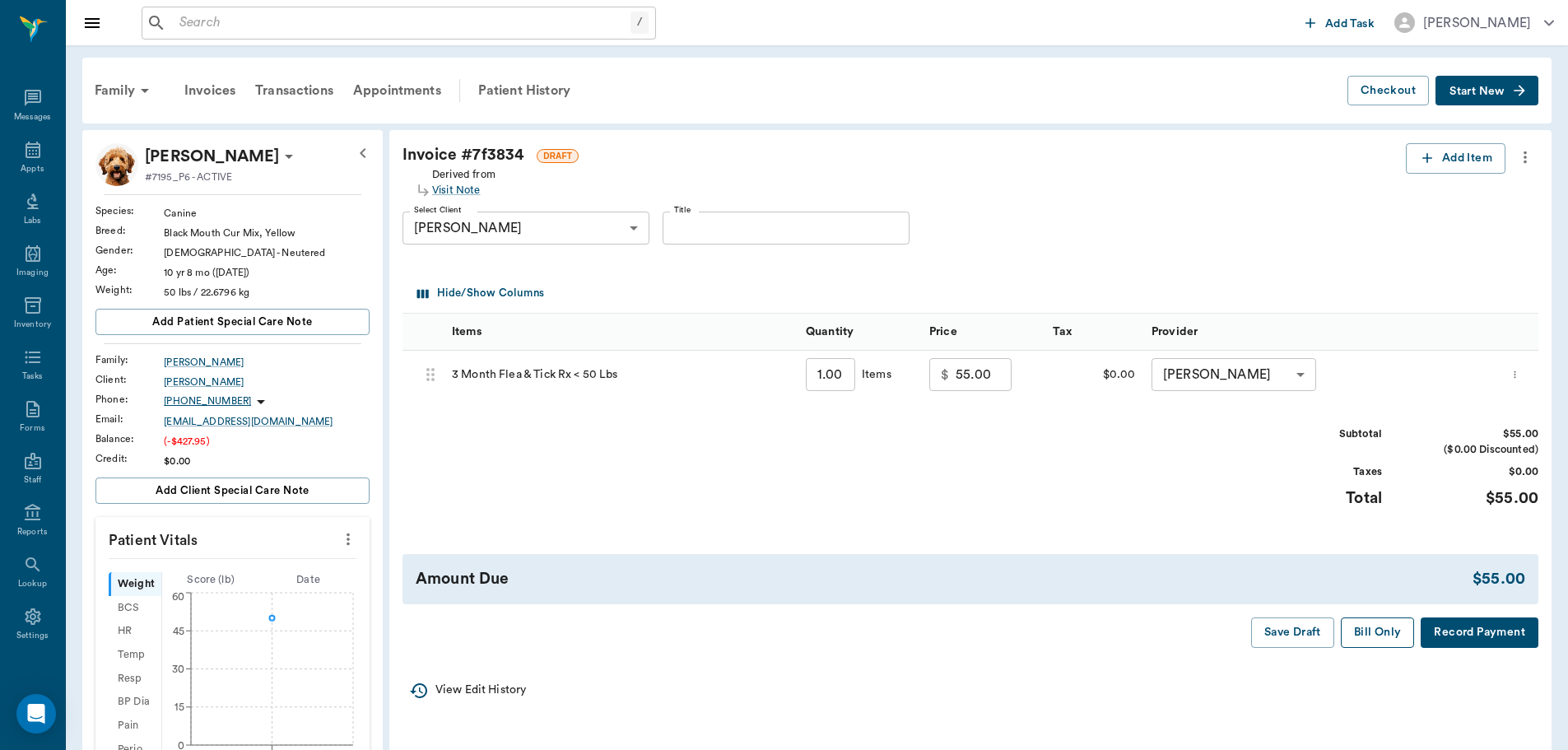
click at [1383, 632] on button "Bill Only" at bounding box center [1378, 633] width 74 height 31
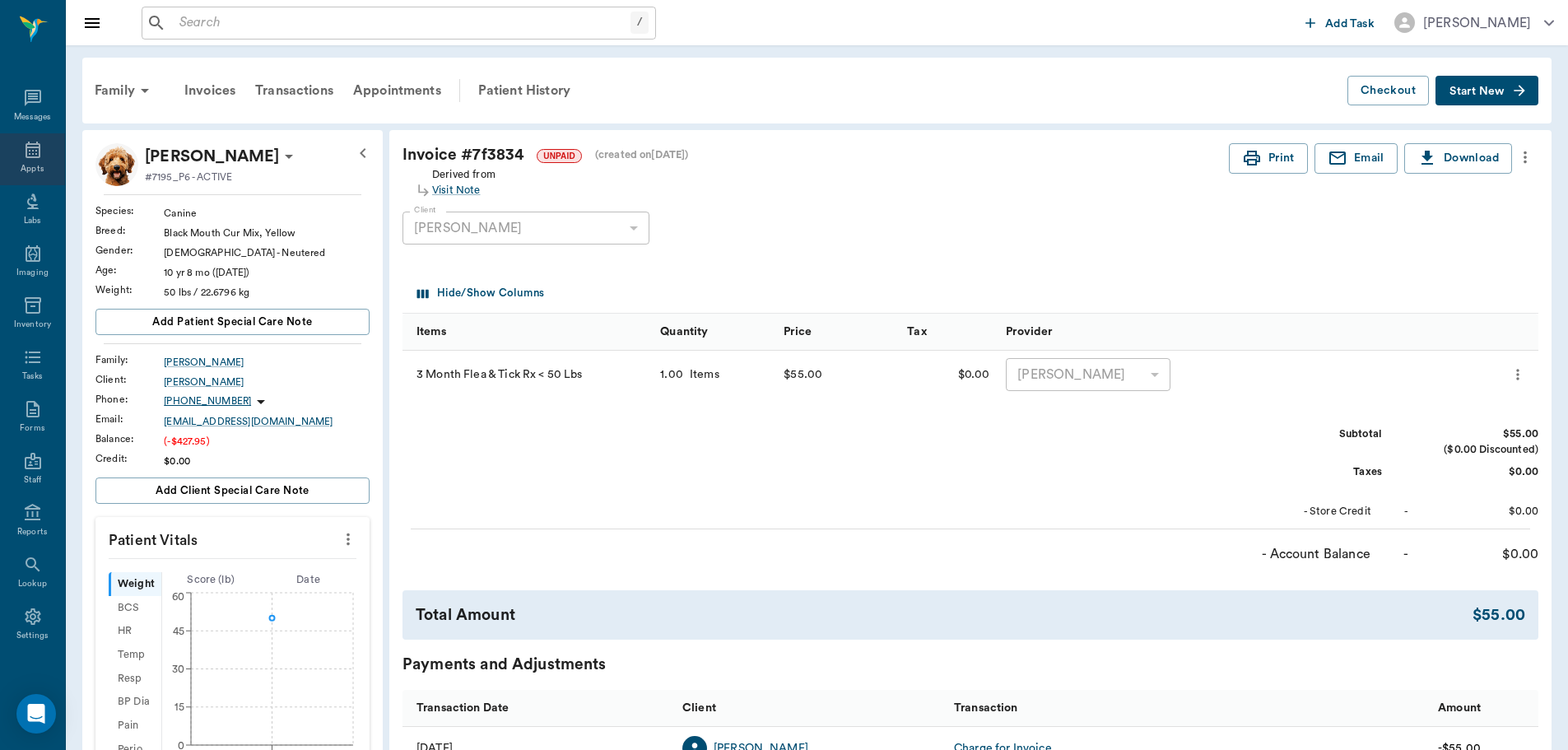
click at [14, 167] on div "Appts" at bounding box center [32, 159] width 65 height 52
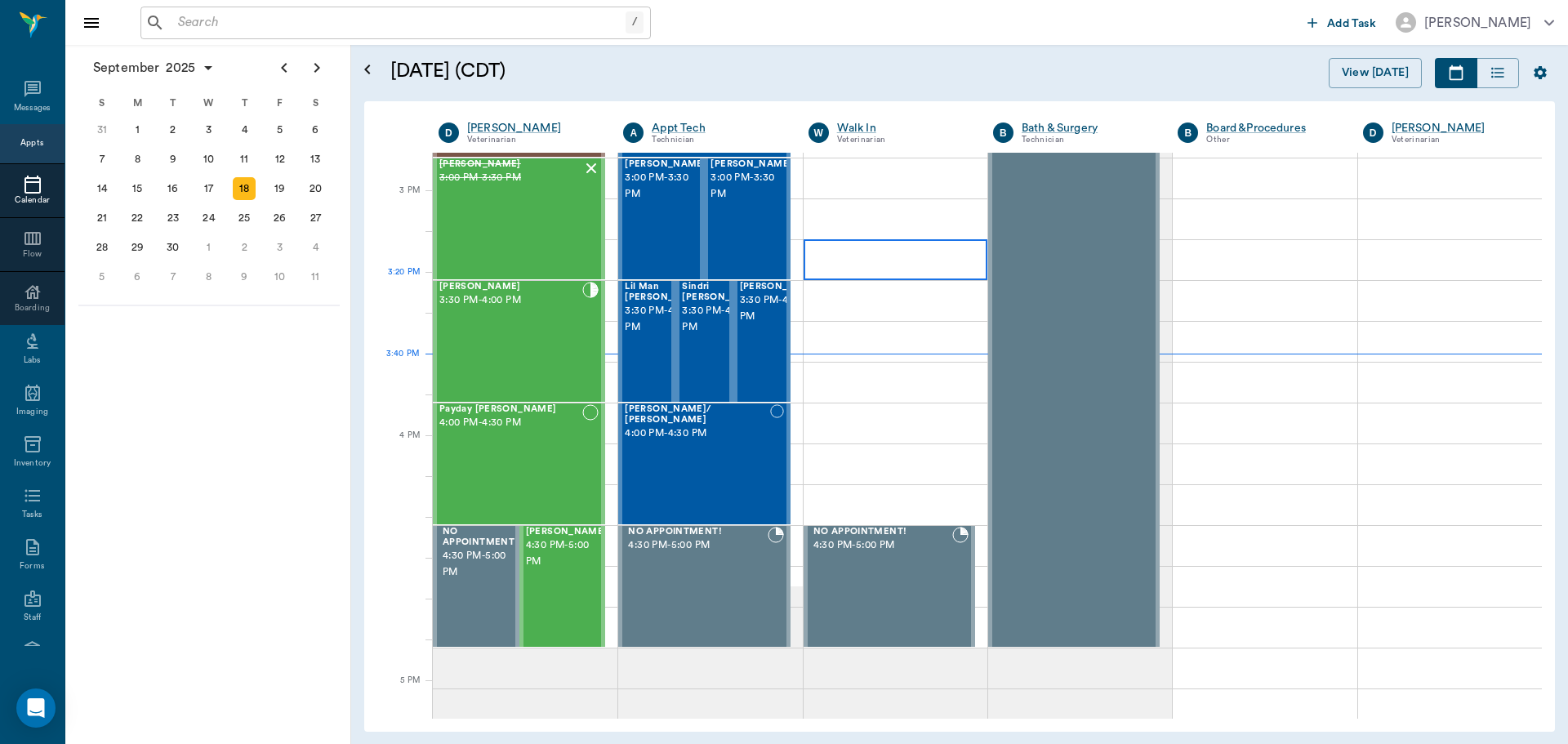
scroll to position [1635, 0]
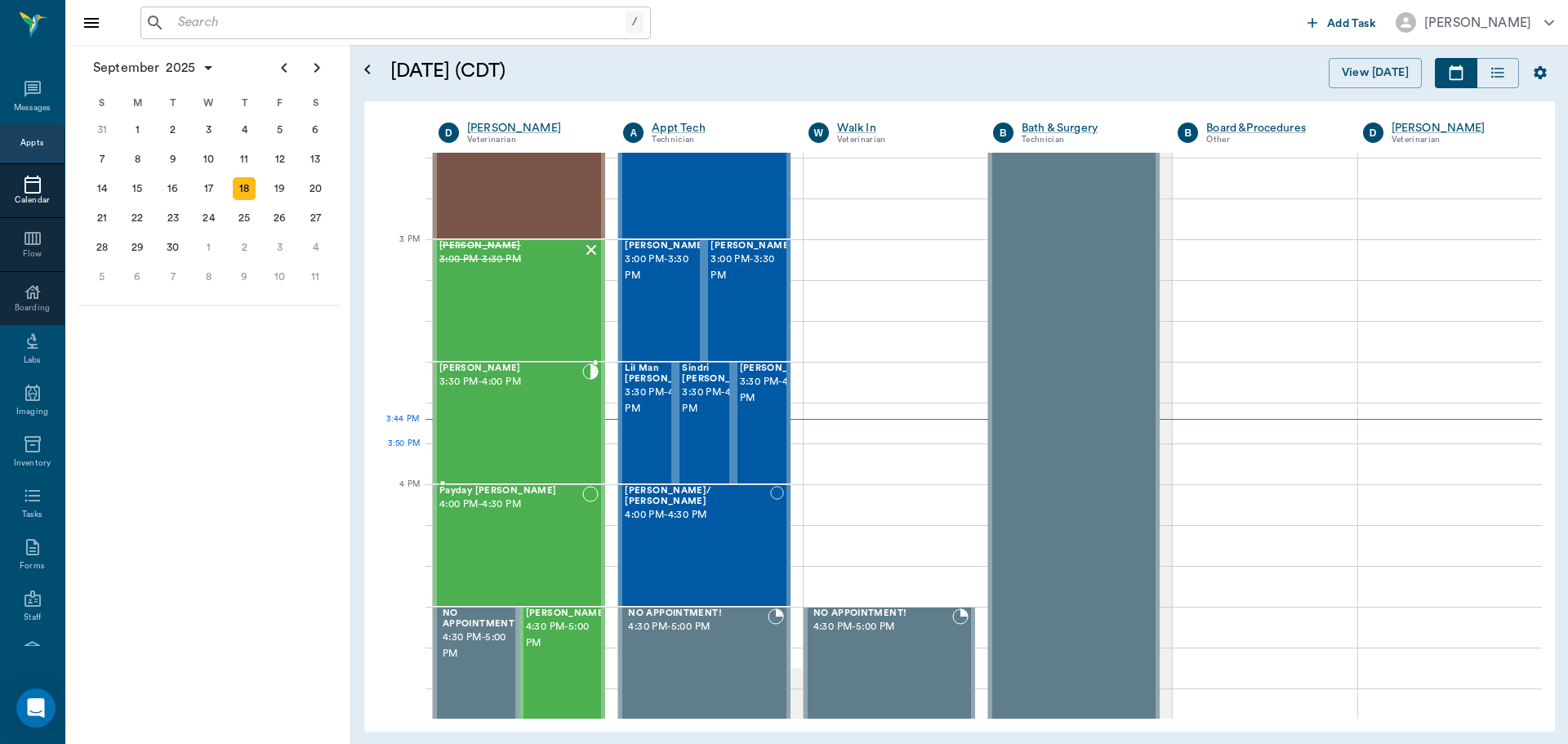
click at [538, 458] on div "[PERSON_NAME] 3:30 PM - 4:00 PM" at bounding box center [510, 423] width 143 height 119
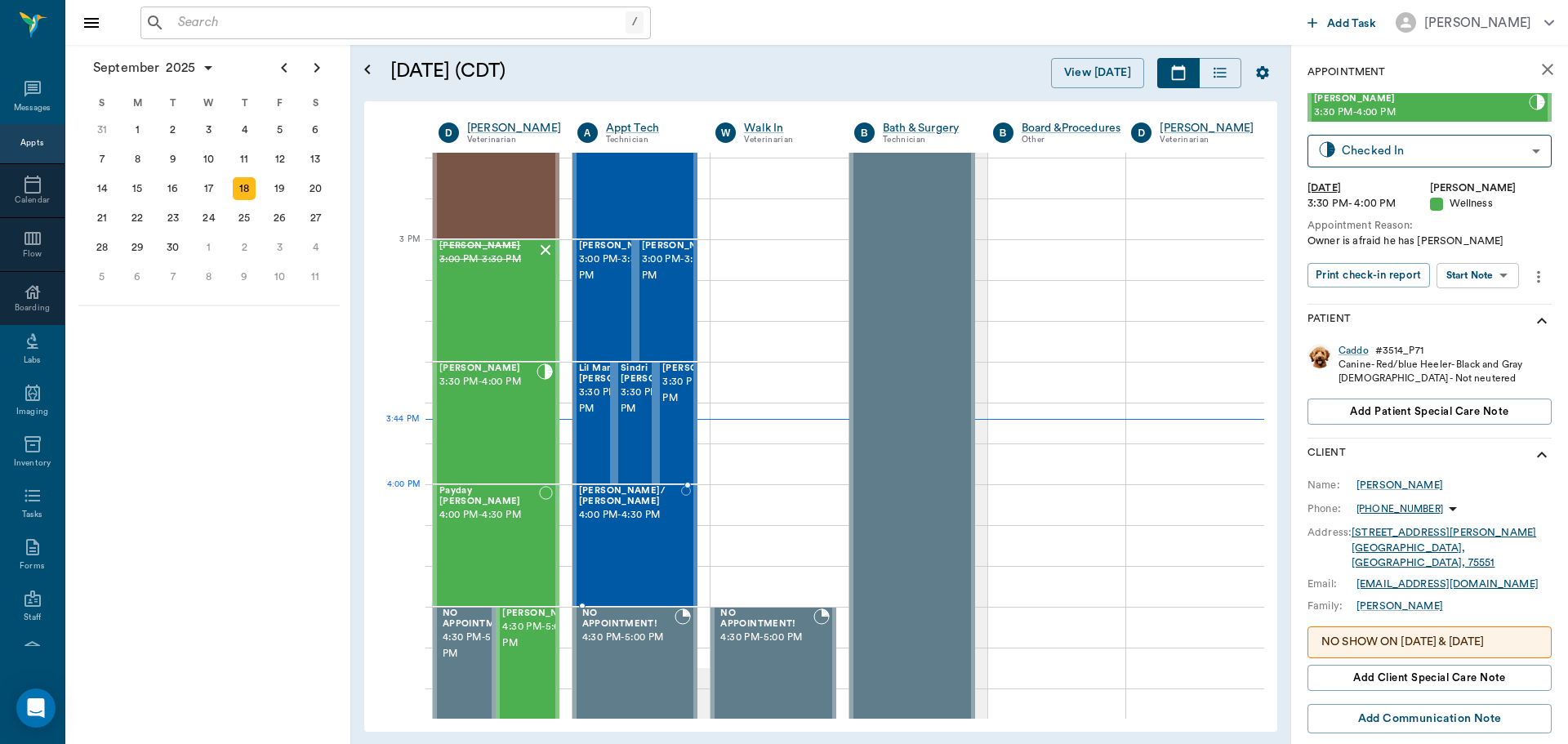
click at [659, 536] on div "[PERSON_NAME]/ [PERSON_NAME] 4:00 PM - 4:30 PM" at bounding box center [630, 545] width 103 height 119
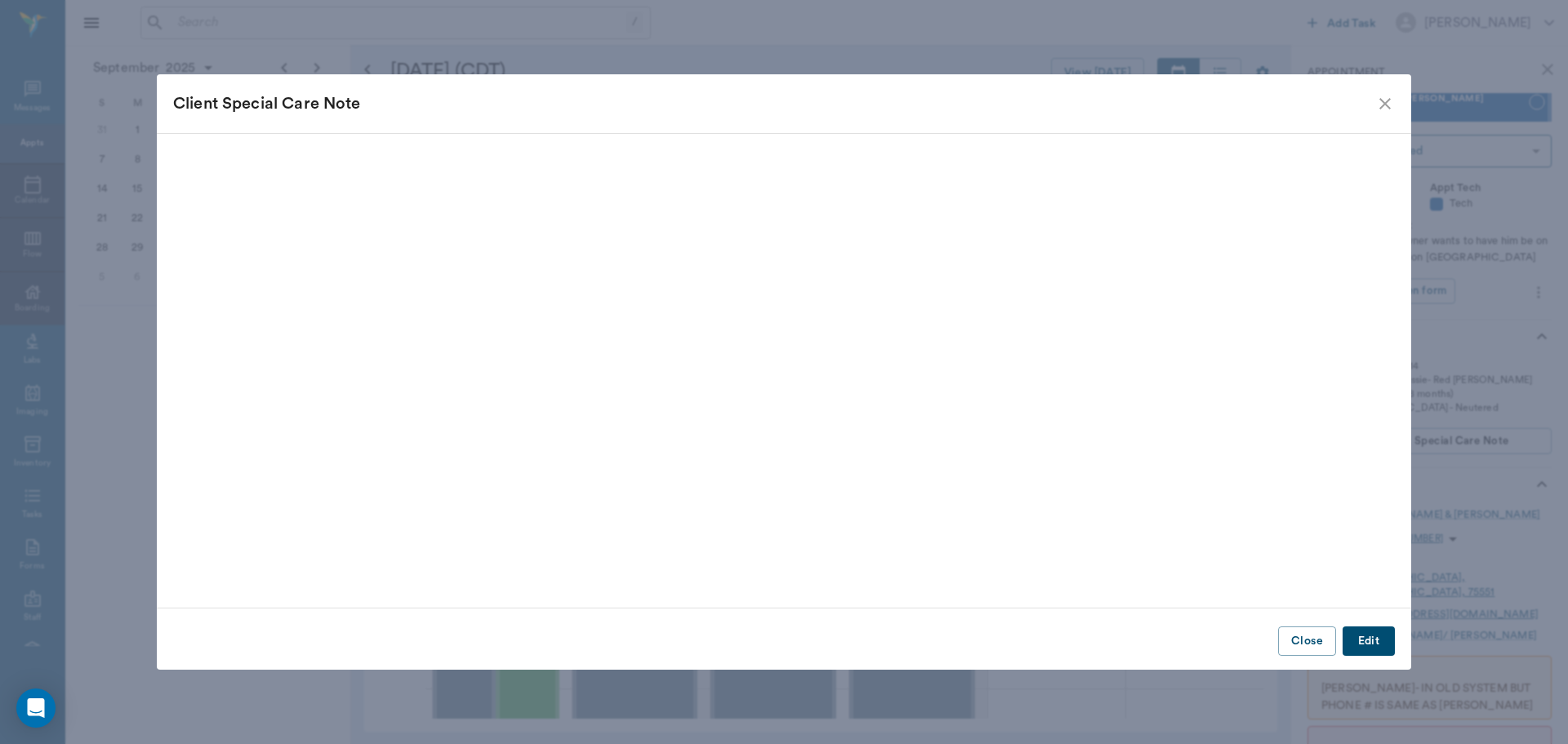
click at [1385, 634] on button "Edit" at bounding box center [1369, 641] width 53 height 31
click at [572, 175] on div "Warning Popup" at bounding box center [417, 179] width 488 height 33
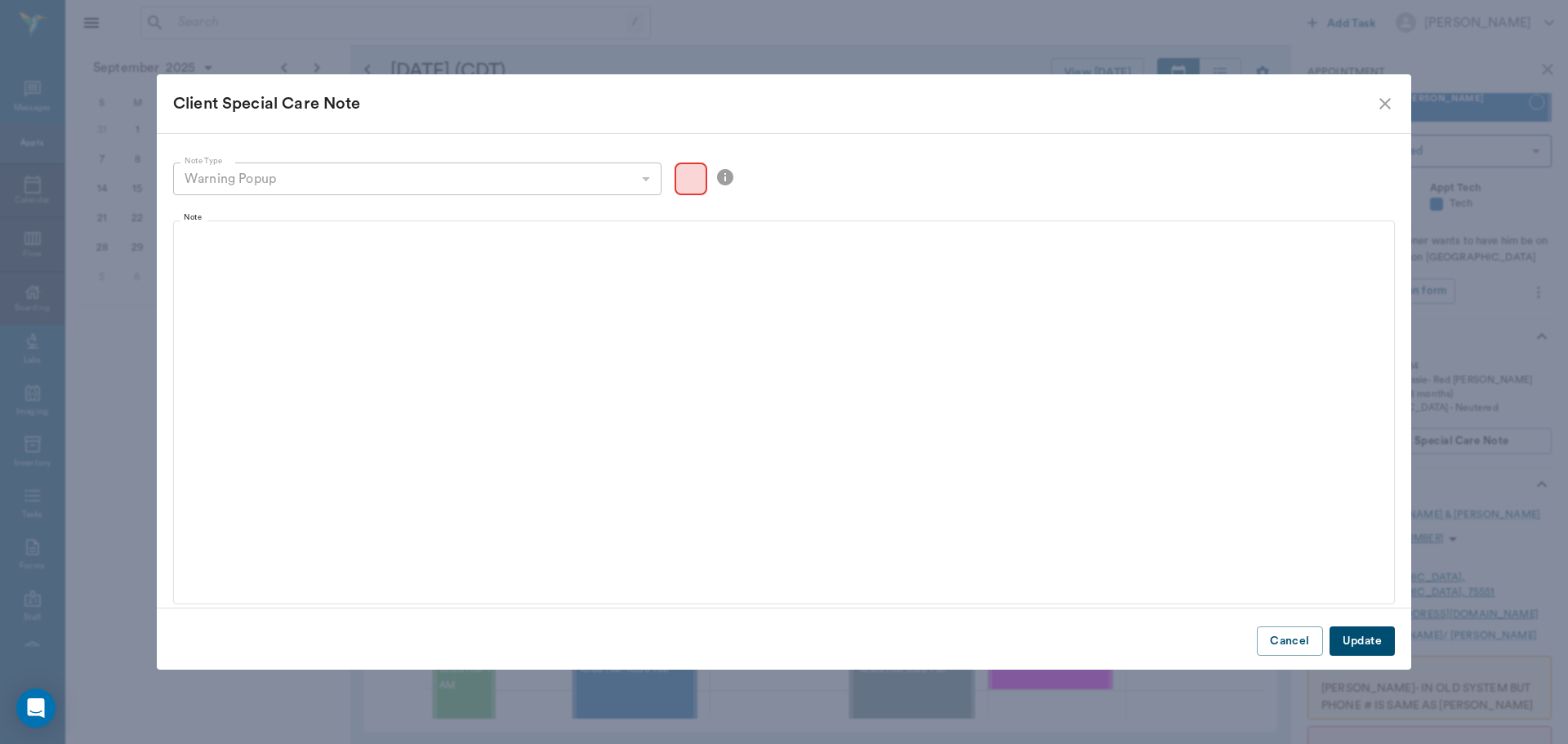
scroll to position [1635, 0]
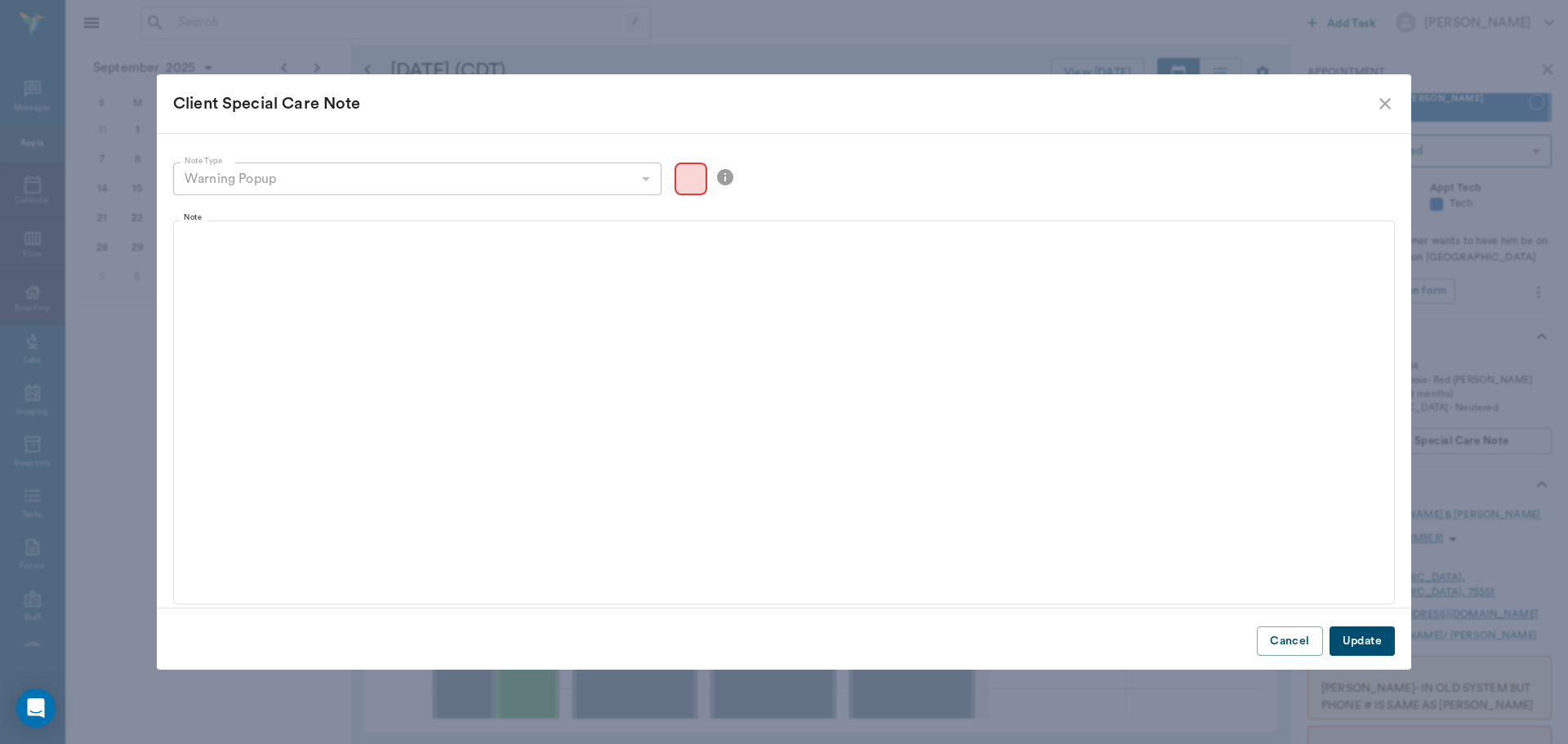
click at [726, 175] on icon at bounding box center [725, 176] width 16 height 16
click at [806, 175] on div "Note Type Warning Popup warning Note Type" at bounding box center [784, 181] width 1222 height 38
click at [672, 180] on div "Note Type Warning Popup warning Note Type" at bounding box center [784, 181] width 1222 height 38
click at [686, 178] on div "Color preview" at bounding box center [691, 179] width 33 height 33
click at [1395, 97] on div "Client Special Care Note" at bounding box center [784, 103] width 1254 height 58
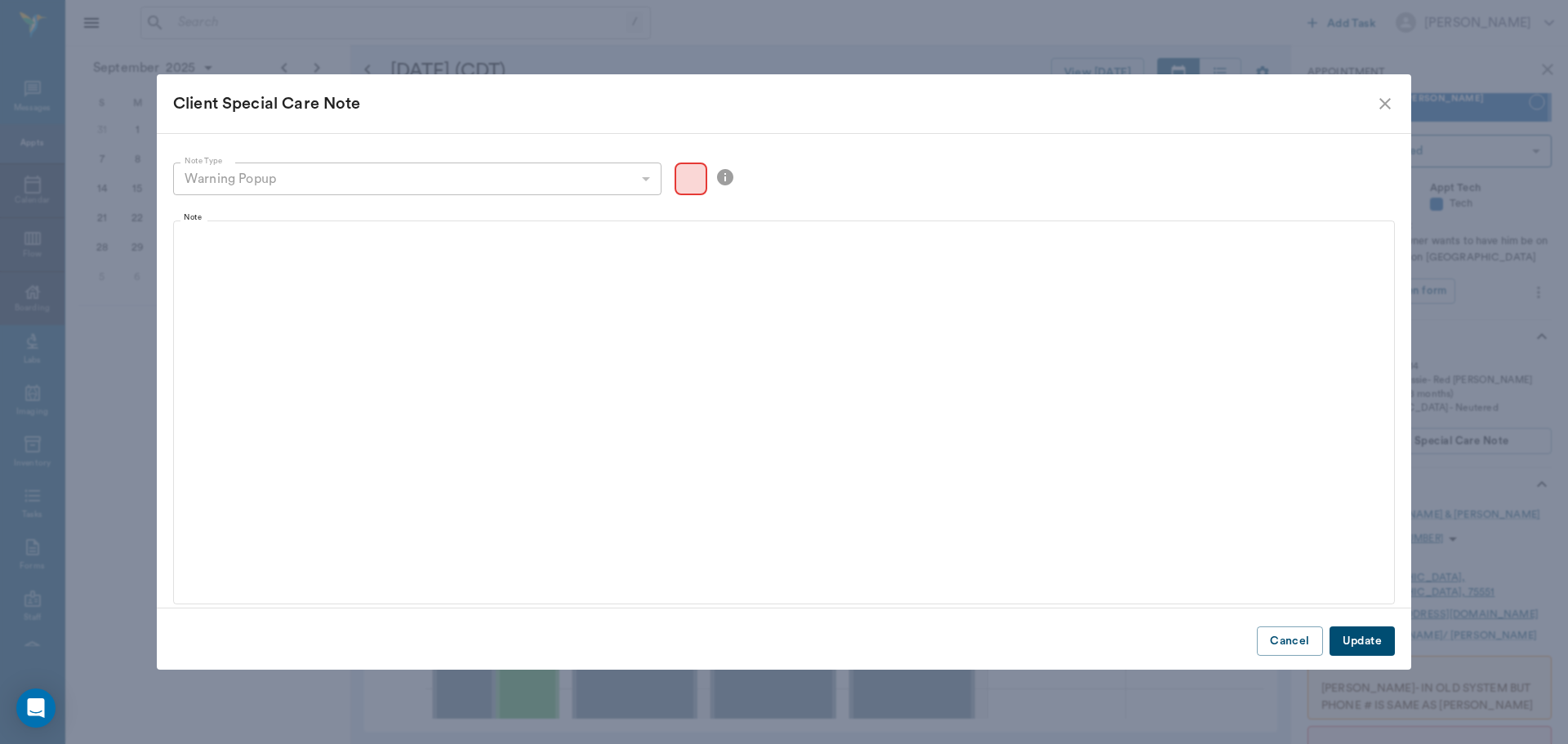
click at [1380, 106] on icon "close" at bounding box center [1385, 103] width 19 height 19
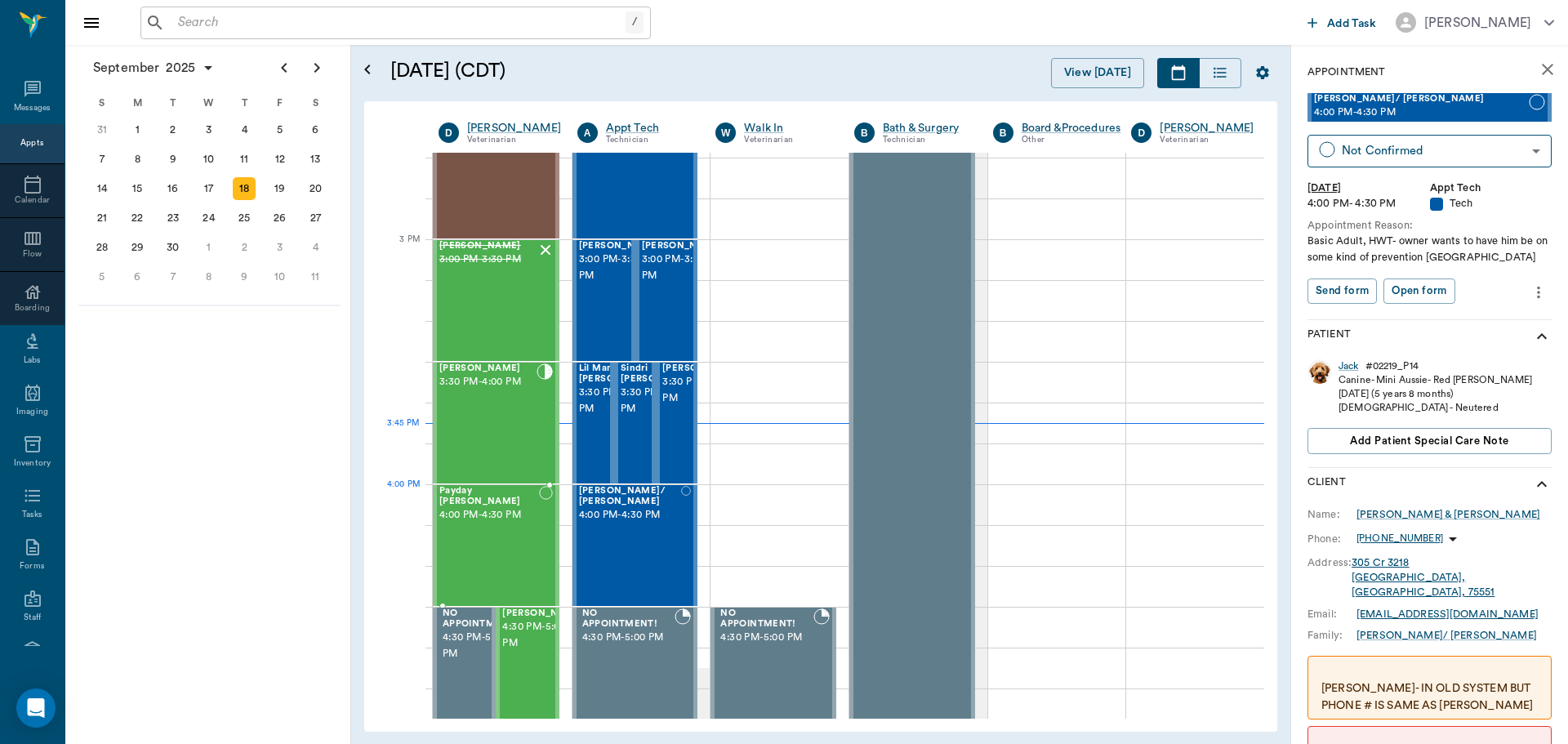
click at [515, 507] on span "4:00 PM - 4:30 PM" at bounding box center [489, 514] width 100 height 16
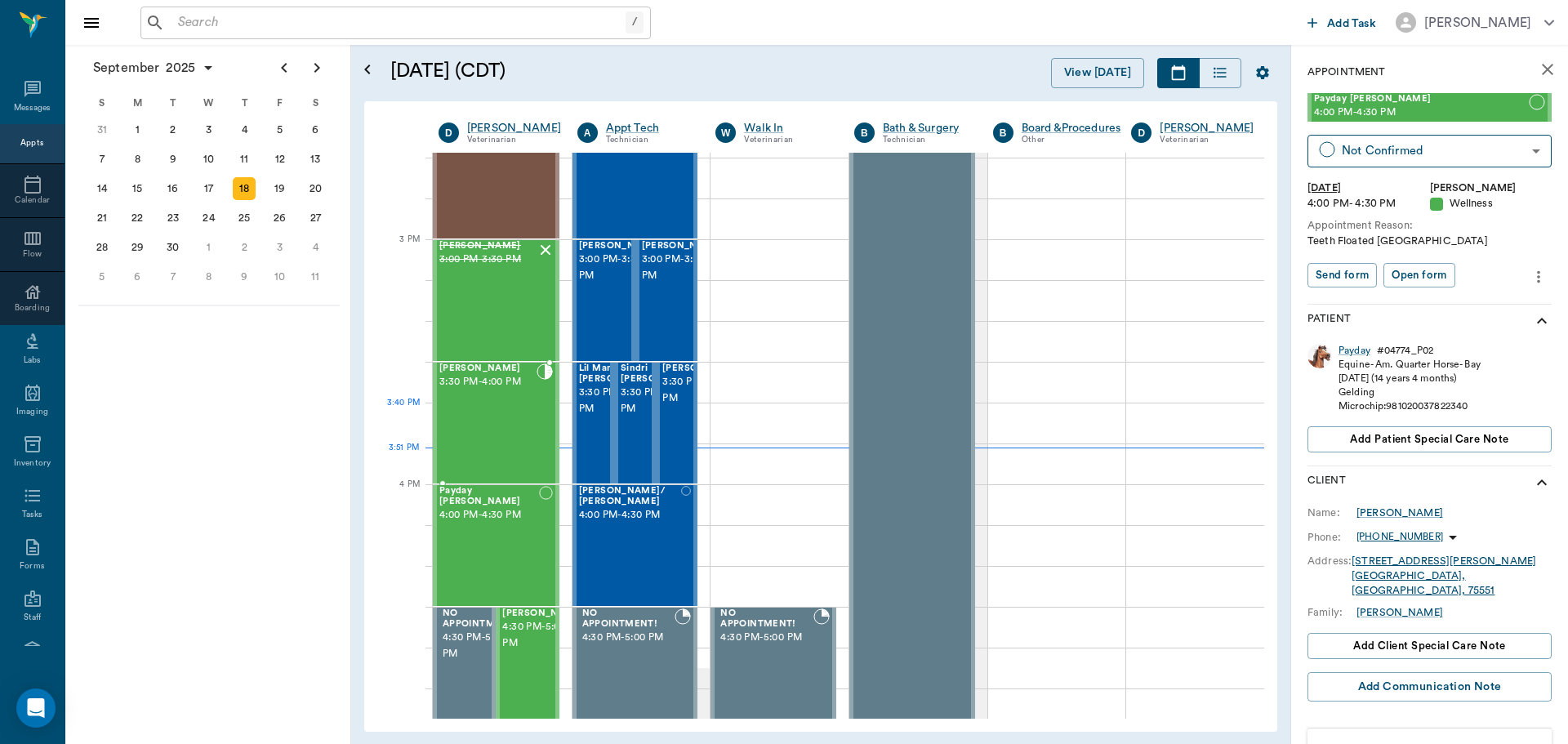
click at [496, 407] on div "[PERSON_NAME] 3:30 PM - 4:00 PM" at bounding box center [487, 423] width 97 height 119
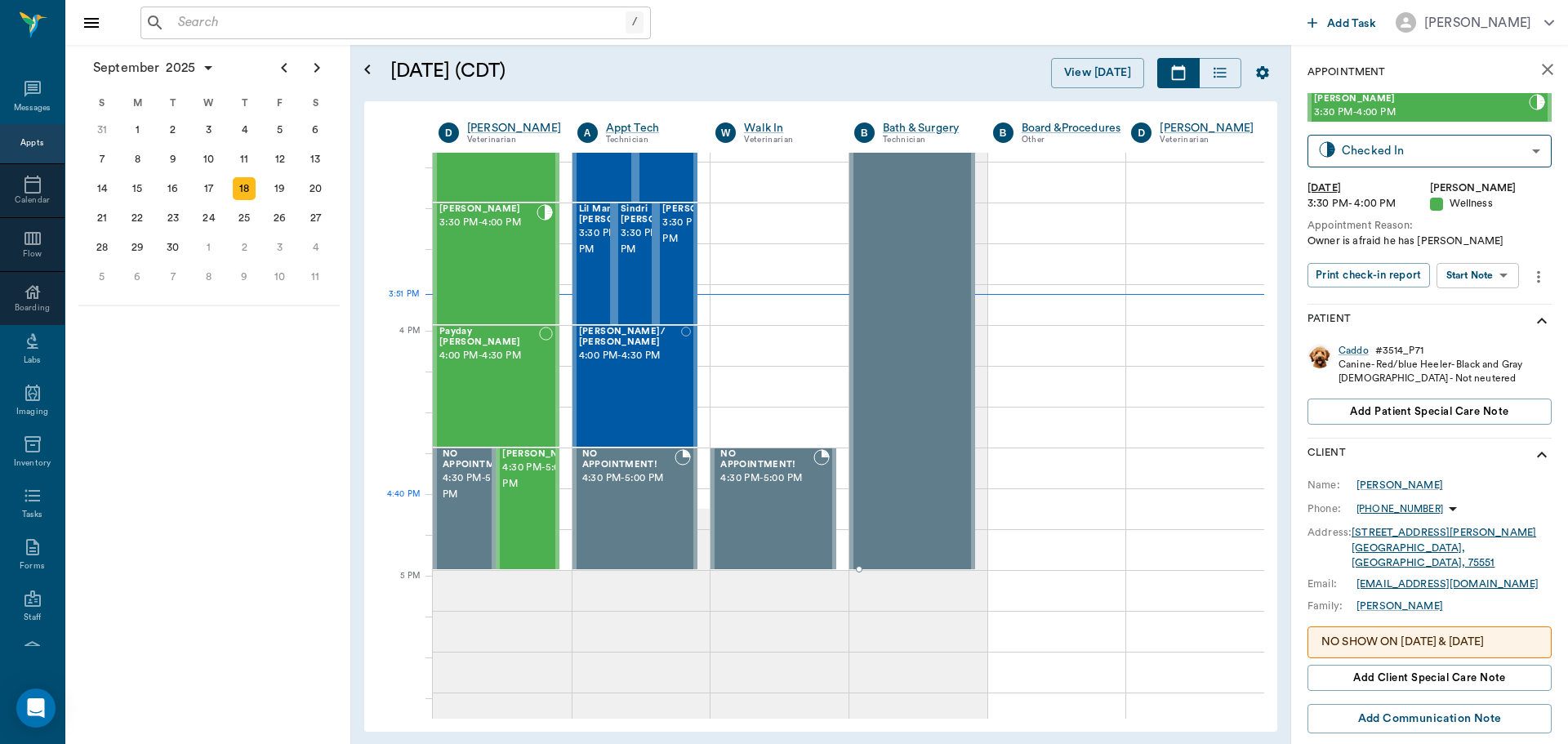
scroll to position [1798, 0]
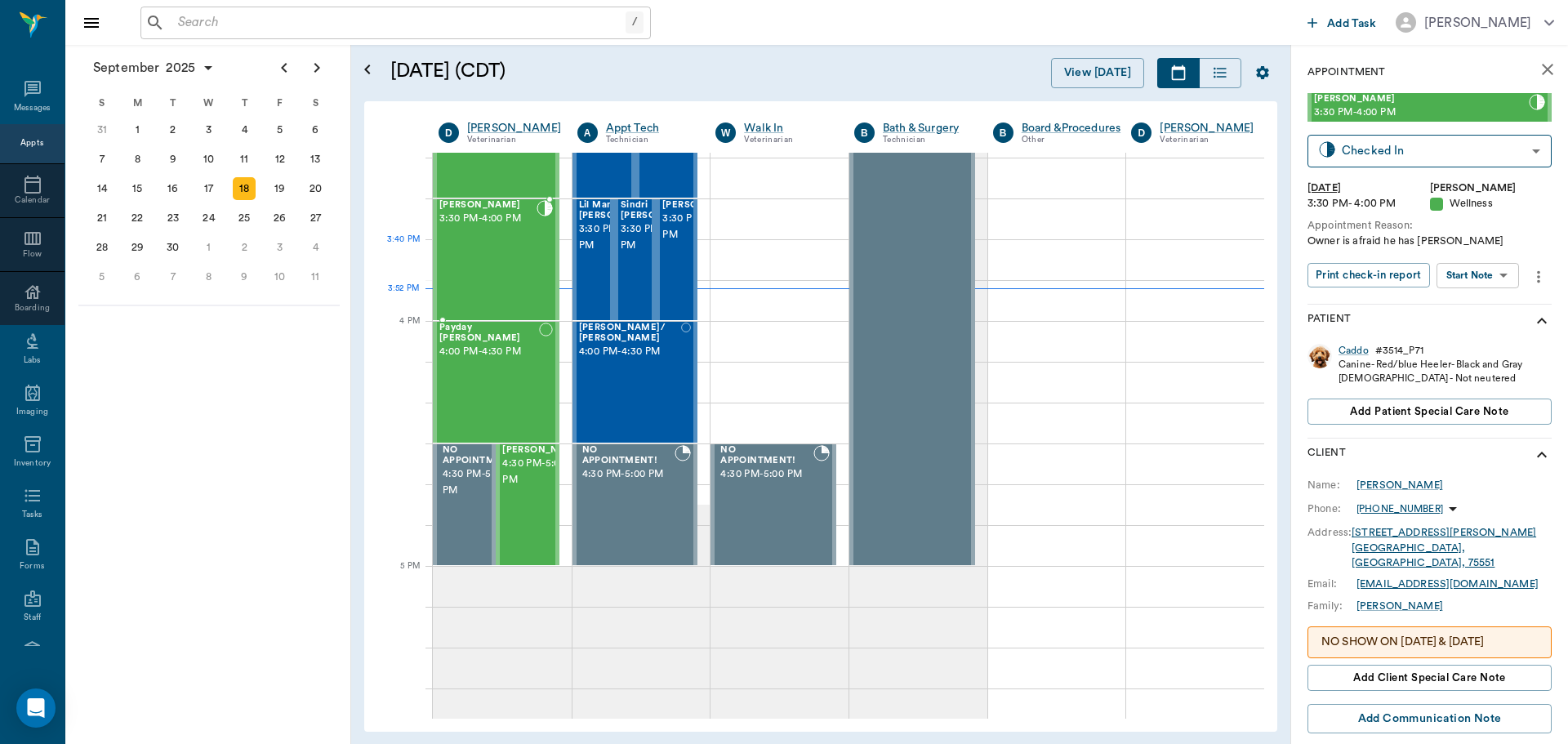
click at [451, 263] on div "[PERSON_NAME] 3:30 PM - 4:00 PM" at bounding box center [487, 259] width 97 height 119
click at [1476, 273] on body "/ ​ Add Task [PERSON_NAME] Nectar Messages Appts Calendar Flow Boarding Labs Im…" at bounding box center [784, 372] width 1568 height 744
click at [1476, 308] on button "Start SOAP" at bounding box center [1460, 309] width 56 height 19
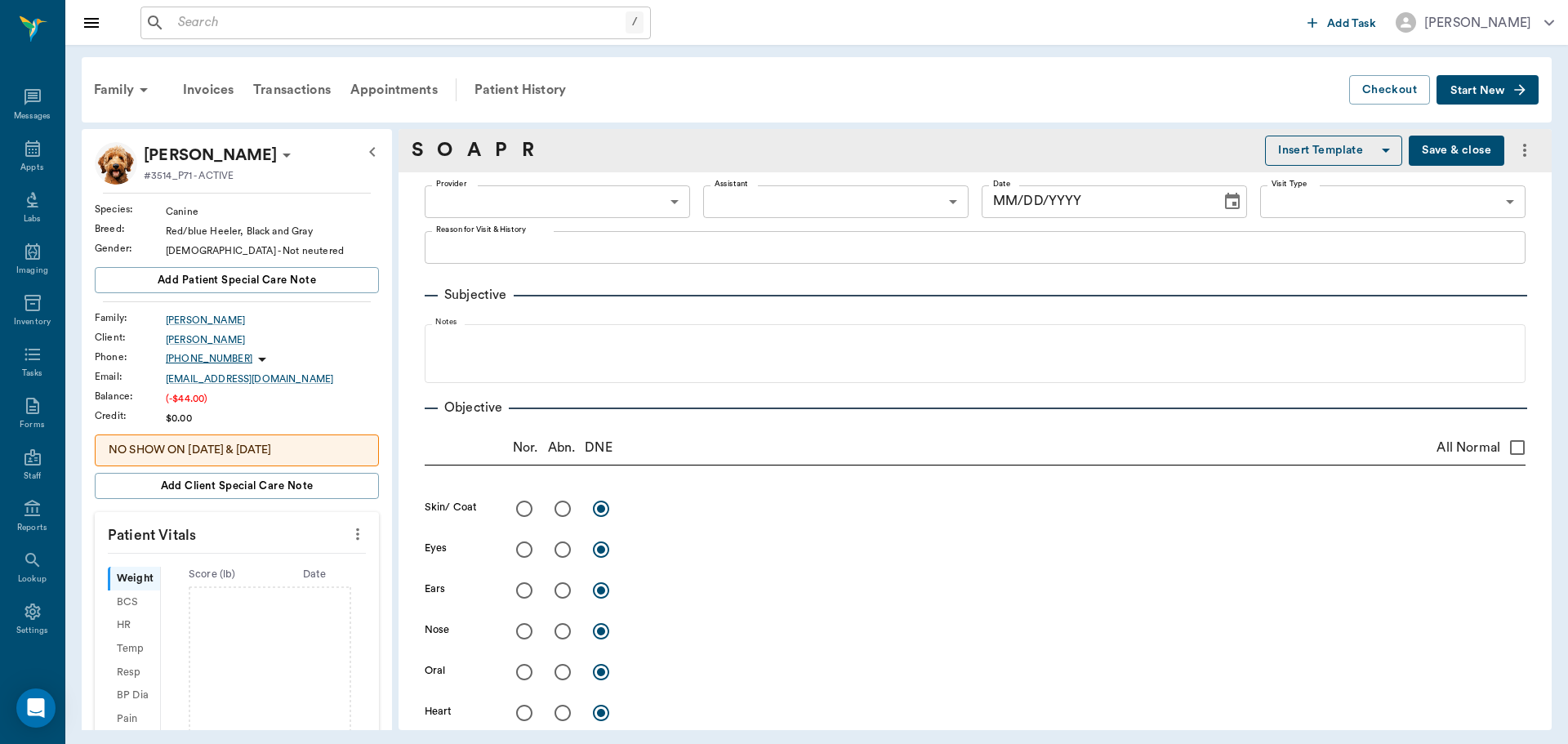
type input "63ec2f075fda476ae8351a4d"
type input "65d2be4f46e3a538d89b8c14"
type textarea "Owner is afraid he has [PERSON_NAME]"
type input "[DATE]"
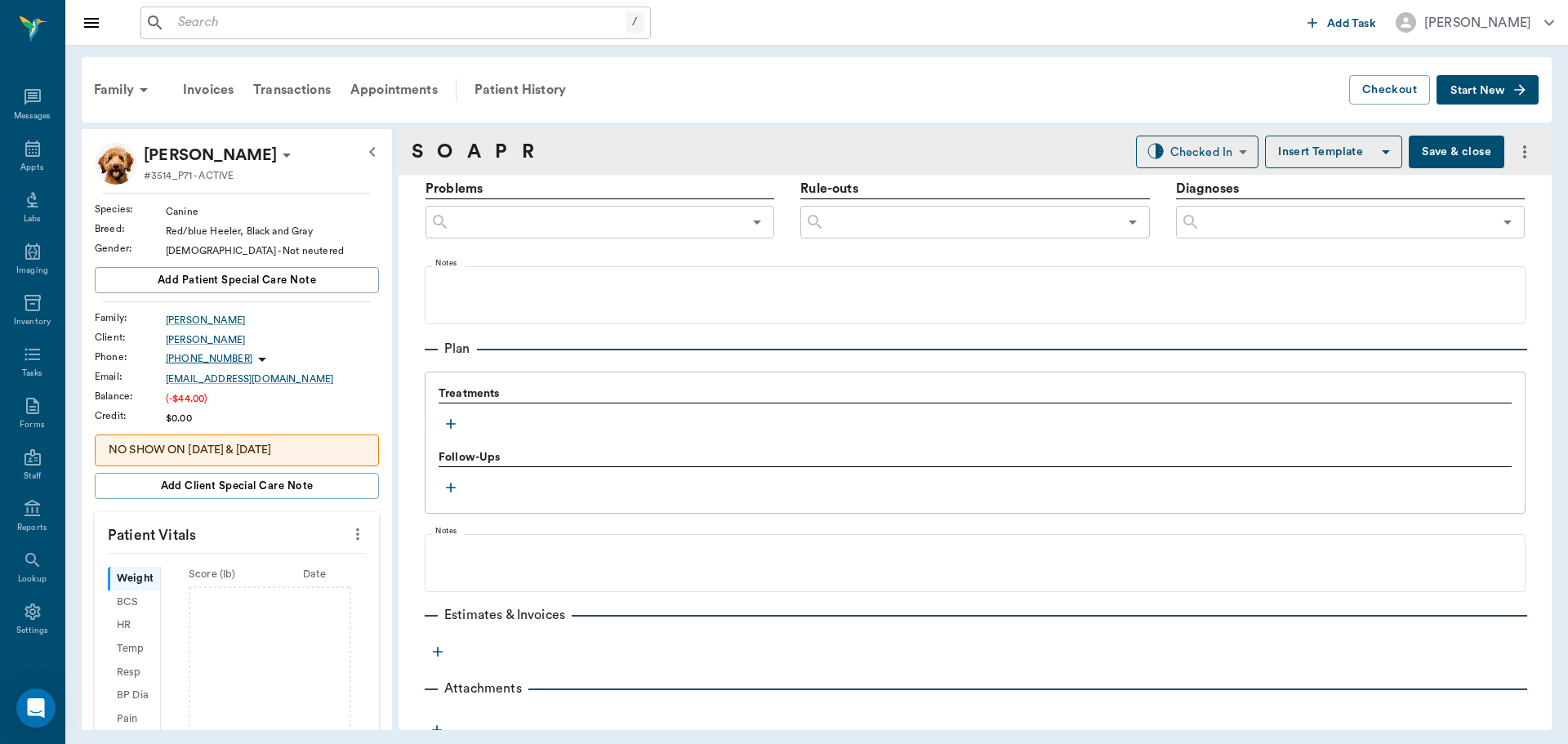
scroll to position [980, 0]
click at [449, 419] on icon "button" at bounding box center [450, 422] width 16 height 16
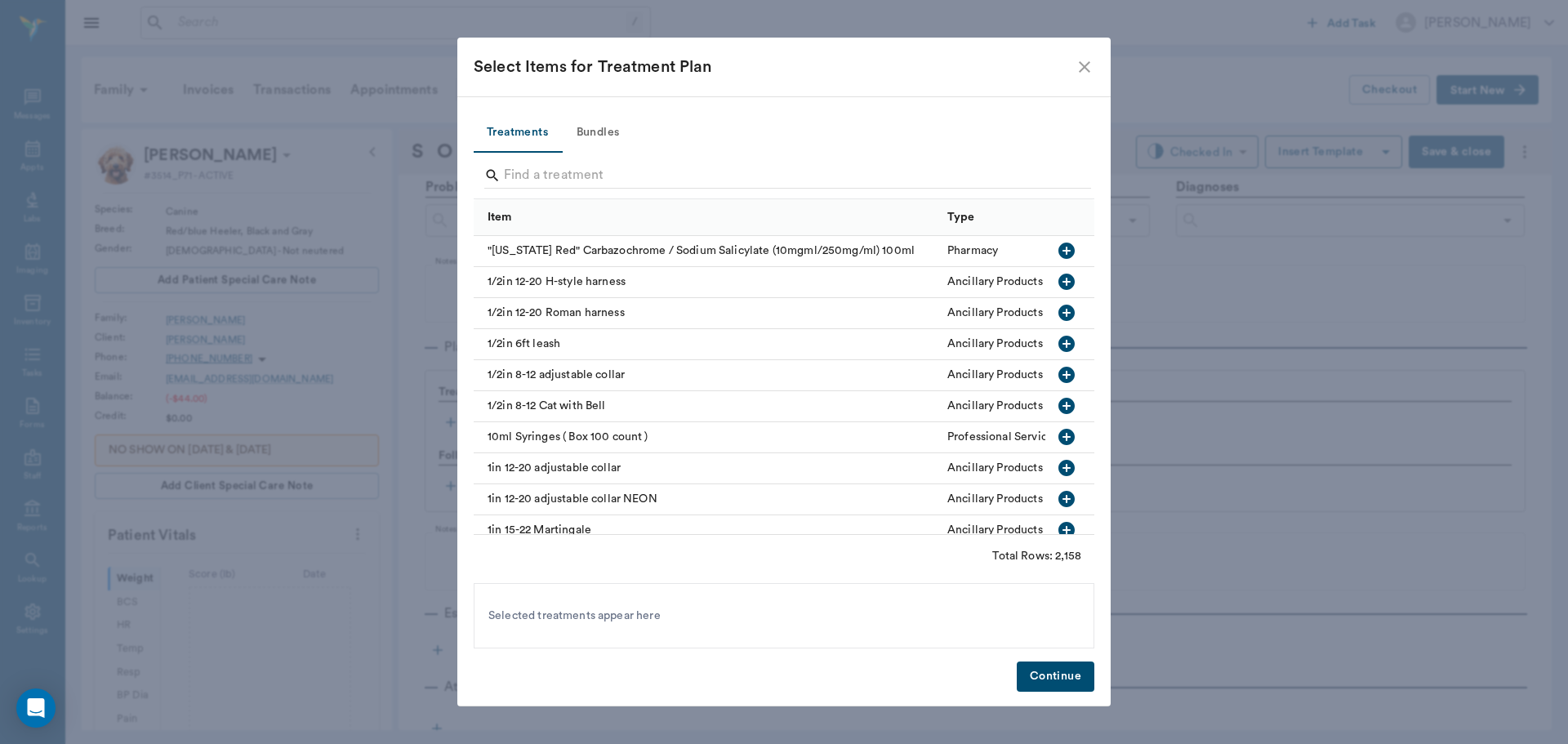
click at [523, 157] on div at bounding box center [787, 177] width 607 height 42
click at [523, 175] on input "Search" at bounding box center [786, 175] width 563 height 26
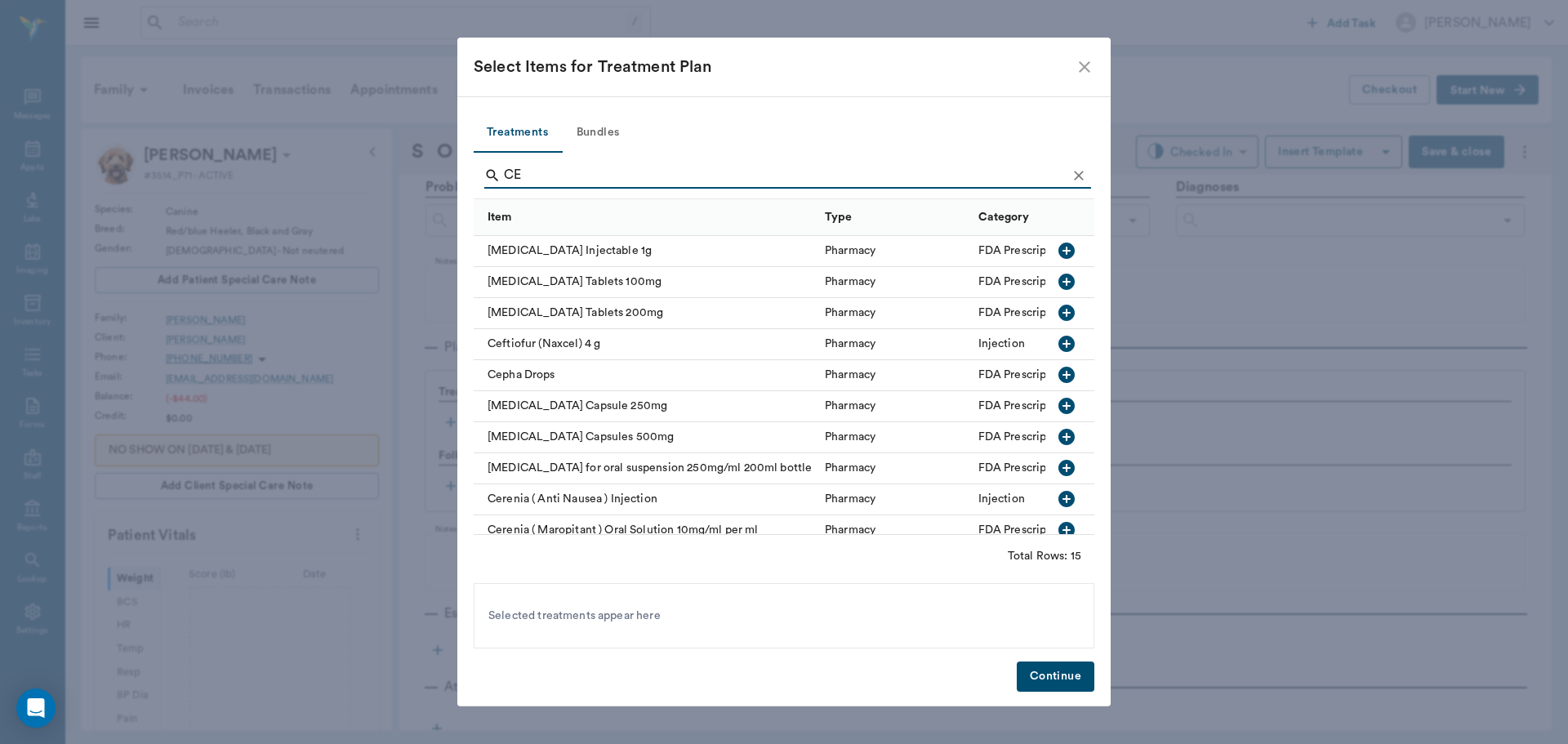
type input "CE"
drag, startPoint x: 1056, startPoint y: 403, endPoint x: 1084, endPoint y: 452, distance: 56.4
click at [1059, 404] on icon "button" at bounding box center [1066, 405] width 16 height 16
click at [1049, 681] on button "Continue" at bounding box center [1056, 677] width 78 height 31
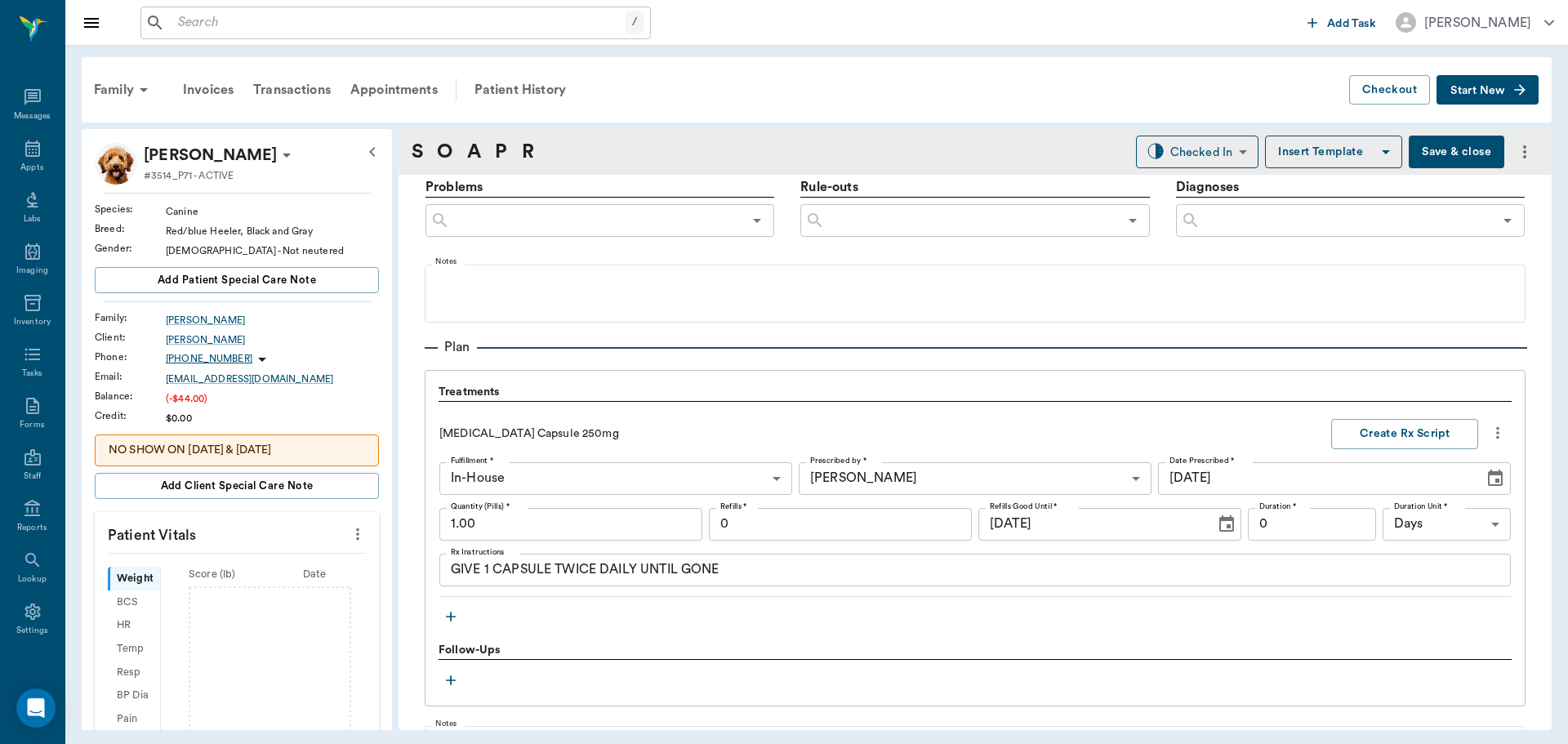
click at [567, 525] on input "1.00" at bounding box center [570, 524] width 263 height 33
type input "30.00"
click at [755, 531] on input "0" at bounding box center [840, 524] width 263 height 33
type input "1"
click at [1359, 430] on button "Create Rx Script" at bounding box center [1404, 434] width 147 height 31
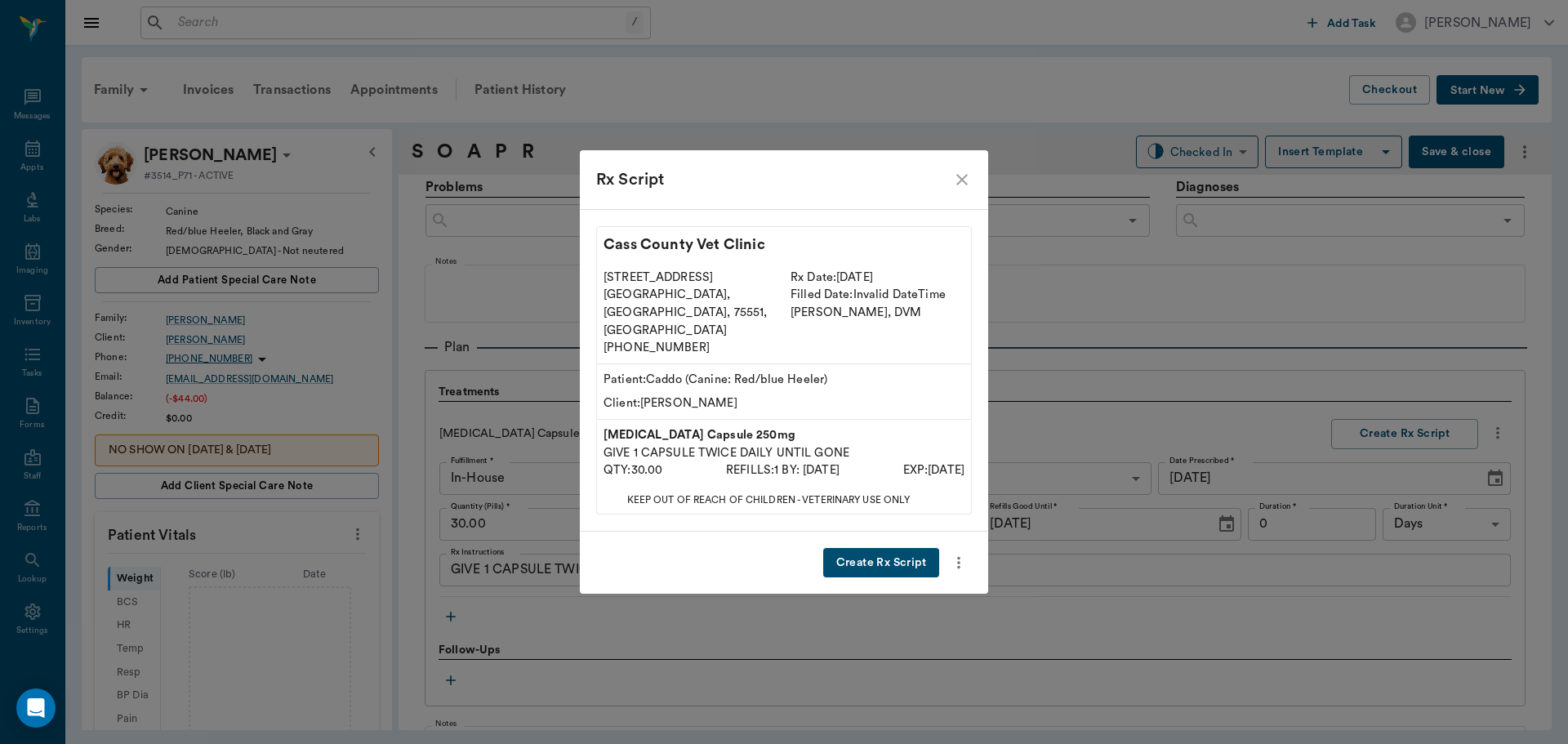
click at [906, 548] on button "Create Rx Script" at bounding box center [881, 564] width 116 height 31
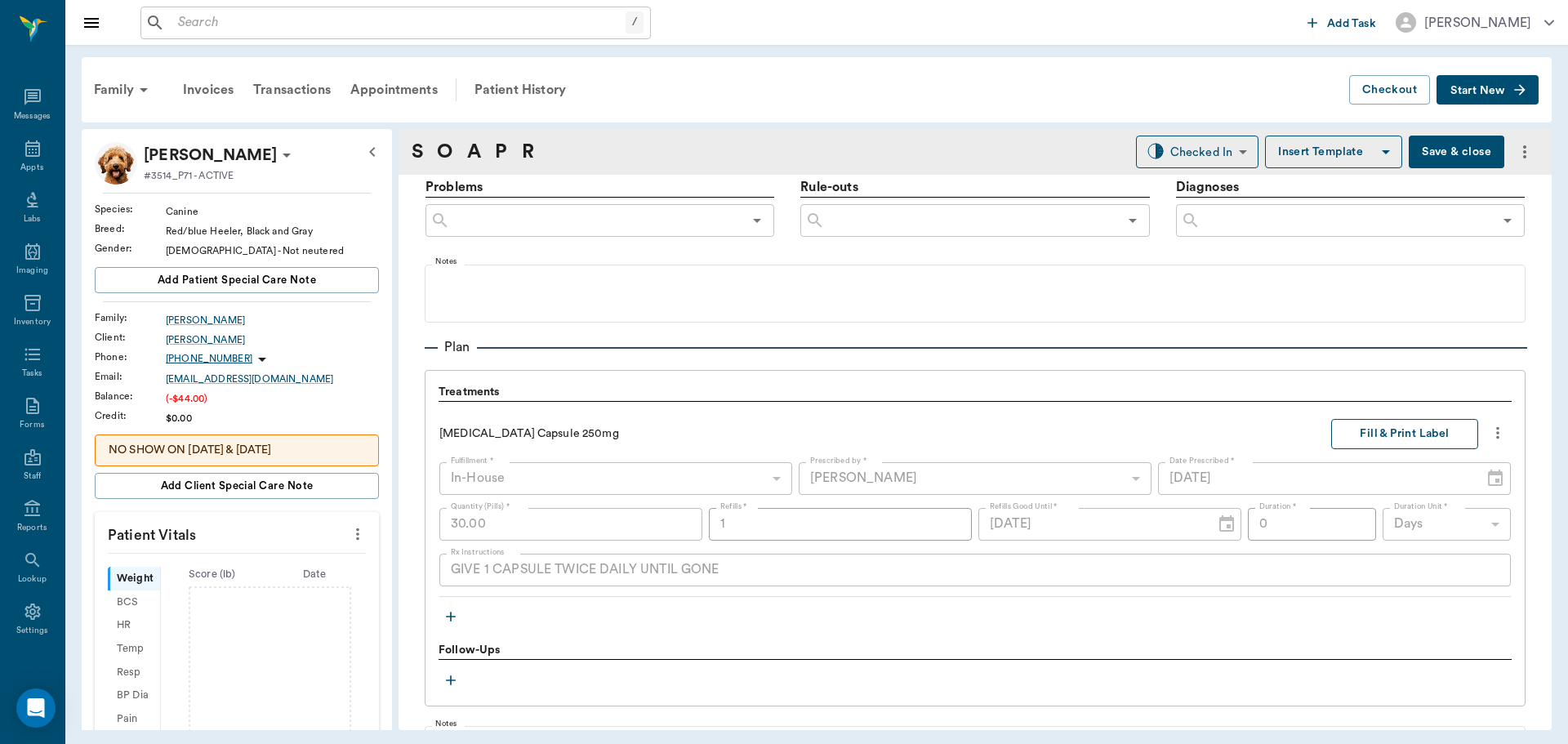
click at [1366, 425] on button "Fill & Print Label" at bounding box center [1404, 434] width 147 height 31
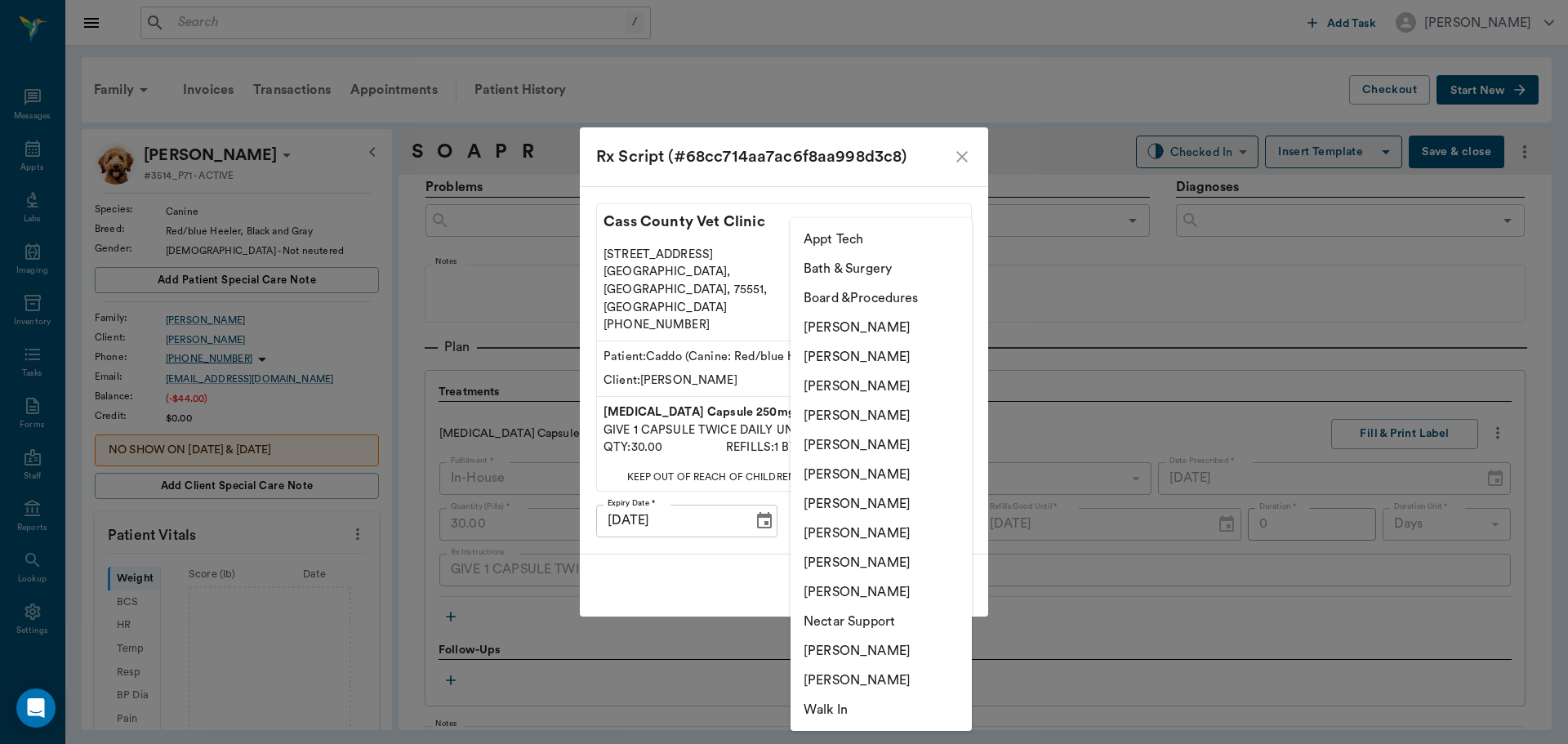
click at [826, 505] on body "/ ​ Add Task [PERSON_NAME] Nectar Messages Appts Labs Imaging Inventory Tasks F…" at bounding box center [784, 372] width 1568 height 744
click at [865, 528] on li "[PERSON_NAME]" at bounding box center [881, 533] width 181 height 30
type input "63ec2e7e52e12b0ba117b124"
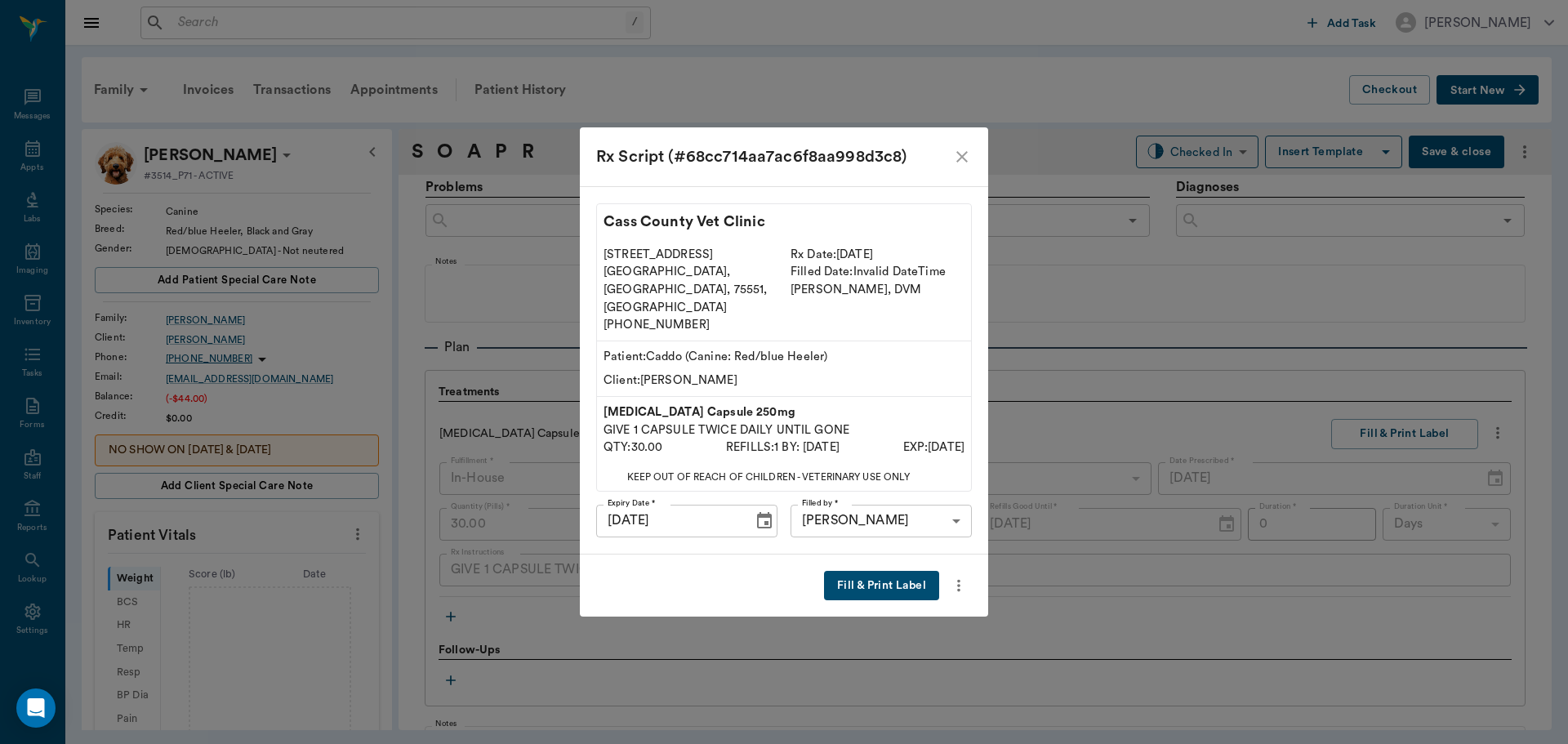
click at [902, 571] on button "Fill & Print Label" at bounding box center [881, 586] width 115 height 31
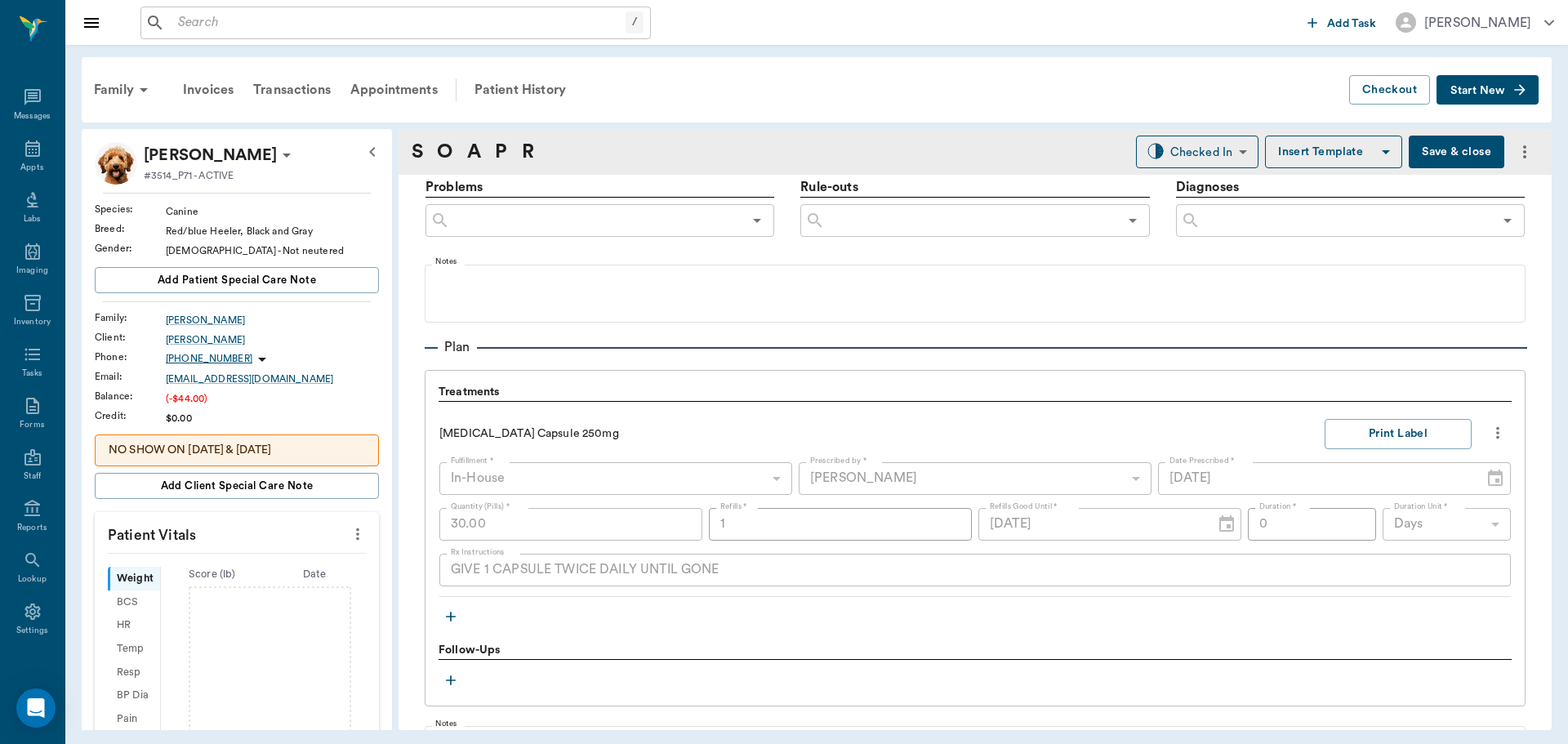
click at [449, 613] on icon "button" at bounding box center [450, 616] width 16 height 16
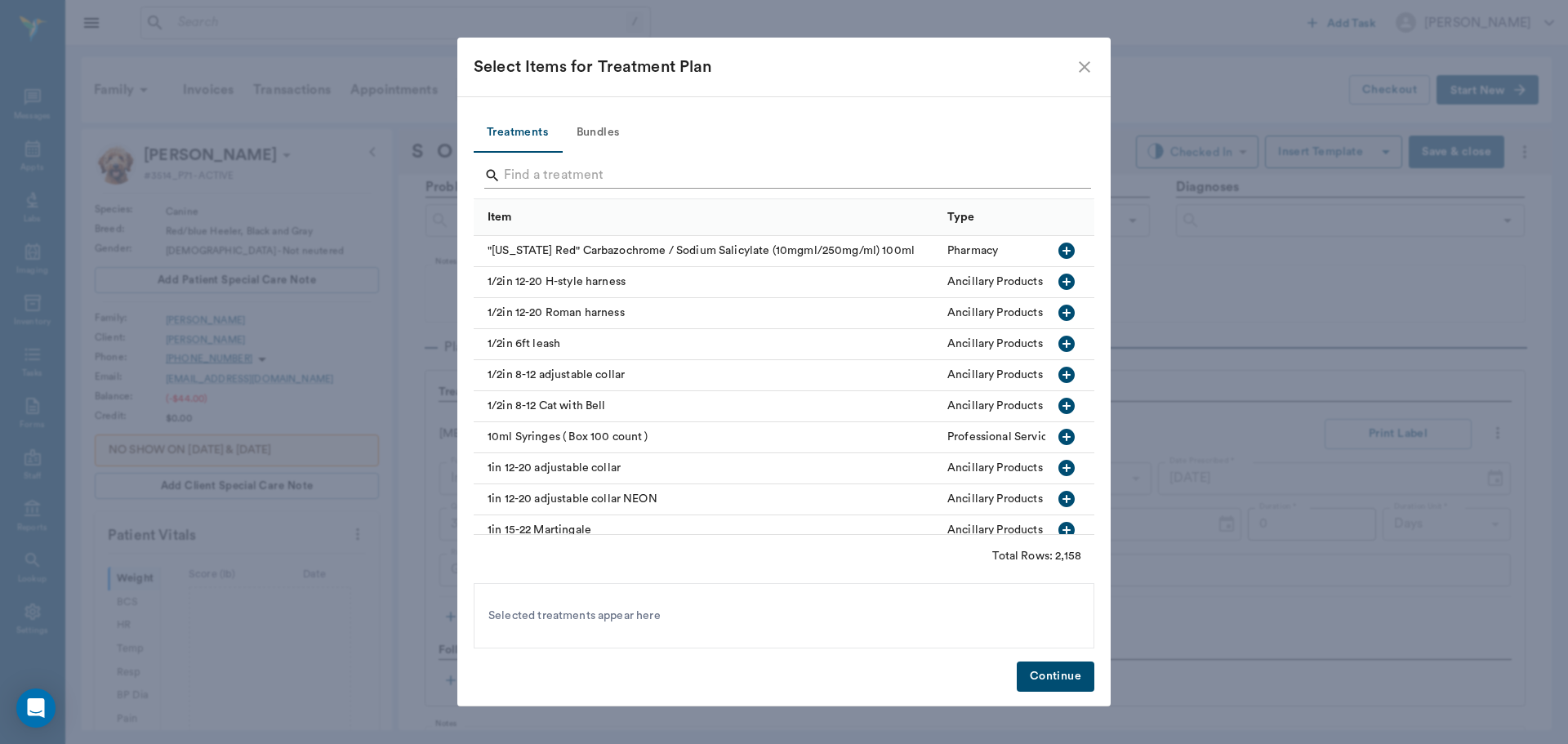
click at [587, 171] on input "Search" at bounding box center [786, 175] width 563 height 26
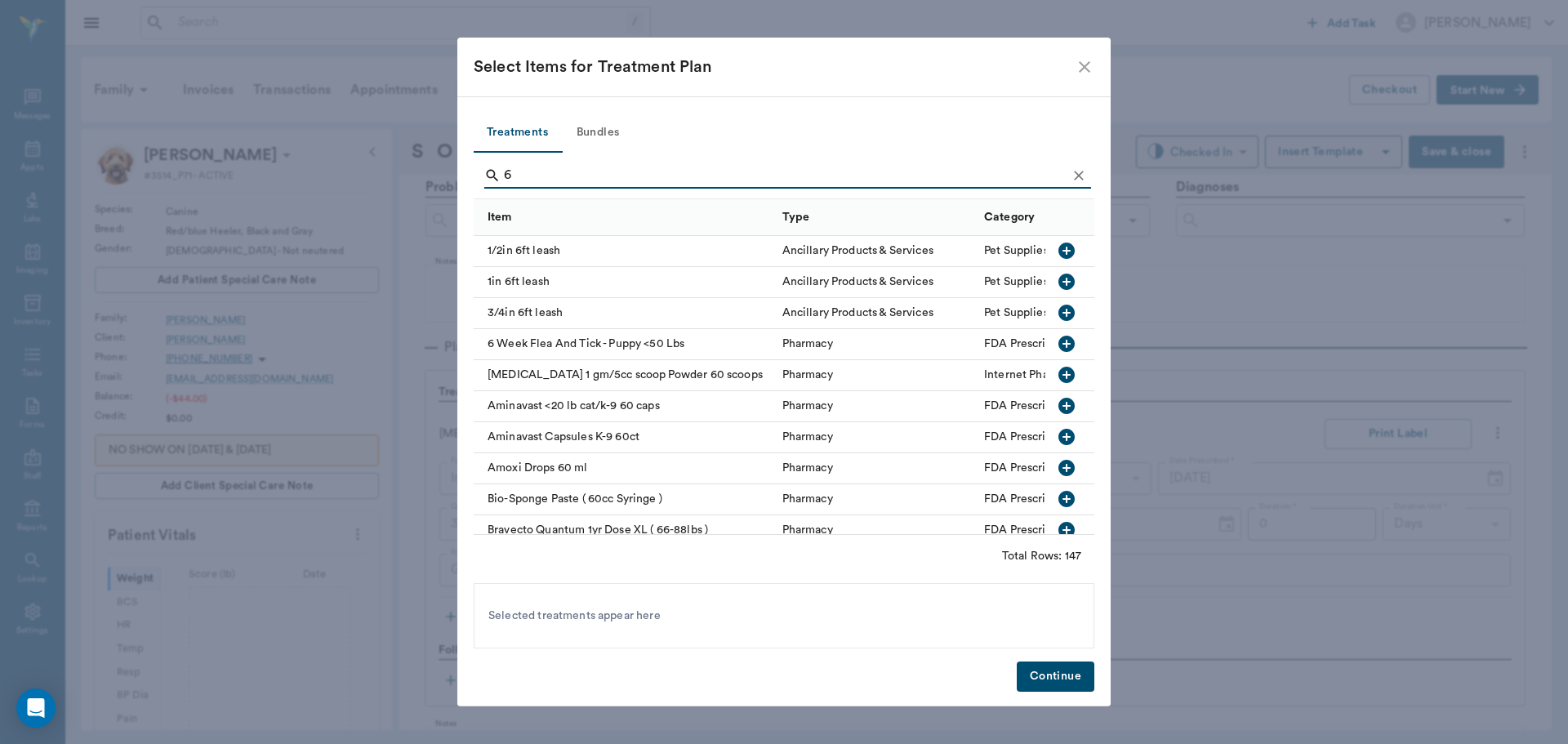
type input "6"
click at [1059, 343] on icon "button" at bounding box center [1066, 343] width 16 height 16
click at [1055, 668] on button "Continue" at bounding box center [1056, 677] width 78 height 31
click at [1055, 668] on div "Provider [PERSON_NAME] 63ec2f075fda476ae8351a4d Provider Assistant ​ Assistant …" at bounding box center [975, 75] width 1154 height 1762
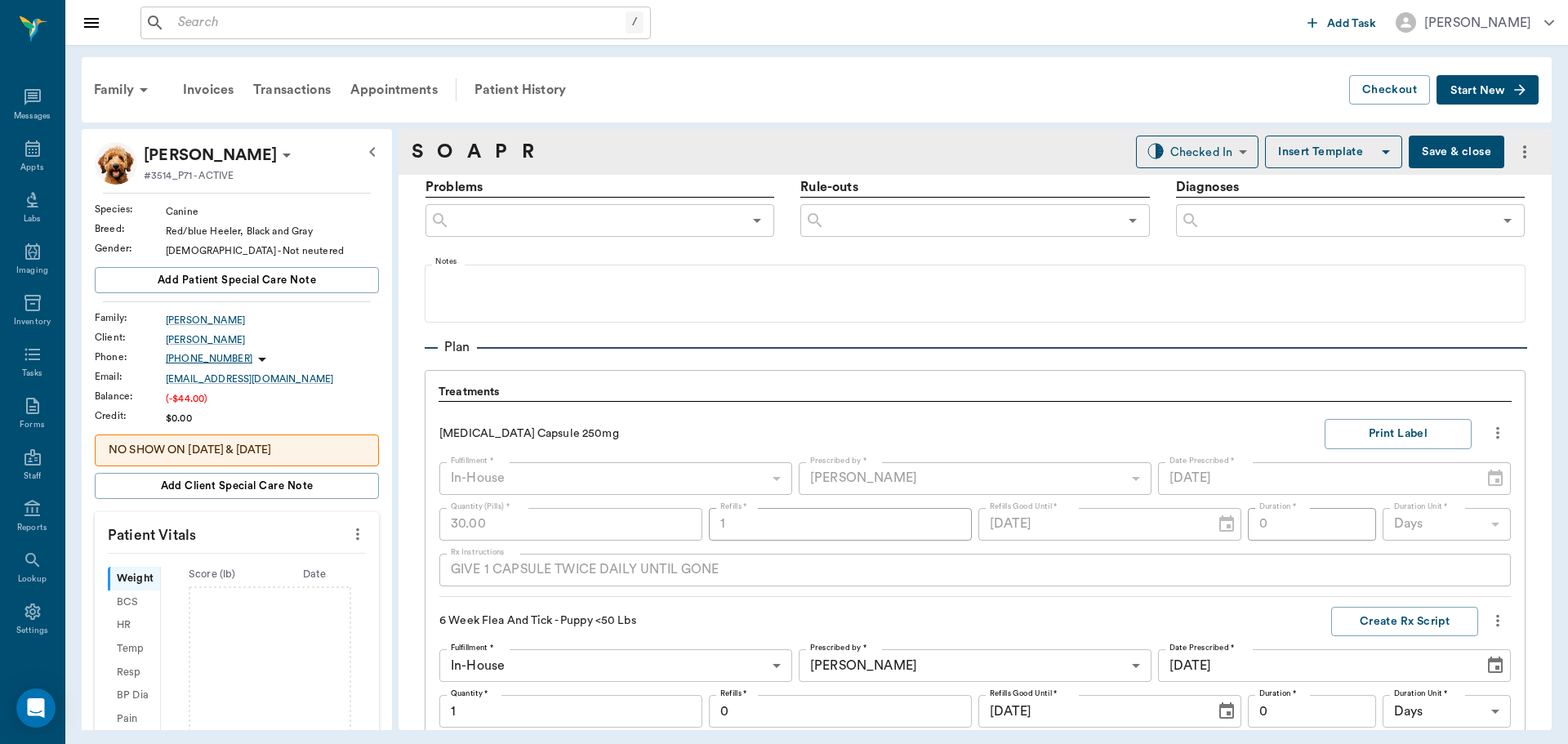
scroll to position [1354, 0]
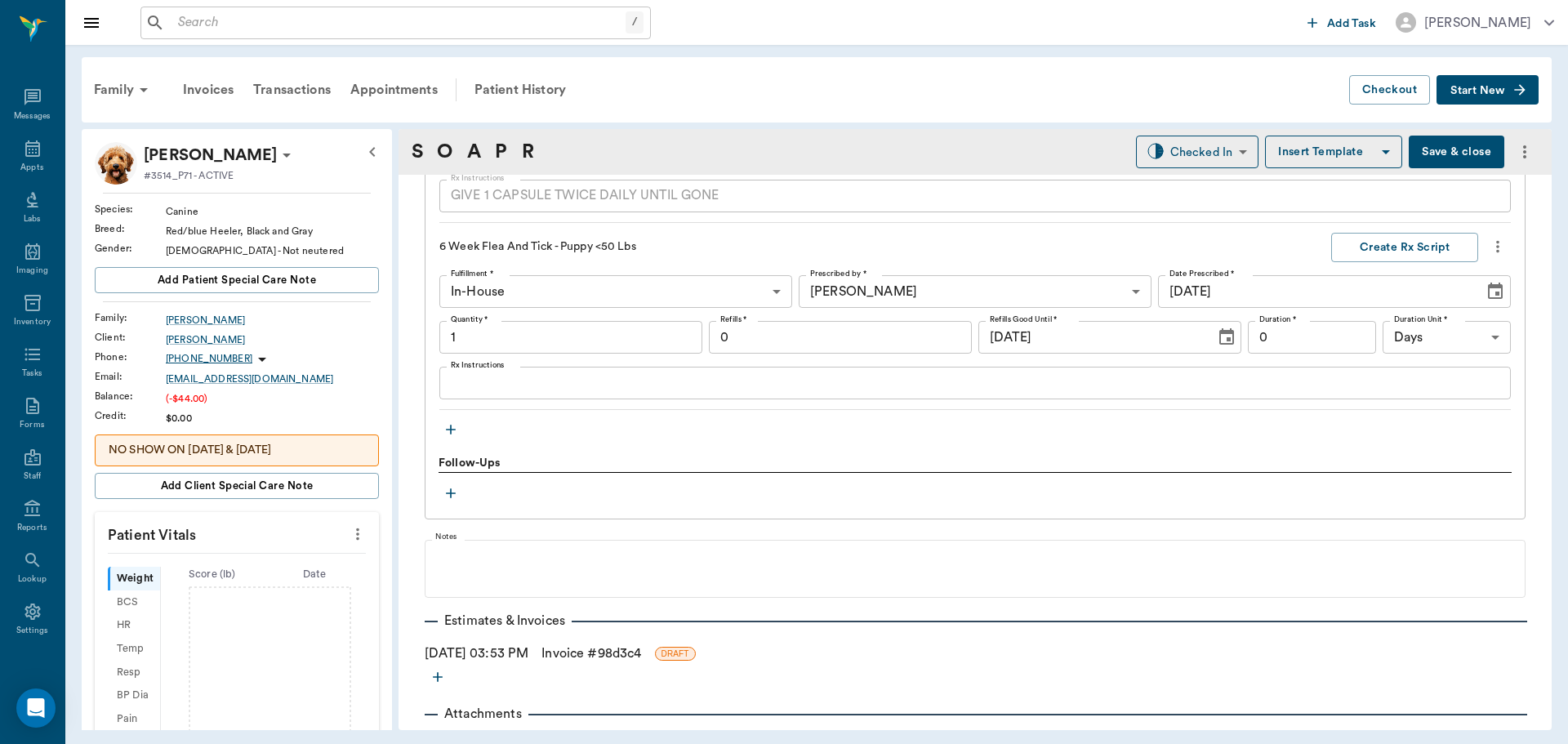
type input "1.00"
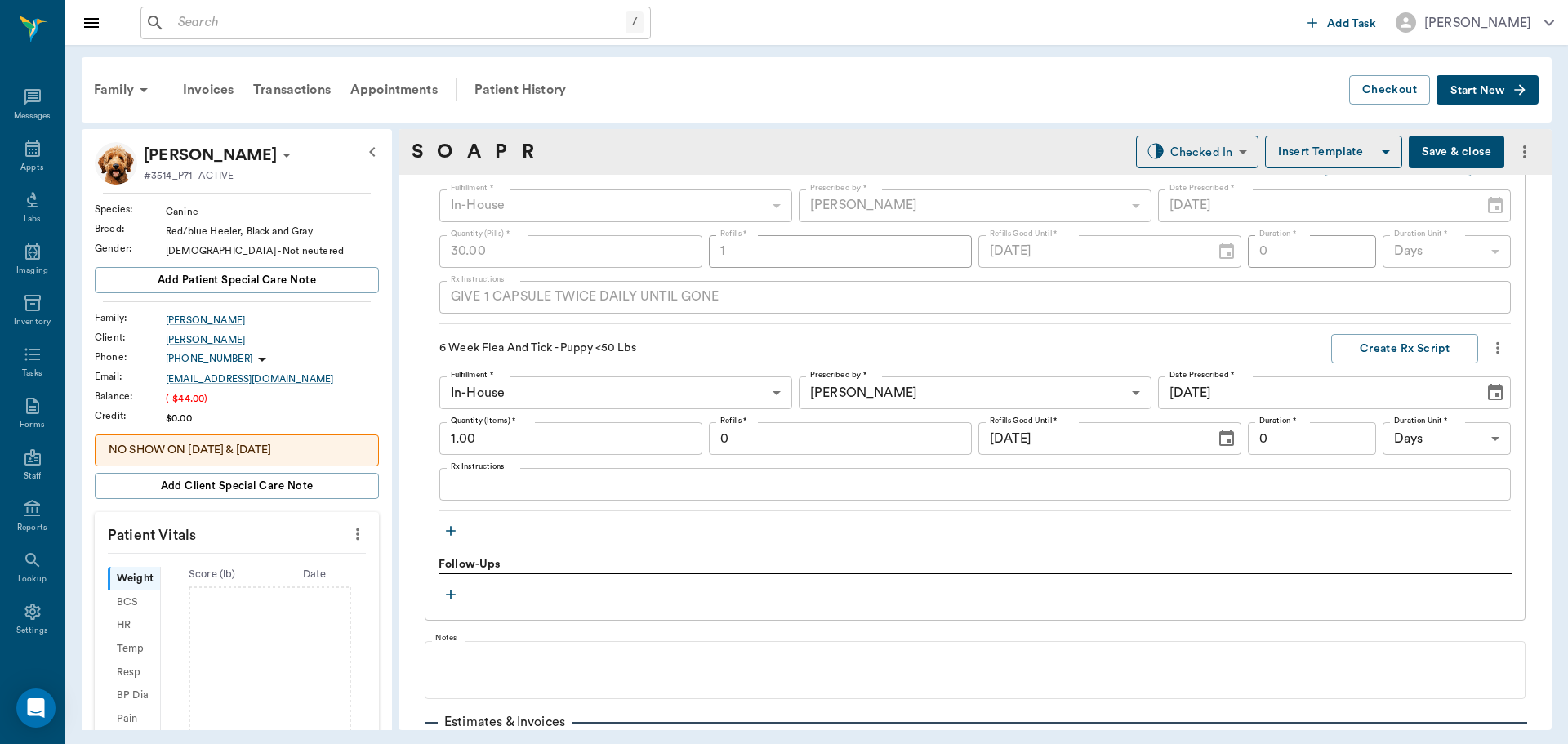
scroll to position [1191, 0]
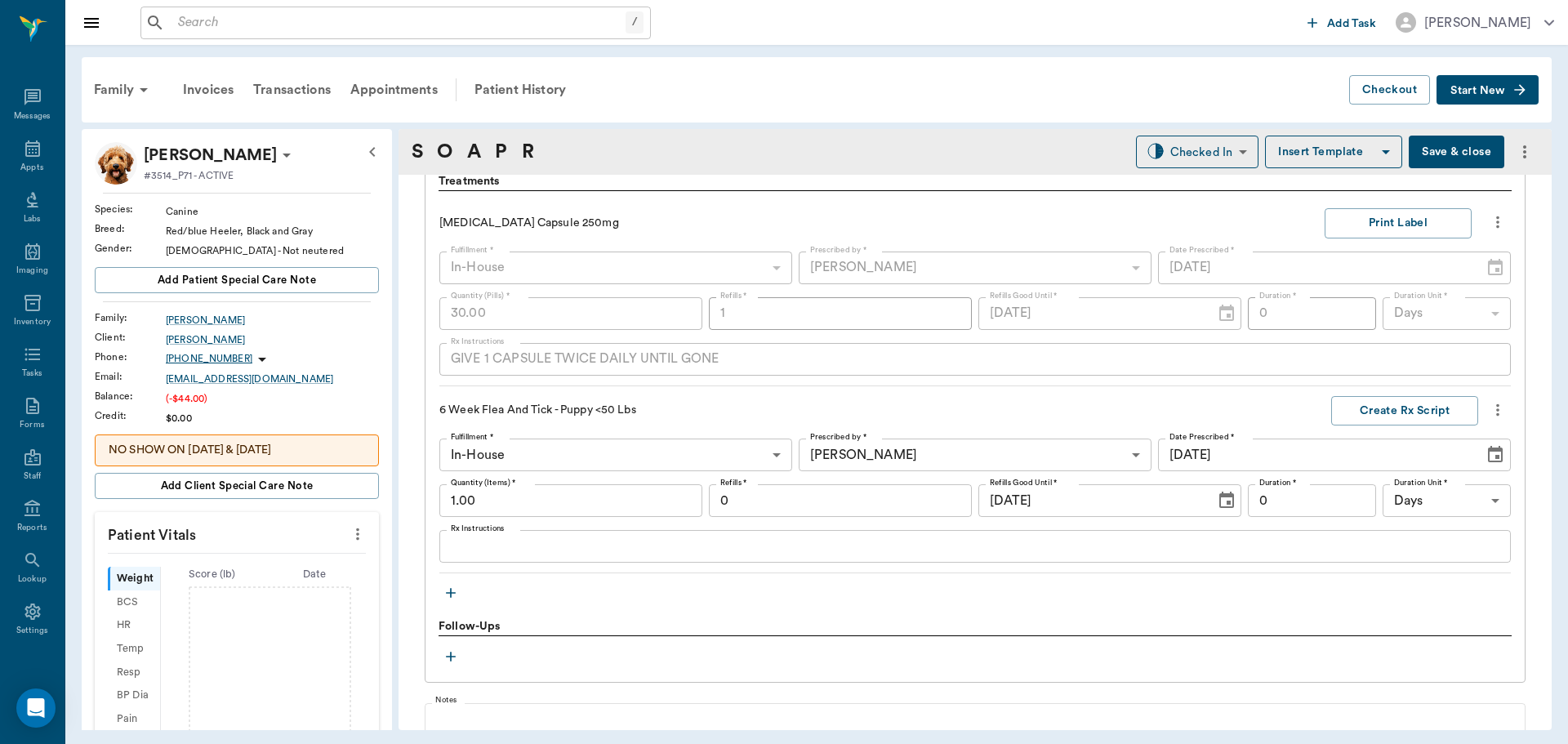
click at [453, 601] on button "button" at bounding box center [450, 592] width 25 height 25
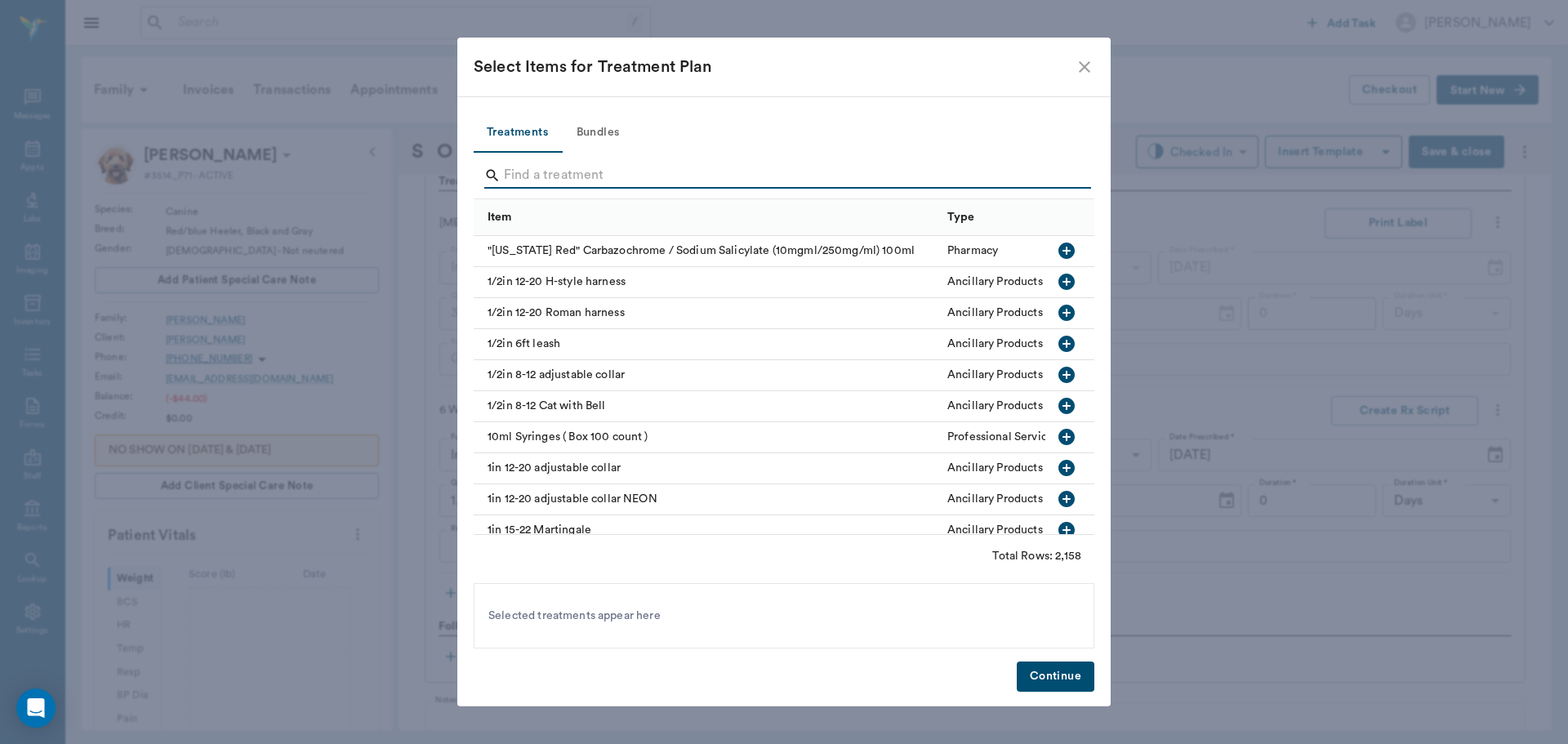
click at [525, 170] on input "Search" at bounding box center [786, 175] width 563 height 26
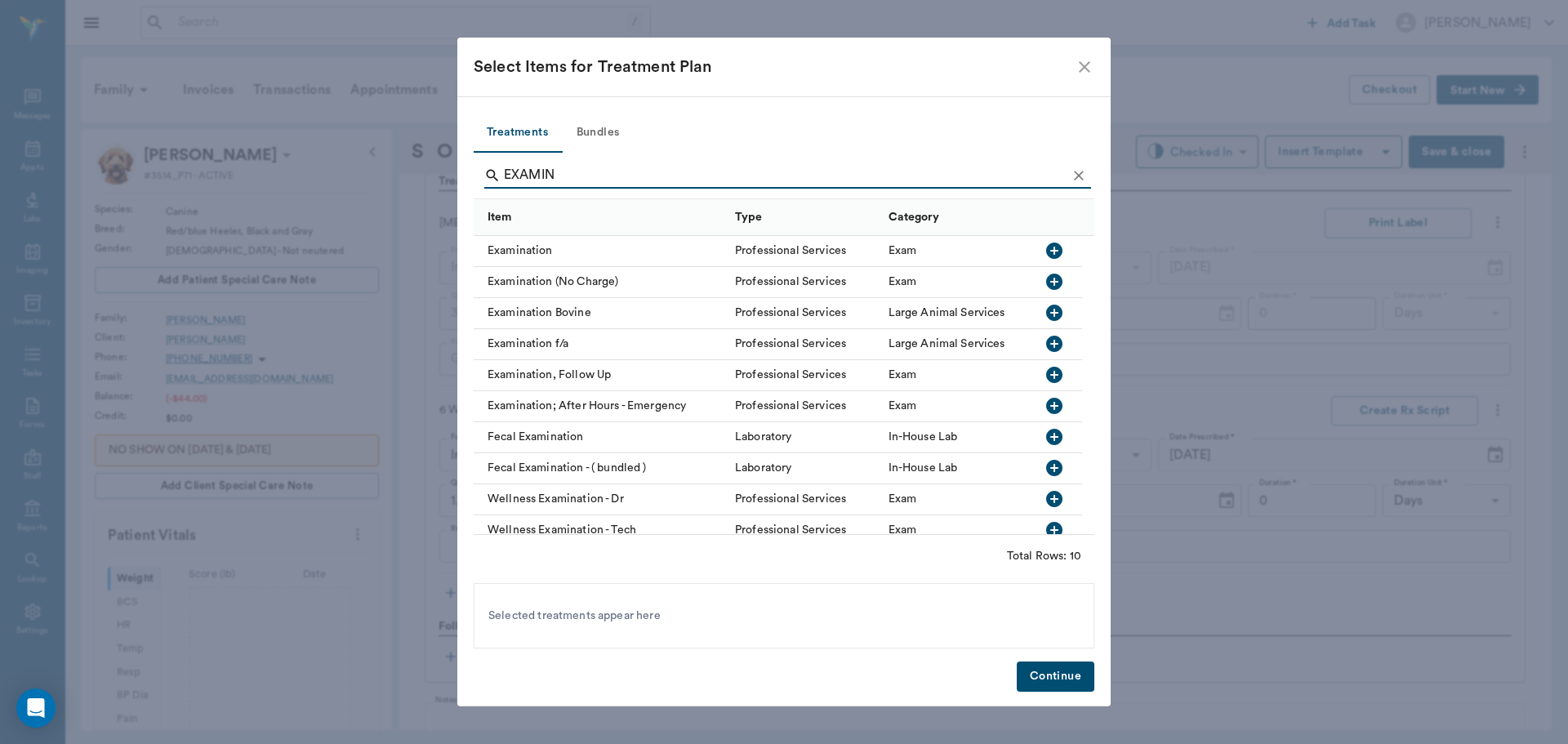
type input "EXAMIN"
click at [1054, 258] on icon "button" at bounding box center [1054, 250] width 16 height 16
click at [1039, 680] on button "Continue" at bounding box center [1056, 677] width 78 height 31
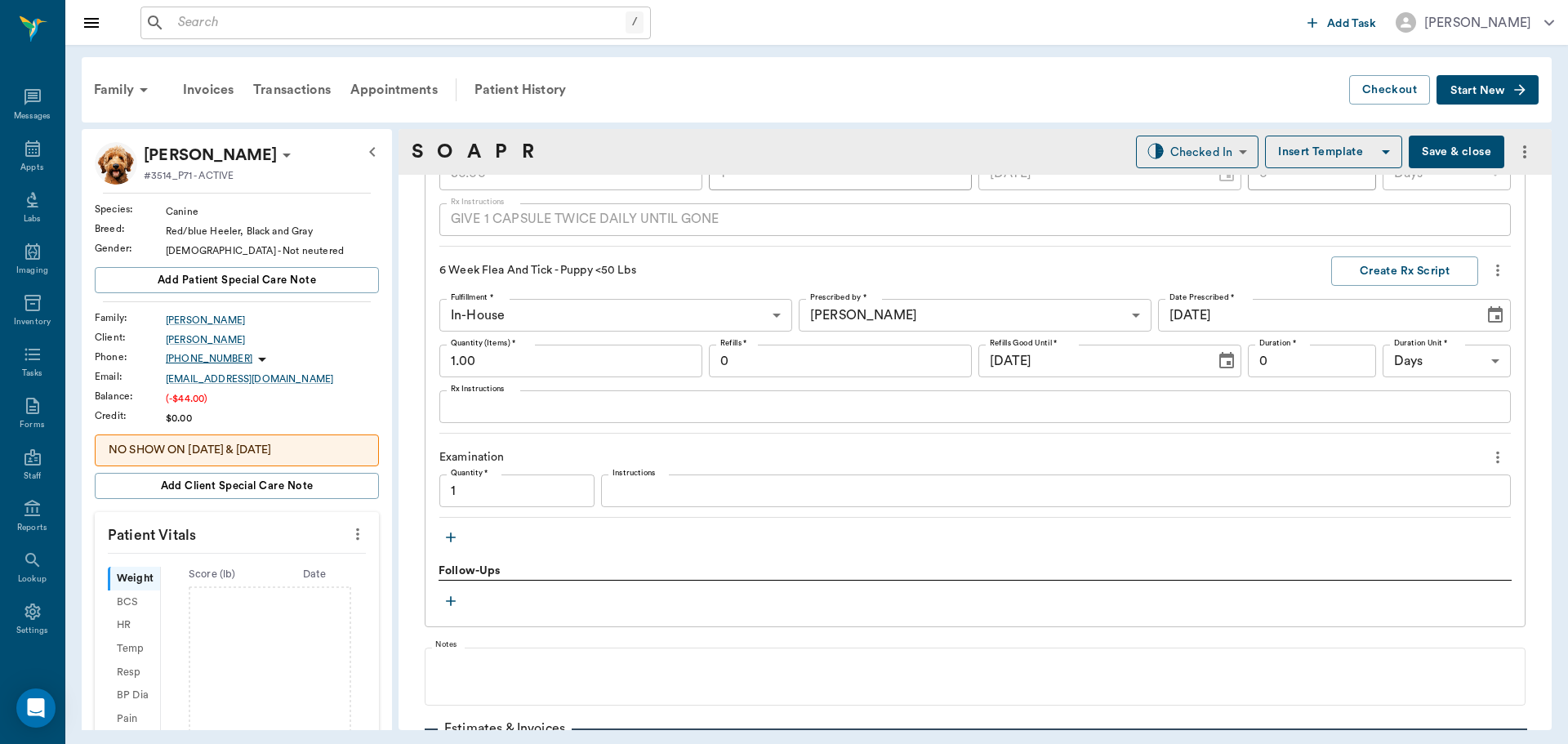
type input "1.00"
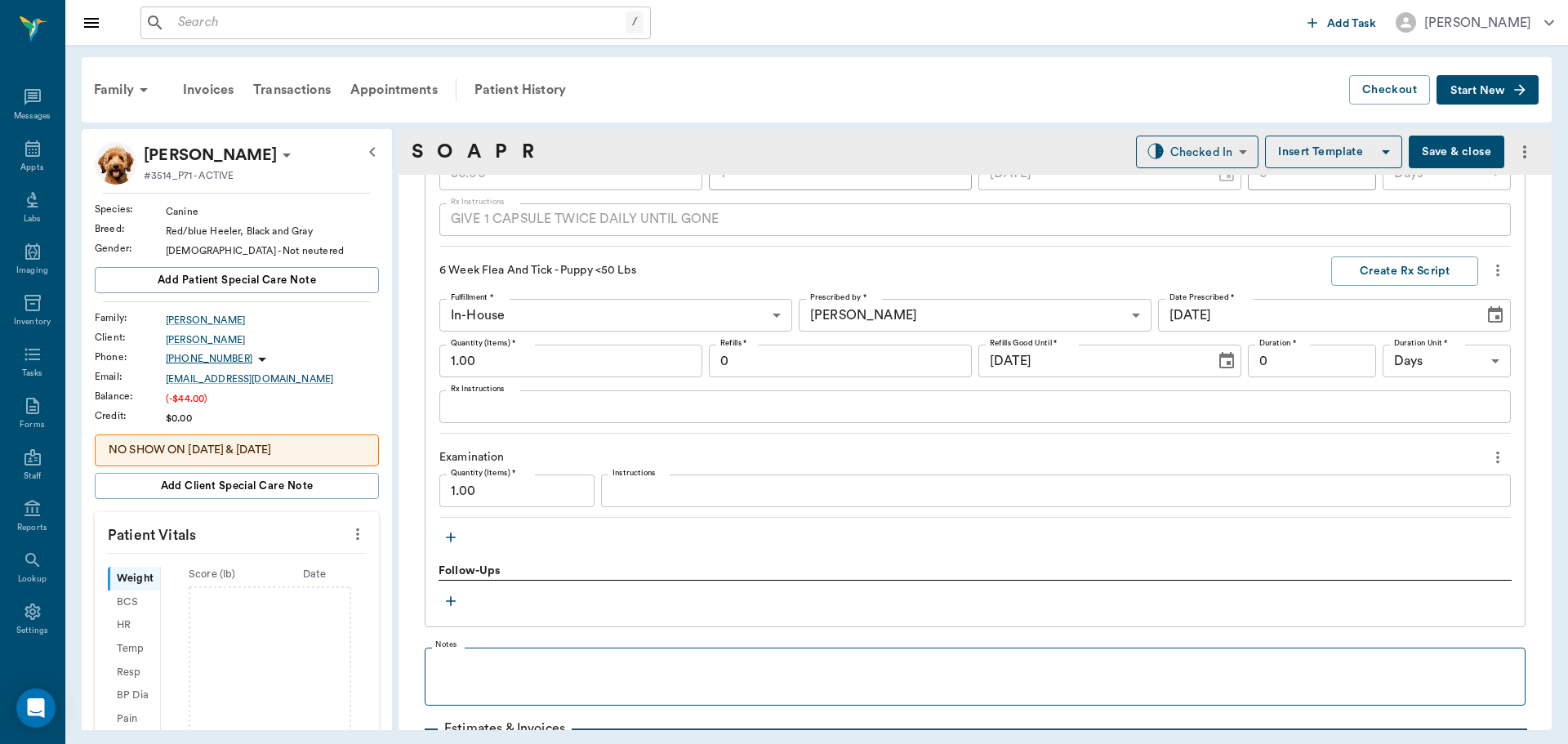
scroll to position [1435, 0]
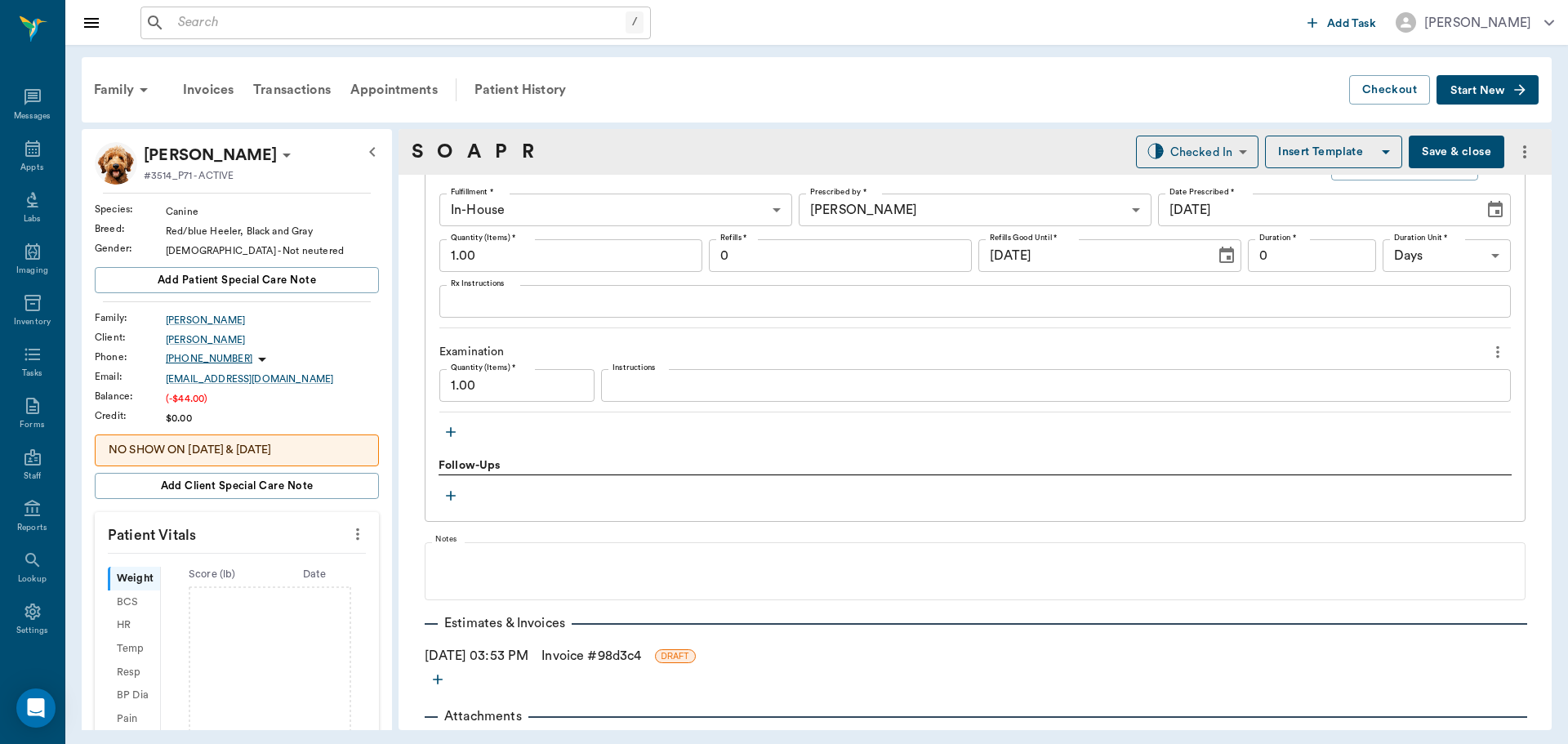
click at [448, 432] on icon "button" at bounding box center [451, 432] width 10 height 10
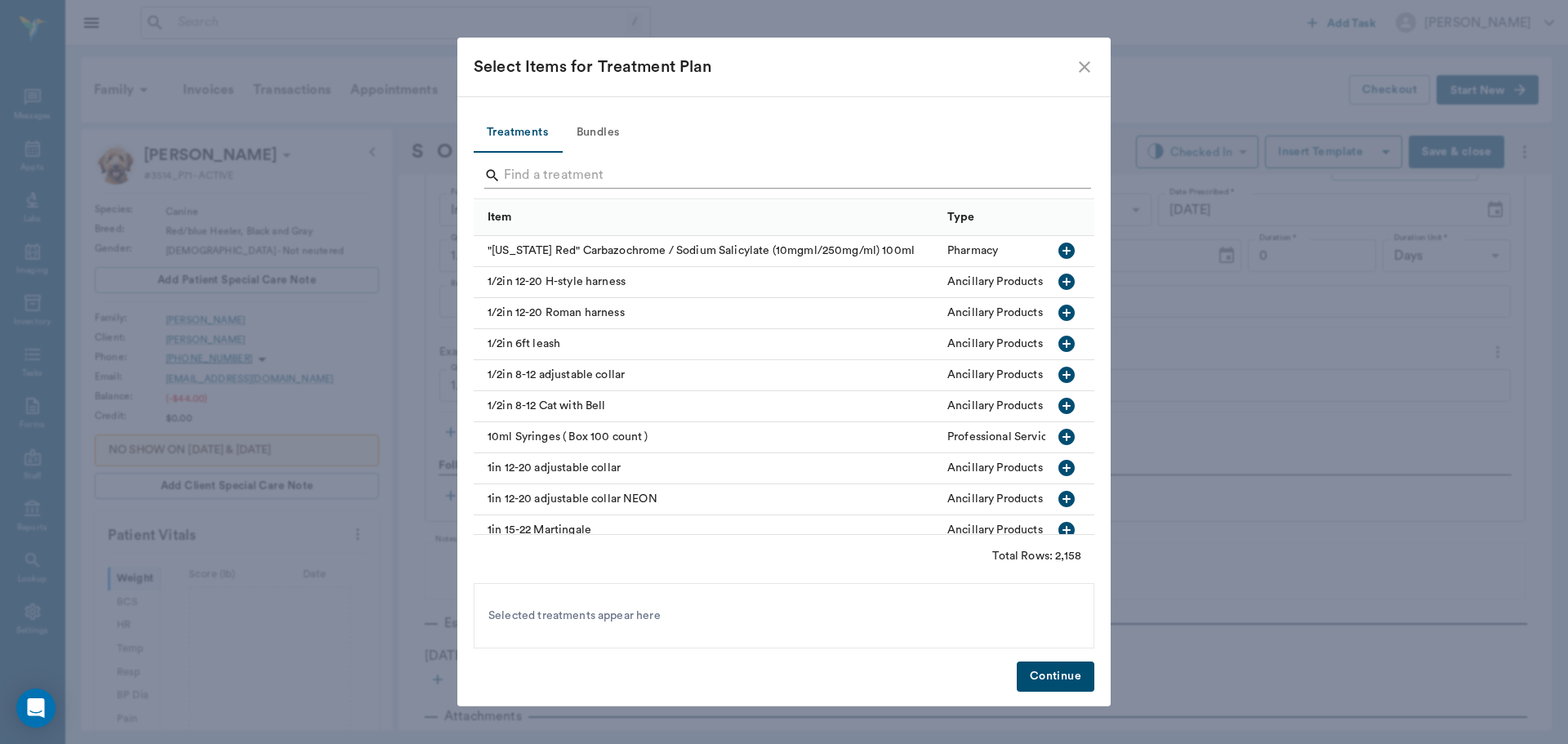
click at [522, 175] on input "Search" at bounding box center [786, 175] width 563 height 26
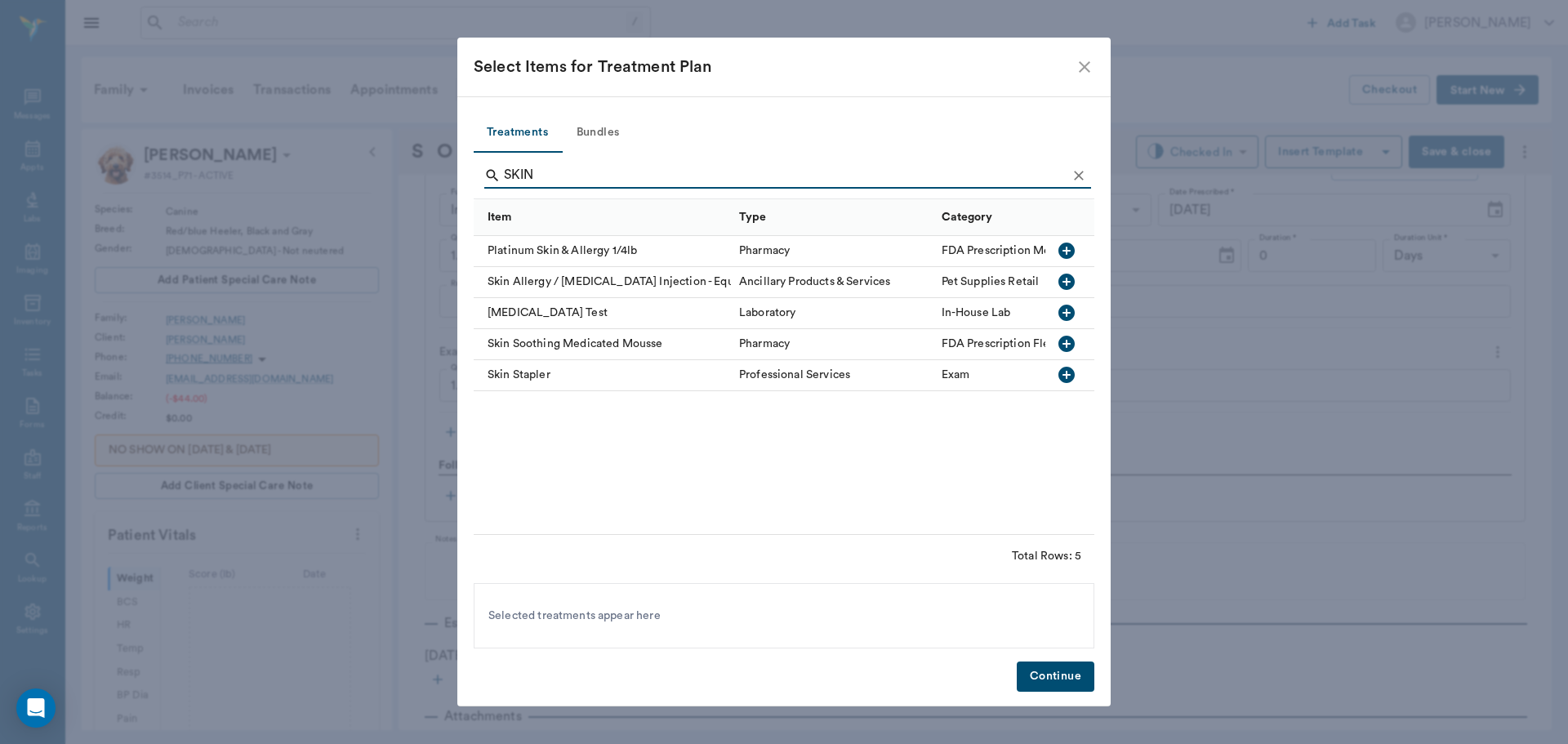
type input "SKIN"
click at [1067, 313] on icon "button" at bounding box center [1066, 313] width 19 height 19
click at [1042, 666] on button "Continue" at bounding box center [1056, 677] width 78 height 31
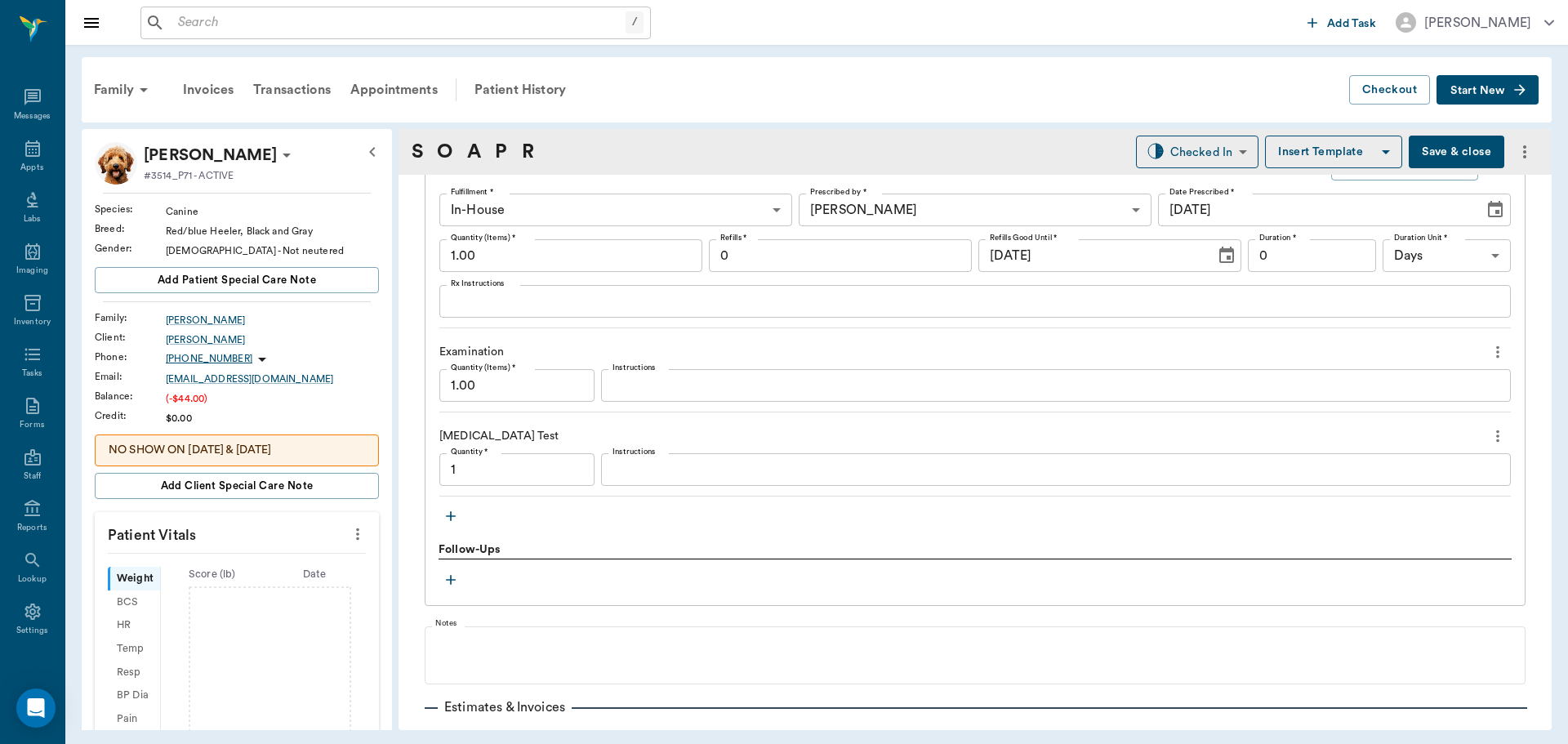
type input "1.00"
click at [635, 465] on textarea "Instructions" at bounding box center [1056, 469] width 887 height 19
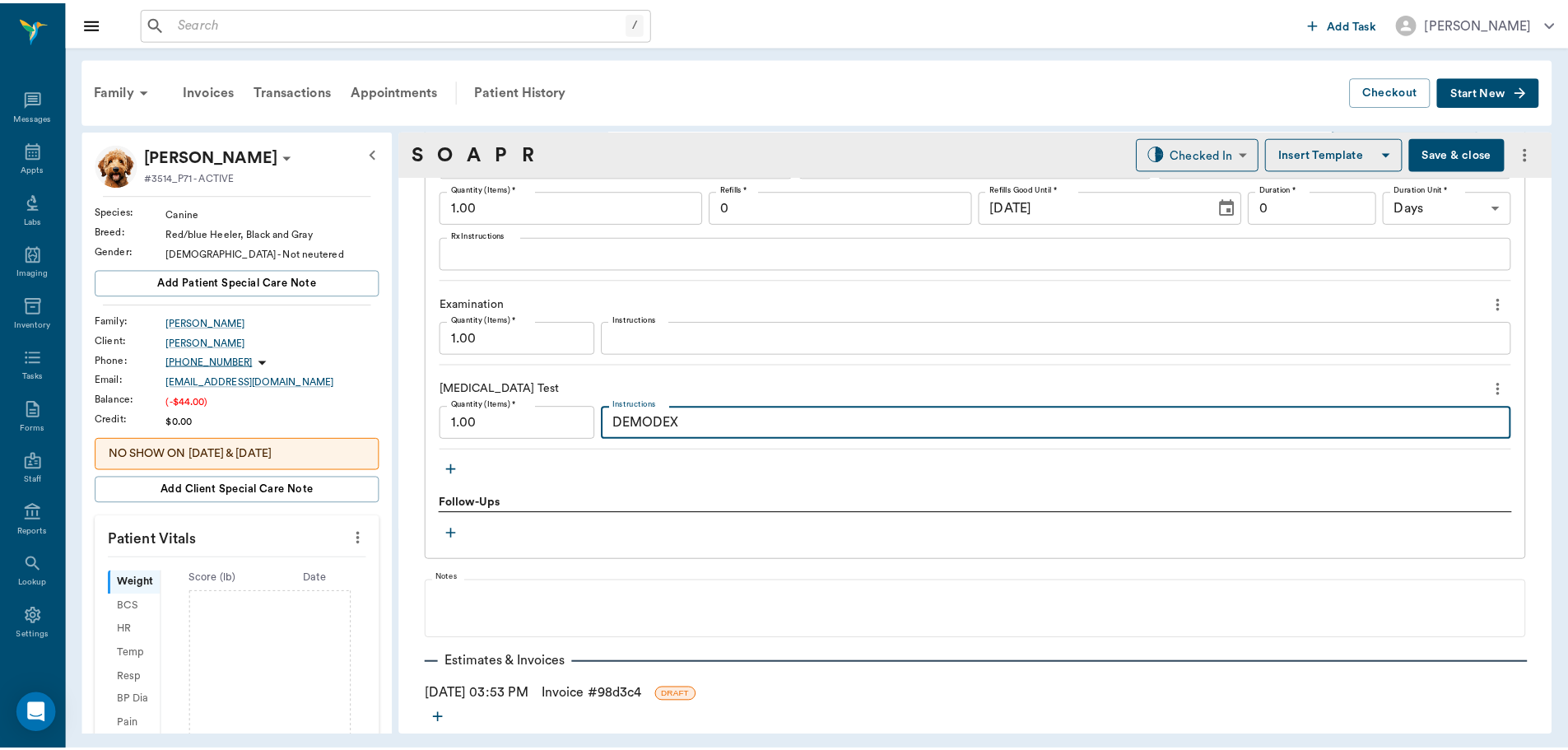
scroll to position [1573, 0]
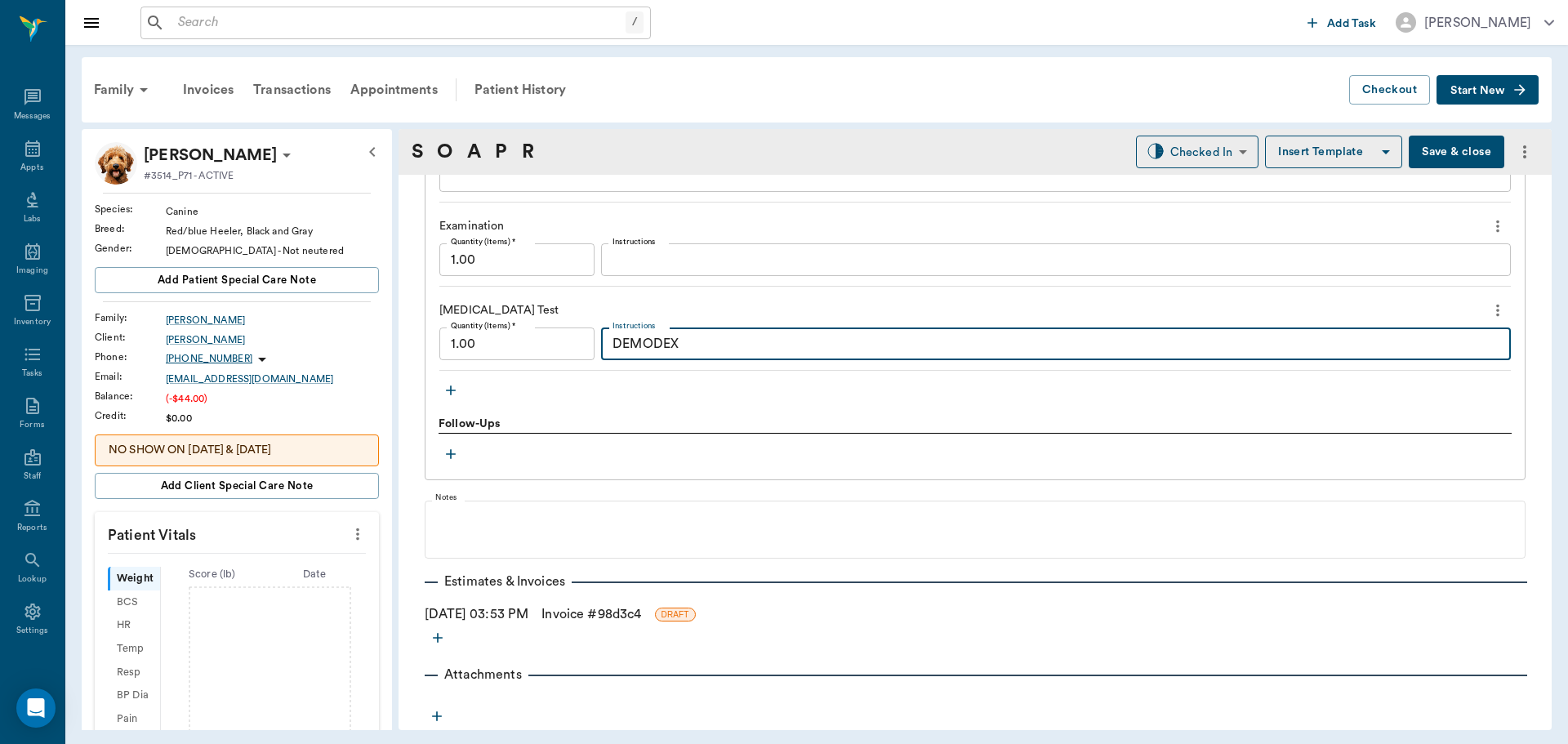
type textarea "DEMODEX"
click at [606, 612] on link "Invoice # 98d3c4" at bounding box center [592, 614] width 100 height 19
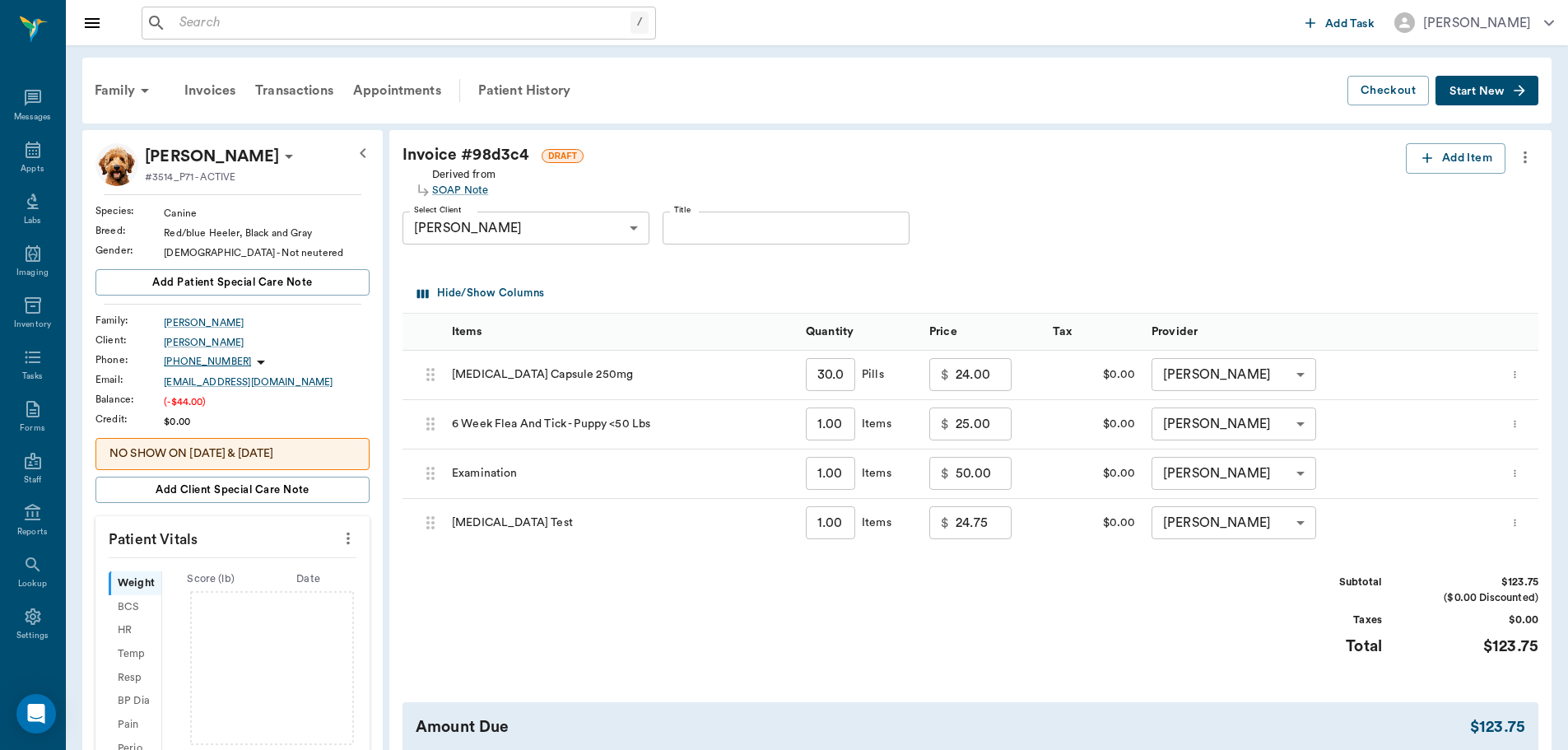
click at [963, 524] on input "24.75" at bounding box center [984, 523] width 56 height 33
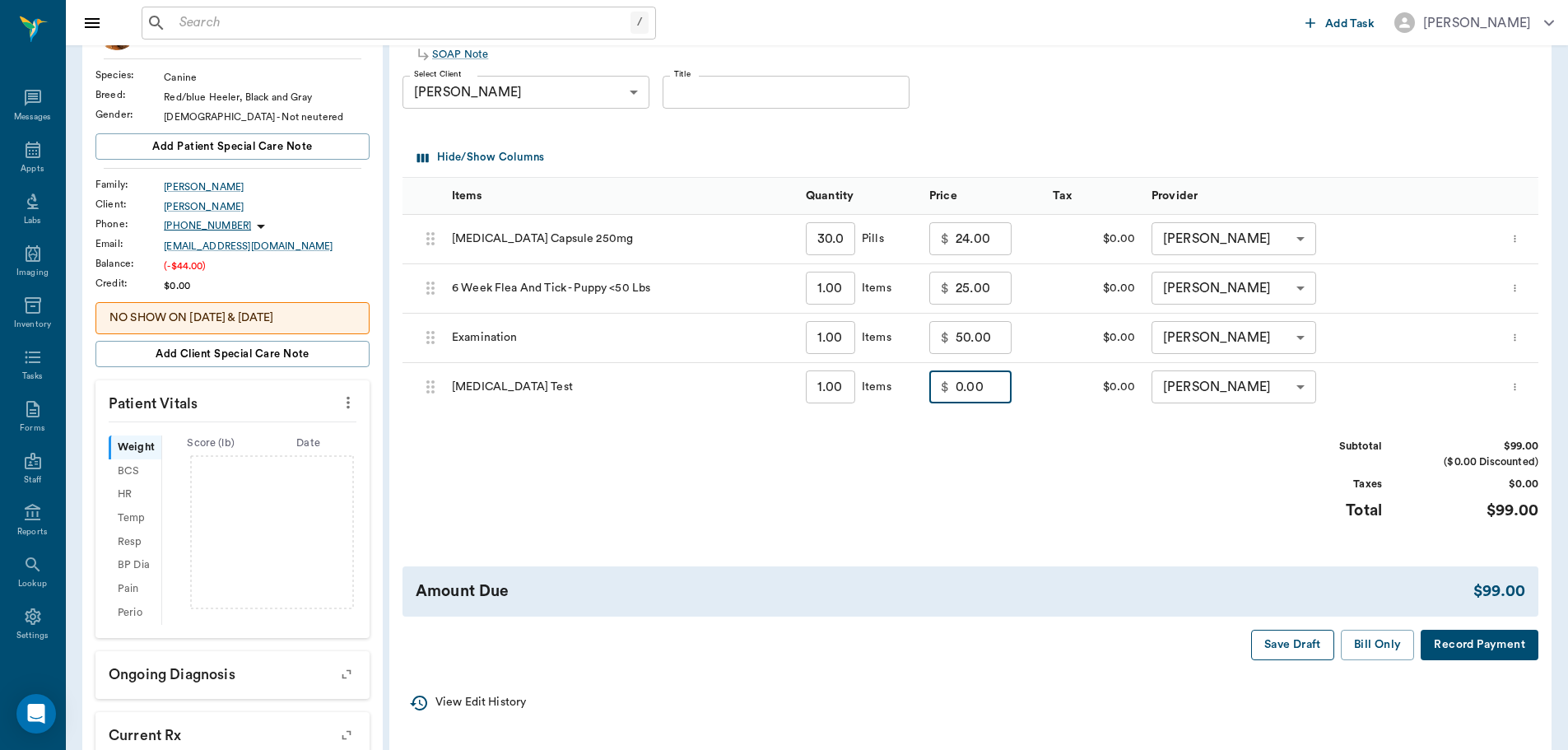
scroll to position [165, 0]
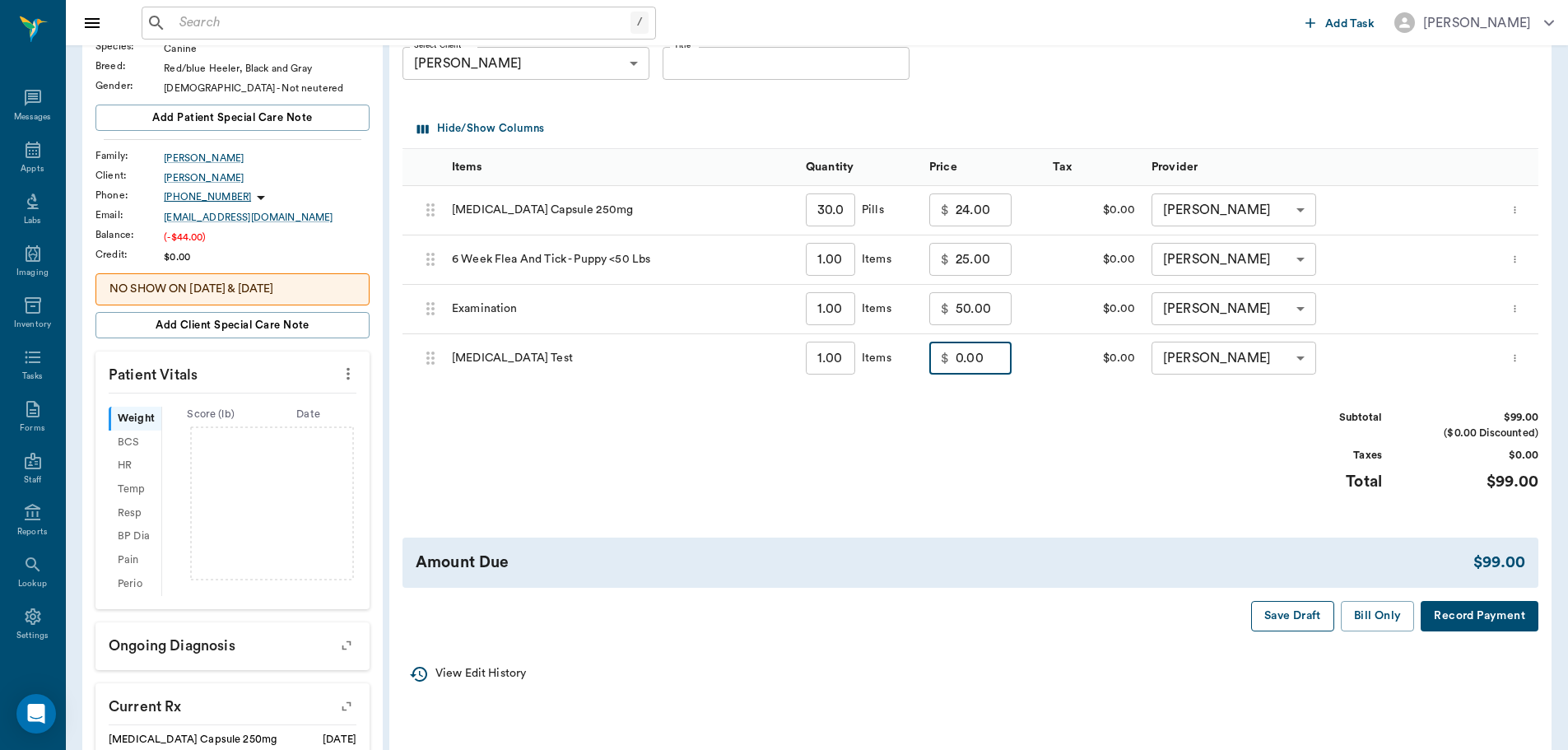
type input "0.00"
click at [1296, 621] on button "Save Draft" at bounding box center [1292, 616] width 83 height 31
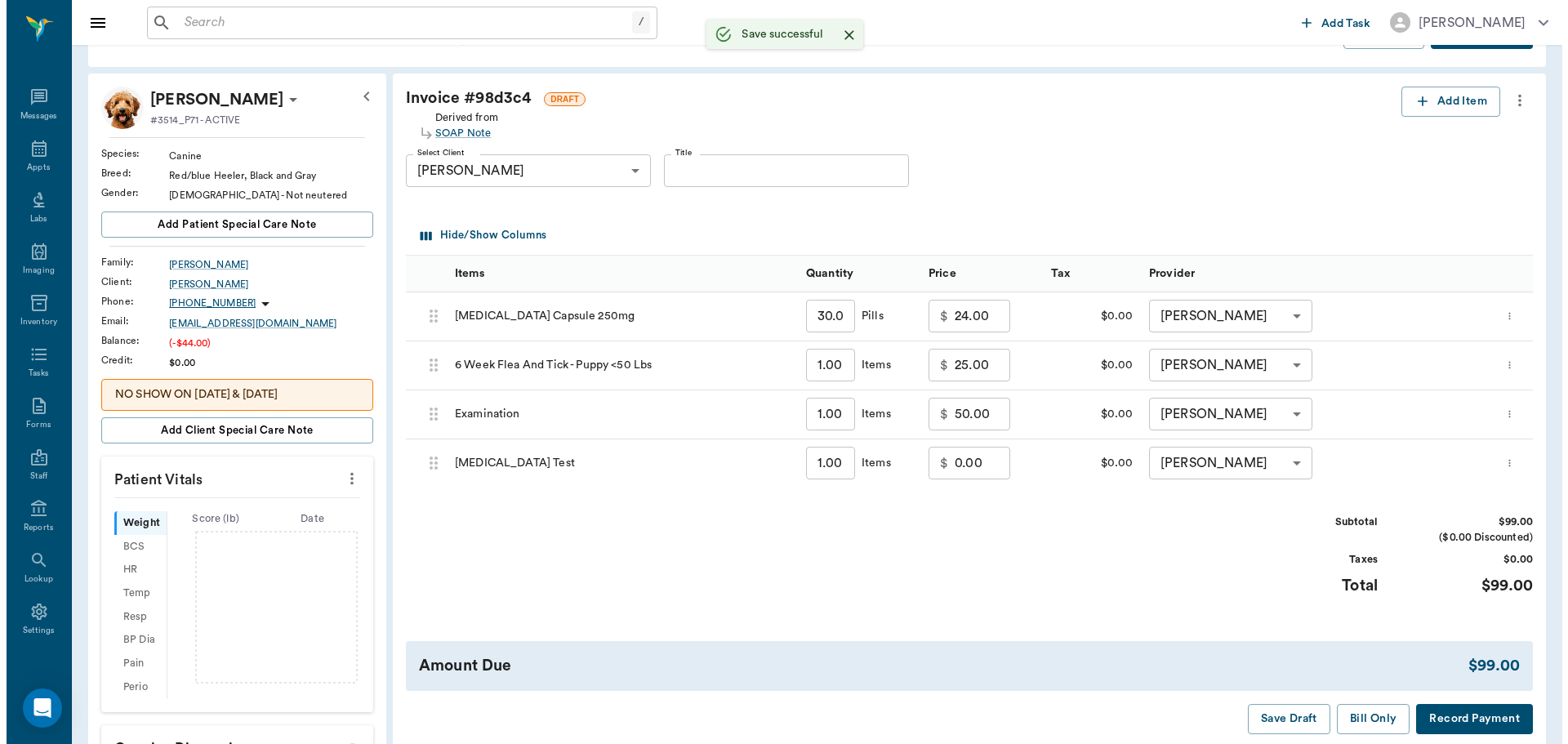
scroll to position [0, 0]
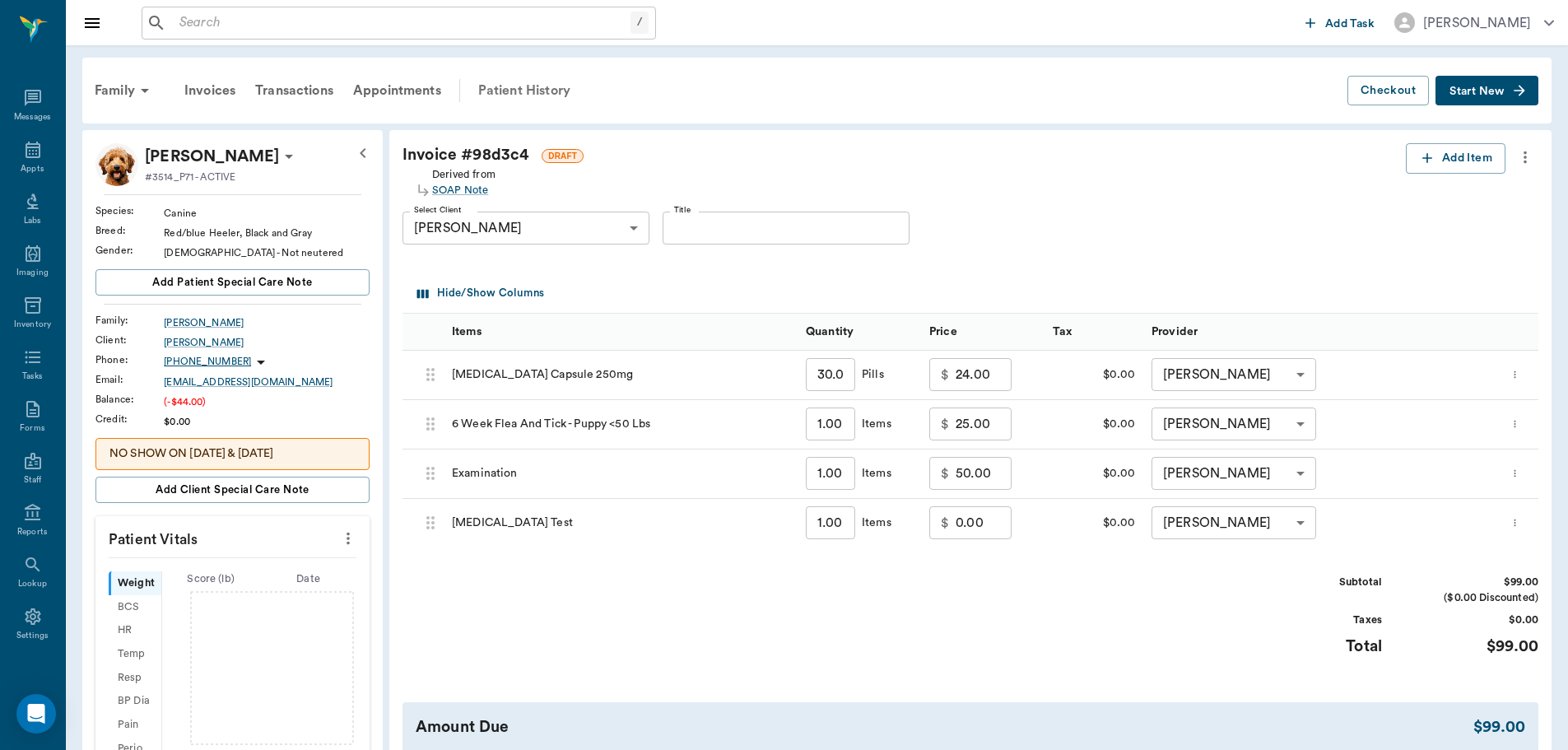
click at [512, 95] on div "Patient History" at bounding box center [524, 91] width 112 height 39
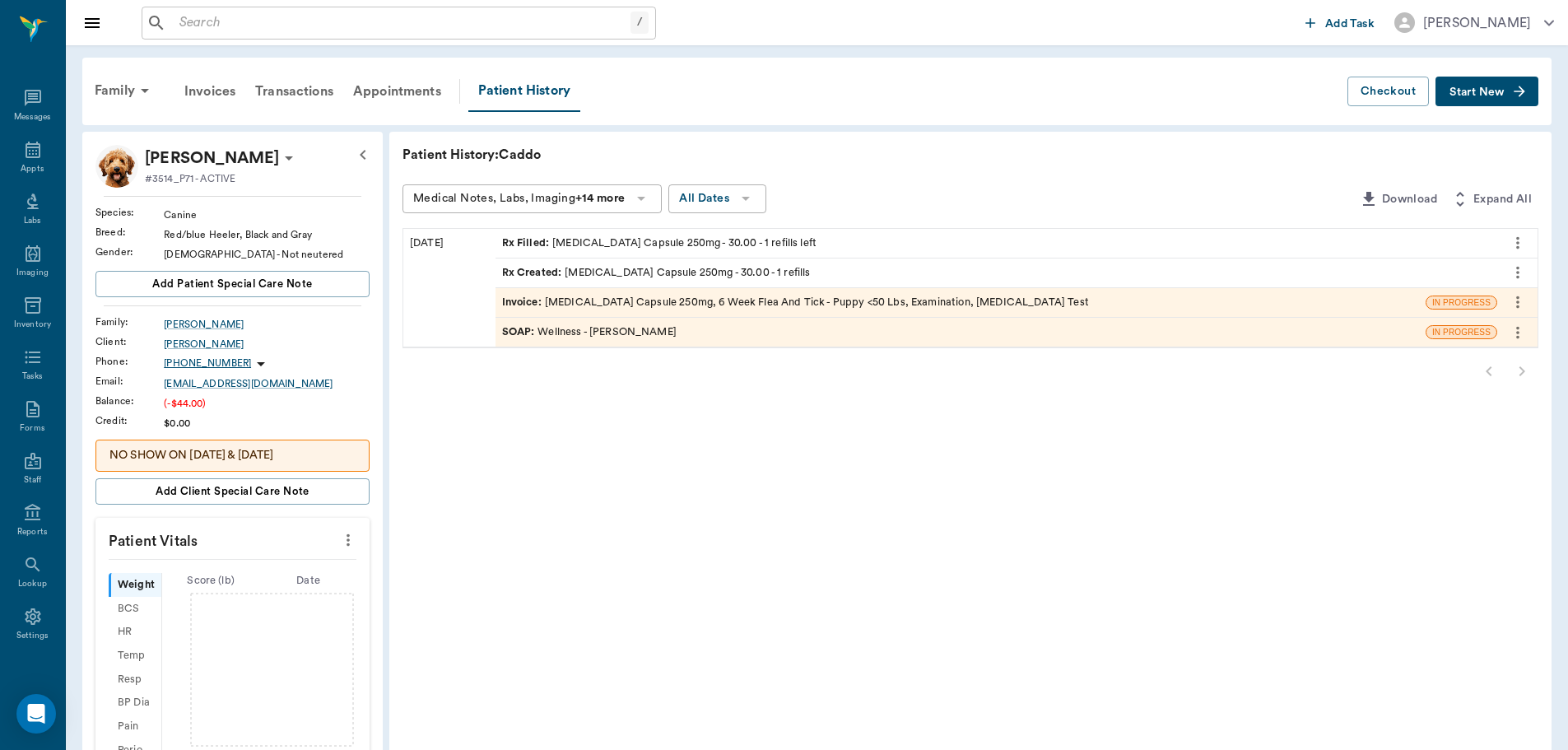
click at [508, 330] on span "SOAP :" at bounding box center [520, 332] width 36 height 15
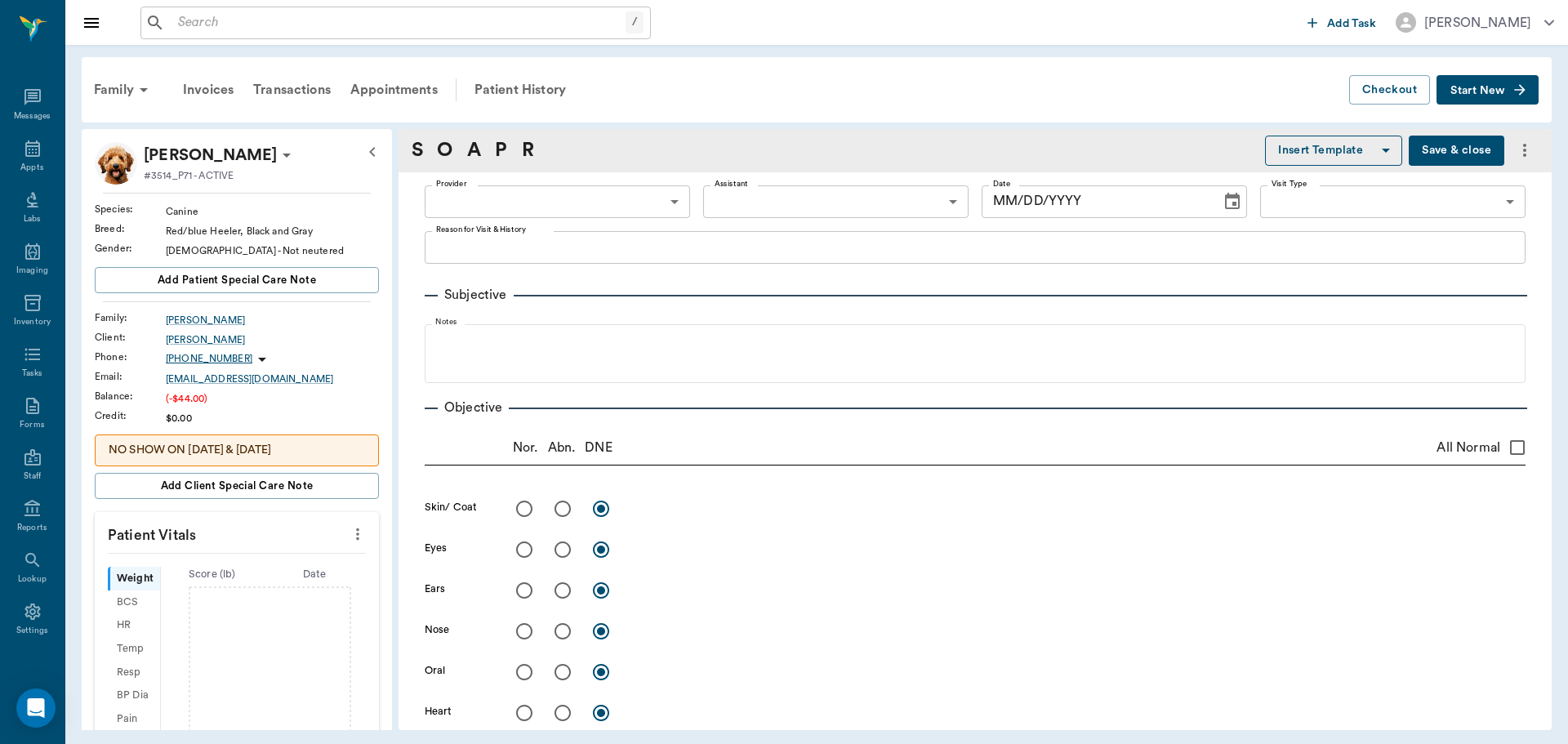
type input "63ec2f075fda476ae8351a4d"
type input "65d2be4f46e3a538d89b8c14"
type textarea "Owner is afraid he has [PERSON_NAME]"
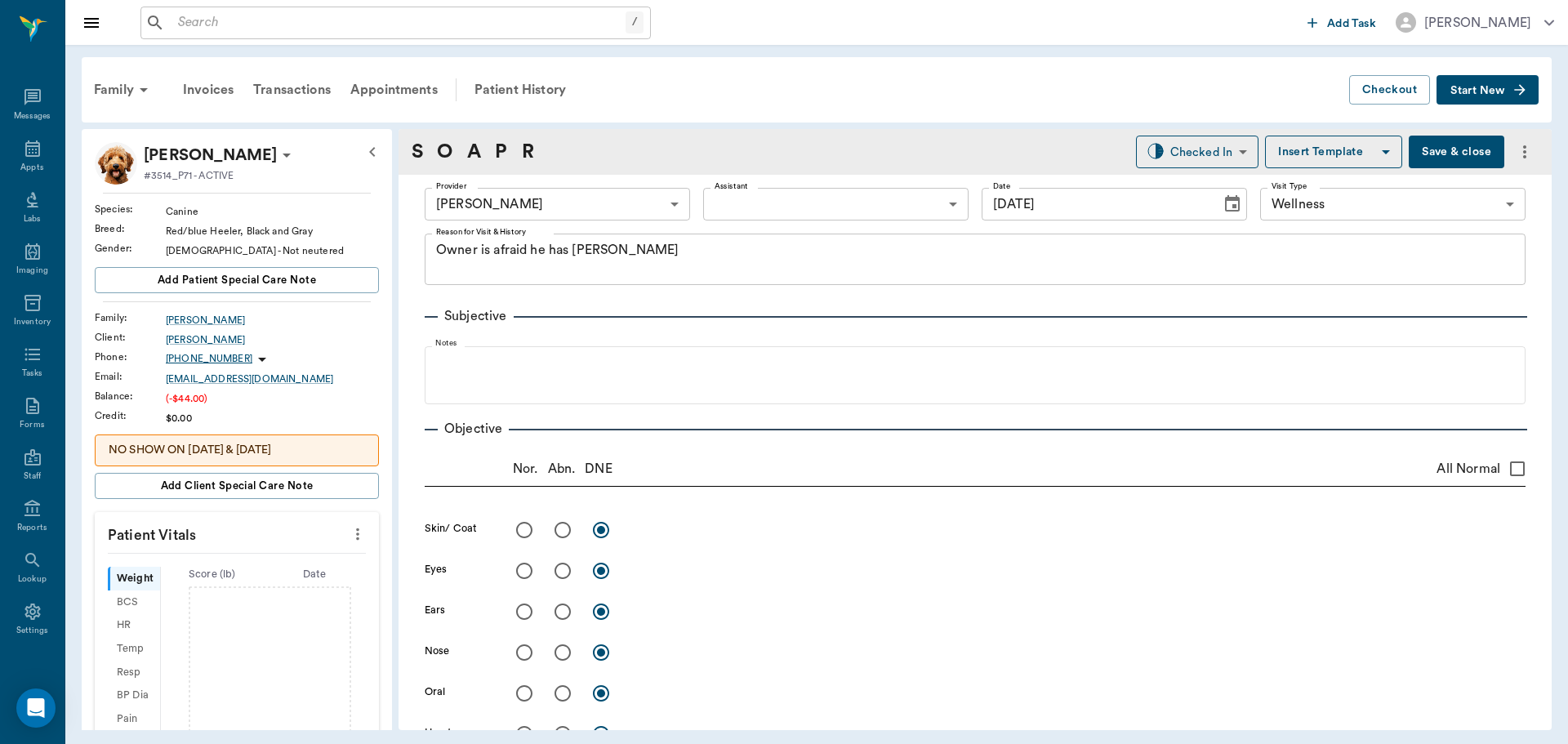
type input "[DATE]"
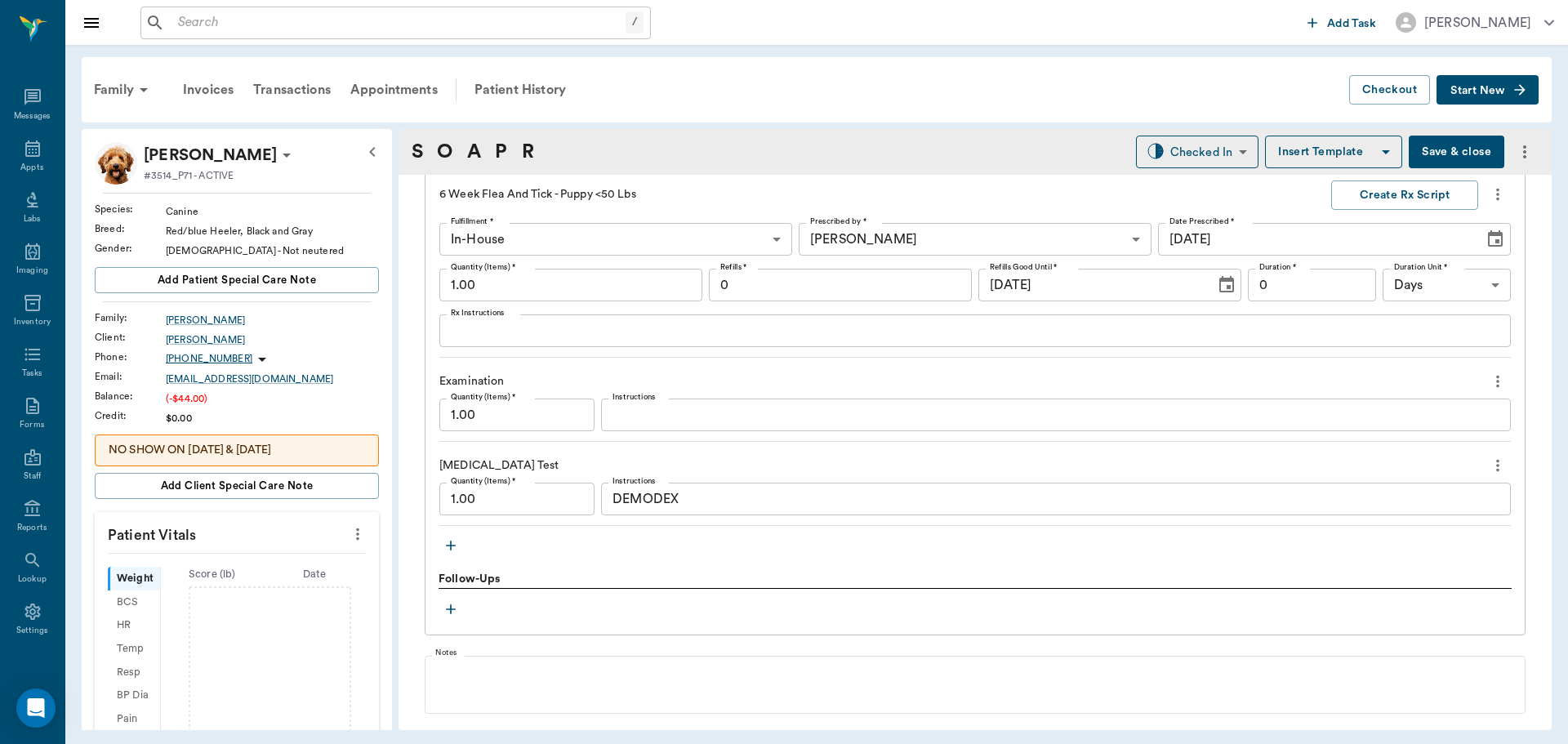
scroll to position [1470, 0]
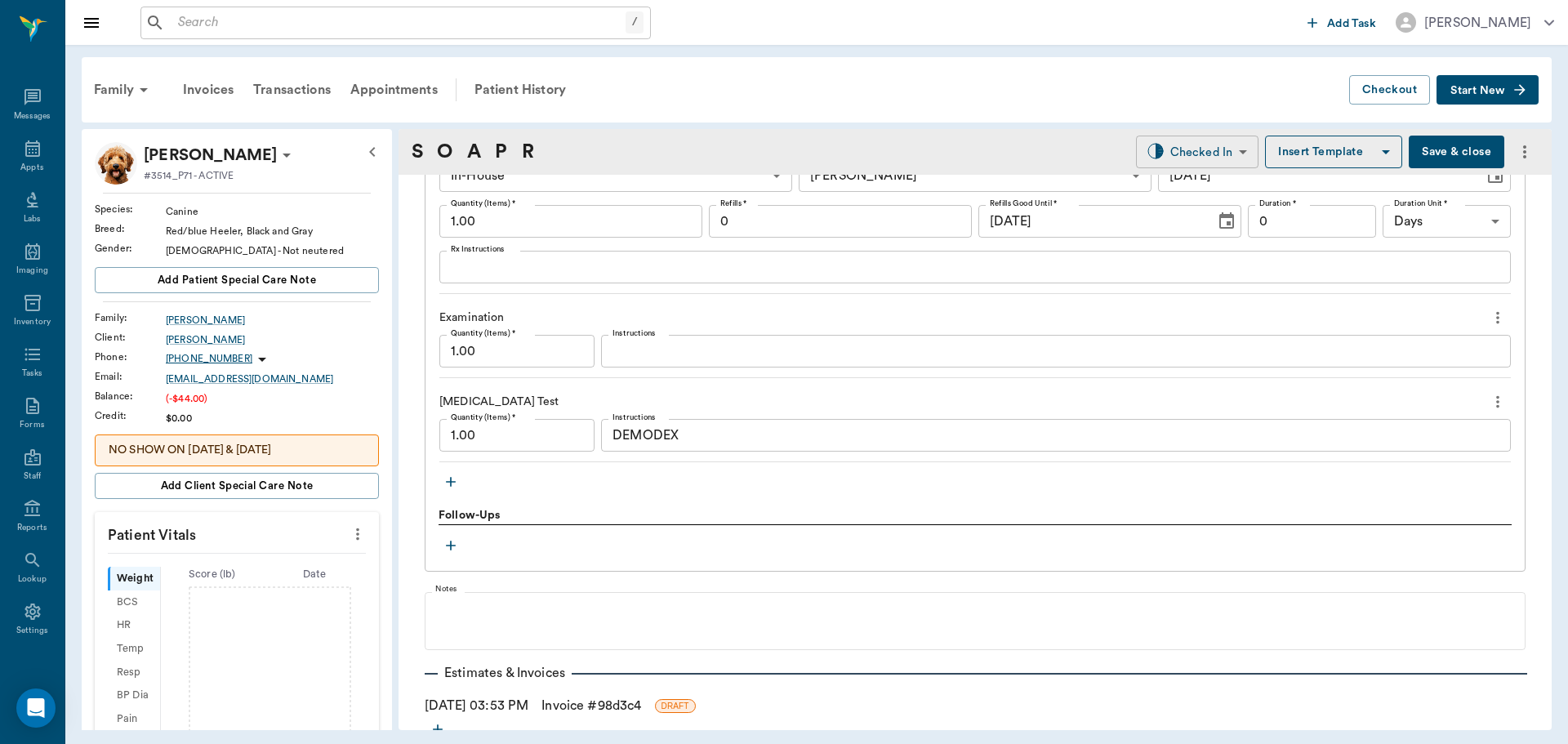
click at [1179, 145] on body "/ ​ Add Task Dr. Bert Ellsworth Nectar Messages Appts Labs Imaging Inventory Ta…" at bounding box center [784, 372] width 1568 height 744
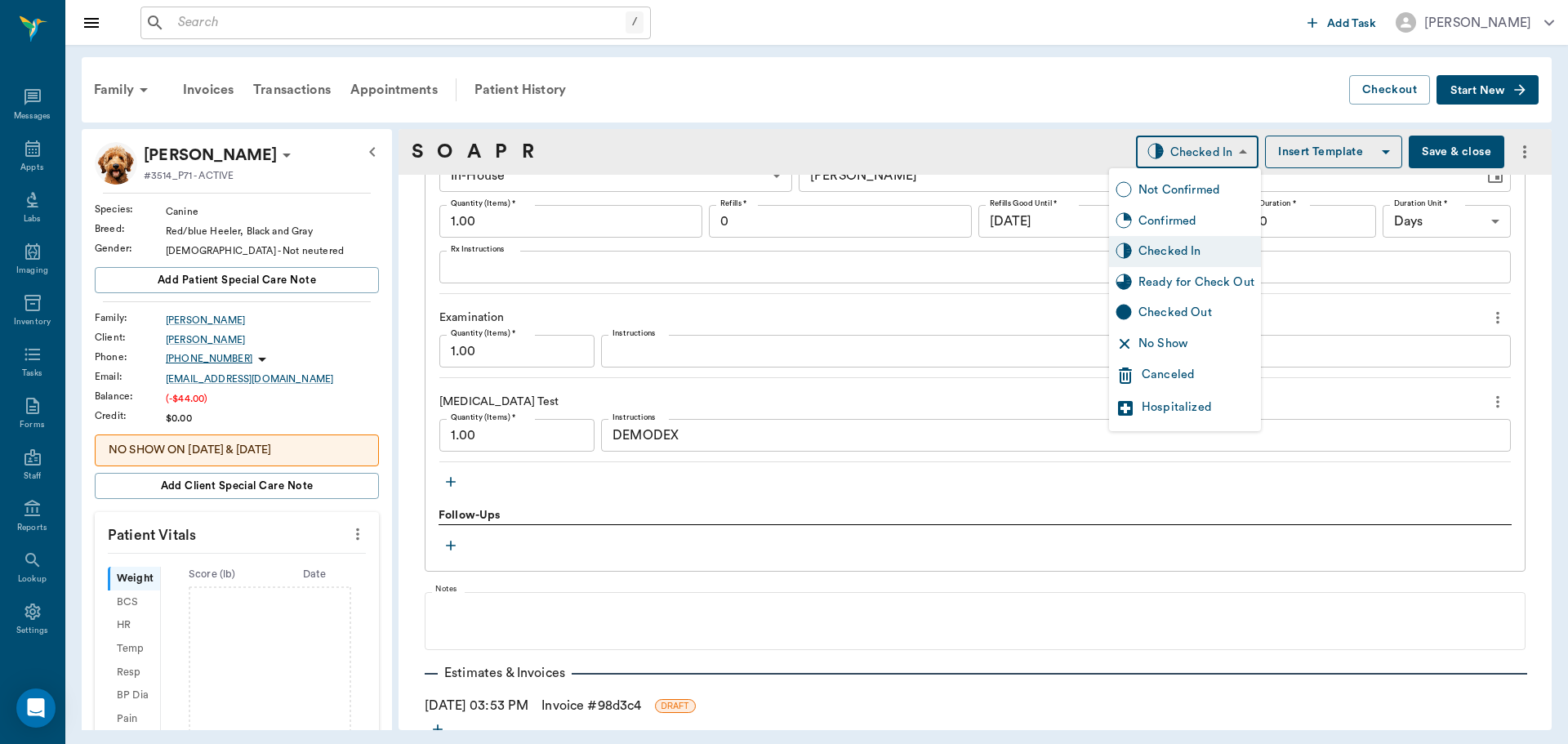
click at [1165, 289] on div "Ready for Check Out" at bounding box center [1196, 282] width 116 height 18
type input "READY_TO_CHECKOUT"
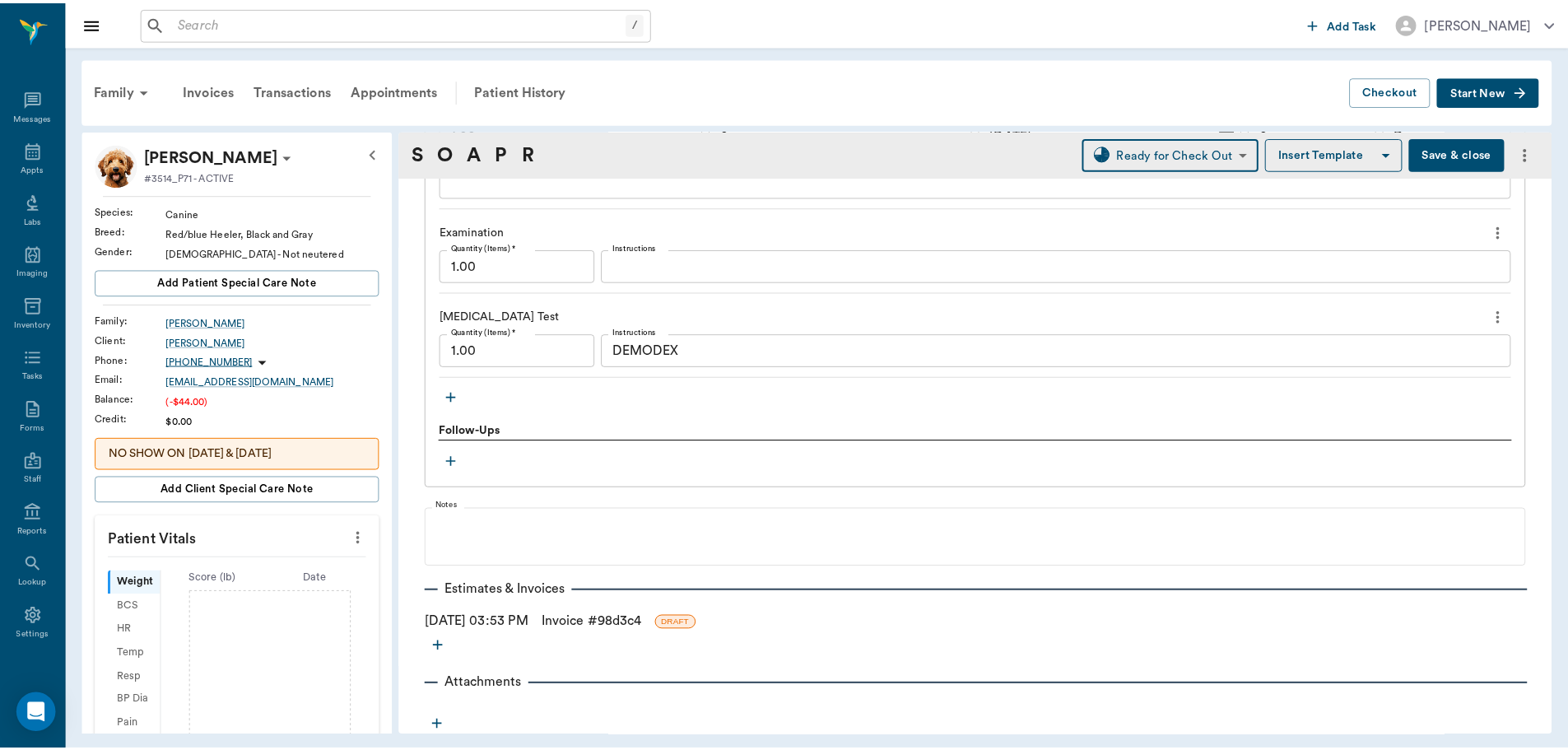
scroll to position [1573, 0]
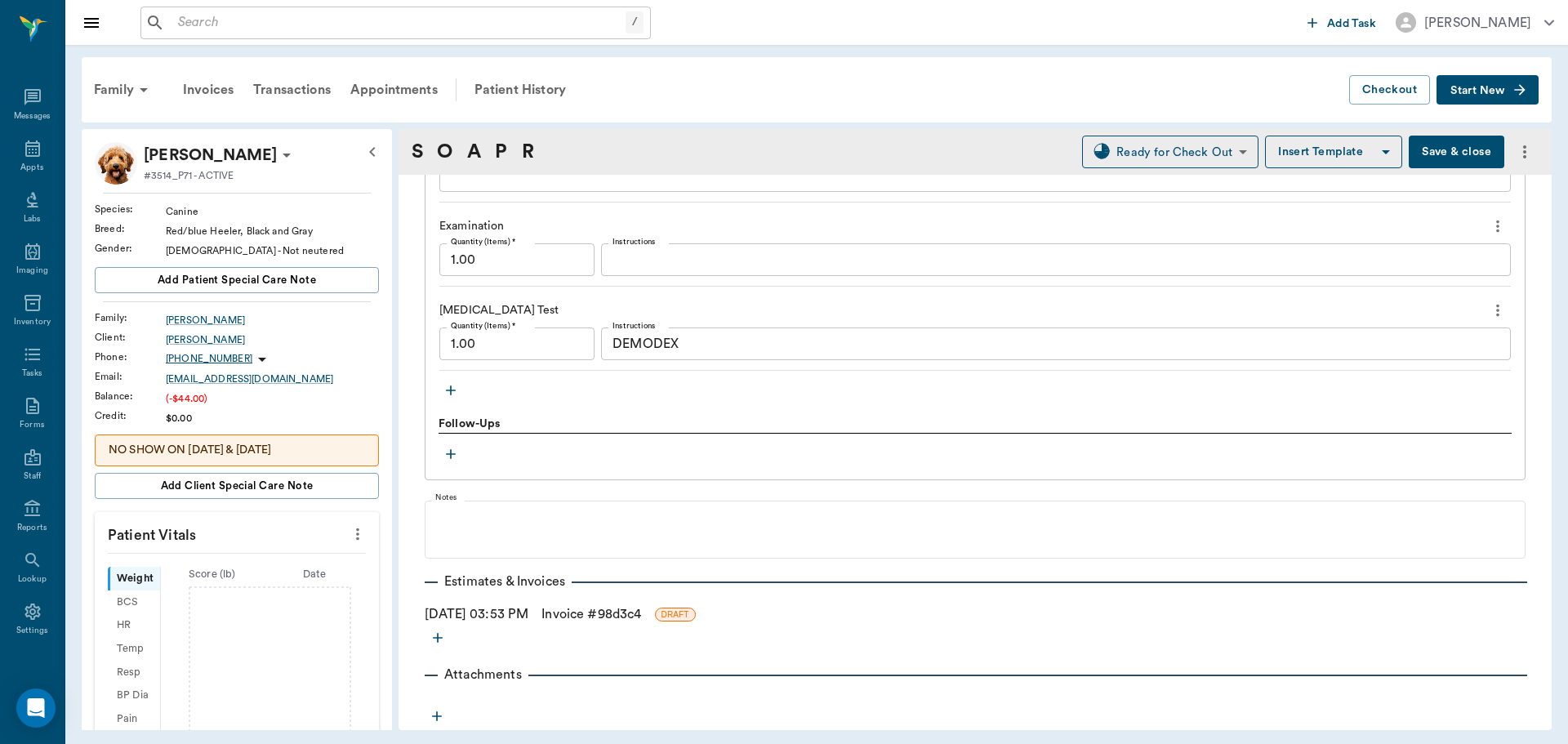
click at [588, 617] on link "Invoice # 98d3c4" at bounding box center [592, 614] width 100 height 19
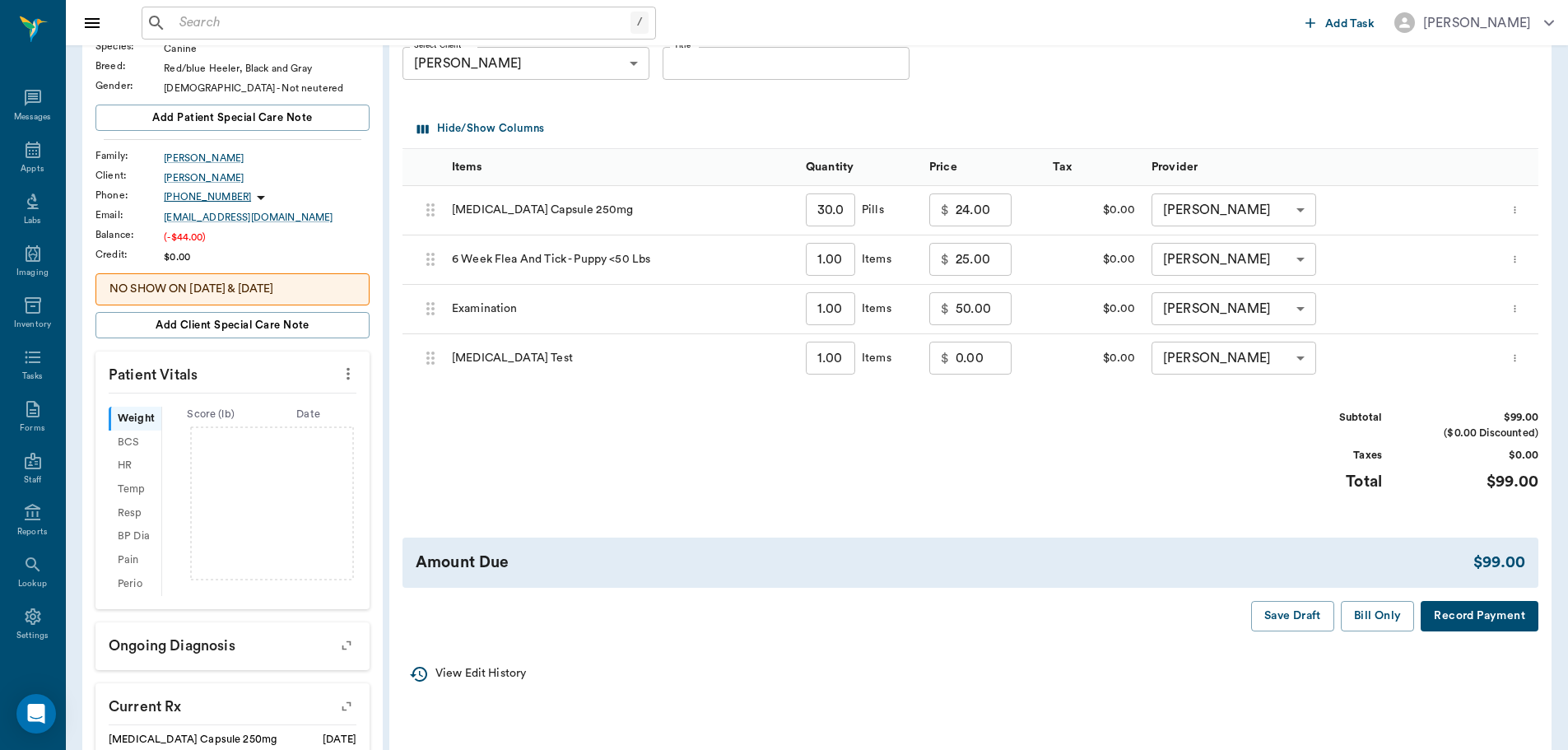
scroll to position [82, 0]
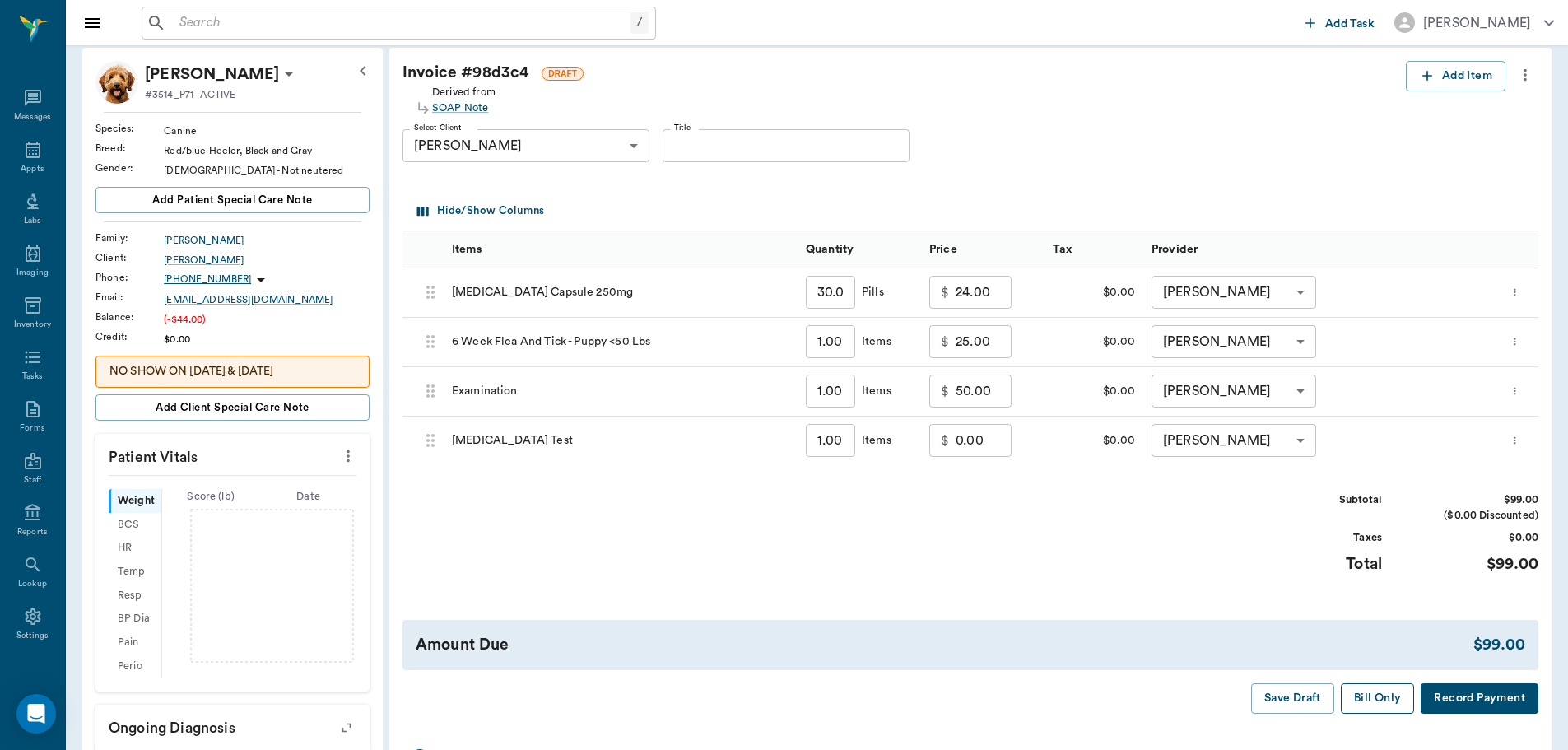
click at [1395, 693] on button "Bill Only" at bounding box center [1378, 699] width 74 height 31
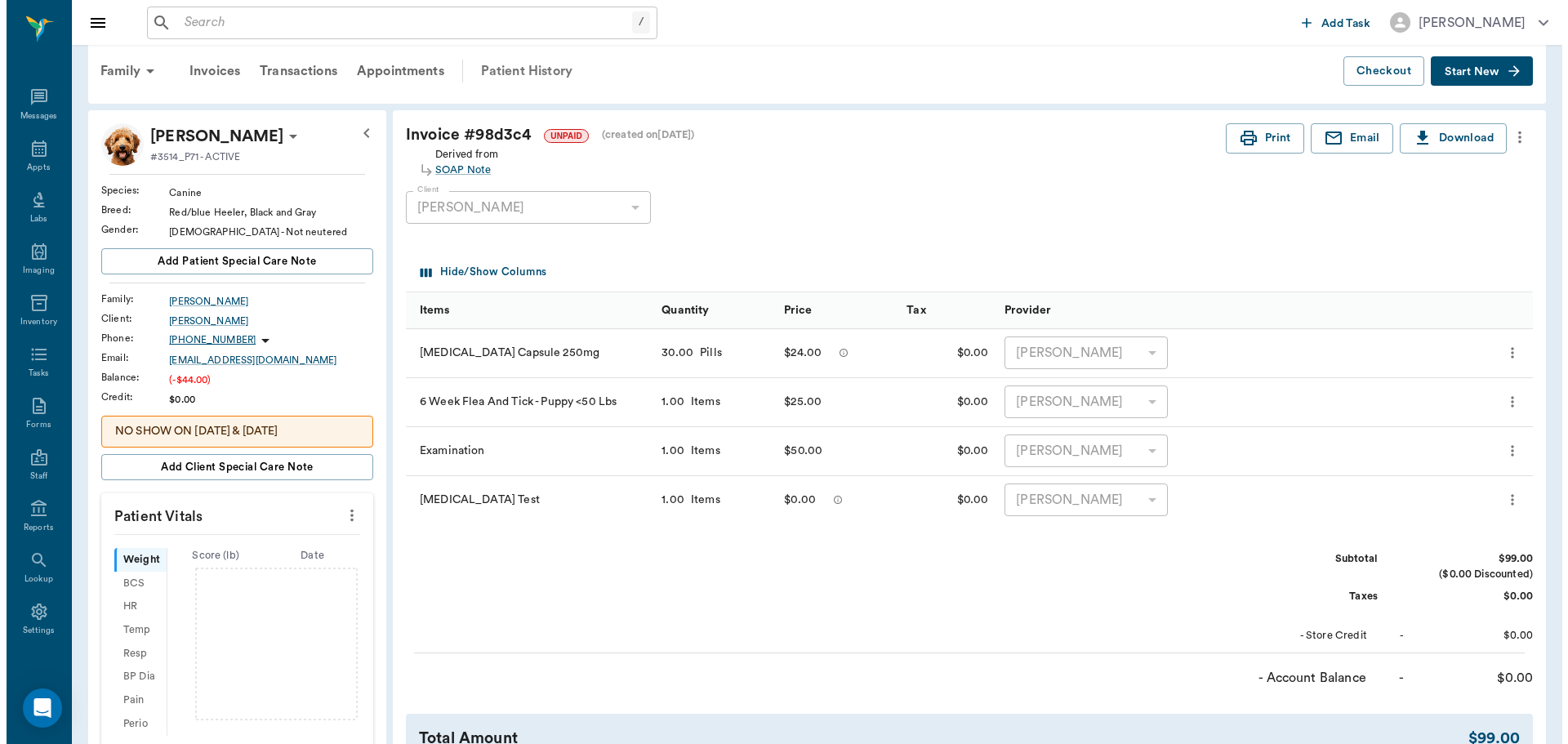
scroll to position [0, 0]
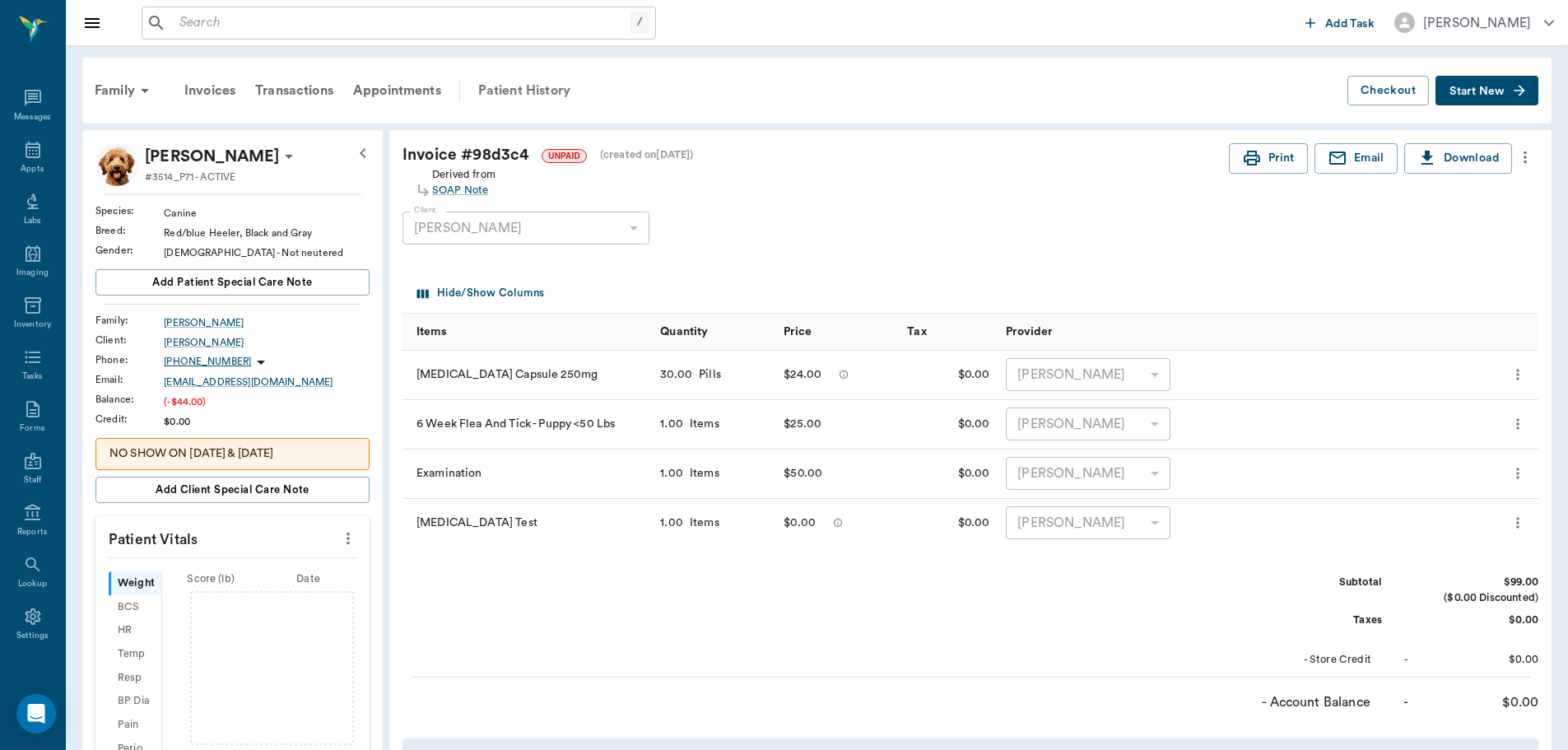
click at [510, 89] on div "Patient History" at bounding box center [524, 91] width 112 height 39
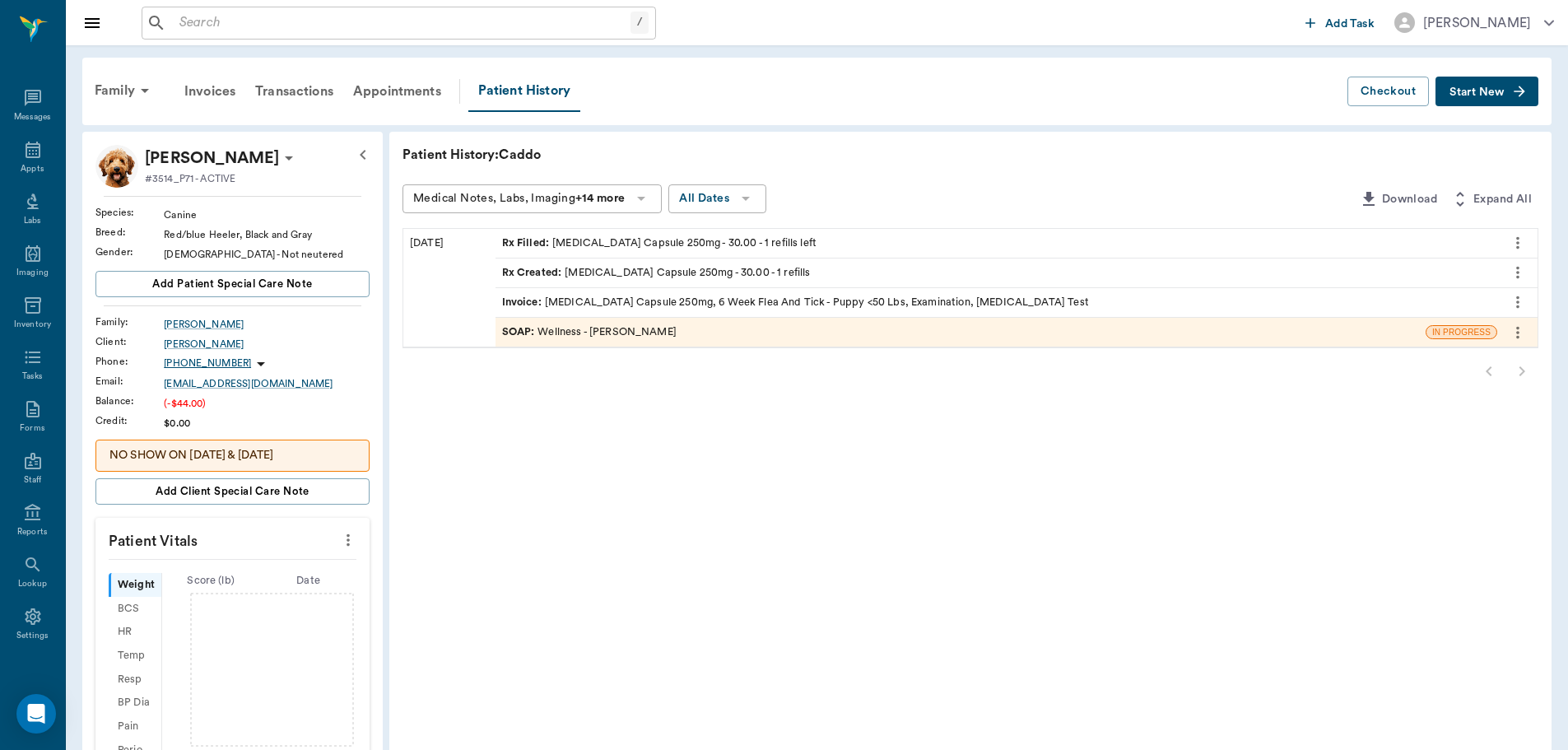
click at [519, 331] on span "SOAP :" at bounding box center [520, 332] width 36 height 15
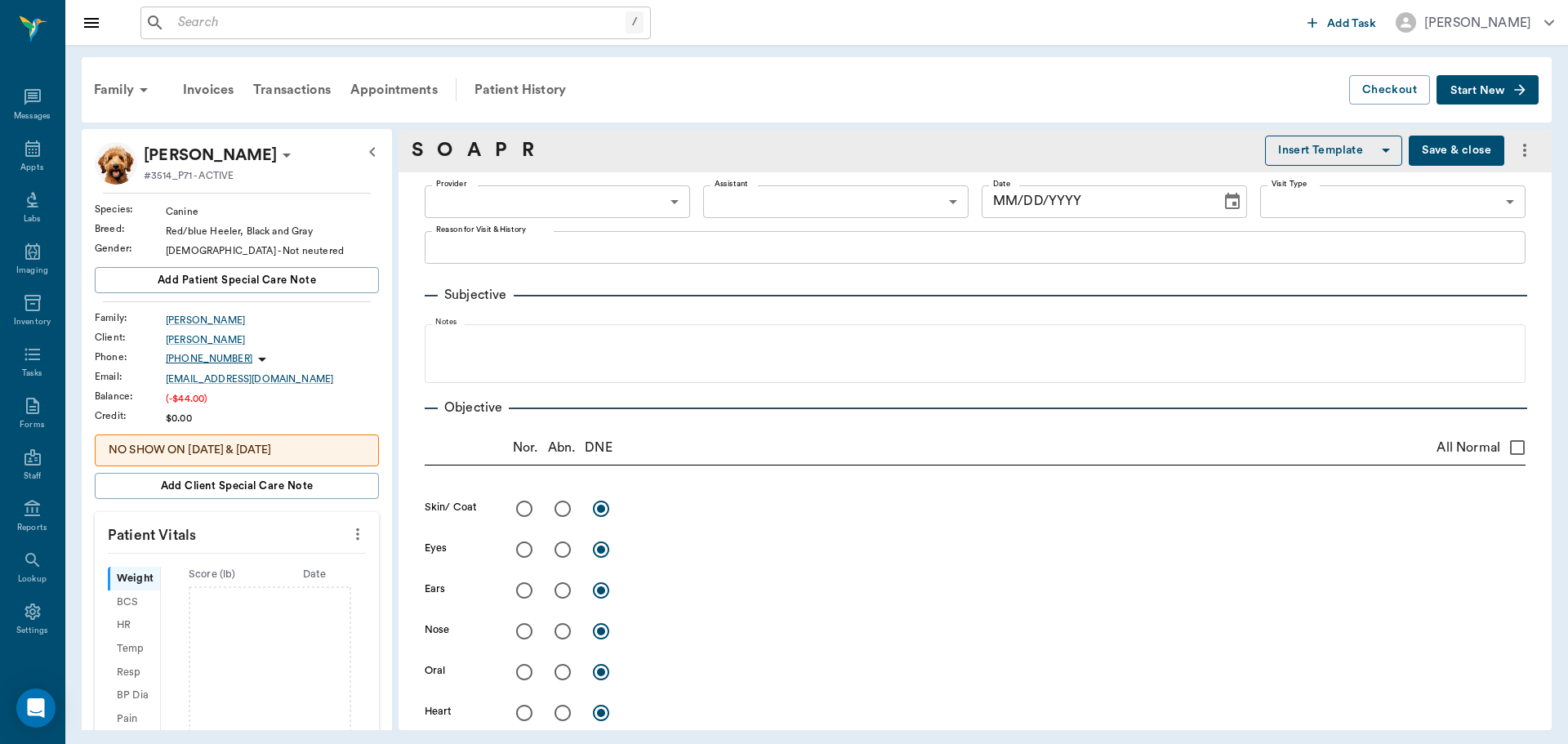
type input "63ec2f075fda476ae8351a4d"
type input "65d2be4f46e3a538d89b8c14"
type textarea "Owner is afraid he has [PERSON_NAME]"
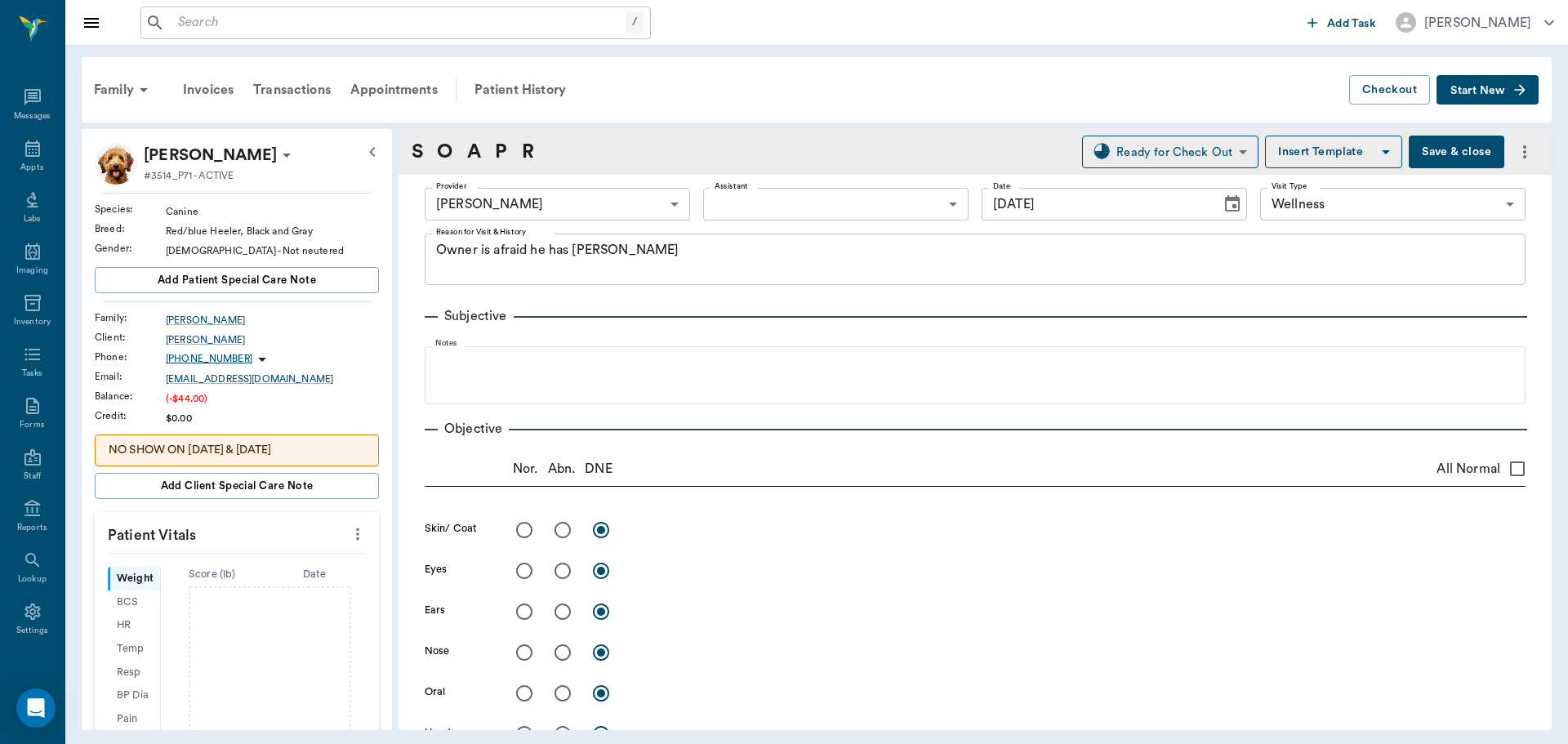
type input "[DATE]"
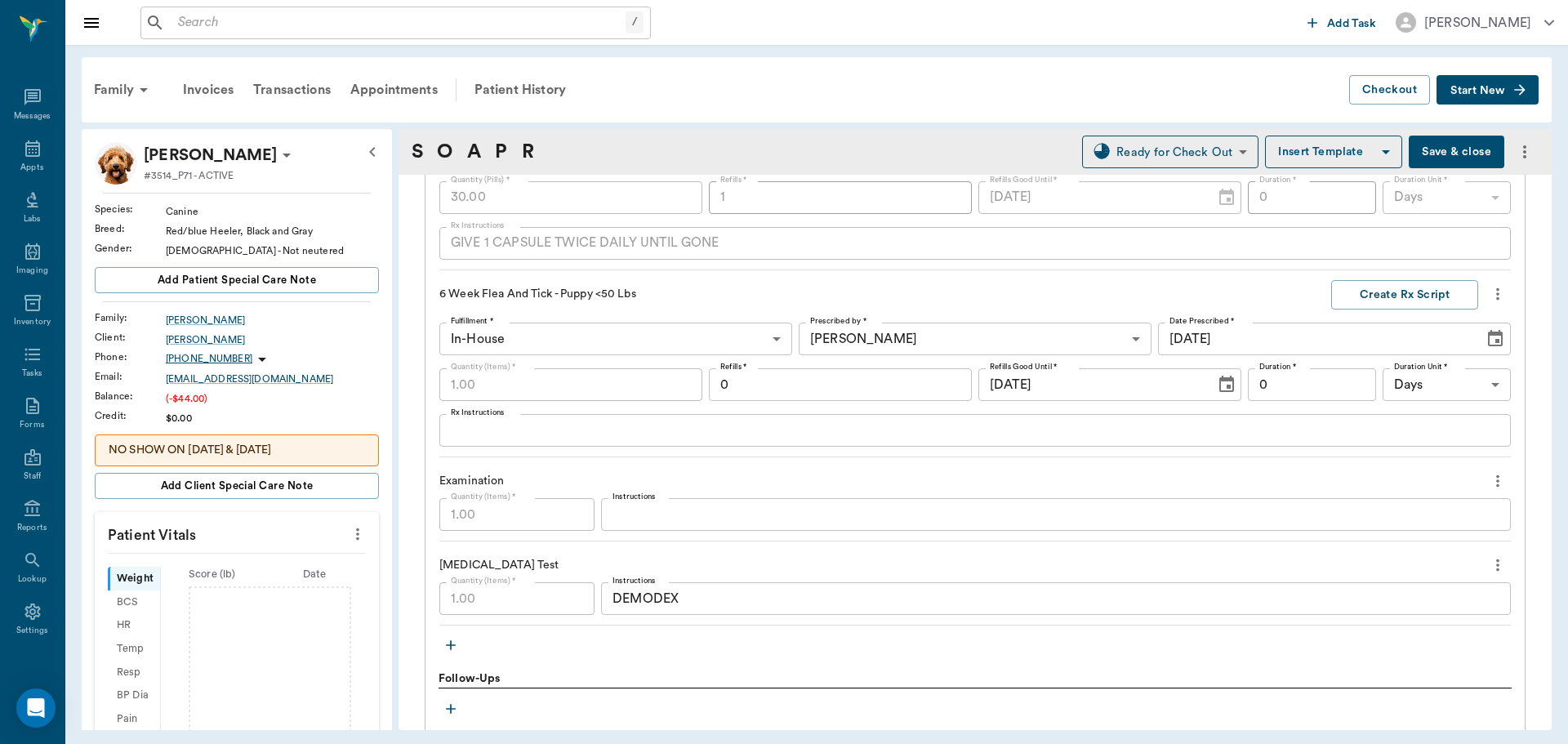
scroll to position [1470, 0]
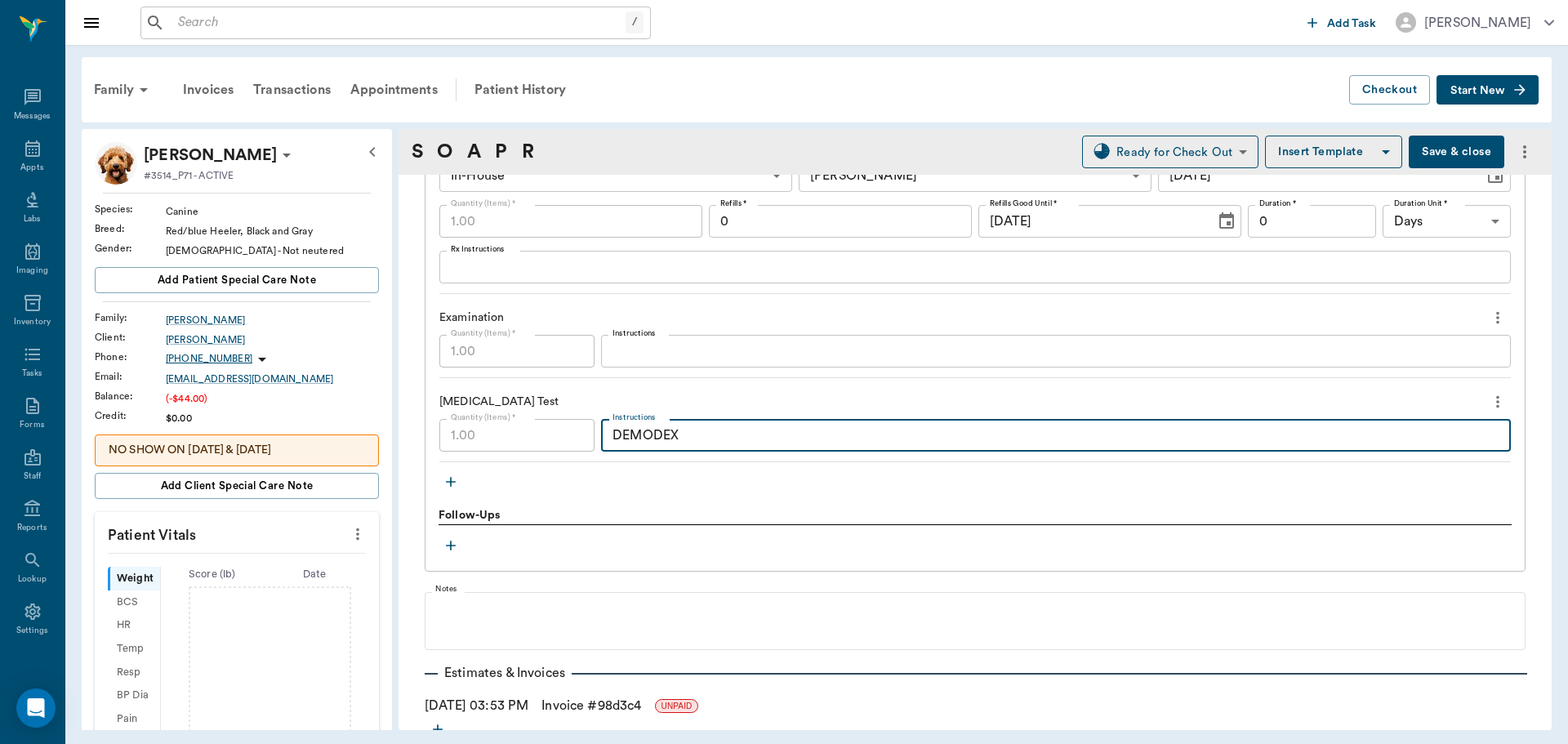
click at [682, 436] on textarea "DEMODEX" at bounding box center [1056, 436] width 887 height 19
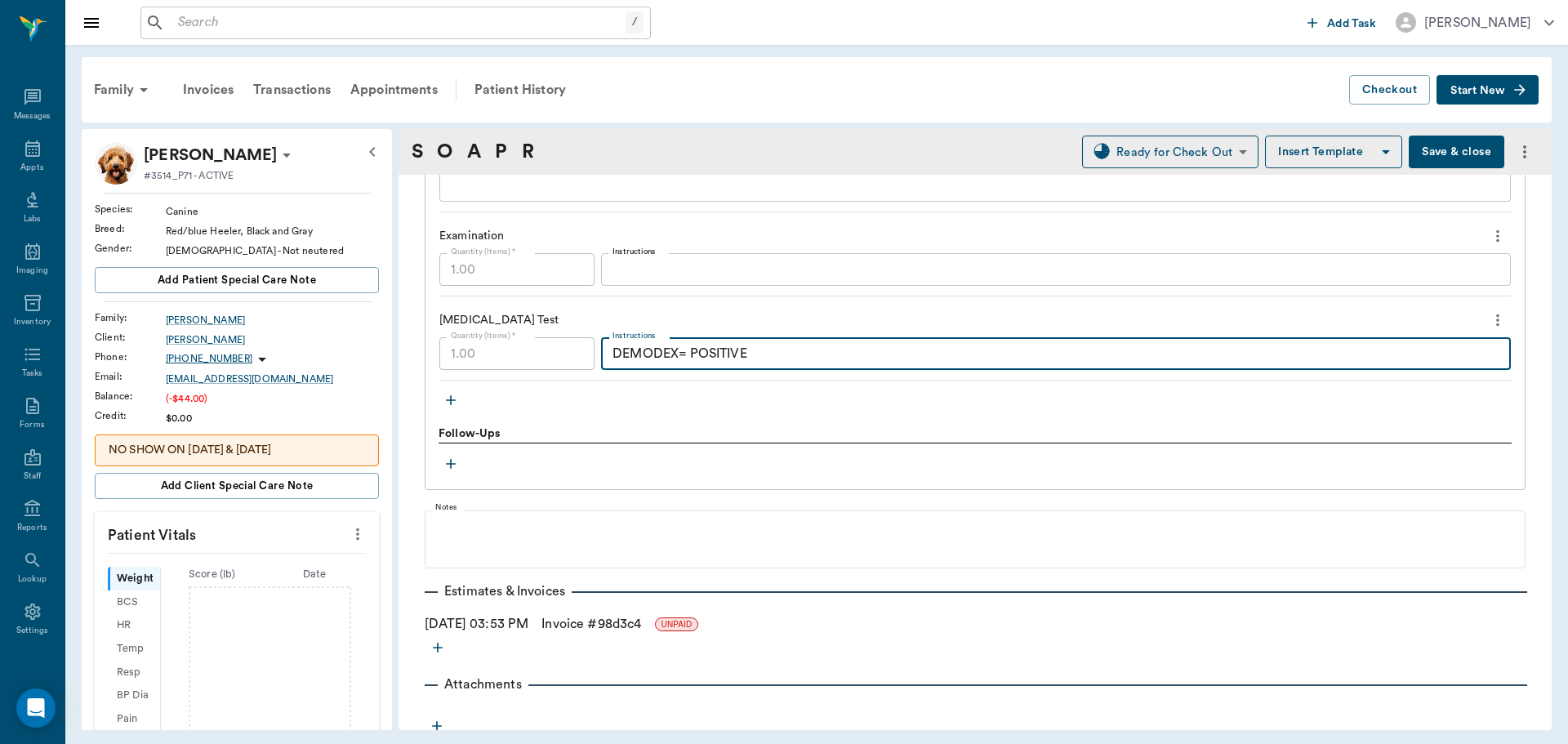
scroll to position [1561, 0]
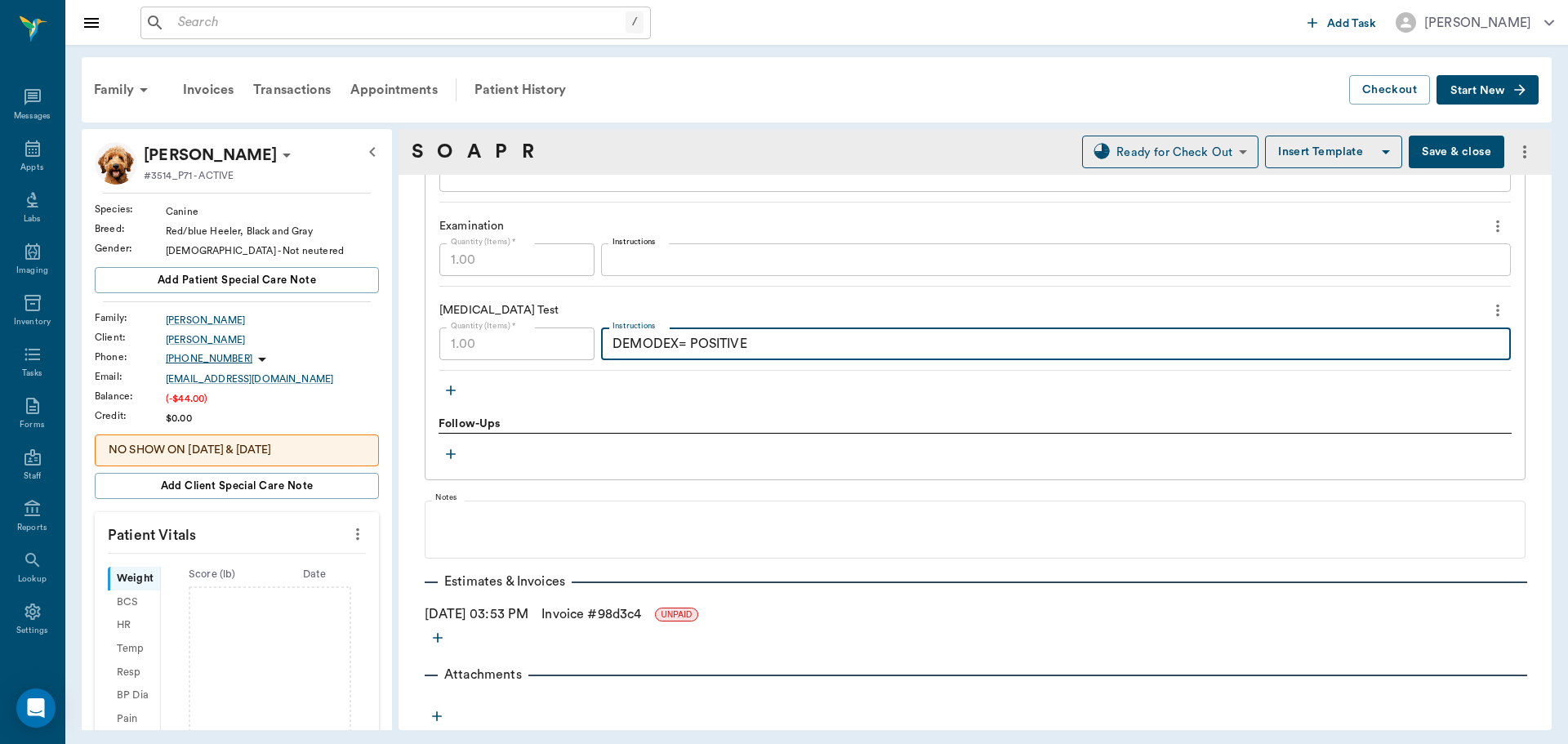
type textarea "DEMODEX= POSITIVE"
click at [1438, 150] on button "Save & close" at bounding box center [1456, 152] width 96 height 33
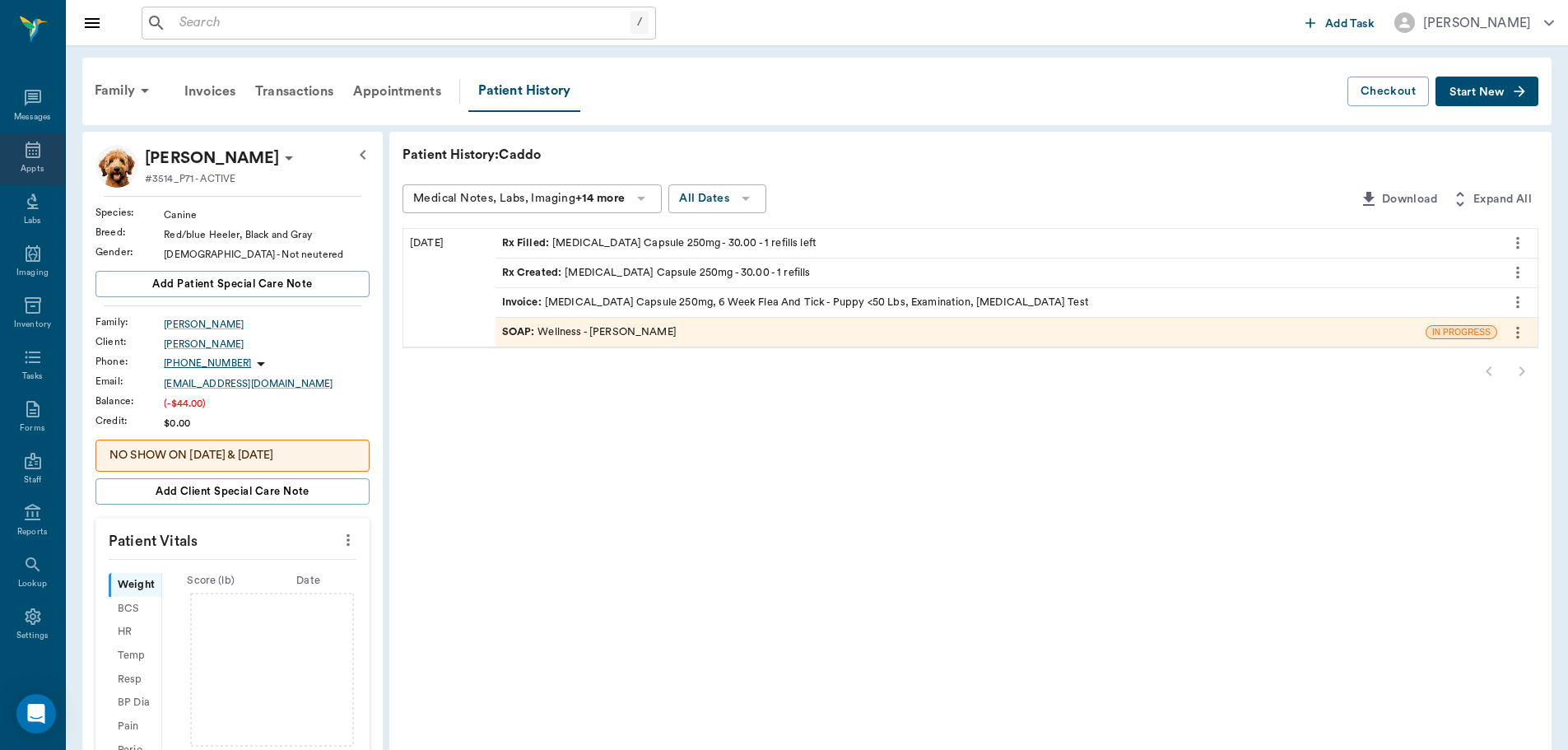
click at [28, 161] on div "Appts" at bounding box center [32, 159] width 65 height 52
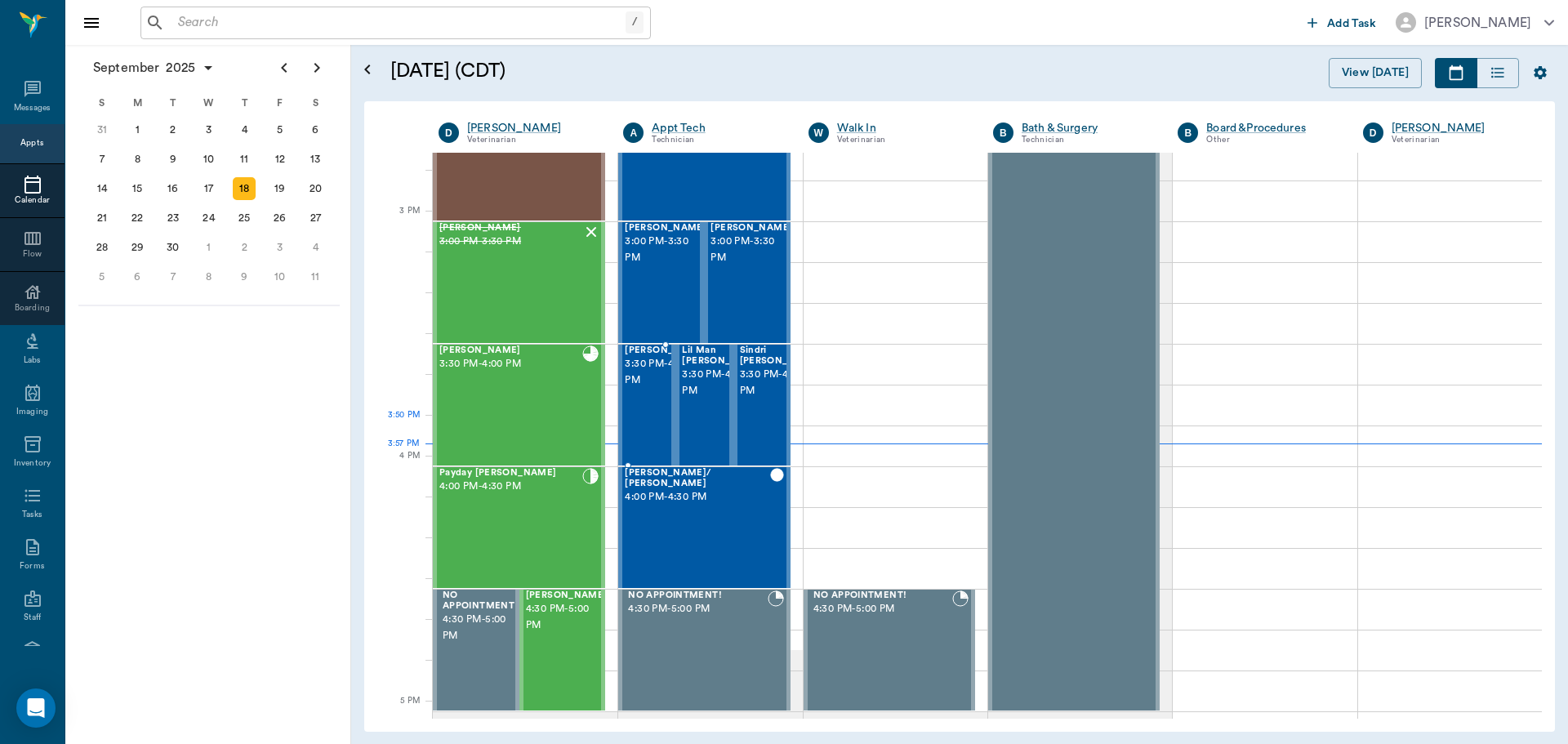
scroll to position [1635, 0]
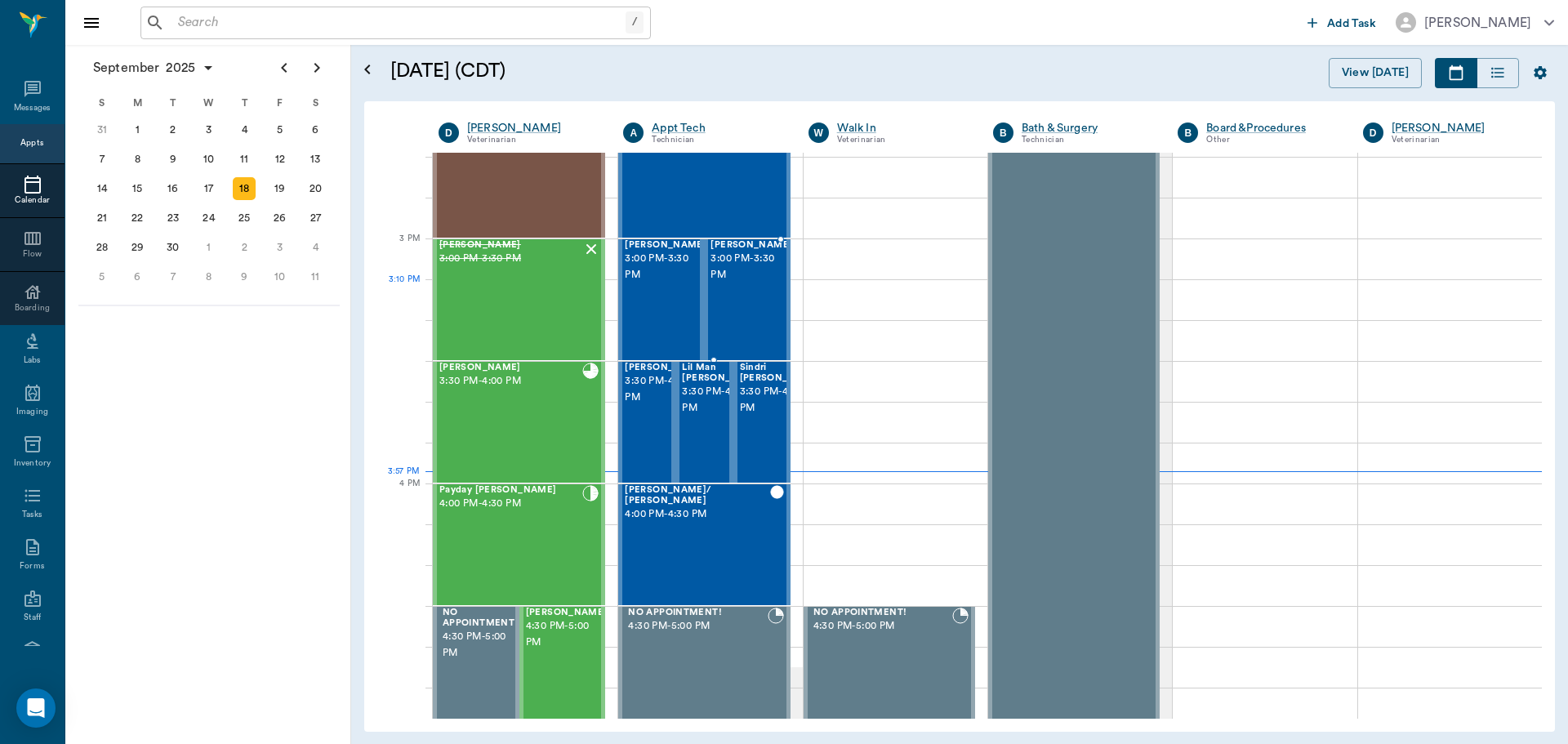
drag, startPoint x: 758, startPoint y: 314, endPoint x: 753, endPoint y: 323, distance: 10.3
click at [755, 315] on div "Buddy Thompson 3:00 PM - 3:30 PM" at bounding box center [751, 299] width 81 height 119
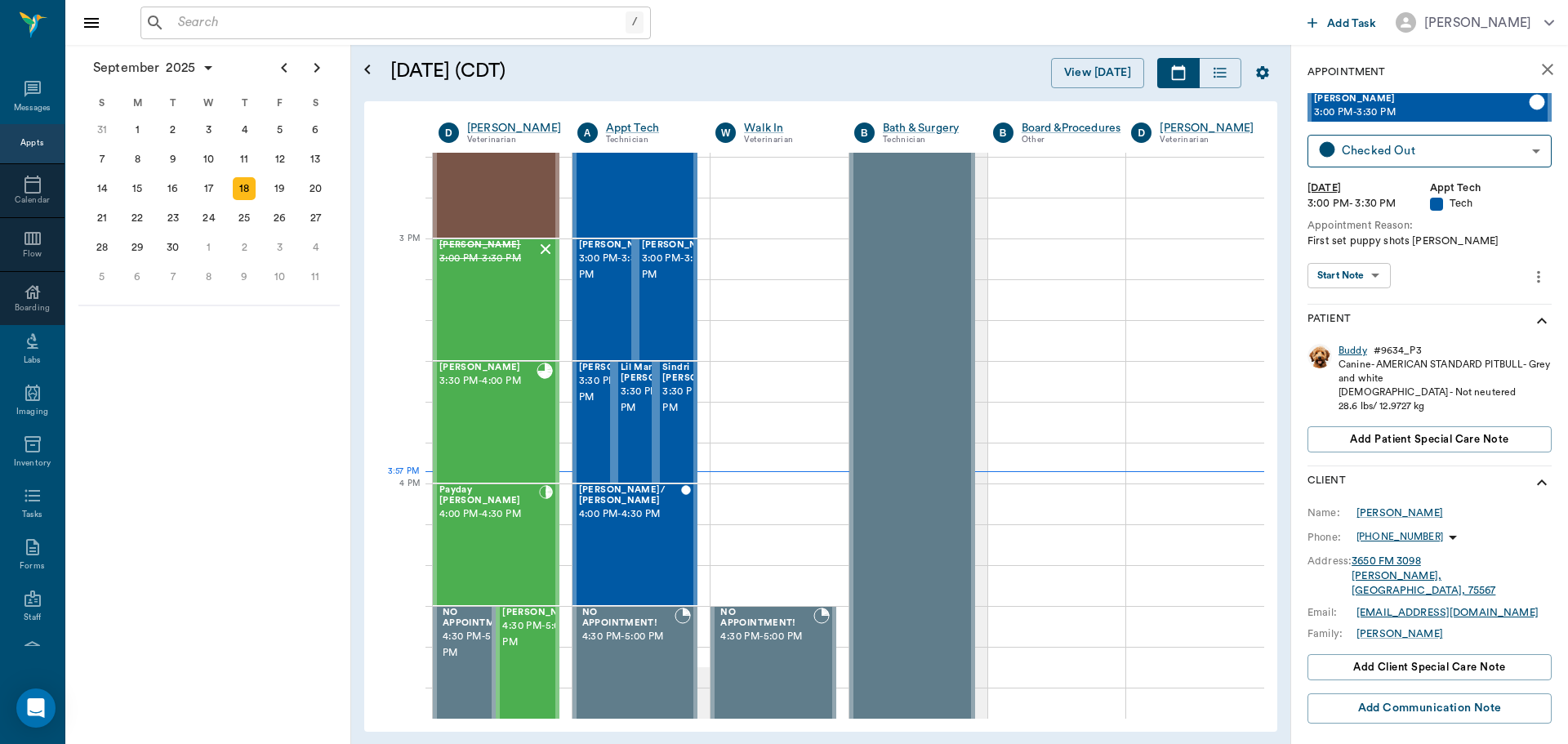
click at [1343, 350] on div "Buddy" at bounding box center [1353, 351] width 29 height 14
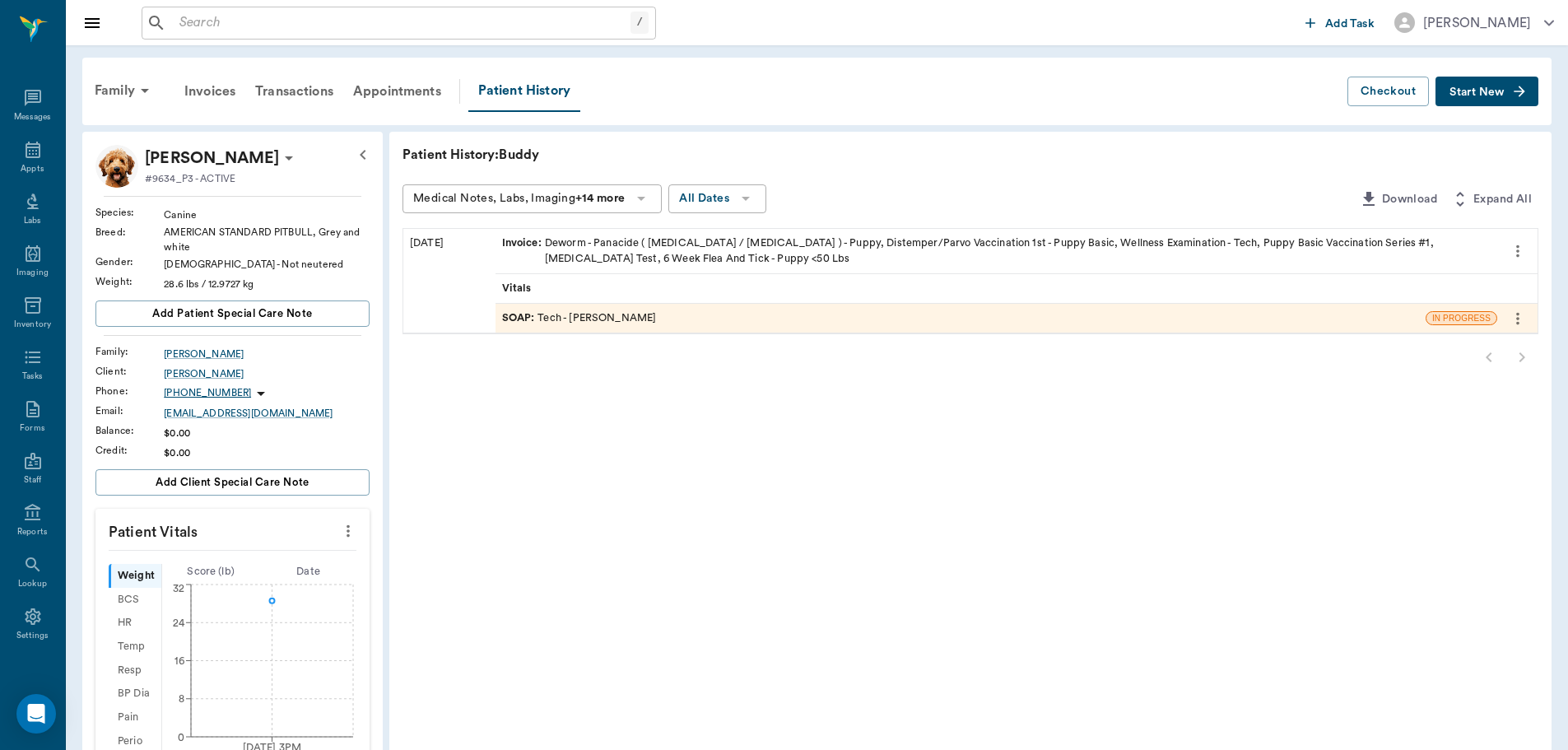
click at [512, 313] on span "SOAP :" at bounding box center [520, 318] width 36 height 15
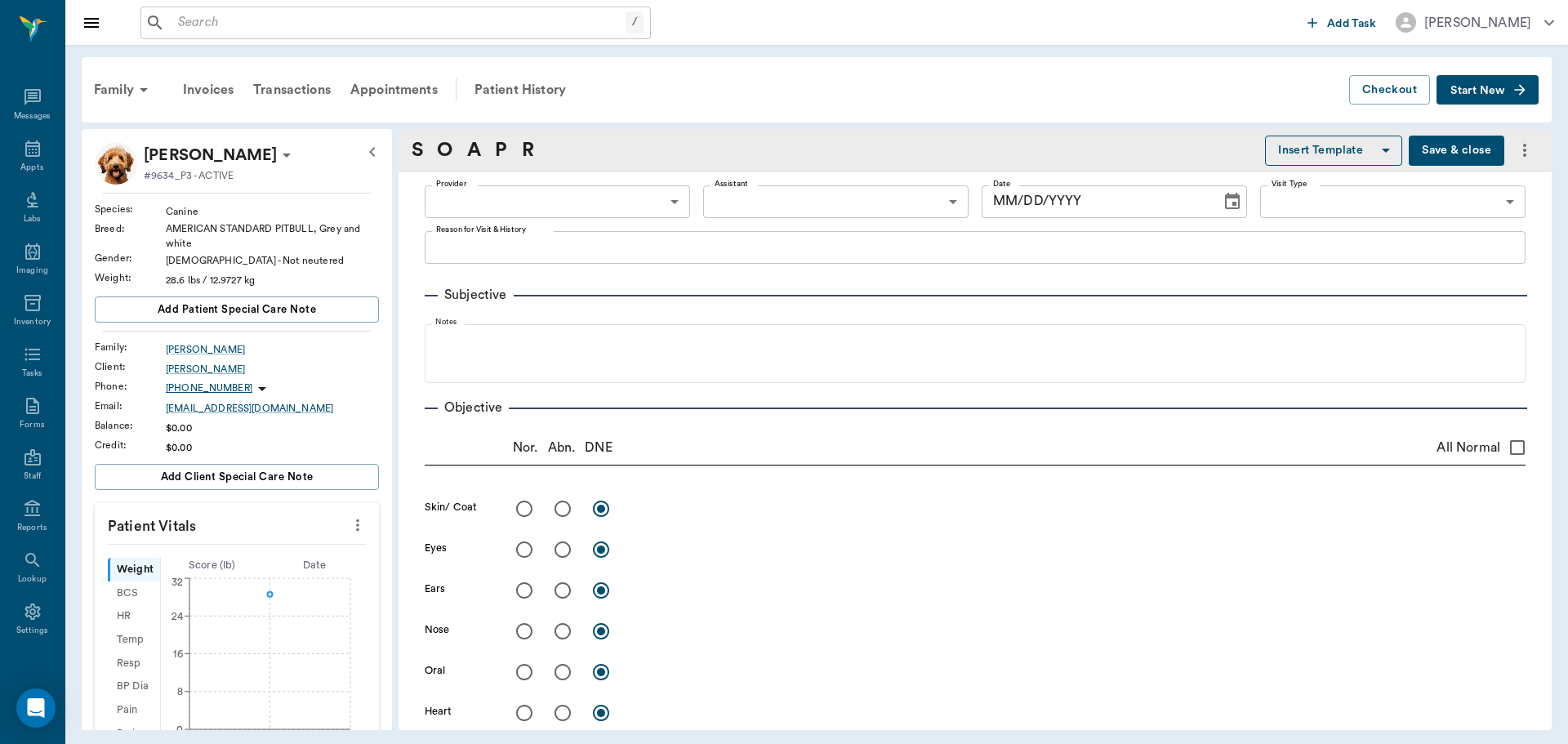
type input "682b670d8bdc6f7f8feef3db"
type input "63ec2f075fda476ae8351a4c"
type input "65d2be4f46e3a538d89b8c1a"
type textarea "First set puppy shots Christy"
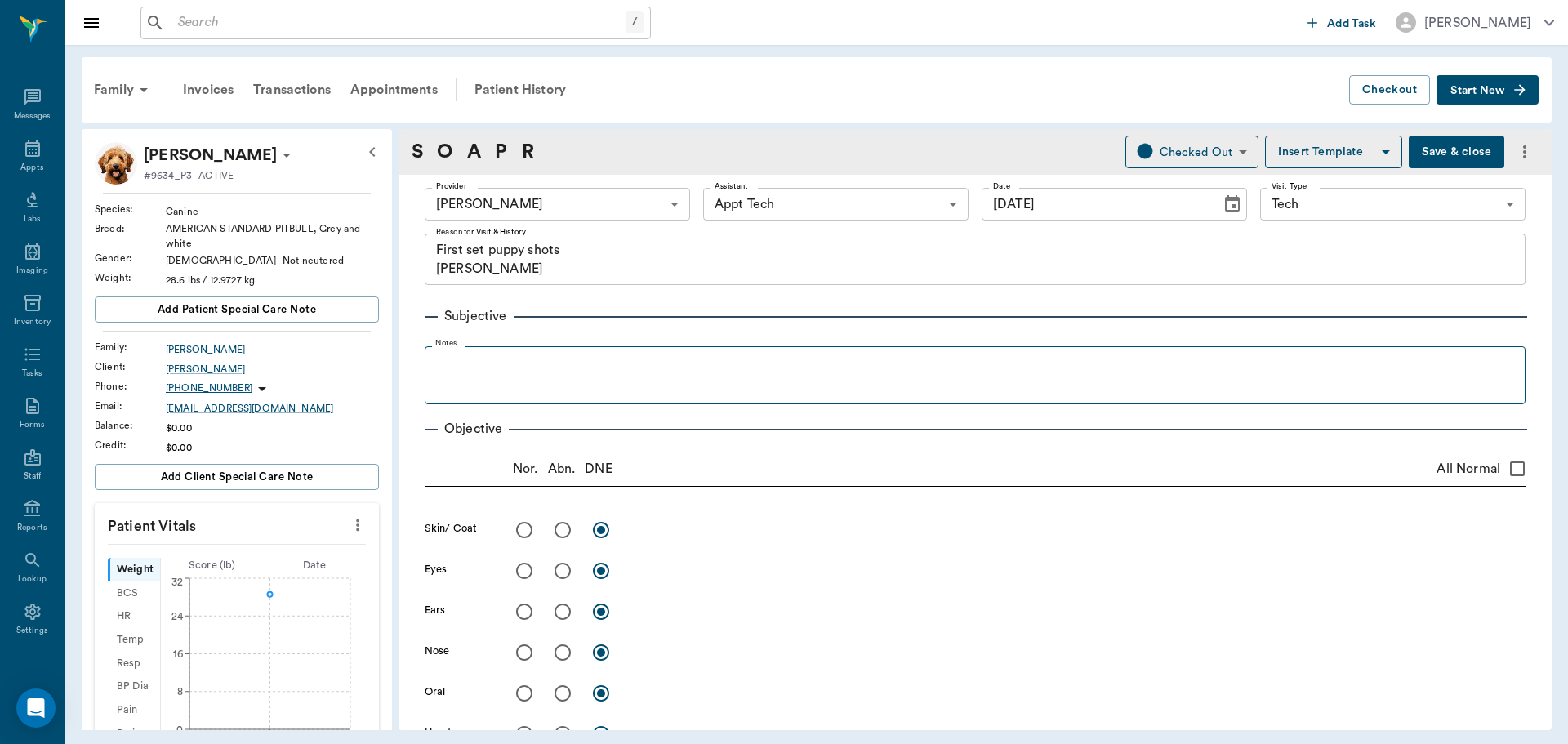
type input "[DATE]"
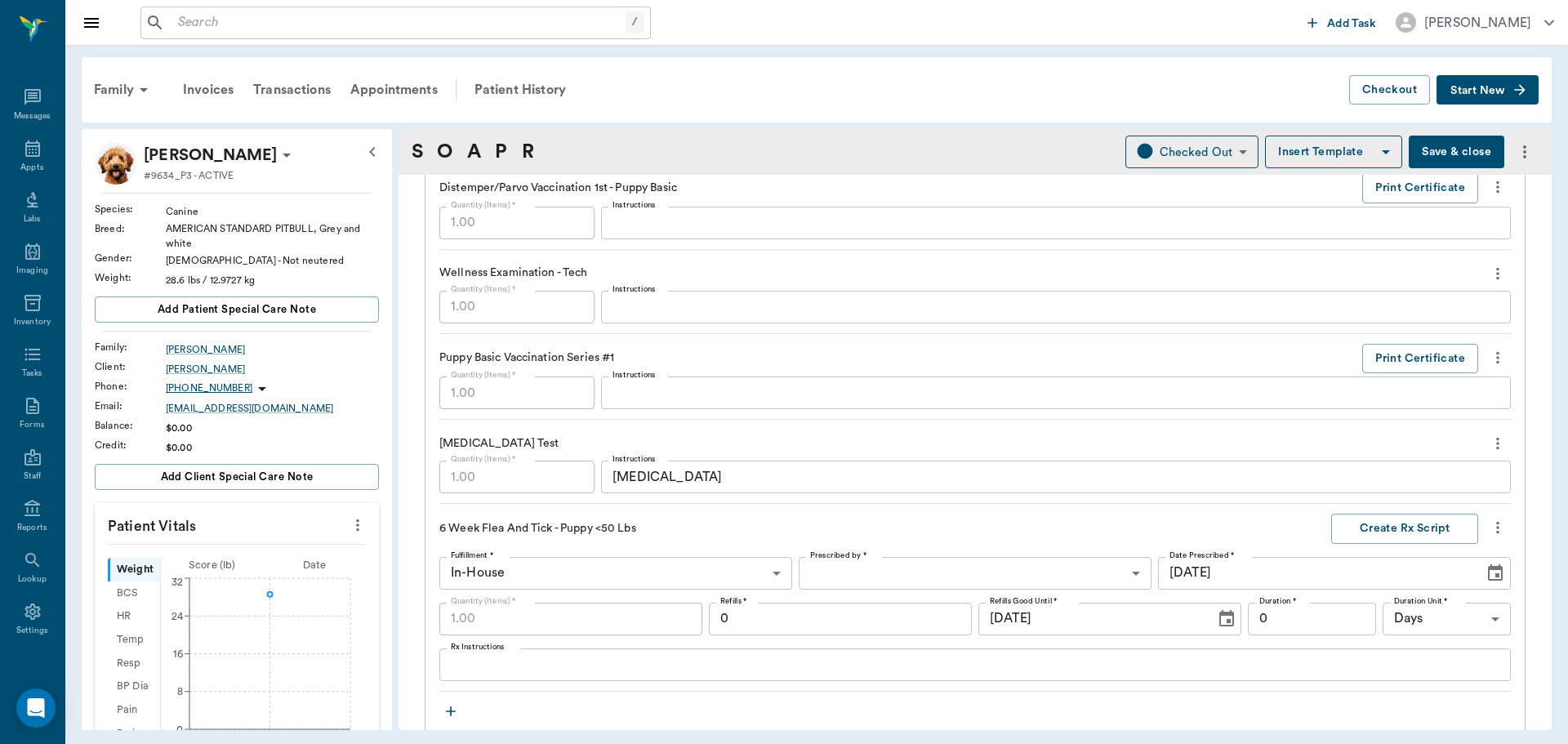
scroll to position [1307, 0]
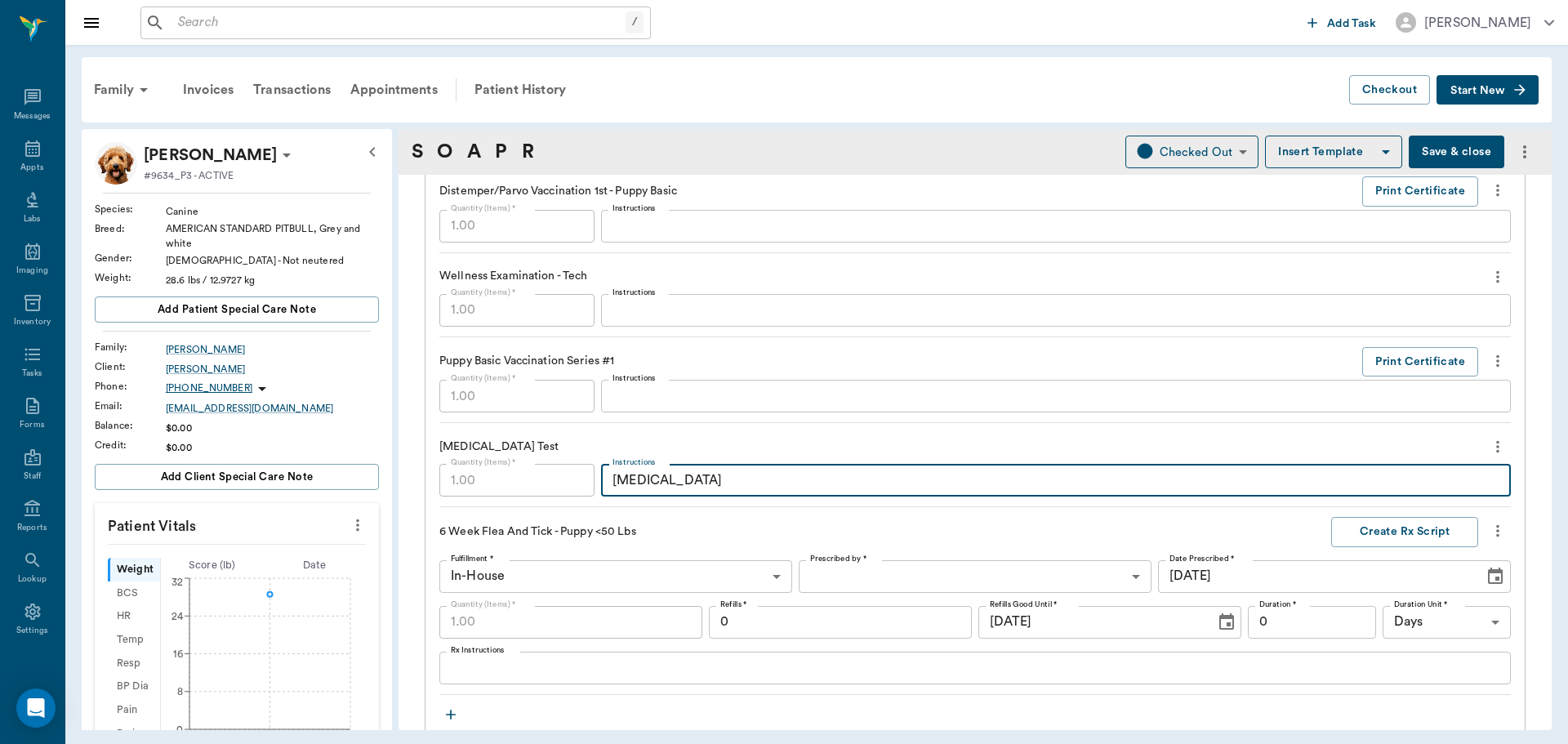
click at [634, 480] on textarea "demadex" at bounding box center [1056, 480] width 887 height 19
click at [660, 481] on textarea "demodex" at bounding box center [1056, 480] width 887 height 19
type textarea "demodex= positive"
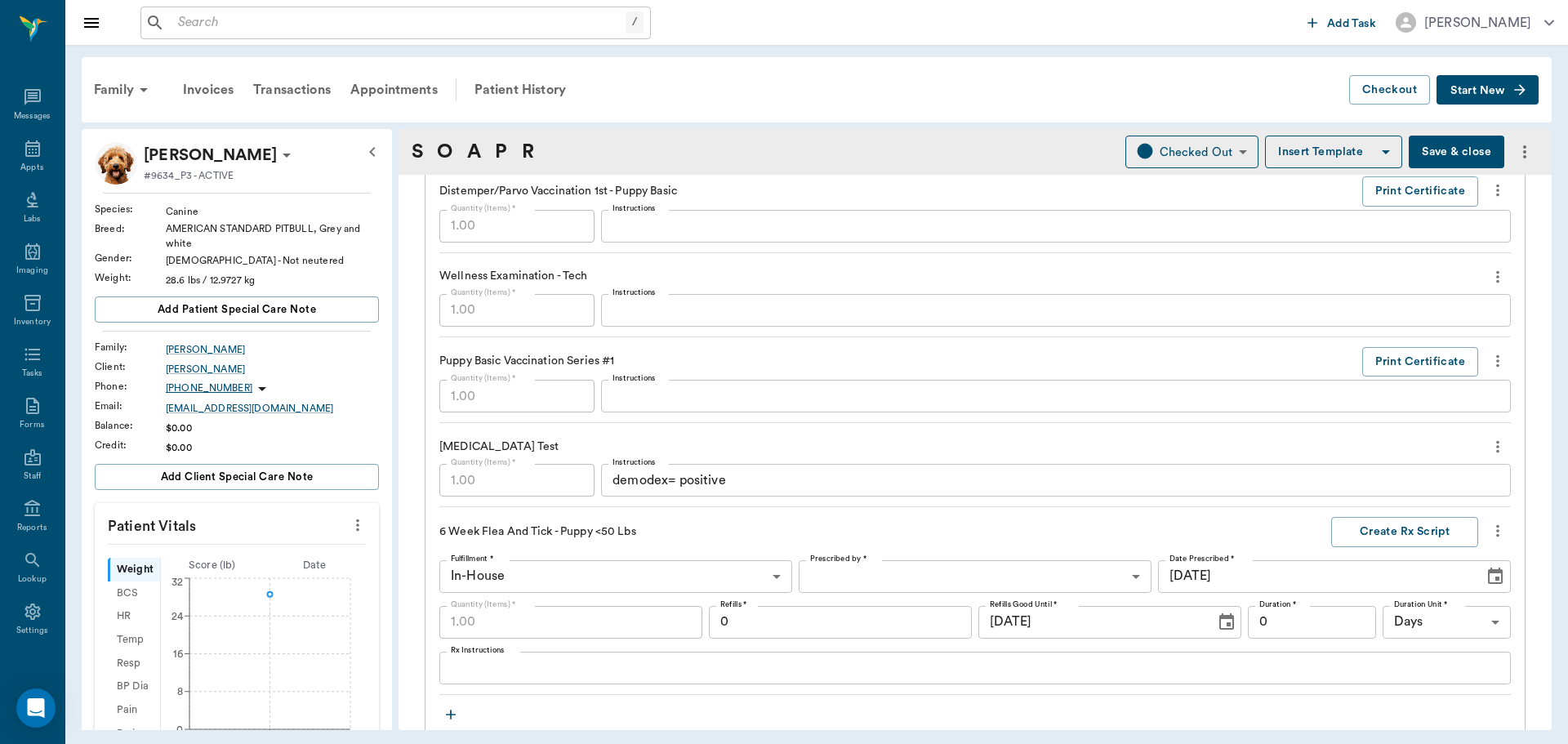
click at [1426, 148] on button "Save & close" at bounding box center [1456, 152] width 96 height 33
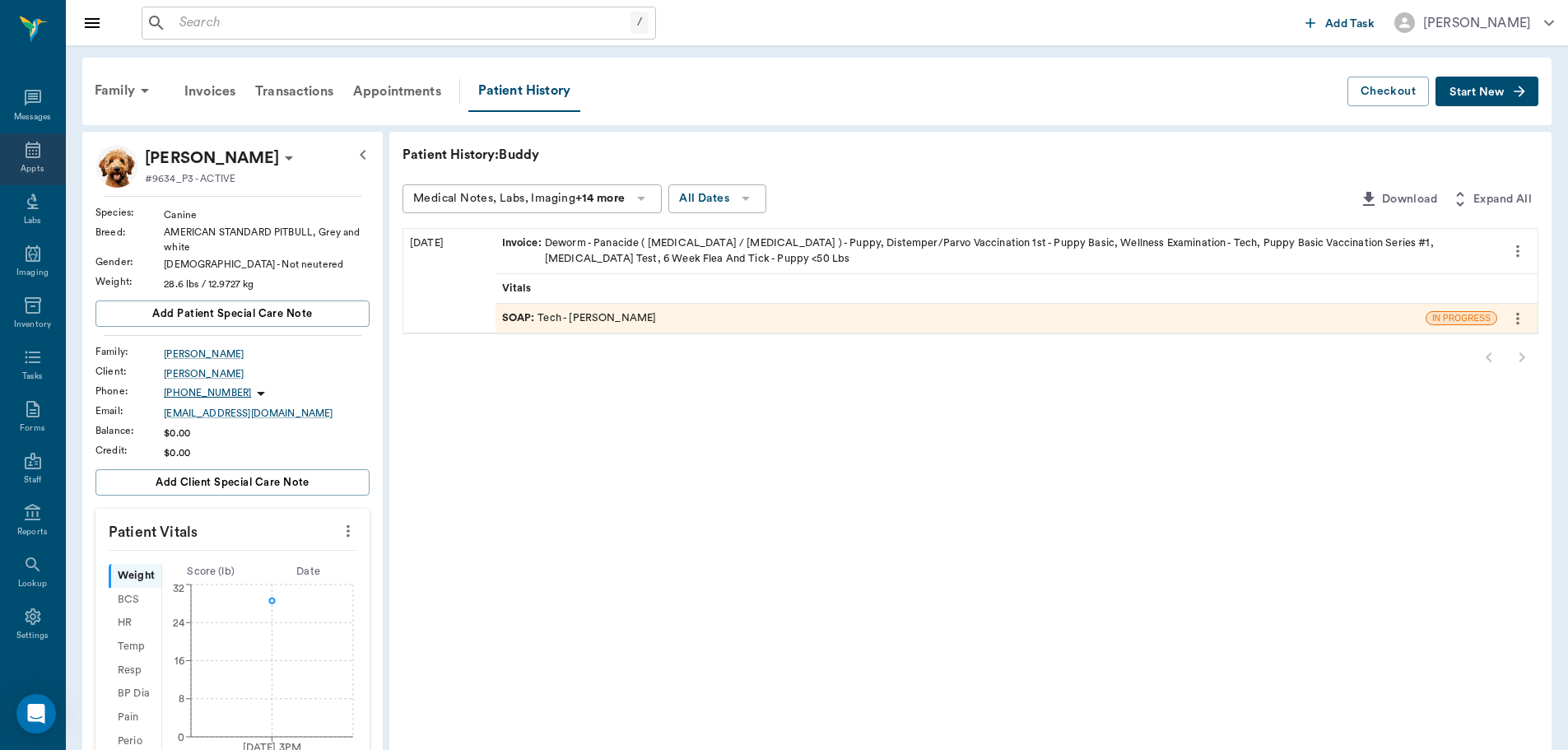
click at [10, 151] on div "Appts" at bounding box center [32, 159] width 65 height 52
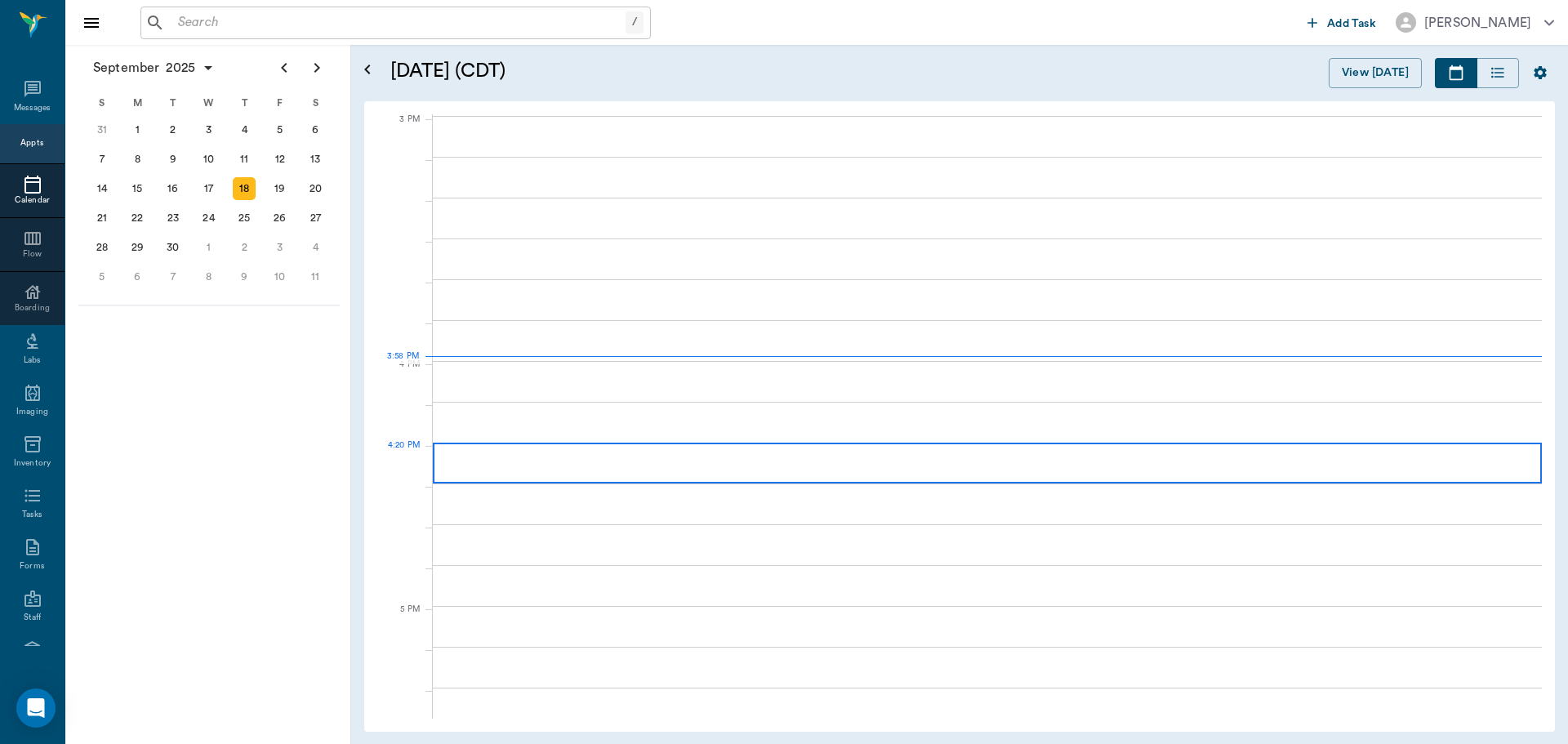
scroll to position [1717, 0]
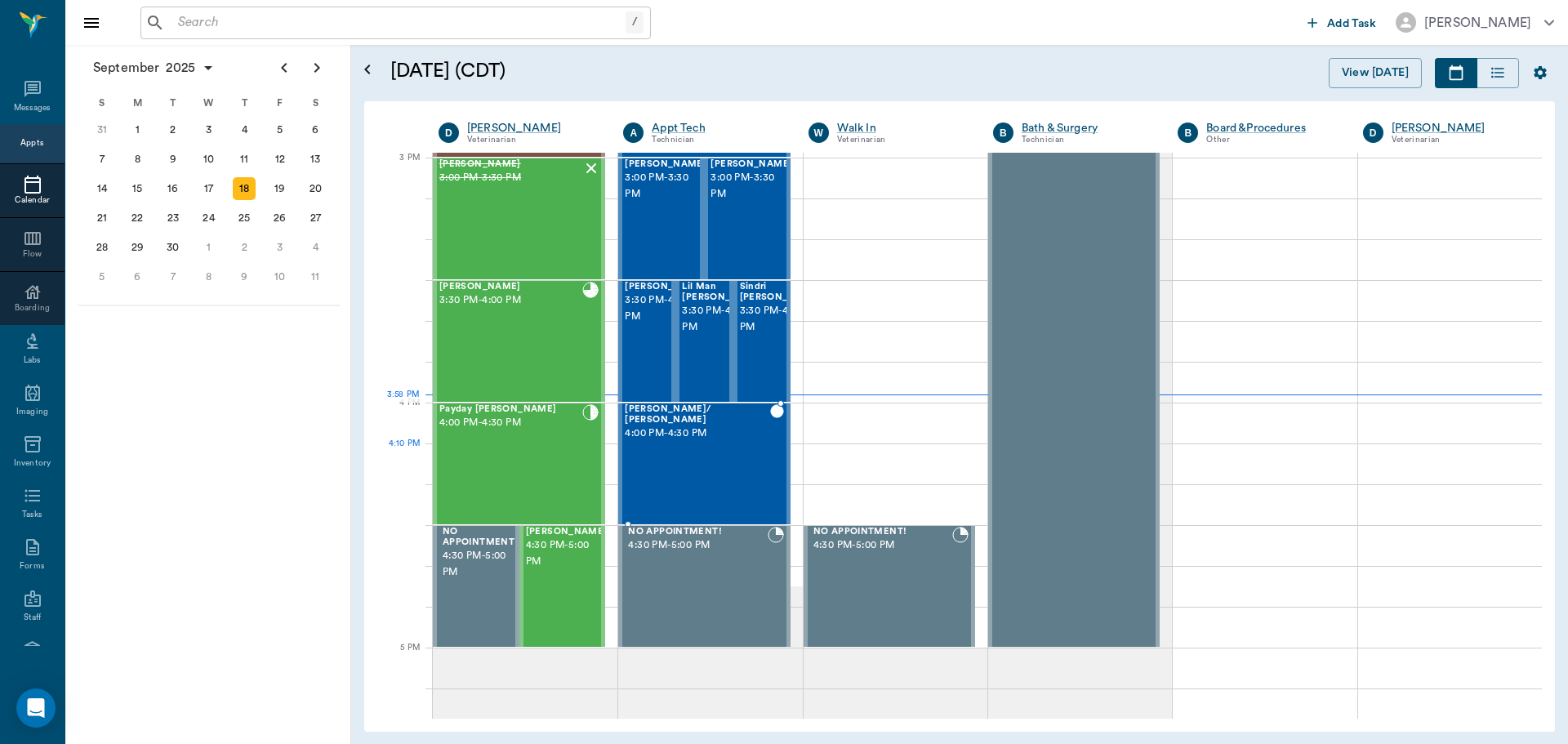
click at [730, 451] on div "Jack Smith/ Britt 4:00 PM - 4:30 PM" at bounding box center [697, 464] width 145 height 119
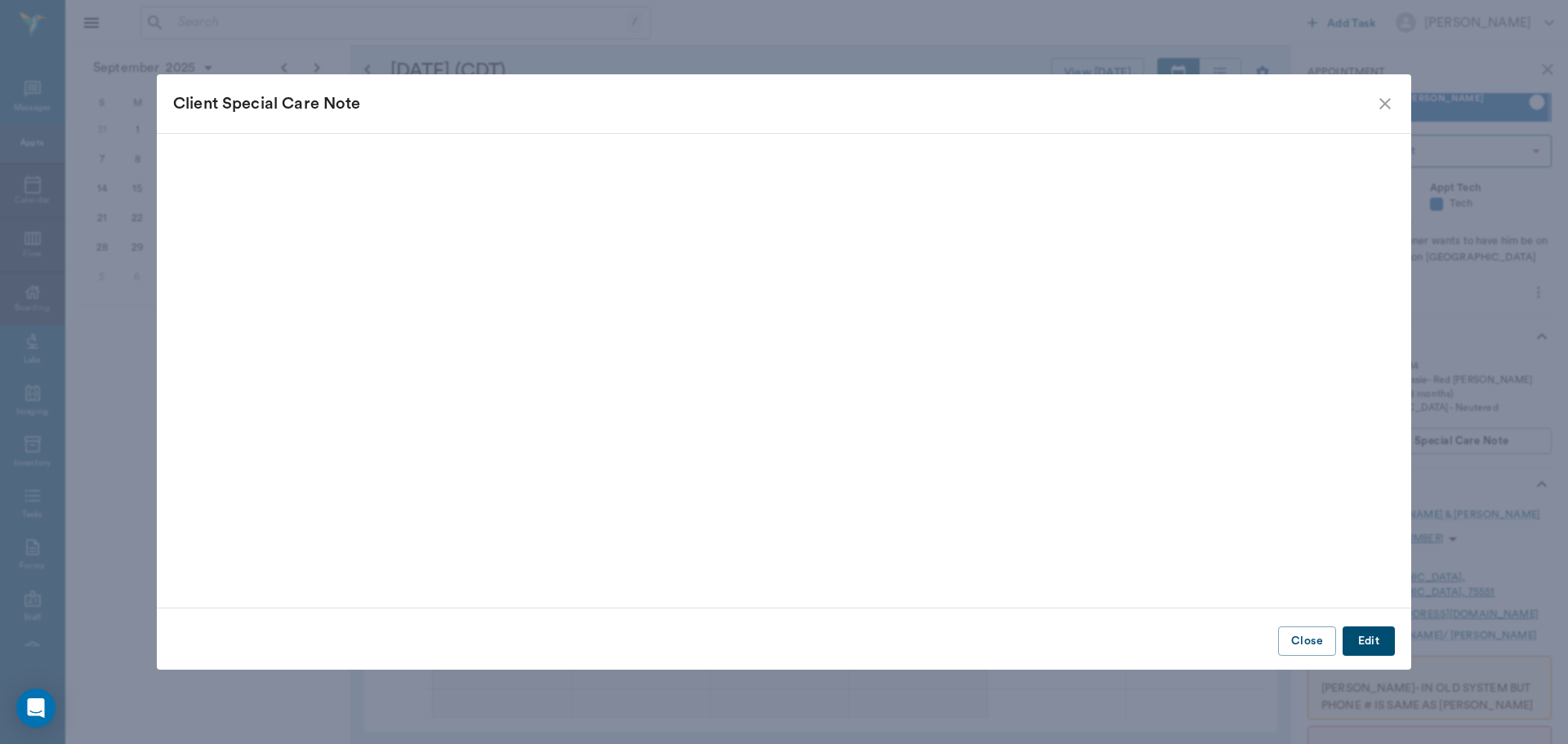
click at [1387, 108] on icon "close" at bounding box center [1385, 103] width 19 height 19
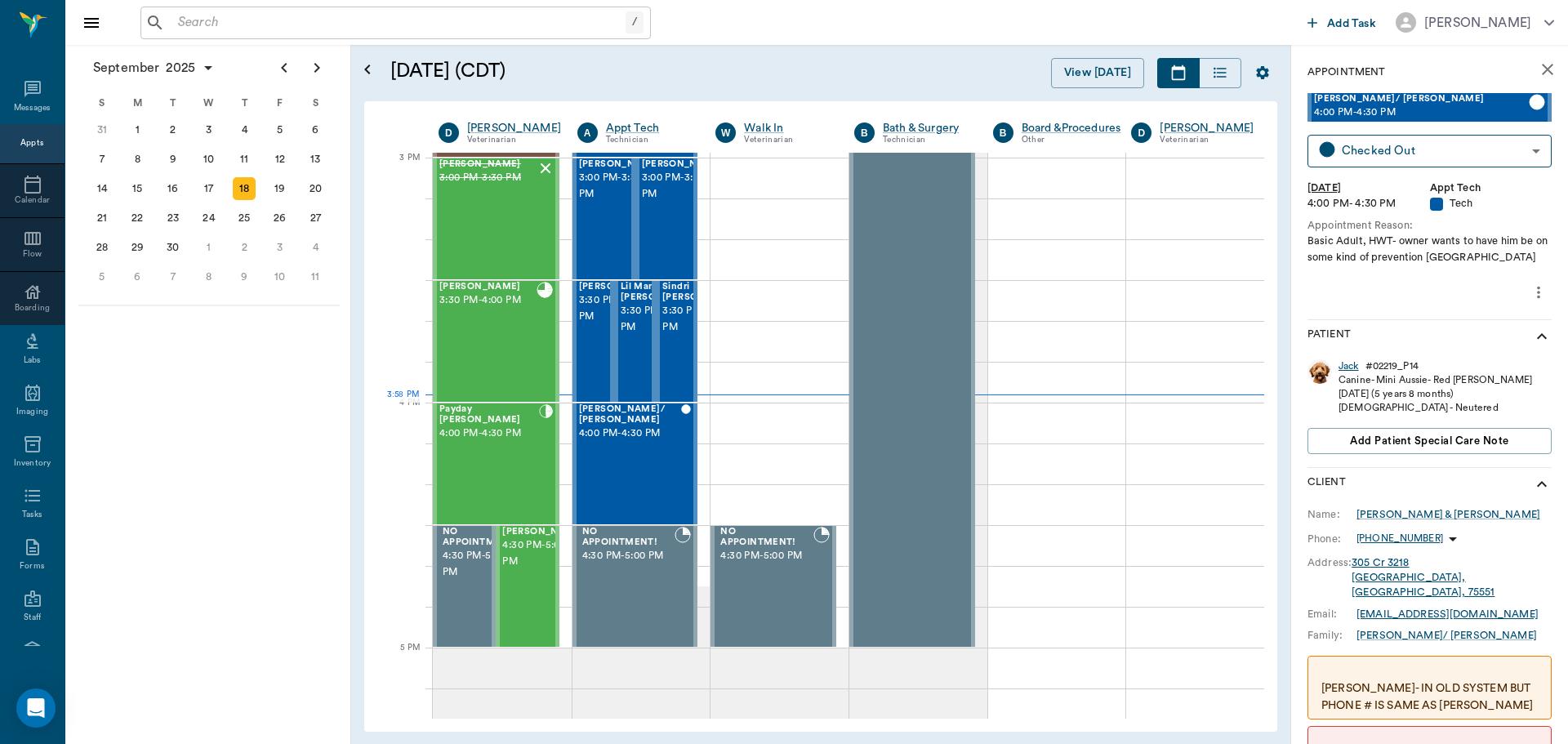
click at [1349, 361] on div "Jack" at bounding box center [1348, 366] width 20 height 14
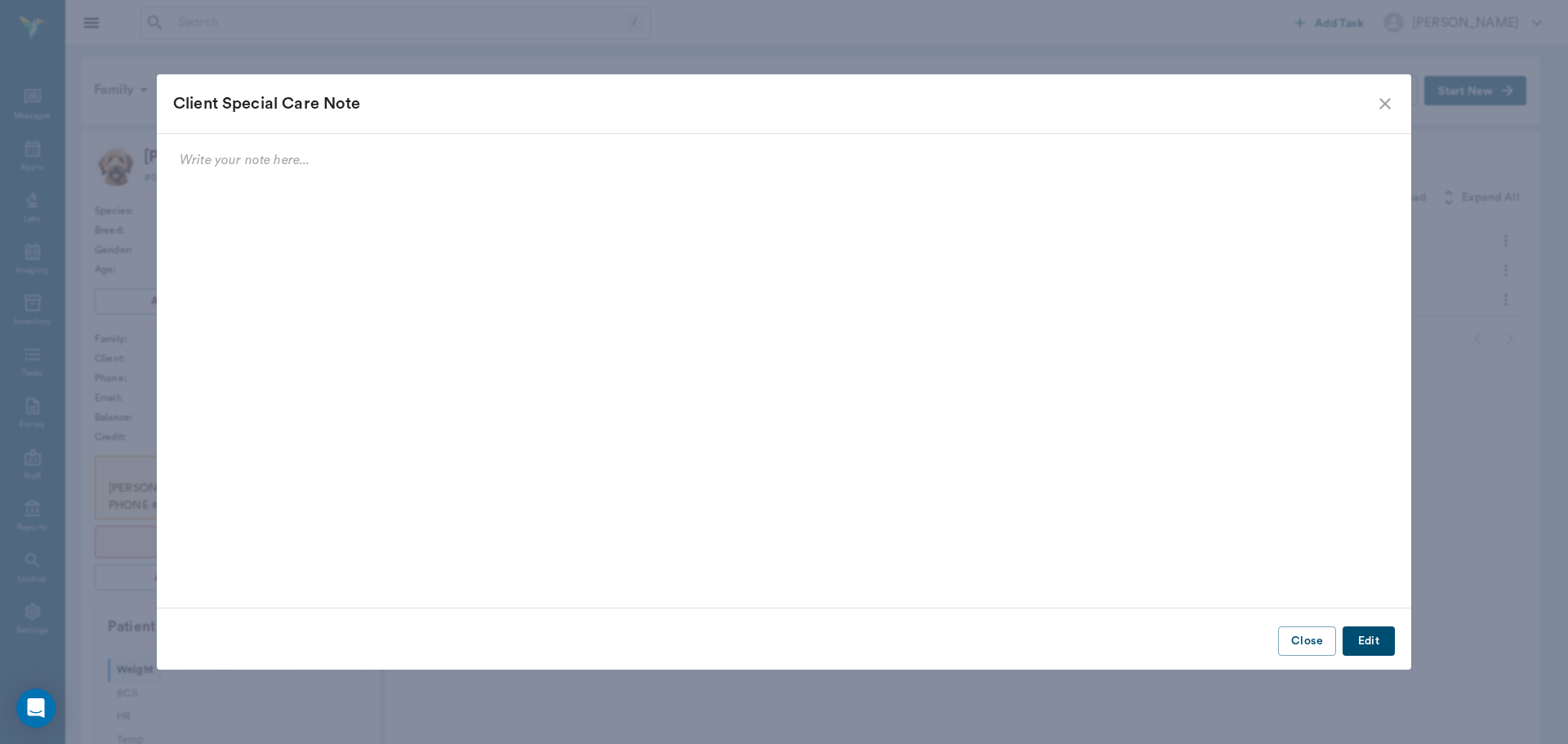
click at [1388, 108] on icon "close" at bounding box center [1385, 103] width 19 height 19
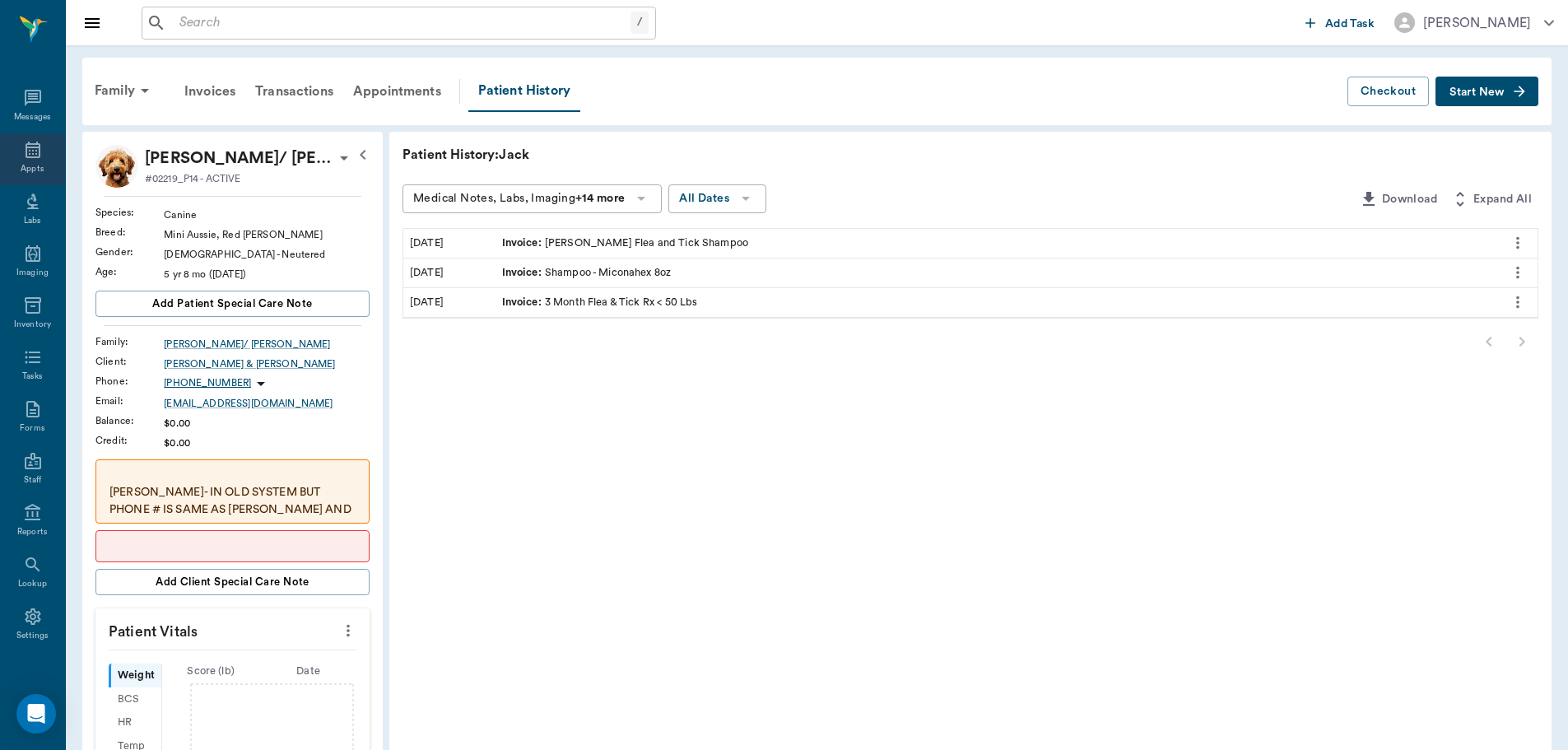
click at [29, 138] on div "Appts" at bounding box center [32, 159] width 65 height 52
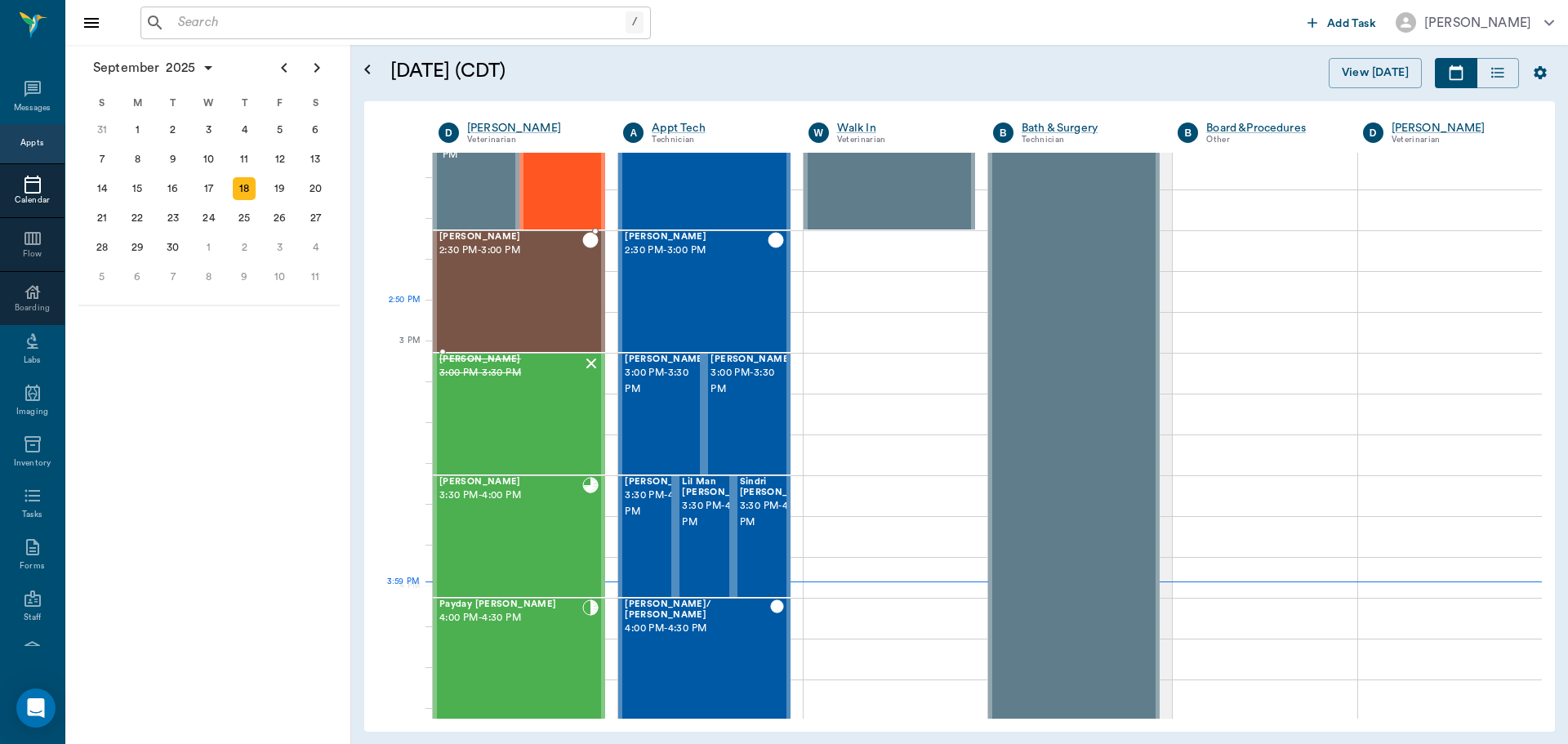
scroll to position [1556, 0]
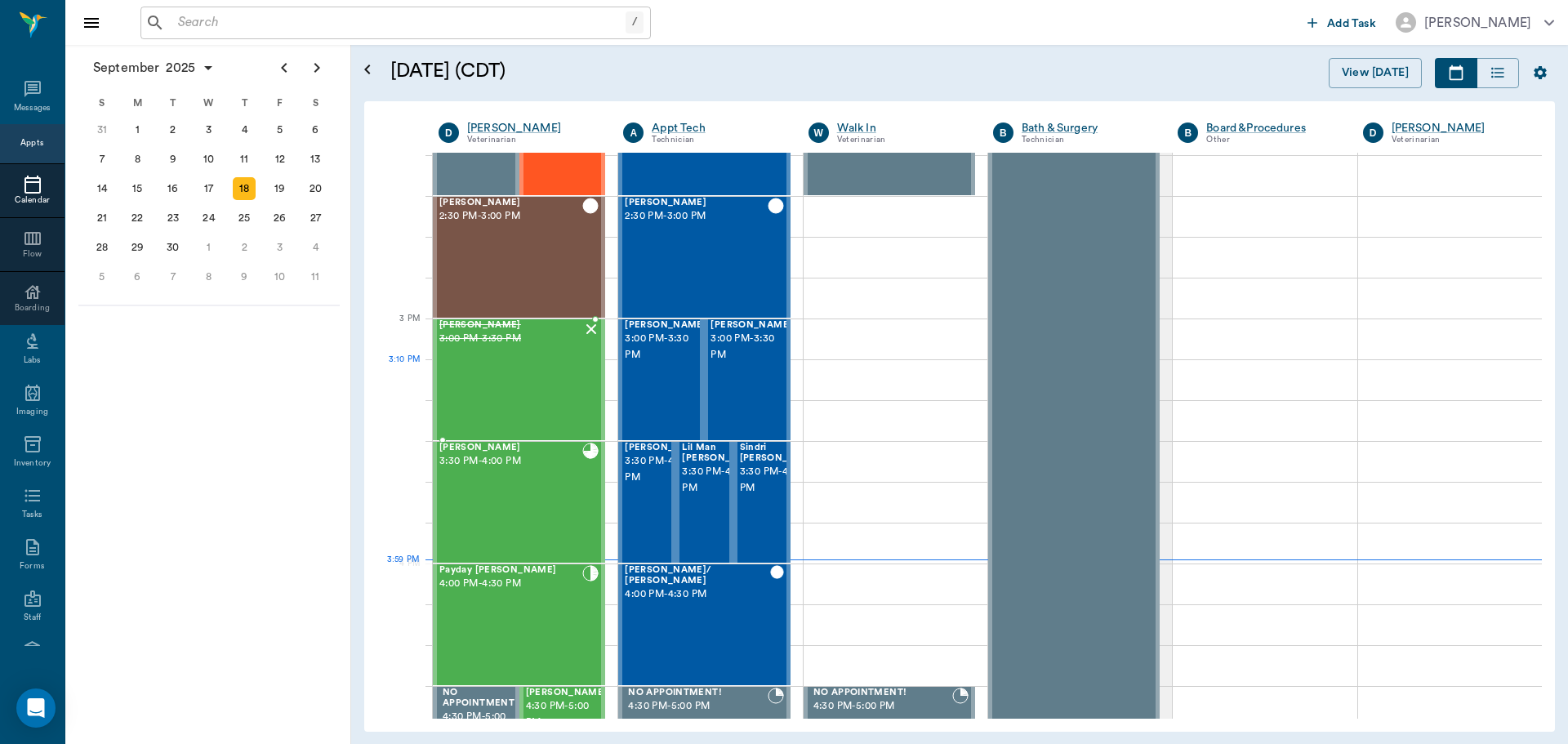
click at [528, 370] on div "Chenille Helmick 3:00 PM - 3:30 PM" at bounding box center [510, 380] width 143 height 119
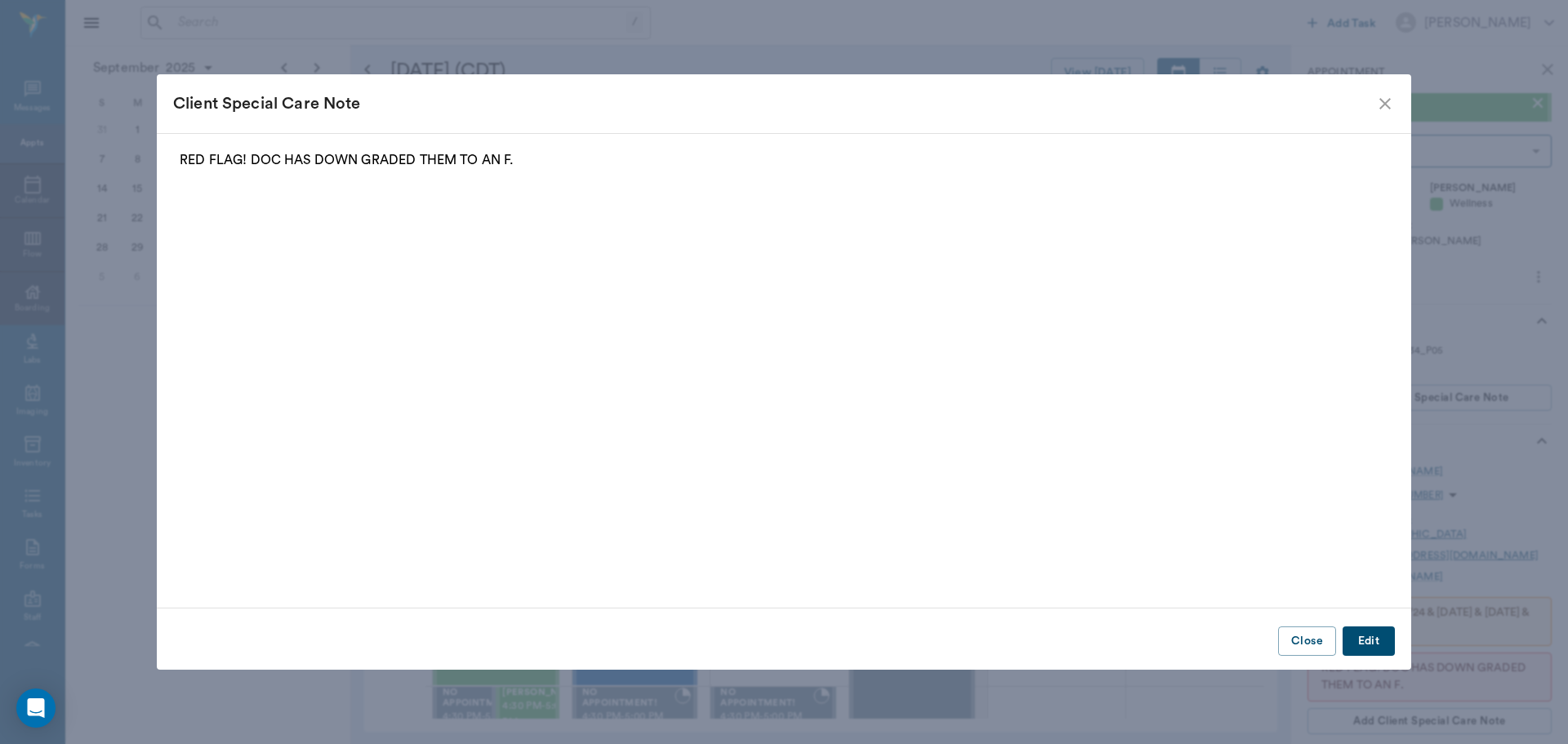
click at [1385, 97] on icon "close" at bounding box center [1385, 103] width 19 height 19
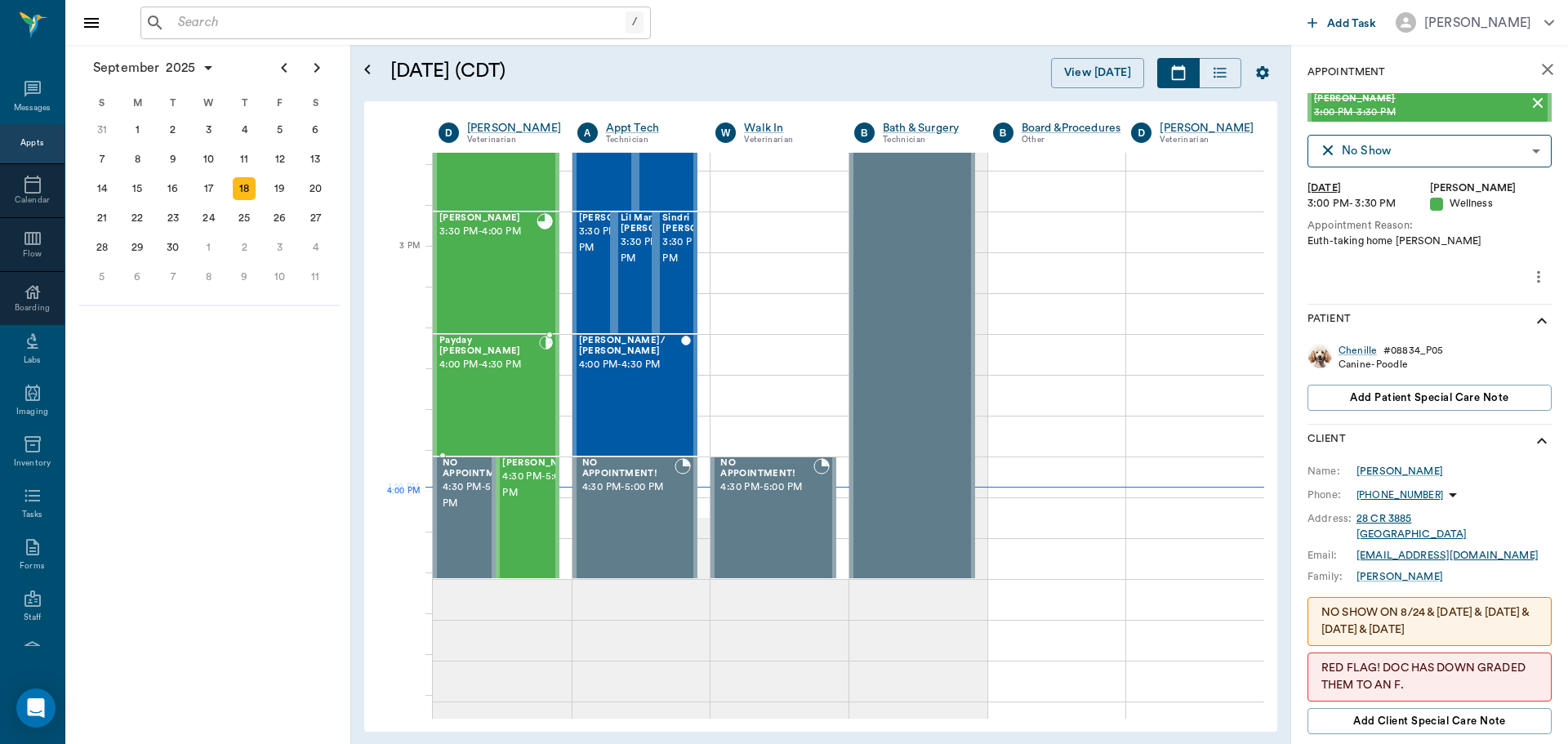
scroll to position [1801, 0]
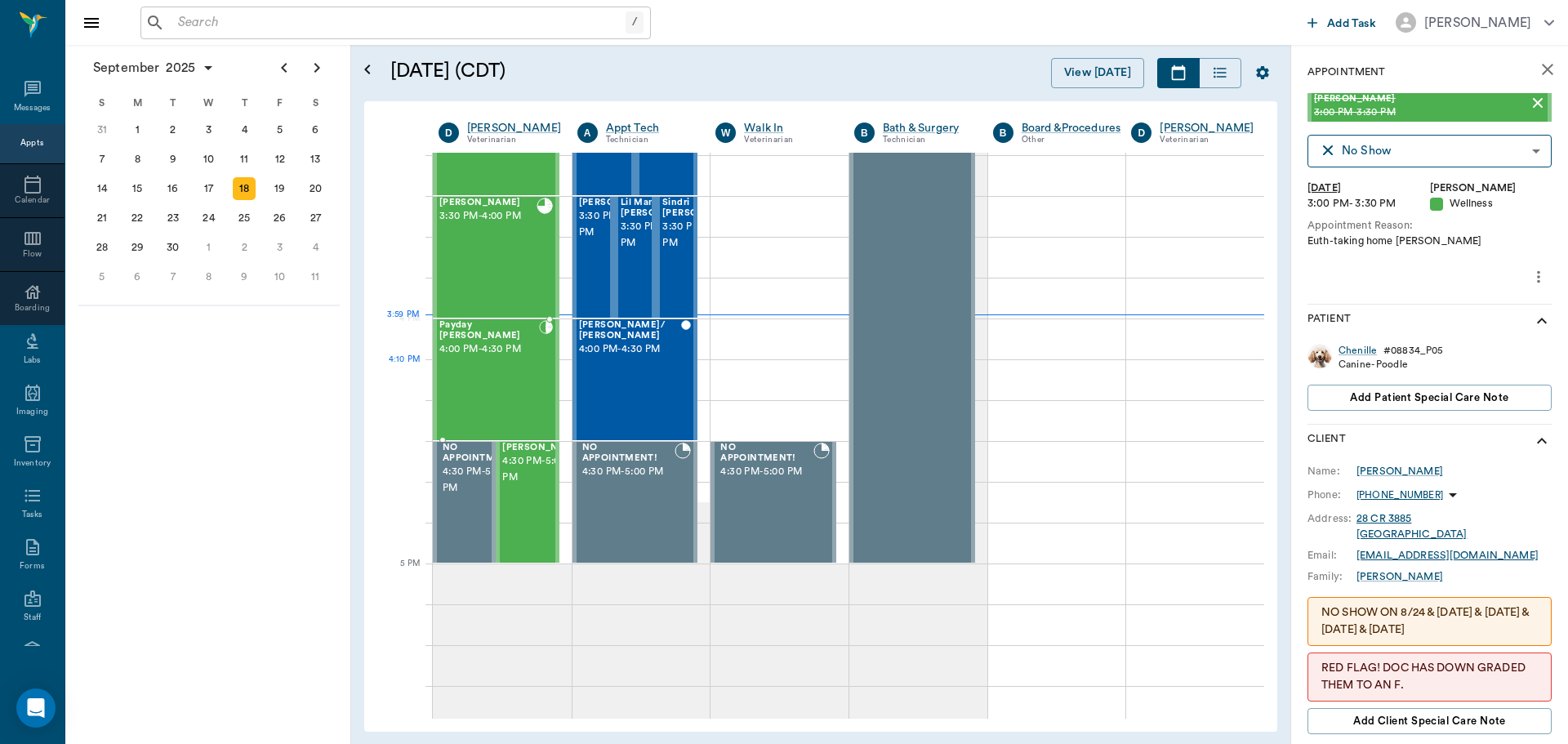
click at [460, 377] on div "Payday [PERSON_NAME] 4:00 PM - 4:30 PM" at bounding box center [489, 380] width 100 height 119
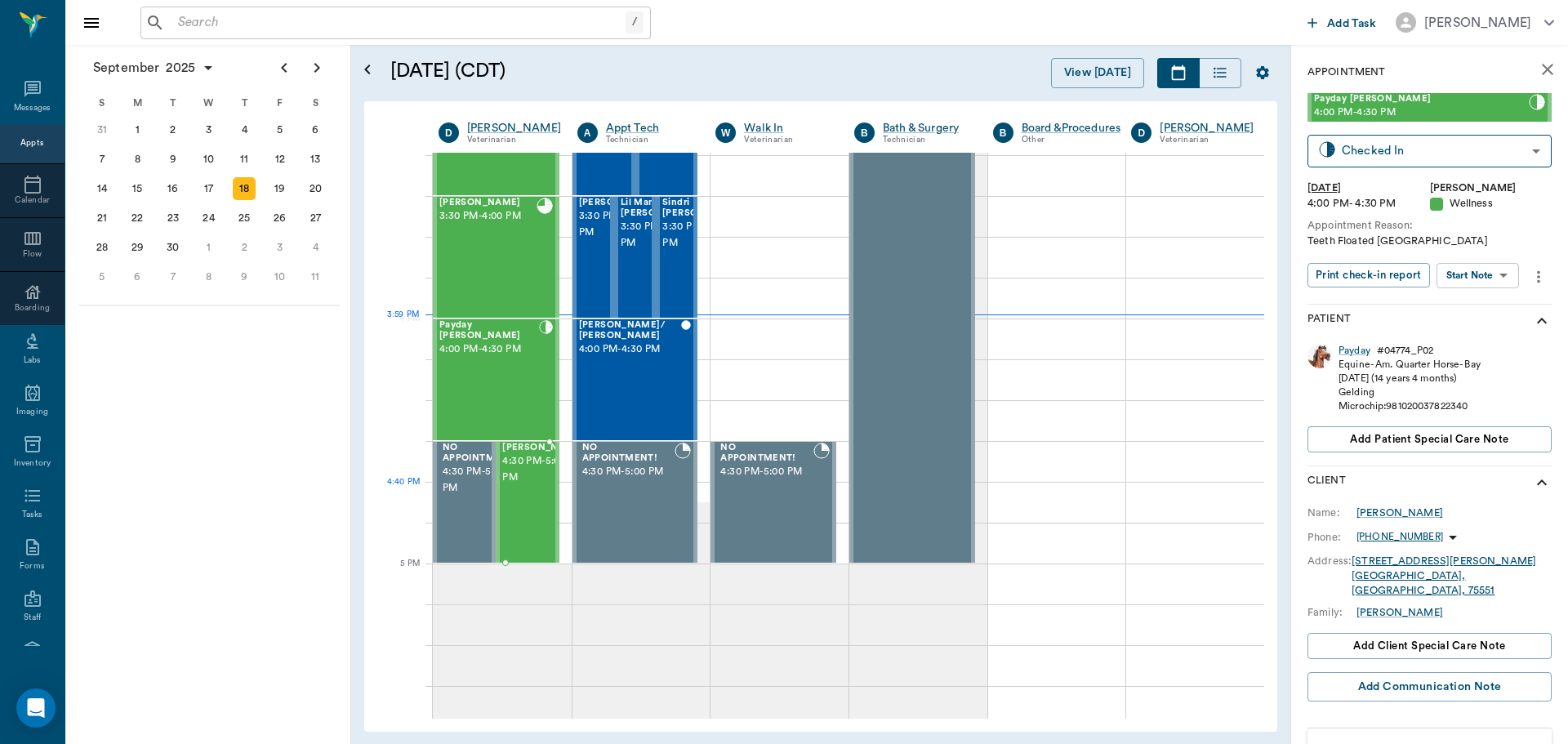
click at [539, 486] on span "4:30 PM - 5:00 PM" at bounding box center [543, 469] width 81 height 33
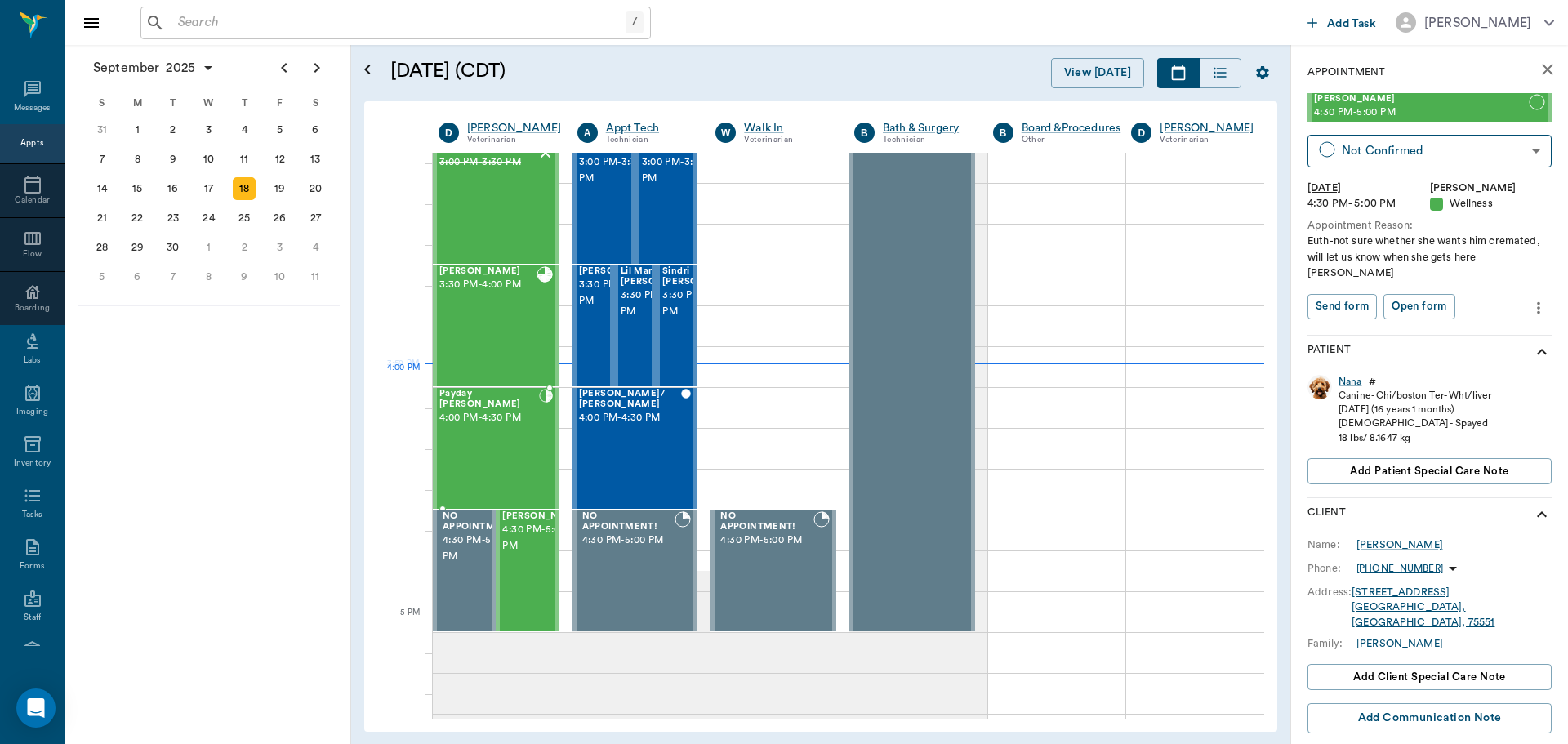
scroll to position [1637, 0]
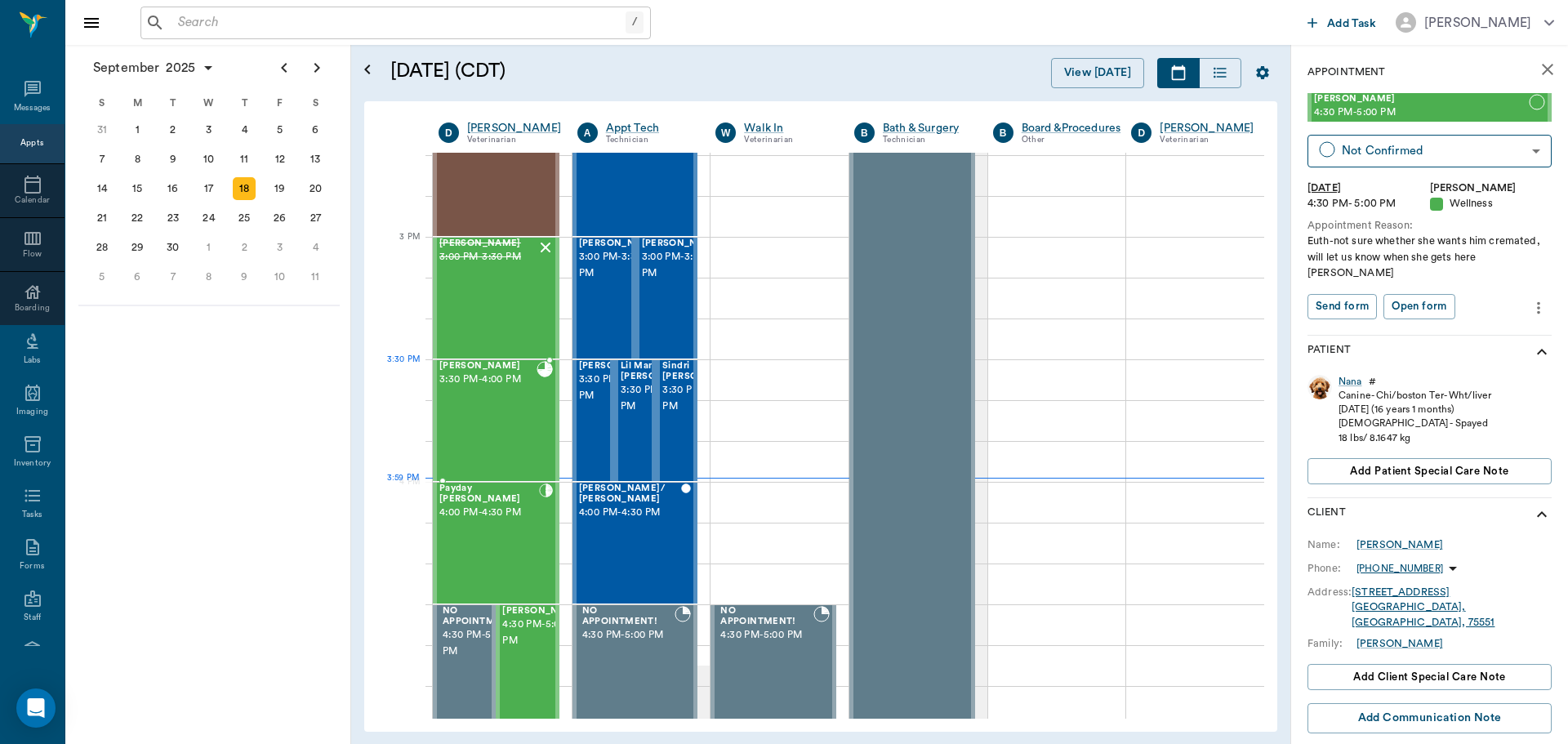
click at [491, 393] on div "Caddo Wilson 3:30 PM - 4:00 PM" at bounding box center [487, 420] width 97 height 119
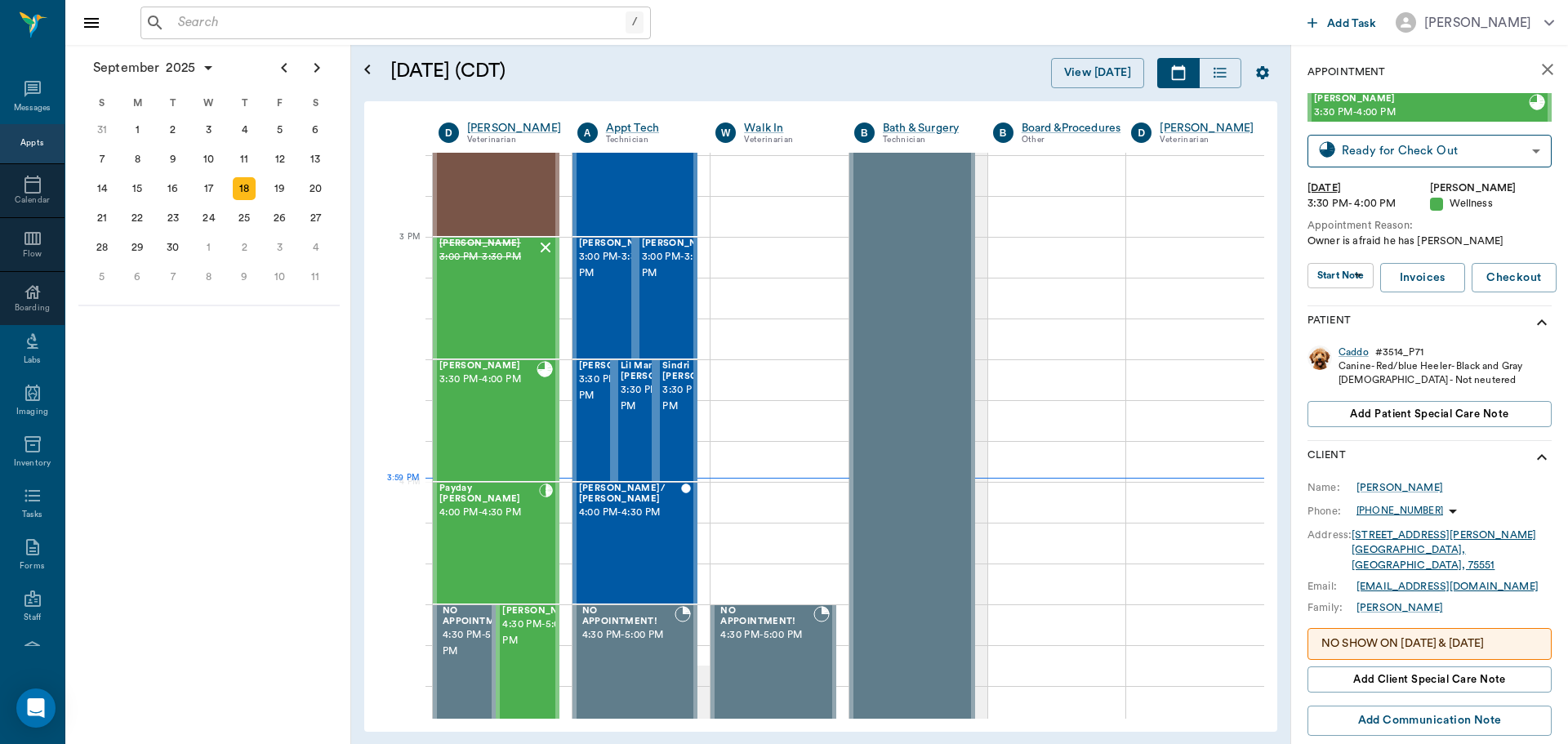
click at [1353, 279] on body "/ ​ Add Task Dr. Bert Ellsworth Nectar Messages Appts Calendar Flow Boarding La…" at bounding box center [784, 372] width 1568 height 744
click at [1359, 303] on button "View SOAP" at bounding box center [1332, 309] width 56 height 19
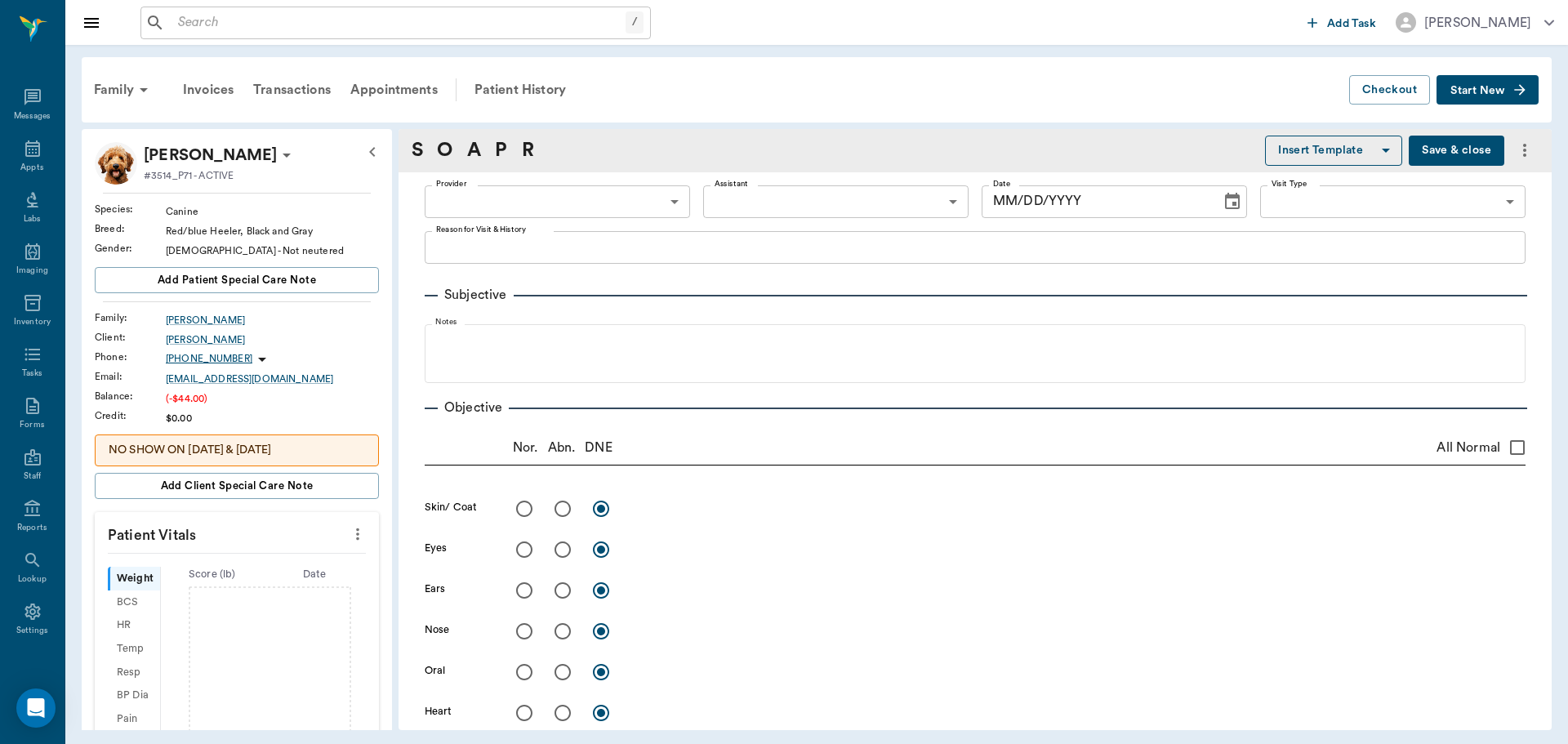
type input "63ec2f075fda476ae8351a4d"
type input "65d2be4f46e3a538d89b8c14"
type textarea "Owner is afraid he has [PERSON_NAME]"
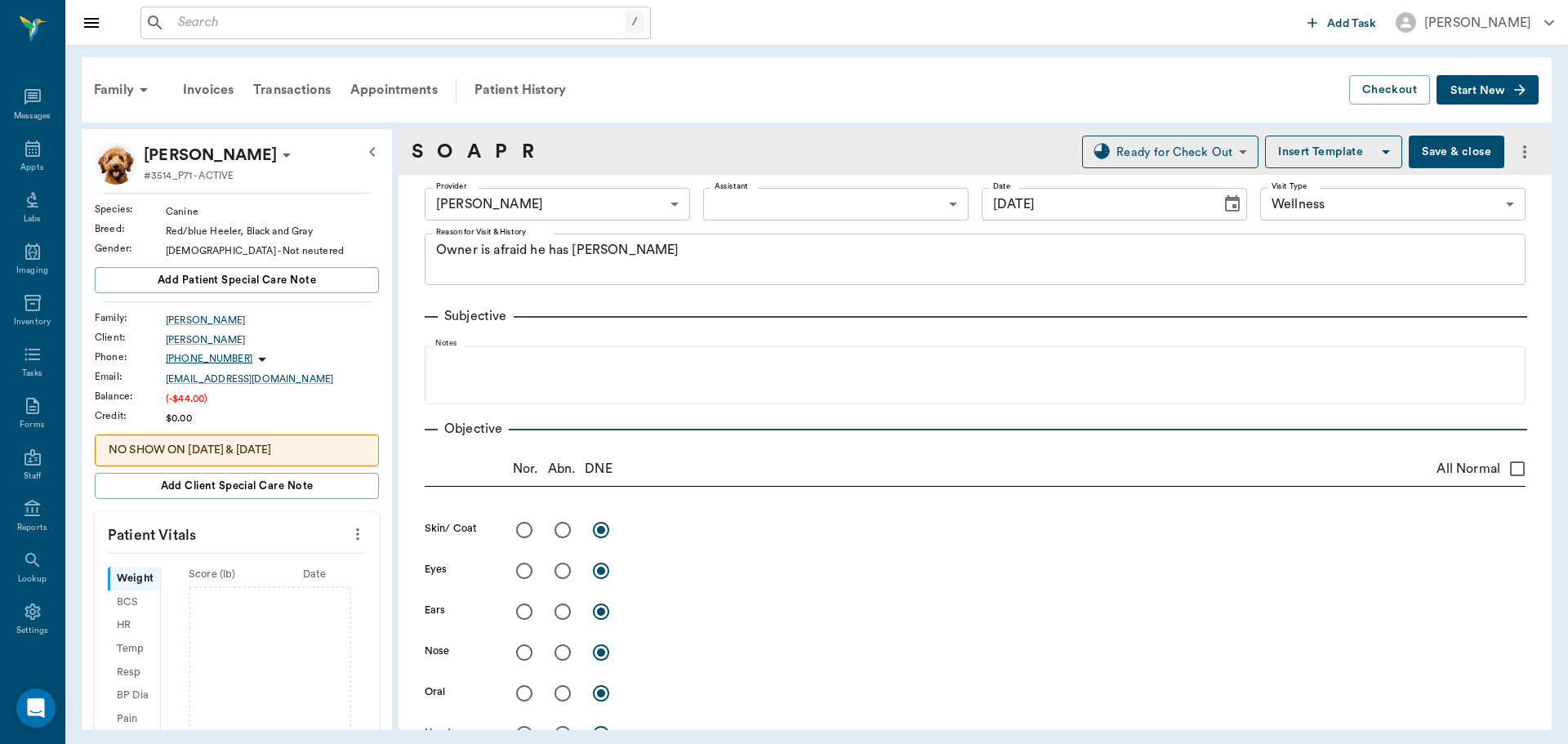
type input "[DATE]"
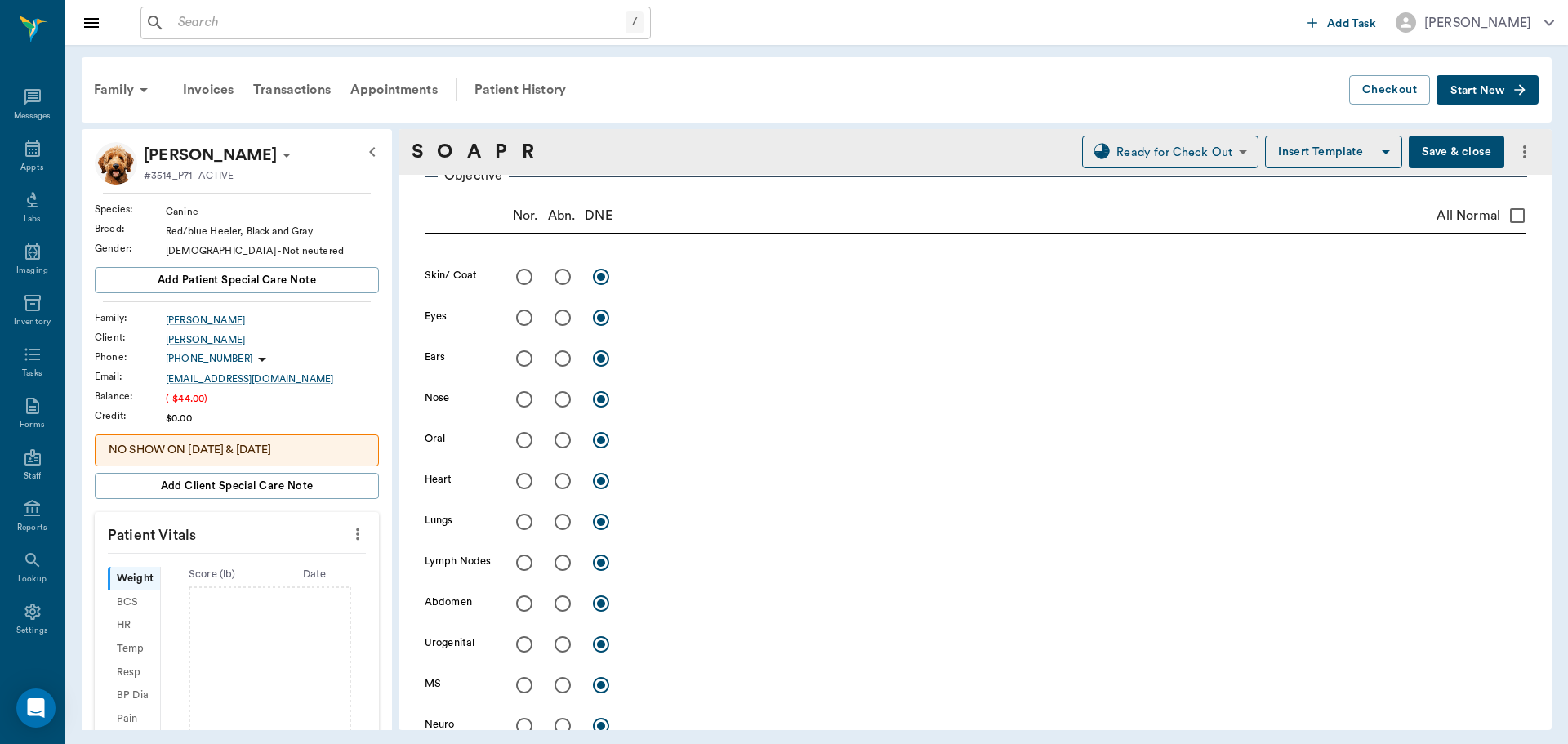
scroll to position [245, 0]
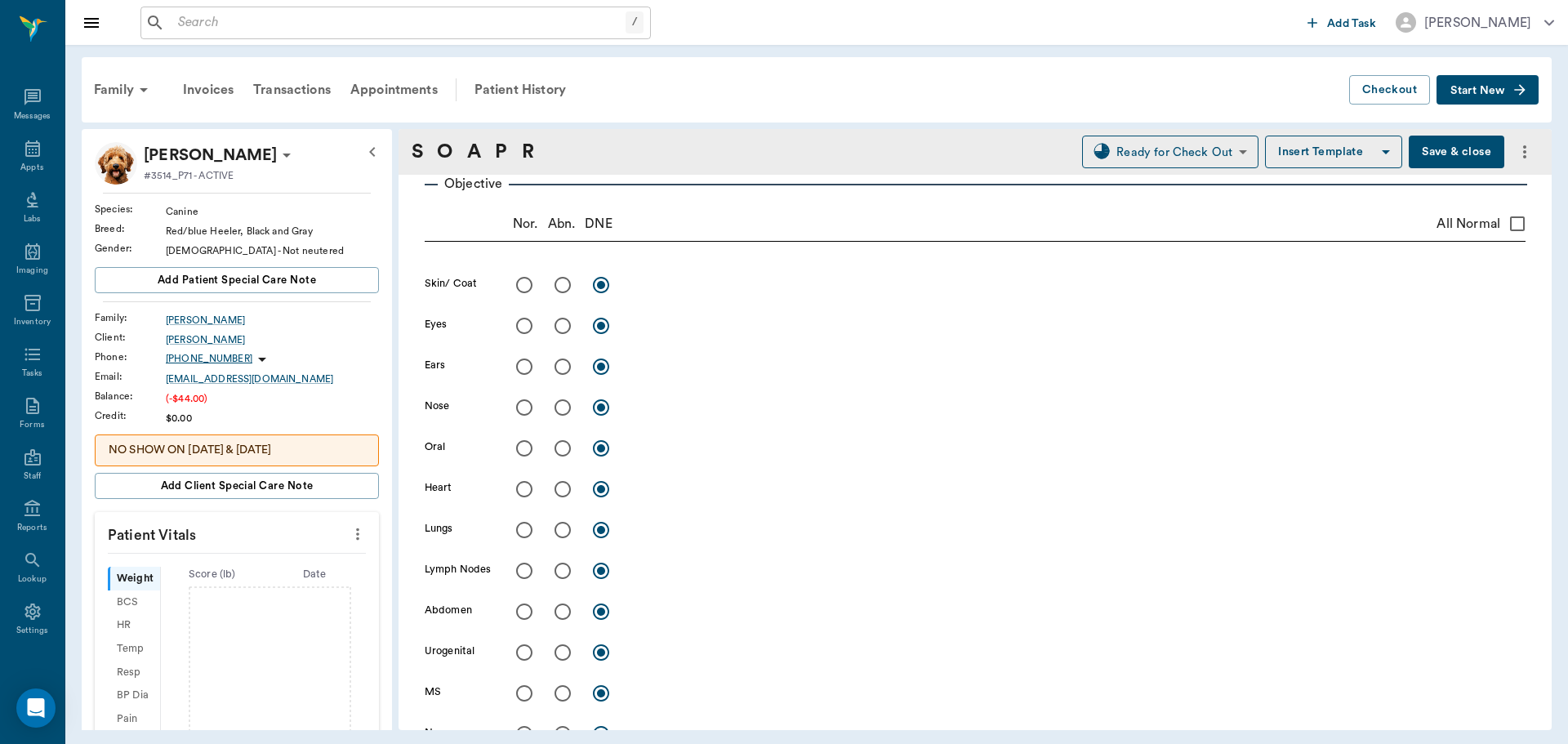
click at [556, 292] on input "radio" at bounding box center [563, 285] width 34 height 34
radio input "true"
click at [662, 289] on textarea at bounding box center [1078, 285] width 894 height 19
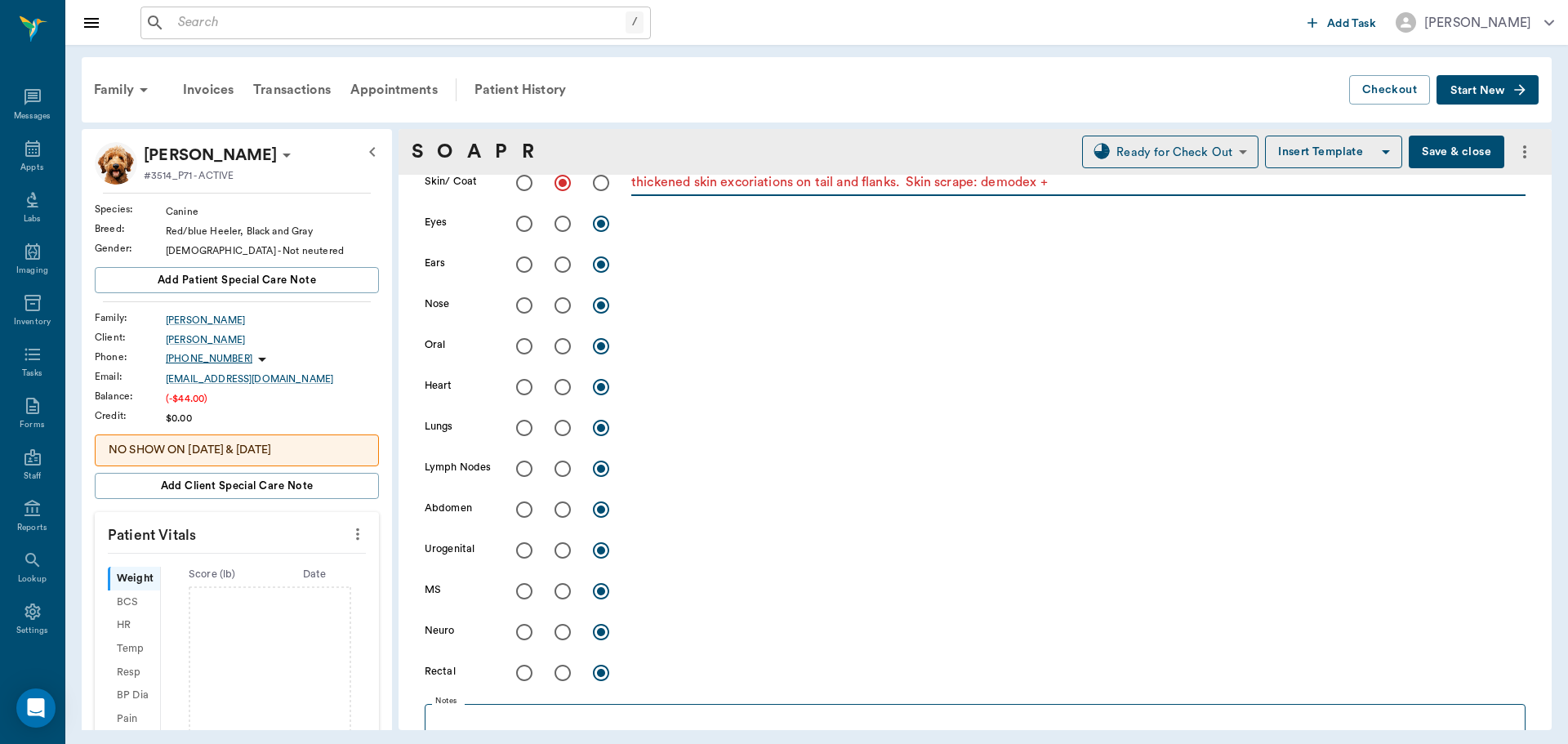
scroll to position [653, 0]
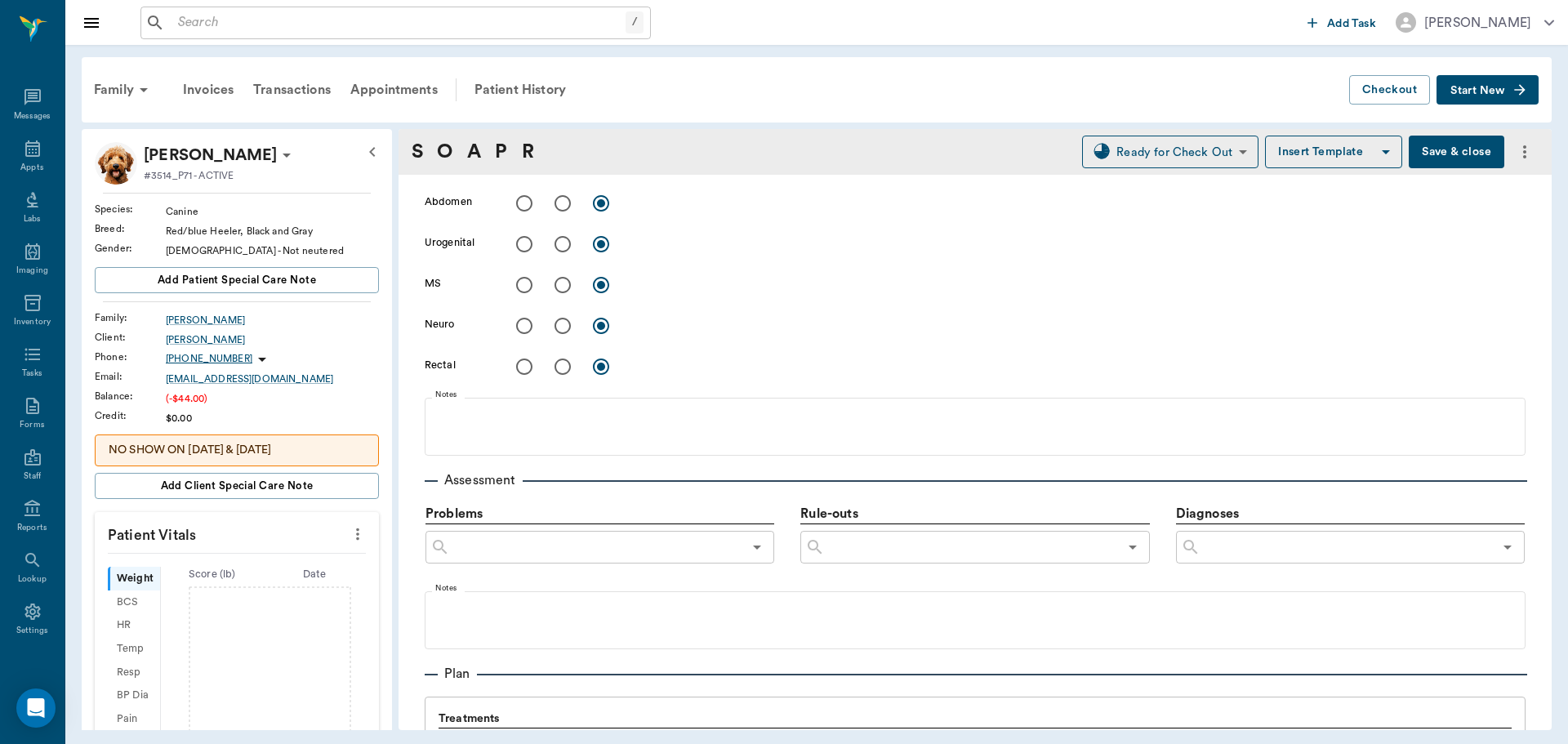
type textarea "thickened skin excoriations on tail and flanks. Skin scrape: demodex +"
click at [1353, 550] on input "text" at bounding box center [1347, 547] width 292 height 23
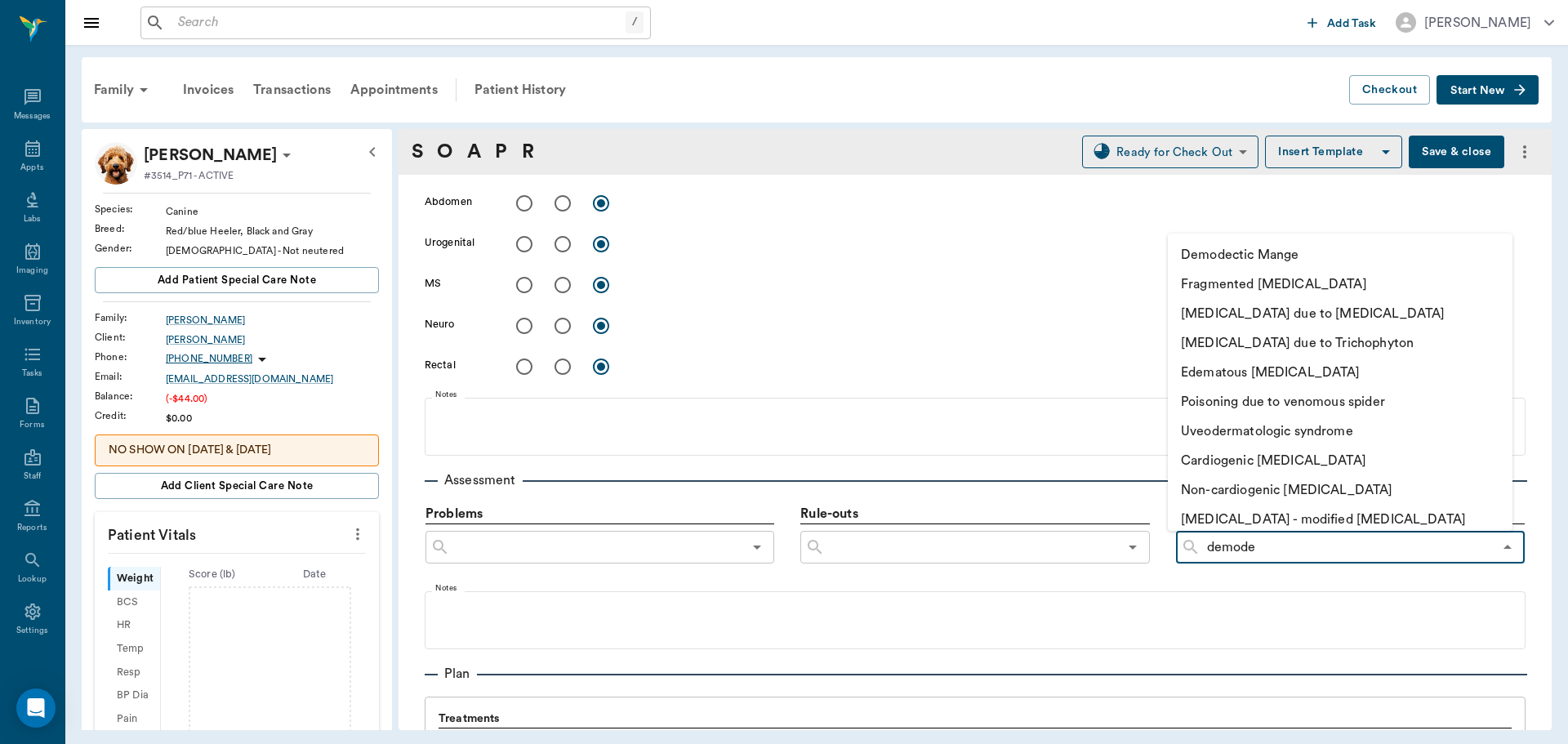
type input "demodec"
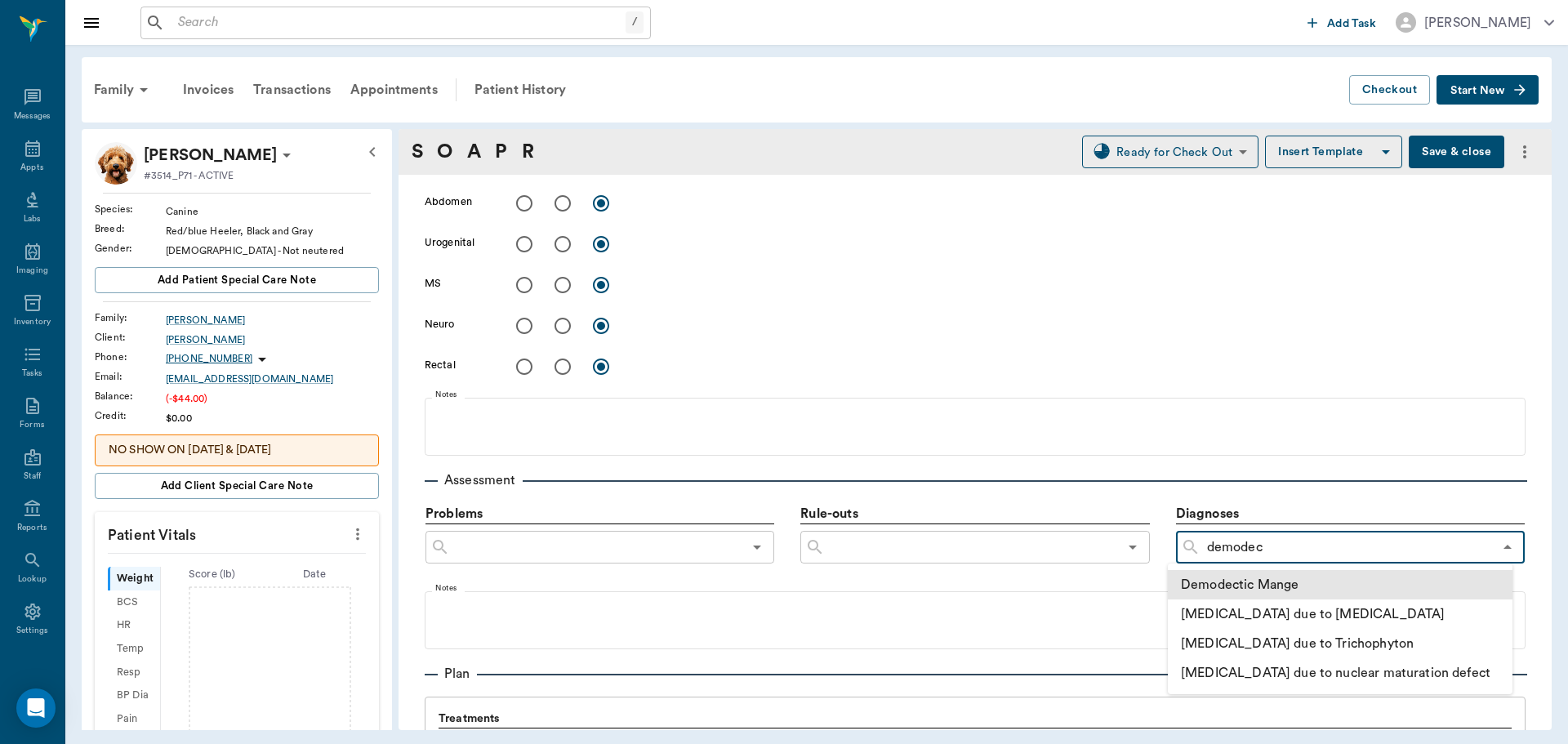
click at [1283, 586] on li "Demodectic Mange" at bounding box center [1340, 585] width 345 height 30
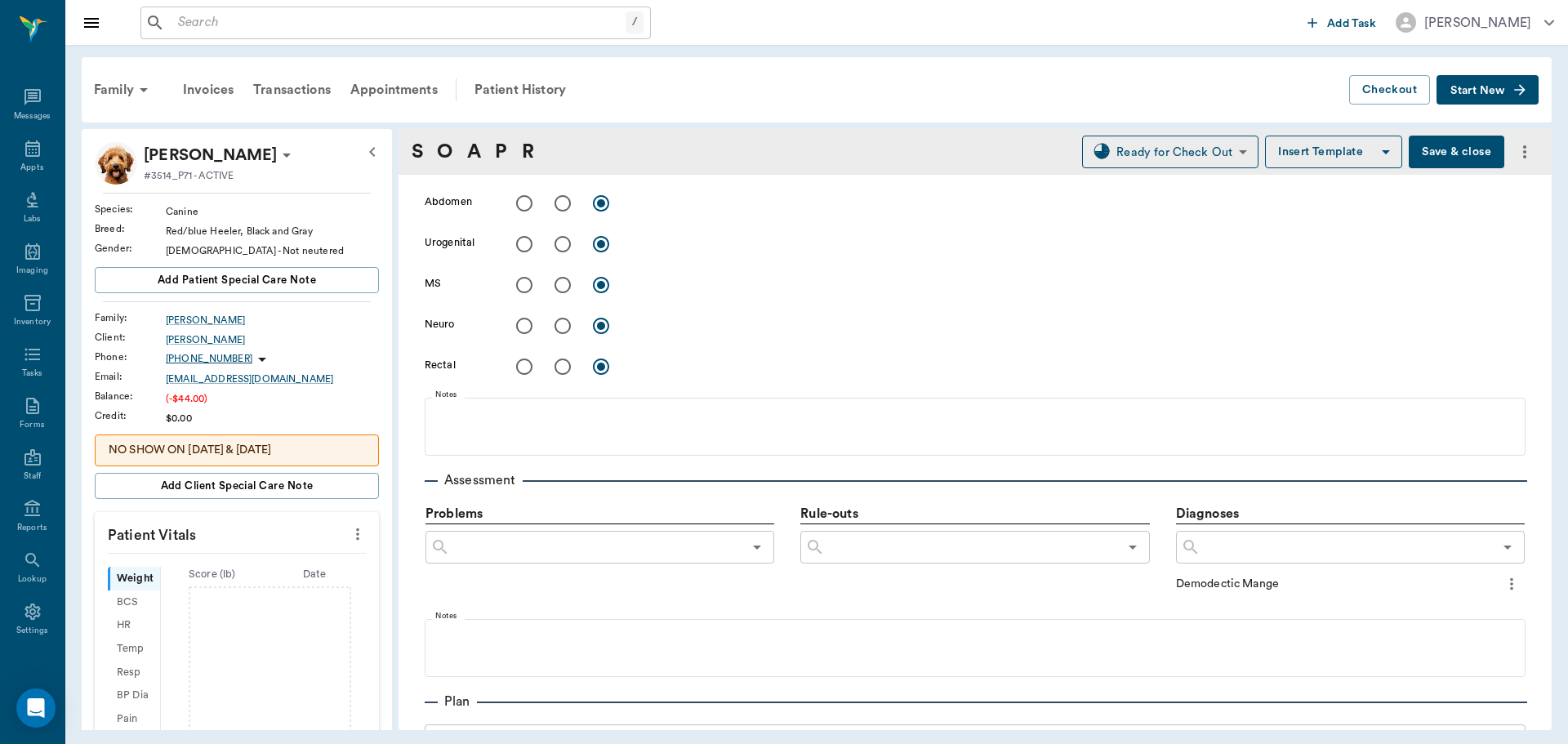
click at [1503, 592] on icon "more" at bounding box center [1511, 583] width 18 height 19
click at [1435, 612] on span "Add to ongoing diagnosis" at bounding box center [1431, 612] width 137 height 17
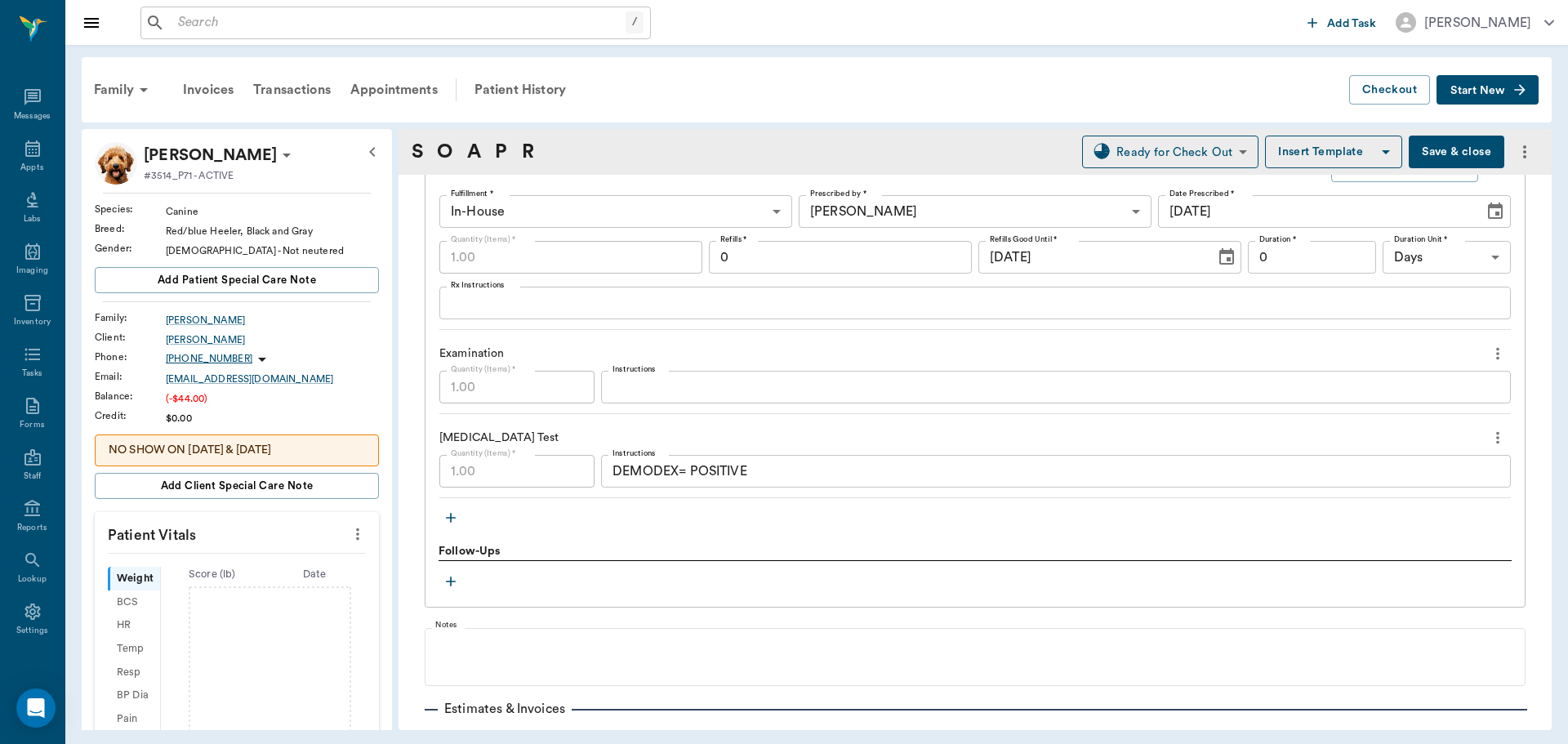
scroll to position [1591, 0]
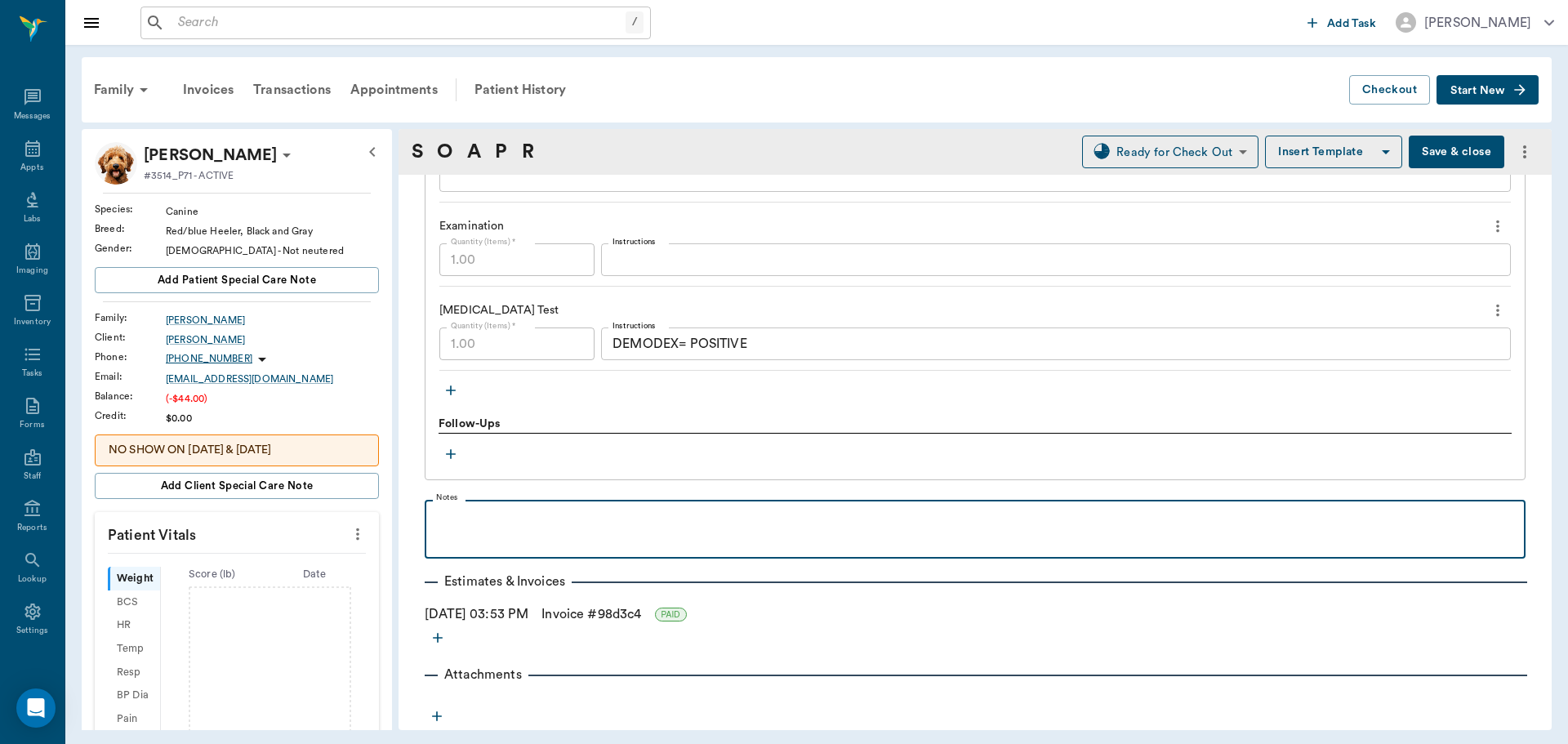
click at [477, 524] on p at bounding box center [976, 517] width 1085 height 19
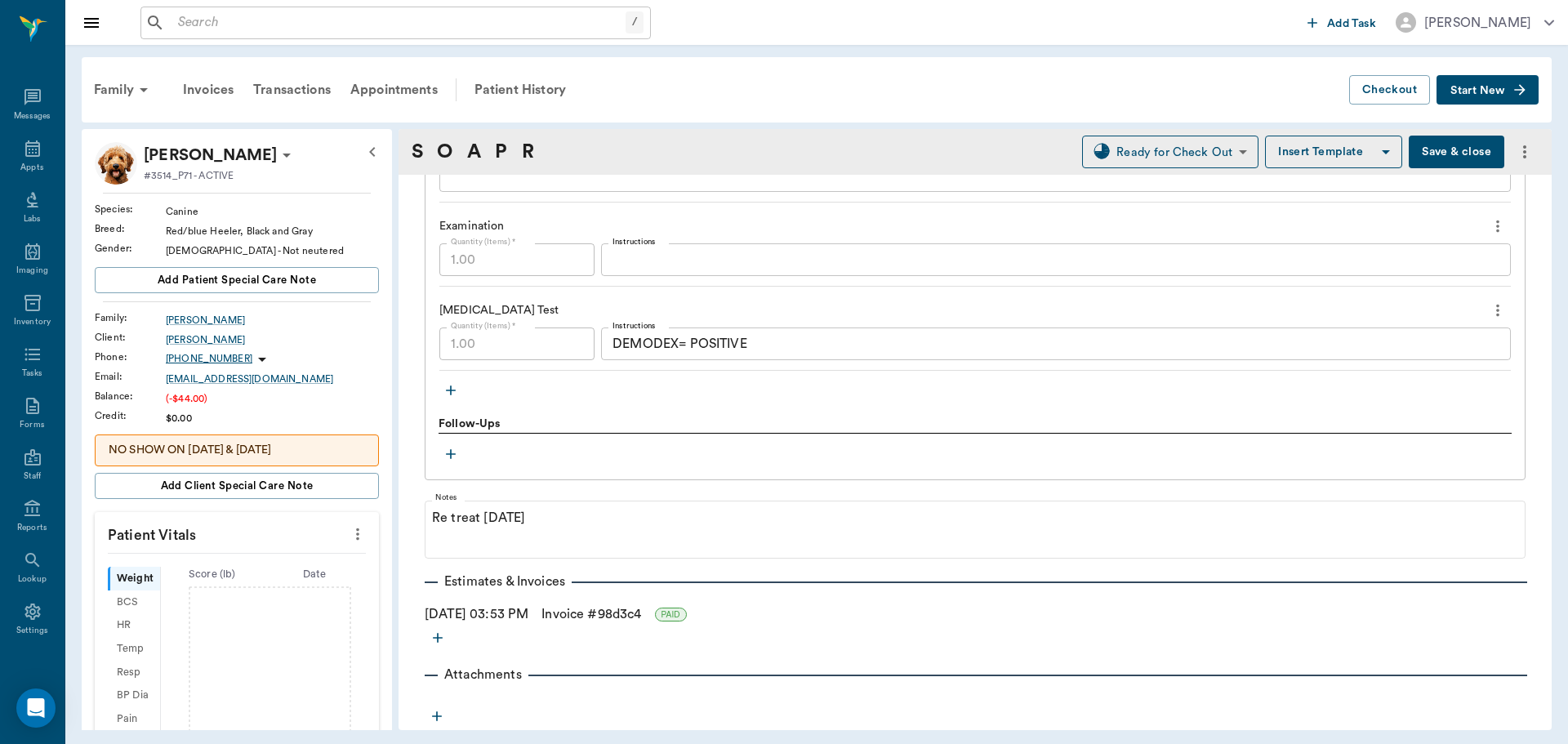
click at [1409, 155] on button "Save & close" at bounding box center [1456, 152] width 96 height 33
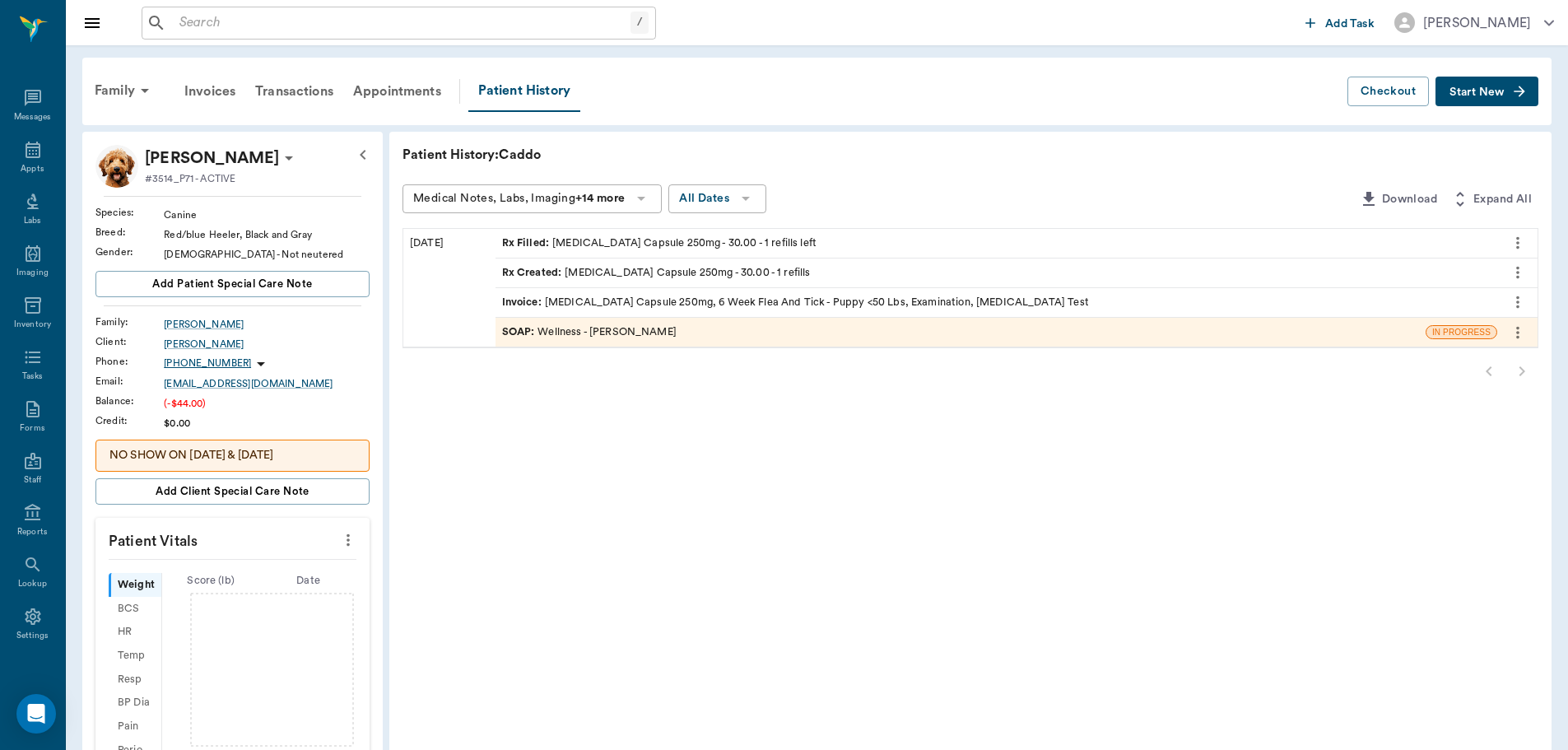
click at [279, 157] on icon at bounding box center [289, 157] width 20 height 20
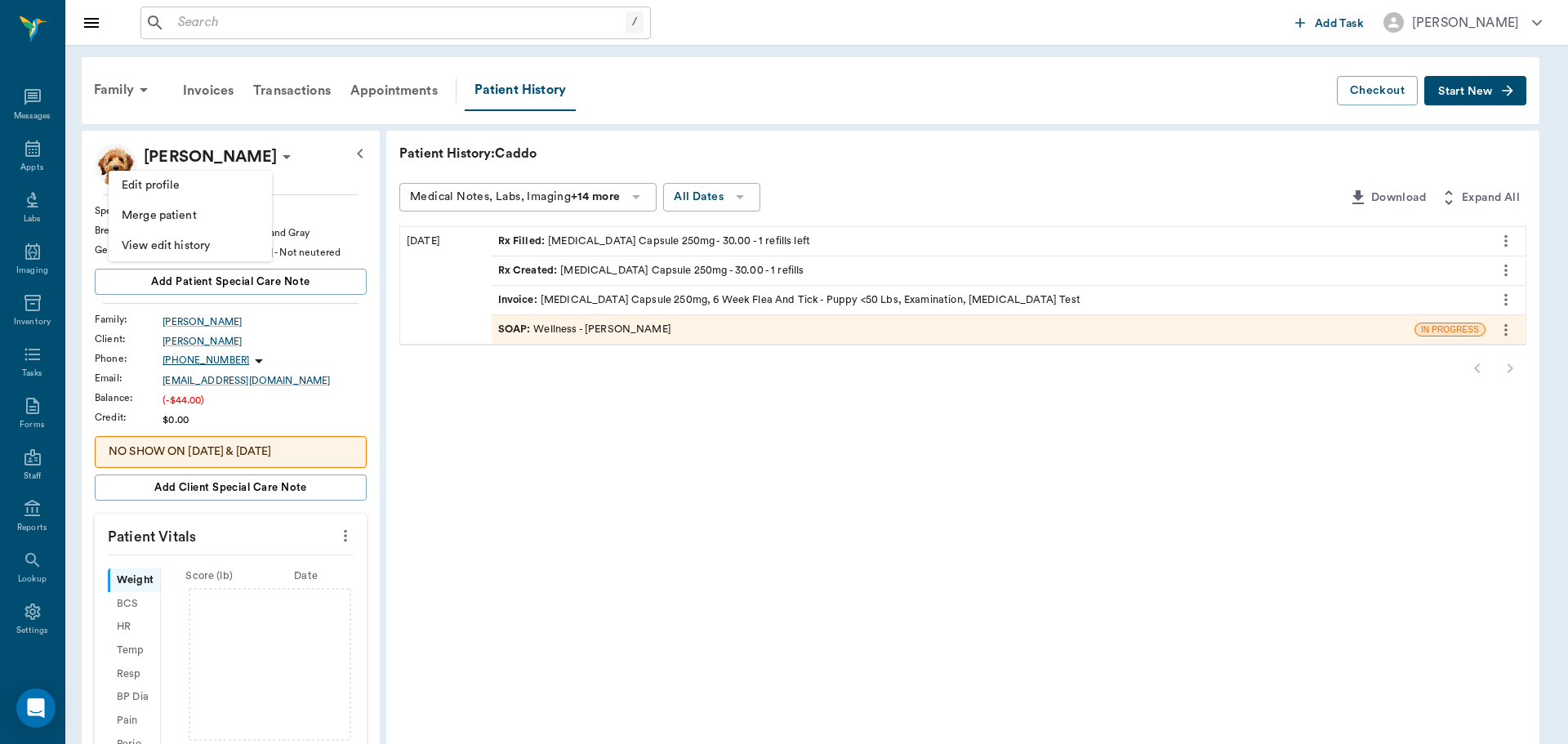
click at [207, 181] on span "Edit profile" at bounding box center [191, 186] width 137 height 17
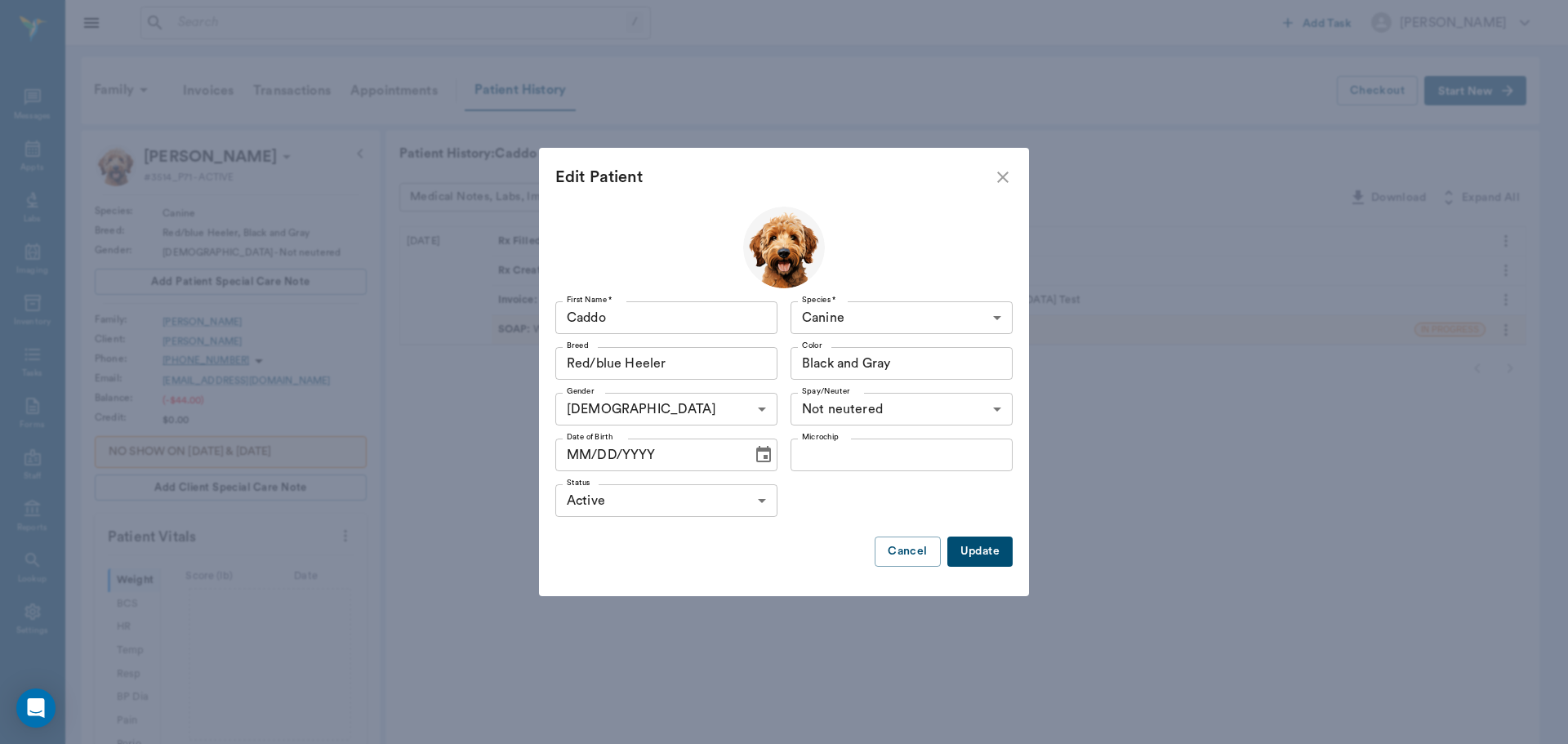
click at [759, 455] on icon "Choose date" at bounding box center [763, 454] width 19 height 19
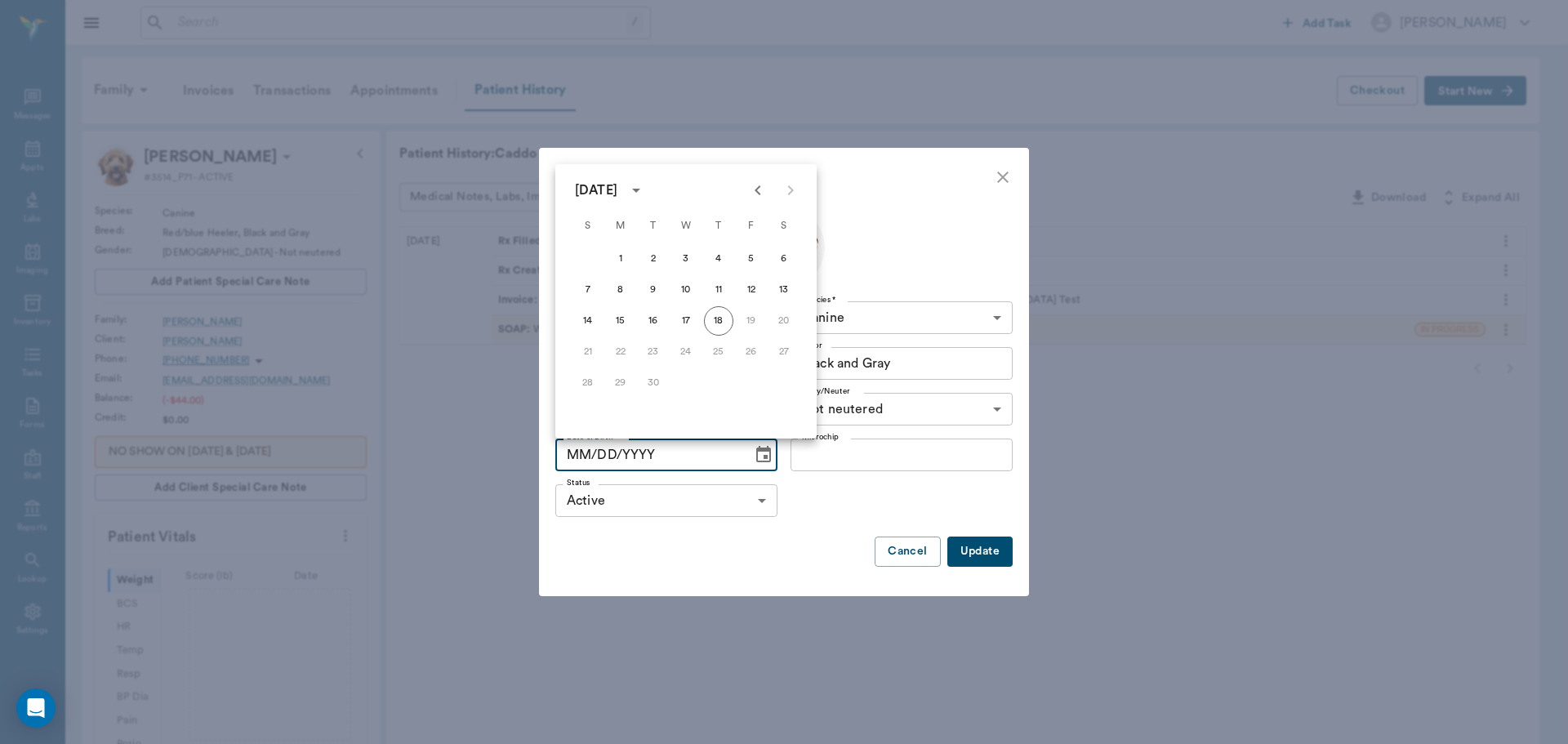
click at [762, 195] on icon "Previous month" at bounding box center [758, 190] width 19 height 19
click at [758, 194] on icon "Previous month" at bounding box center [758, 190] width 19 height 19
click at [724, 259] on button "1" at bounding box center [719, 258] width 30 height 30
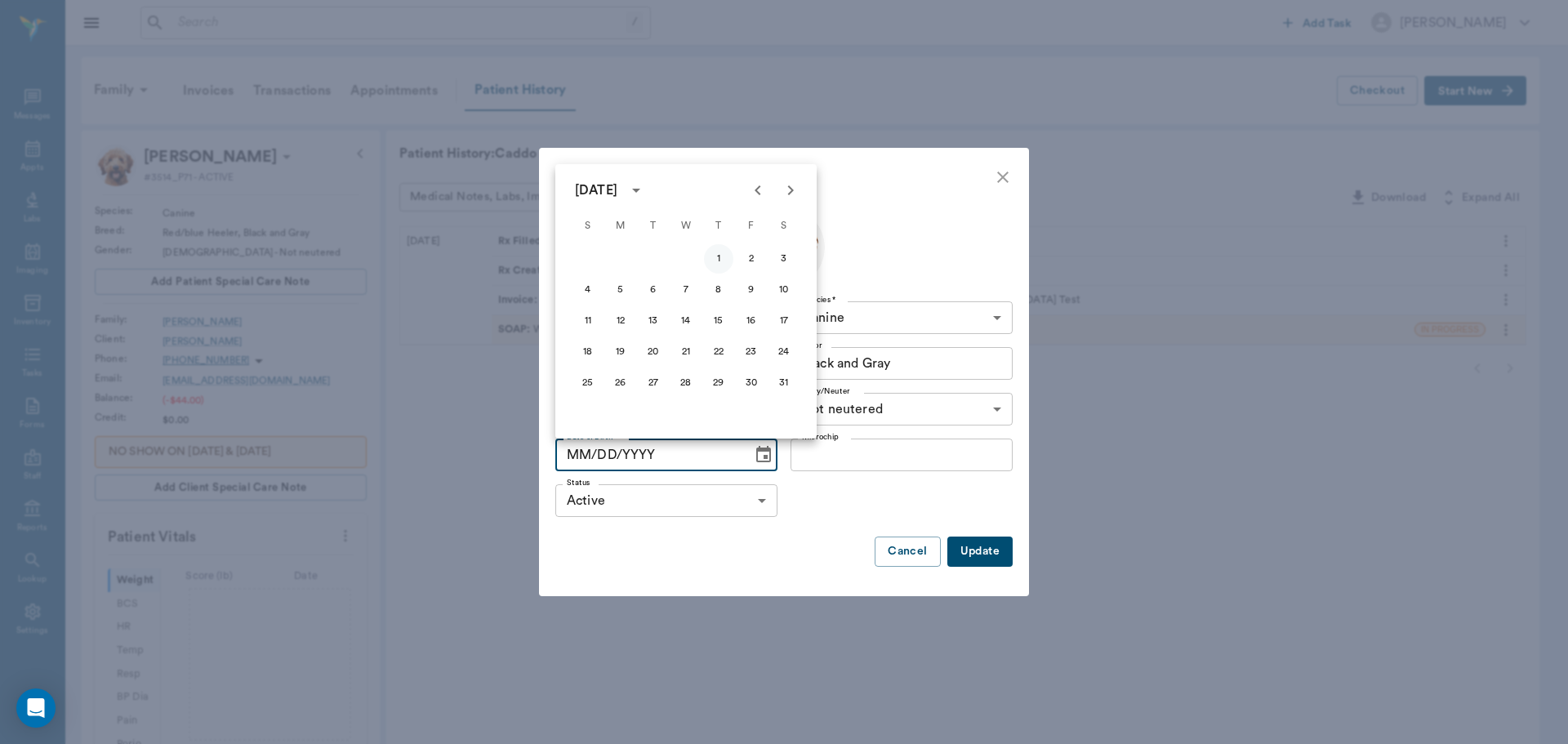
type input "[DATE]"
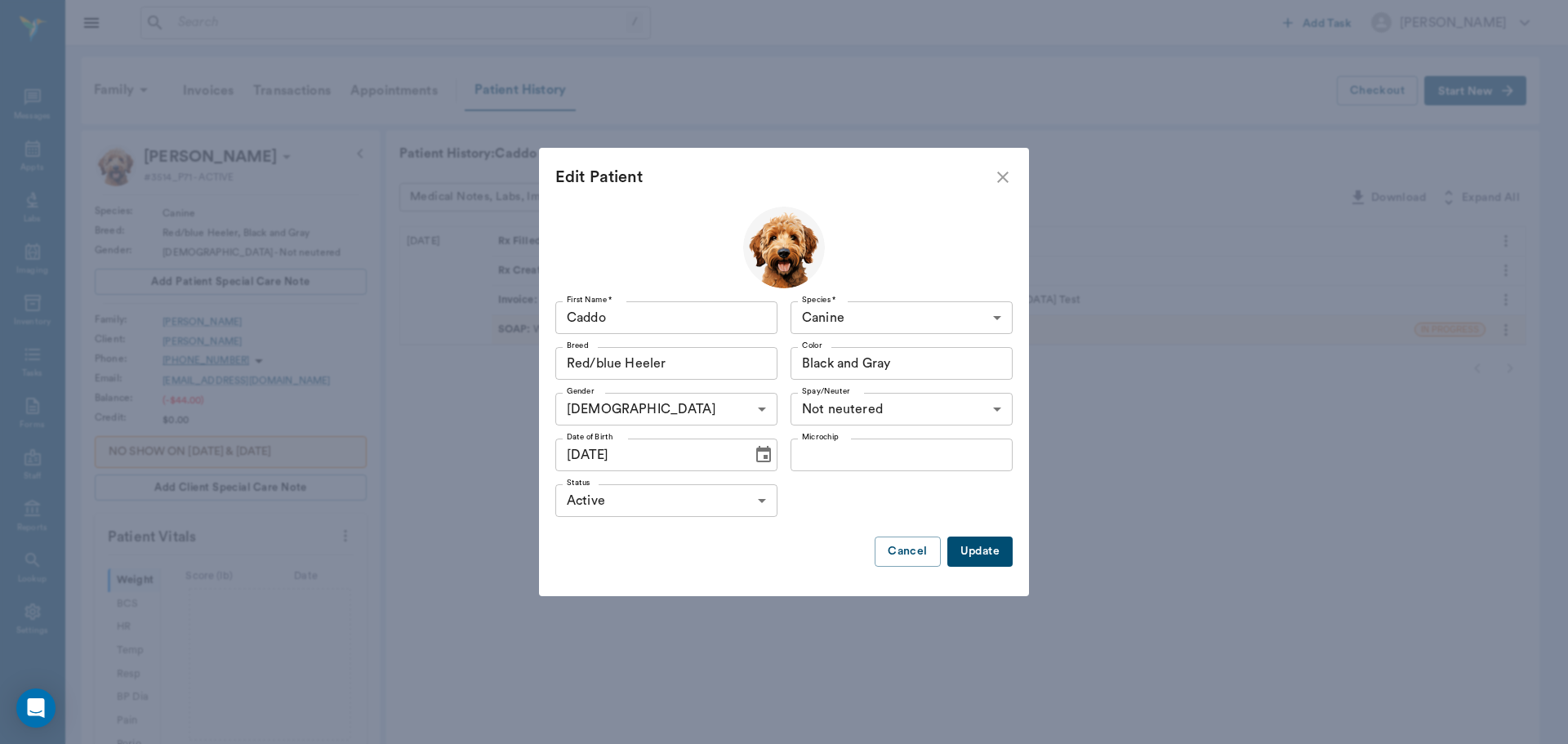
click at [763, 363] on div "Red/blue Heeler Breed" at bounding box center [666, 364] width 222 height 33
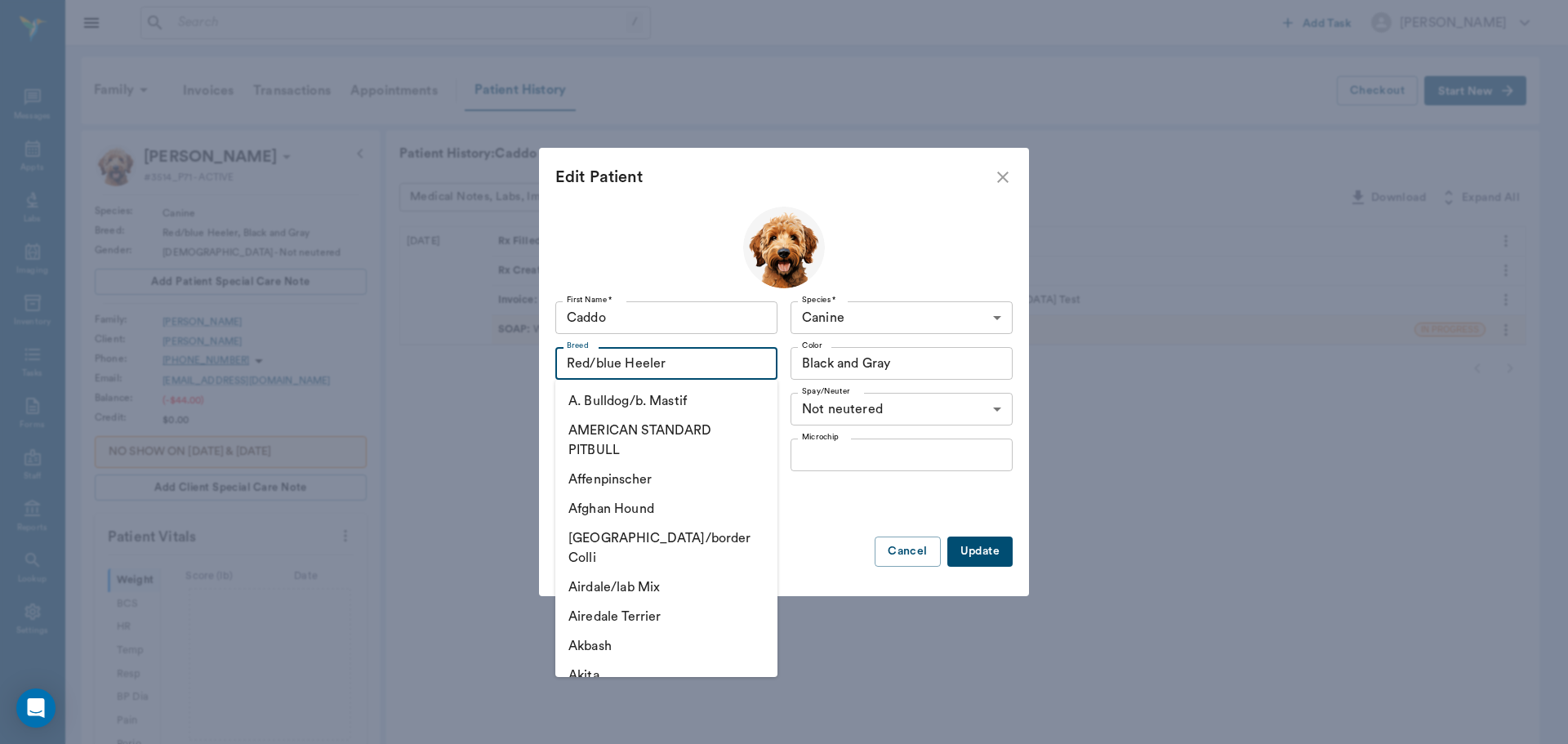
click at [740, 364] on div "Red/blue Heeler Breed" at bounding box center [666, 364] width 222 height 33
click at [948, 568] on div at bounding box center [784, 573] width 458 height 13
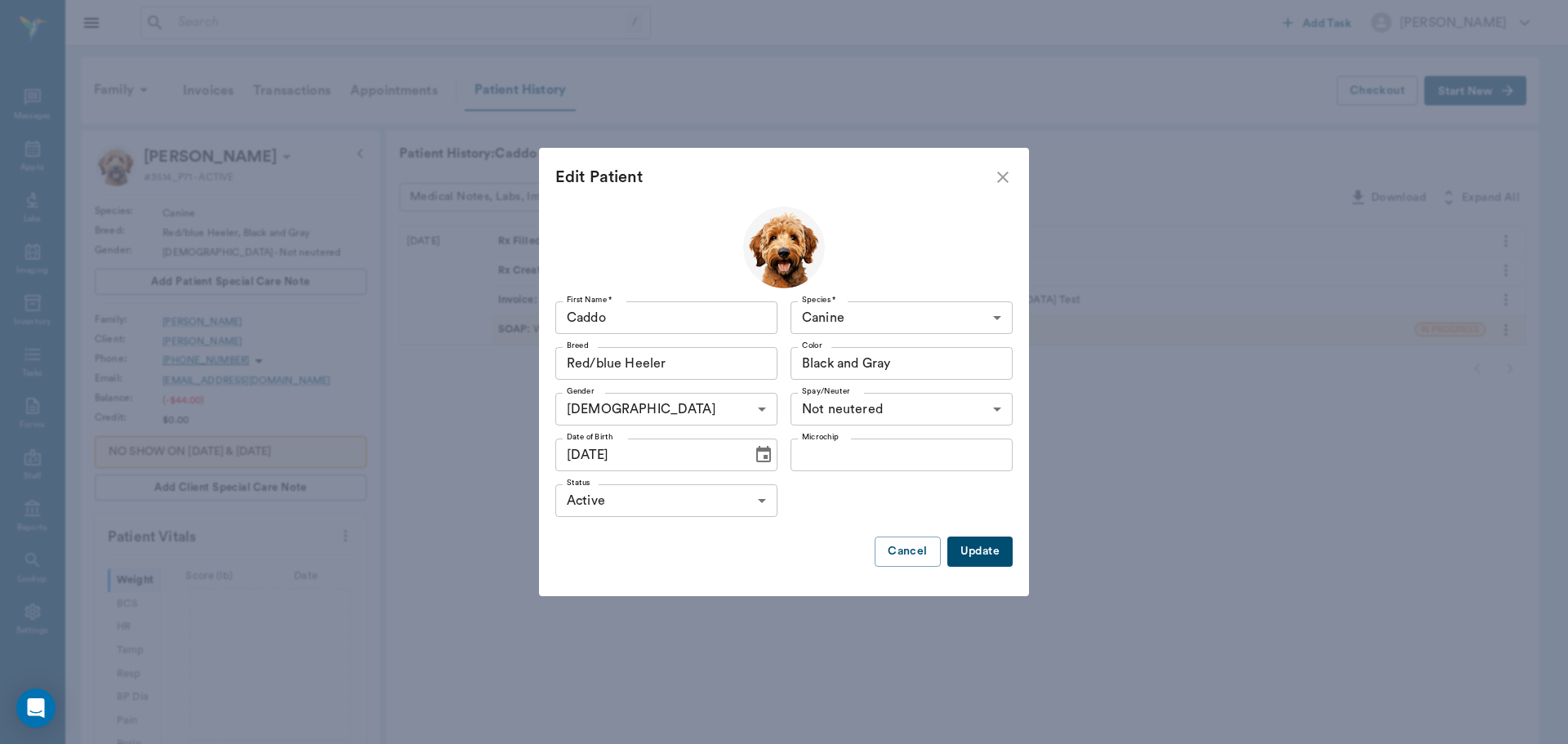
click at [984, 547] on button "Update" at bounding box center [980, 552] width 65 height 31
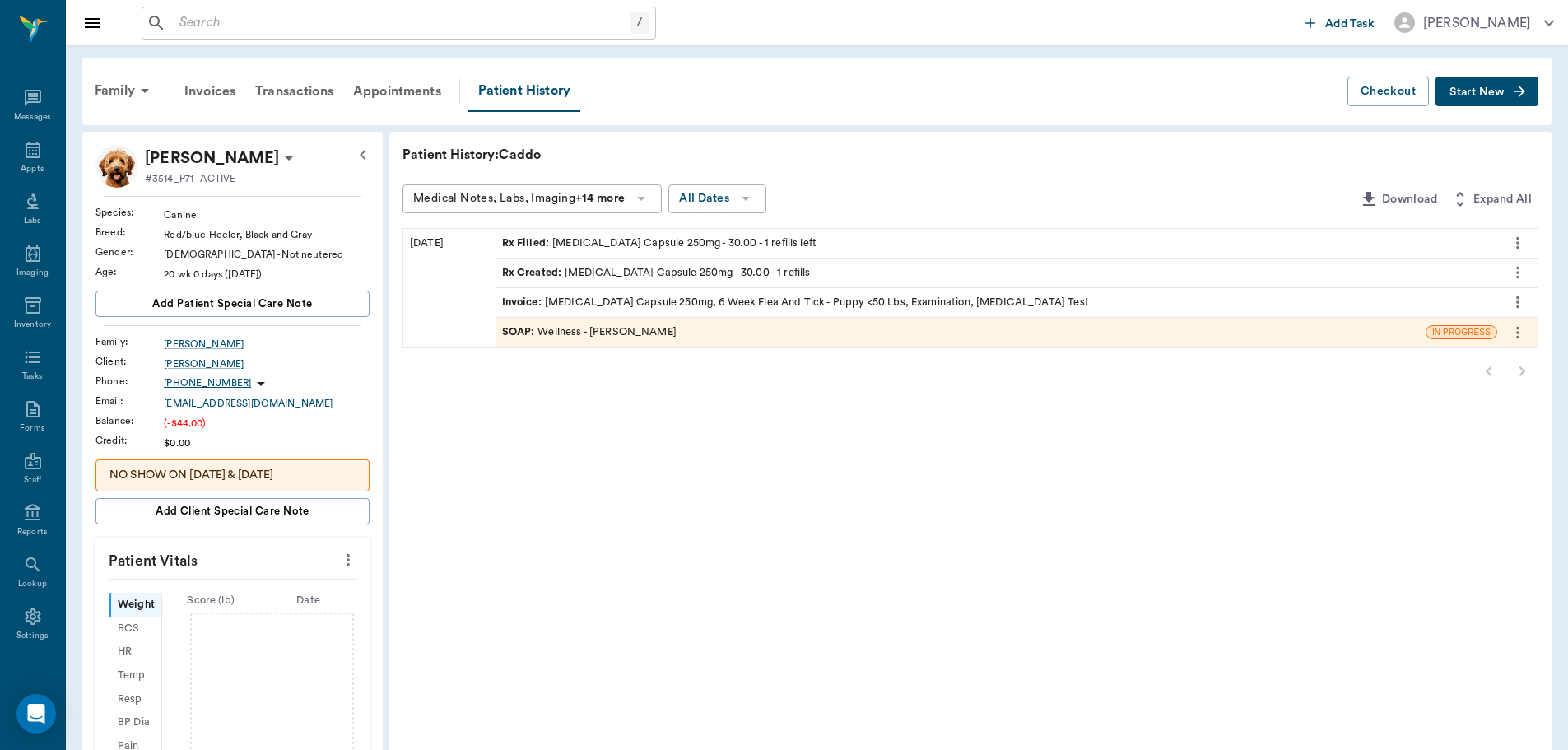
click at [341, 562] on icon "more" at bounding box center [348, 560] width 18 height 20
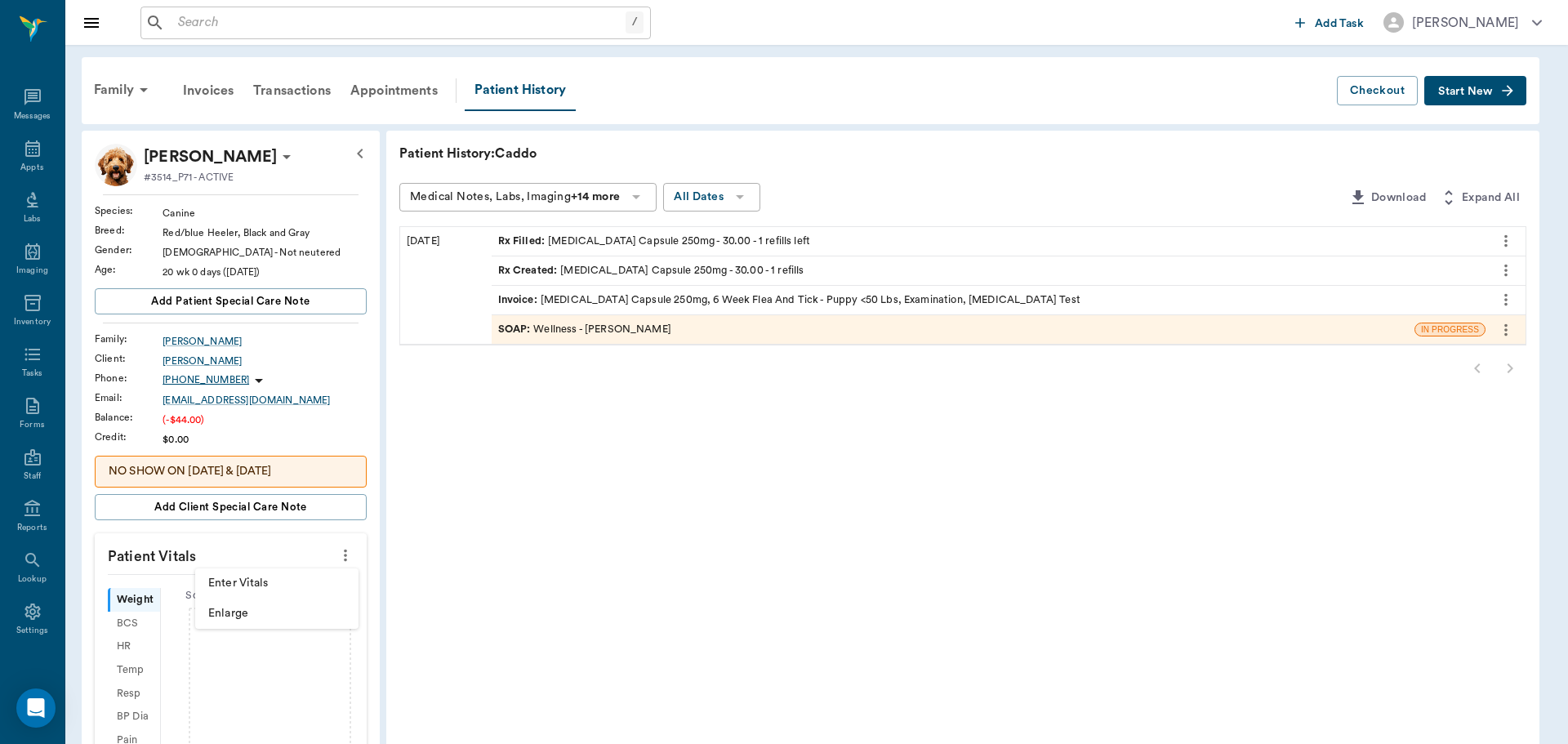
click at [299, 579] on span "Enter Vitals" at bounding box center [277, 583] width 137 height 17
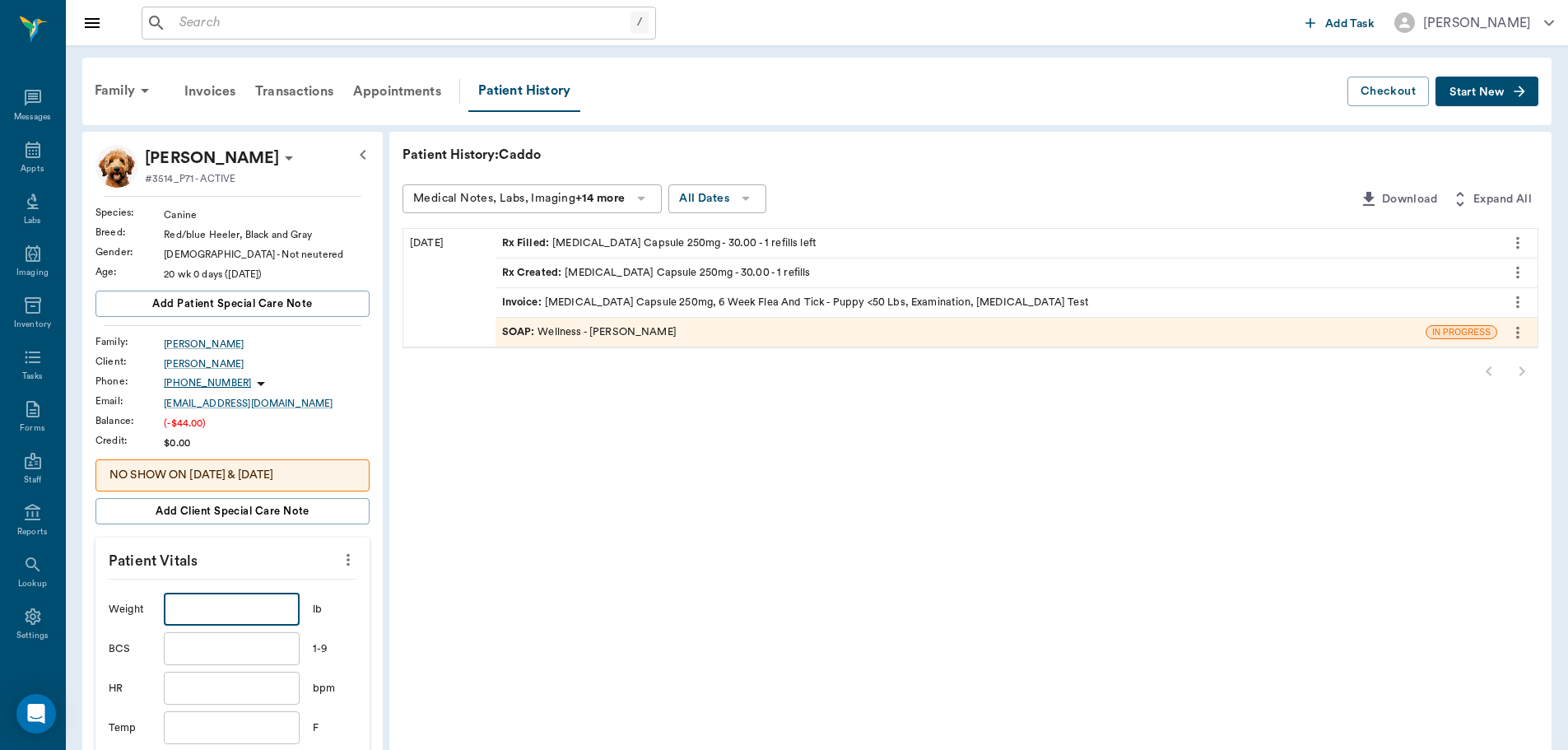
click at [237, 606] on input "text" at bounding box center [231, 609] width 135 height 33
type input "36.3"
click at [612, 314] on div "Invoice : [MEDICAL_DATA] Capsule 250mg, 6 Week Flea And Tick - Puppy <50 Lbs, E…" at bounding box center [996, 302] width 1002 height 29
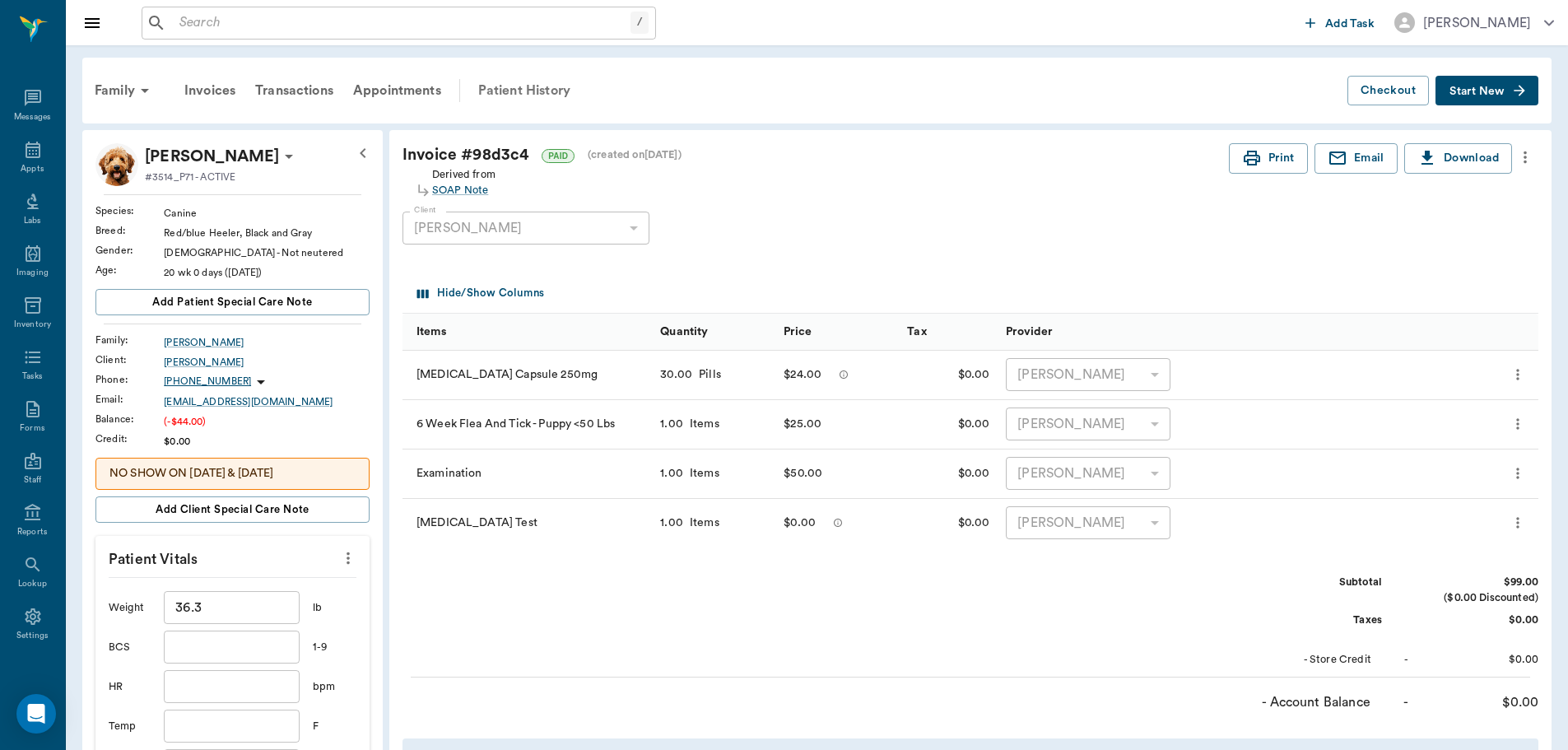
click at [538, 92] on div "Patient History" at bounding box center [524, 91] width 112 height 39
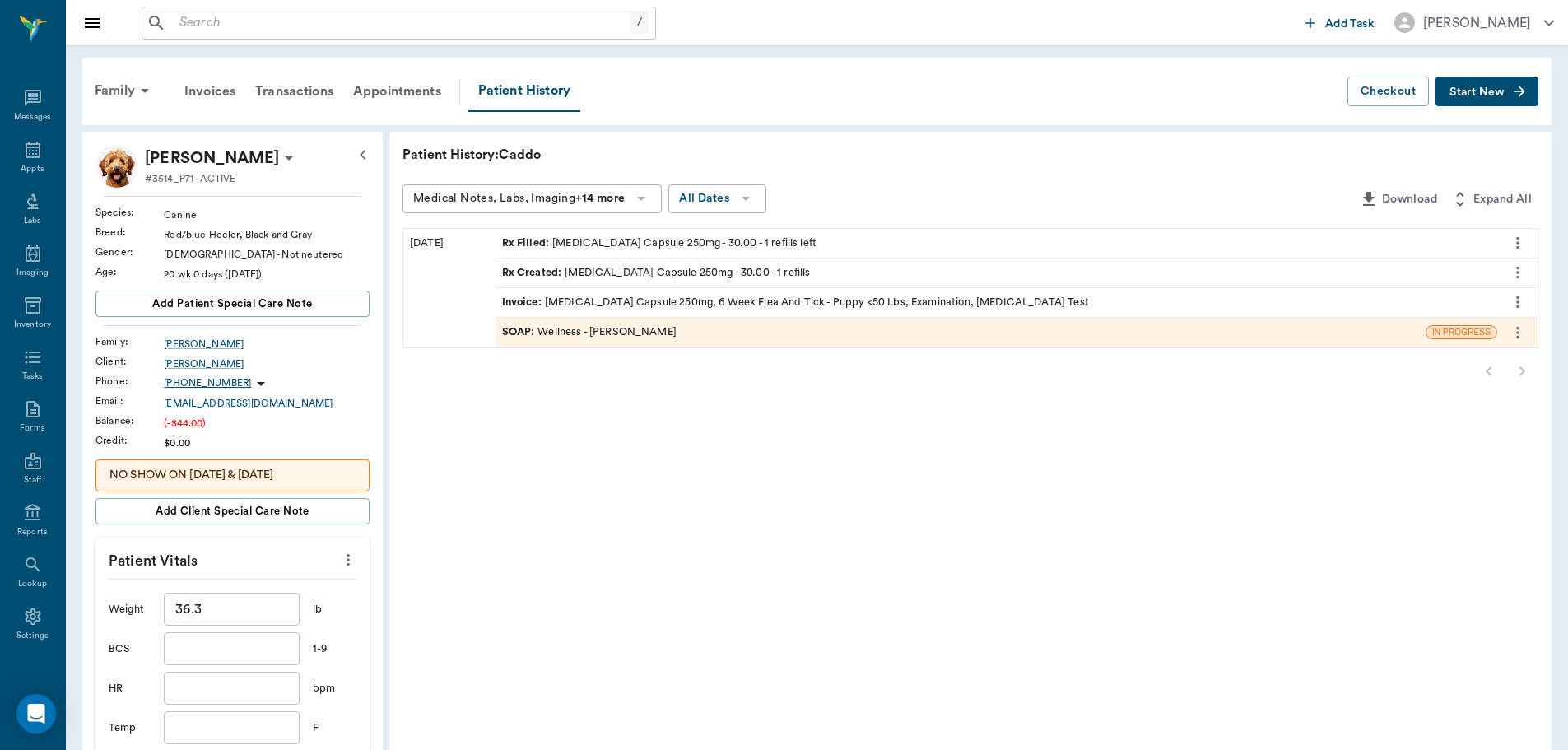
click at [627, 332] on div "SOAP : Wellness - [PERSON_NAME]" at bounding box center [589, 332] width 174 height 15
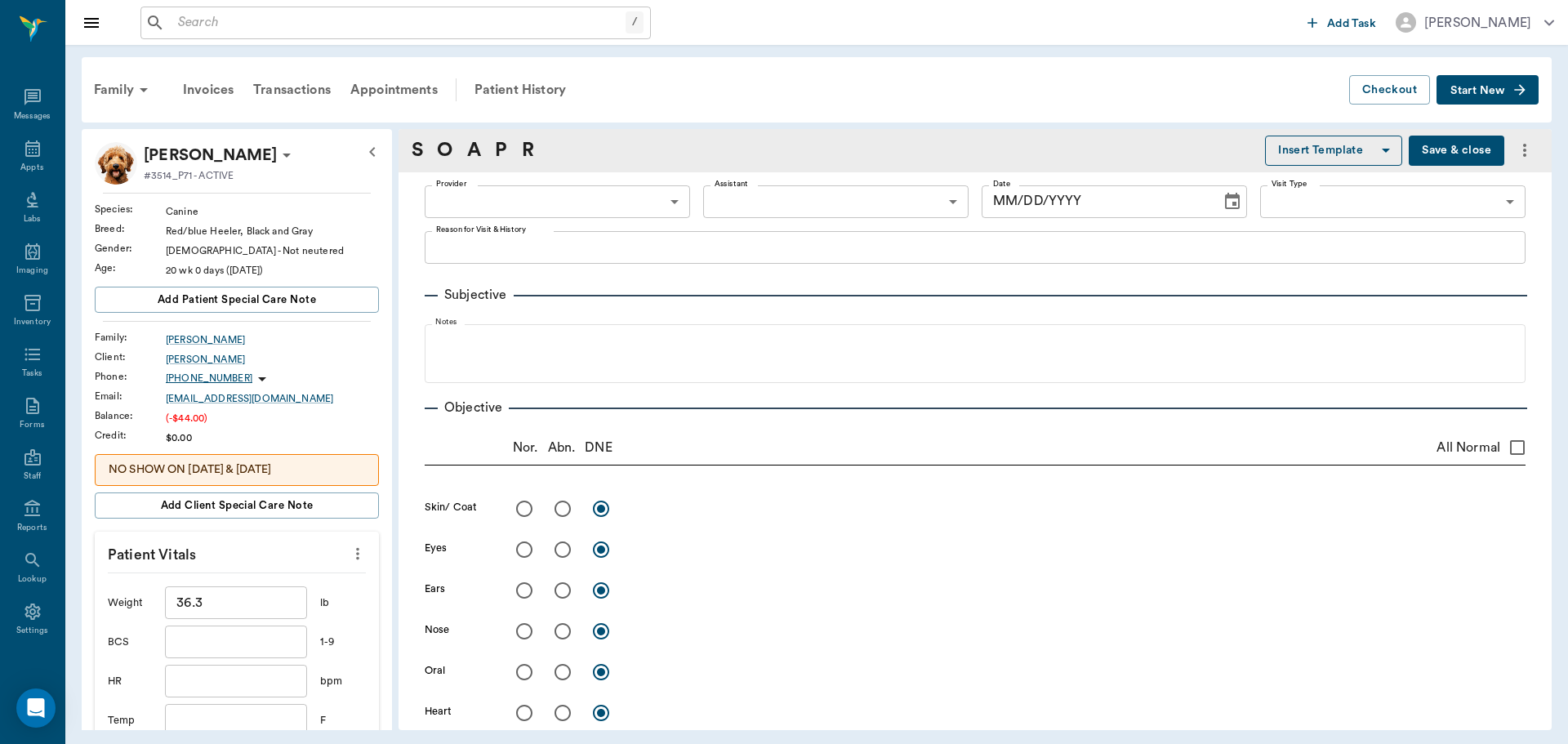
type input "63ec2f075fda476ae8351a4d"
type input "65d2be4f46e3a538d89b8c14"
type textarea "Owner is afraid he has [PERSON_NAME]"
radio input "true"
type textarea "thickened skin excoriations on tail and flanks. Skin scrape: demodex +"
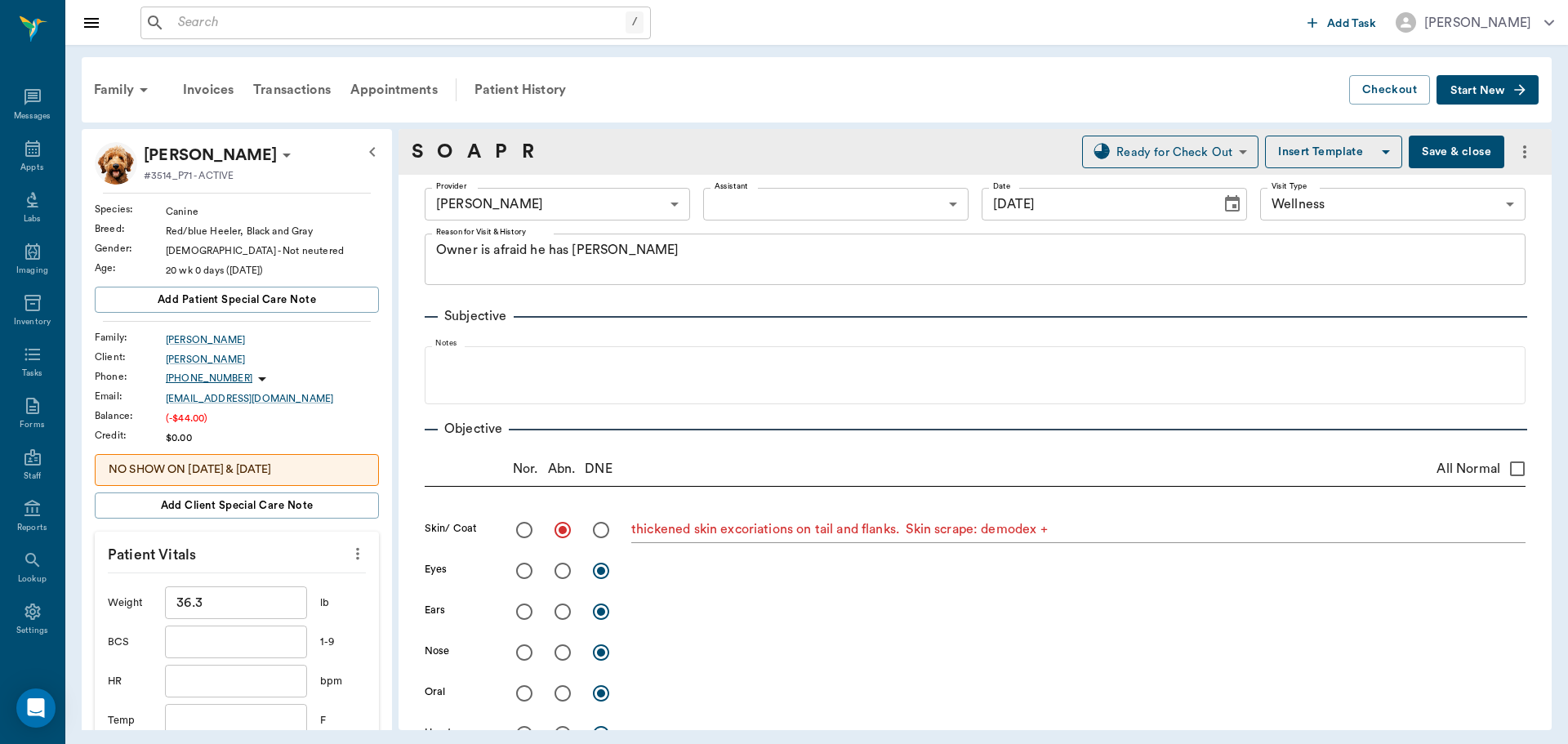
type input "[DATE]"
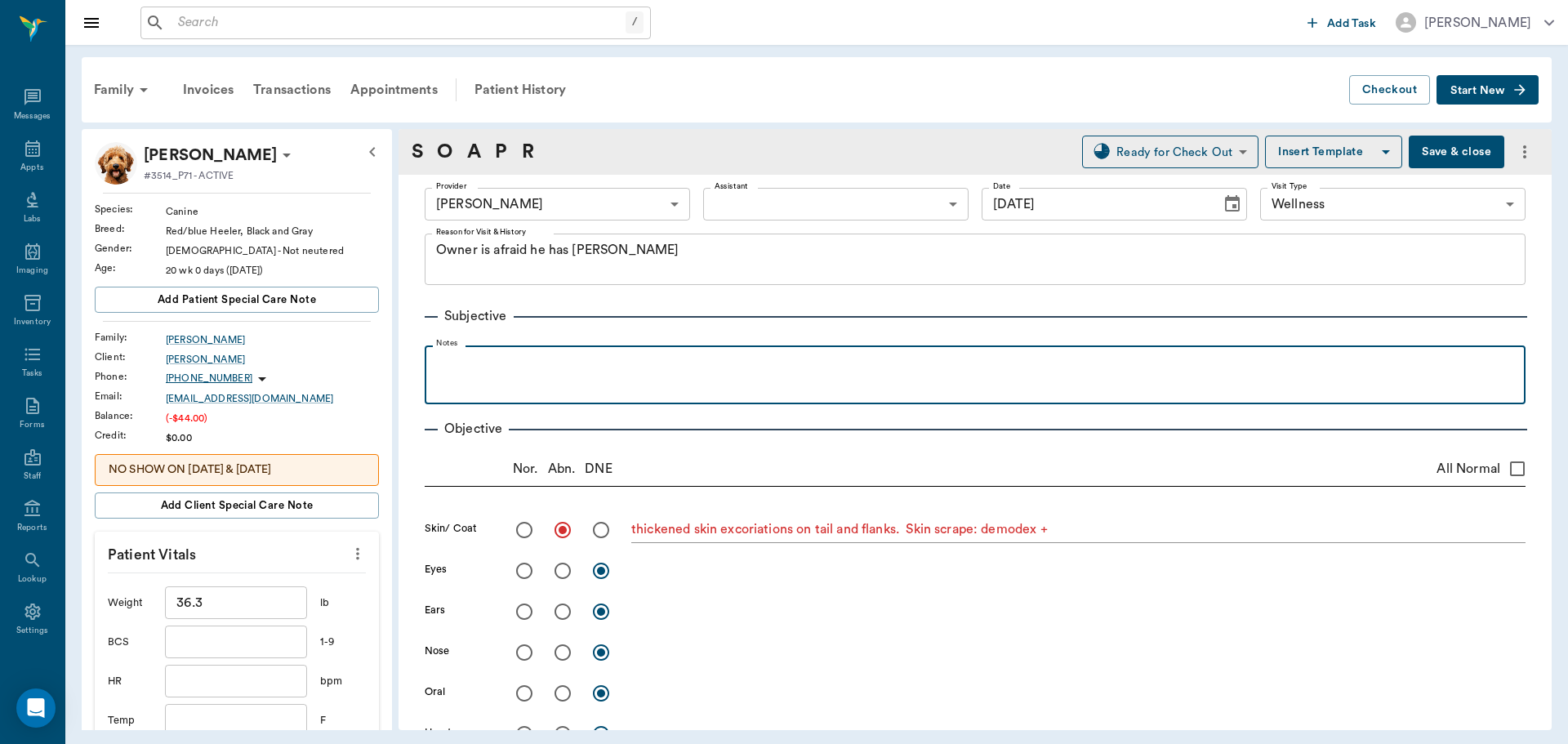
click at [582, 371] on p at bounding box center [976, 363] width 1085 height 19
click at [501, 374] on div "Gae Capshjield max [DATE]" at bounding box center [976, 374] width 1085 height 41
click at [453, 370] on p "Gae Capshield max [DATE]" at bounding box center [976, 363] width 1085 height 19
click at [552, 365] on p "Ga e Capshield max [DATE]" at bounding box center [976, 363] width 1085 height 19
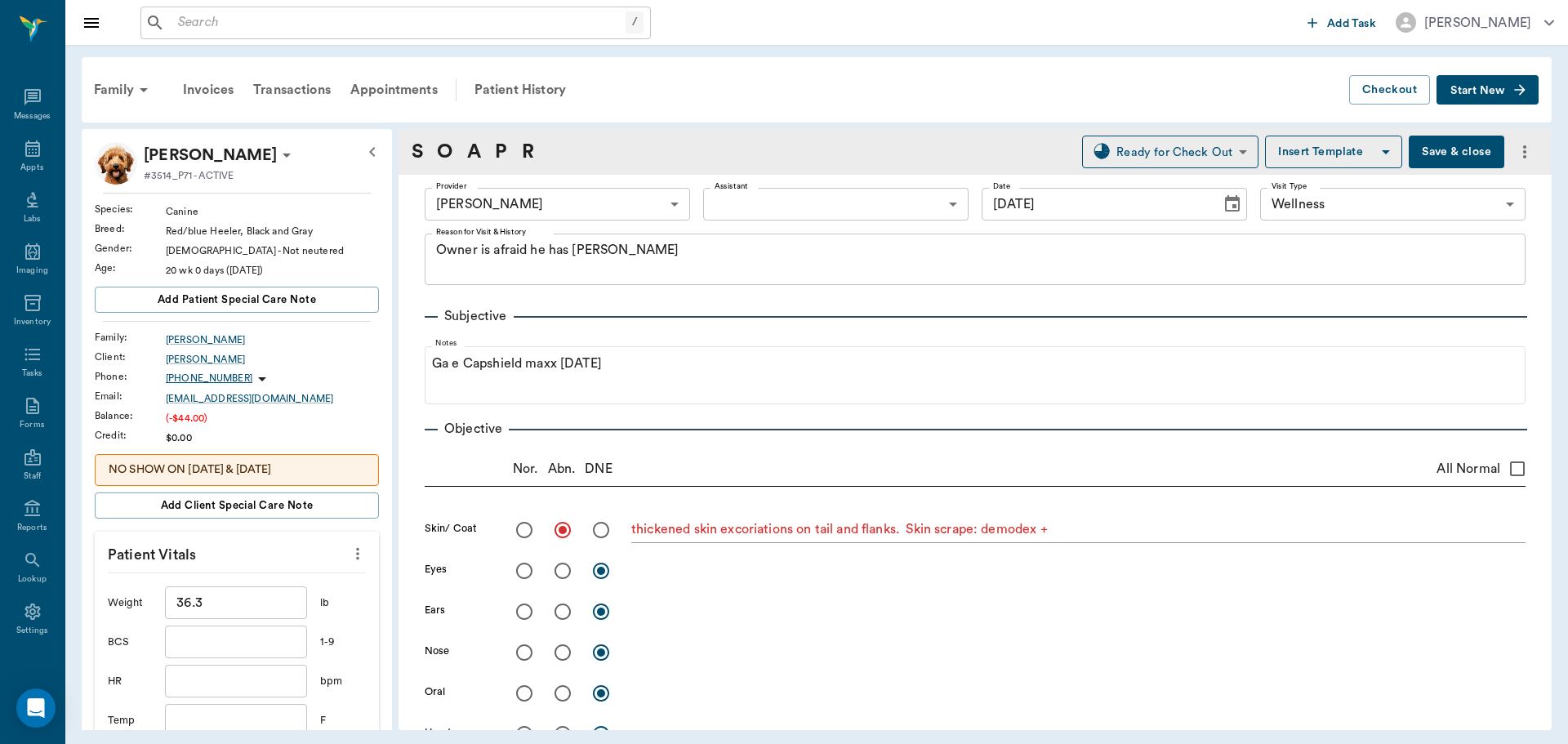
click at [1440, 153] on button "Save & close" at bounding box center [1456, 152] width 96 height 33
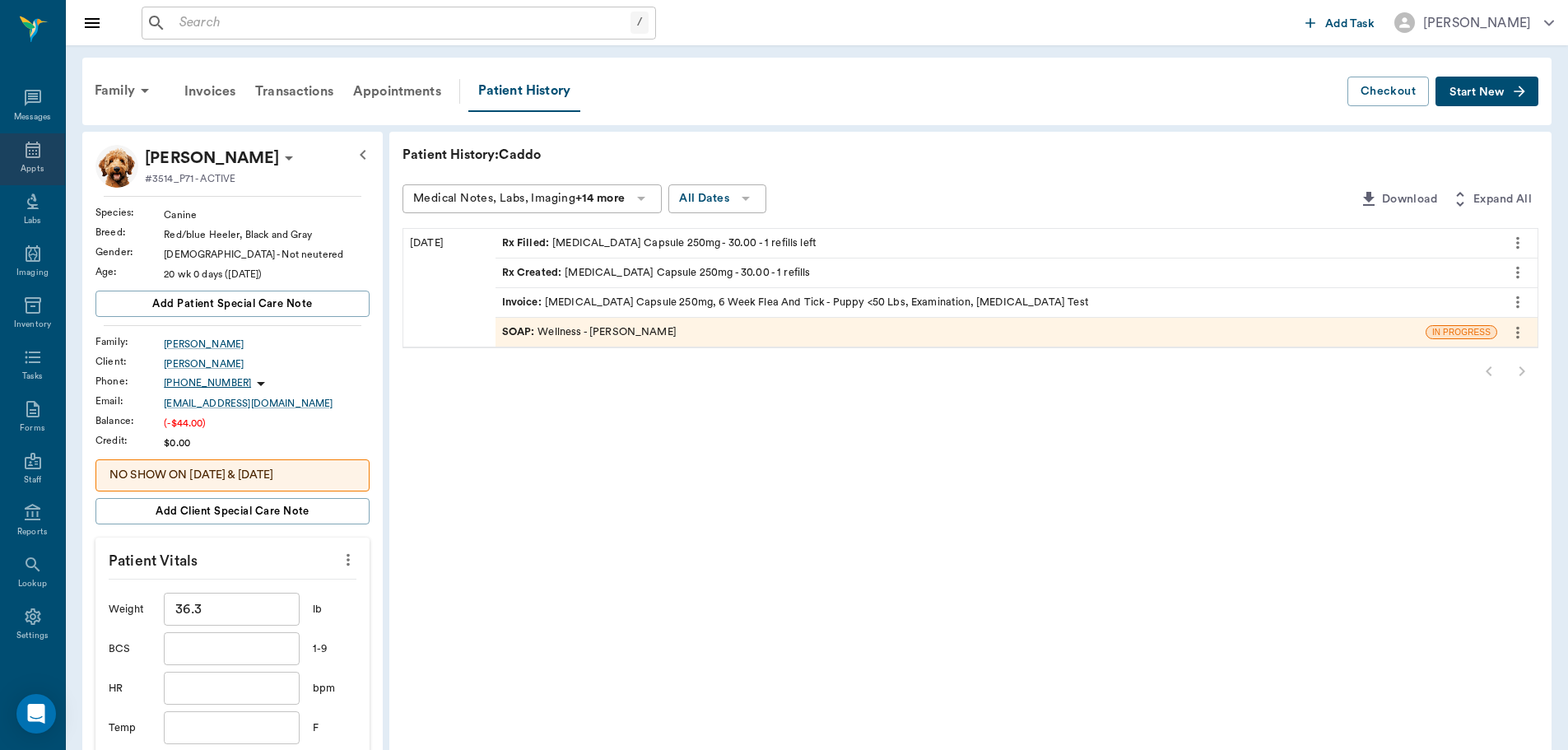
click at [11, 167] on div "Appts" at bounding box center [32, 159] width 65 height 52
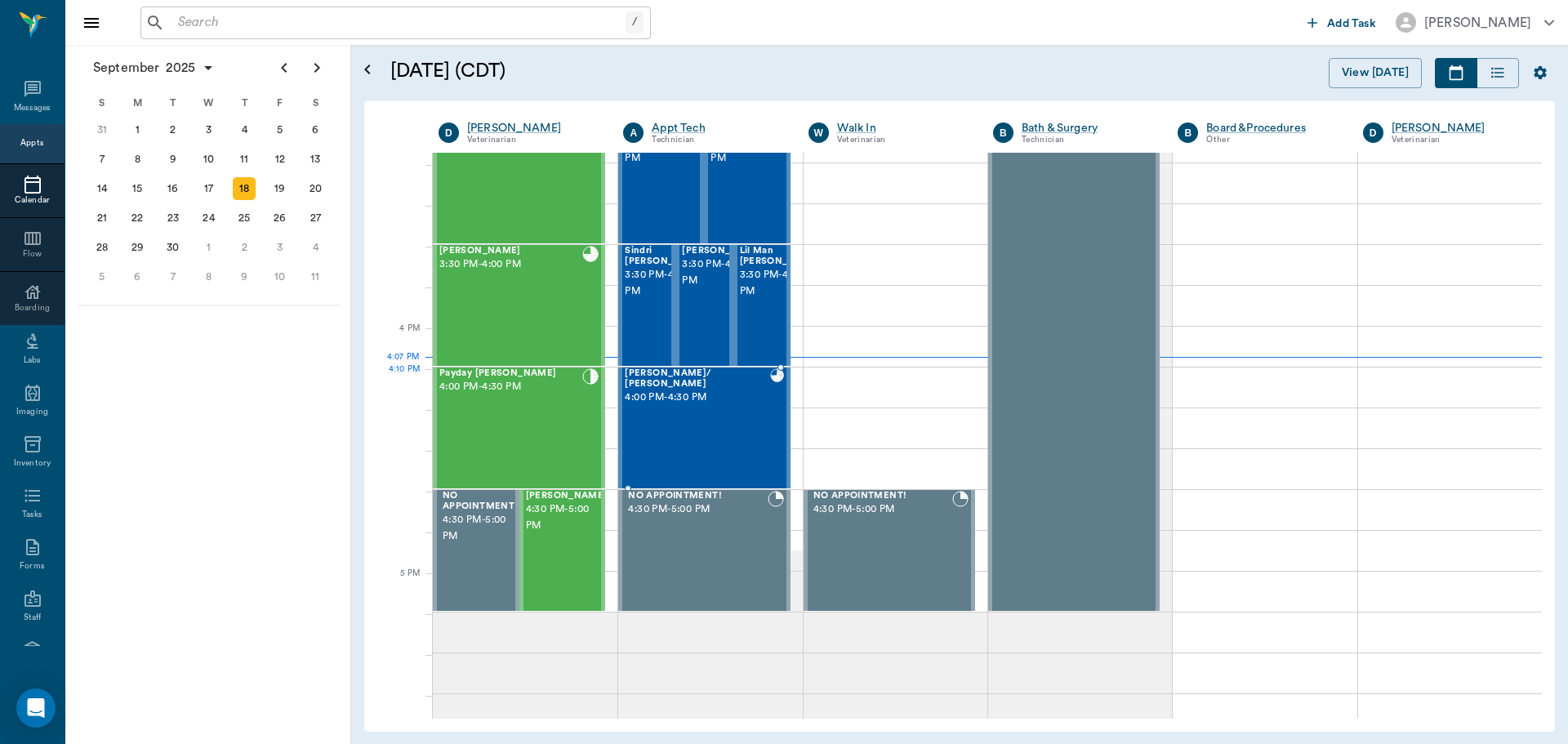
scroll to position [1718, 0]
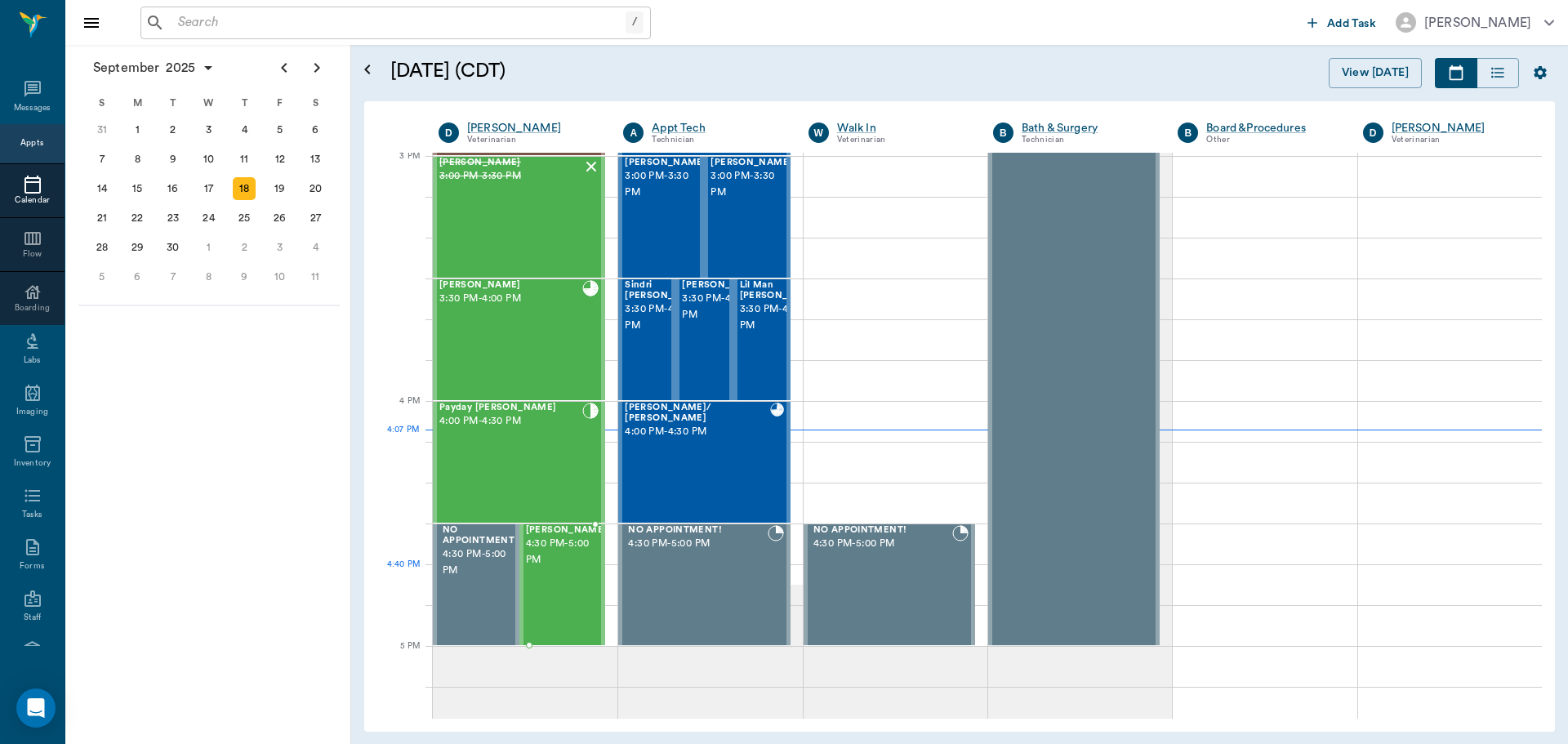
click at [556, 594] on div "Nana Pruitt 4:30 PM - 5:00 PM" at bounding box center [567, 585] width 81 height 119
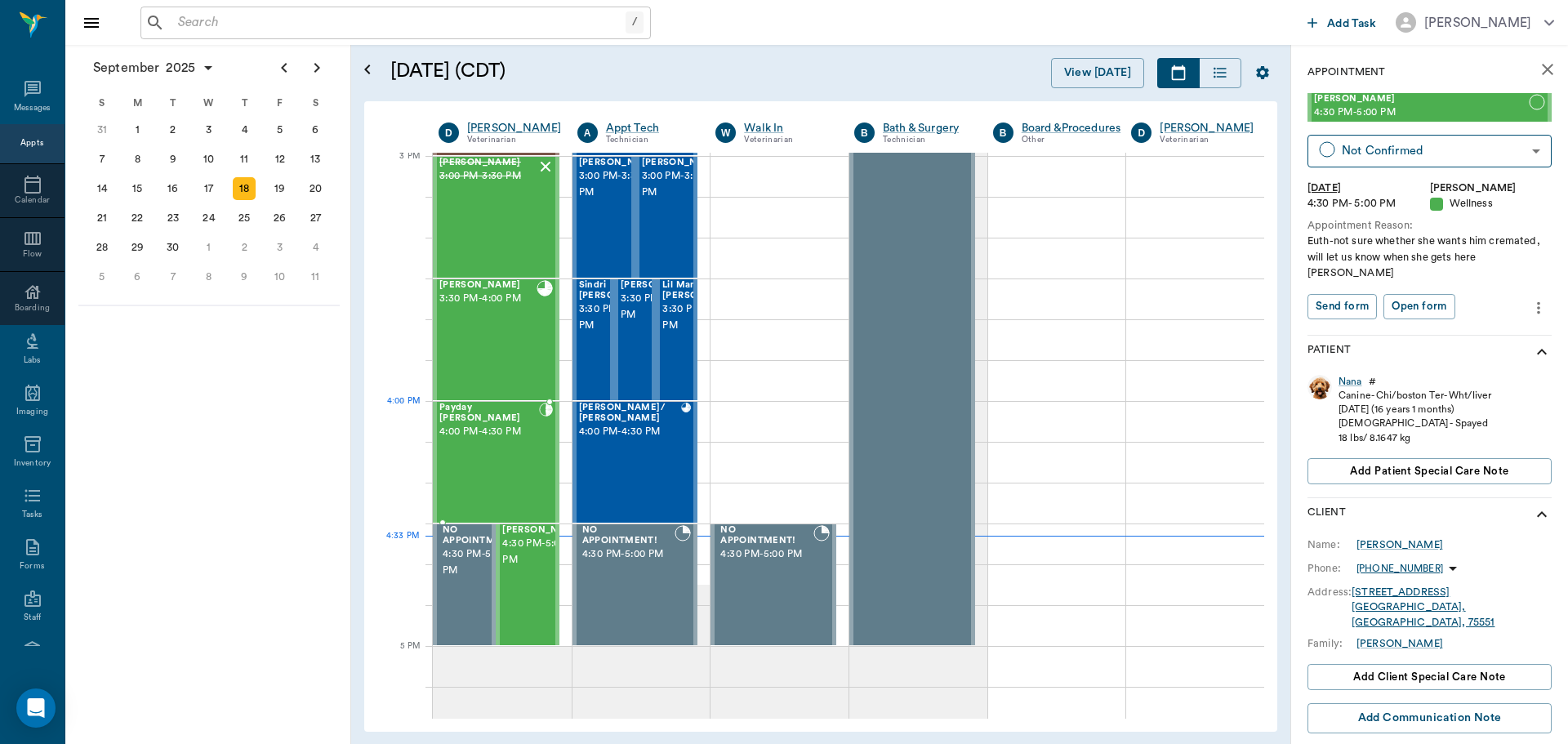
click at [499, 438] on div "Payday Kelton 4:00 PM - 4:30 PM" at bounding box center [489, 462] width 100 height 119
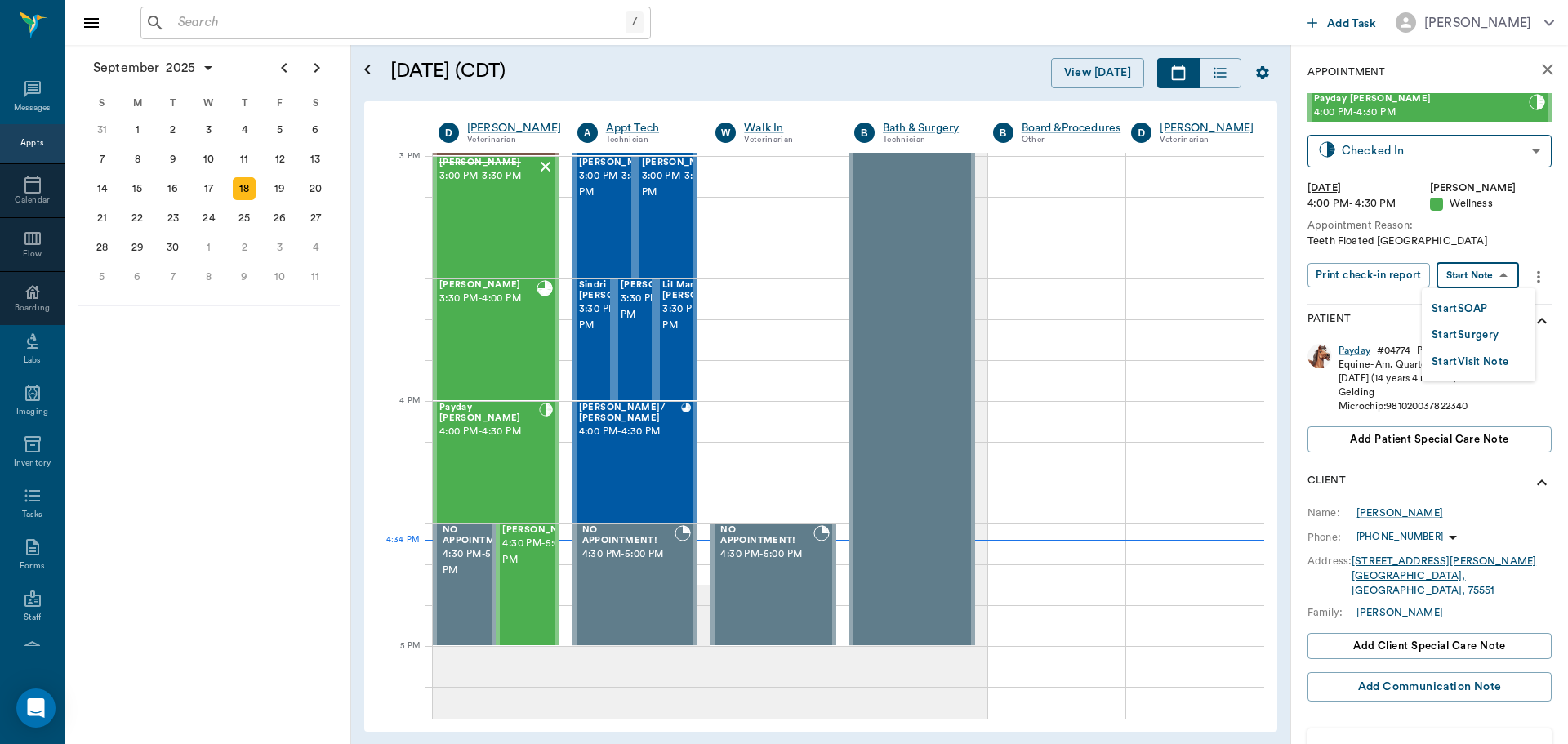
click at [1482, 280] on body "/ ​ Add Task Dr. Bert Ellsworth Nectar Messages Appts Calendar Flow Boarding La…" at bounding box center [784, 372] width 1568 height 744
click at [1474, 309] on button "Start SOAP" at bounding box center [1460, 309] width 56 height 19
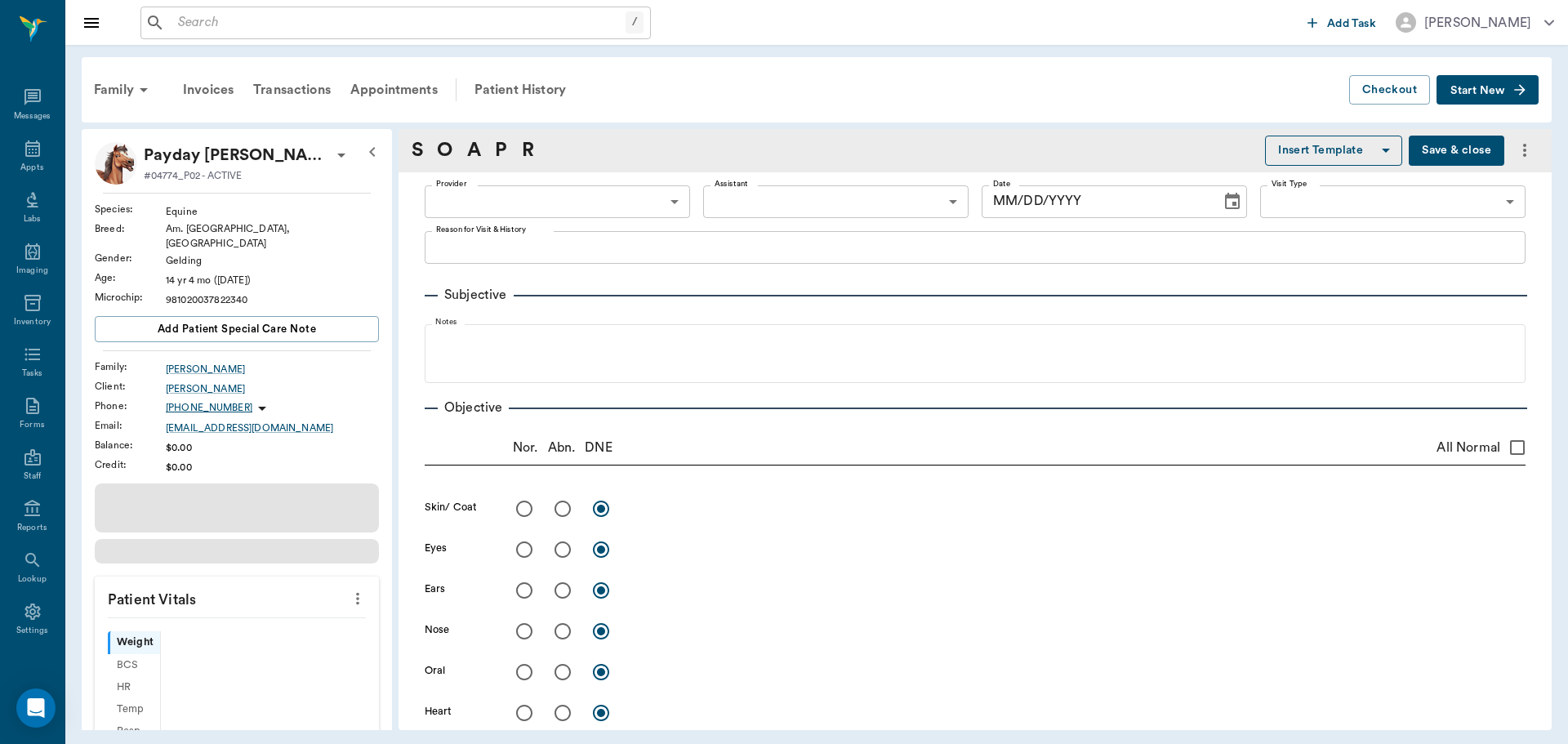
type input "63ec2f075fda476ae8351a4d"
type input "65d2be4f46e3a538d89b8c14"
type textarea "Teeth Floated Caryn"
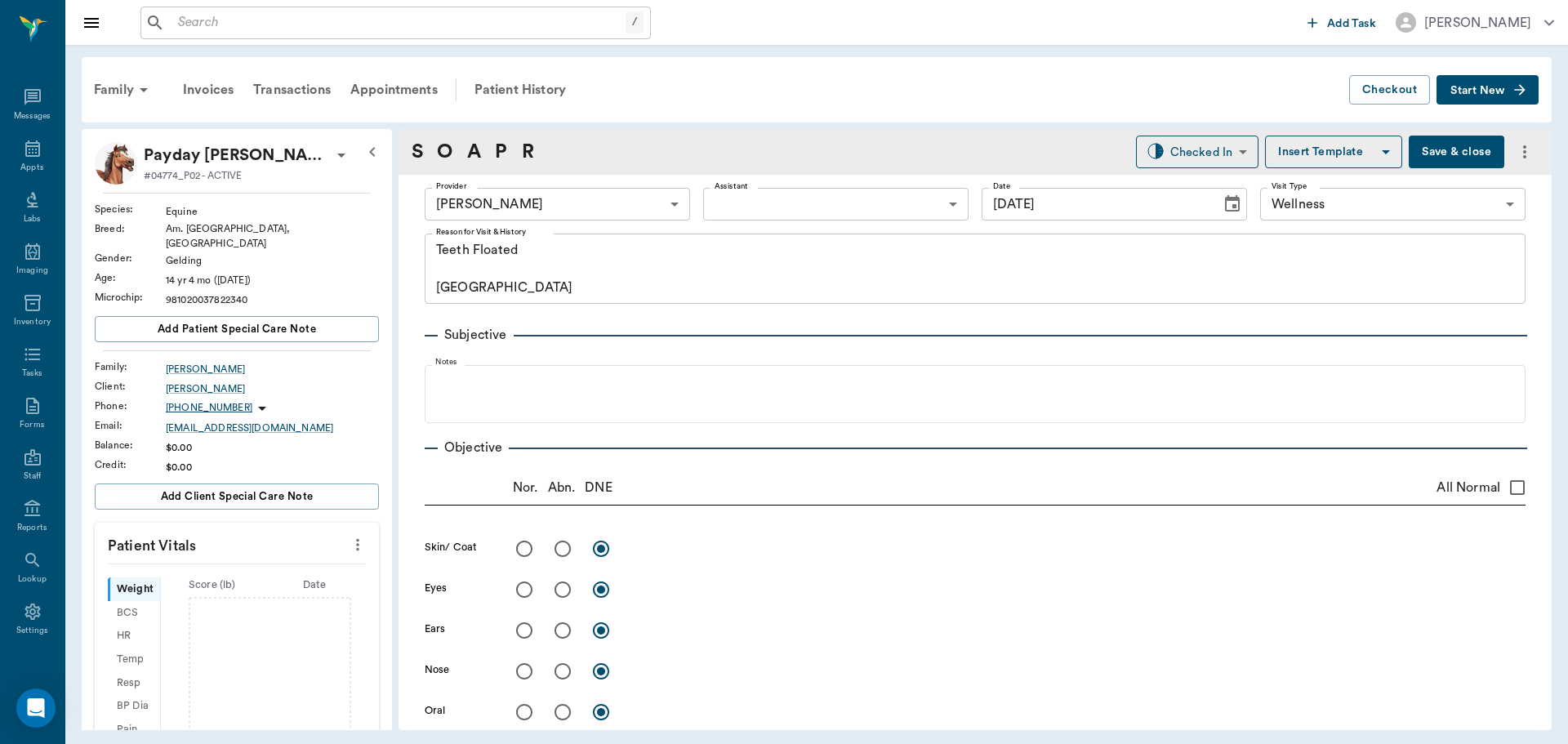
type input "[DATE]"
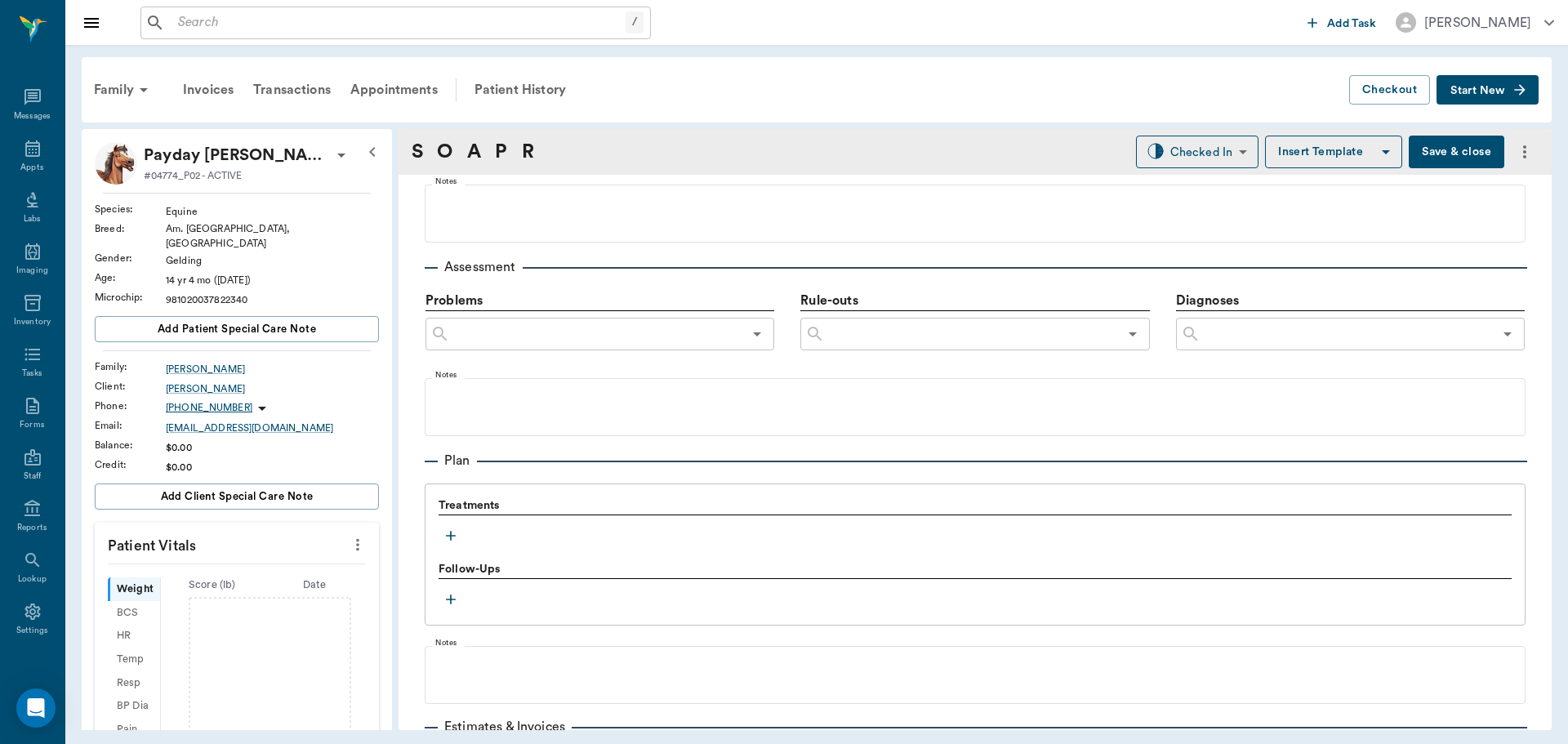
scroll to position [898, 0]
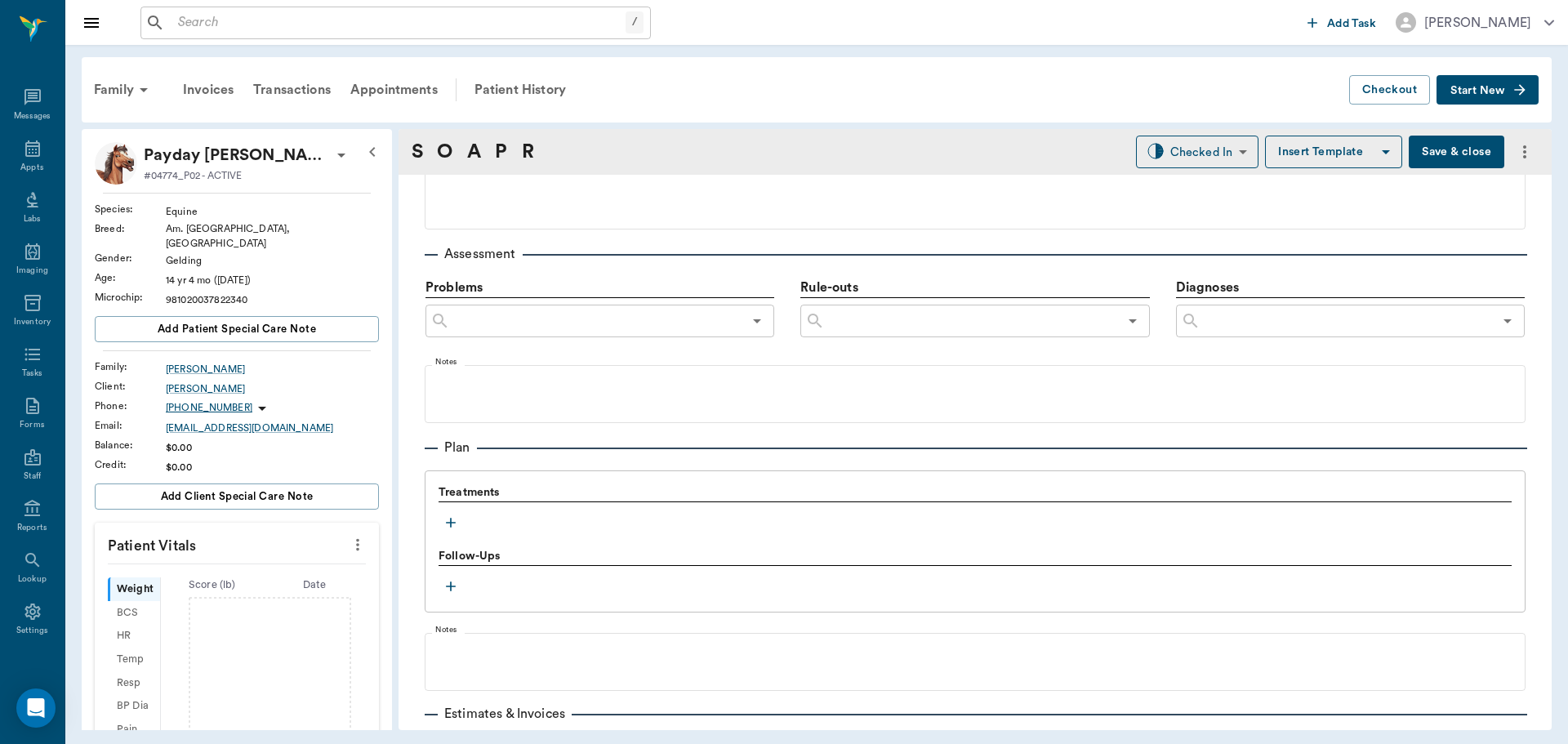
click at [450, 524] on icon "button" at bounding box center [450, 522] width 16 height 16
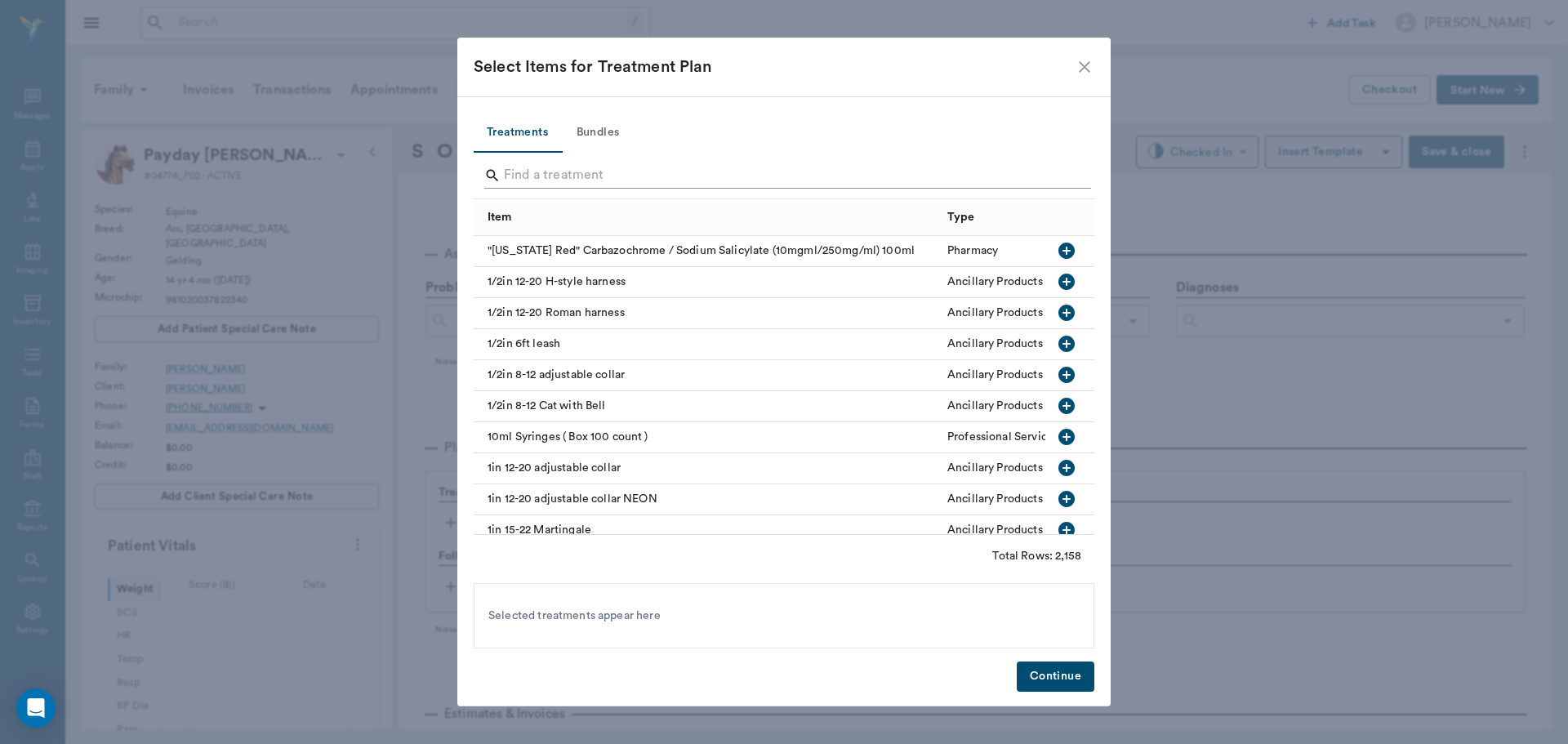
click at [561, 175] on input "Search" at bounding box center [786, 175] width 563 height 26
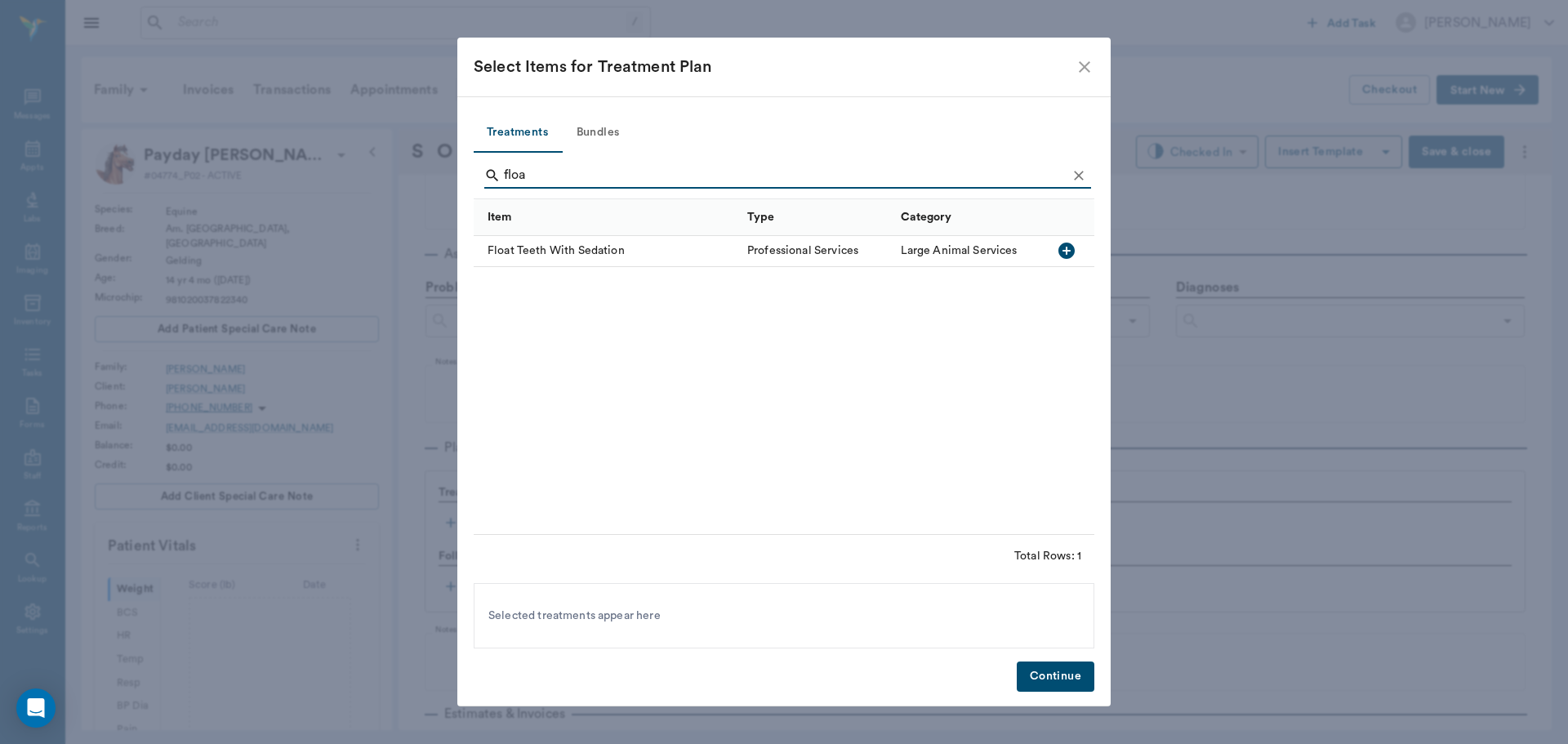
type input "floa"
click at [1069, 246] on icon "button" at bounding box center [1066, 250] width 16 height 16
click at [1069, 671] on button "Continue" at bounding box center [1056, 677] width 78 height 31
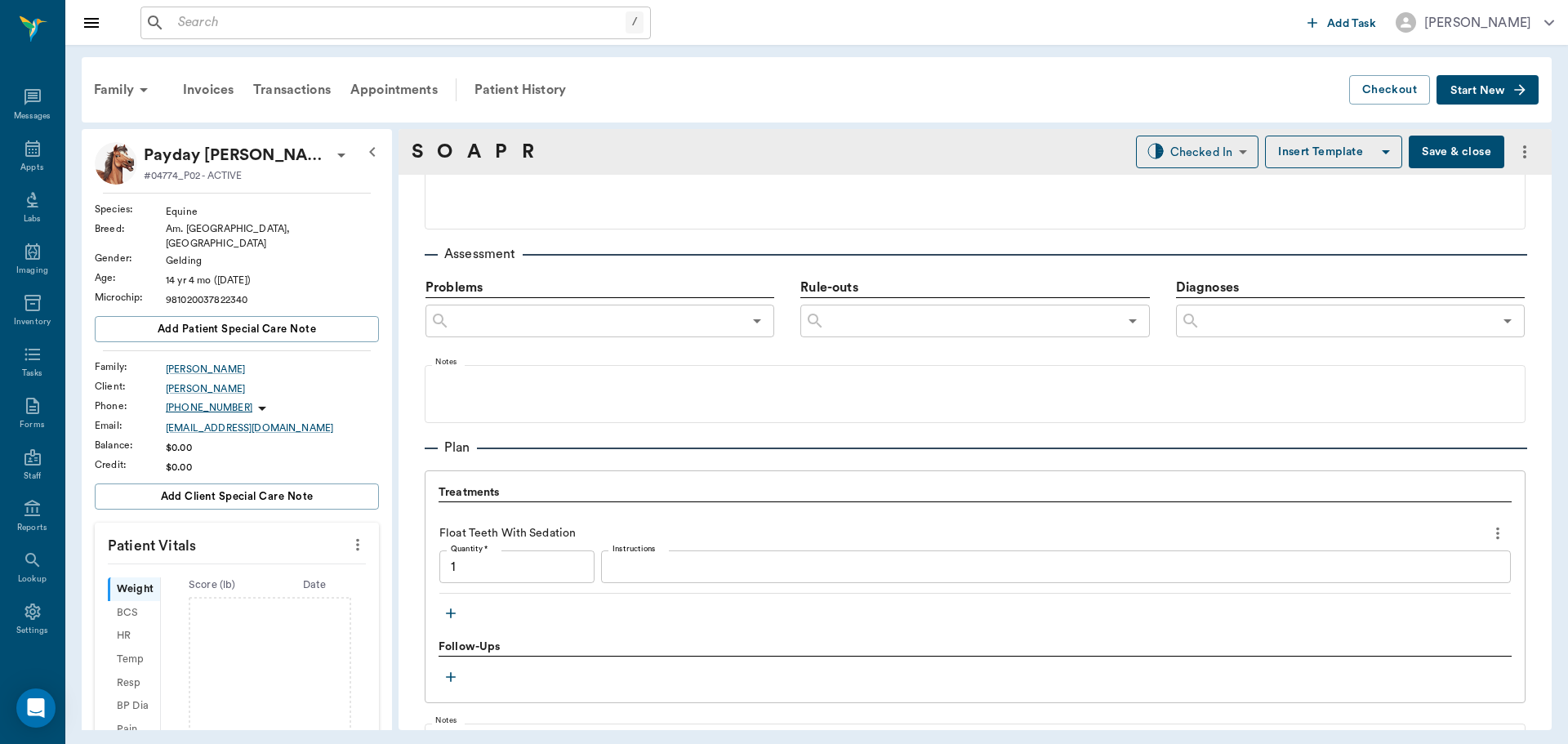
type input "1.00"
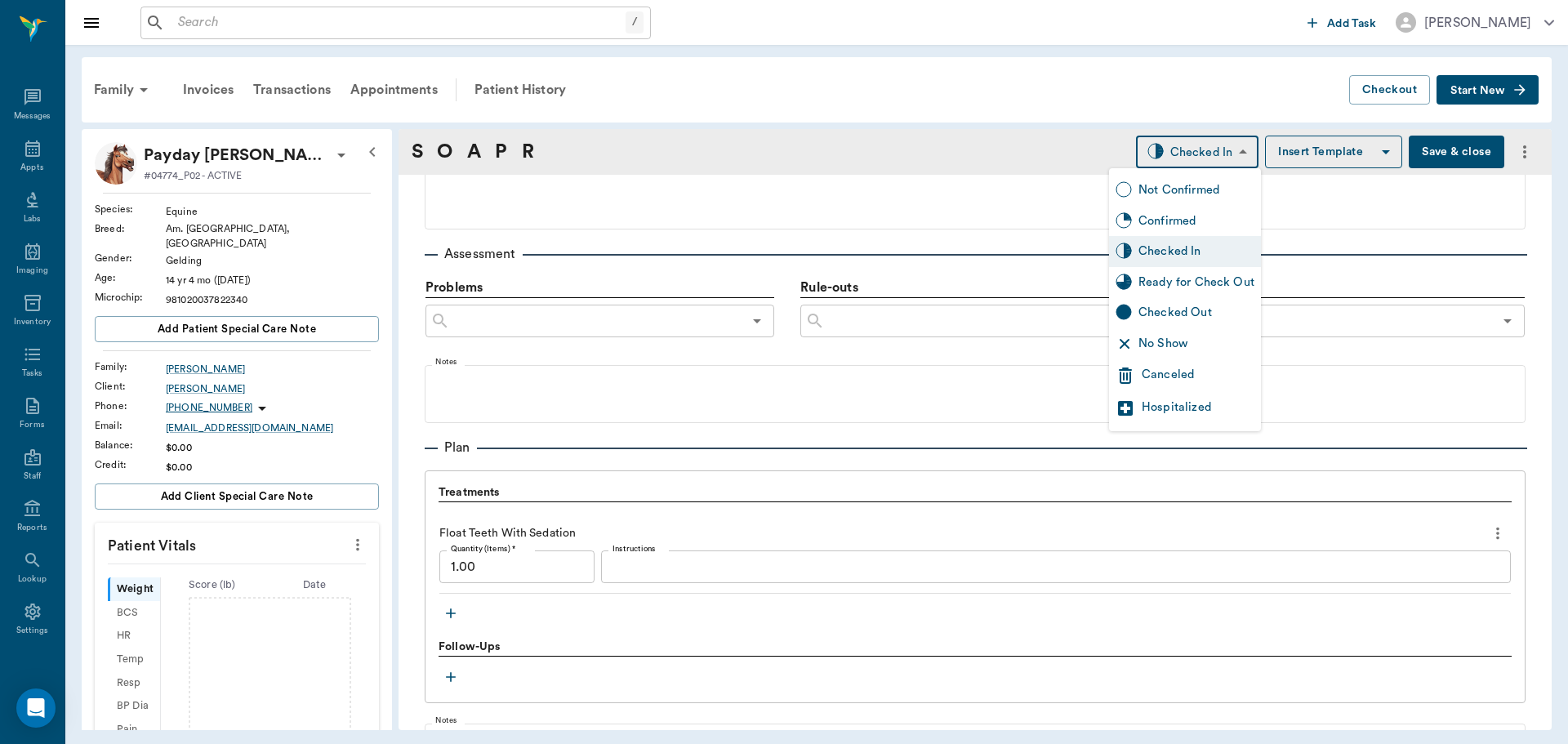
click at [1210, 140] on body "/ ​ Add Task Dr. Bert Ellsworth Nectar Messages Appts Labs Imaging Inventory Ta…" at bounding box center [784, 372] width 1568 height 744
click at [1190, 279] on div "Ready for Check Out" at bounding box center [1196, 282] width 116 height 18
type input "READY_TO_CHECKOUT"
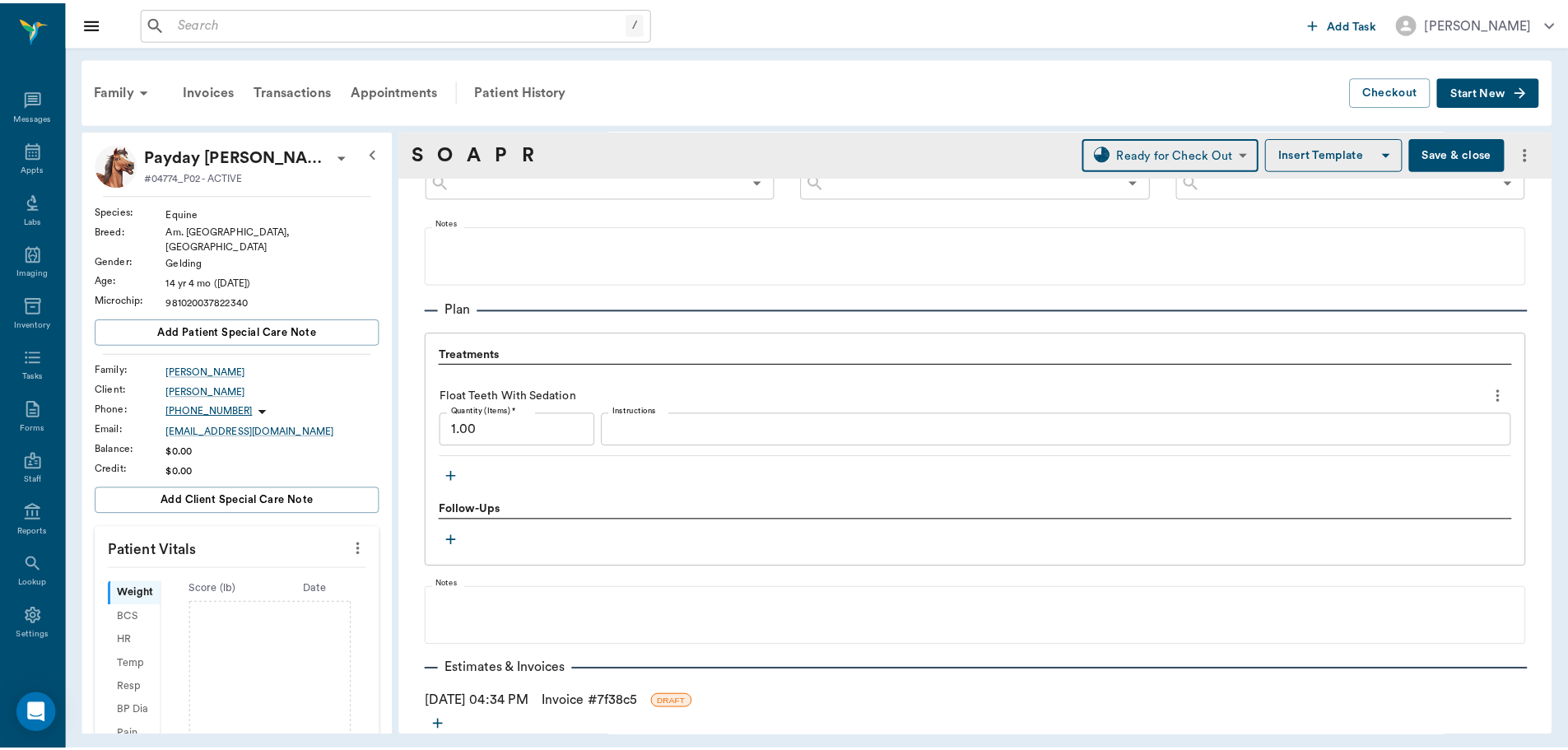
scroll to position [1130, 0]
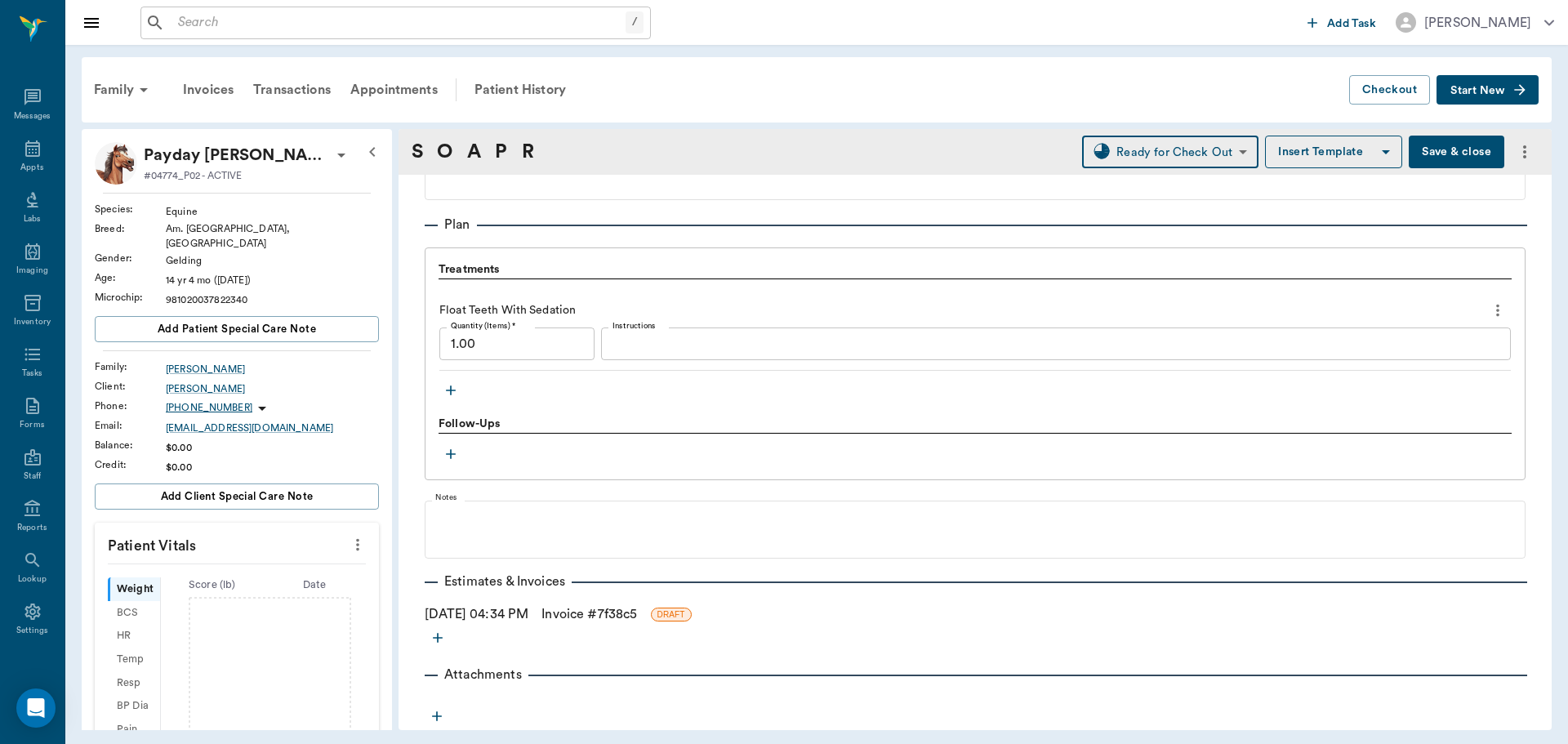
click at [585, 616] on link "Invoice # 7f38c5" at bounding box center [589, 614] width 96 height 19
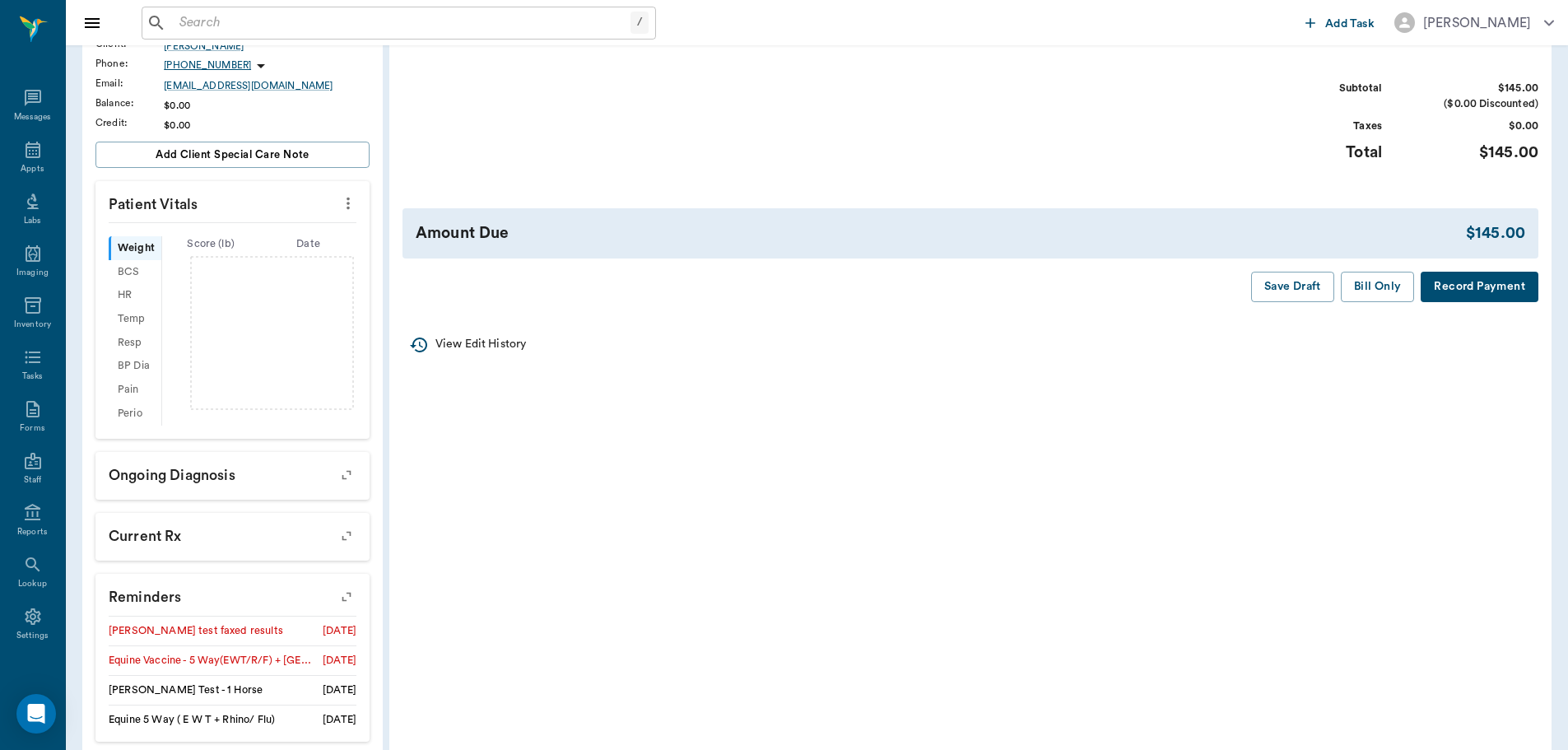
scroll to position [478, 0]
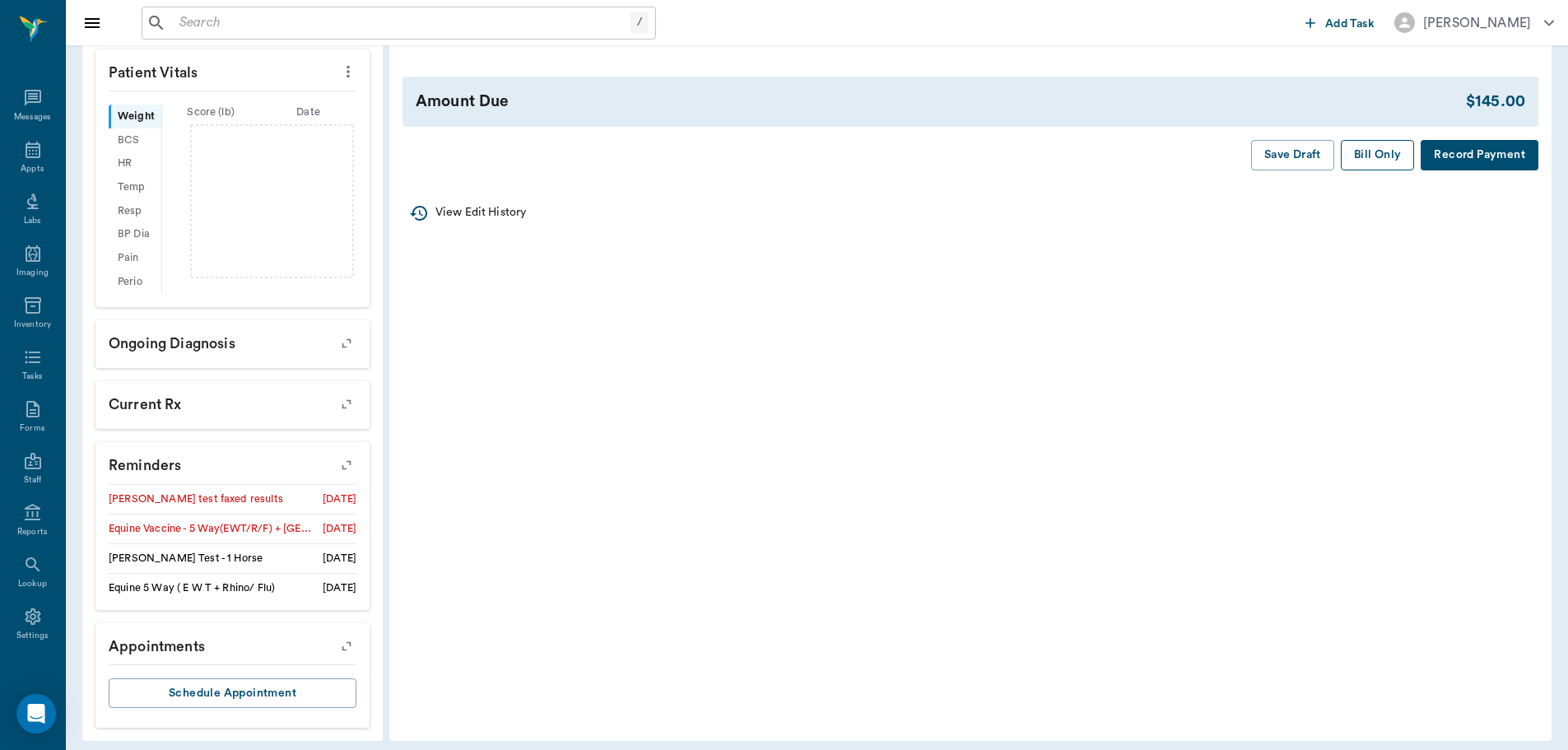
click at [1367, 153] on button "Bill Only" at bounding box center [1378, 155] width 74 height 31
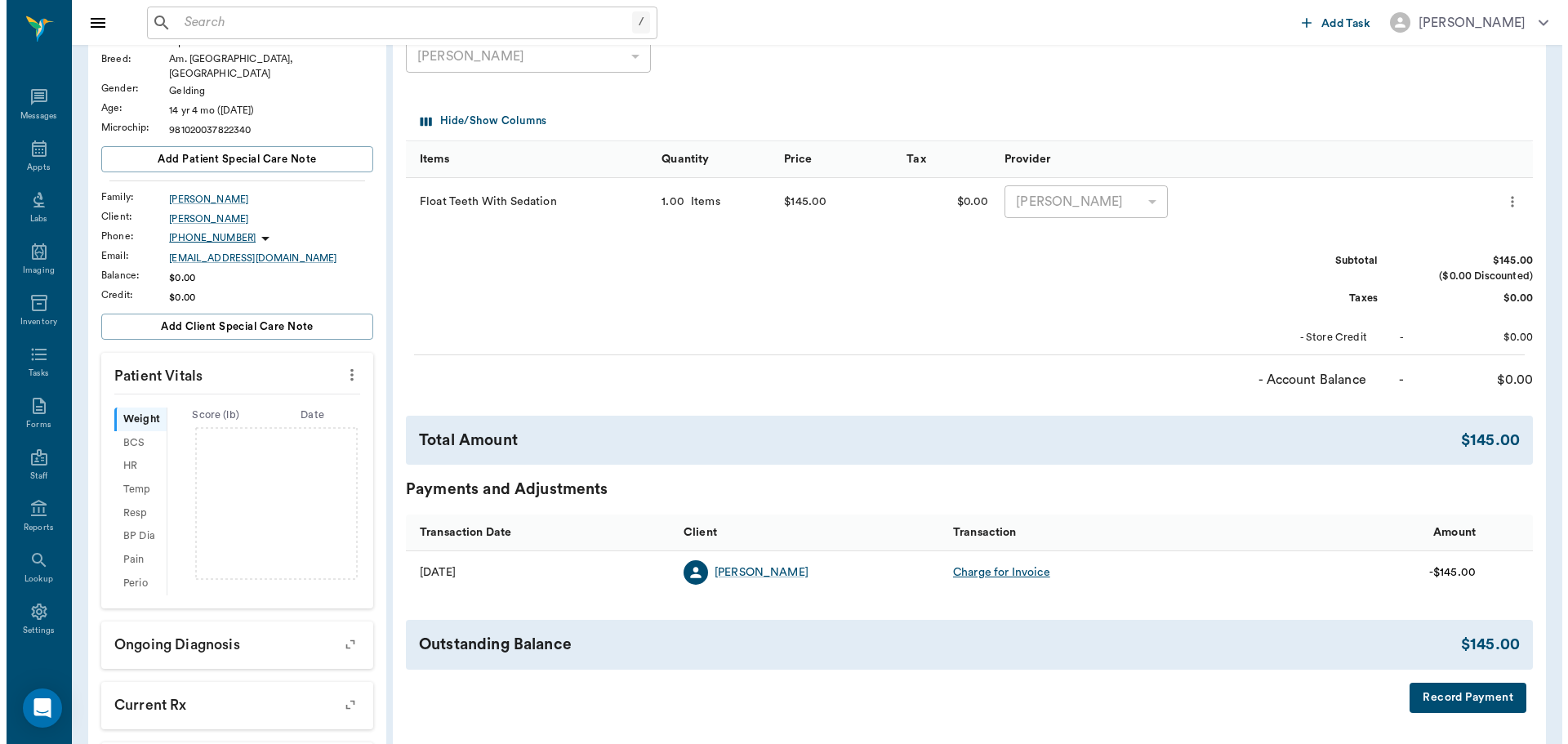
scroll to position [0, 0]
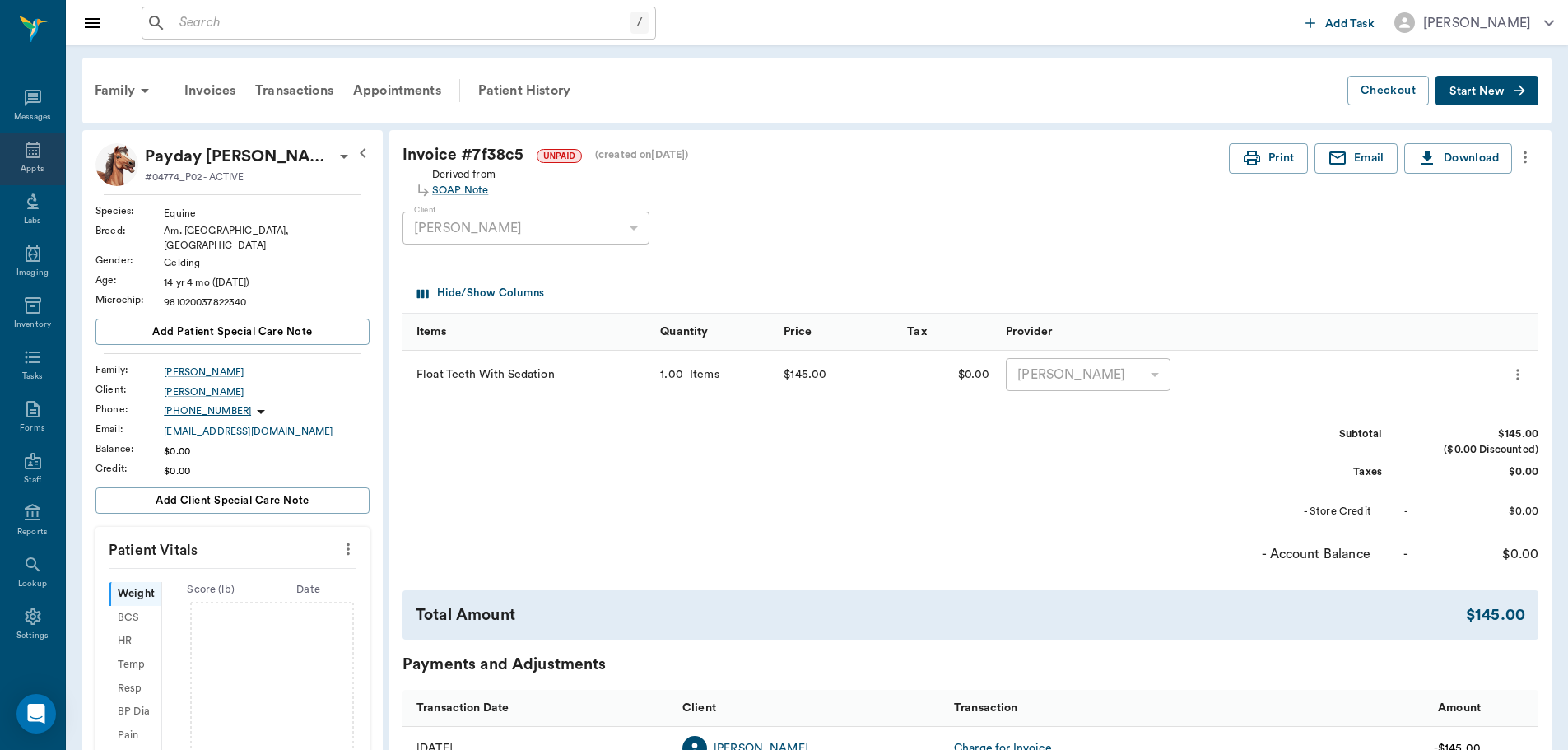
click at [28, 161] on div "Appts" at bounding box center [32, 159] width 65 height 52
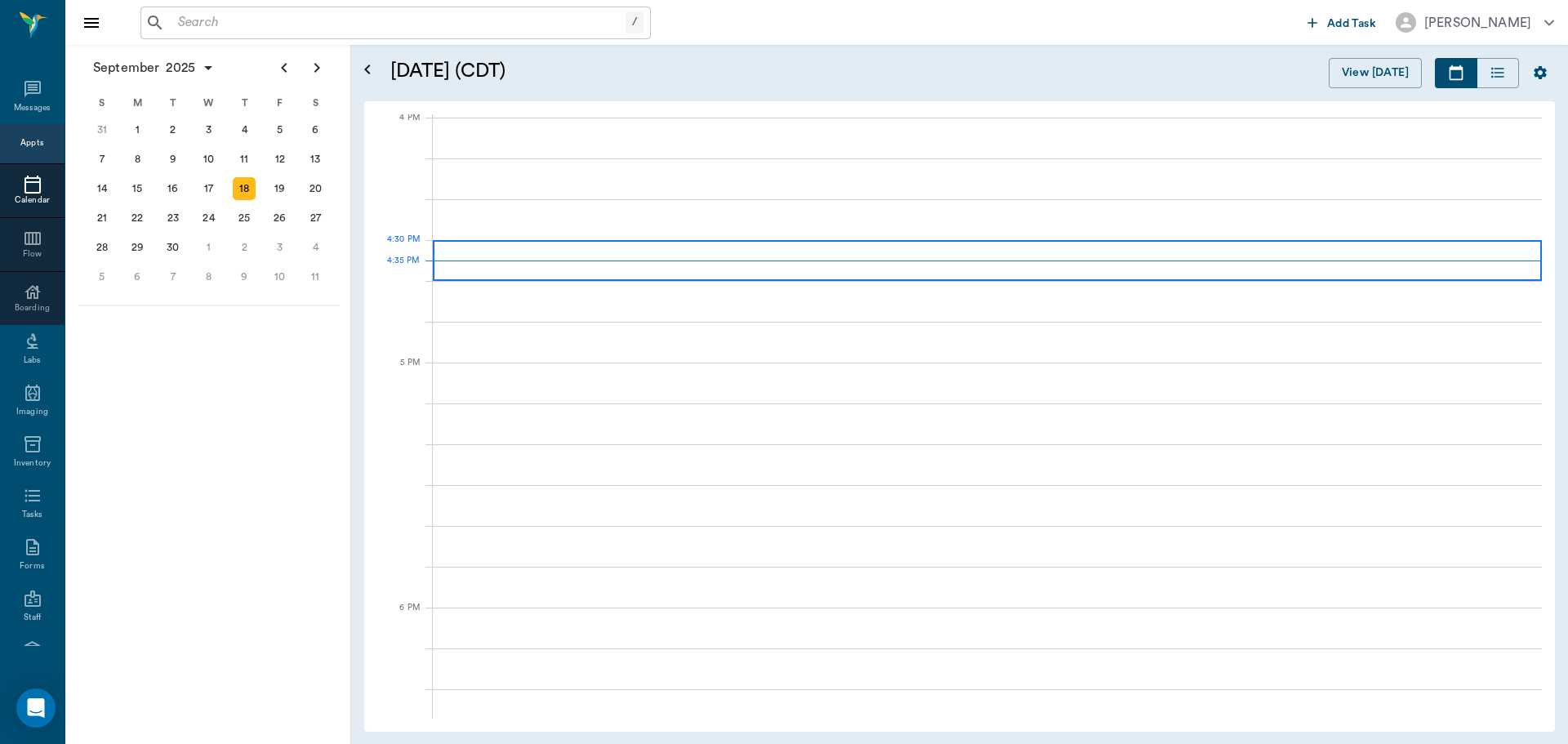
scroll to position [1963, 0]
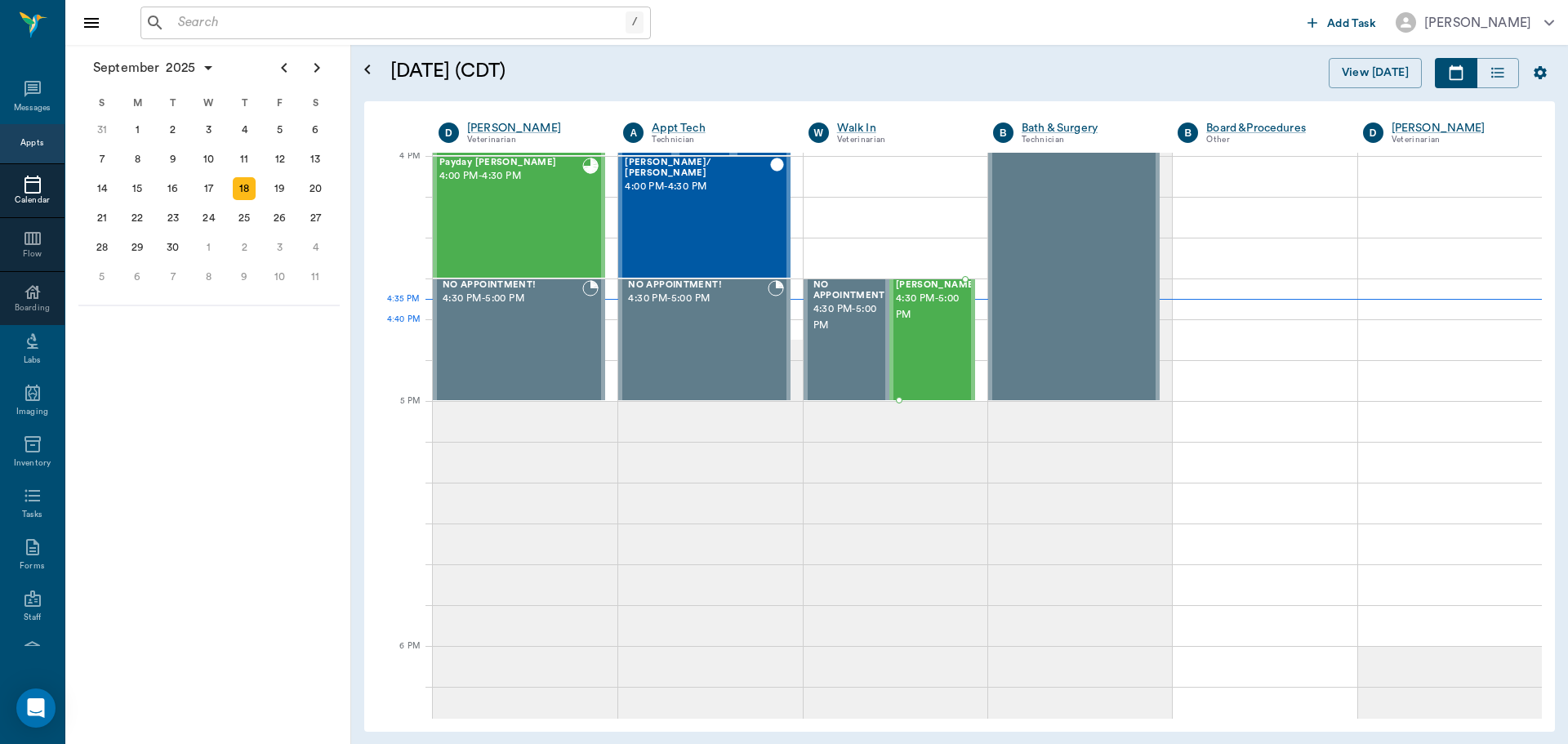
click at [912, 336] on div "Nana Pruitt 4:30 PM - 5:00 PM" at bounding box center [937, 340] width 81 height 119
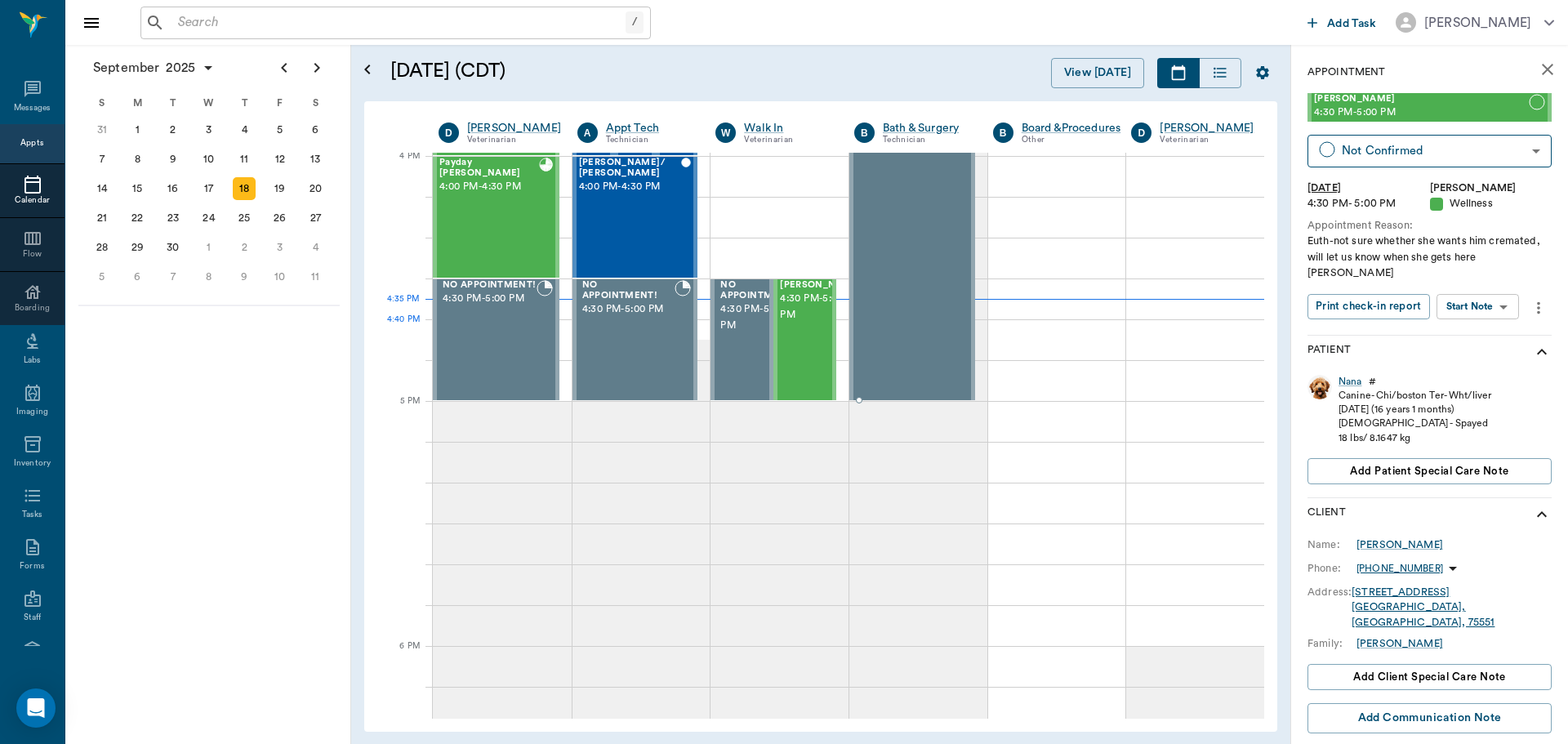
type input "CHECKED_IN"
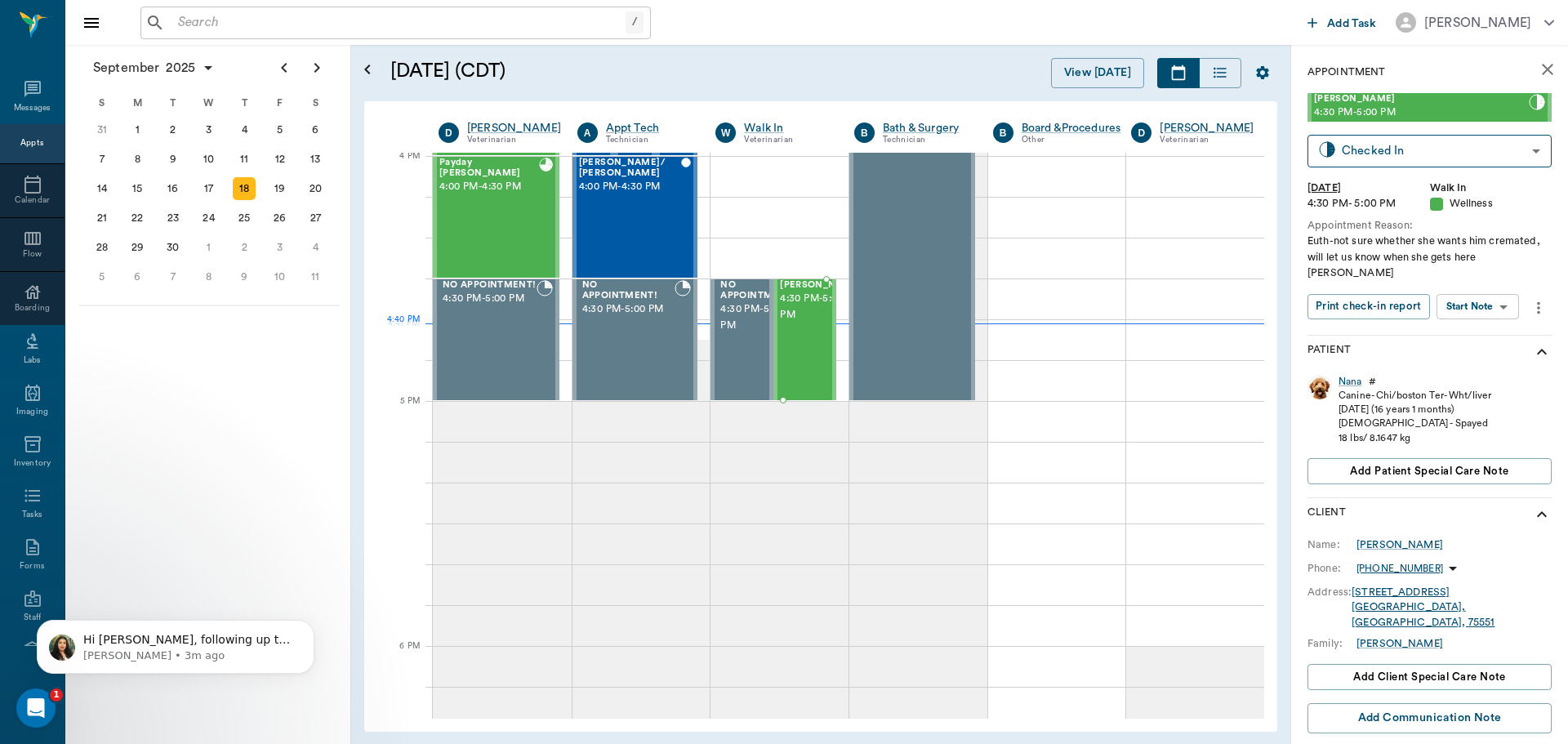
click at [862, 333] on div at bounding box center [862, 340] width 0 height 119
click at [808, 324] on span "4:30 PM - 5:00 PM" at bounding box center [820, 307] width 81 height 33
click at [1473, 278] on body "/ ​ Add Task Dr. Bert Ellsworth Nectar Messages Appts Calendar Flow Boarding La…" at bounding box center [784, 372] width 1568 height 744
click at [1460, 328] on button "View SOAP" at bounding box center [1460, 325] width 56 height 19
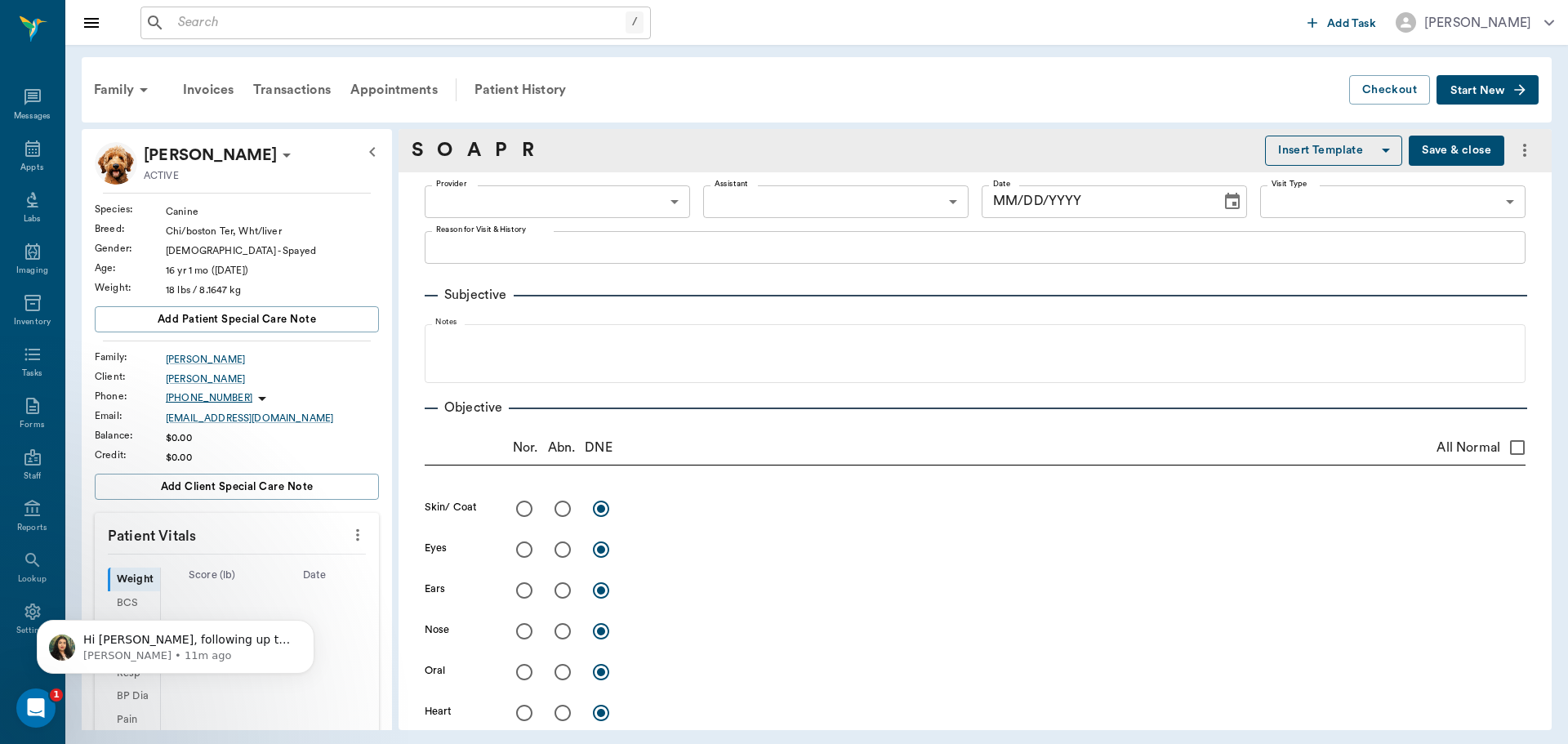
type input "63ee68728bdb516679580557"
type input "65d2be4f46e3a538d89b8c14"
type textarea "Euth-not sure whether she wants him cremated, will let us know when she gets he…"
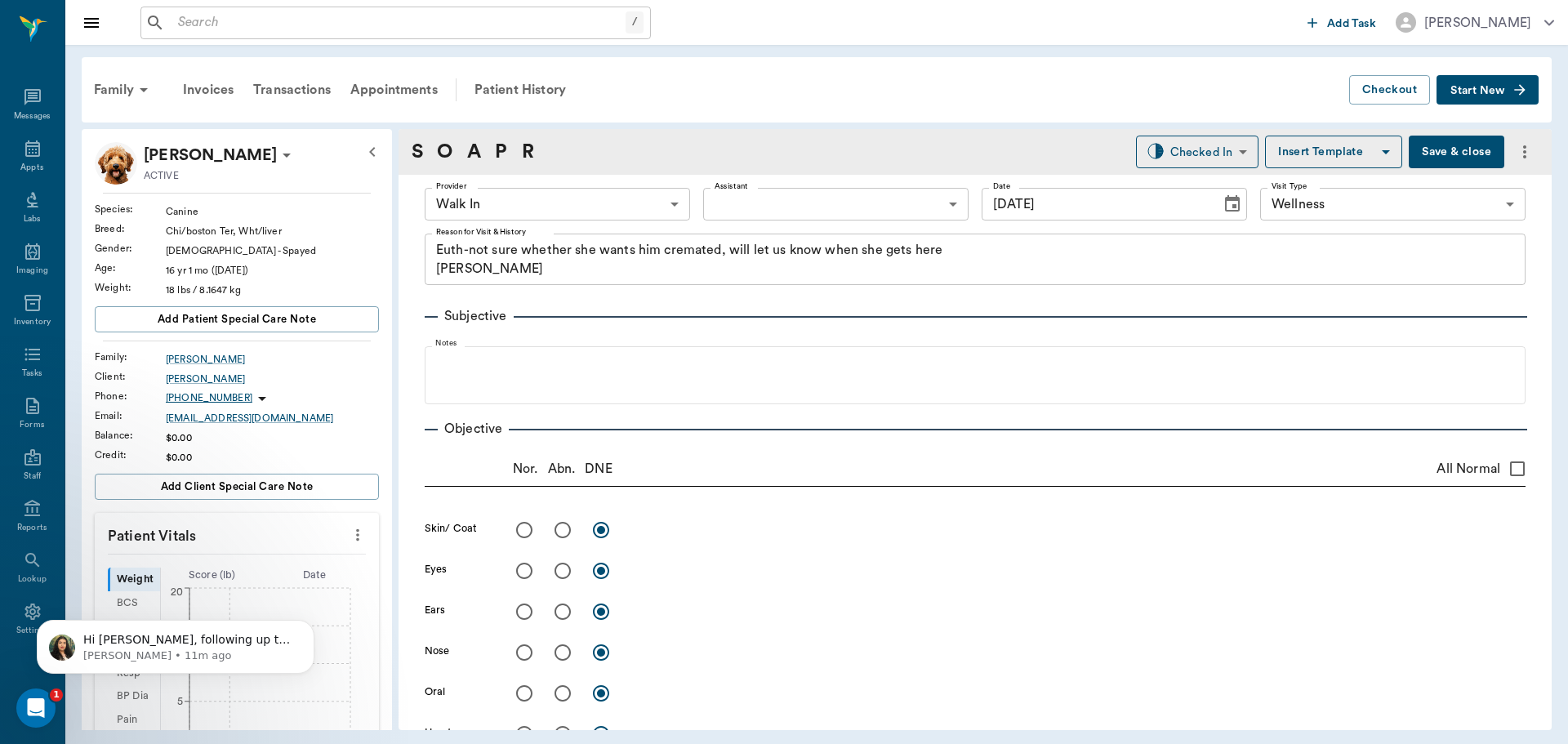
type input "[DATE]"
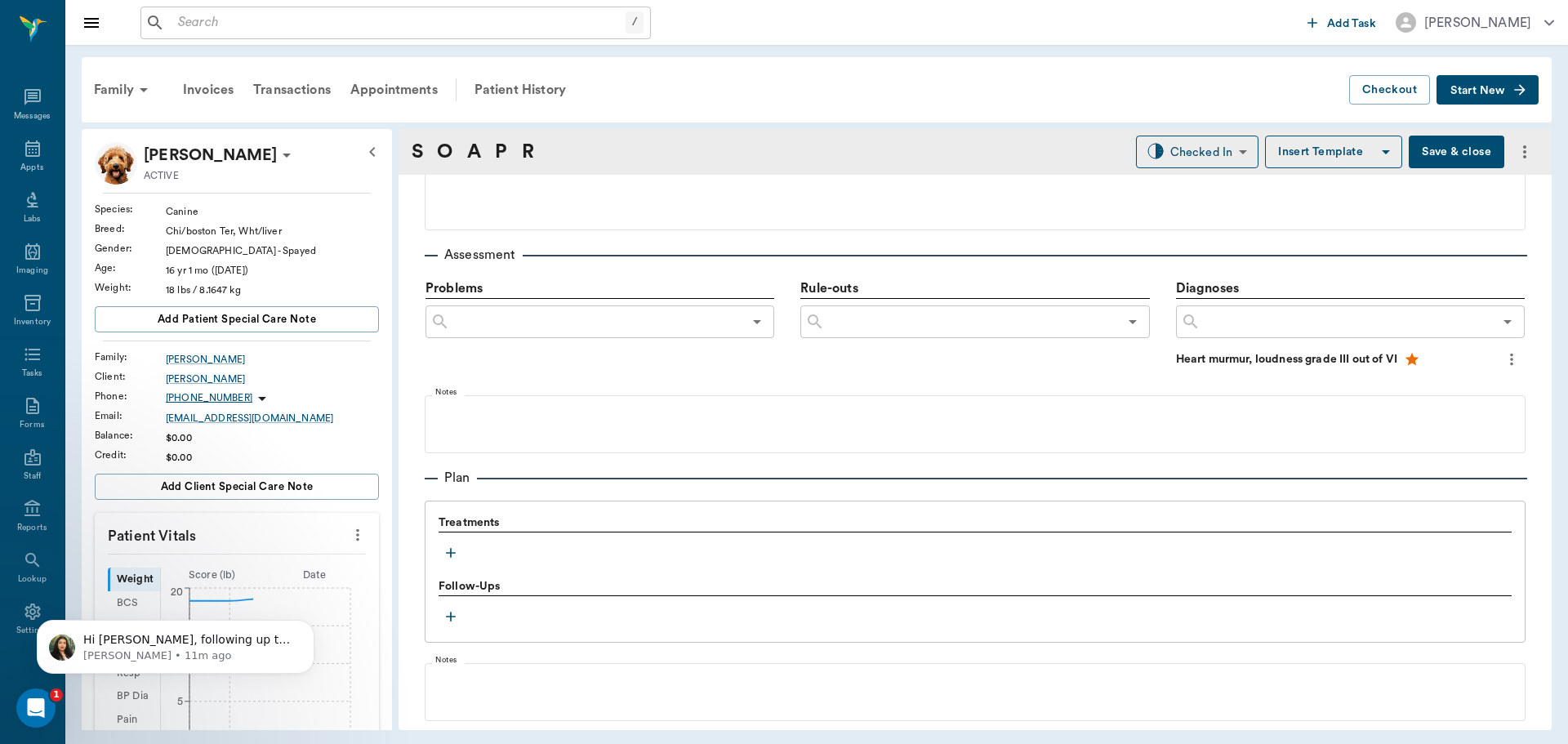
scroll to position [919, 0]
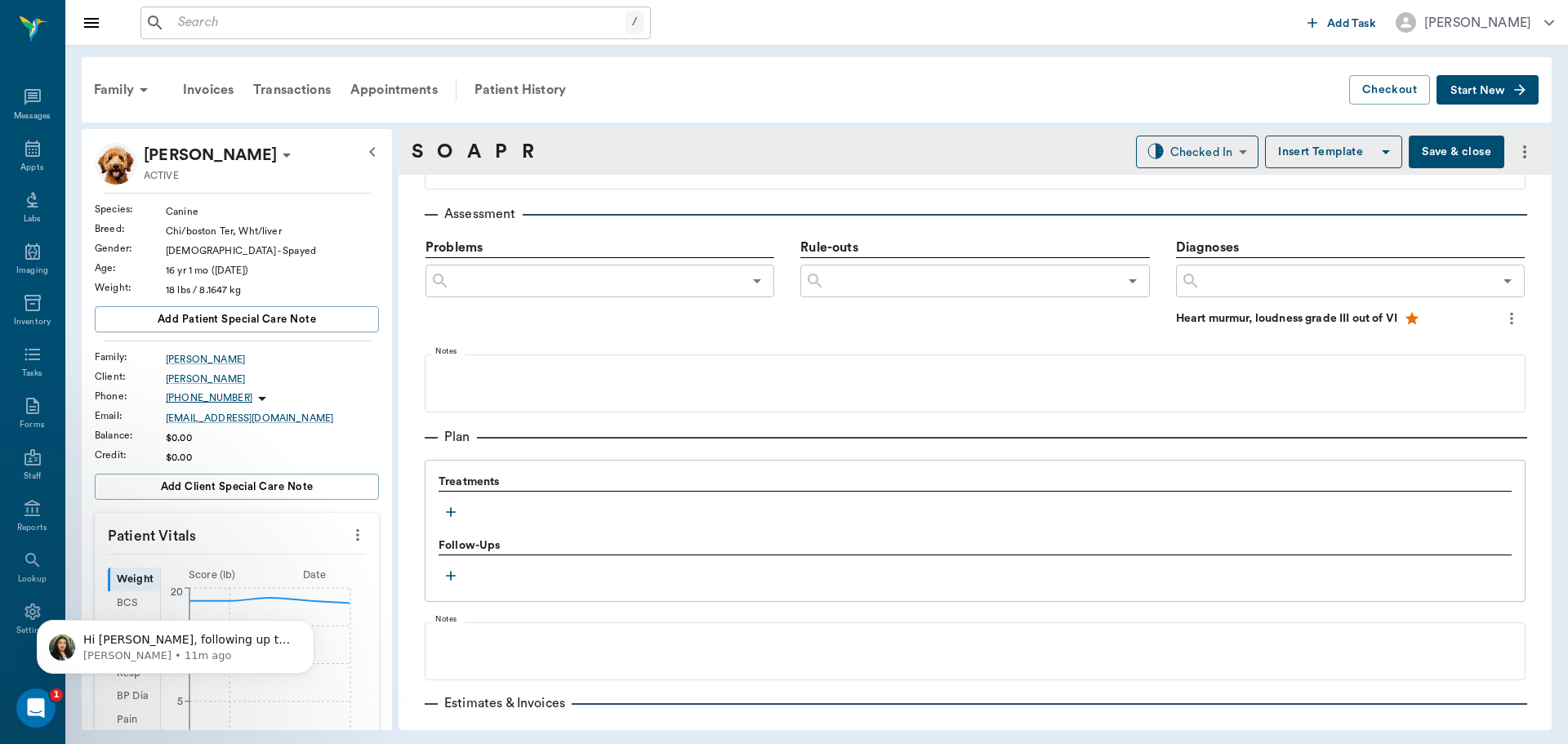
click at [449, 514] on icon "button" at bounding box center [450, 512] width 16 height 16
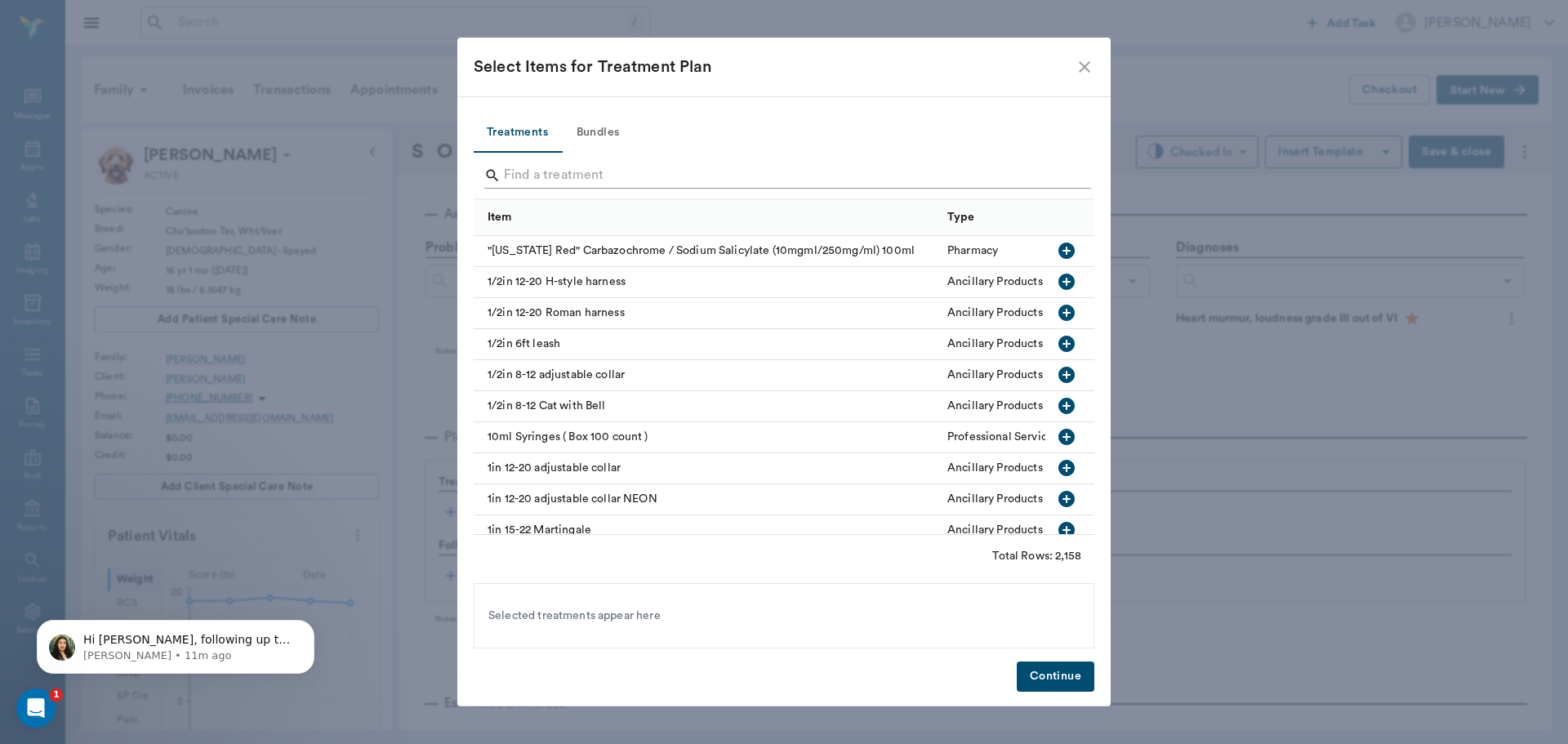
click at [579, 176] on input "Search" at bounding box center [786, 175] width 563 height 26
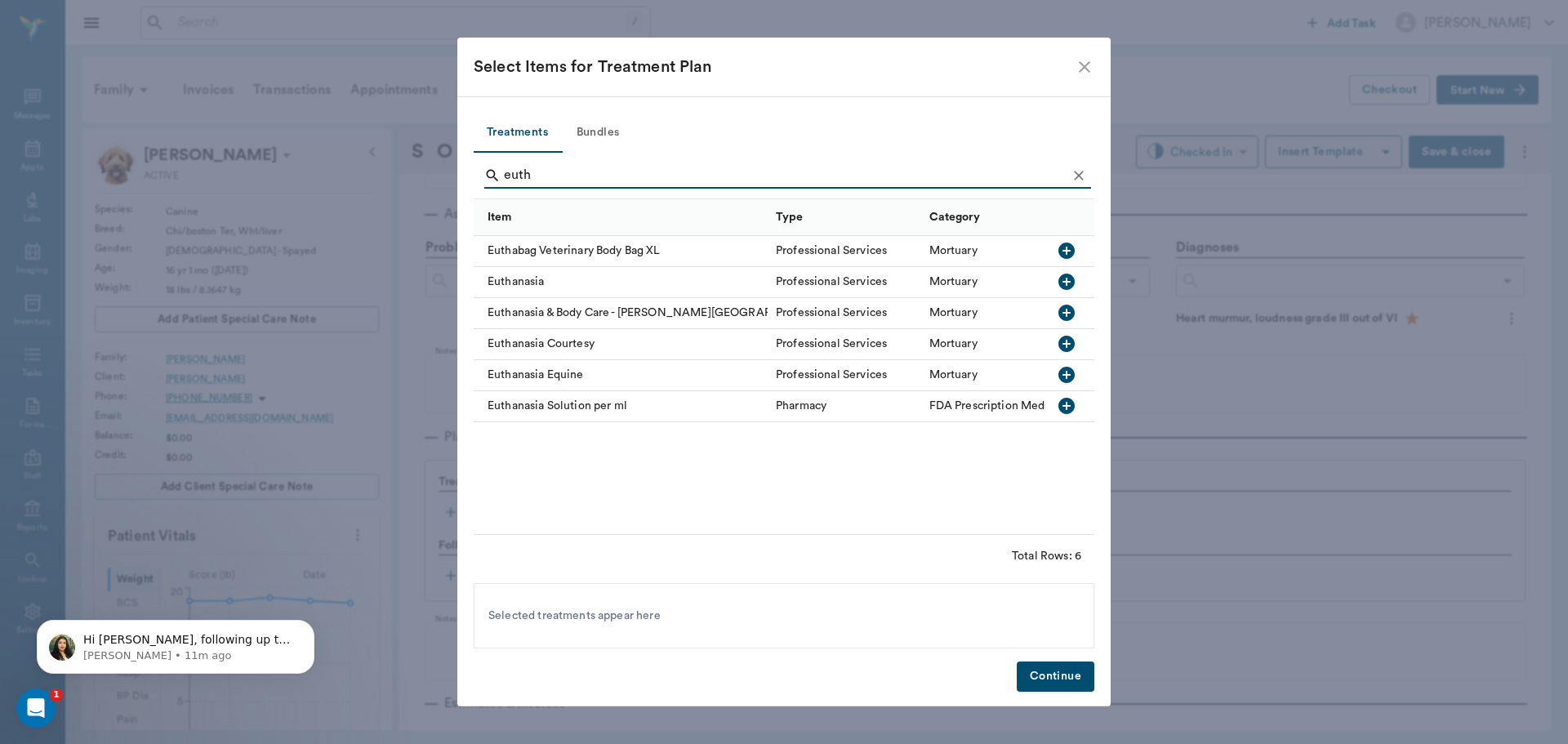
type input "euth"
click at [1064, 281] on icon "button" at bounding box center [1066, 281] width 19 height 19
click at [1046, 675] on button "Continue" at bounding box center [1056, 677] width 78 height 31
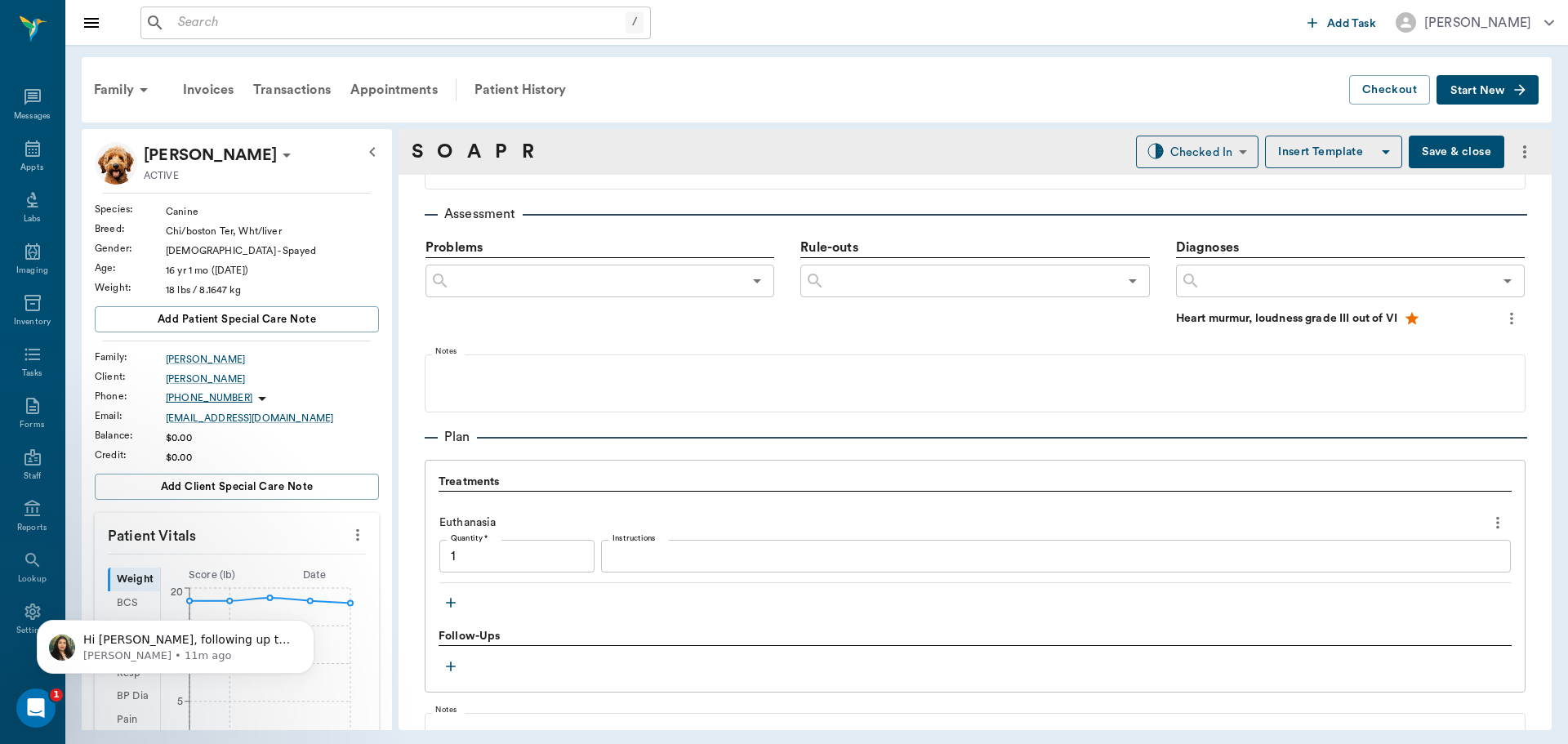
type input "1.00"
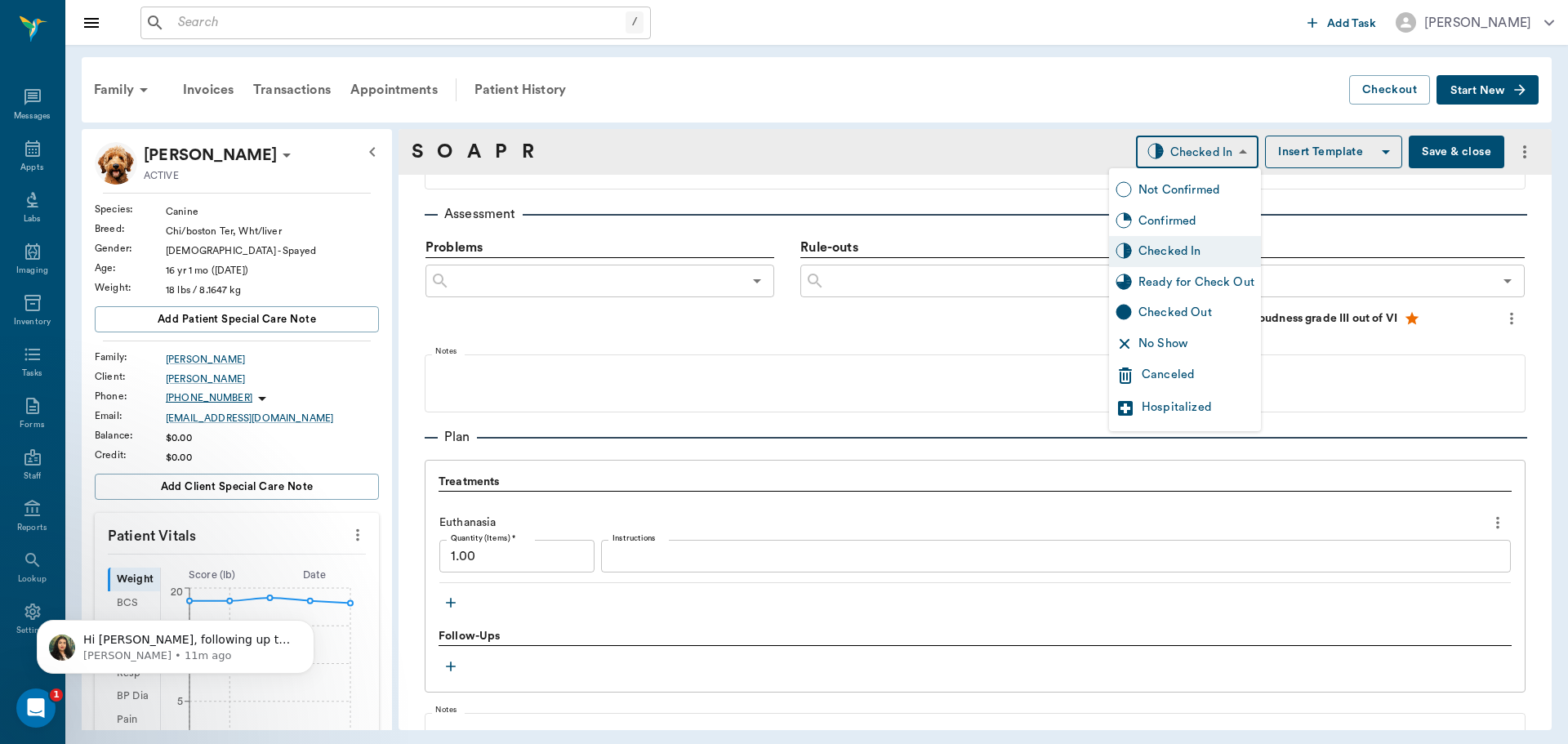
click at [1193, 156] on body "/ ​ Add Task Dr. Bert Ellsworth Nectar Messages Appts Labs Imaging Inventory Ta…" at bounding box center [784, 372] width 1568 height 744
click at [1176, 282] on div "Ready for Check Out" at bounding box center [1196, 282] width 116 height 18
type input "READY_TO_CHECKOUT"
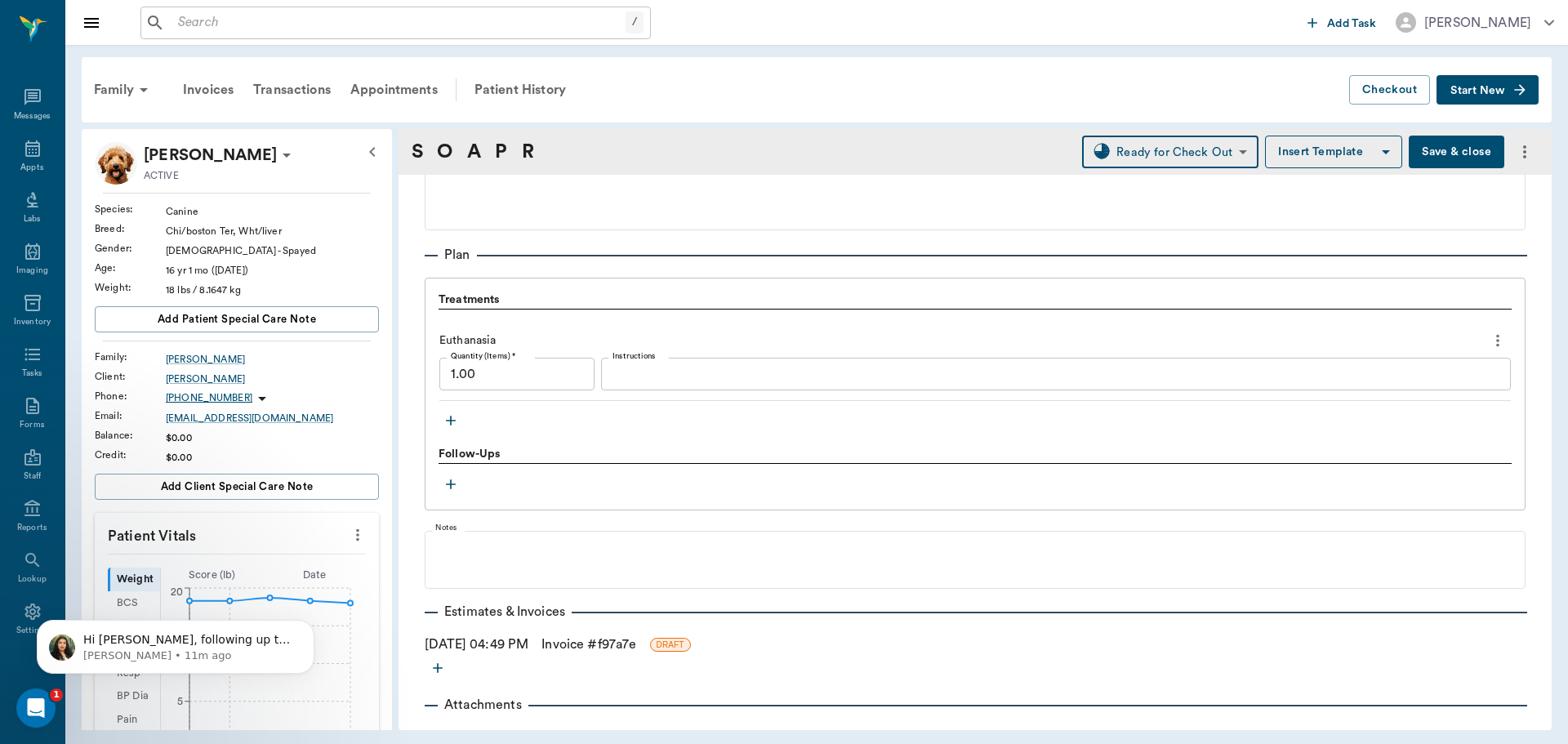
scroll to position [1132, 0]
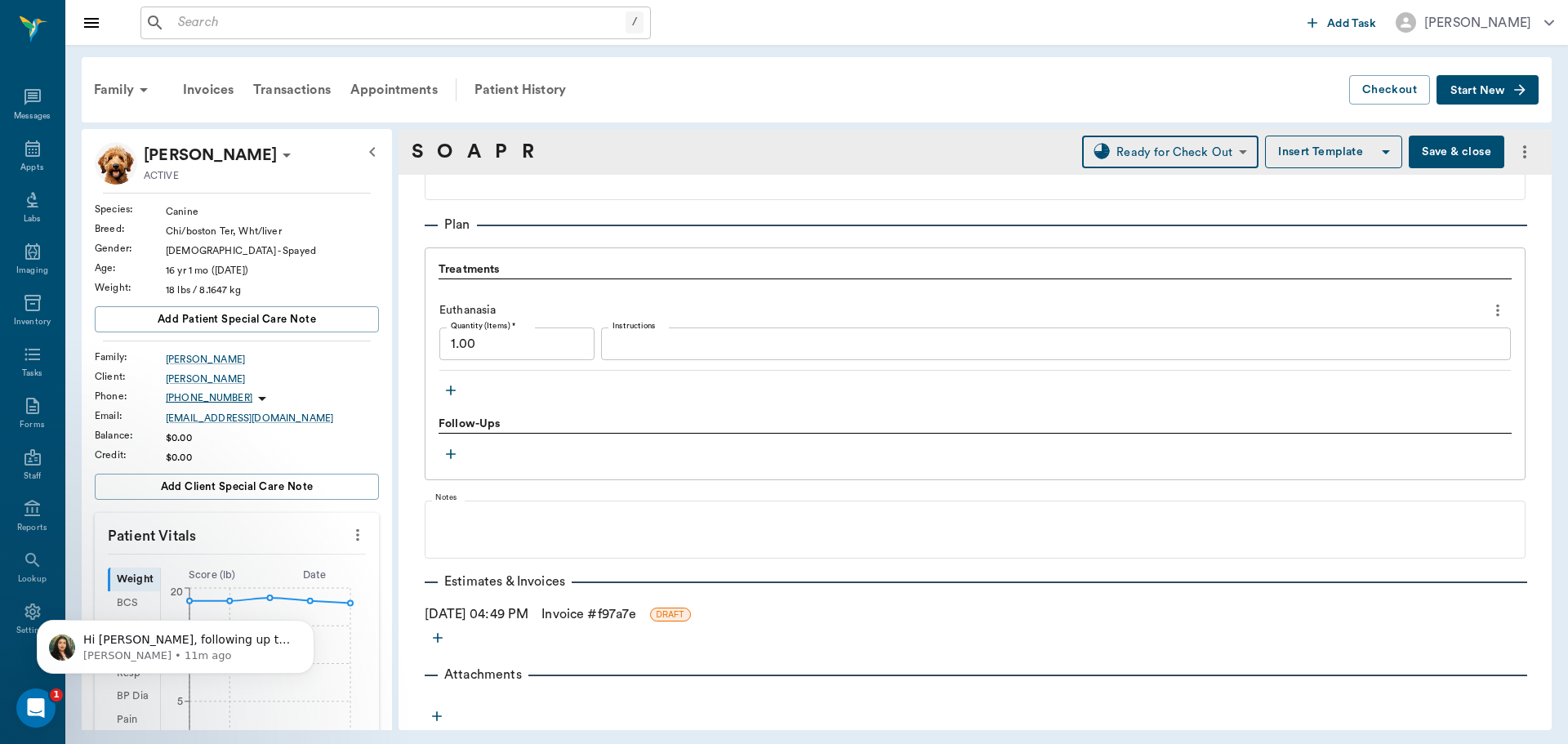
click at [598, 614] on link "Invoice # f97a7e" at bounding box center [589, 614] width 95 height 19
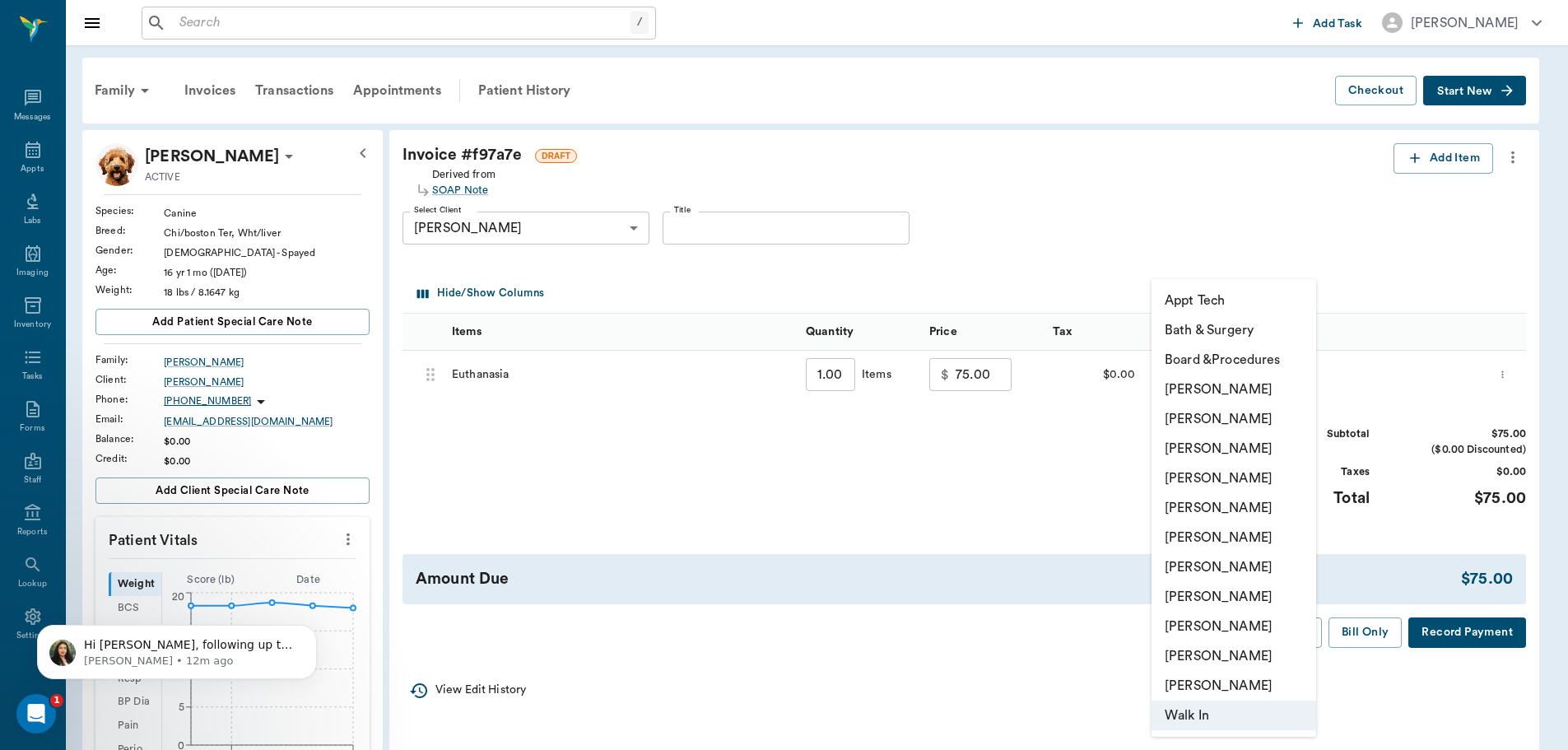
click at [1299, 381] on body "/ ​ Add Task Dr. Bert Ellsworth Nectar Messages Appts Labs Imaging Inventory Ta…" at bounding box center [784, 643] width 1568 height 1287
click at [1246, 481] on li "[PERSON_NAME]" at bounding box center [1233, 478] width 165 height 30
type input "none-63ec2f075fda476ae8351a4d"
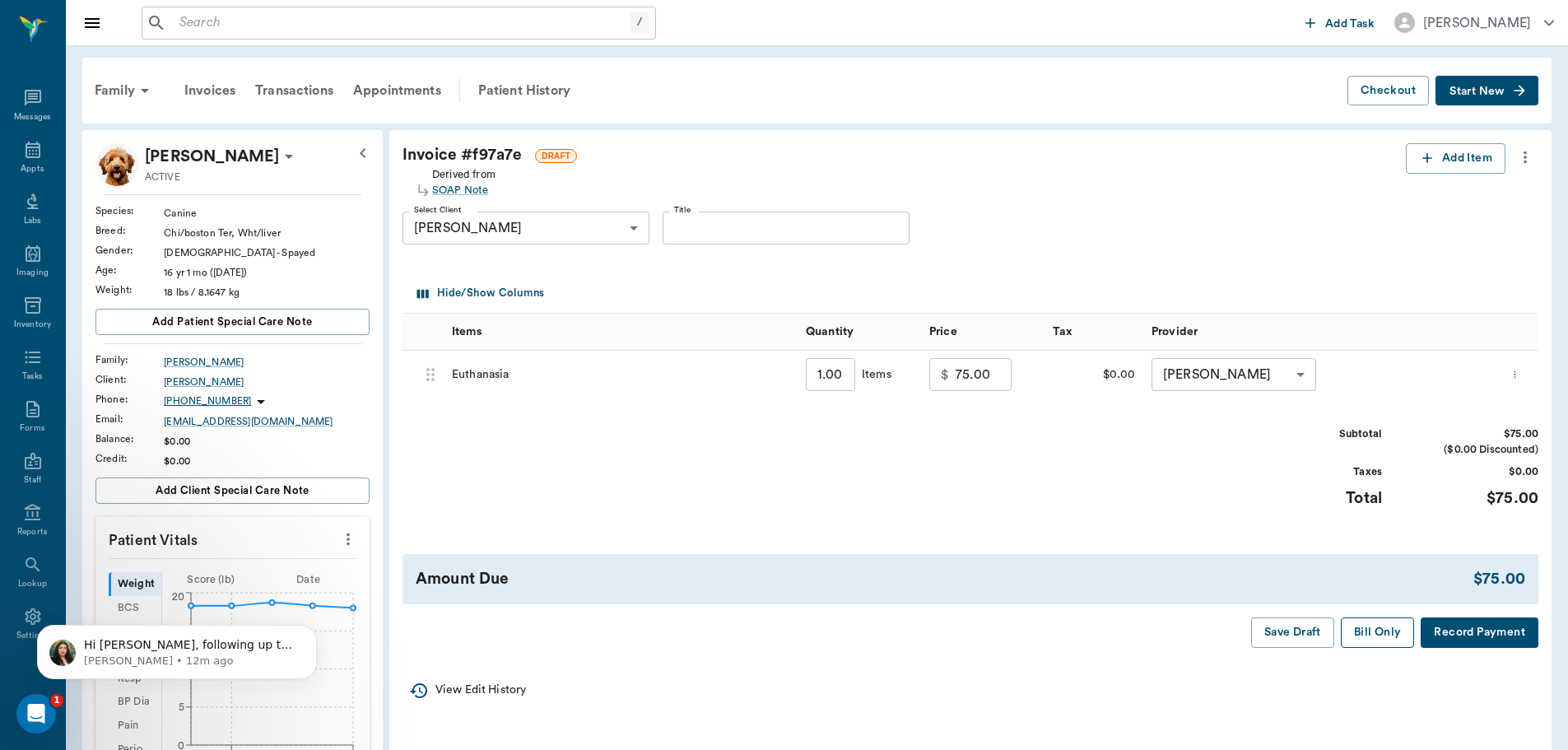
click at [1366, 638] on button "Bill Only" at bounding box center [1378, 633] width 74 height 31
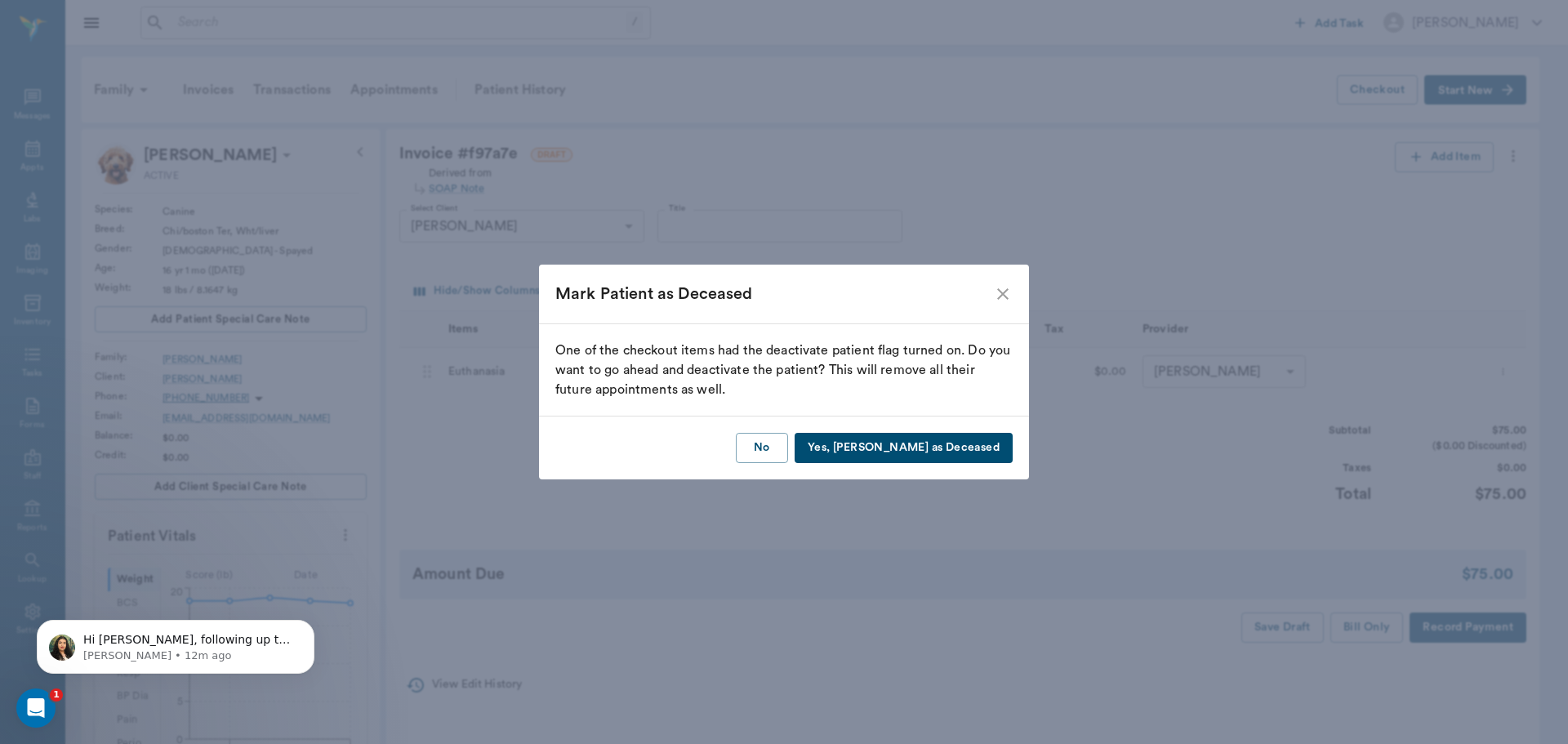
click at [922, 456] on button "Yes, Mark as Deceased" at bounding box center [904, 448] width 218 height 31
